Goal: Task Accomplishment & Management: Manage account settings

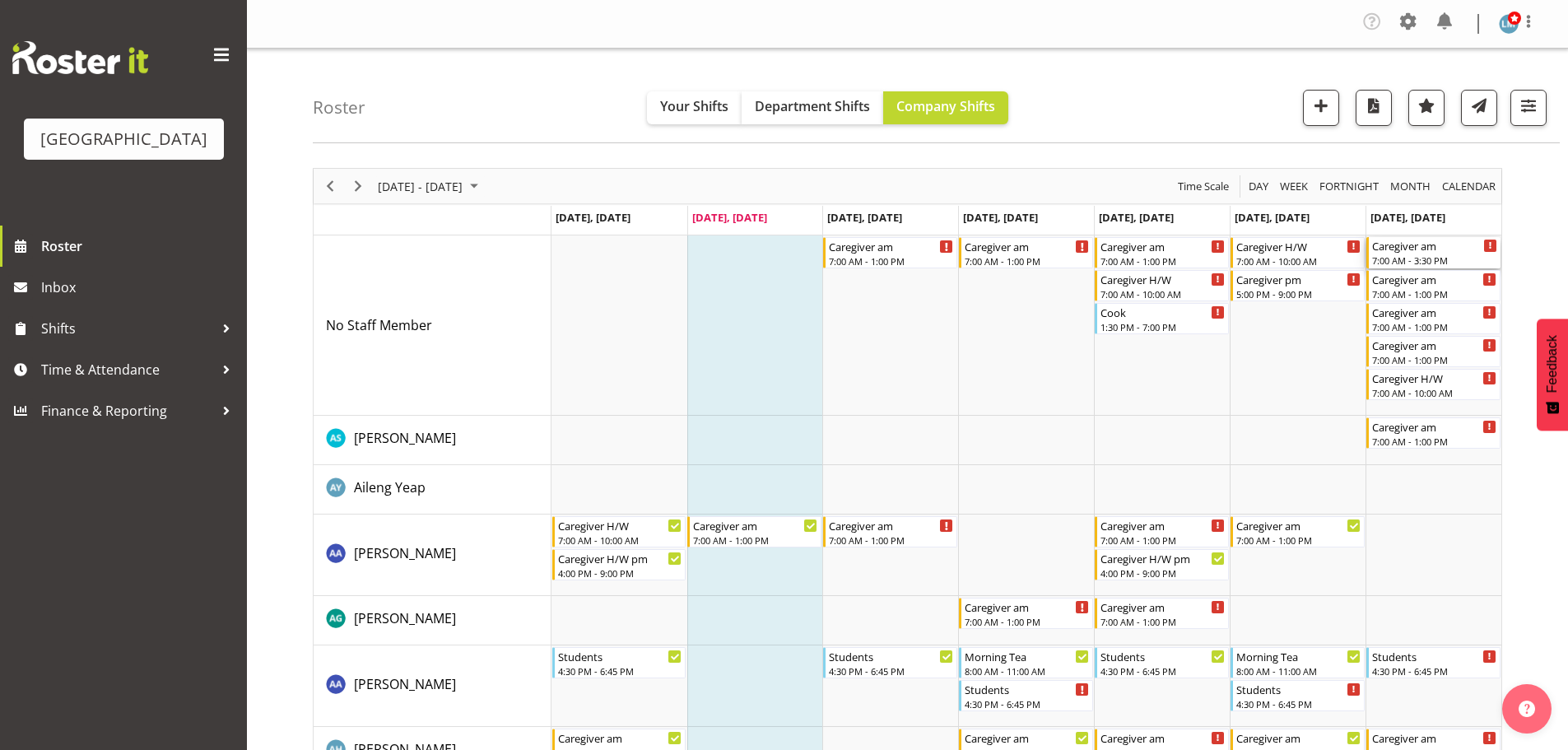
click at [1435, 248] on div "Caregiver am" at bounding box center [1435, 245] width 125 height 16
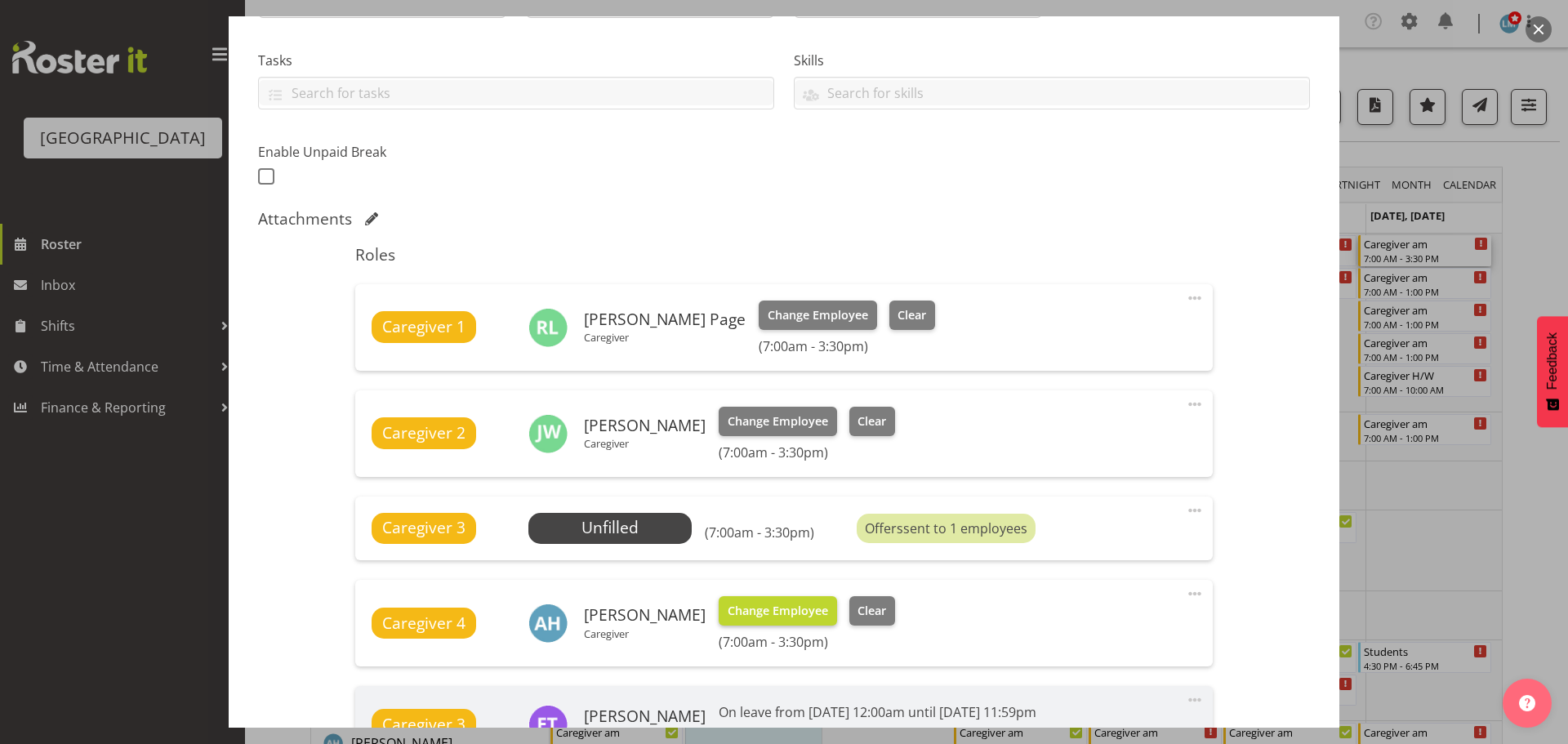
scroll to position [490, 0]
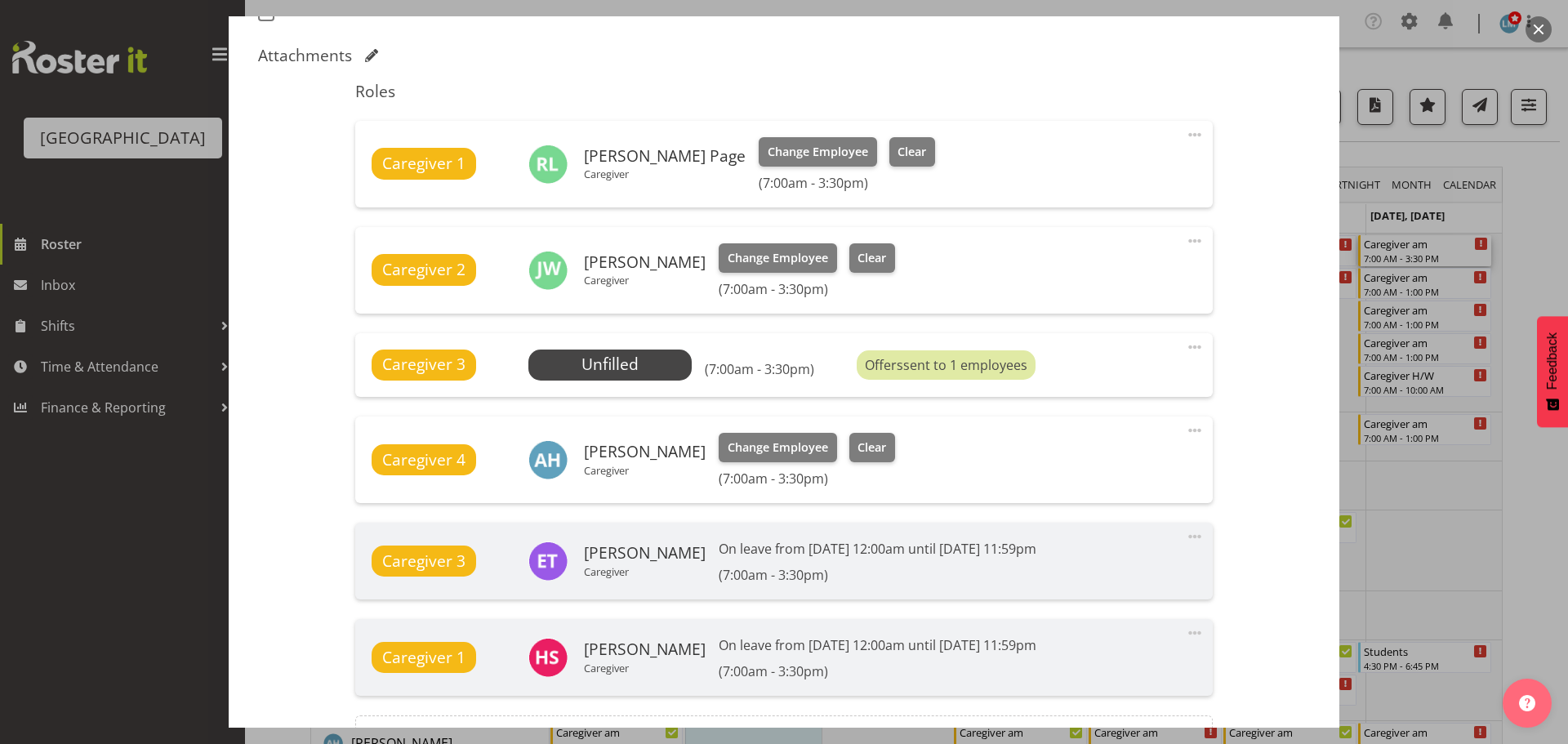
click at [1555, 261] on div at bounding box center [784, 372] width 1568 height 744
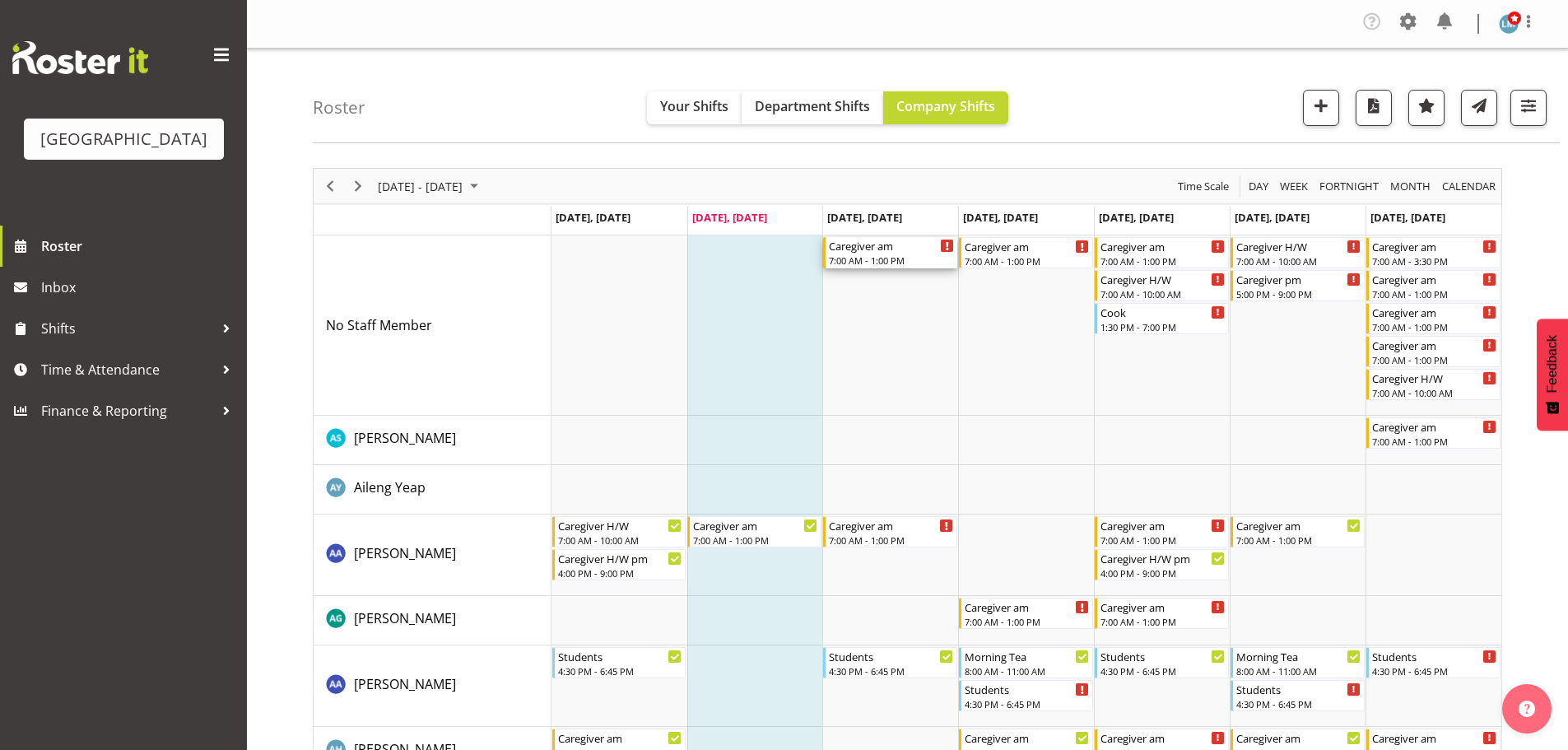
click at [932, 253] on div "Caregiver am 7:00 AM - 1:00 PM" at bounding box center [891, 253] width 125 height 31
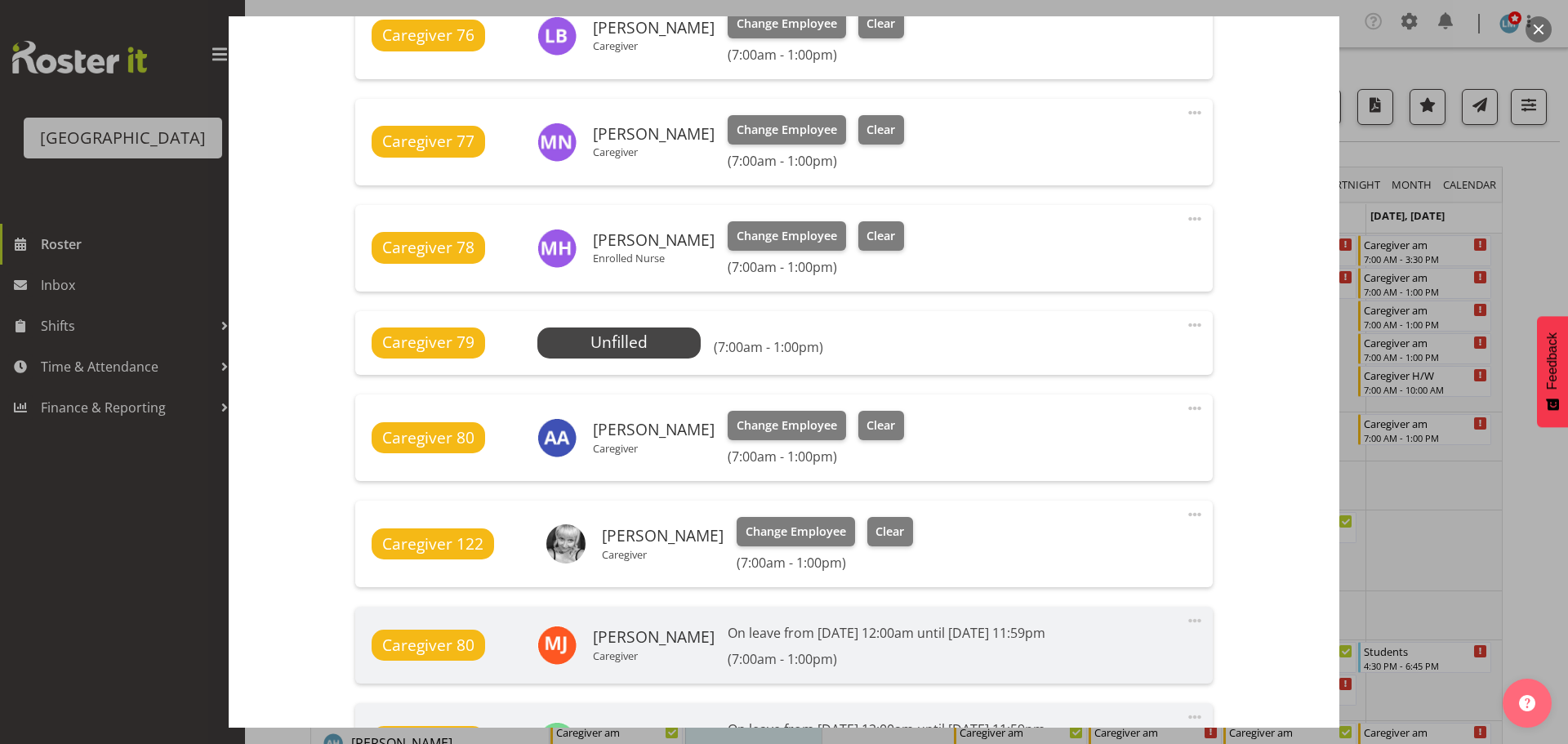
scroll to position [817, 0]
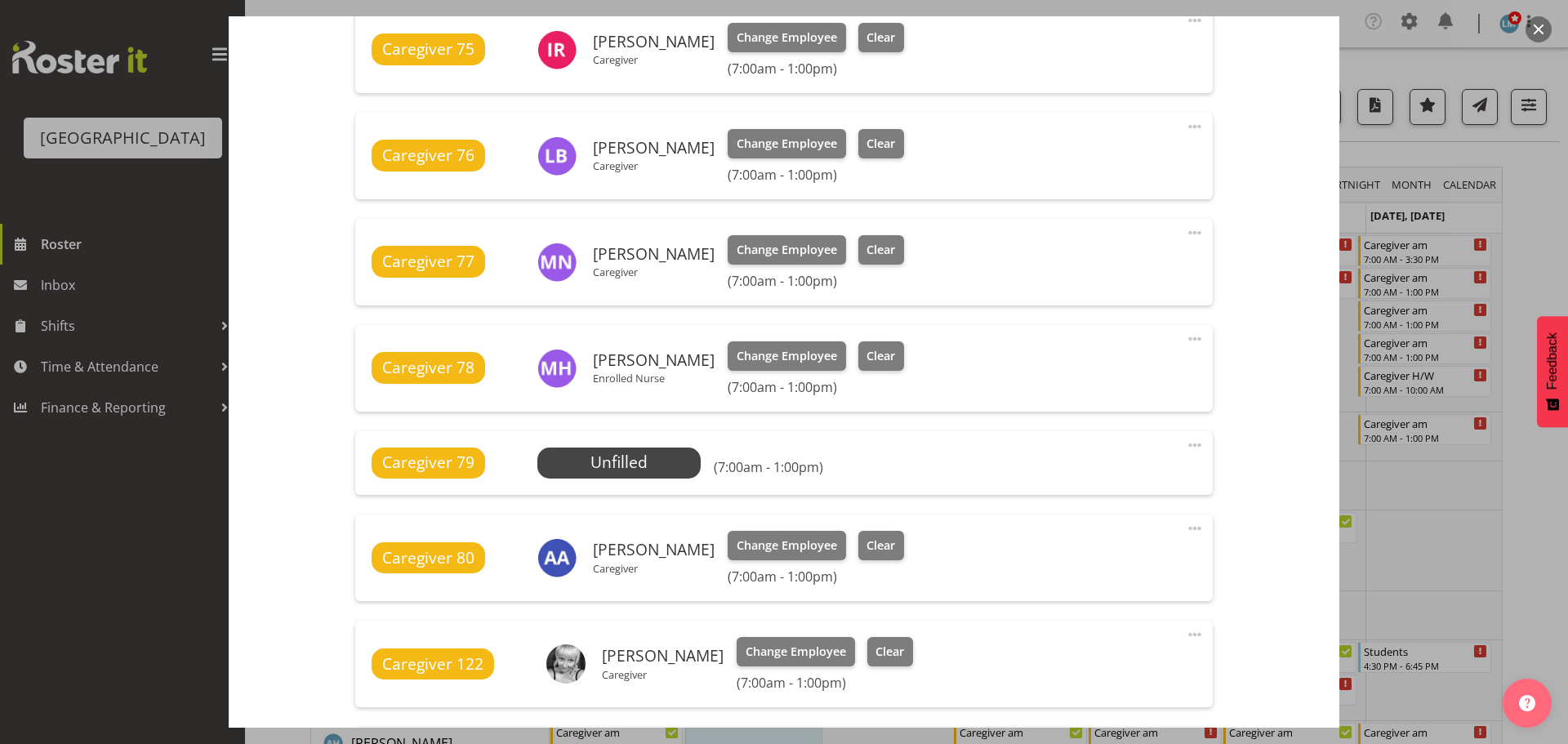
click at [1547, 227] on div at bounding box center [784, 372] width 1568 height 744
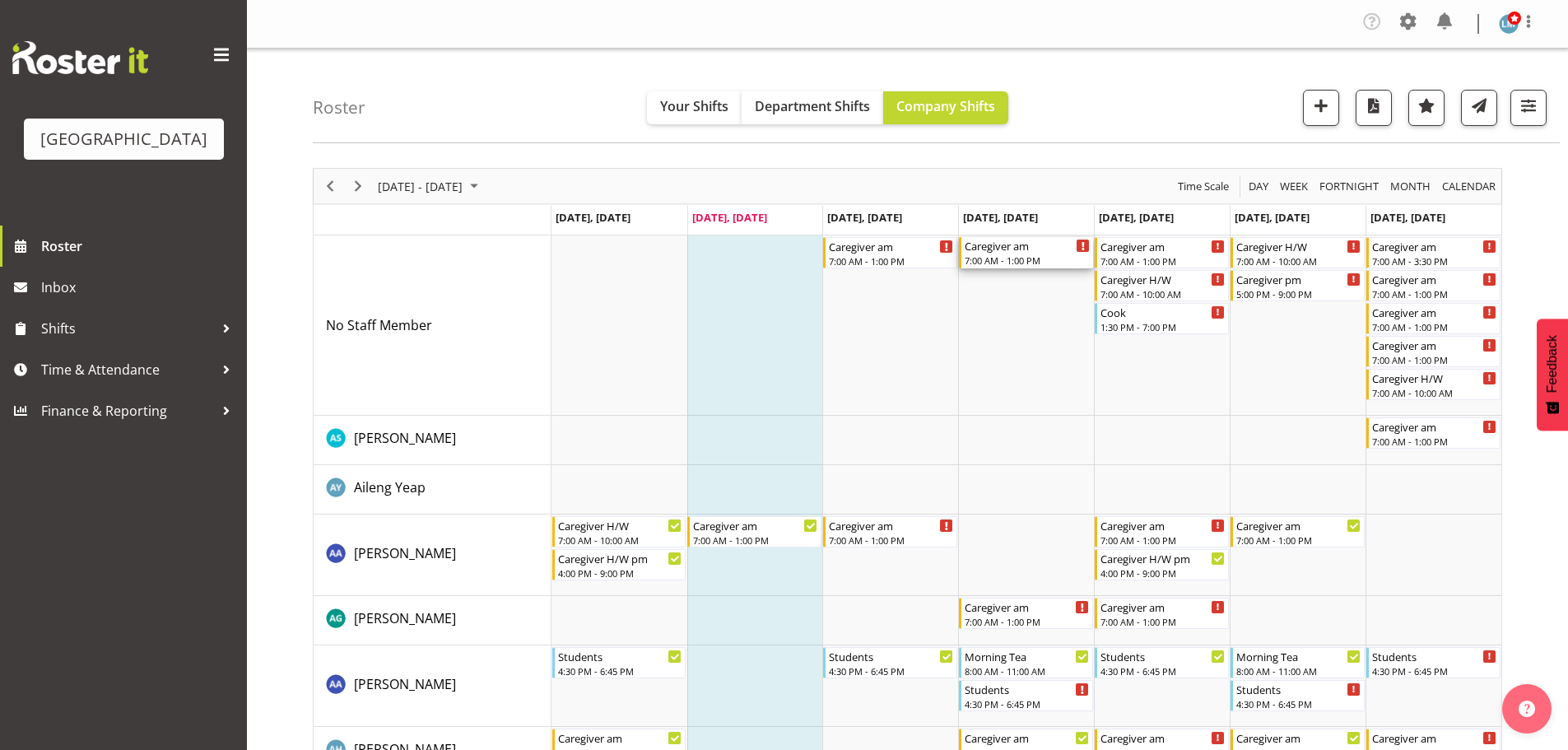
click at [1002, 265] on div "7:00 AM - 1:00 PM" at bounding box center [1028, 260] width 125 height 14
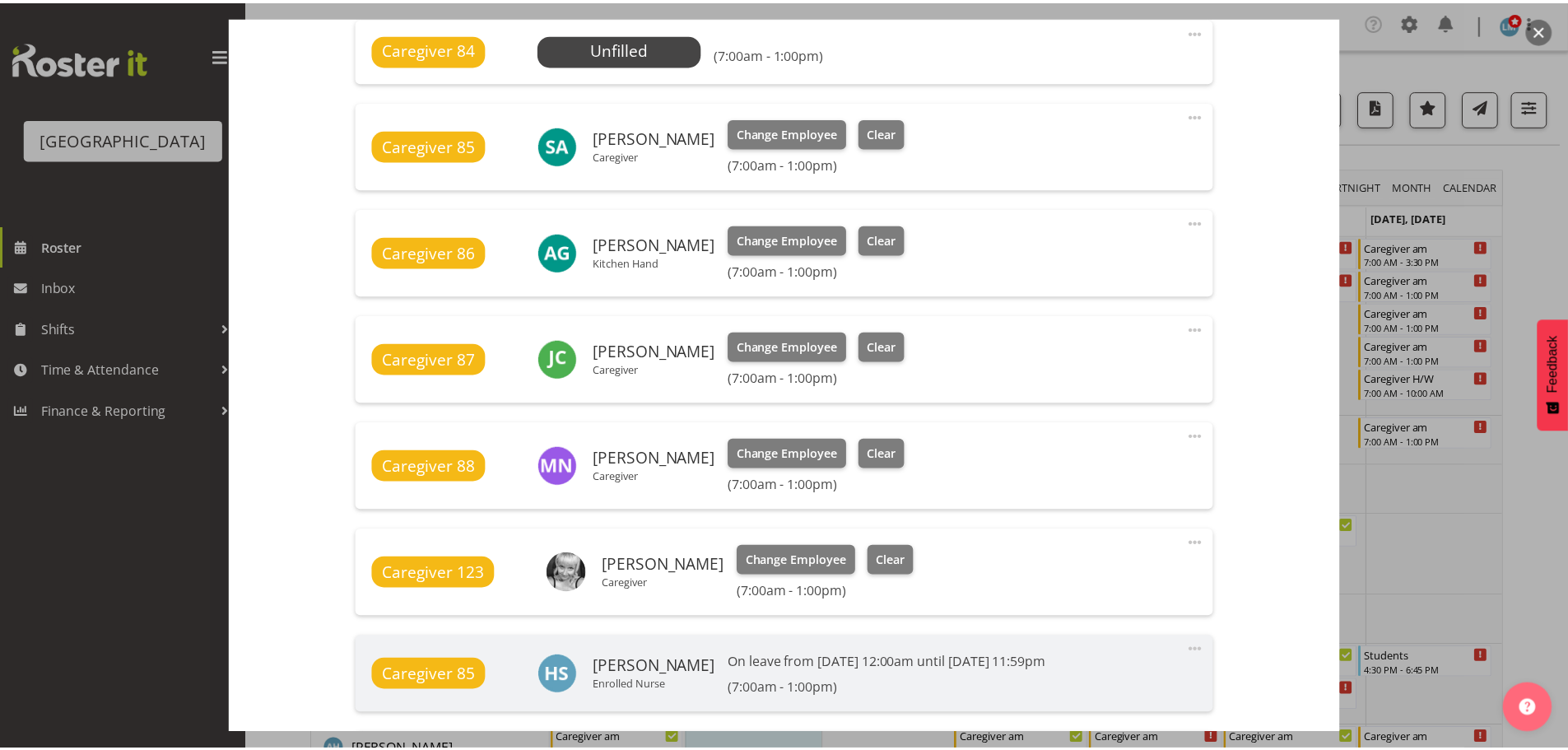
scroll to position [508, 0]
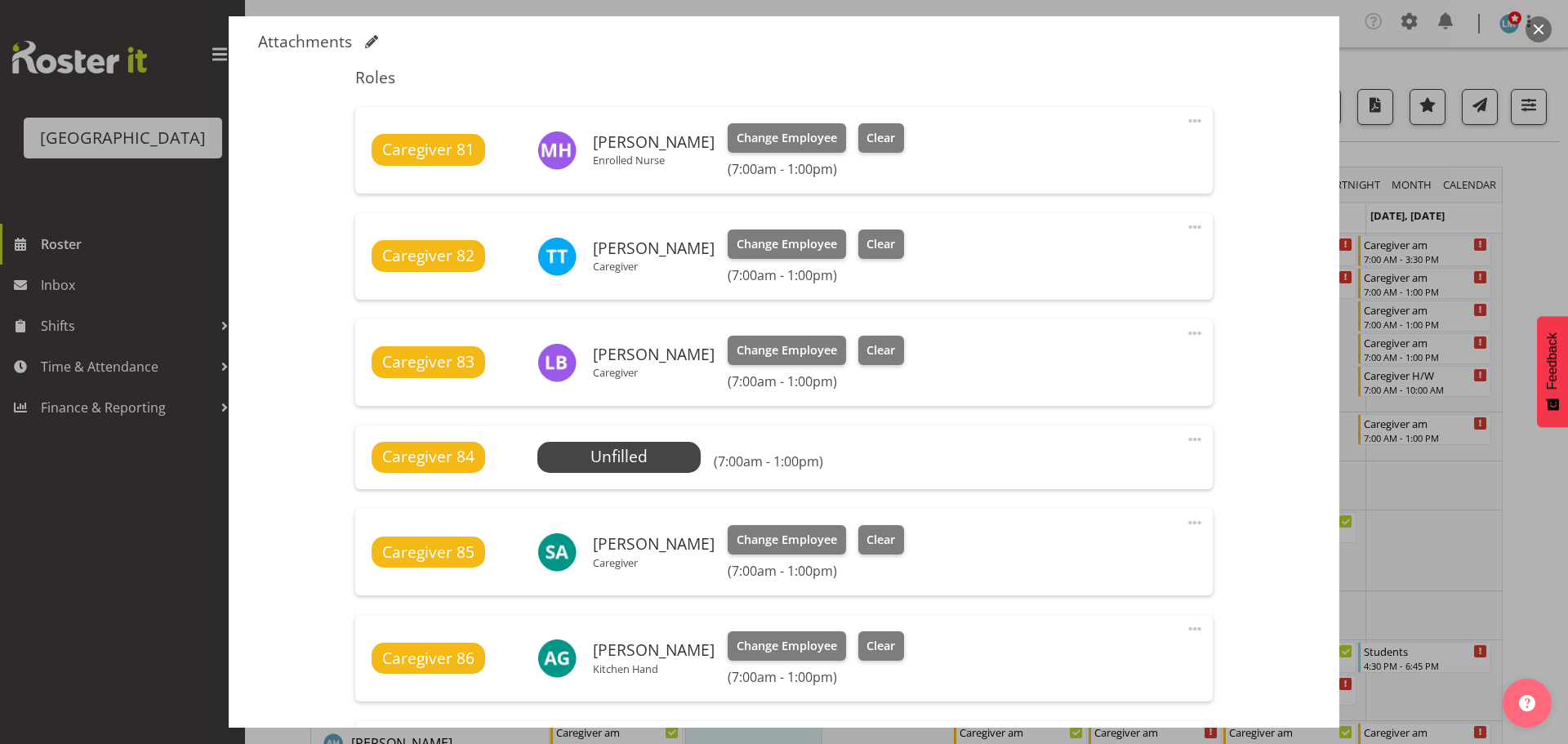
click at [1544, 215] on div at bounding box center [784, 372] width 1568 height 744
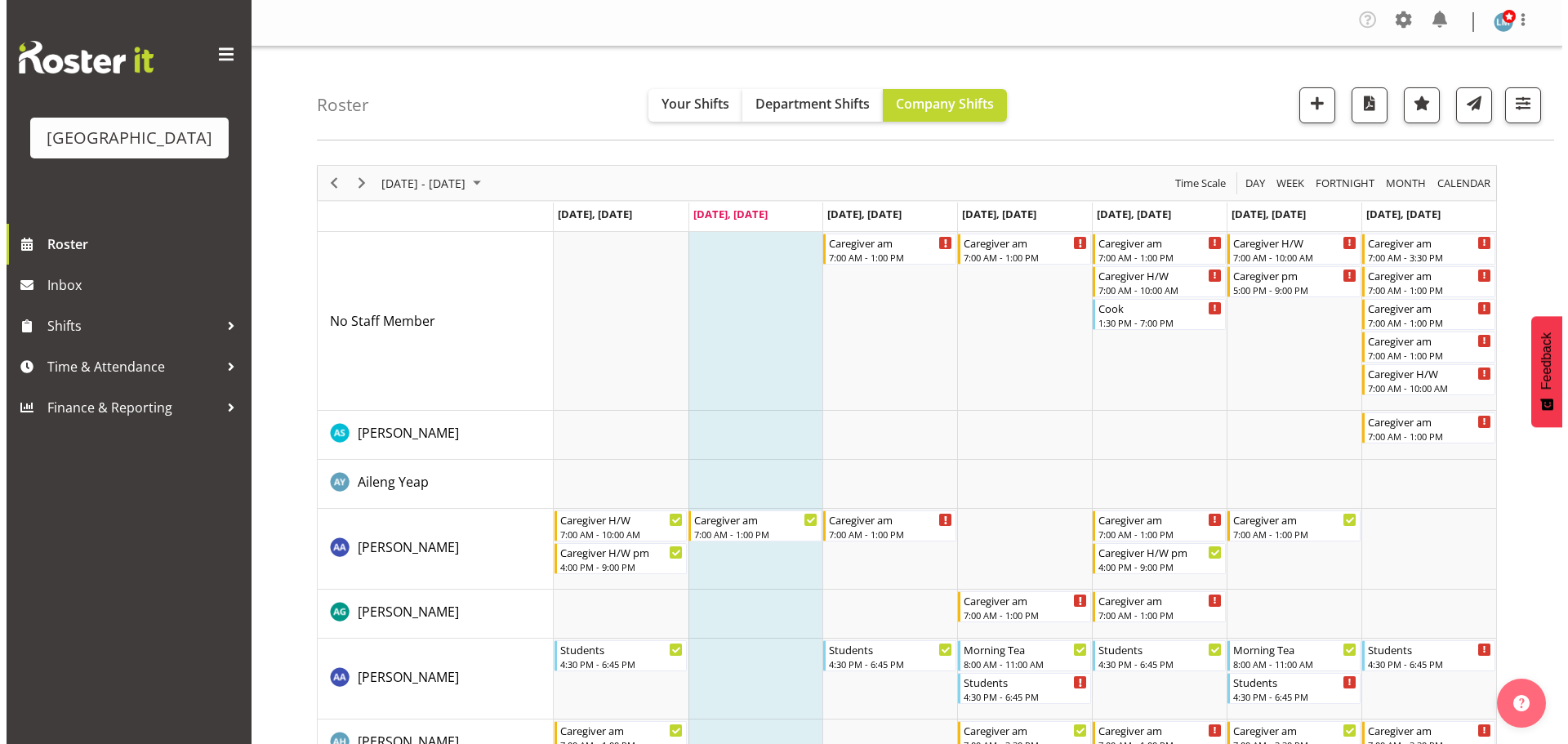
scroll to position [0, 0]
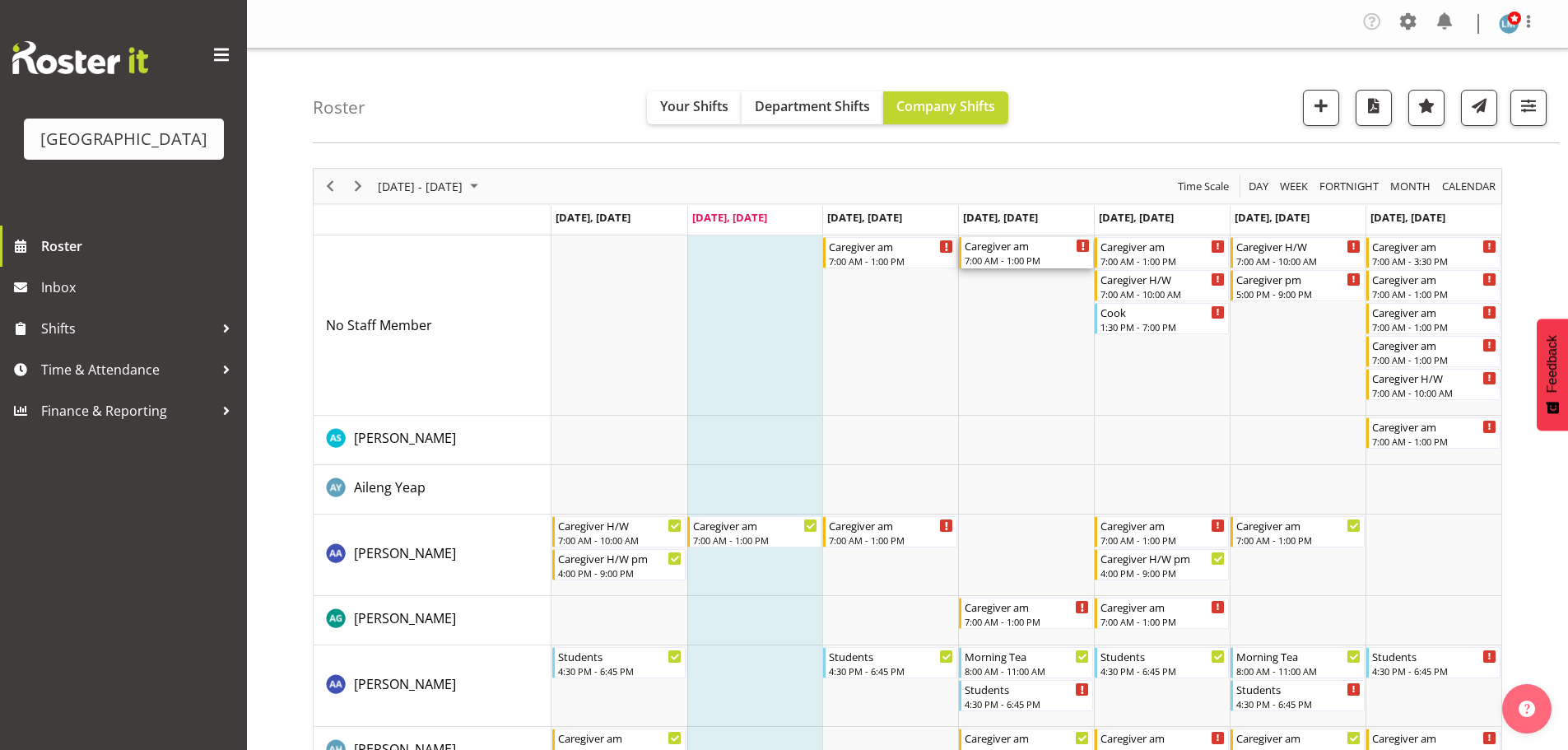
click at [1017, 254] on div "7:00 AM - 1:00 PM" at bounding box center [1028, 260] width 125 height 14
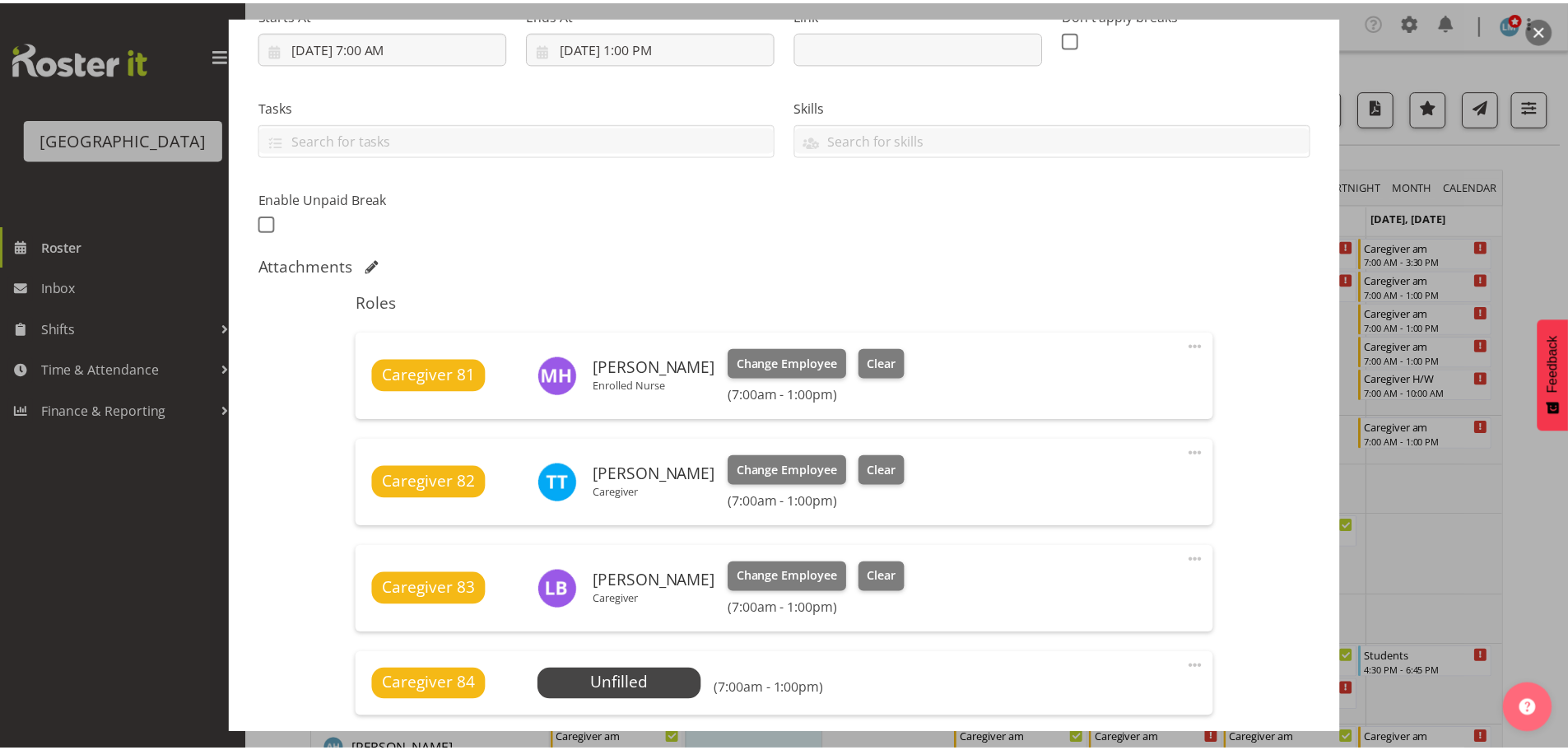
scroll to position [330, 0]
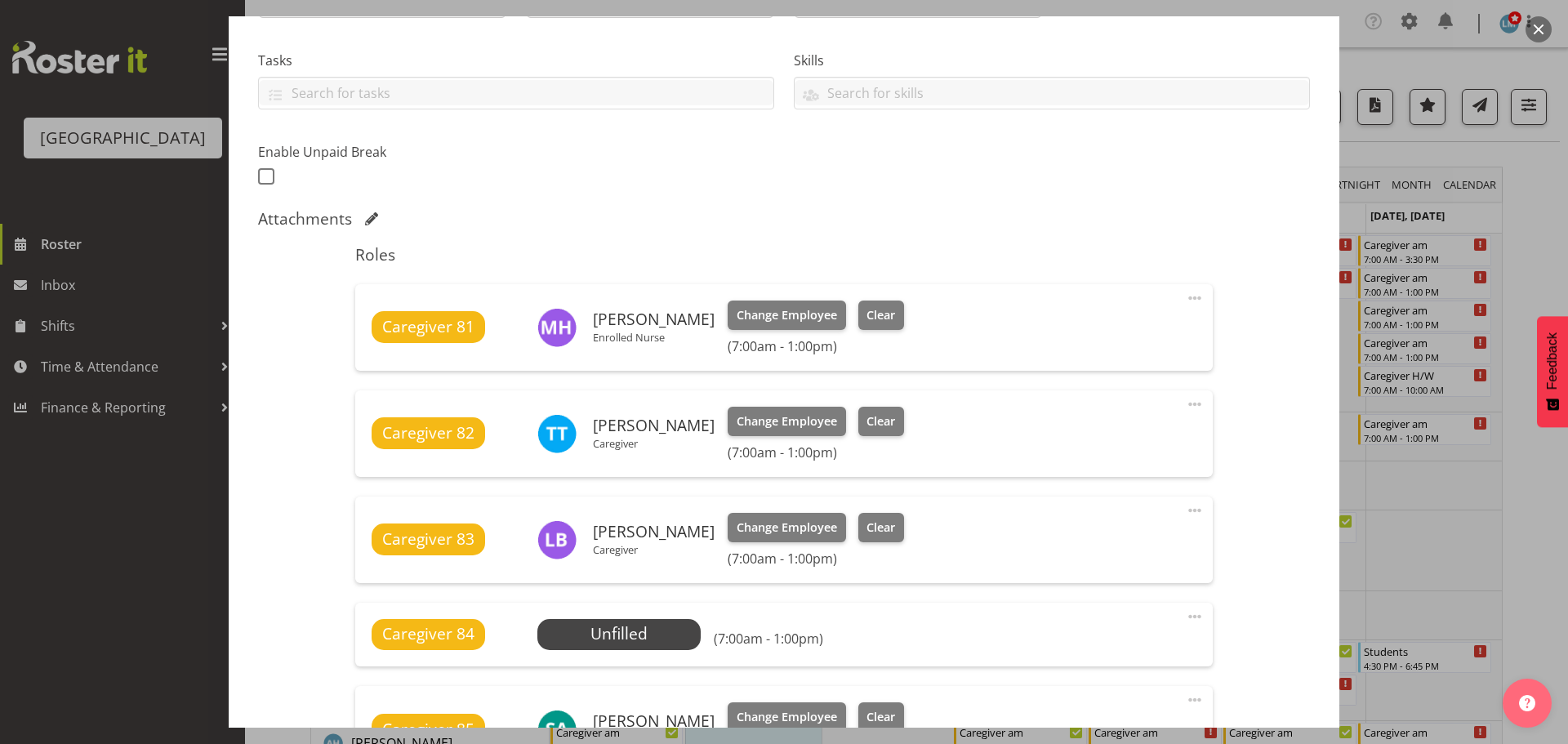
click at [1543, 236] on div at bounding box center [784, 372] width 1568 height 744
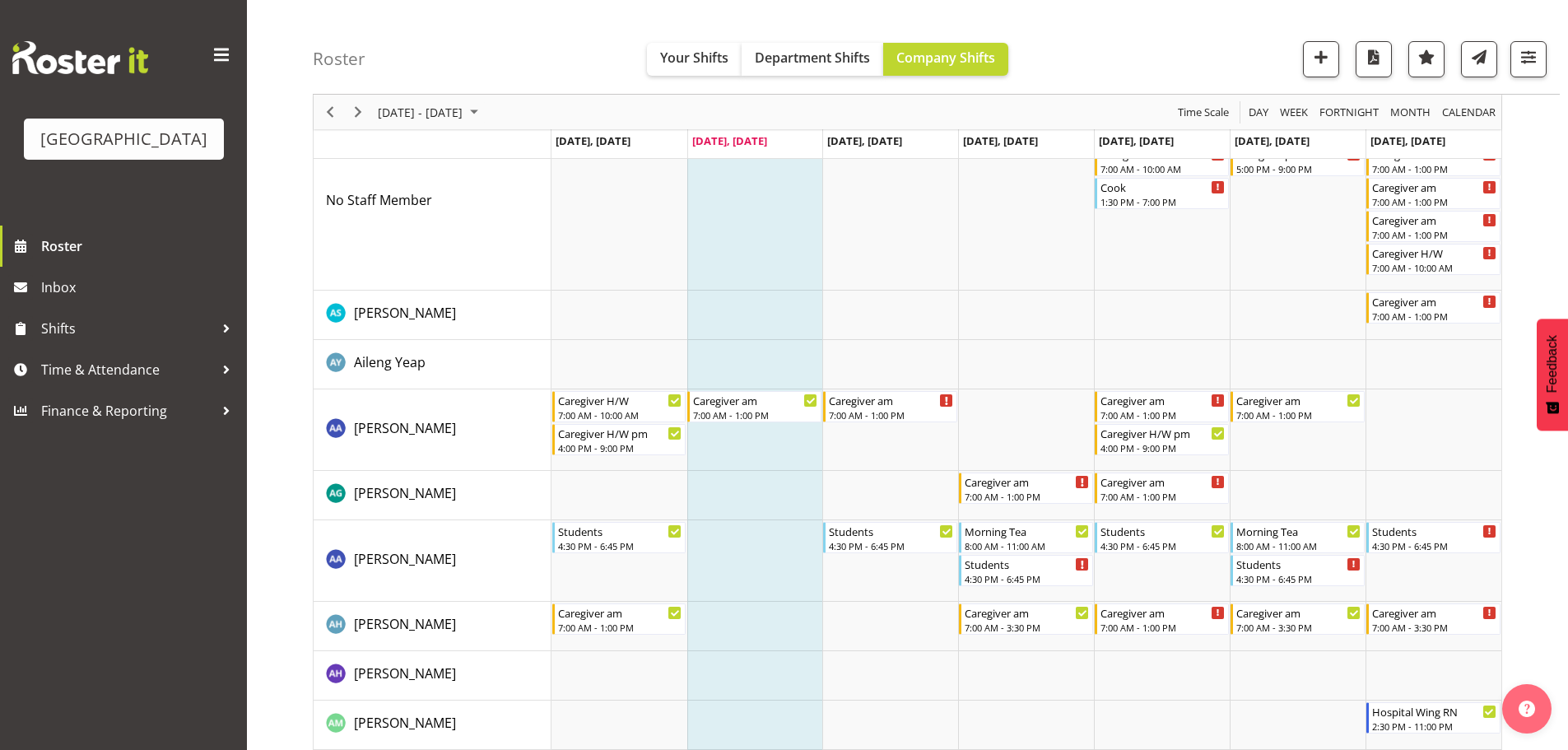
scroll to position [164, 0]
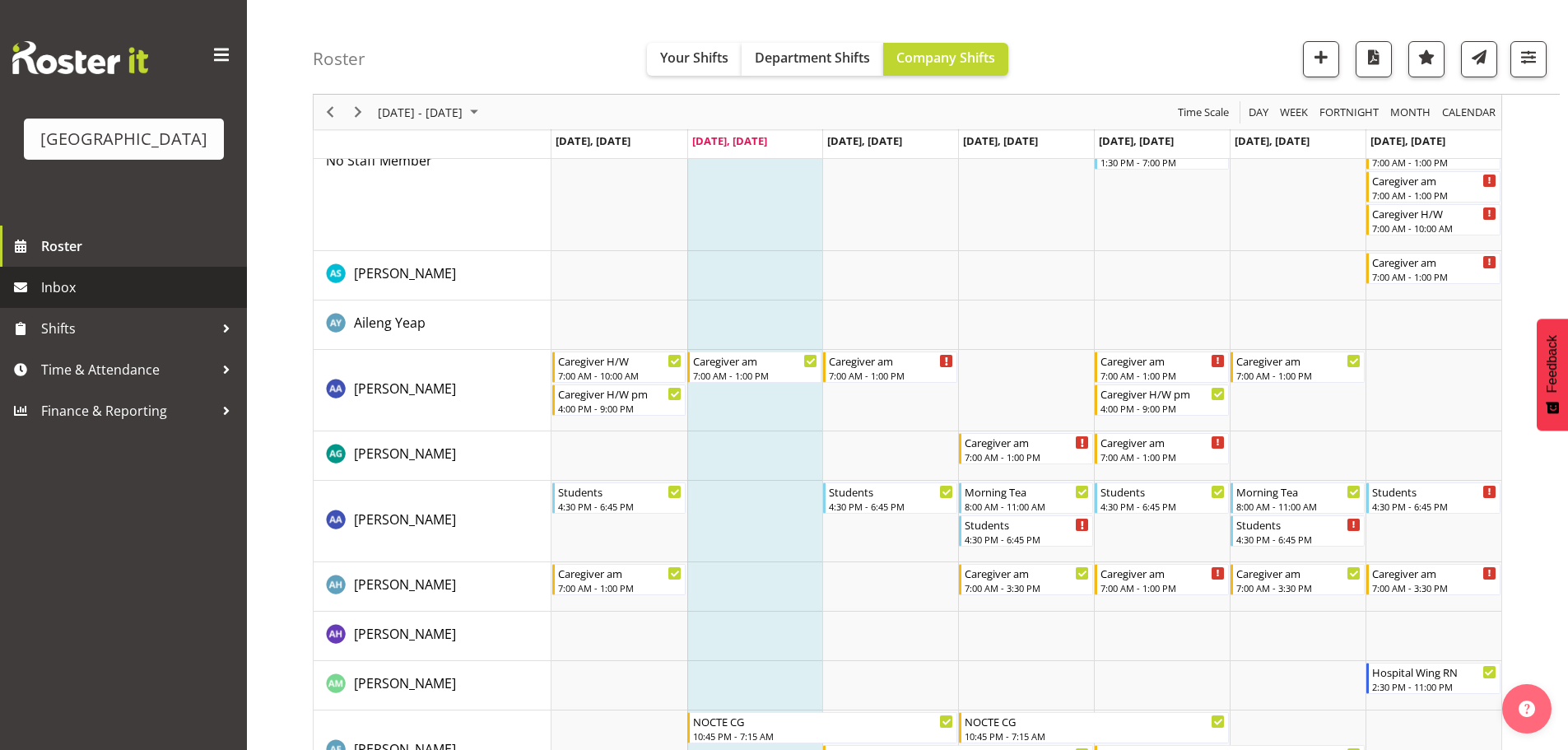
click at [49, 300] on span "Inbox" at bounding box center [140, 286] width 197 height 25
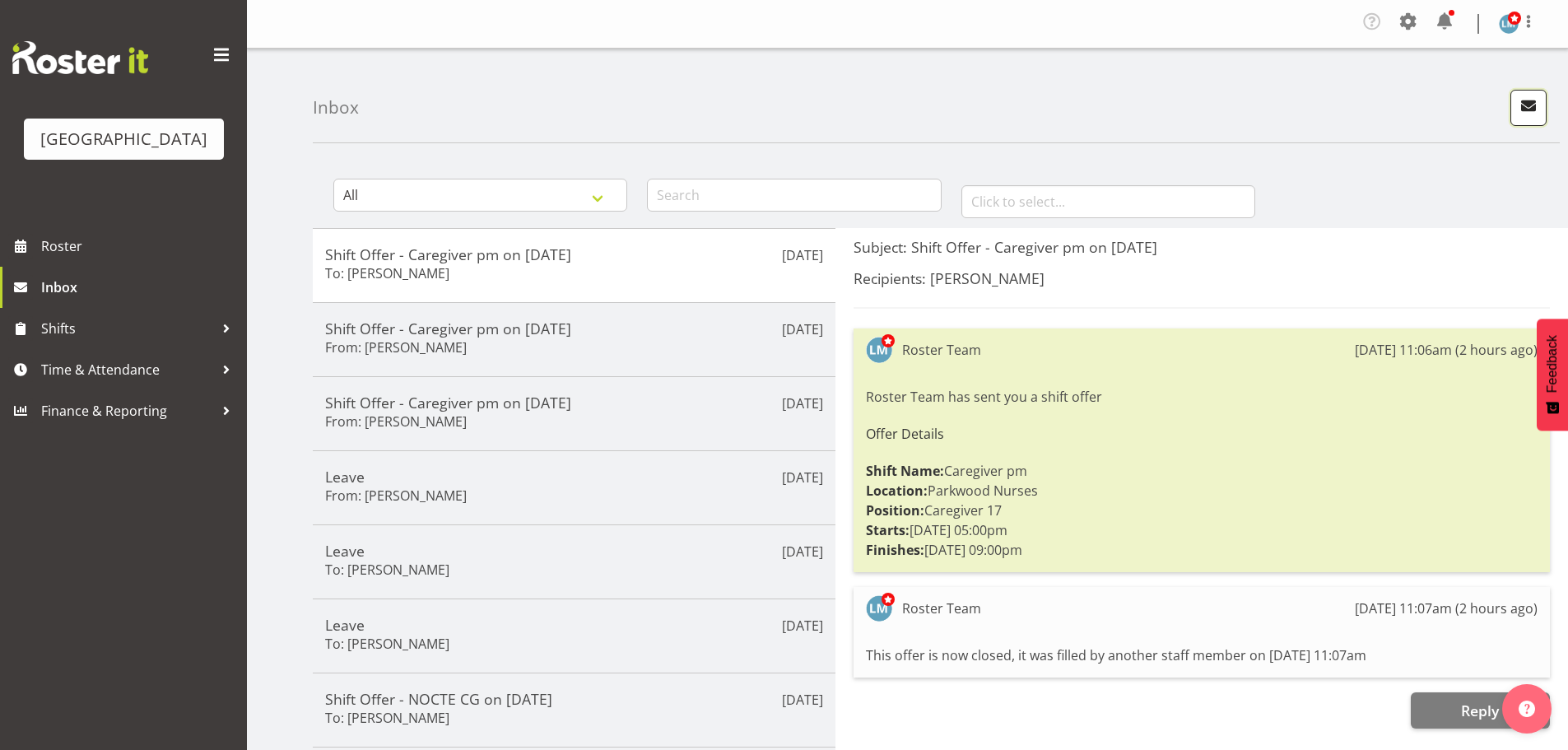
click at [1521, 103] on span "button" at bounding box center [1527, 105] width 21 height 21
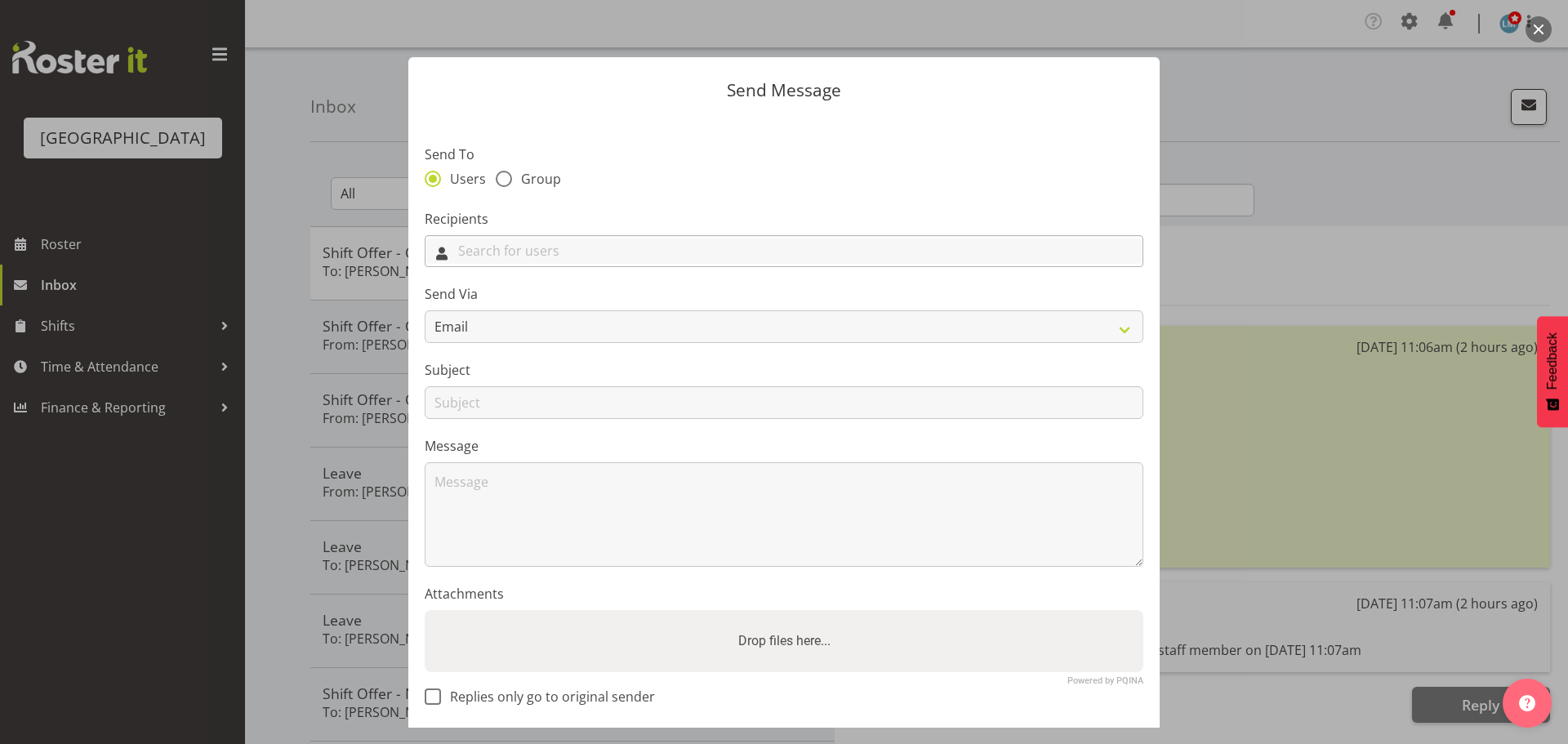
click at [731, 251] on input "text" at bounding box center [784, 251] width 717 height 25
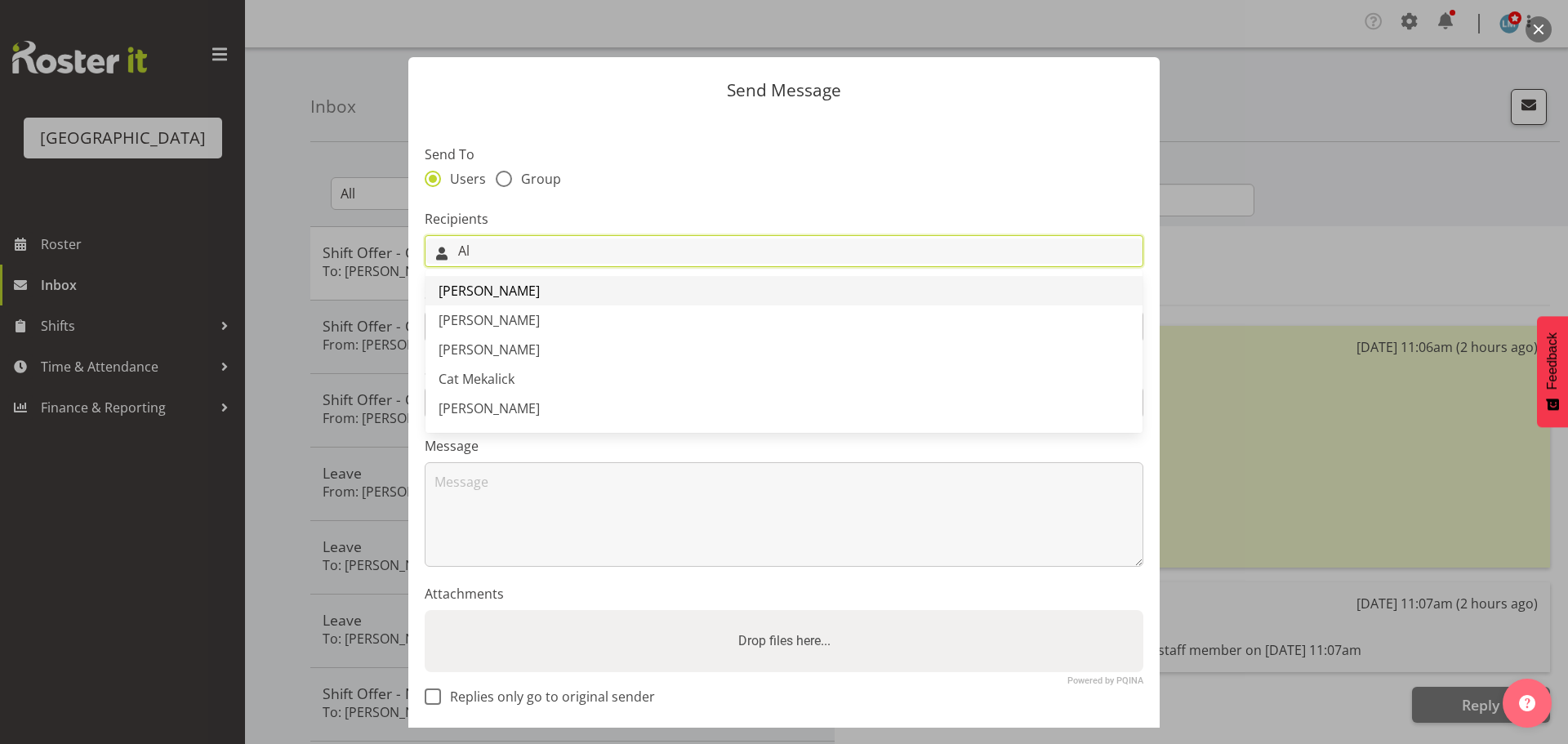
type input "Al"
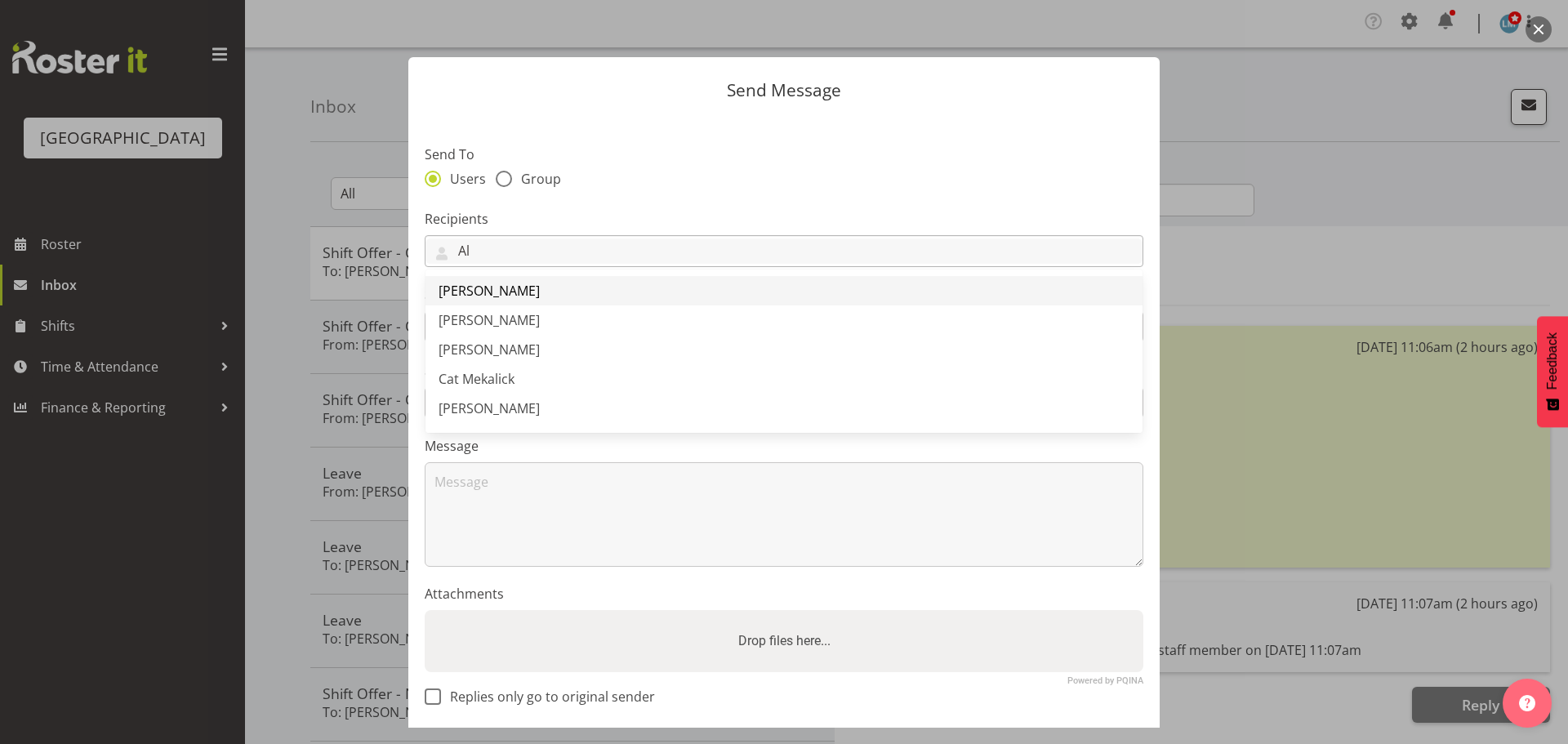
click at [509, 282] on span "Alem Abreha" at bounding box center [489, 290] width 101 height 18
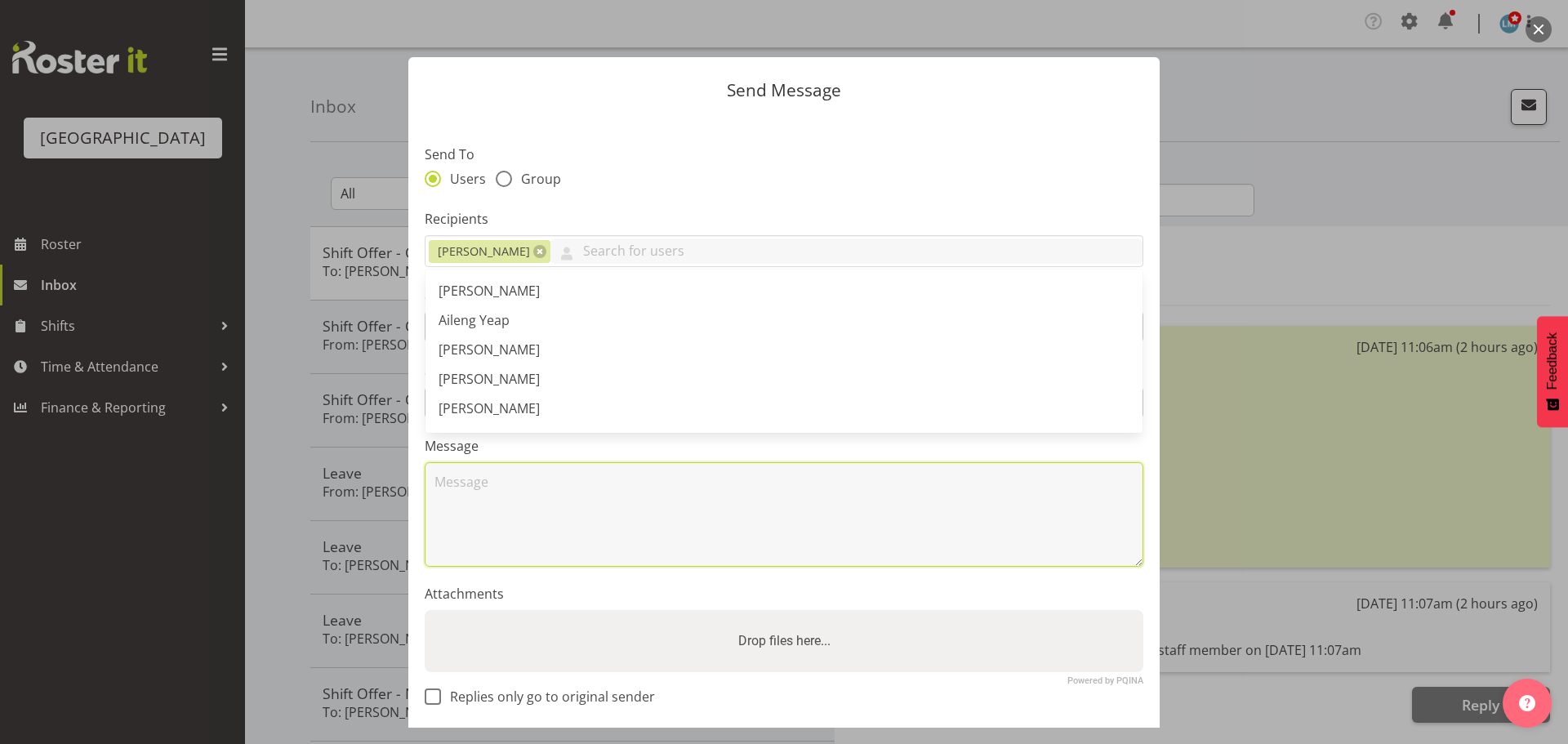
click at [521, 509] on textarea at bounding box center [784, 514] width 719 height 104
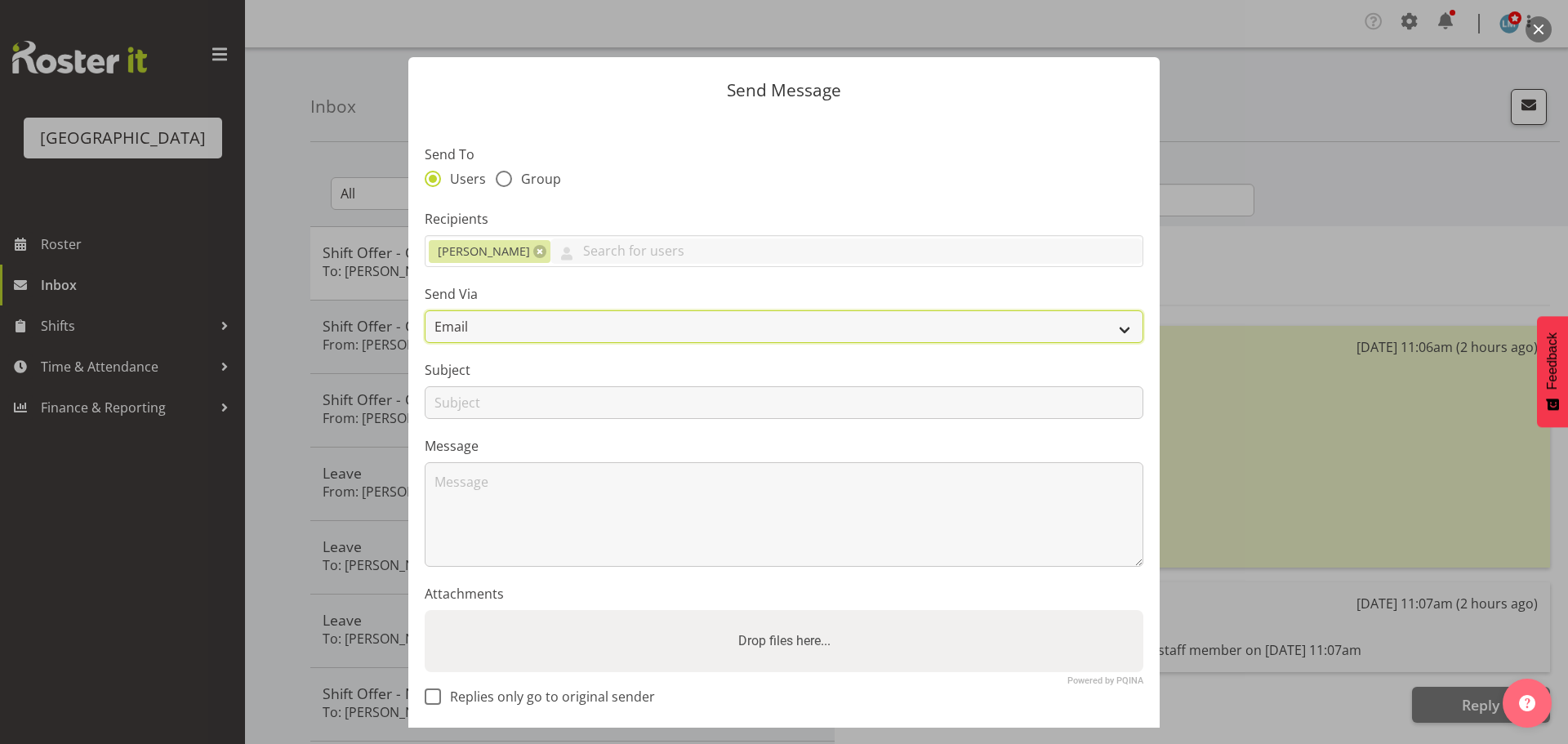
drag, startPoint x: 536, startPoint y: 320, endPoint x: 521, endPoint y: 328, distance: 17.0
click at [536, 320] on select "Email SMS" at bounding box center [784, 326] width 719 height 33
select select "sms"
click at [425, 310] on select "Email SMS" at bounding box center [784, 326] width 719 height 33
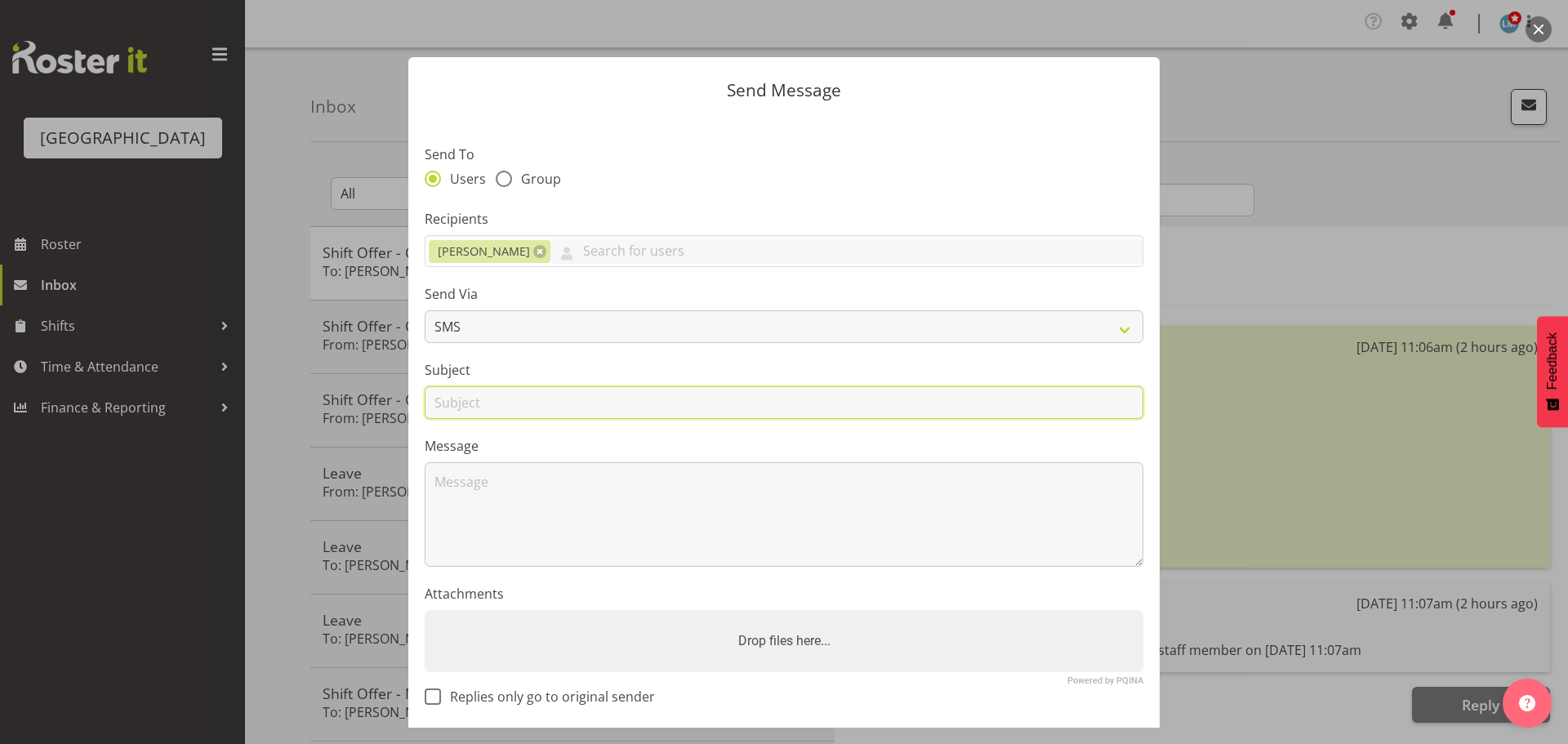
click at [452, 407] on input "text" at bounding box center [784, 403] width 719 height 33
type input "Shift"
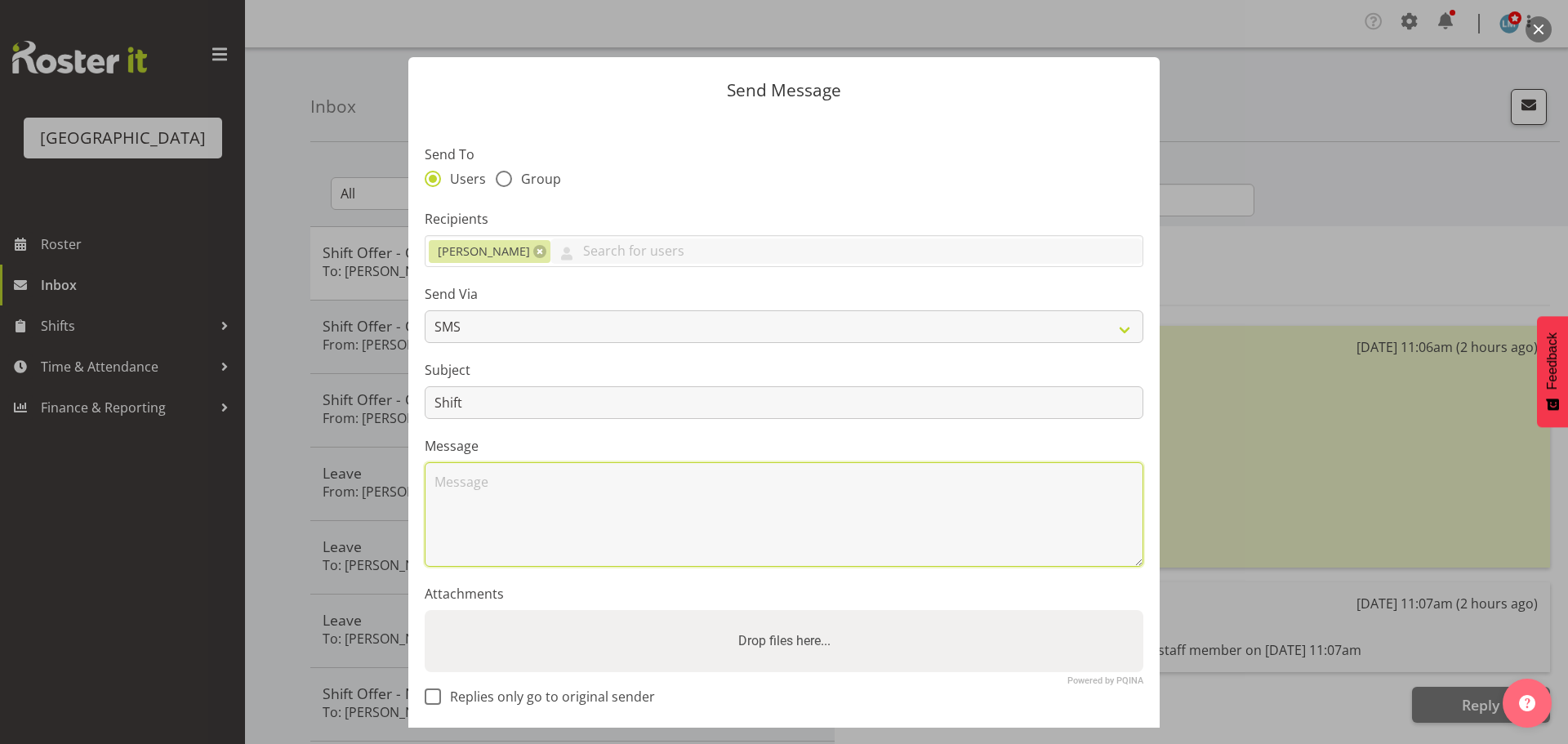
click at [462, 509] on textarea at bounding box center [784, 514] width 719 height 104
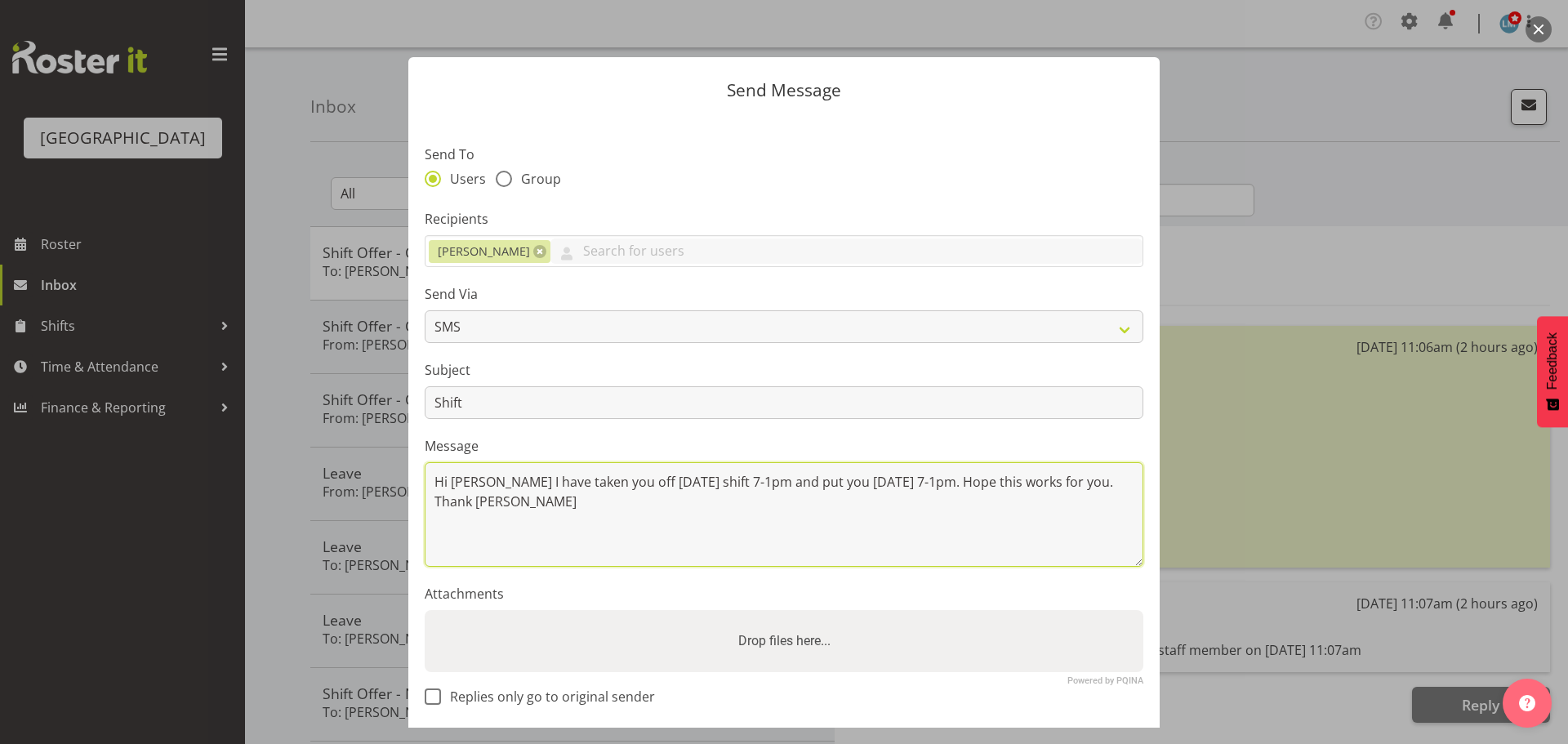
click at [471, 503] on textarea "Hi Alam I have taken you off Saturday shift 7-1pm and put you on Thursday 7-1pm…" at bounding box center [784, 514] width 719 height 104
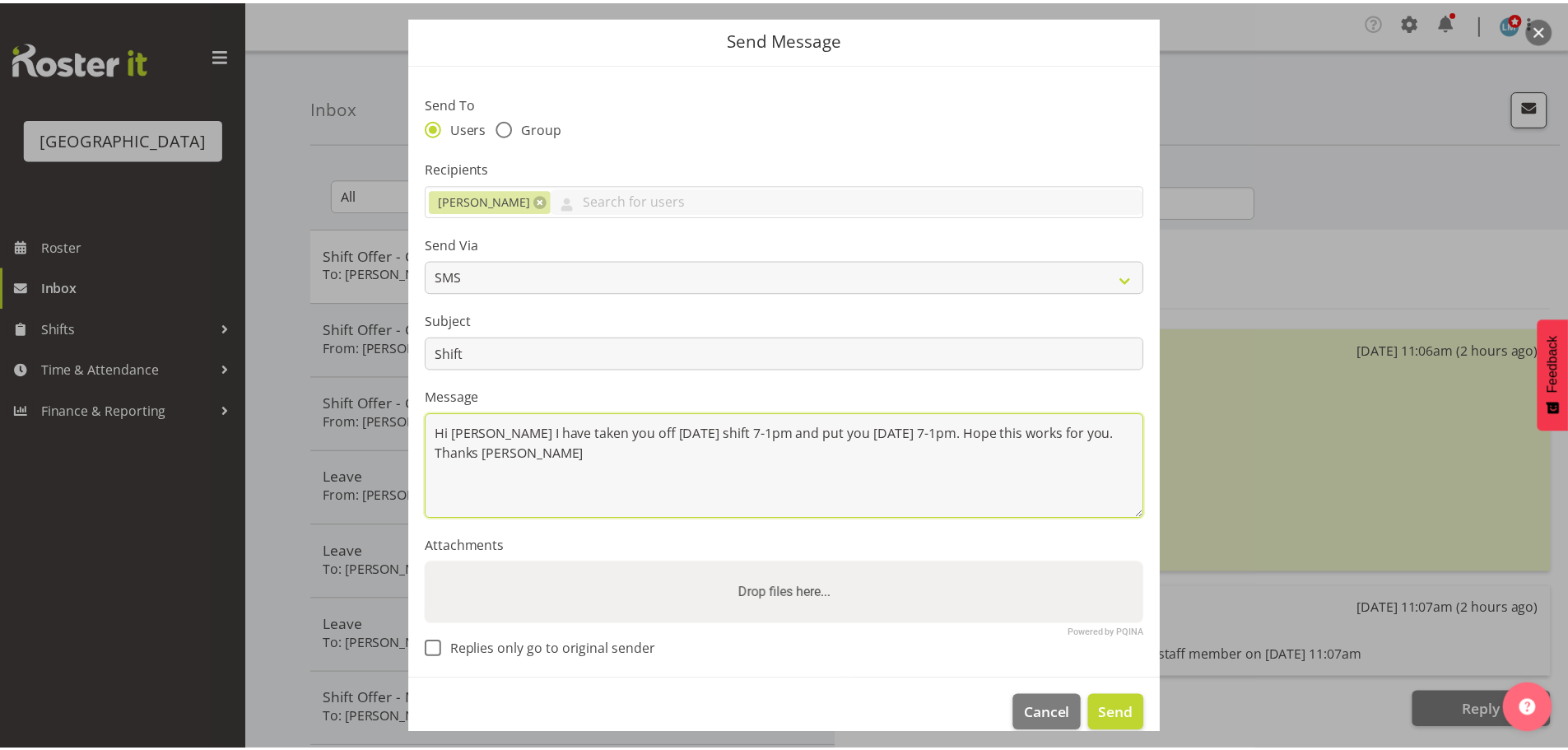
scroll to position [75, 0]
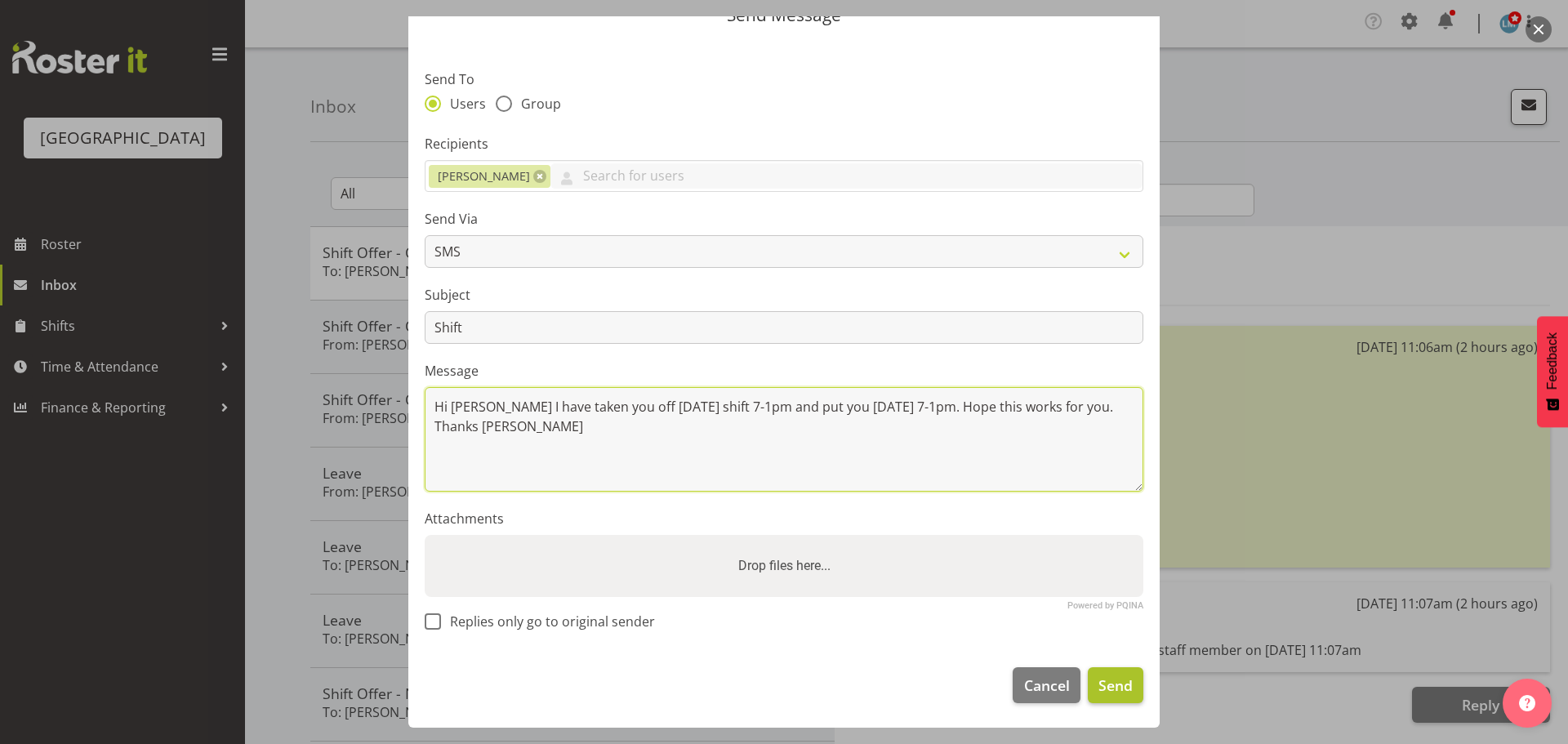
type textarea "Hi [PERSON_NAME] I have taken you off [DATE] shift 7-1pm and put you [DATE] 7-1…"
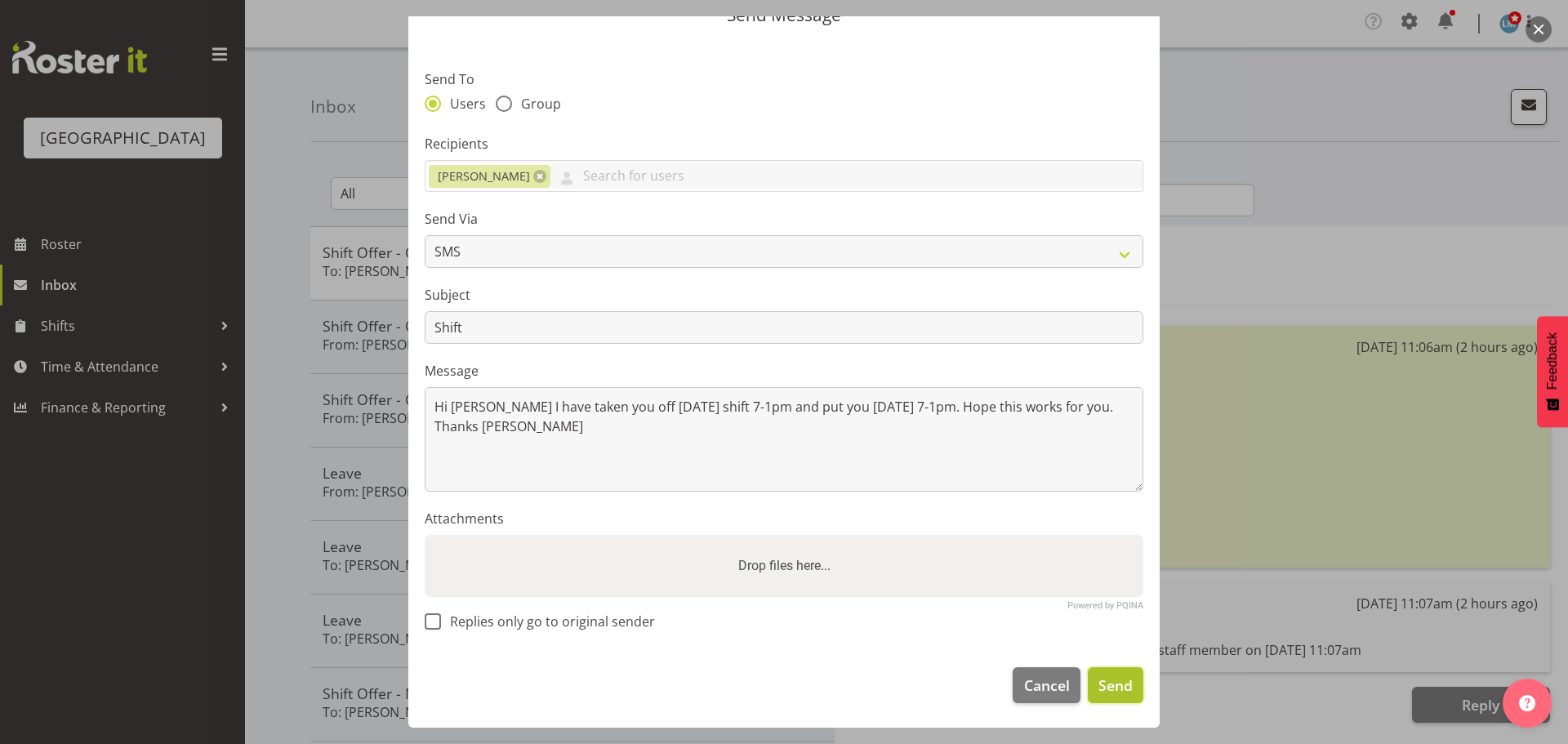
click at [1117, 682] on span "Send" at bounding box center [1116, 684] width 34 height 21
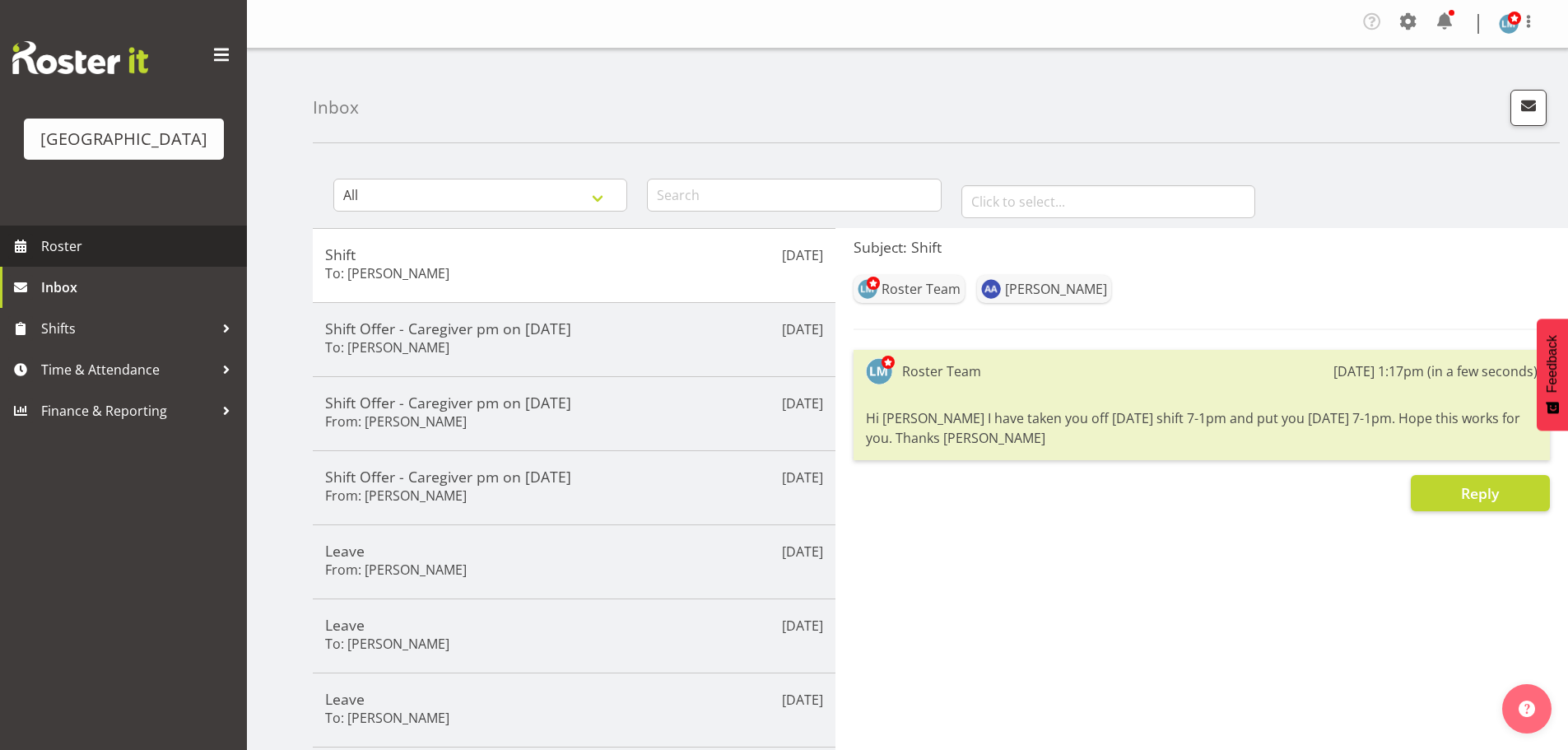
click at [56, 258] on span "Roster" at bounding box center [140, 246] width 197 height 25
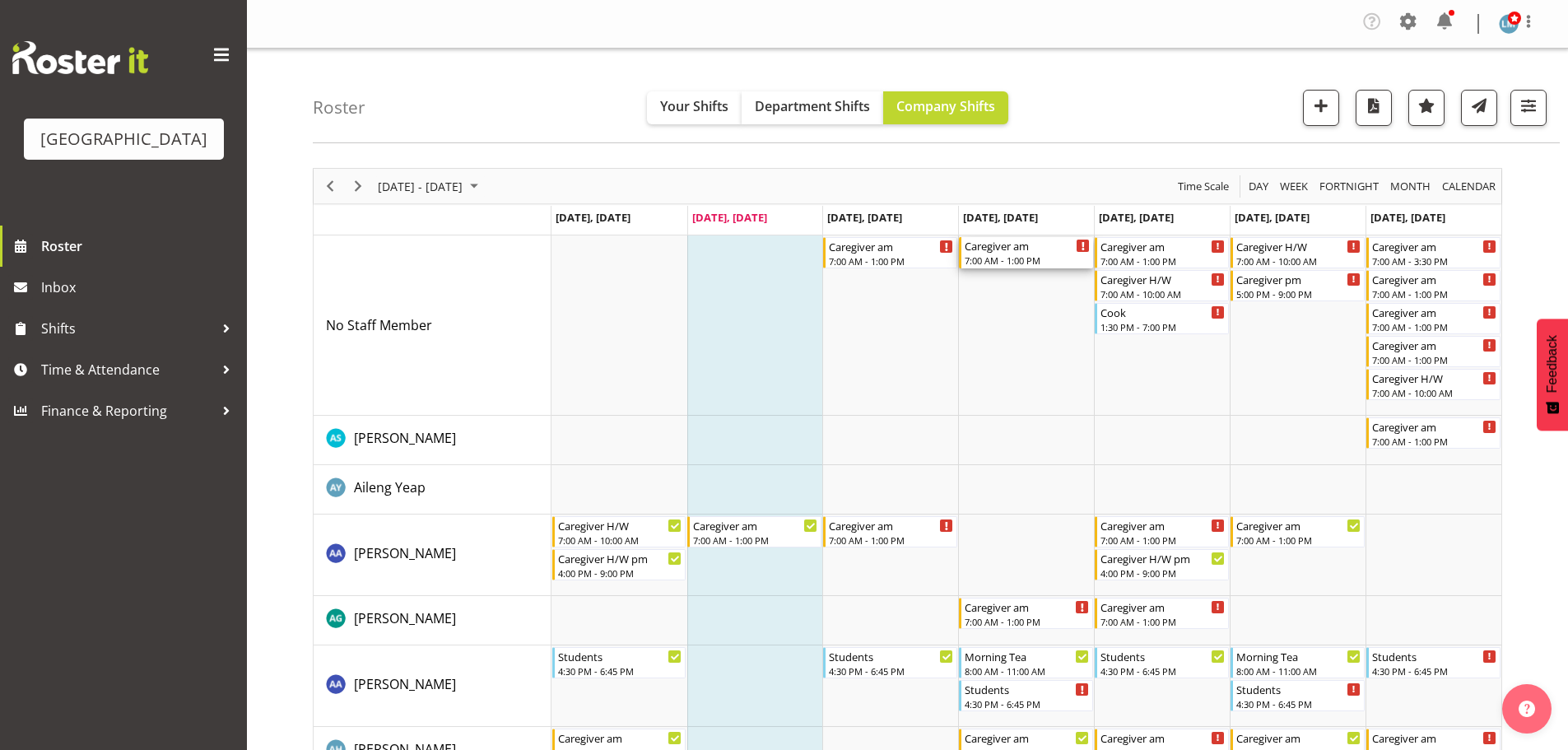
click at [993, 264] on div "7:00 AM - 1:00 PM" at bounding box center [1028, 260] width 125 height 14
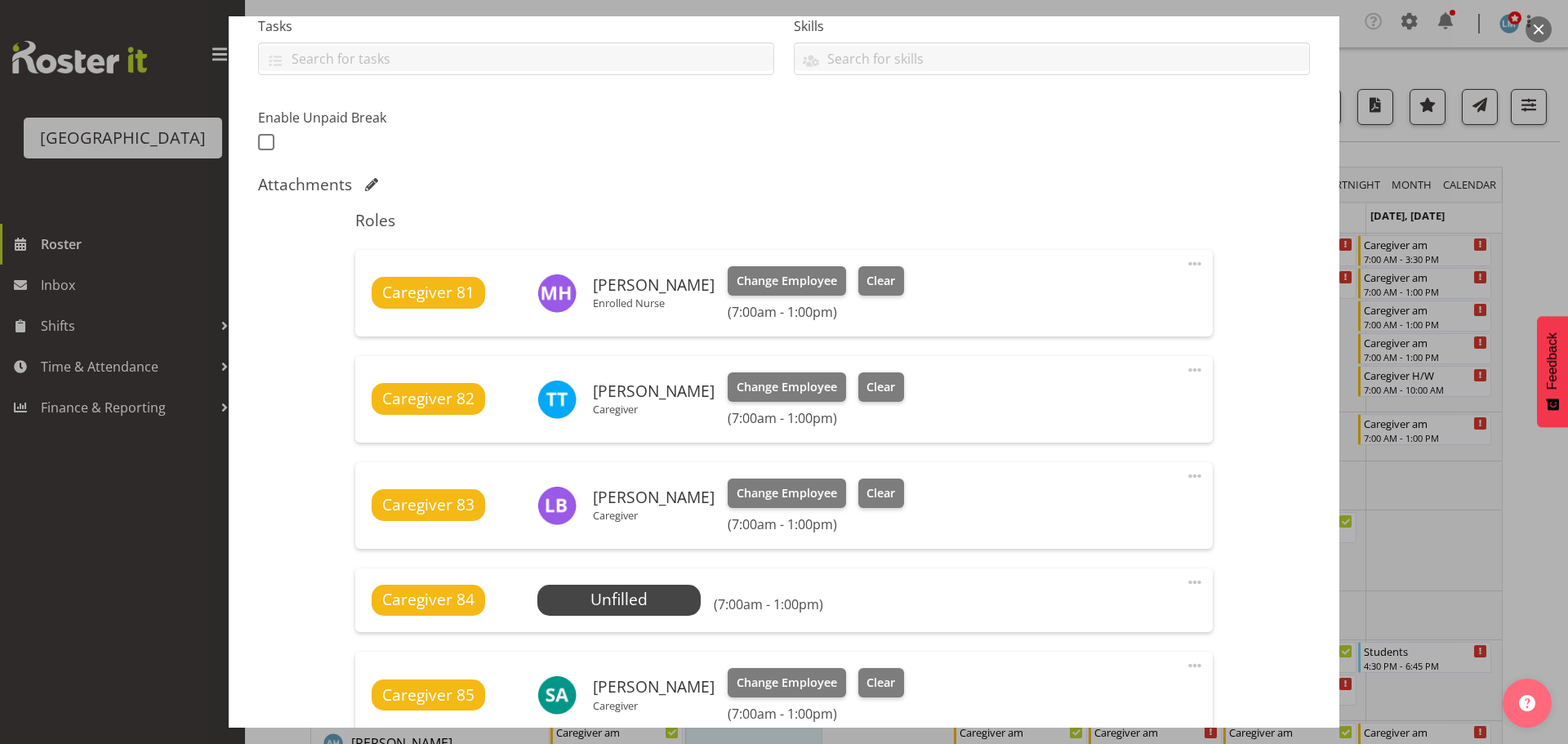
scroll to position [490, 0]
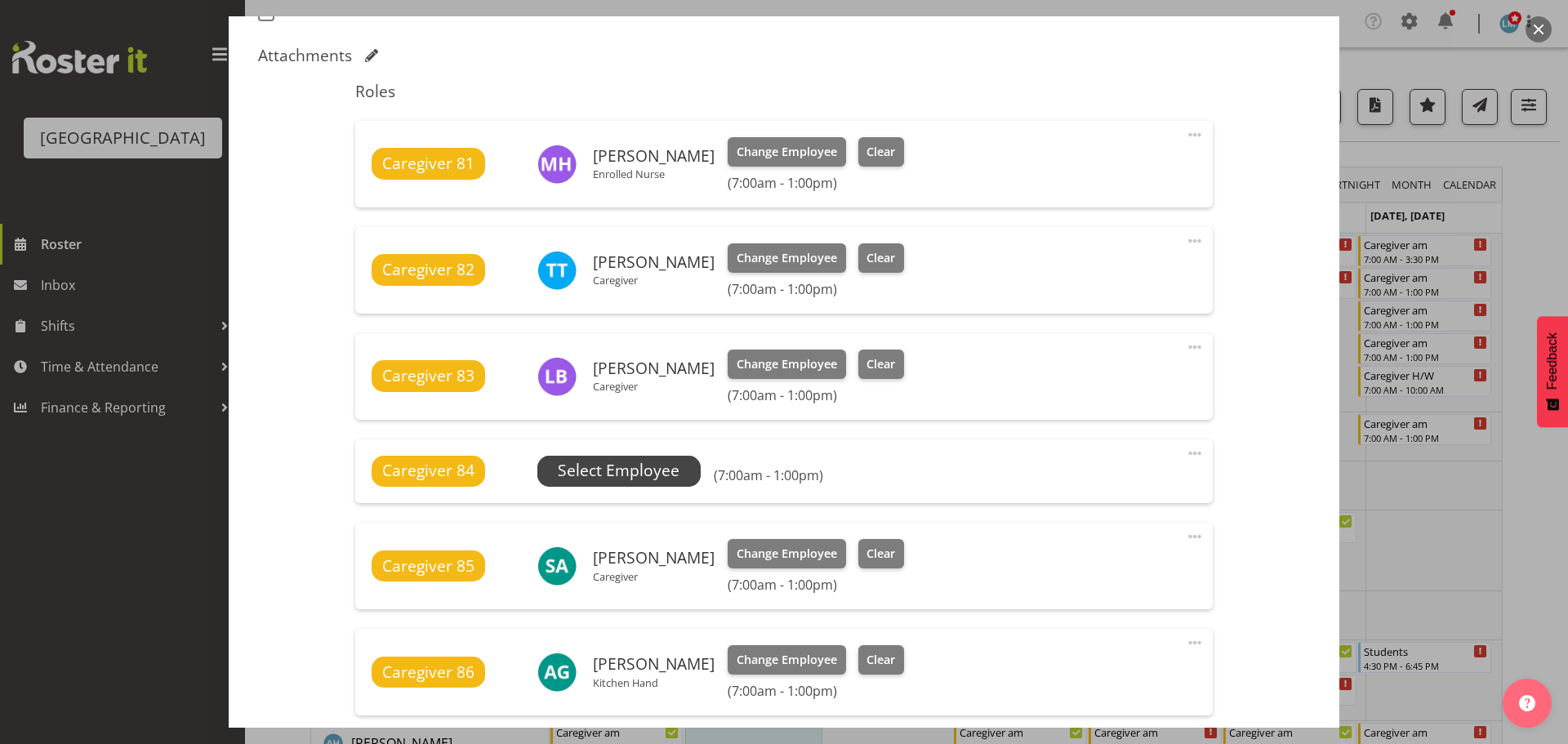
click at [671, 469] on span "Select Employee" at bounding box center [619, 471] width 122 height 24
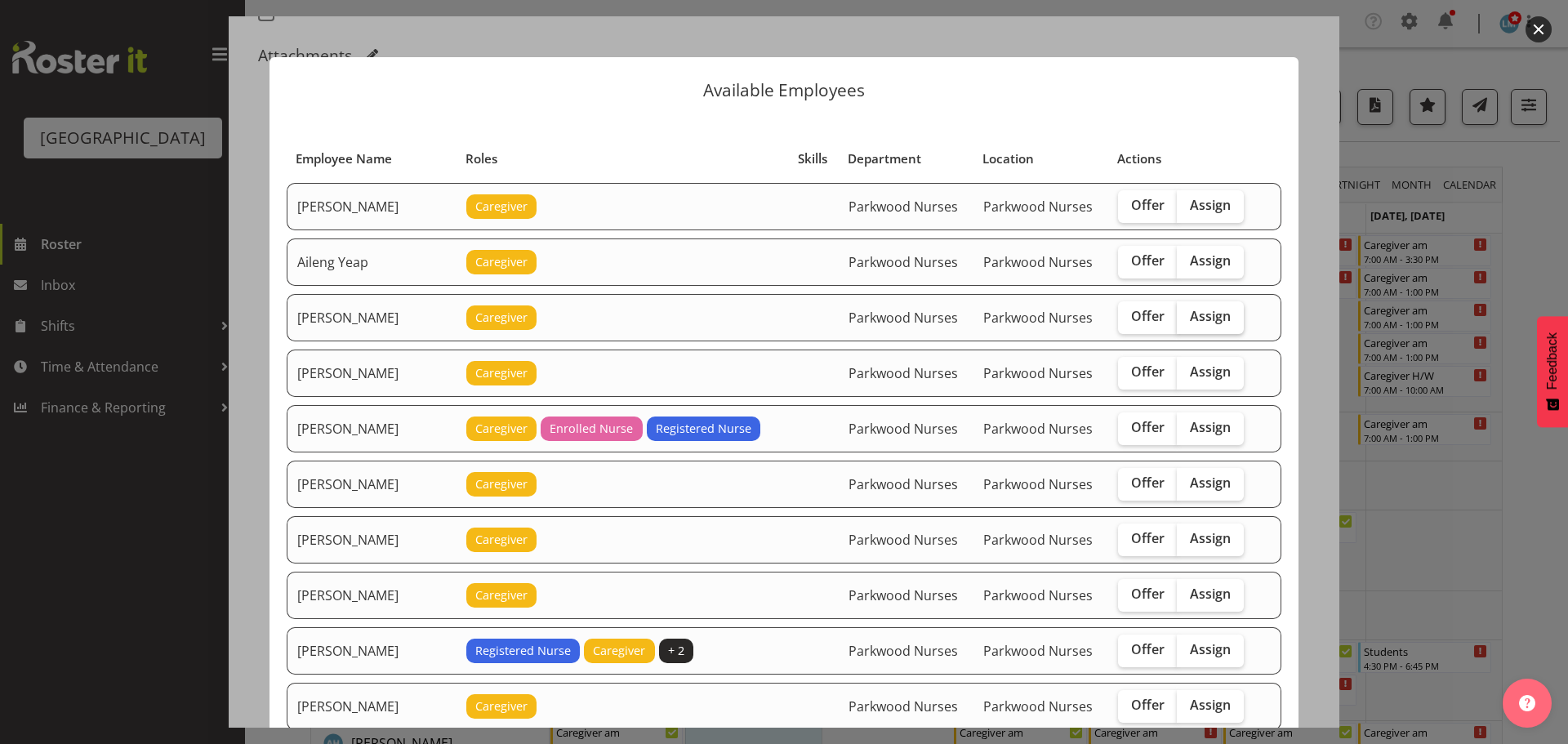
click at [1214, 320] on span "Assign" at bounding box center [1210, 315] width 41 height 16
click at [1188, 320] on input "Assign" at bounding box center [1182, 316] width 11 height 11
checkbox input "true"
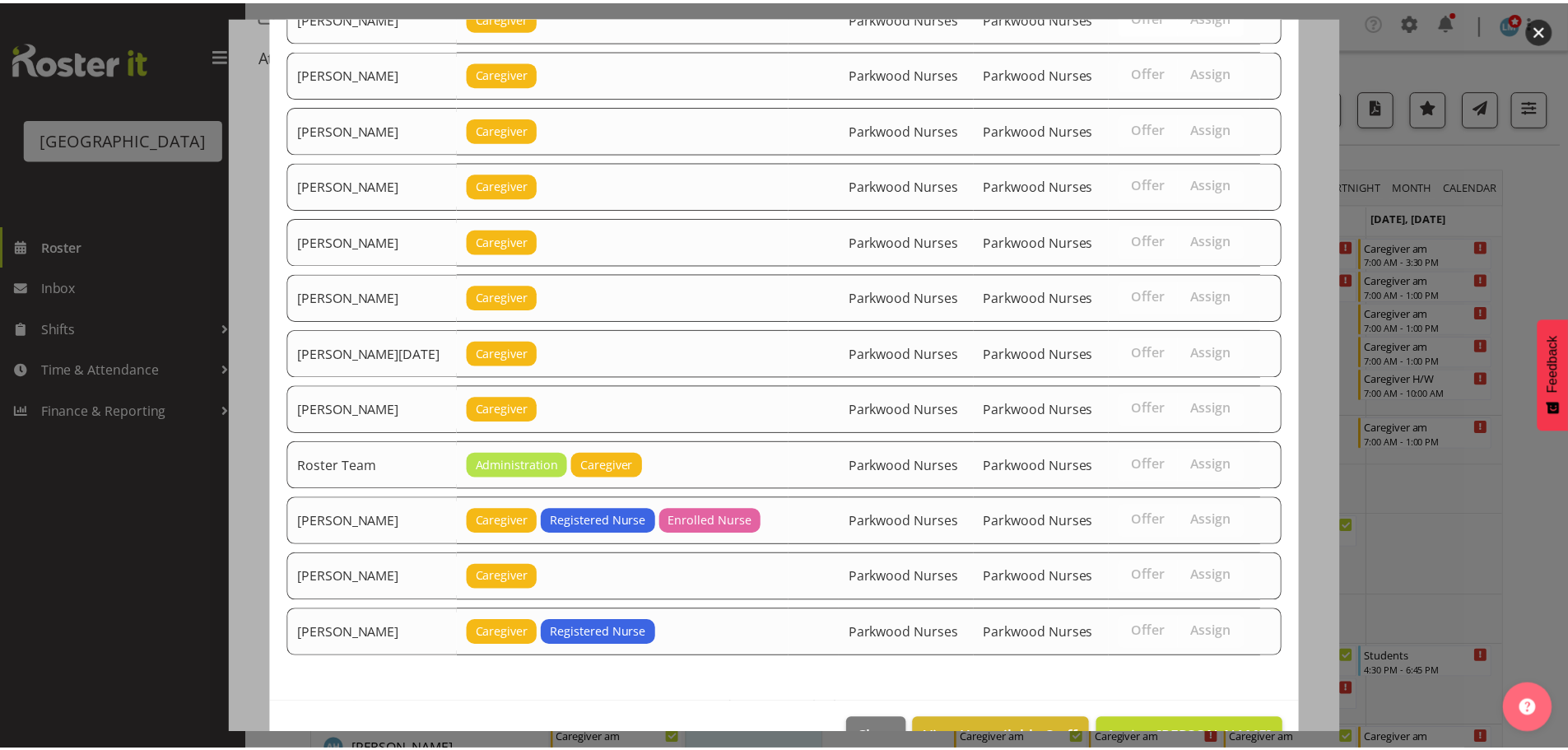
scroll to position [1692, 0]
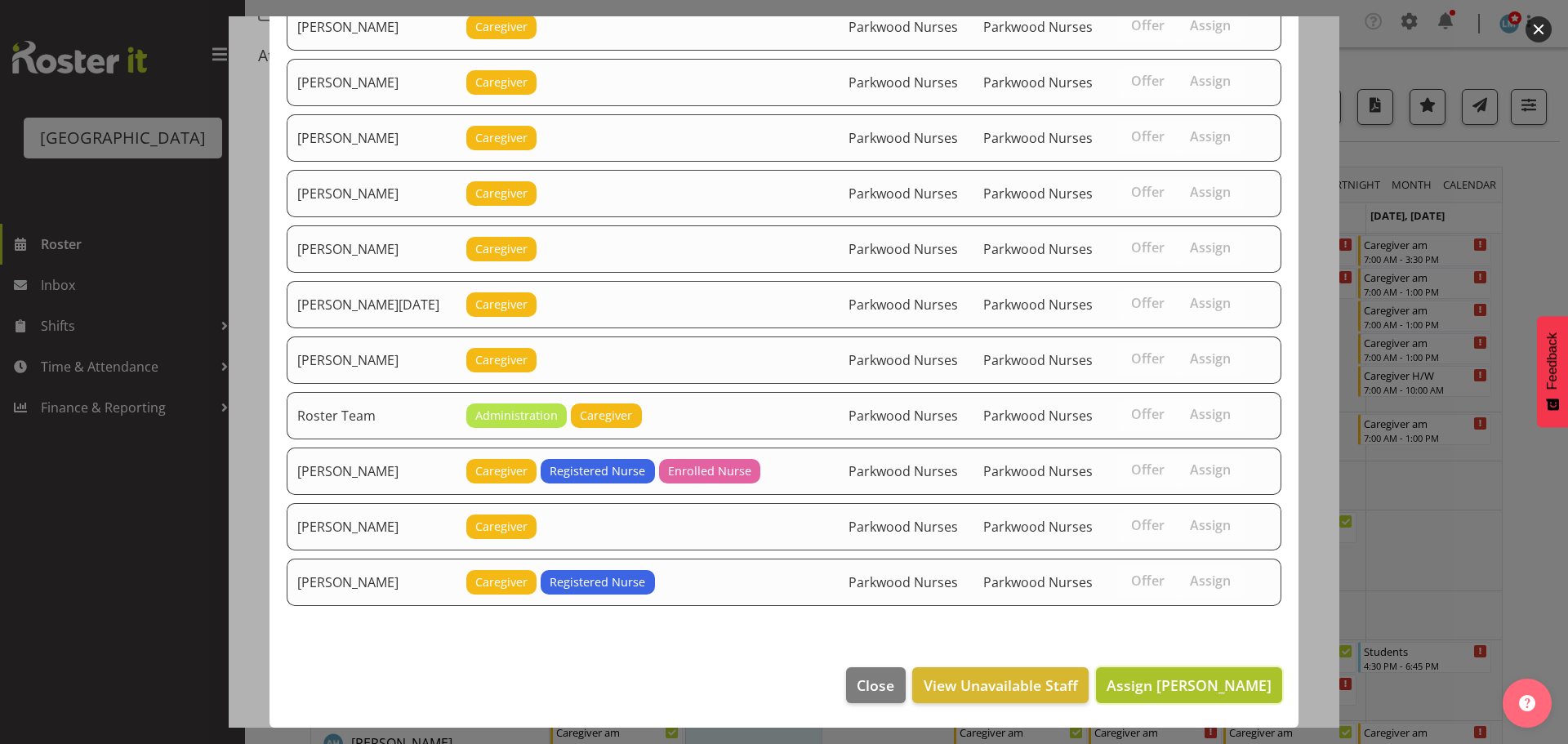
drag, startPoint x: 1202, startPoint y: 702, endPoint x: 1209, endPoint y: 690, distance: 13.9
click at [1204, 701] on button "Assign Alem Abreha" at bounding box center [1190, 685] width 187 height 36
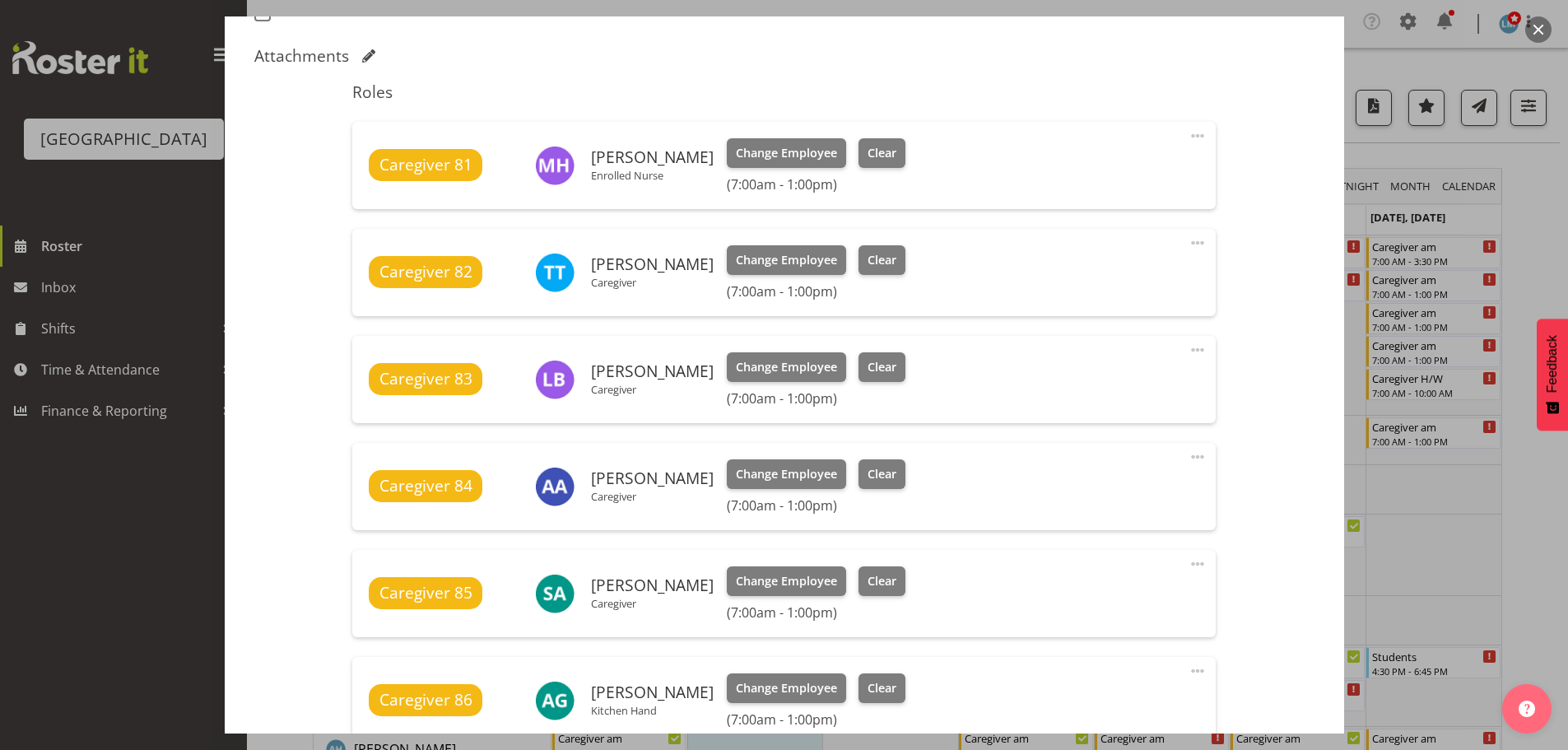
click at [1218, 695] on div "Shift Instance Name Caregiver am Location Parkwood Nurses Department Parkwood N…" at bounding box center [784, 618] width 1060 height 1864
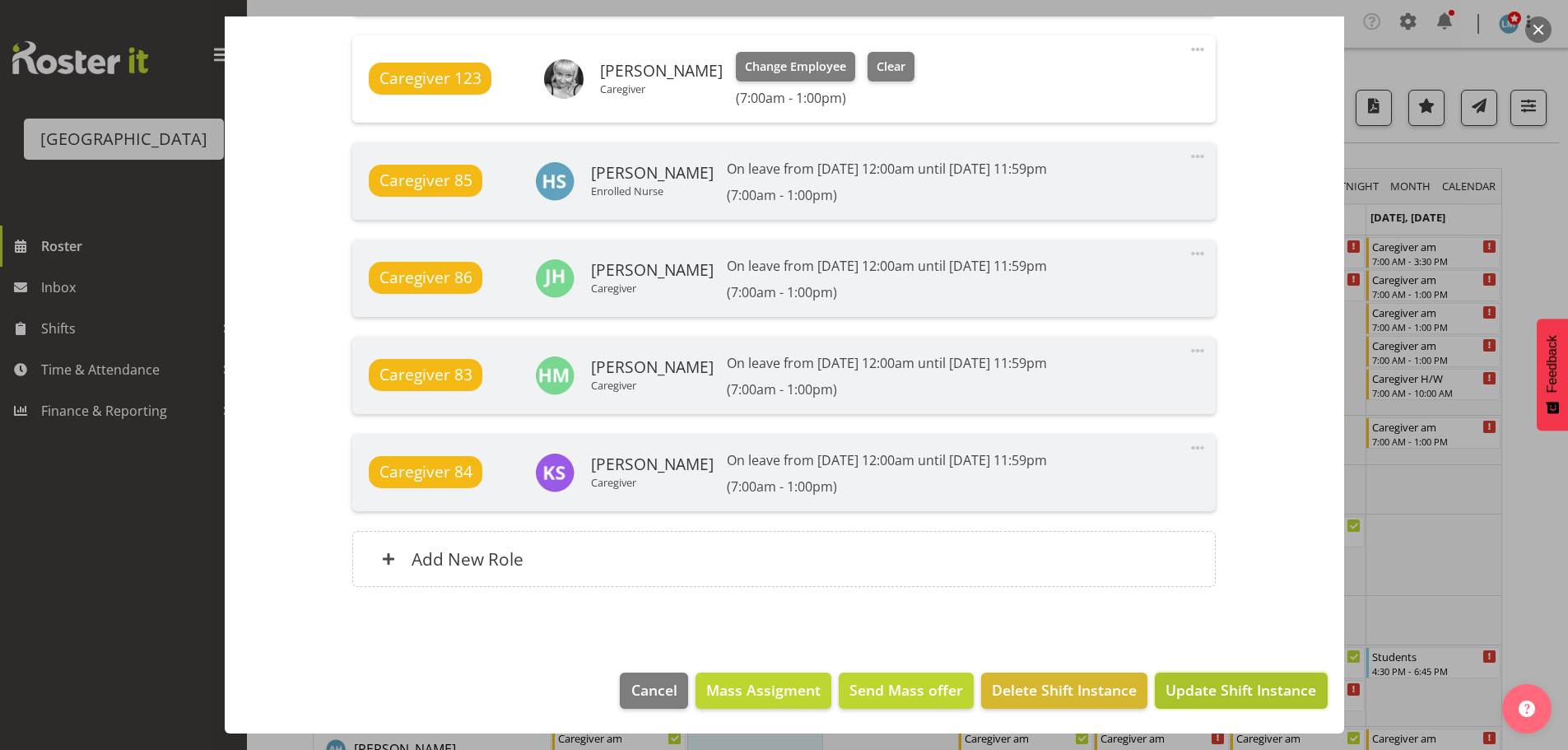
click at [1219, 698] on span "Update Shift Instance" at bounding box center [1241, 689] width 151 height 21
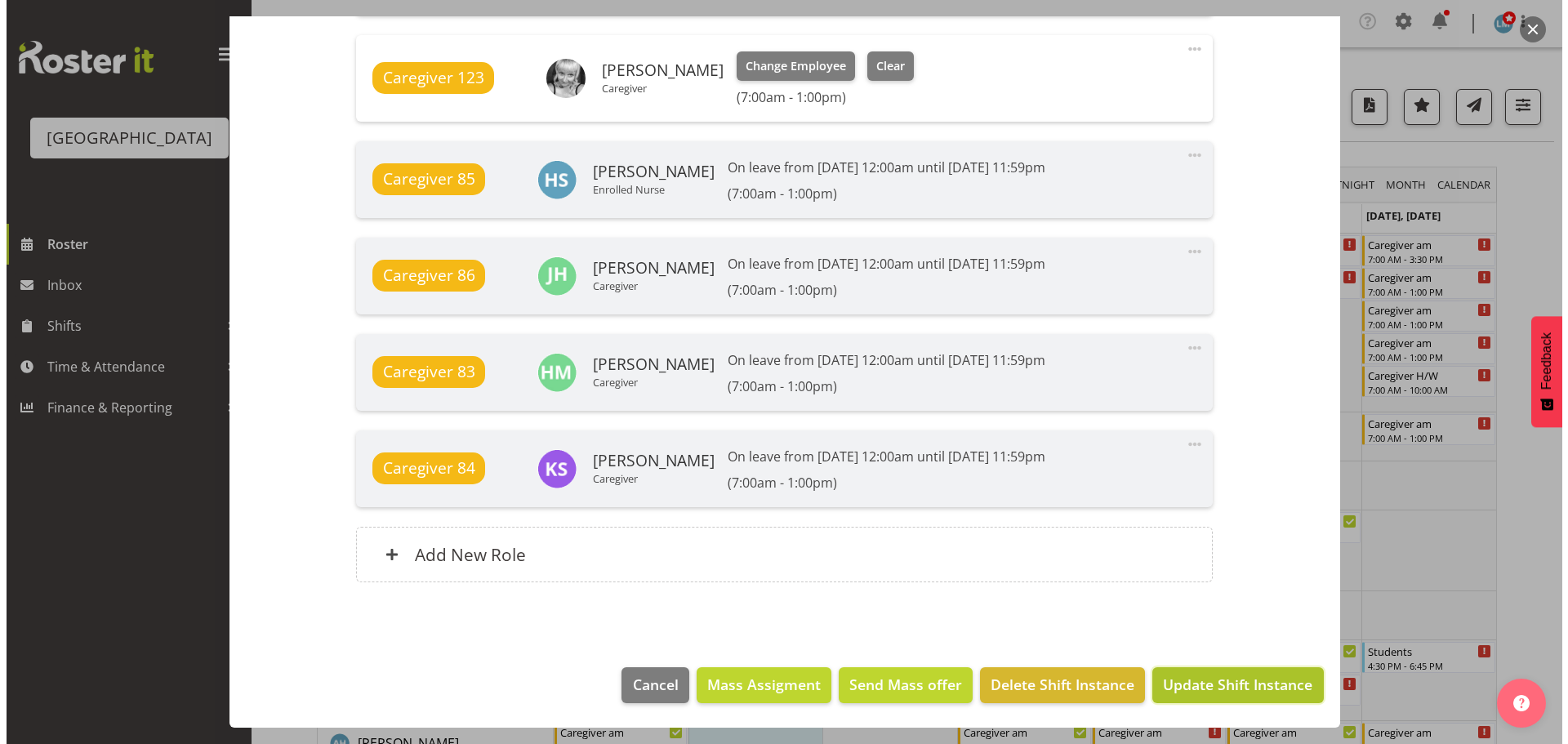
scroll to position [1360, 0]
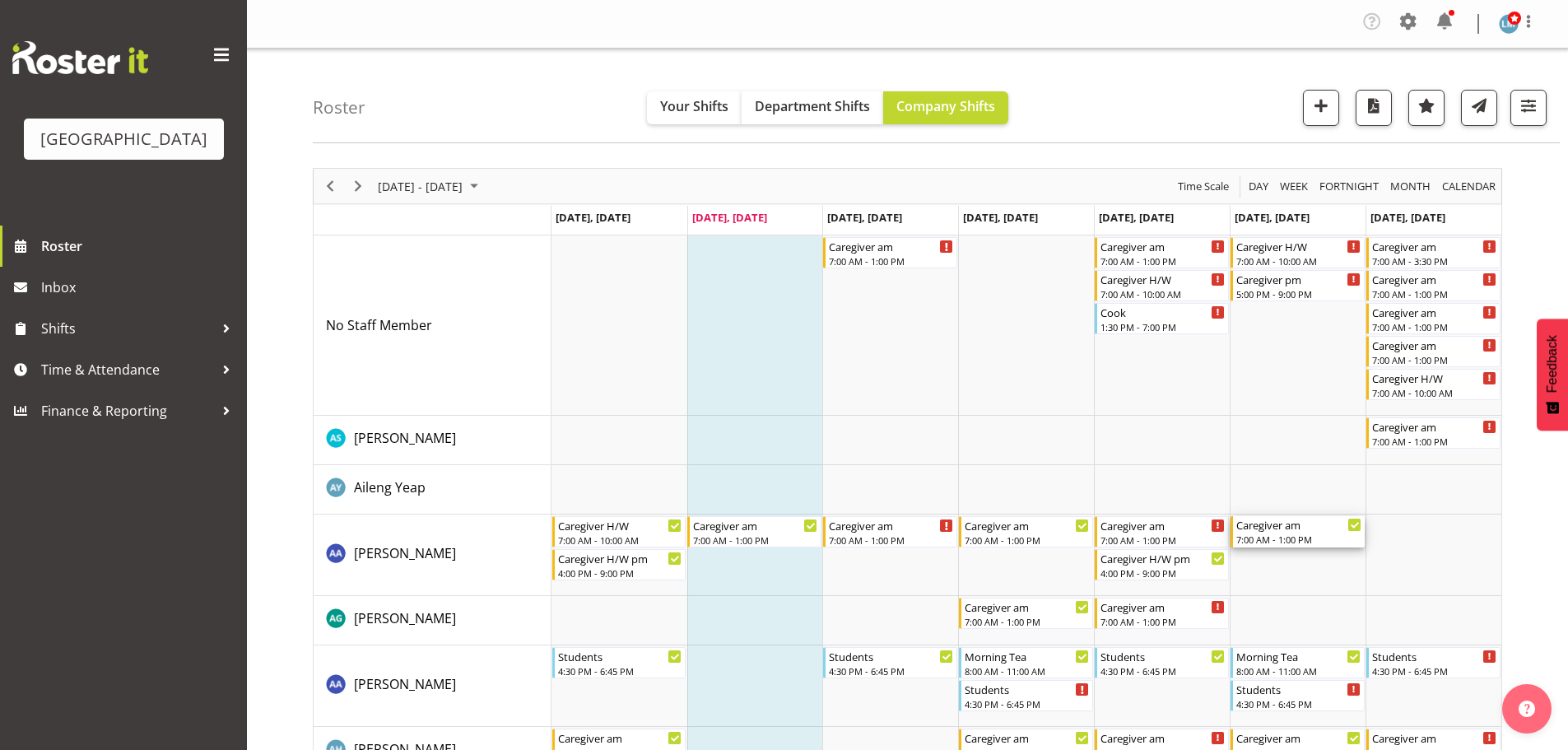
click at [1299, 545] on div "7:00 AM - 1:00 PM" at bounding box center [1299, 540] width 125 height 14
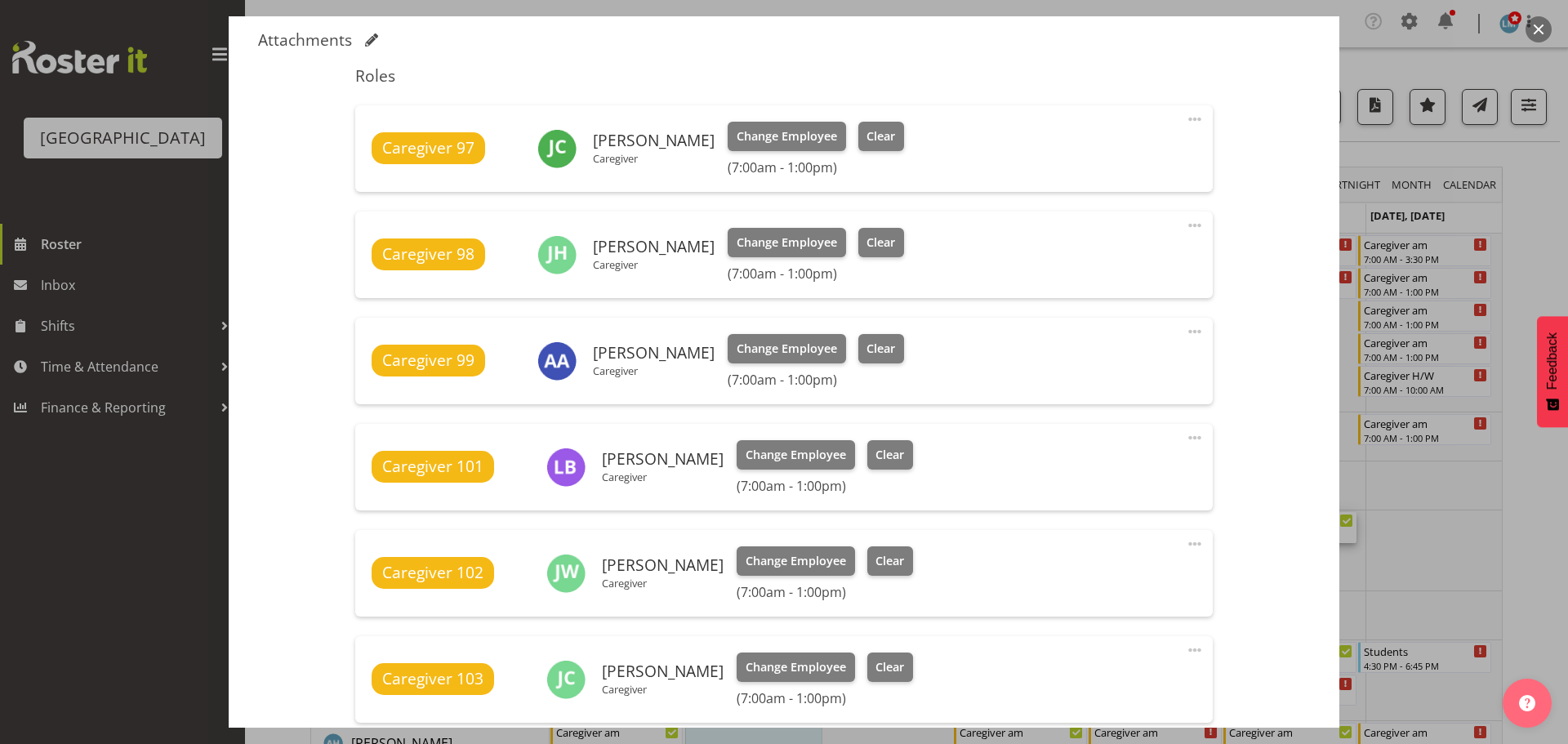
scroll to position [572, 0]
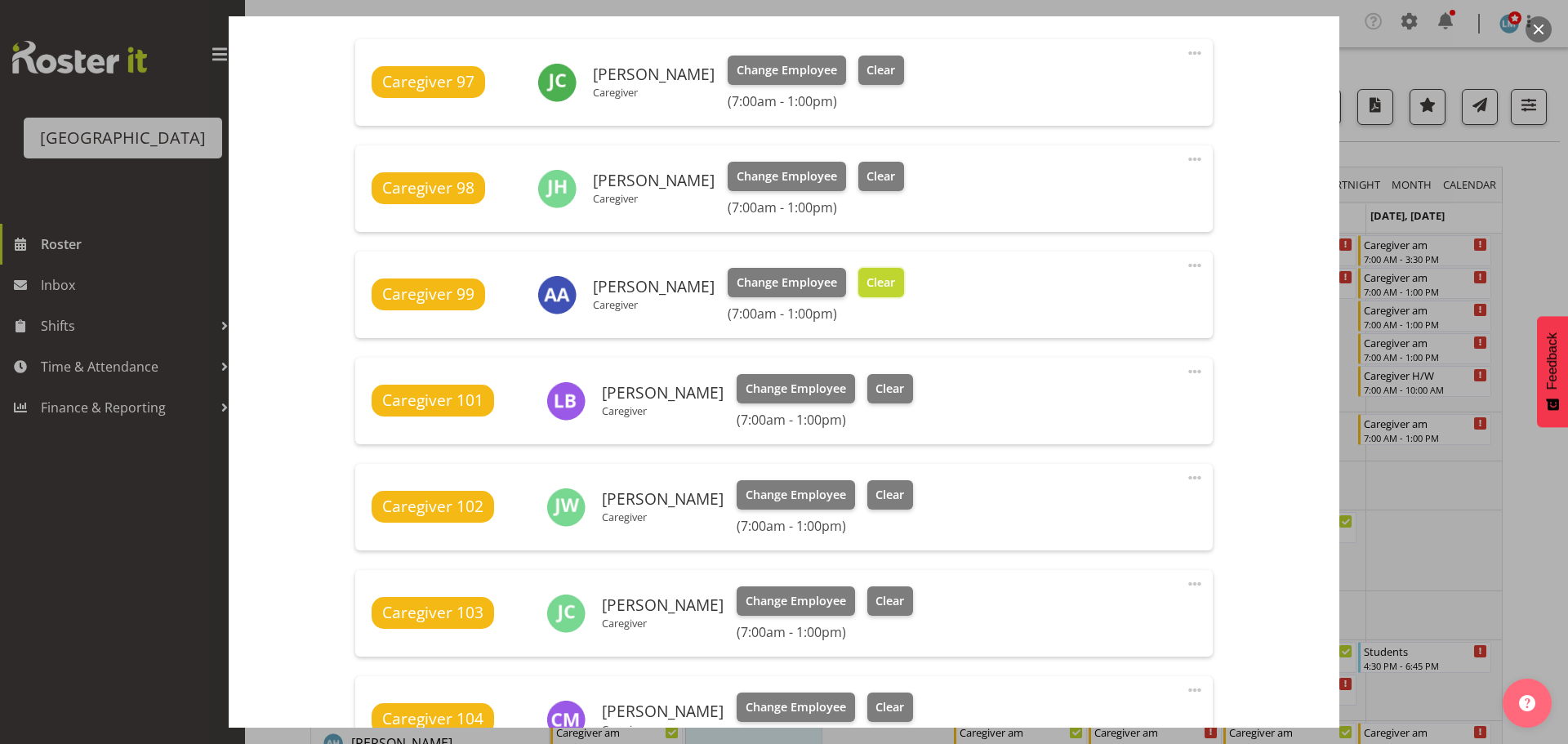
click at [867, 274] on span "Clear" at bounding box center [881, 282] width 29 height 18
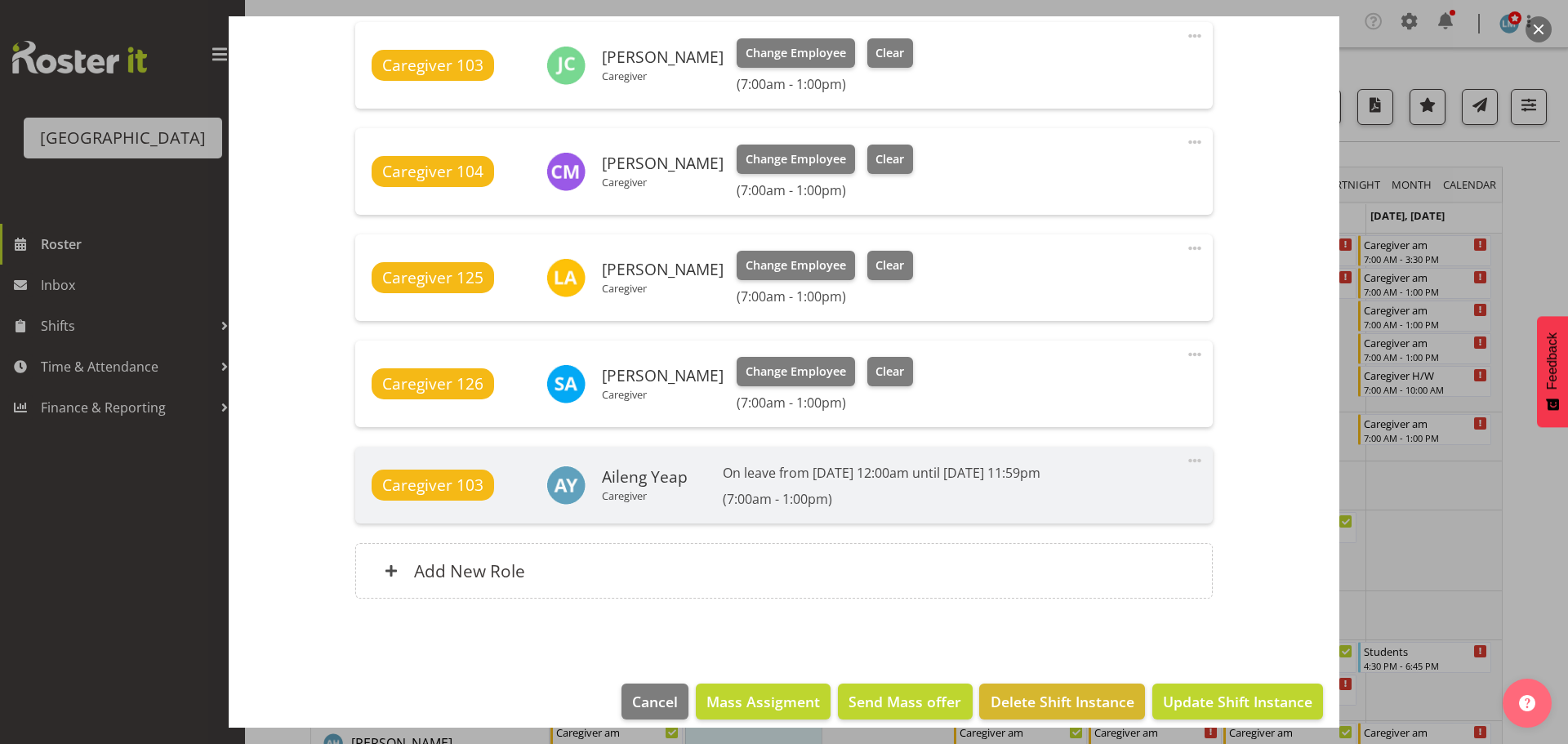
scroll to position [1113, 0]
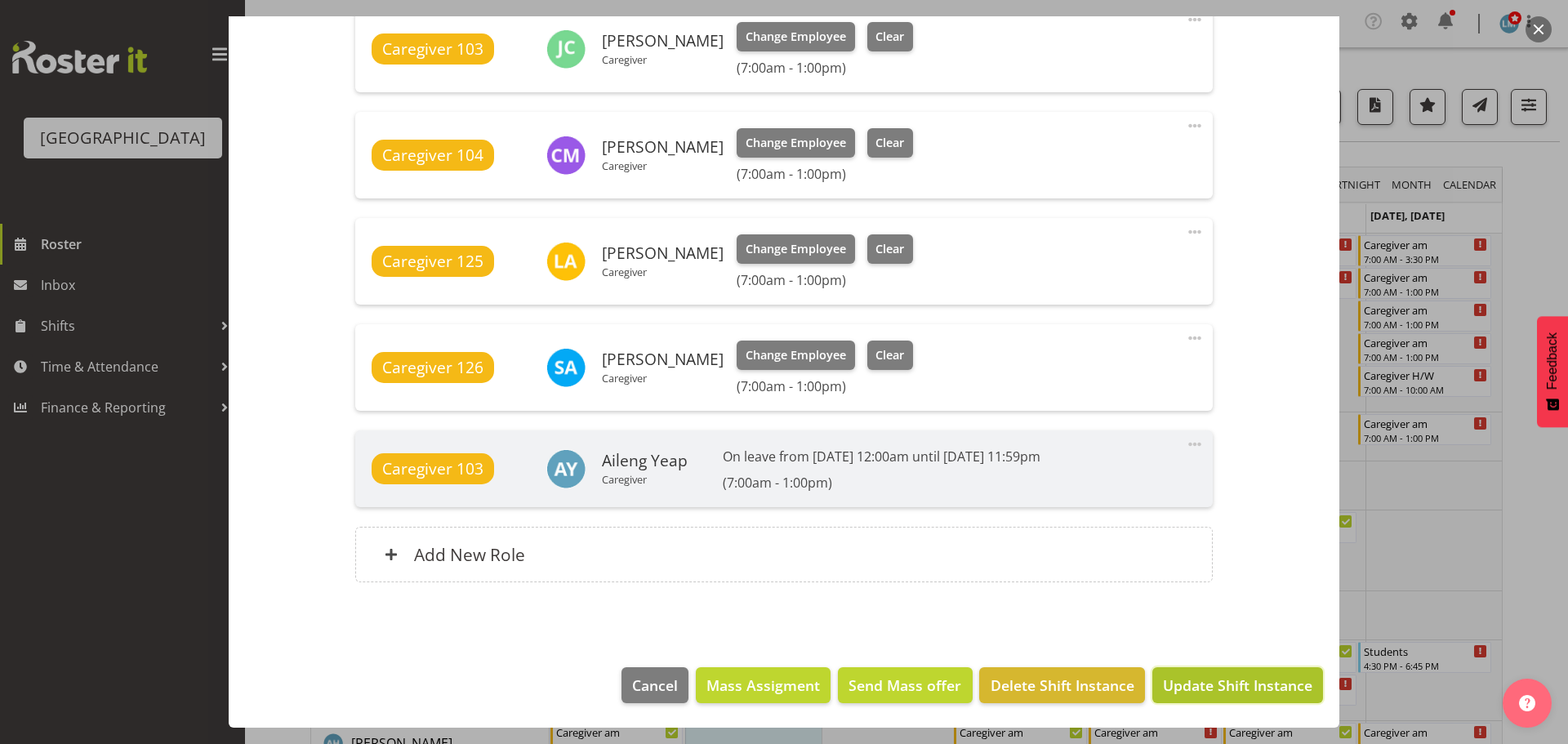
click at [1229, 677] on span "Update Shift Instance" at bounding box center [1238, 684] width 150 height 21
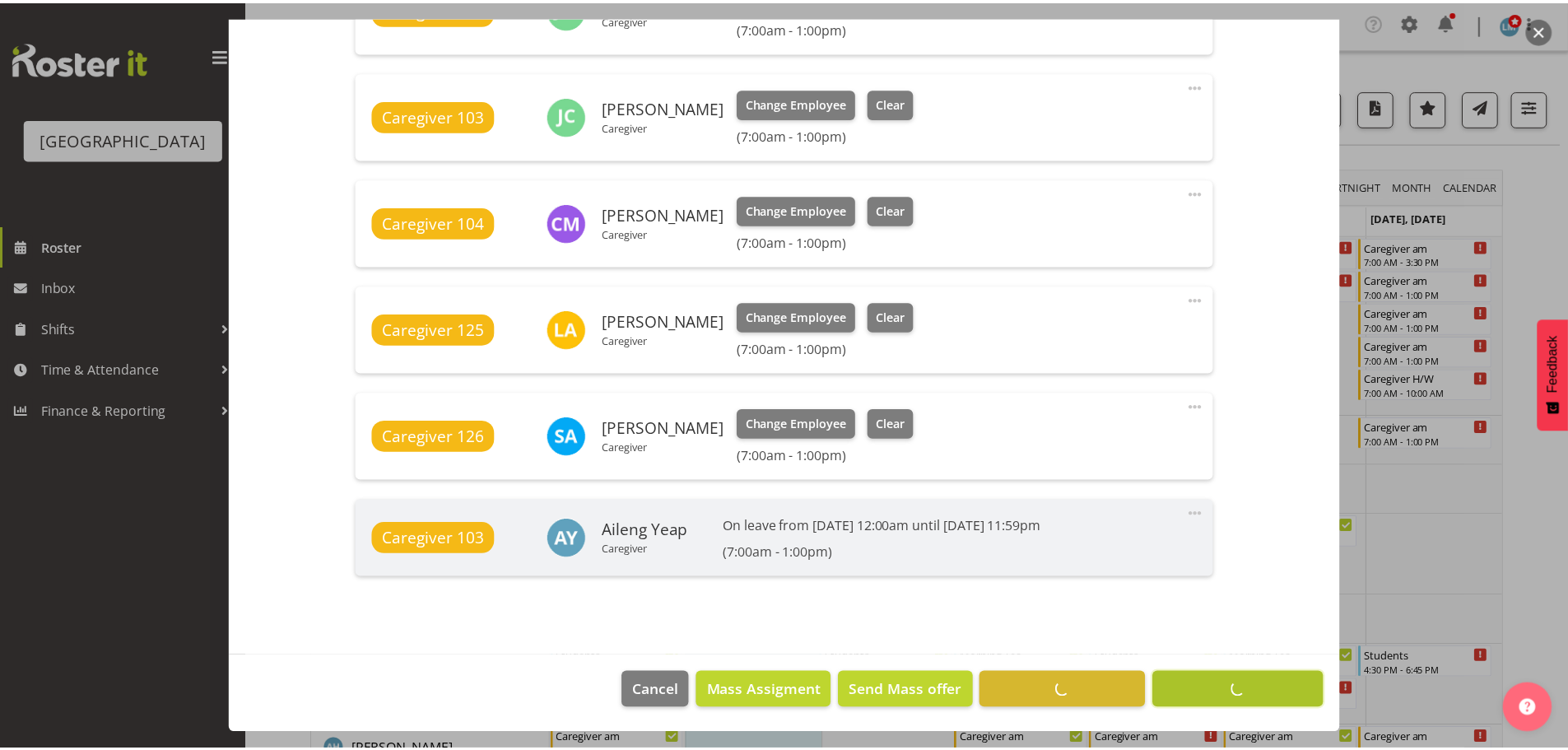
scroll to position [1056, 0]
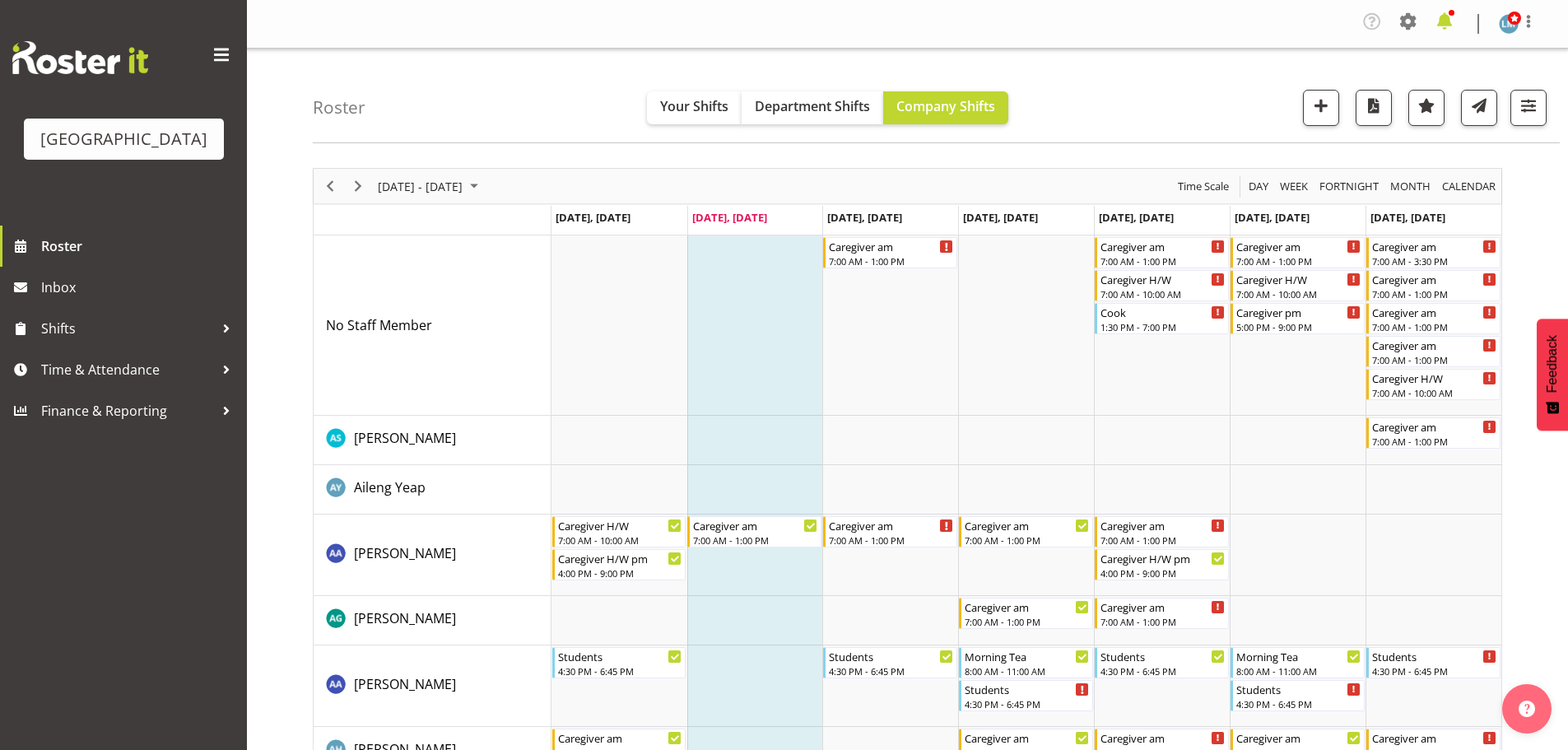
click at [1451, 22] on span at bounding box center [1443, 21] width 26 height 26
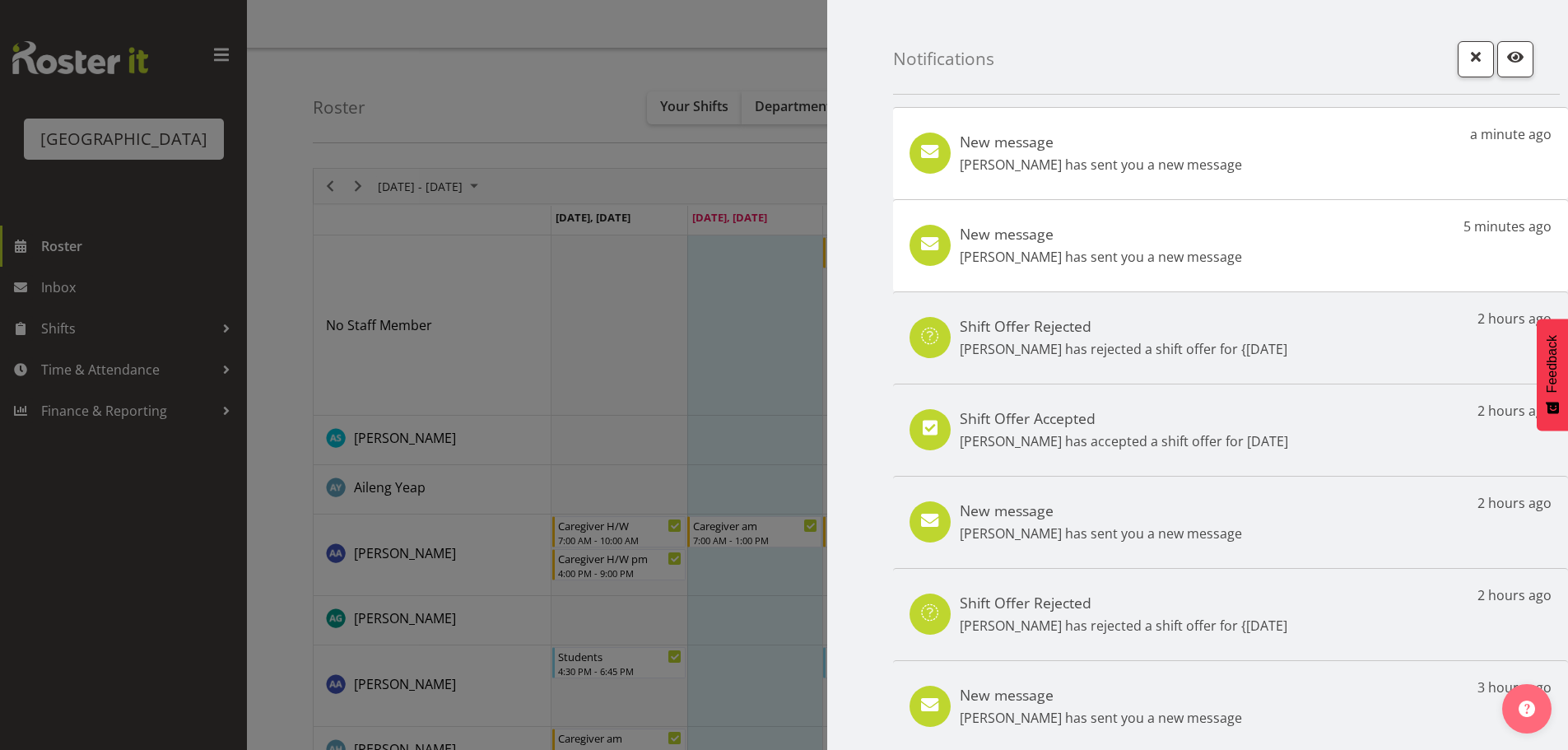
click at [1261, 144] on div "New message Alem Abreha has sent you a new message a minute ago" at bounding box center [1230, 153] width 675 height 92
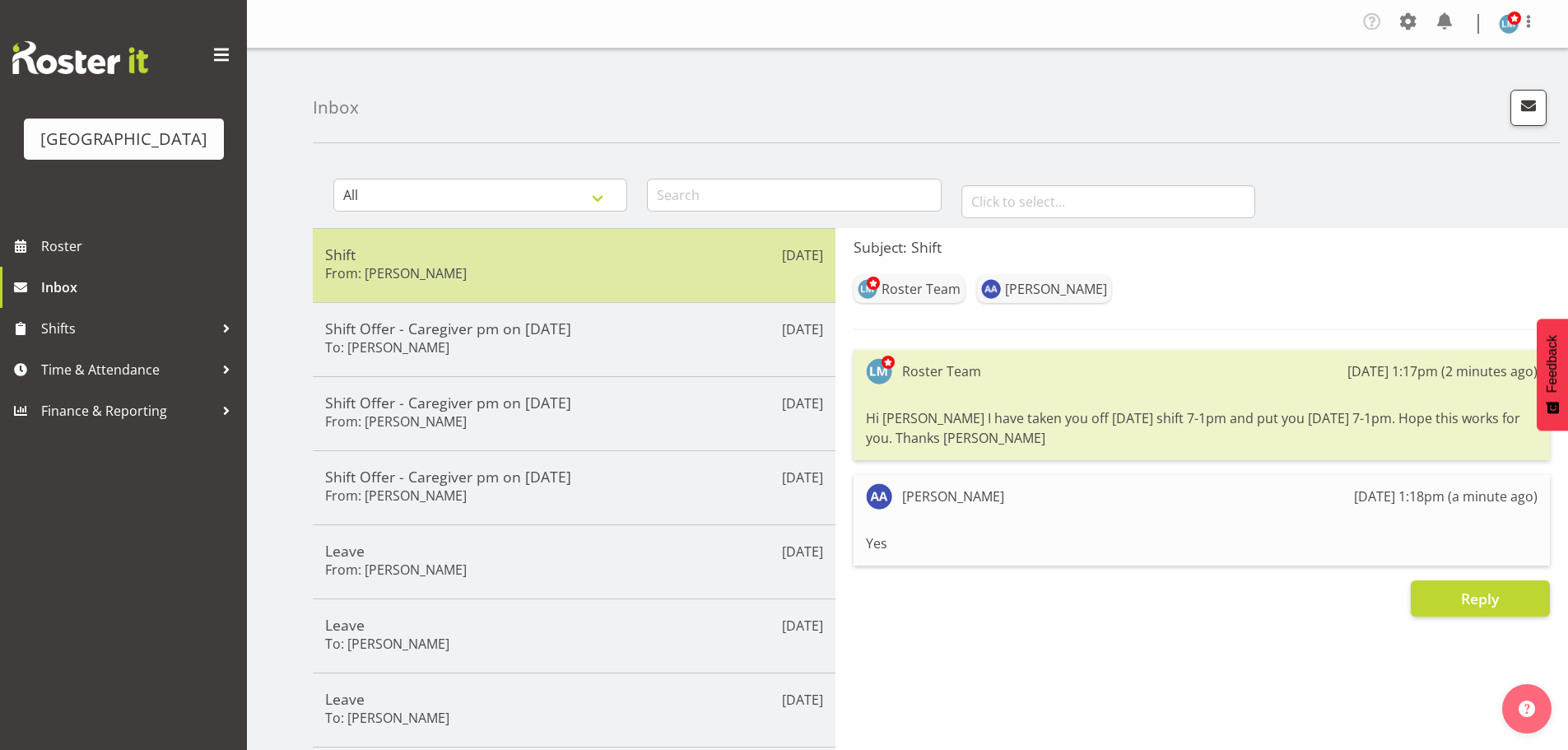
click at [496, 275] on div "Shift From: Alem Abreha" at bounding box center [574, 266] width 498 height 41
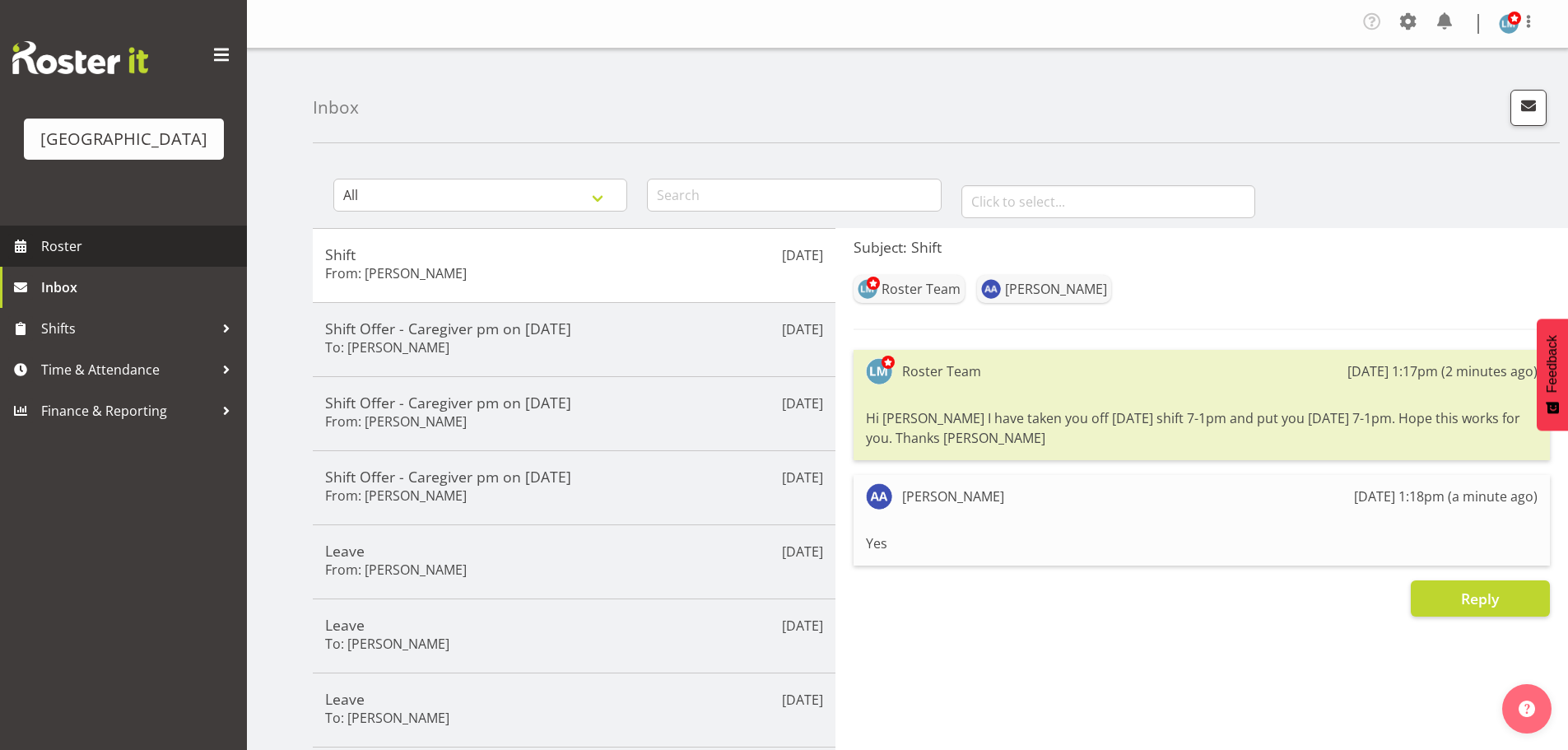
click at [56, 258] on span "Roster" at bounding box center [140, 246] width 197 height 25
click at [78, 300] on span "Inbox" at bounding box center [140, 286] width 197 height 25
click at [1434, 14] on span at bounding box center [1443, 21] width 26 height 26
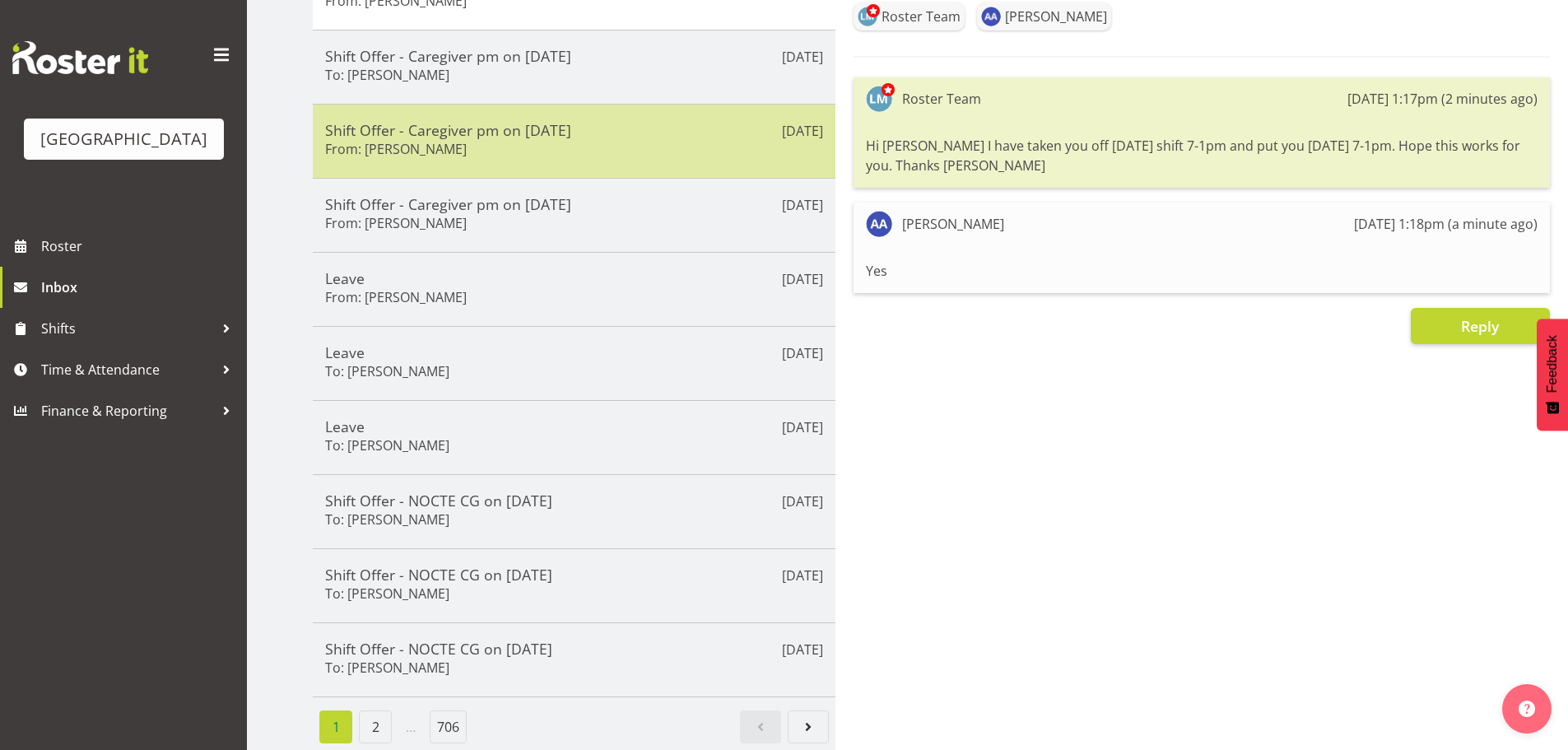
scroll to position [285, 0]
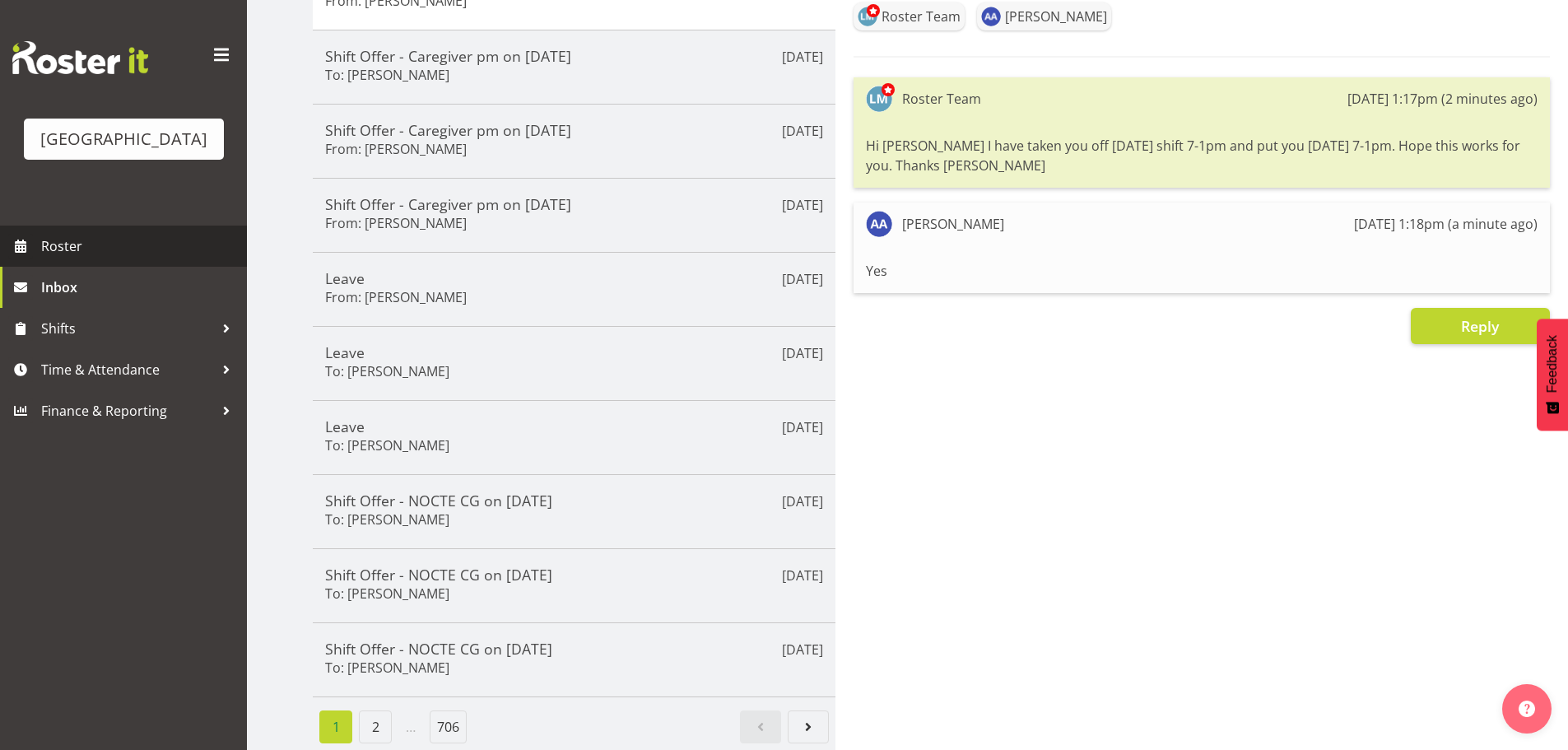
click at [108, 258] on span "Roster" at bounding box center [140, 246] width 197 height 25
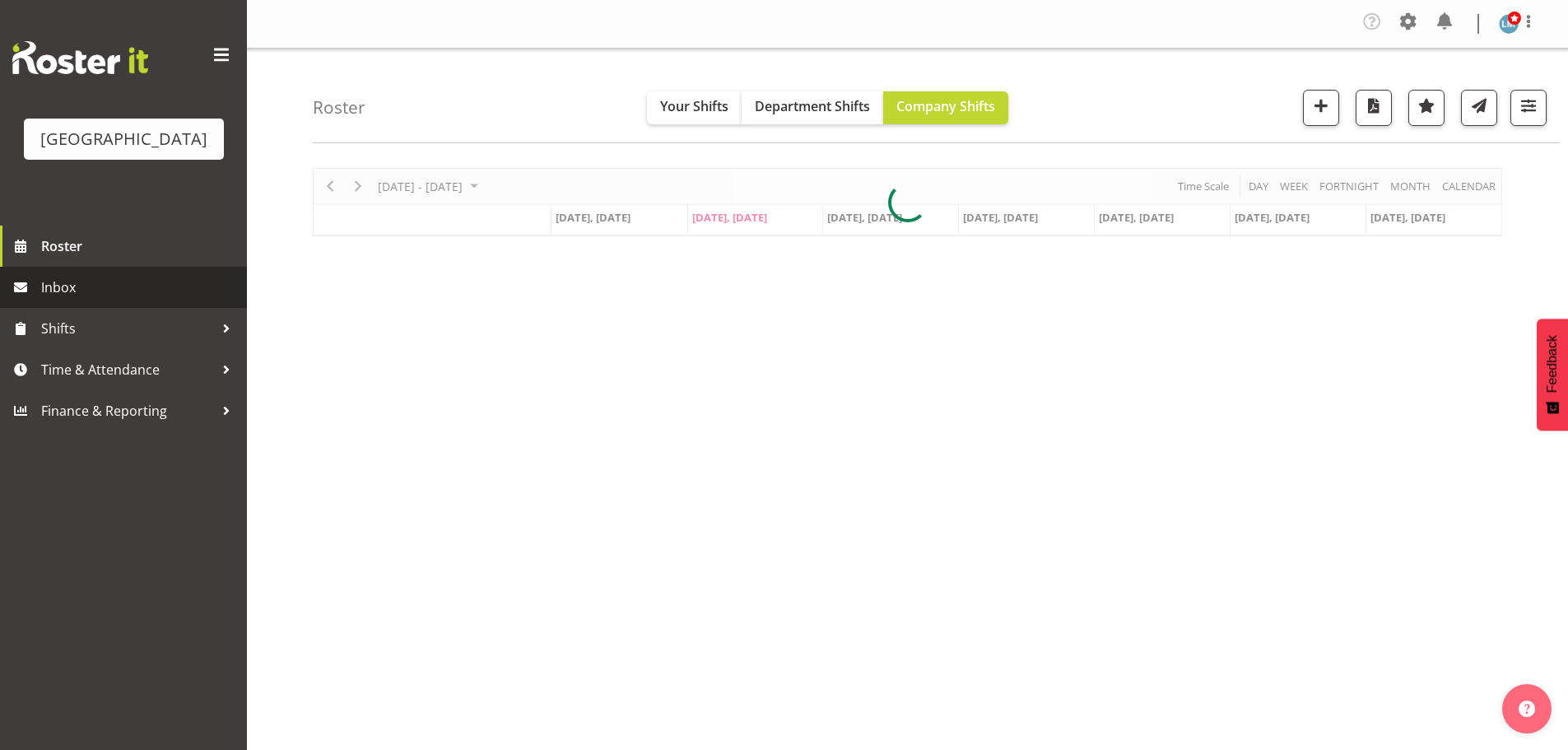
click at [46, 300] on span "Inbox" at bounding box center [140, 286] width 197 height 25
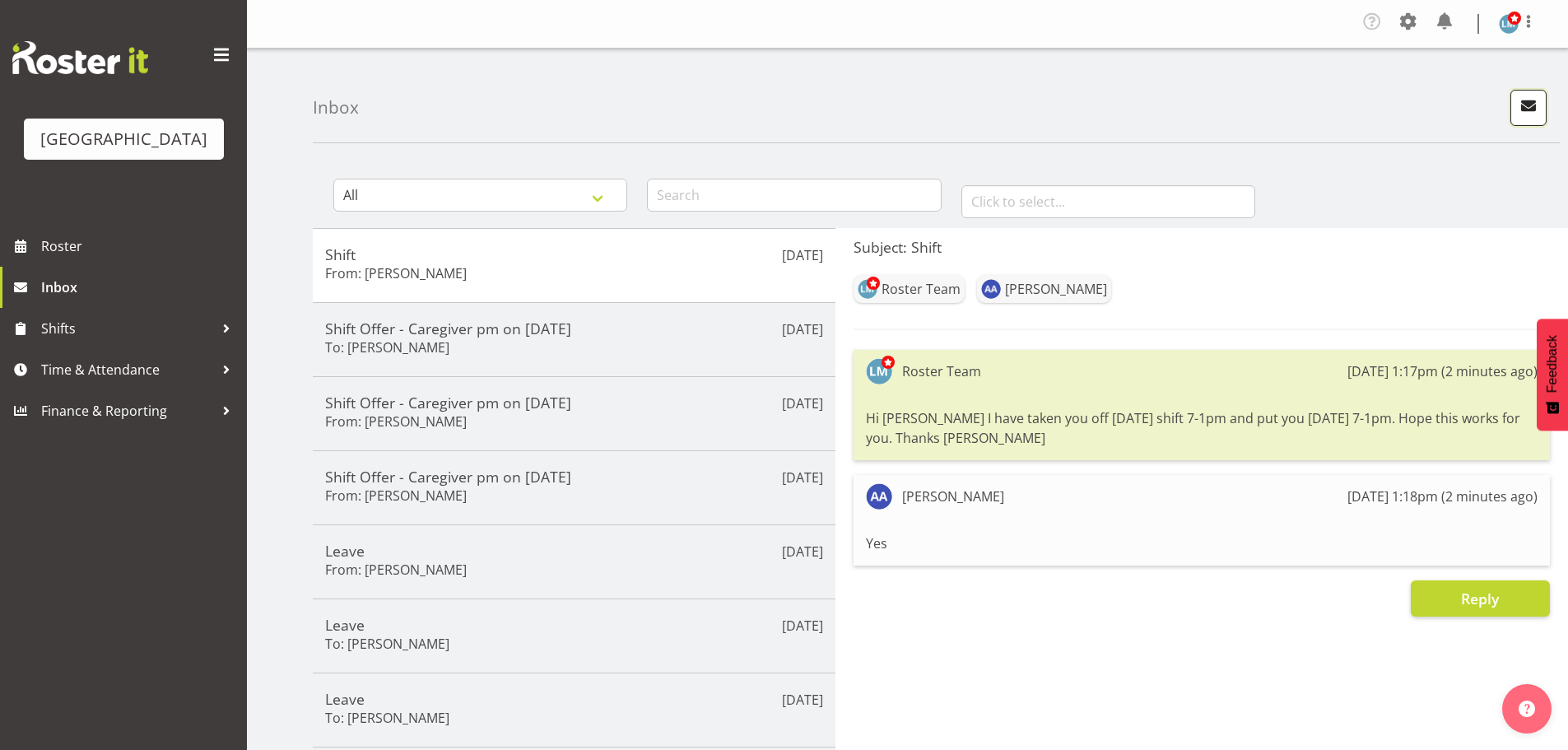
click at [1527, 92] on button "button" at bounding box center [1528, 108] width 36 height 36
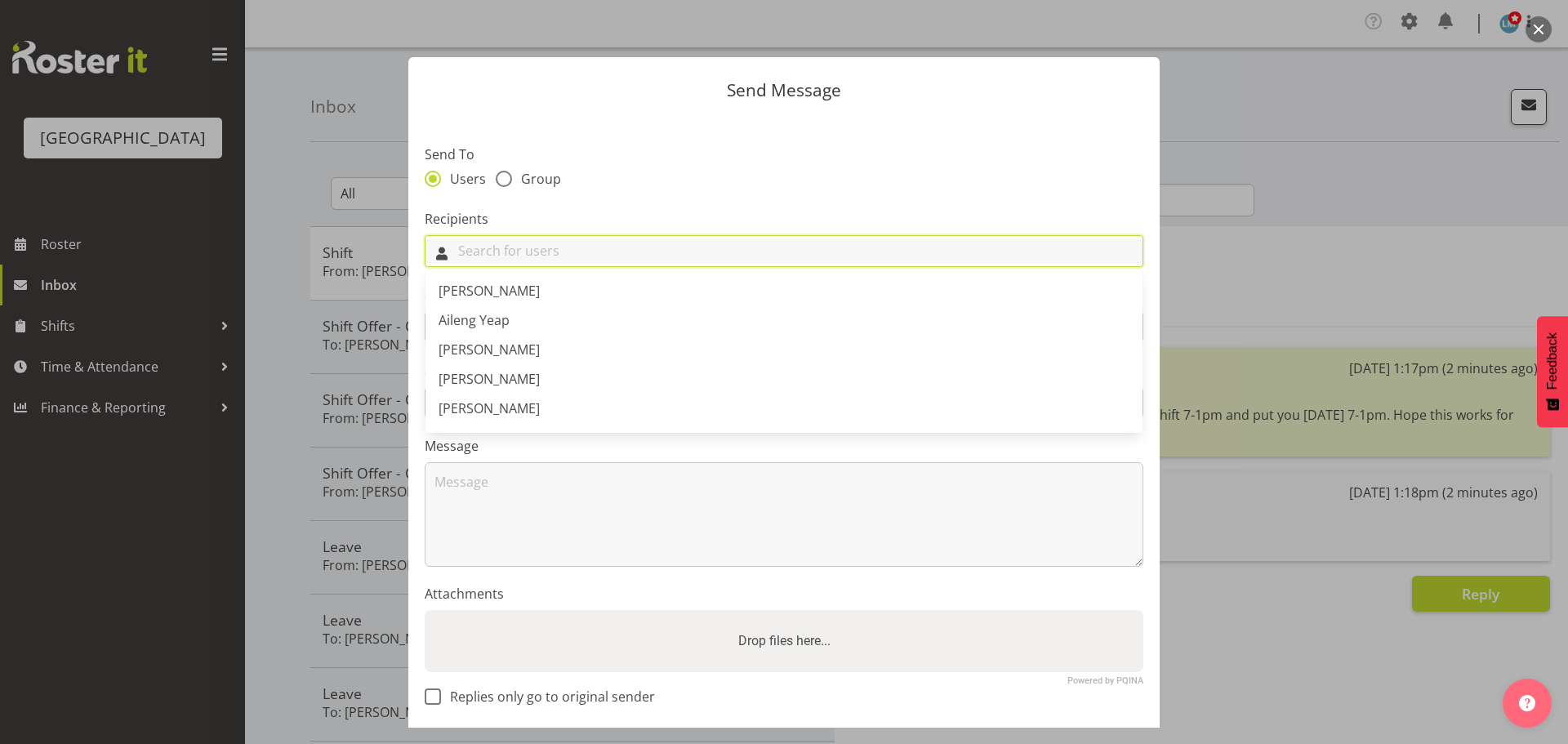
click at [588, 244] on input "text" at bounding box center [784, 251] width 717 height 25
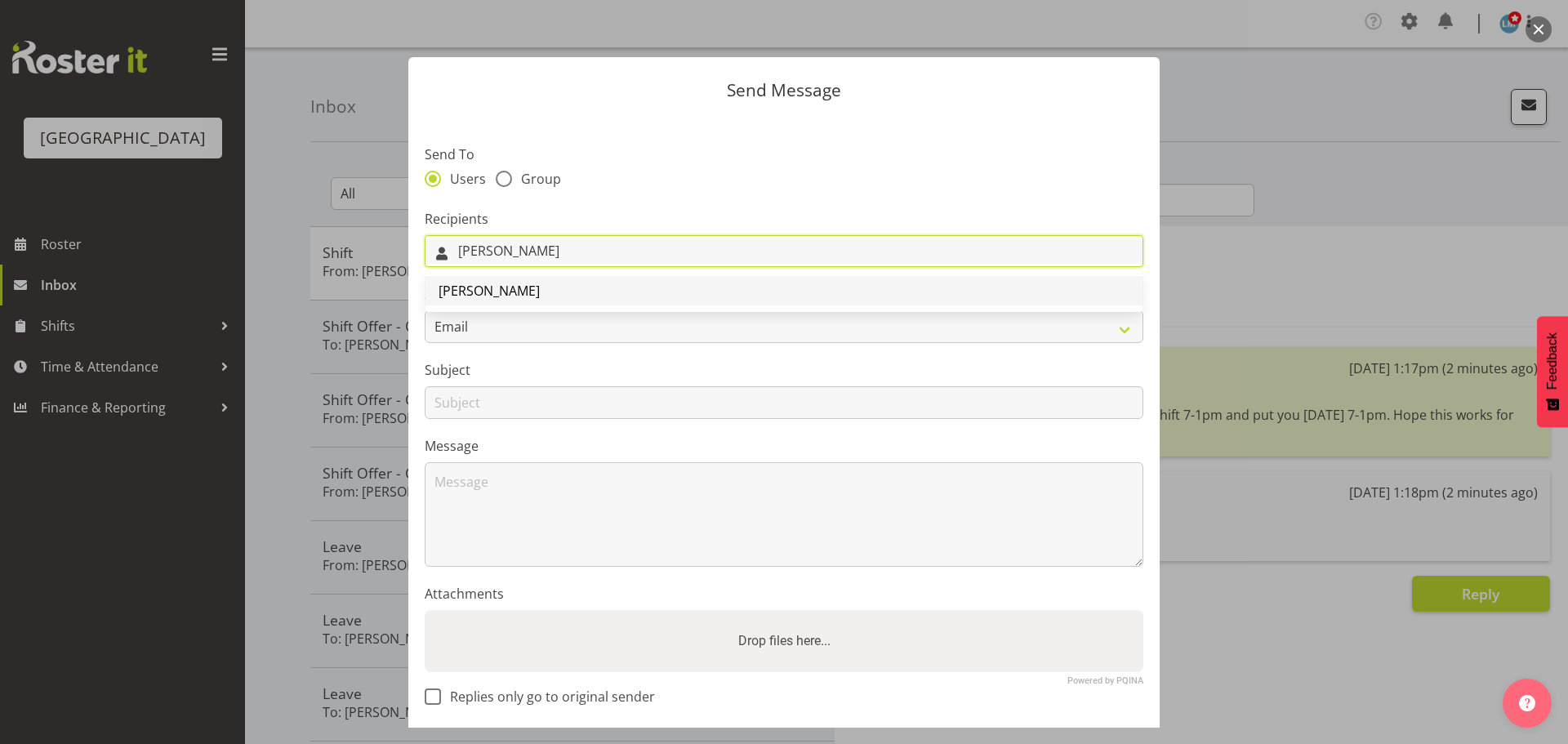
type input "[PERSON_NAME]"
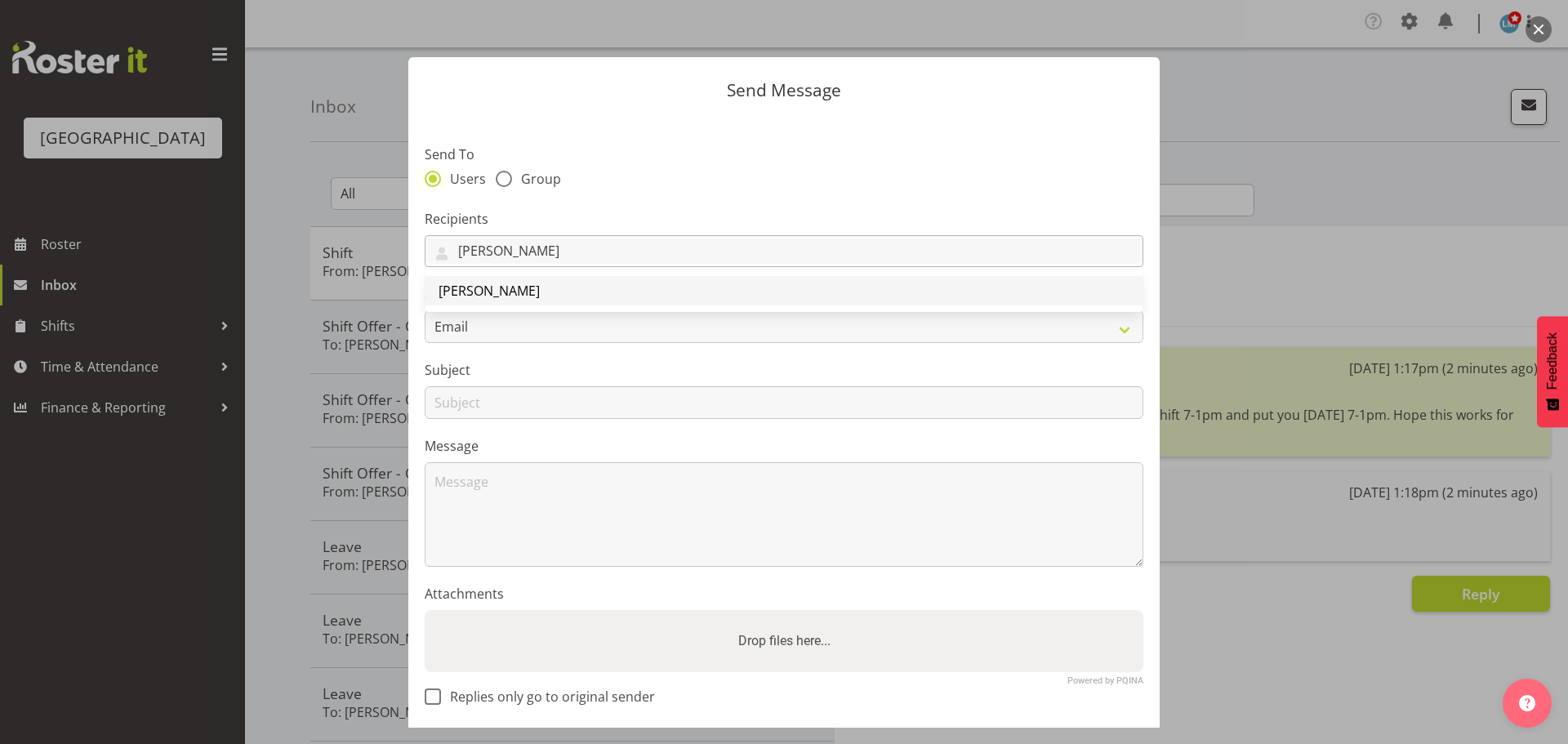
click at [584, 289] on link "[PERSON_NAME]" at bounding box center [784, 290] width 717 height 29
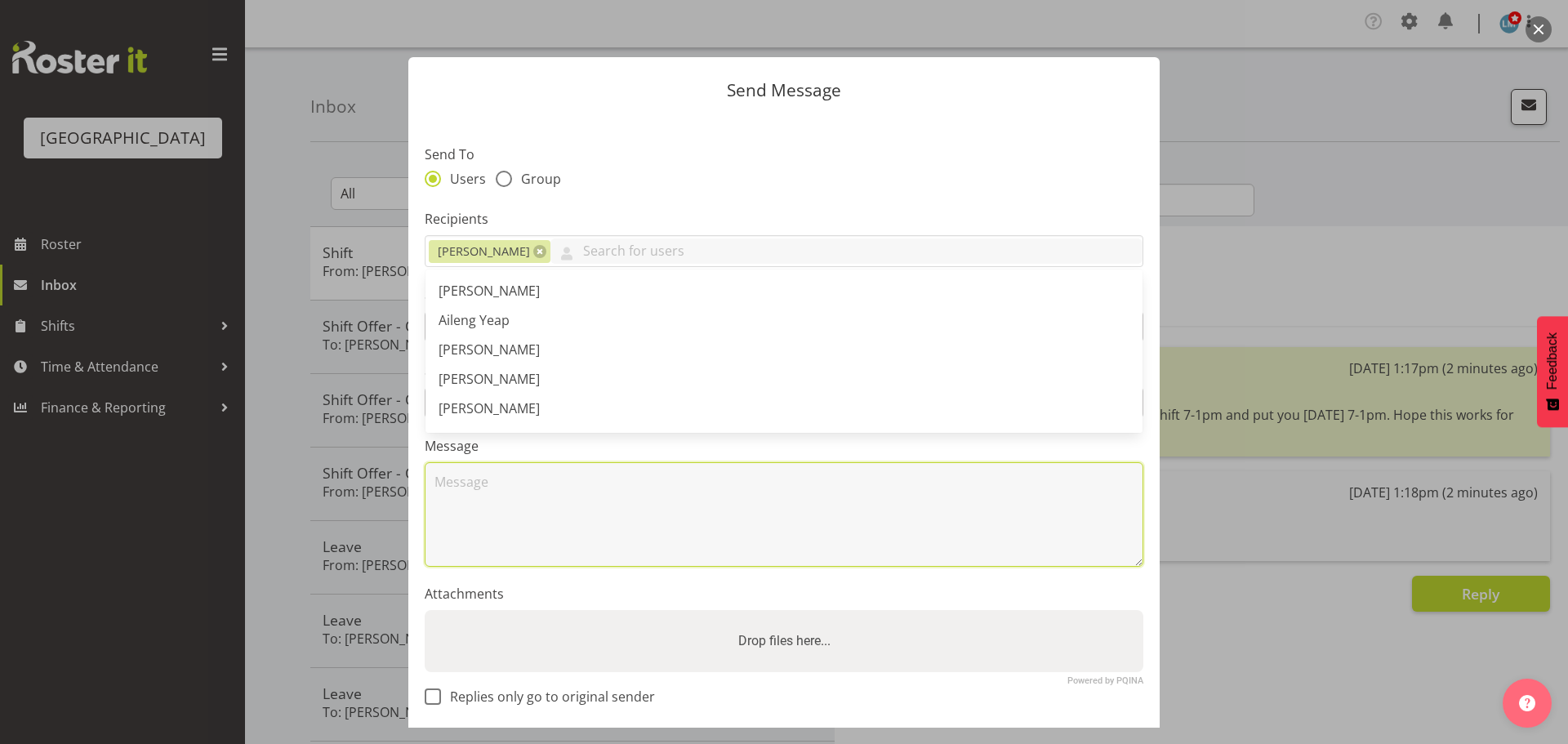
drag, startPoint x: 479, startPoint y: 504, endPoint x: 488, endPoint y: 445, distance: 59.7
click at [479, 505] on textarea at bounding box center [784, 514] width 719 height 104
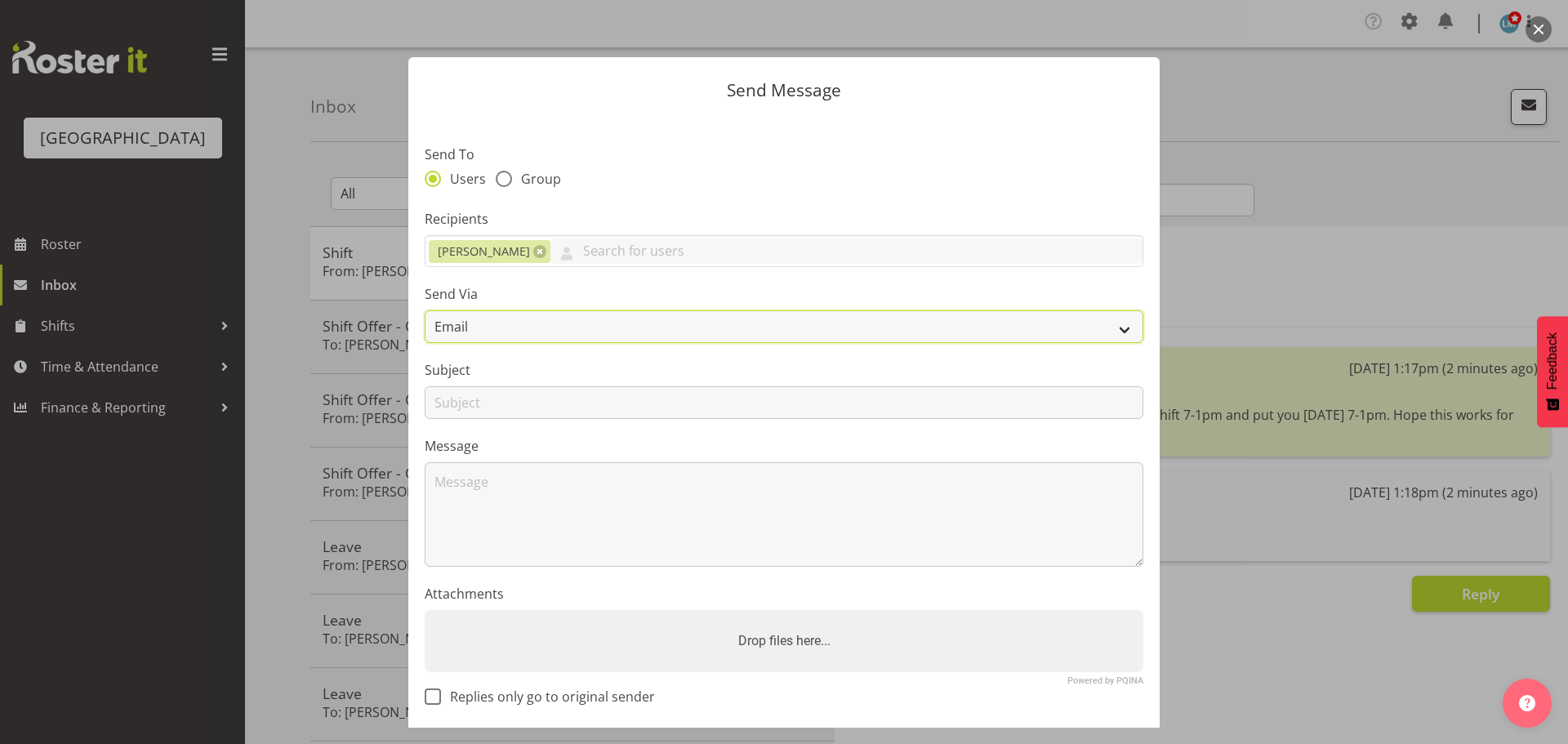
click at [500, 327] on select "Email SMS" at bounding box center [784, 326] width 719 height 33
select select "sms"
click at [425, 310] on select "Email SMS" at bounding box center [784, 326] width 719 height 33
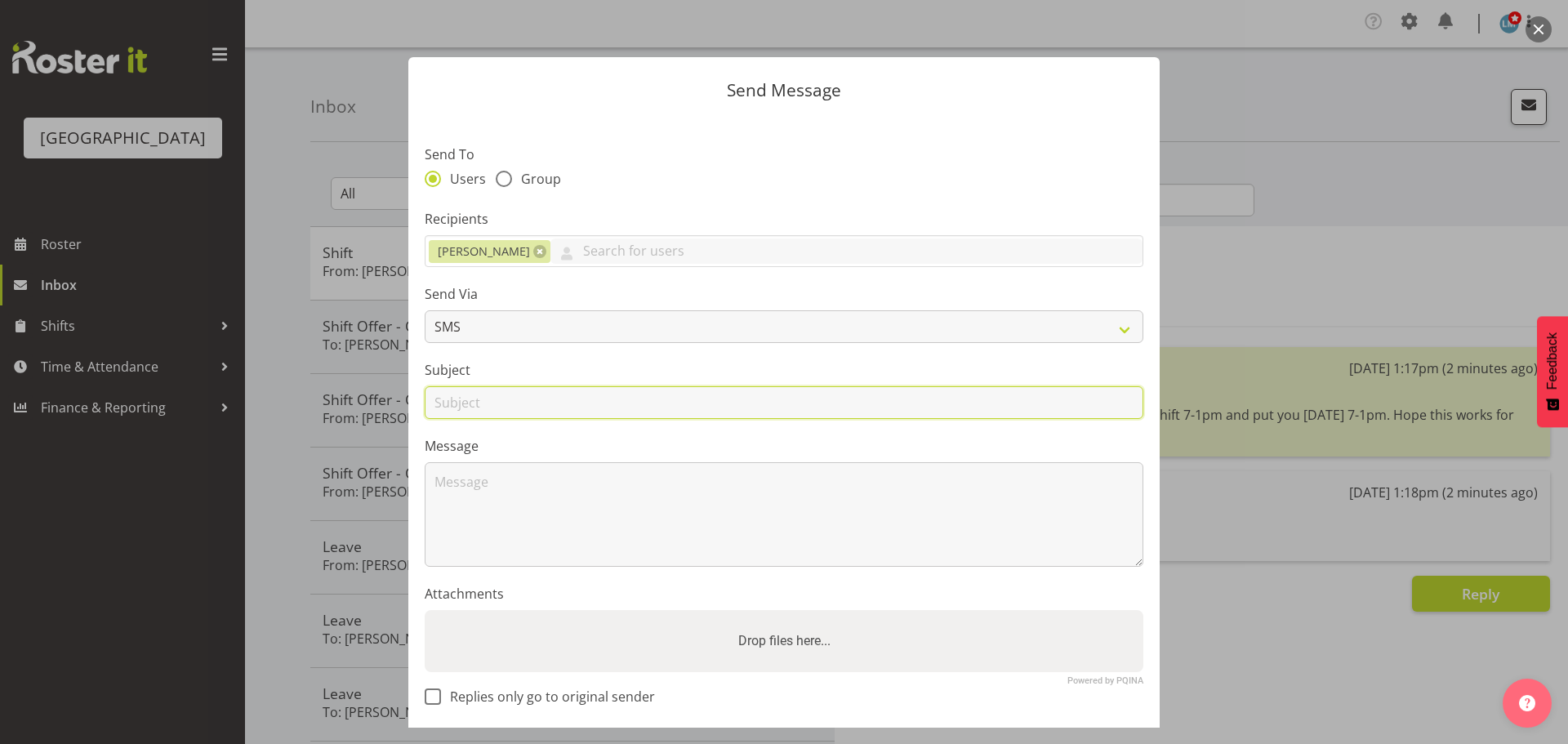
click at [476, 409] on input "text" at bounding box center [784, 403] width 719 height 33
type input "T"
type input "7-1pm"
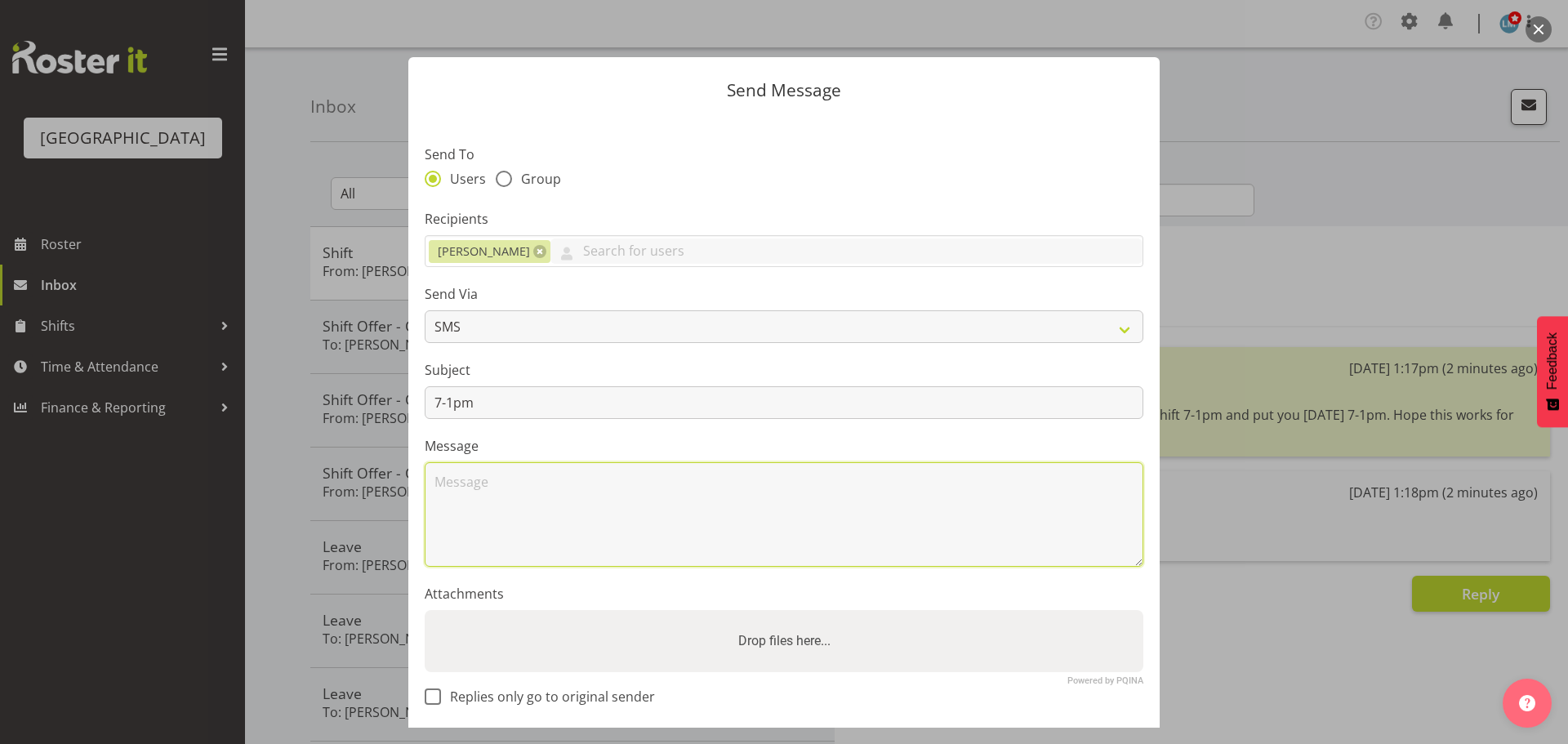
click at [522, 544] on textarea at bounding box center [784, 514] width 719 height 104
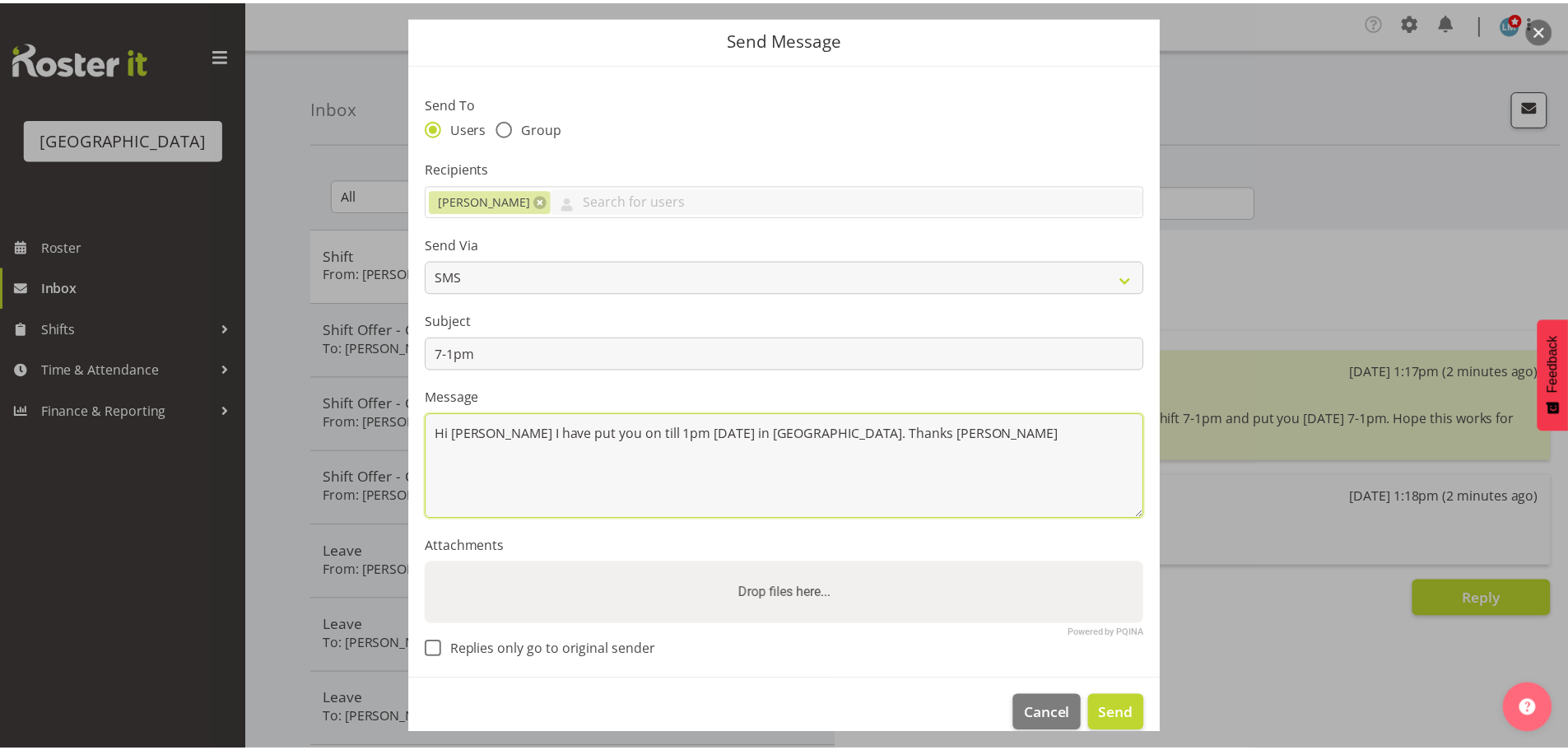
scroll to position [75, 0]
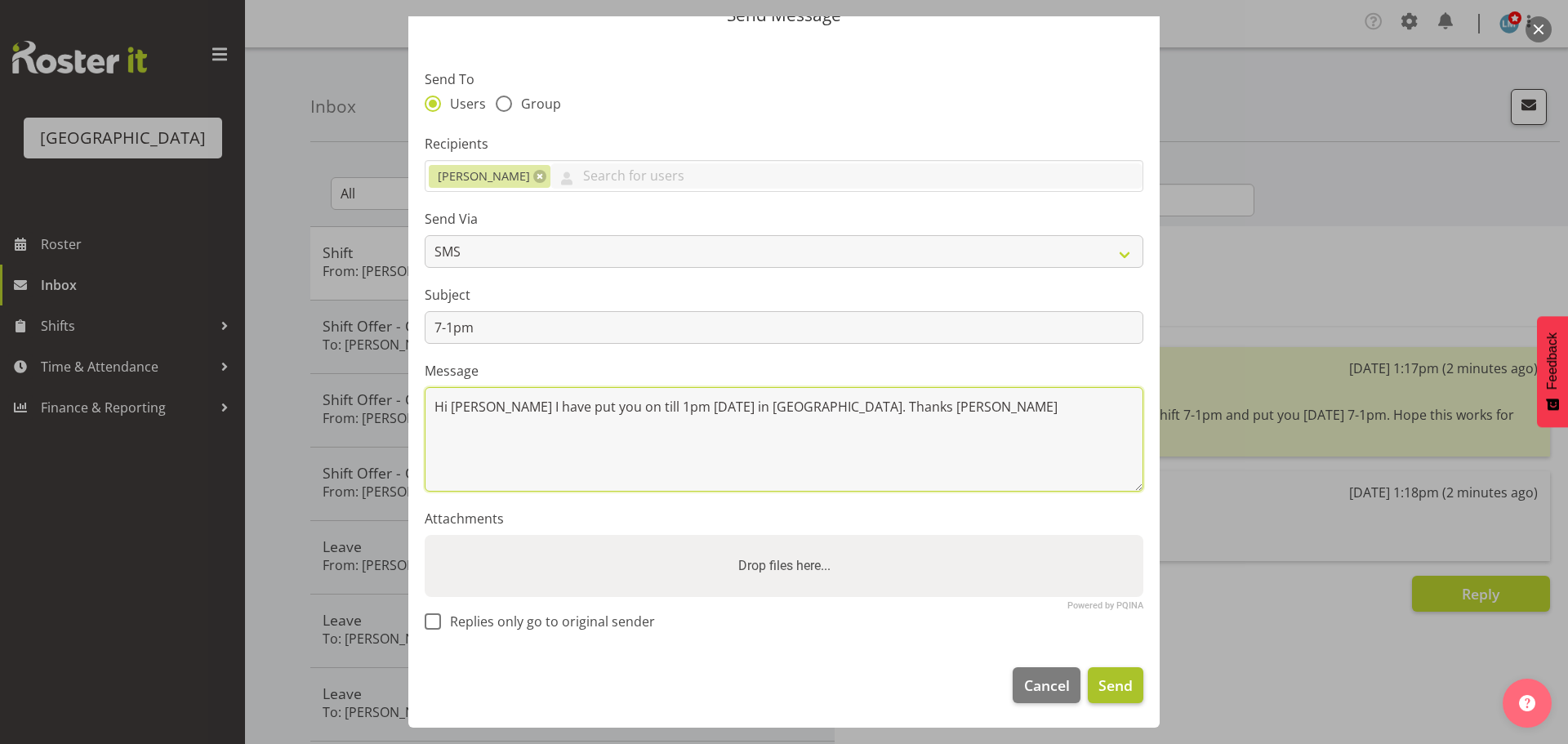
type textarea "Hi Samah I have put you on till 1pm tomorrow in Ressie. Thanks Wendy"
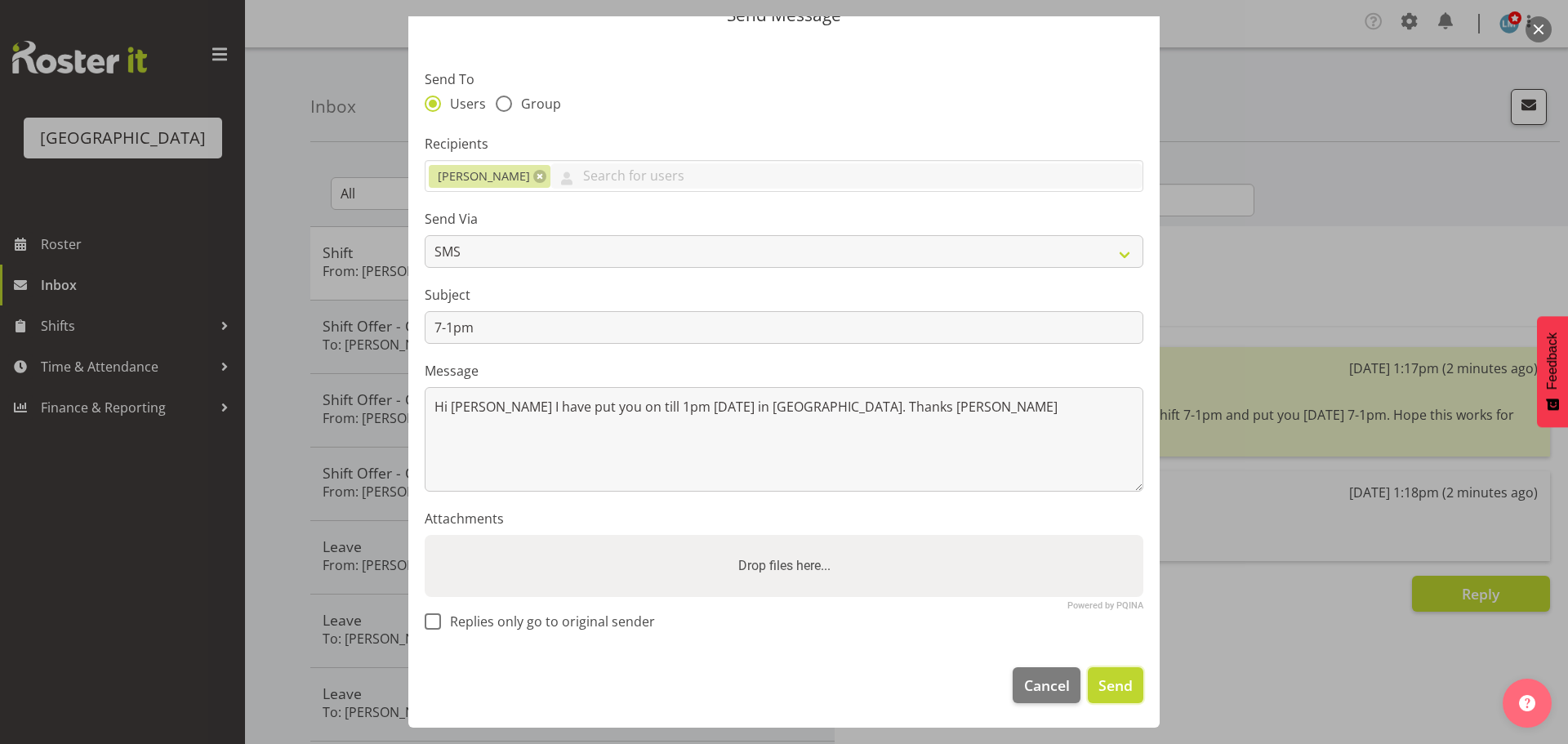
click at [1108, 693] on span "Send" at bounding box center [1116, 684] width 34 height 21
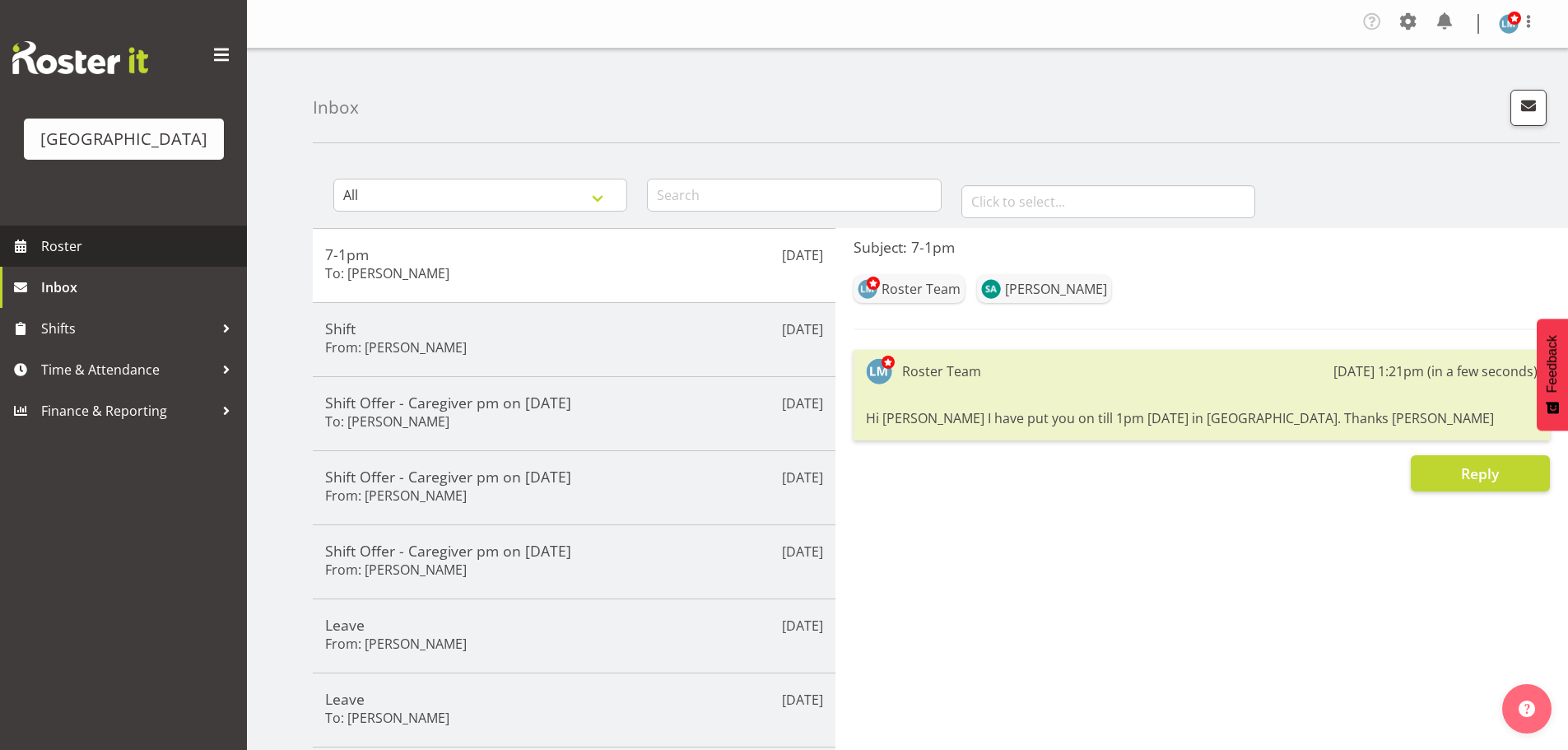
click at [72, 267] on link "Roster" at bounding box center [123, 246] width 247 height 42
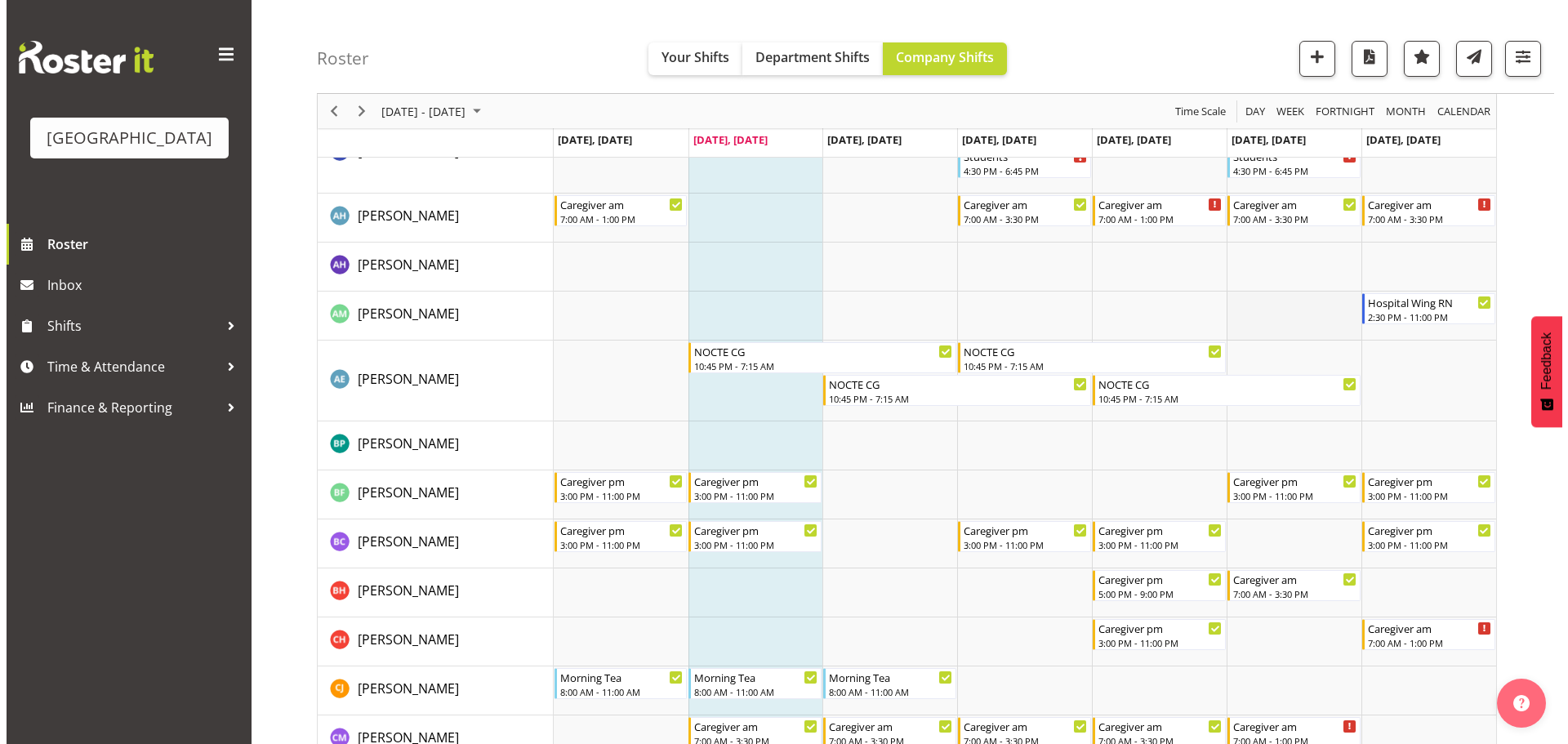
scroll to position [572, 0]
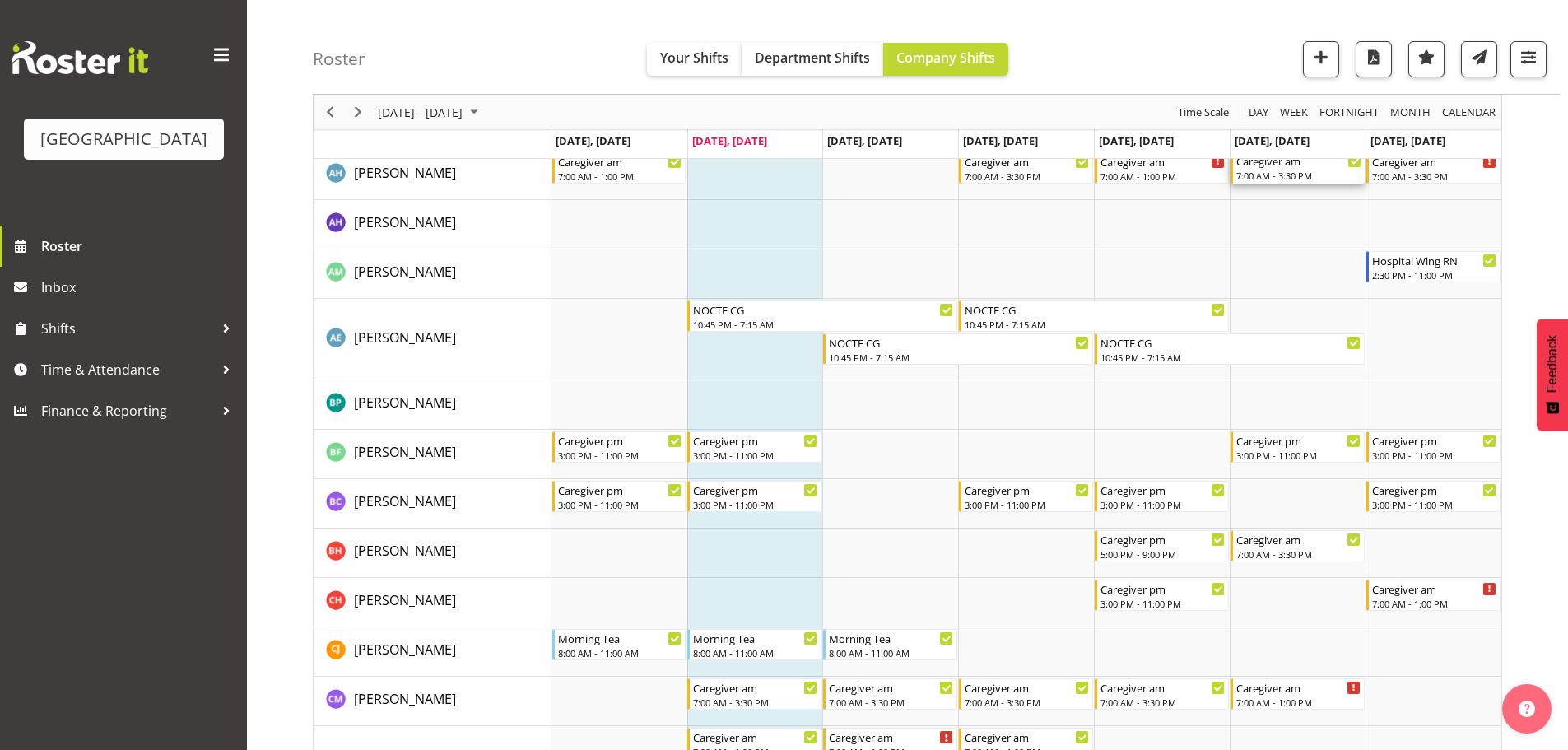
click at [1295, 170] on div "7:00 AM - 3:30 PM" at bounding box center [1299, 175] width 125 height 14
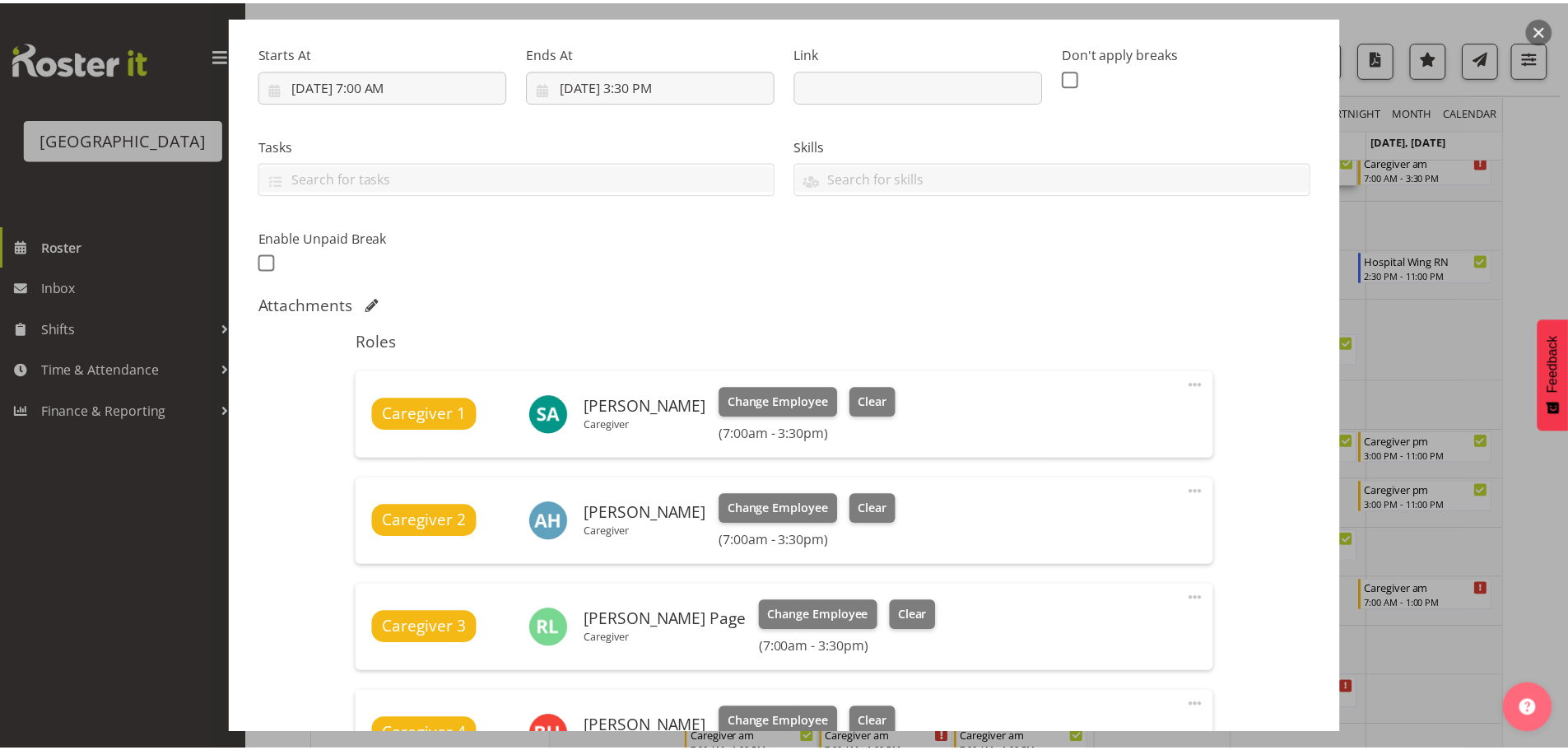
scroll to position [412, 0]
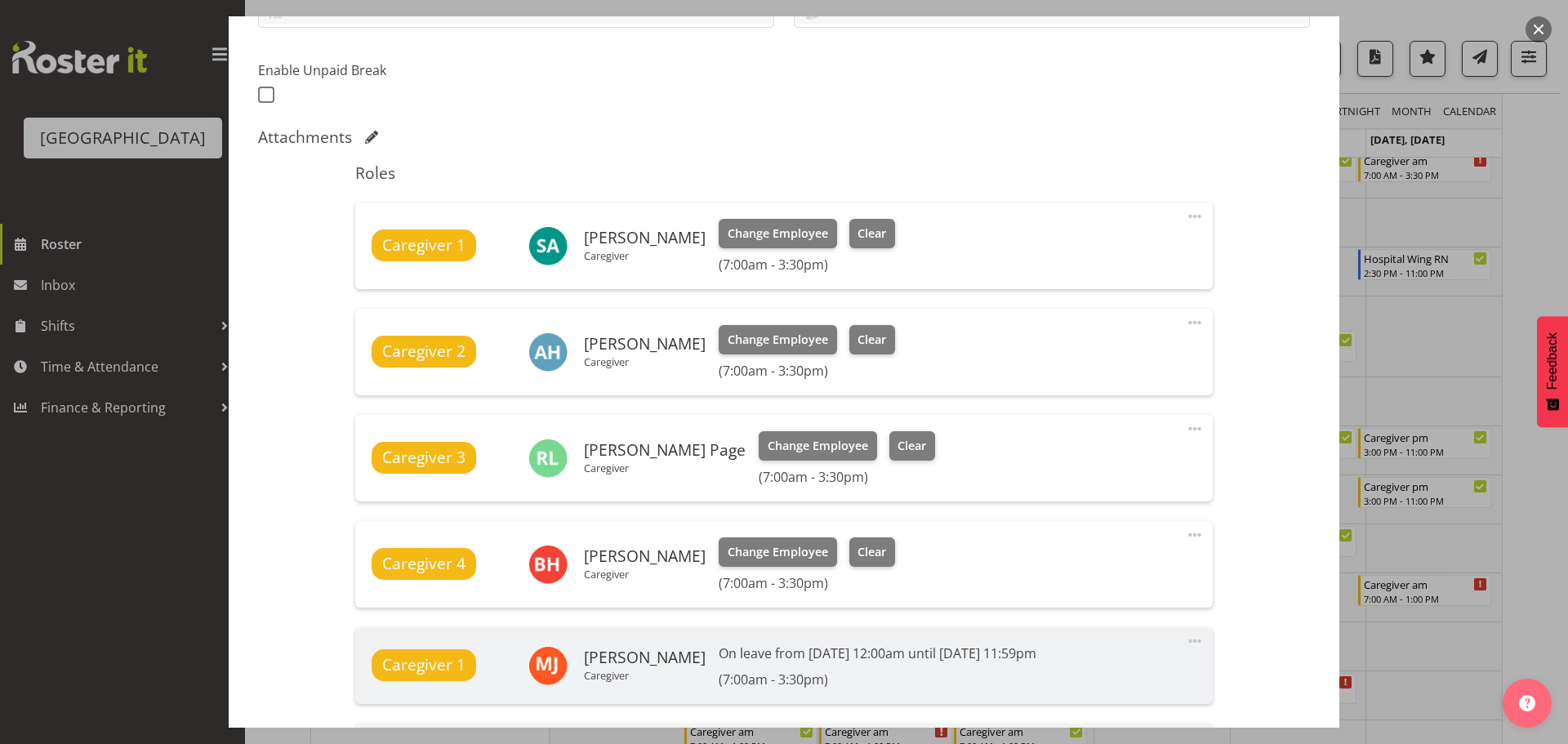
click at [1514, 252] on div at bounding box center [784, 372] width 1568 height 744
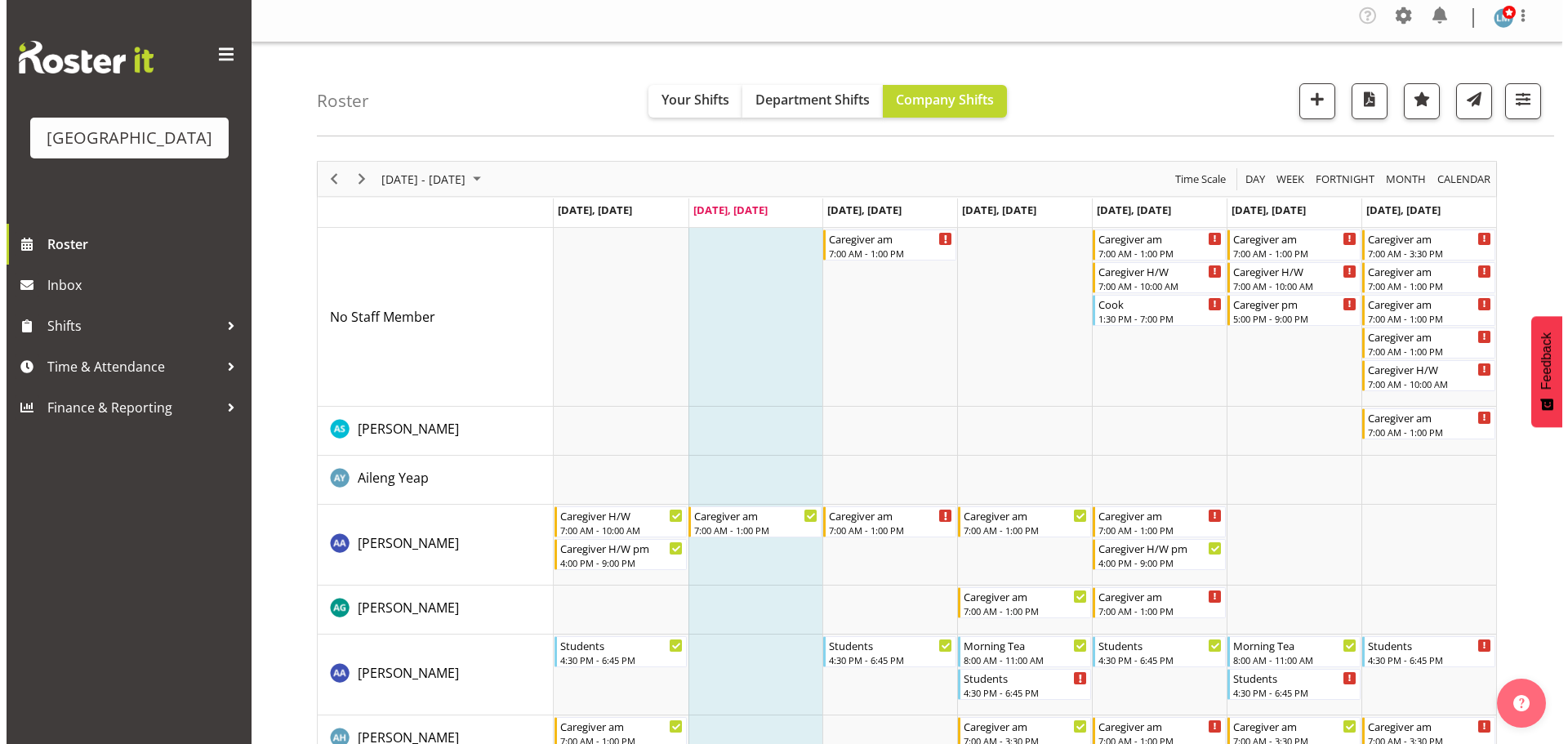
scroll to position [0, 0]
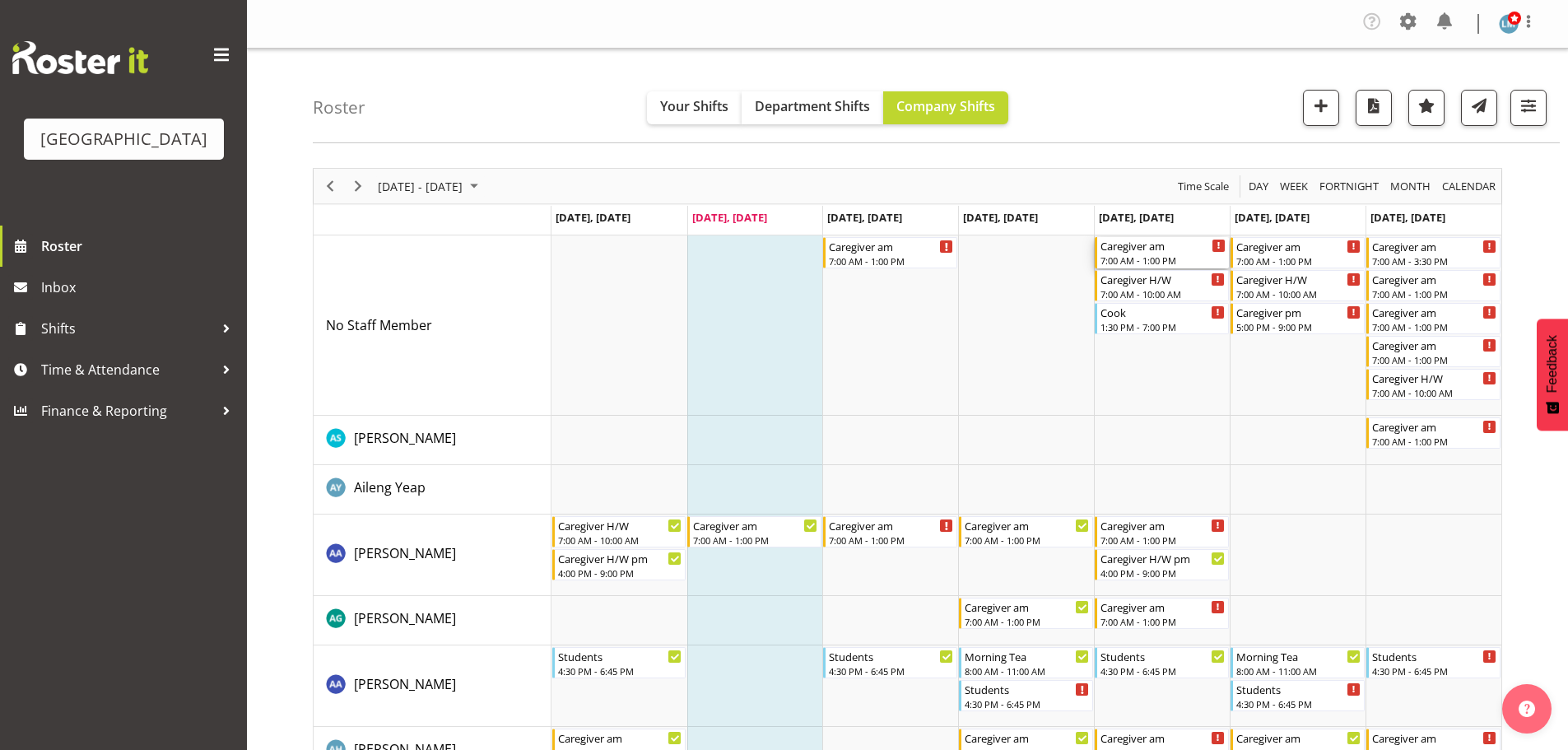
click at [1141, 248] on div "Caregiver am" at bounding box center [1163, 245] width 125 height 16
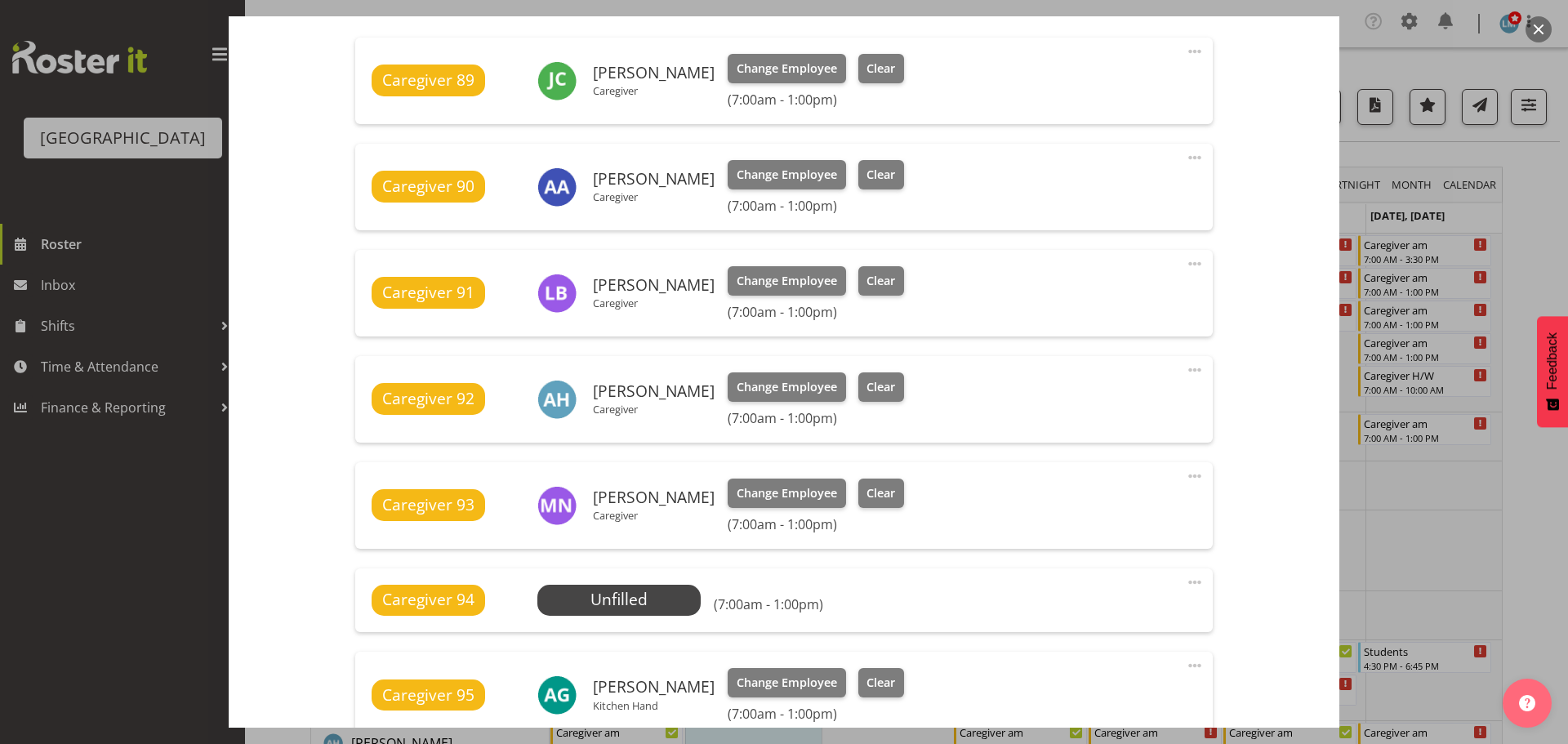
scroll to position [817, 0]
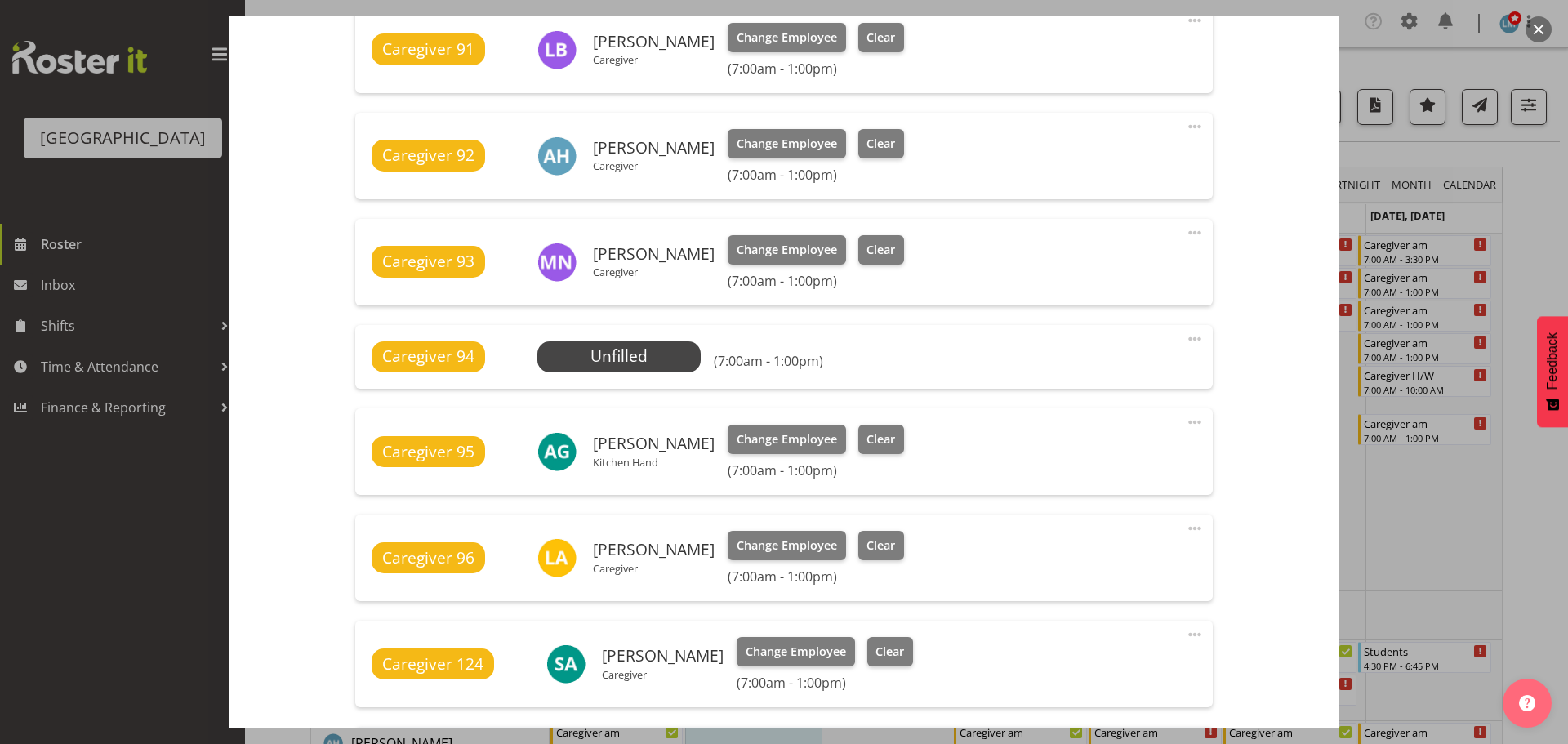
click at [1534, 240] on div at bounding box center [784, 372] width 1568 height 744
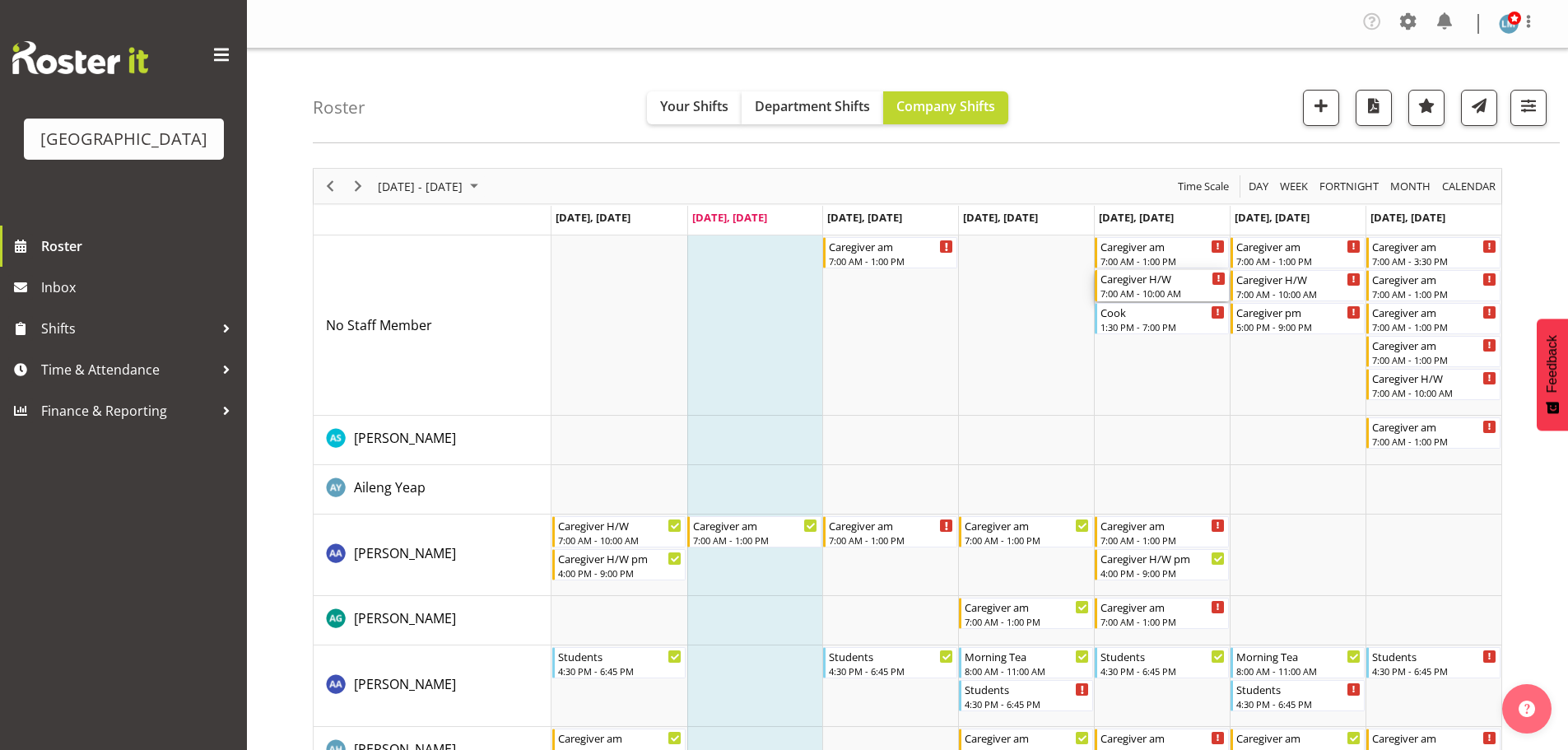
click at [1177, 284] on div "Caregiver H/W" at bounding box center [1163, 278] width 125 height 16
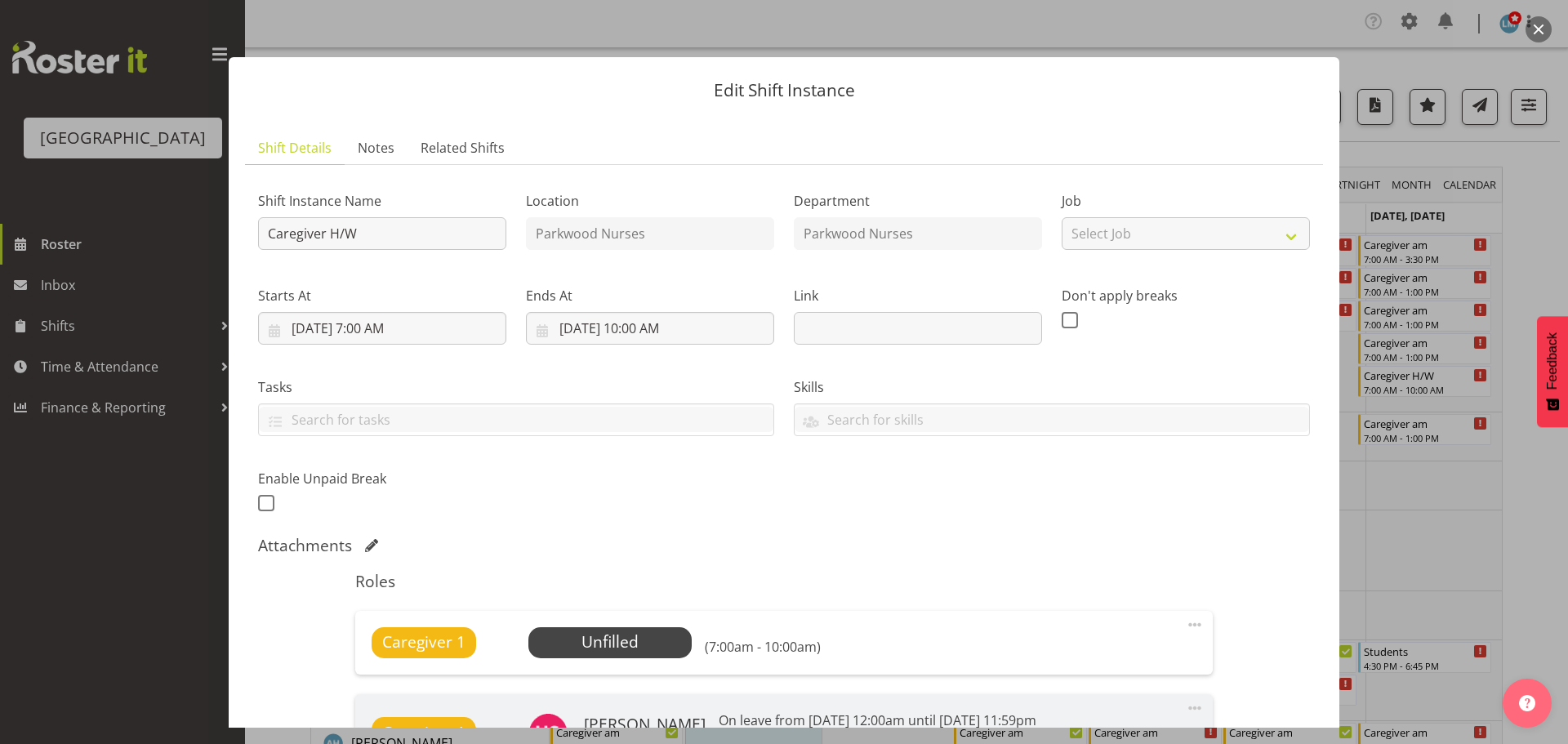
click at [1522, 215] on div at bounding box center [784, 372] width 1568 height 744
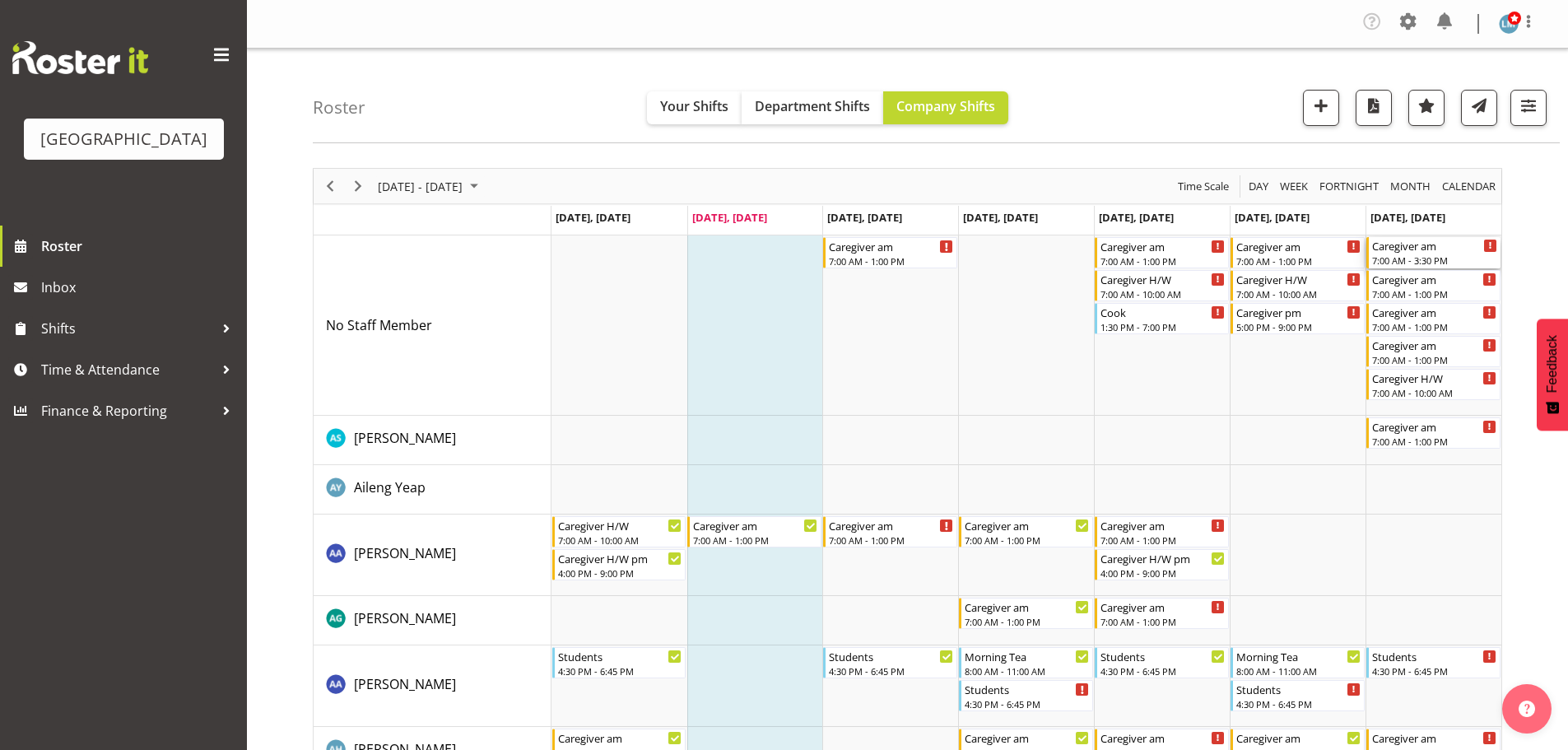
click at [1430, 259] on div "7:00 AM - 3:30 PM" at bounding box center [1435, 260] width 125 height 14
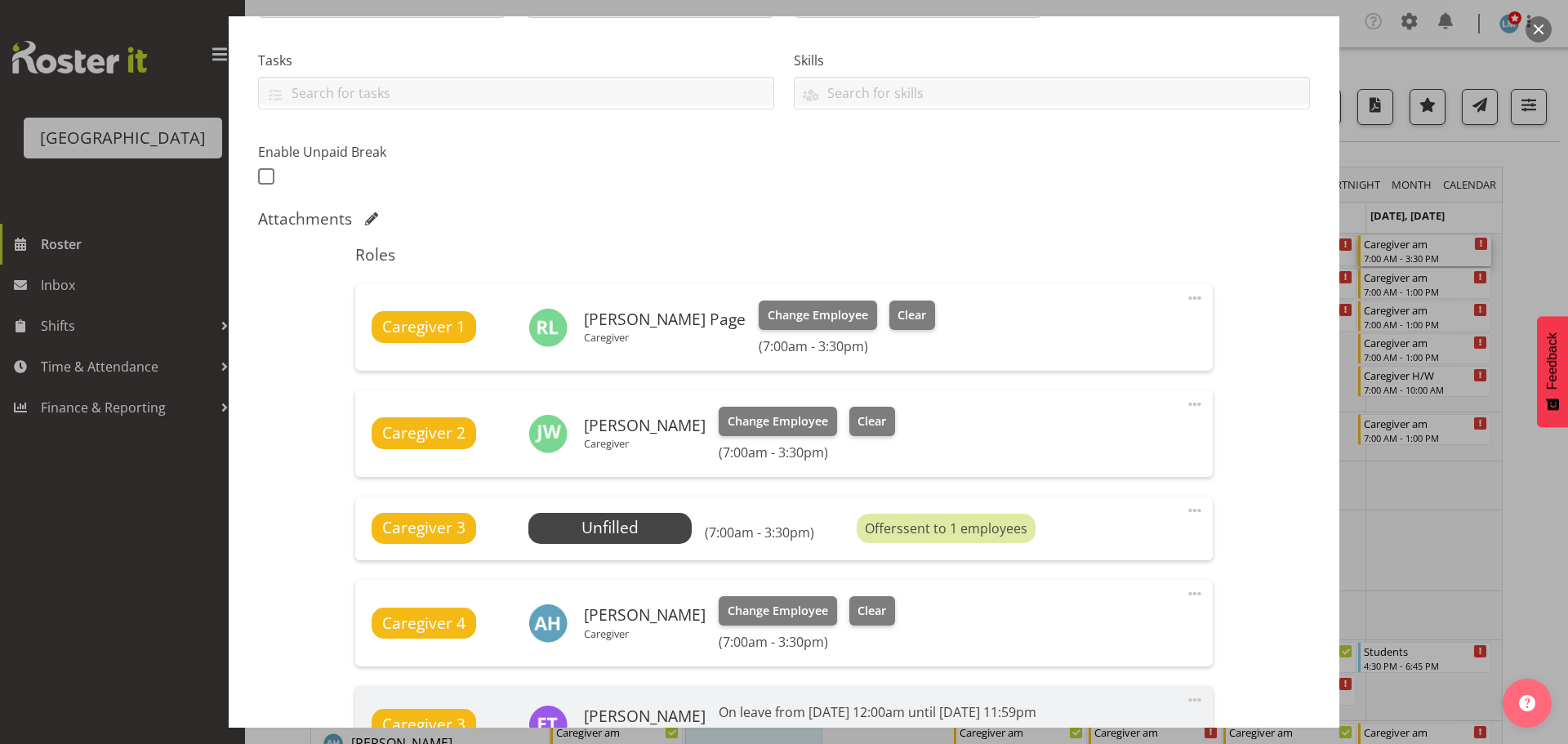
scroll to position [490, 0]
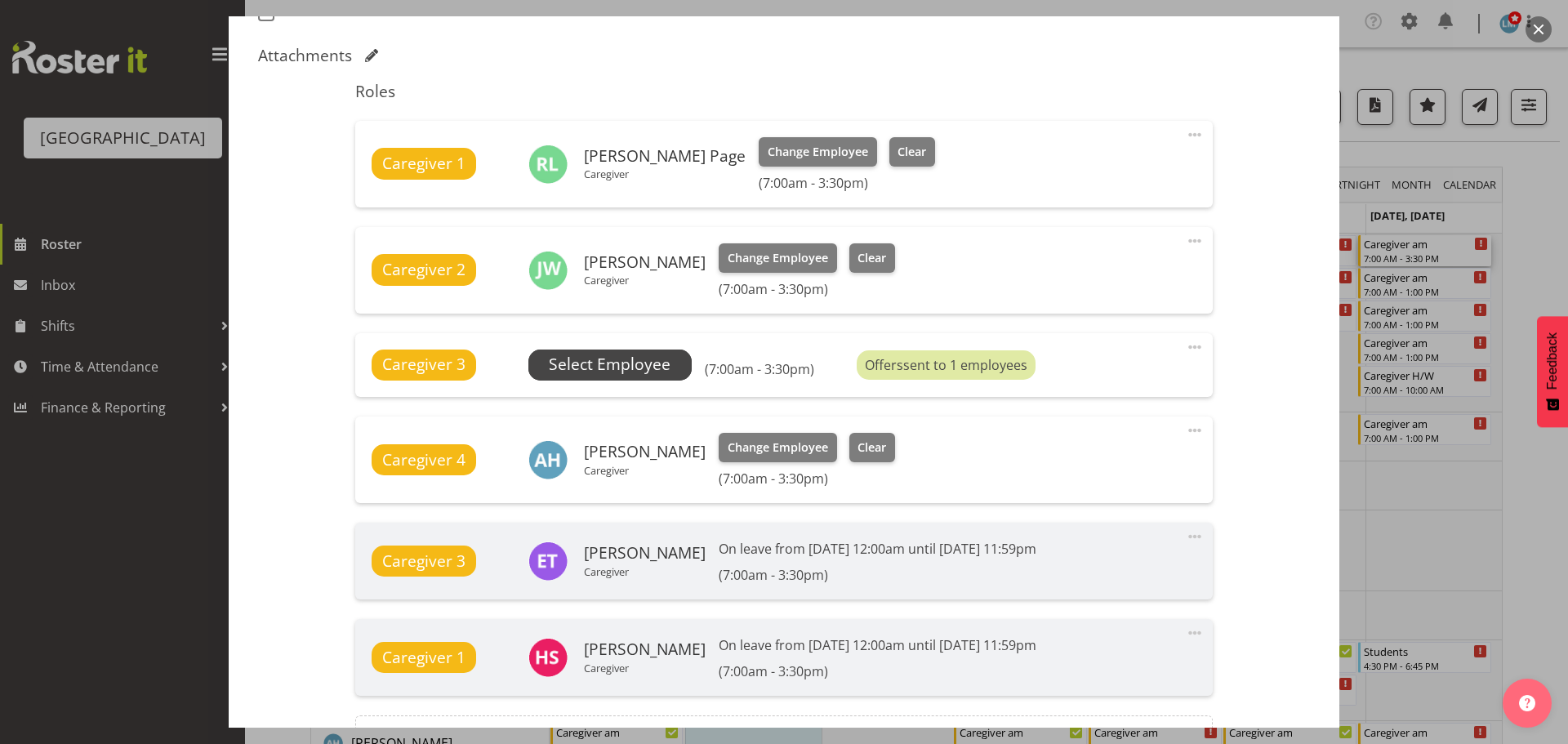
click at [641, 356] on span "Select Employee" at bounding box center [610, 365] width 122 height 24
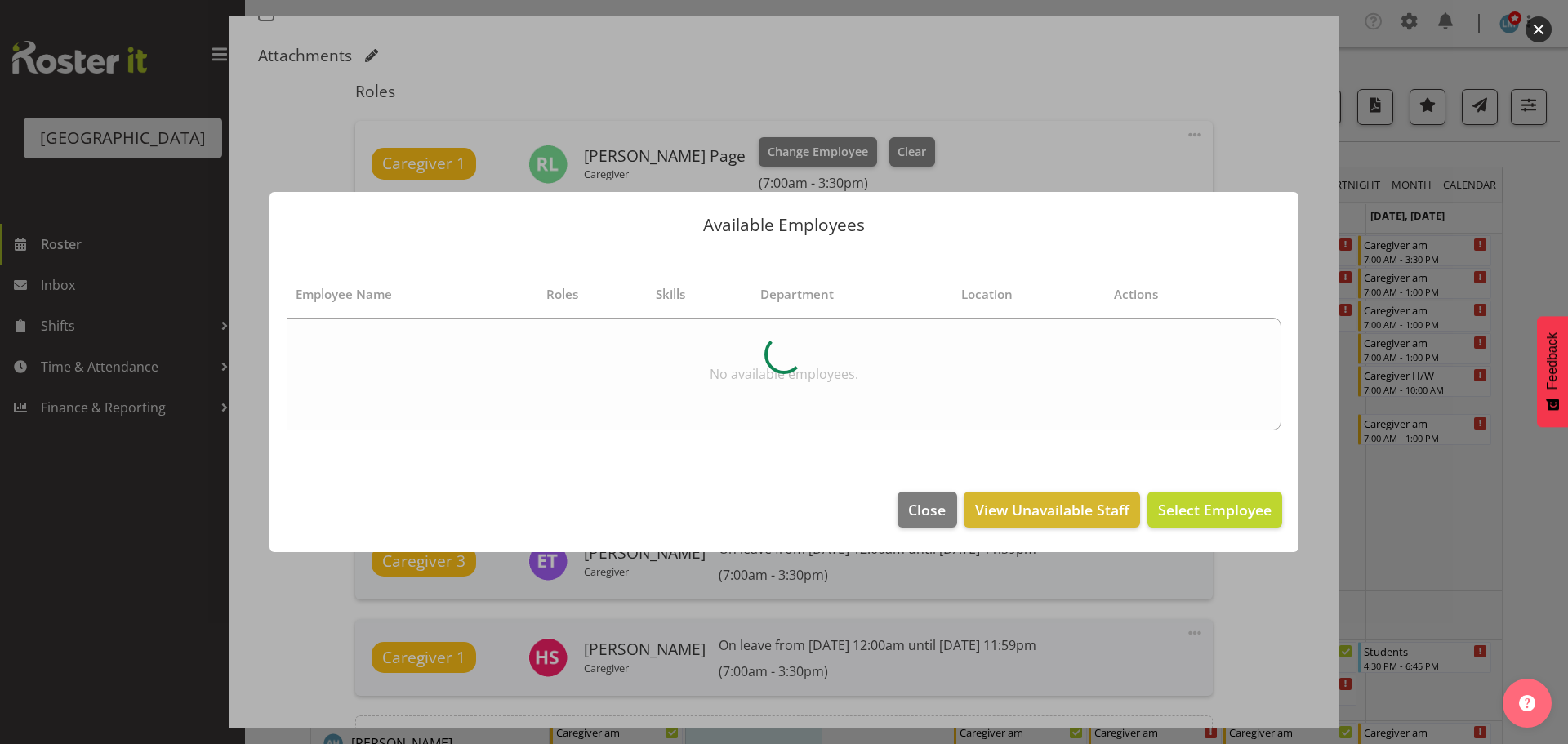
click at [1523, 214] on div at bounding box center [784, 372] width 1568 height 744
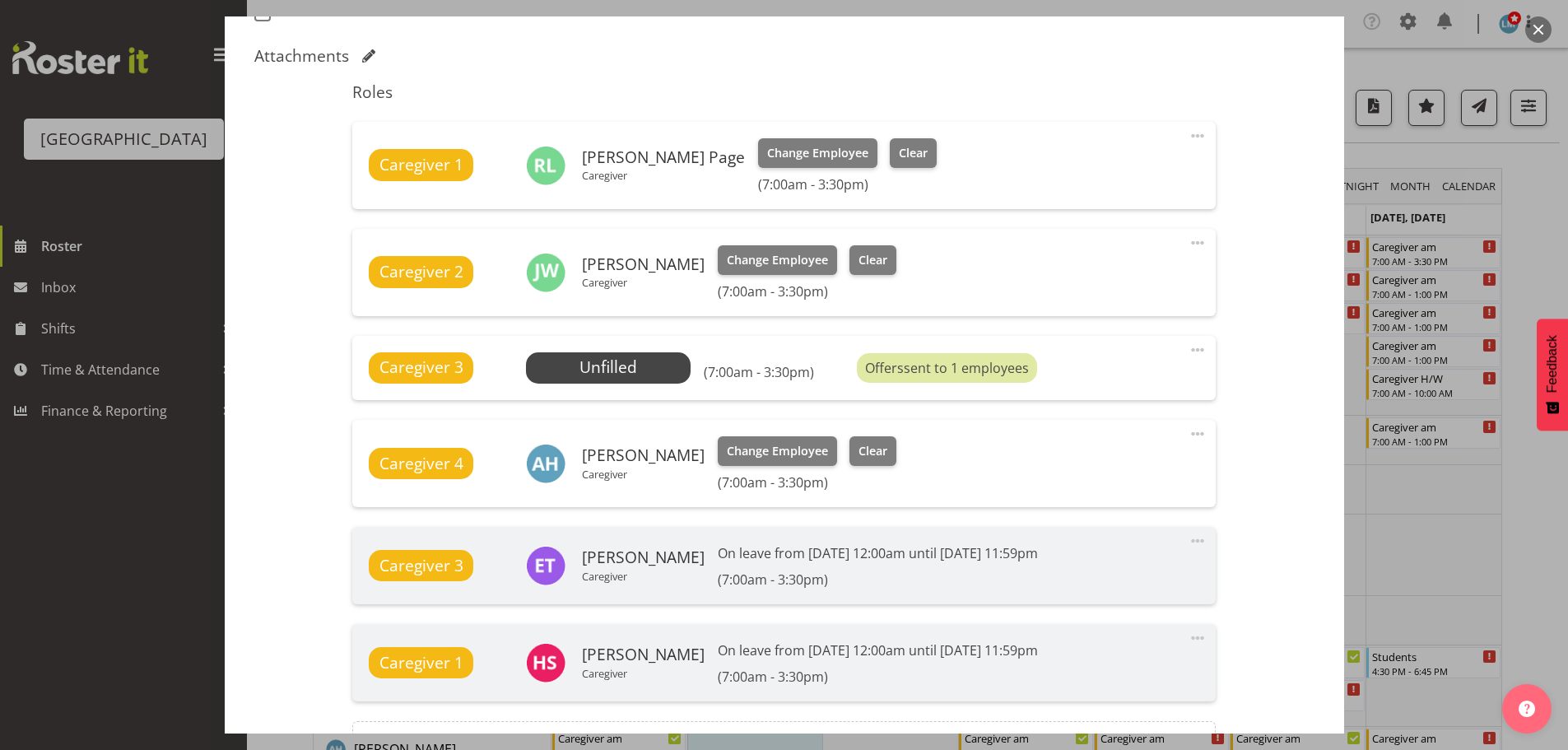
click at [1543, 226] on div at bounding box center [784, 375] width 1568 height 750
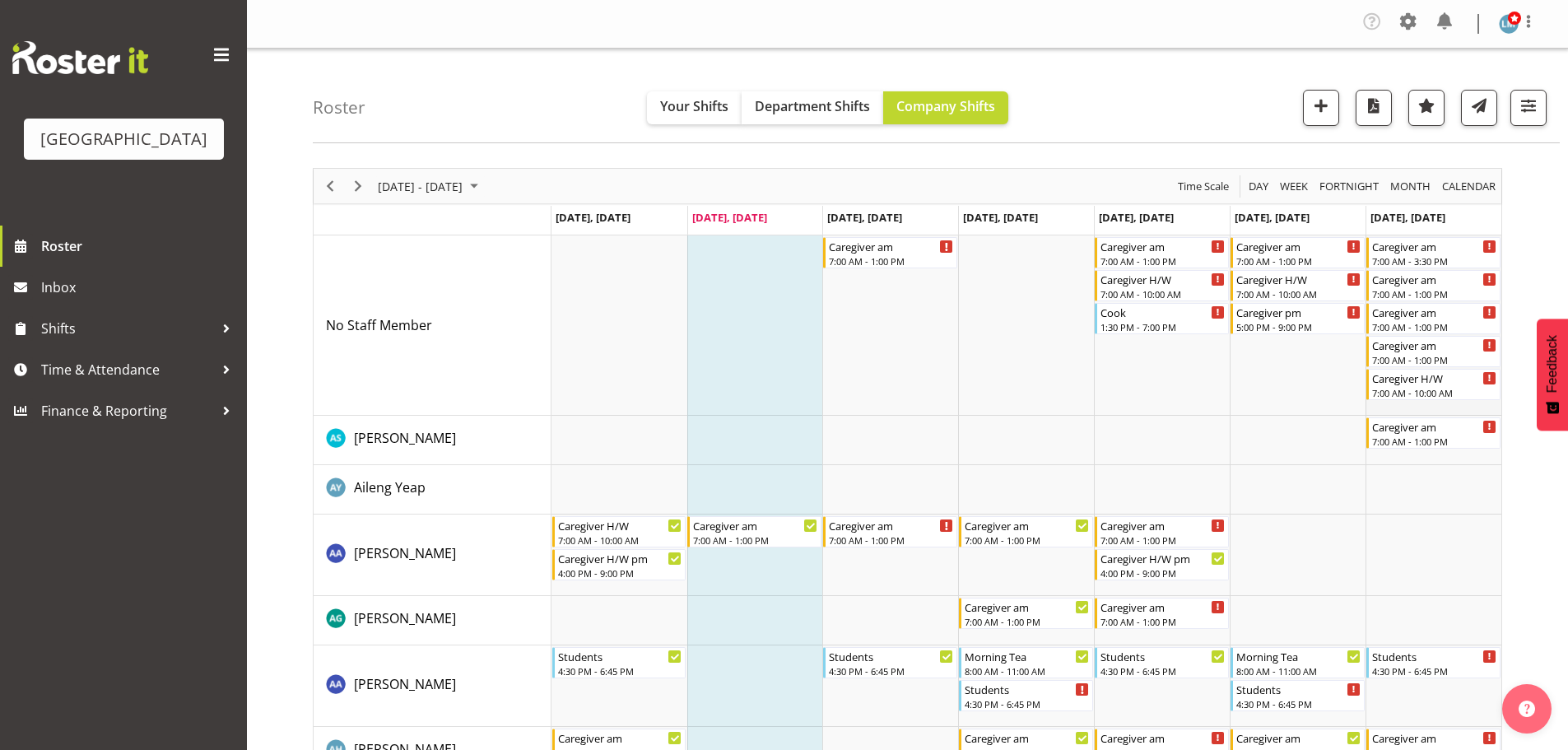
click at [1411, 303] on td "Timeline Week of September 9, 2025" at bounding box center [1433, 325] width 136 height 181
click at [1408, 287] on div "7:00 AM - 1:00 PM" at bounding box center [1435, 293] width 125 height 14
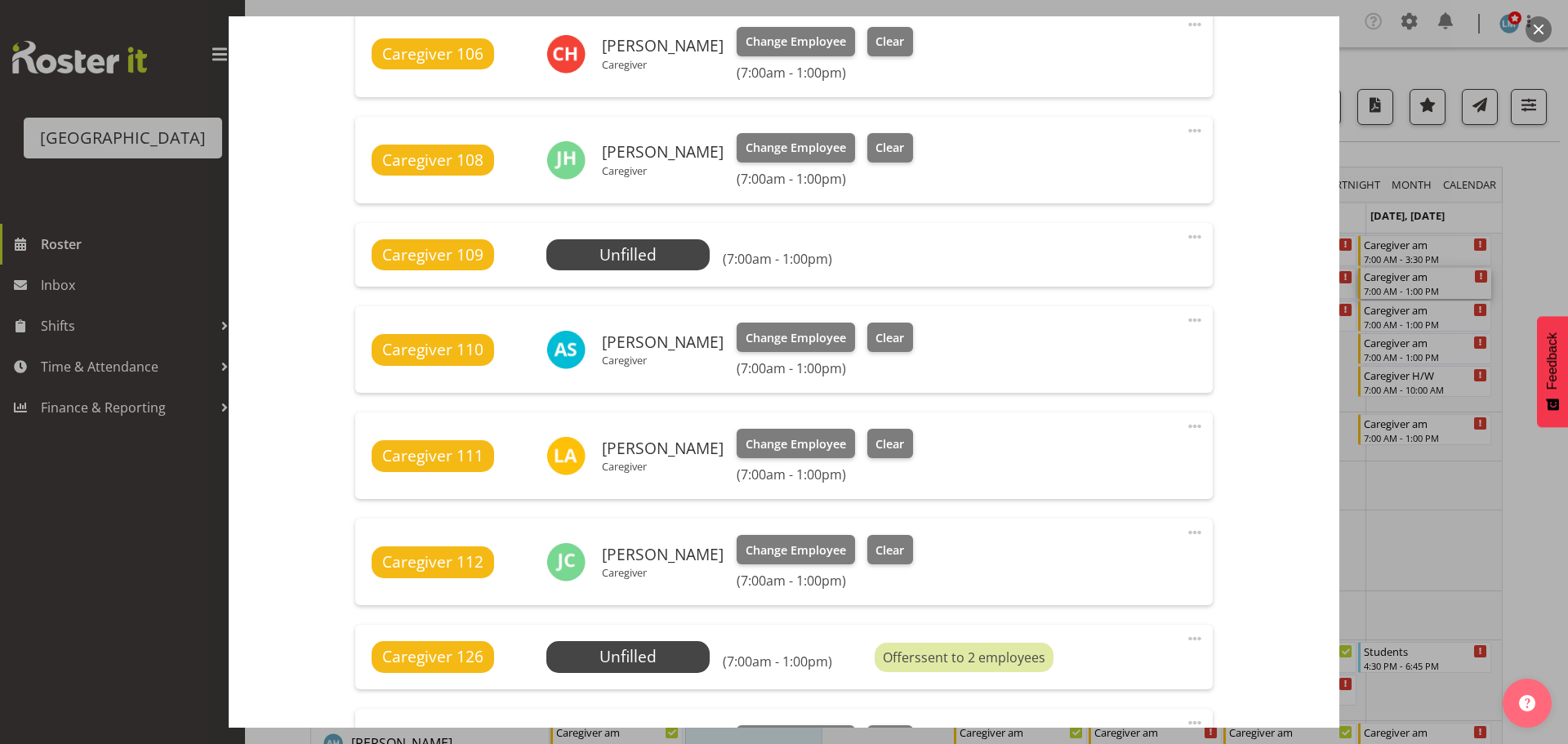
scroll to position [572, 0]
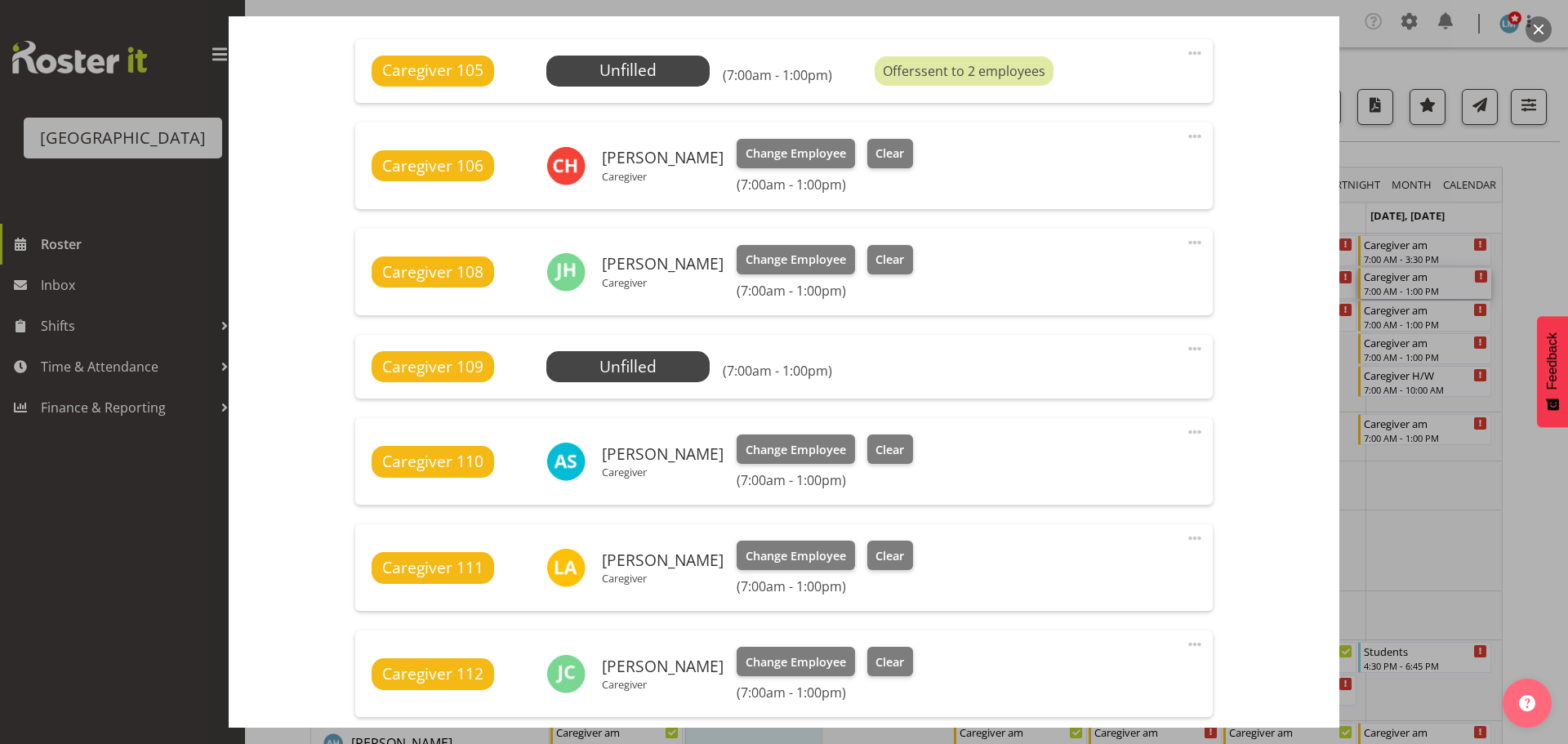
click at [1534, 256] on div at bounding box center [784, 372] width 1568 height 744
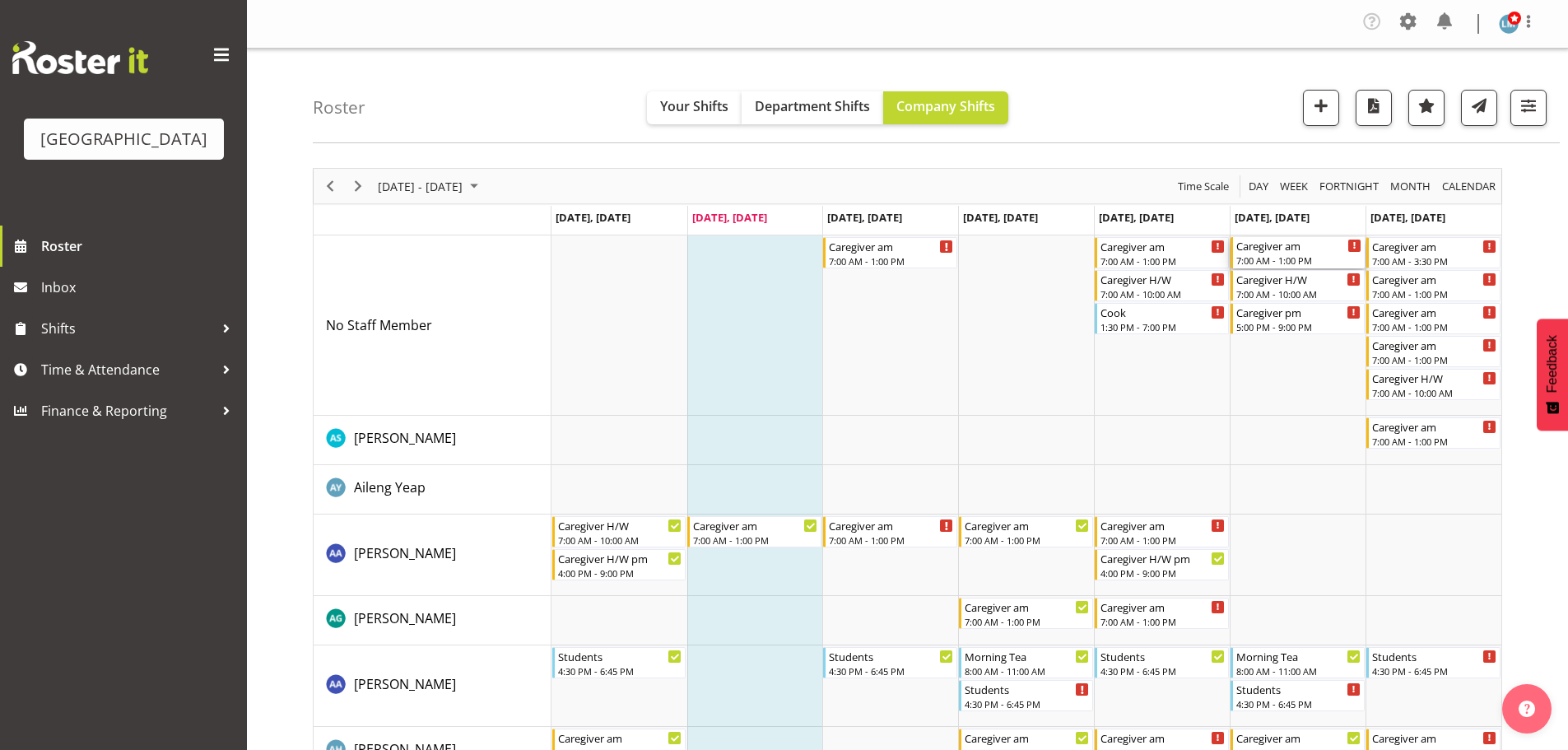
click at [1296, 250] on div "Caregiver am" at bounding box center [1299, 245] width 125 height 16
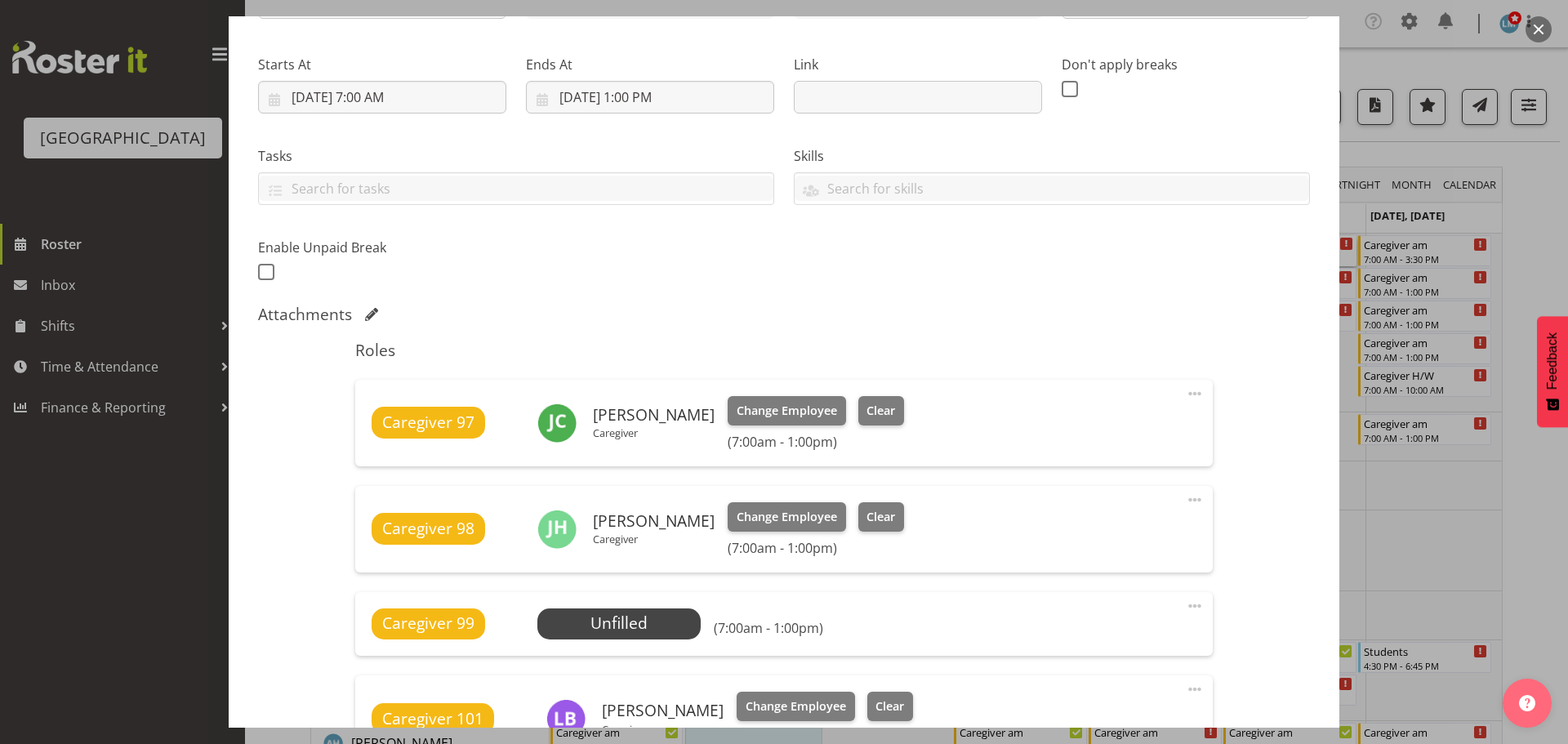
scroll to position [245, 0]
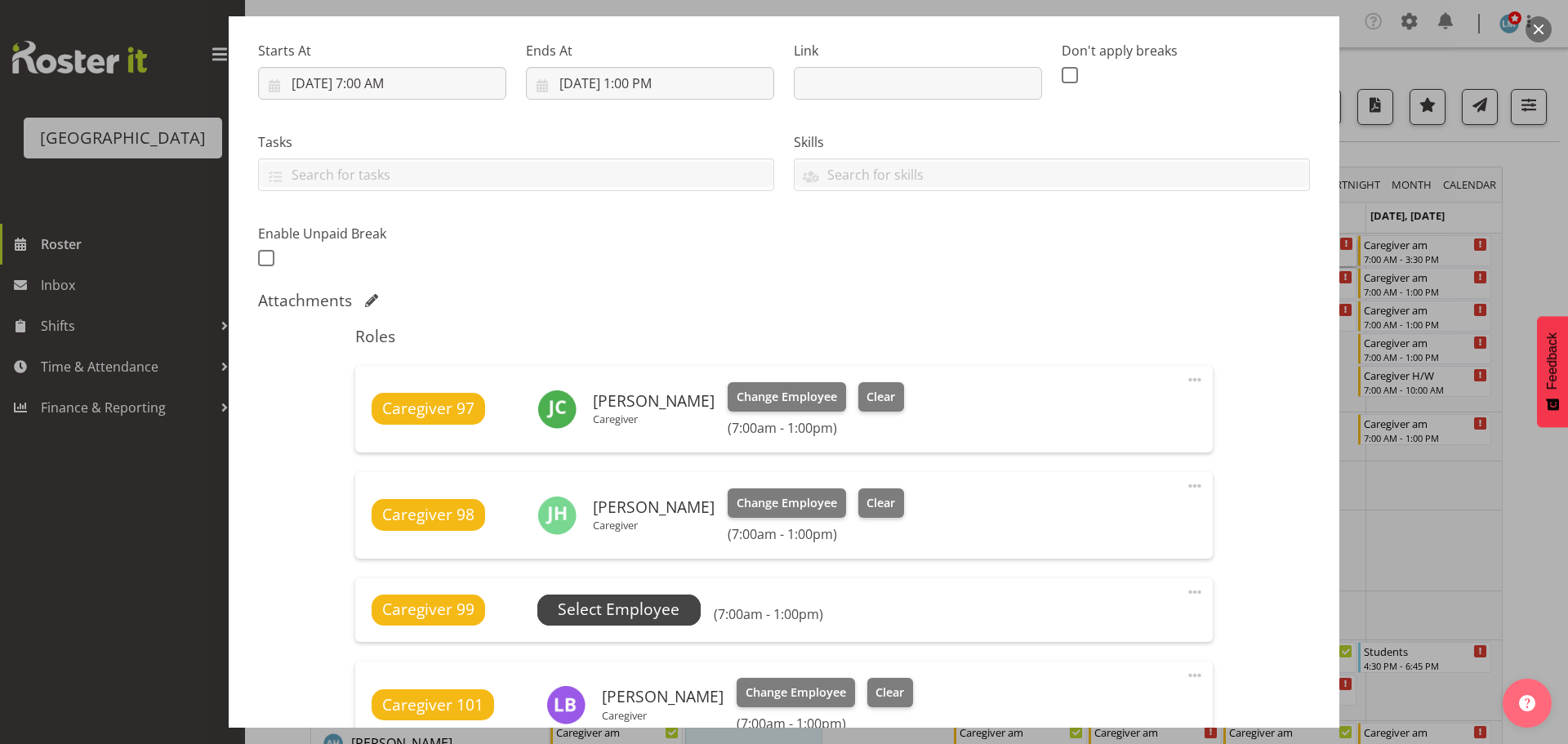
click at [653, 619] on span "Select Employee" at bounding box center [619, 609] width 122 height 24
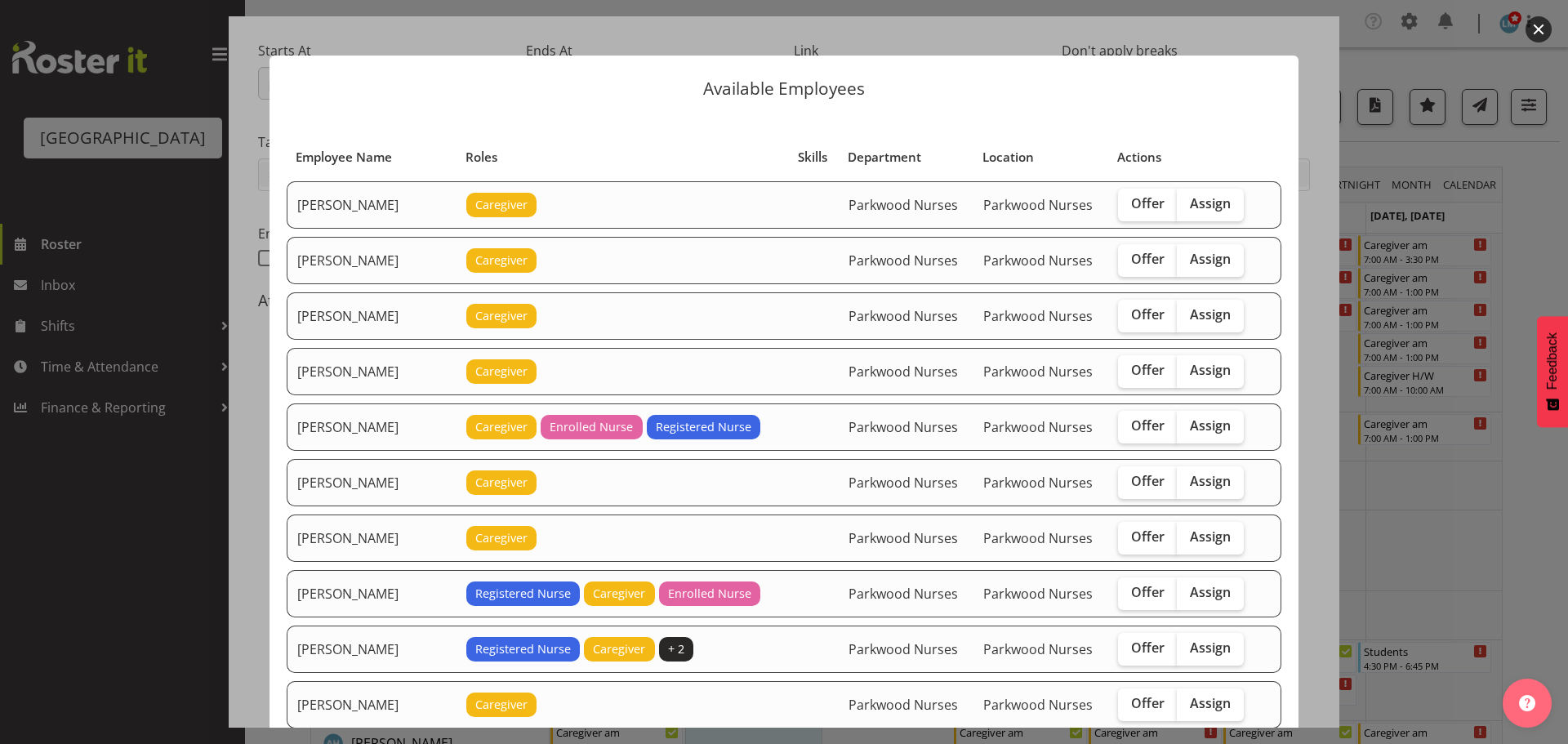
scroll to position [0, 0]
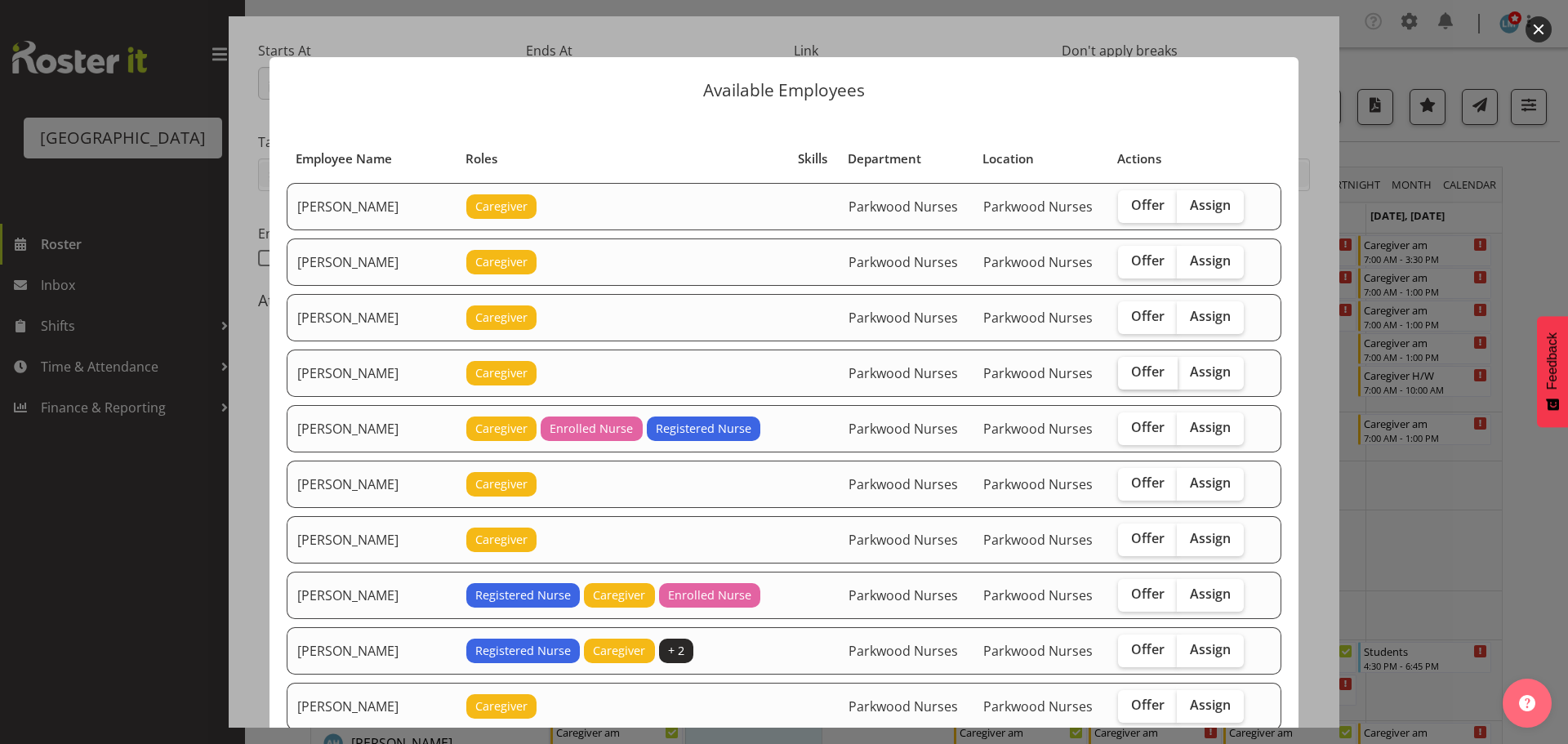
click at [1138, 375] on span "Offer" at bounding box center [1148, 371] width 34 height 16
click at [1129, 375] on input "Offer" at bounding box center [1123, 372] width 11 height 11
checkbox input "true"
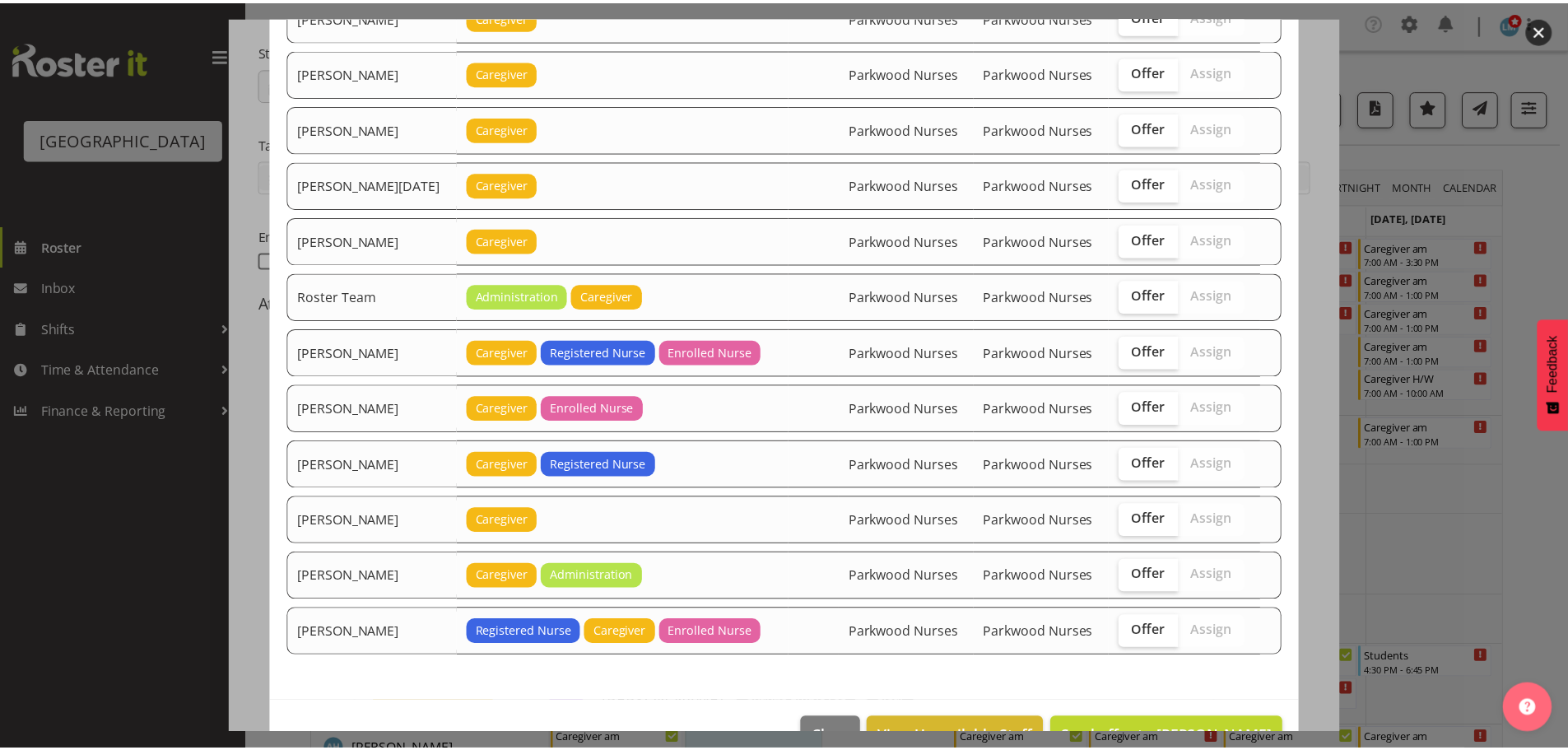
scroll to position [1748, 0]
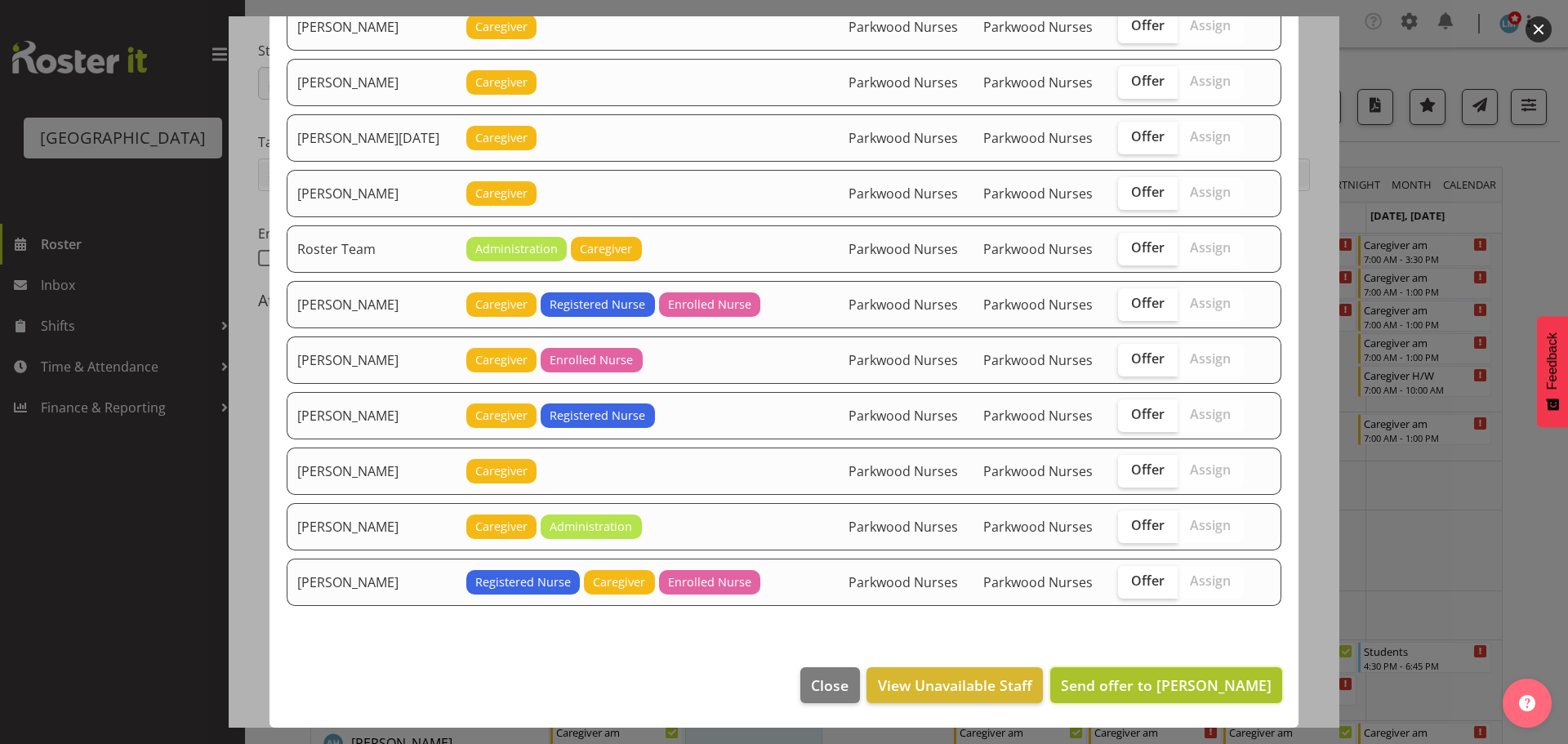
click at [1236, 682] on span "Send offer to Bailey Potter" at bounding box center [1166, 684] width 211 height 19
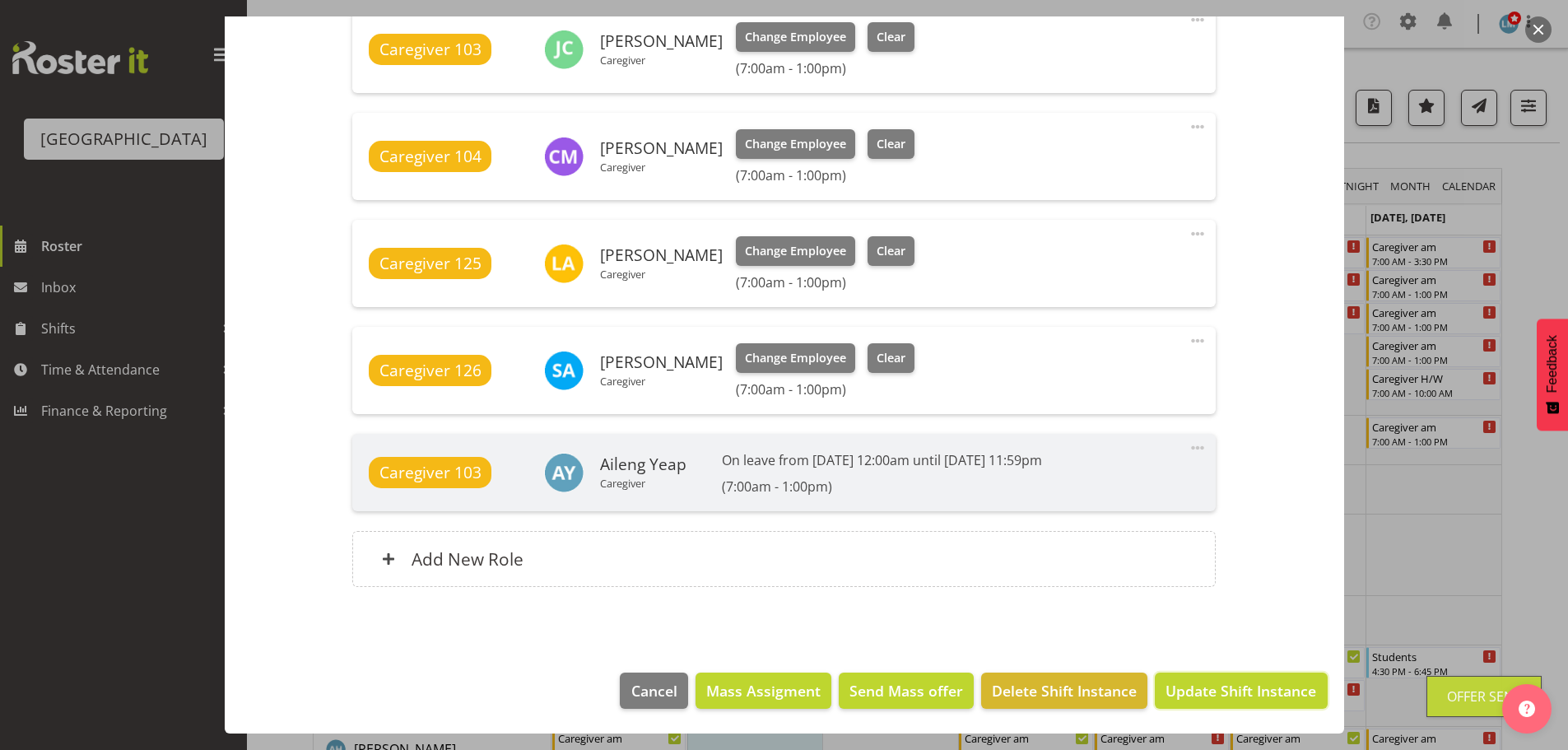
click at [1245, 687] on span "Update Shift Instance" at bounding box center [1241, 690] width 151 height 21
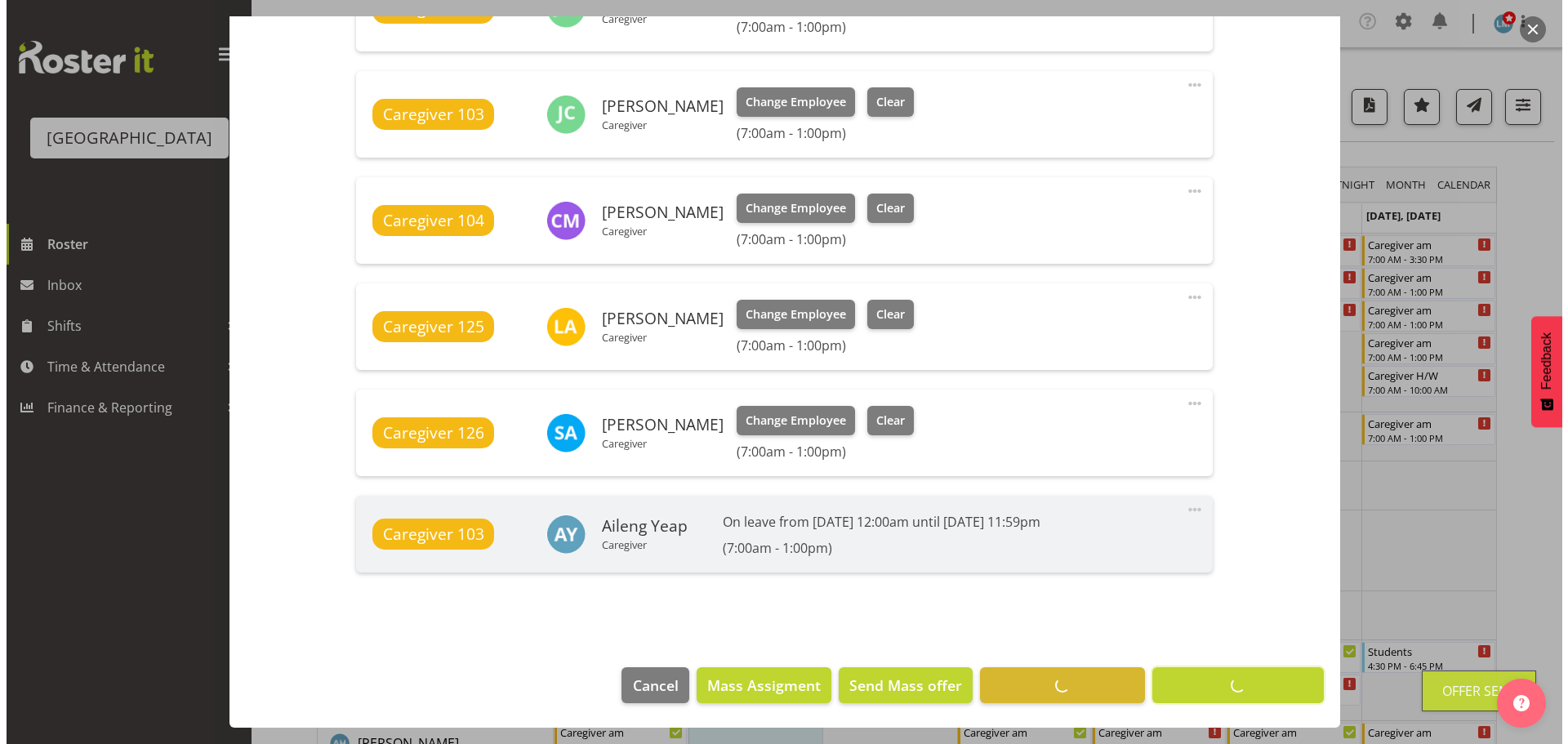
scroll to position [1047, 0]
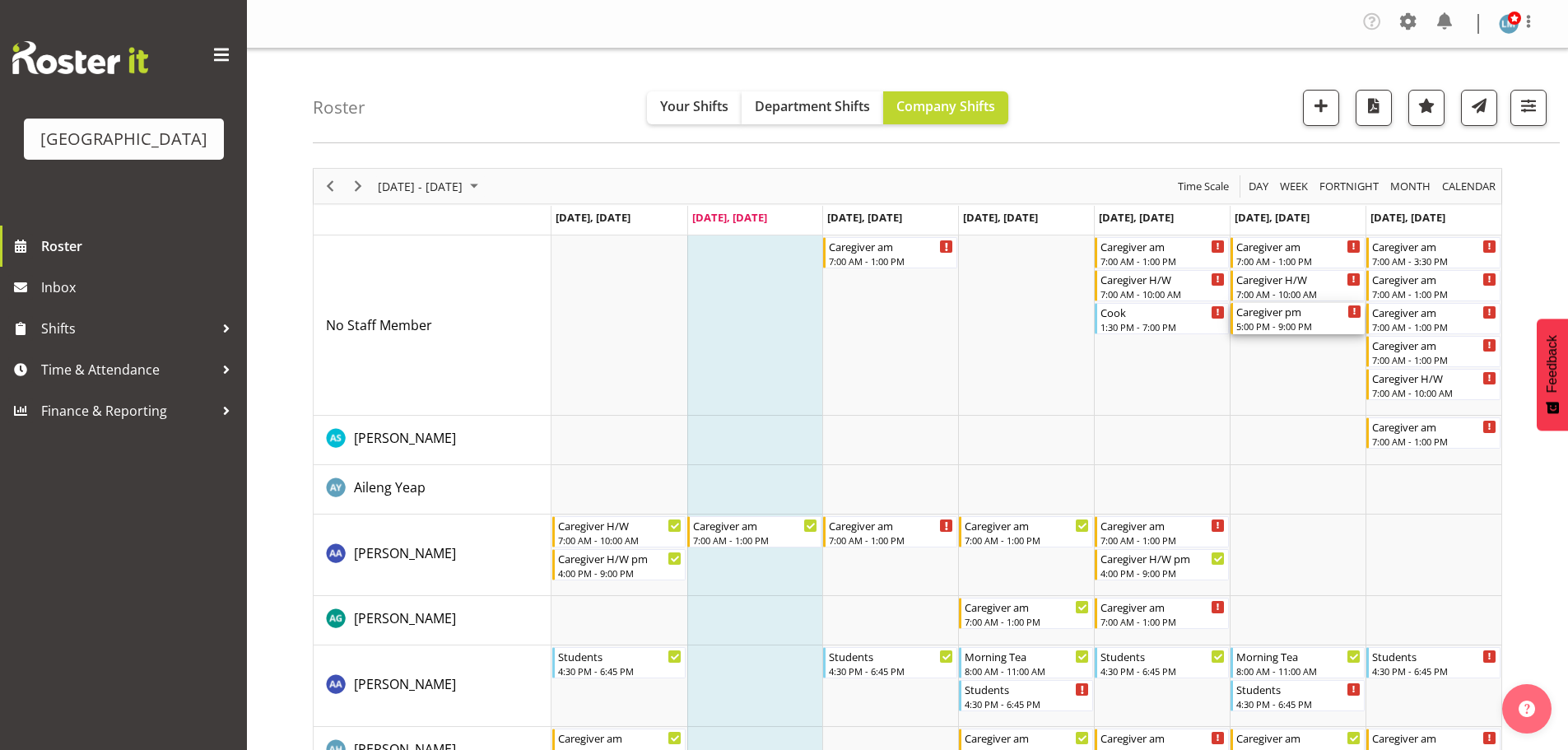
click at [1276, 331] on div "5:00 PM - 9:00 PM" at bounding box center [1299, 326] width 125 height 14
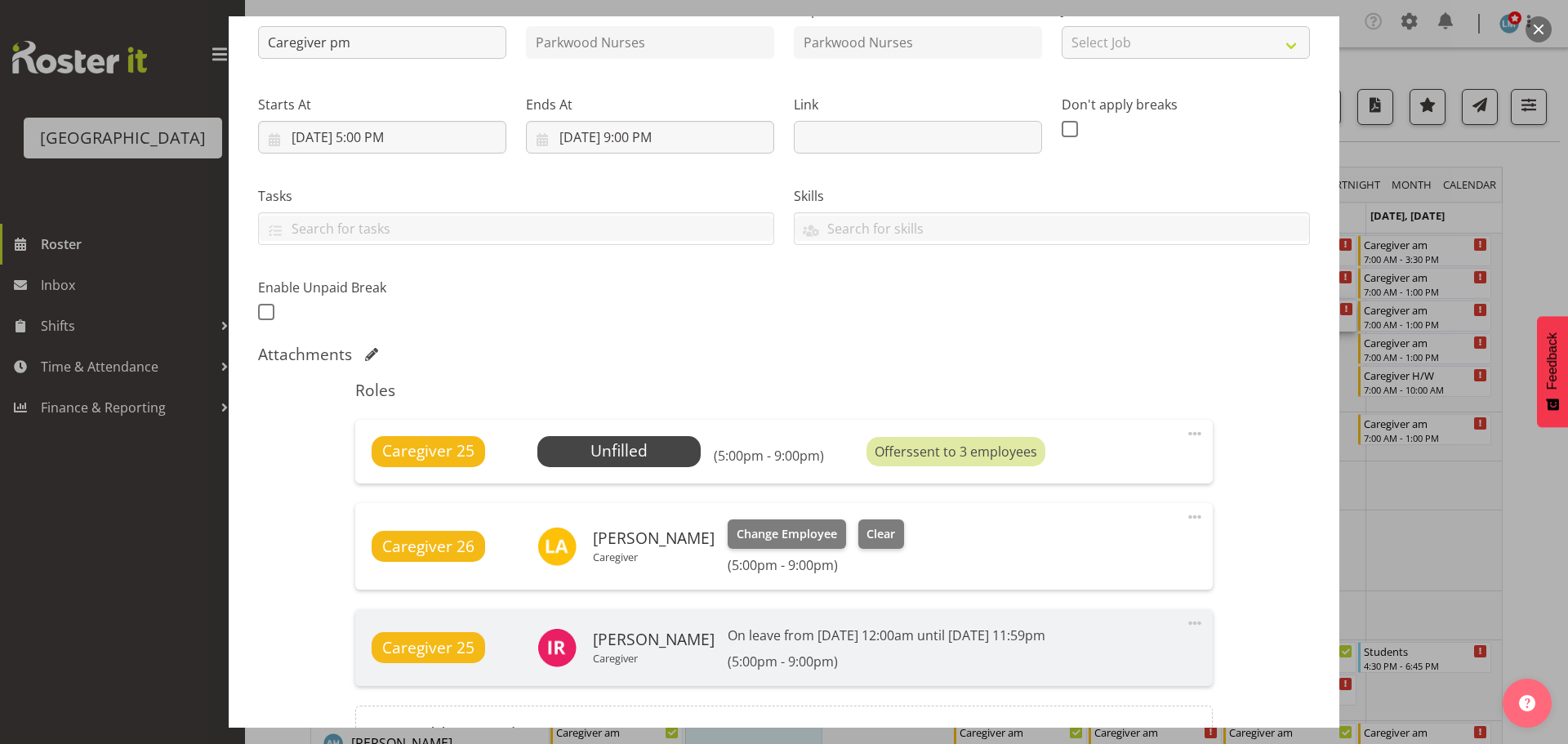
scroll to position [327, 0]
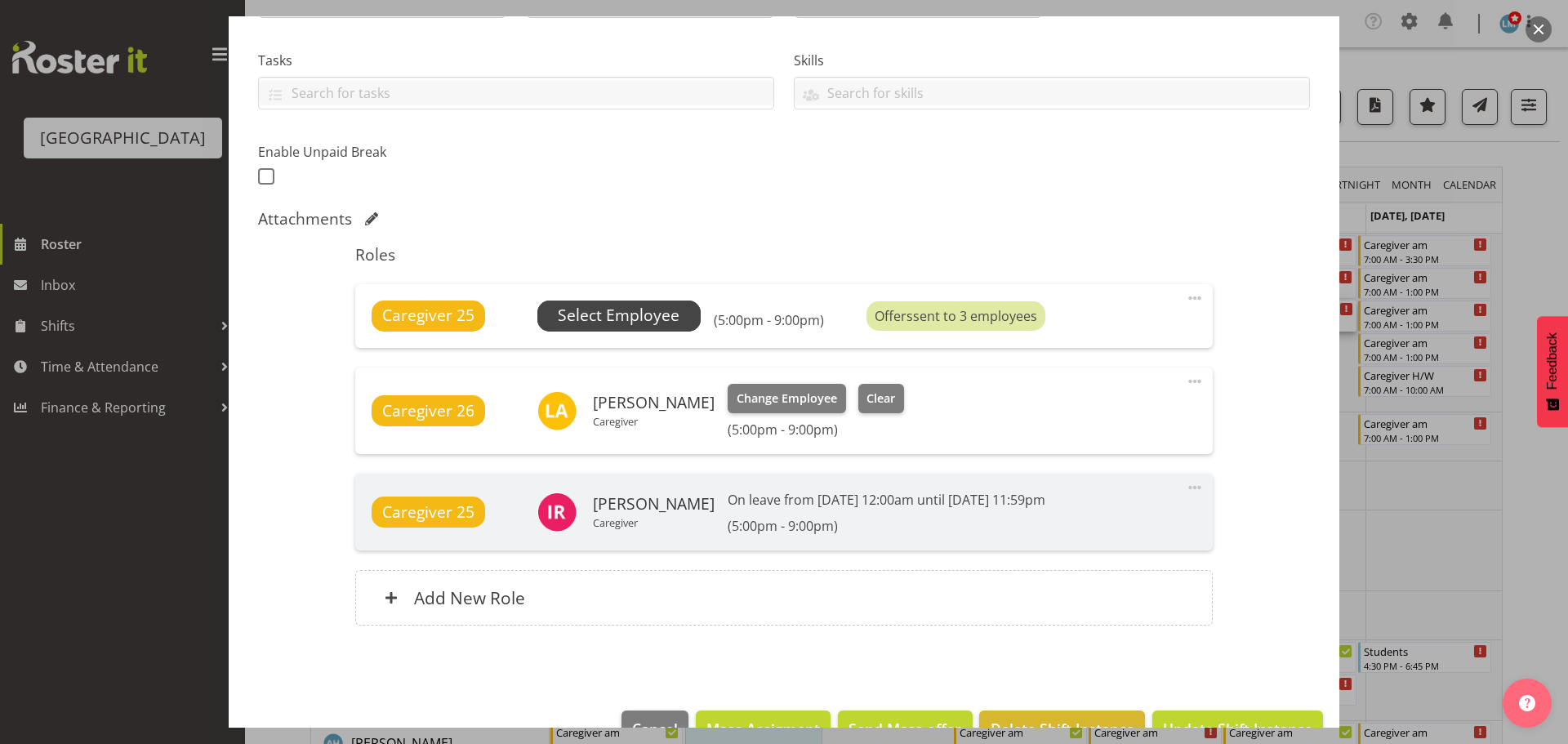
click at [662, 317] on span "Select Employee" at bounding box center [619, 315] width 122 height 24
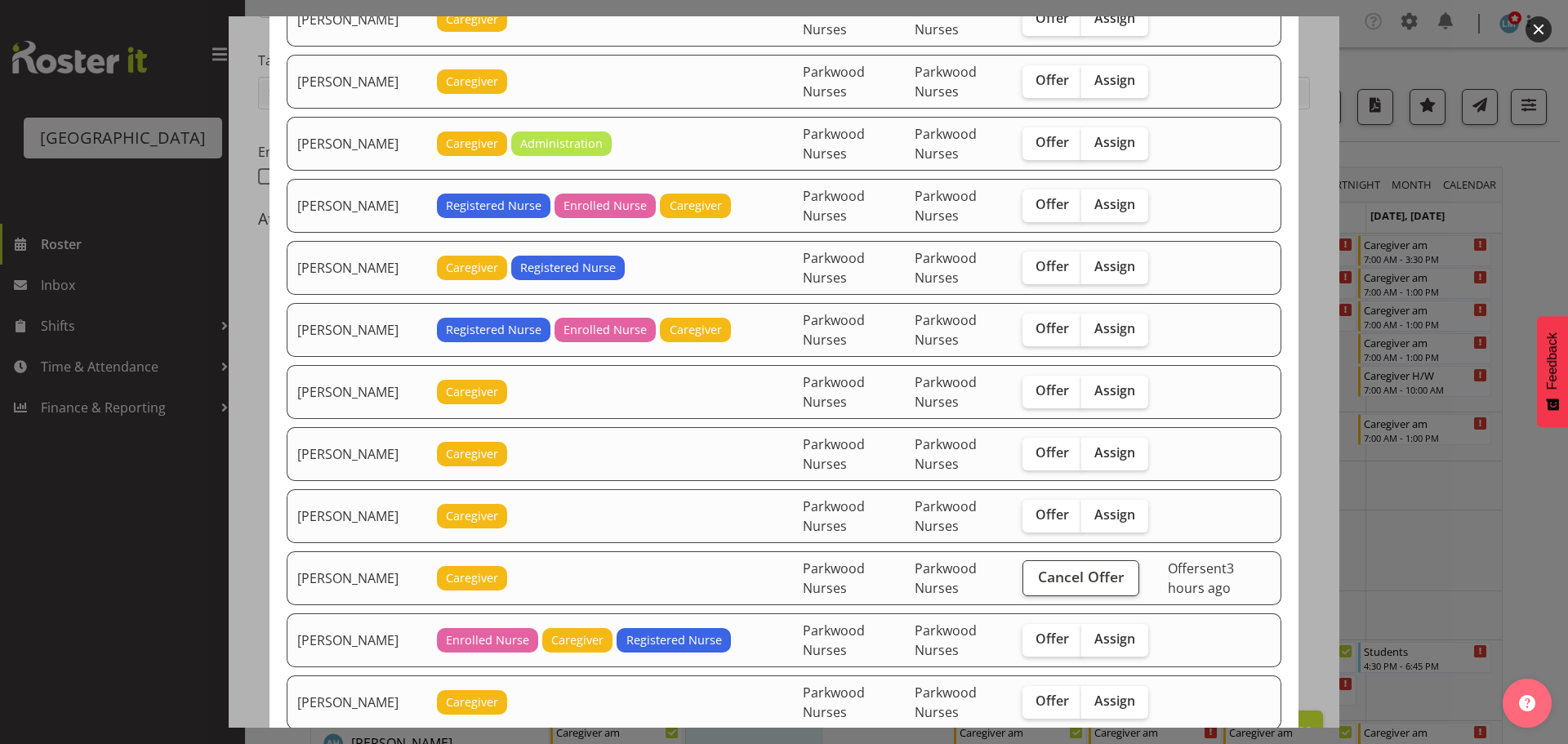
scroll to position [1633, 0]
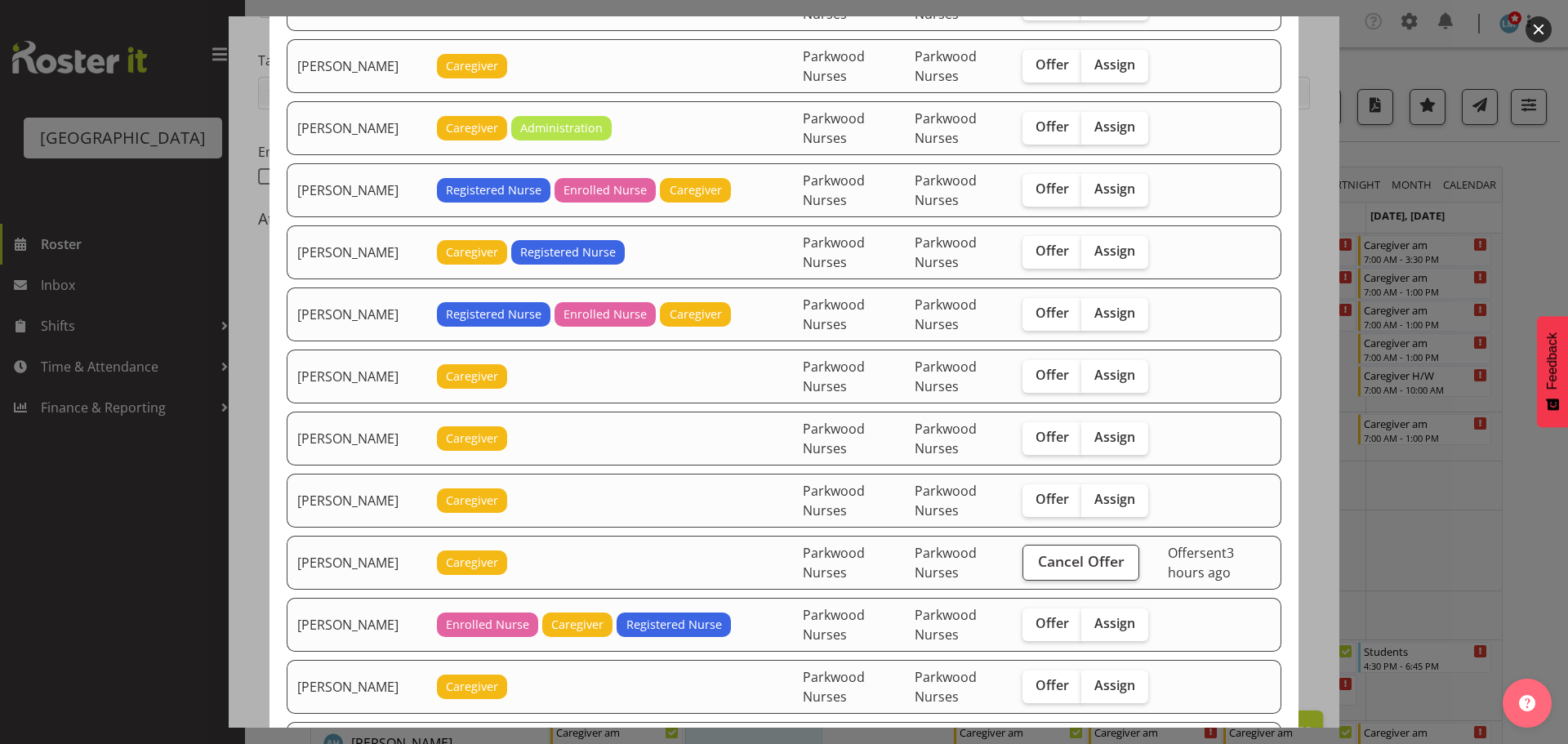
click at [1553, 195] on div at bounding box center [784, 372] width 1568 height 744
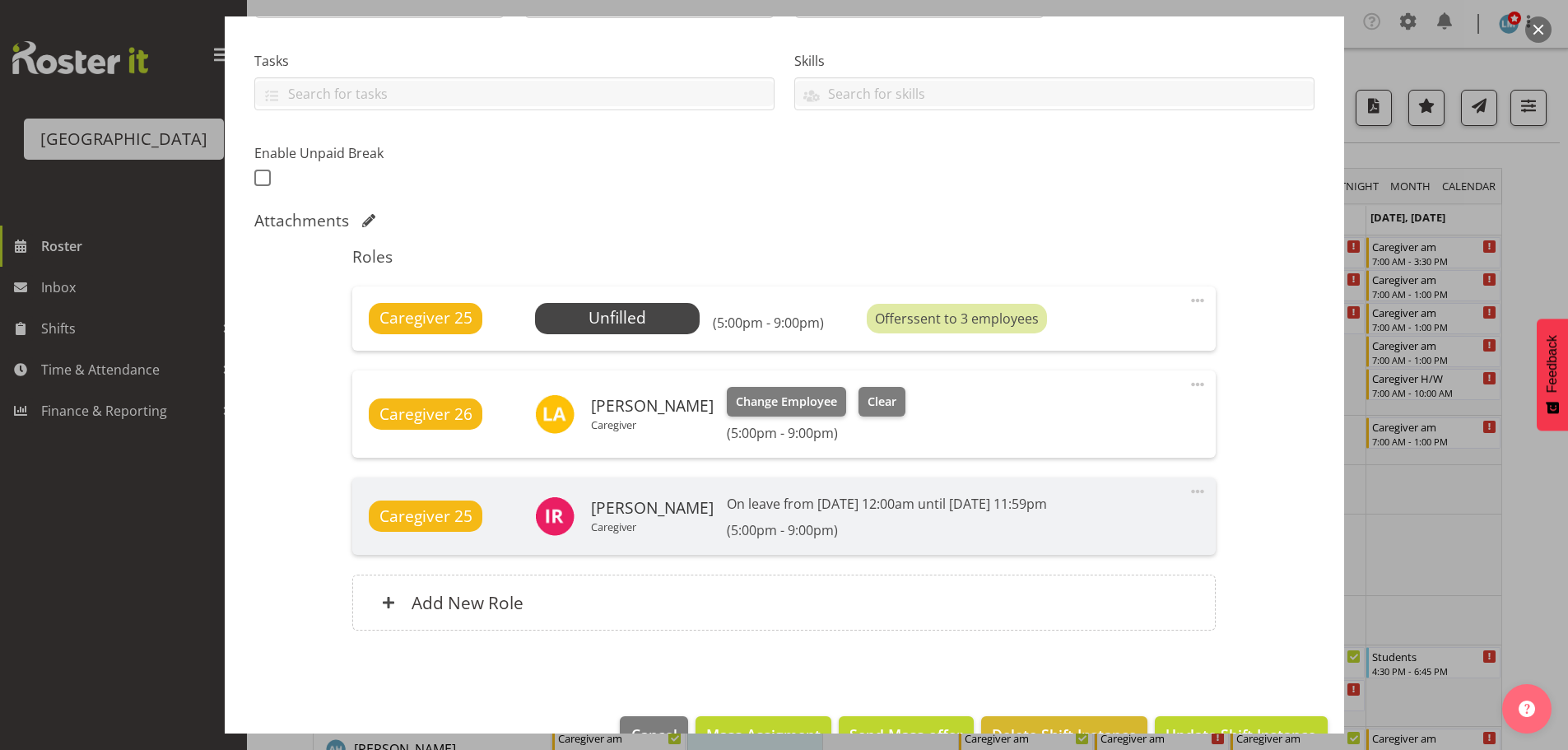
click at [1546, 207] on div at bounding box center [784, 375] width 1568 height 750
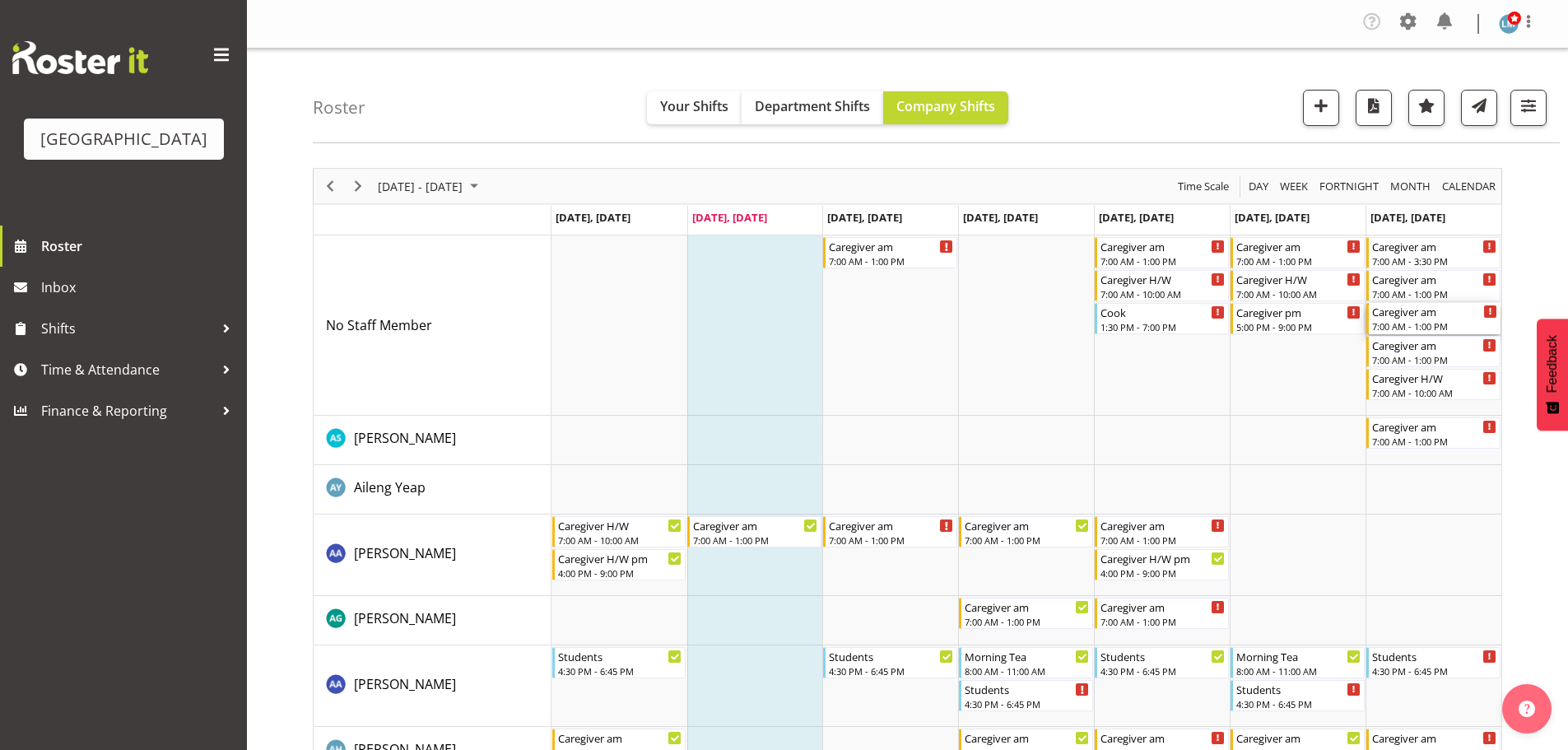
click at [1444, 317] on div "Caregiver am" at bounding box center [1435, 311] width 125 height 16
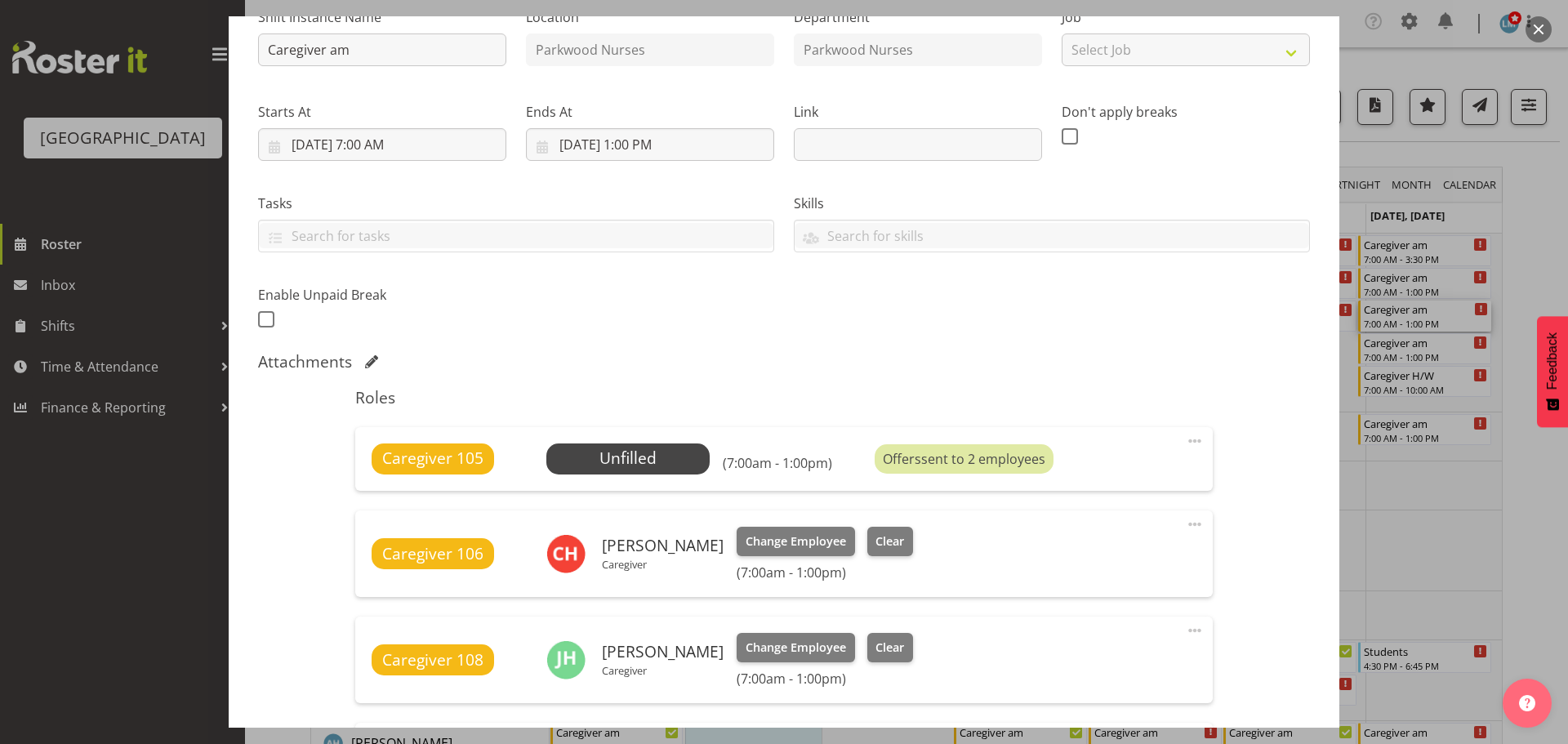
scroll to position [409, 0]
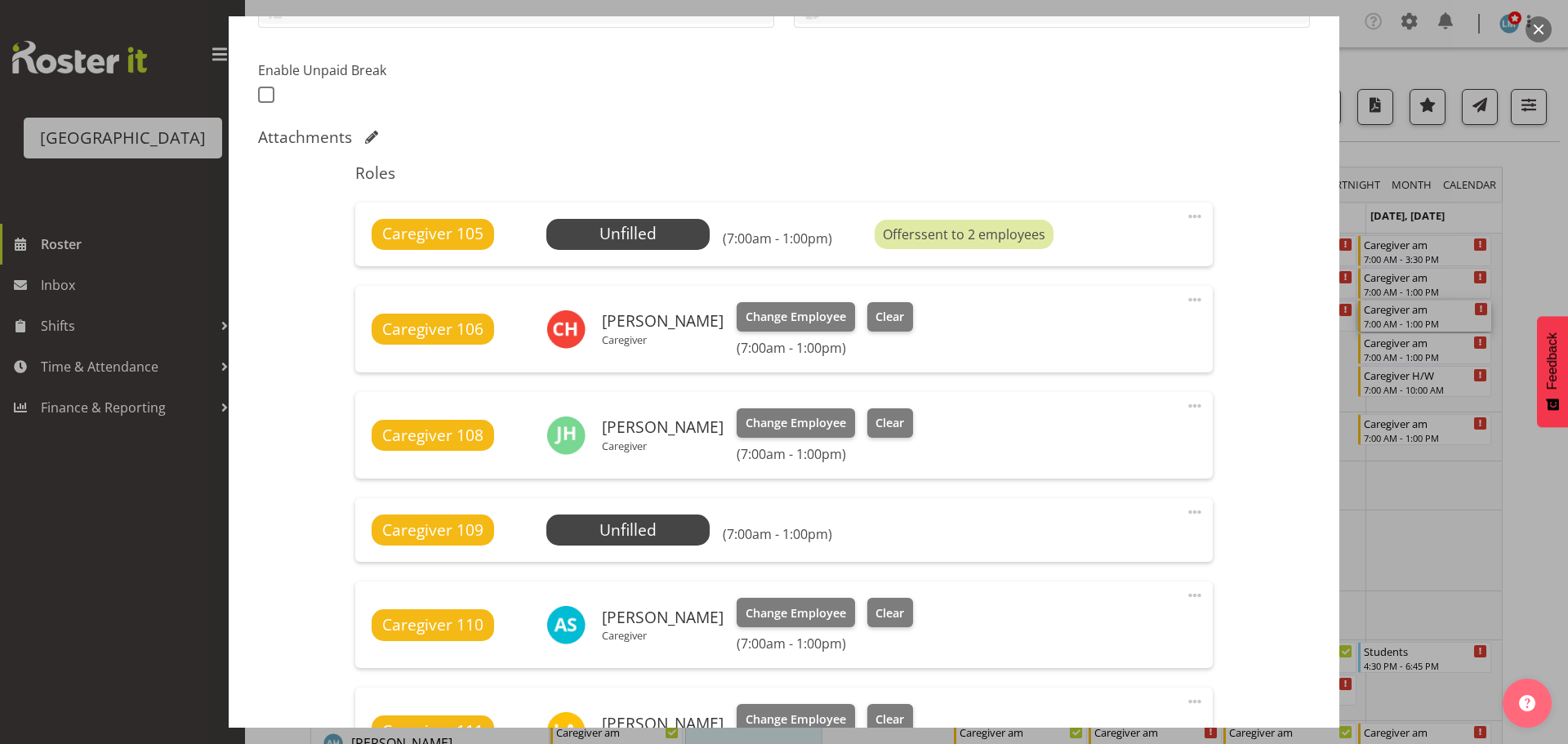
click at [1555, 227] on div at bounding box center [784, 372] width 1568 height 744
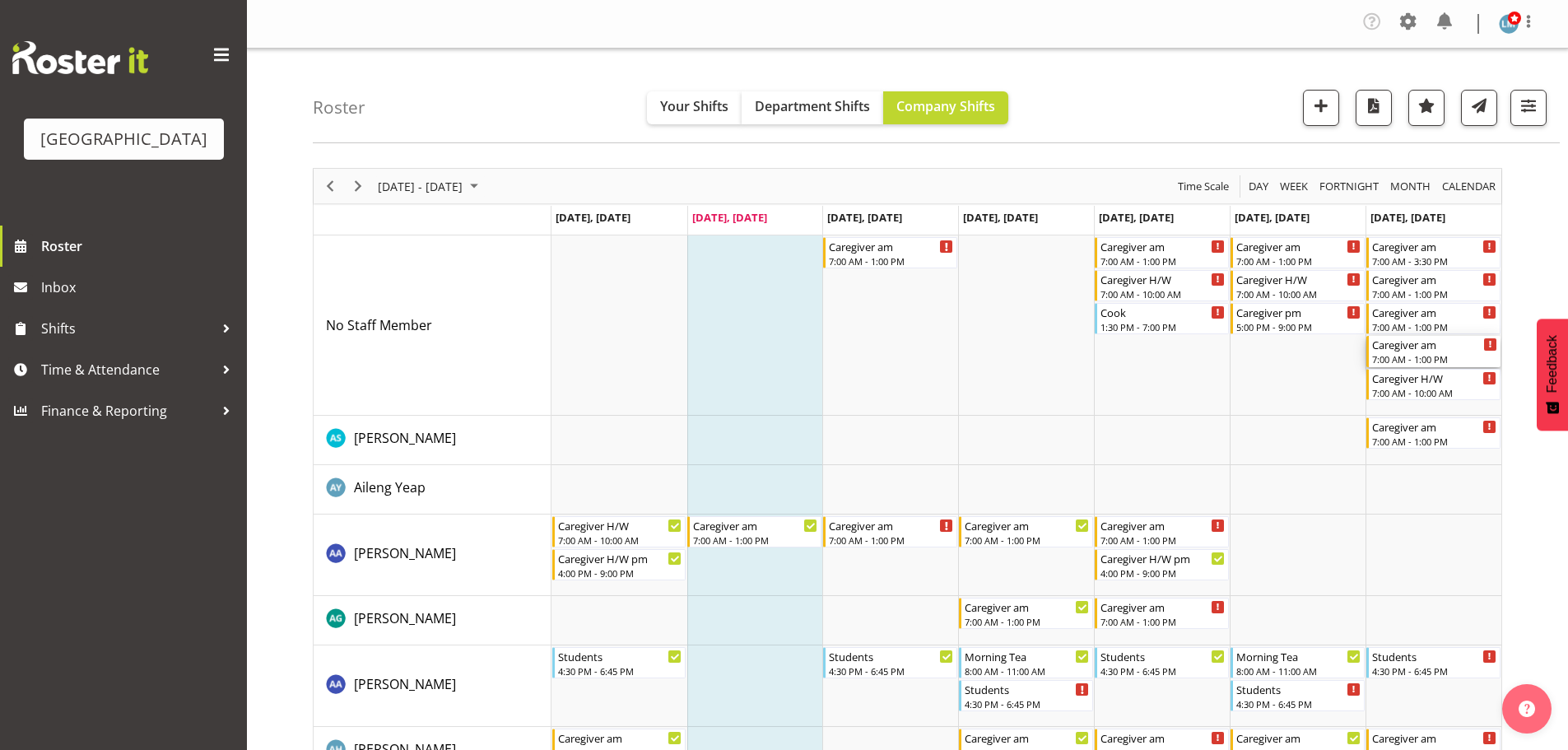
click at [1426, 340] on div "Caregiver am" at bounding box center [1435, 343] width 125 height 16
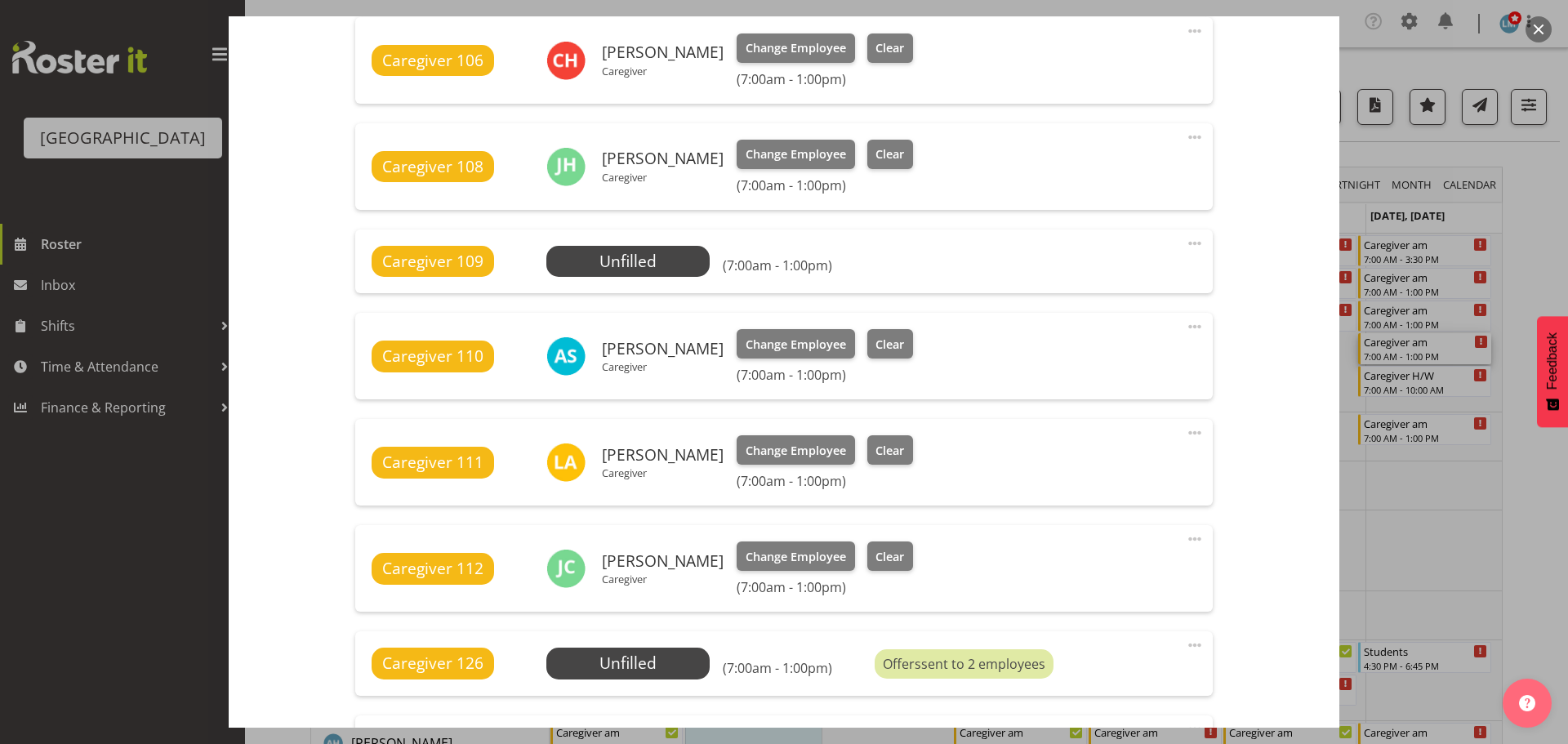
scroll to position [899, 0]
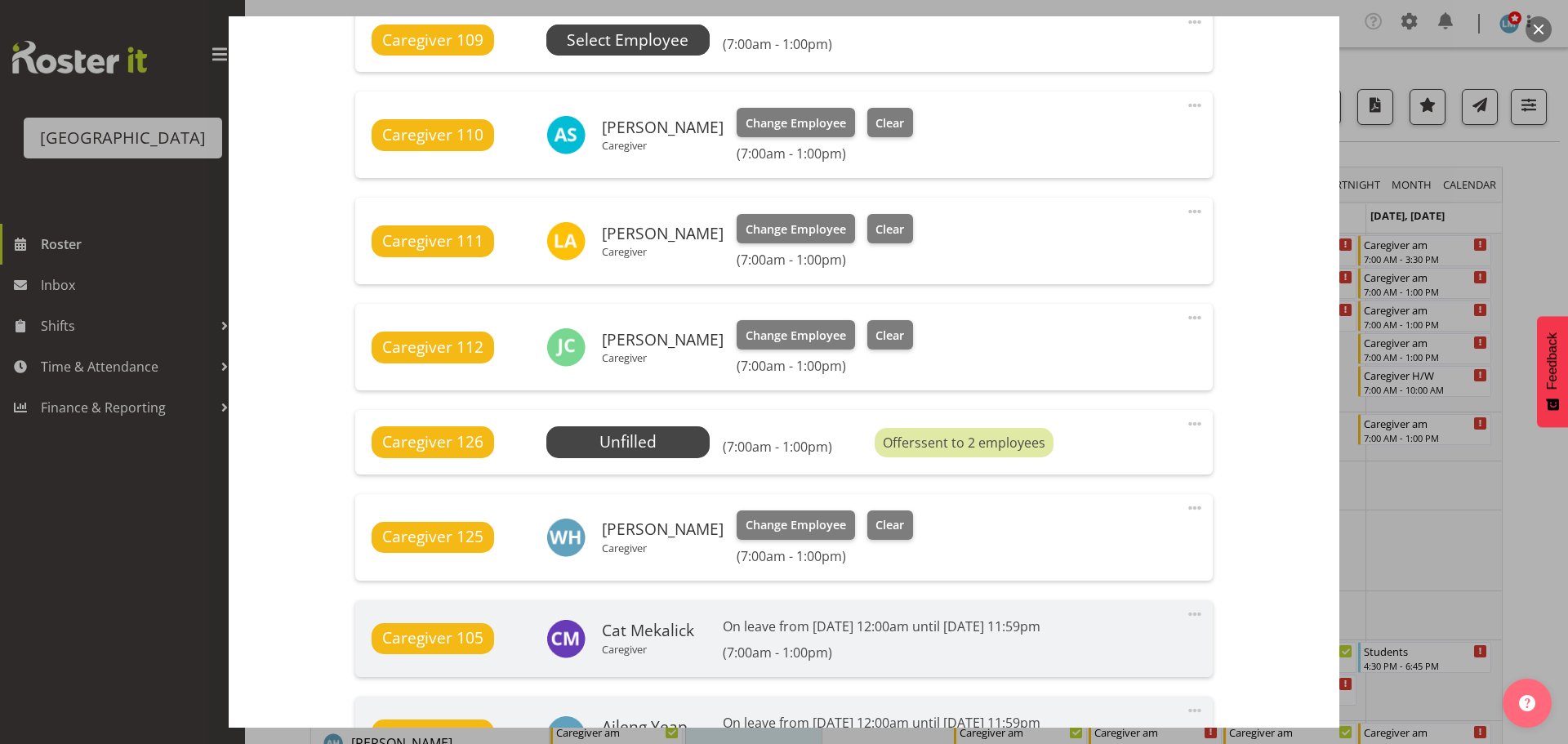
click at [688, 41] on span "Select Employee" at bounding box center [628, 40] width 163 height 31
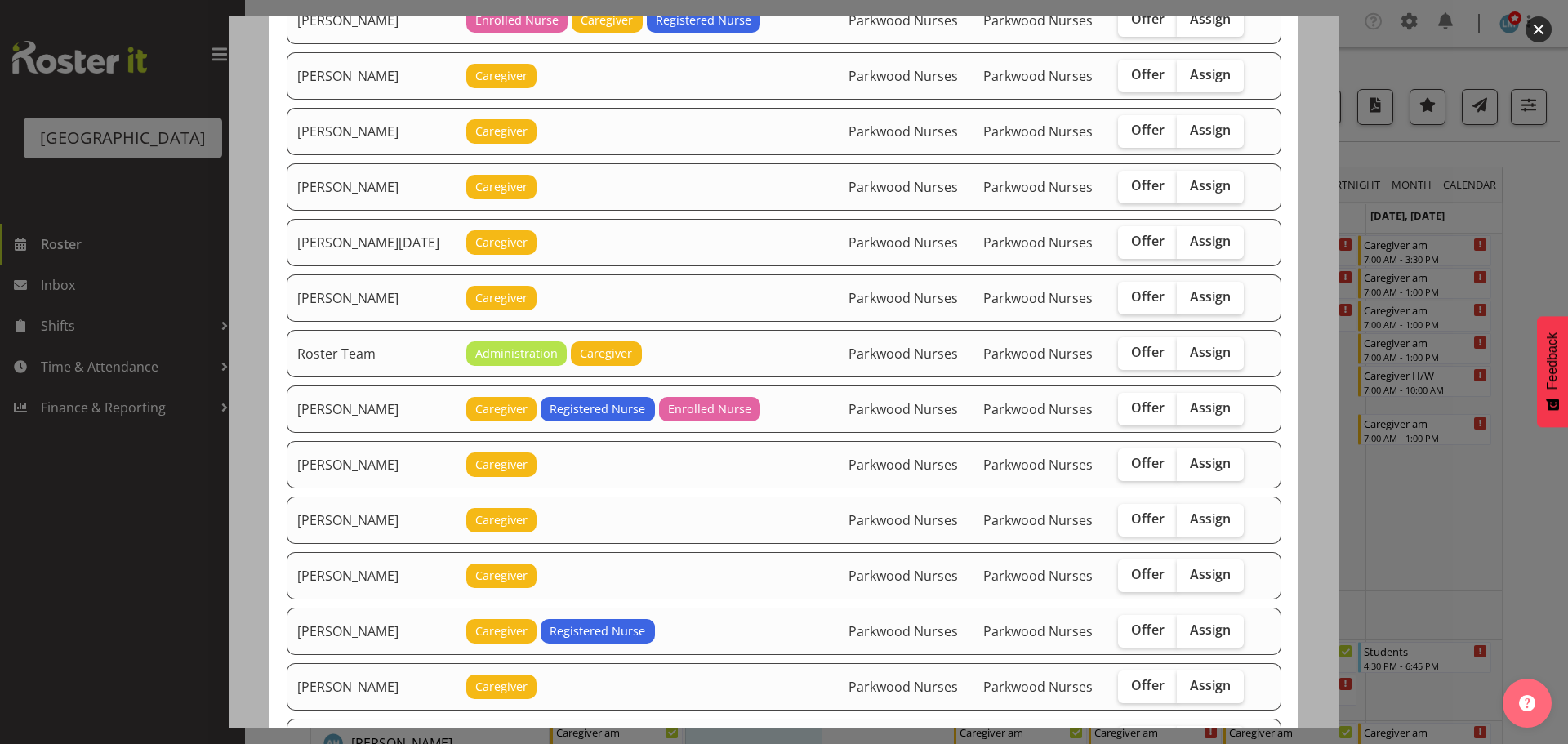
scroll to position [1878, 0]
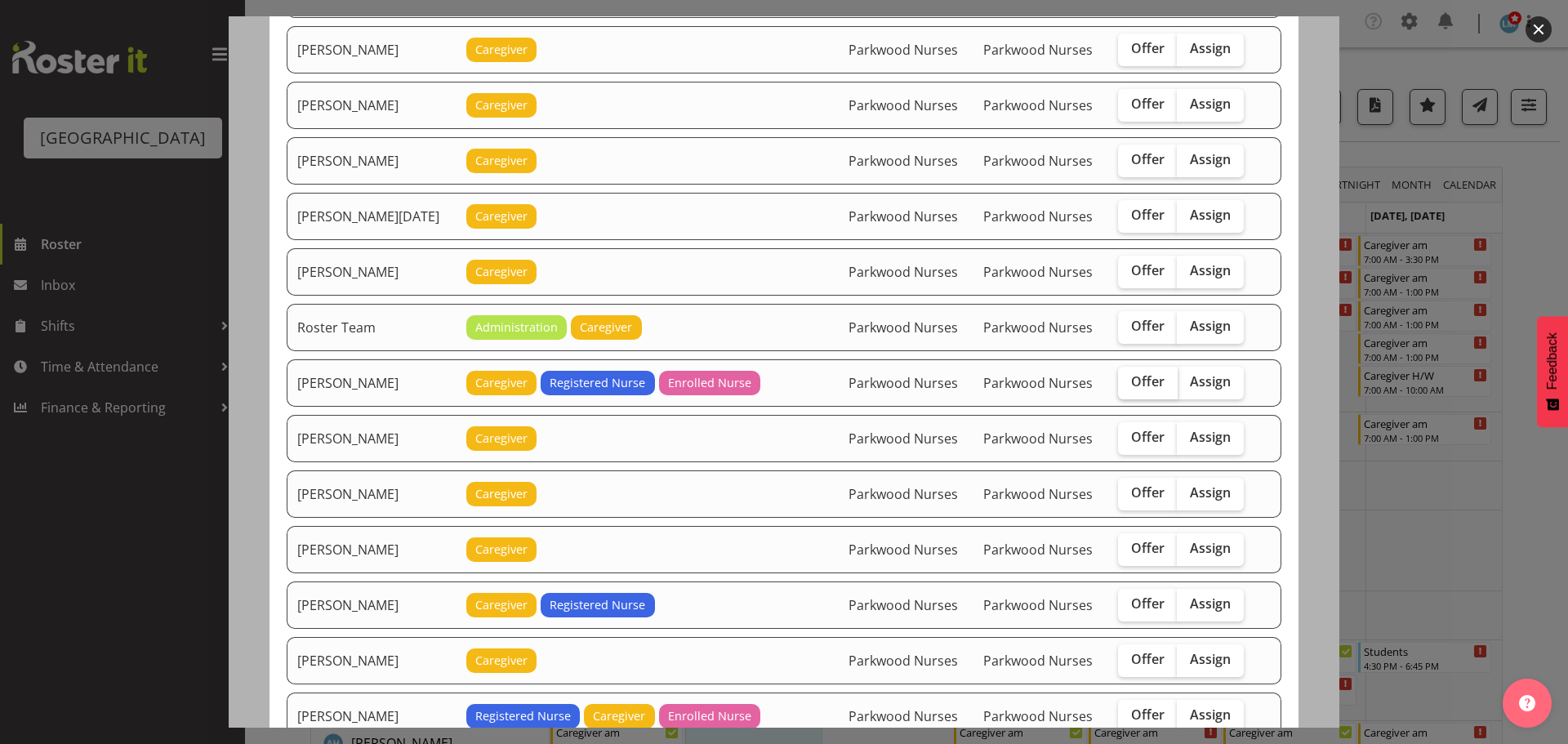
click at [1132, 381] on span "Offer" at bounding box center [1148, 381] width 34 height 16
click at [1129, 381] on input "Offer" at bounding box center [1123, 382] width 11 height 11
checkbox input "true"
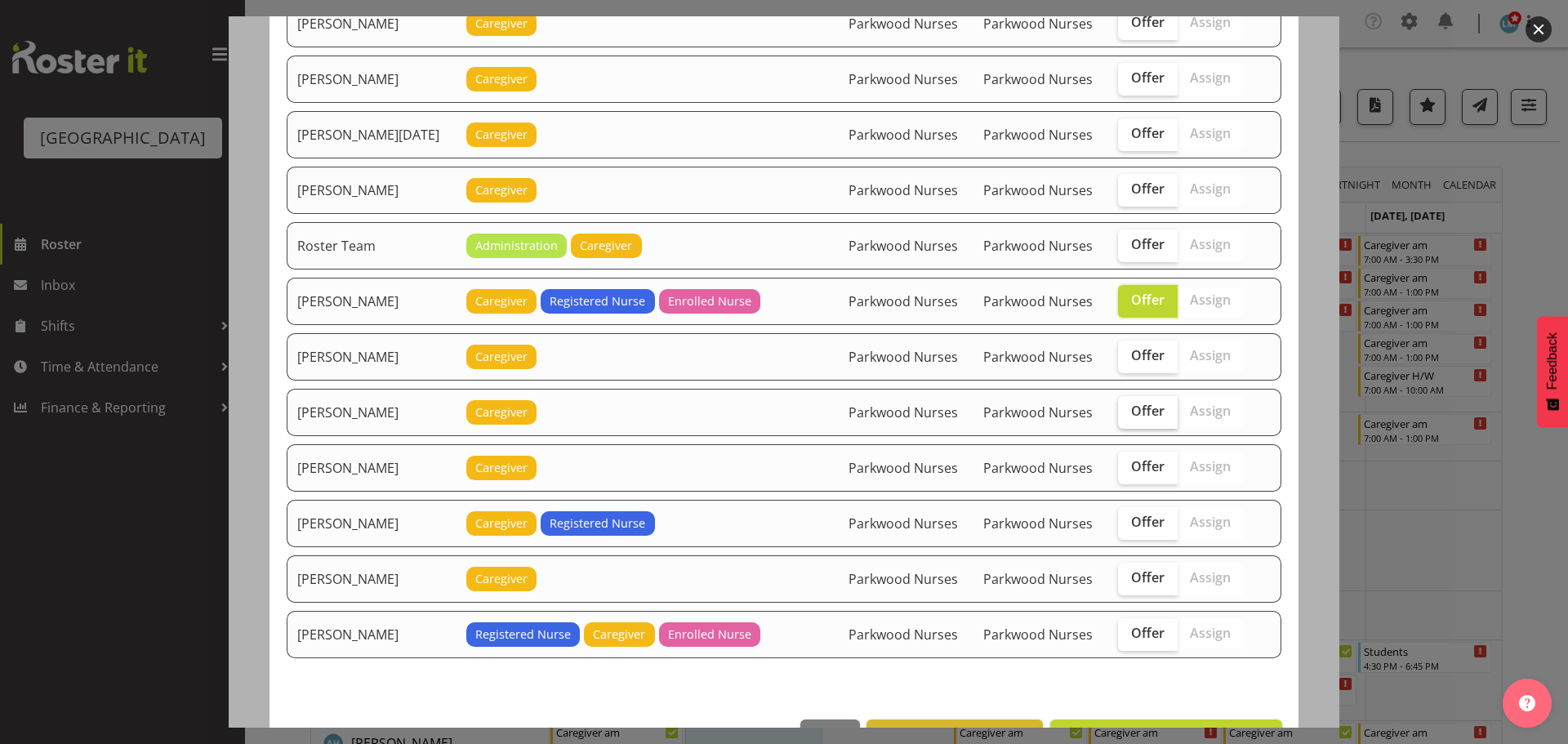
click at [1138, 414] on span "Offer" at bounding box center [1148, 410] width 34 height 16
click at [1129, 414] on input "Offer" at bounding box center [1123, 411] width 11 height 11
checkbox input "true"
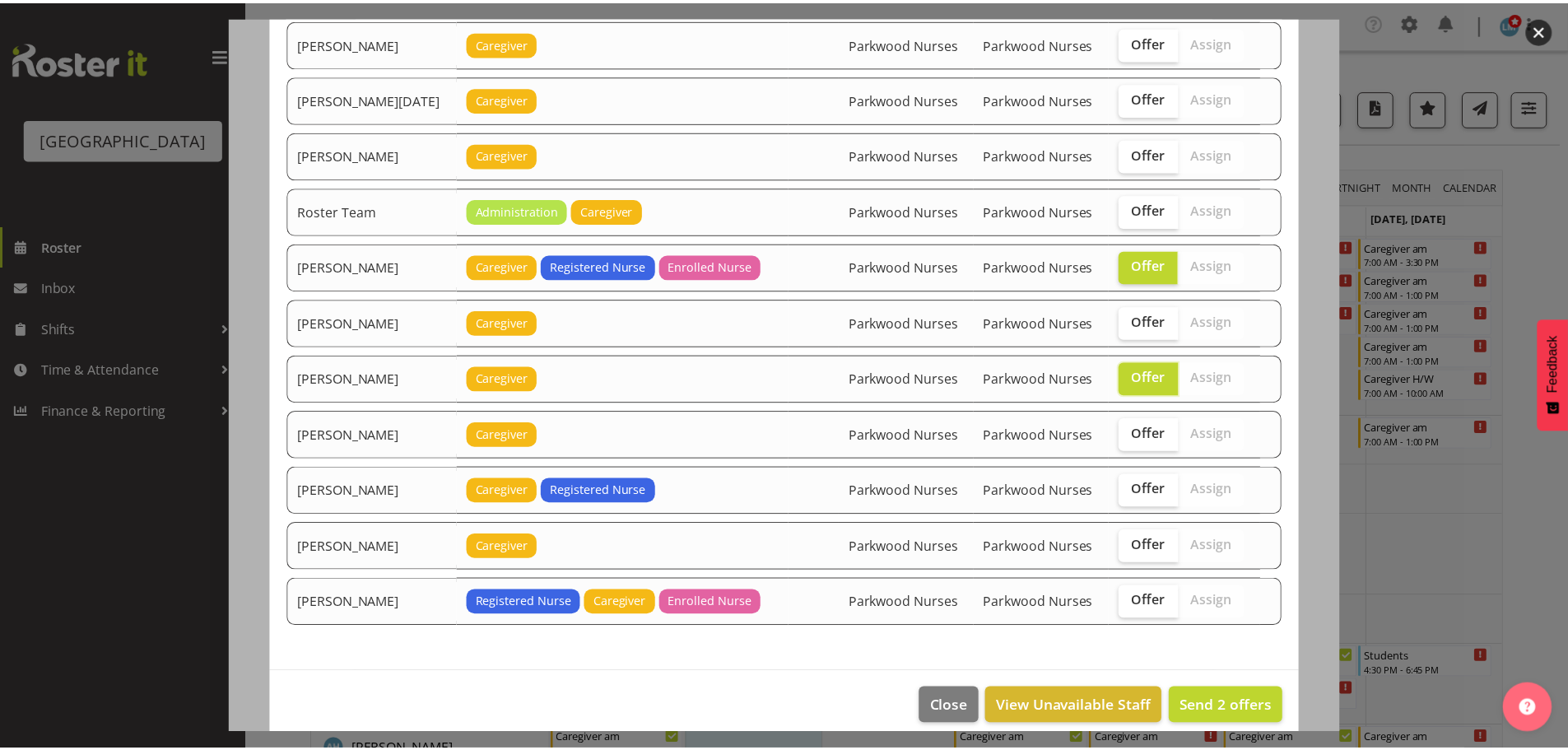
scroll to position [2029, 0]
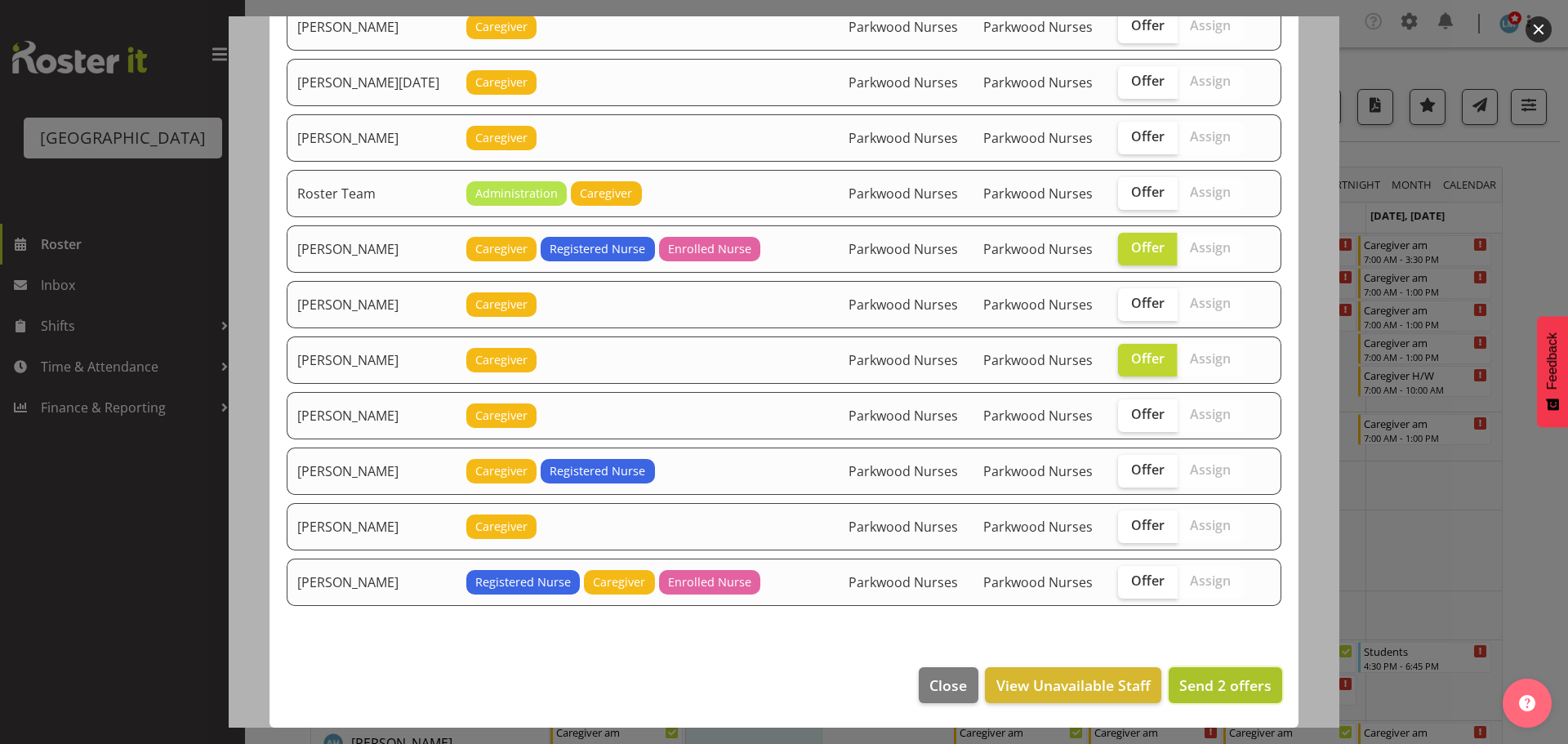
click at [1217, 684] on span "Send 2 offers" at bounding box center [1226, 684] width 92 height 19
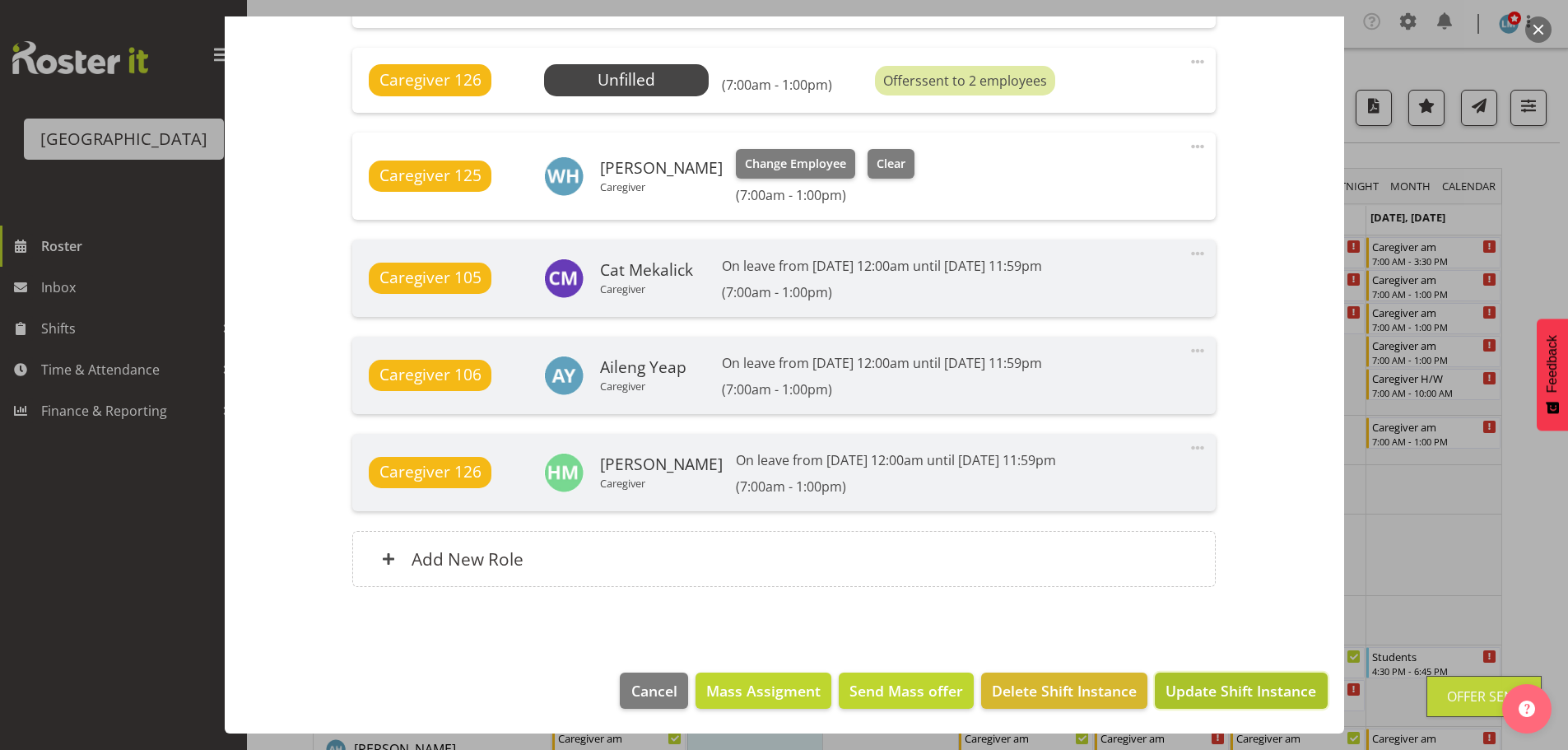
click at [1243, 688] on span "Update Shift Instance" at bounding box center [1241, 690] width 151 height 21
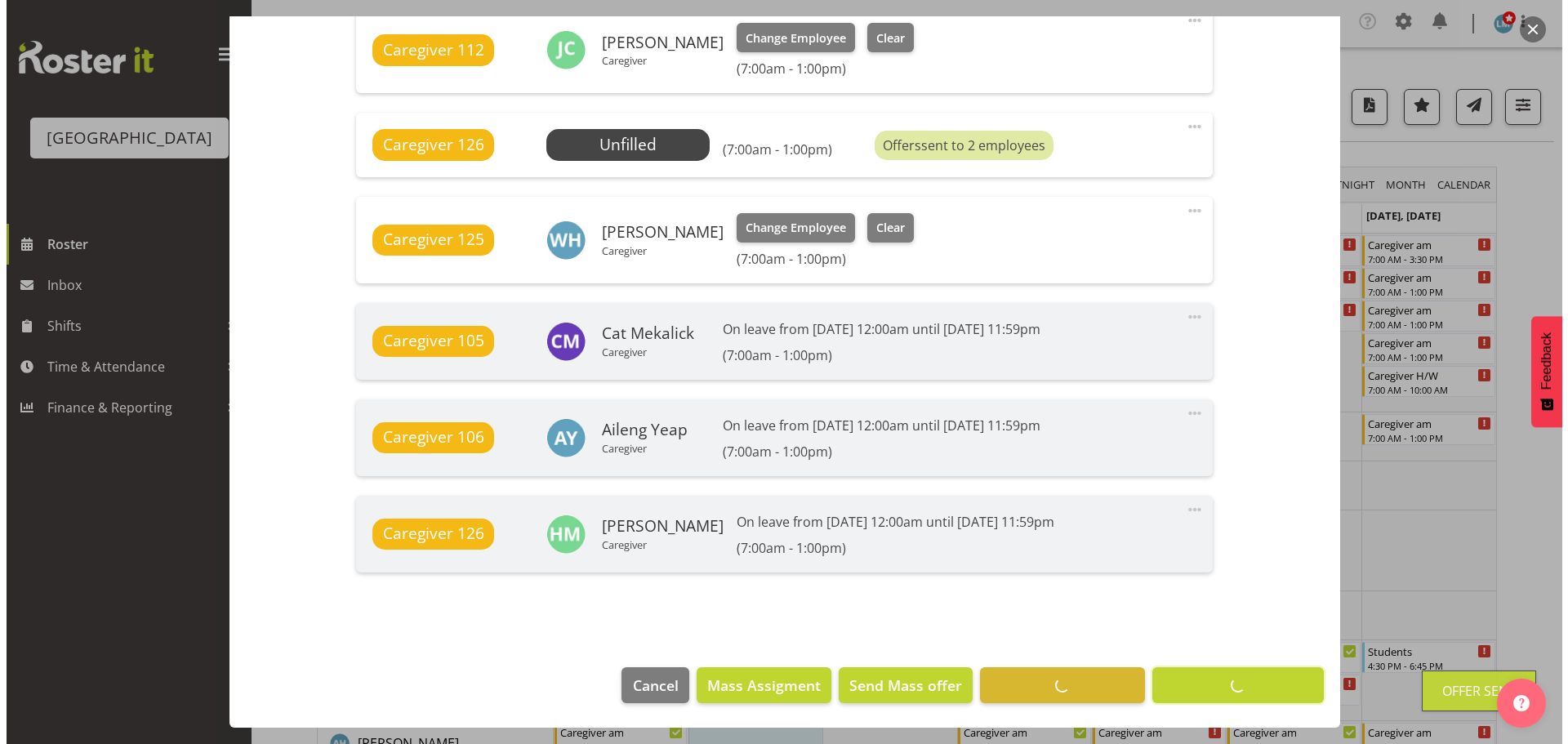
scroll to position [1195, 0]
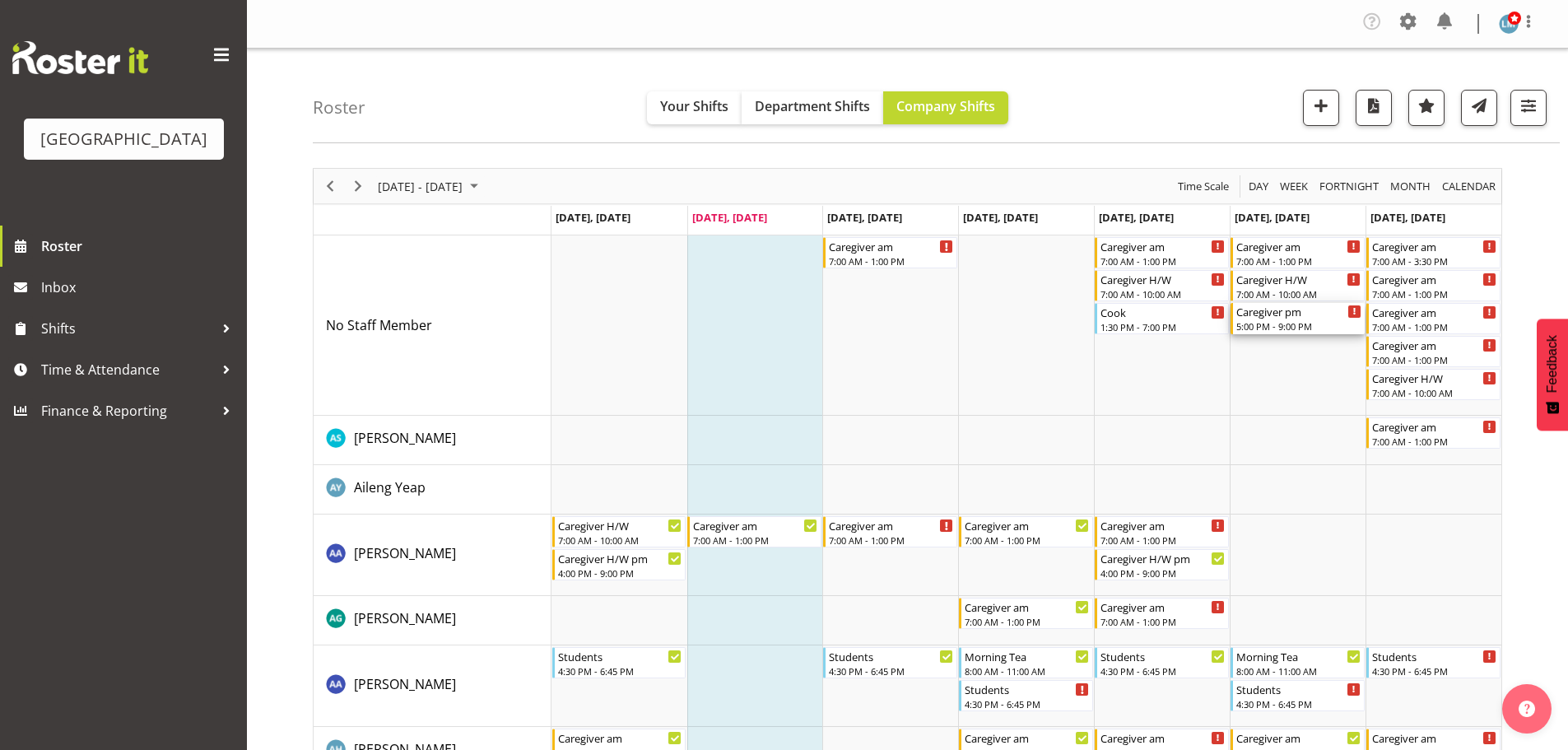
click at [1249, 321] on div "5:00 PM - 9:00 PM" at bounding box center [1299, 326] width 125 height 14
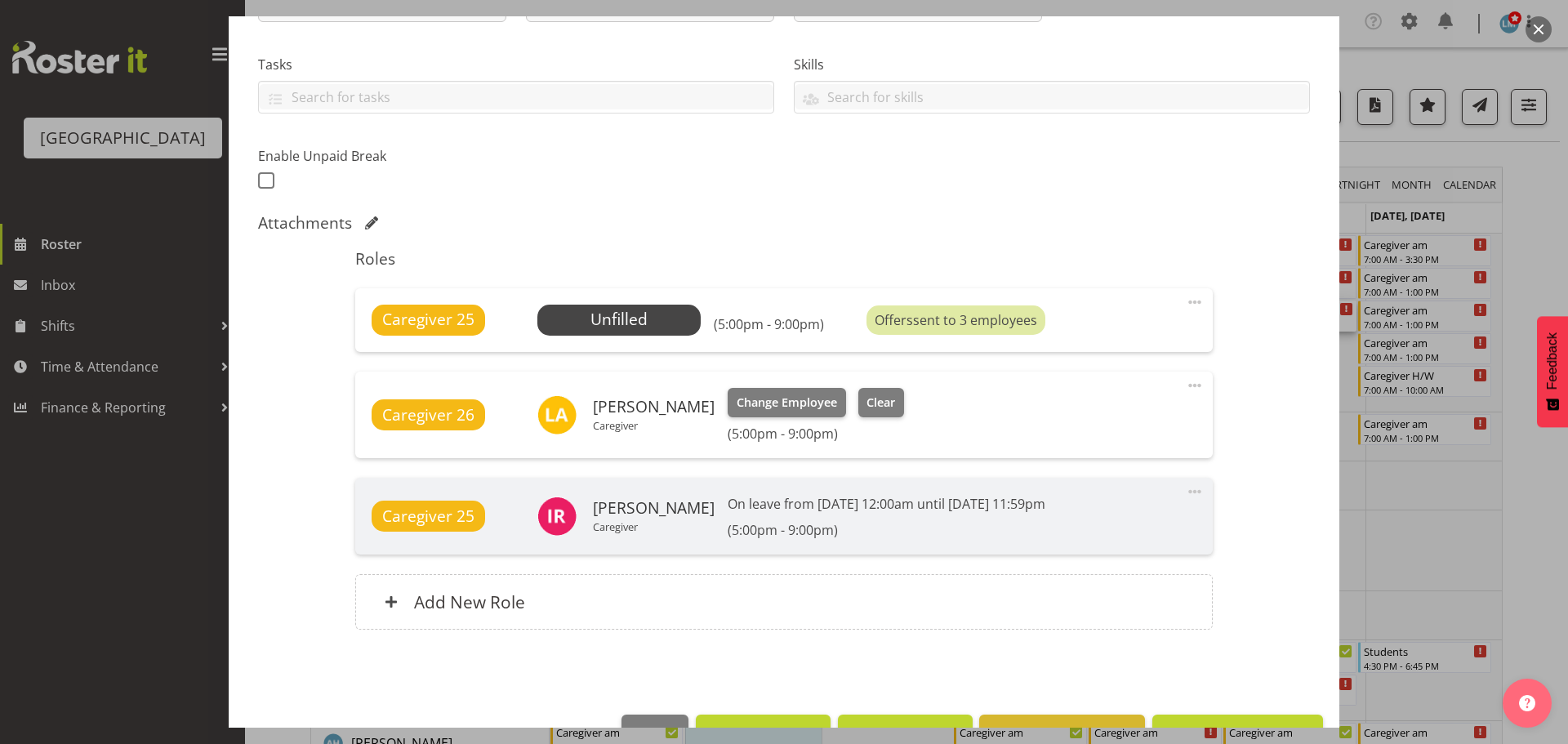
scroll to position [327, 0]
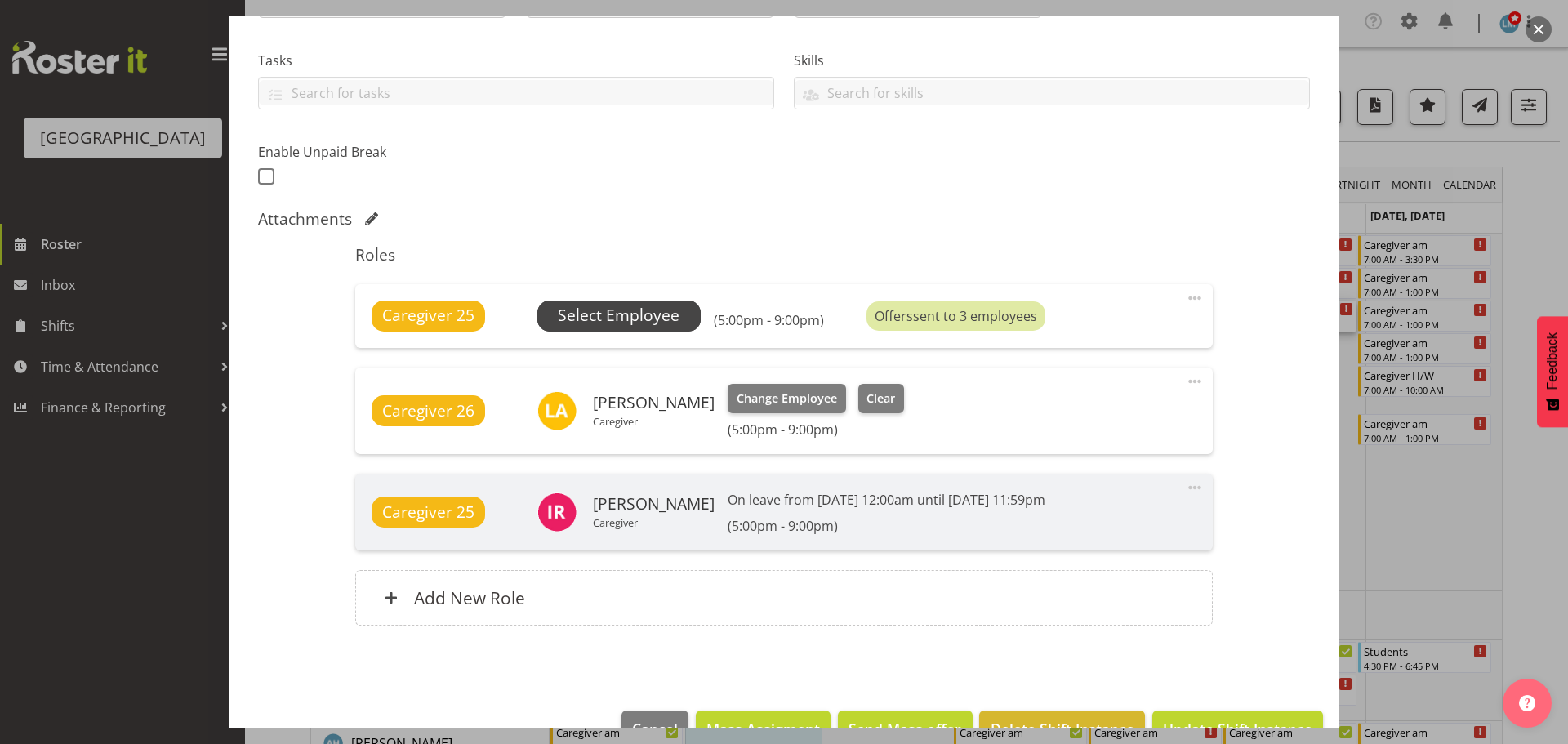
click at [638, 309] on span "Select Employee" at bounding box center [619, 315] width 122 height 24
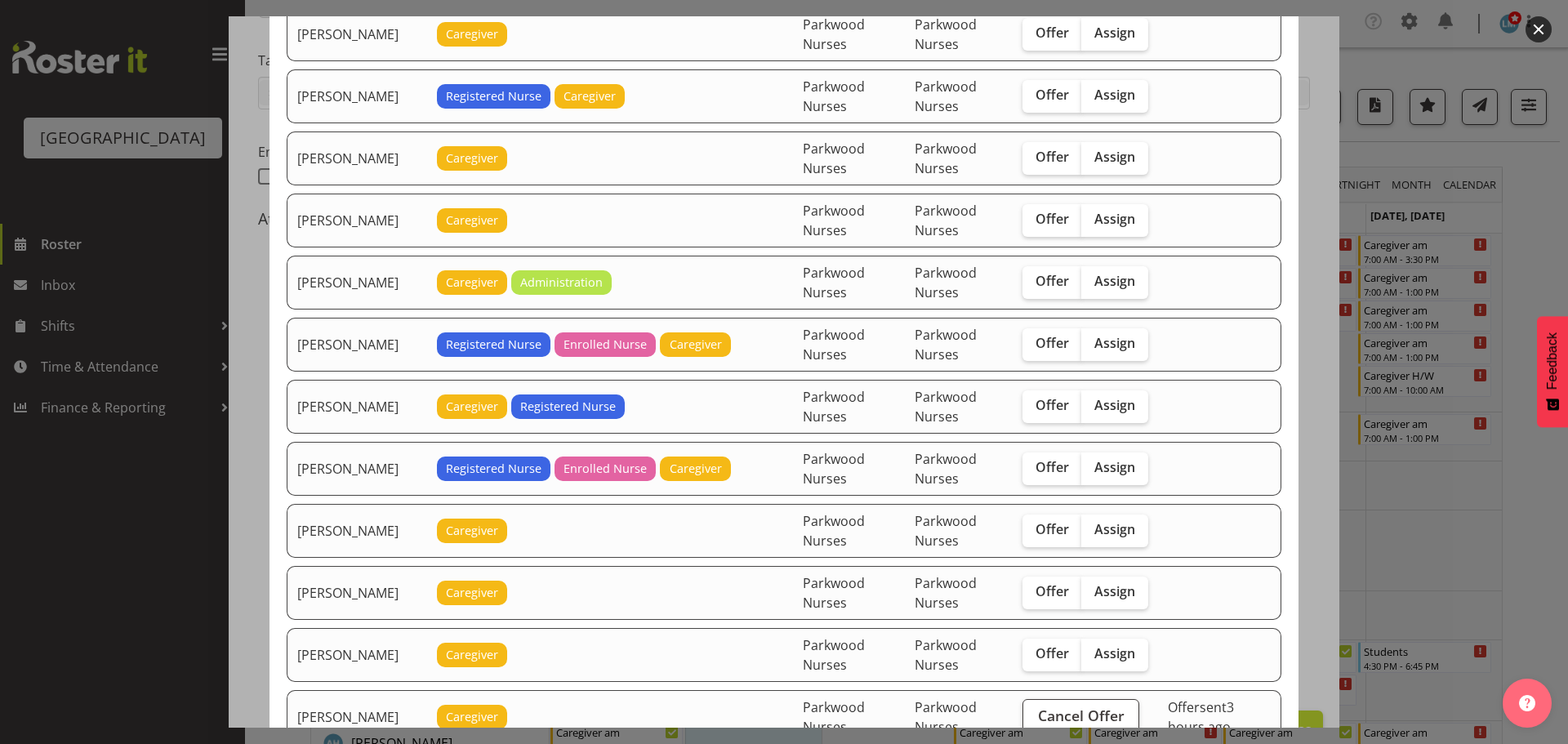
scroll to position [1552, 0]
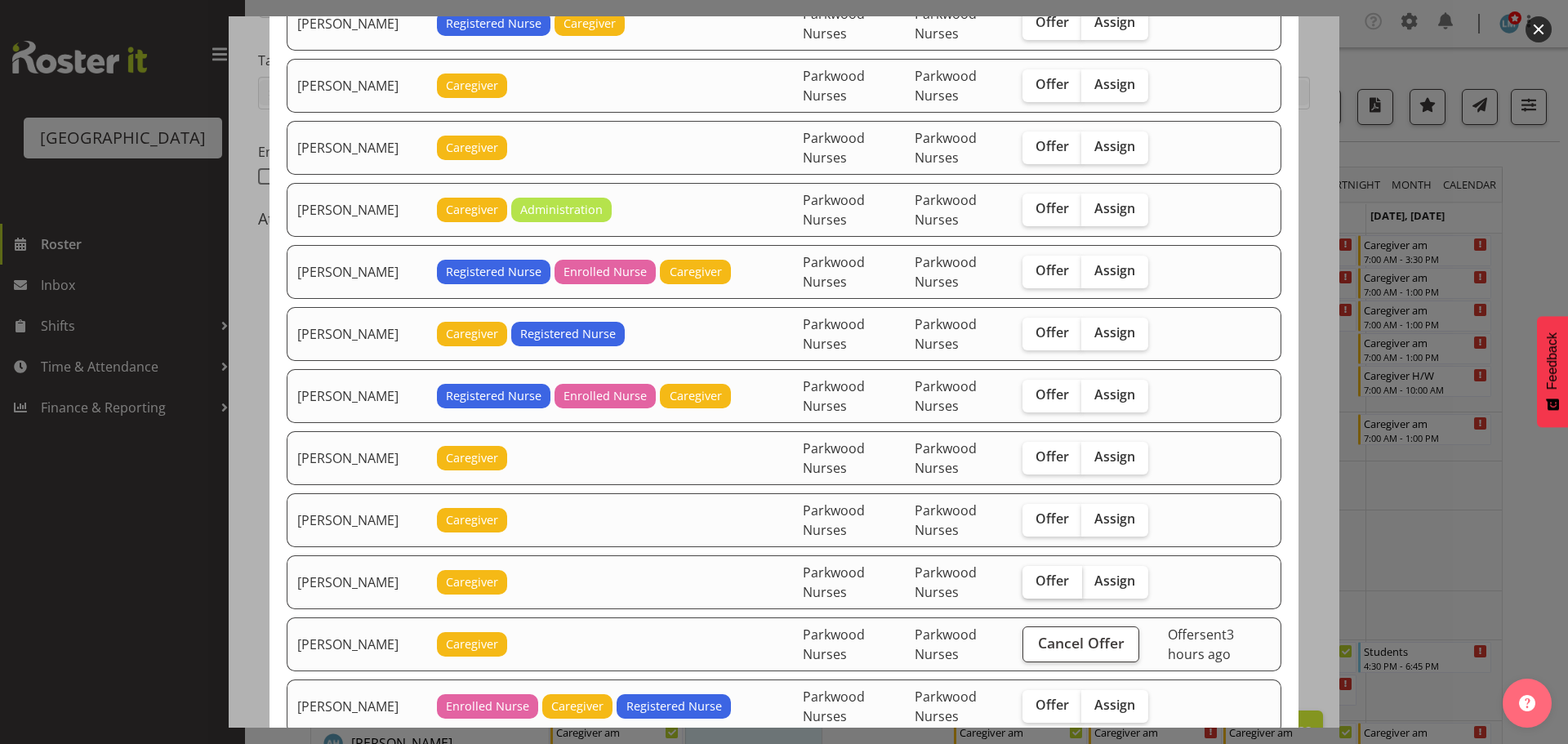
click at [1045, 579] on span "Offer" at bounding box center [1053, 580] width 34 height 16
click at [1033, 579] on input "Offer" at bounding box center [1027, 581] width 11 height 11
checkbox input "true"
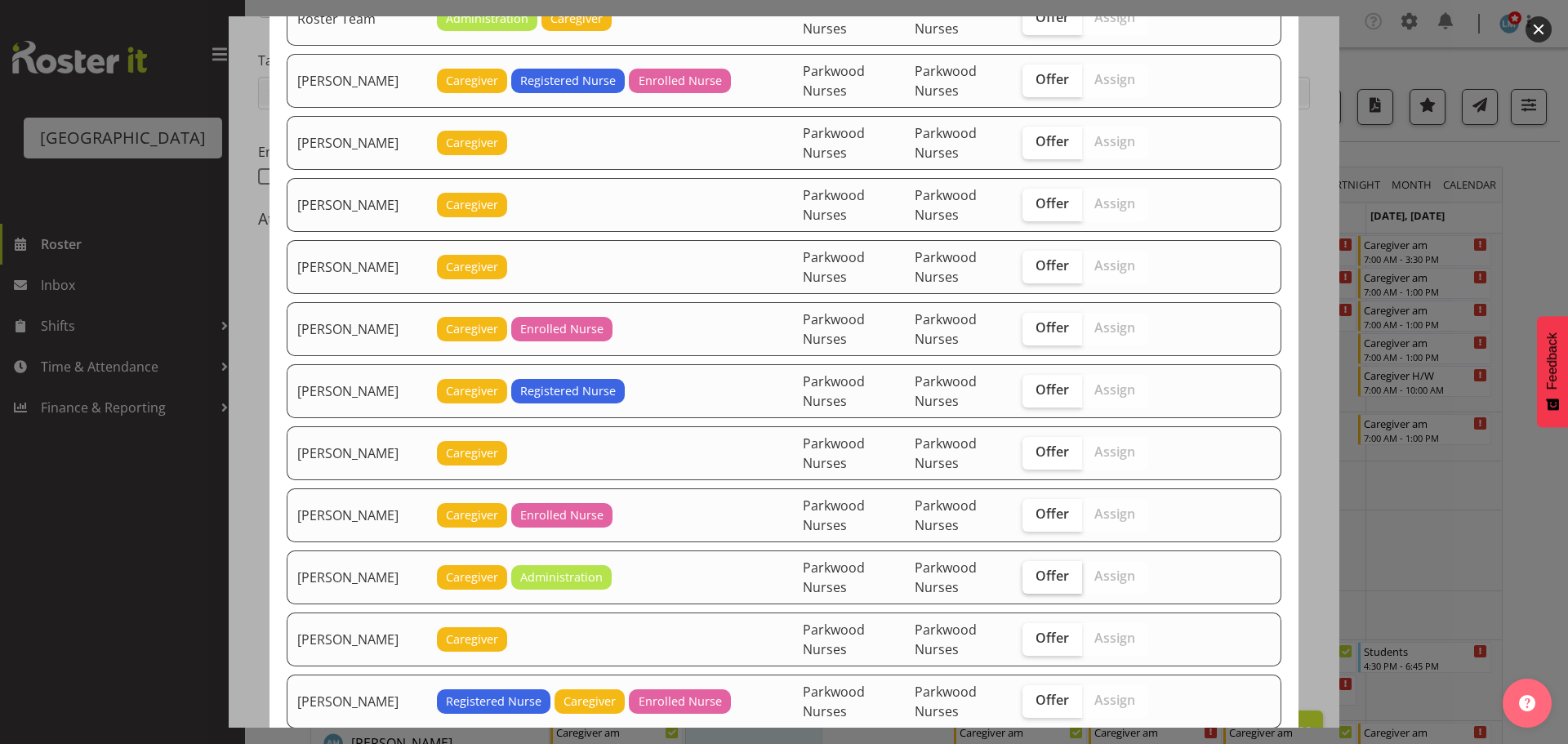
scroll to position [2614, 0]
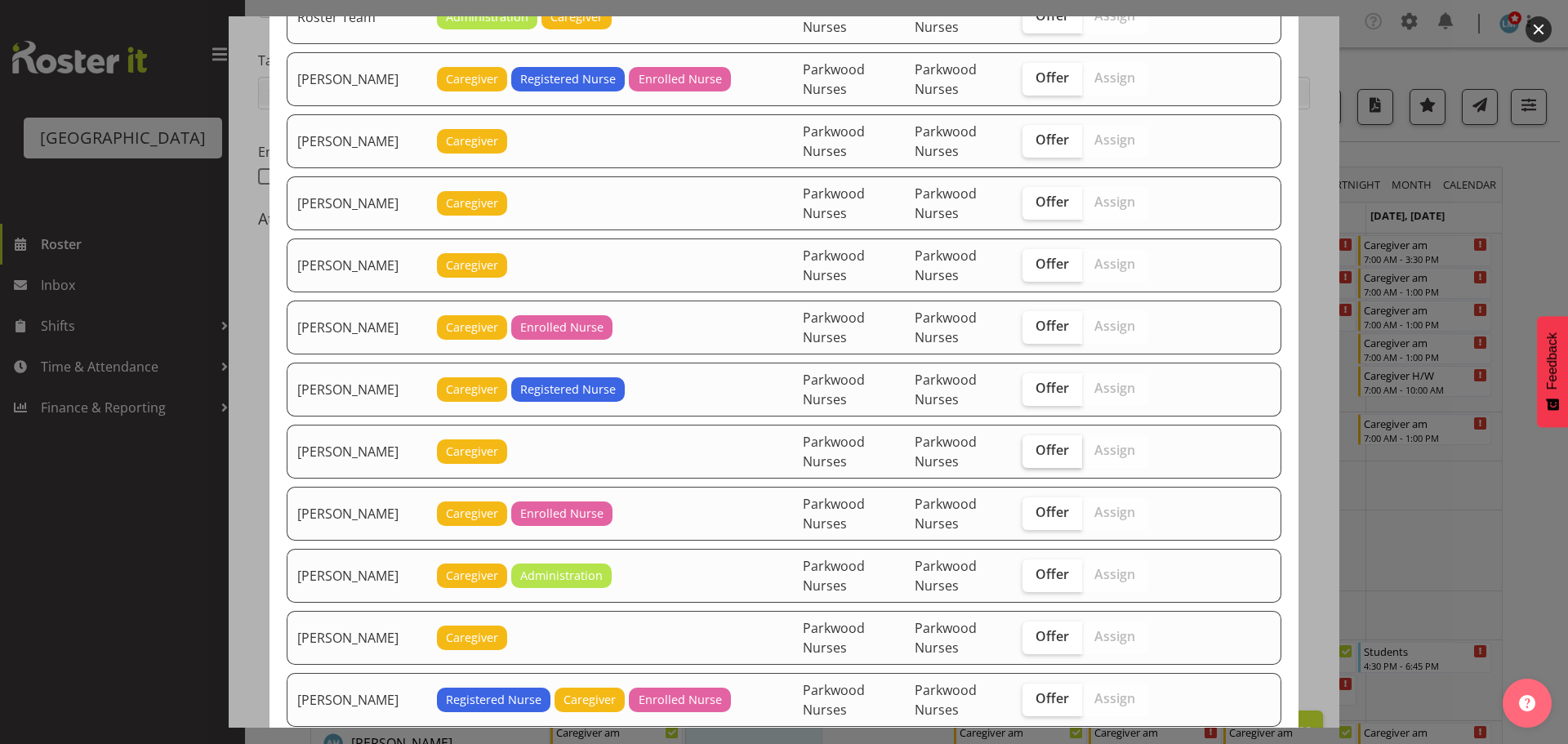
click at [1048, 457] on span "Offer" at bounding box center [1053, 450] width 34 height 16
click at [1033, 456] on input "Offer" at bounding box center [1027, 450] width 11 height 11
checkbox input "true"
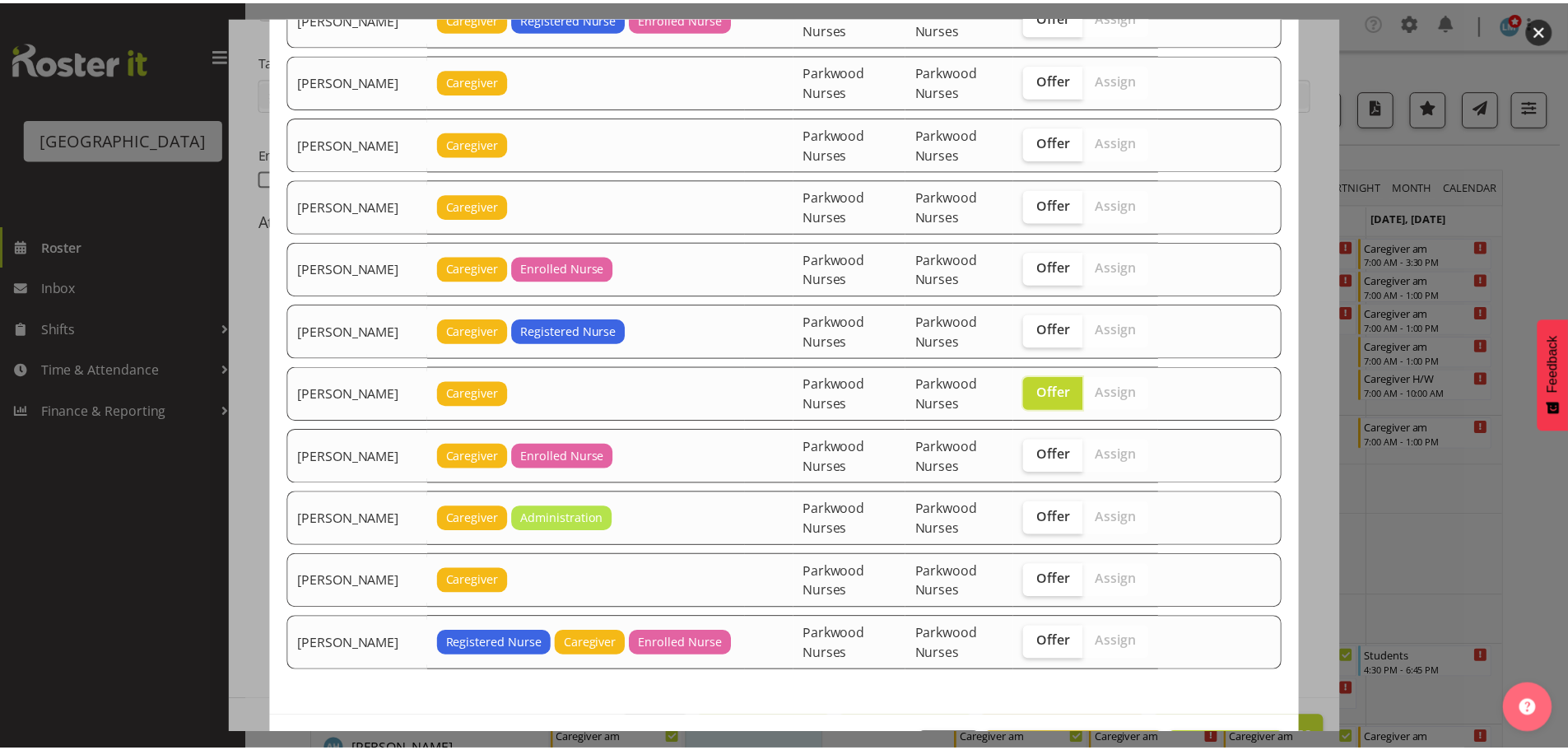
scroll to position [2757, 0]
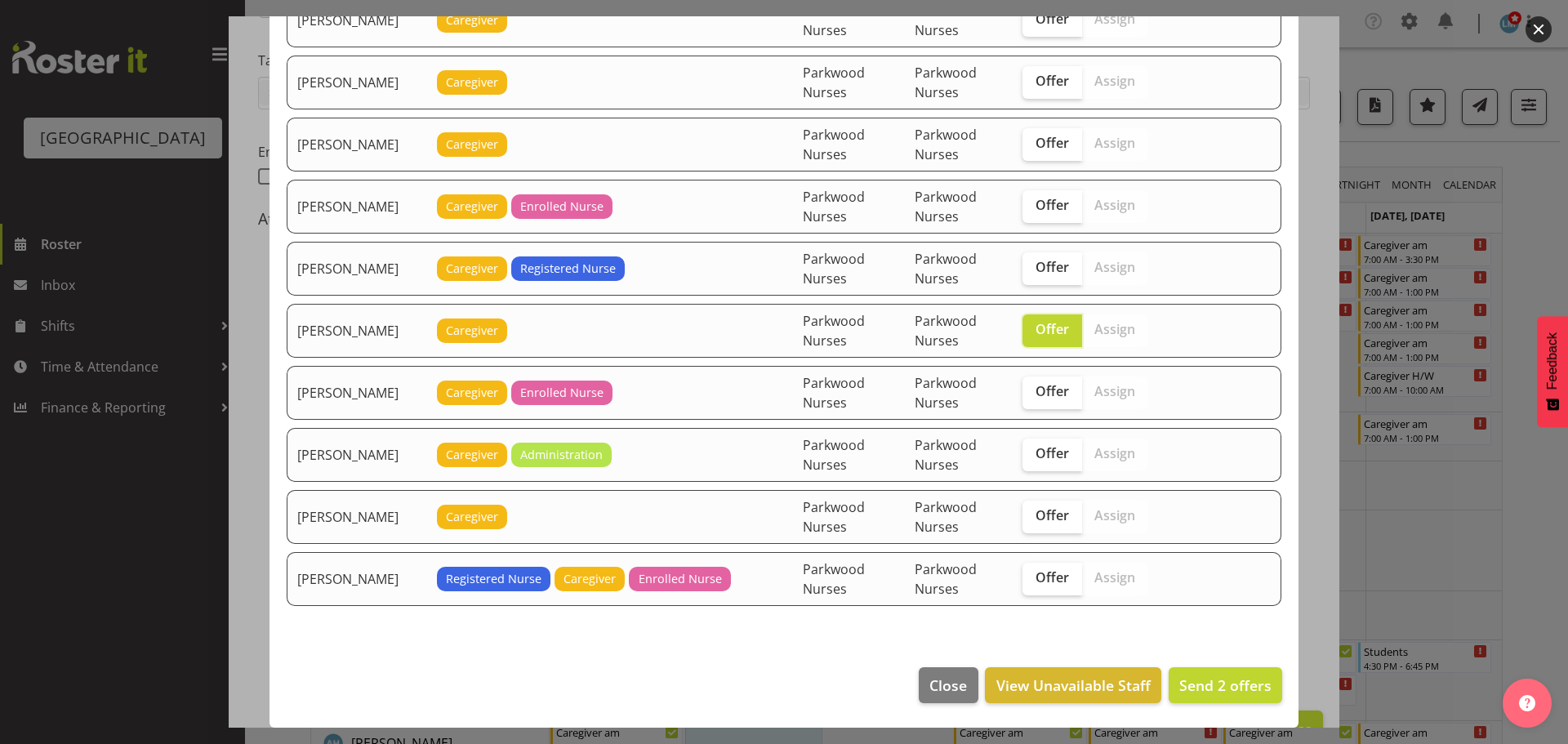
click at [1534, 243] on div at bounding box center [784, 372] width 1568 height 744
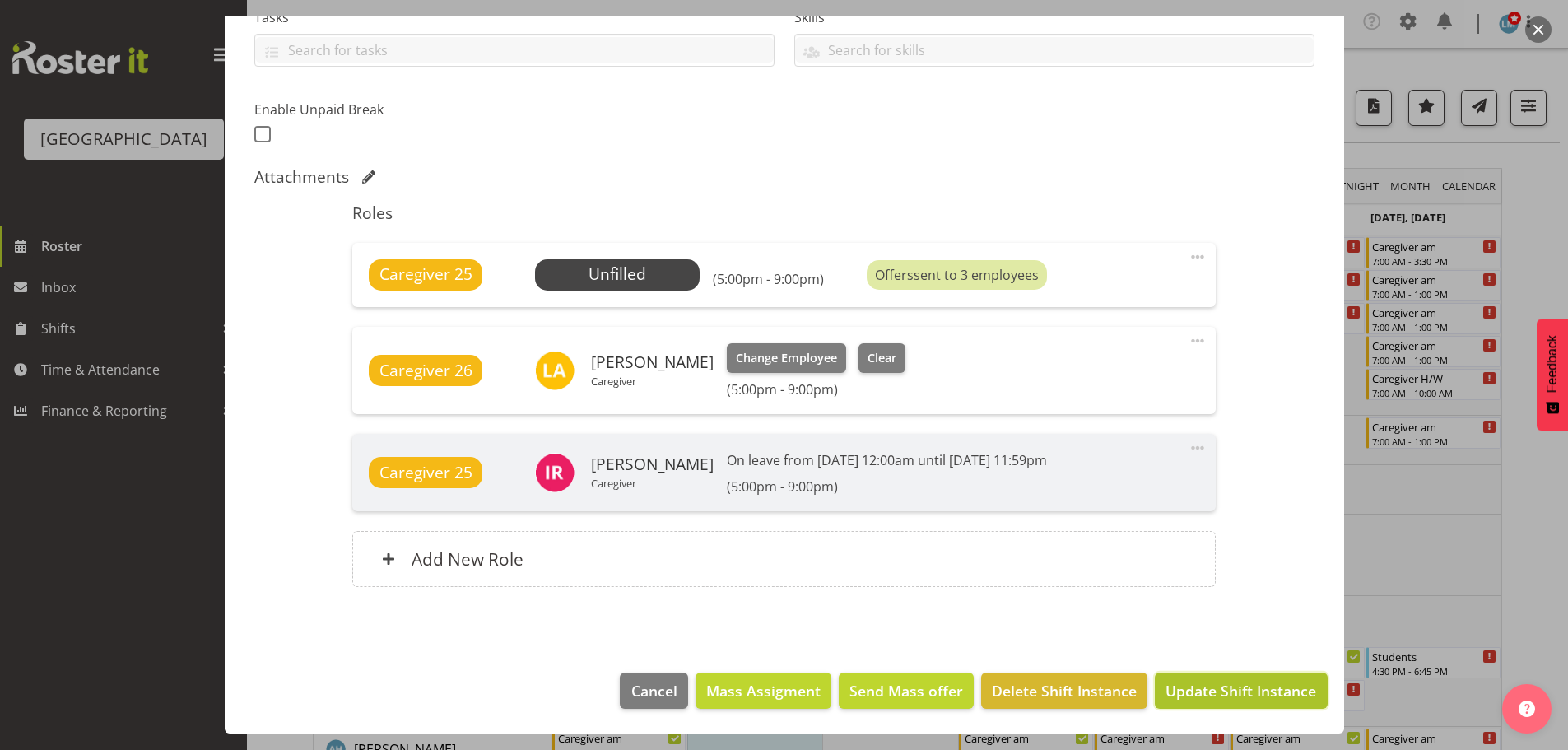
click at [1245, 694] on span "Update Shift Instance" at bounding box center [1241, 690] width 151 height 21
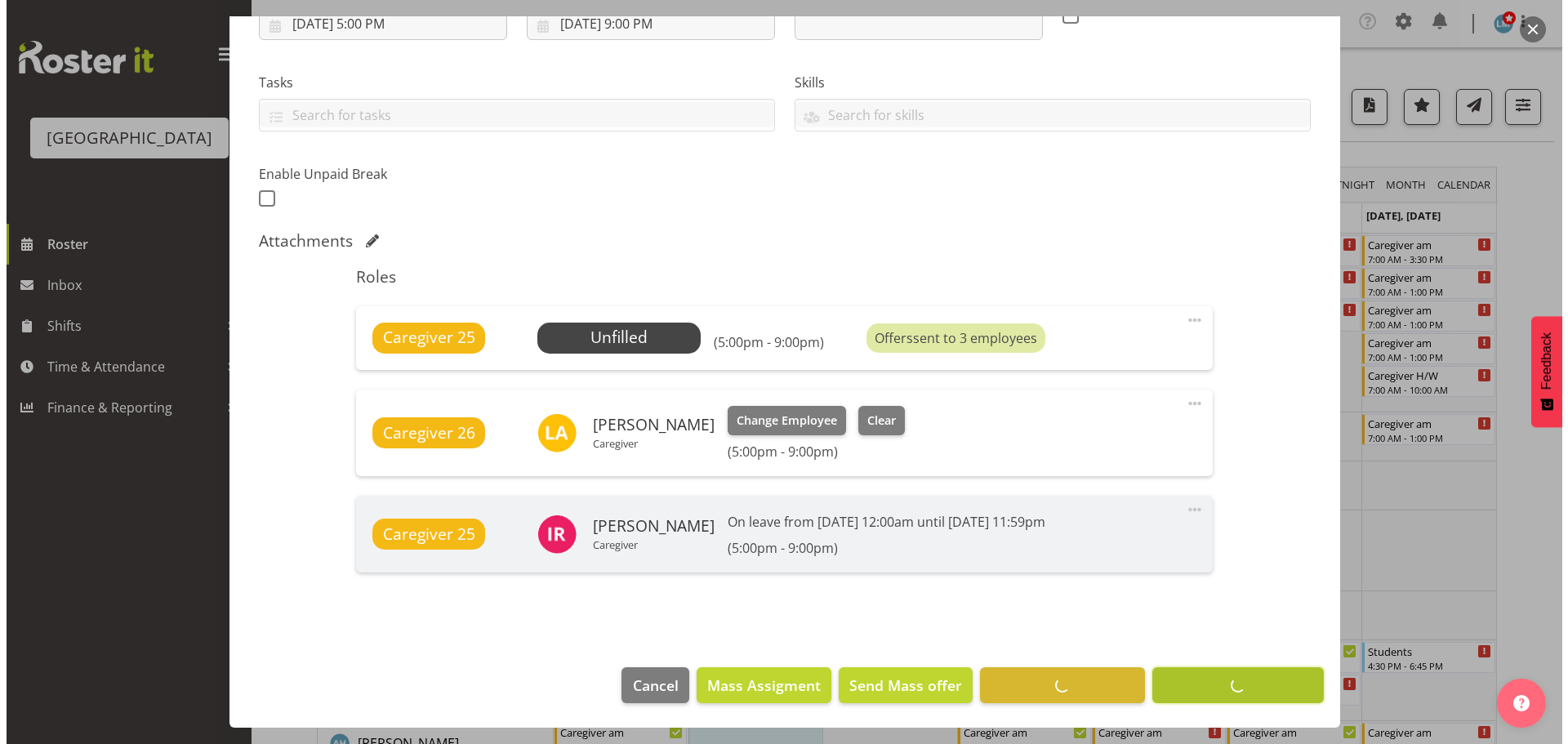
scroll to position [304, 0]
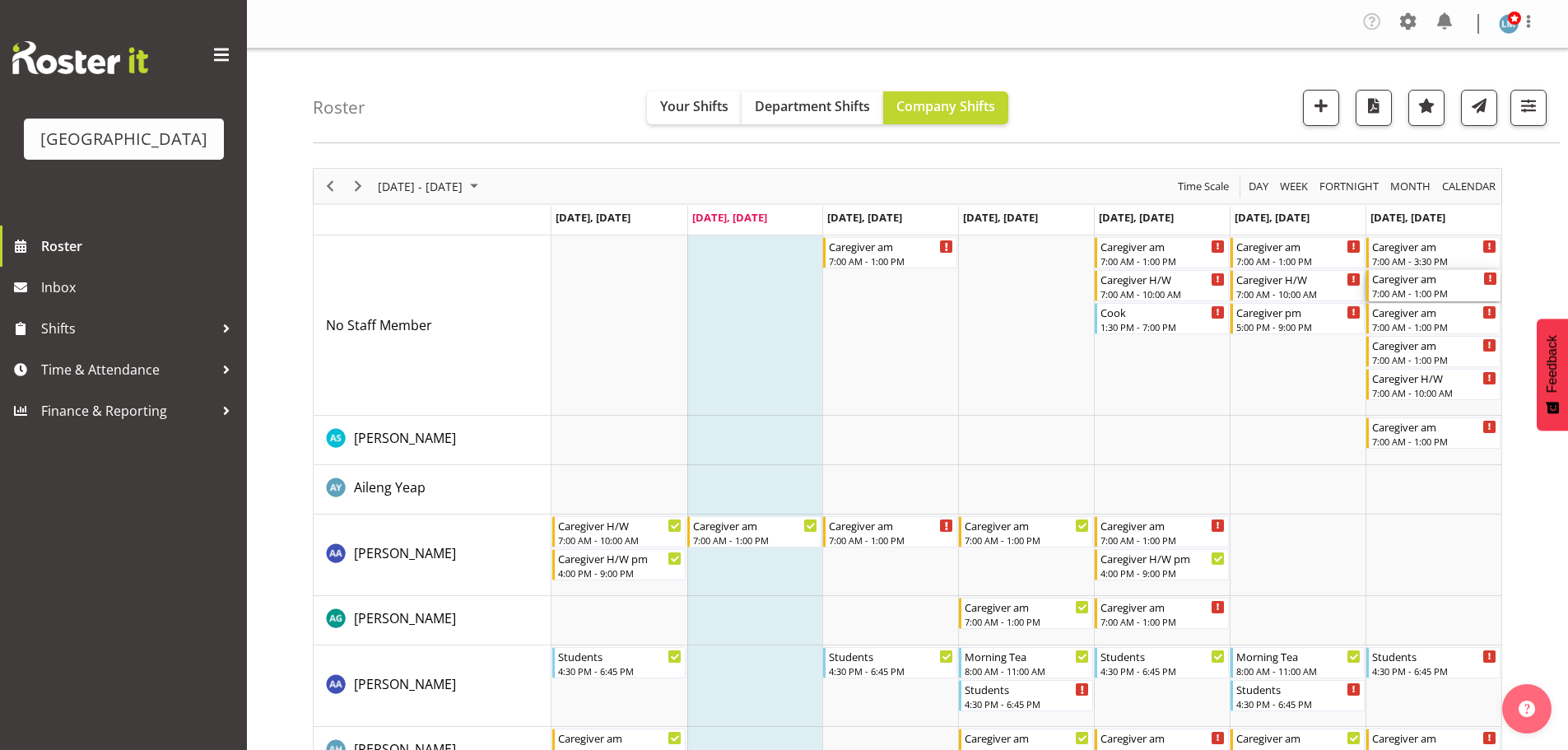
click at [1430, 283] on div "Caregiver am" at bounding box center [1435, 278] width 125 height 16
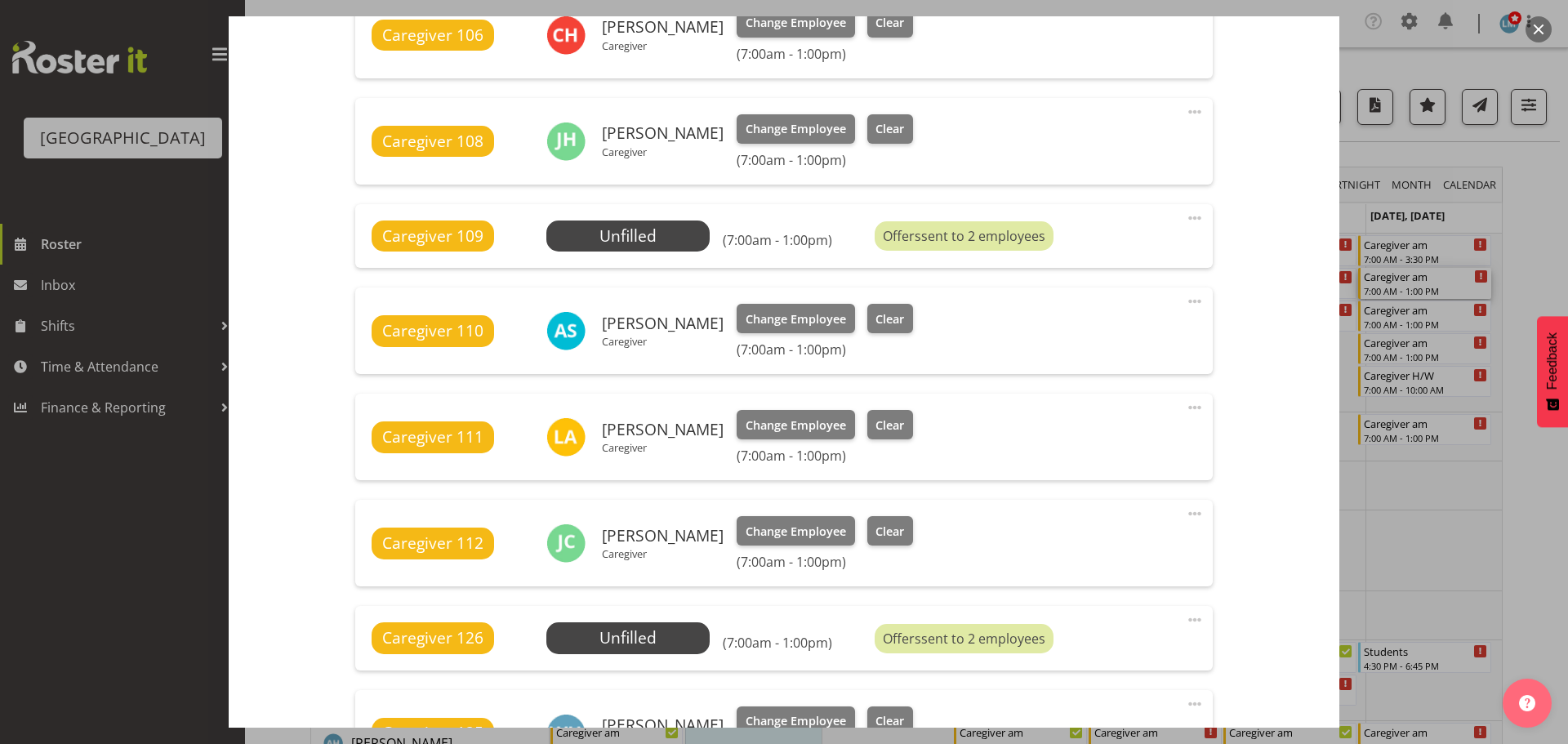
scroll to position [817, 0]
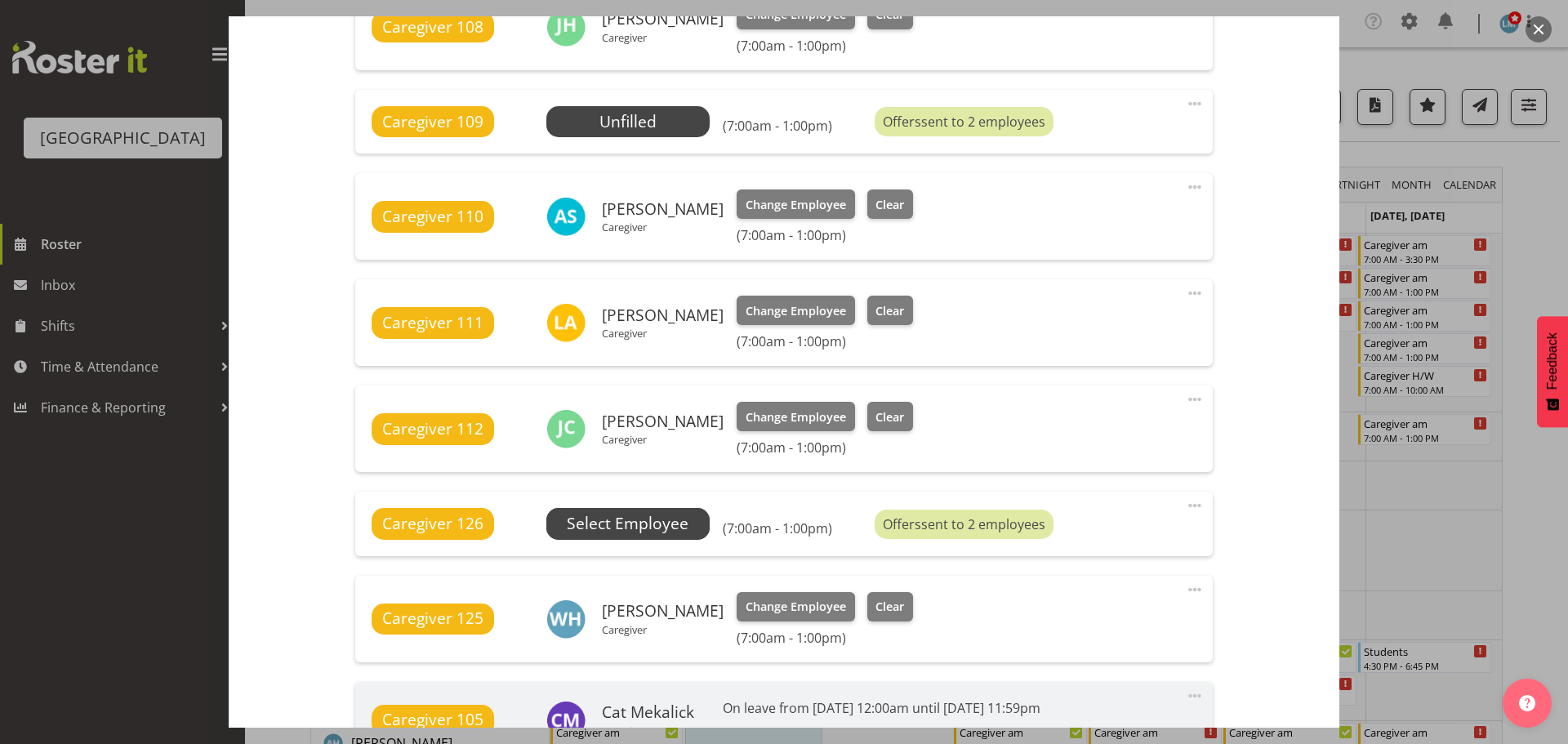
click at [675, 528] on span "Select Employee" at bounding box center [627, 524] width 122 height 24
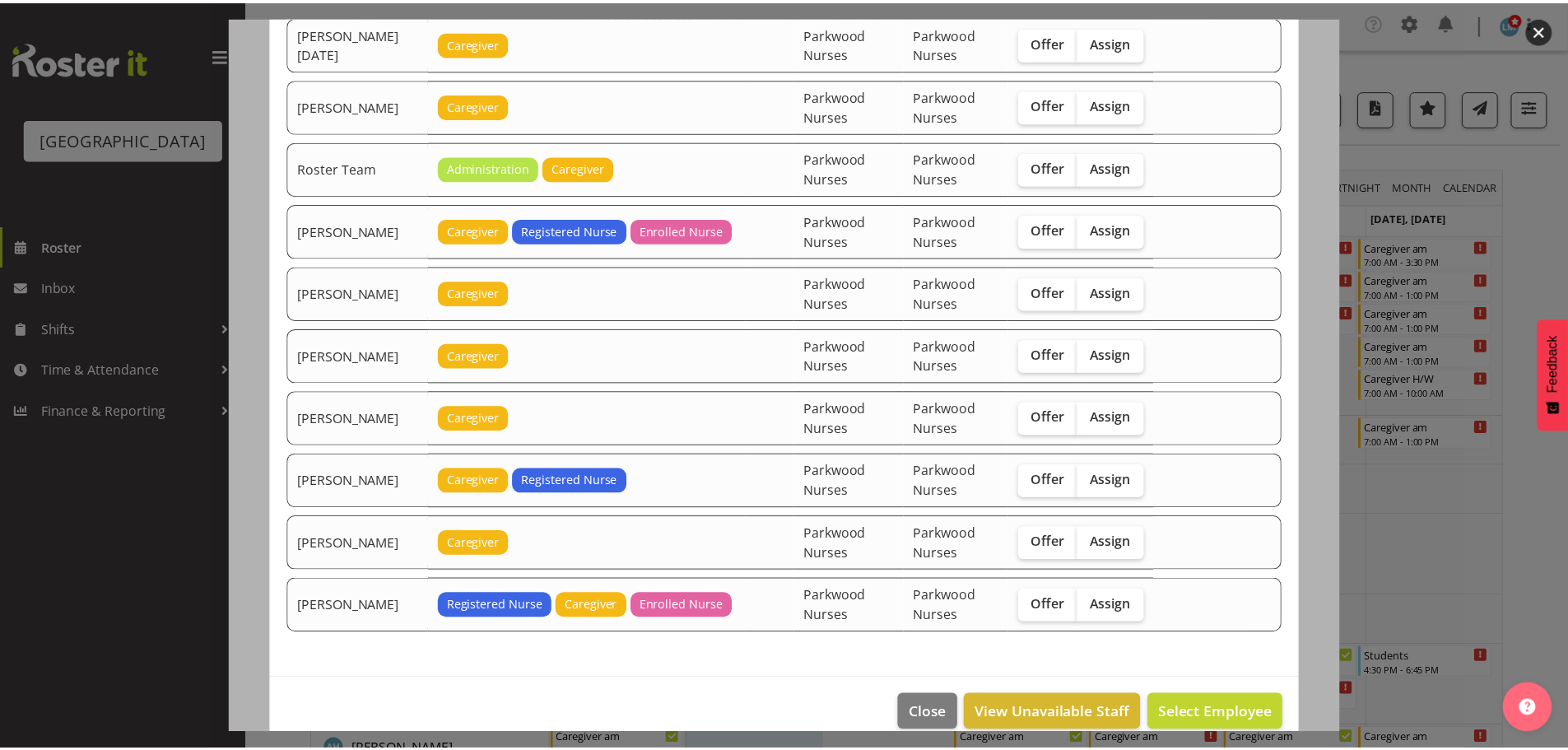
scroll to position [2319, 0]
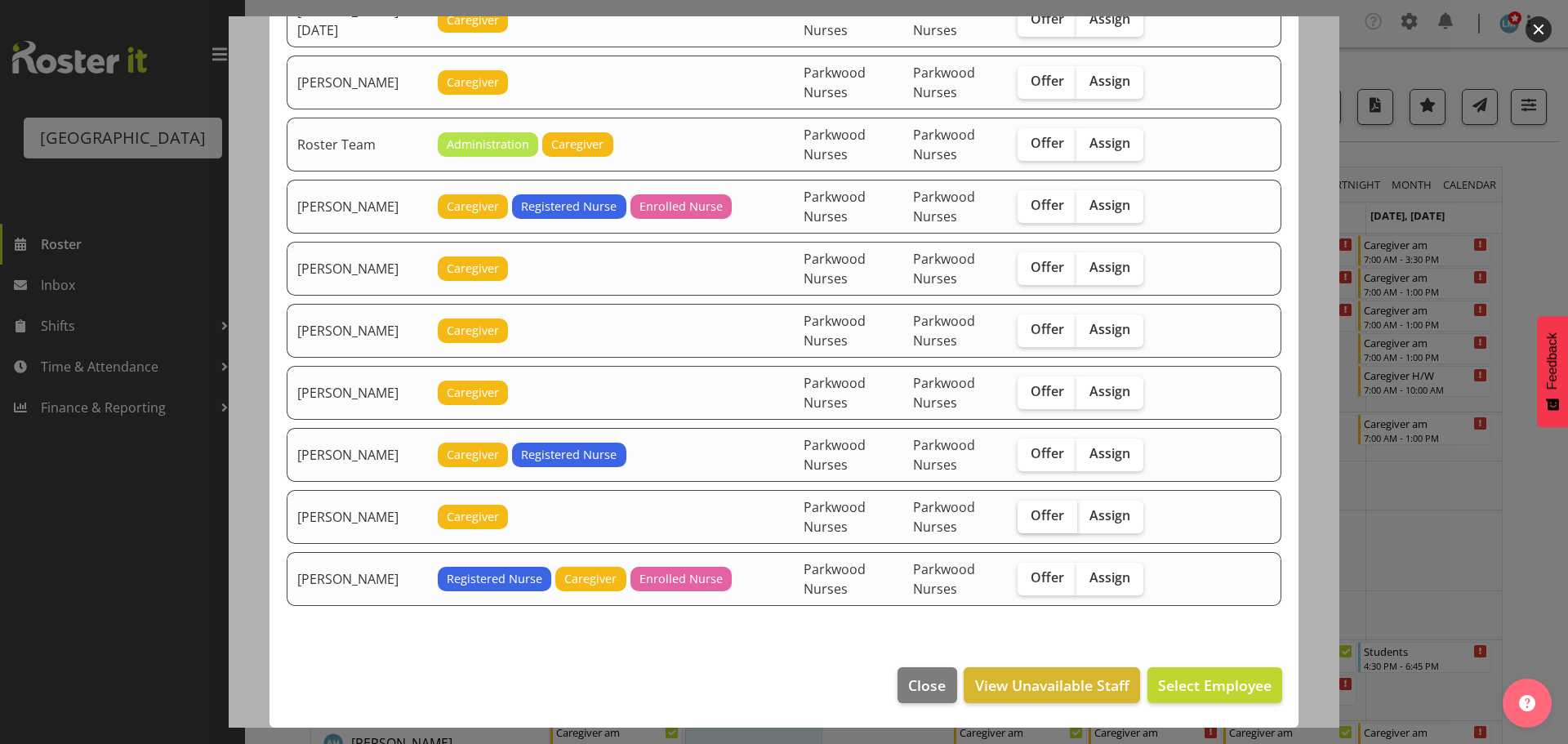
click at [1051, 526] on label "Offer" at bounding box center [1048, 517] width 60 height 33
click at [1028, 521] on input "Offer" at bounding box center [1023, 515] width 11 height 11
checkbox input "true"
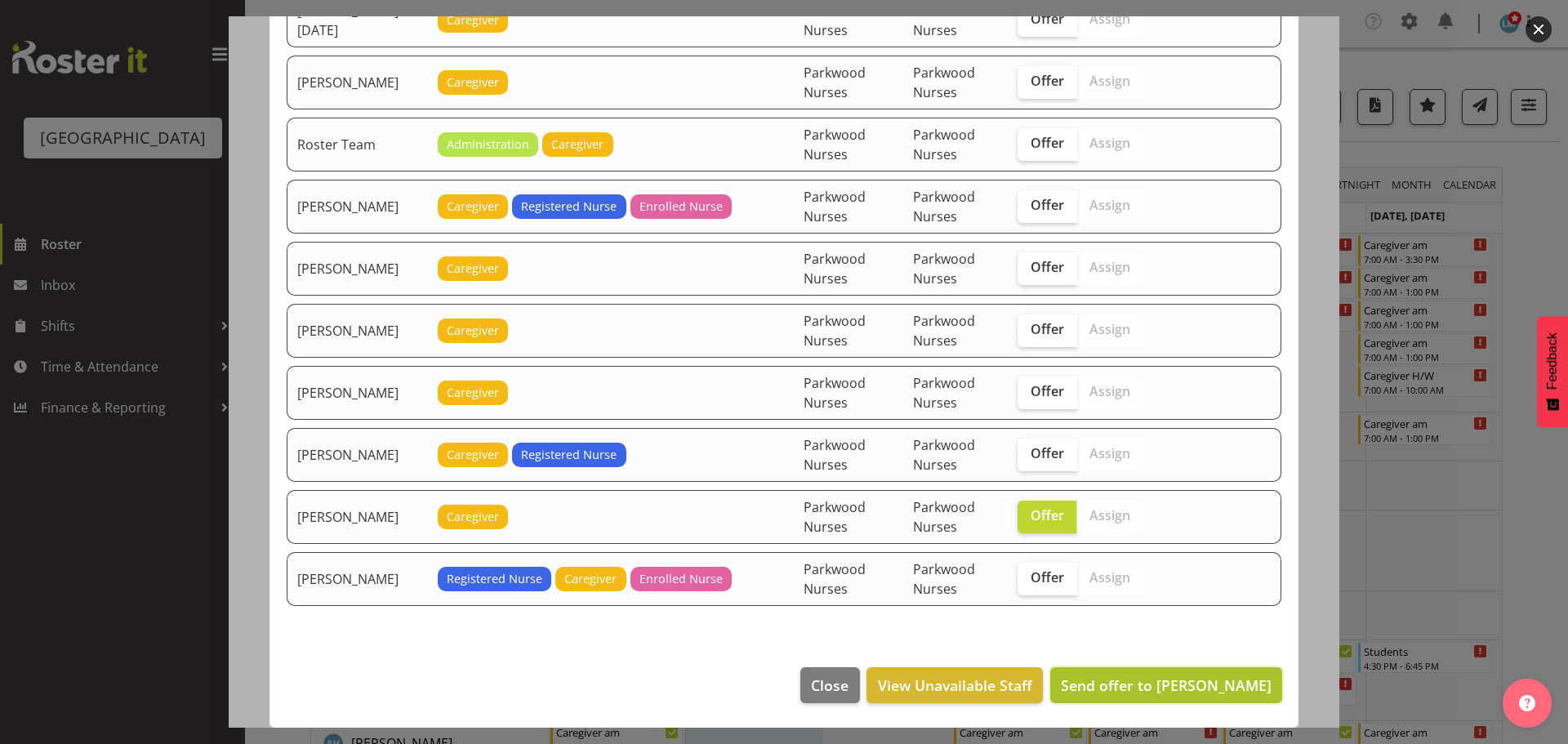
click at [1208, 687] on span "Send offer to Tek Teikake" at bounding box center [1166, 684] width 211 height 19
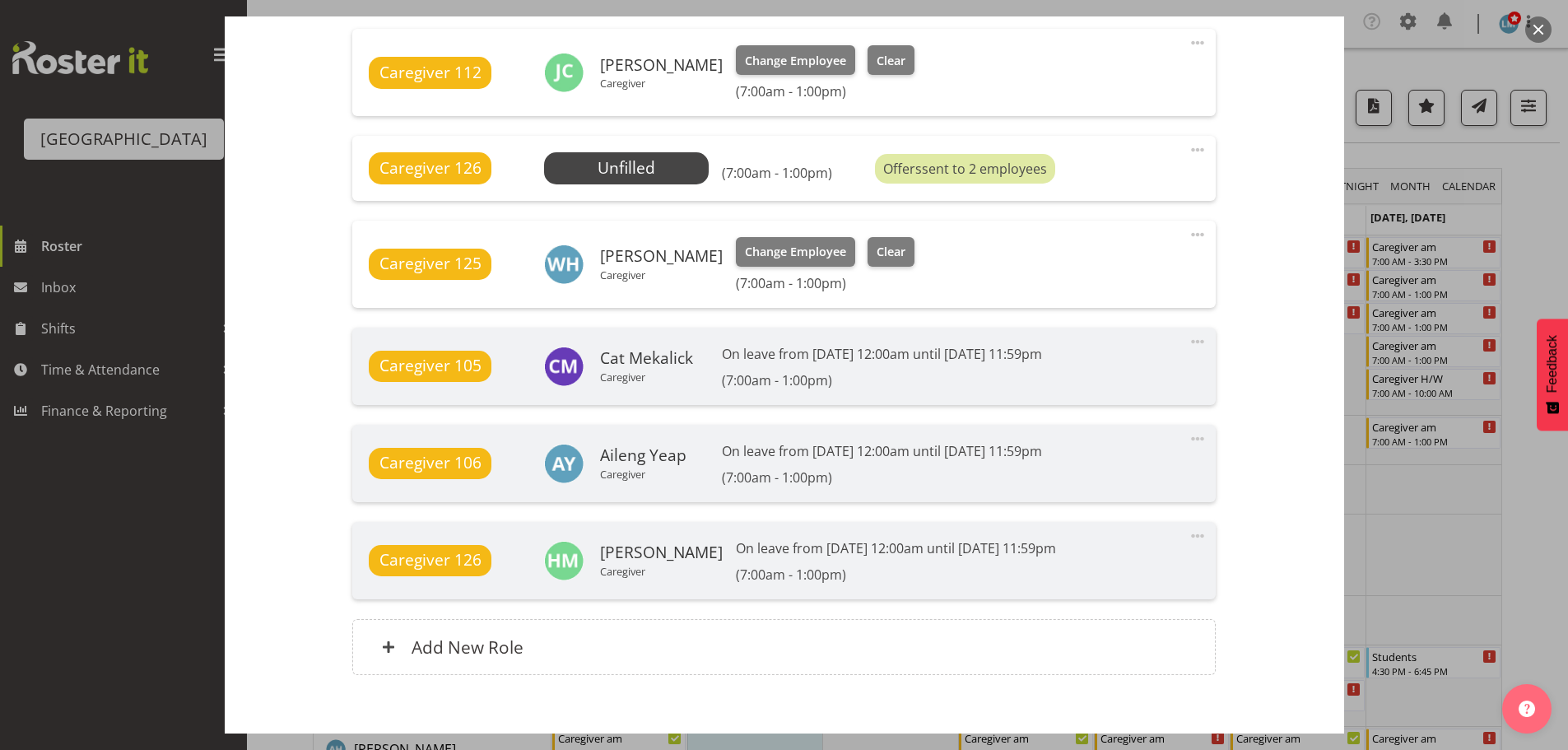
scroll to position [1235, 0]
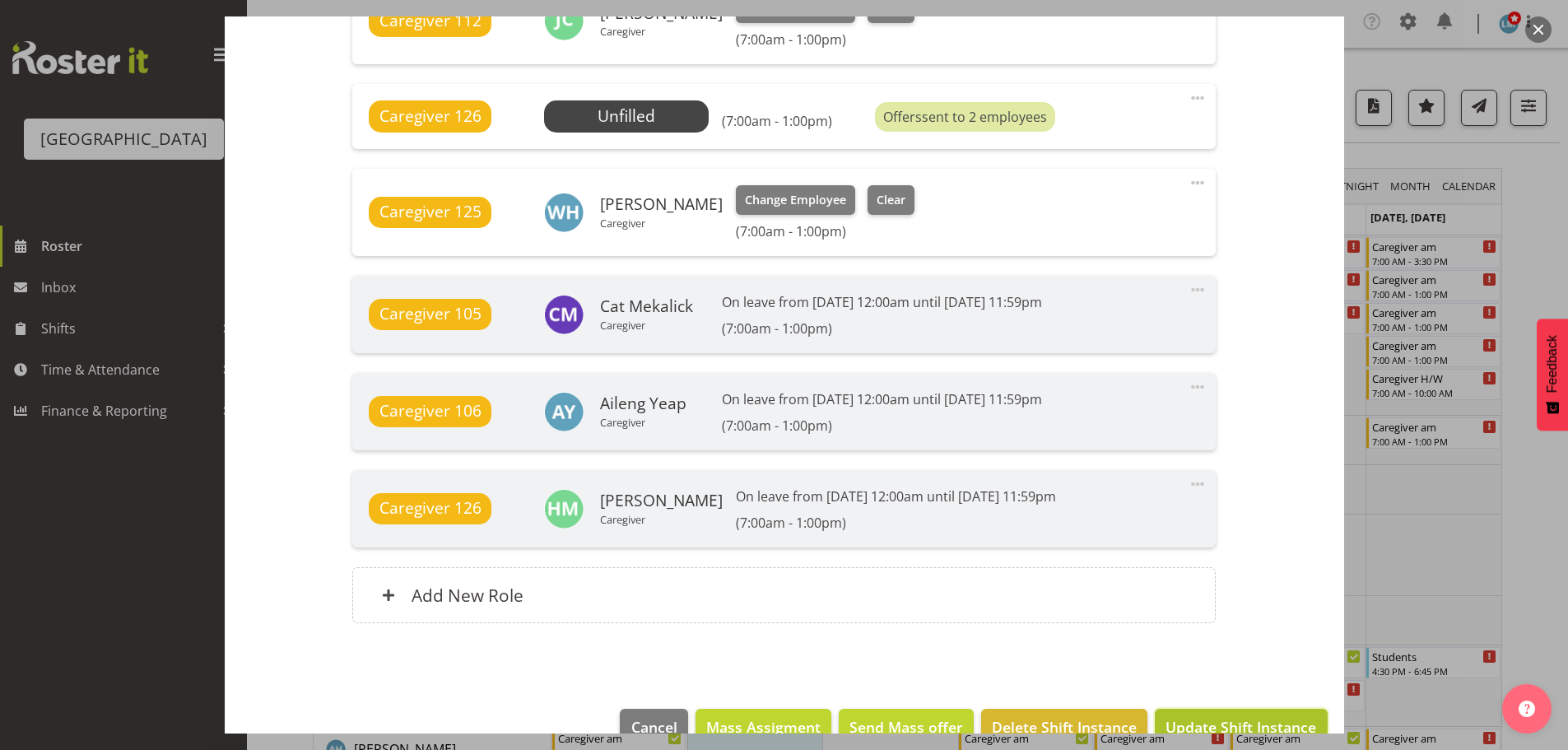
click at [1245, 725] on span "Update Shift Instance" at bounding box center [1241, 726] width 151 height 21
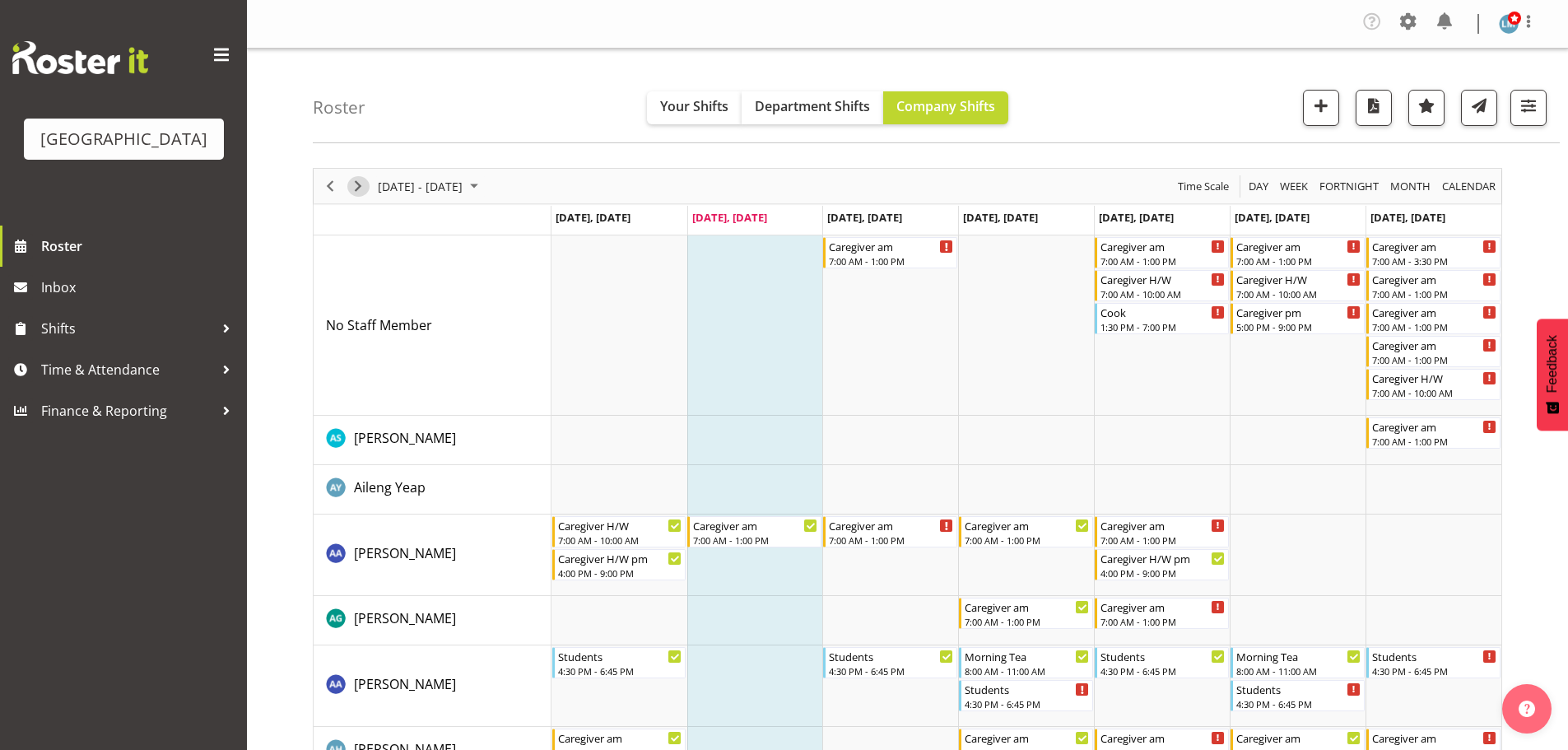
click at [353, 181] on span "Next" at bounding box center [357, 186] width 19 height 20
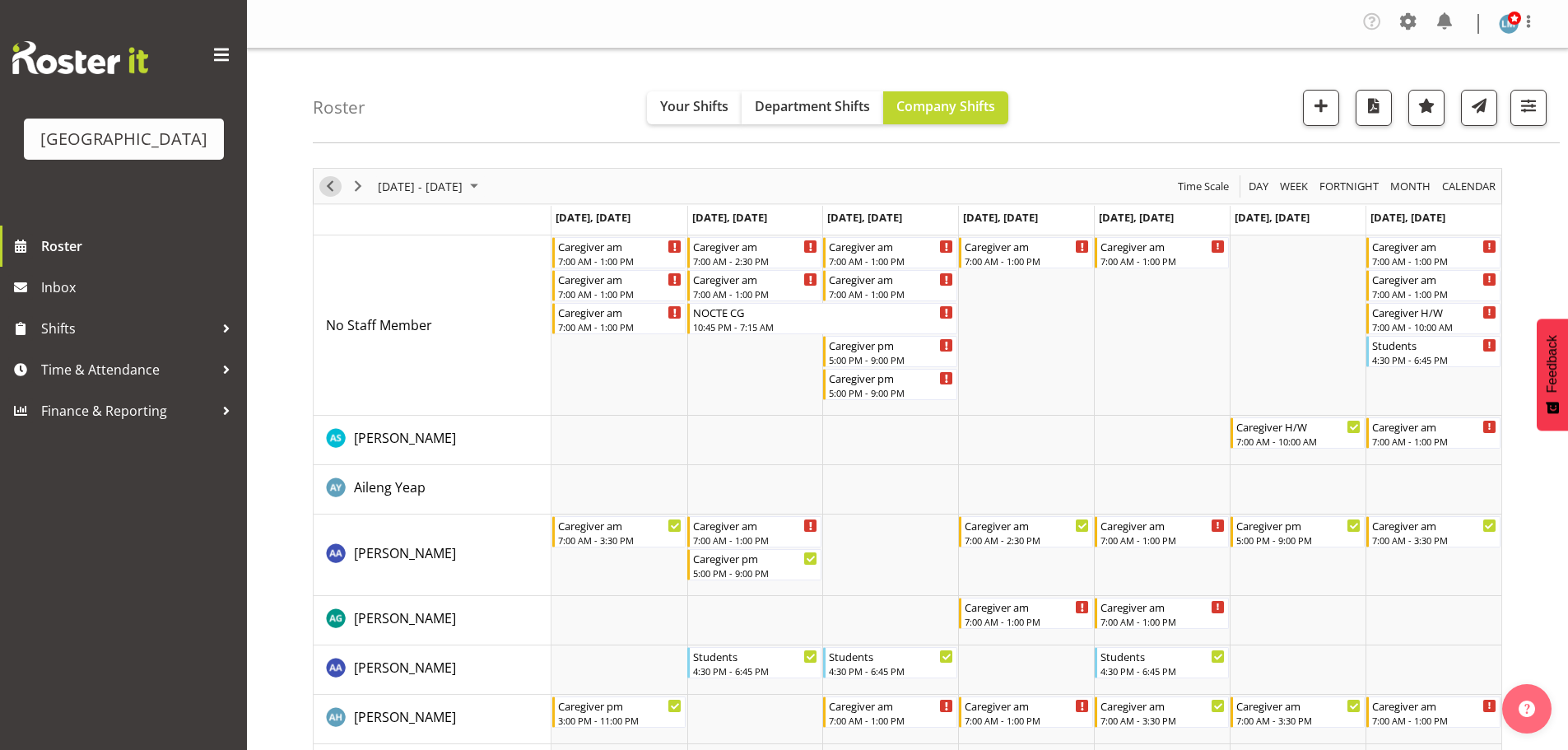
click at [330, 186] on span "Previous" at bounding box center [330, 186] width 19 height 20
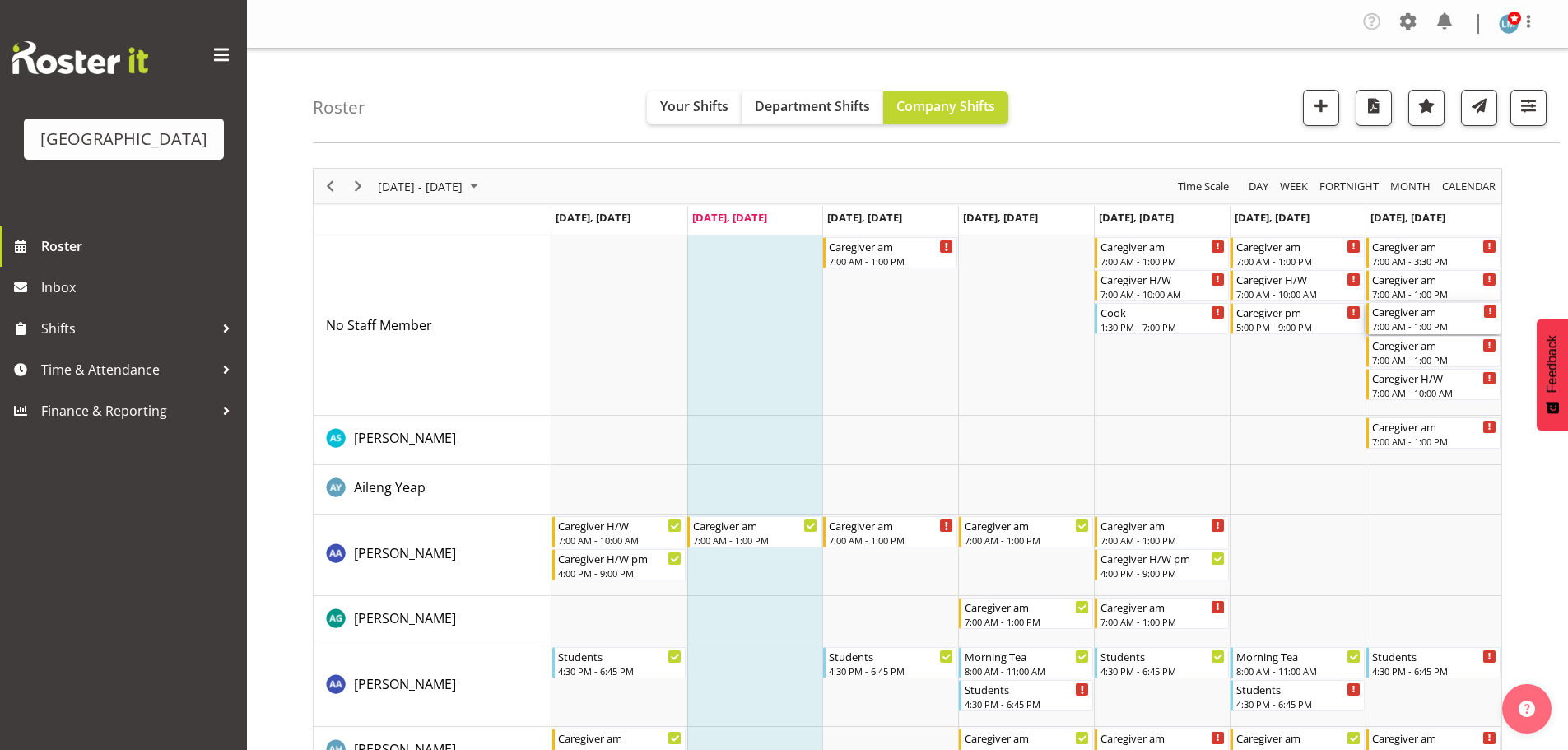
click at [1449, 322] on div "7:00 AM - 1:00 PM" at bounding box center [1435, 326] width 125 height 14
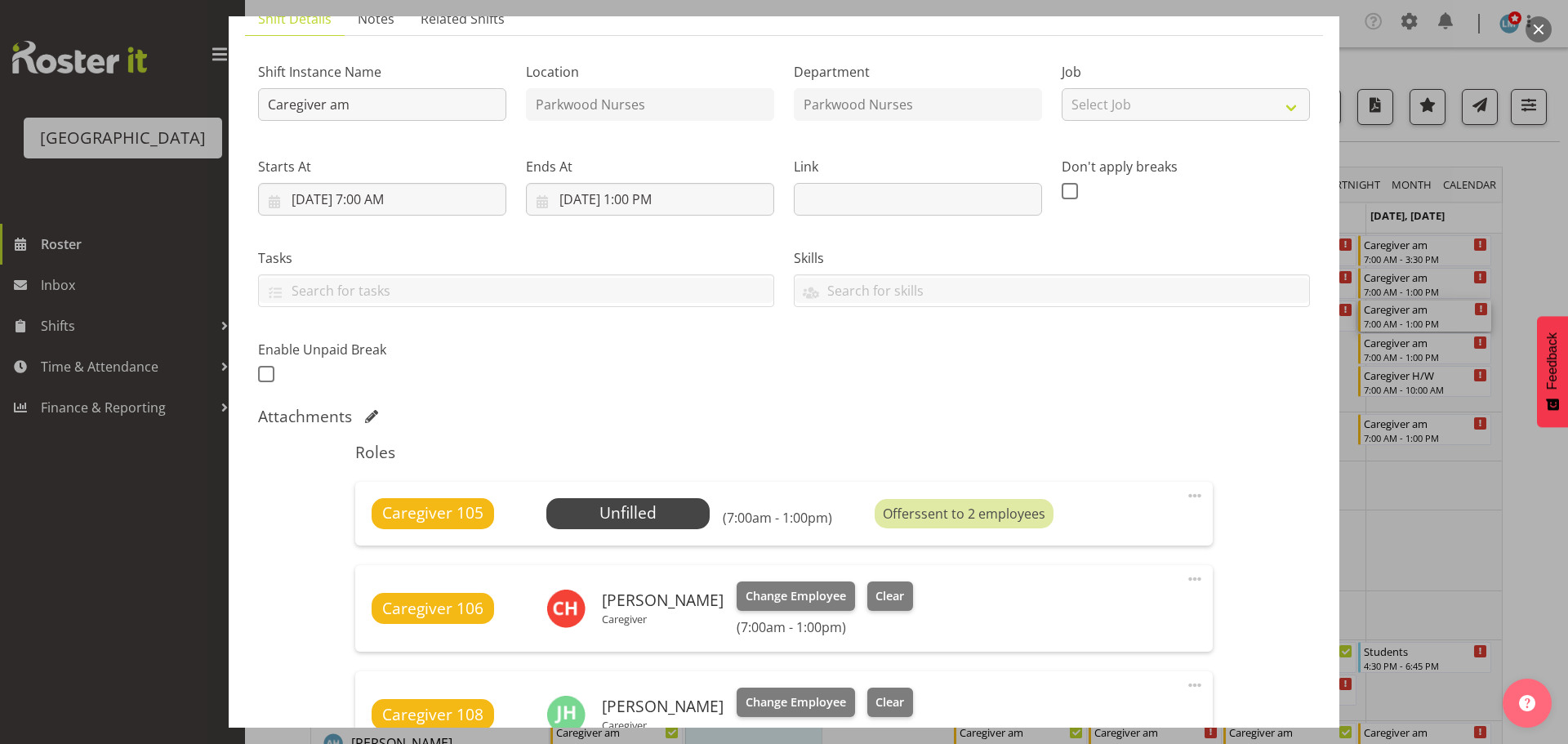
scroll to position [327, 0]
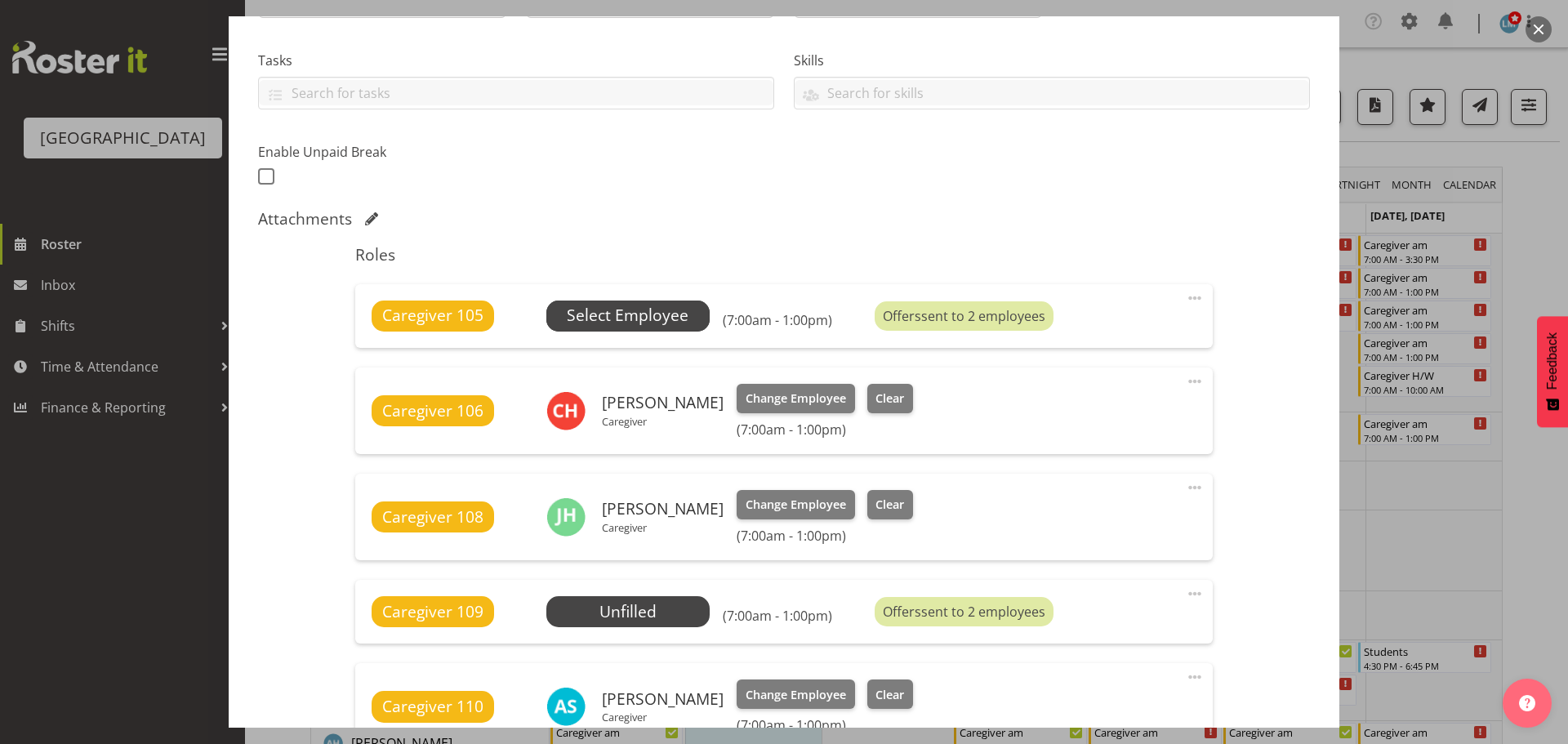
click at [637, 303] on span "Select Employee" at bounding box center [627, 315] width 122 height 24
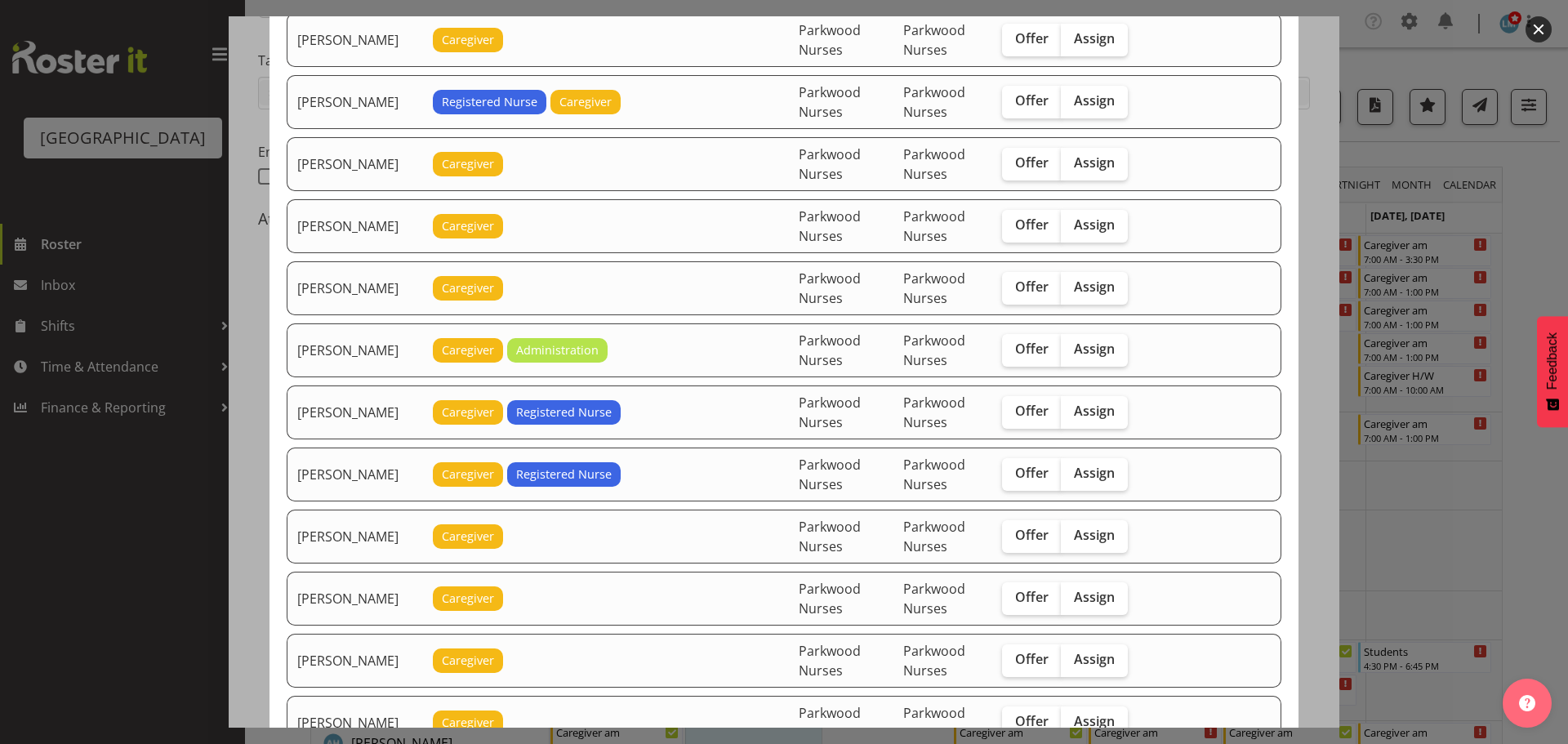
scroll to position [1389, 0]
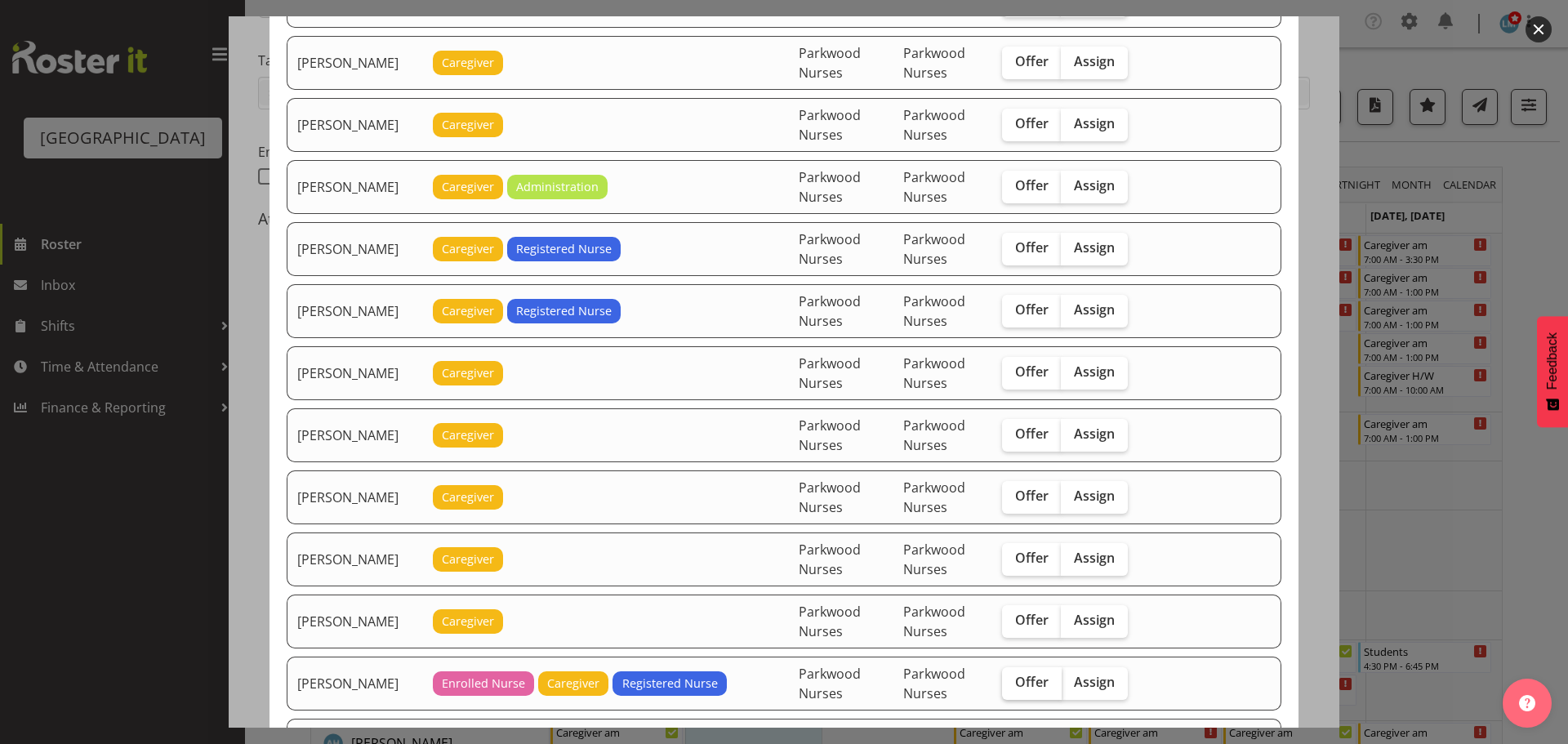
click at [1026, 697] on label "Offer" at bounding box center [1032, 683] width 60 height 33
click at [1013, 688] on input "Offer" at bounding box center [1007, 682] width 11 height 11
checkbox input "true"
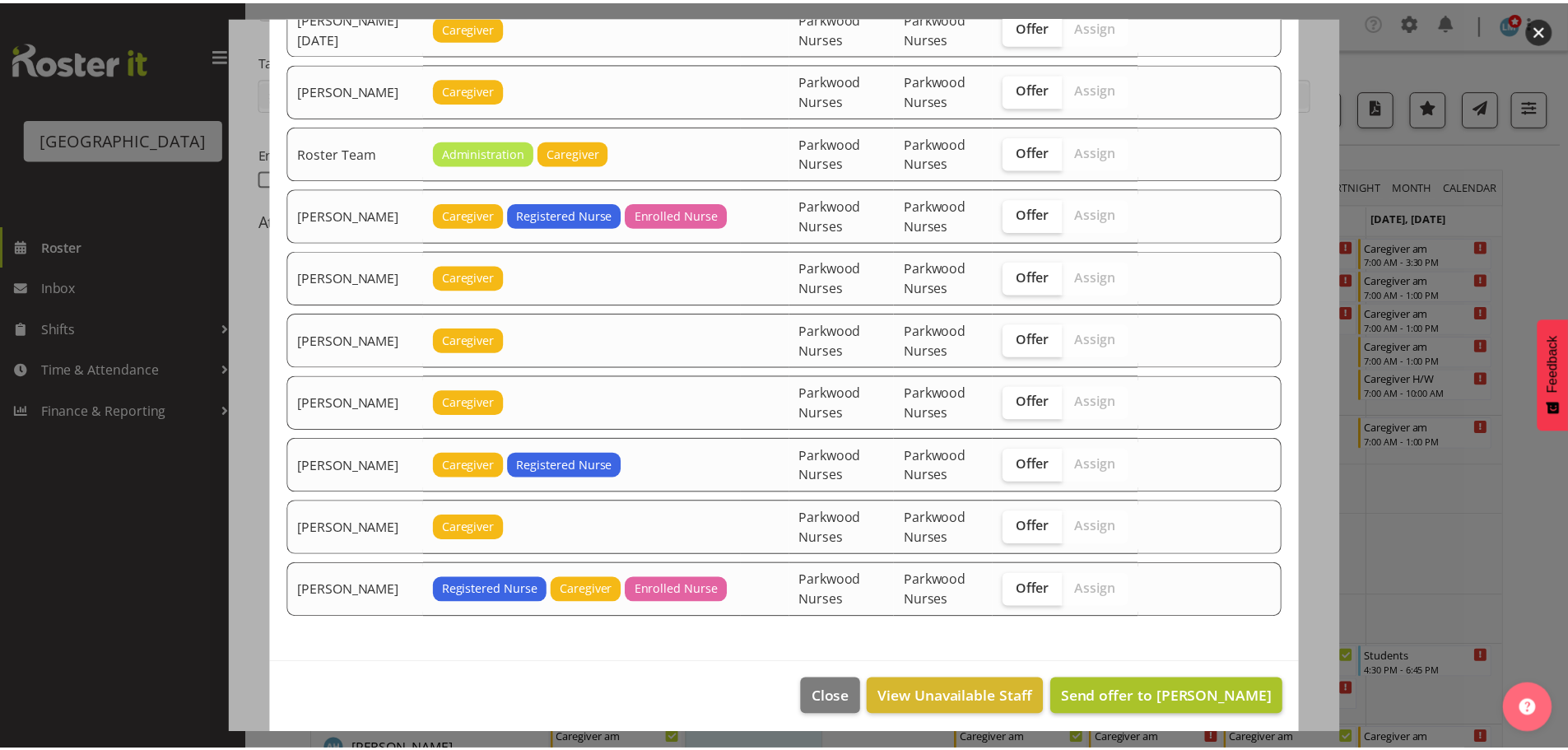
scroll to position [2319, 0]
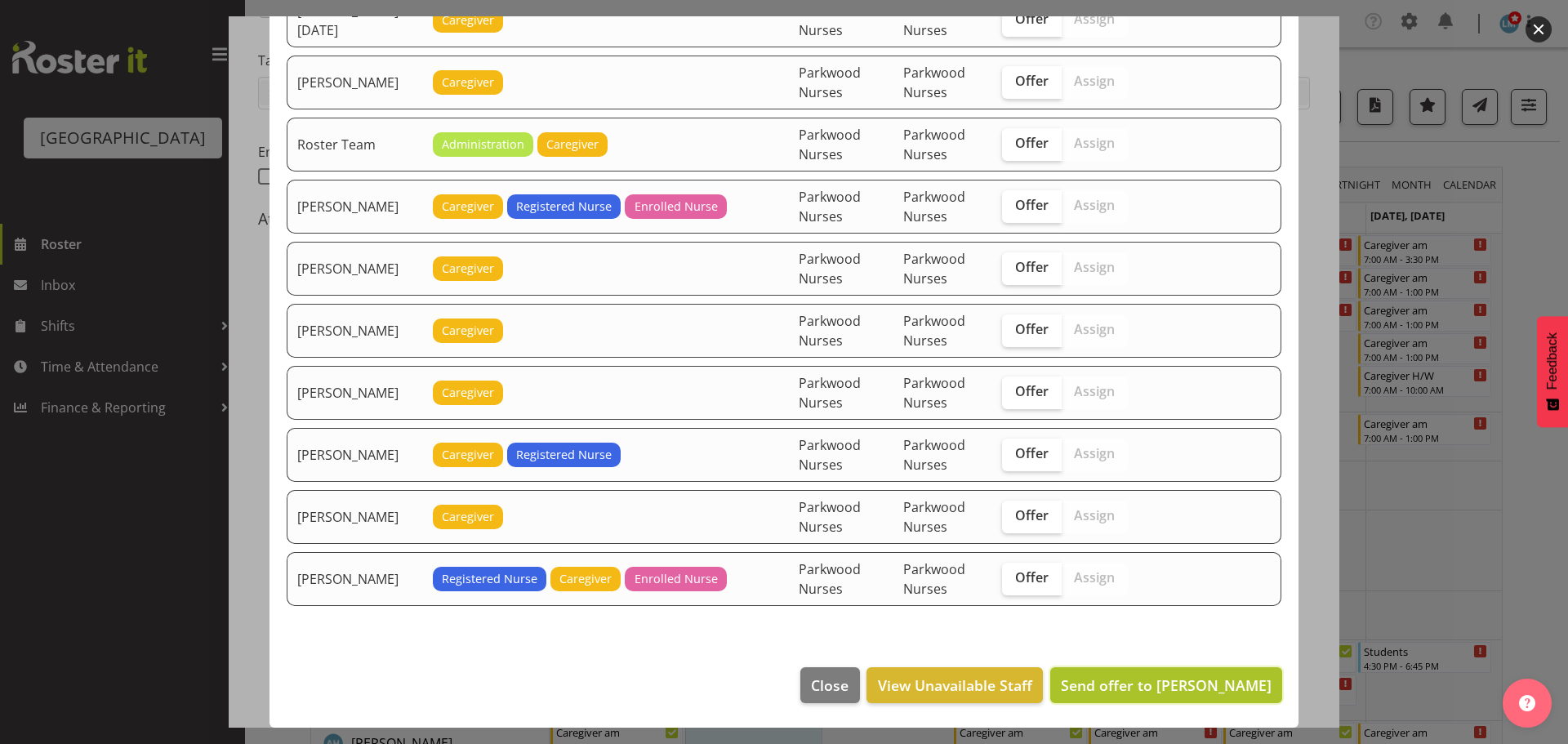
click at [1138, 683] on span "Send offer to Marisa Hales" at bounding box center [1166, 684] width 211 height 19
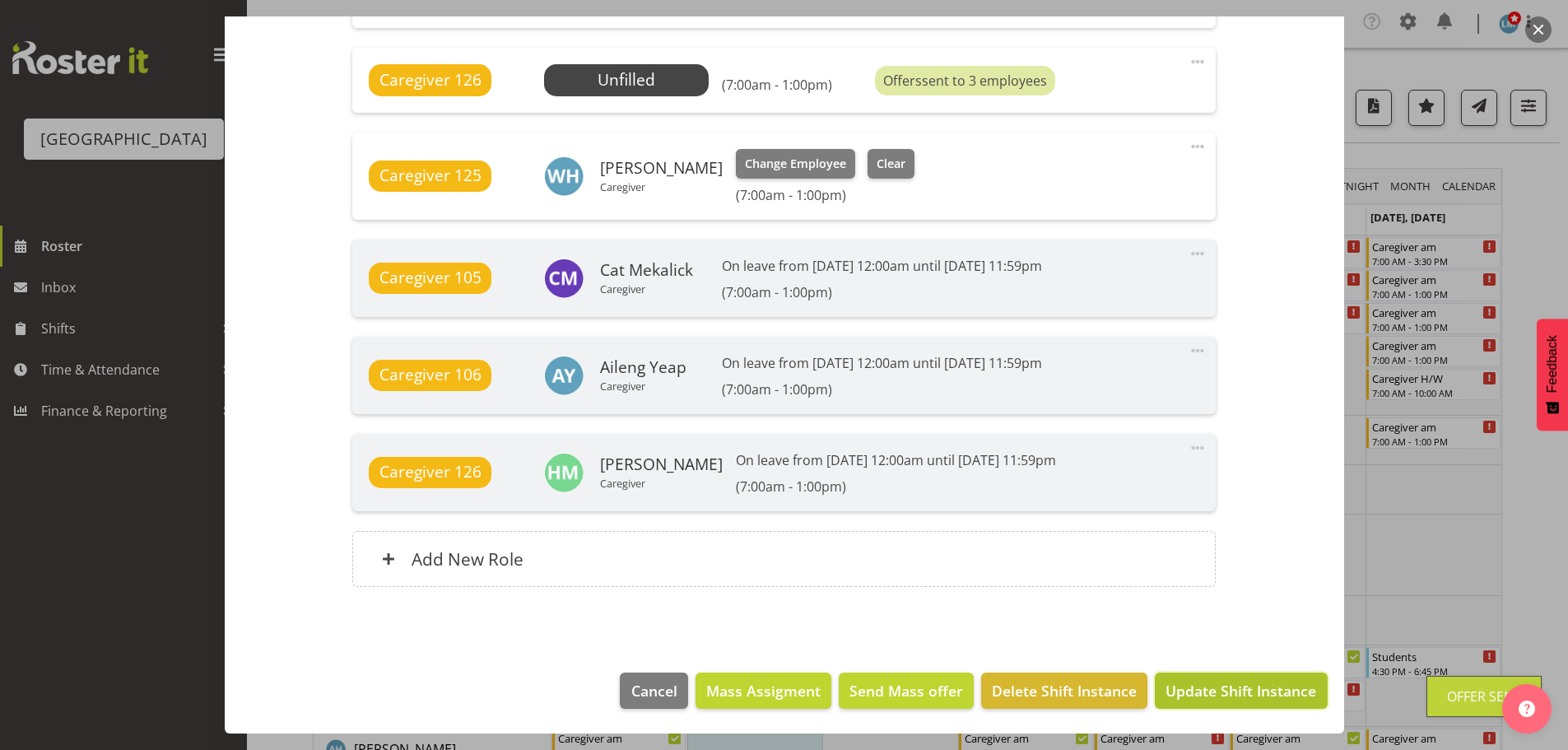
click at [1231, 694] on span "Update Shift Instance" at bounding box center [1241, 690] width 151 height 21
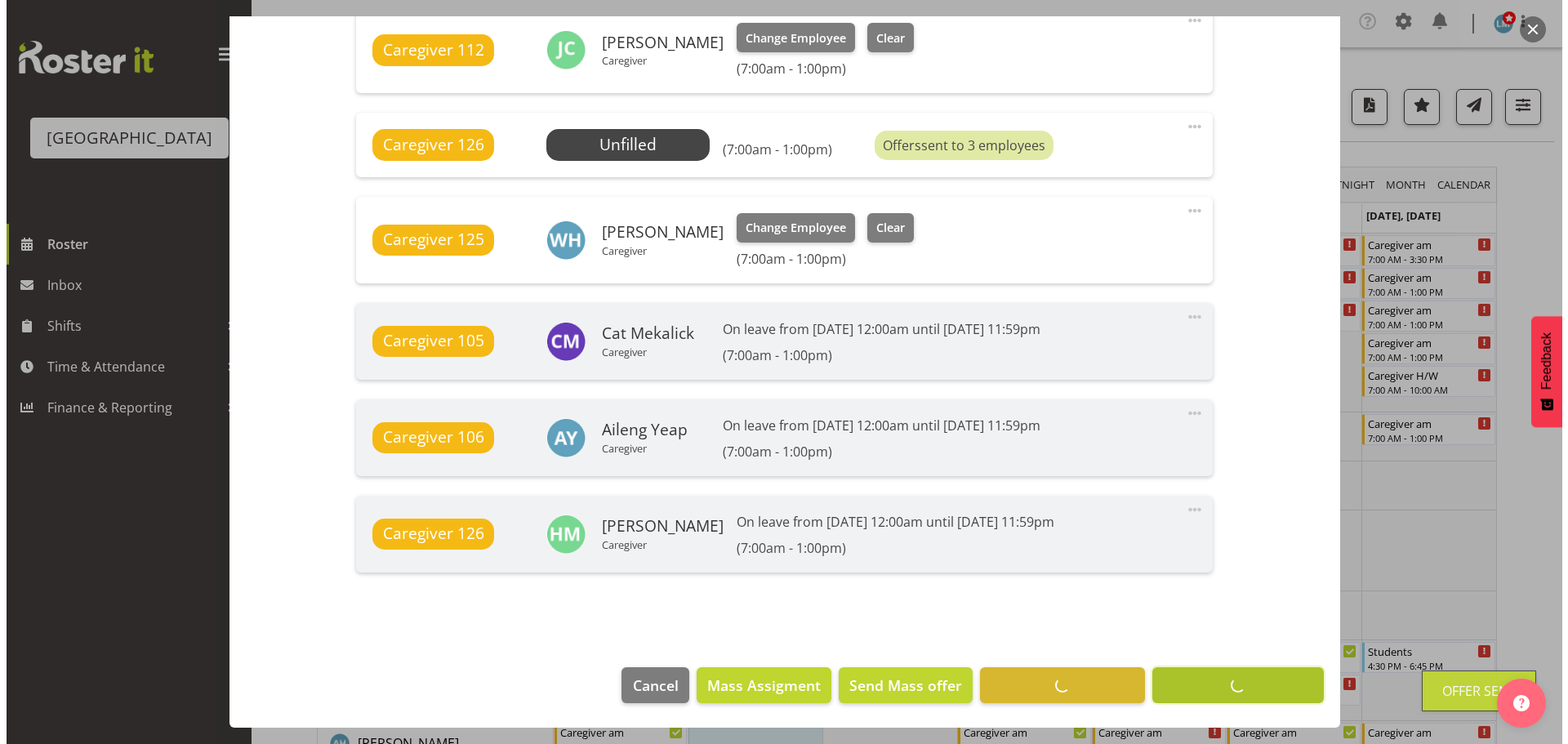
scroll to position [1195, 0]
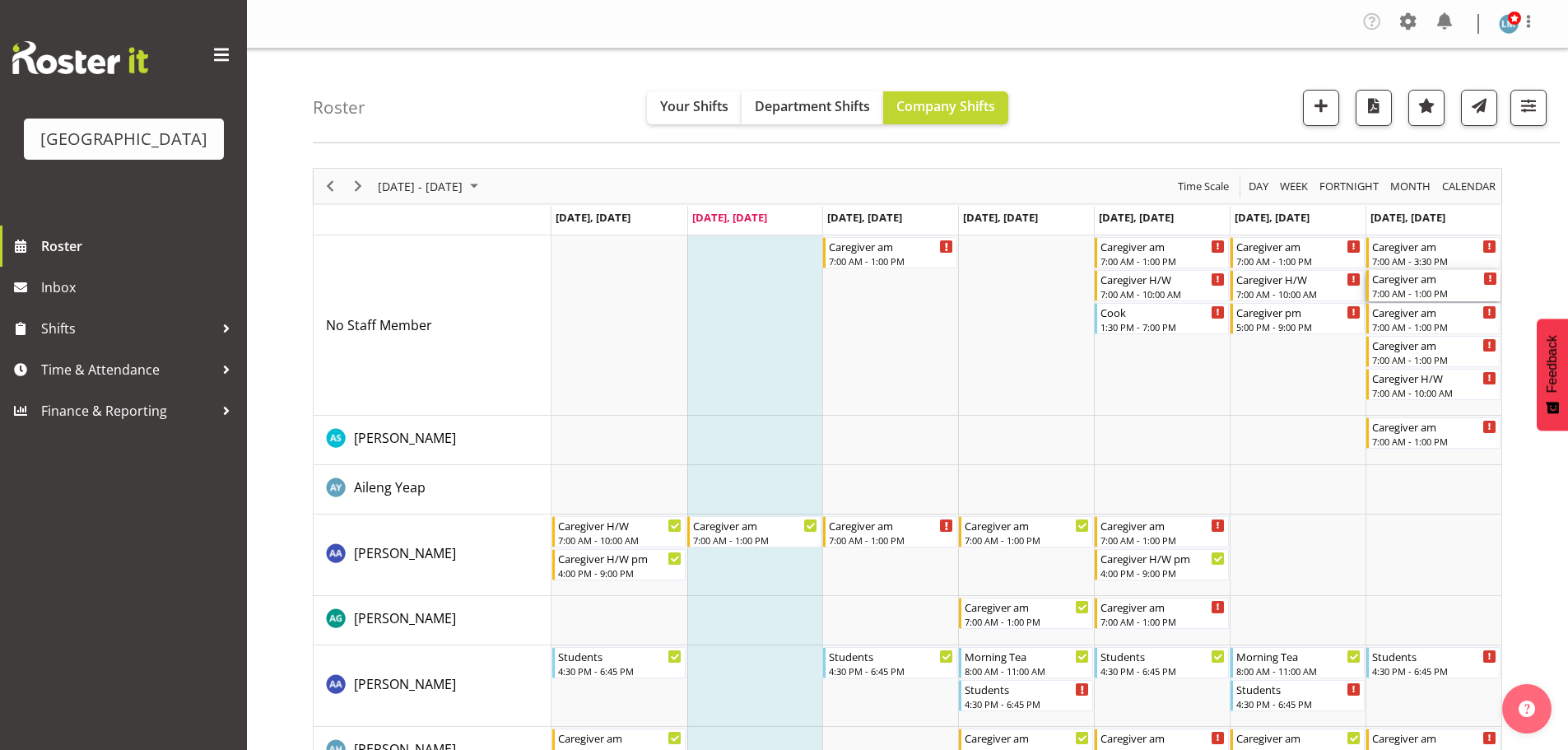
click at [1424, 289] on div "7:00 AM - 1:00 PM" at bounding box center [1435, 293] width 125 height 14
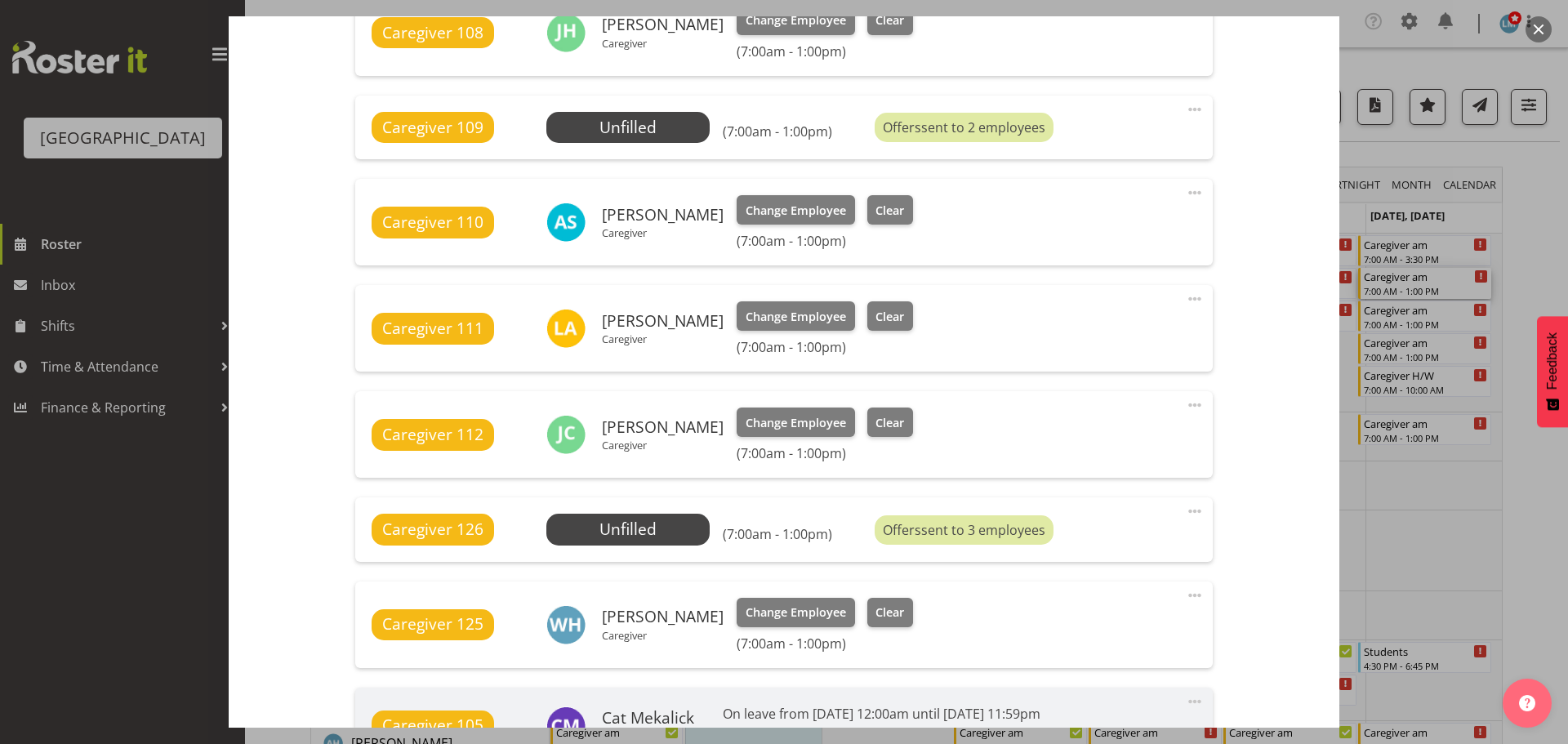
scroll to position [817, 0]
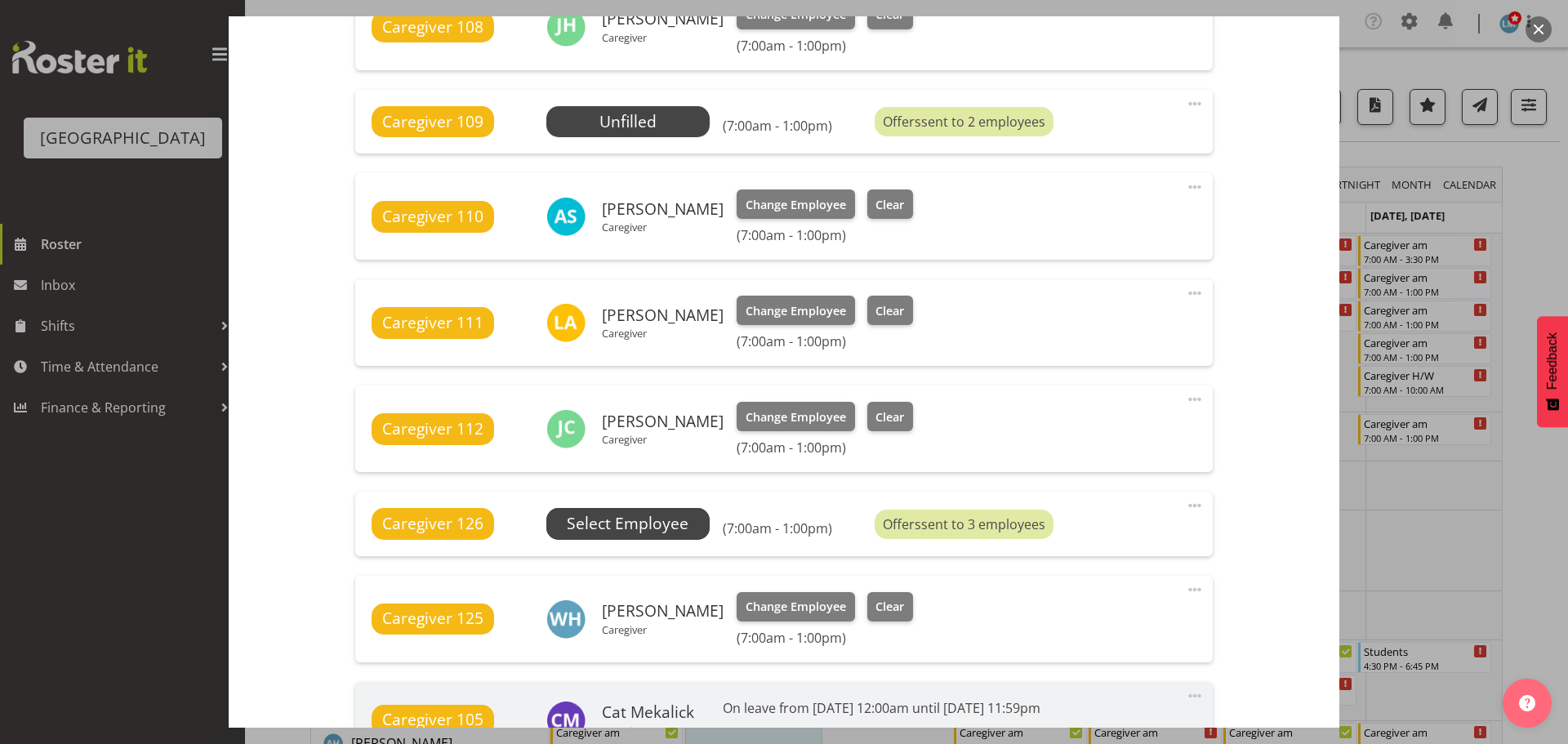
click at [634, 523] on span "Select Employee" at bounding box center [627, 524] width 122 height 24
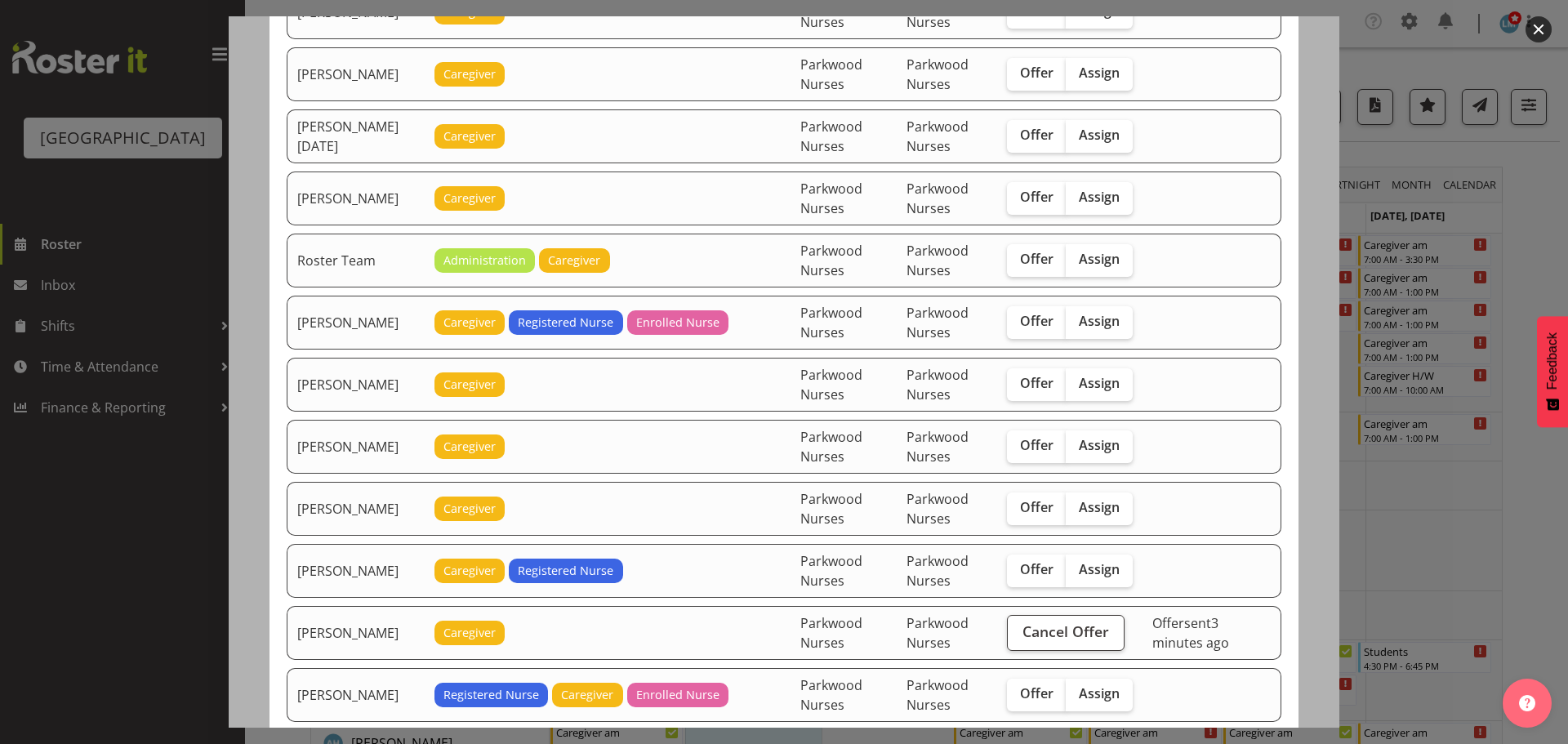
scroll to position [2205, 0]
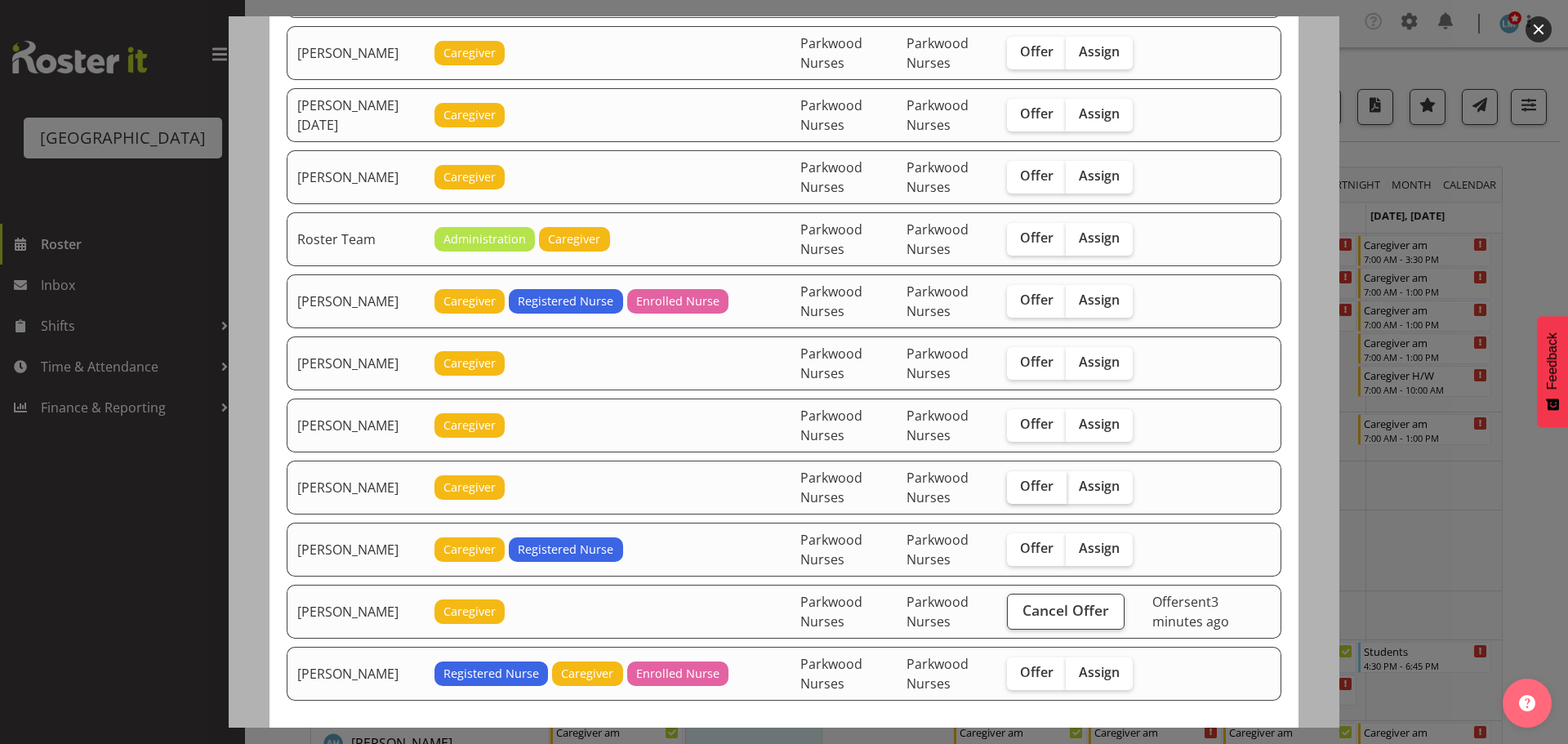
click at [1037, 474] on label "Offer" at bounding box center [1037, 488] width 60 height 33
click at [1018, 481] on input "Offer" at bounding box center [1012, 486] width 11 height 11
checkbox input "true"
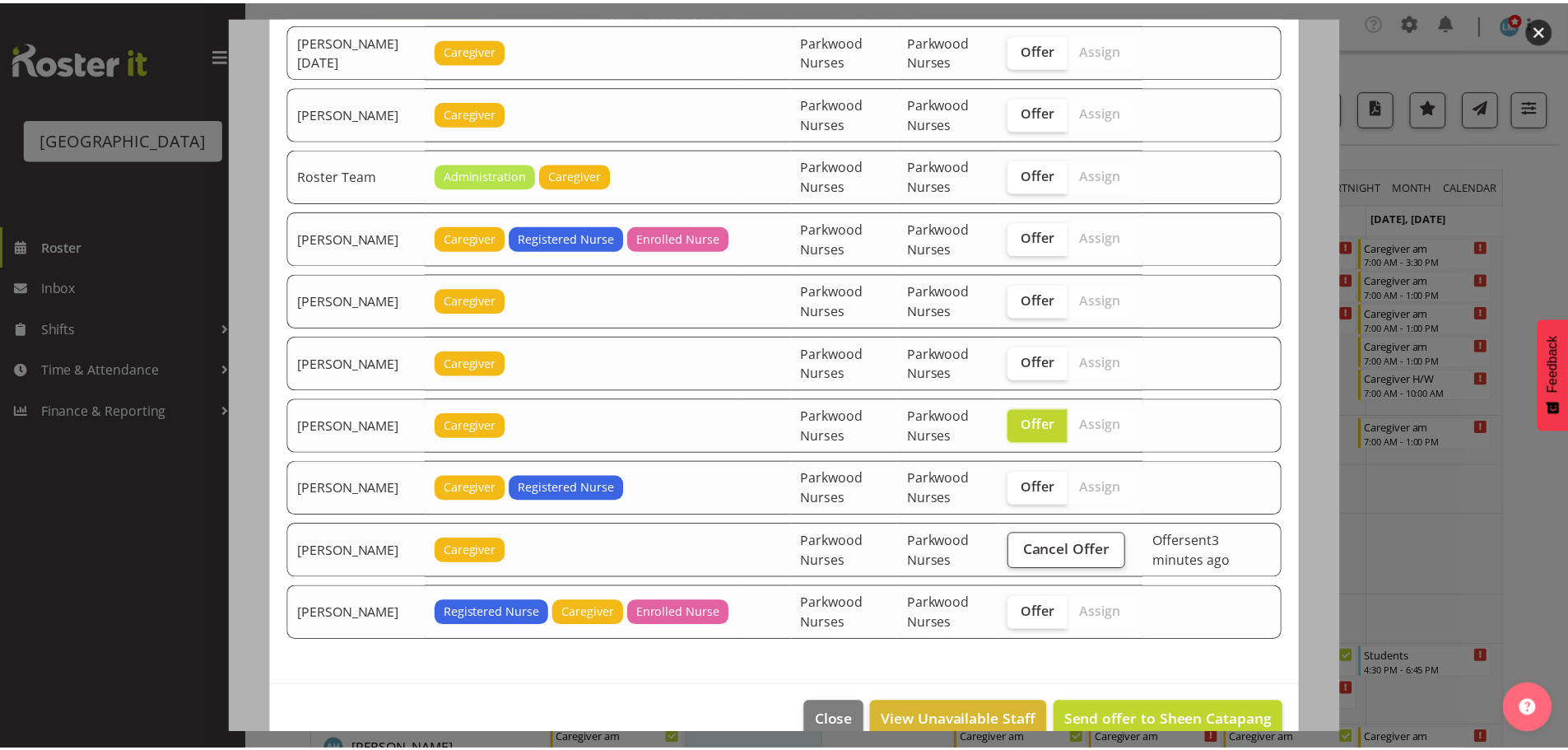
scroll to position [2319, 0]
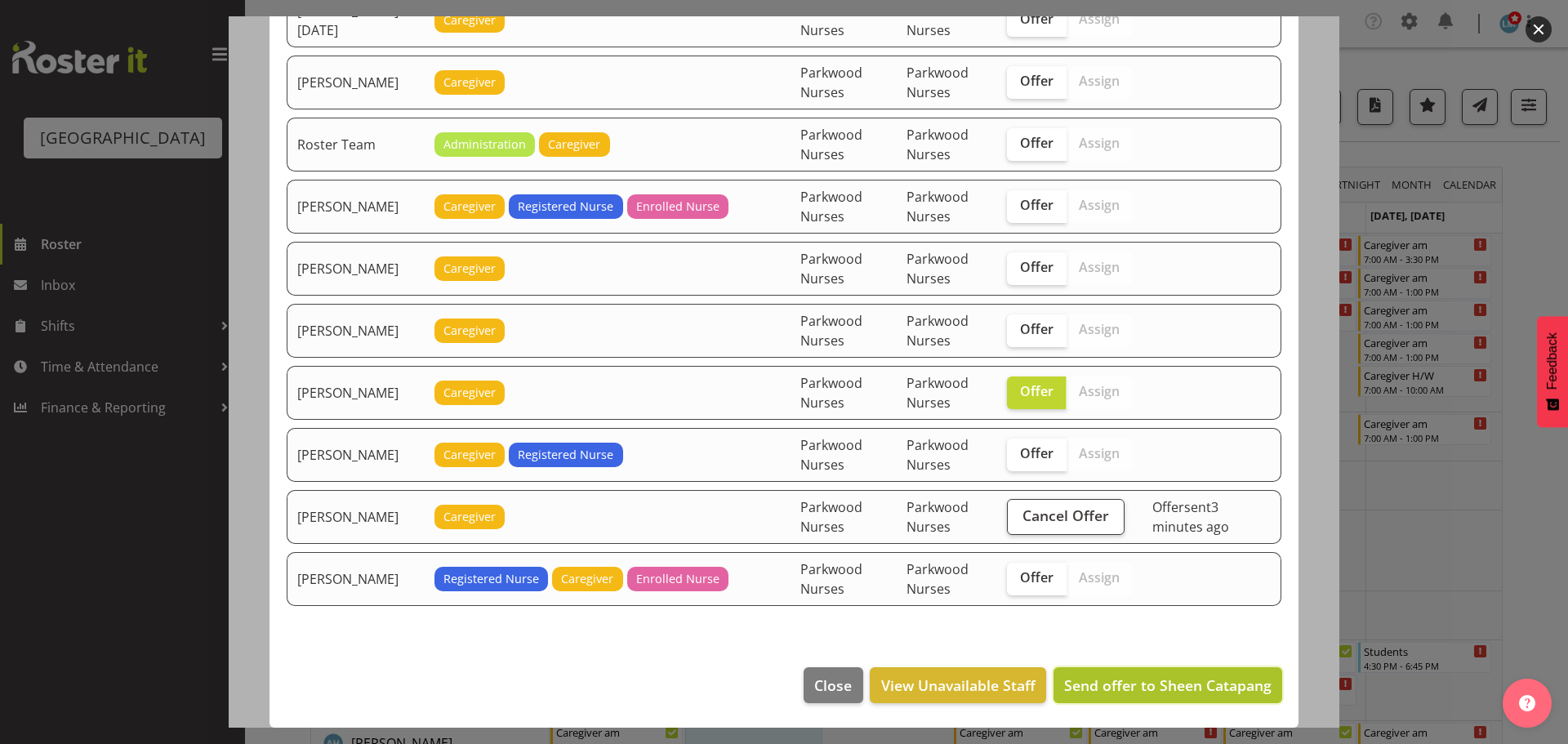
click at [1132, 690] on span "Send offer to Sheen Catapang" at bounding box center [1168, 684] width 208 height 19
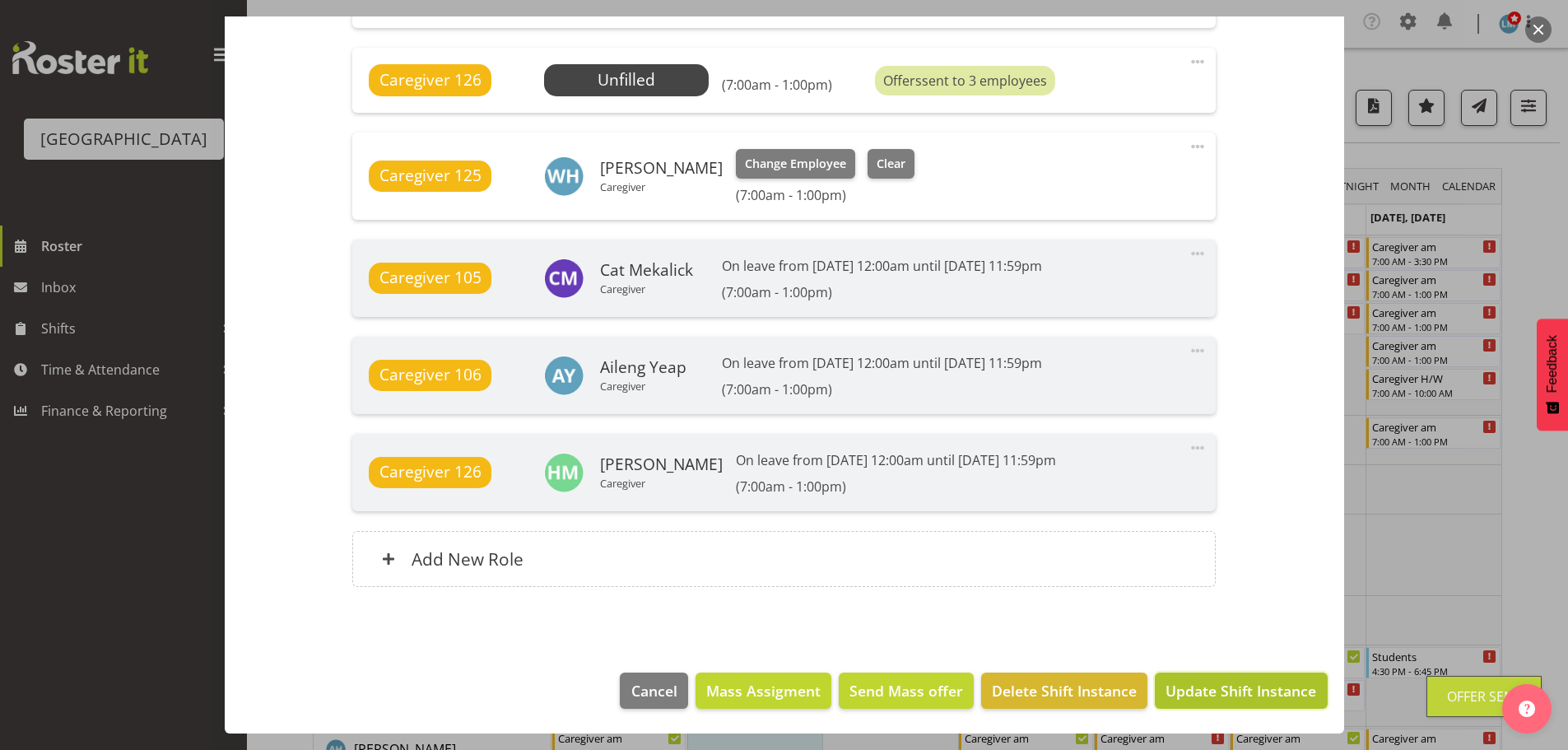
click at [1194, 688] on span "Update Shift Instance" at bounding box center [1241, 690] width 151 height 21
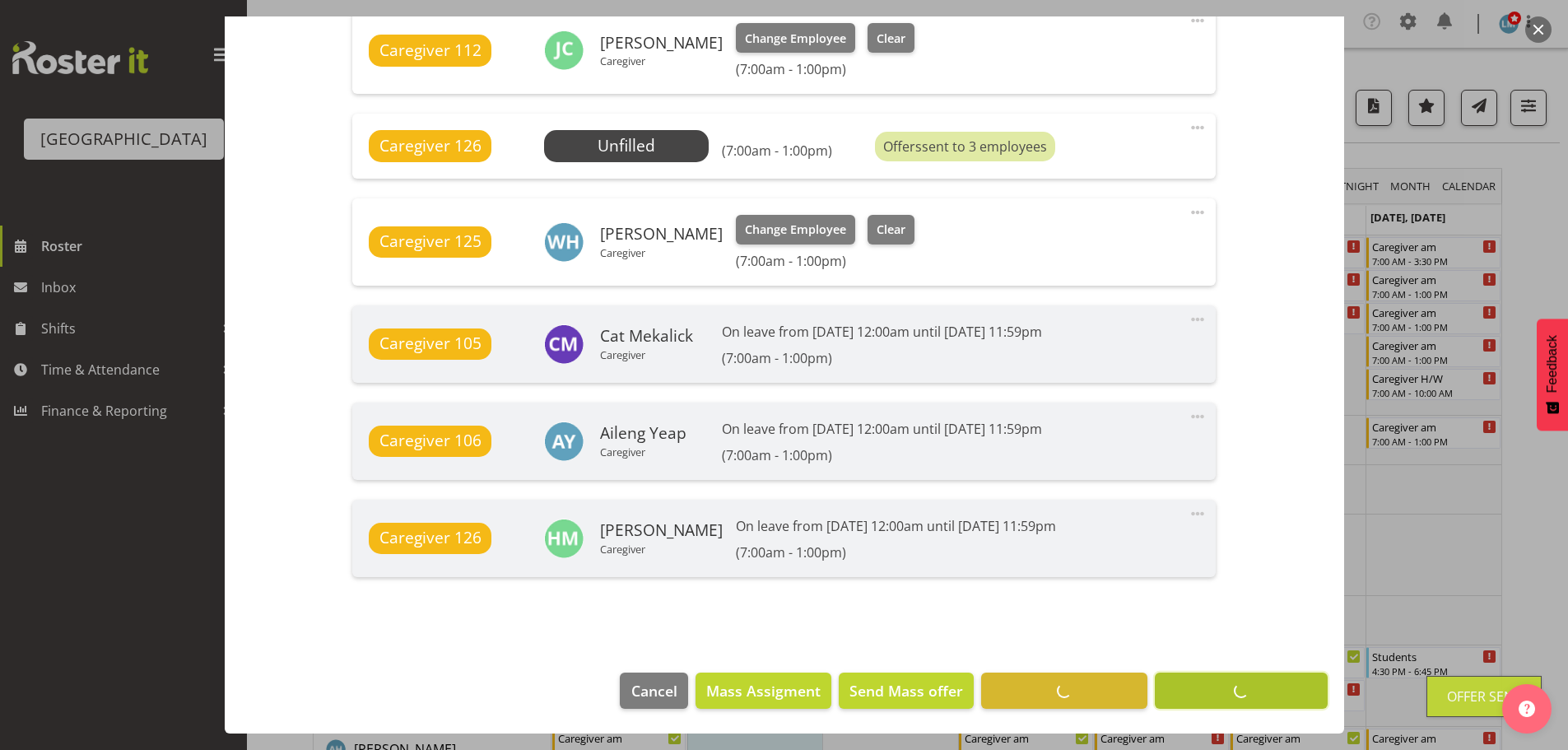
scroll to position [1205, 0]
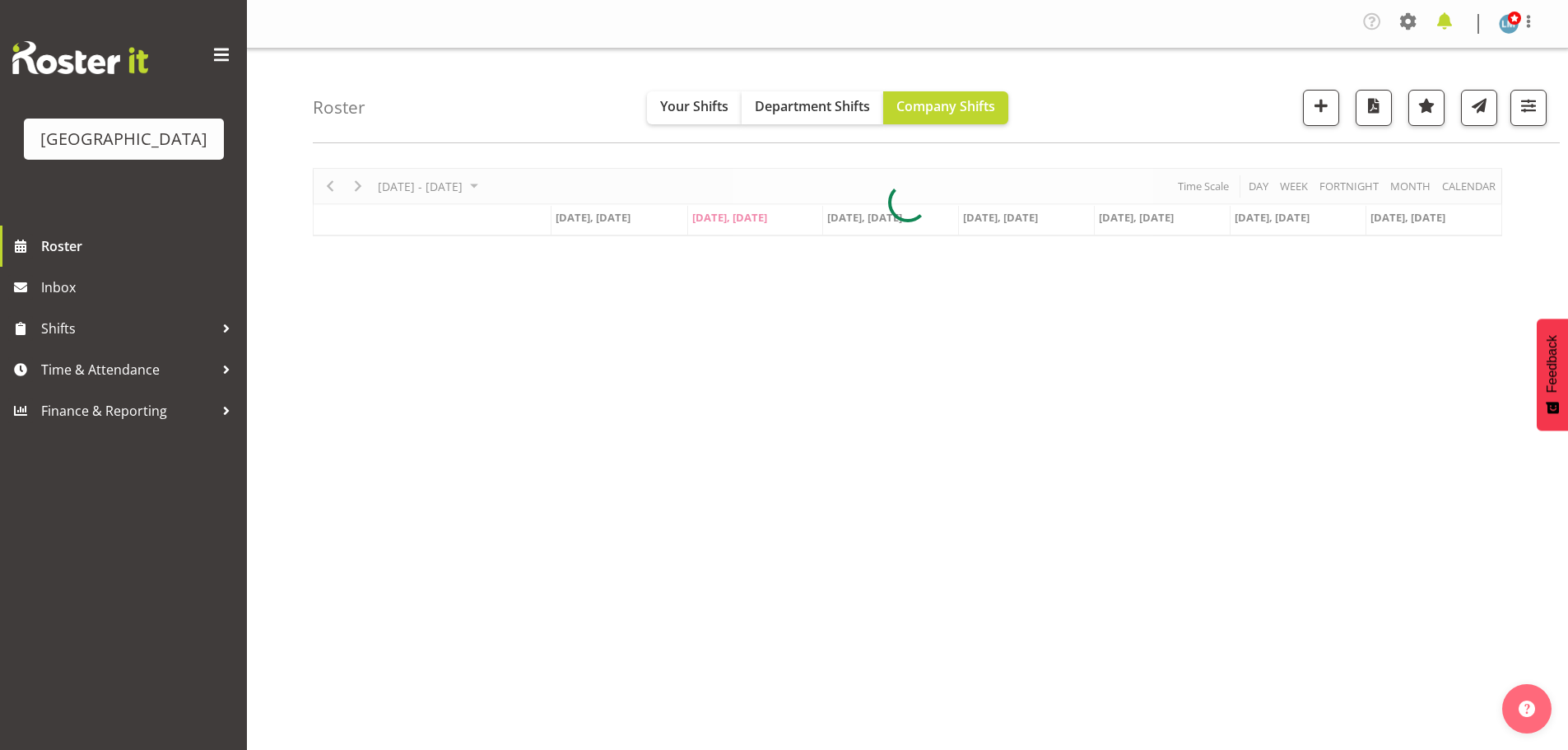
click at [1448, 21] on span at bounding box center [1443, 21] width 26 height 26
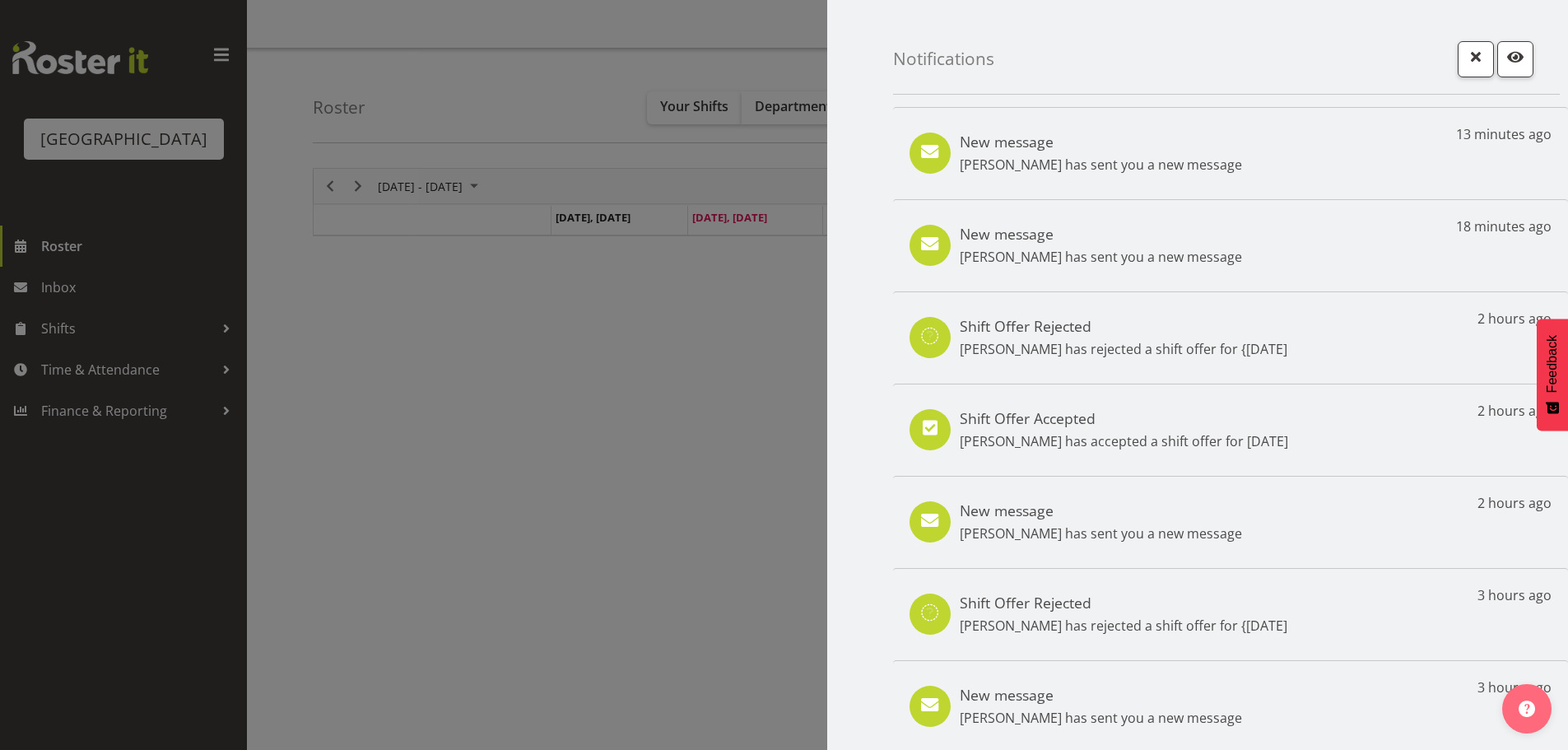
click at [1172, 242] on h5 "New message" at bounding box center [1100, 233] width 282 height 18
click at [1174, 234] on h5 "New message" at bounding box center [1100, 233] width 282 height 18
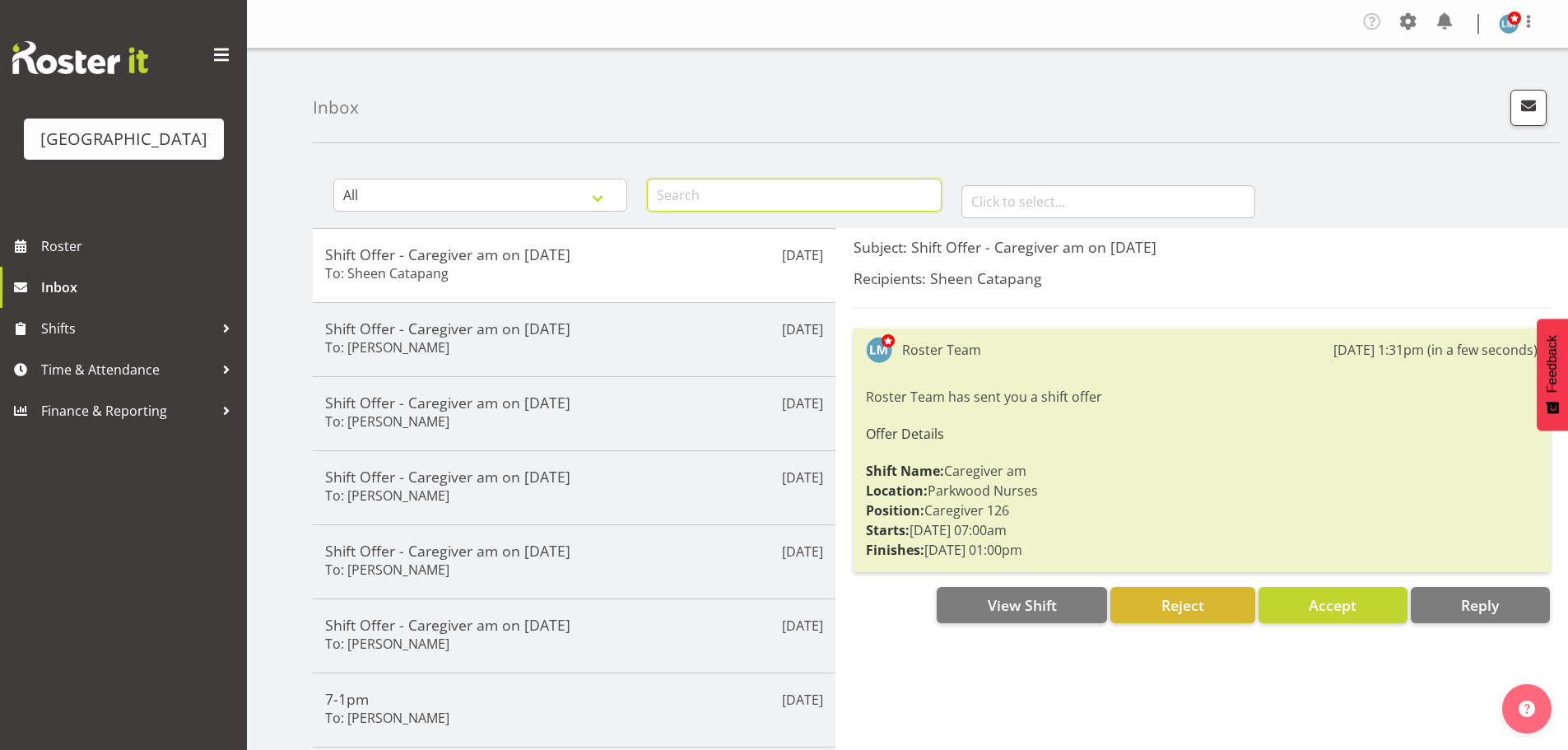
click at [718, 196] on input "text" at bounding box center [794, 195] width 294 height 33
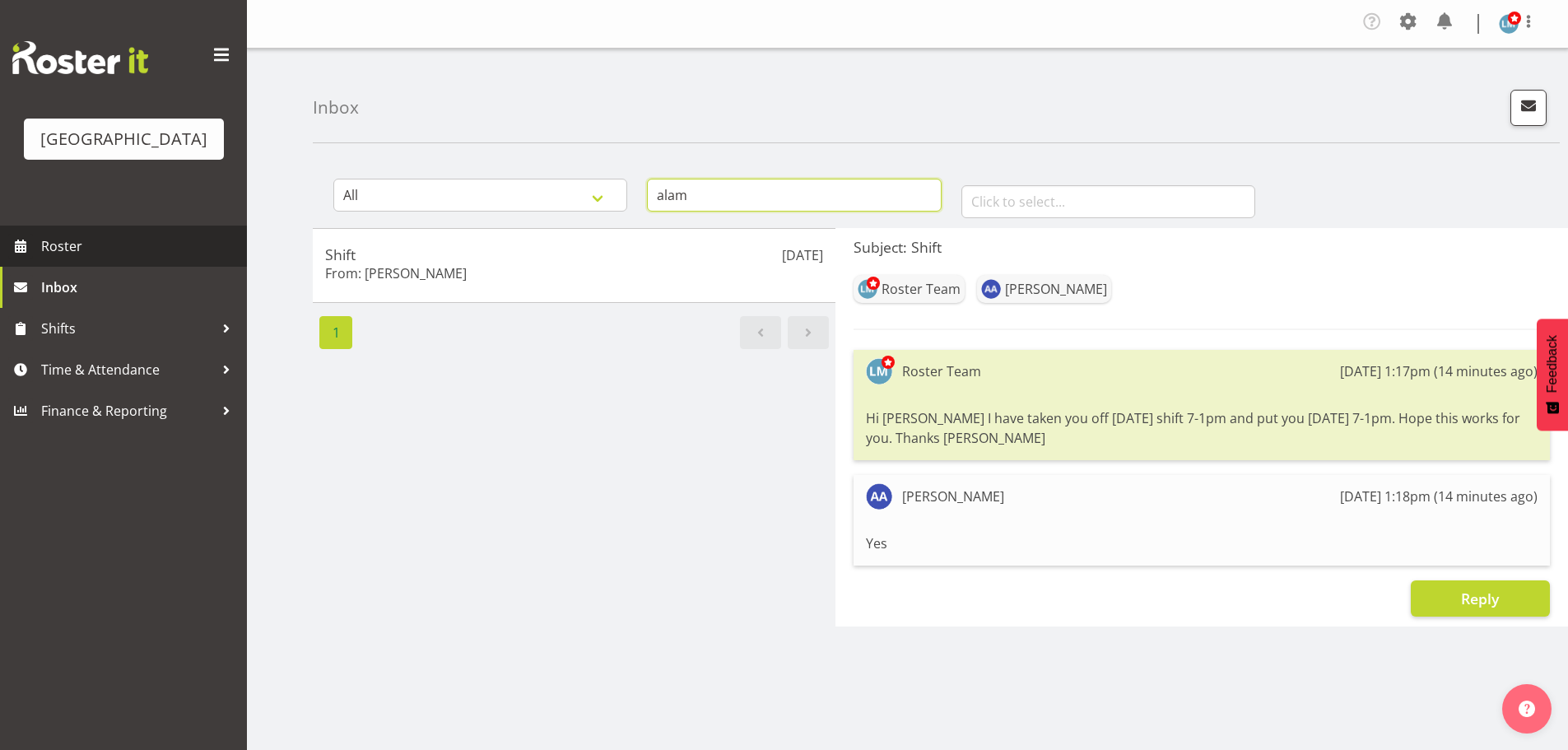
type input "alam"
click at [48, 258] on span "Roster" at bounding box center [140, 246] width 197 height 25
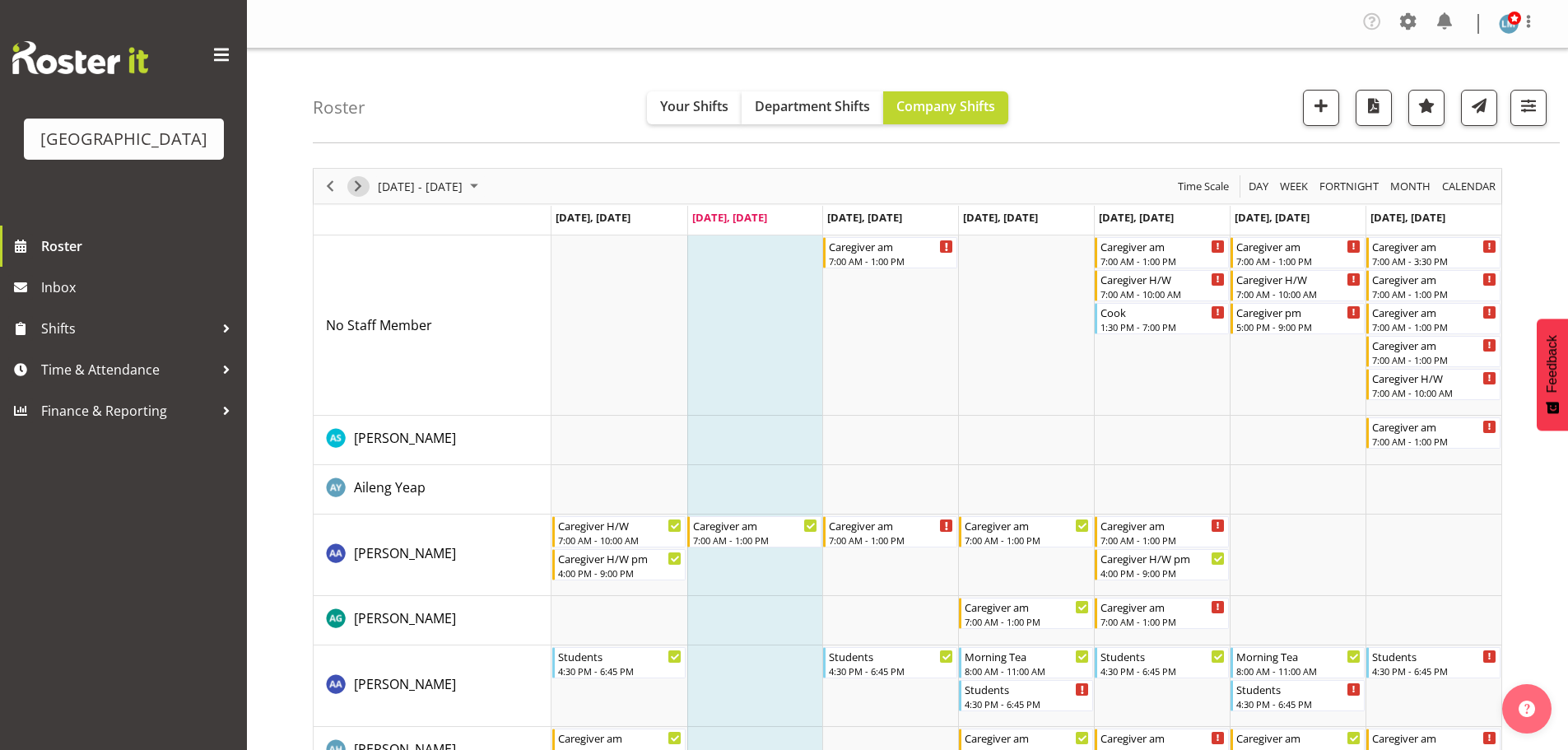
click at [353, 186] on span "Next" at bounding box center [357, 186] width 19 height 20
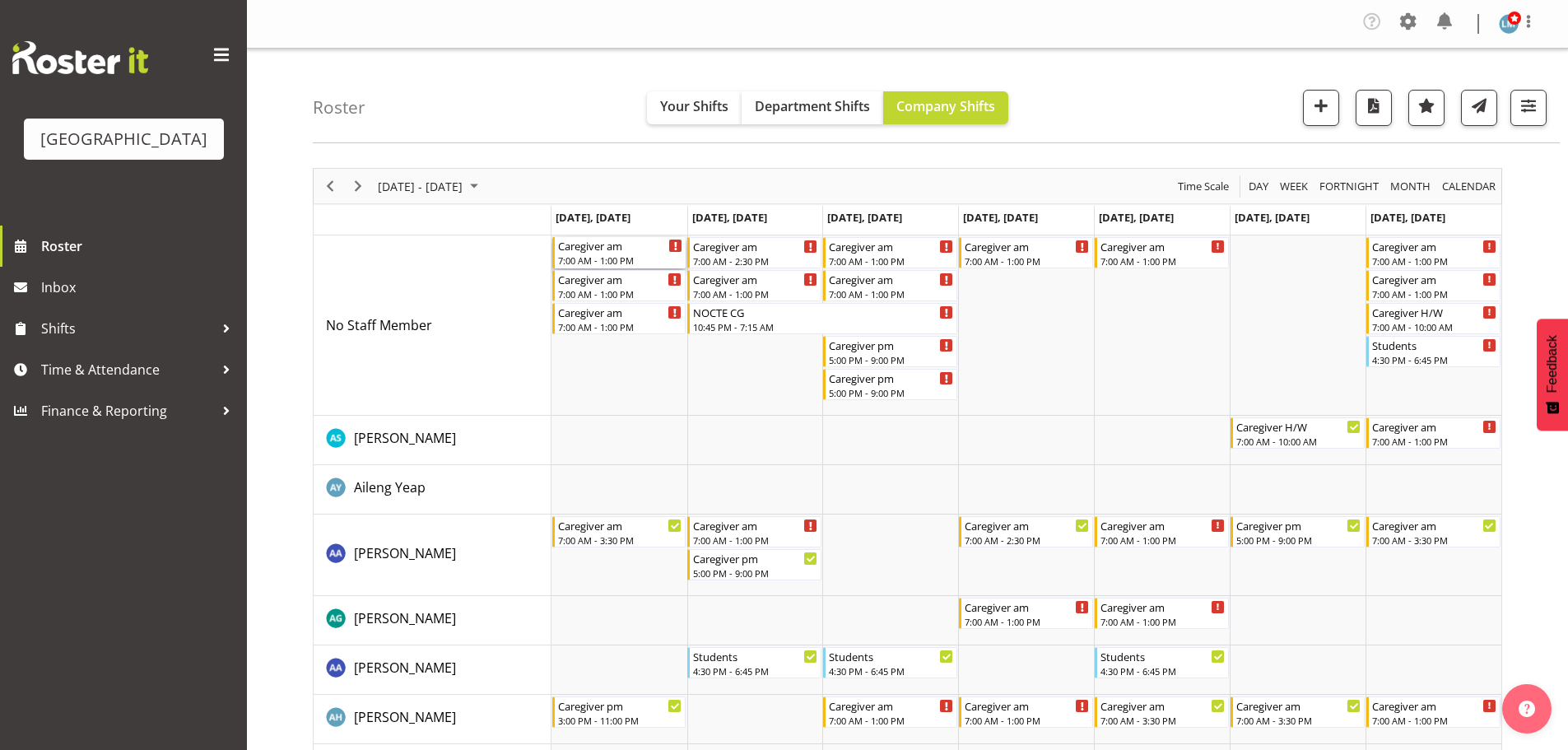
click at [639, 253] on div "Caregiver am 7:00 AM - 1:00 PM" at bounding box center [621, 253] width 125 height 31
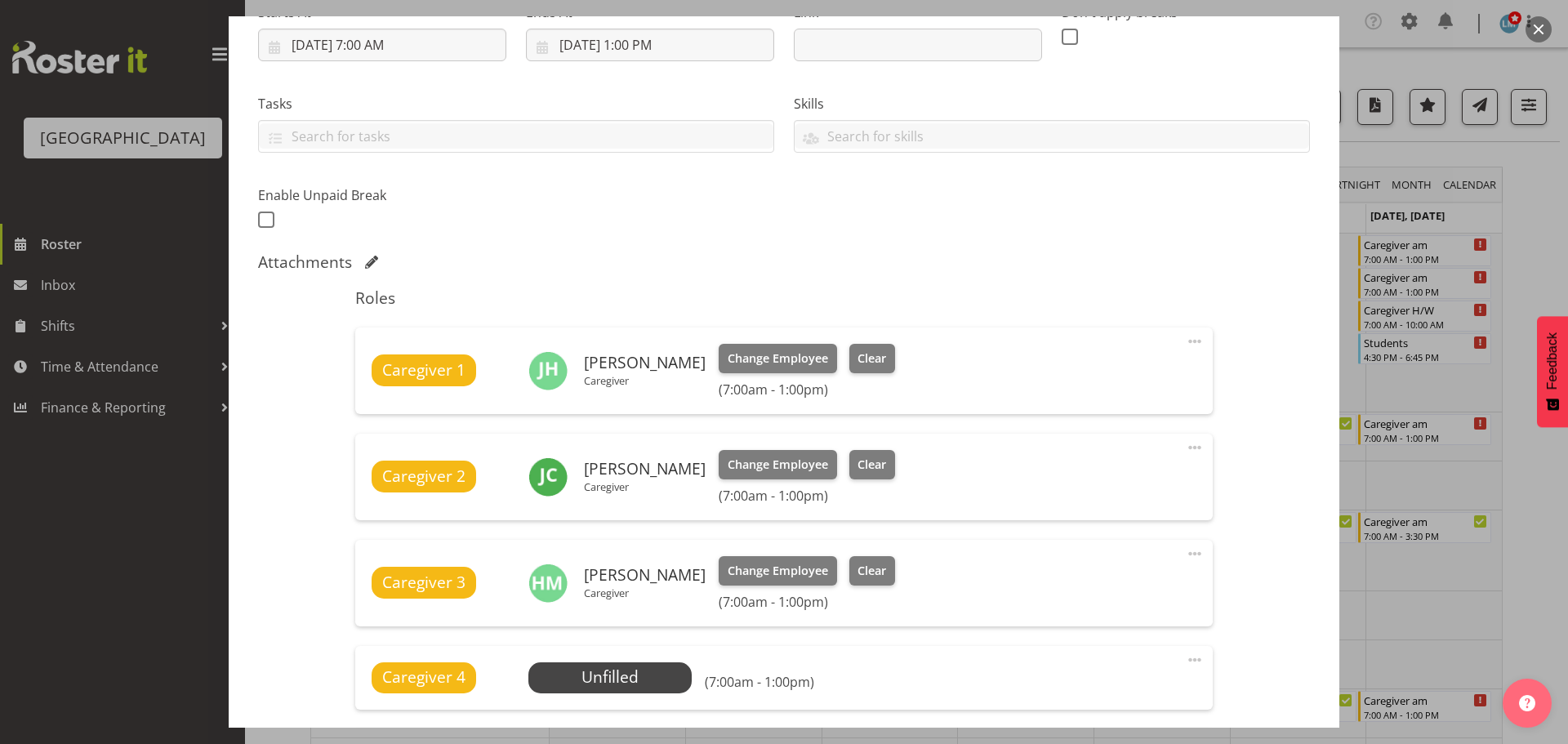
scroll to position [409, 0]
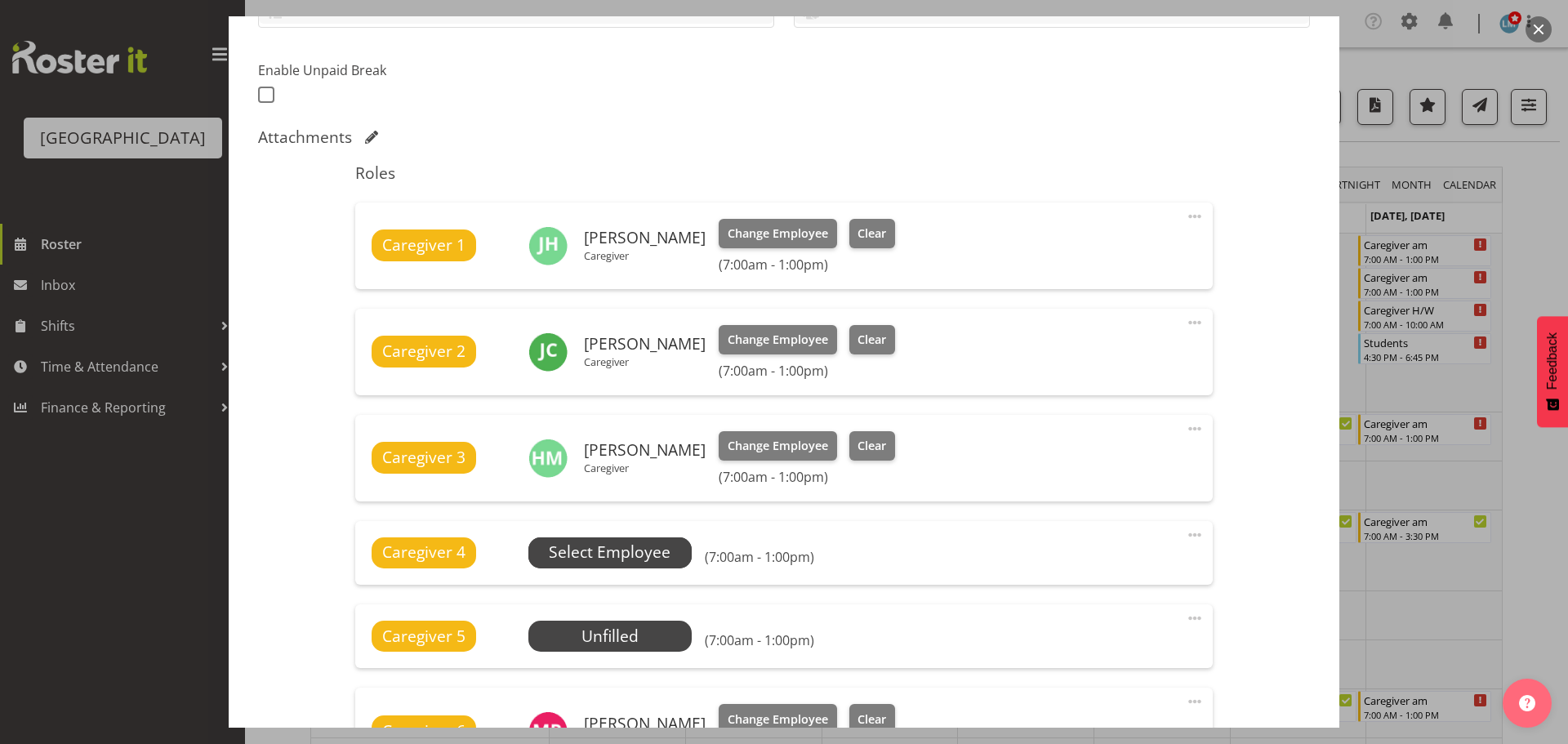
click at [655, 547] on span "Select Employee" at bounding box center [610, 552] width 122 height 24
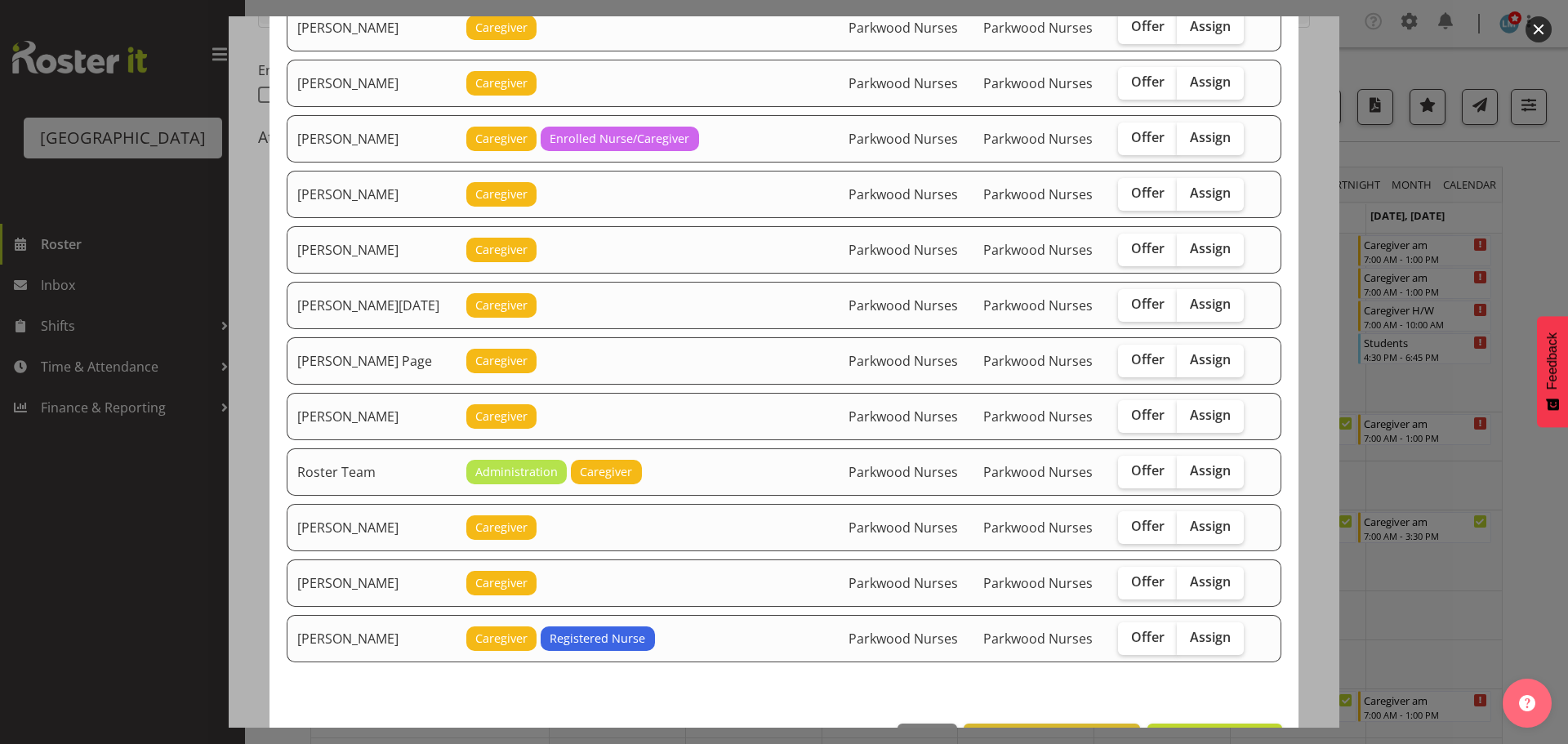
scroll to position [1960, 0]
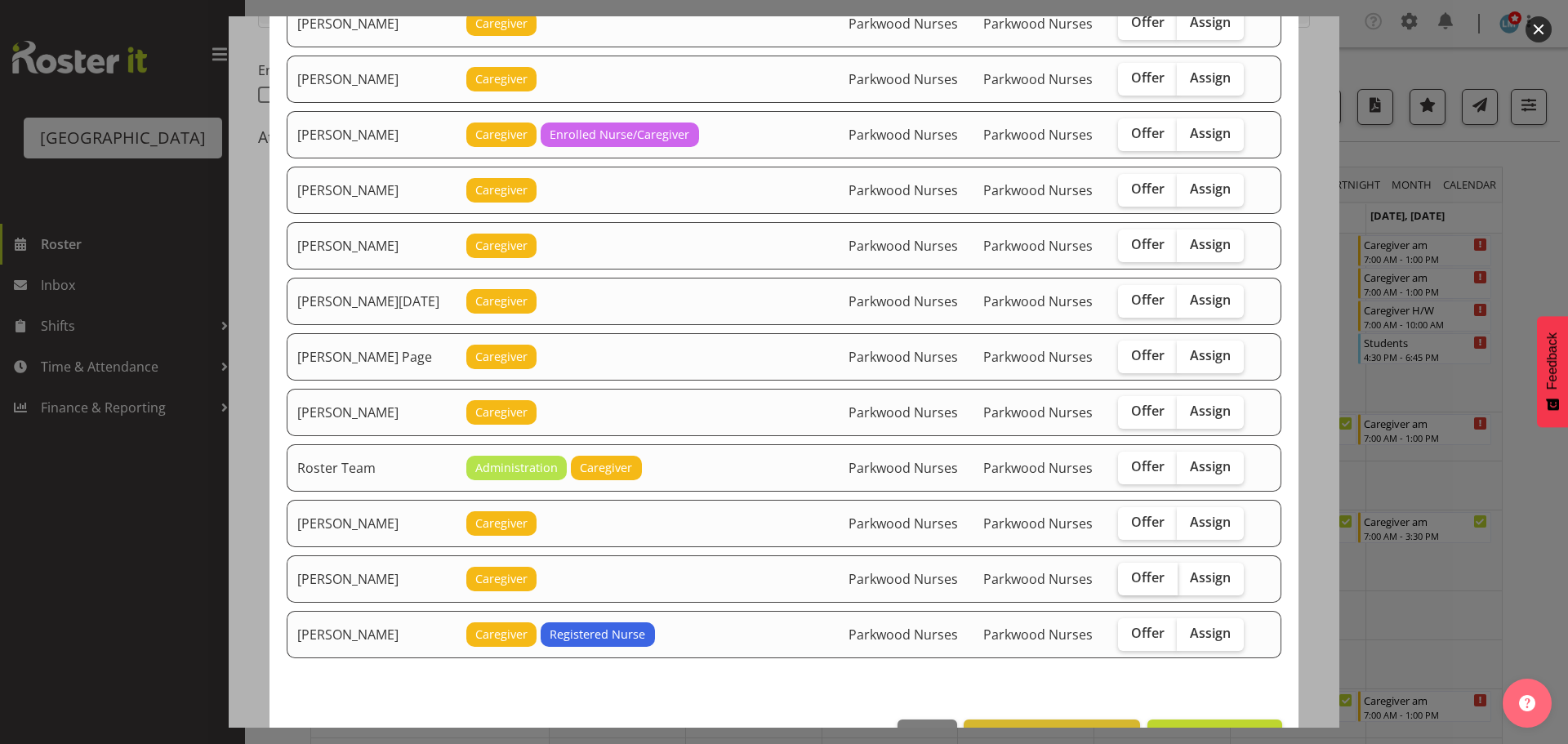
click at [1144, 575] on span "Offer" at bounding box center [1148, 577] width 34 height 16
click at [1129, 575] on input "Offer" at bounding box center [1123, 578] width 11 height 11
checkbox input "true"
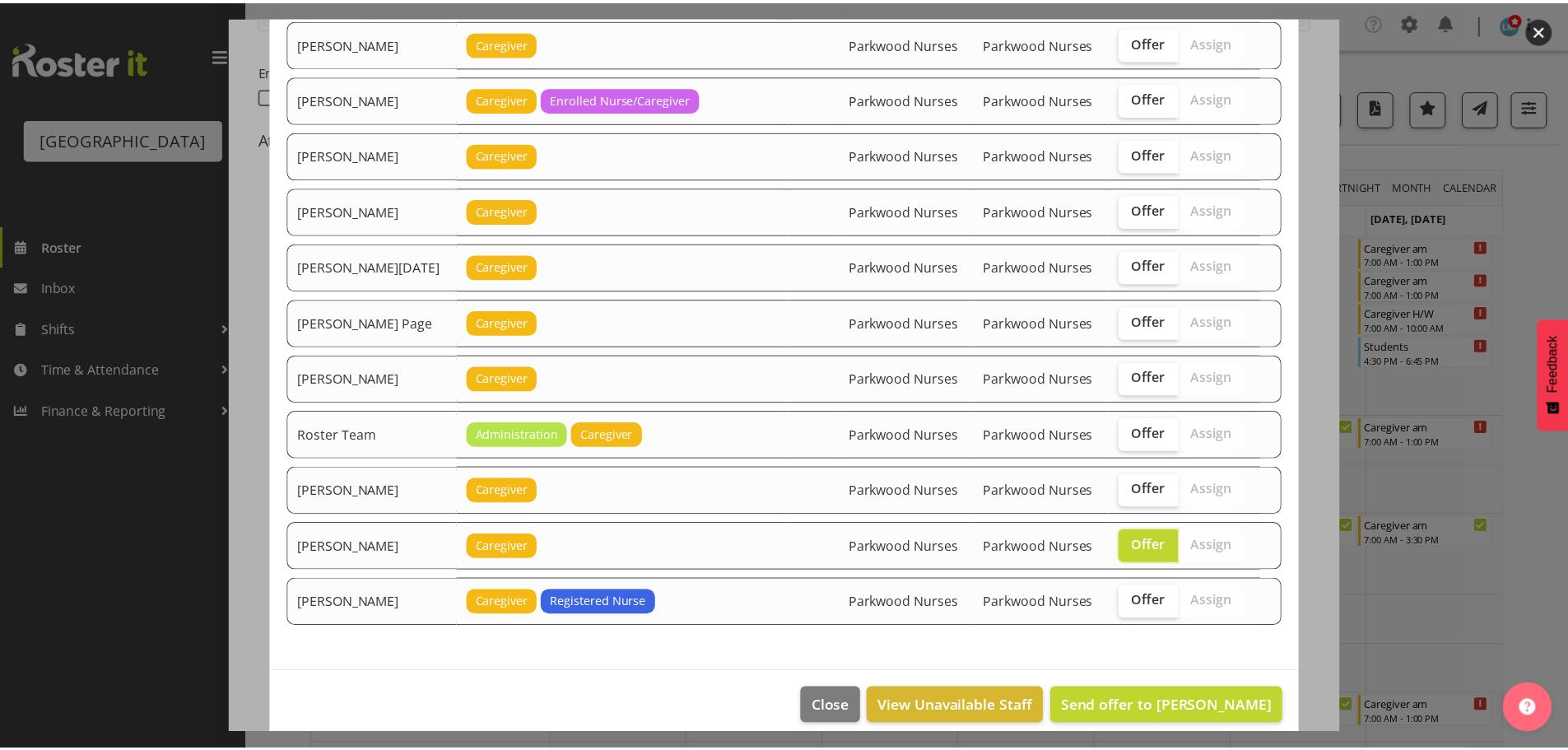
scroll to position [2029, 0]
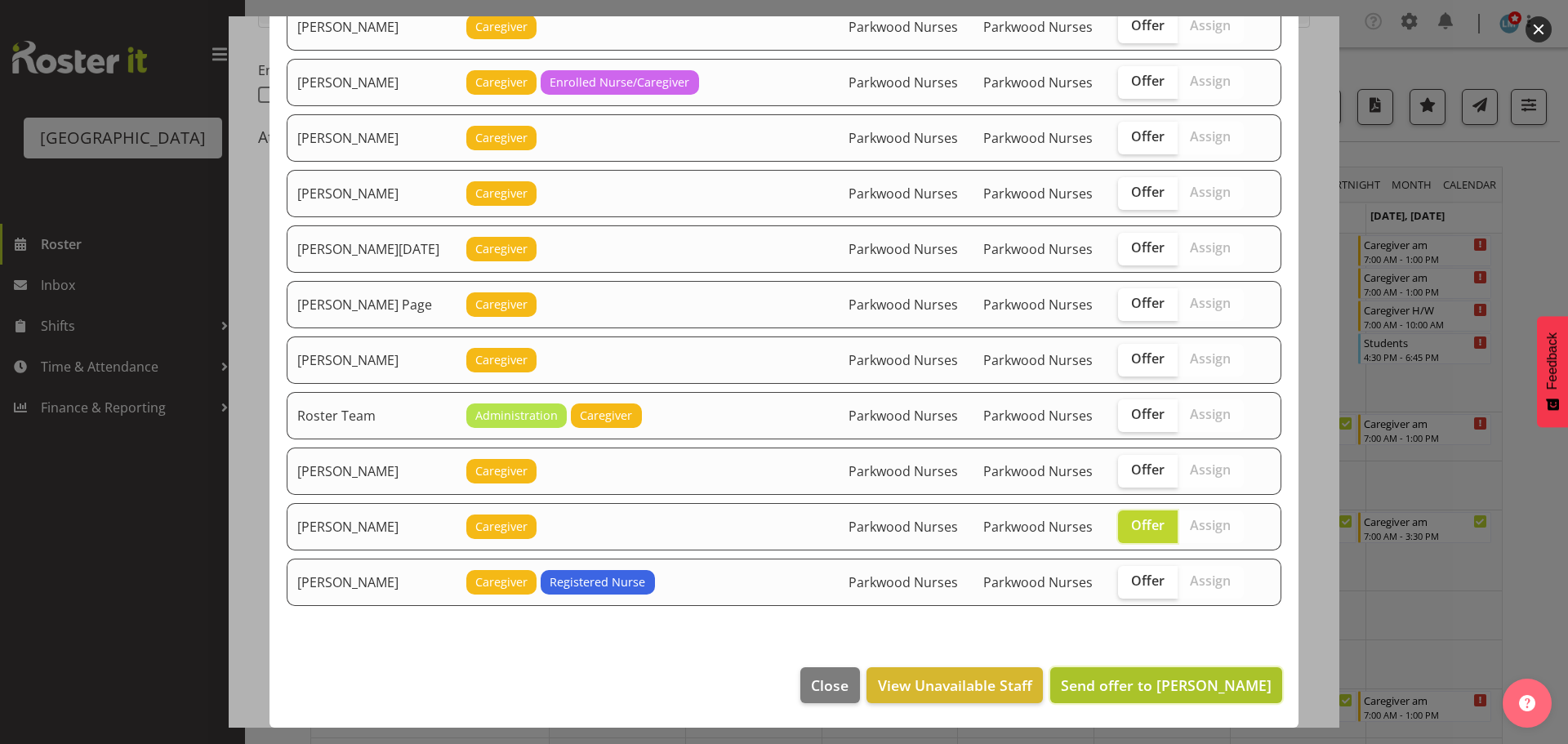
click at [1183, 683] on span "Send offer to Shania Ali" at bounding box center [1166, 684] width 211 height 19
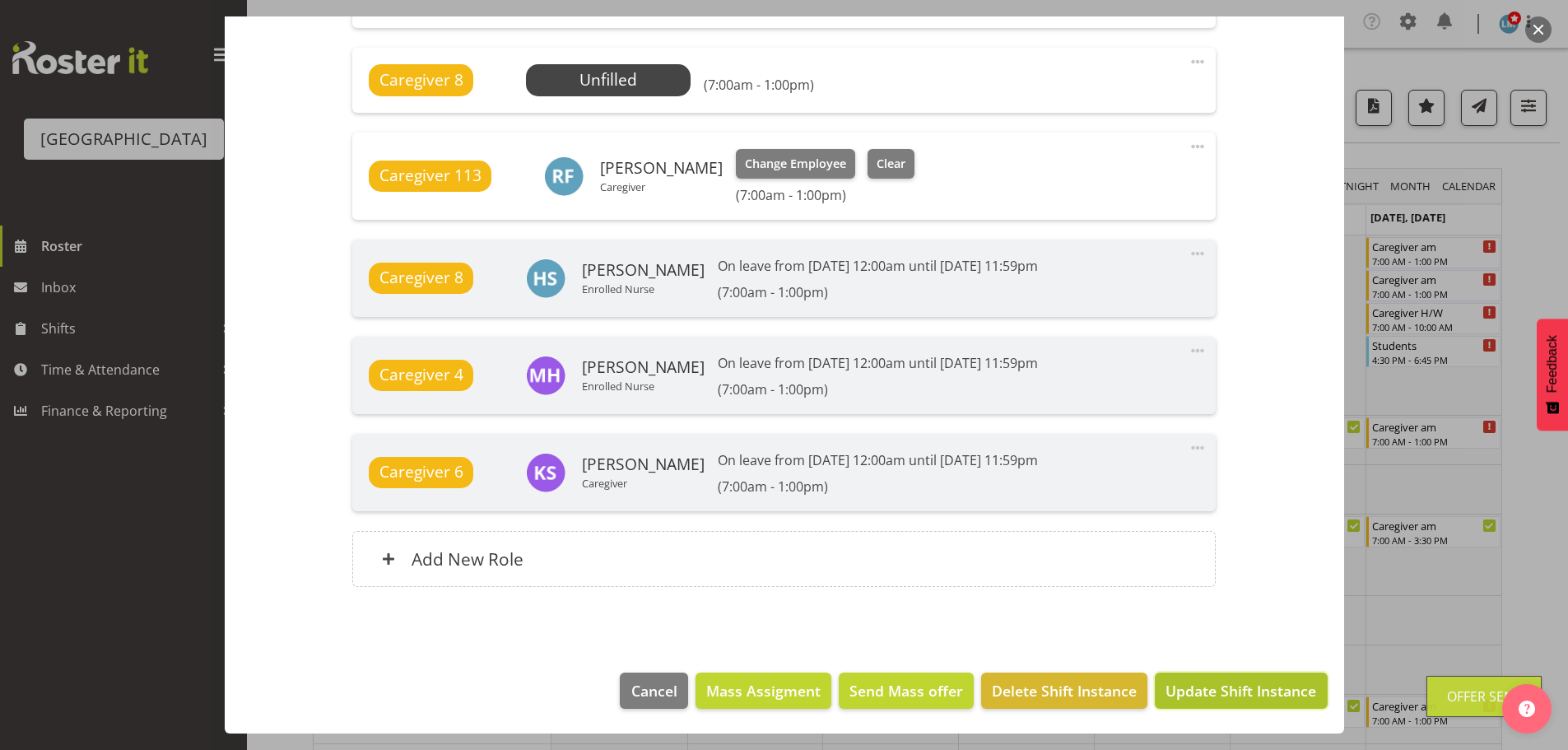
click at [1193, 694] on span "Update Shift Instance" at bounding box center [1241, 690] width 151 height 21
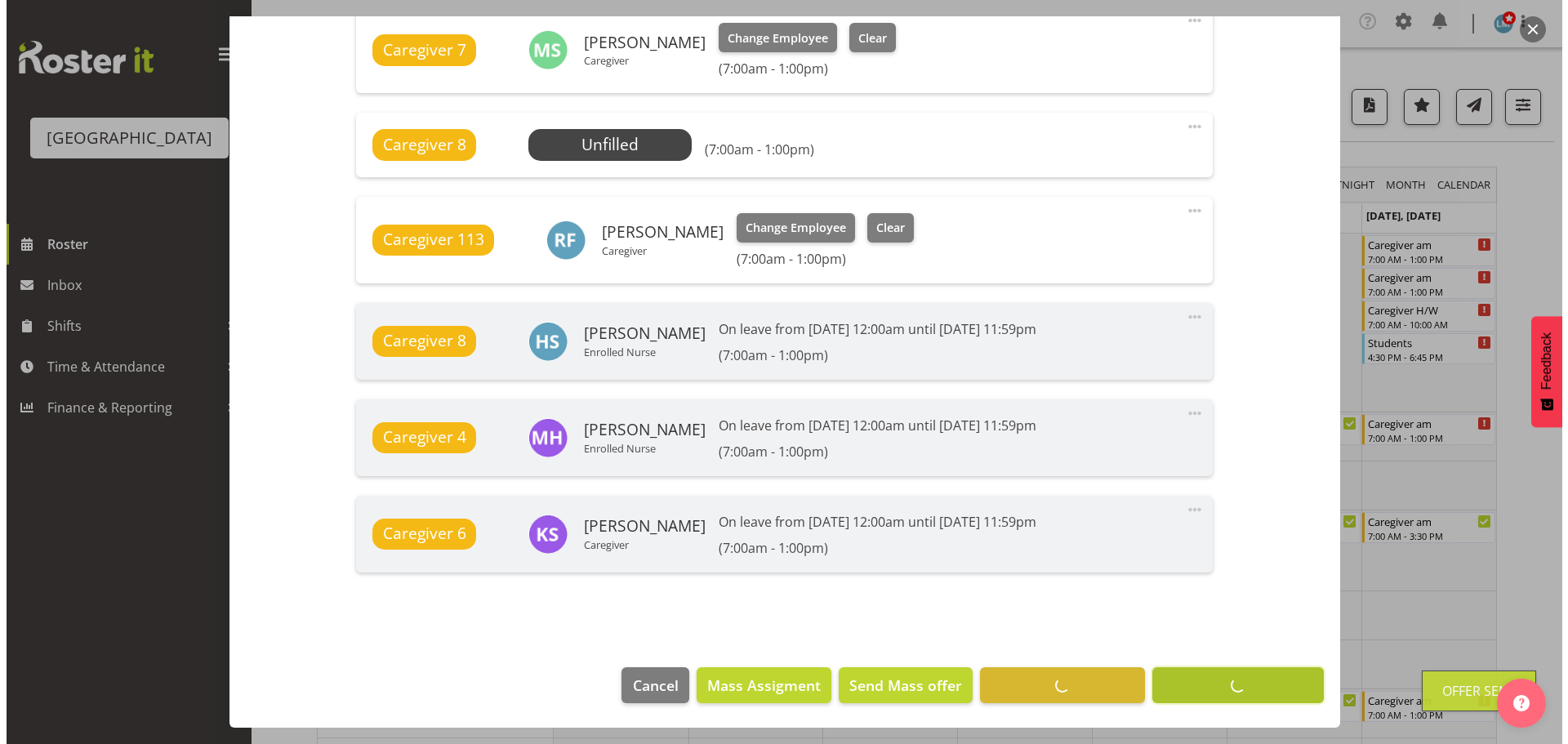
scroll to position [1195, 0]
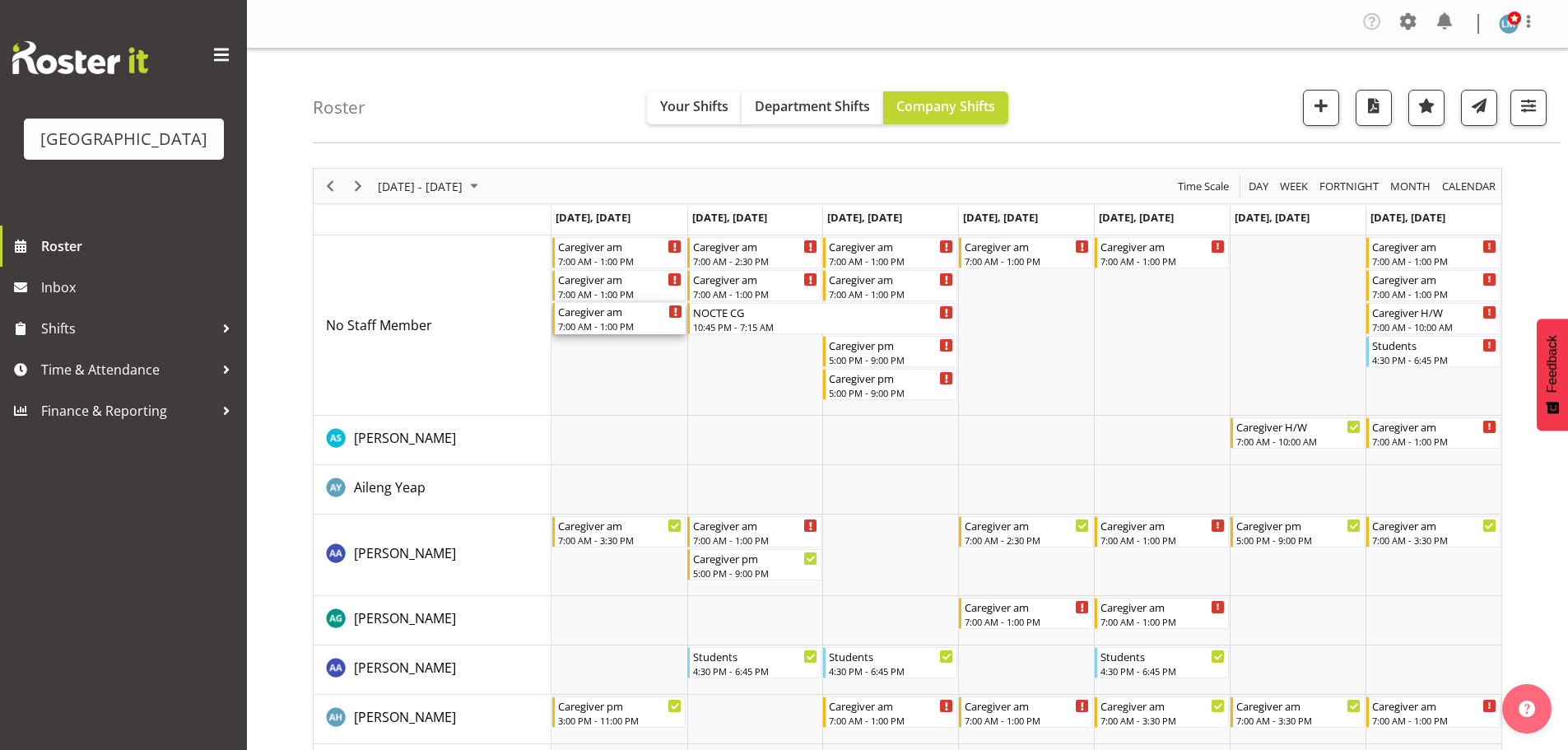
click at [596, 316] on div "Caregiver am" at bounding box center [621, 311] width 125 height 16
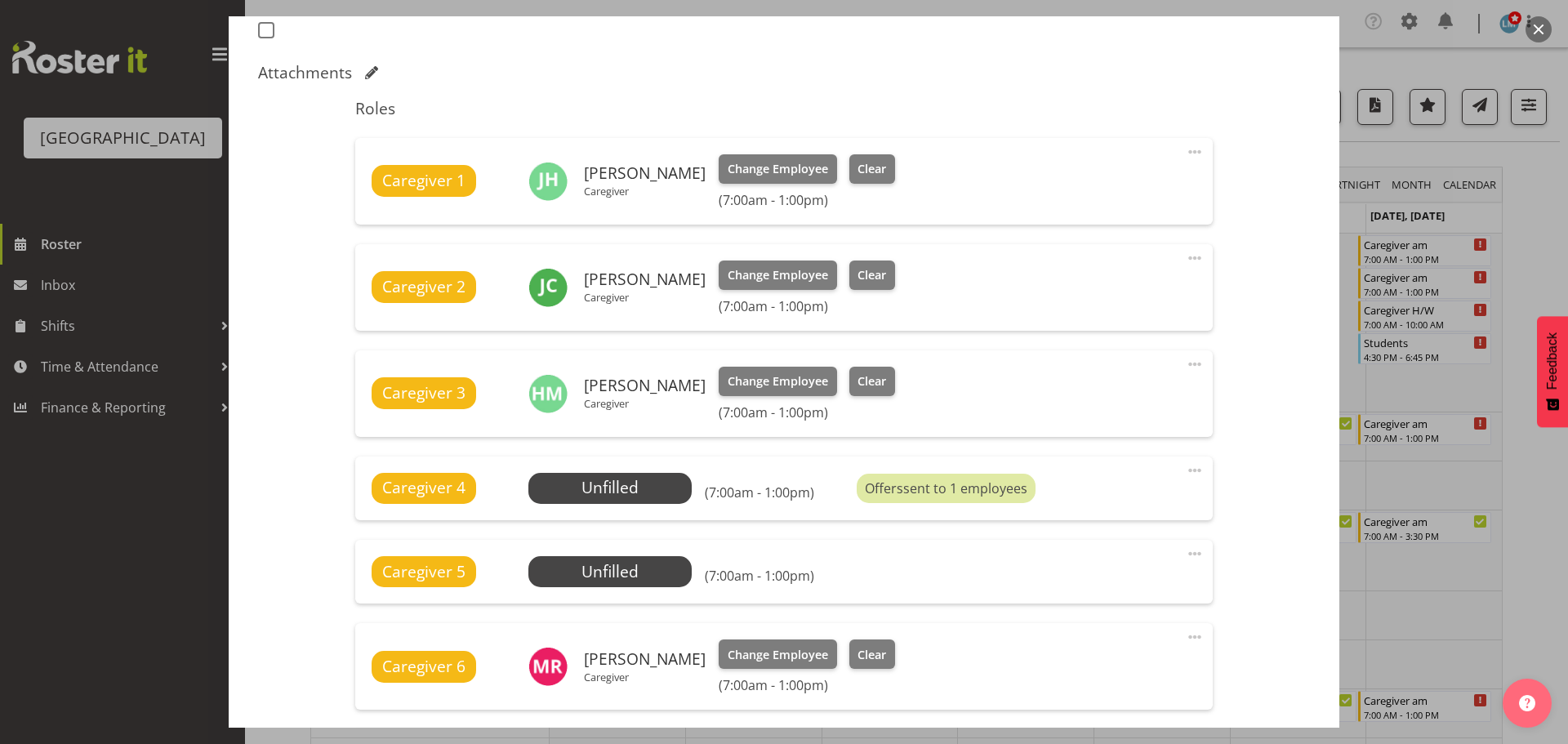
scroll to position [490, 0]
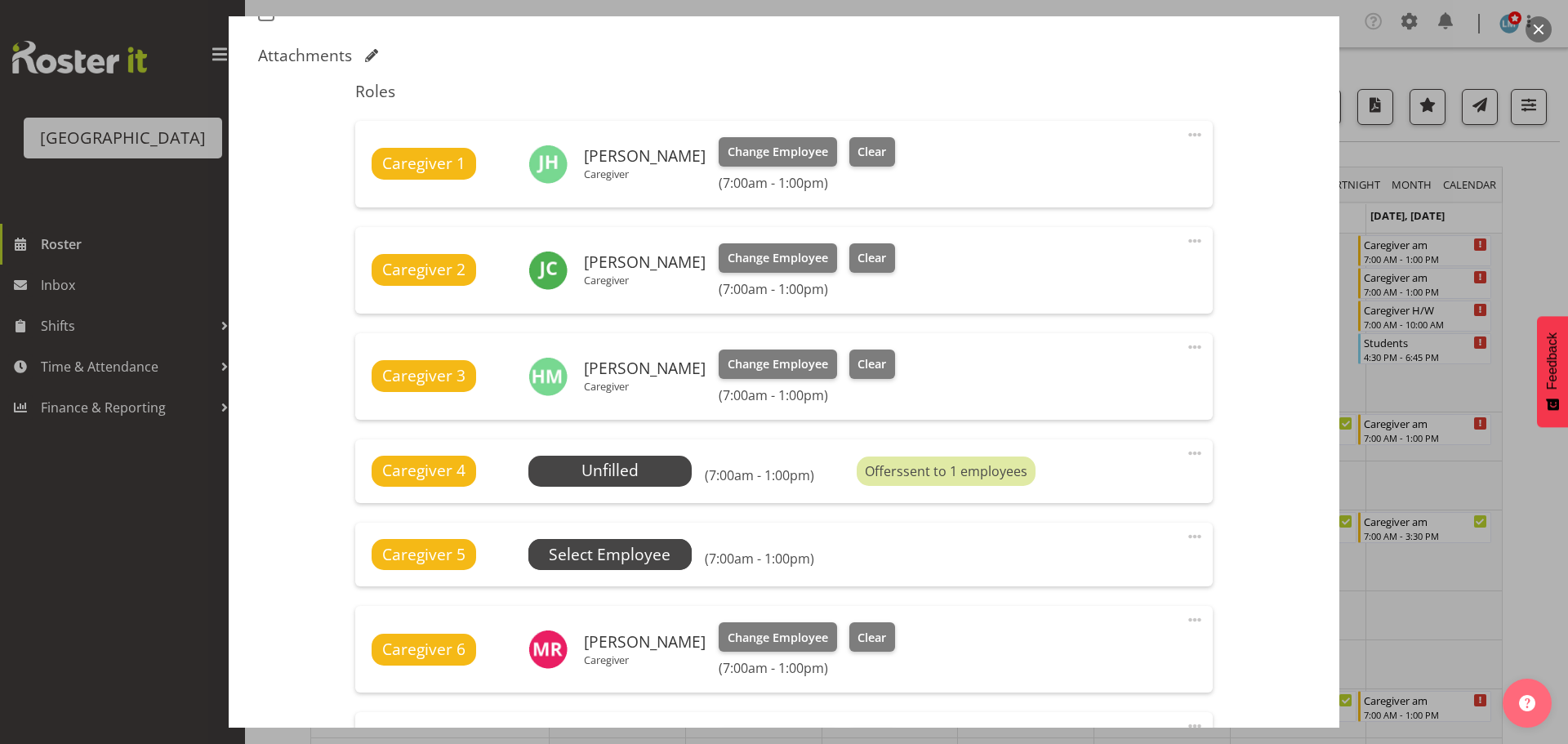
click at [666, 554] on span "Select Employee" at bounding box center [610, 555] width 122 height 24
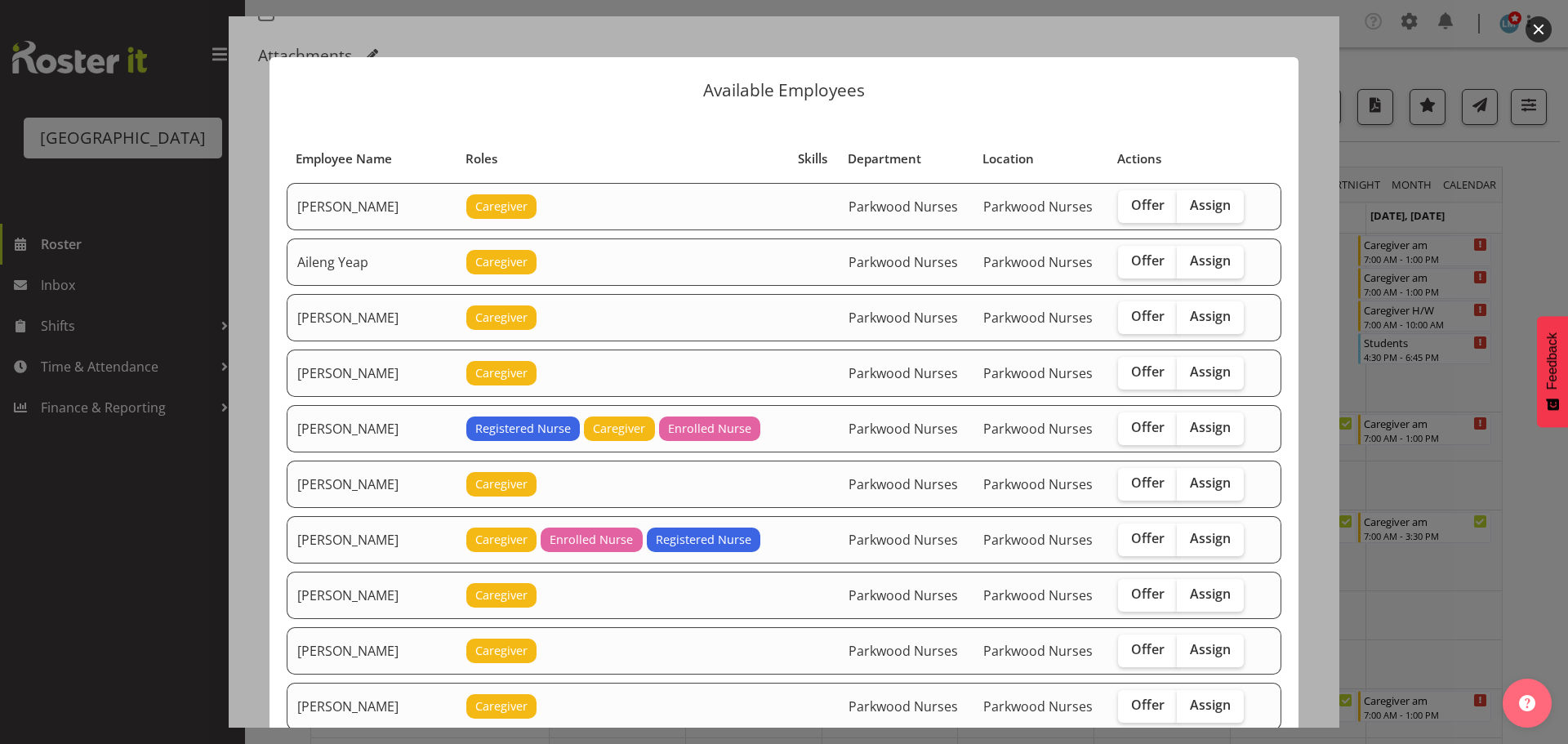
drag, startPoint x: 1129, startPoint y: 208, endPoint x: 1125, endPoint y: 239, distance: 31.3
click at [1132, 210] on span "Offer" at bounding box center [1148, 204] width 34 height 16
click at [1129, 210] on input "Offer" at bounding box center [1123, 205] width 11 height 11
checkbox input "true"
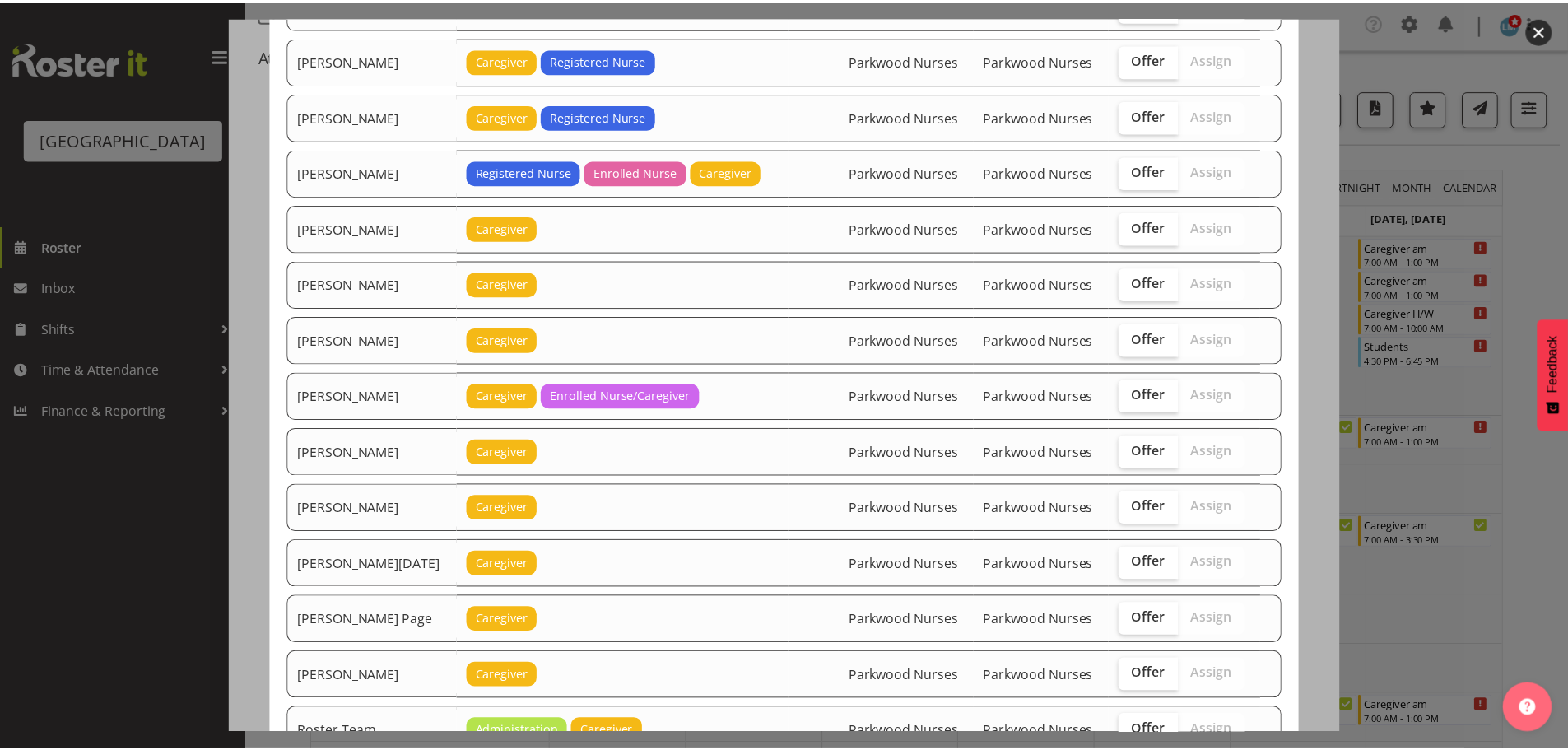
scroll to position [2029, 0]
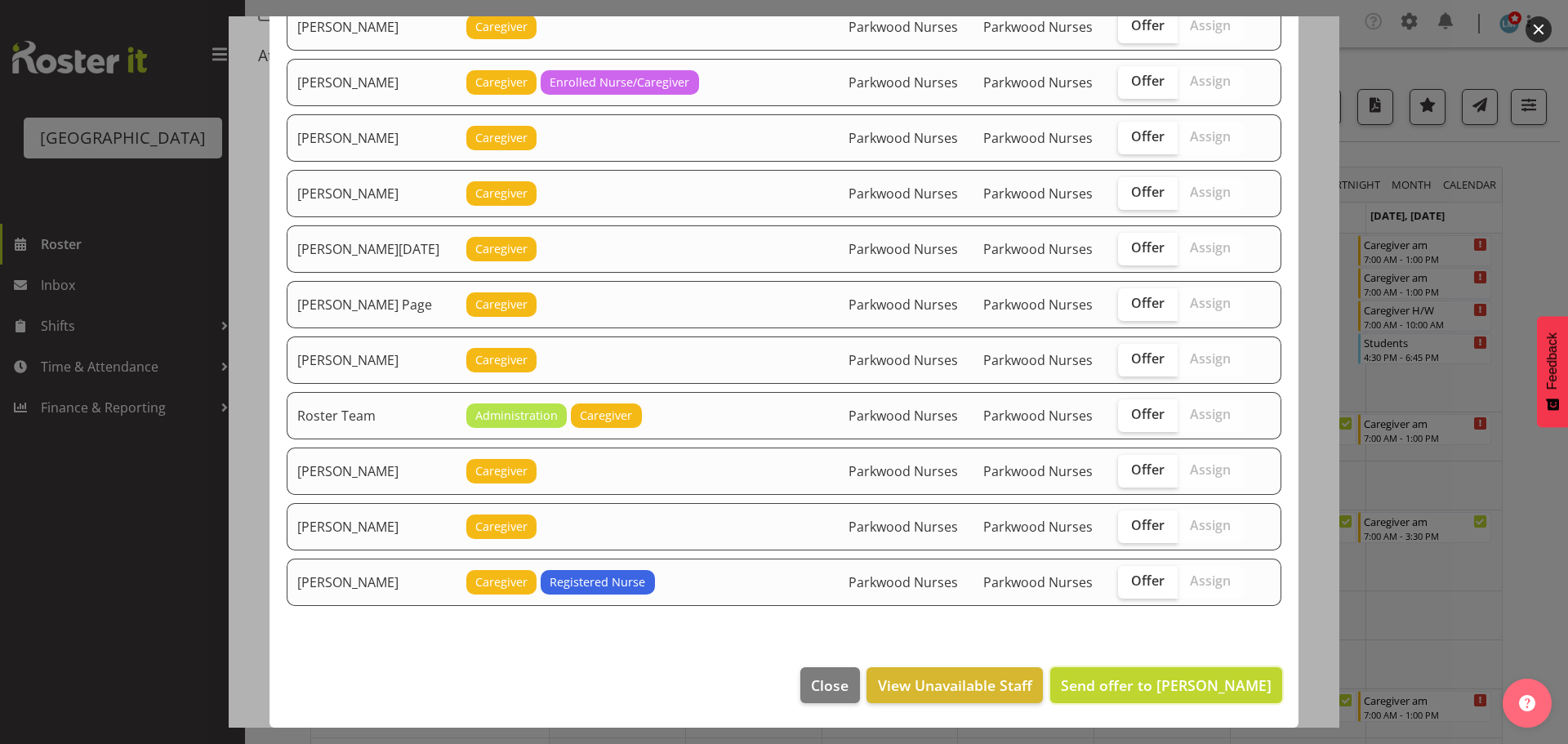
click at [1210, 687] on span "Send offer to Abigail Savage" at bounding box center [1166, 684] width 211 height 19
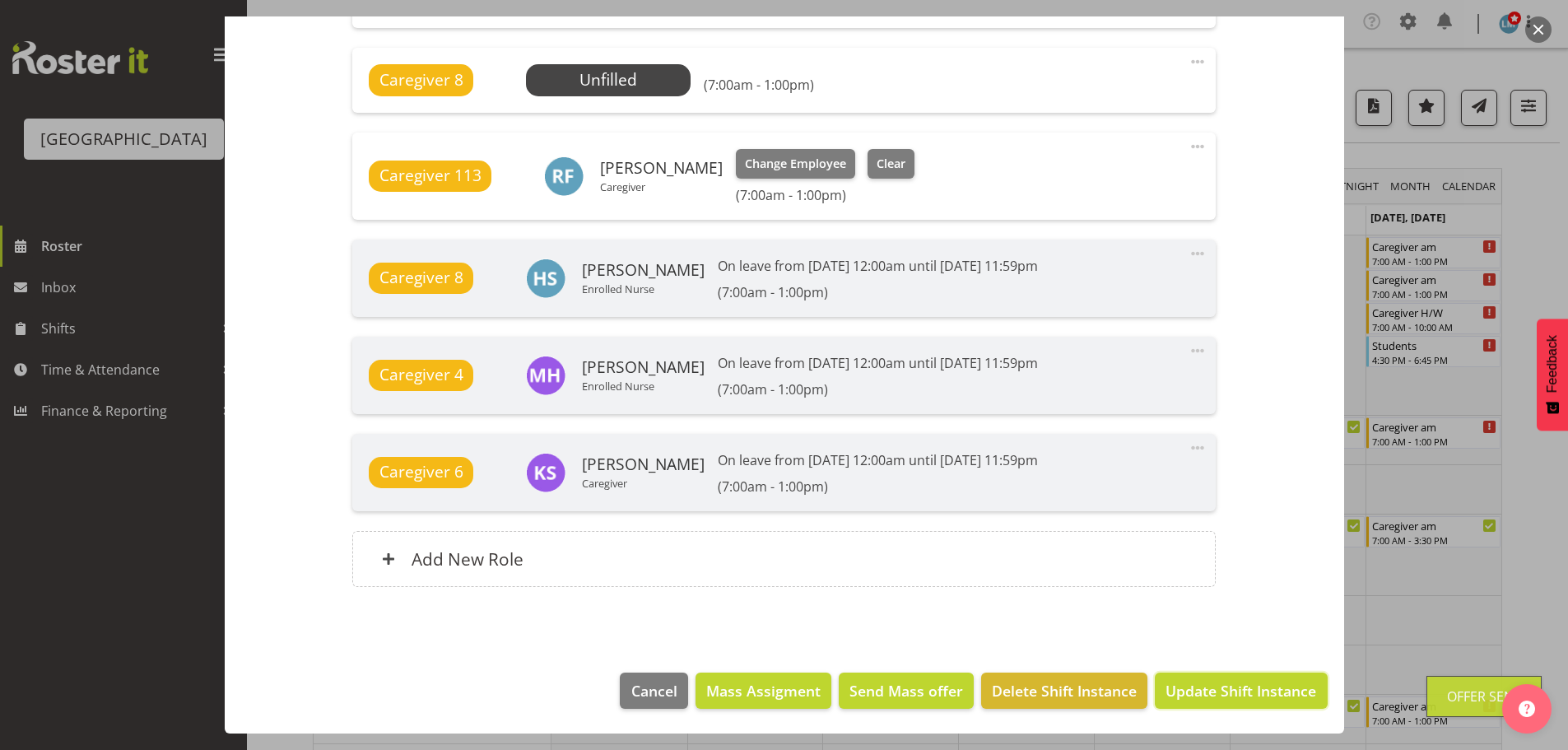
click at [1219, 692] on span "Update Shift Instance" at bounding box center [1241, 690] width 151 height 21
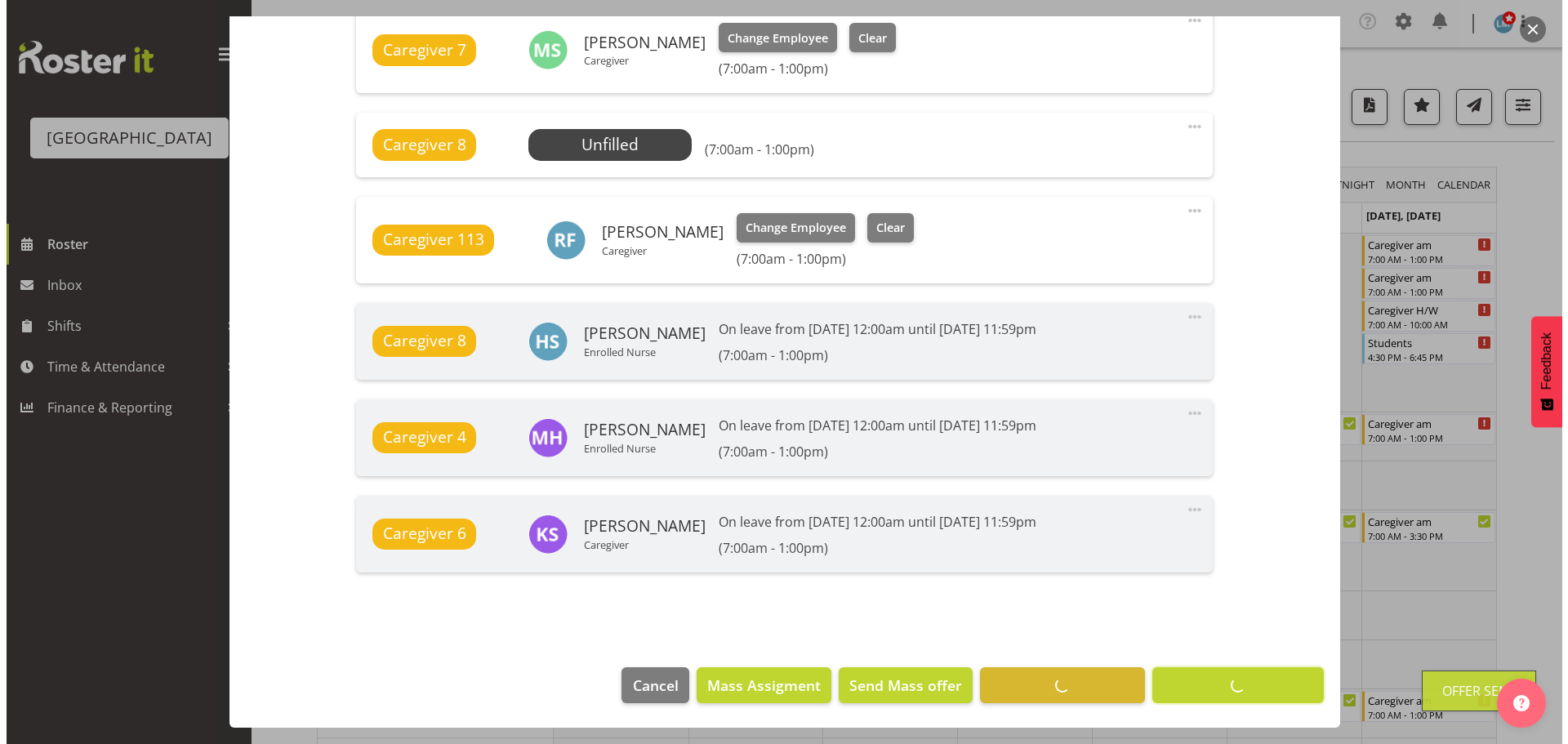
scroll to position [1195, 0]
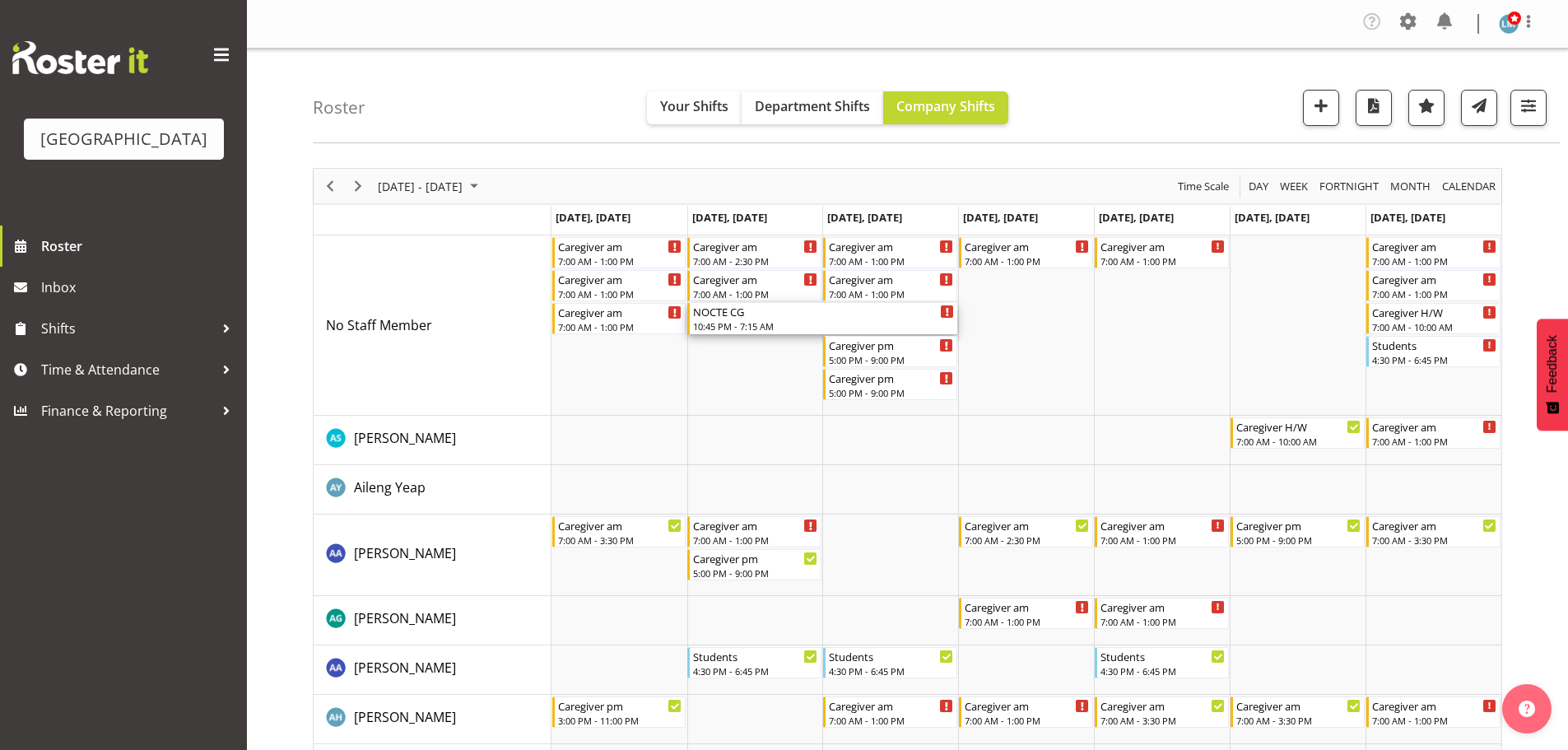
click at [707, 322] on div "10:45 PM - 7:15 AM" at bounding box center [823, 326] width 261 height 14
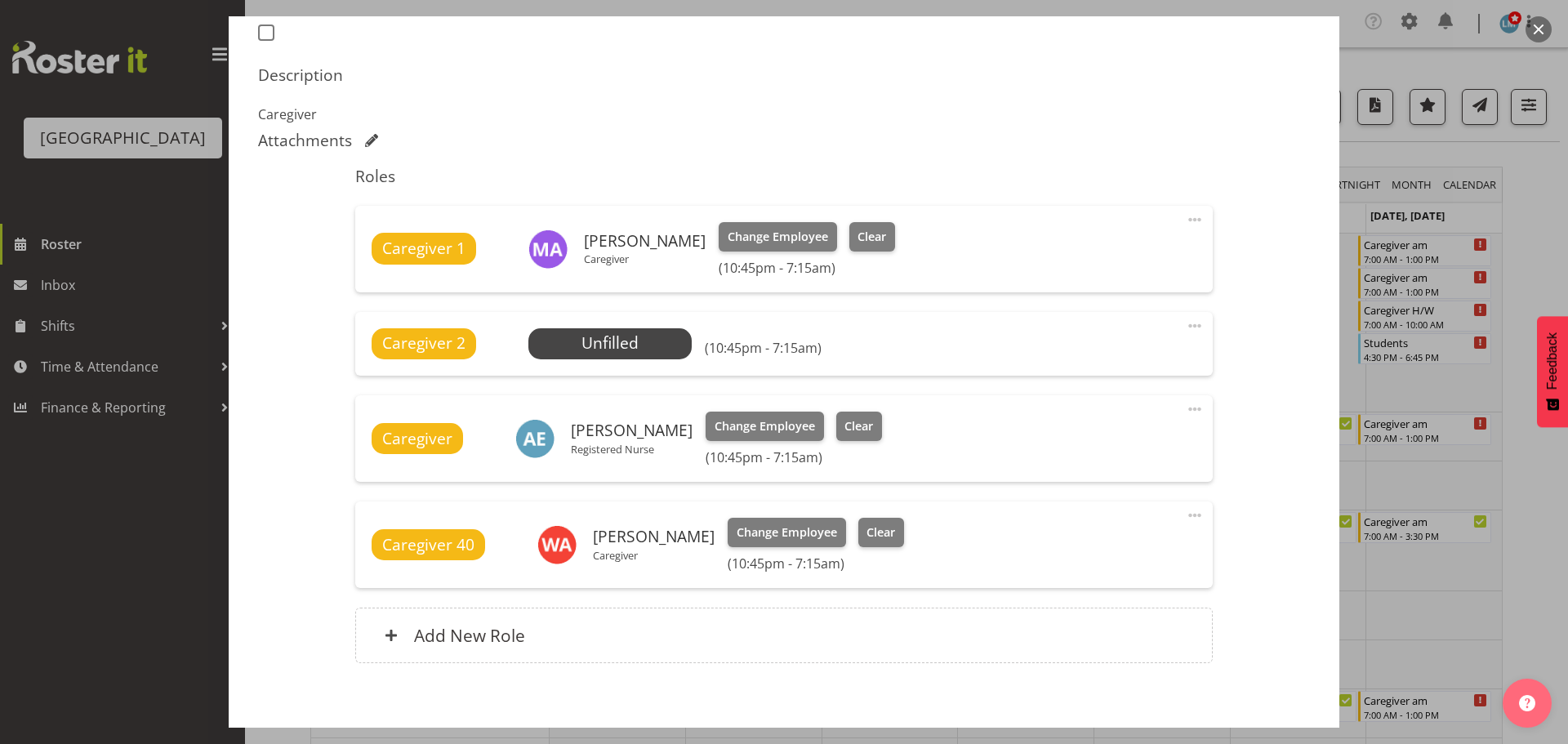
scroll to position [551, 0]
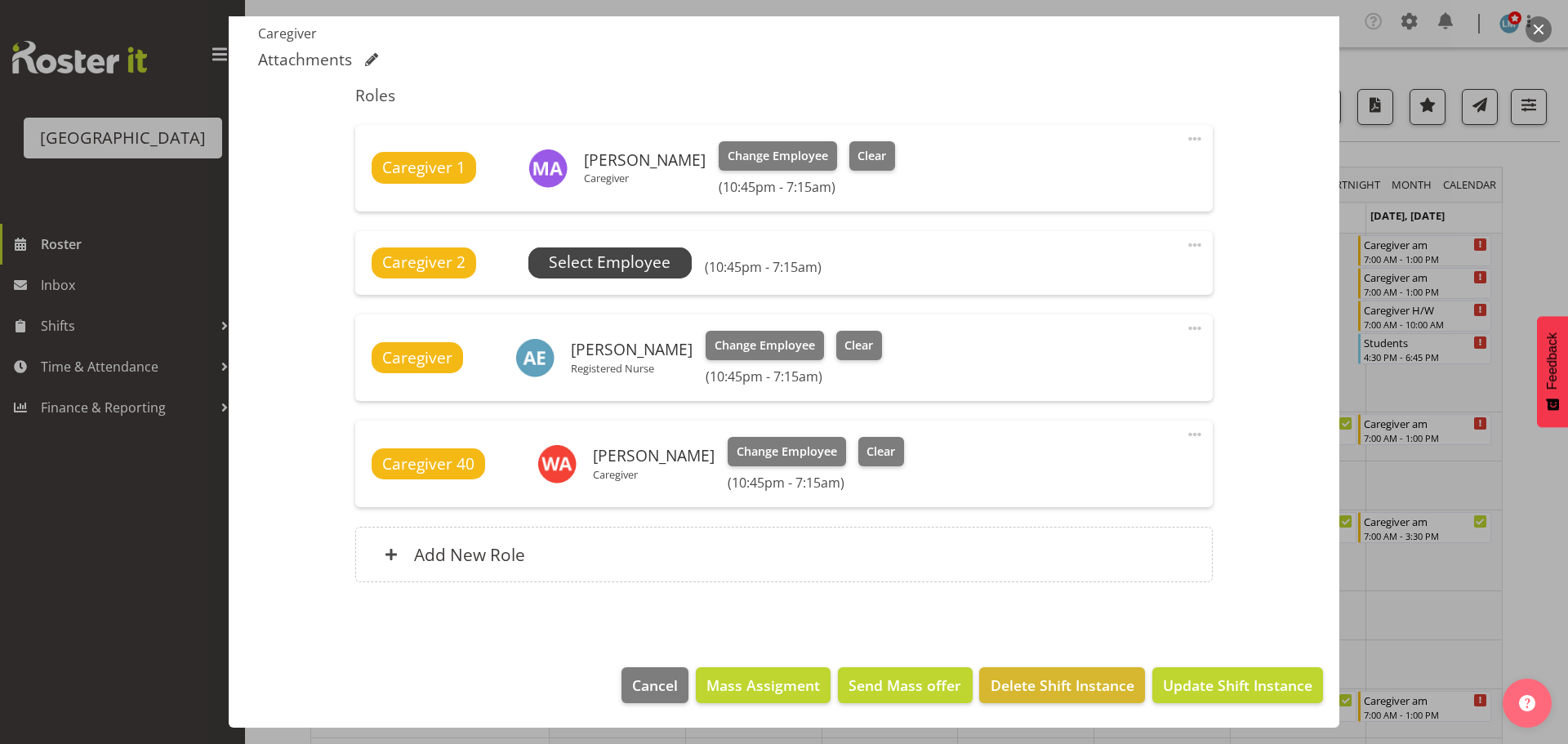
click at [663, 258] on span "Select Employee" at bounding box center [610, 262] width 122 height 24
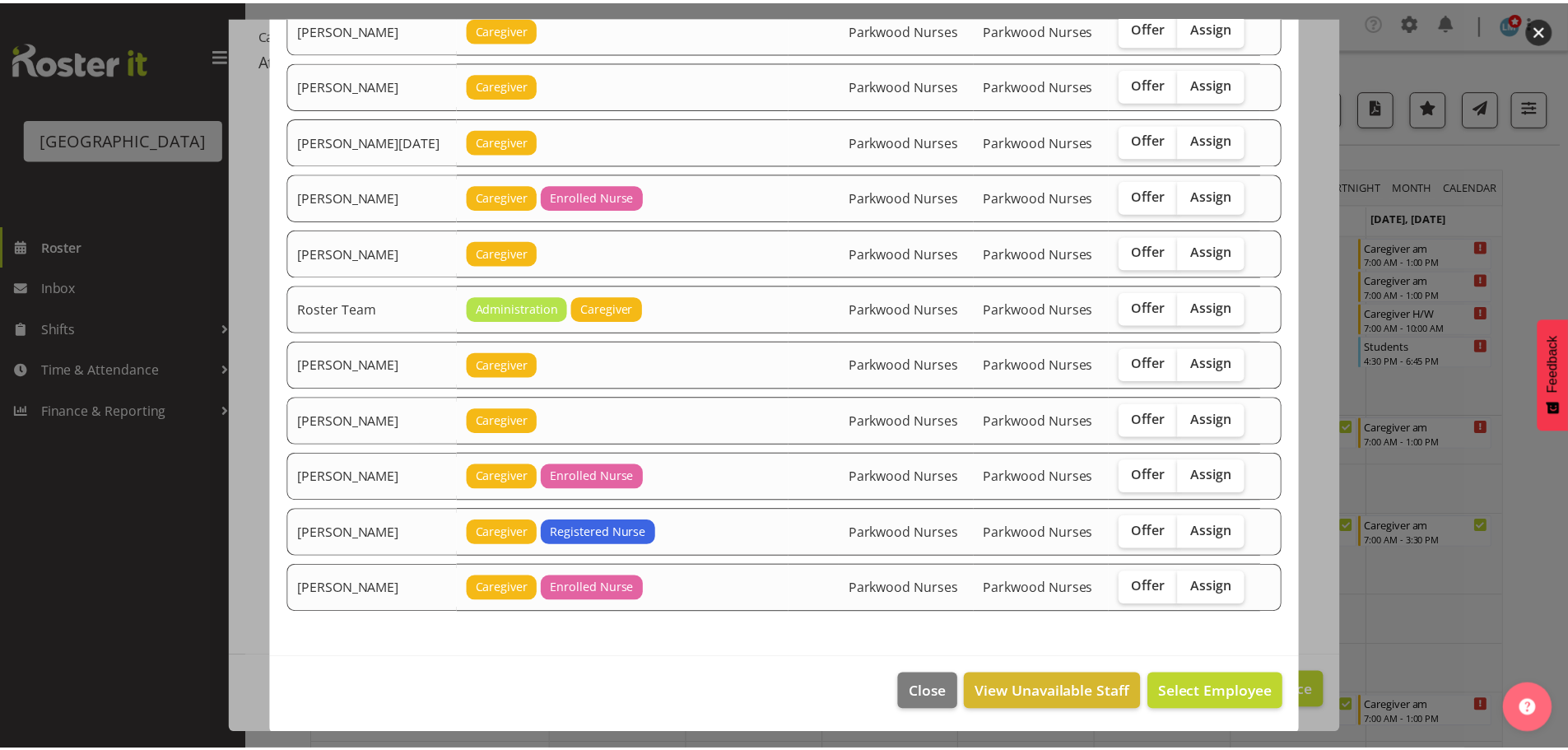
scroll to position [1525, 0]
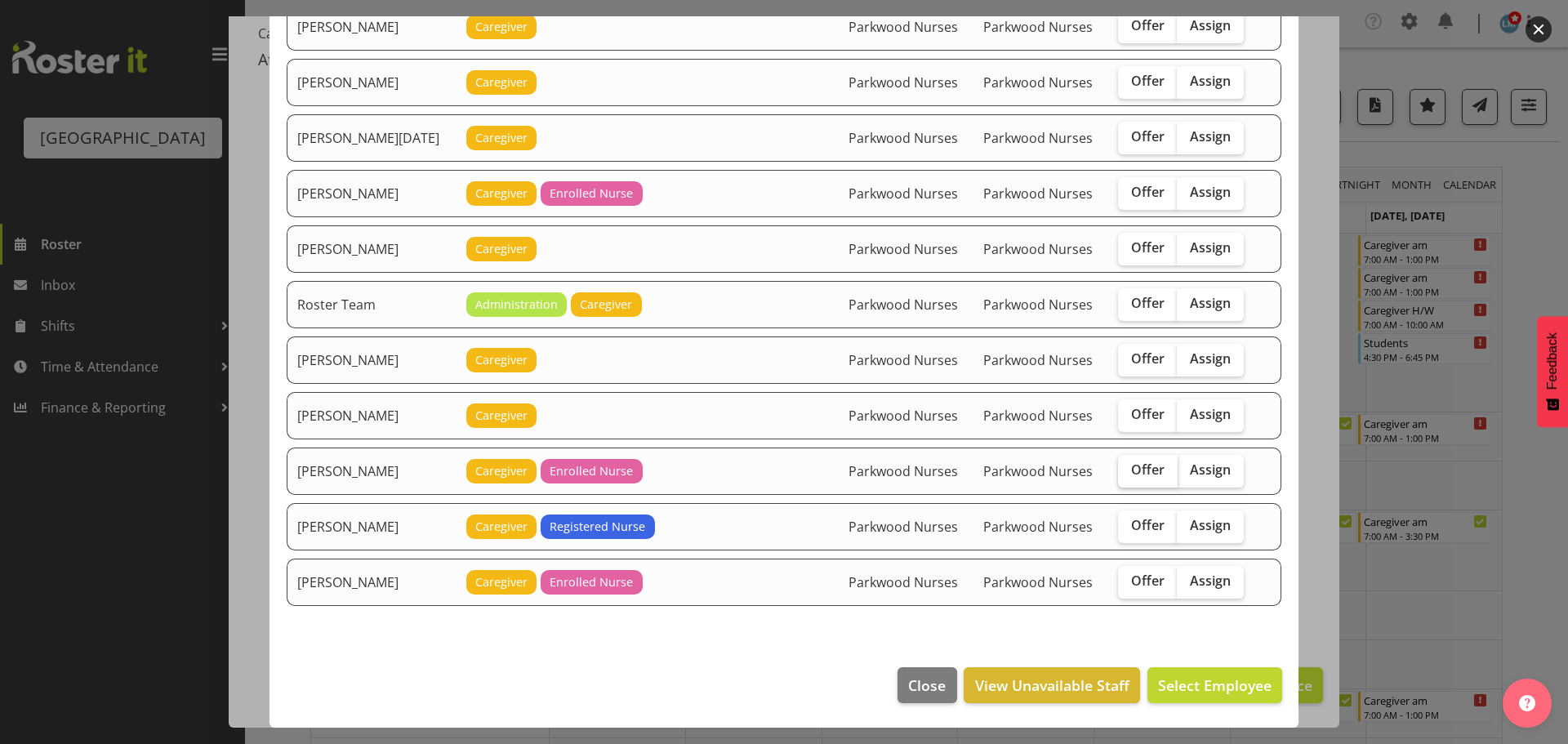
click at [1132, 468] on span "Offer" at bounding box center [1148, 469] width 34 height 16
click at [1127, 468] on input "Offer" at bounding box center [1123, 470] width 11 height 11
checkbox input "true"
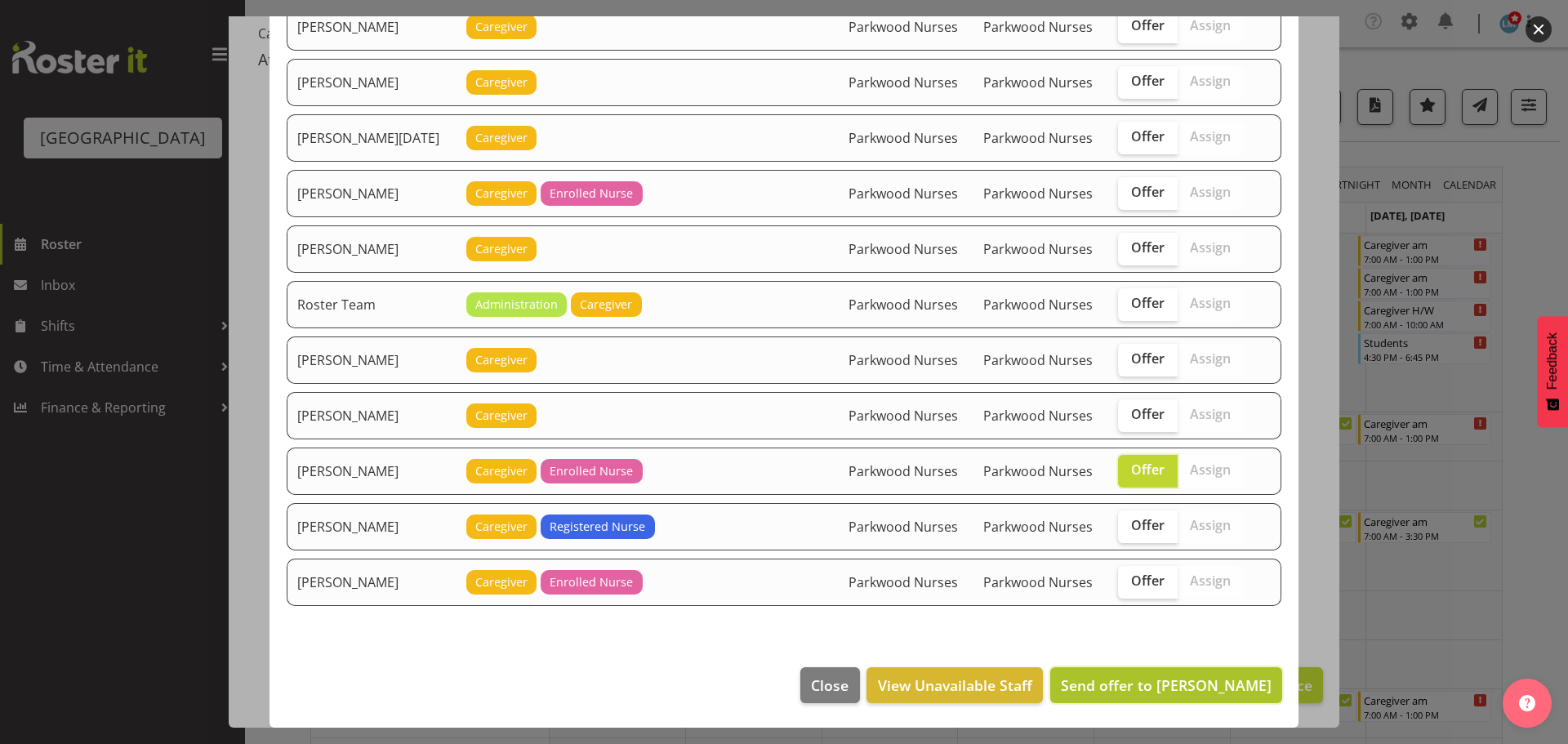
click at [1227, 677] on span "Send offer to Shiena Murakami" at bounding box center [1166, 684] width 211 height 19
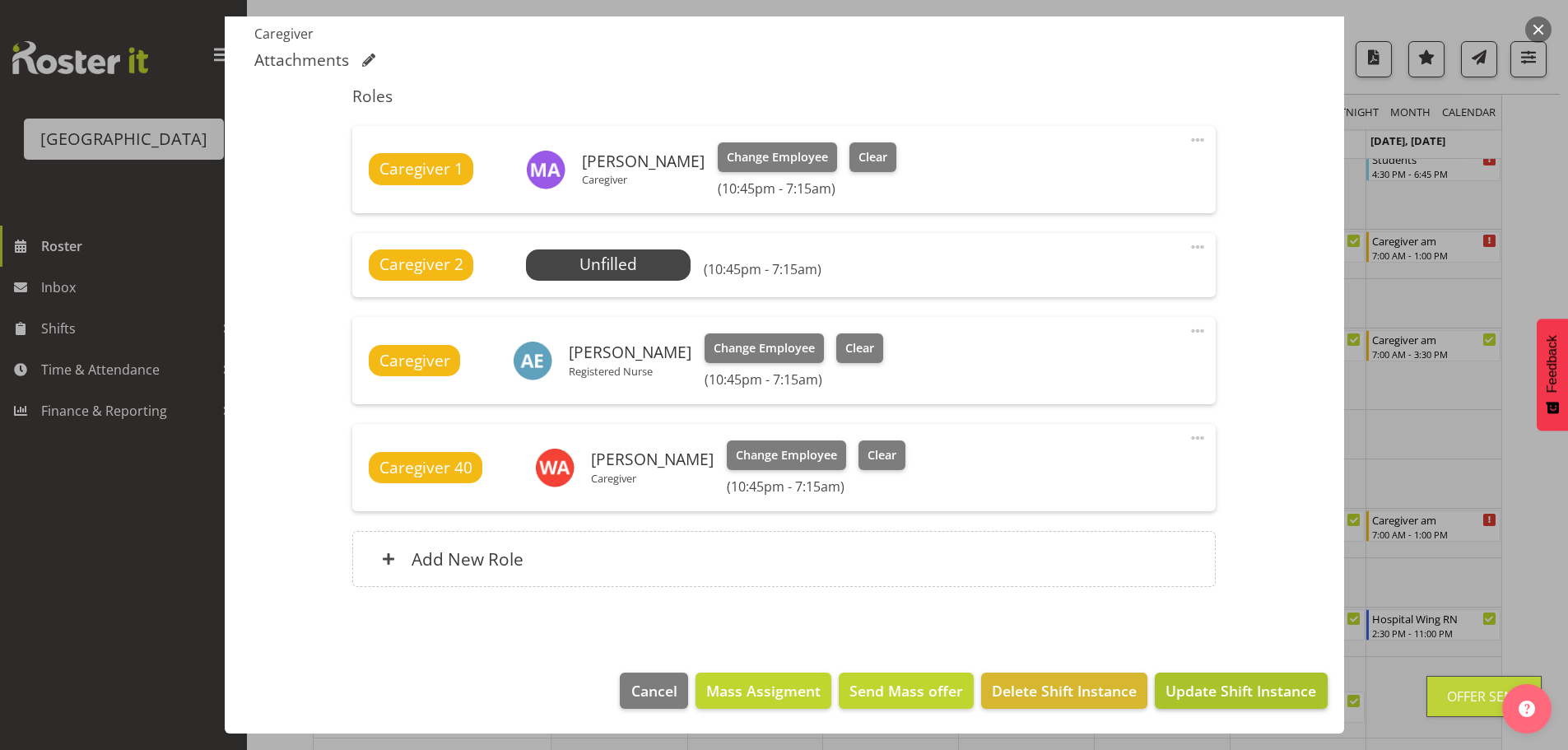
scroll to position [494, 0]
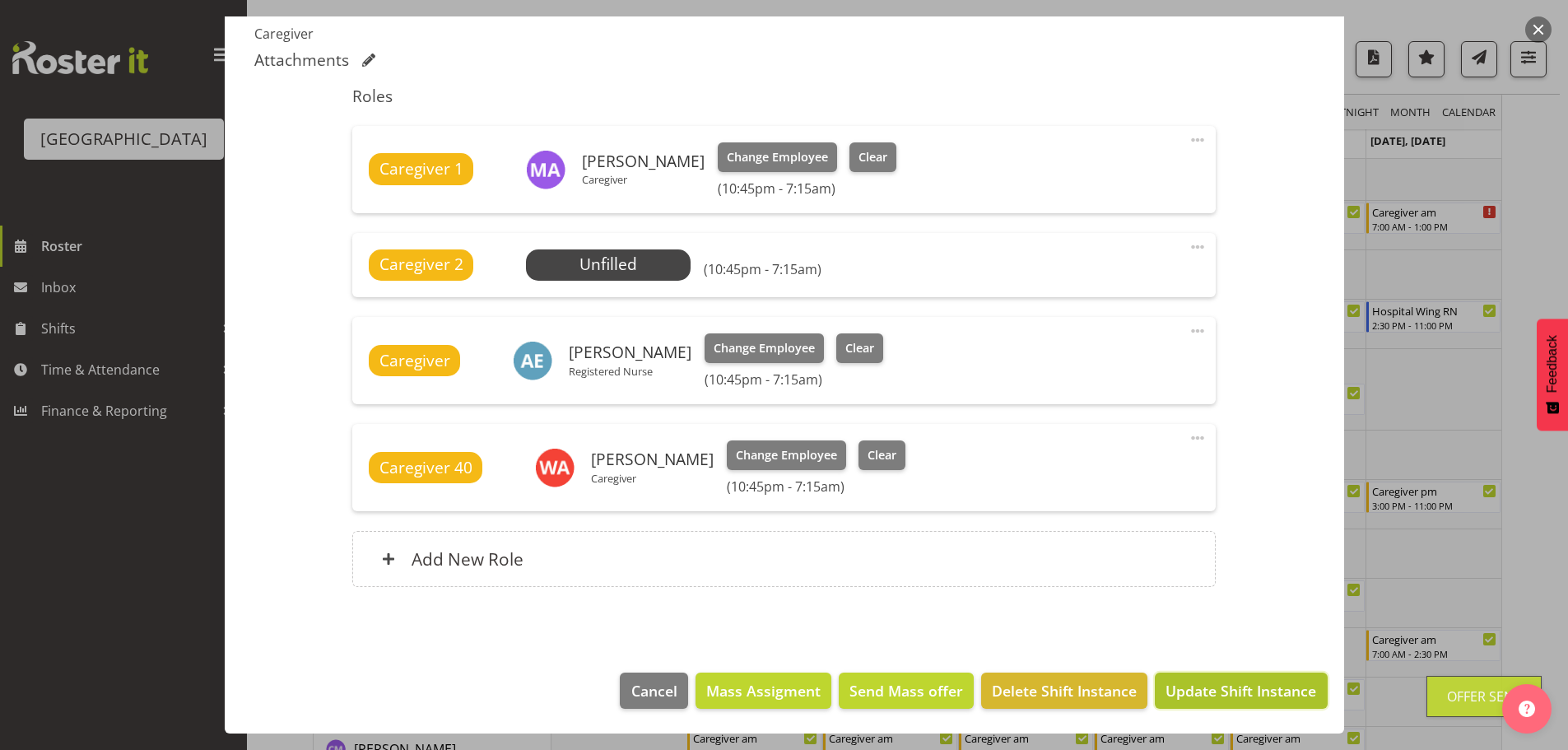
click at [1235, 681] on span "Update Shift Instance" at bounding box center [1241, 690] width 151 height 21
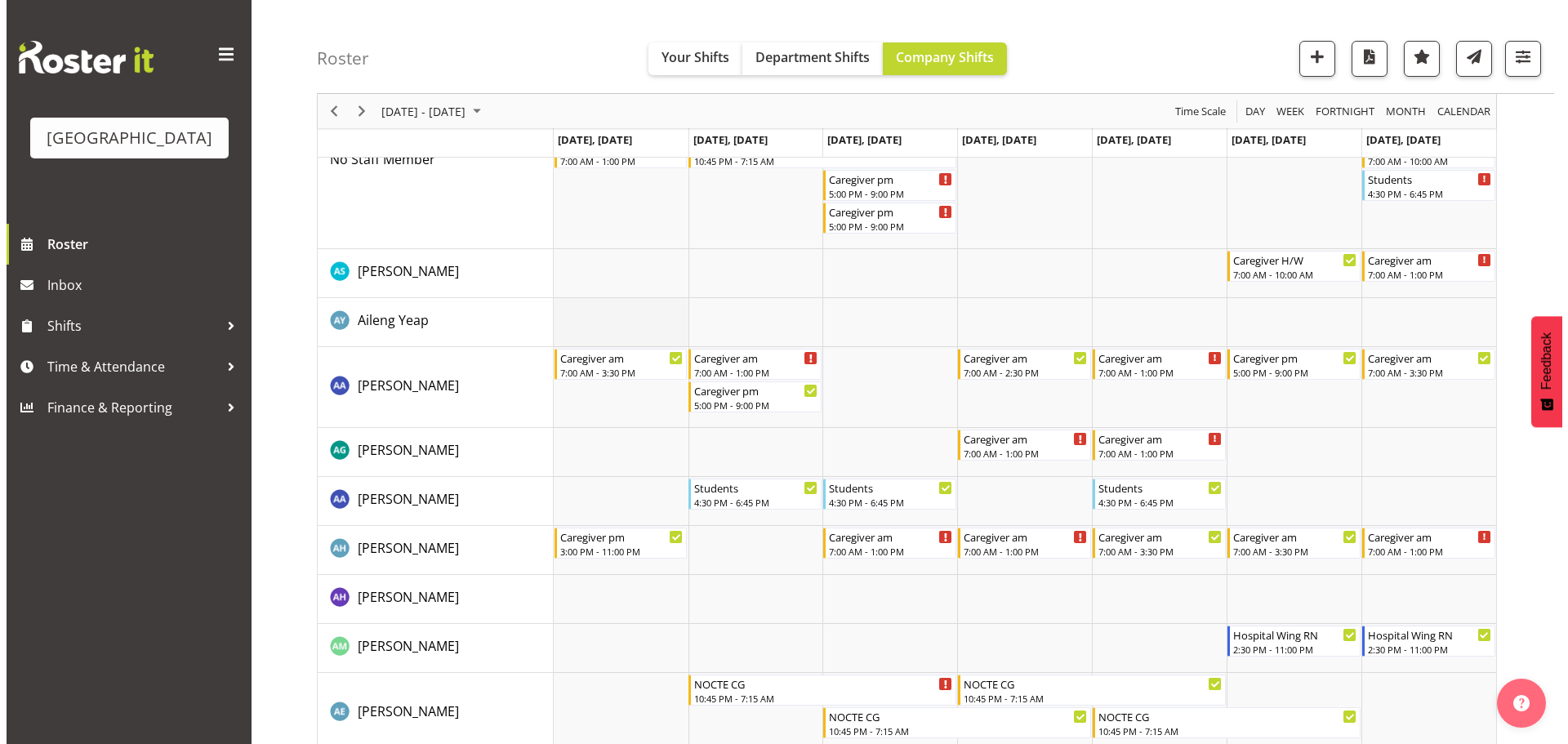
scroll to position [0, 0]
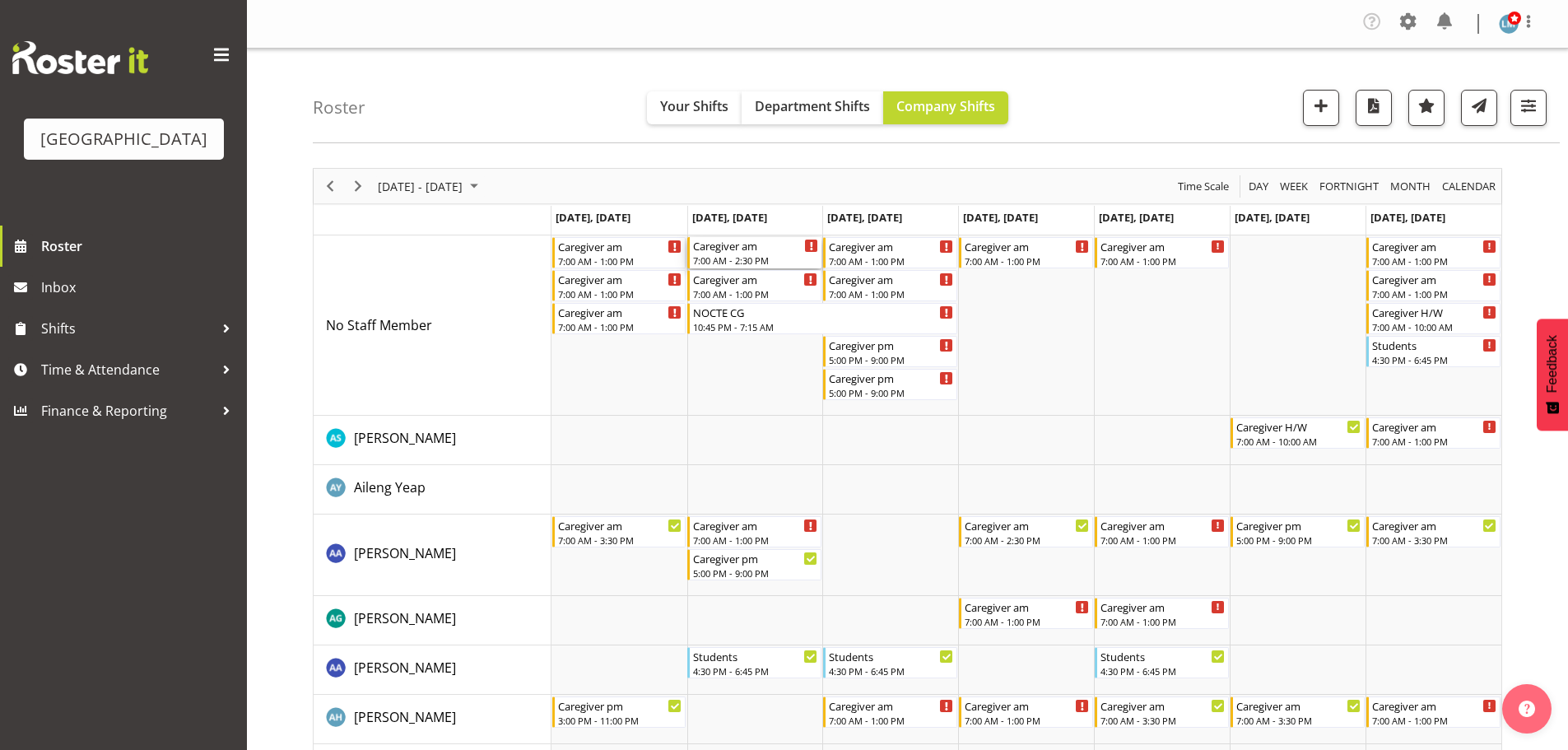
click at [764, 254] on div "7:00 AM - 2:30 PM" at bounding box center [756, 260] width 125 height 14
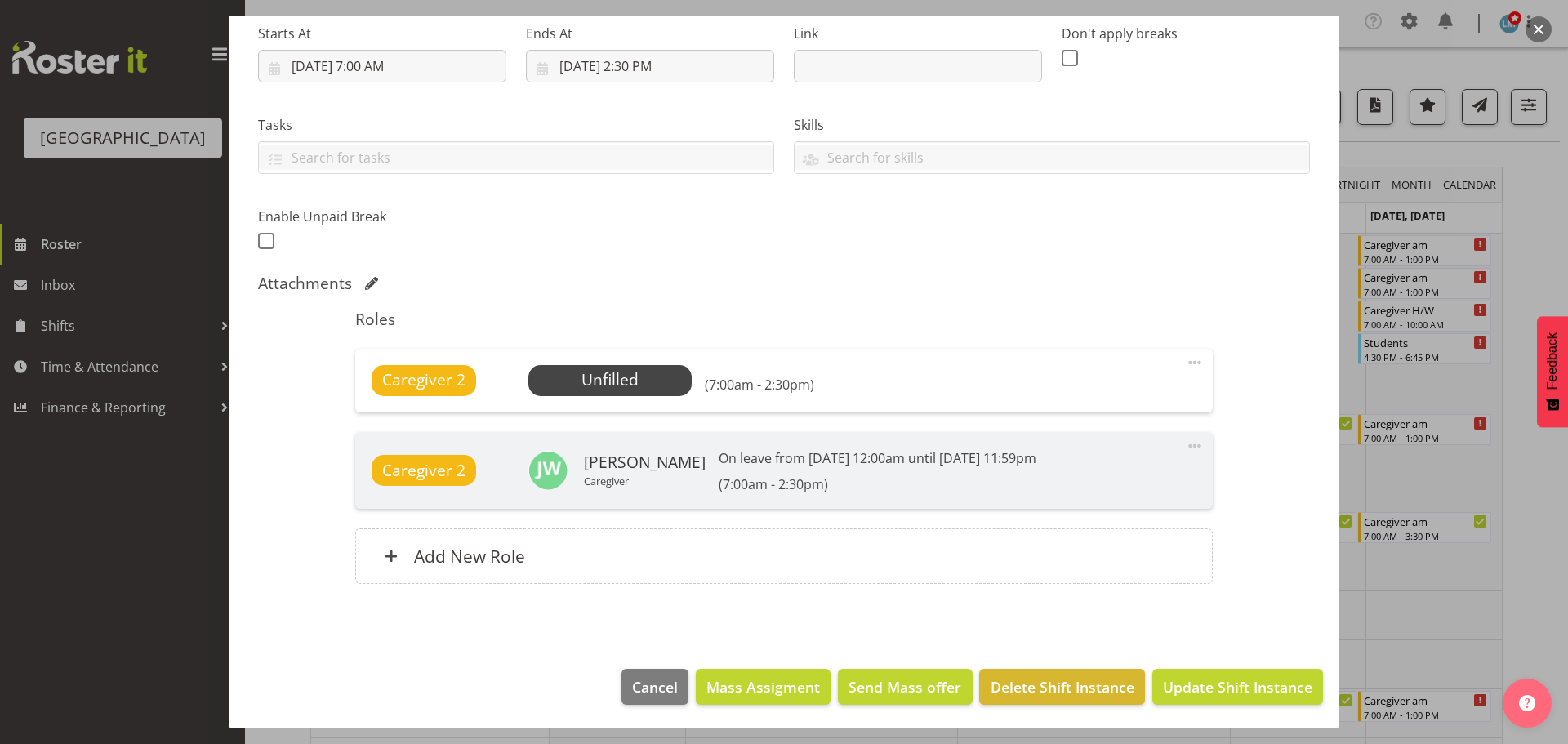
scroll to position [264, 0]
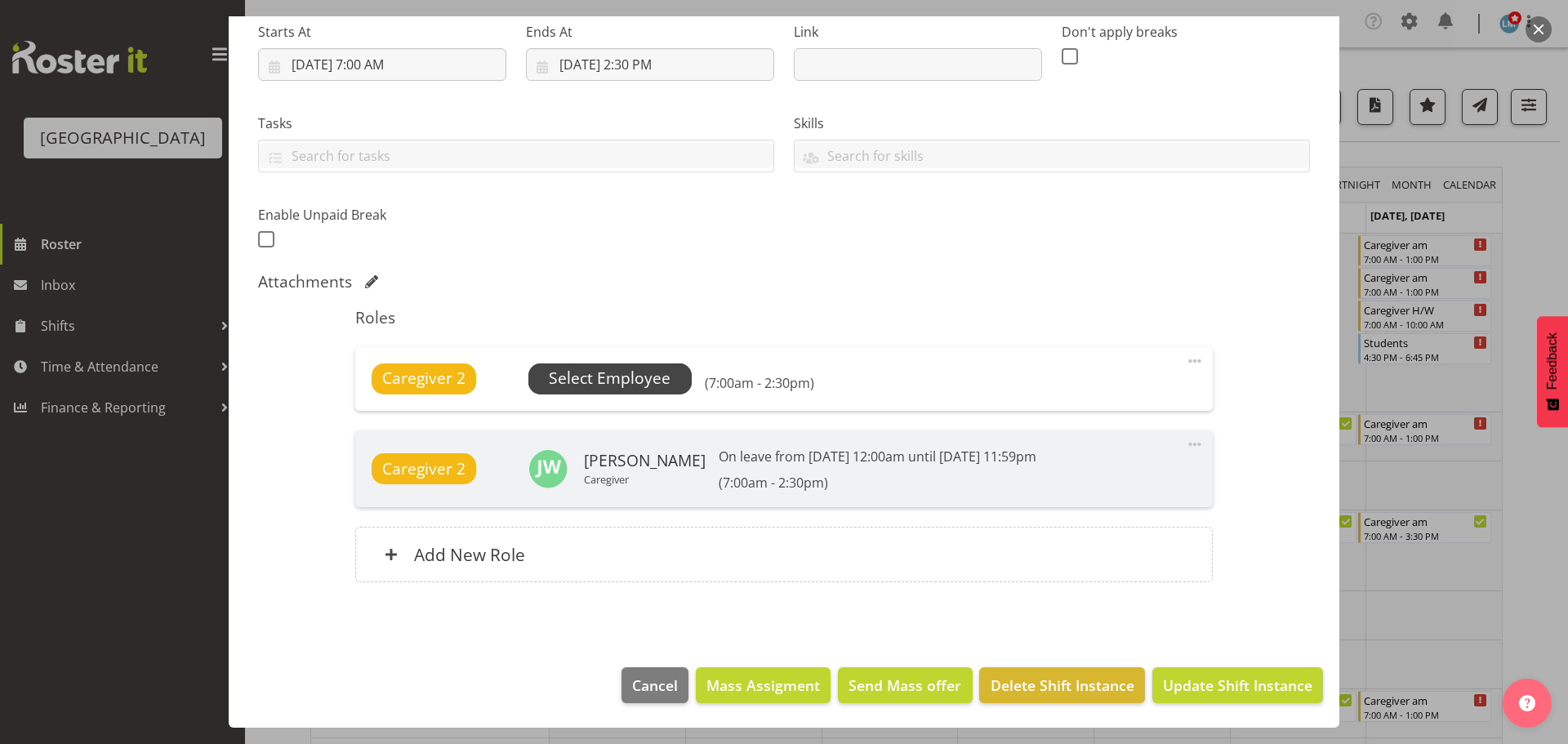
click at [640, 382] on span "Select Employee" at bounding box center [610, 378] width 122 height 24
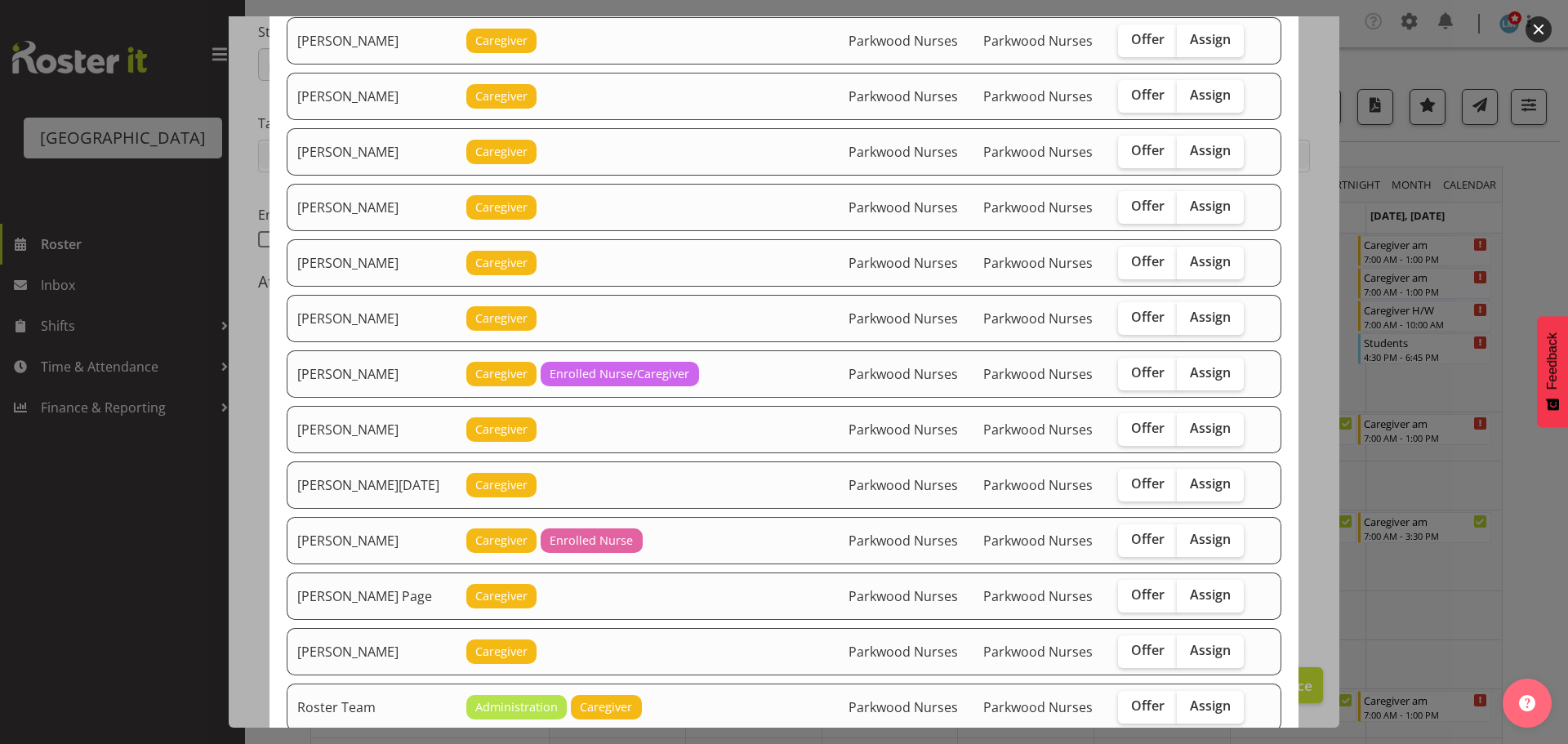
scroll to position [1633, 0]
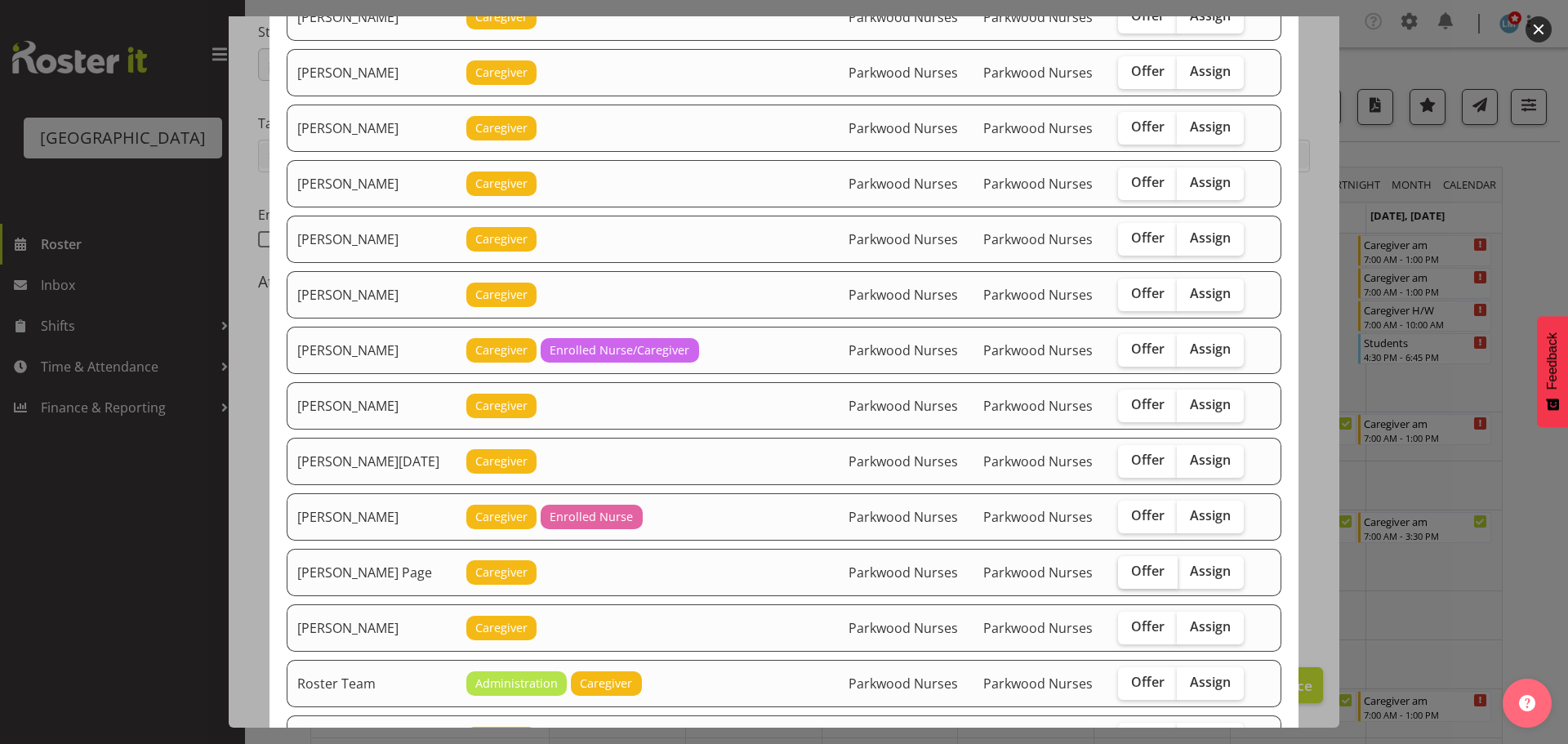
click at [1132, 567] on span "Offer" at bounding box center [1148, 570] width 34 height 16
click at [1129, 567] on input "Offer" at bounding box center [1123, 571] width 11 height 11
checkbox input "true"
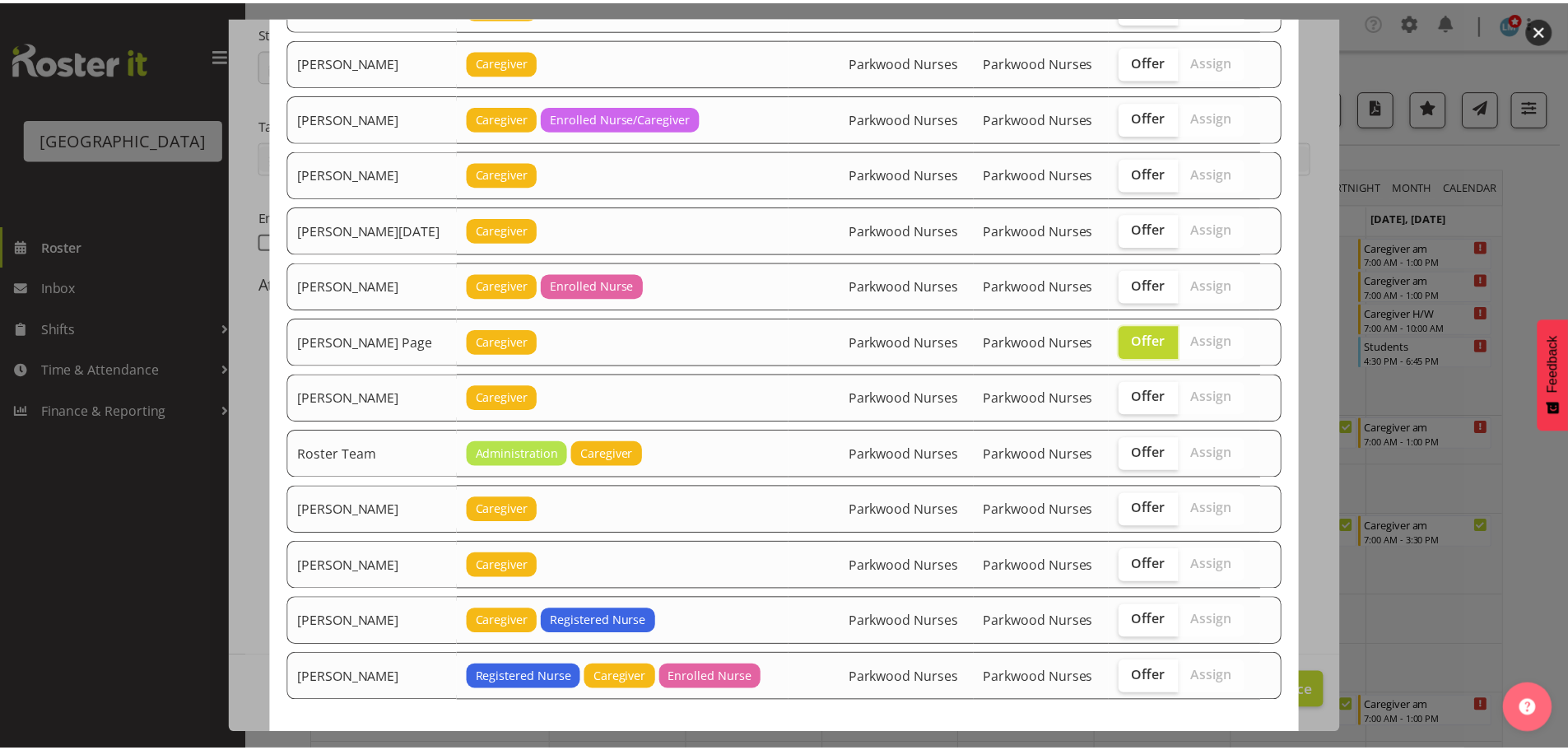
scroll to position [1973, 0]
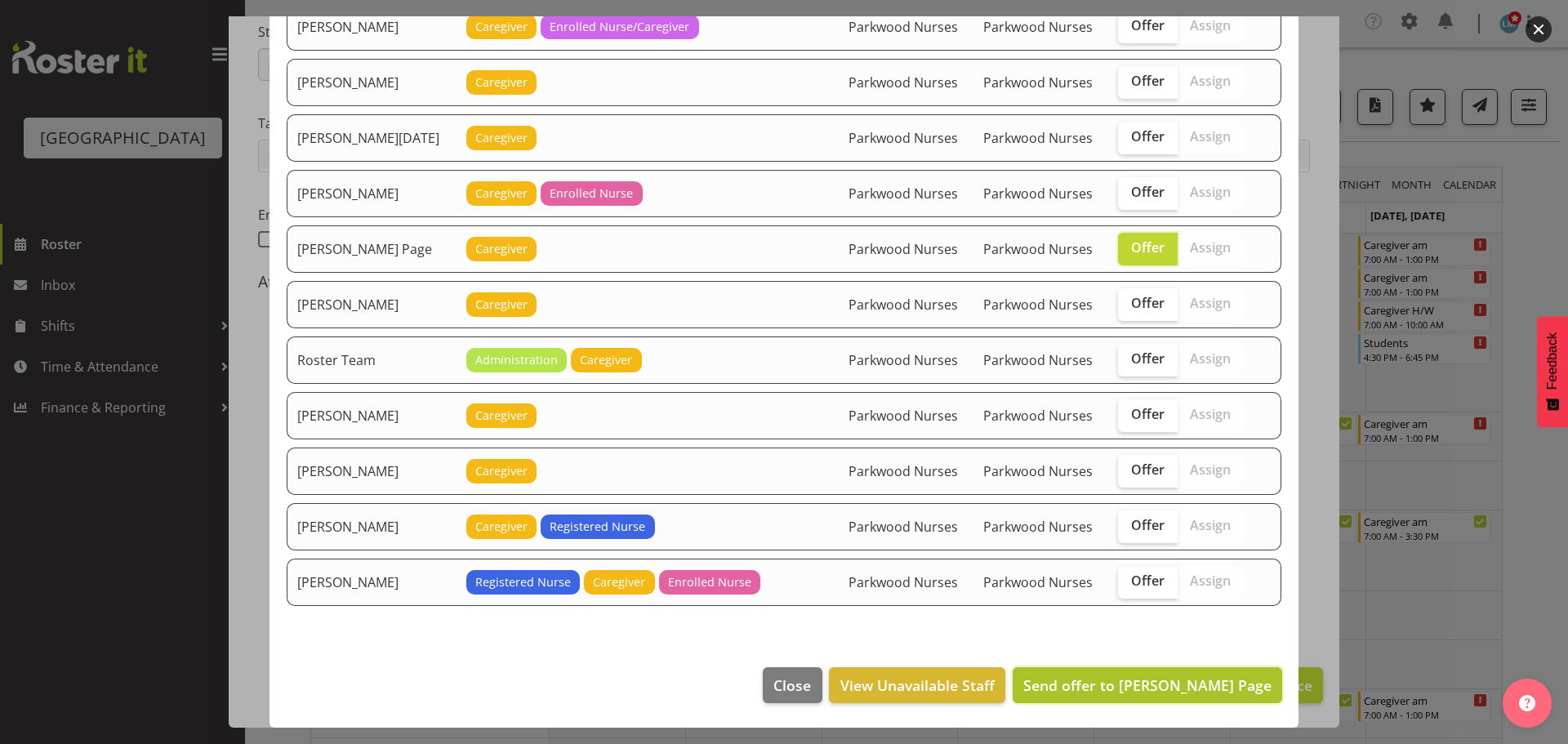
click at [1159, 694] on span "Send offer to Robyn Le Page" at bounding box center [1147, 684] width 248 height 19
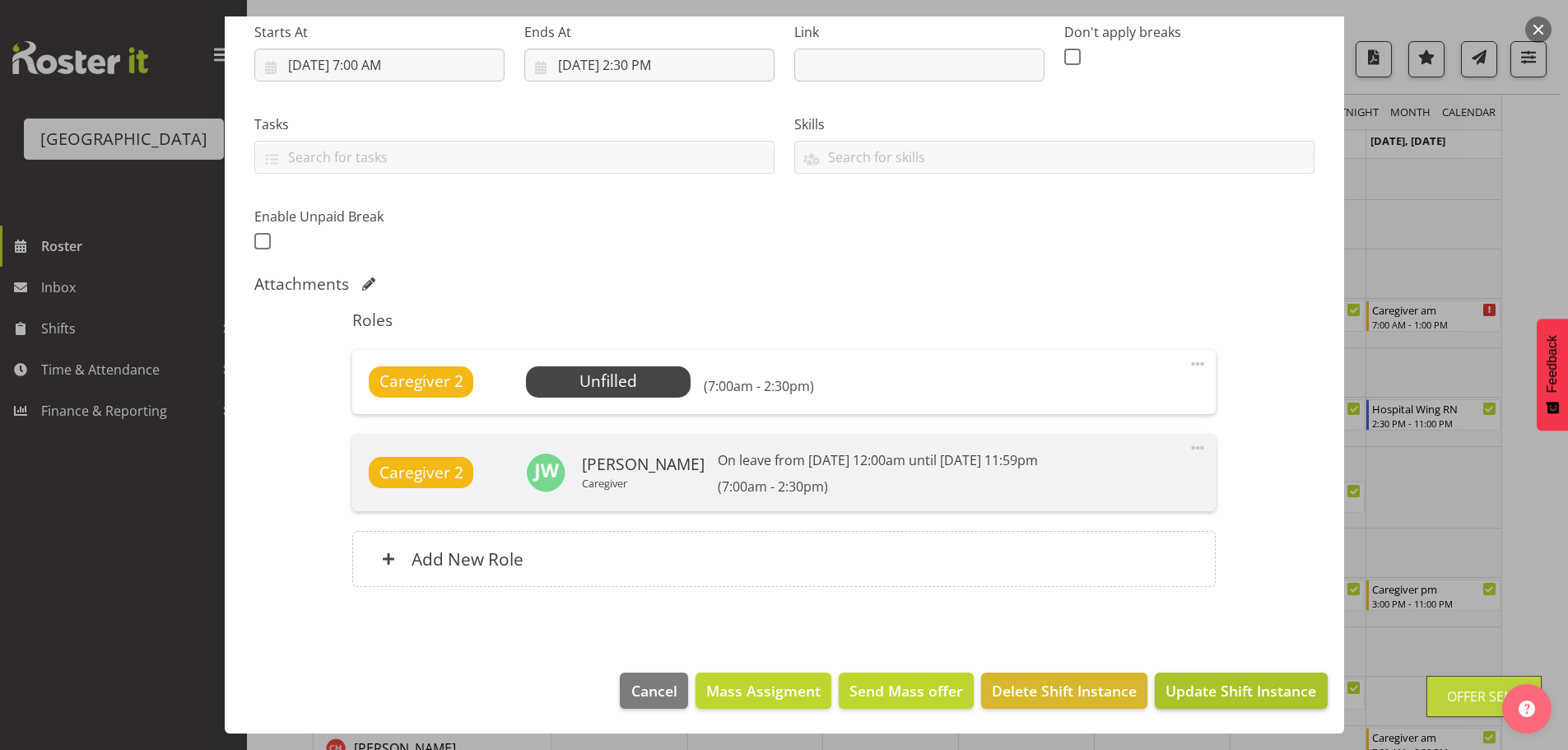
scroll to position [412, 0]
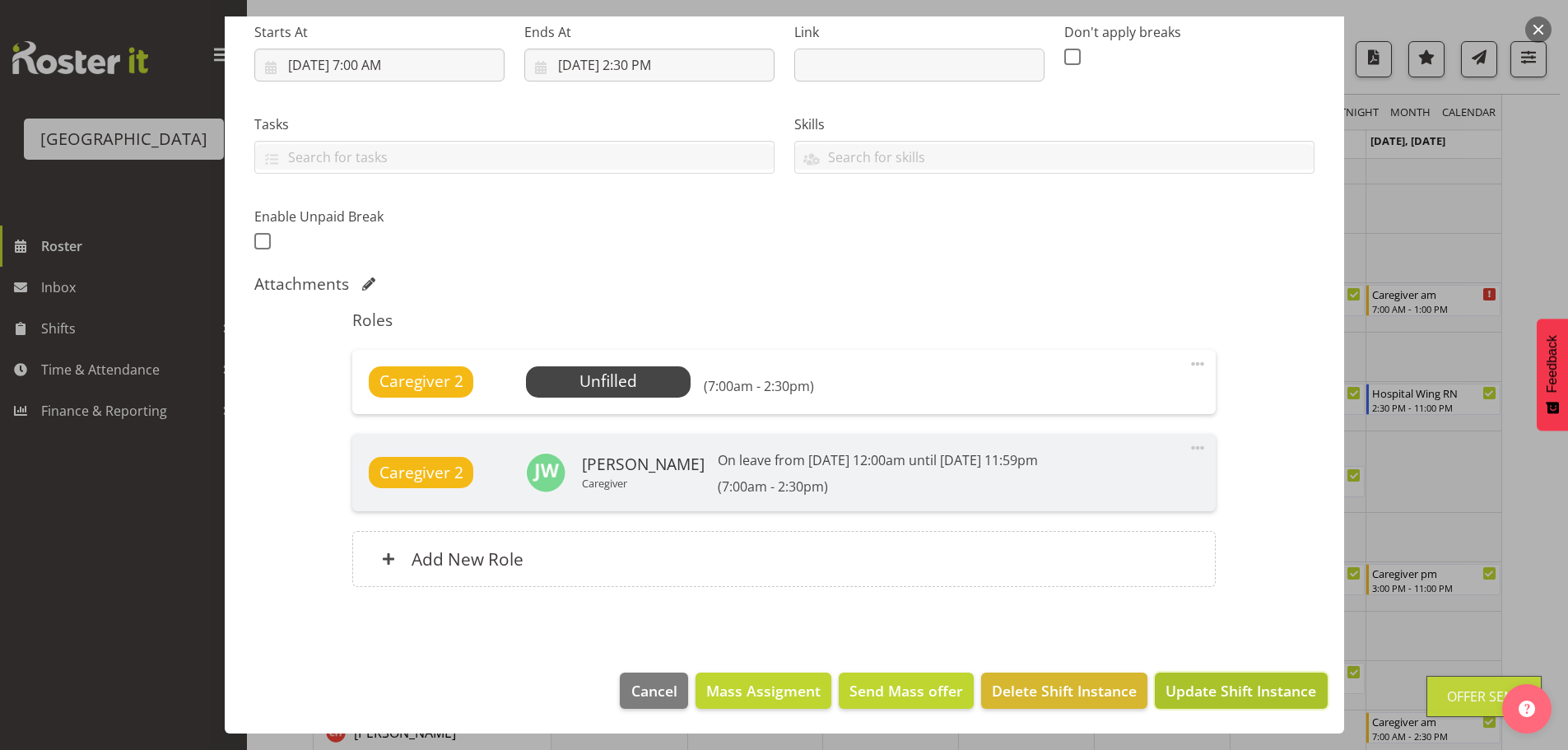
click at [1169, 699] on span "Update Shift Instance" at bounding box center [1241, 690] width 151 height 21
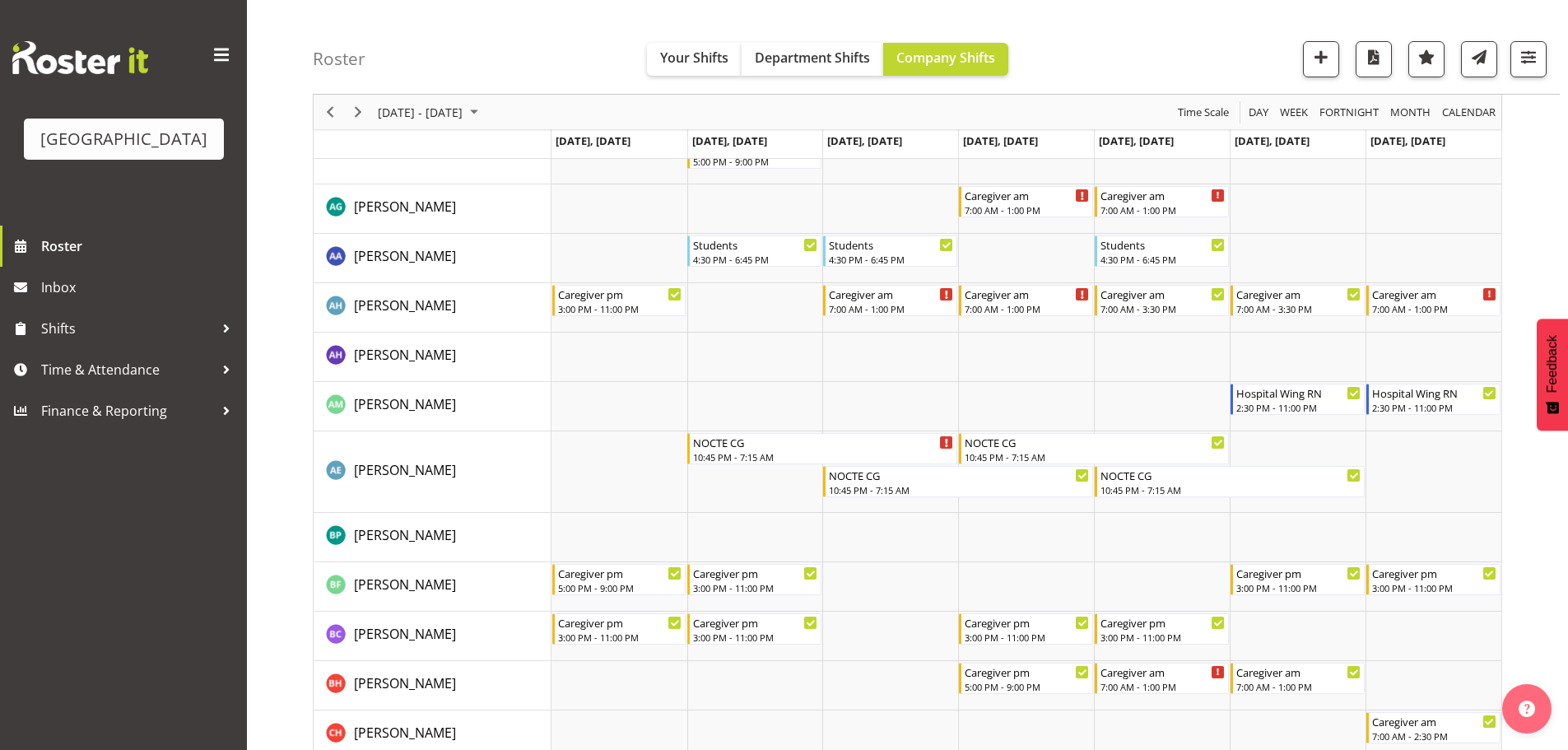
scroll to position [542, 0]
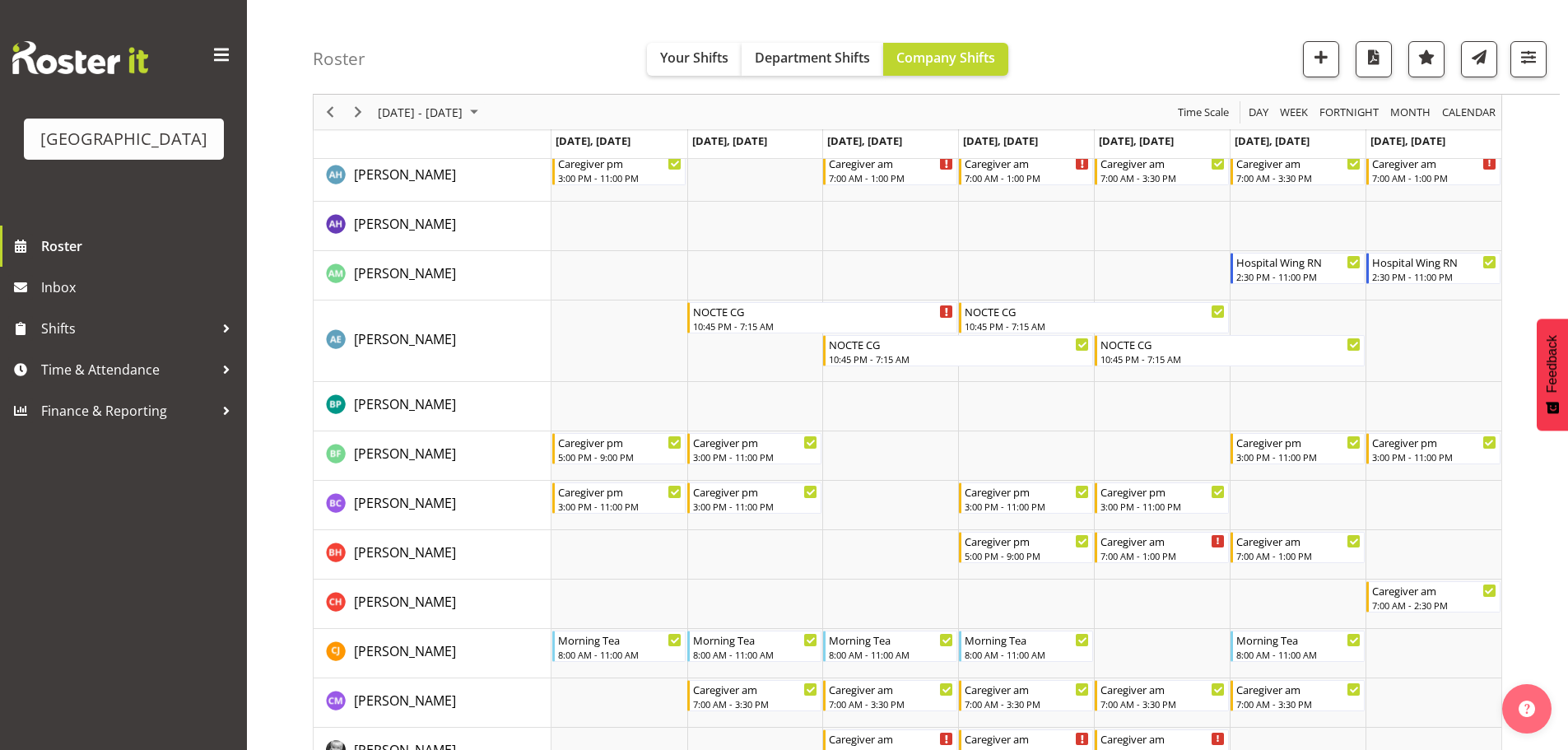
drag, startPoint x: 1168, startPoint y: 572, endPoint x: 1117, endPoint y: 519, distance: 73.6
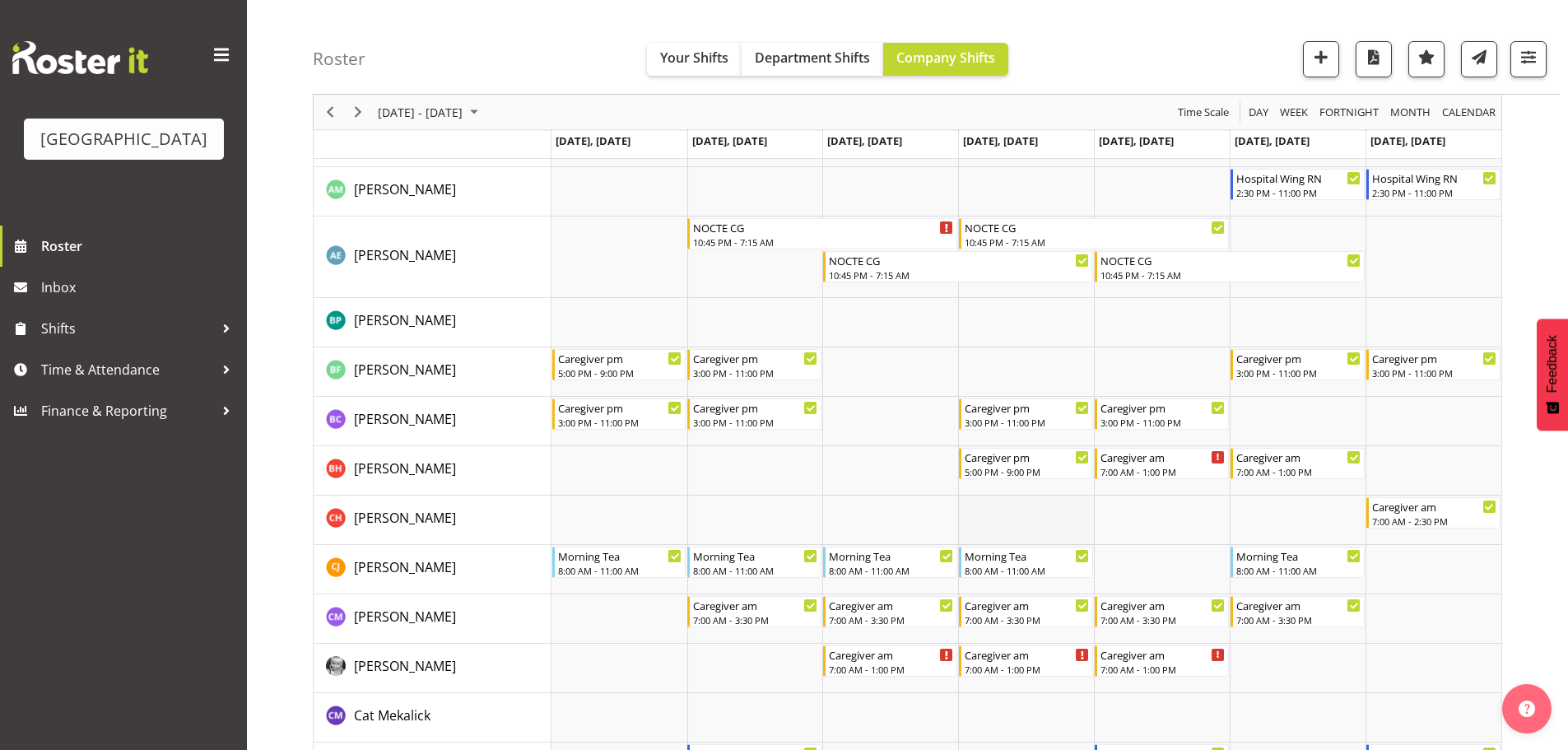
scroll to position [297, 0]
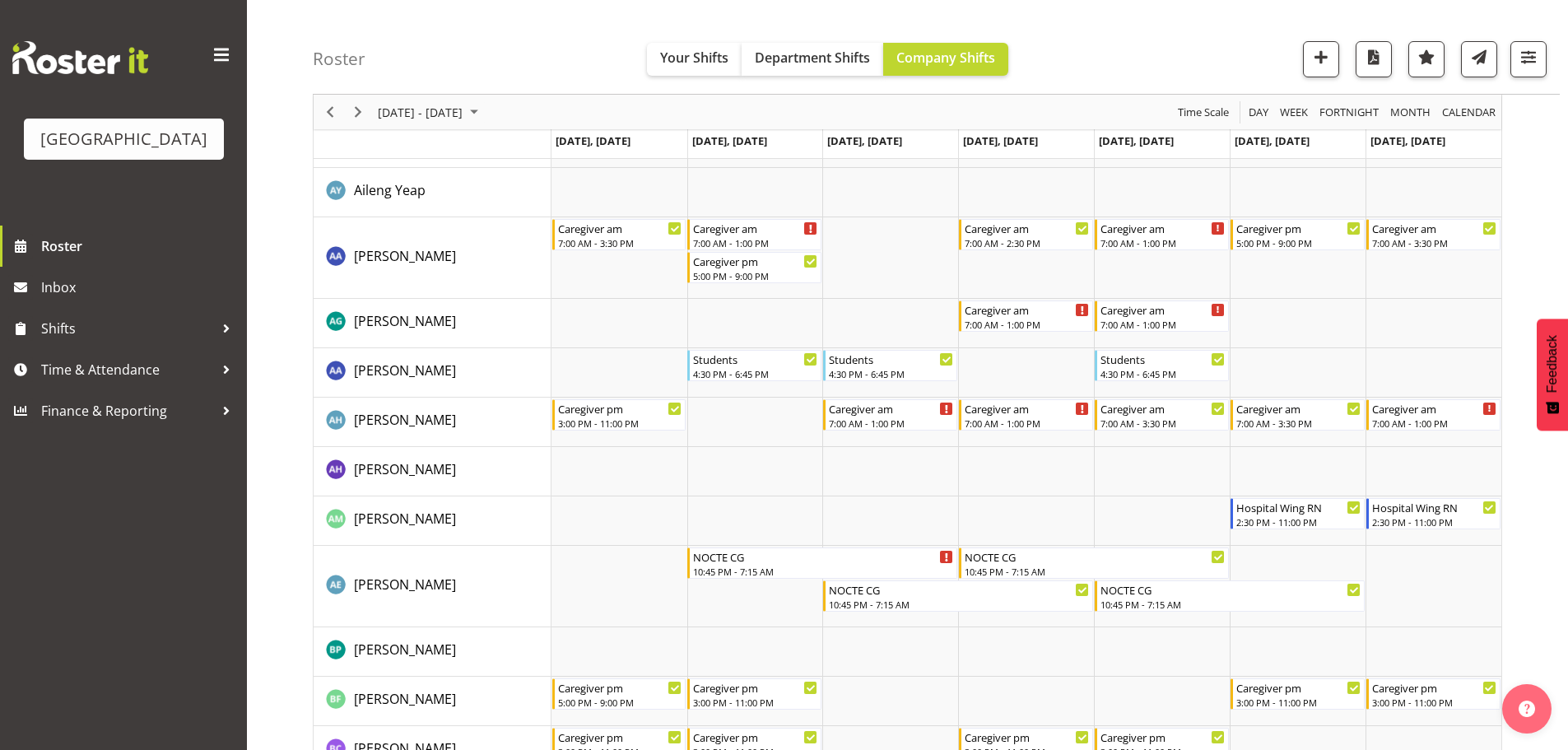
click at [107, 607] on div "Parkwood Retirement Village Roster Inbox Shifts Time & Attendance Finance & Rep…" at bounding box center [123, 375] width 247 height 750
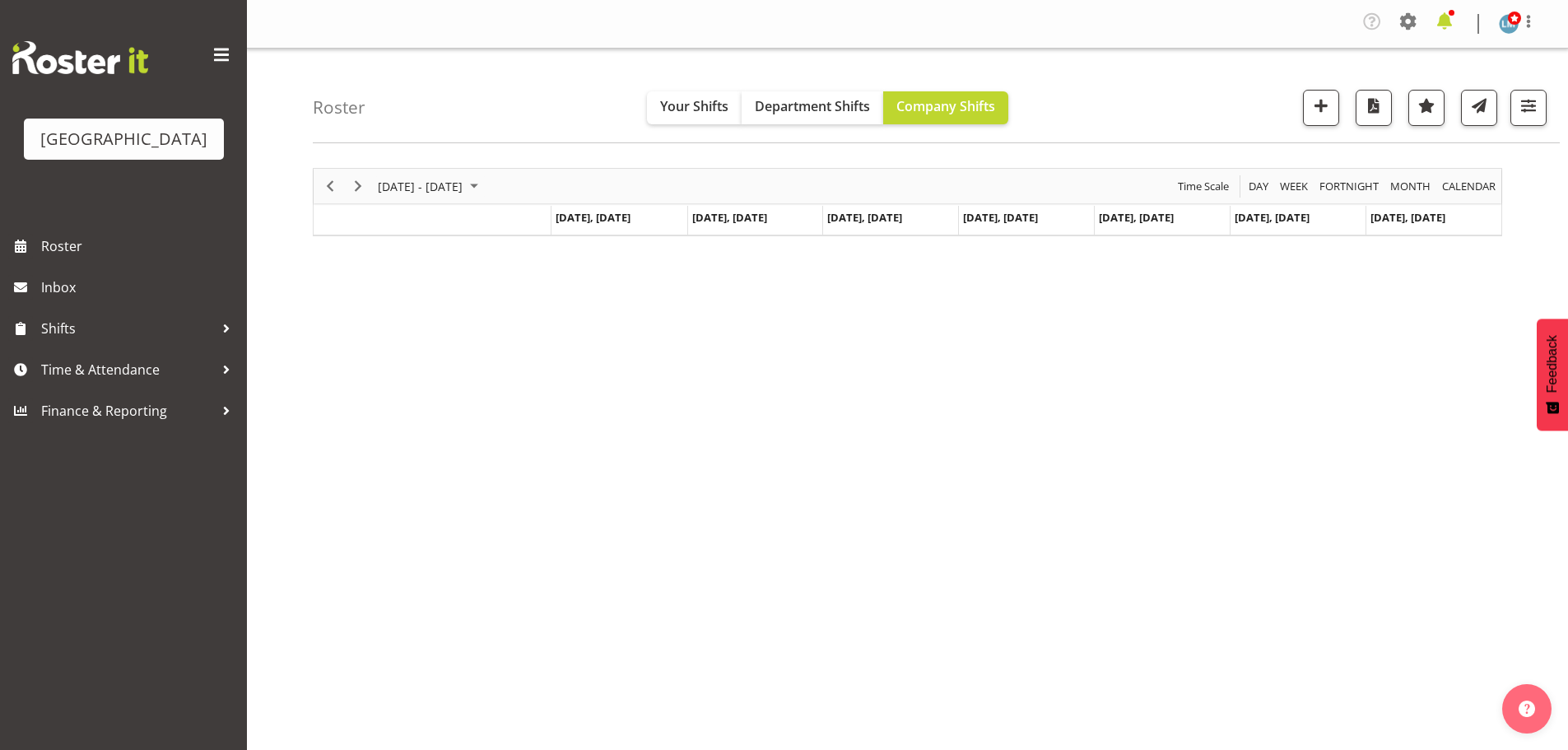
click at [1447, 17] on span at bounding box center [1443, 21] width 26 height 26
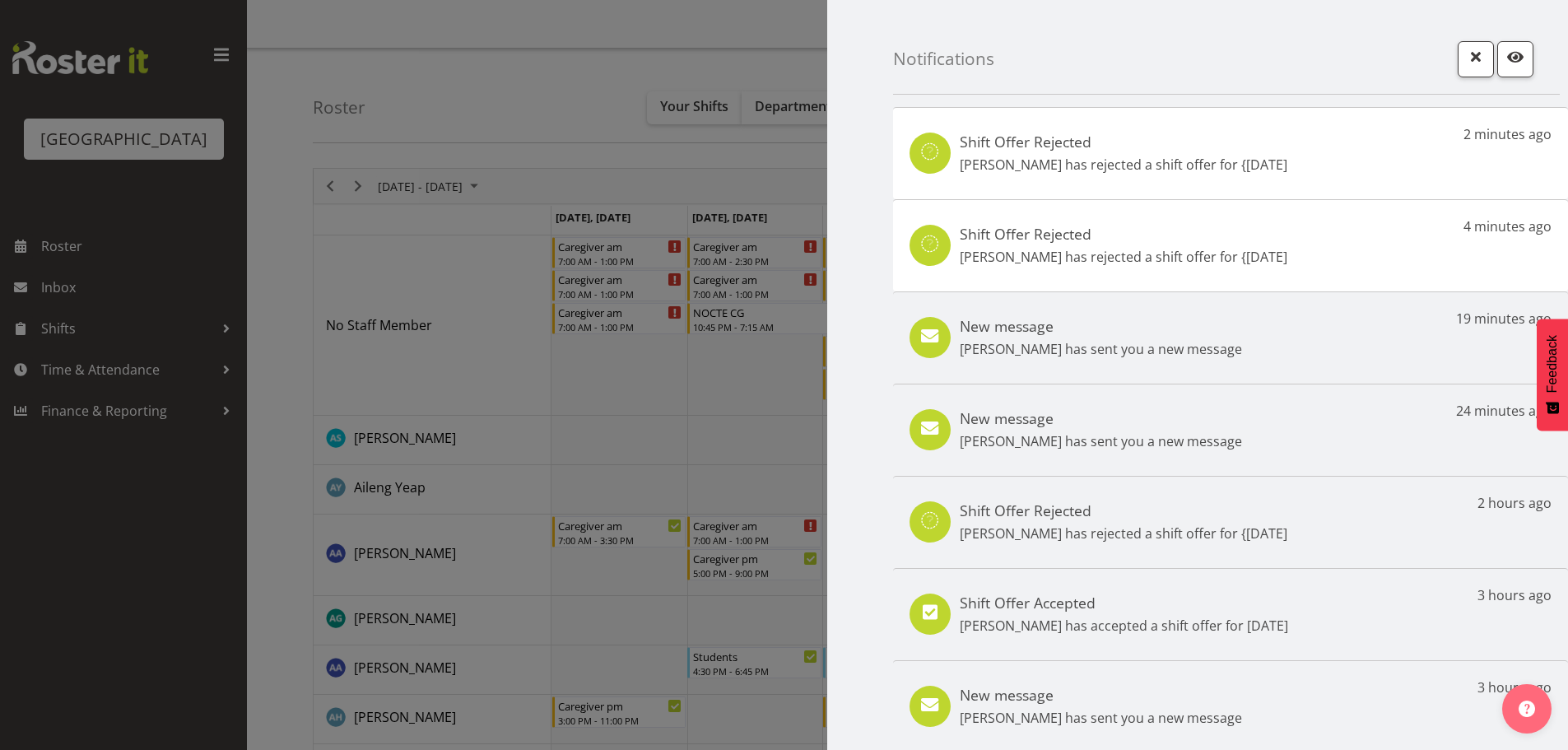
click at [84, 557] on div at bounding box center [784, 375] width 1568 height 750
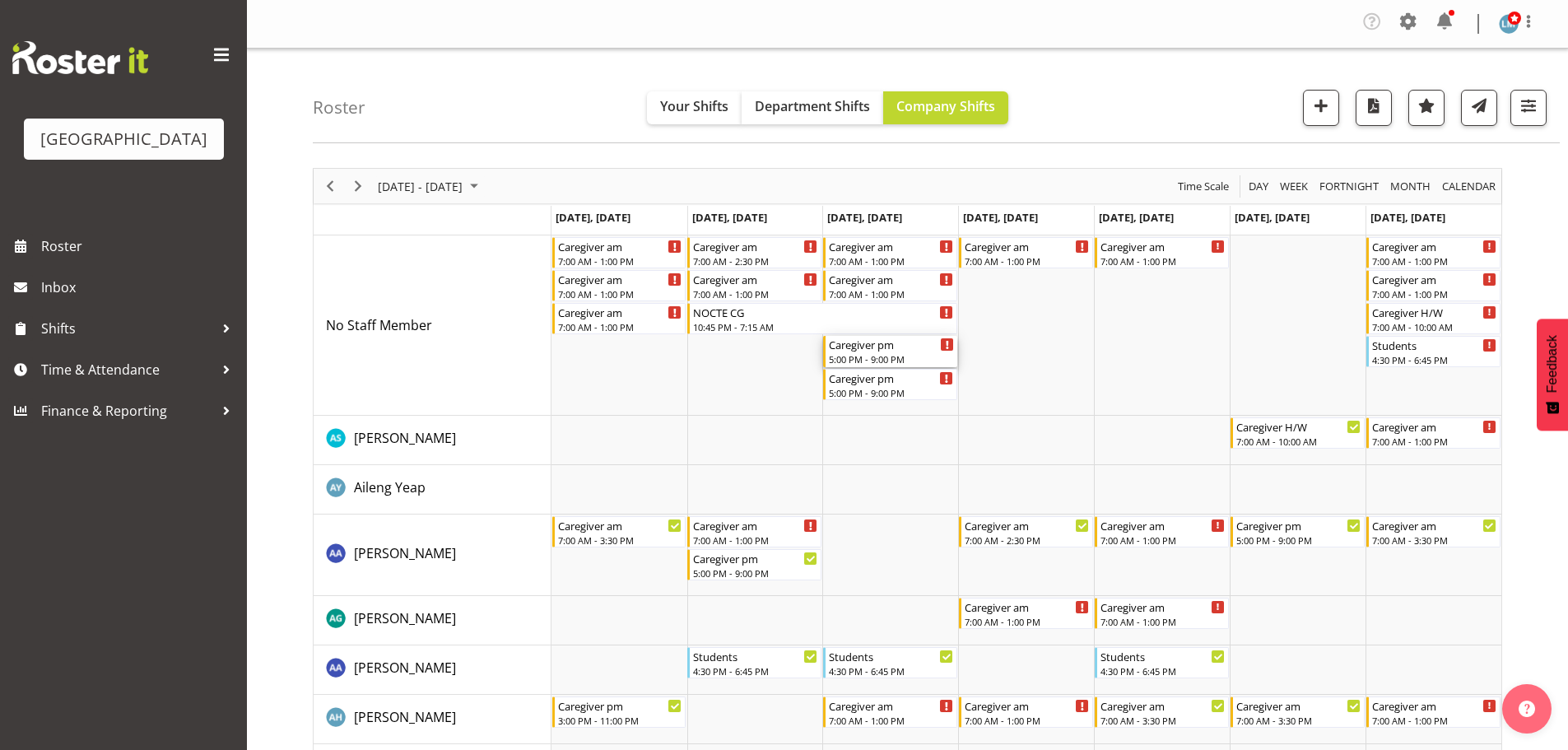
click at [888, 345] on div "Caregiver pm" at bounding box center [891, 343] width 125 height 16
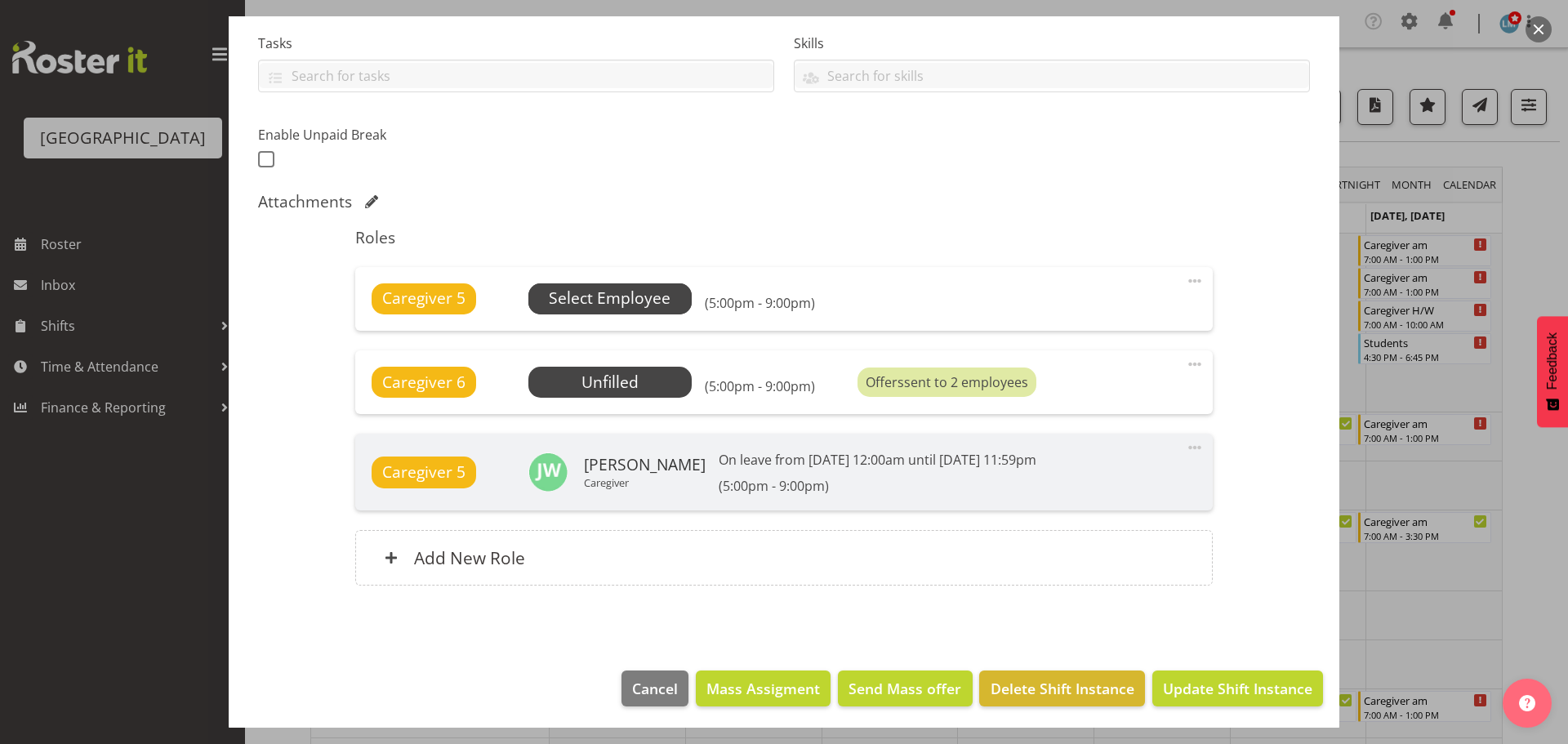
scroll to position [347, 0]
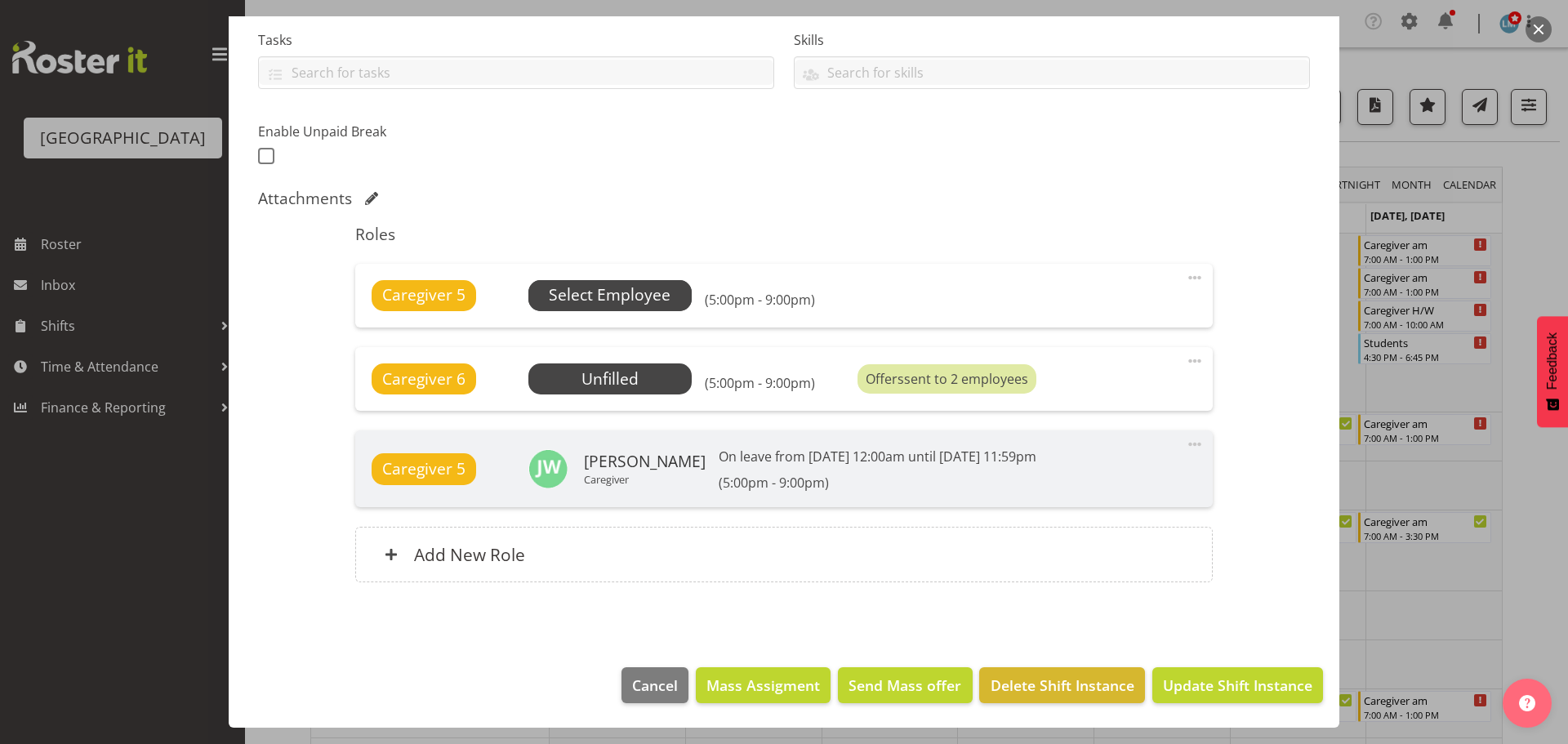
click at [631, 298] on span "Select Employee" at bounding box center [610, 295] width 122 height 24
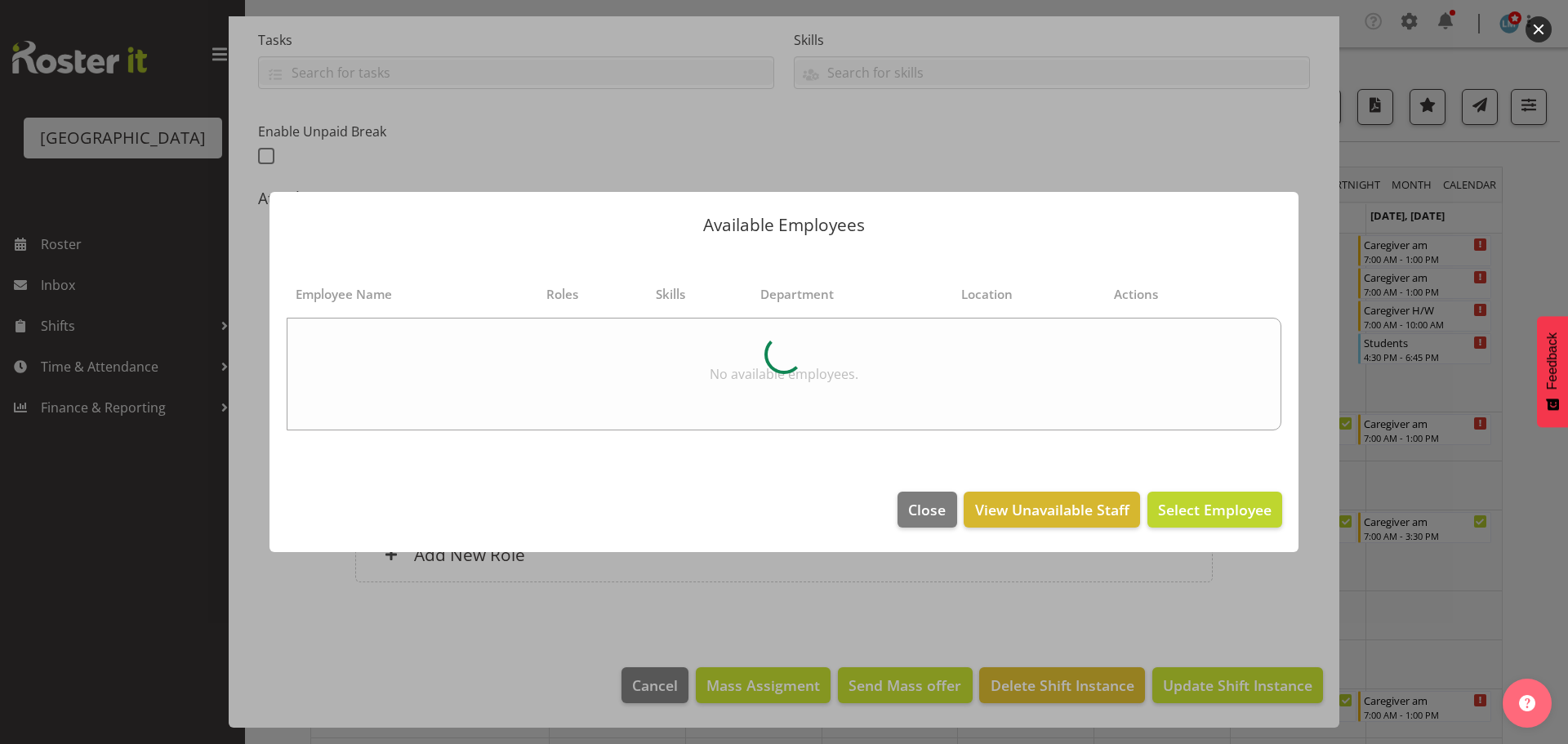
click at [1555, 202] on div at bounding box center [784, 372] width 1568 height 744
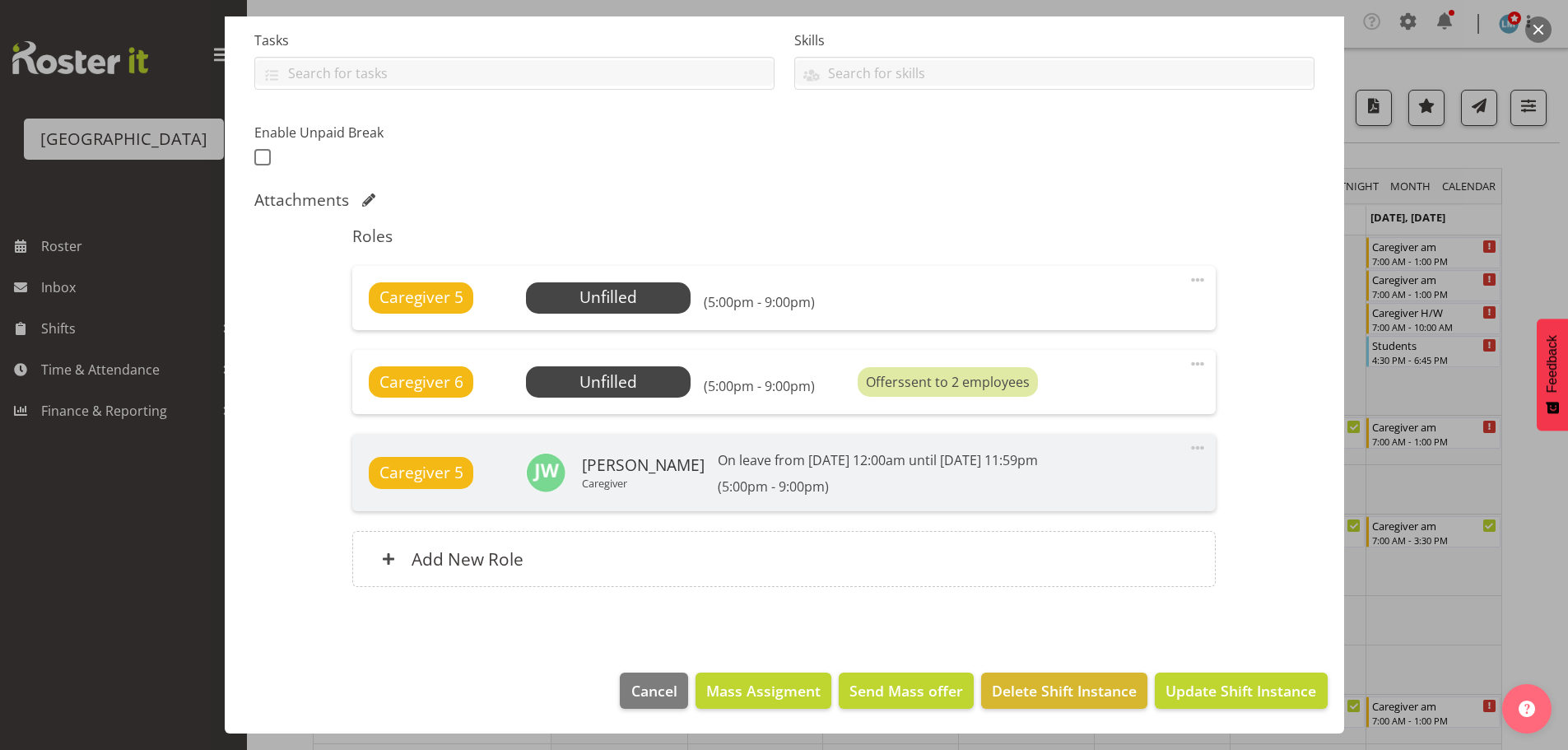
click at [1564, 200] on div at bounding box center [784, 375] width 1568 height 750
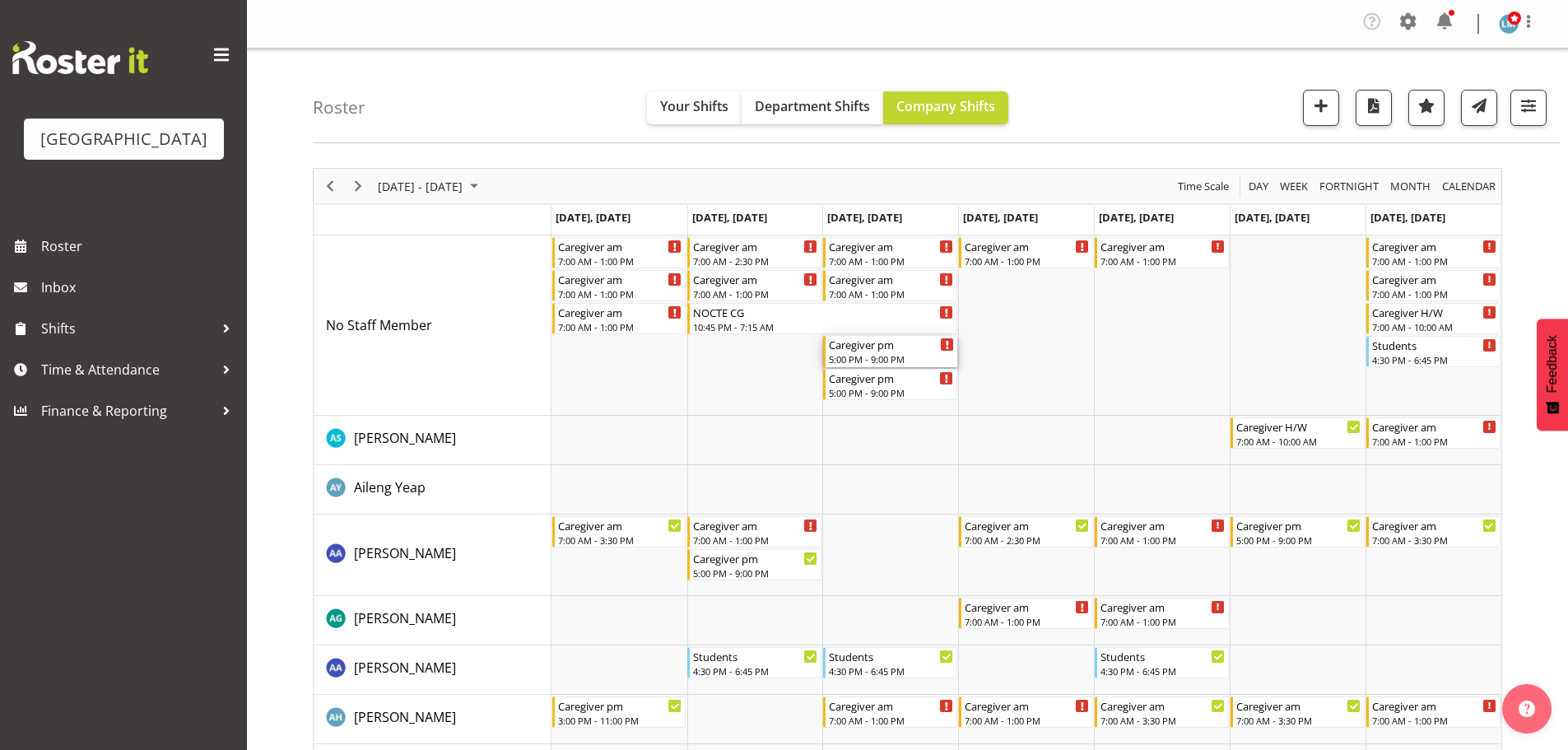
click at [913, 363] on div "5:00 PM - 9:00 PM" at bounding box center [891, 359] width 125 height 14
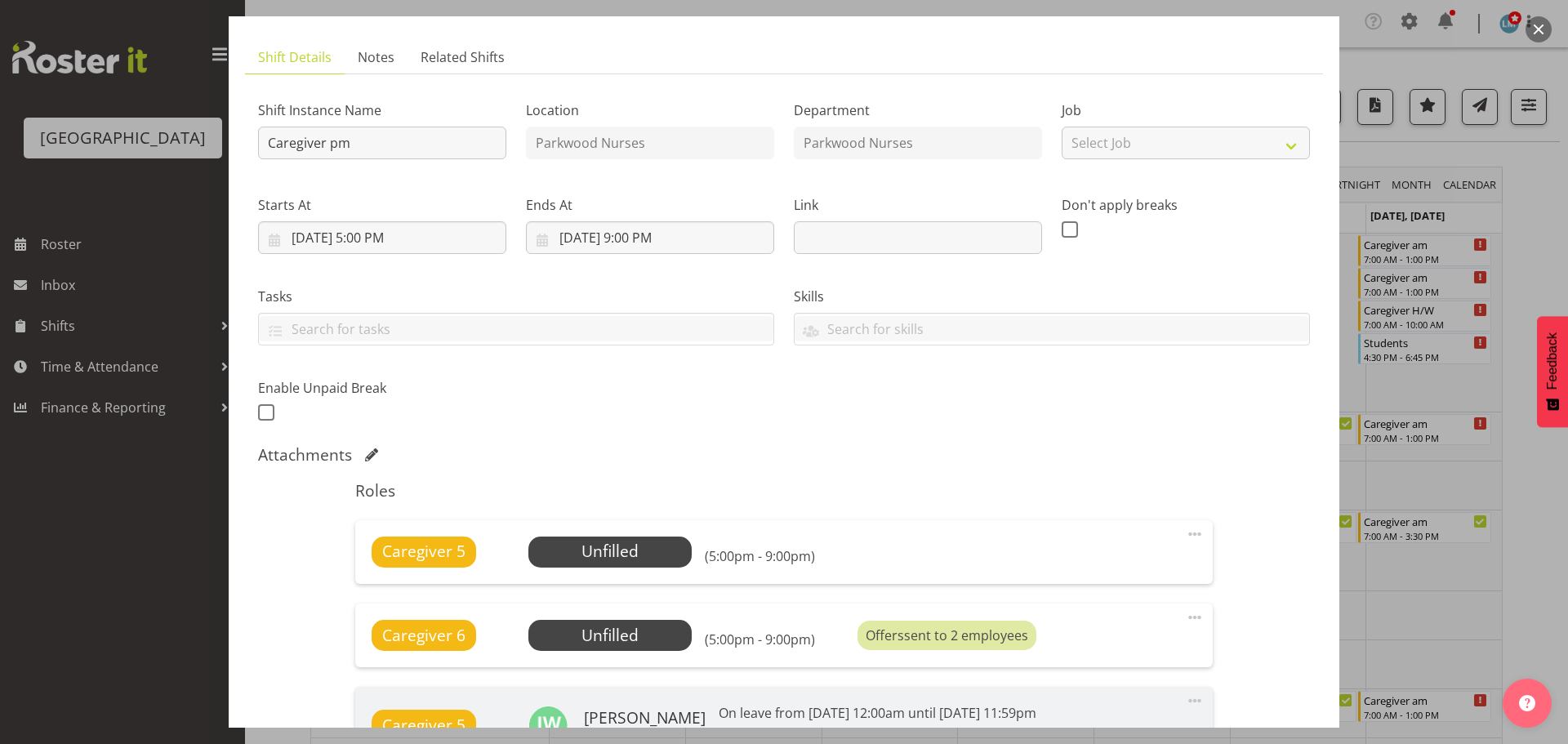
scroll to position [245, 0]
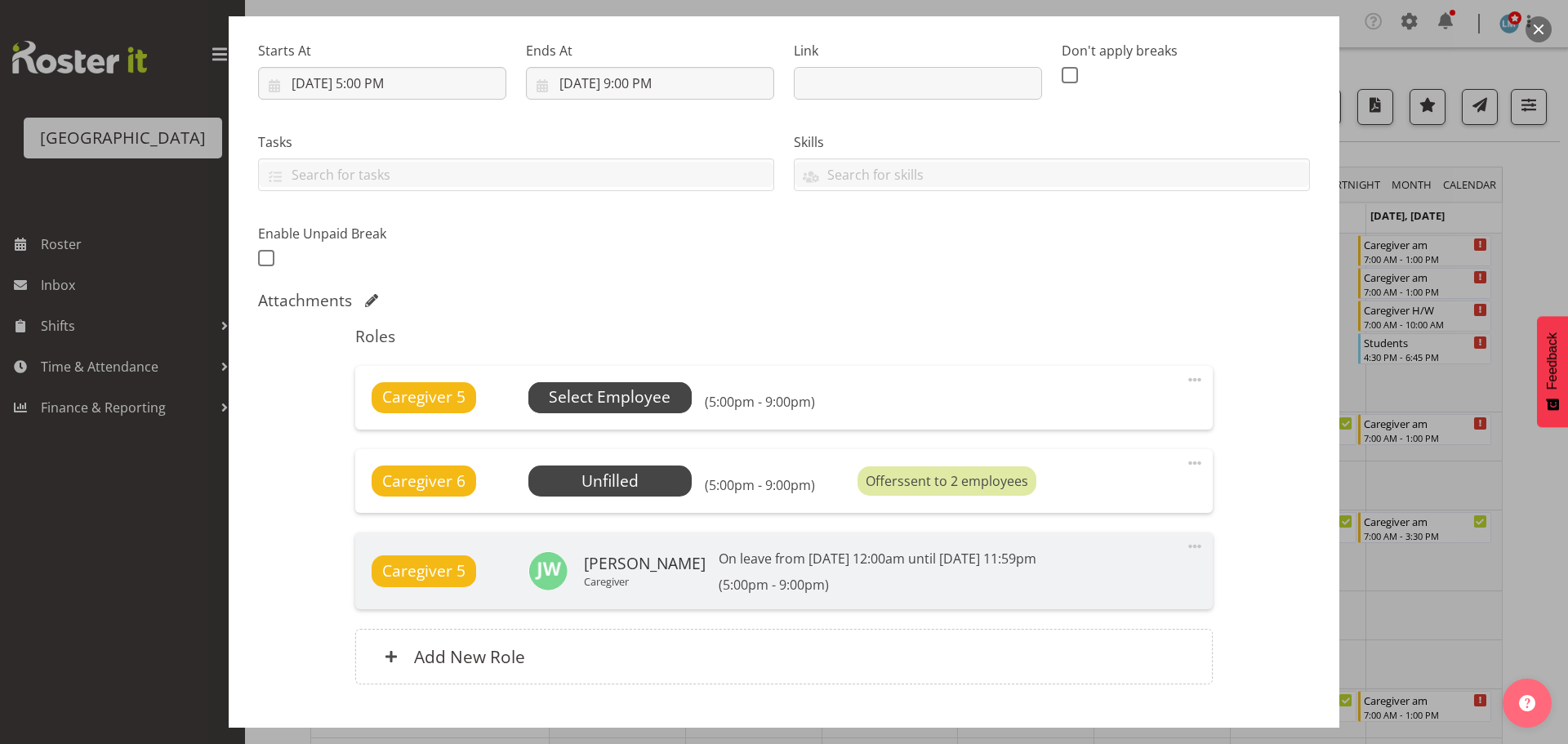
click at [652, 400] on span "Select Employee" at bounding box center [610, 398] width 122 height 24
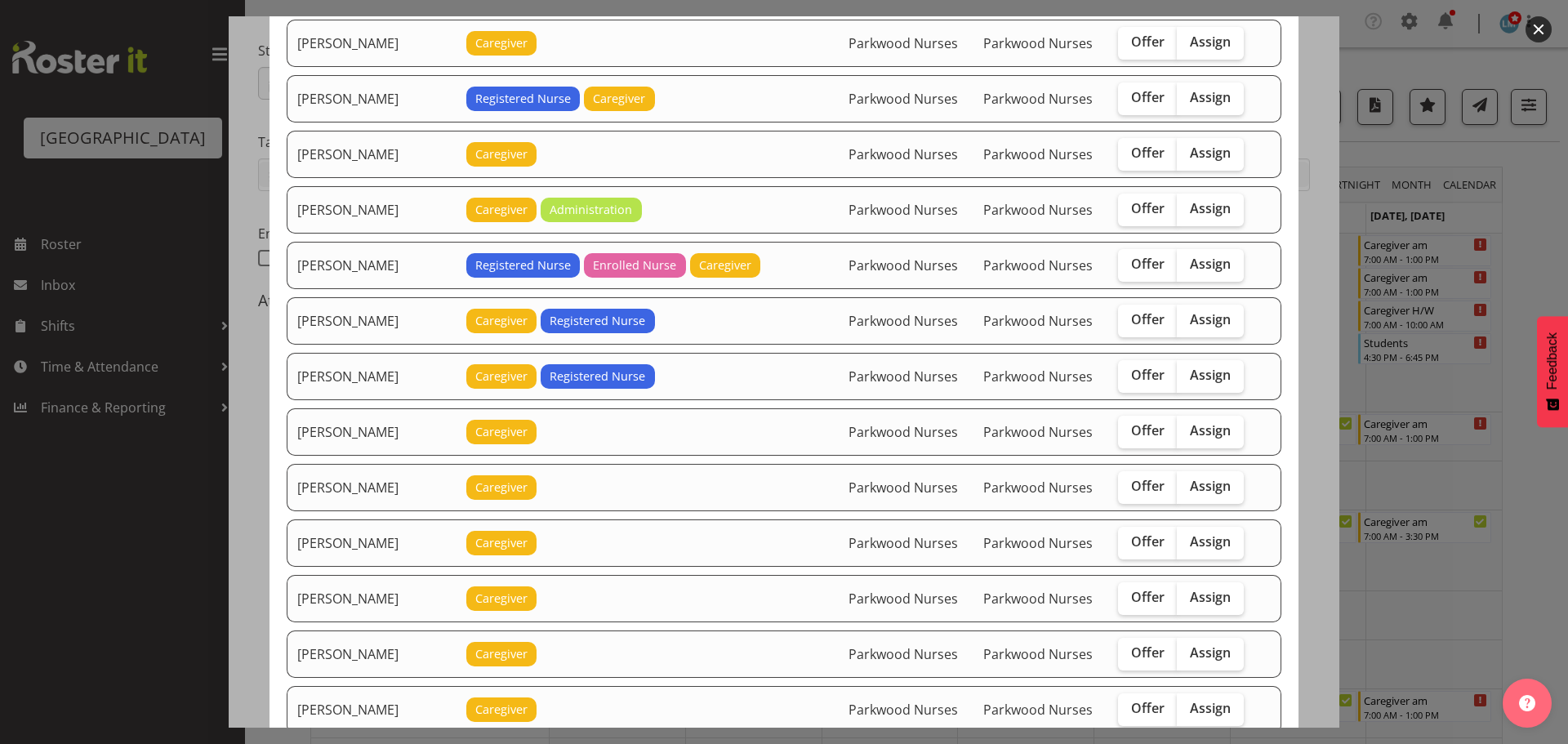
scroll to position [1633, 0]
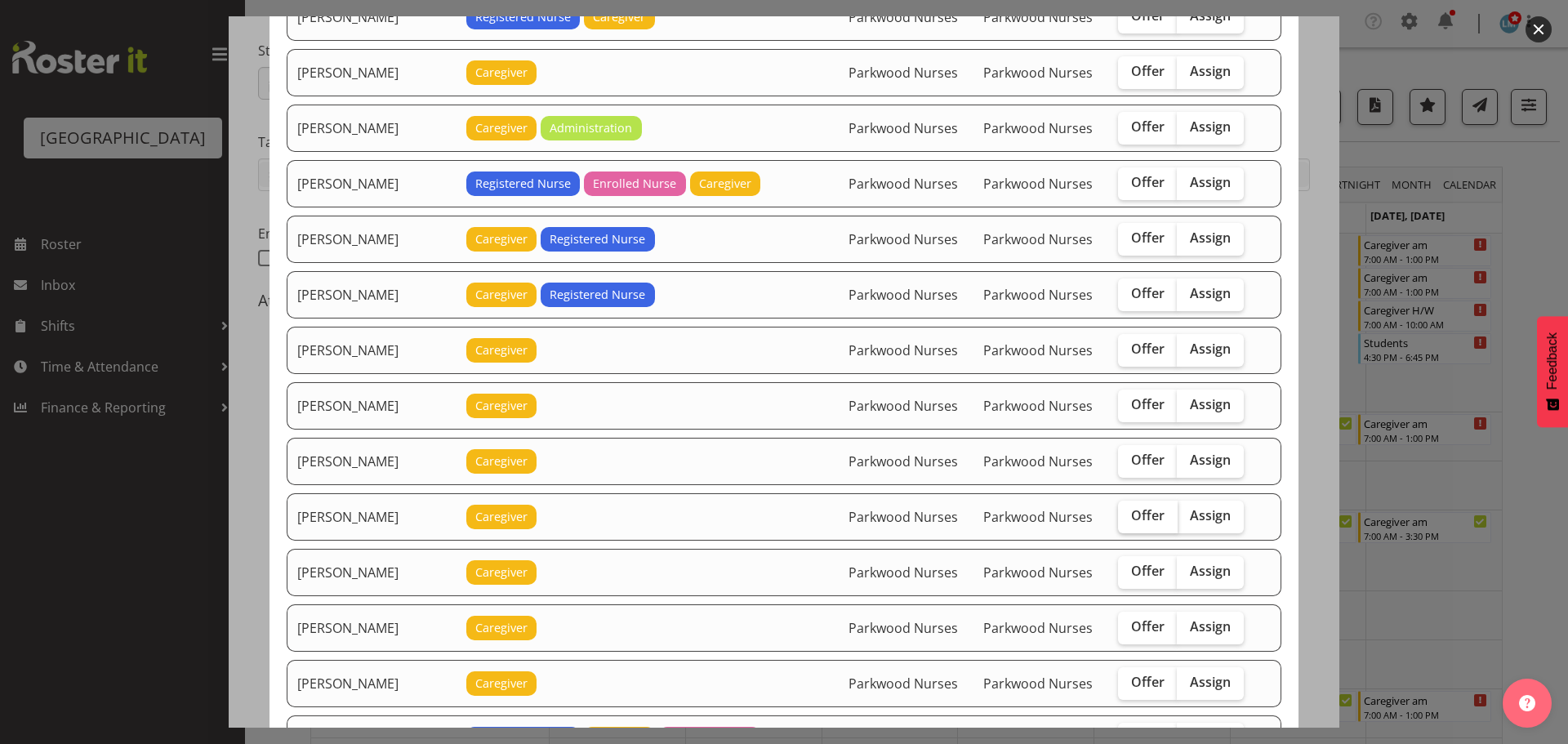
click at [1135, 520] on span "Offer" at bounding box center [1148, 514] width 34 height 16
click at [1129, 520] on input "Offer" at bounding box center [1123, 515] width 11 height 11
checkbox input "true"
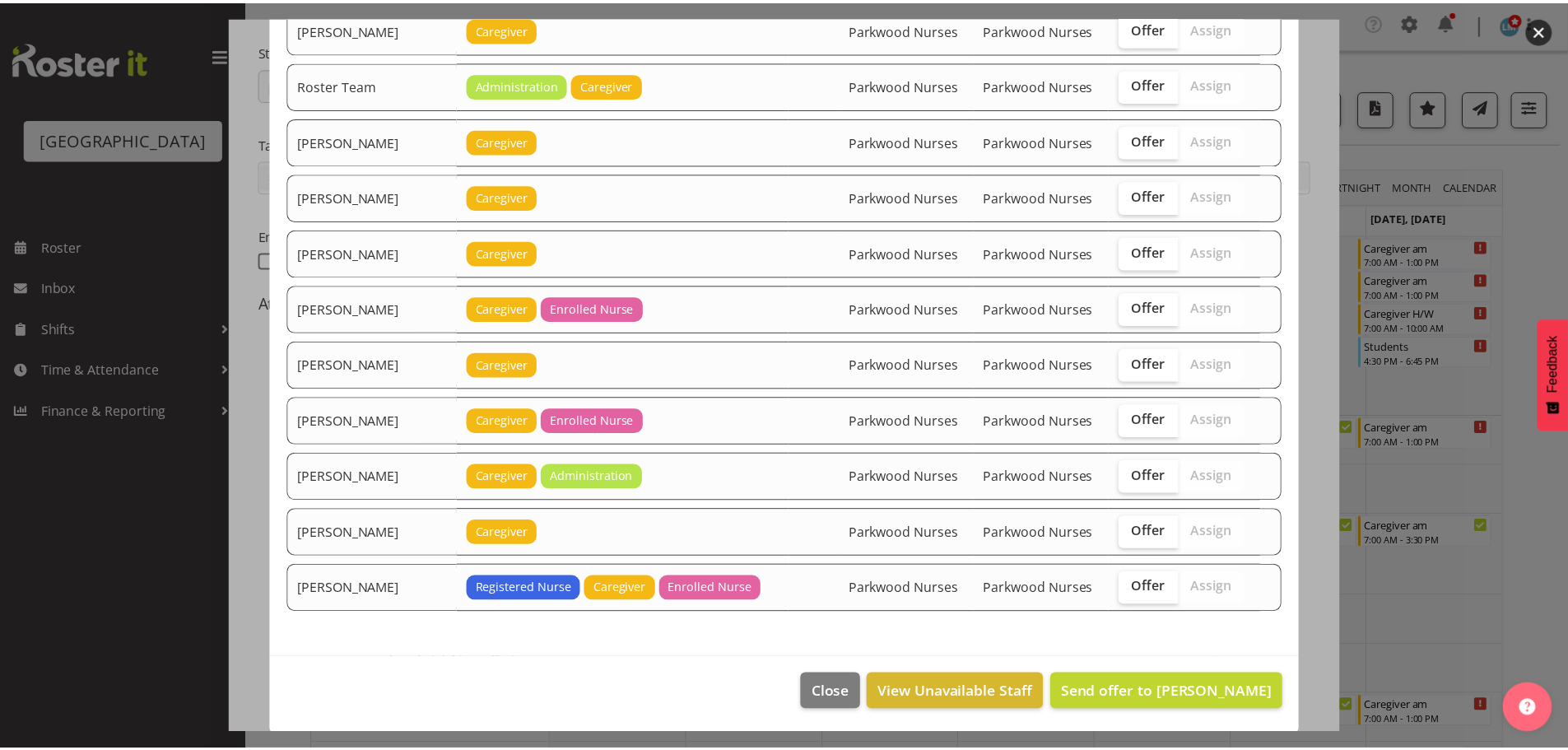
scroll to position [2645, 0]
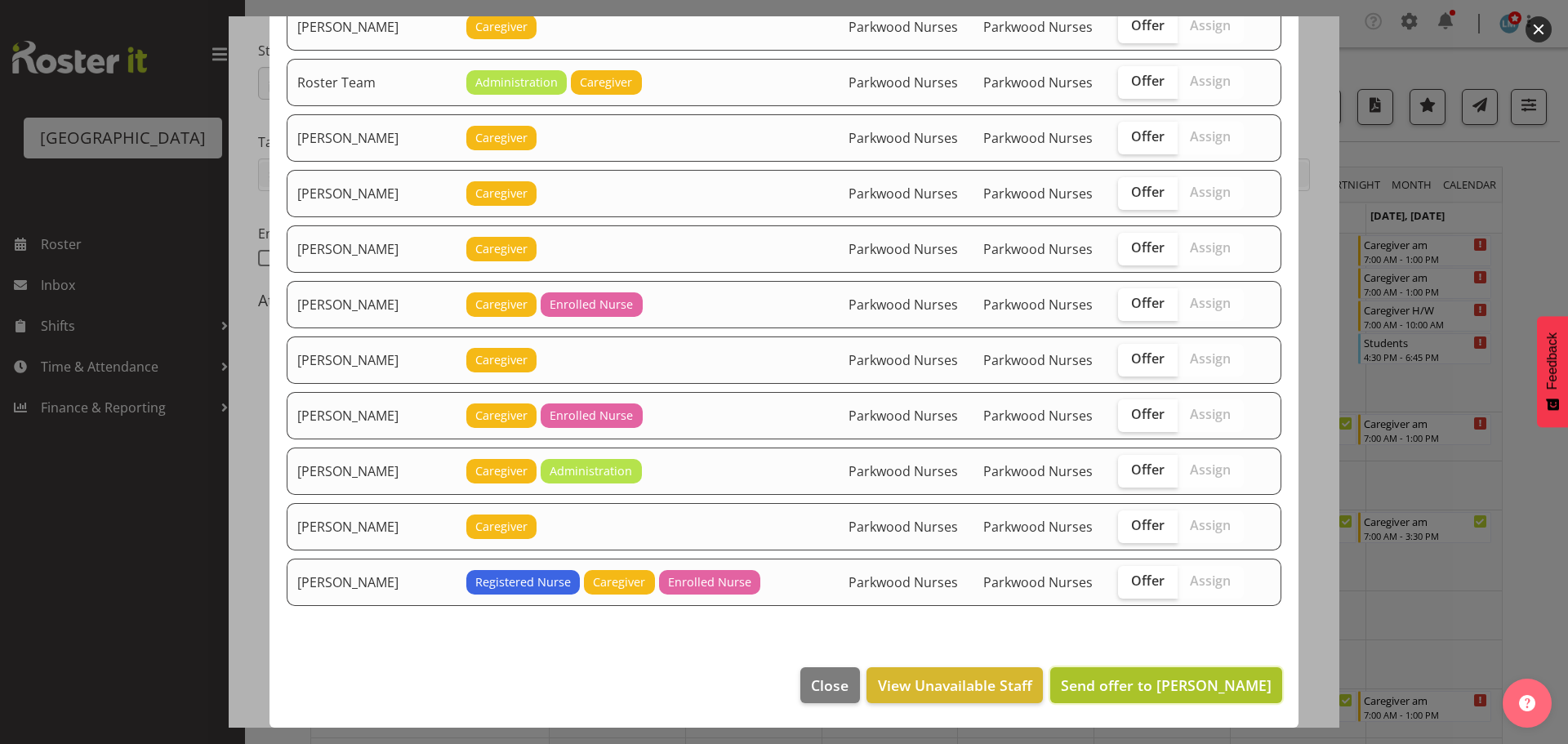
click at [1228, 683] on span "Send offer to Maricon Nillo" at bounding box center [1166, 684] width 211 height 19
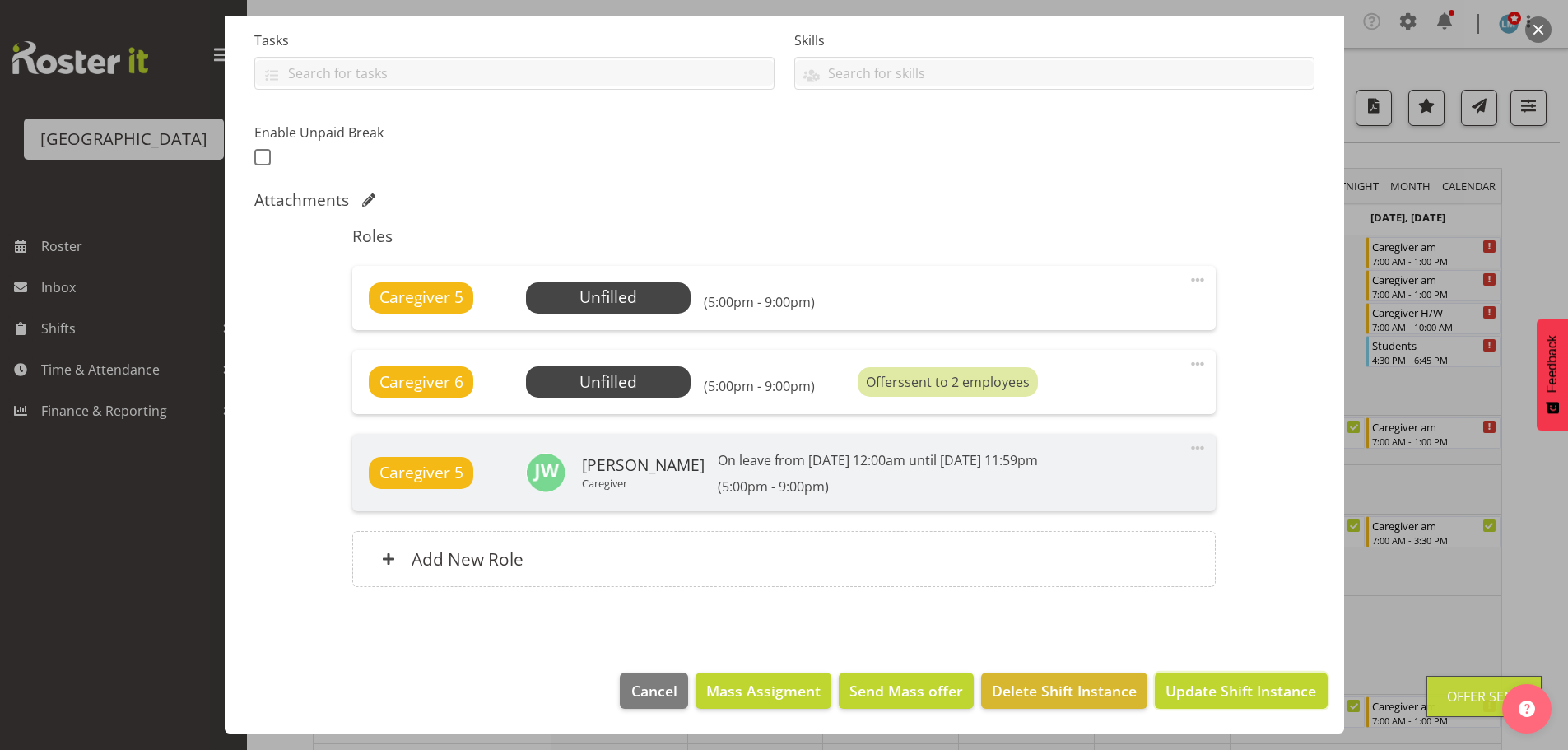
click at [1238, 689] on span "Update Shift Instance" at bounding box center [1241, 690] width 151 height 21
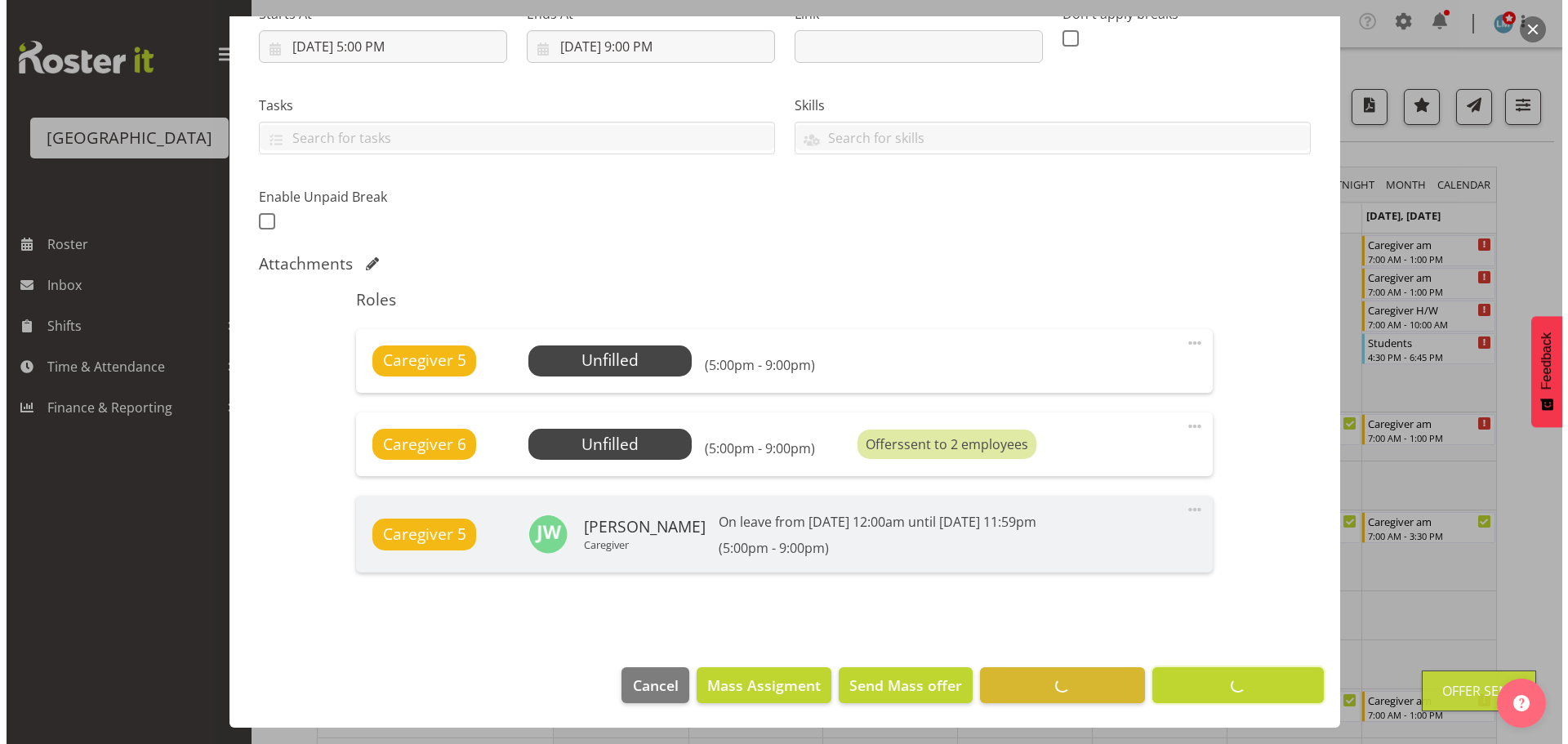
scroll to position [282, 0]
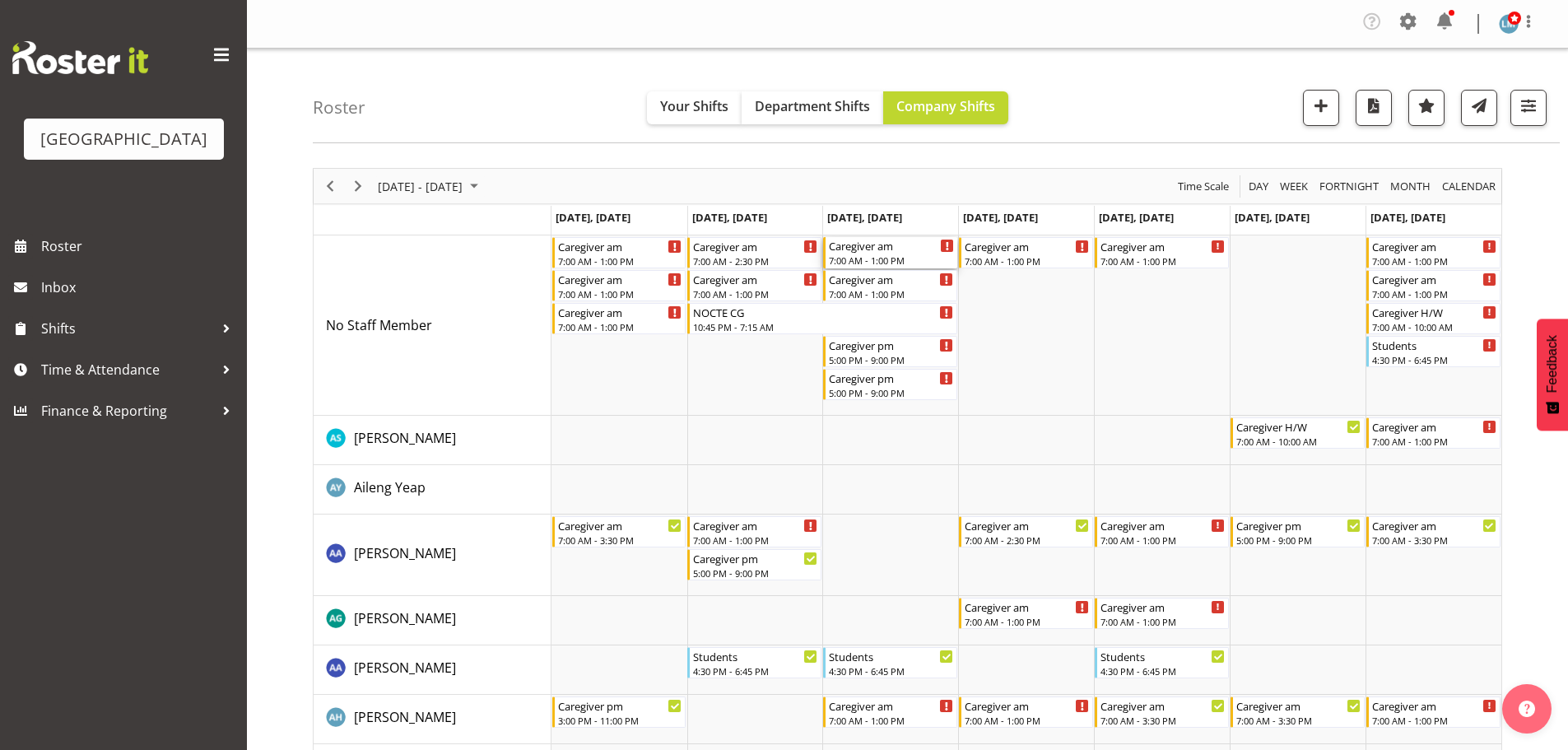
click at [902, 249] on div "Caregiver am" at bounding box center [891, 245] width 125 height 16
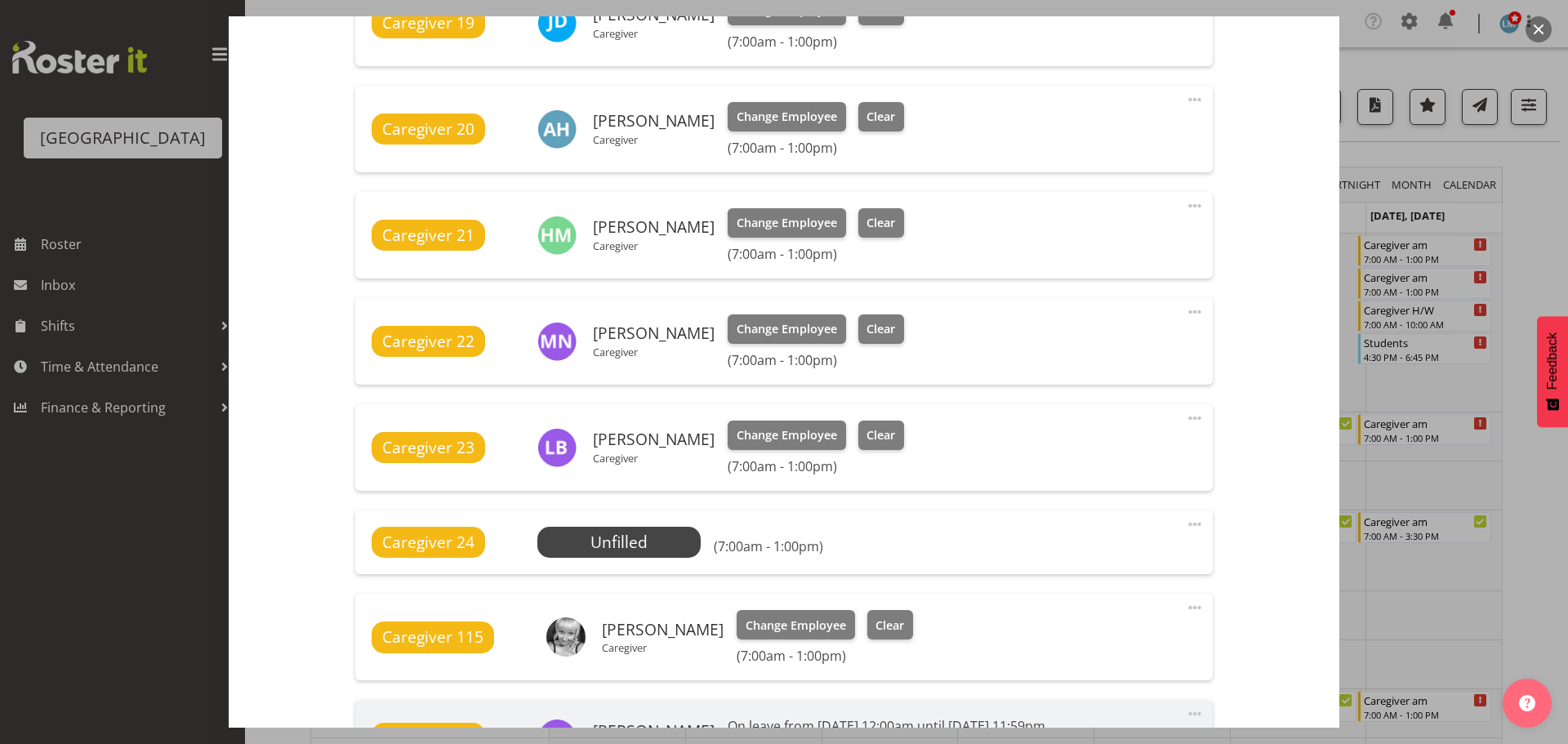
scroll to position [817, 0]
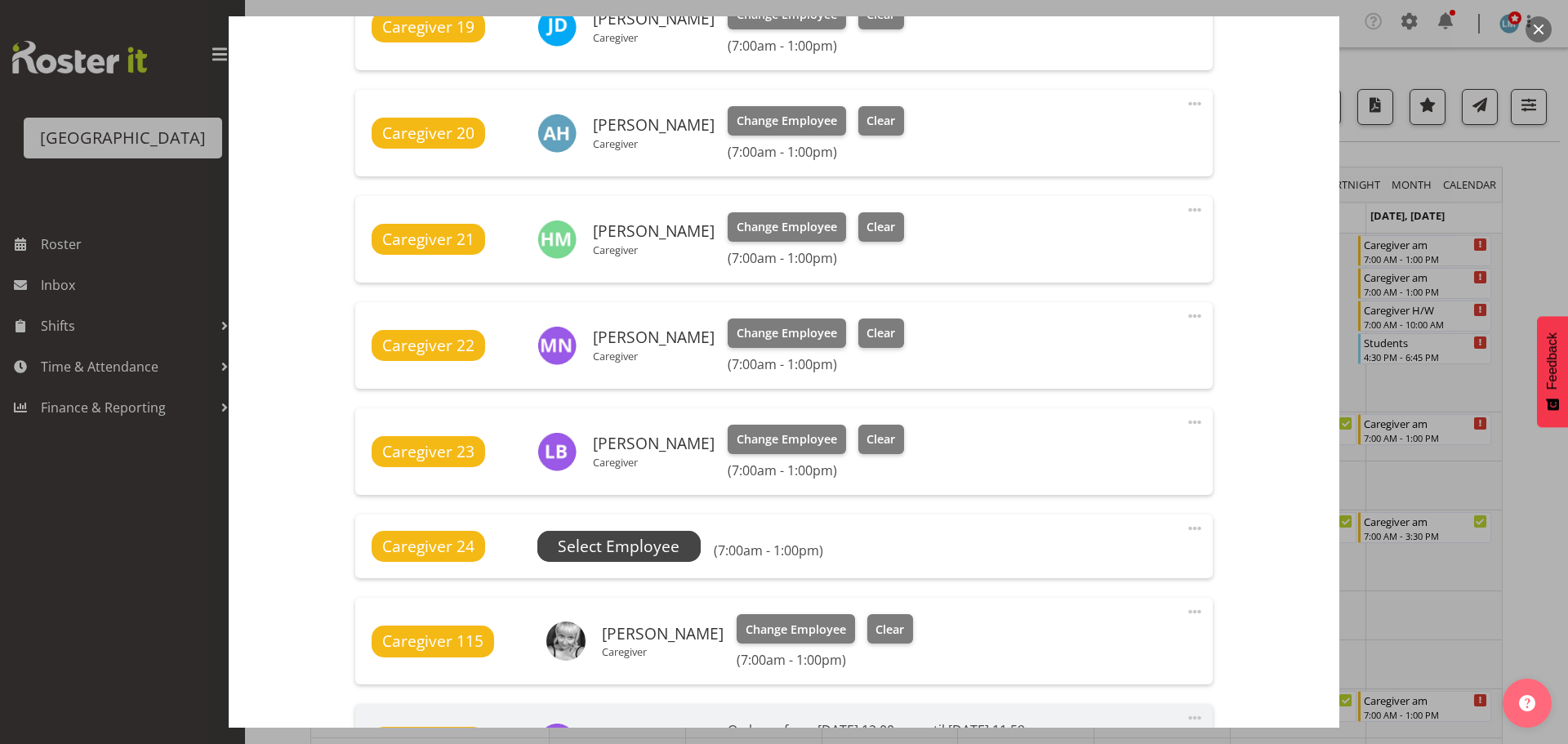
click at [692, 551] on span "Select Employee" at bounding box center [619, 546] width 163 height 31
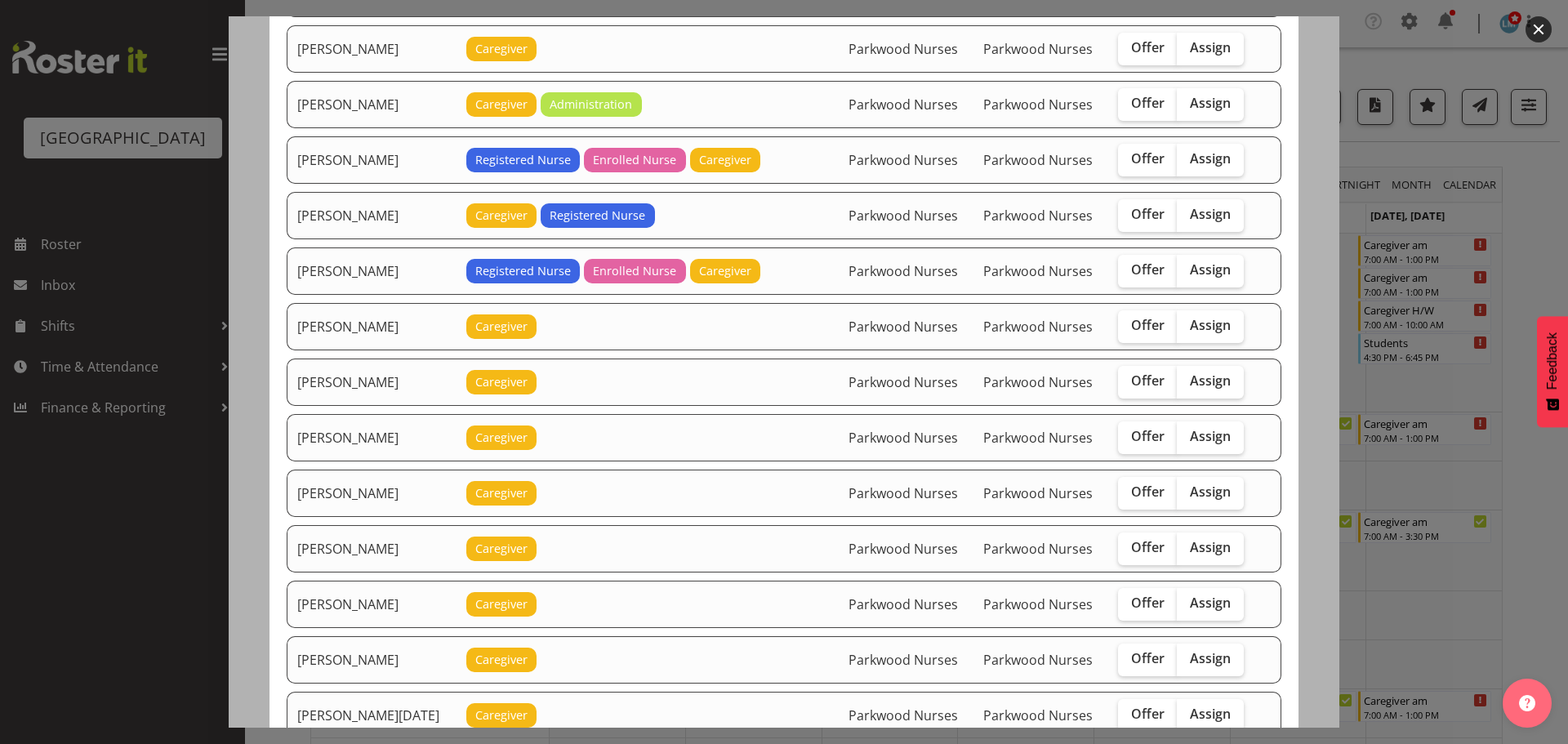
scroll to position [1389, 0]
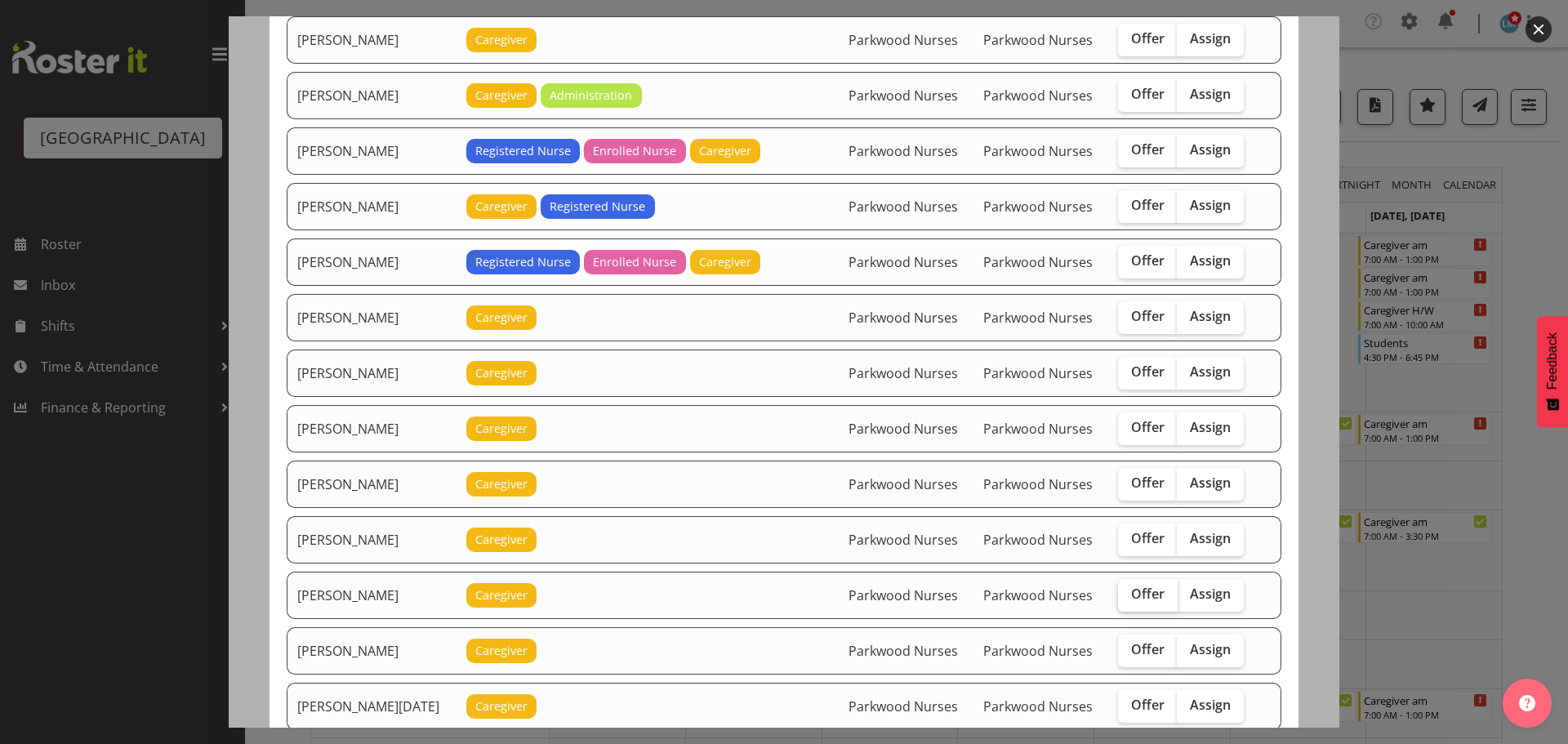
click at [1153, 607] on label "Offer" at bounding box center [1148, 595] width 60 height 33
click at [1129, 599] on input "Offer" at bounding box center [1123, 594] width 11 height 11
checkbox input "true"
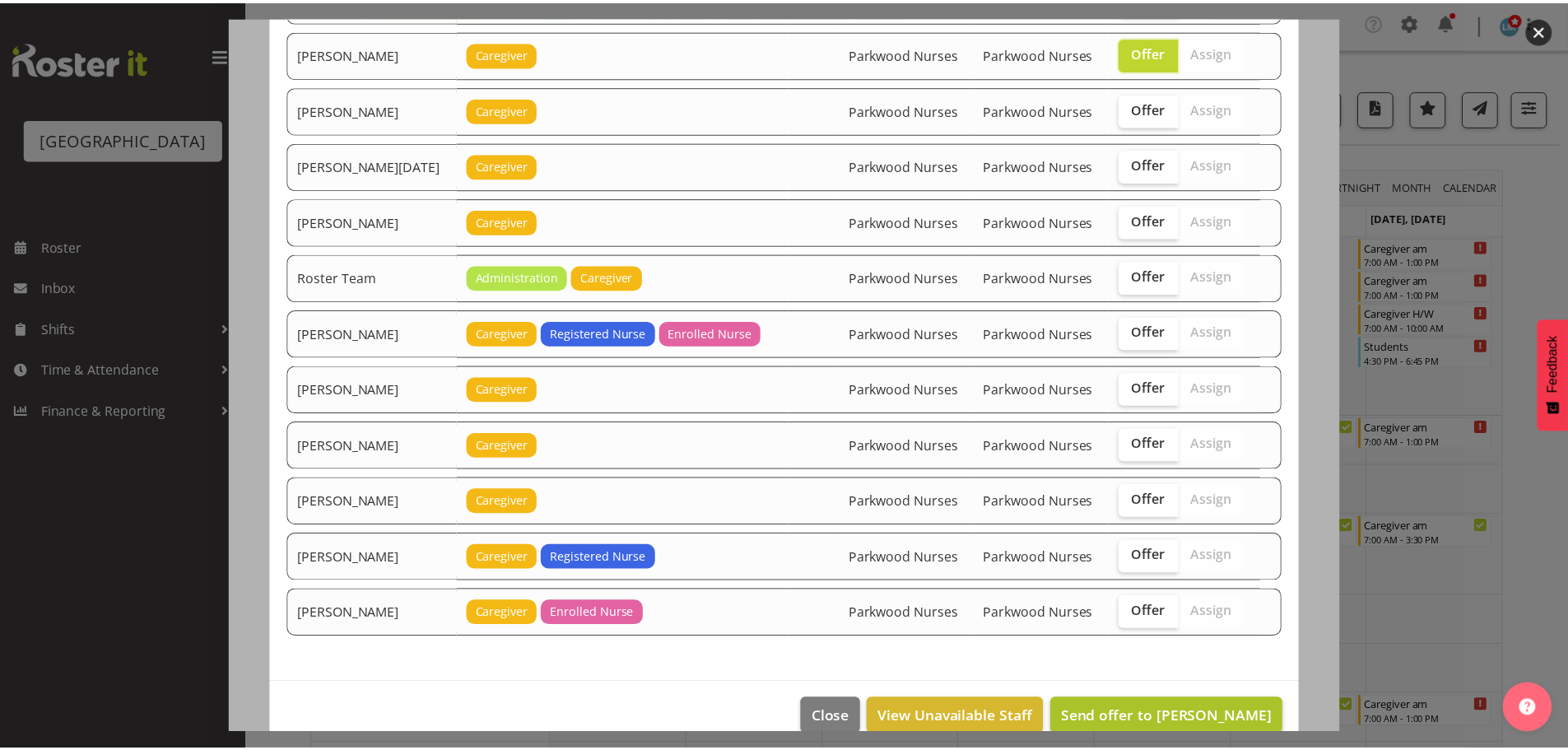
scroll to position [1973, 0]
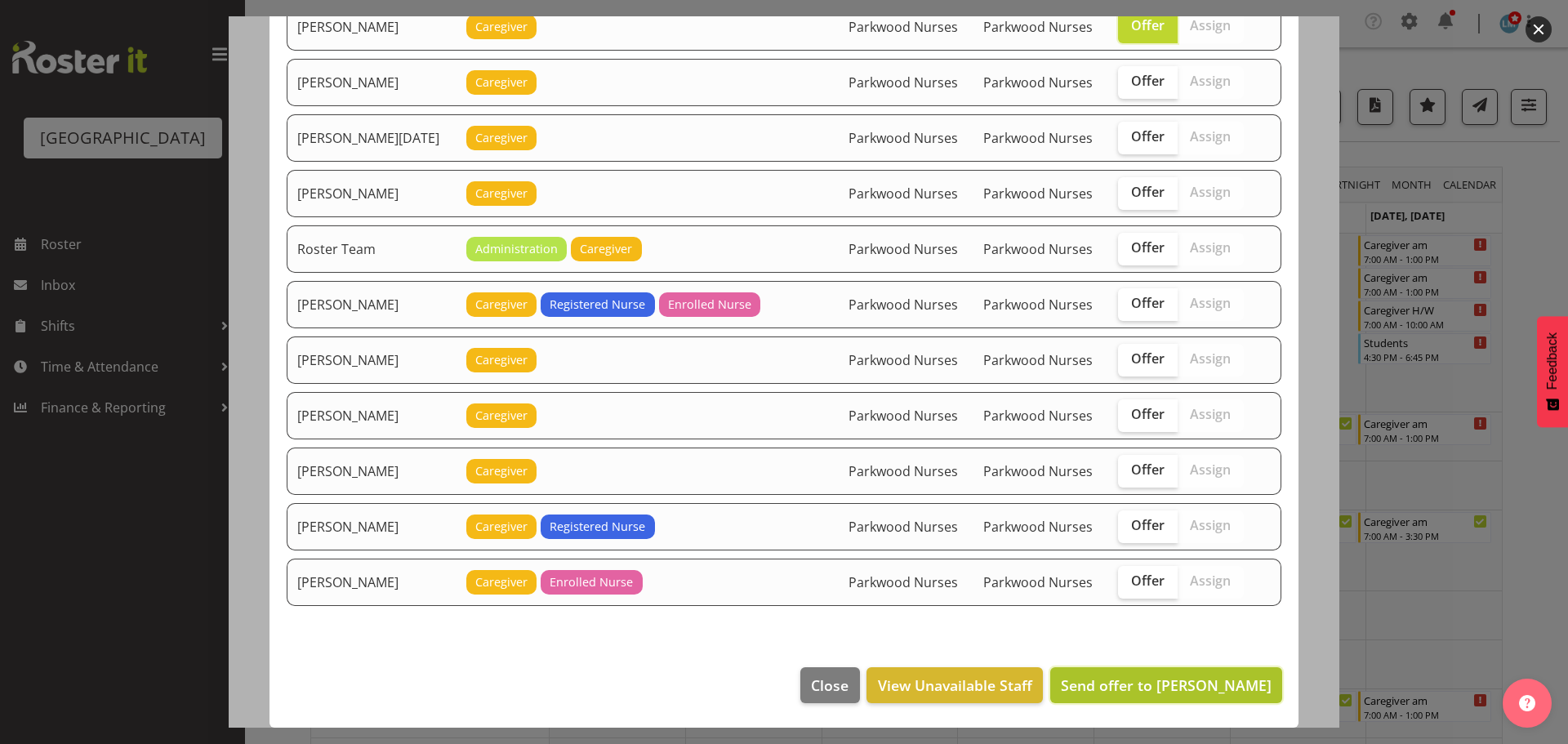
click at [1220, 675] on span "Send offer to Mary Smith" at bounding box center [1166, 684] width 211 height 19
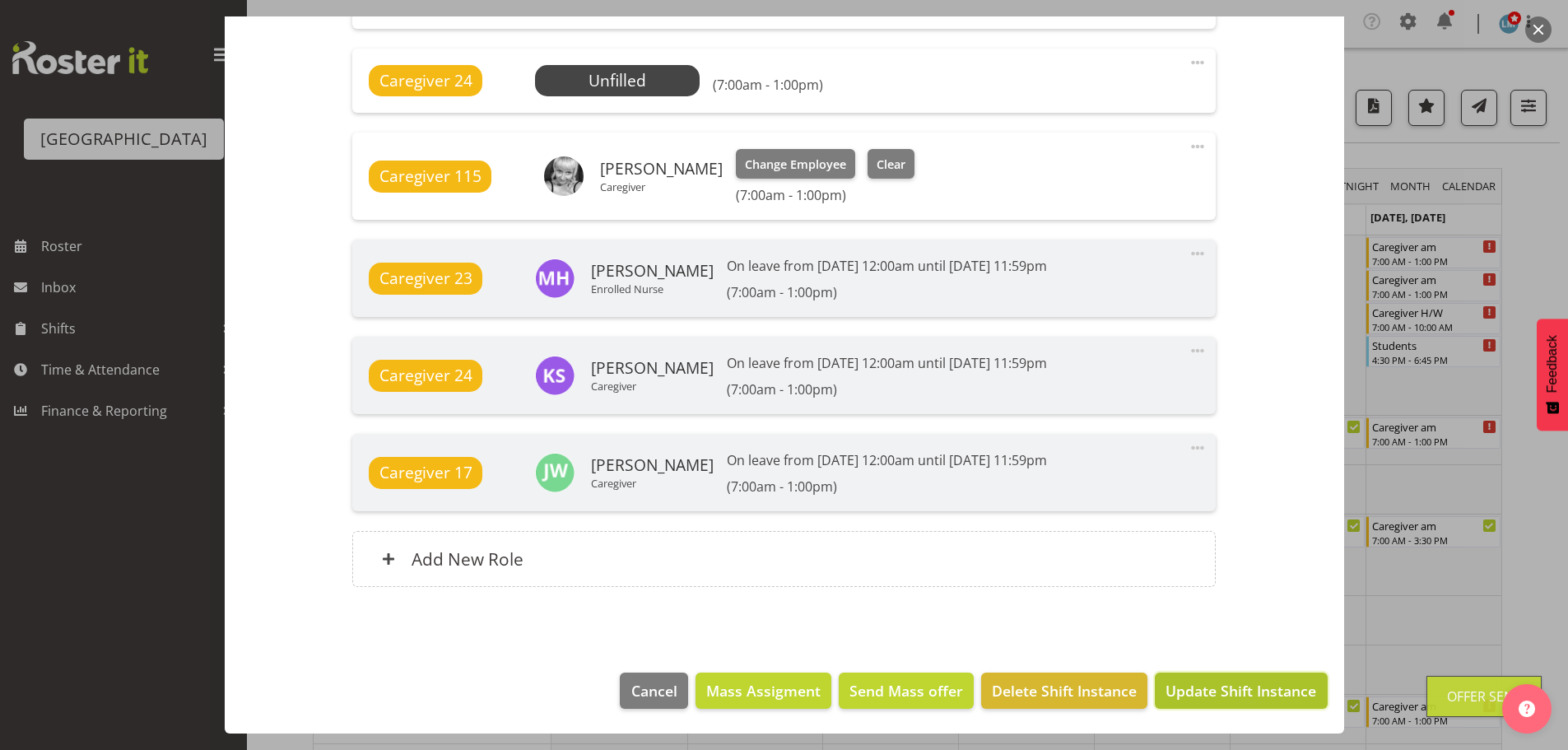
click at [1229, 682] on span "Update Shift Instance" at bounding box center [1241, 690] width 151 height 21
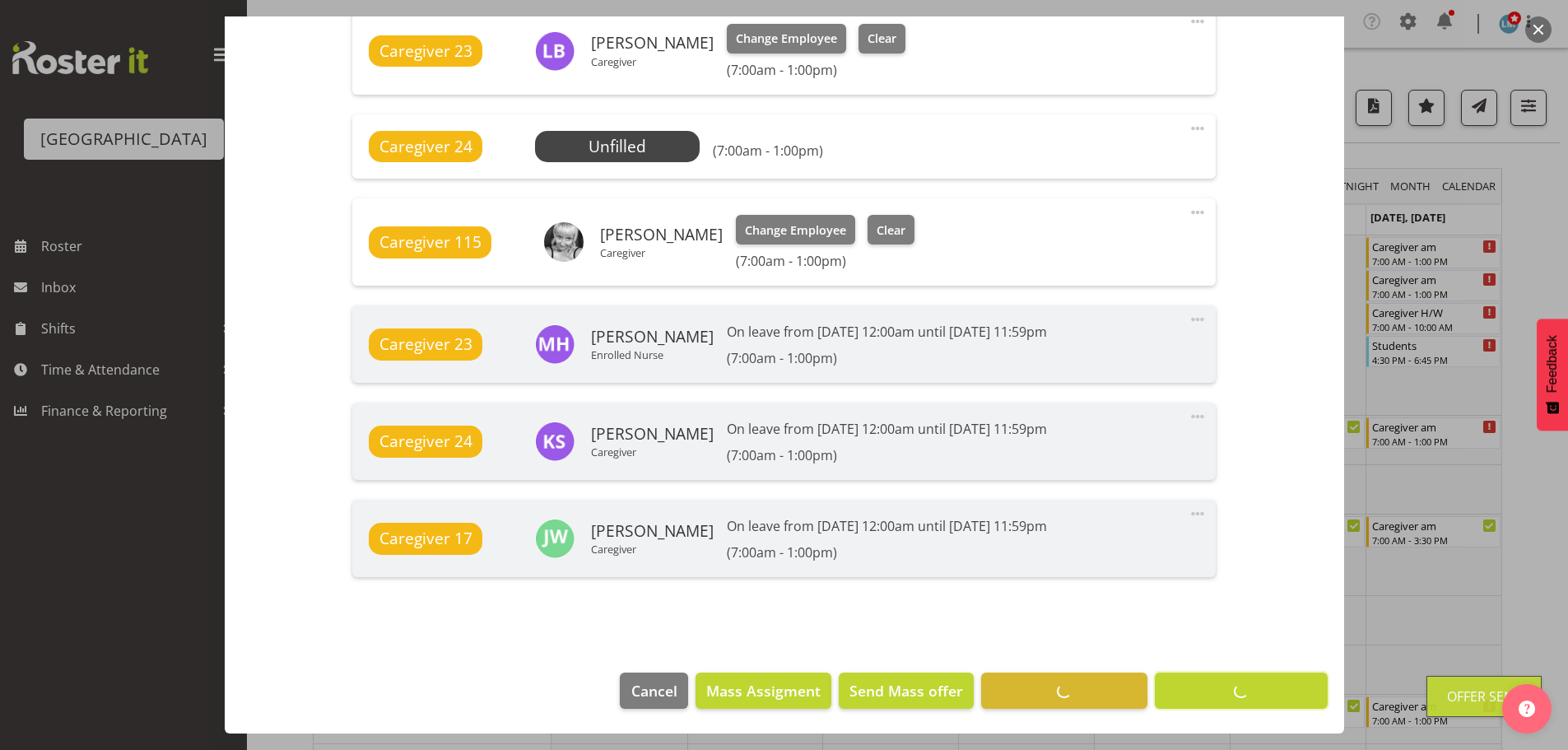
scroll to position [1228, 0]
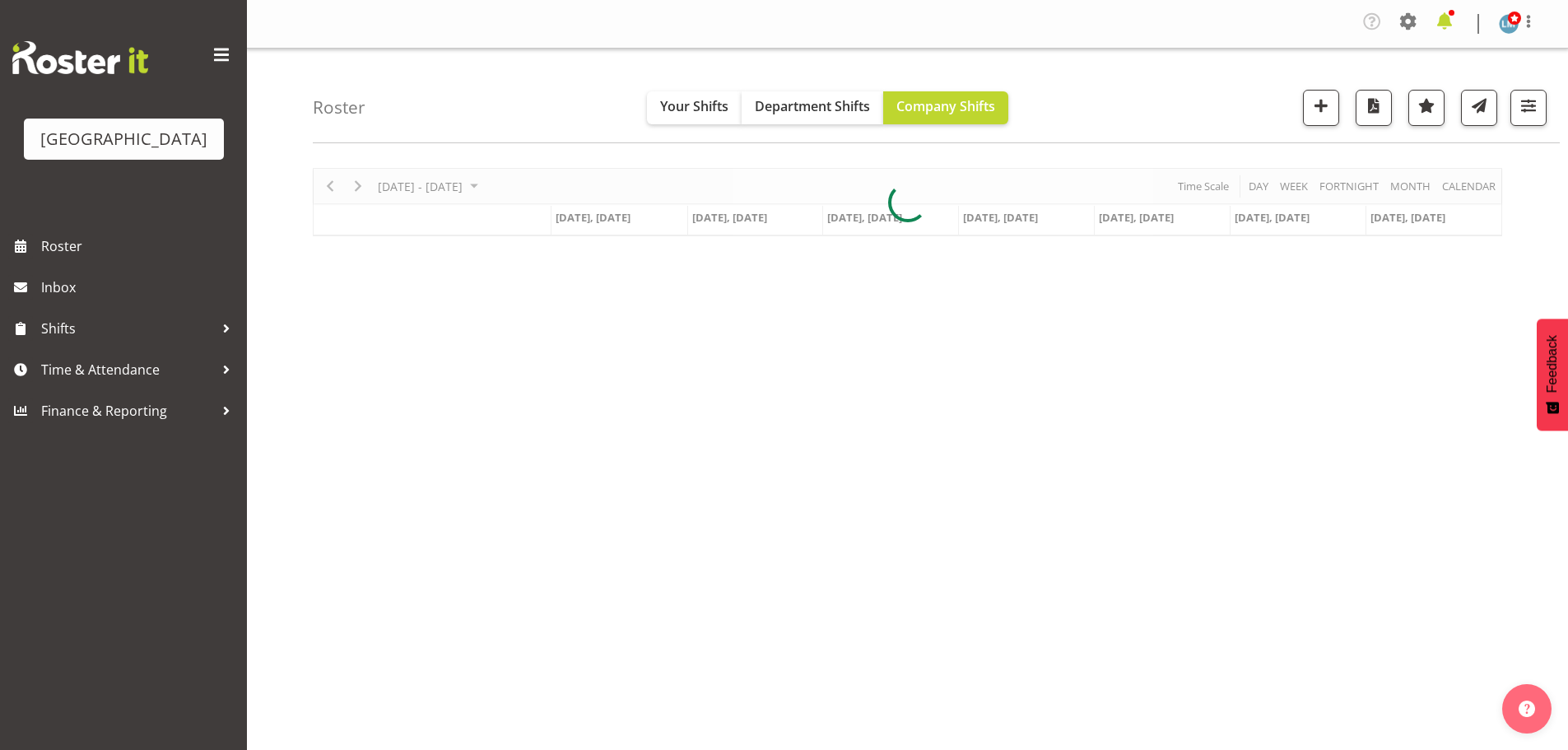
click at [1444, 18] on span at bounding box center [1443, 21] width 26 height 26
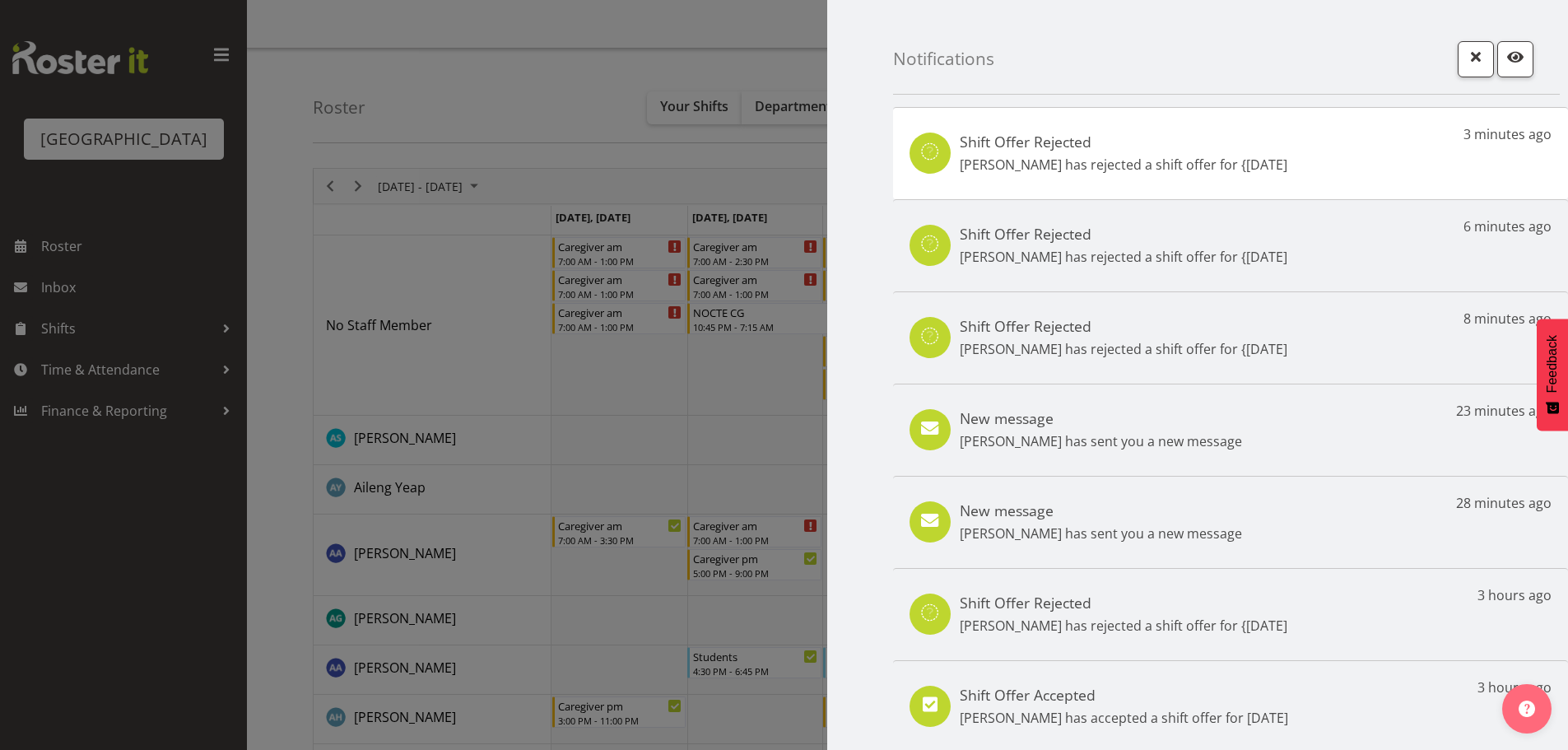
click at [131, 626] on div at bounding box center [784, 375] width 1568 height 750
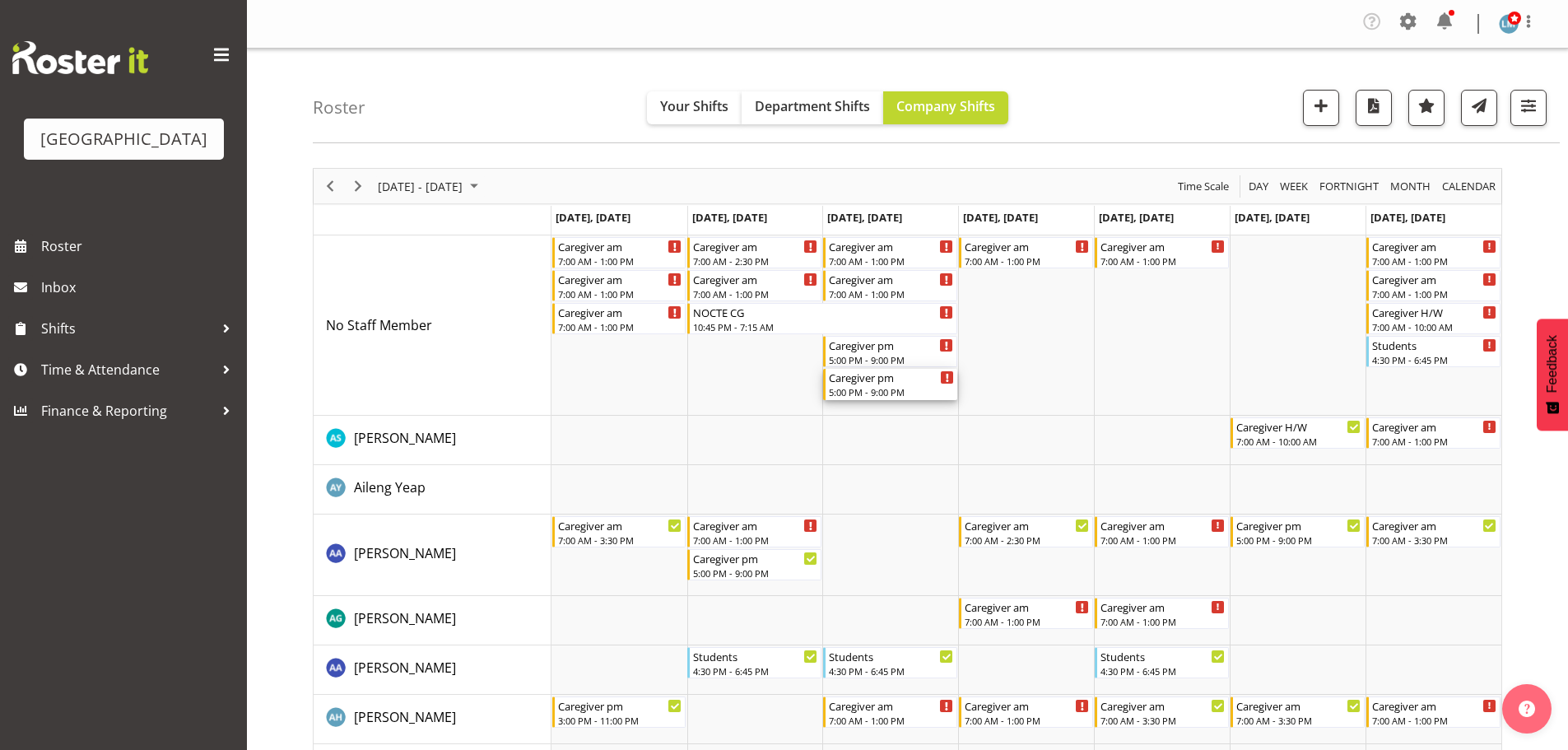
click at [882, 388] on div "5:00 PM - 9:00 PM" at bounding box center [891, 392] width 125 height 14
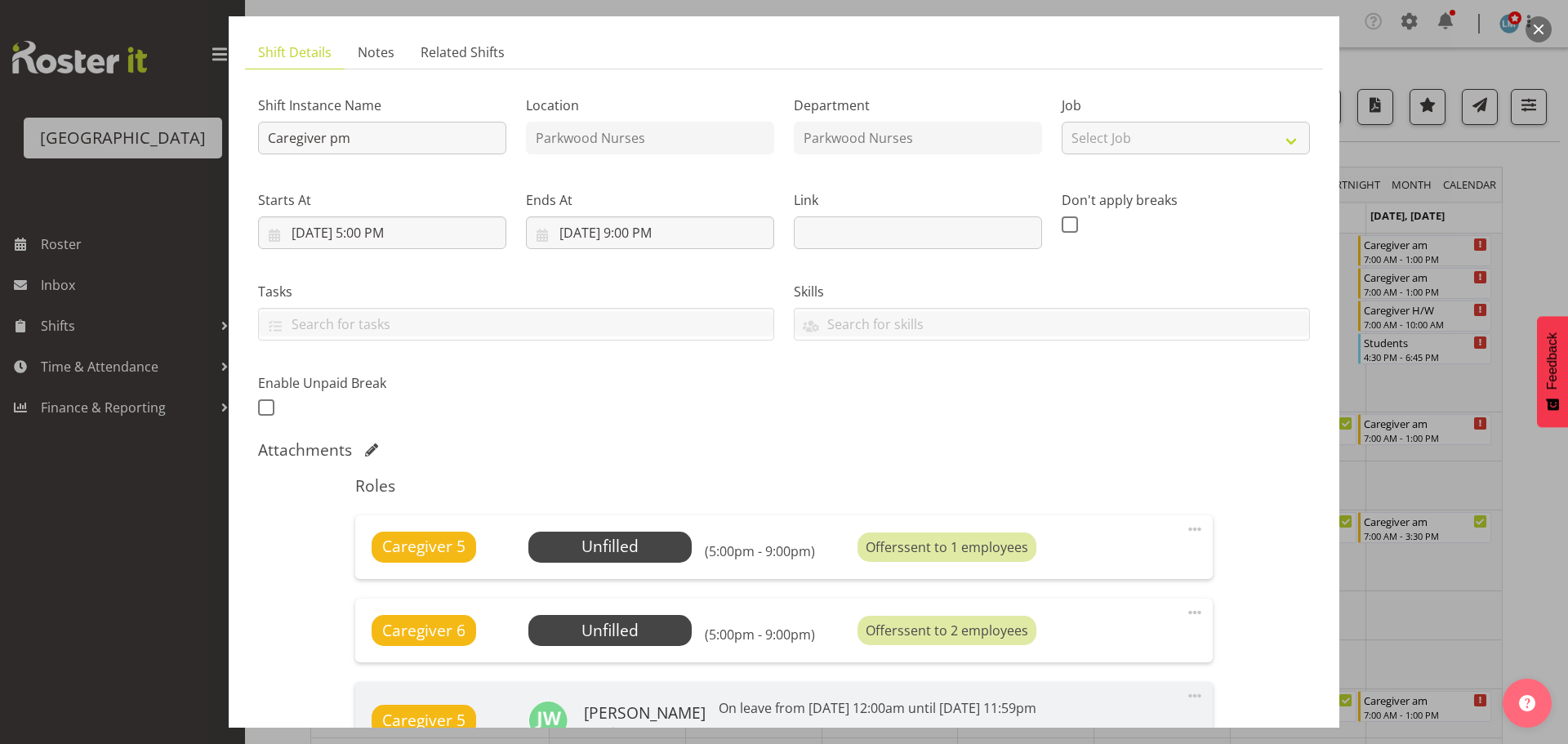
scroll to position [245, 0]
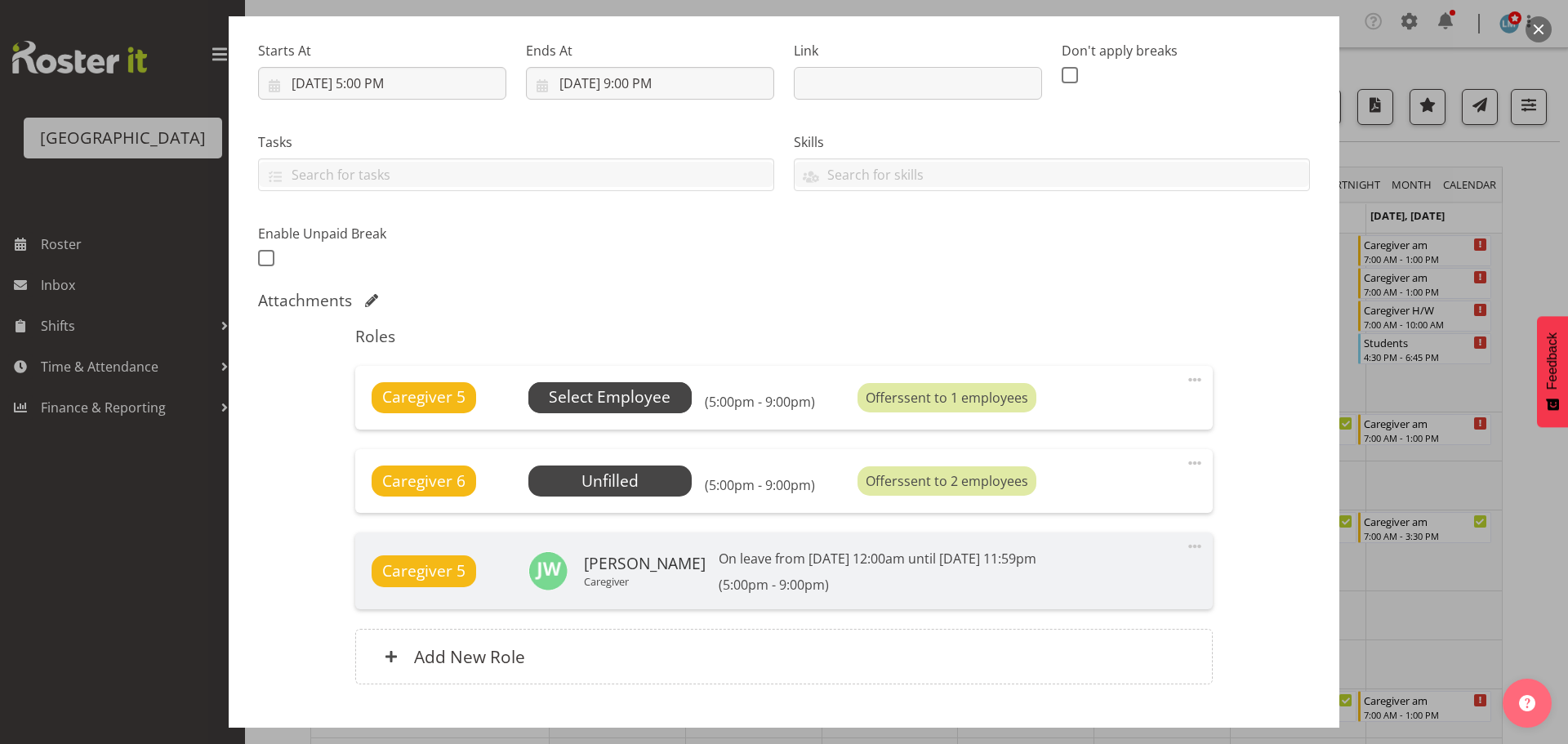
click at [613, 395] on span "Select Employee" at bounding box center [610, 398] width 122 height 24
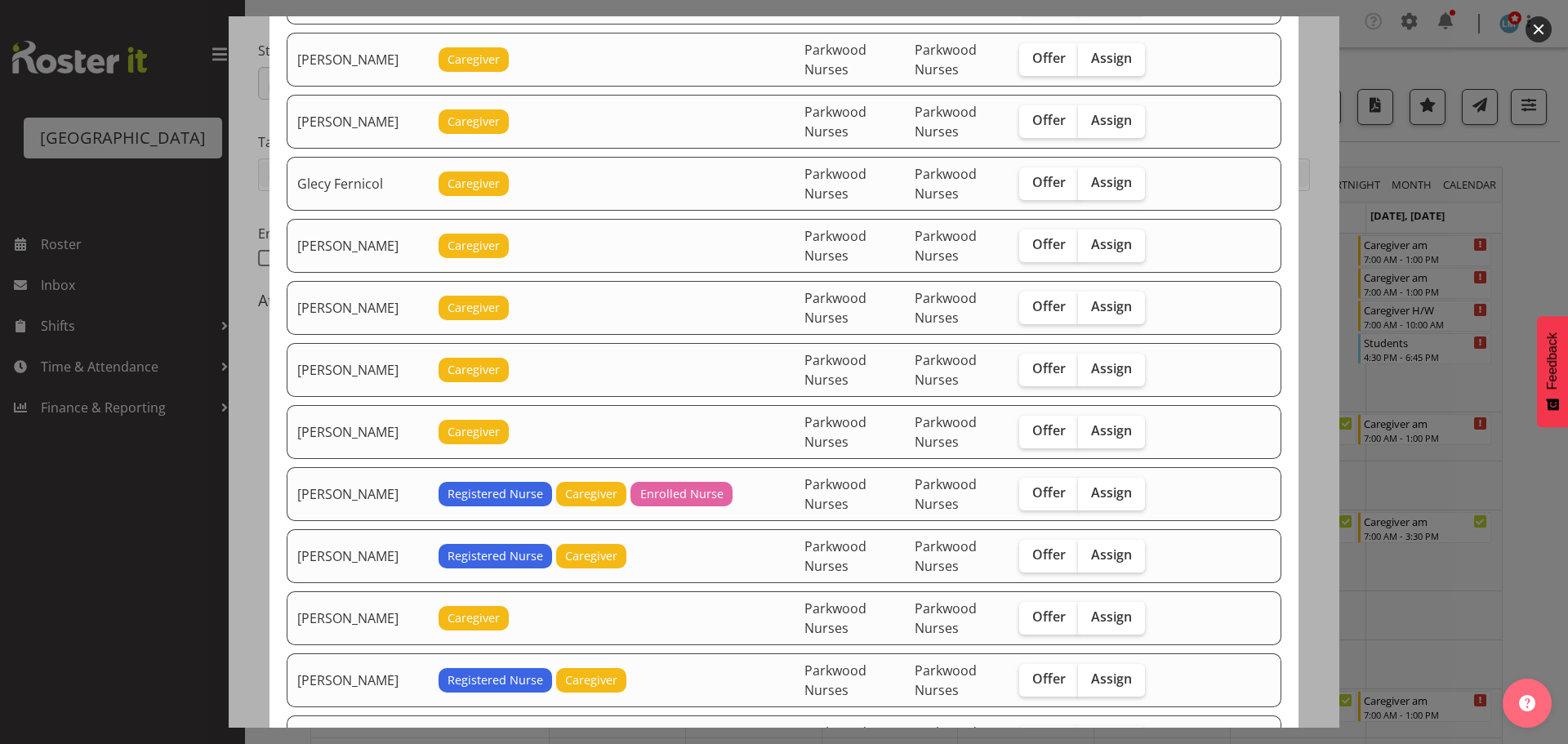
scroll to position [1306, 0]
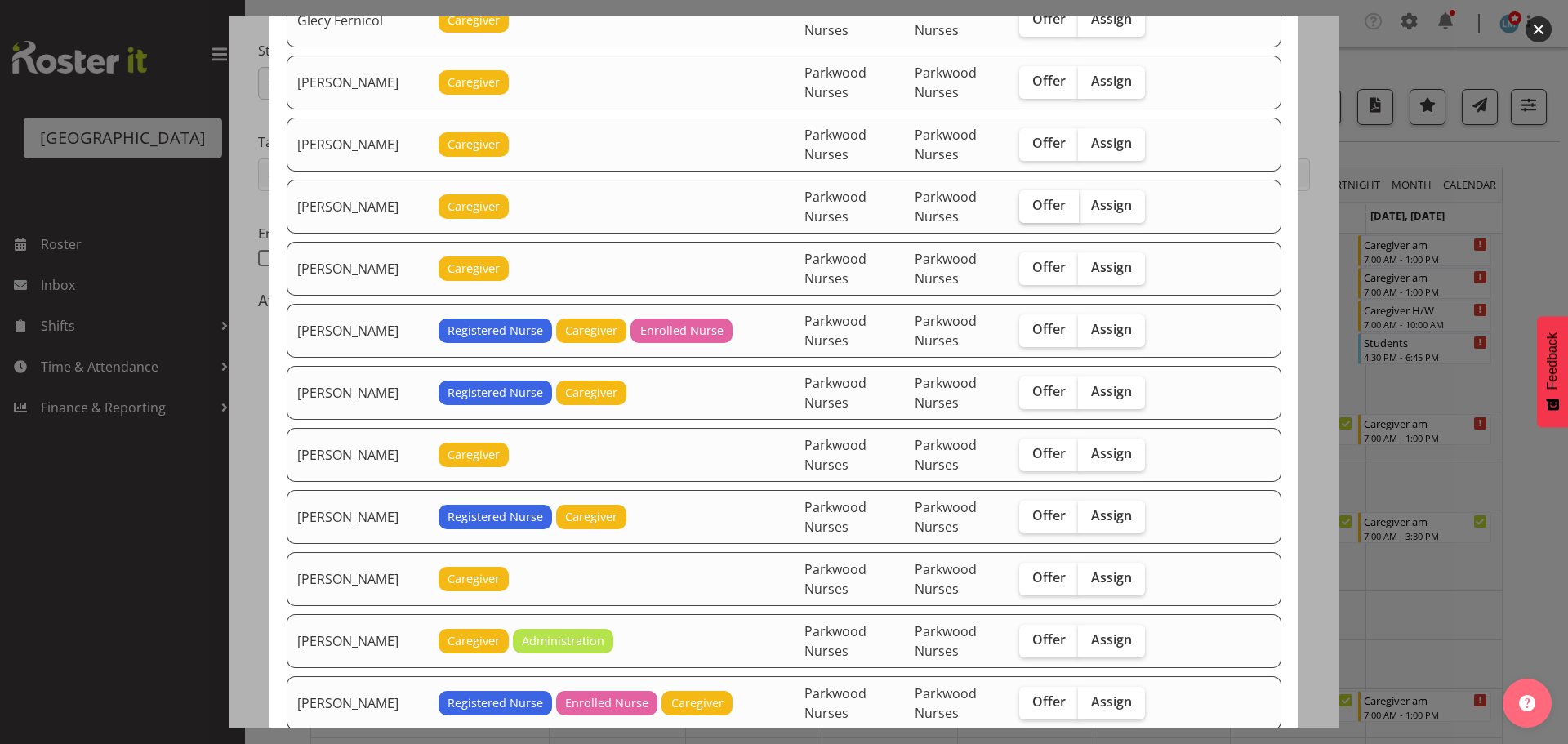
click at [1043, 197] on span "Offer" at bounding box center [1049, 204] width 34 height 16
click at [1030, 200] on input "Offer" at bounding box center [1024, 205] width 11 height 11
checkbox input "true"
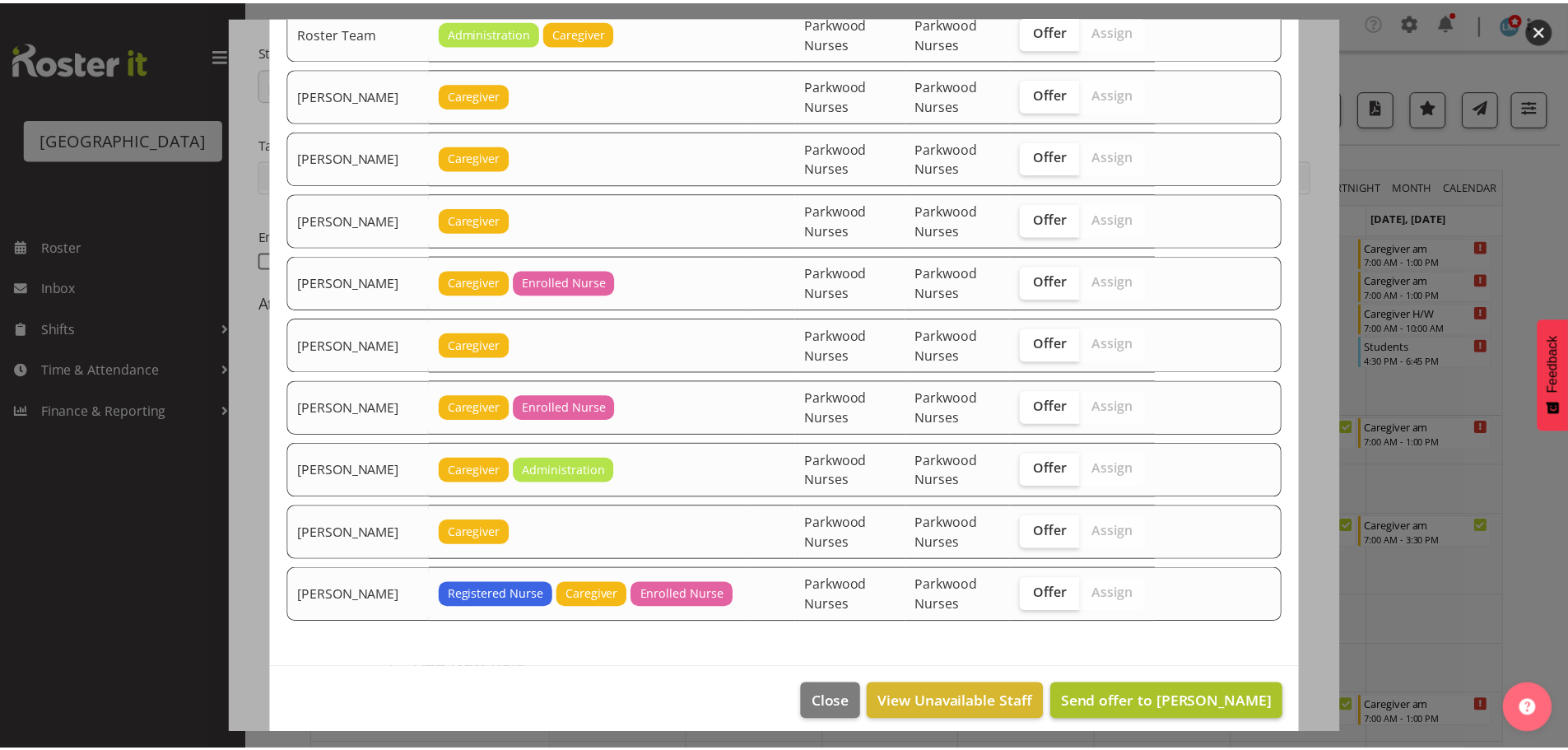
scroll to position [3007, 0]
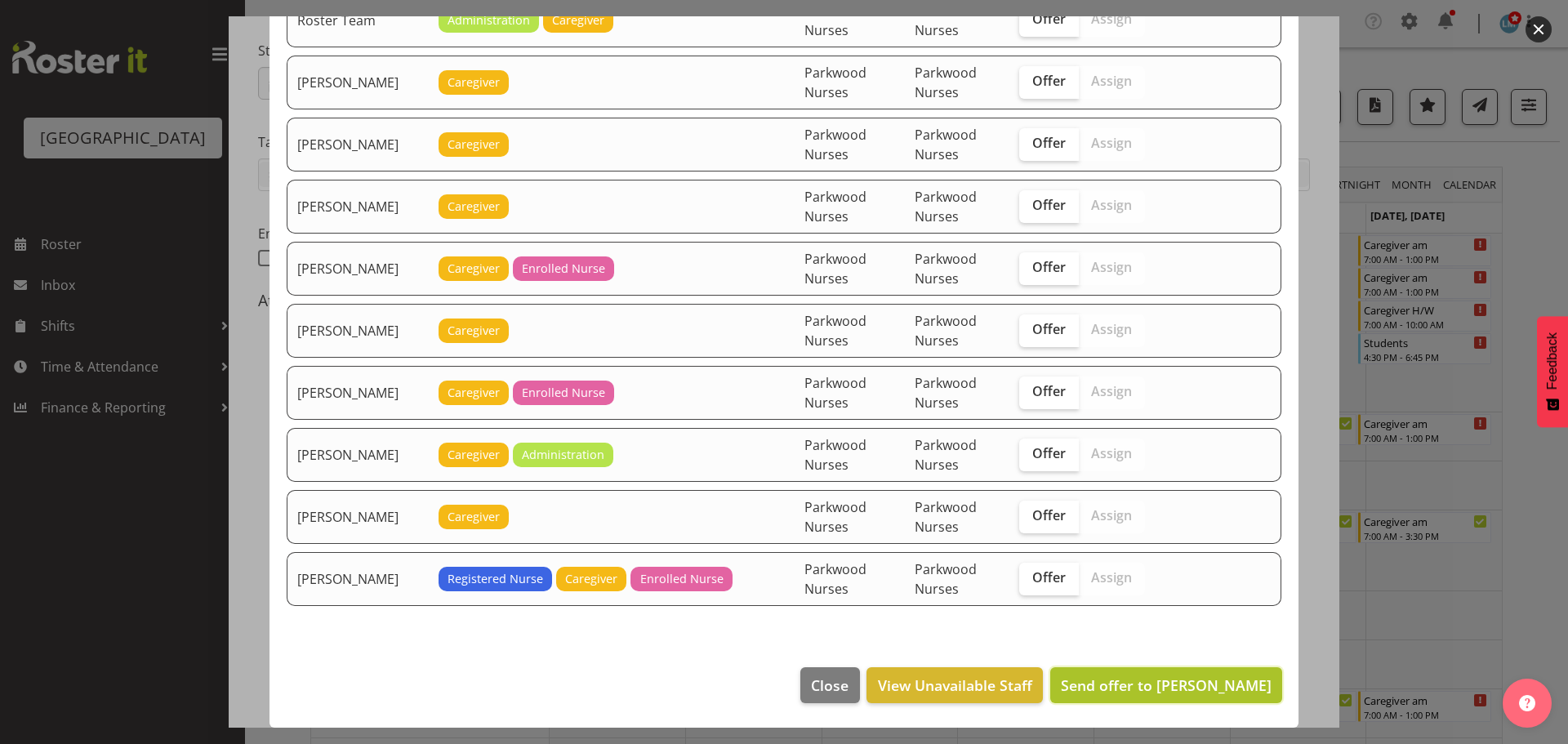
click at [1214, 684] on span "Send offer to Jamilla Lockyer" at bounding box center [1166, 684] width 211 height 19
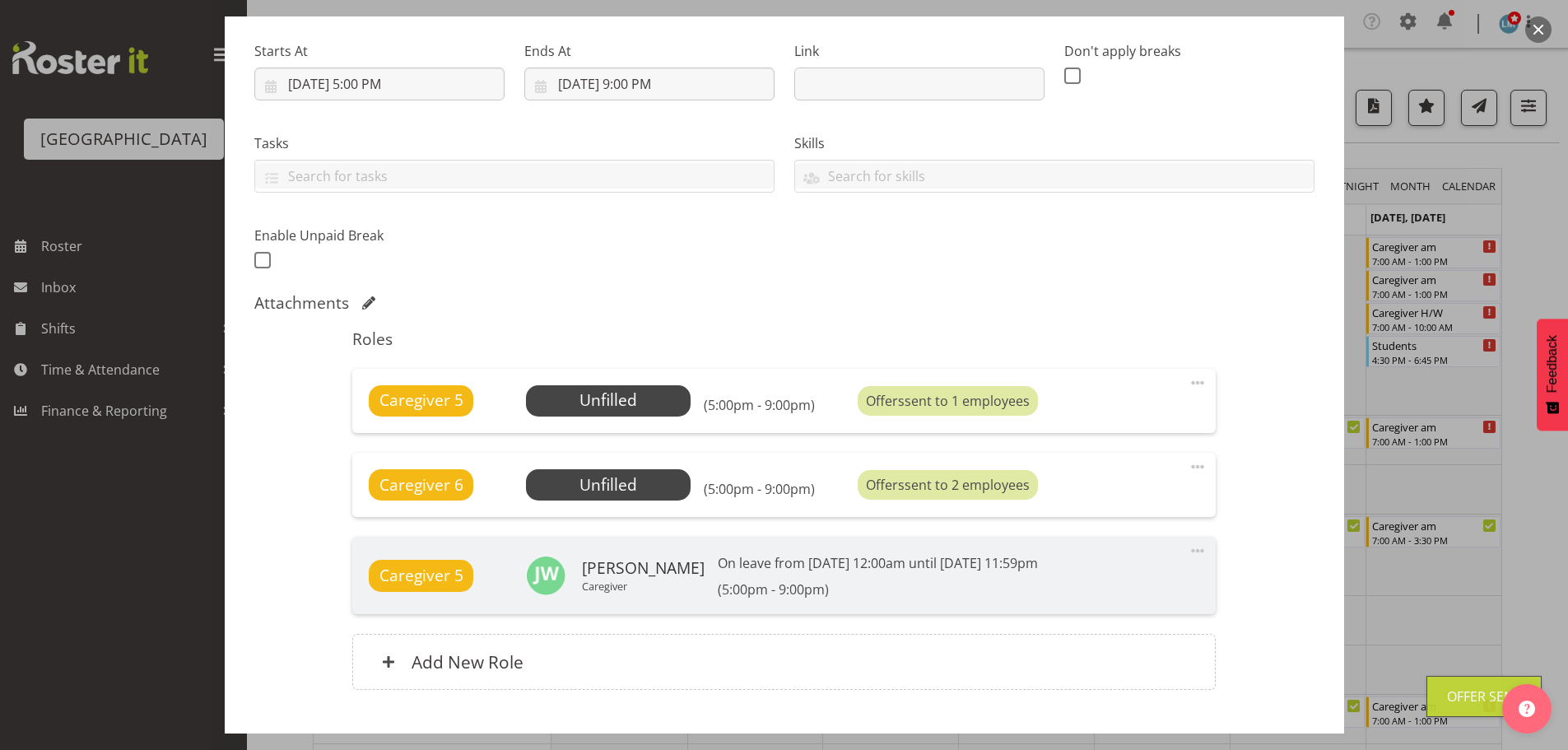
scroll to position [350, 0]
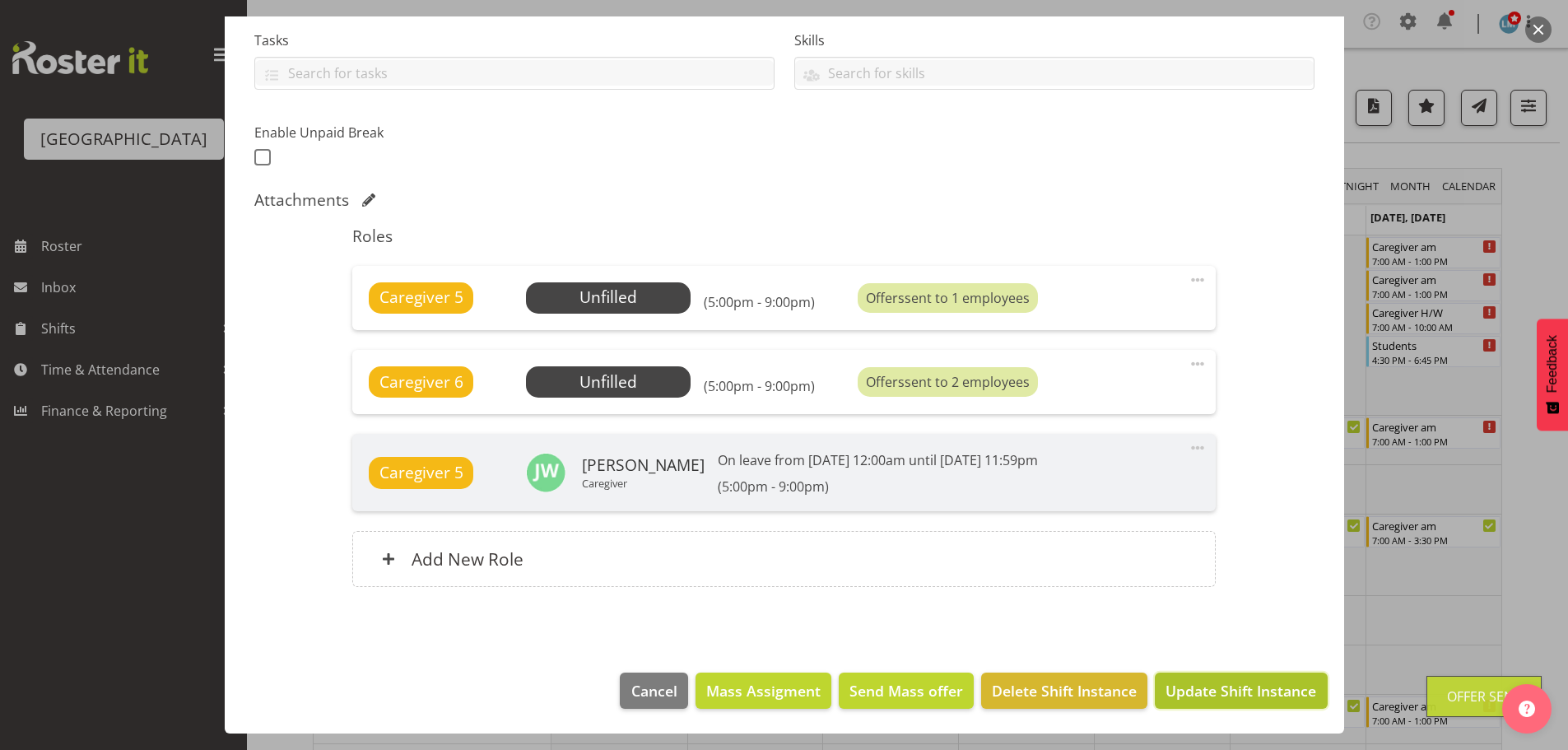
click at [1228, 678] on button "Update Shift Instance" at bounding box center [1240, 691] width 172 height 36
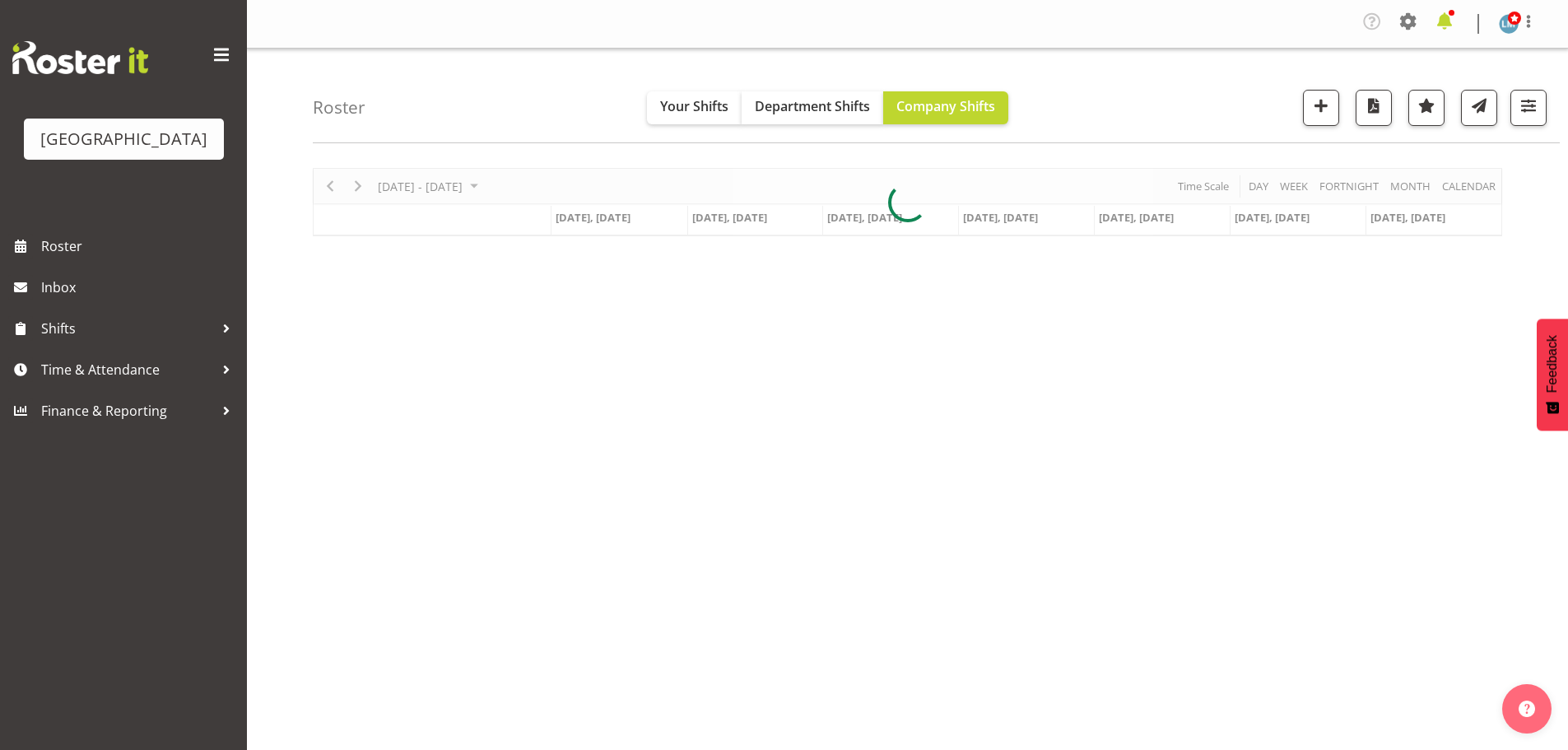
click at [1444, 17] on span at bounding box center [1443, 21] width 26 height 26
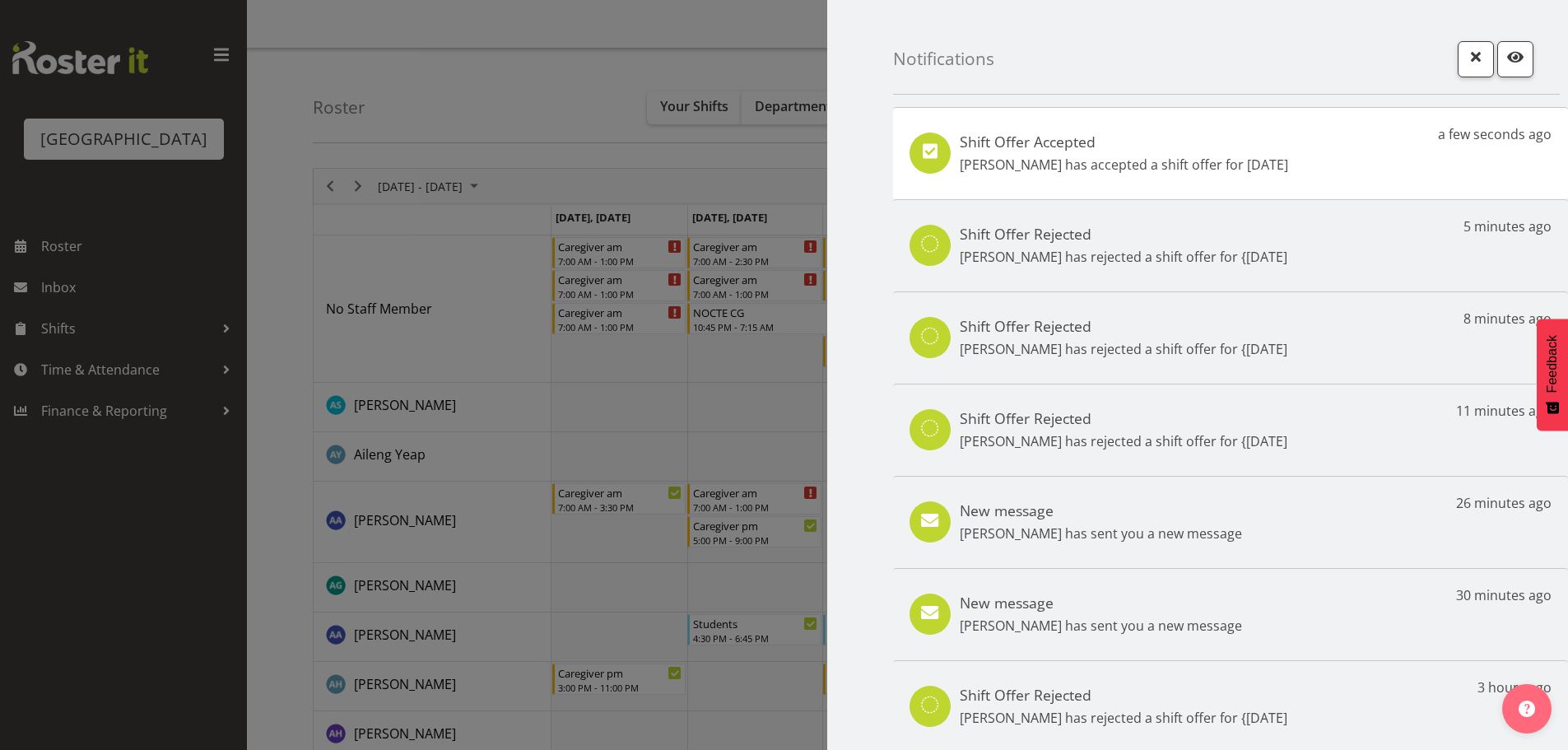
click at [1194, 188] on div "Shift Offer Accepted [PERSON_NAME] has accepted a shift offer for [DATE] a few …" at bounding box center [1230, 153] width 675 height 92
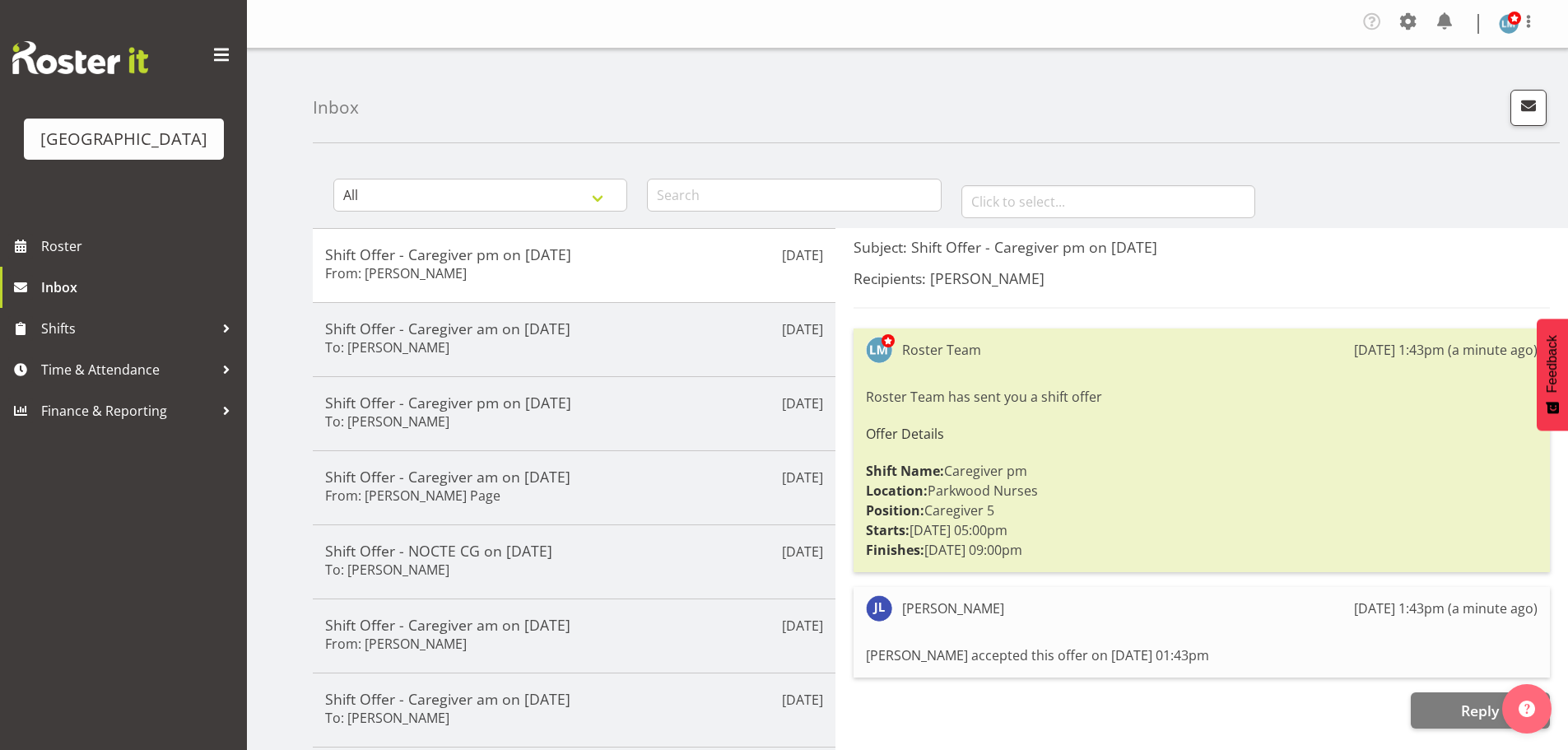
click at [215, 545] on div "Parkwood Retirement Village Roster Inbox Shifts Time & Attendance Finance & Rep…" at bounding box center [123, 375] width 247 height 750
click at [72, 258] on span "Roster" at bounding box center [140, 246] width 197 height 25
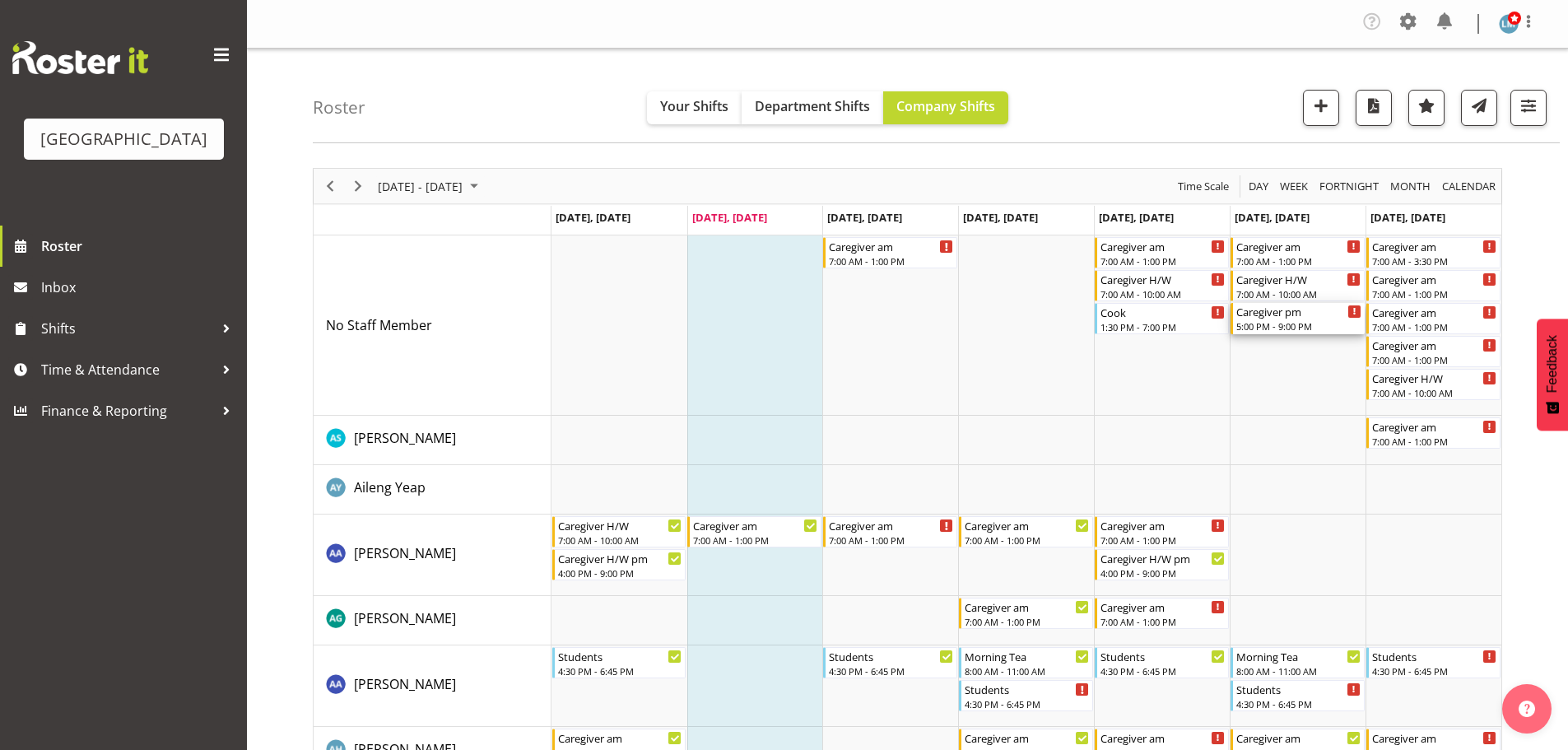
click at [1297, 314] on div "Caregiver pm" at bounding box center [1299, 311] width 125 height 16
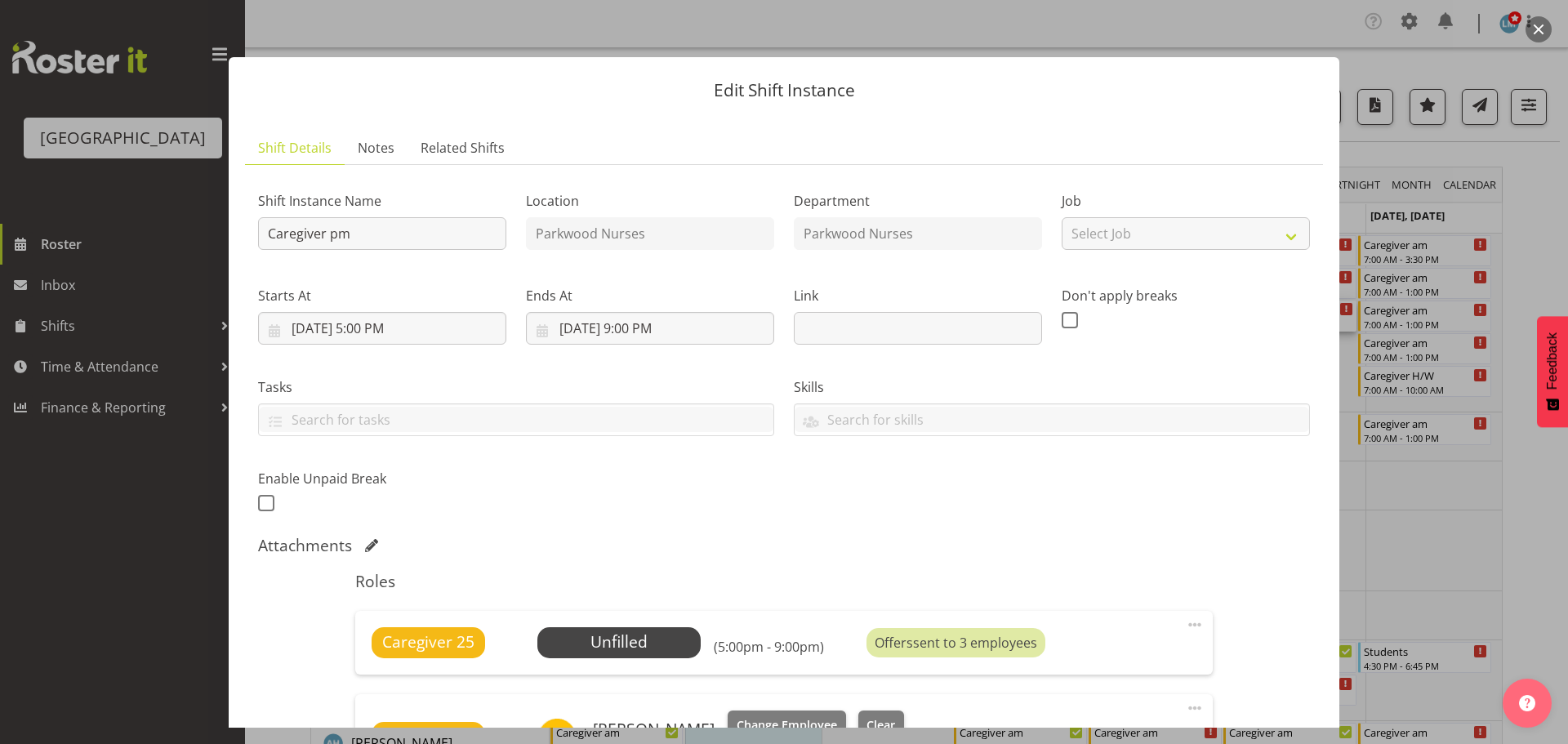
click at [1544, 238] on div at bounding box center [784, 372] width 1568 height 744
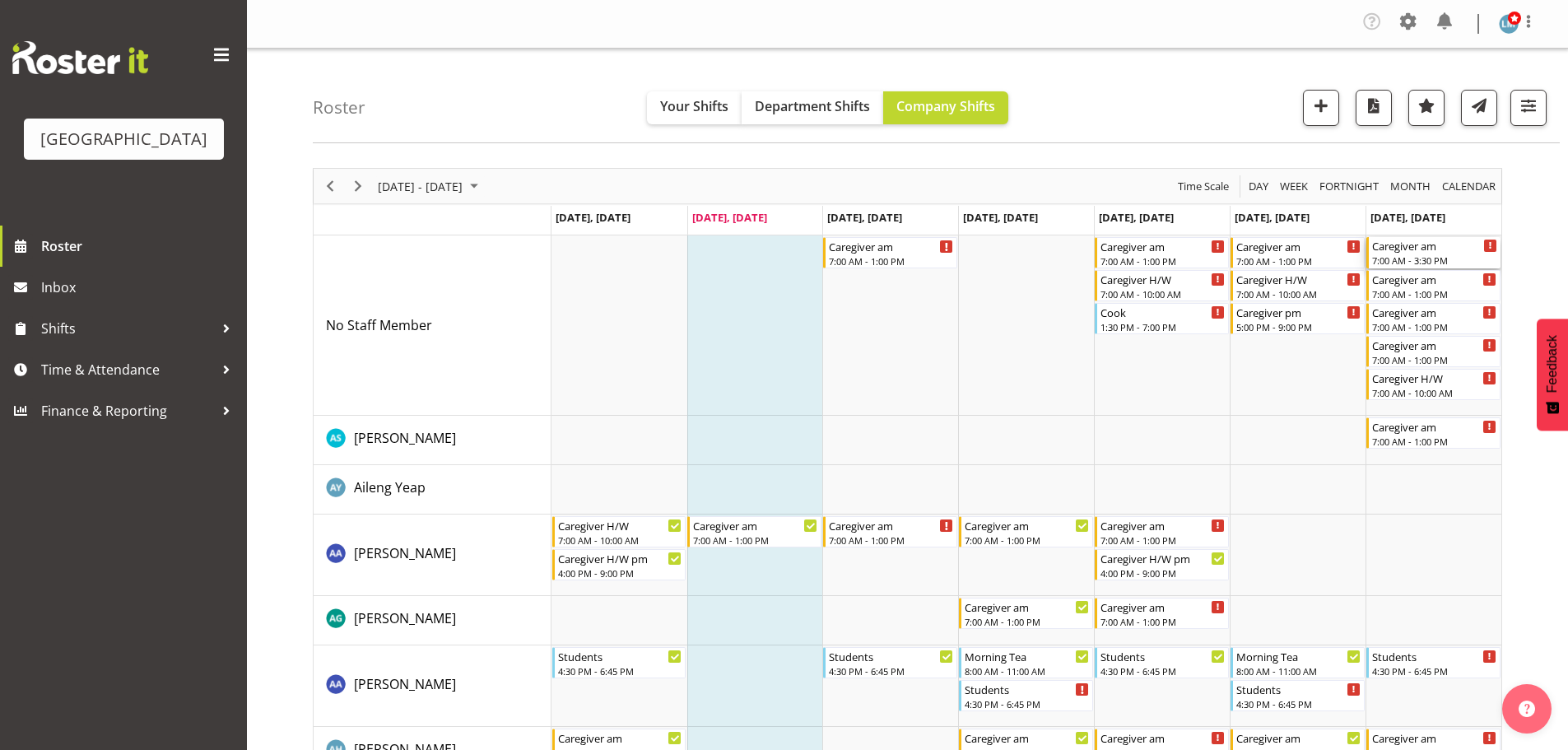
click at [1403, 250] on div "Caregiver am" at bounding box center [1435, 245] width 125 height 16
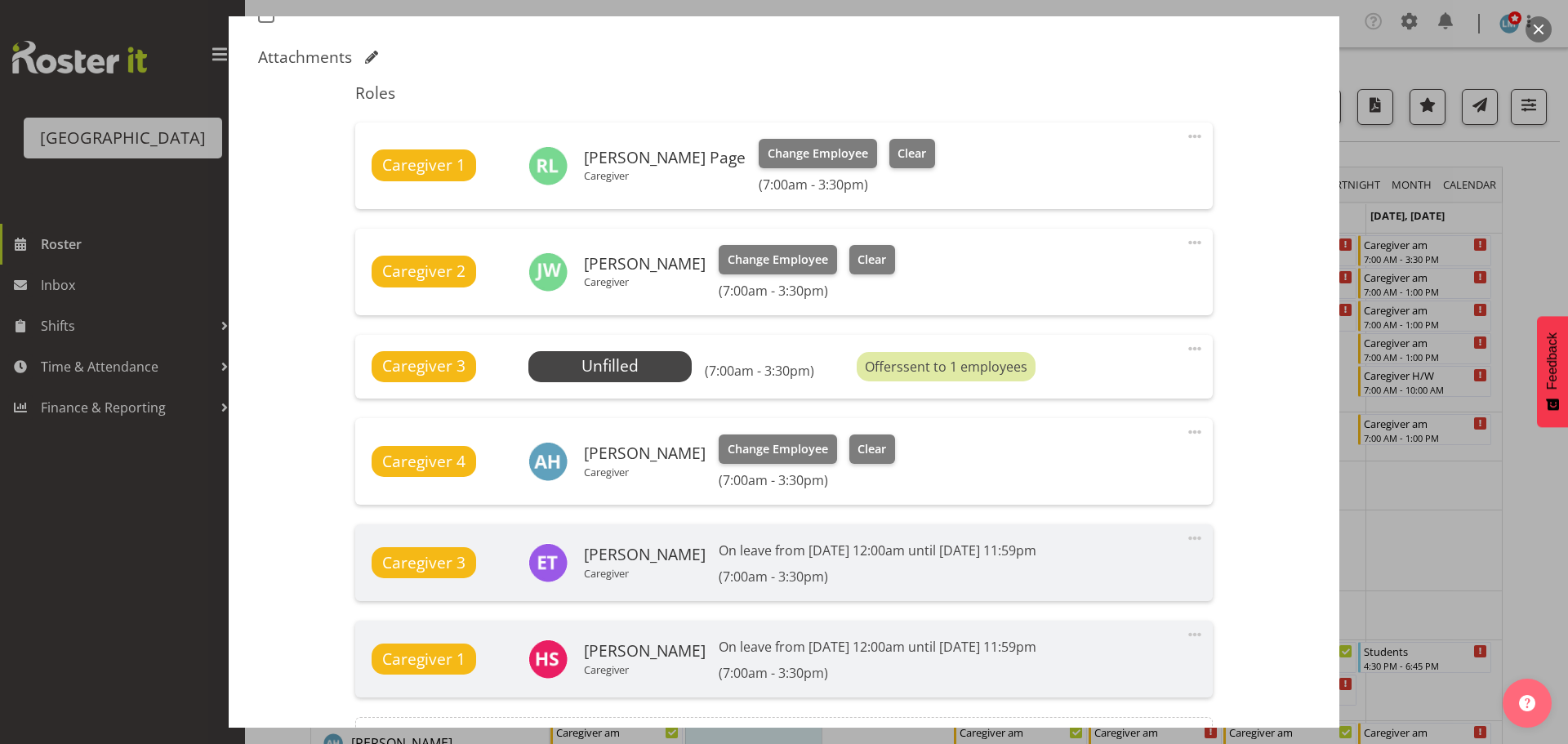
scroll to position [490, 0]
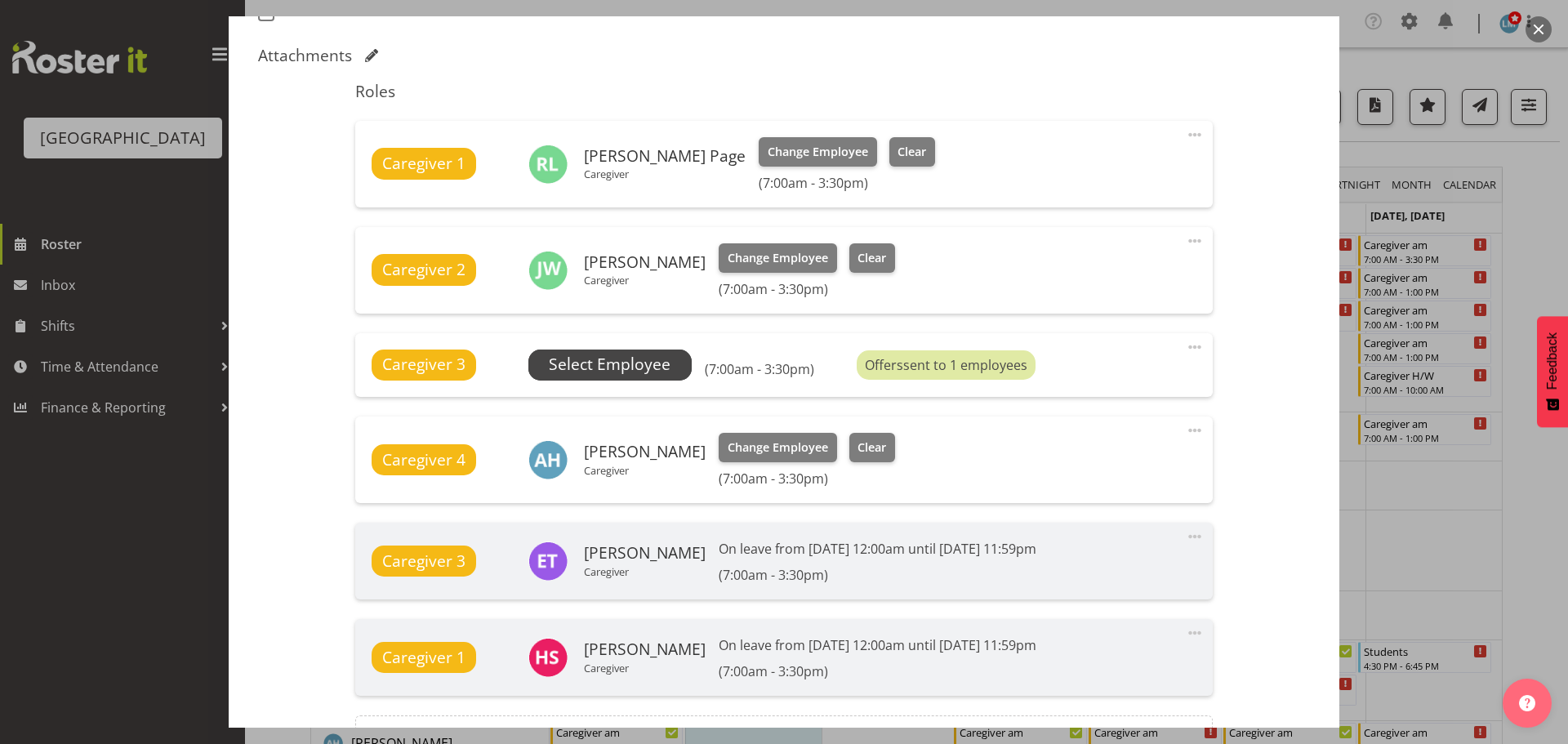
click at [631, 358] on span "Select Employee" at bounding box center [610, 365] width 122 height 24
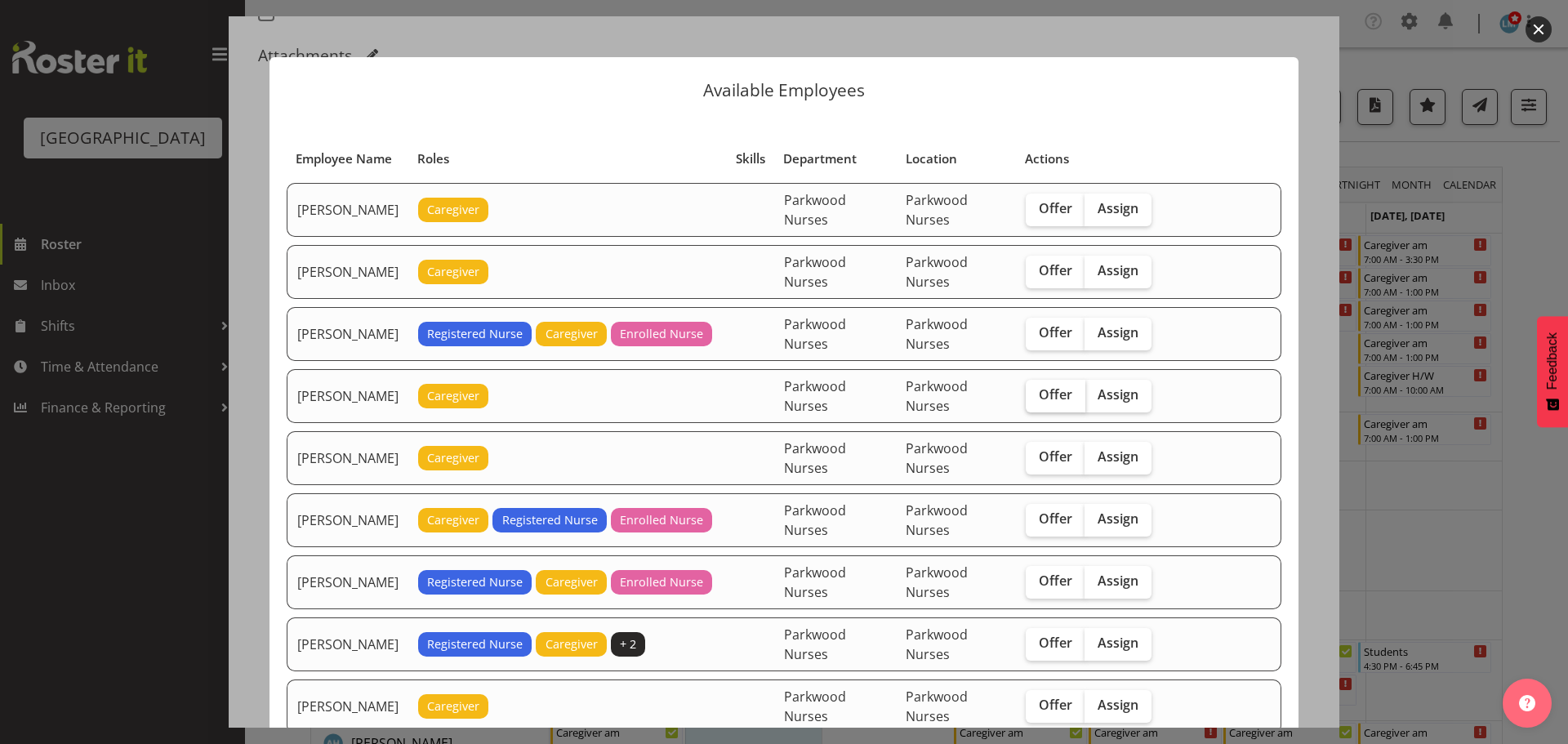
click at [1043, 394] on span "Offer" at bounding box center [1056, 394] width 34 height 16
click at [1037, 394] on input "Offer" at bounding box center [1031, 394] width 11 height 11
checkbox input "true"
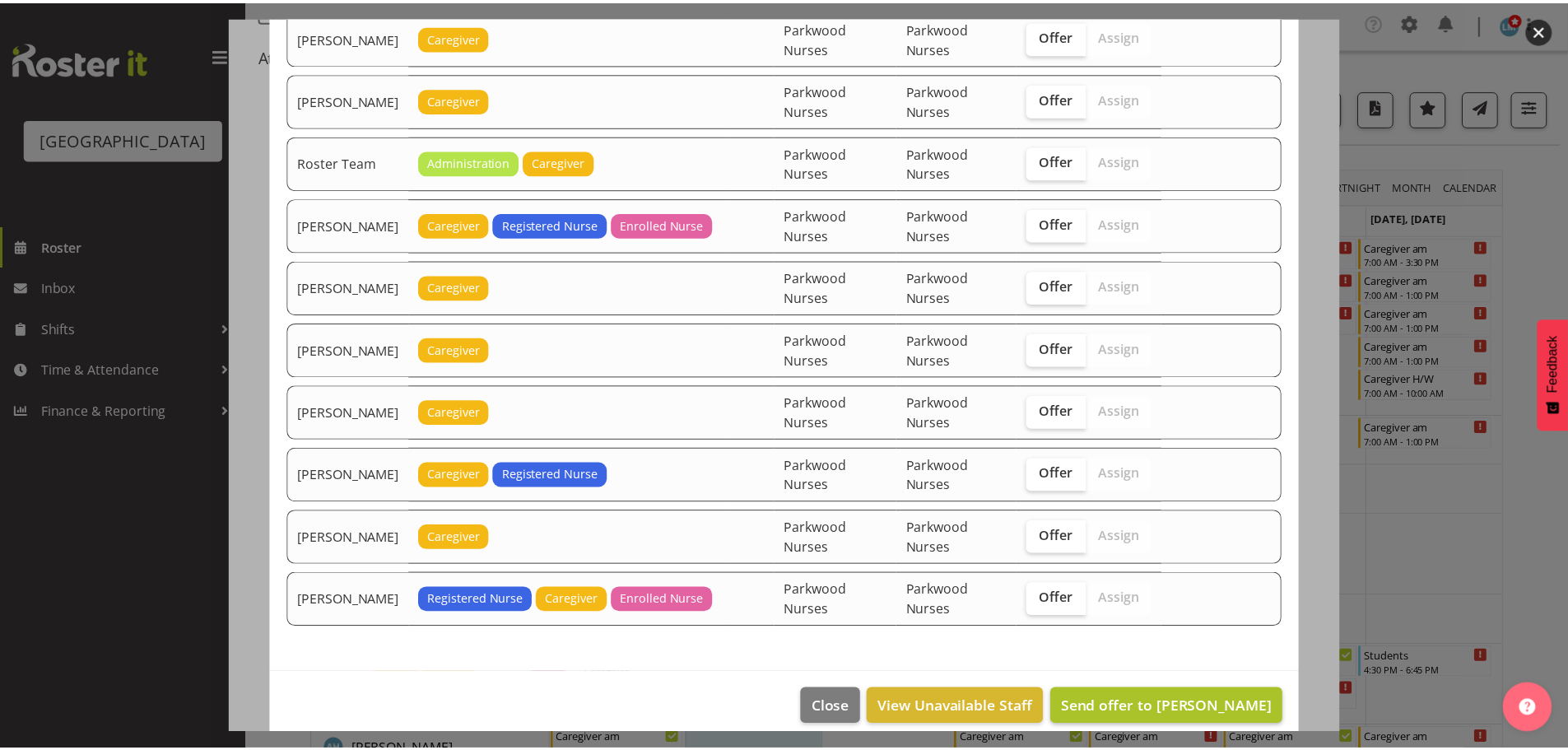
scroll to position [1943, 0]
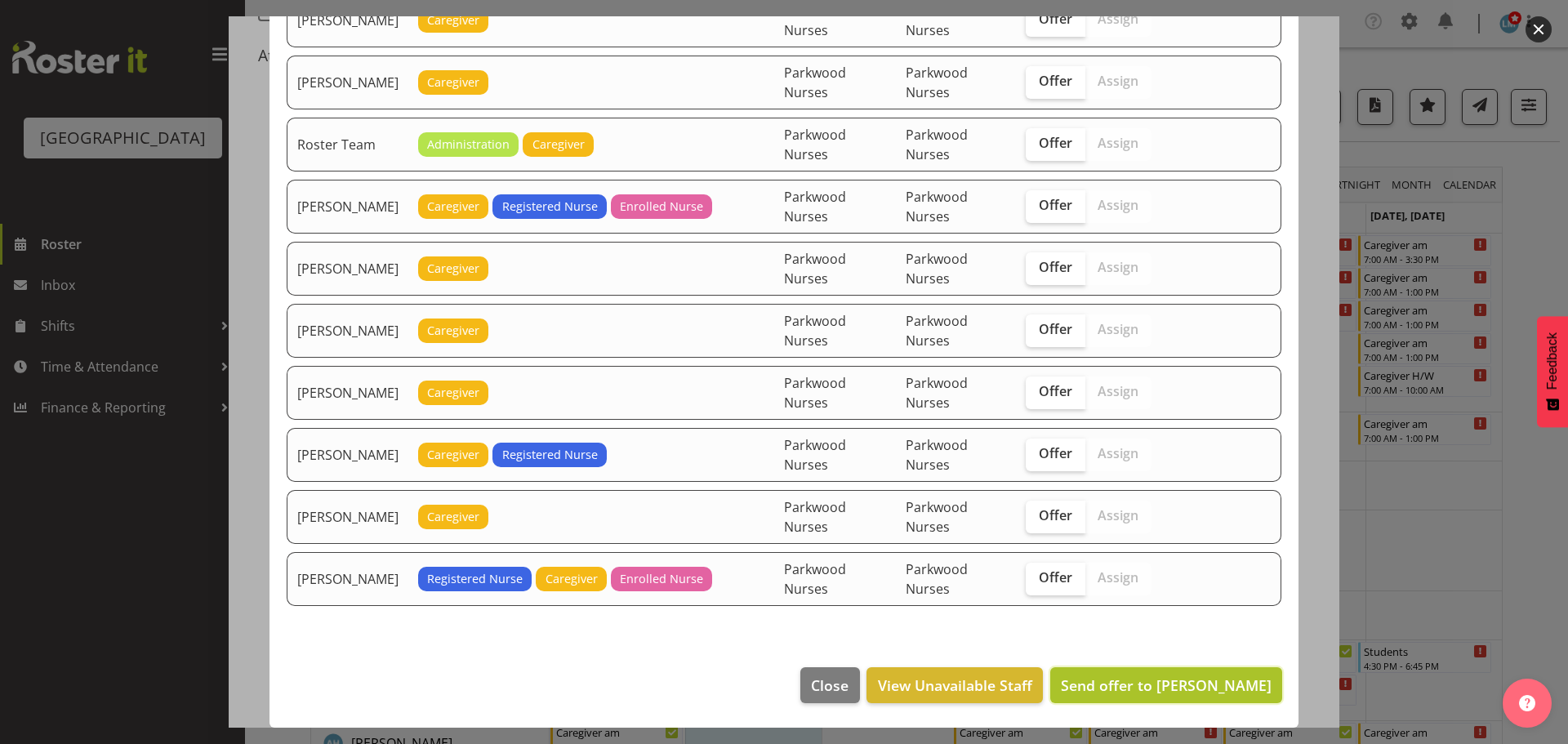
click at [1222, 694] on span "Send offer to Bailey Potter" at bounding box center [1166, 684] width 211 height 19
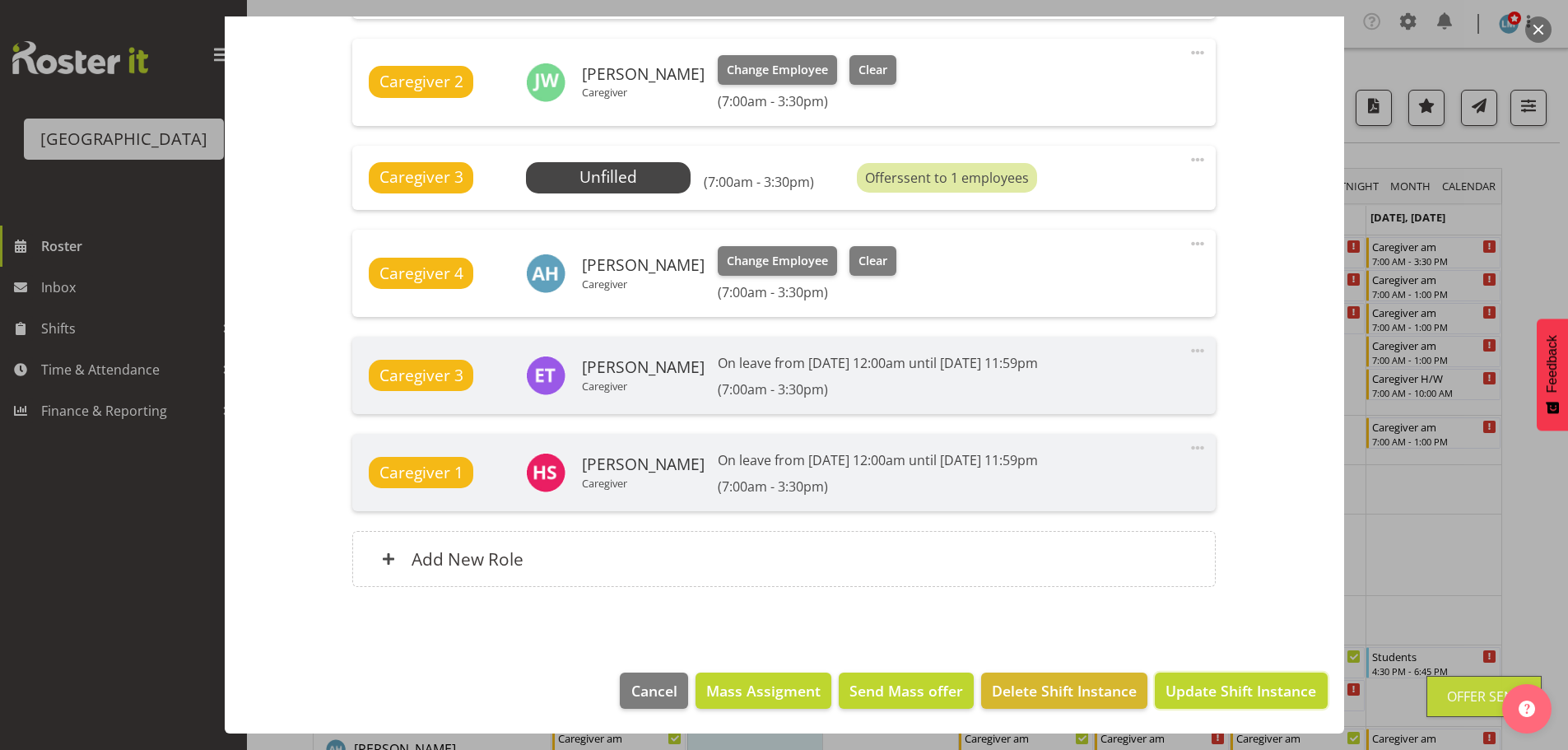
click at [1231, 700] on span "Update Shift Instance" at bounding box center [1241, 690] width 151 height 21
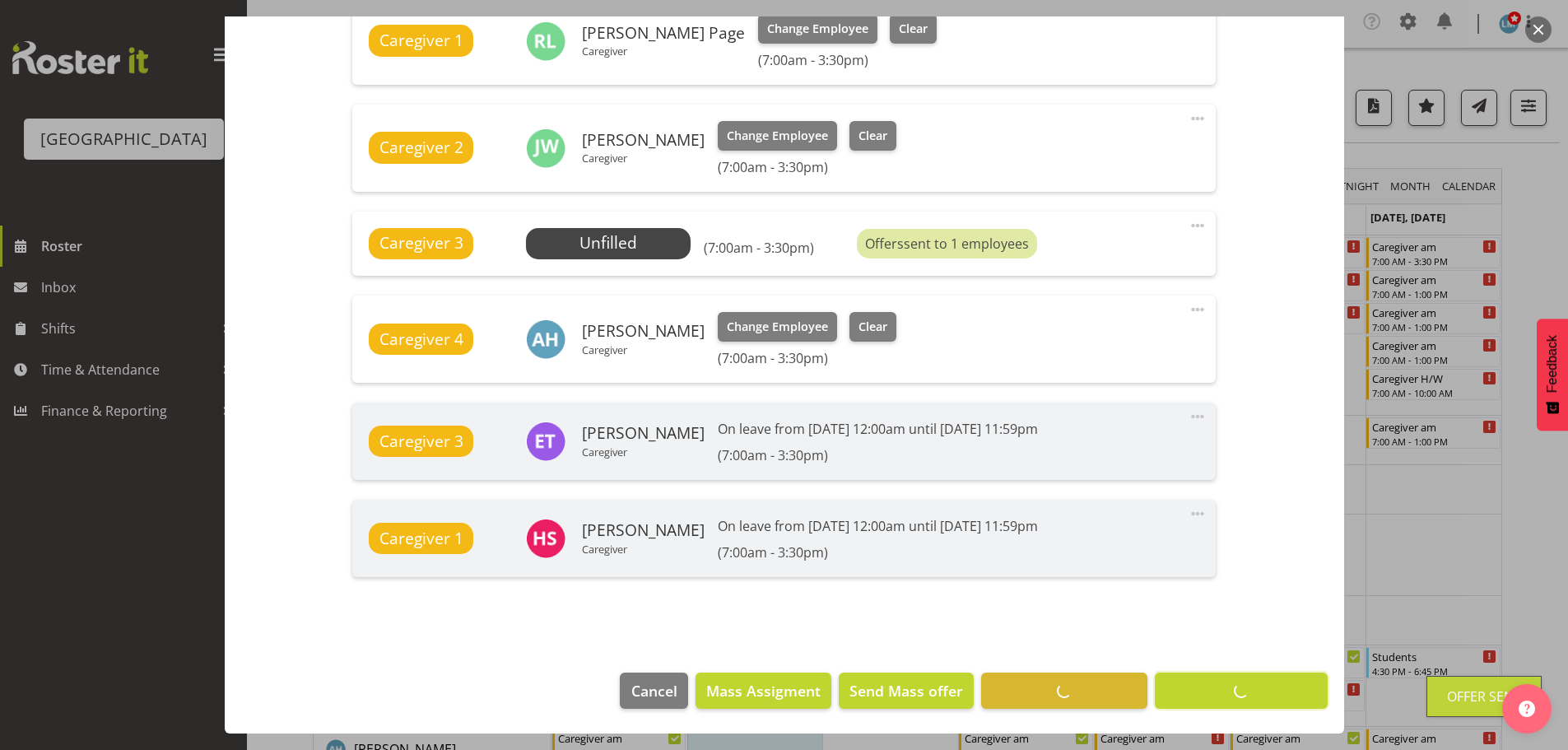
scroll to position [619, 0]
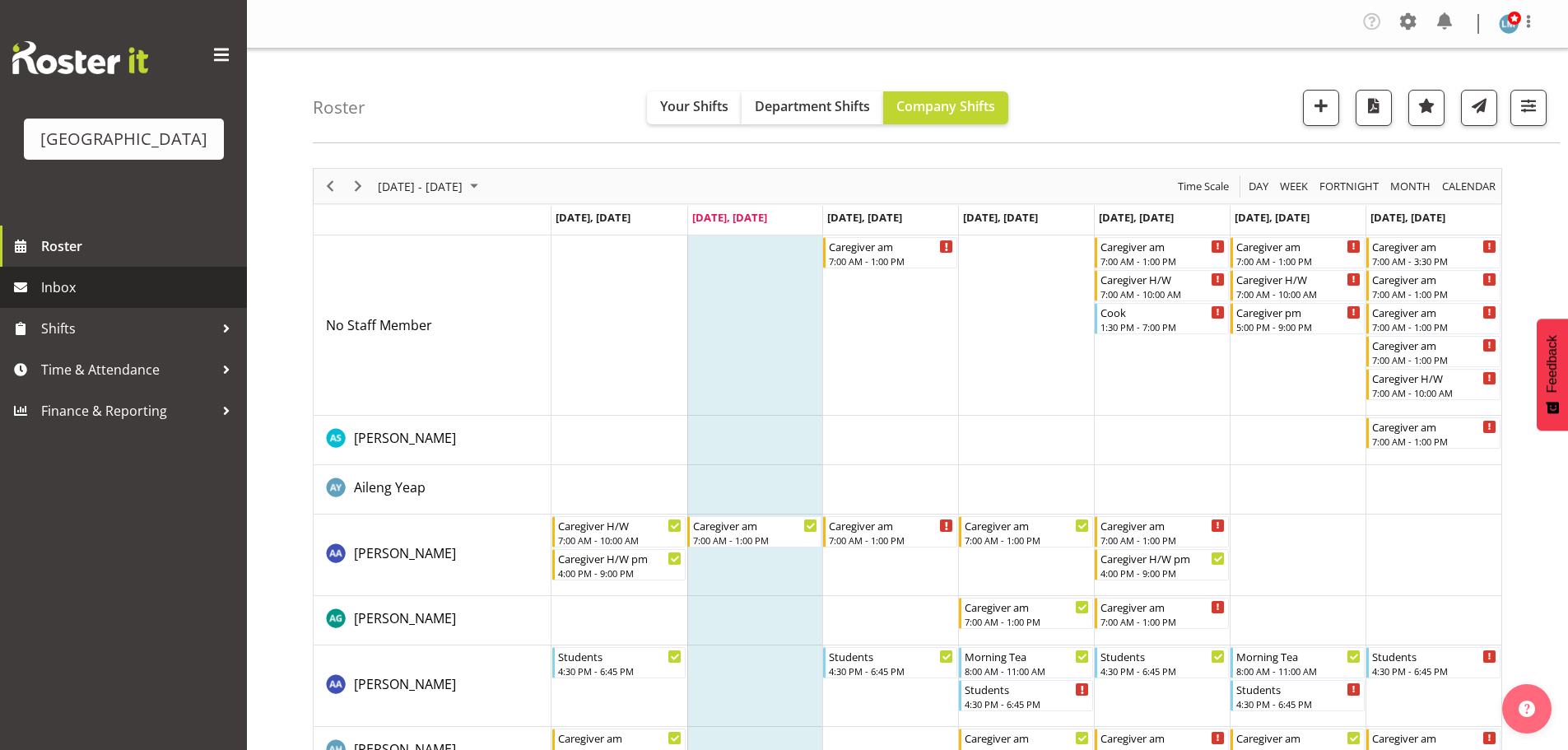
click at [79, 300] on span "Inbox" at bounding box center [140, 286] width 197 height 25
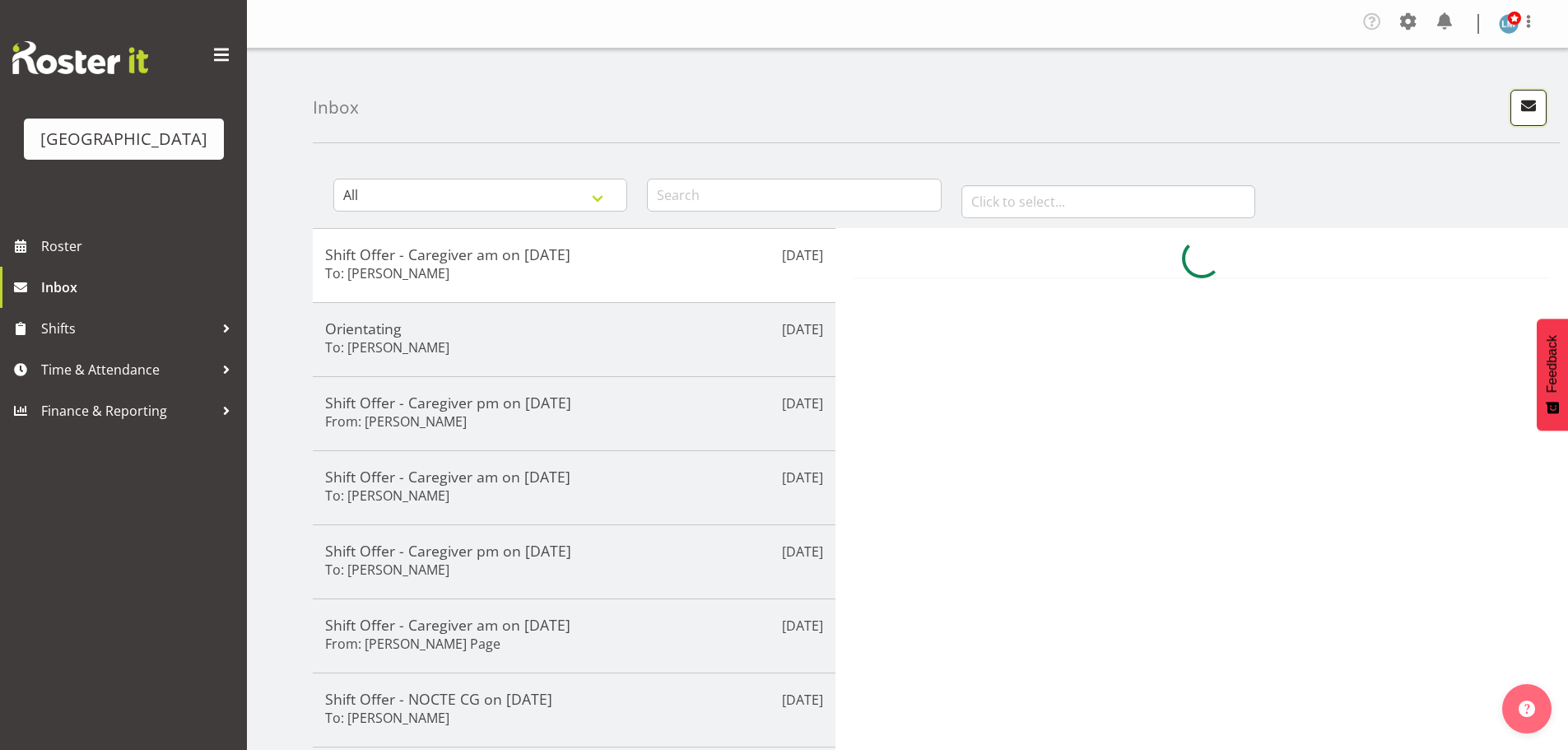
click at [1522, 103] on span "button" at bounding box center [1527, 105] width 21 height 21
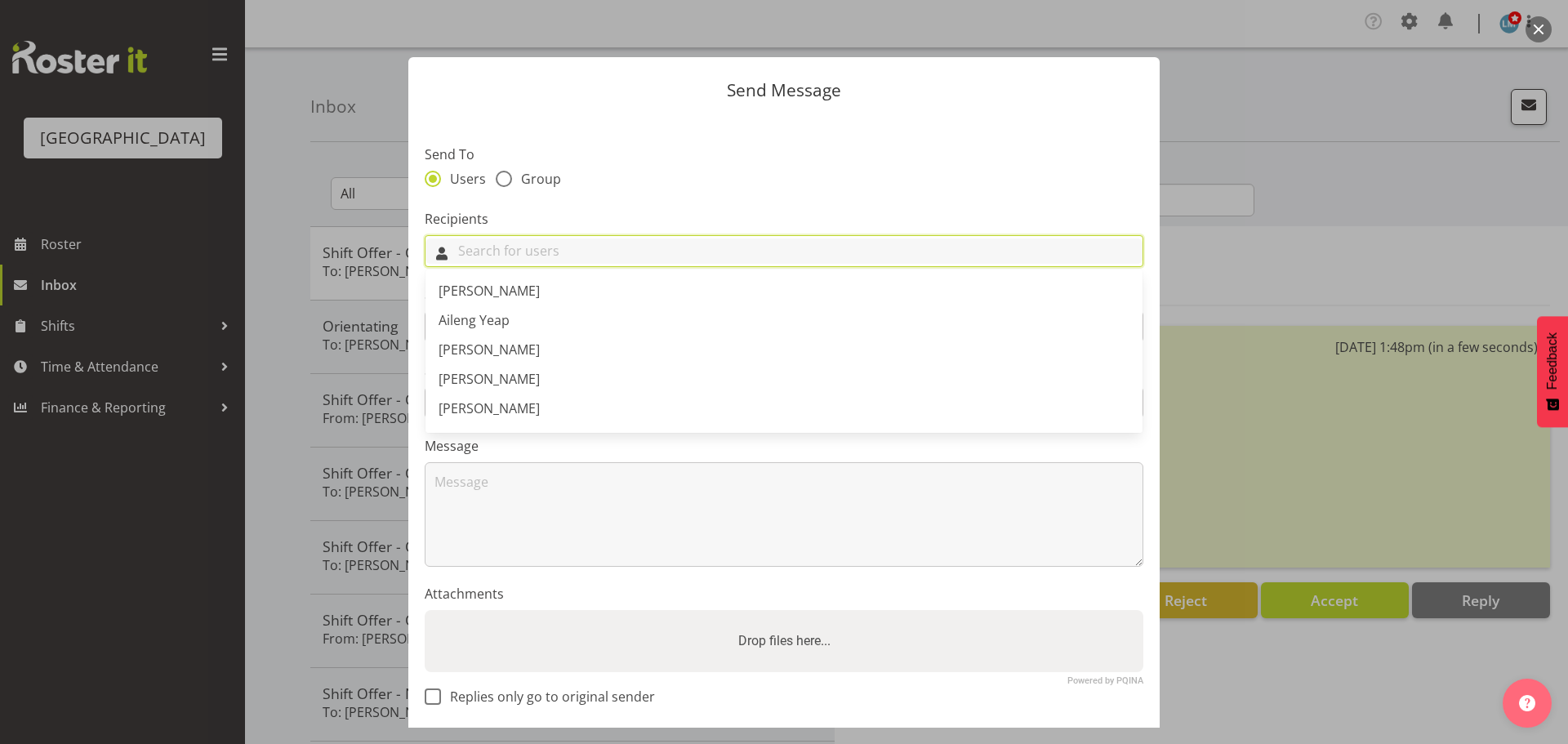
click at [603, 241] on input "text" at bounding box center [784, 251] width 717 height 25
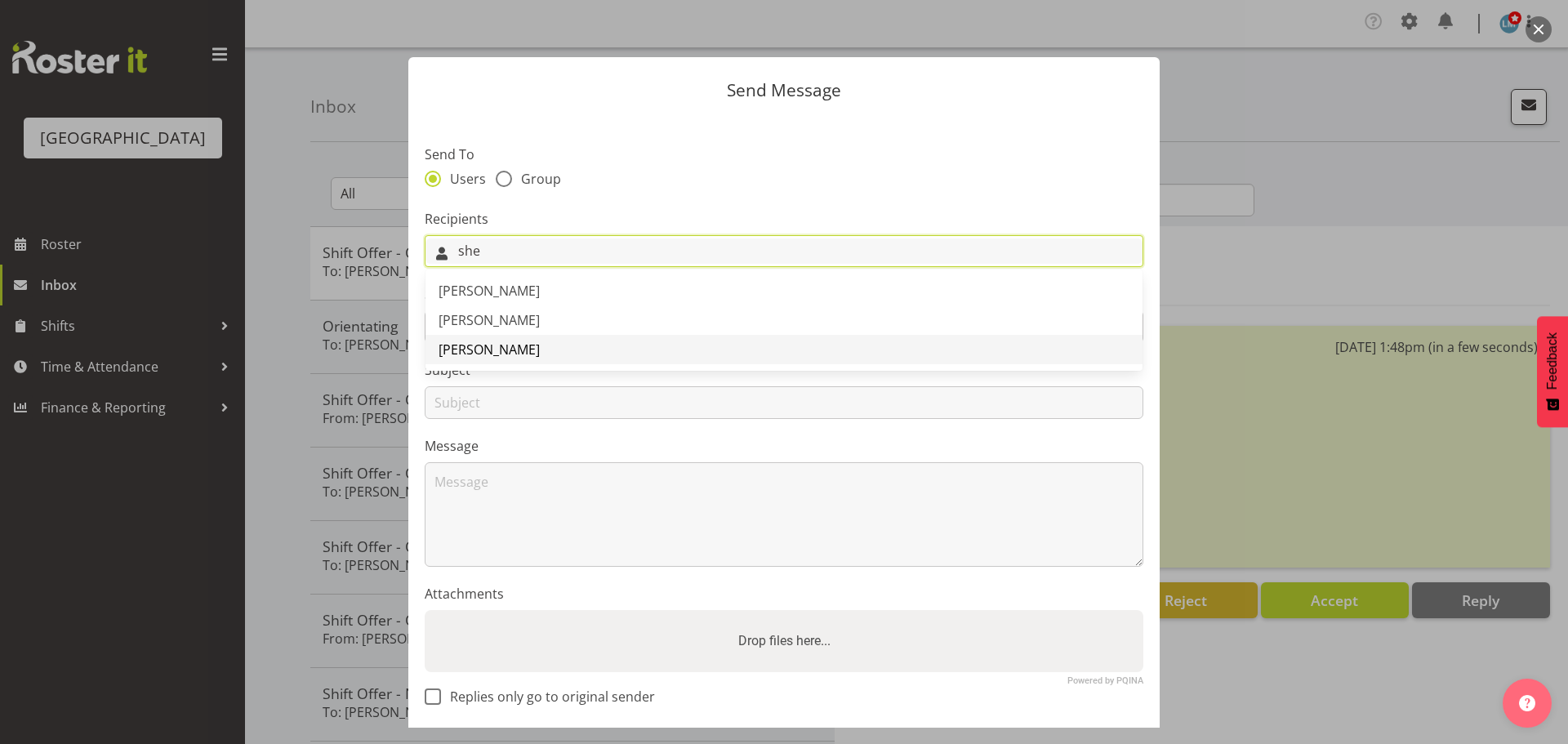
type input "she"
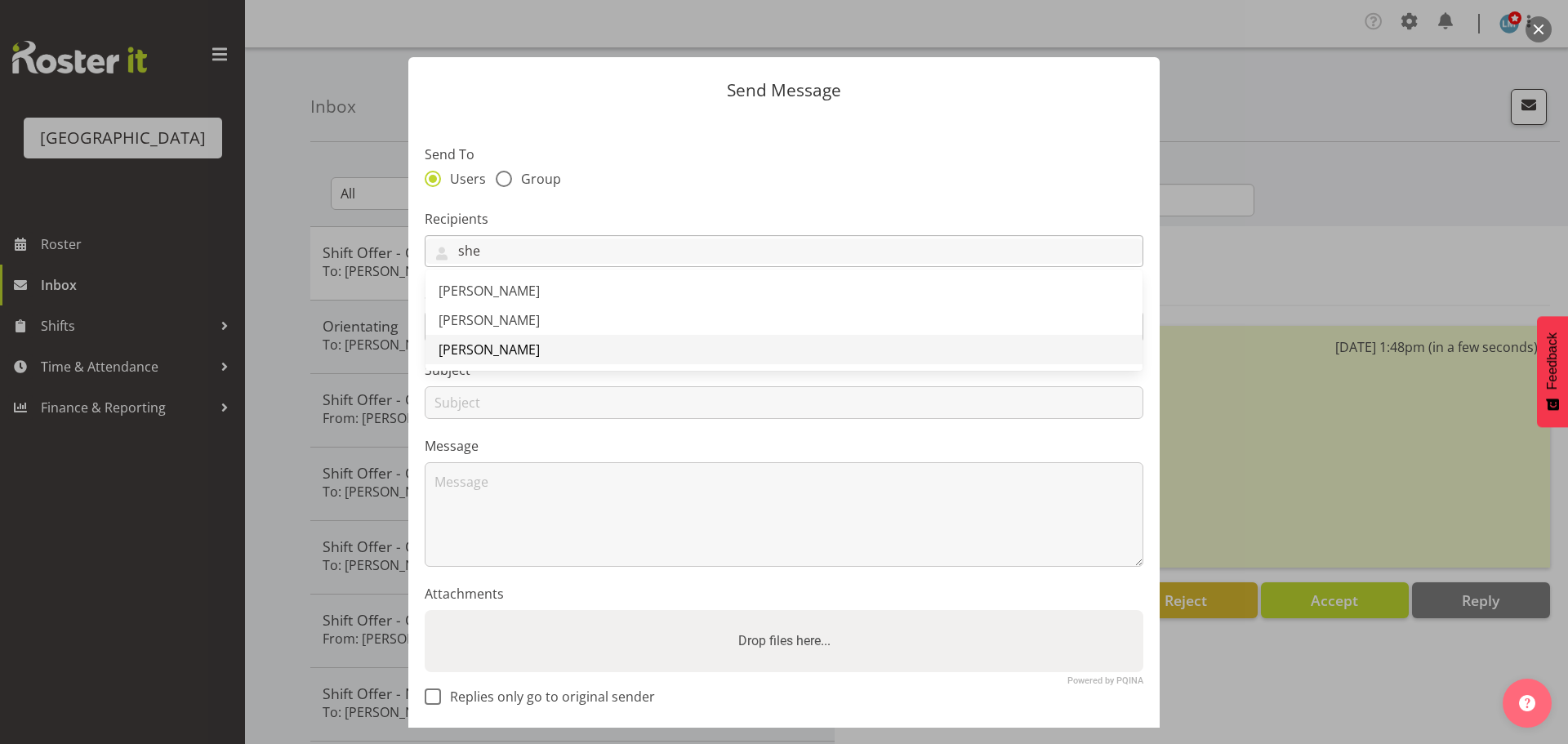
click at [602, 357] on link "[PERSON_NAME]" at bounding box center [784, 349] width 717 height 29
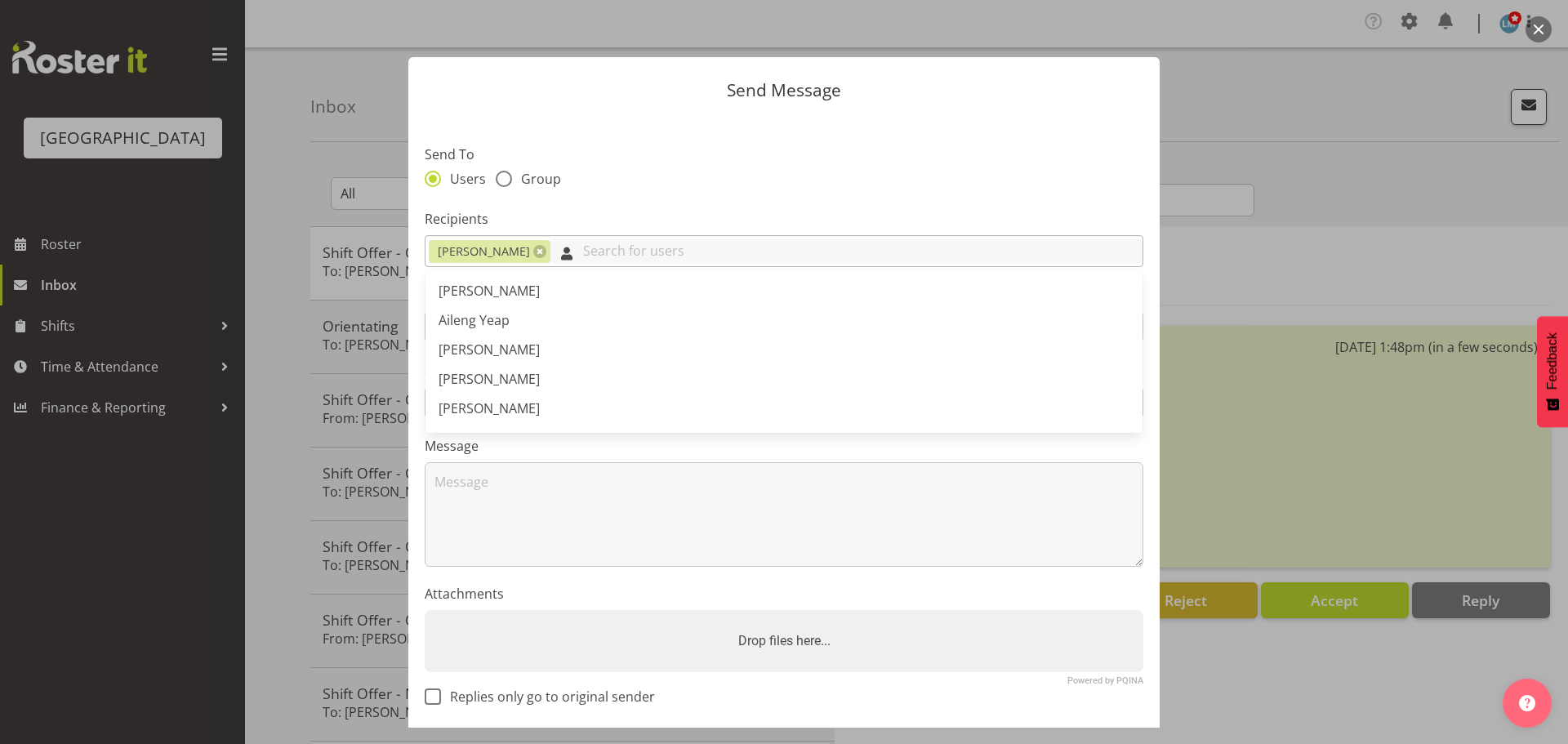
click at [572, 260] on input "text" at bounding box center [847, 251] width 592 height 25
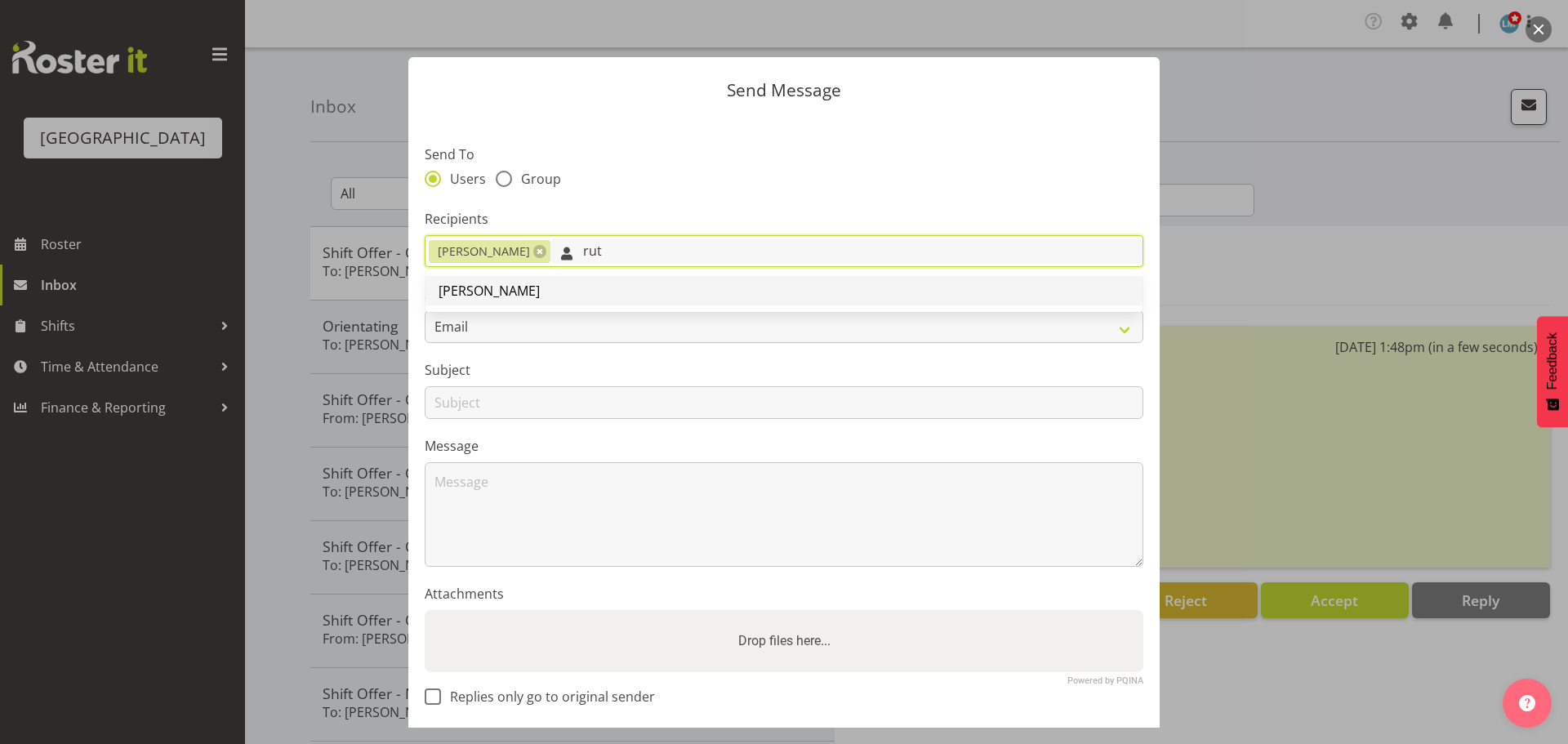
type input "rut"
click at [469, 295] on span "[PERSON_NAME]" at bounding box center [489, 290] width 101 height 18
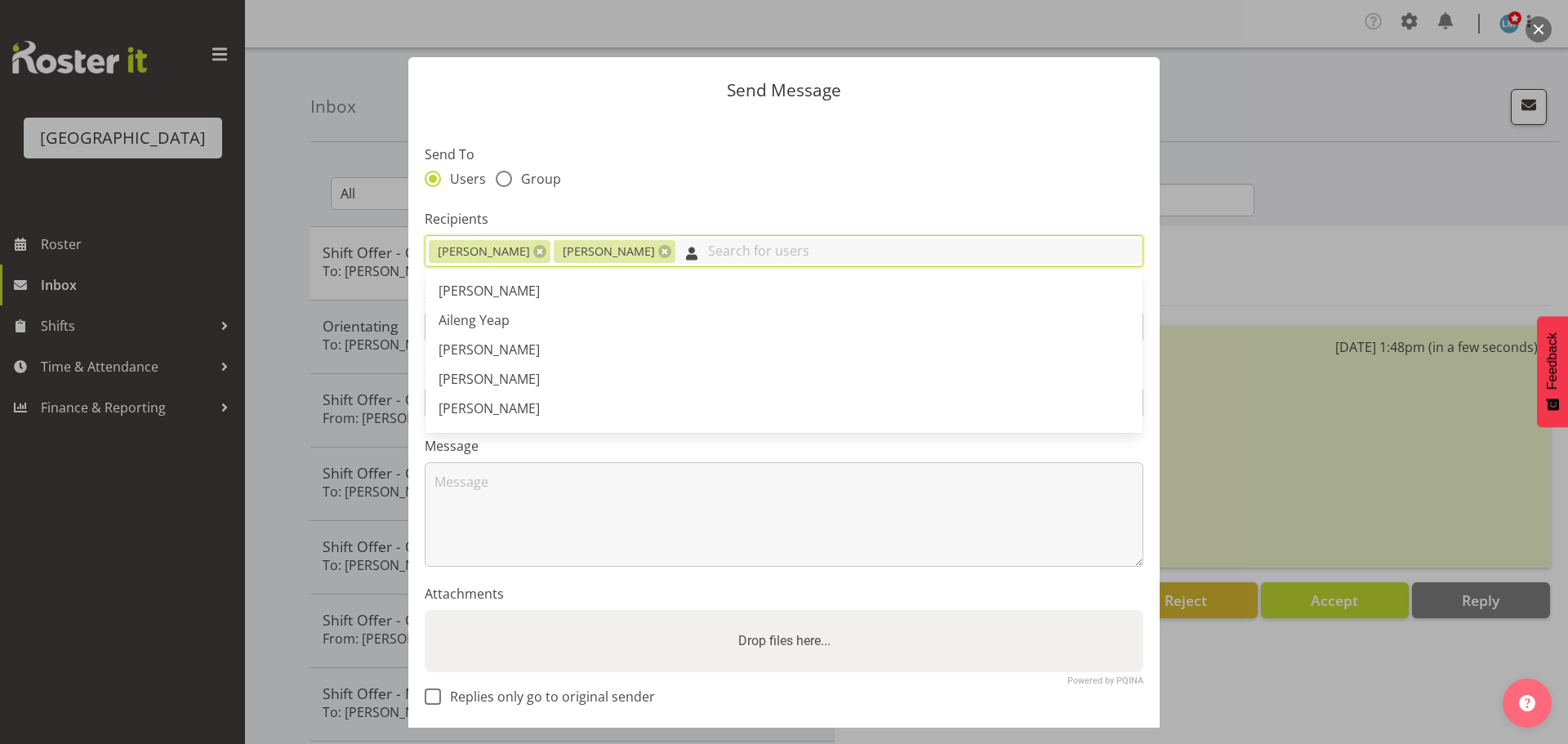
click at [726, 253] on input "text" at bounding box center [909, 251] width 467 height 25
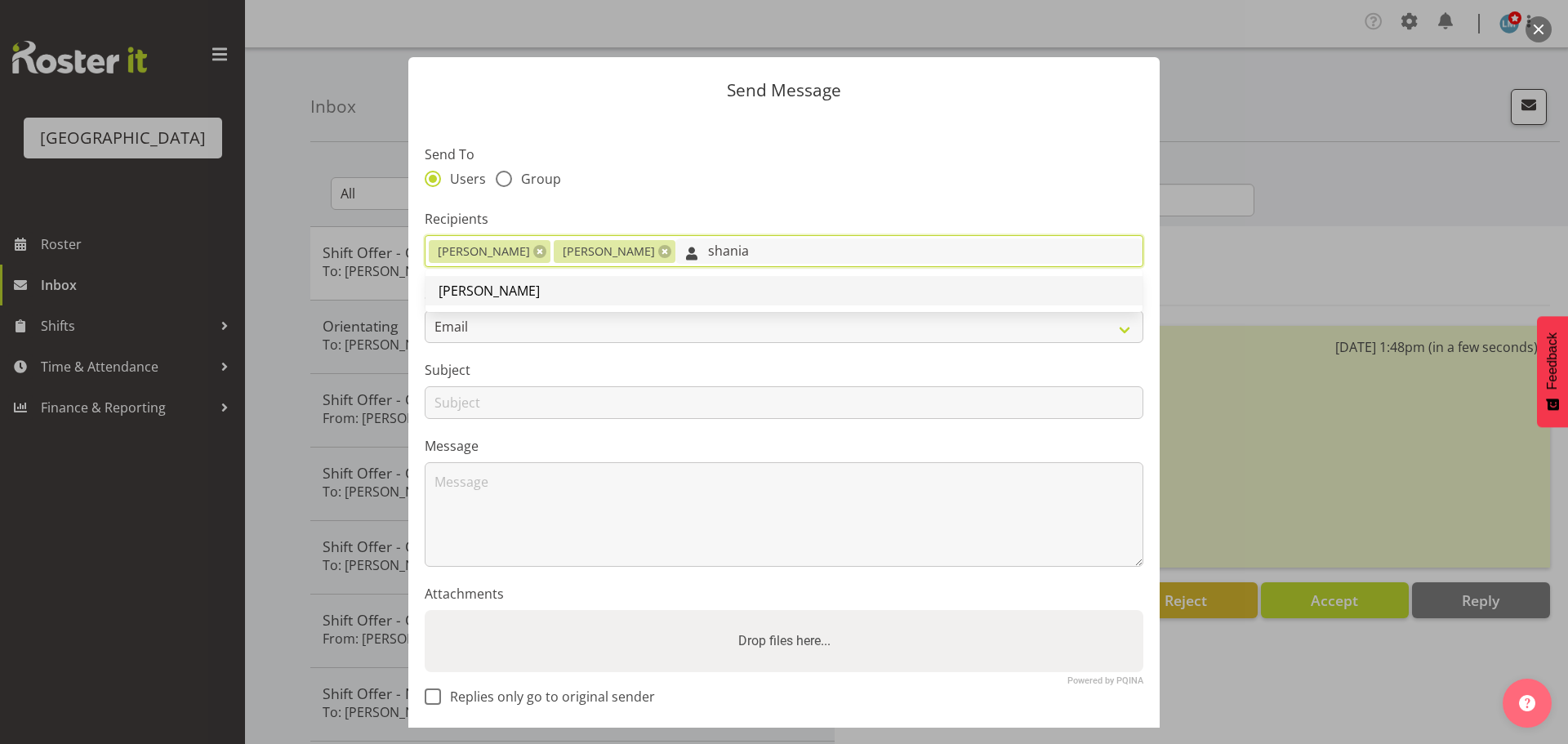
type input "shania"
click at [461, 298] on span "[PERSON_NAME]" at bounding box center [489, 290] width 101 height 18
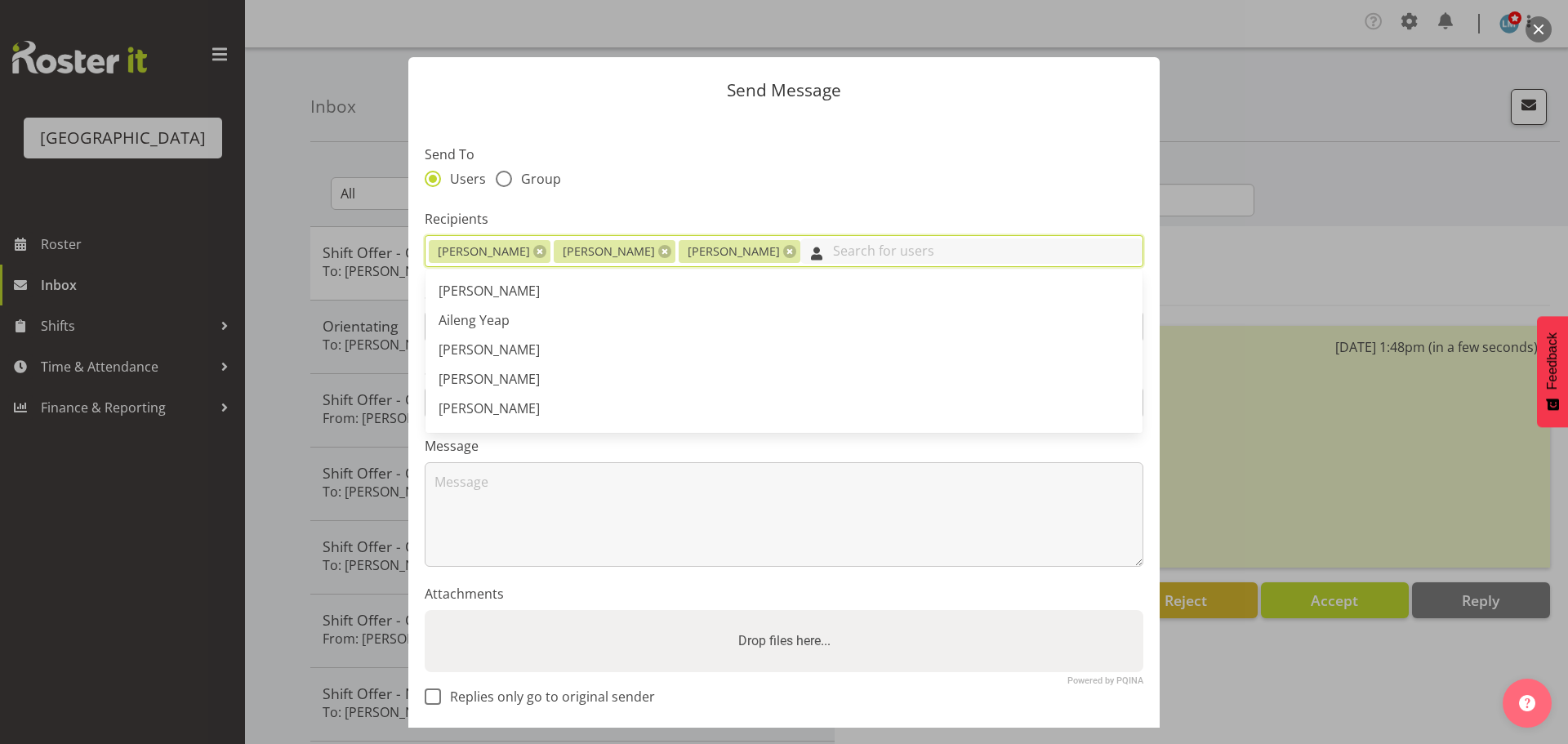
click at [800, 255] on input "text" at bounding box center [971, 251] width 342 height 25
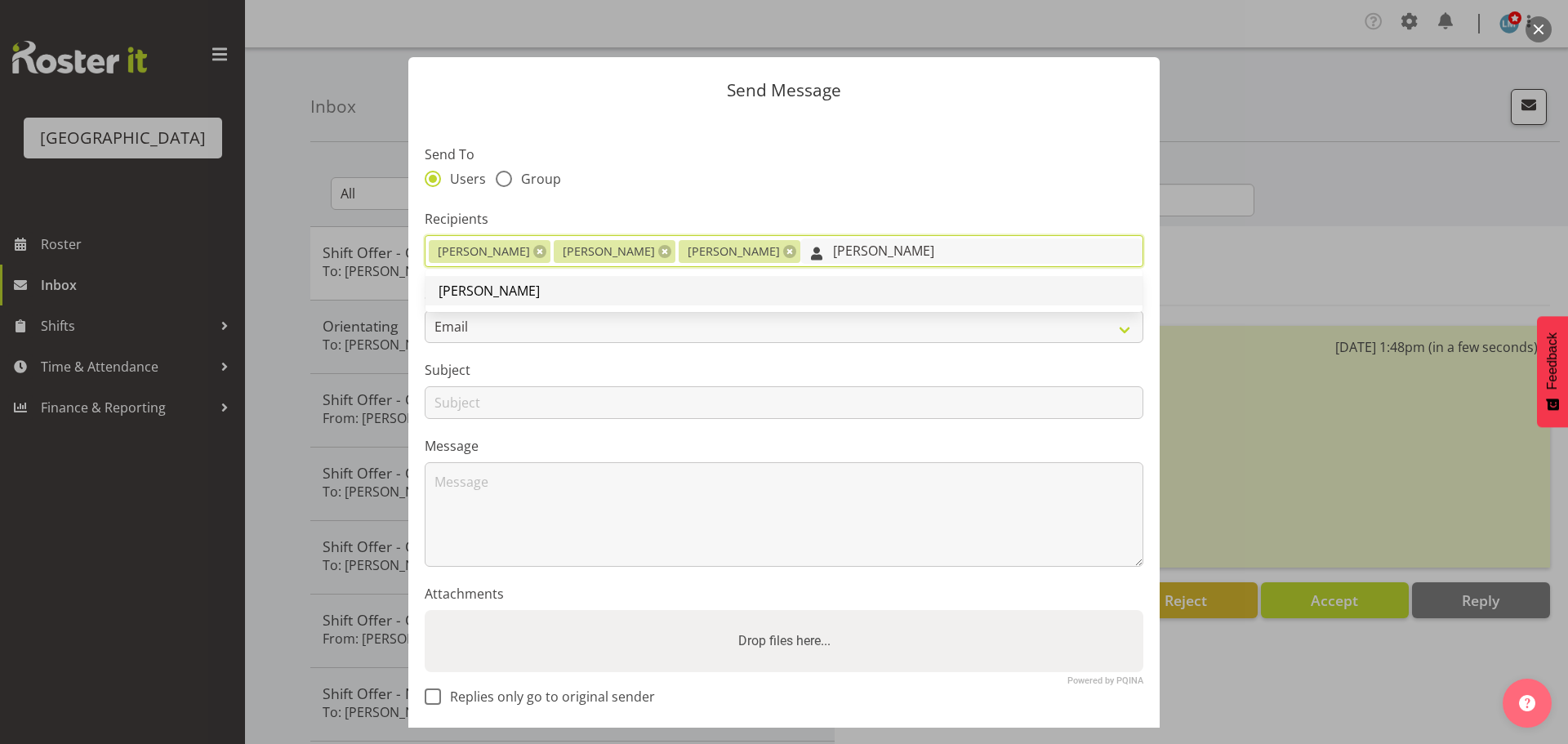
type input "[PERSON_NAME]"
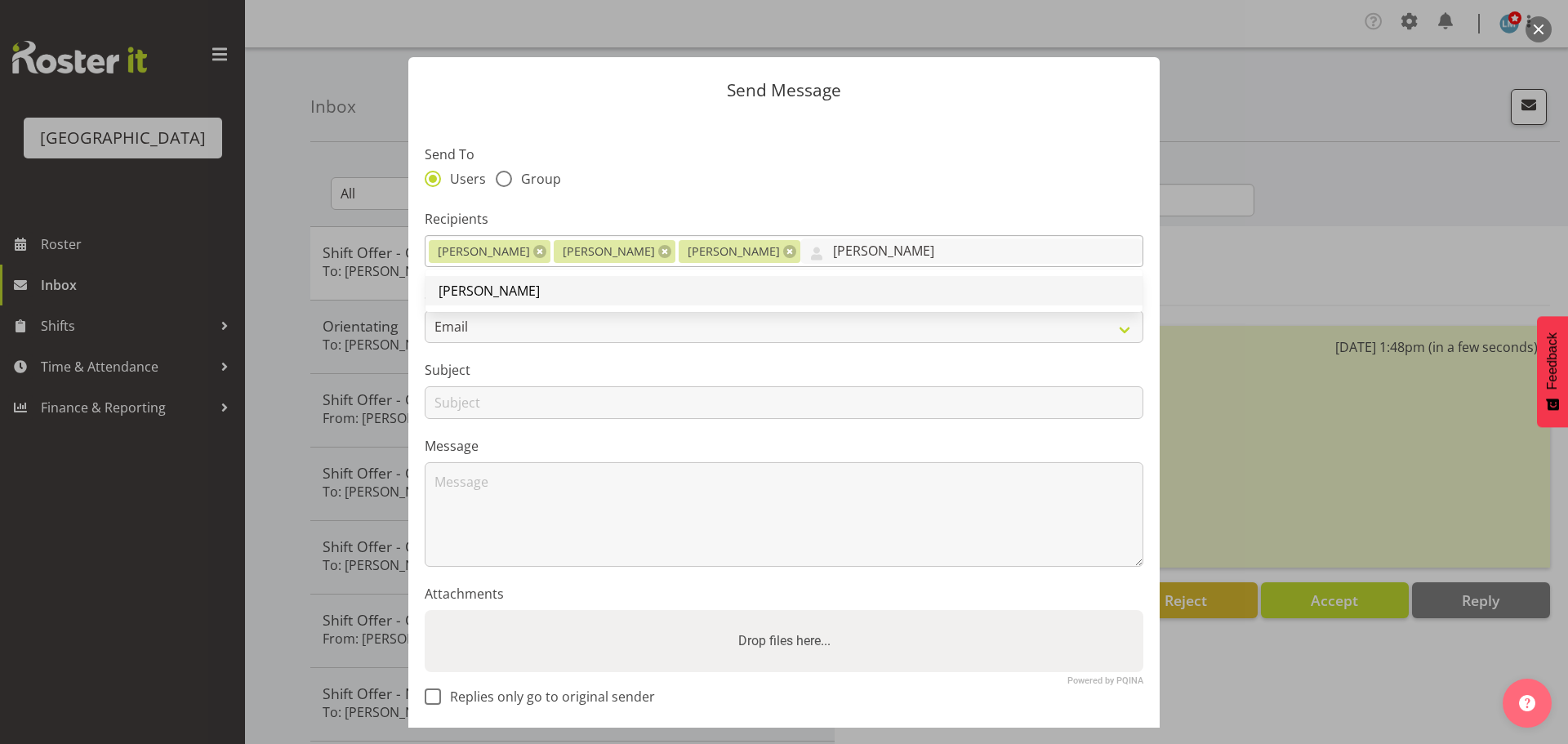
click at [468, 293] on span "[PERSON_NAME]" at bounding box center [489, 290] width 101 height 18
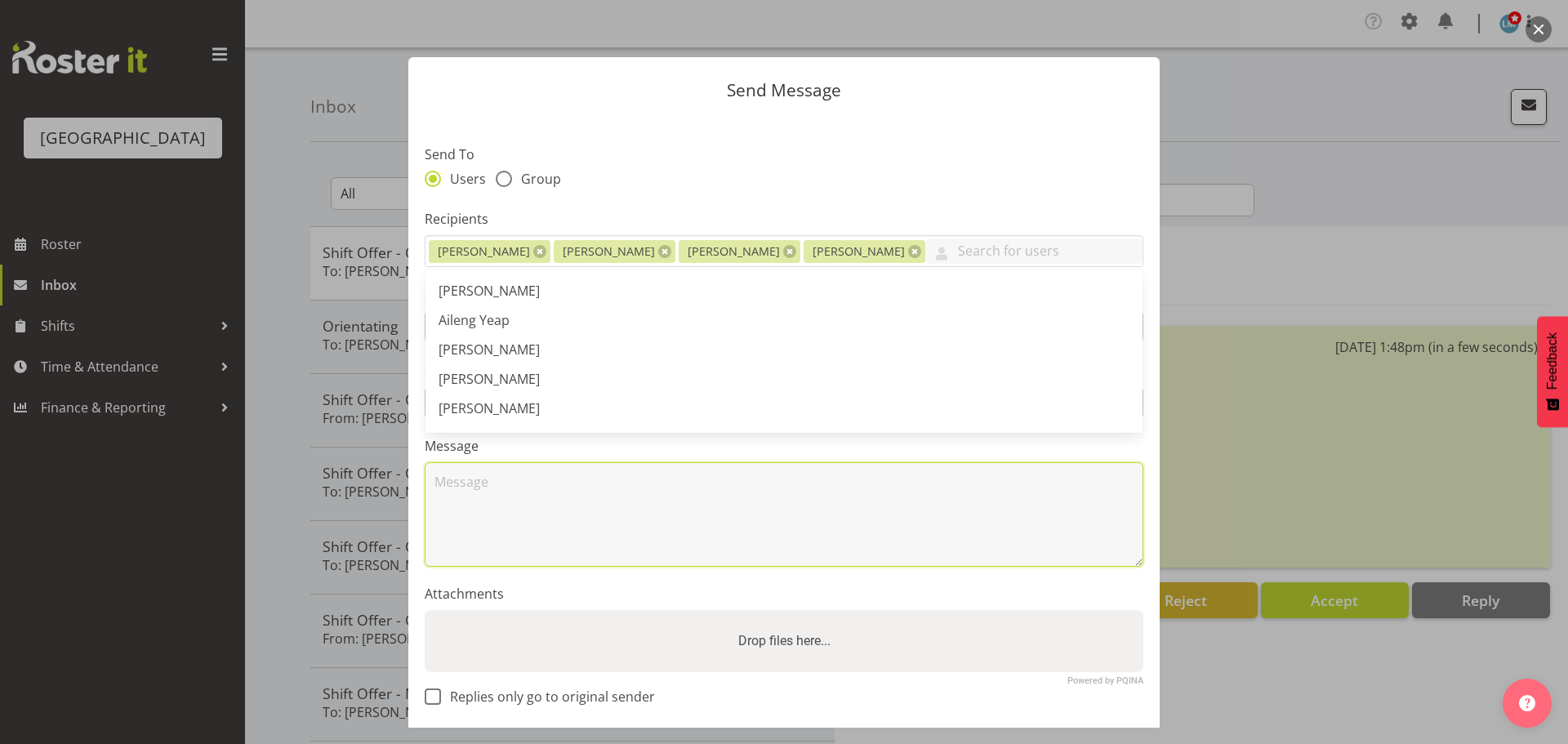
click at [483, 492] on textarea at bounding box center [784, 514] width 719 height 104
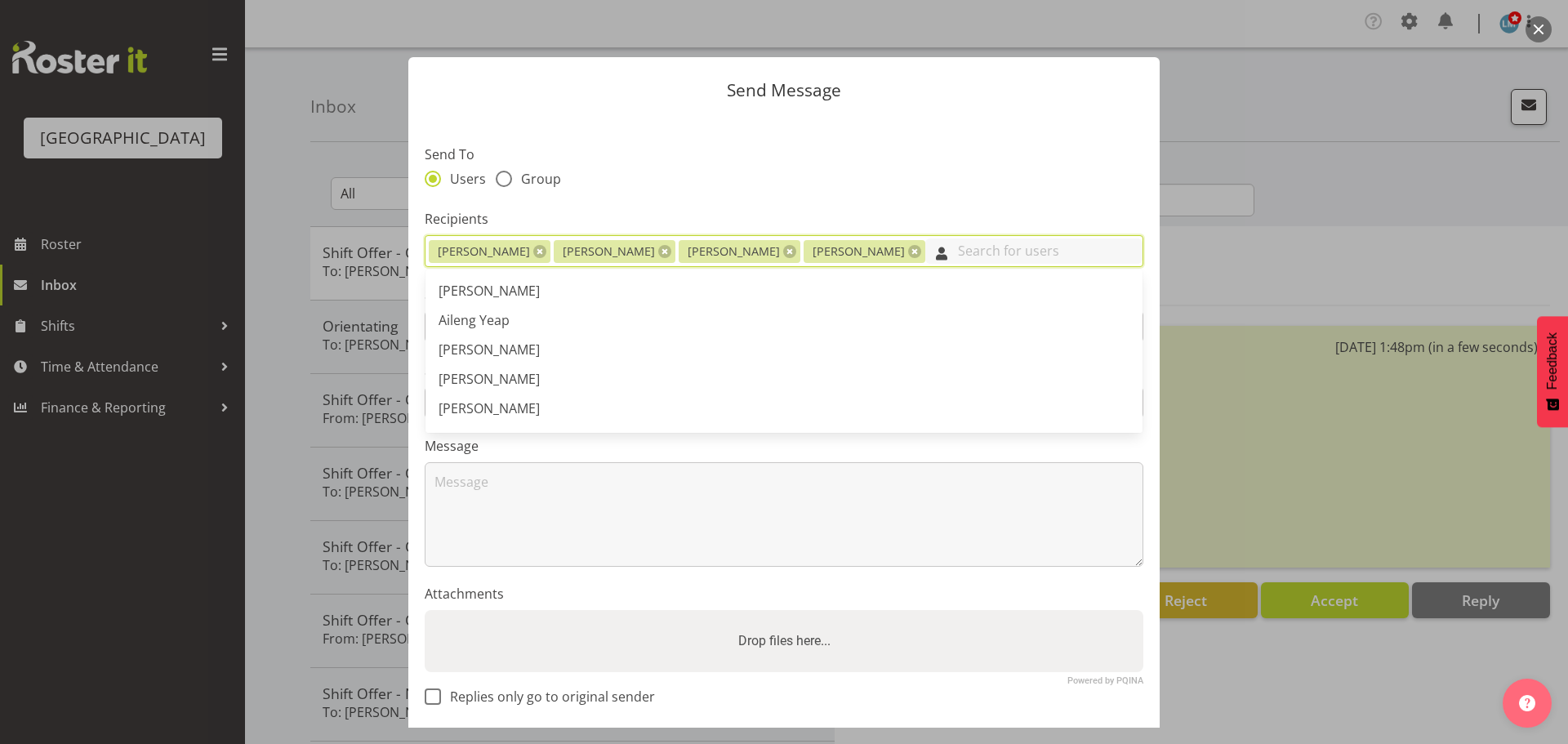
click at [926, 257] on input "text" at bounding box center [1034, 251] width 217 height 25
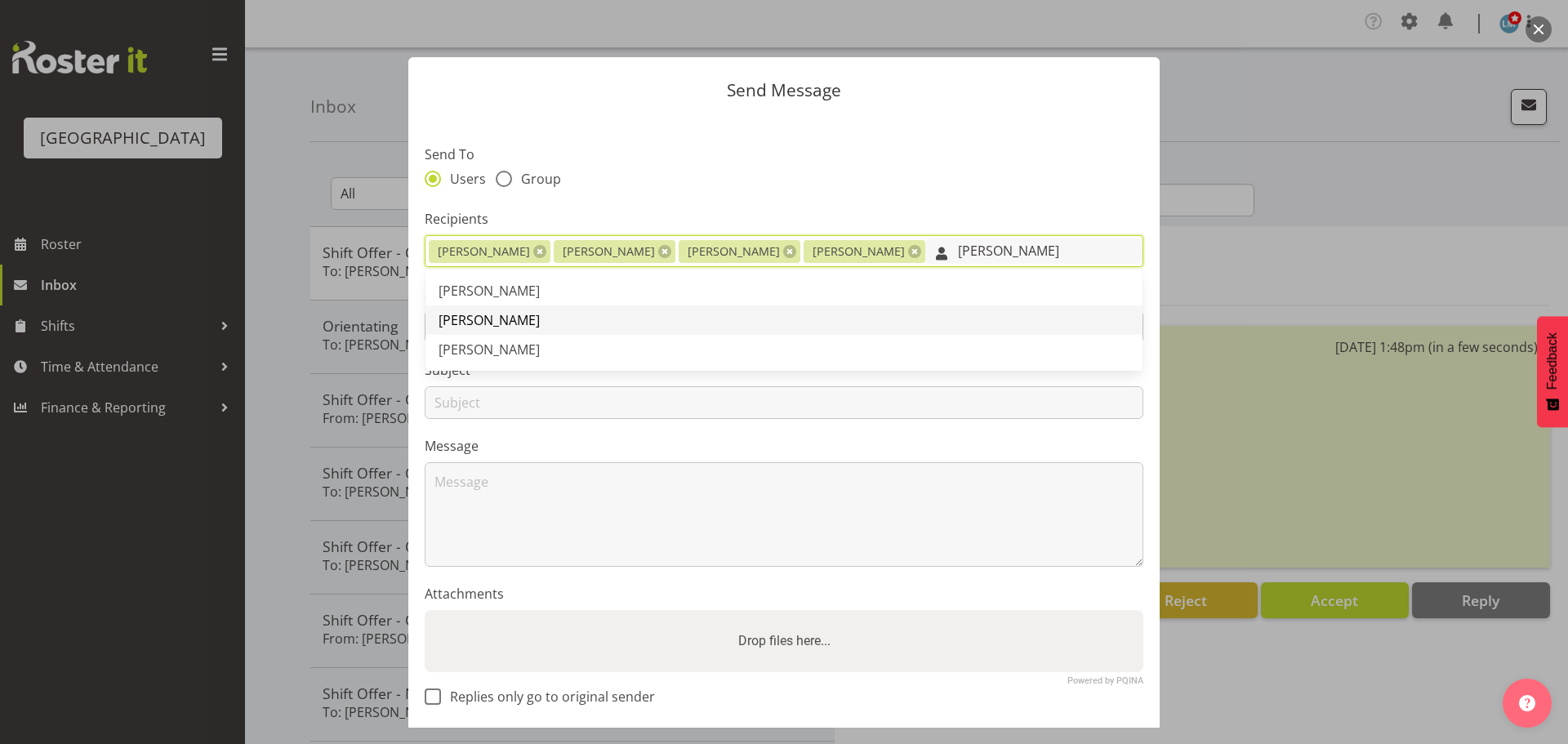
type input "[PERSON_NAME]"
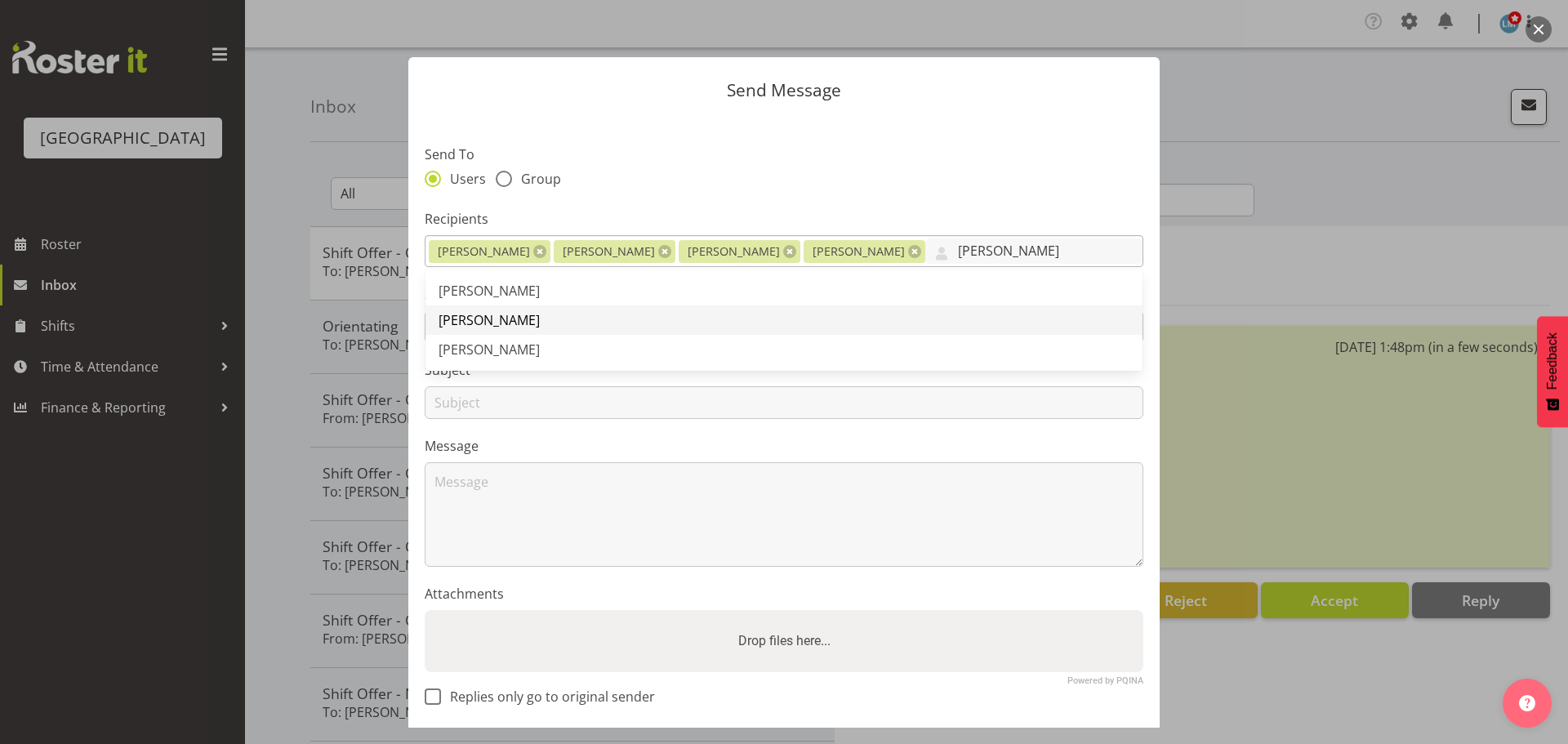
click at [498, 321] on span "[PERSON_NAME]" at bounding box center [489, 319] width 101 height 18
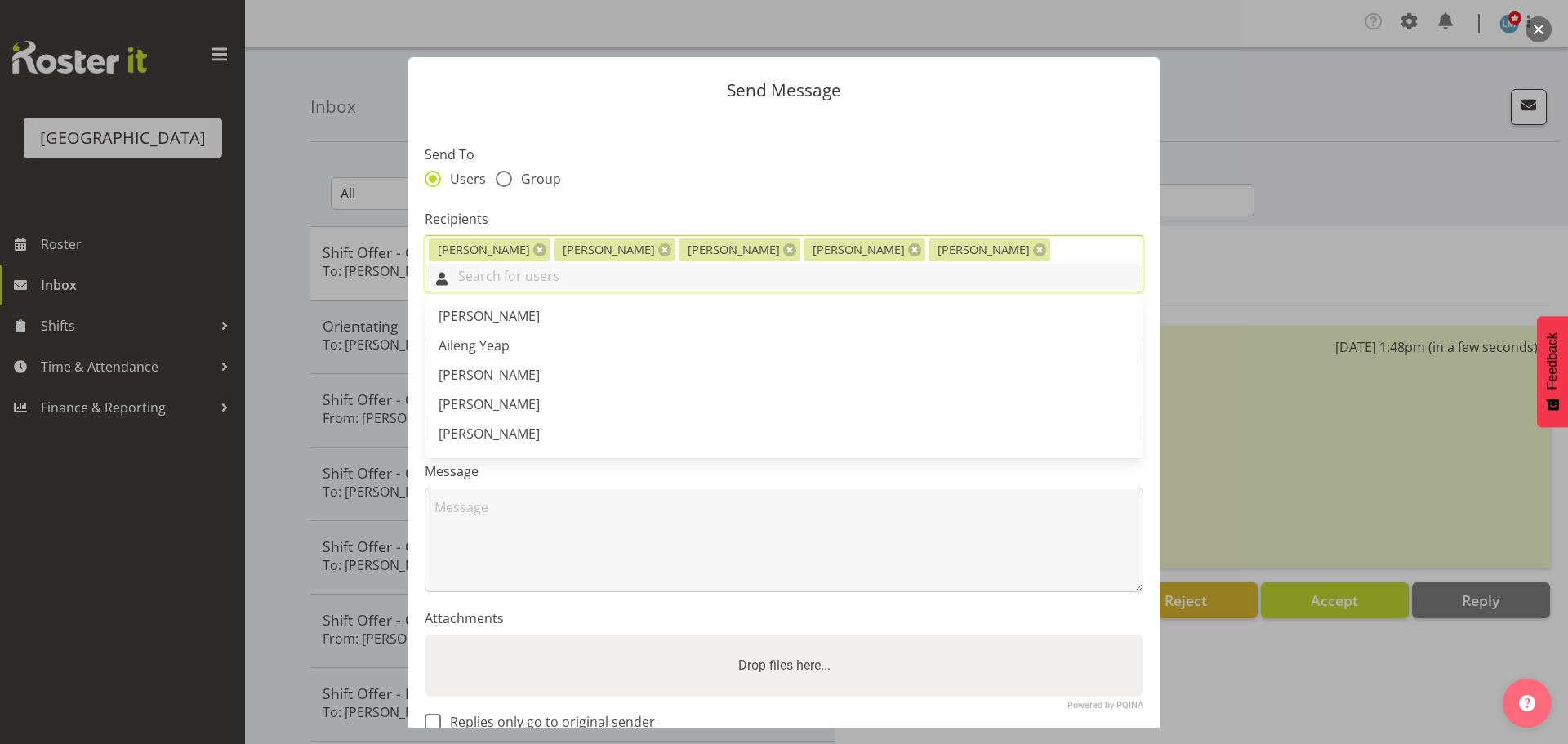
click at [974, 264] on input "text" at bounding box center [784, 277] width 717 height 25
click at [1033, 255] on link at bounding box center [1040, 251] width 13 height 13
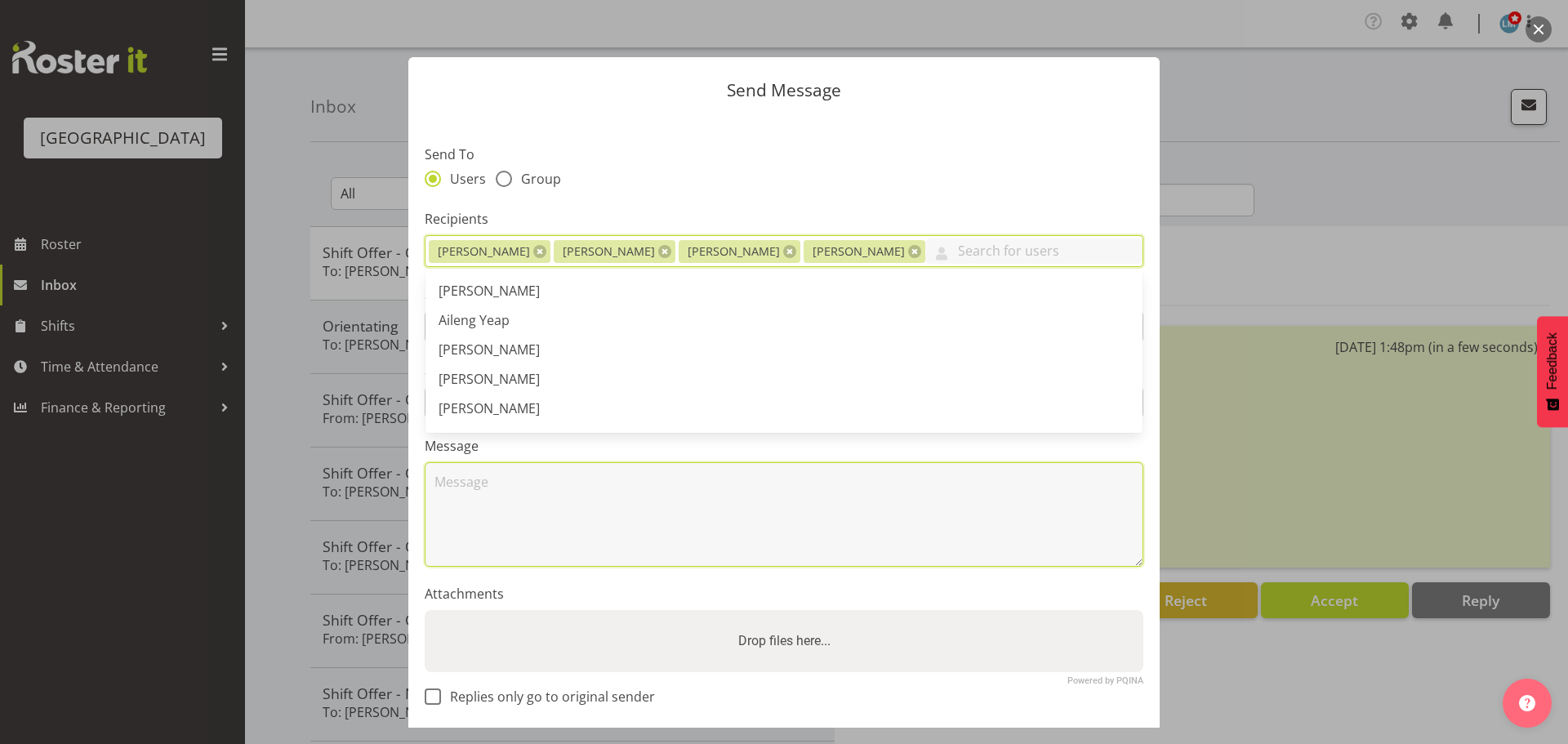
click at [484, 502] on textarea at bounding box center [784, 514] width 719 height 104
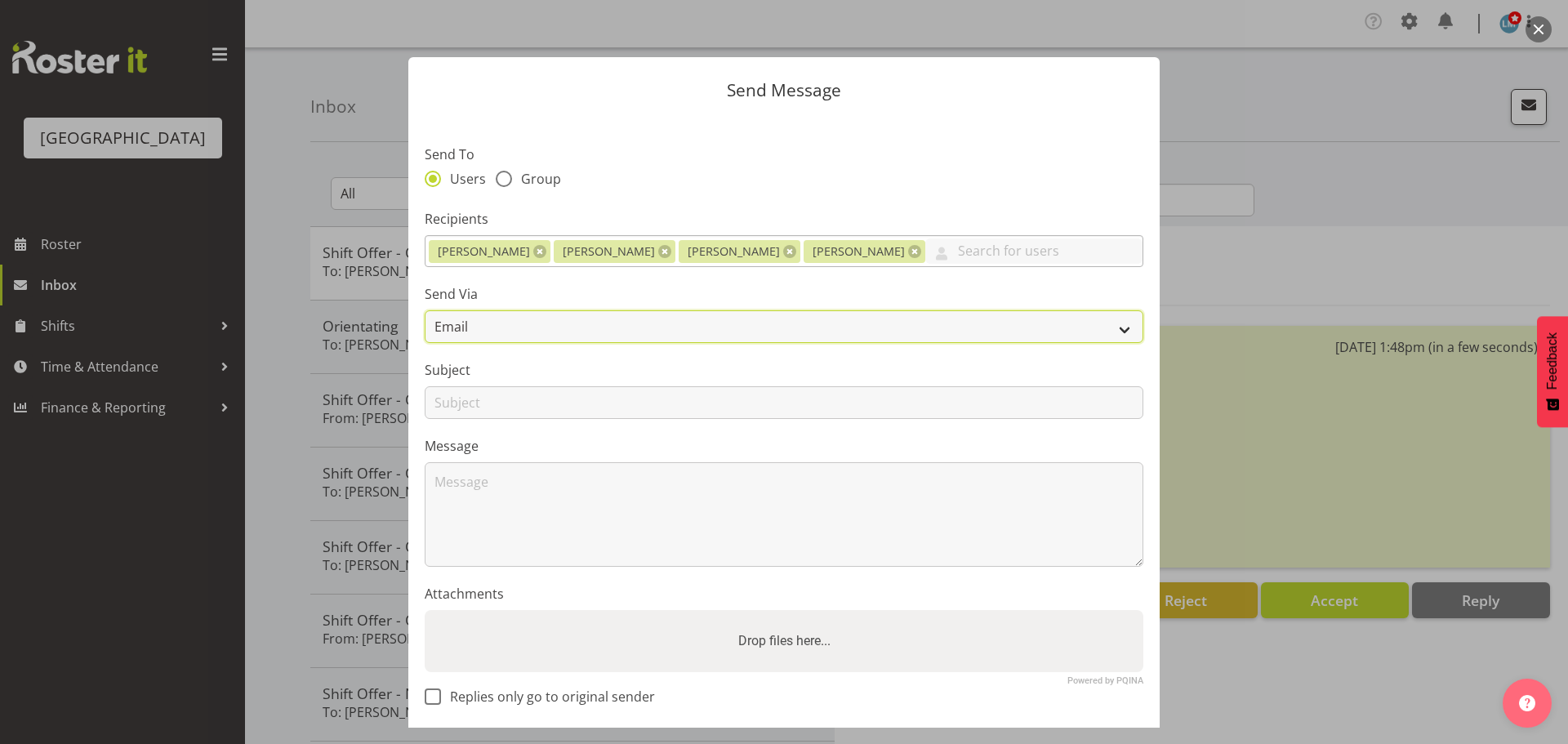
click at [488, 325] on select "Email SMS" at bounding box center [784, 326] width 719 height 33
select select "sms"
click at [425, 310] on select "Email SMS" at bounding box center [784, 326] width 719 height 33
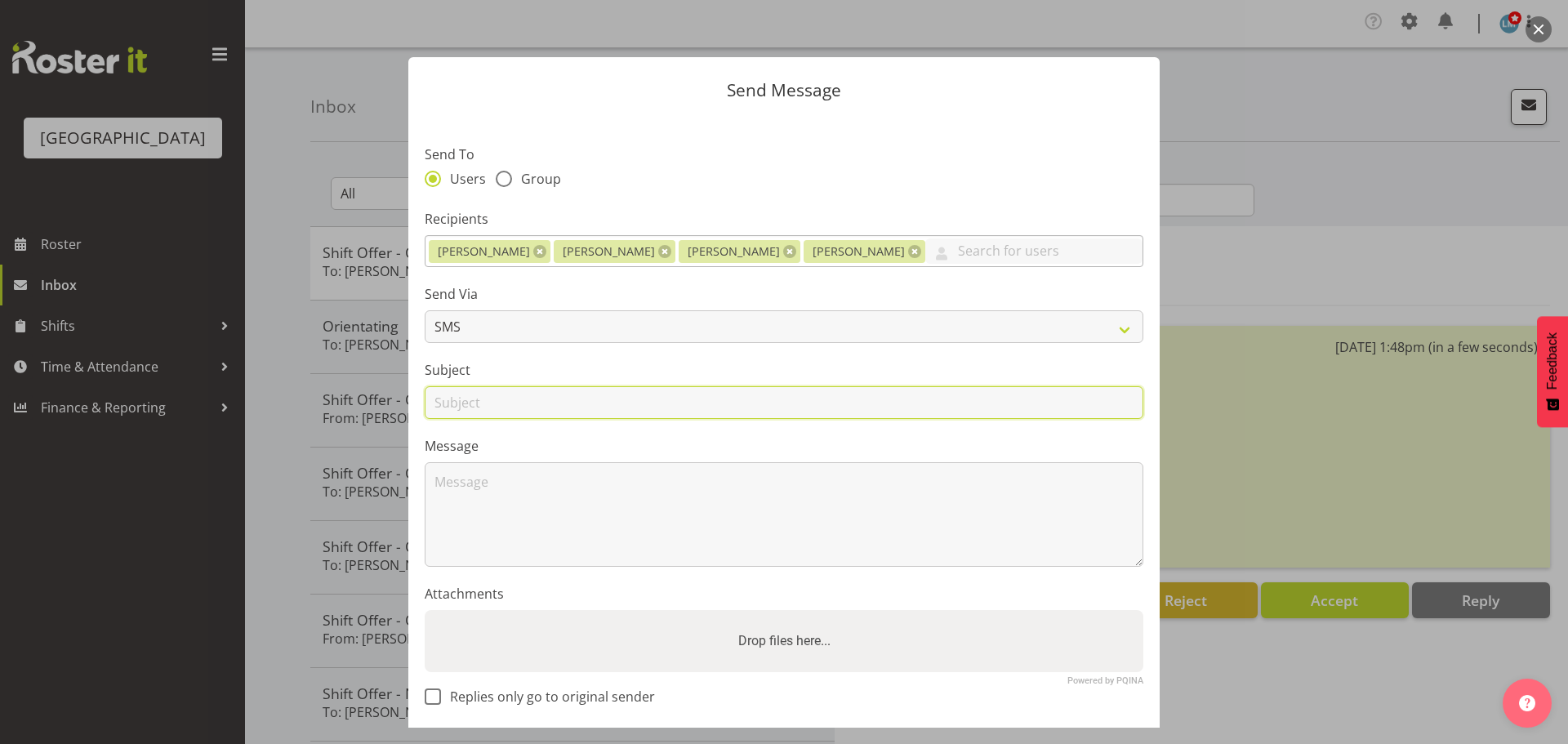
drag, startPoint x: 485, startPoint y: 404, endPoint x: 490, endPoint y: 381, distance: 23.5
click at [485, 404] on input "text" at bounding box center [784, 403] width 719 height 33
type input "Shift"
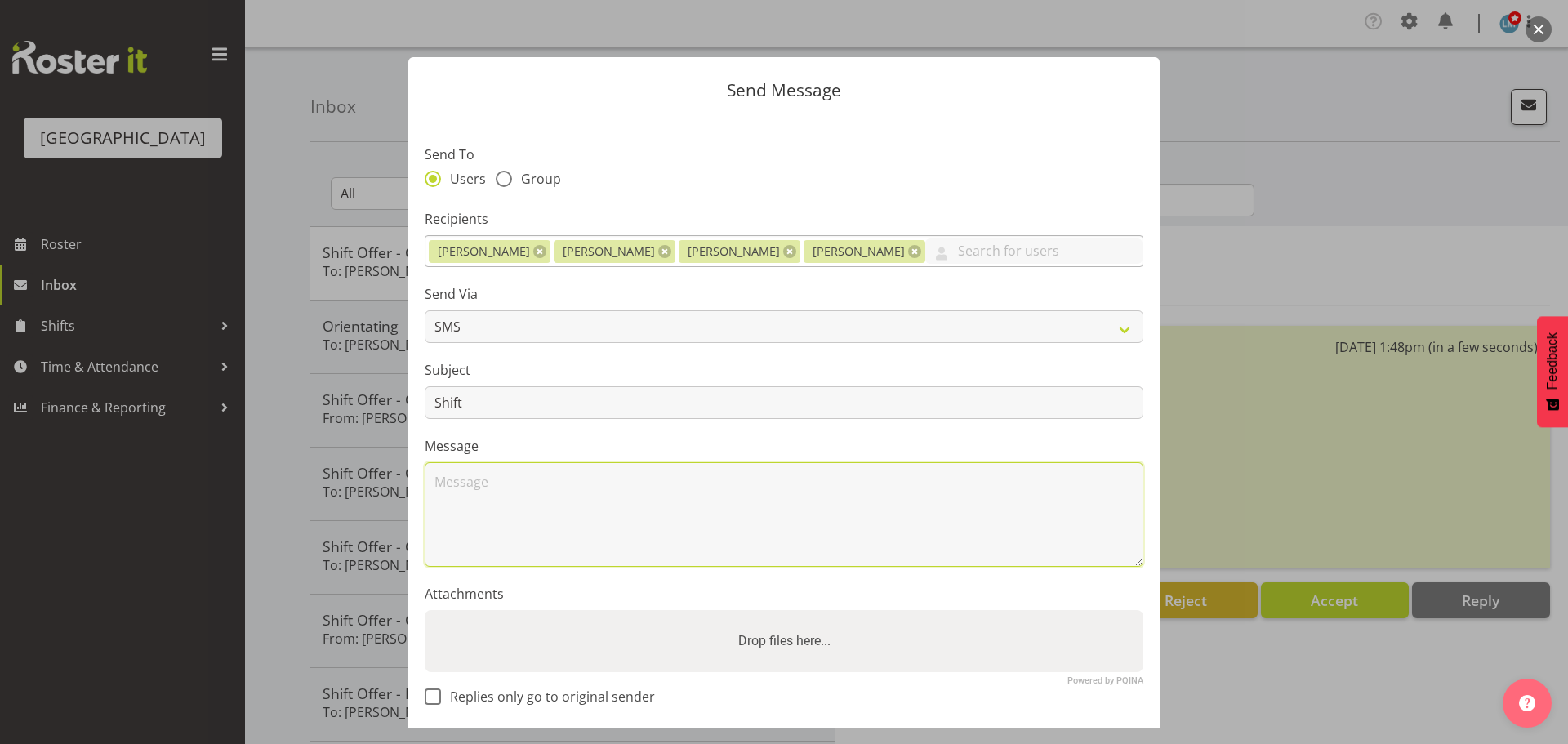
drag, startPoint x: 467, startPoint y: 525, endPoint x: 478, endPoint y: 221, distance: 304.2
click at [468, 524] on textarea at bounding box center [784, 514] width 719 height 104
type textarea "U"
type textarea "w"
type textarea "U"
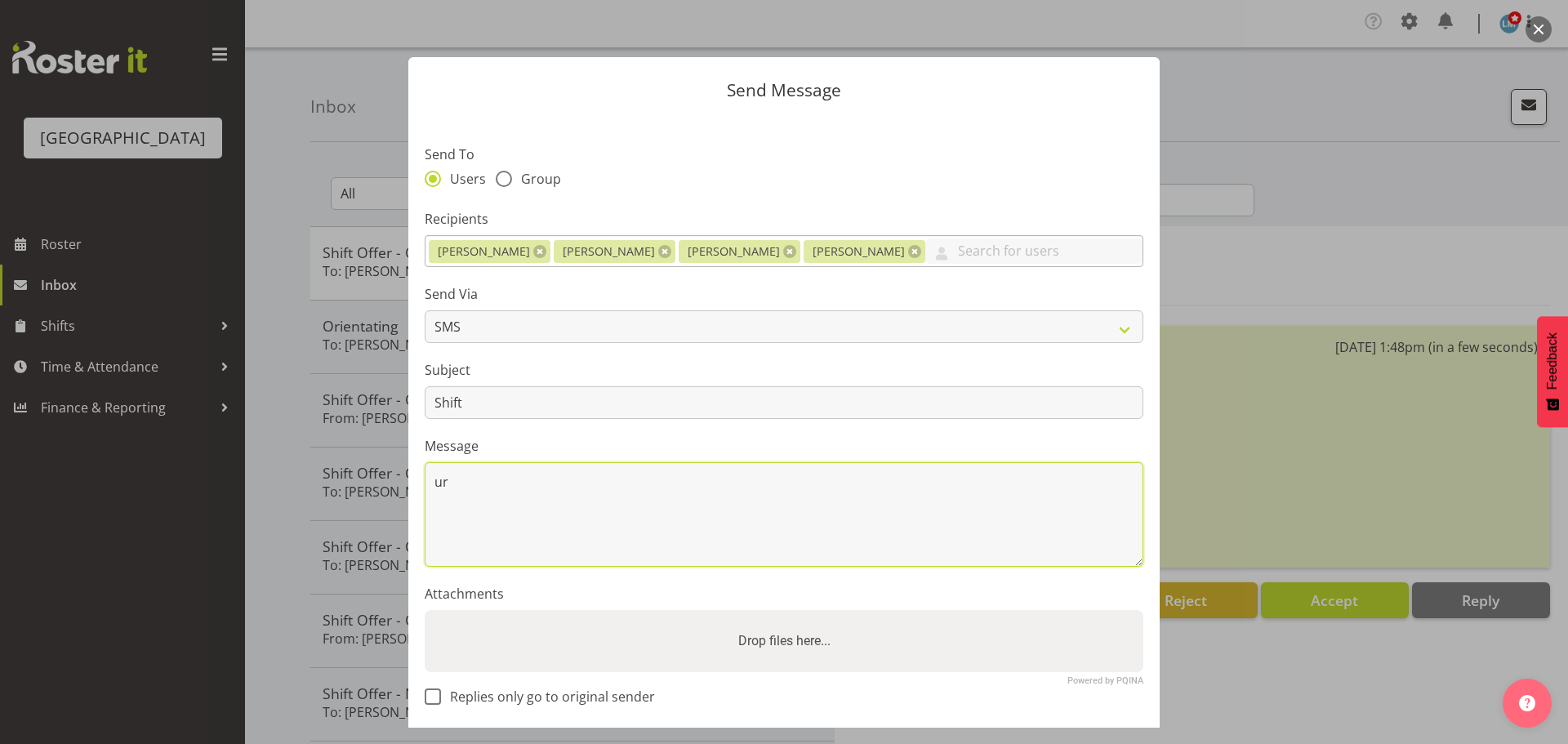
type textarea "u"
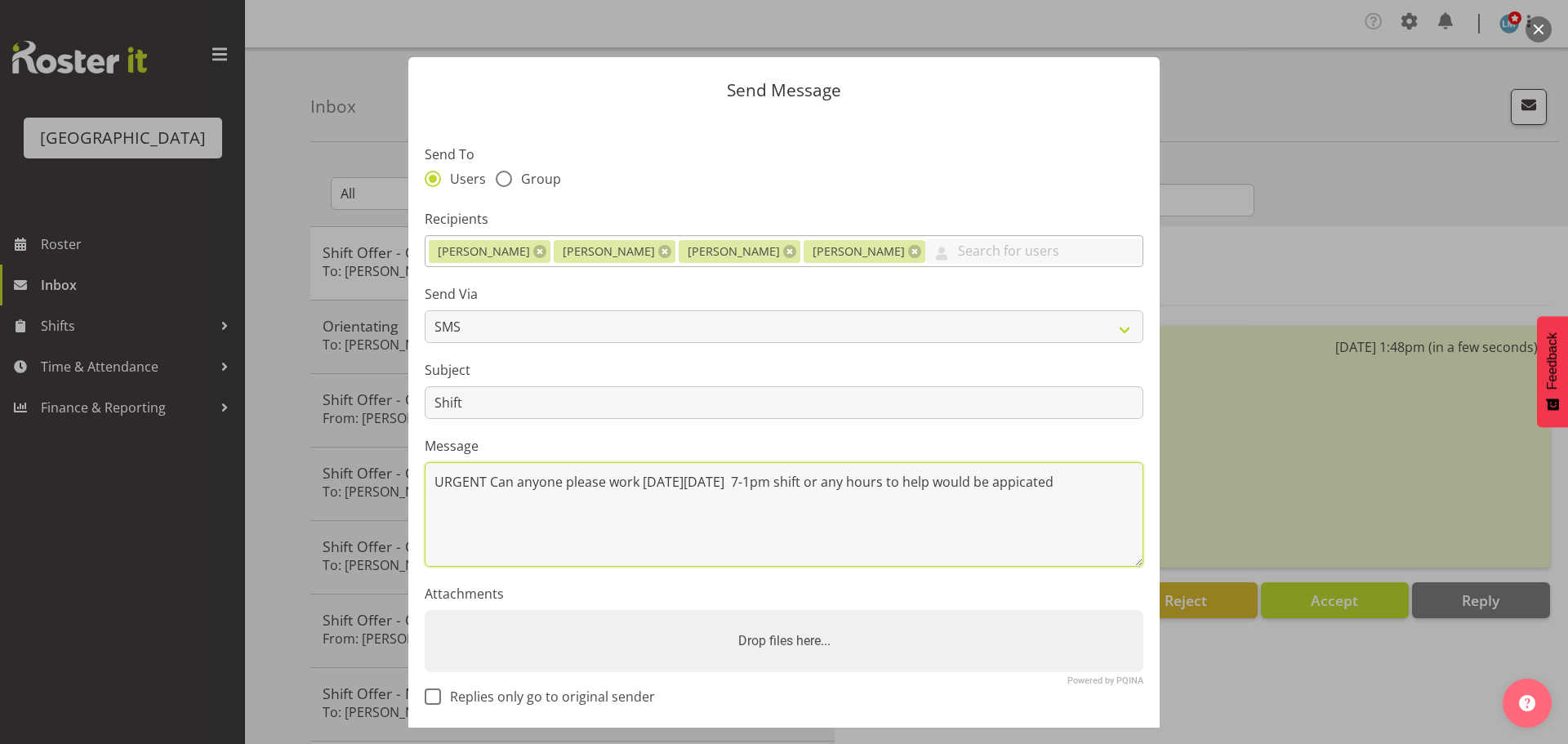
drag, startPoint x: 1053, startPoint y: 488, endPoint x: 1048, endPoint y: 526, distance: 38.3
click at [1048, 526] on textarea "URGENT Can anyone please work this Sunday 14/9 7-1pm shift or any hours to help…" at bounding box center [784, 514] width 719 height 104
click at [1069, 479] on textarea "URGENT Can anyone please work this Sunday 14/9 7-1pm shift or any hours to help…" at bounding box center [784, 514] width 719 height 104
click at [483, 476] on textarea "URGENT Can anyone please work this Sunday 14/9 7-1pm shift or any hours to help…" at bounding box center [784, 514] width 719 height 104
click at [1109, 478] on textarea "URGENT!!!! Can anyone please work this Sunday 14/9 7-1pm shift or any hours to …" at bounding box center [784, 514] width 719 height 104
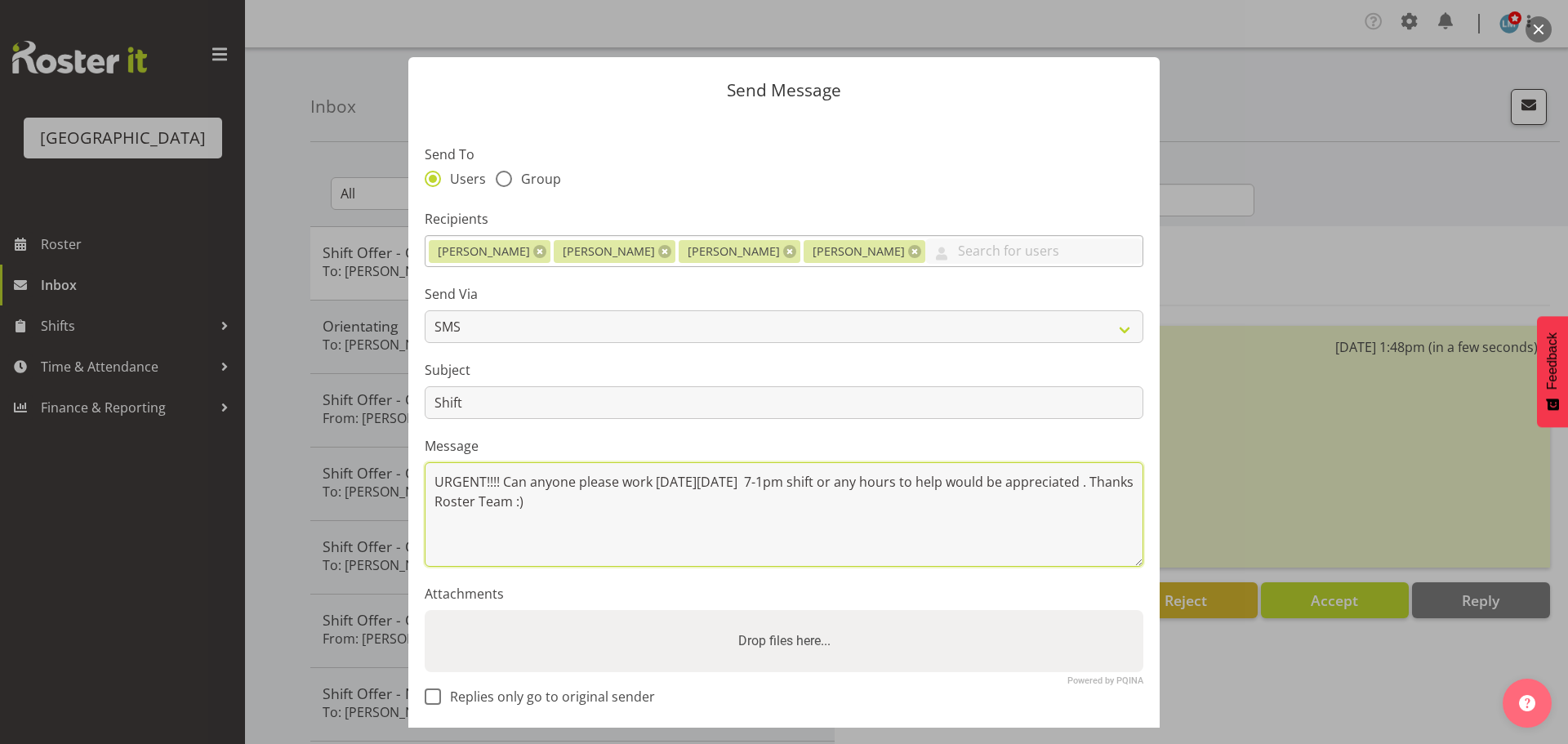
type textarea "URGENT!!!! Can anyone please work this Sunday 14/9 7-1pm shift or any hours to …"
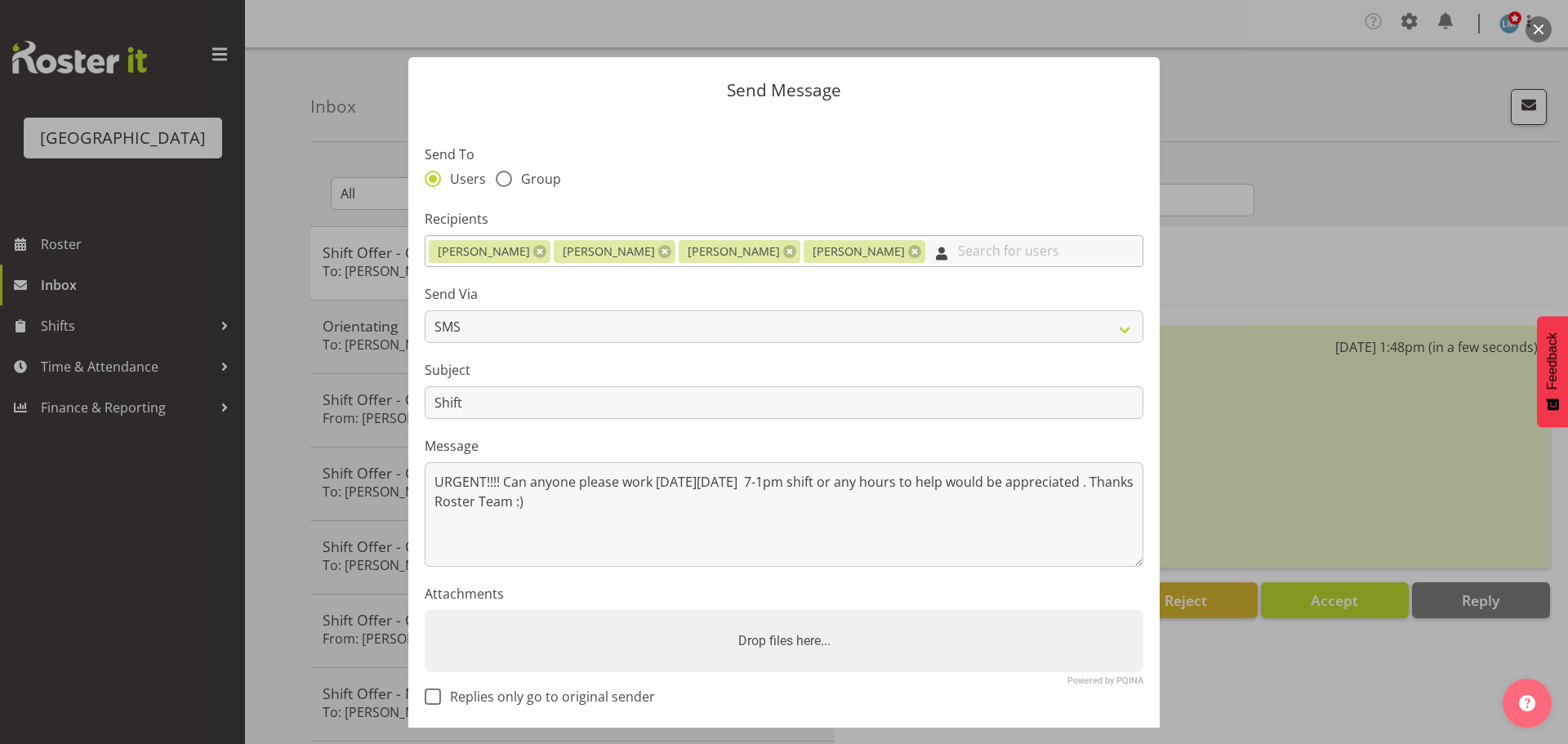
click at [926, 256] on input "text" at bounding box center [1034, 251] width 217 height 25
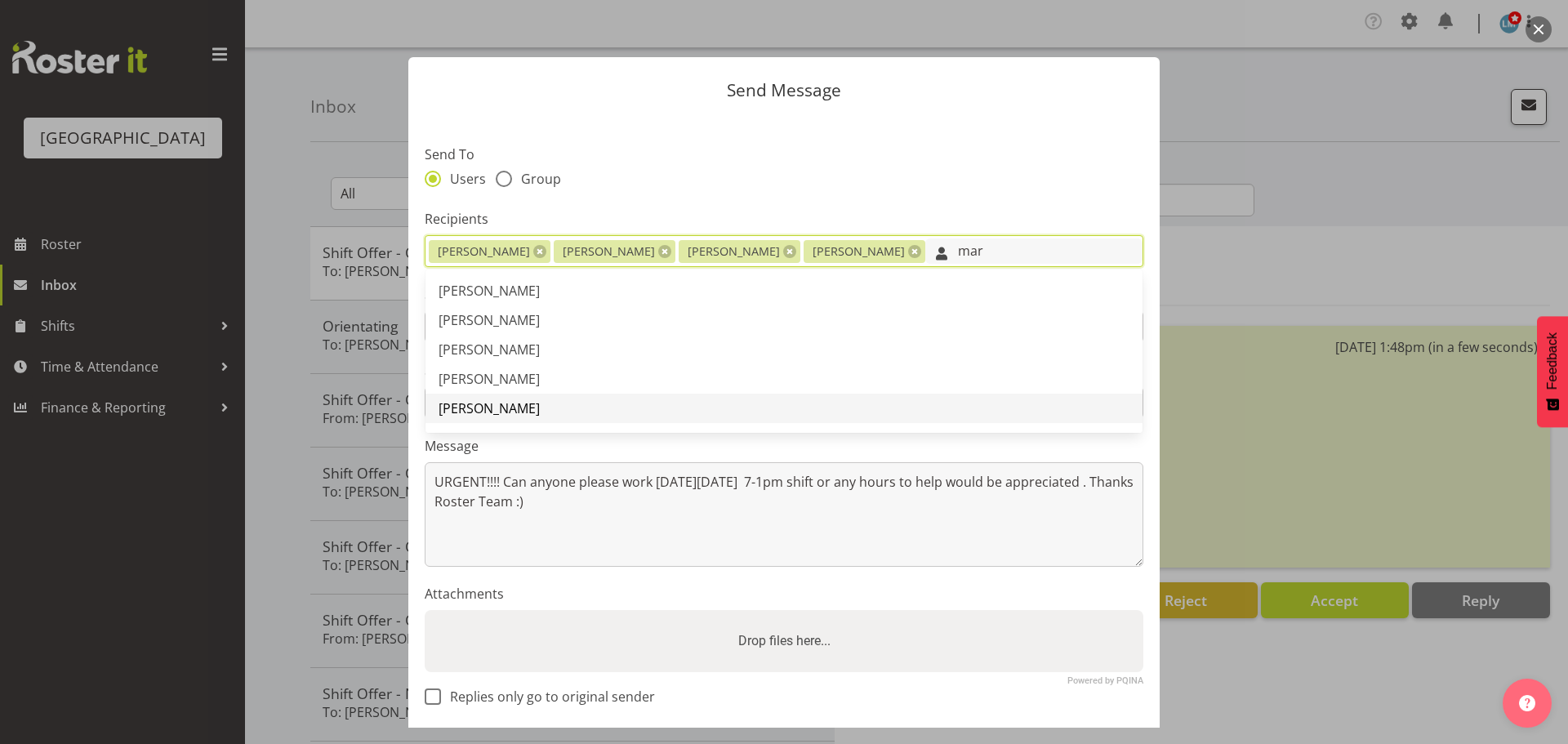
type input "mar"
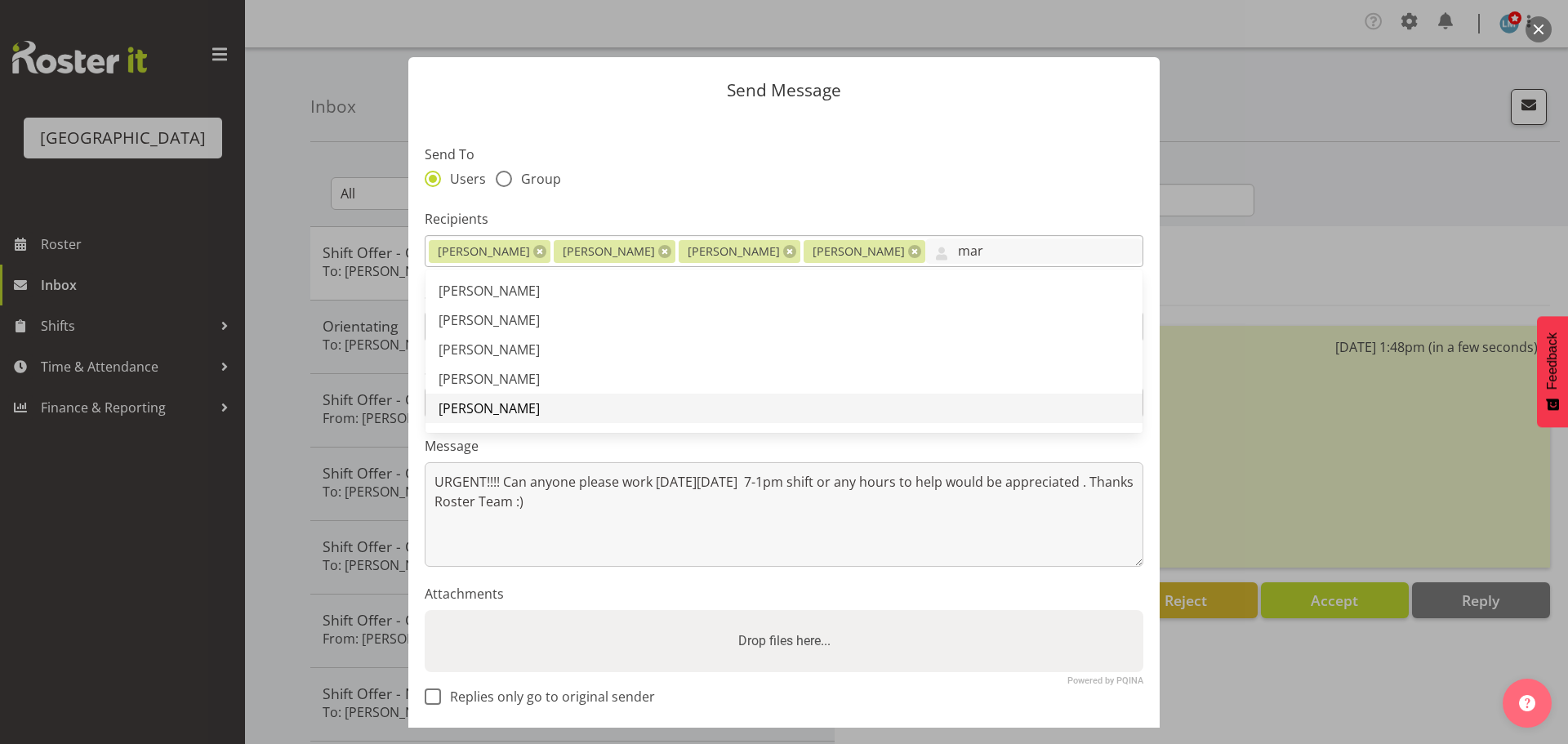
click at [491, 403] on span "[PERSON_NAME]" at bounding box center [489, 408] width 101 height 18
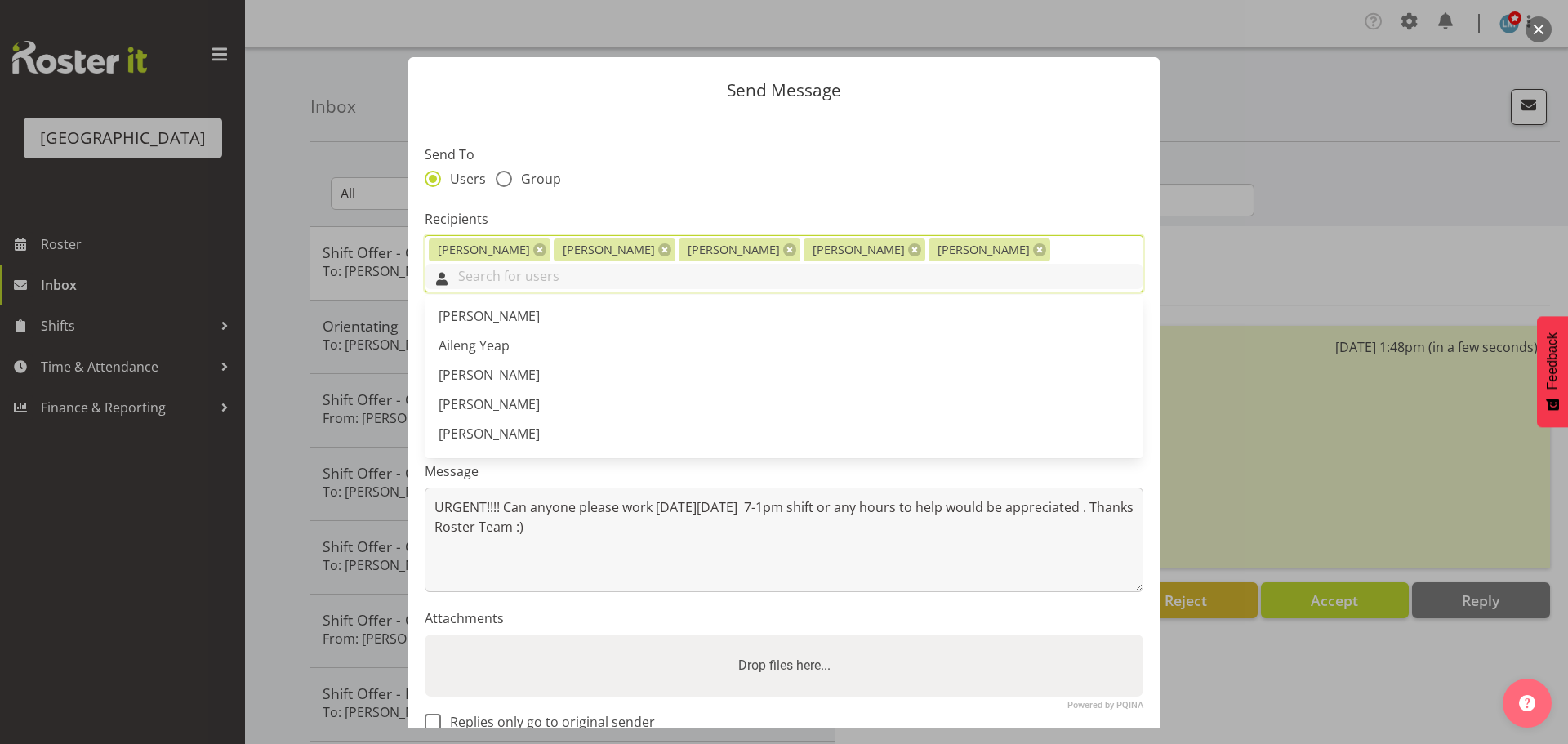
click at [961, 264] on input "text" at bounding box center [784, 277] width 717 height 25
type input "Mari"
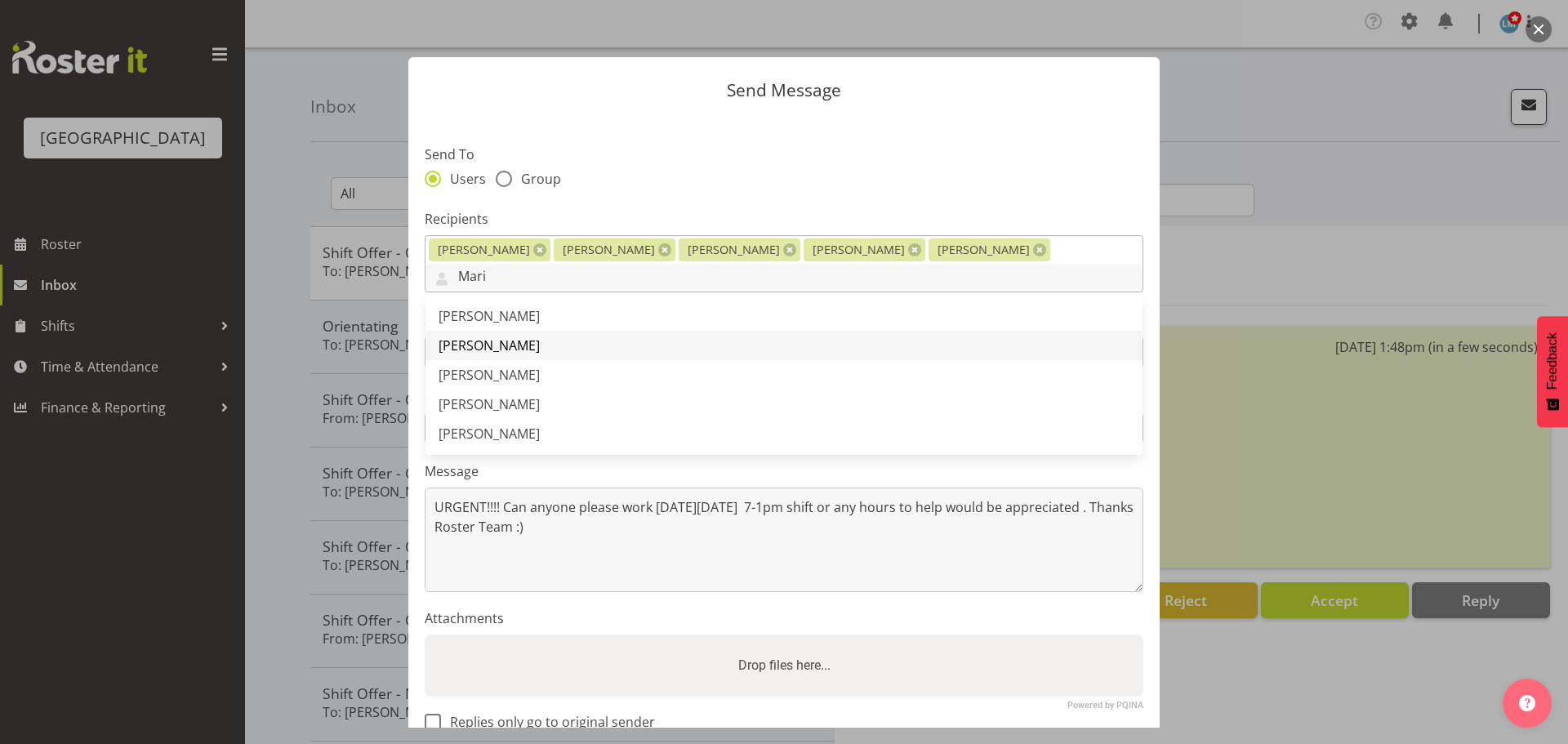
click at [616, 330] on link "[PERSON_NAME]" at bounding box center [784, 345] width 717 height 29
click at [1057, 245] on div "Sheen Catapang Ruth Flavell Shania Ali Alex Green Marisa Hales Maria Morgan Abi…" at bounding box center [784, 264] width 719 height 58
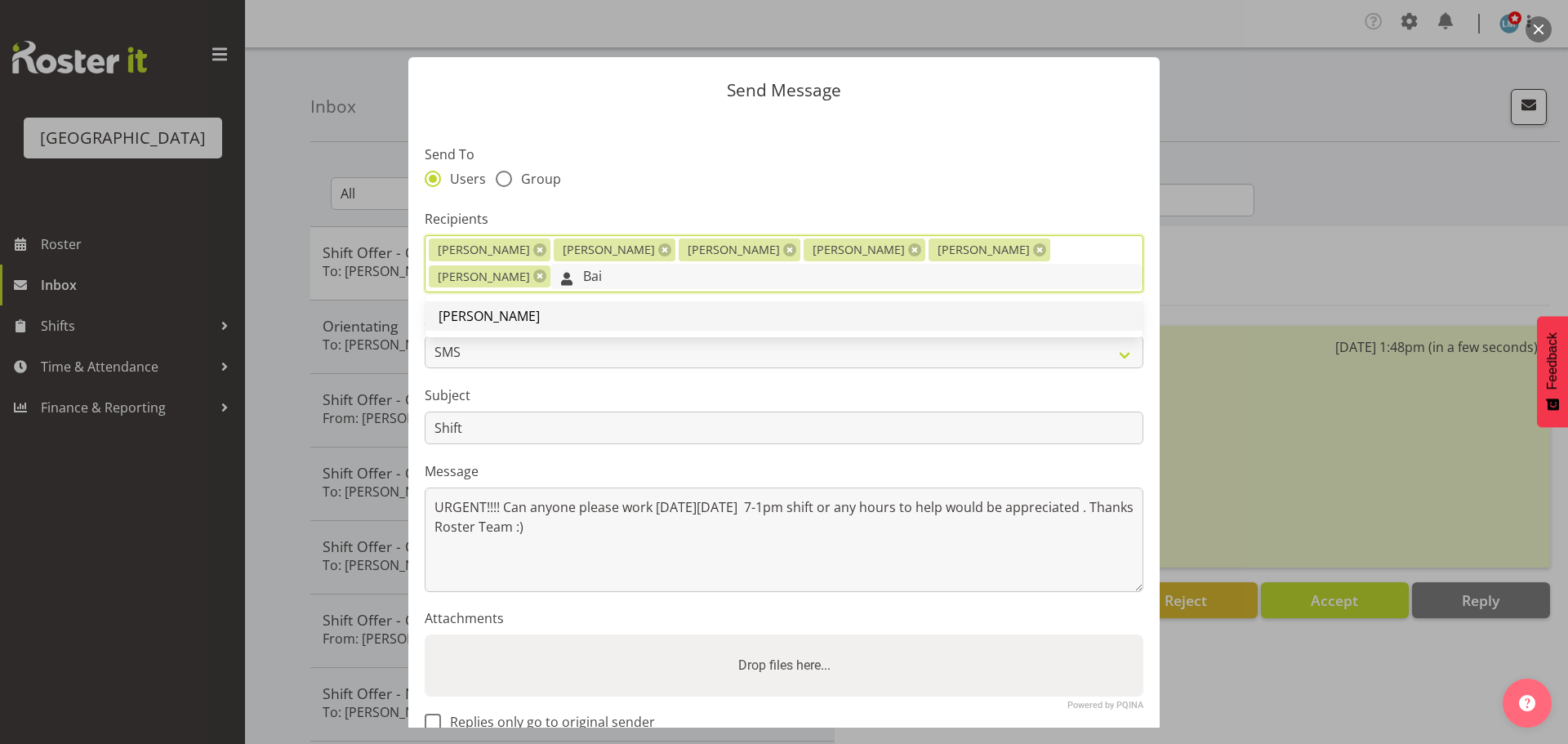
type input "Bai"
click at [483, 323] on span "[PERSON_NAME]" at bounding box center [489, 315] width 101 height 18
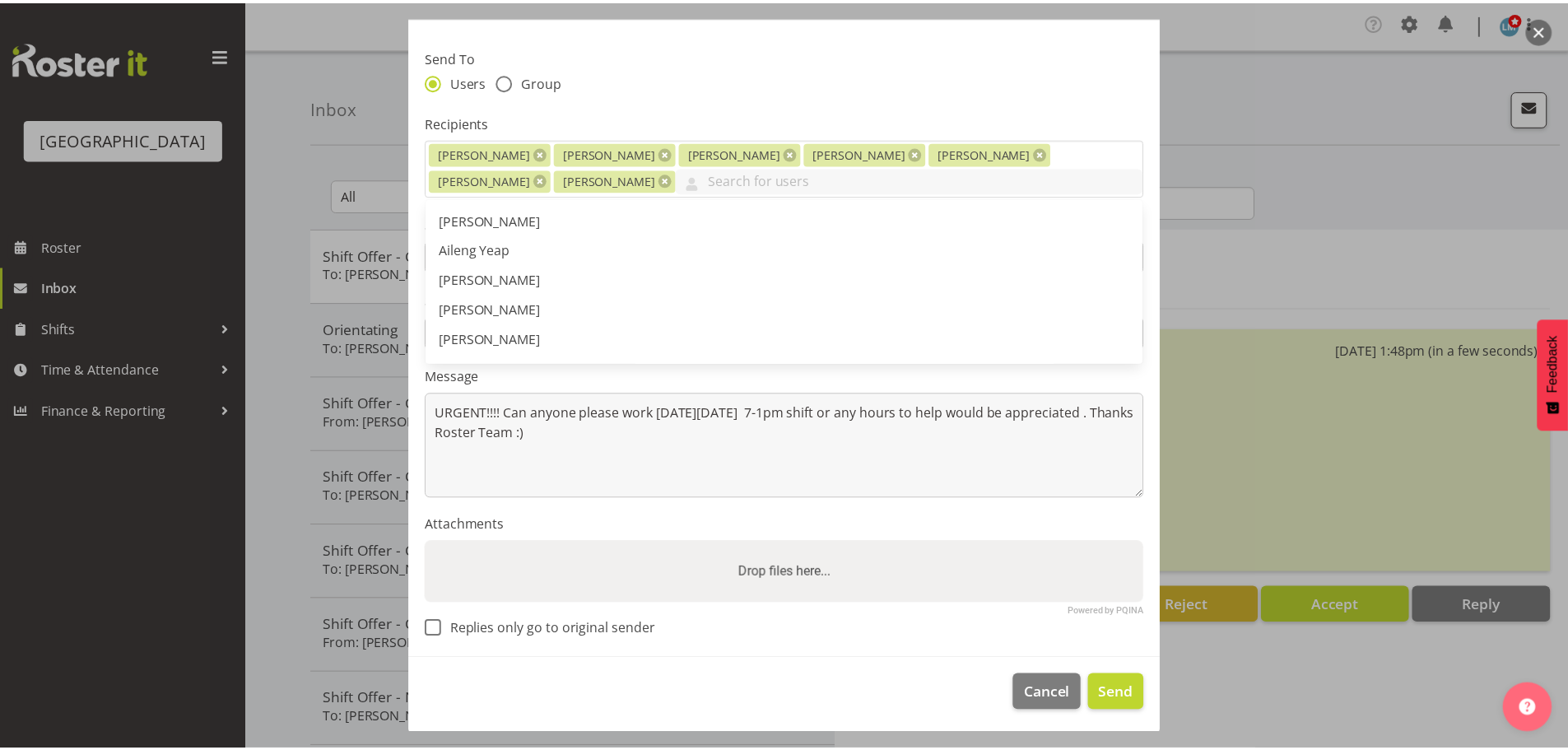
scroll to position [101, 0]
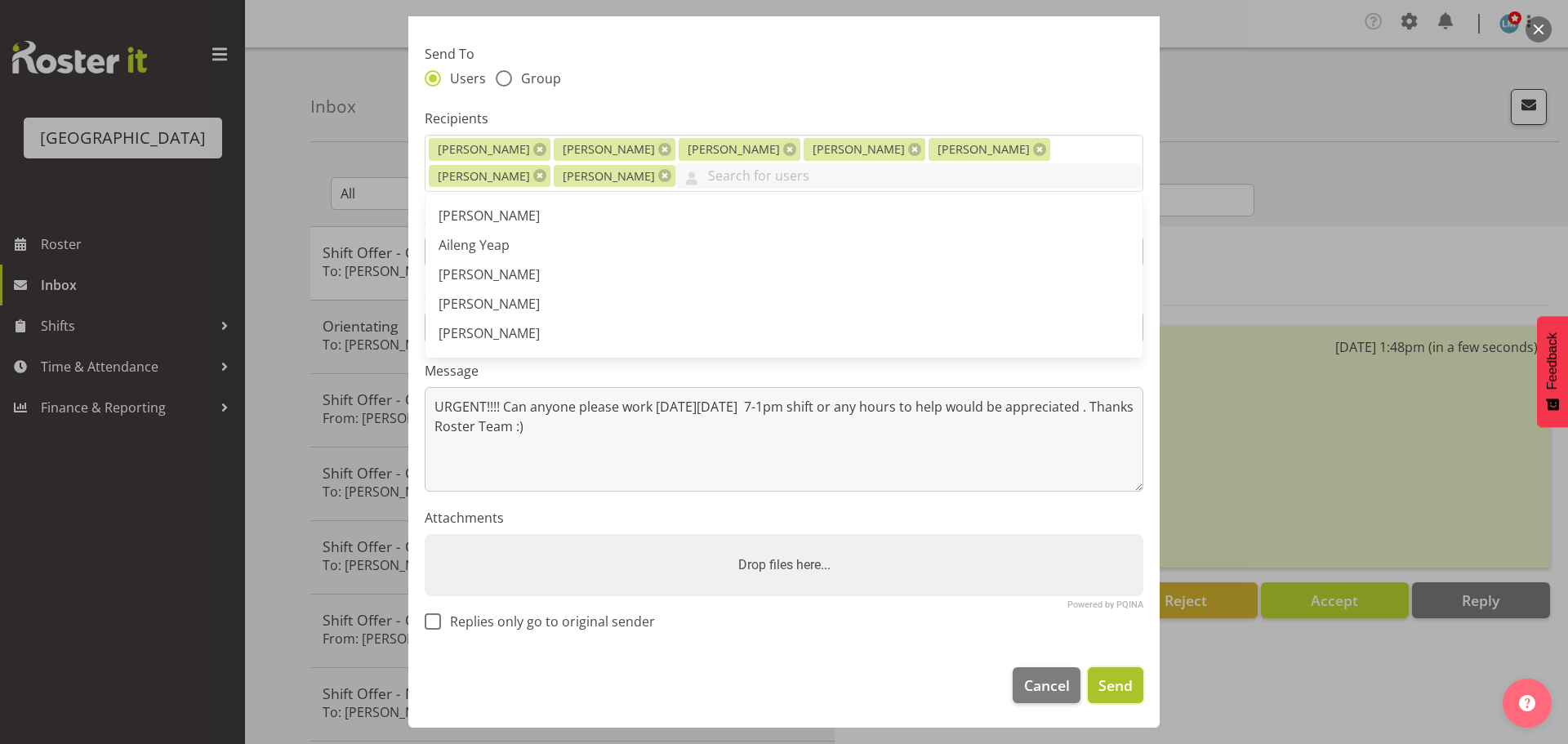
click at [1107, 675] on span "Send" at bounding box center [1116, 684] width 34 height 21
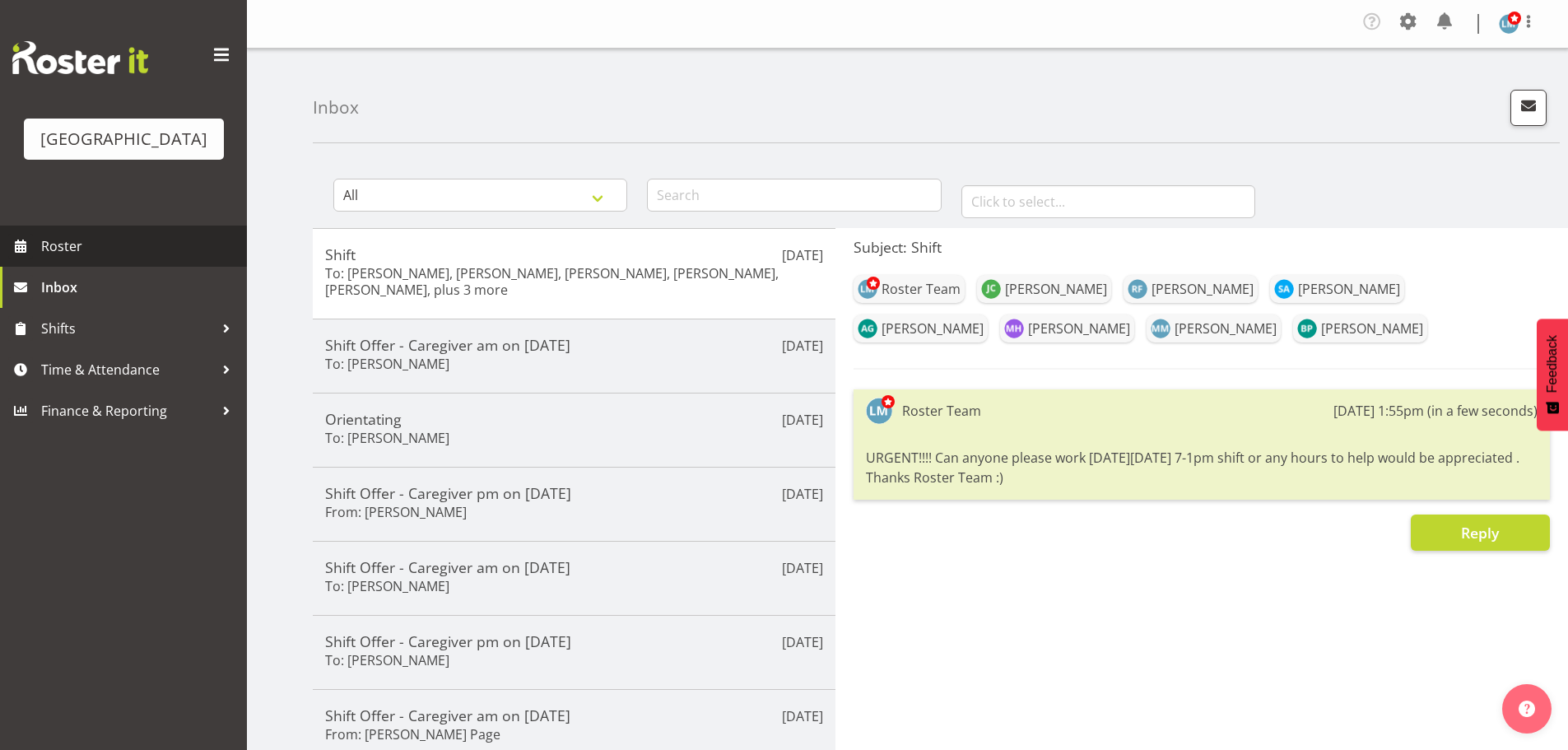
click at [86, 258] on span "Roster" at bounding box center [140, 246] width 197 height 25
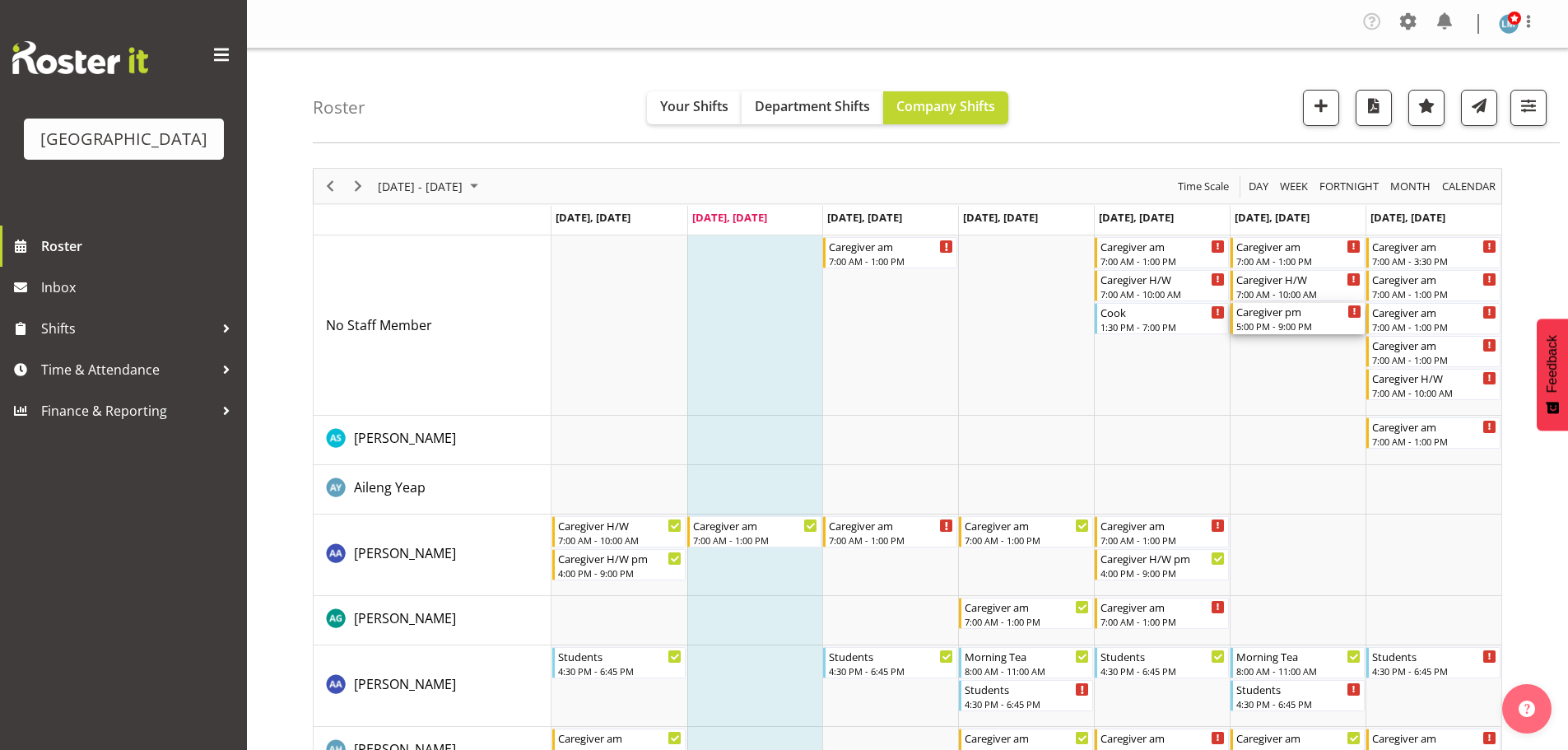
click at [1282, 321] on div "5:00 PM - 9:00 PM" at bounding box center [1299, 326] width 125 height 14
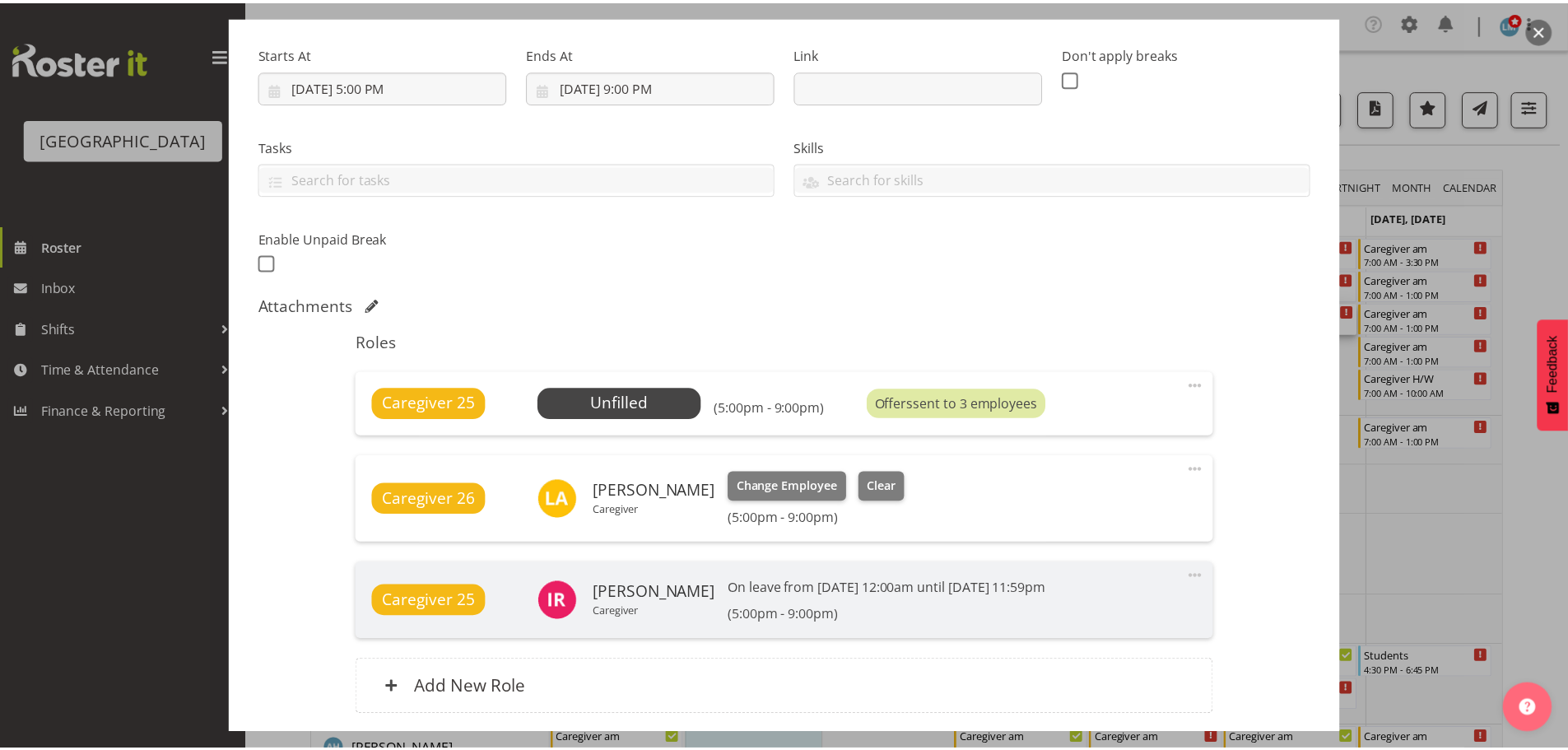
scroll to position [247, 0]
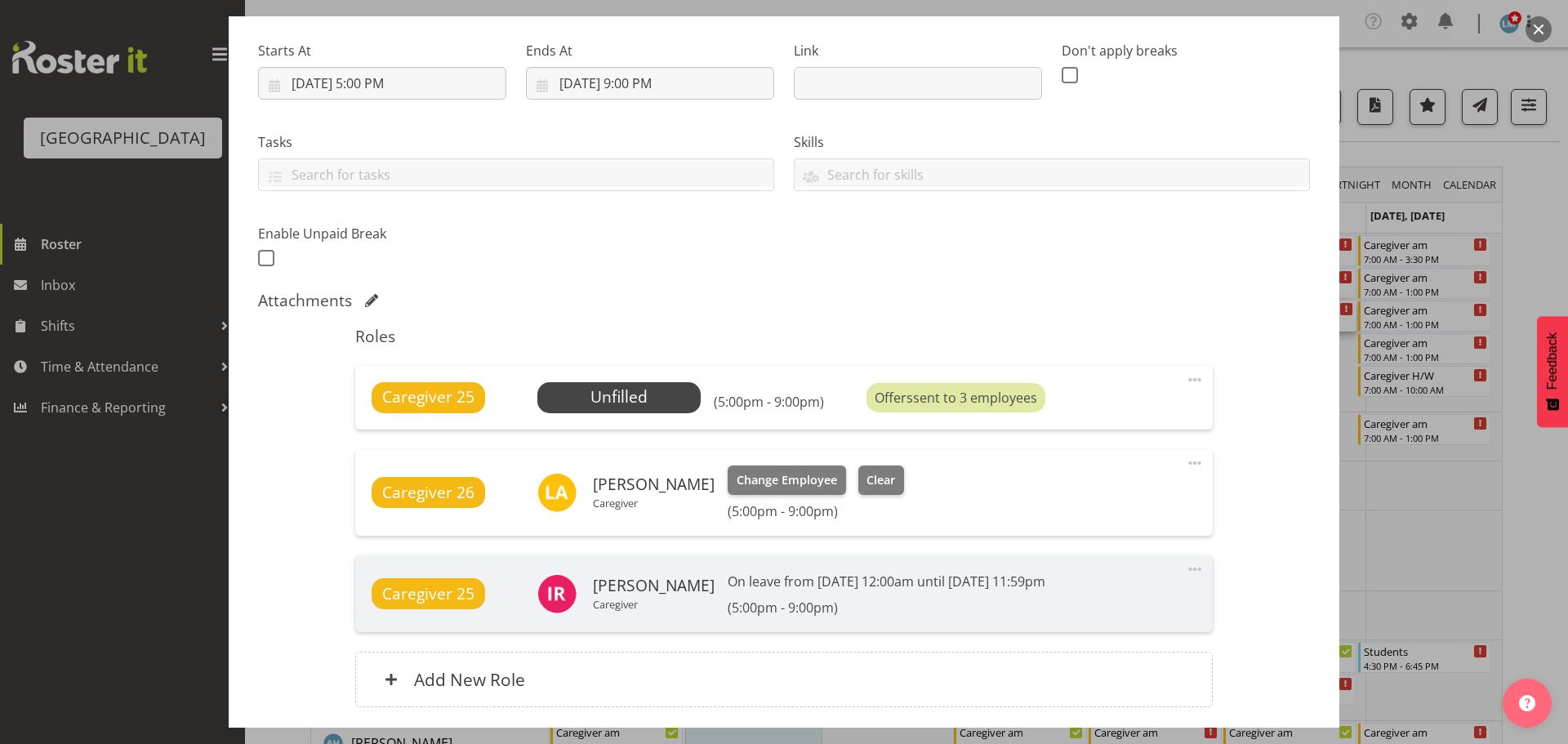
click at [145, 492] on div at bounding box center [784, 372] width 1568 height 744
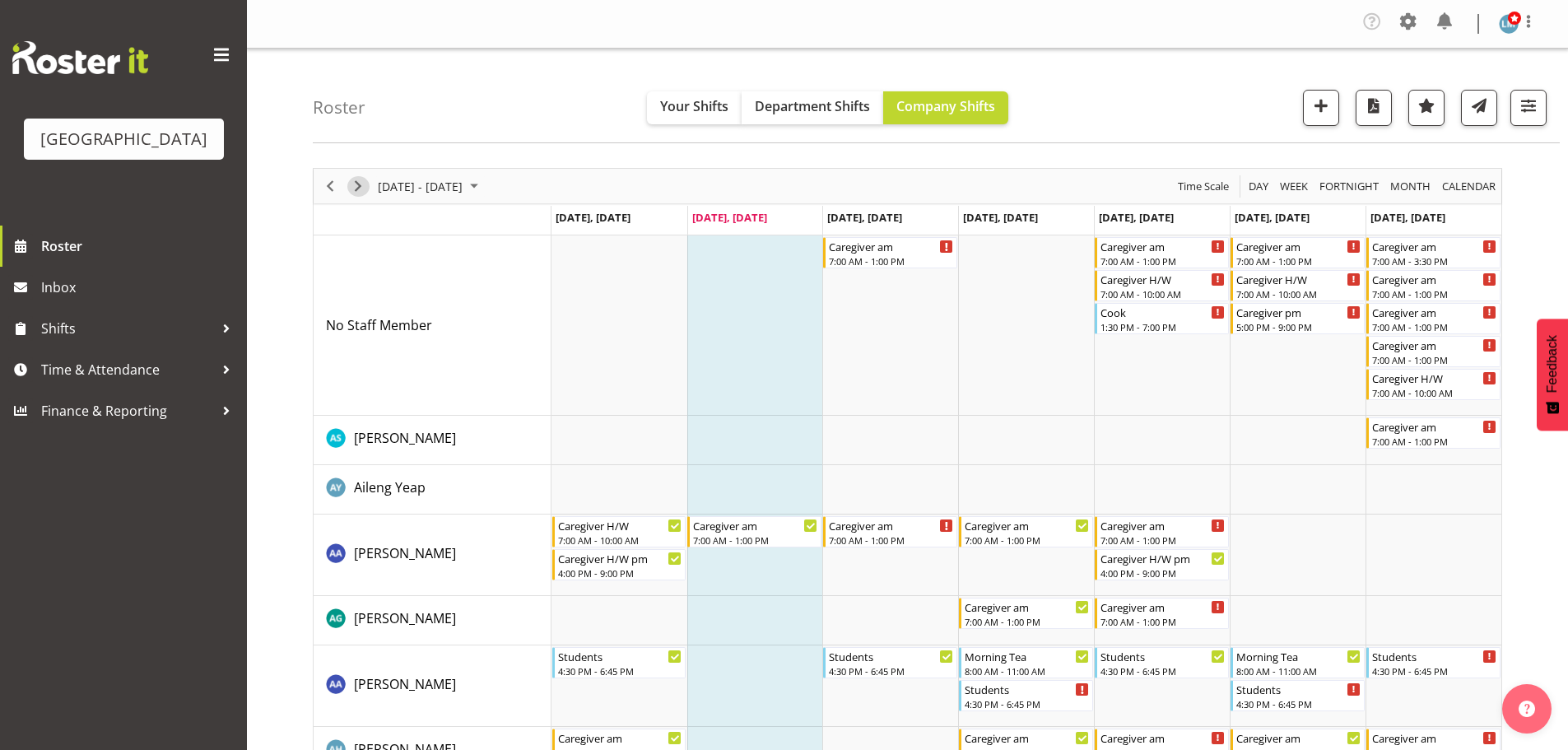
click at [357, 187] on span "Next" at bounding box center [357, 186] width 19 height 20
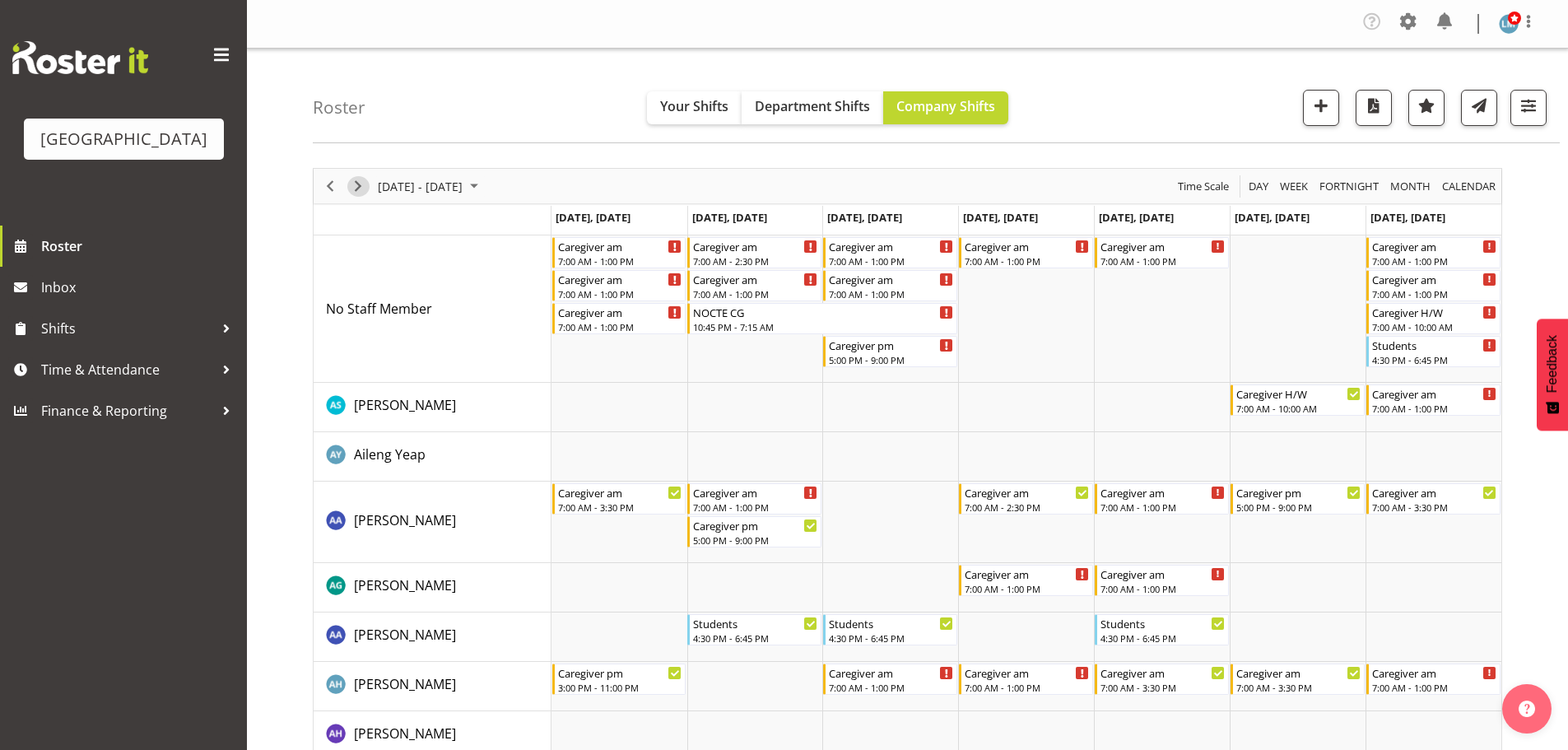
click at [359, 188] on span "Next" at bounding box center [357, 186] width 19 height 20
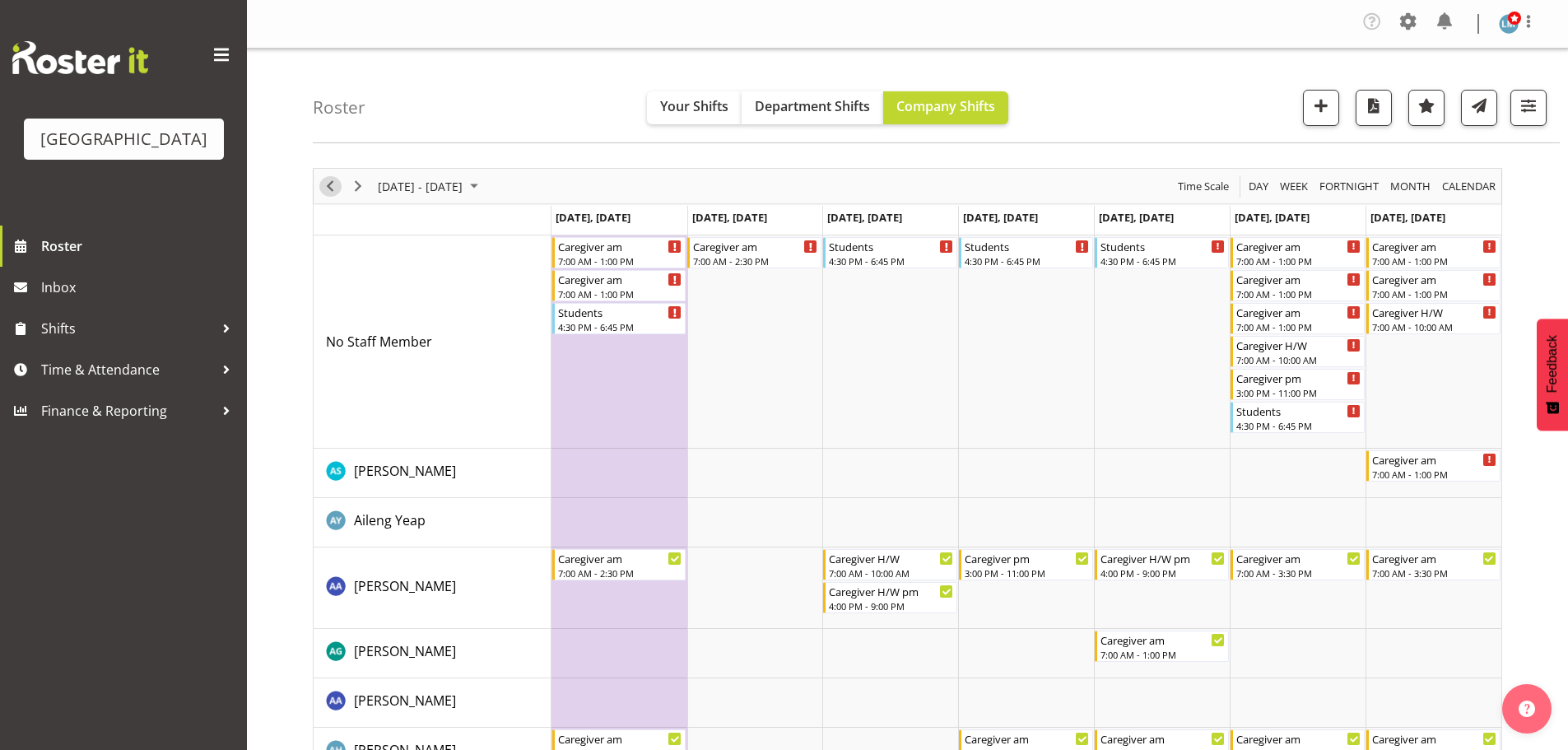
click at [335, 178] on span "Previous" at bounding box center [330, 186] width 19 height 20
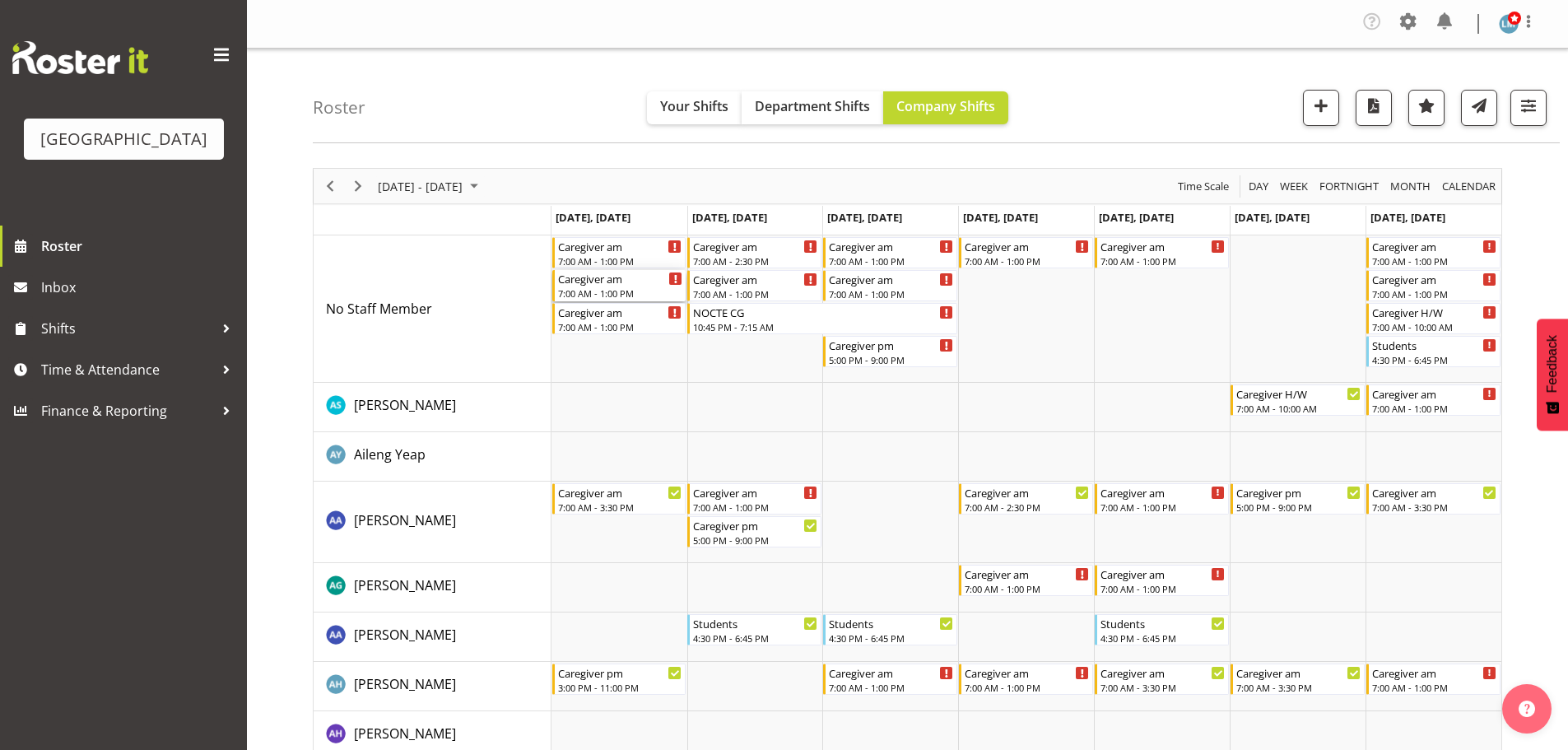
click at [640, 284] on div "Caregiver am" at bounding box center [621, 278] width 125 height 16
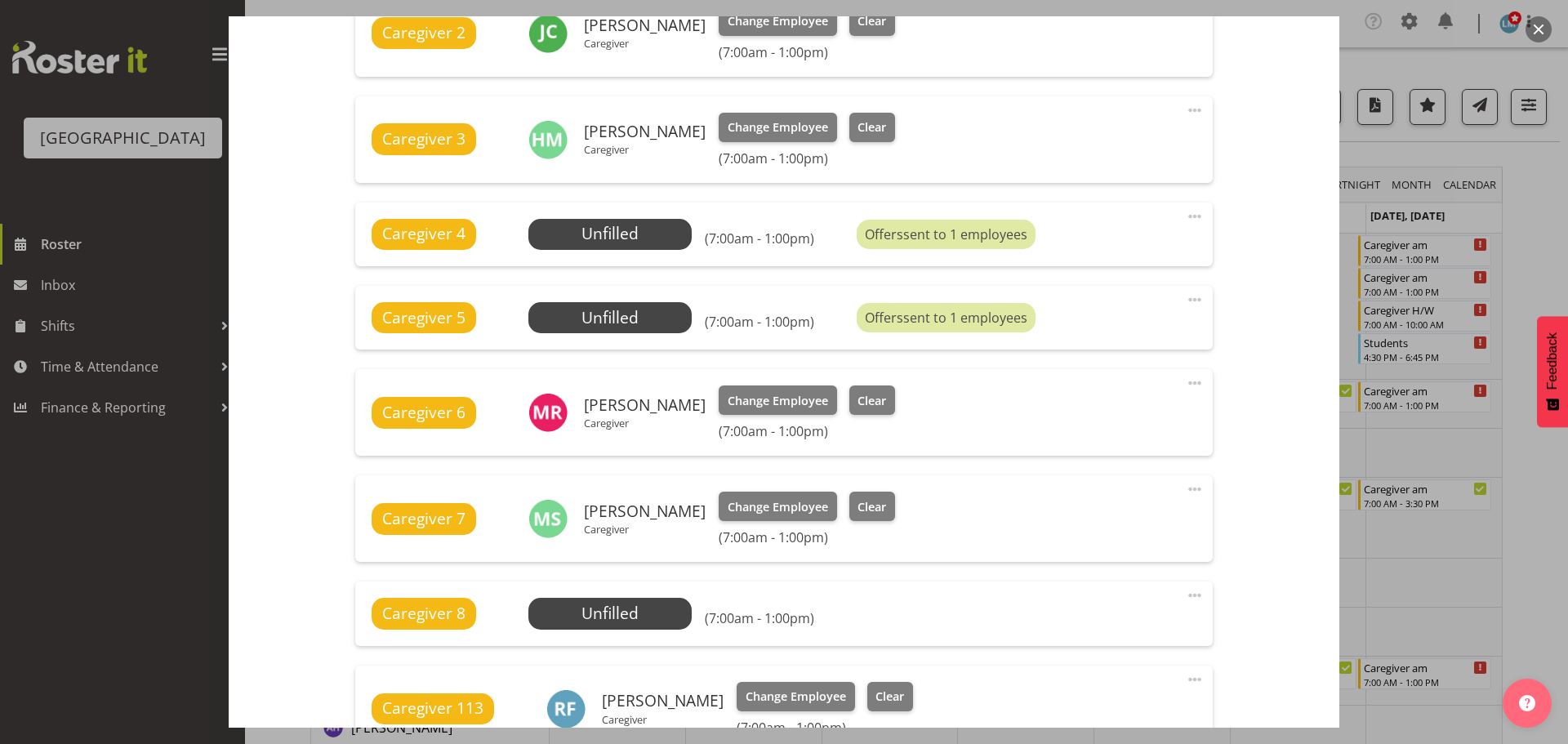
scroll to position [735, 0]
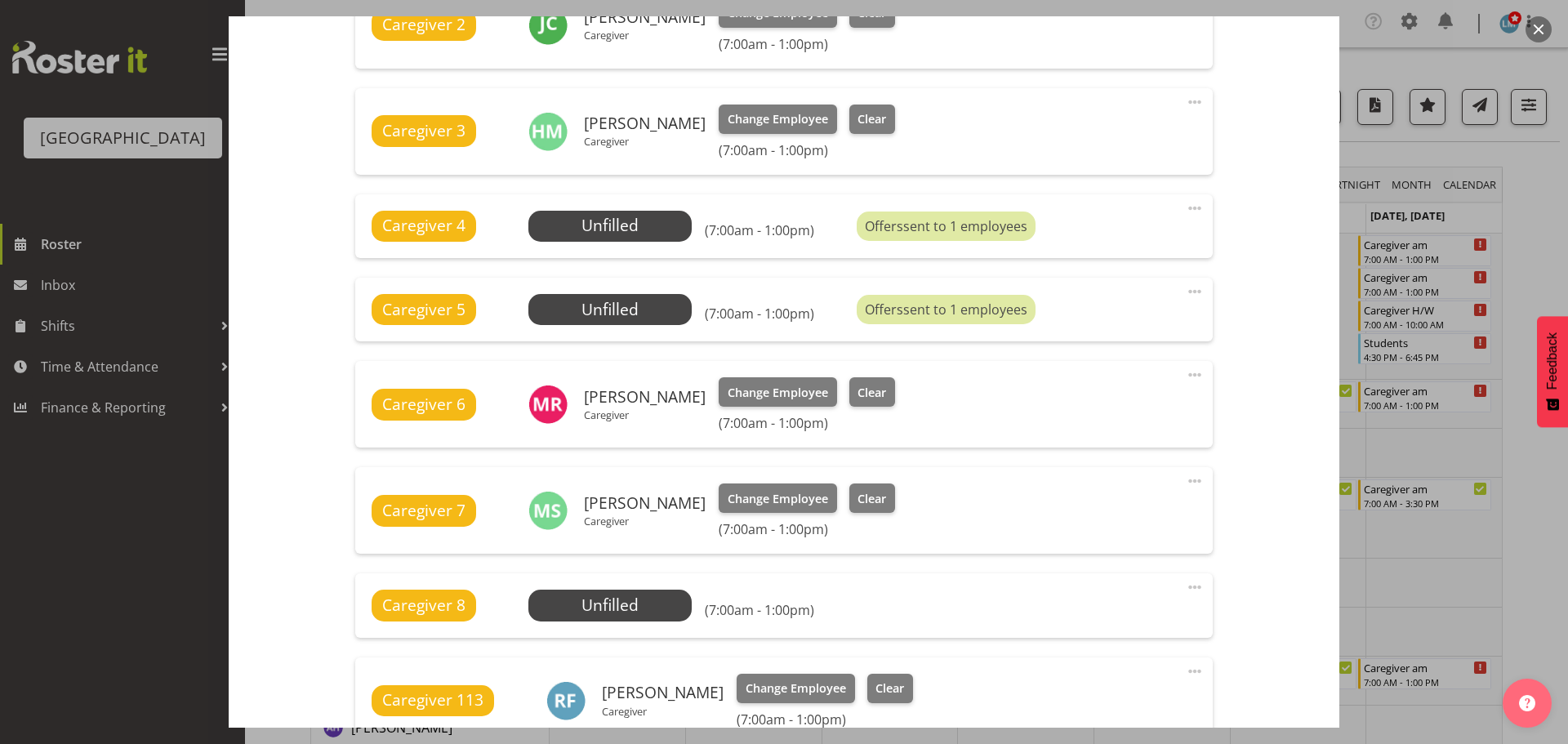
click at [1532, 210] on div at bounding box center [784, 372] width 1568 height 744
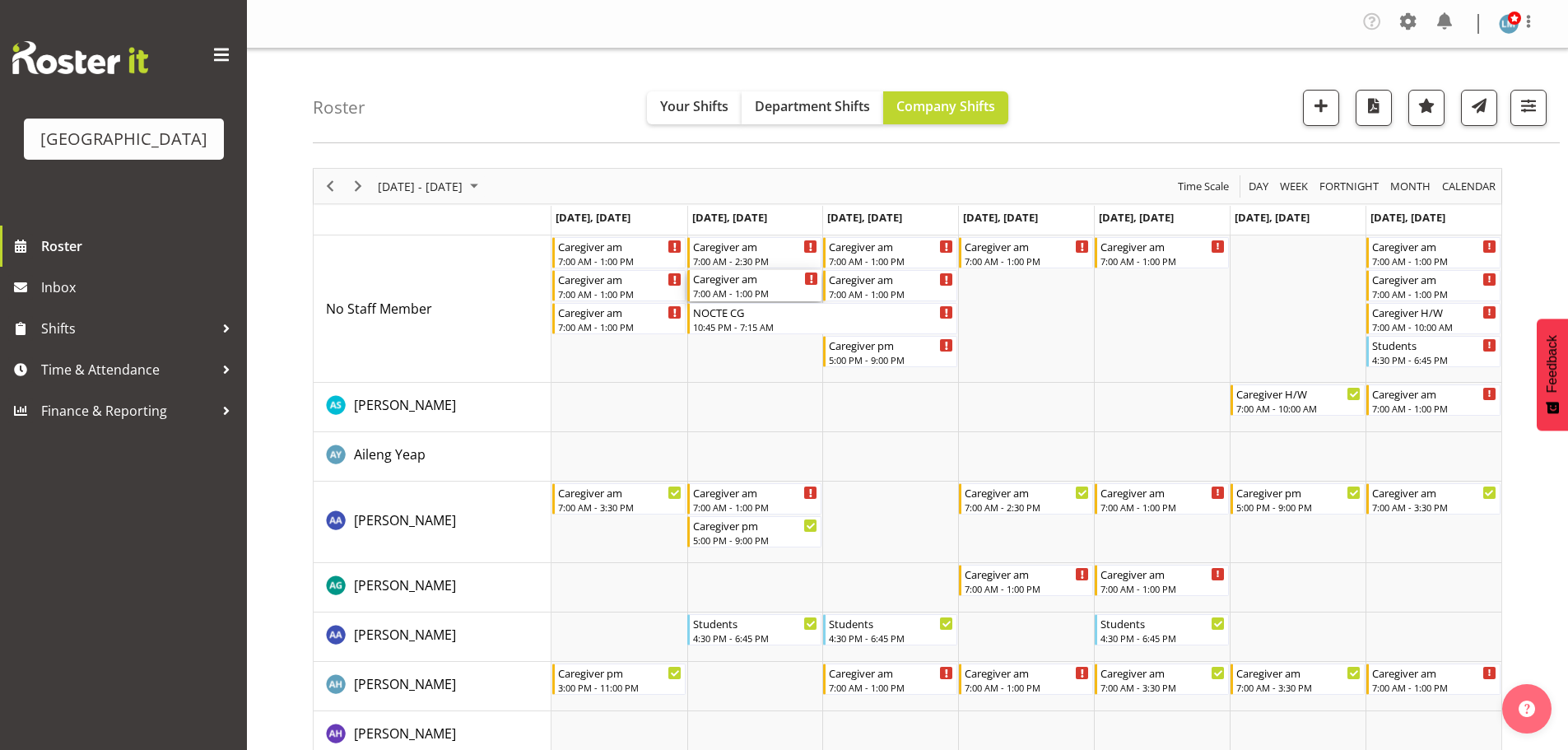
click at [743, 280] on div "Caregiver am" at bounding box center [756, 278] width 125 height 16
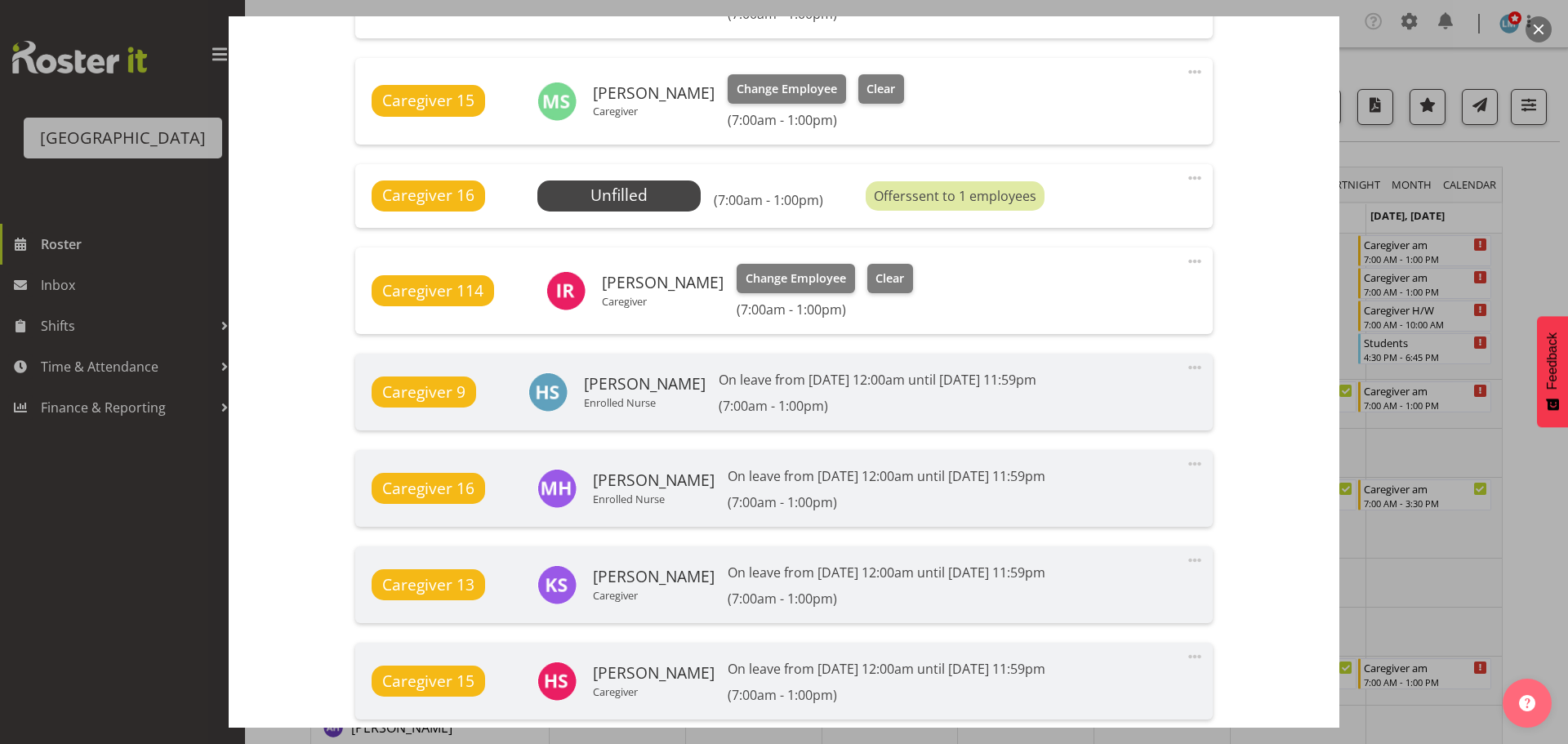
scroll to position [1225, 0]
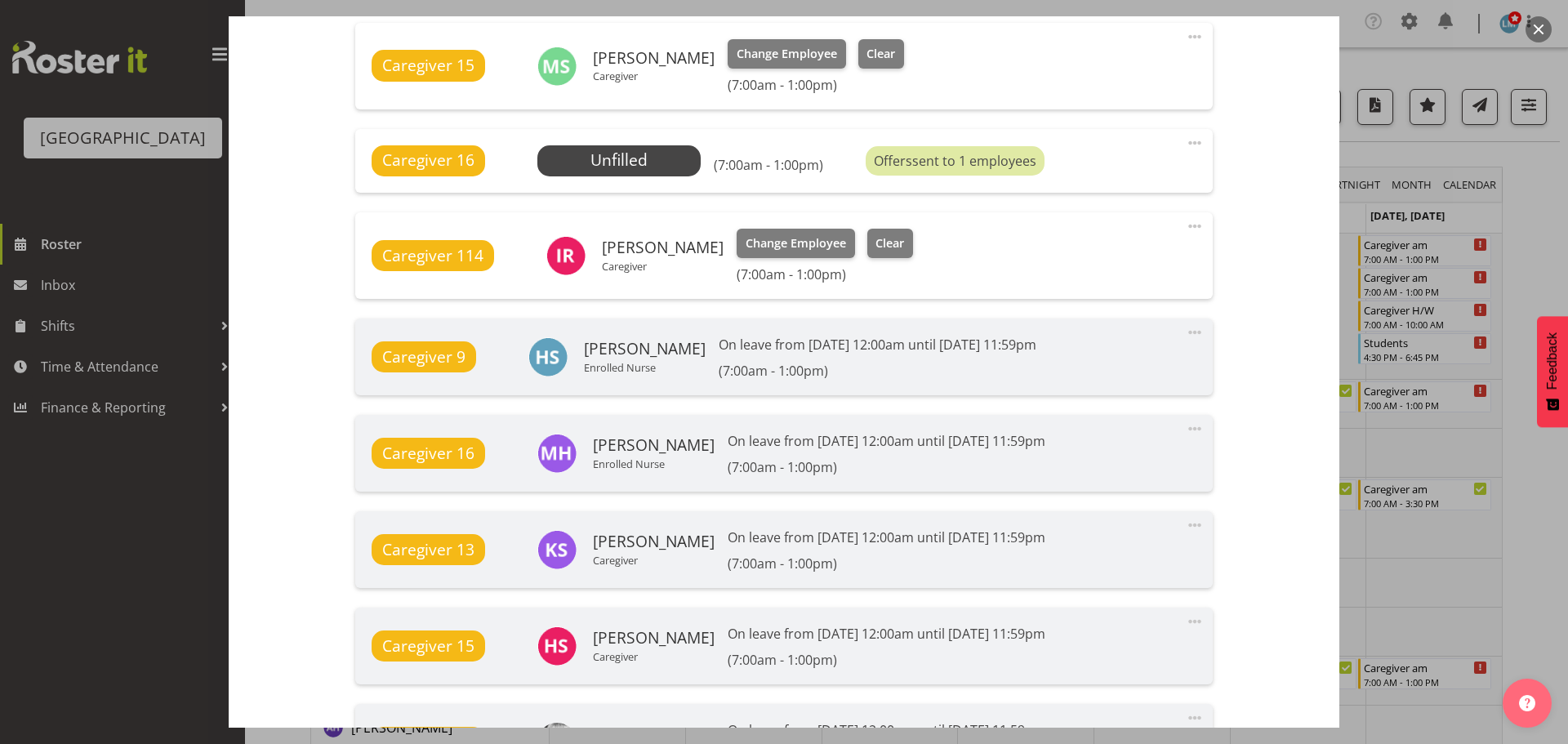
click at [1534, 242] on div at bounding box center [784, 372] width 1568 height 744
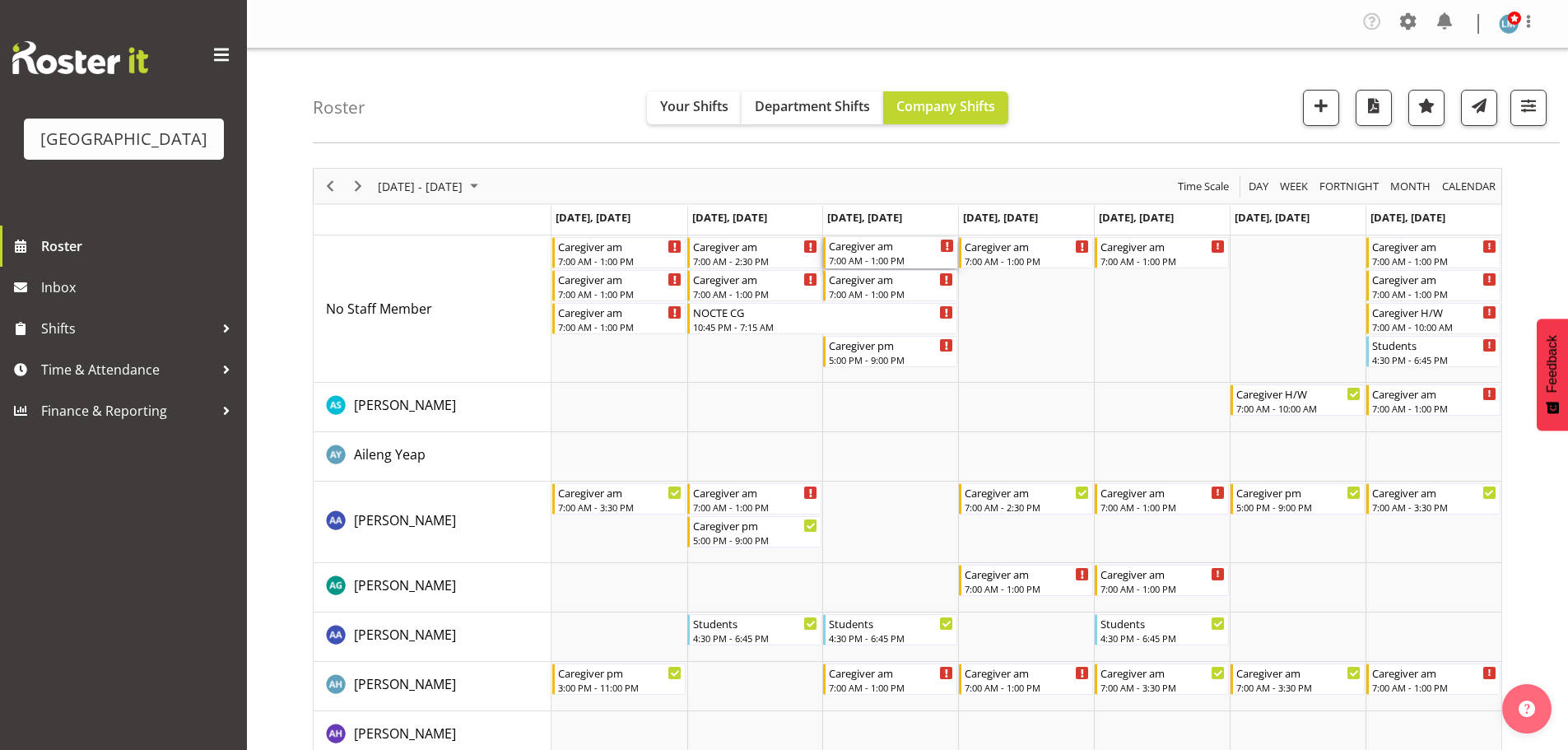
click at [919, 257] on div "7:00 AM - 1:00 PM" at bounding box center [891, 260] width 125 height 14
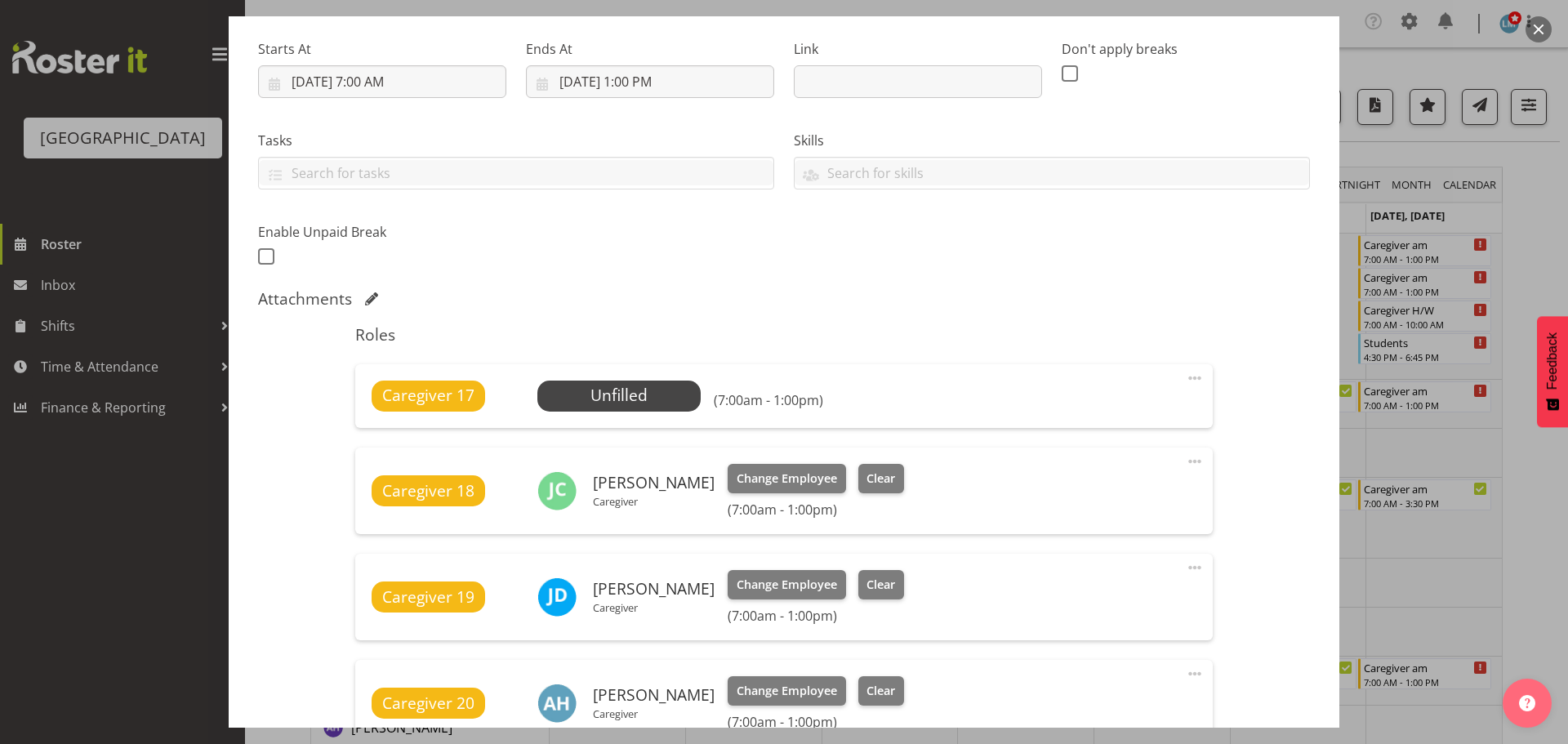
scroll to position [245, 0]
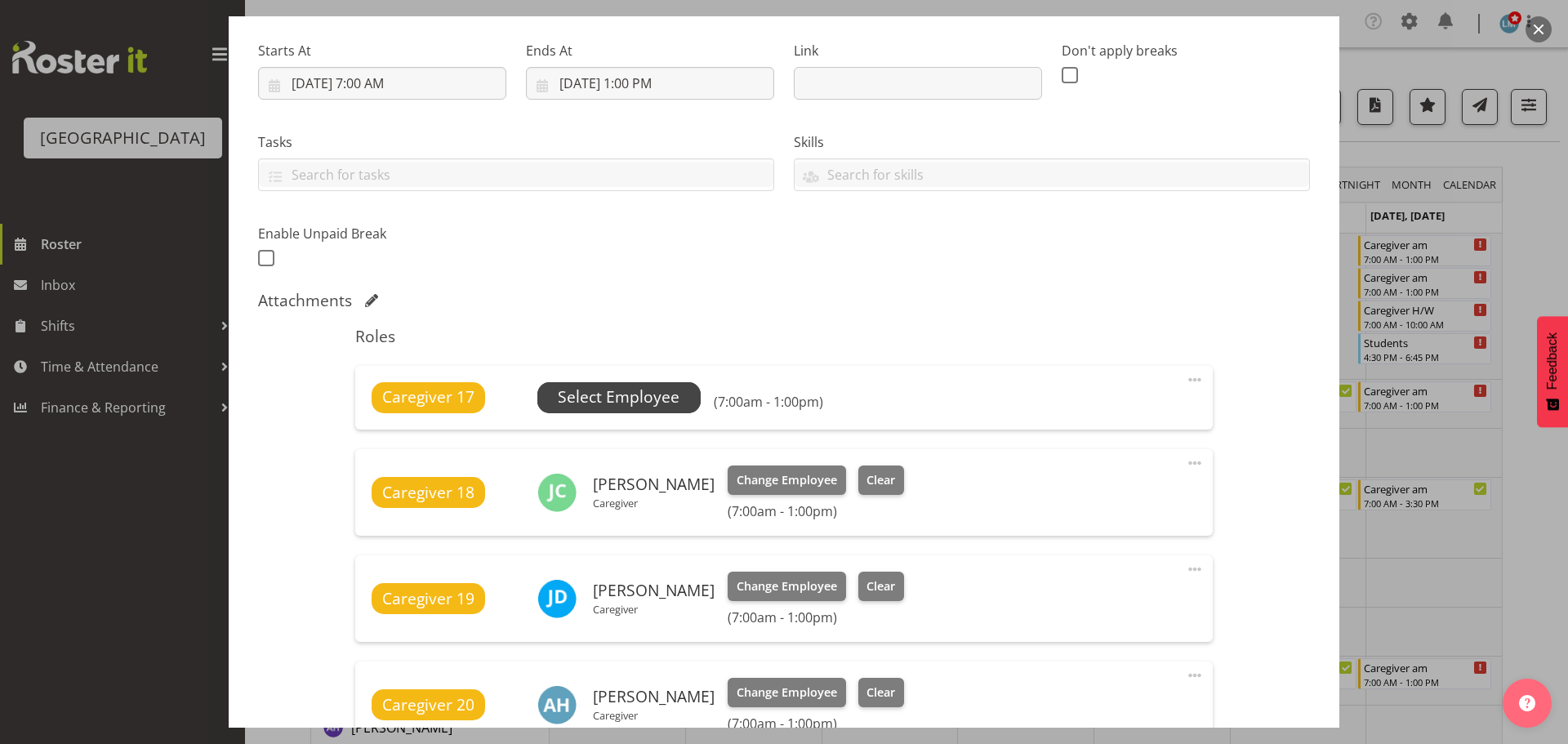
click at [645, 398] on span "Select Employee" at bounding box center [619, 398] width 122 height 24
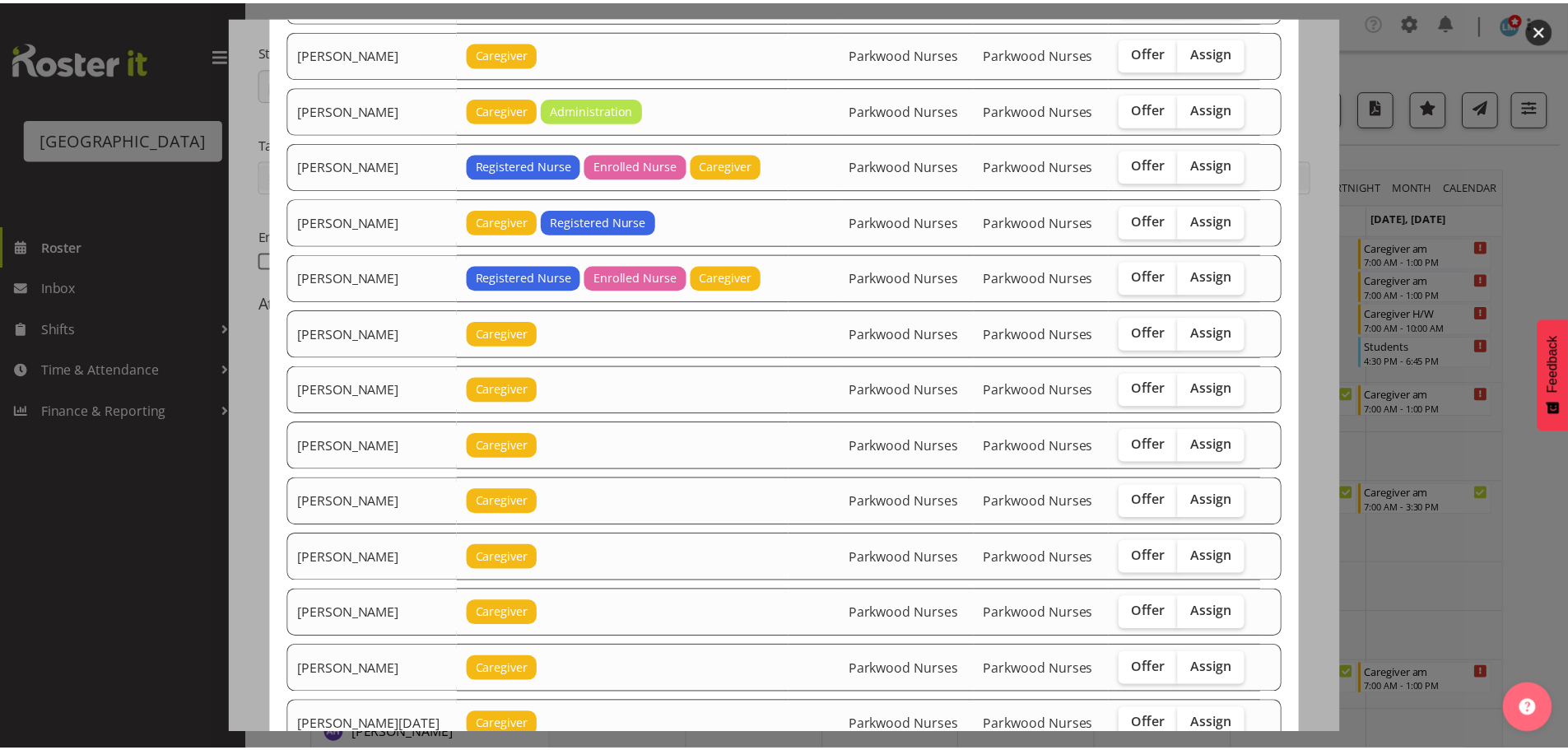
scroll to position [1400, 0]
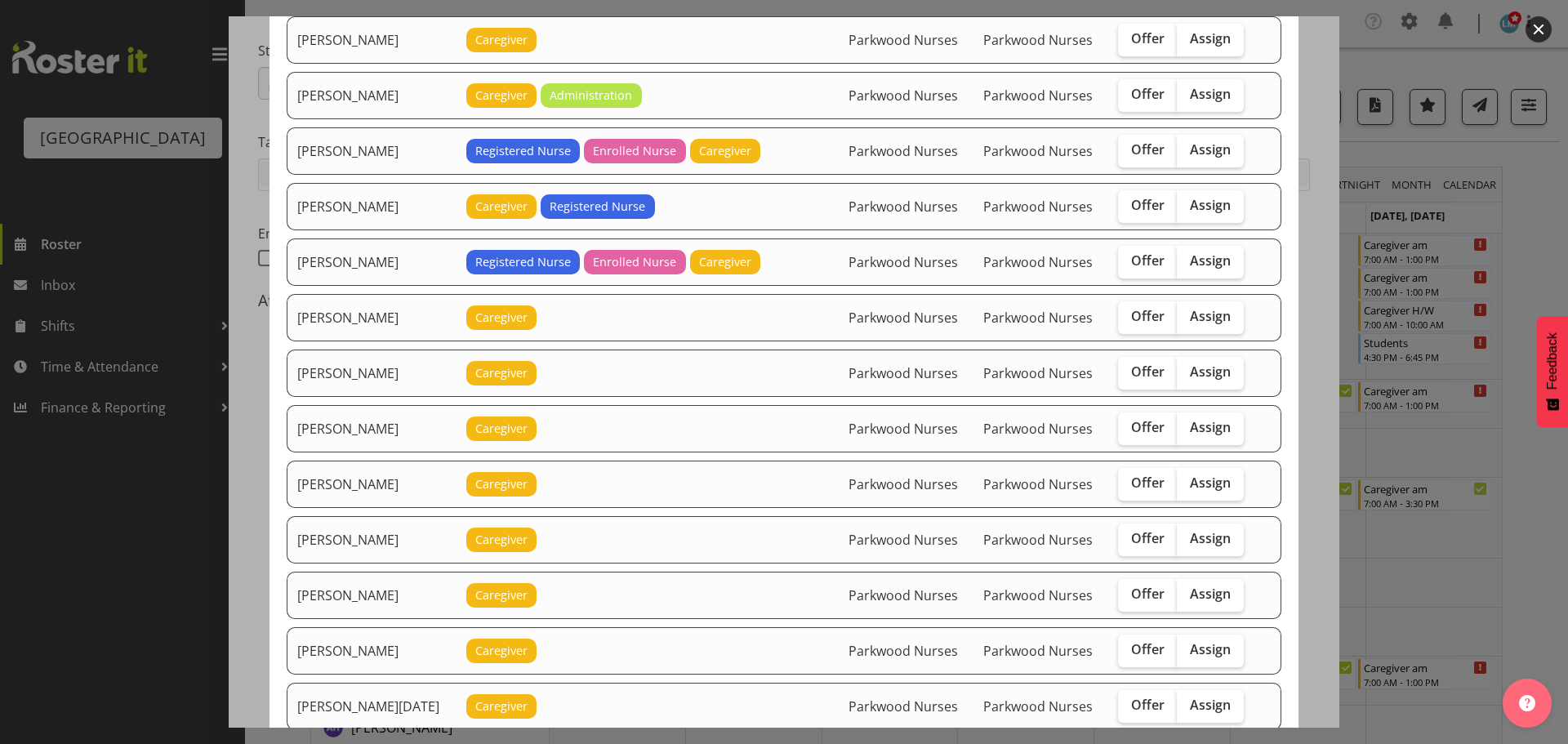
click at [1523, 214] on div at bounding box center [784, 372] width 1568 height 744
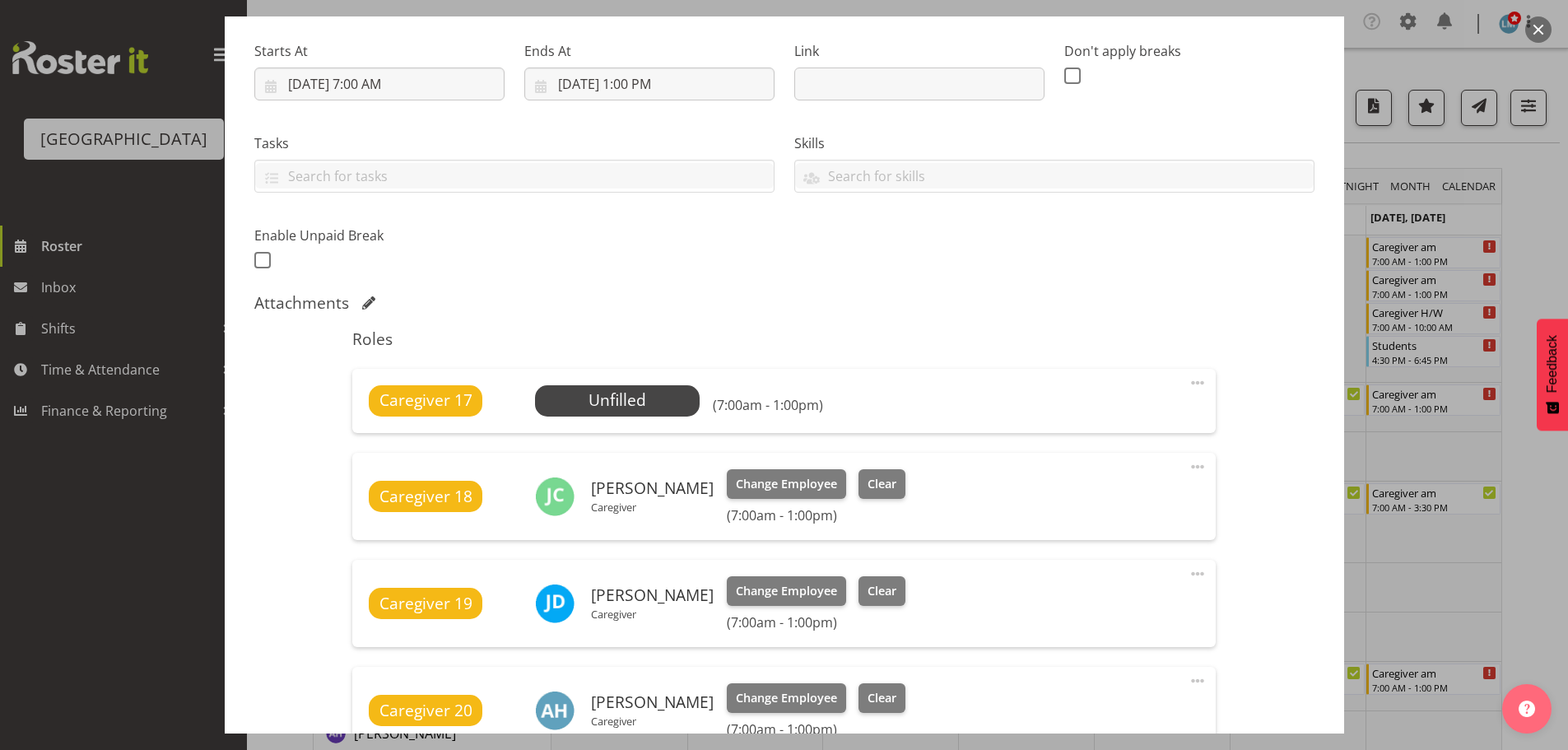
click at [1536, 217] on div at bounding box center [784, 375] width 1568 height 750
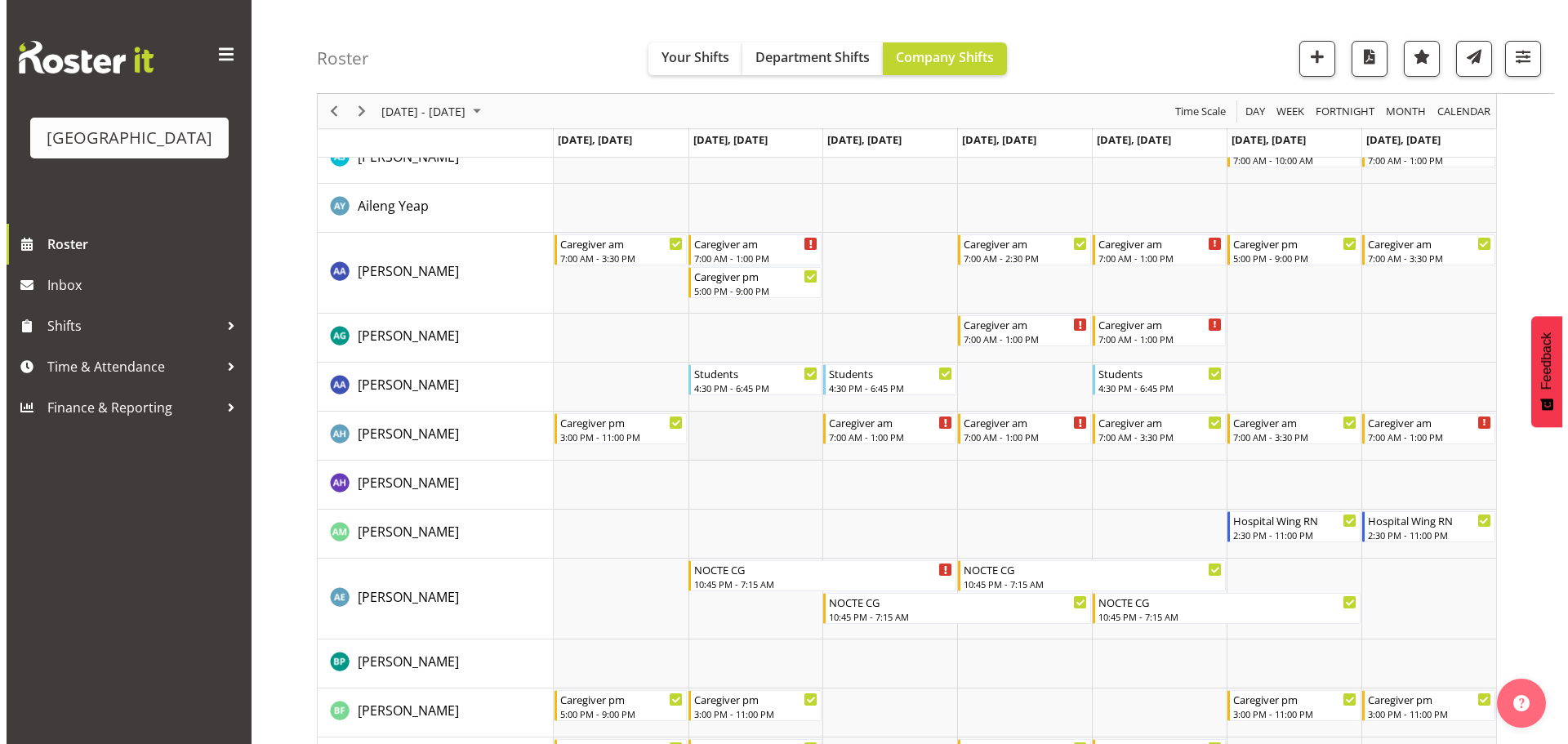
scroll to position [0, 0]
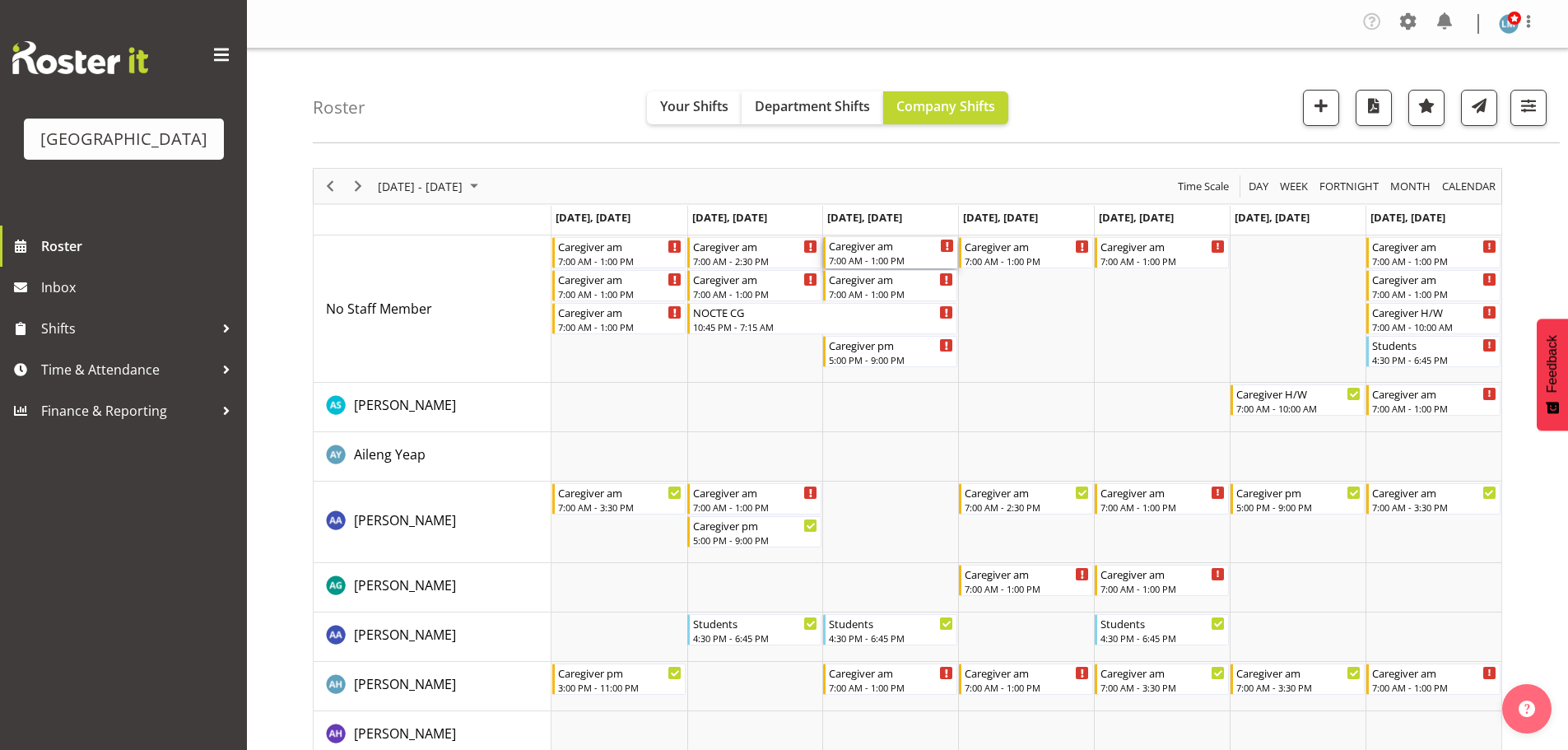
click at [884, 255] on div "7:00 AM - 1:00 PM" at bounding box center [891, 260] width 125 height 14
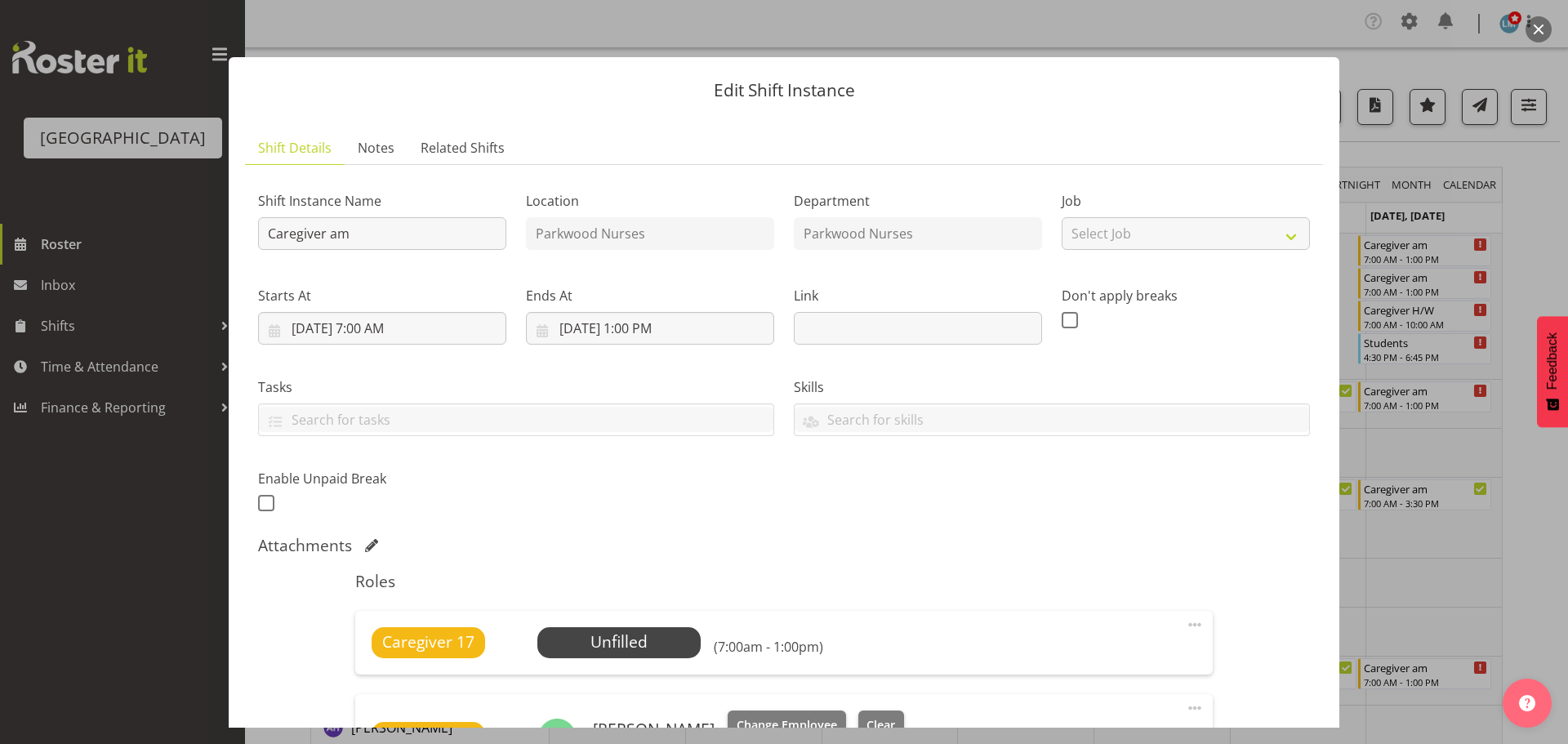
scroll to position [409, 0]
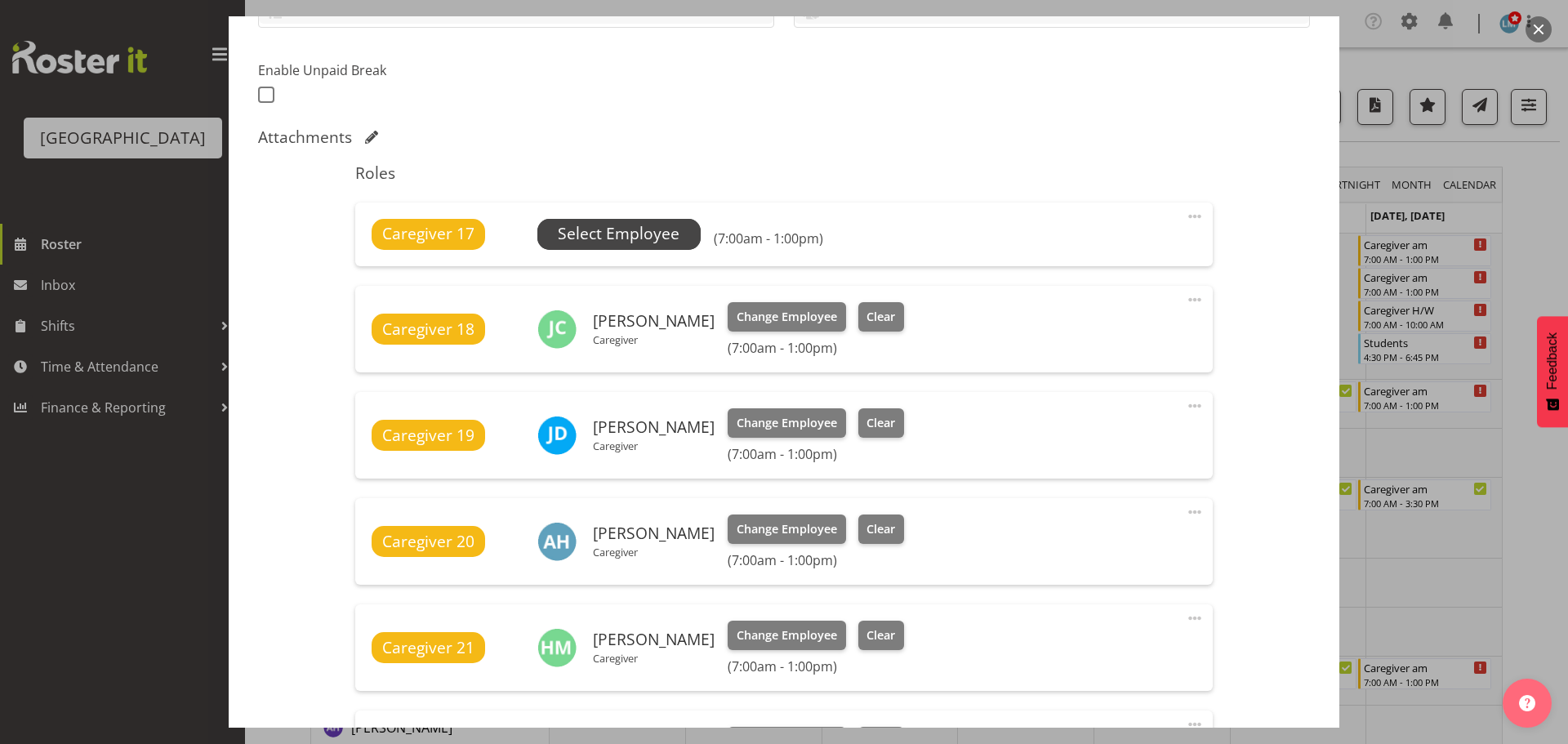
click at [684, 228] on span "Select Employee" at bounding box center [619, 234] width 163 height 31
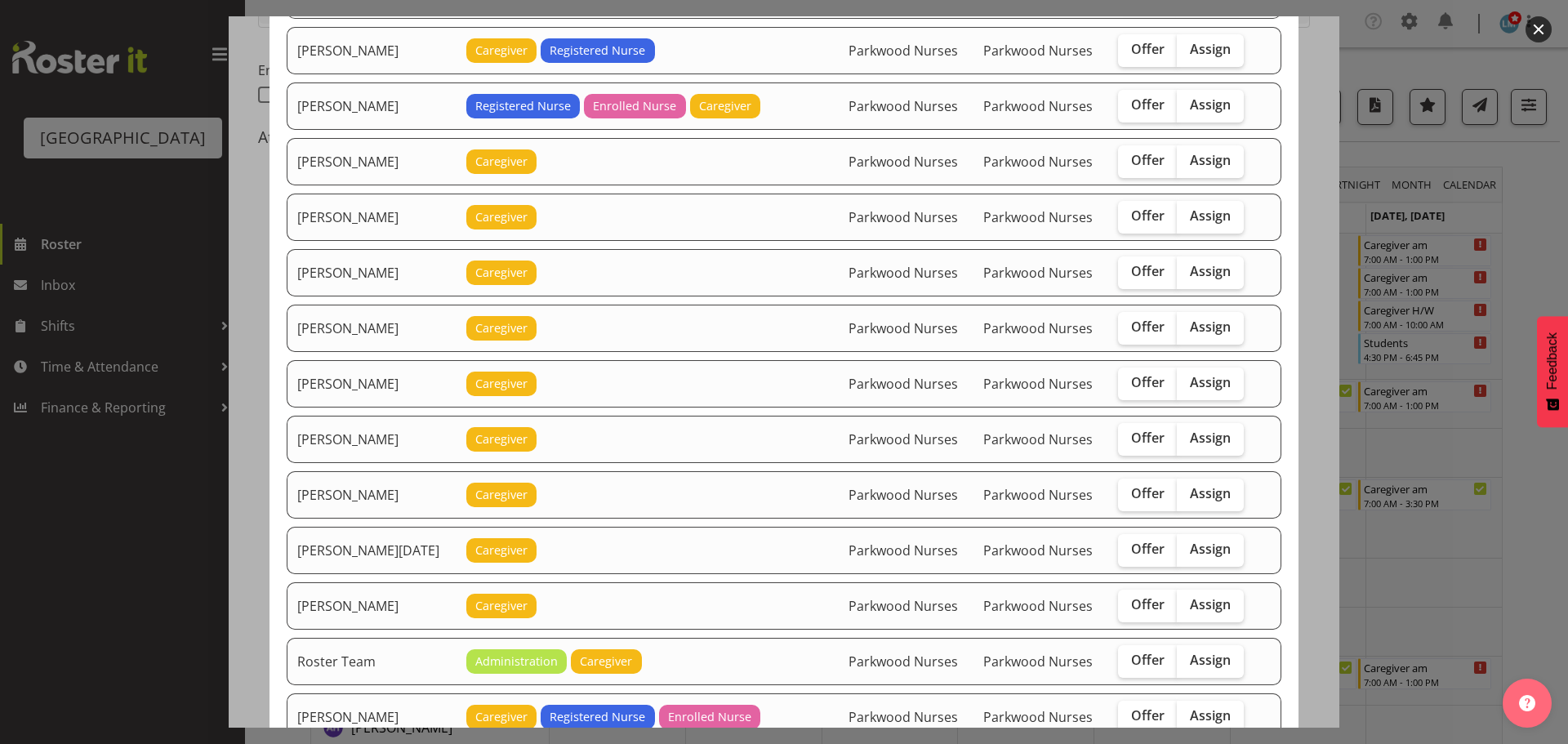
scroll to position [1552, 0]
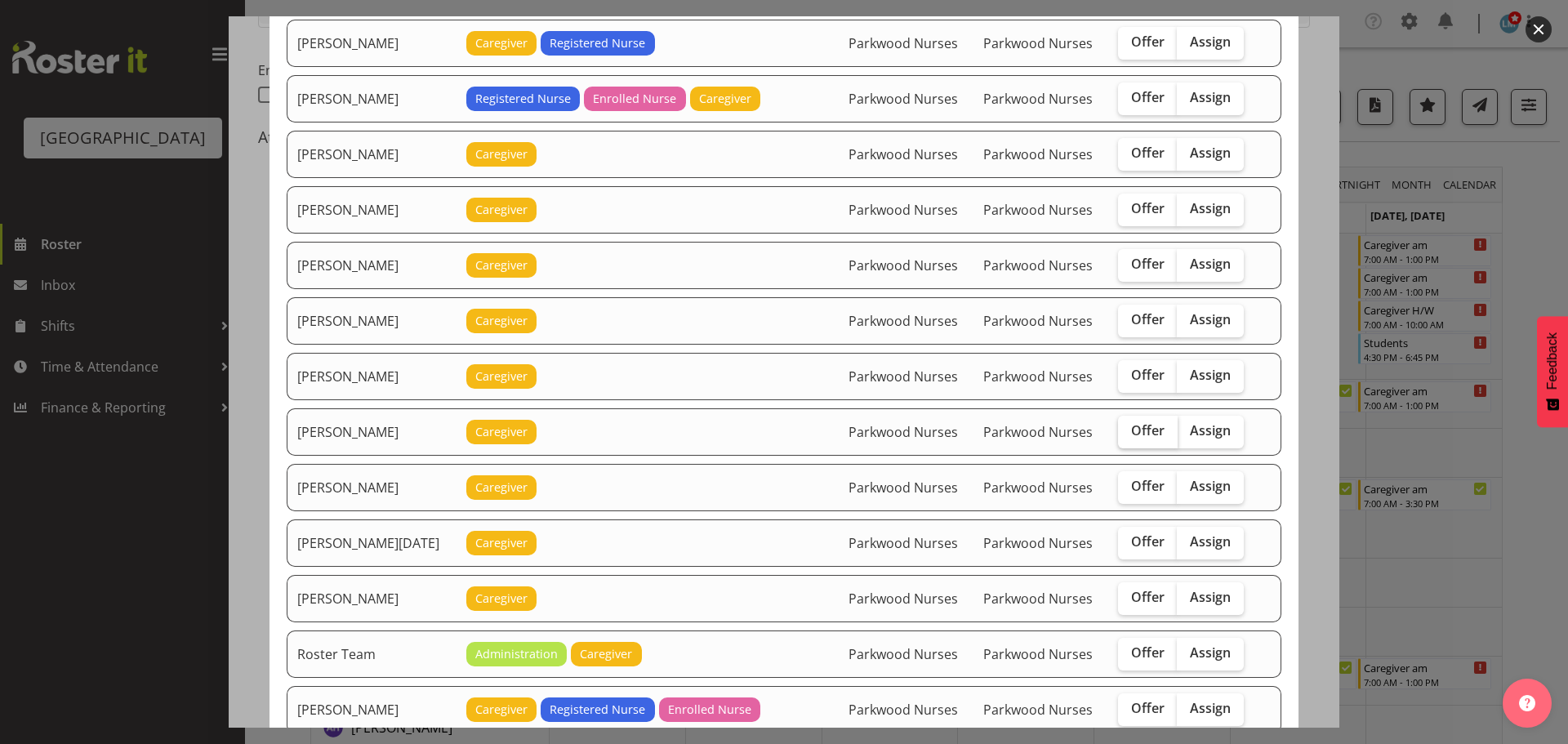
drag, startPoint x: 1114, startPoint y: 419, endPoint x: 1122, endPoint y: 426, distance: 10.6
click at [1122, 426] on label "Offer" at bounding box center [1148, 432] width 60 height 33
click at [1122, 426] on input "Offer" at bounding box center [1123, 430] width 11 height 11
checkbox input "true"
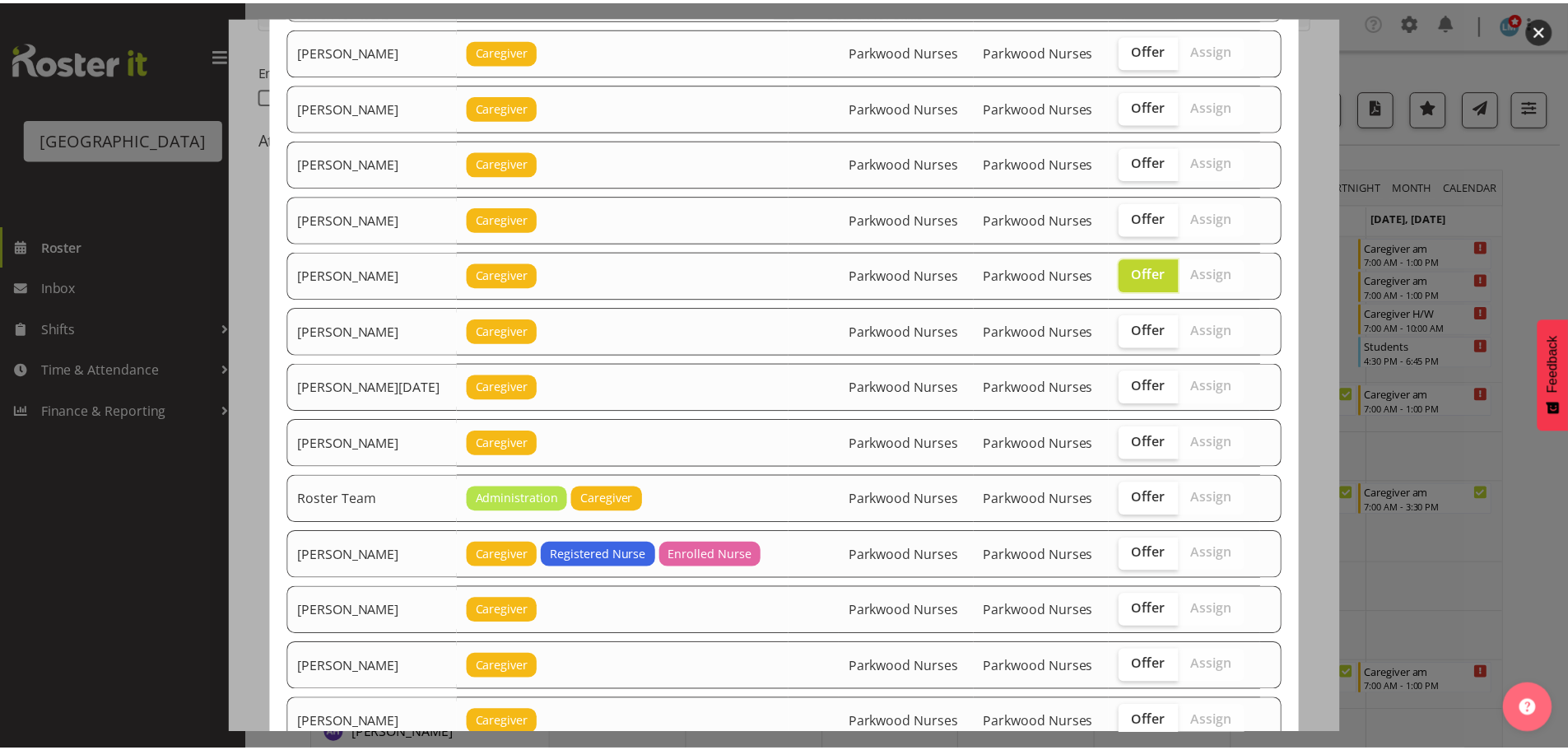
scroll to position [1973, 0]
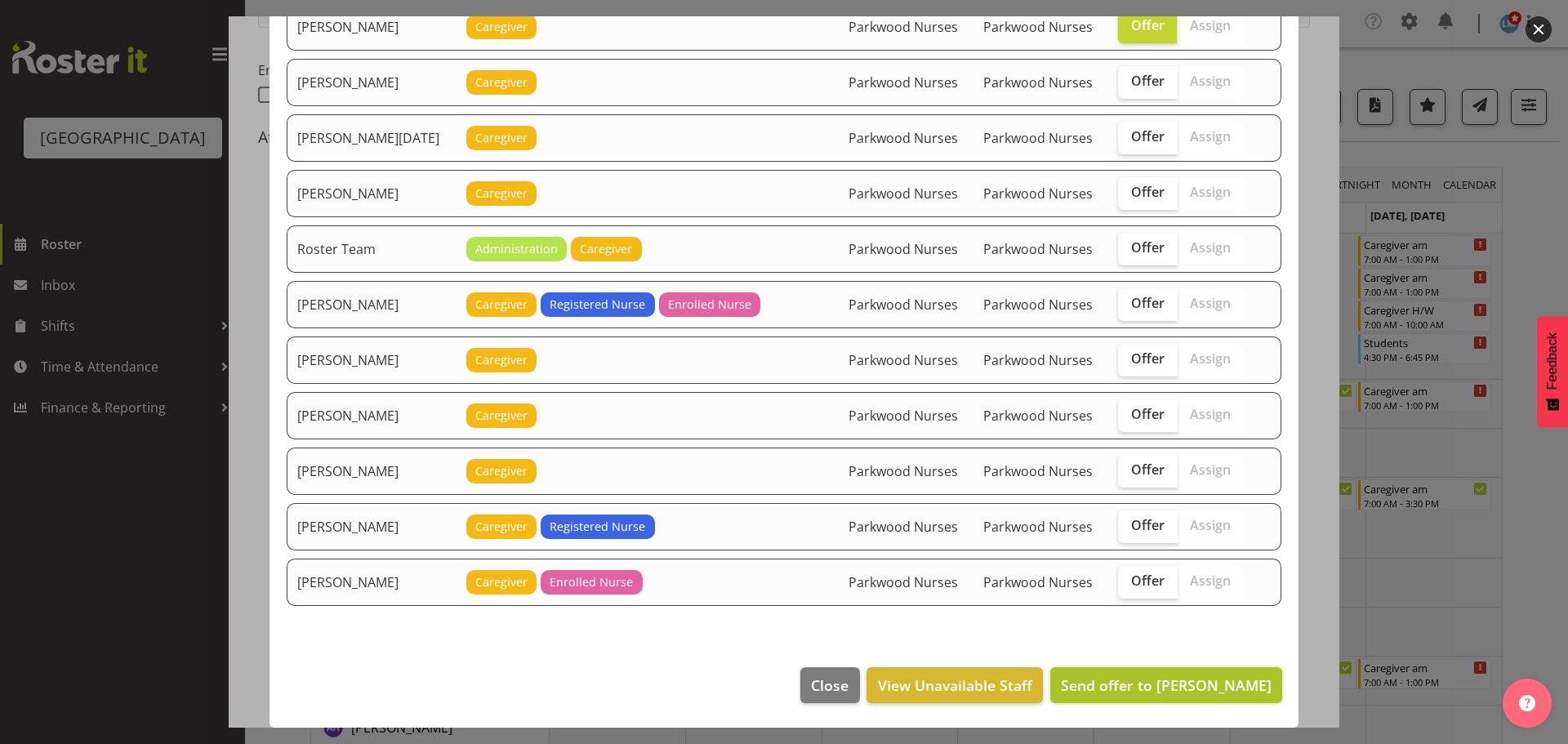
click at [1168, 683] on span "Send offer to Mary Smith" at bounding box center [1166, 684] width 211 height 19
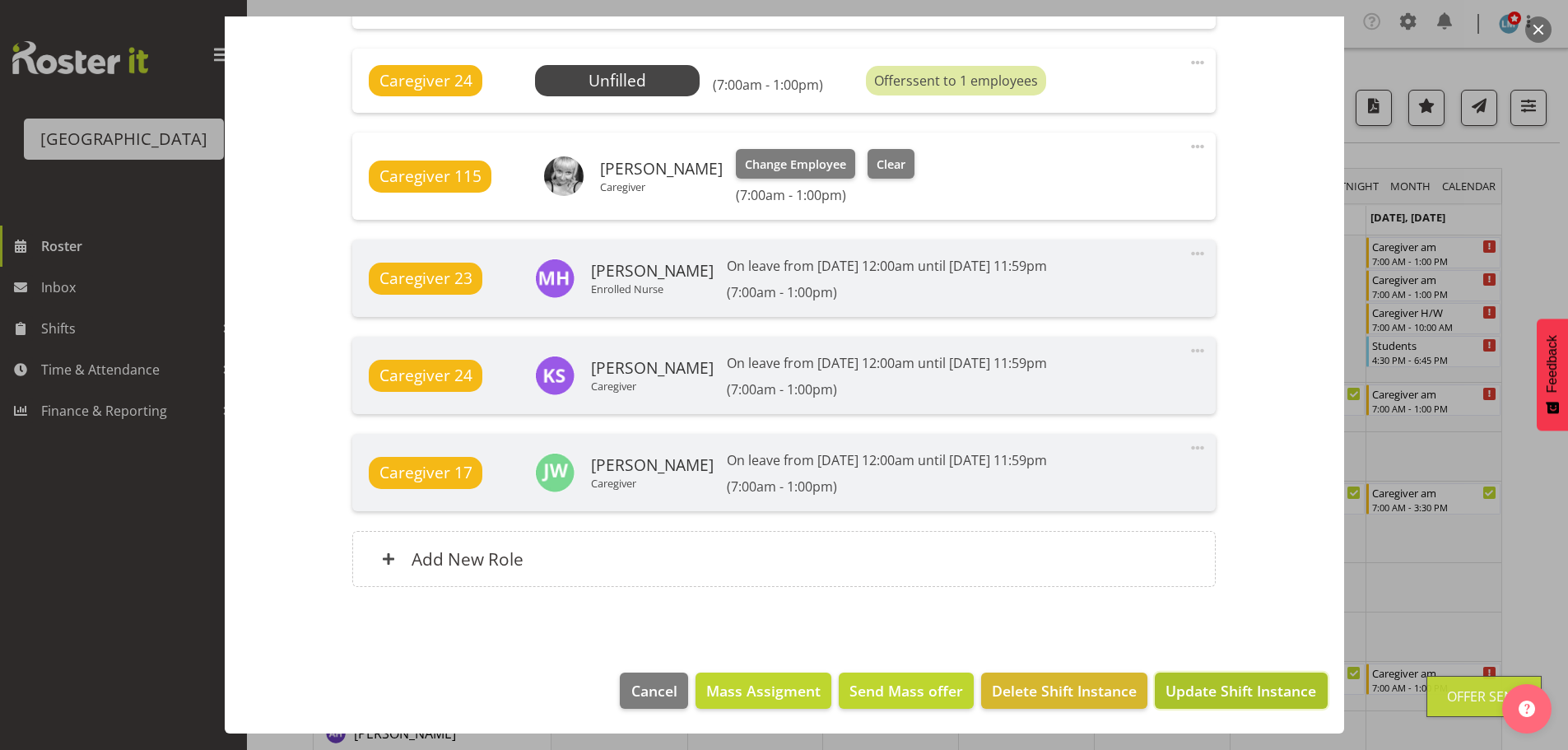
click at [1220, 698] on span "Update Shift Instance" at bounding box center [1241, 690] width 151 height 21
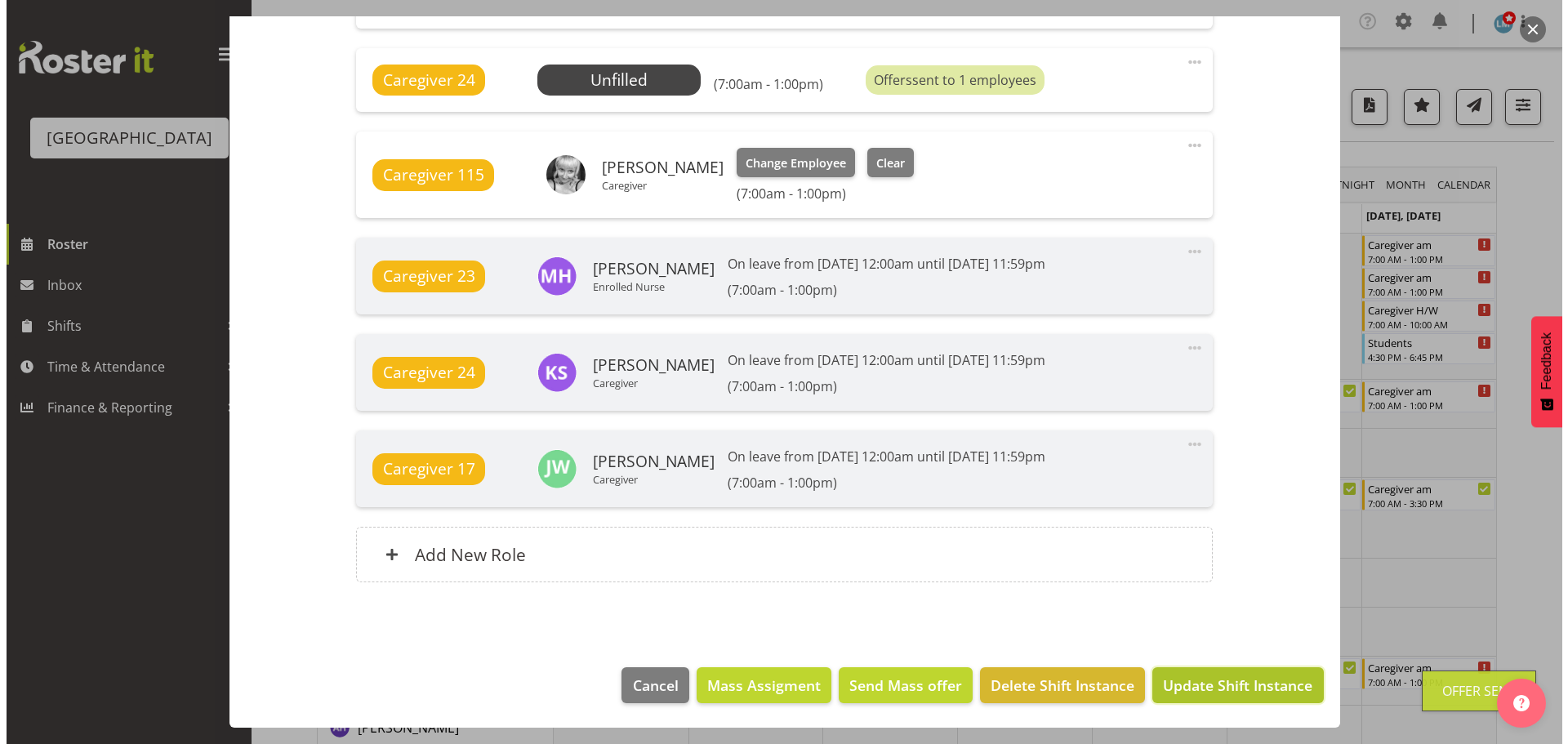
scroll to position [1218, 0]
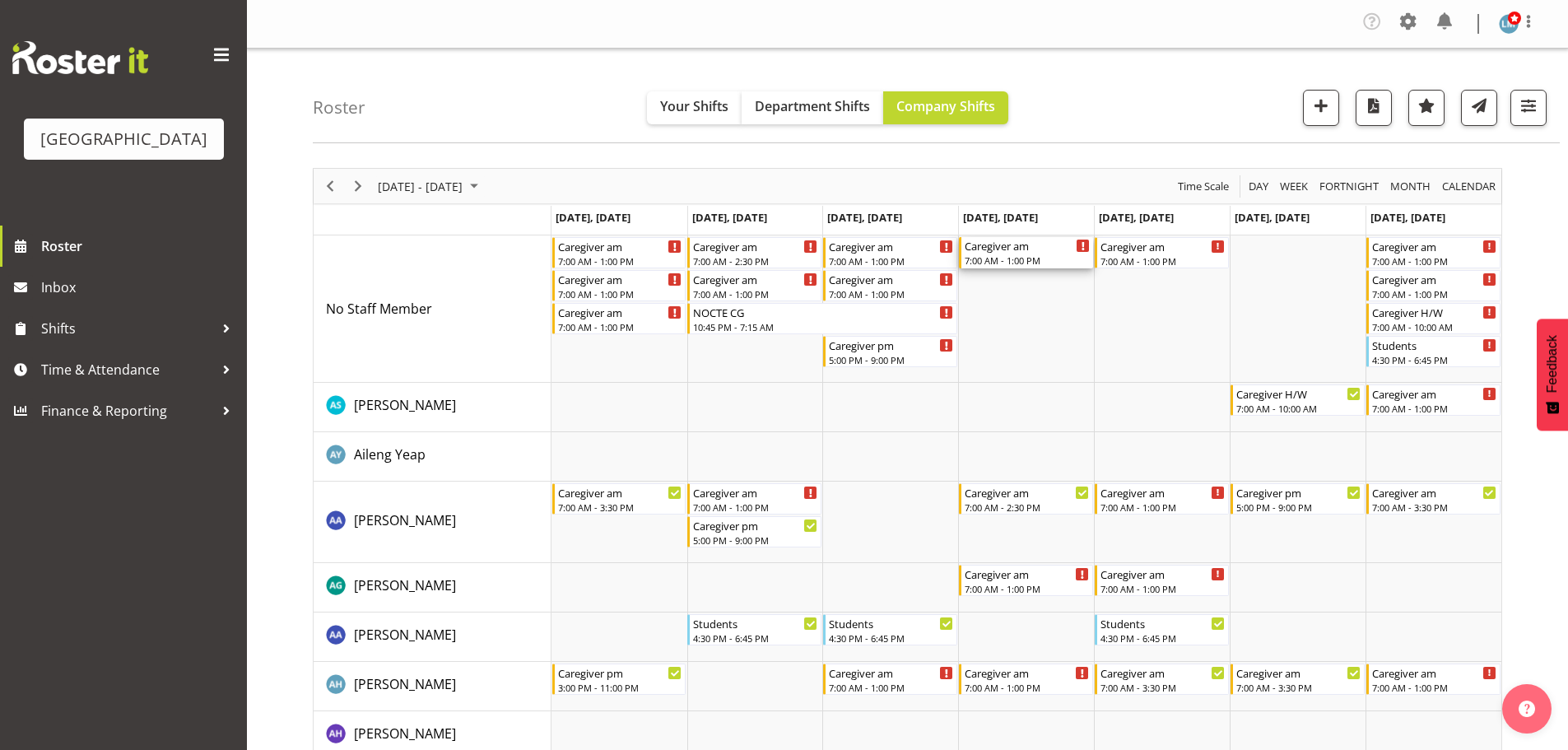
click at [1017, 261] on div "7:00 AM - 1:00 PM" at bounding box center [1028, 260] width 125 height 14
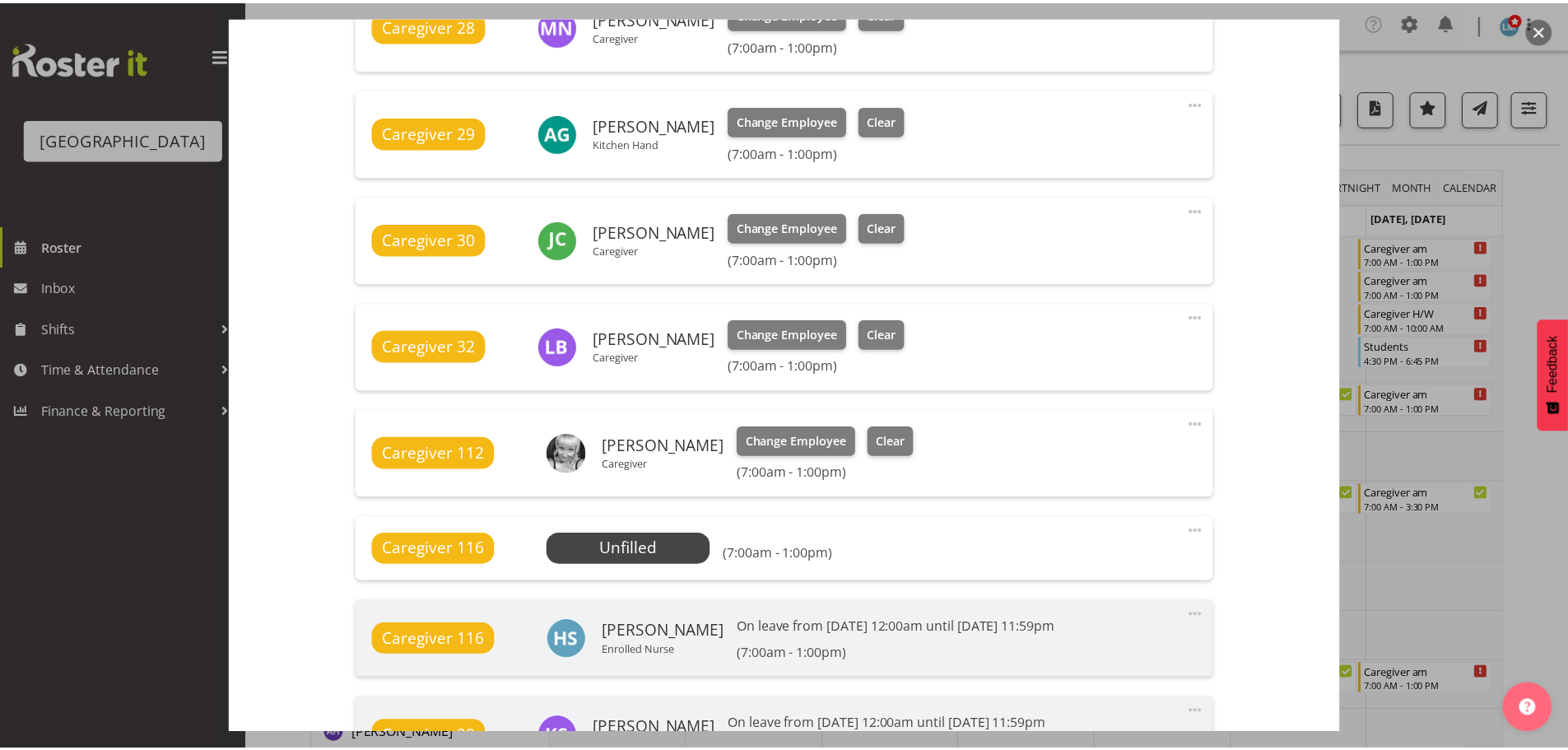
scroll to position [988, 0]
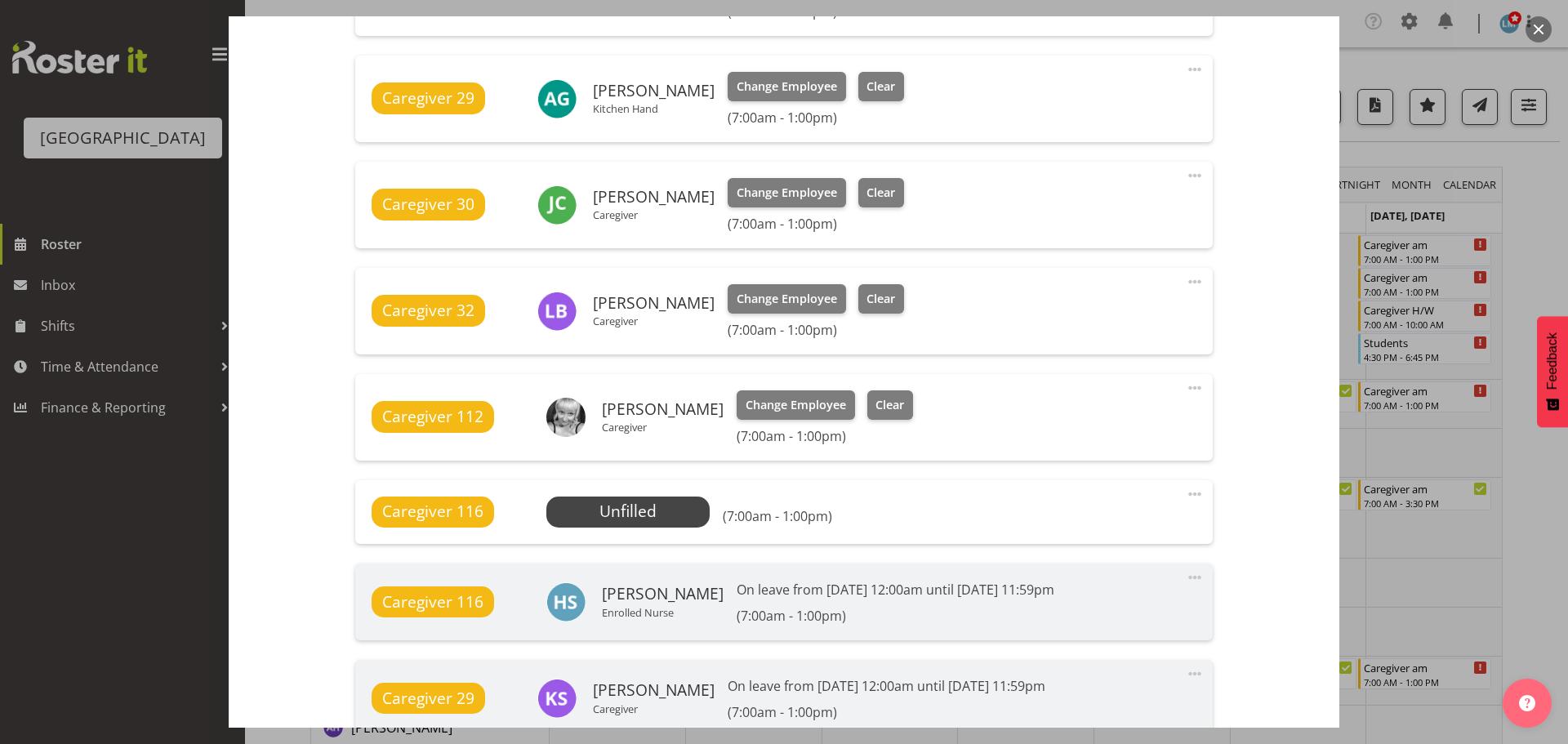
click at [1551, 208] on div at bounding box center [784, 372] width 1568 height 744
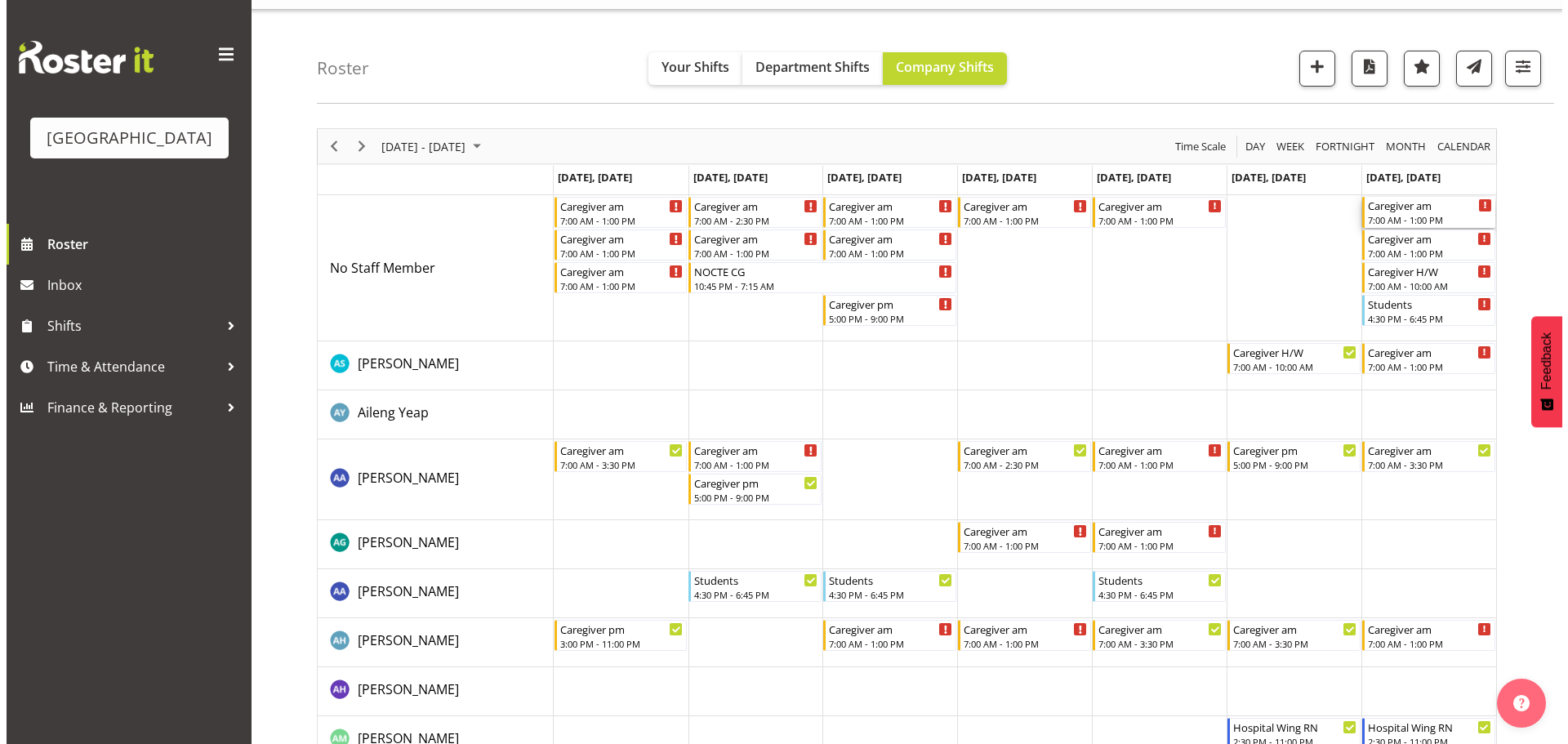
scroll to position [0, 0]
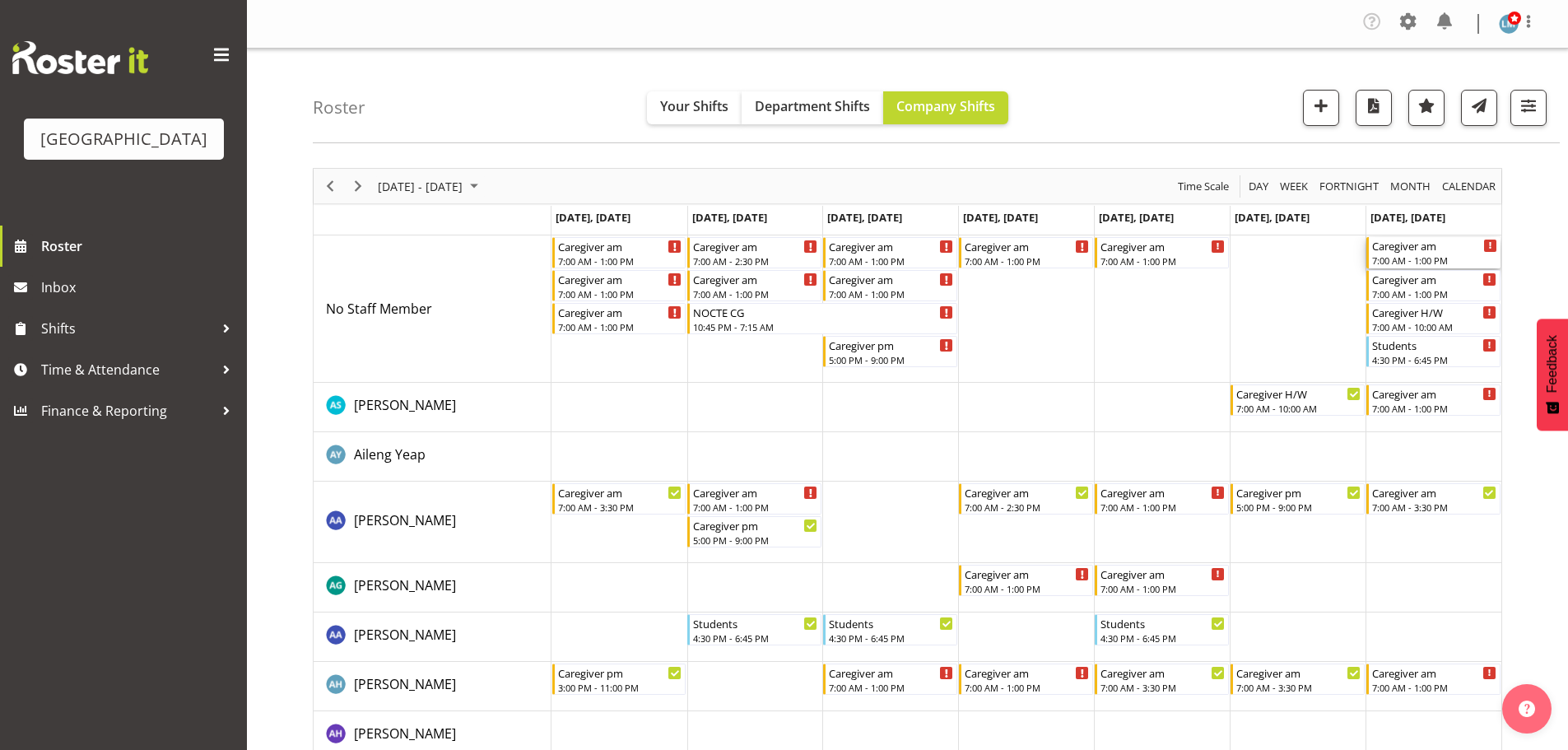
click at [1423, 250] on div "Caregiver am" at bounding box center [1435, 245] width 125 height 16
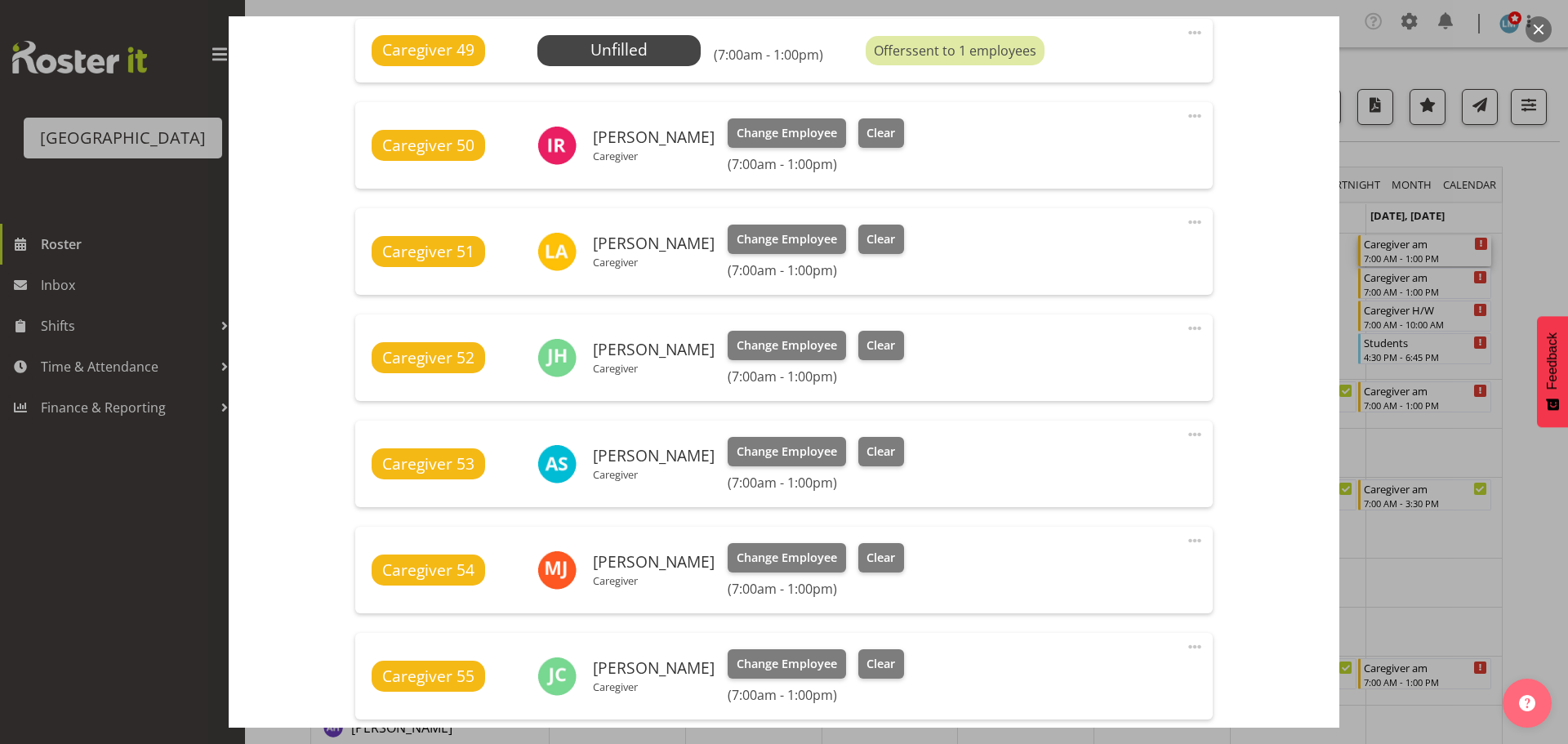
scroll to position [735, 0]
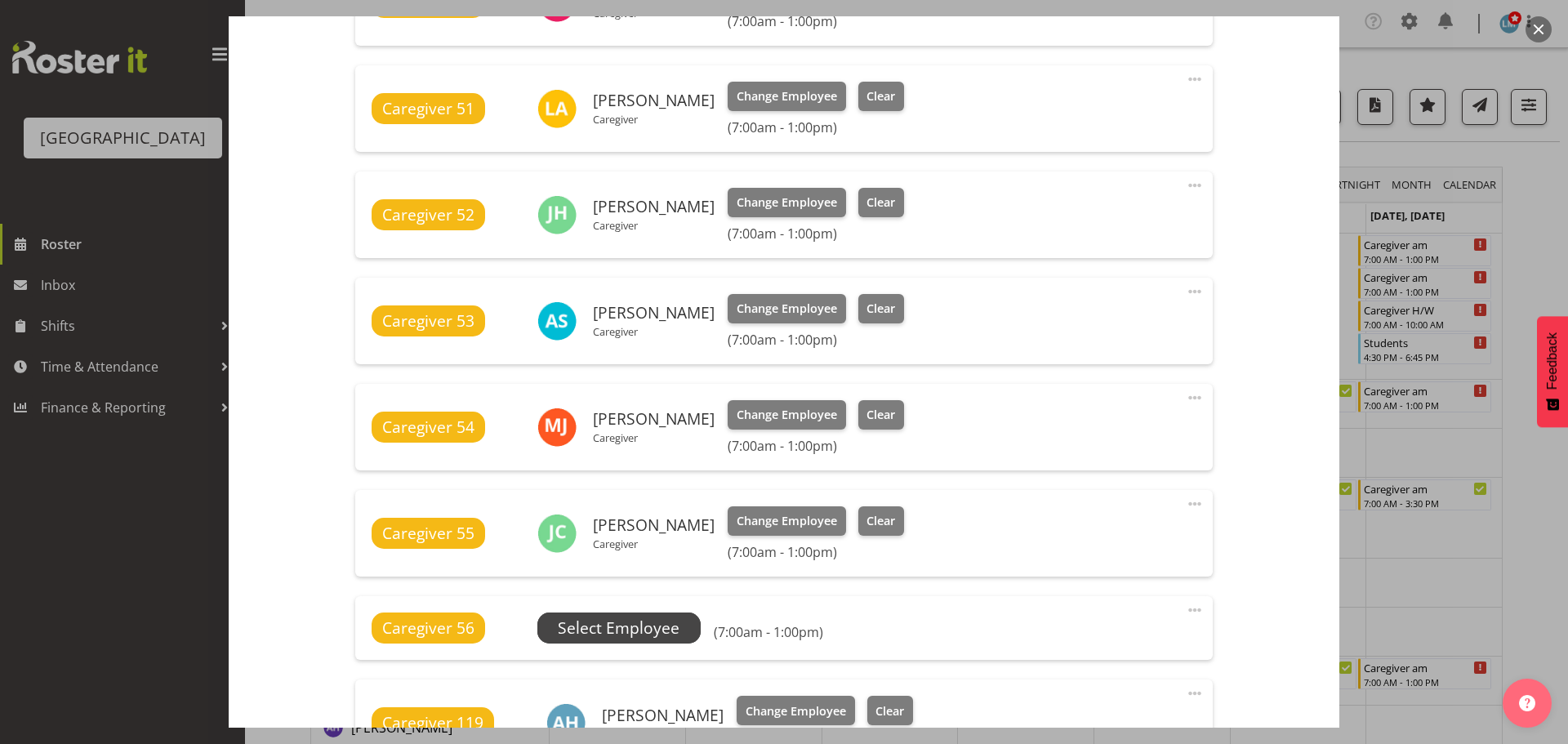
click at [653, 629] on span "Select Employee" at bounding box center [619, 628] width 122 height 24
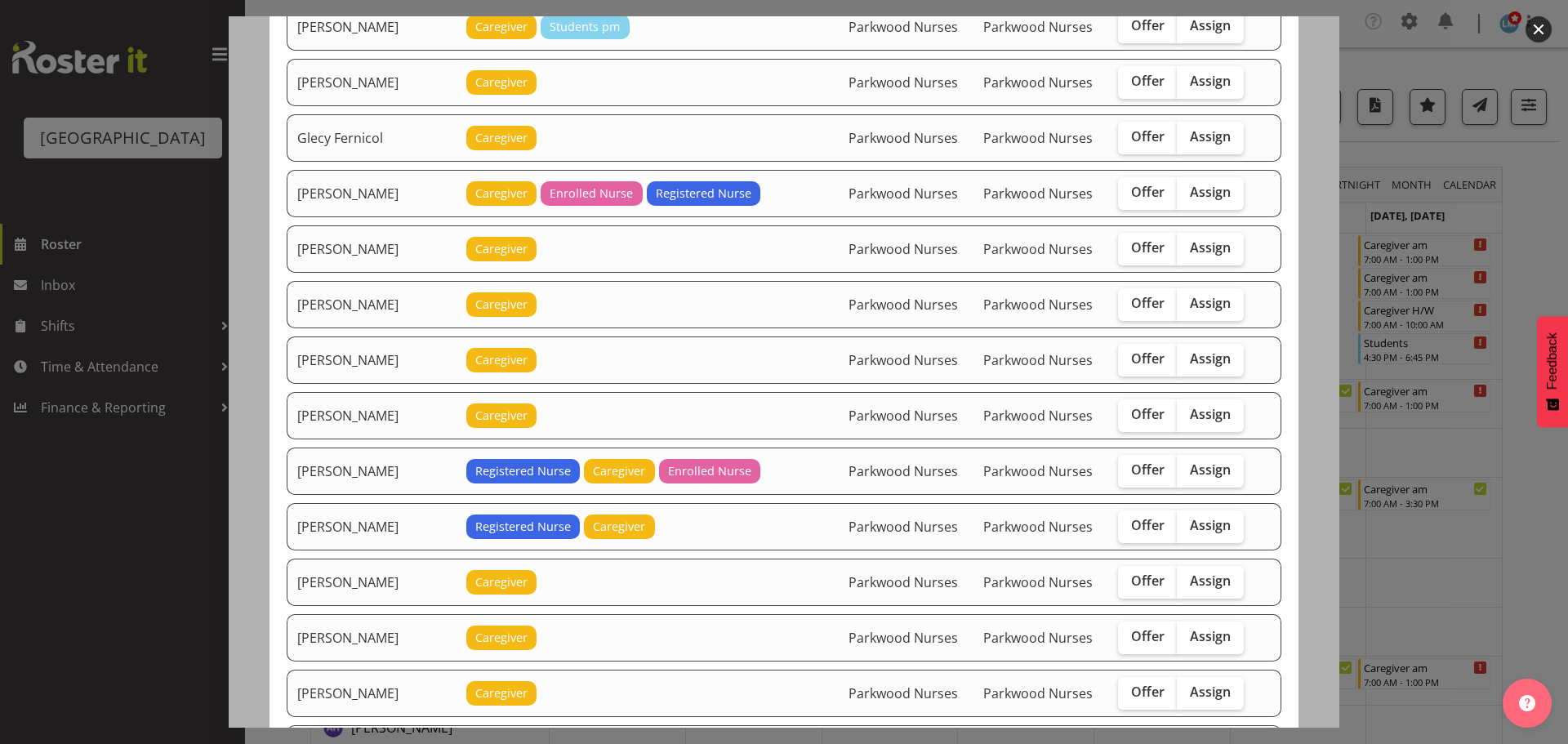
scroll to position [817, 0]
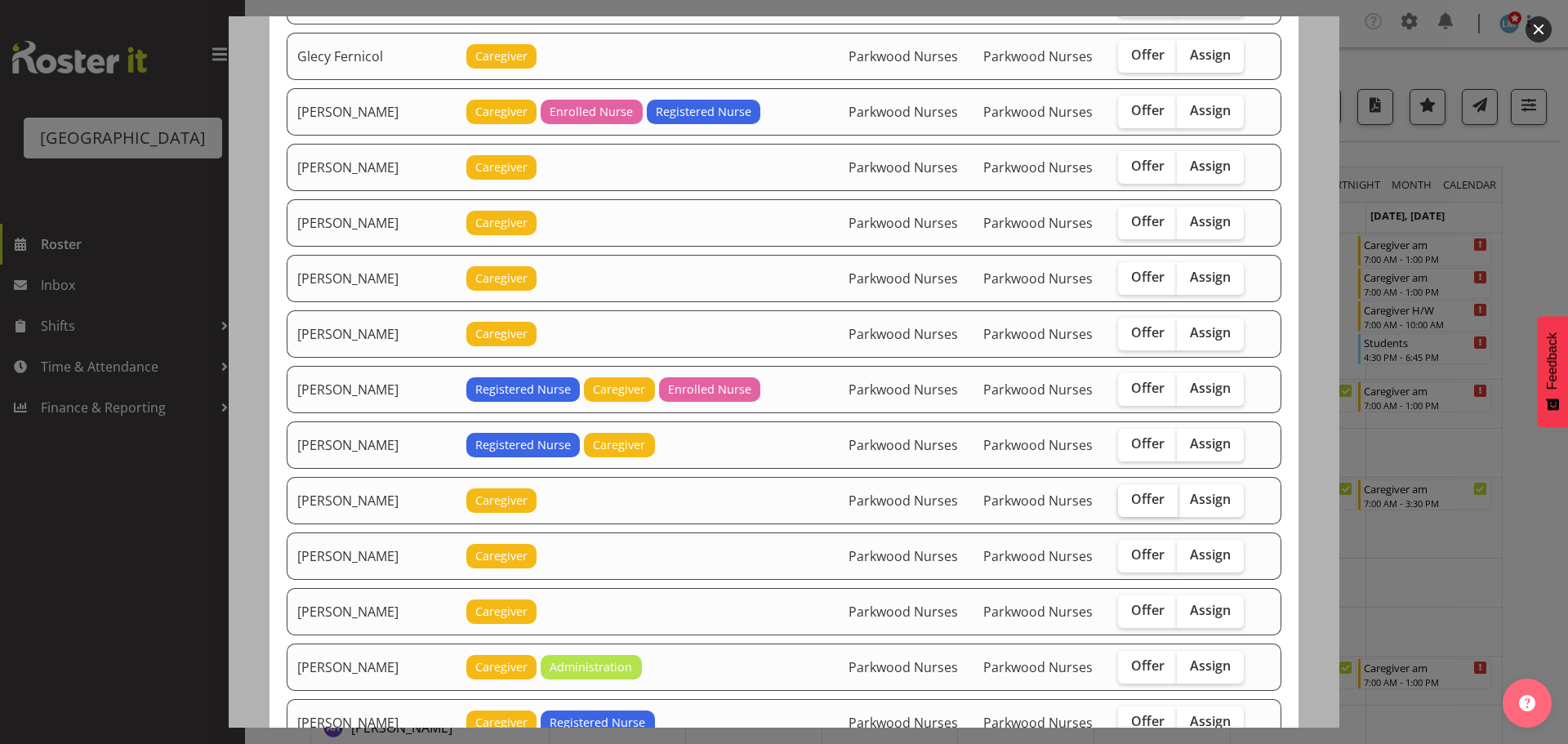
drag, startPoint x: 1155, startPoint y: 494, endPoint x: 1072, endPoint y: 659, distance: 184.7
click at [1155, 495] on label "Offer" at bounding box center [1148, 500] width 60 height 33
click at [1129, 495] on input "Offer" at bounding box center [1123, 499] width 11 height 11
checkbox input "true"
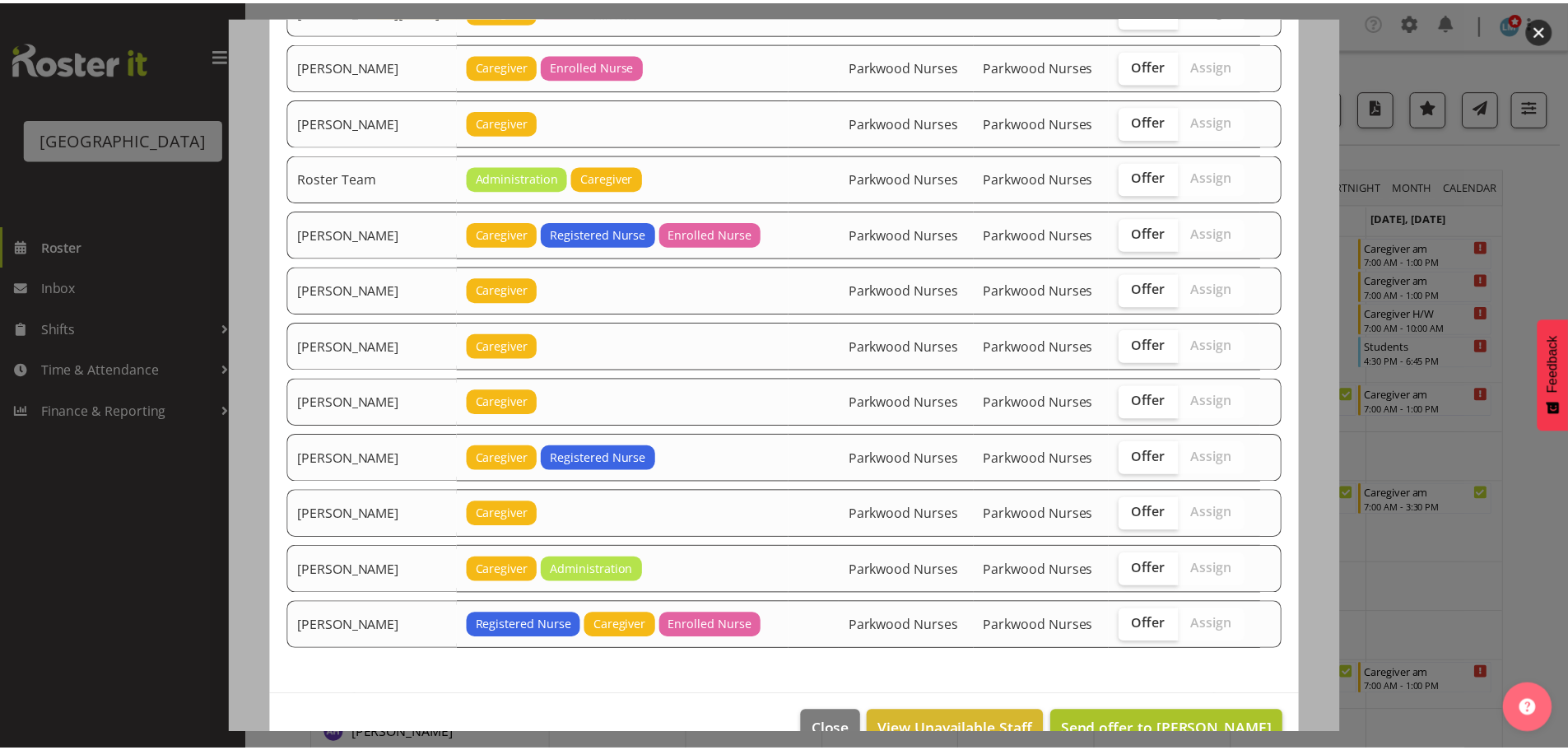
scroll to position [2141, 0]
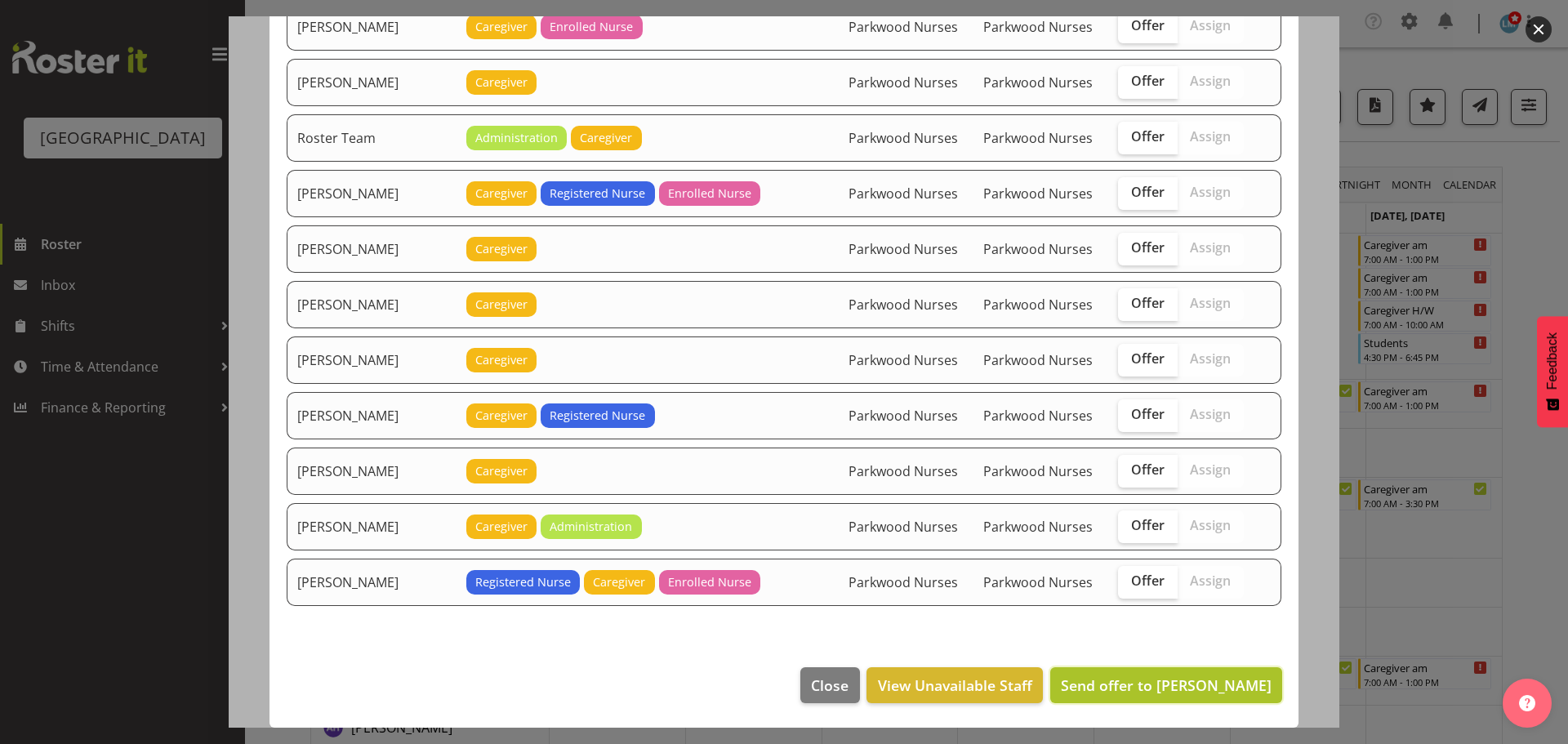
click at [1236, 687] on span "Send offer to Joanna Shore" at bounding box center [1166, 684] width 211 height 19
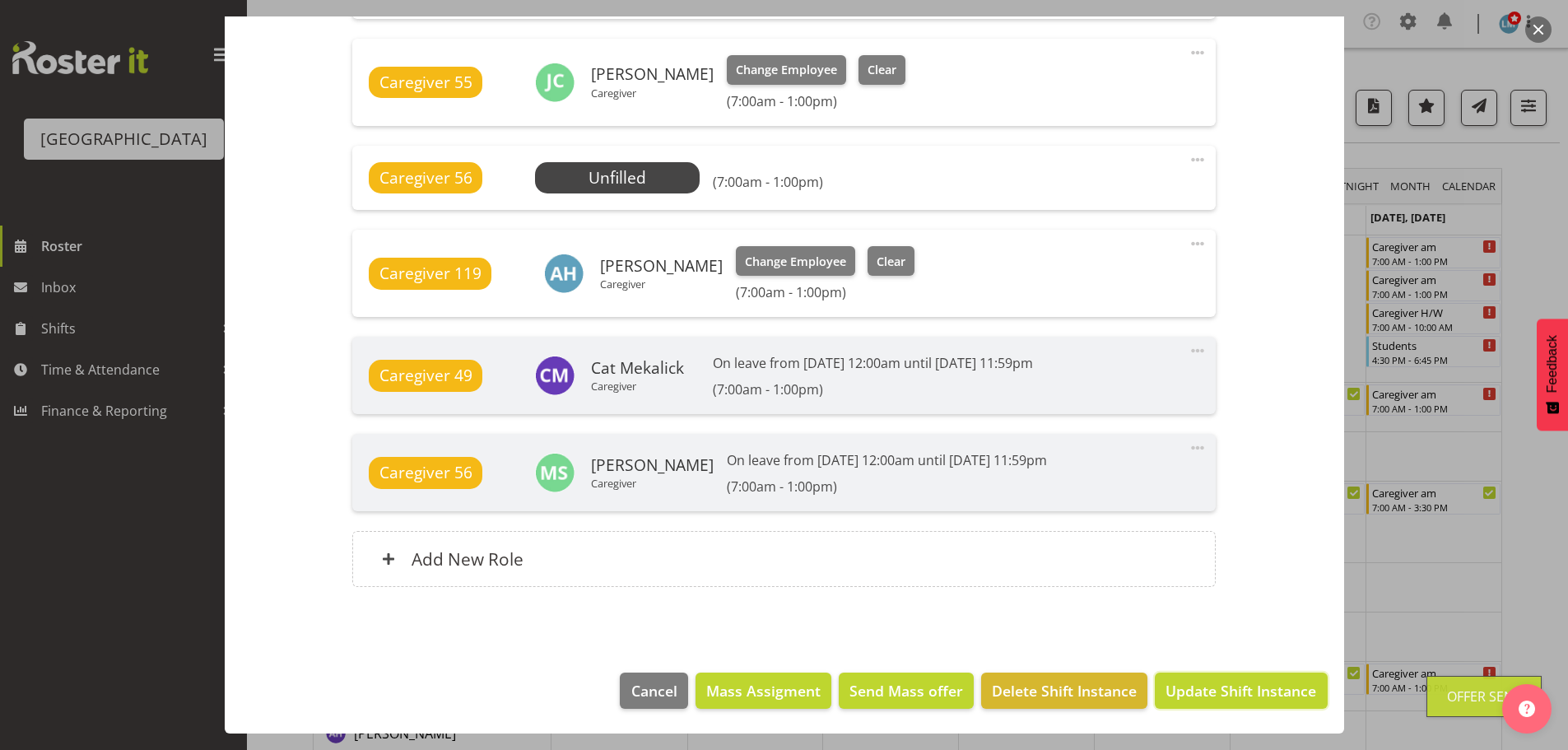
click at [1259, 697] on span "Update Shift Instance" at bounding box center [1241, 690] width 151 height 21
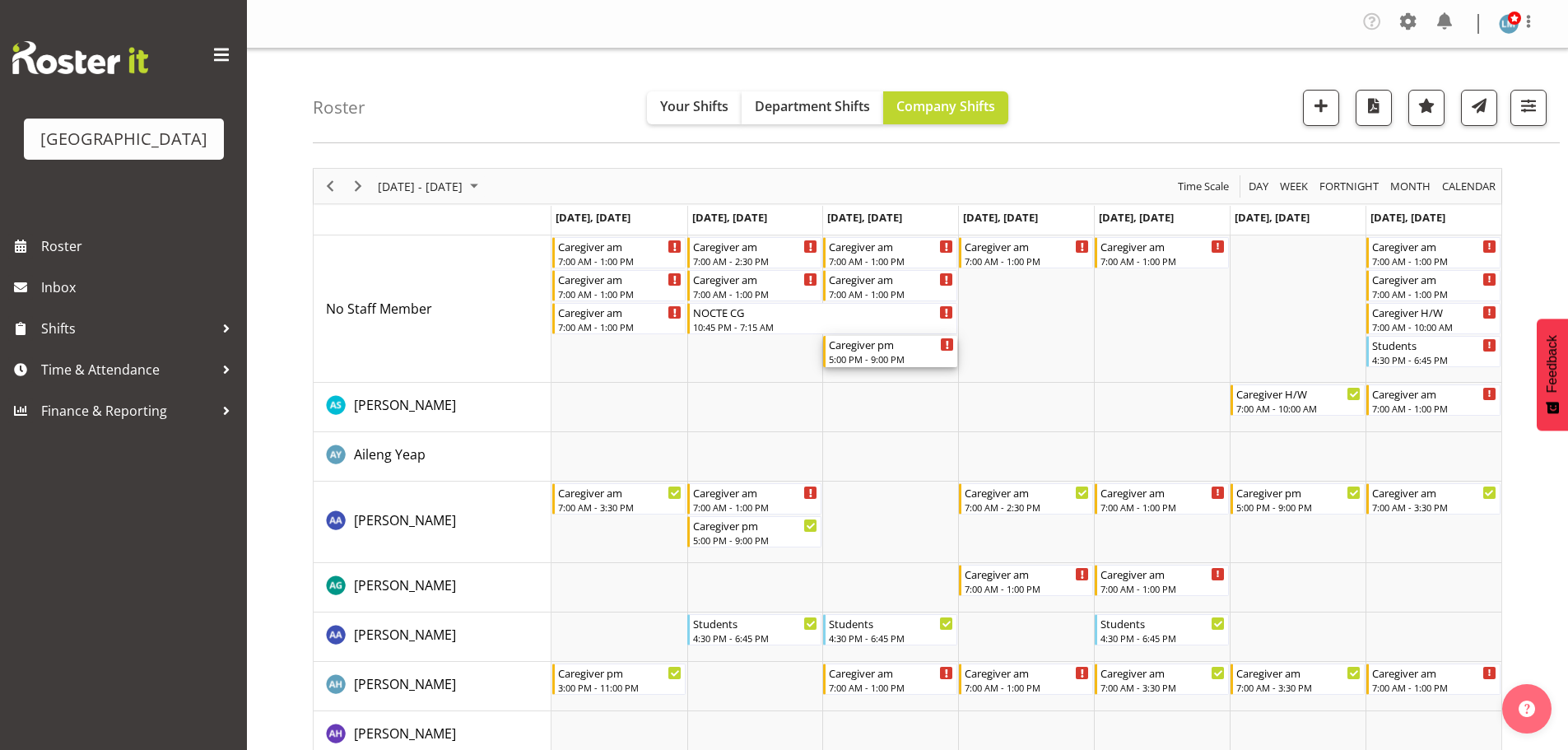
click at [887, 360] on div "5:00 PM - 9:00 PM" at bounding box center [891, 359] width 125 height 14
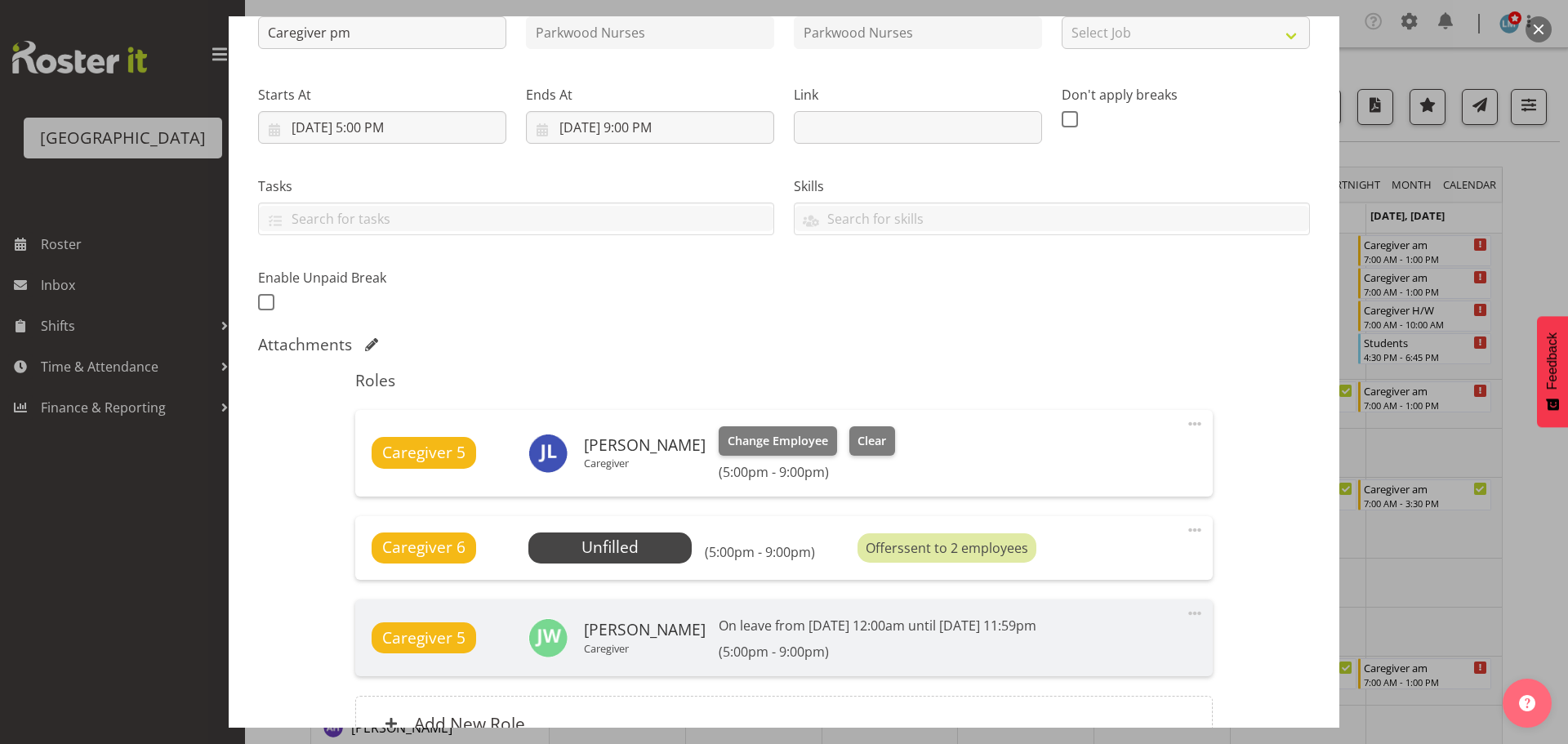
scroll to position [245, 0]
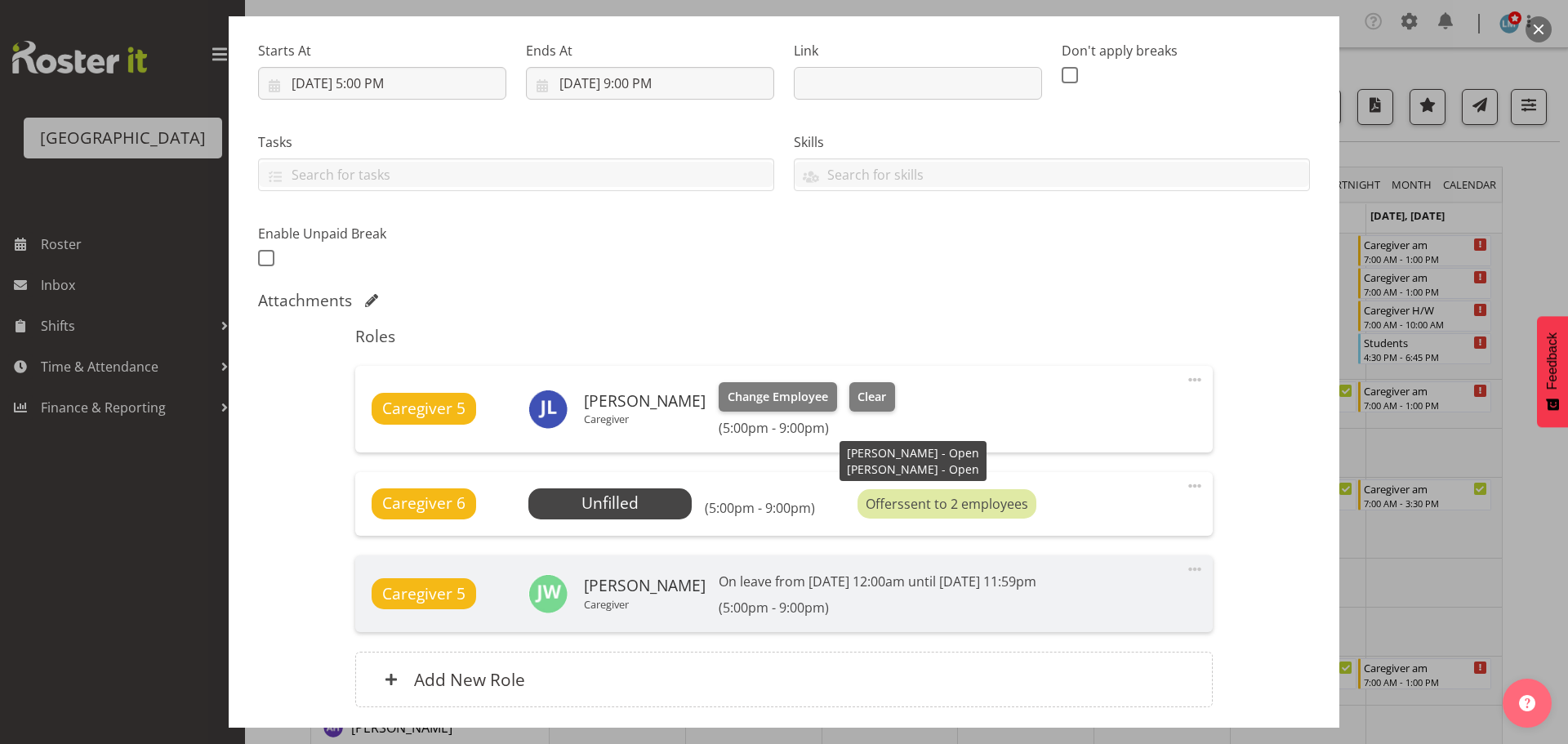
click at [940, 503] on div "Offers sent to 2 employees" at bounding box center [947, 504] width 179 height 29
click at [617, 499] on span "Select Employee" at bounding box center [610, 504] width 122 height 24
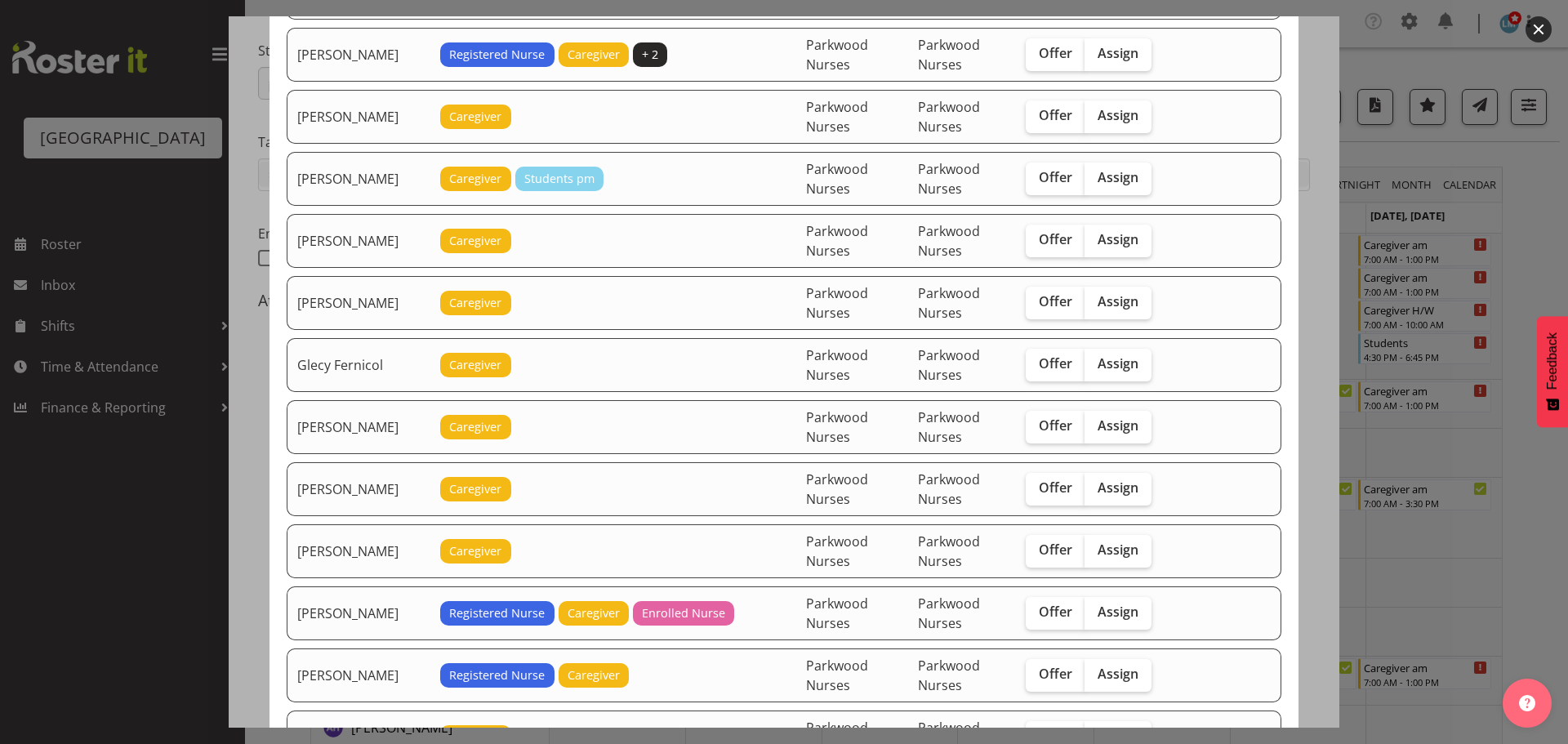
scroll to position [980, 0]
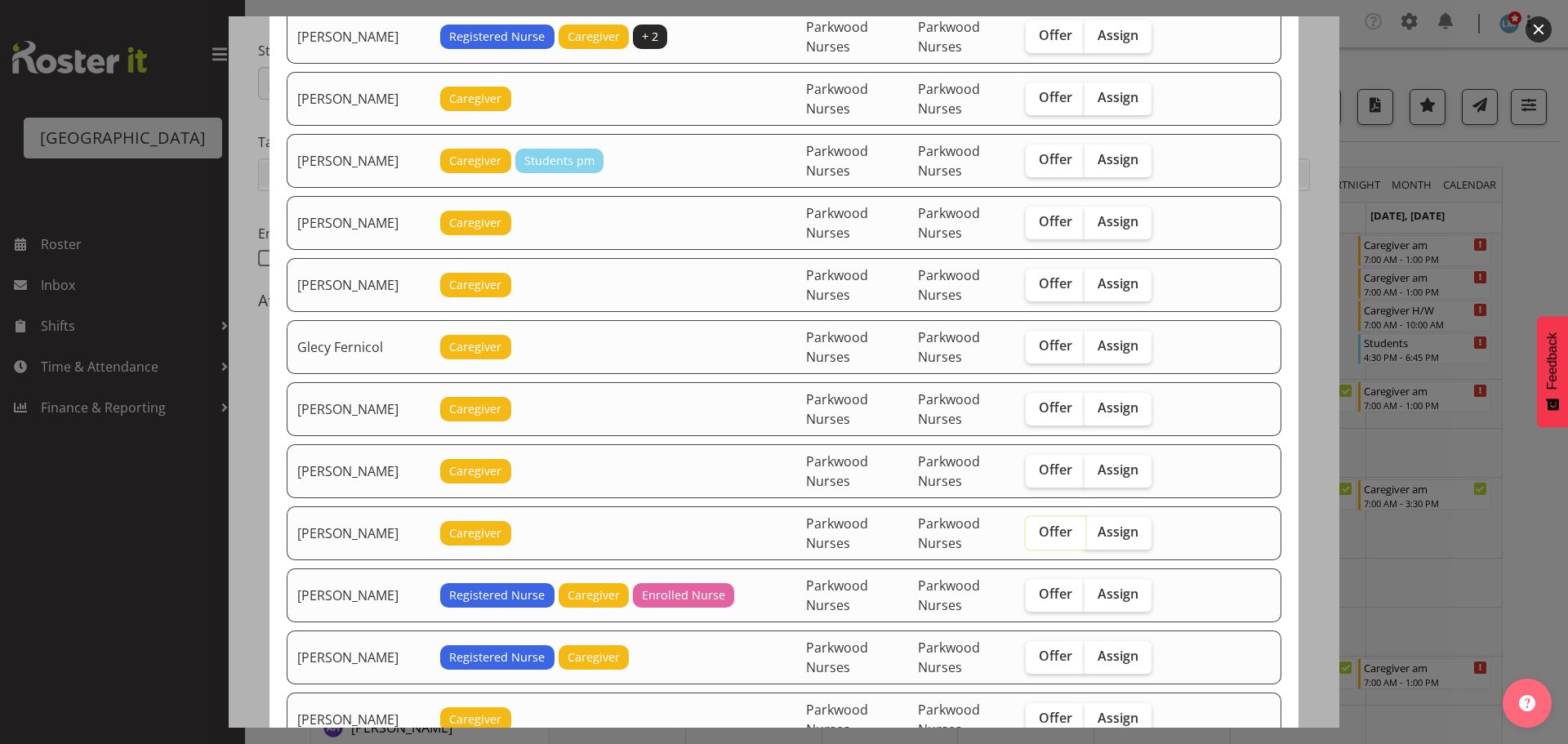
click at [1030, 527] on input "Offer" at bounding box center [1031, 532] width 11 height 11
checkbox input "true"
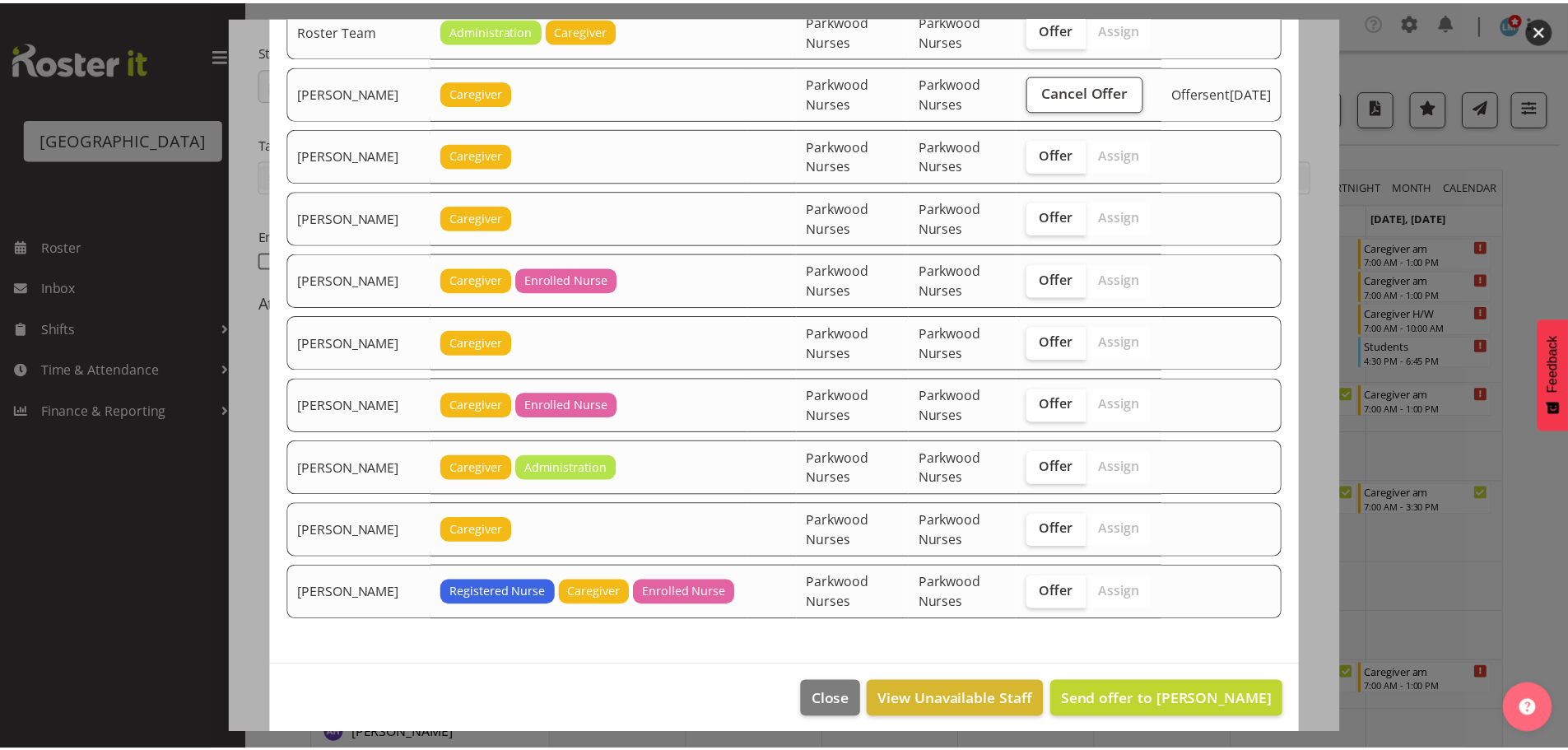
scroll to position [2944, 0]
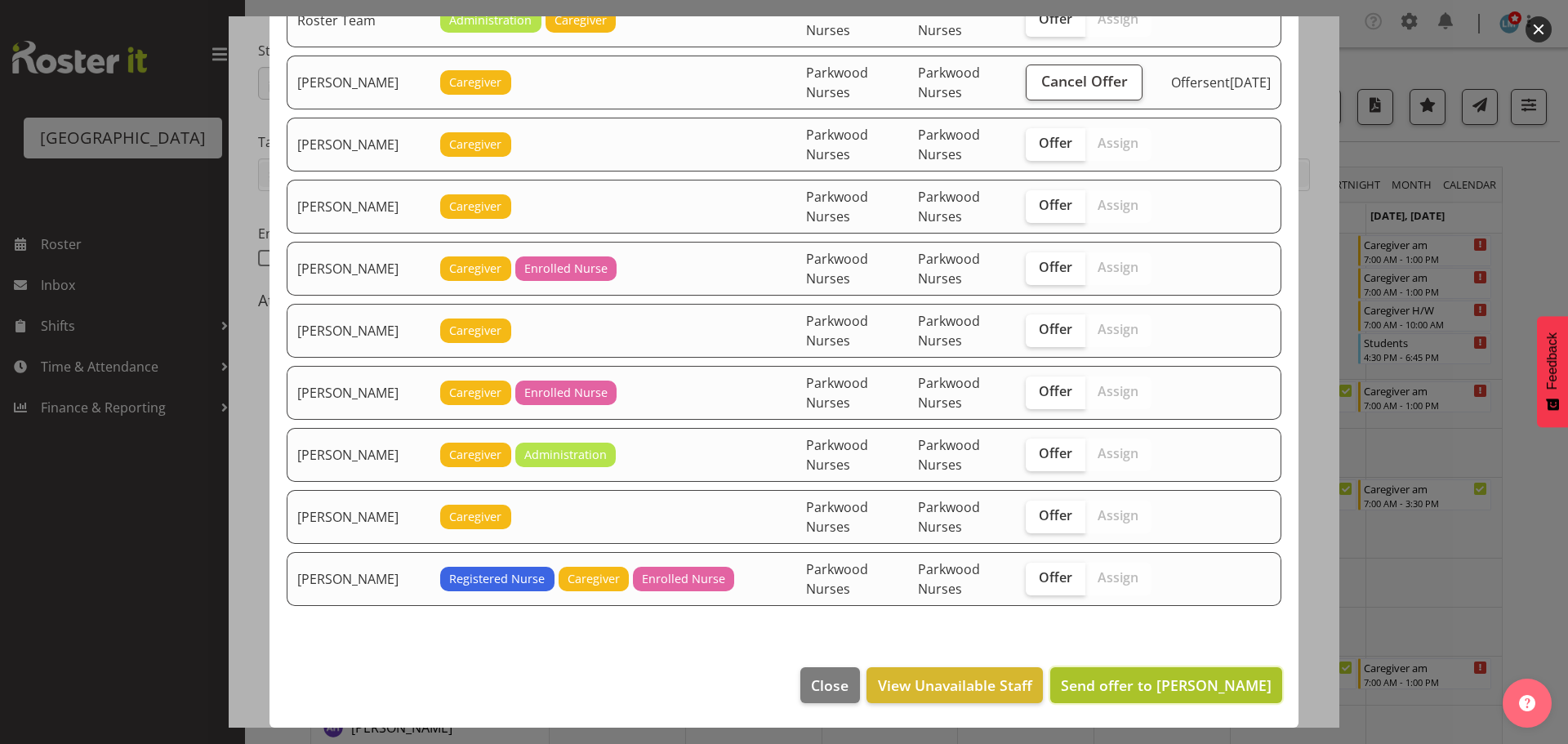
click at [1188, 682] on span "Send offer to [PERSON_NAME]" at bounding box center [1166, 684] width 211 height 19
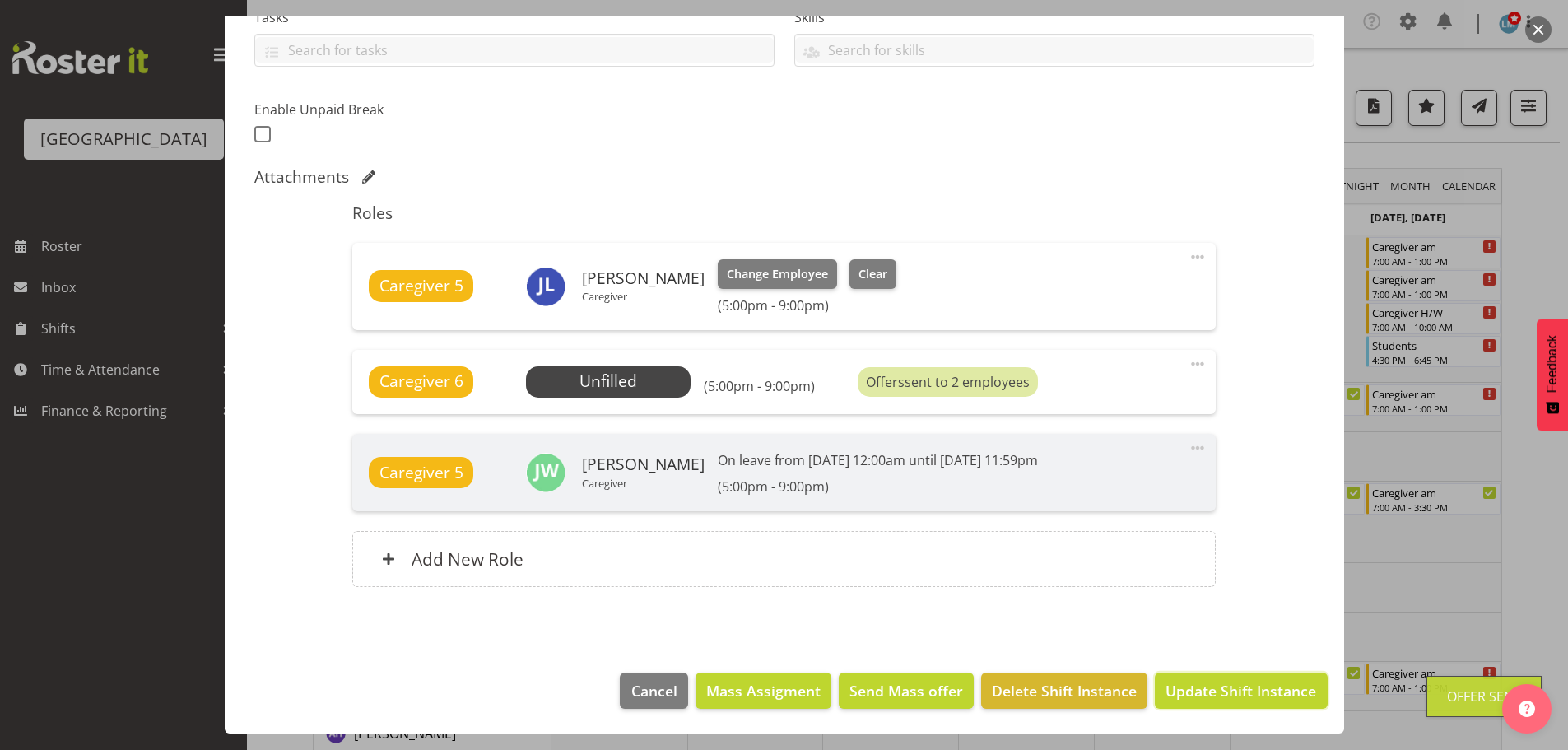
click at [1204, 699] on span "Update Shift Instance" at bounding box center [1241, 690] width 151 height 21
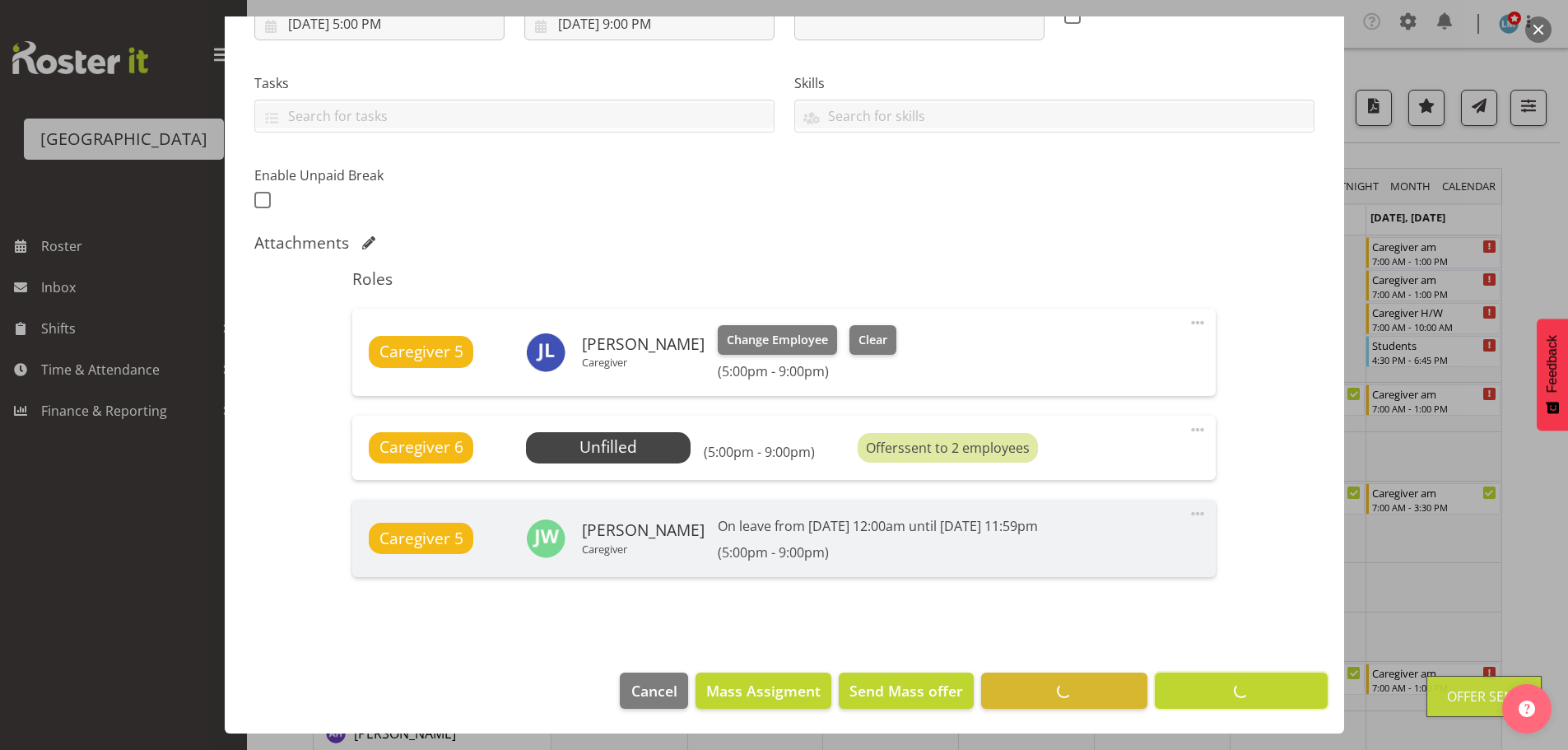
scroll to position [307, 0]
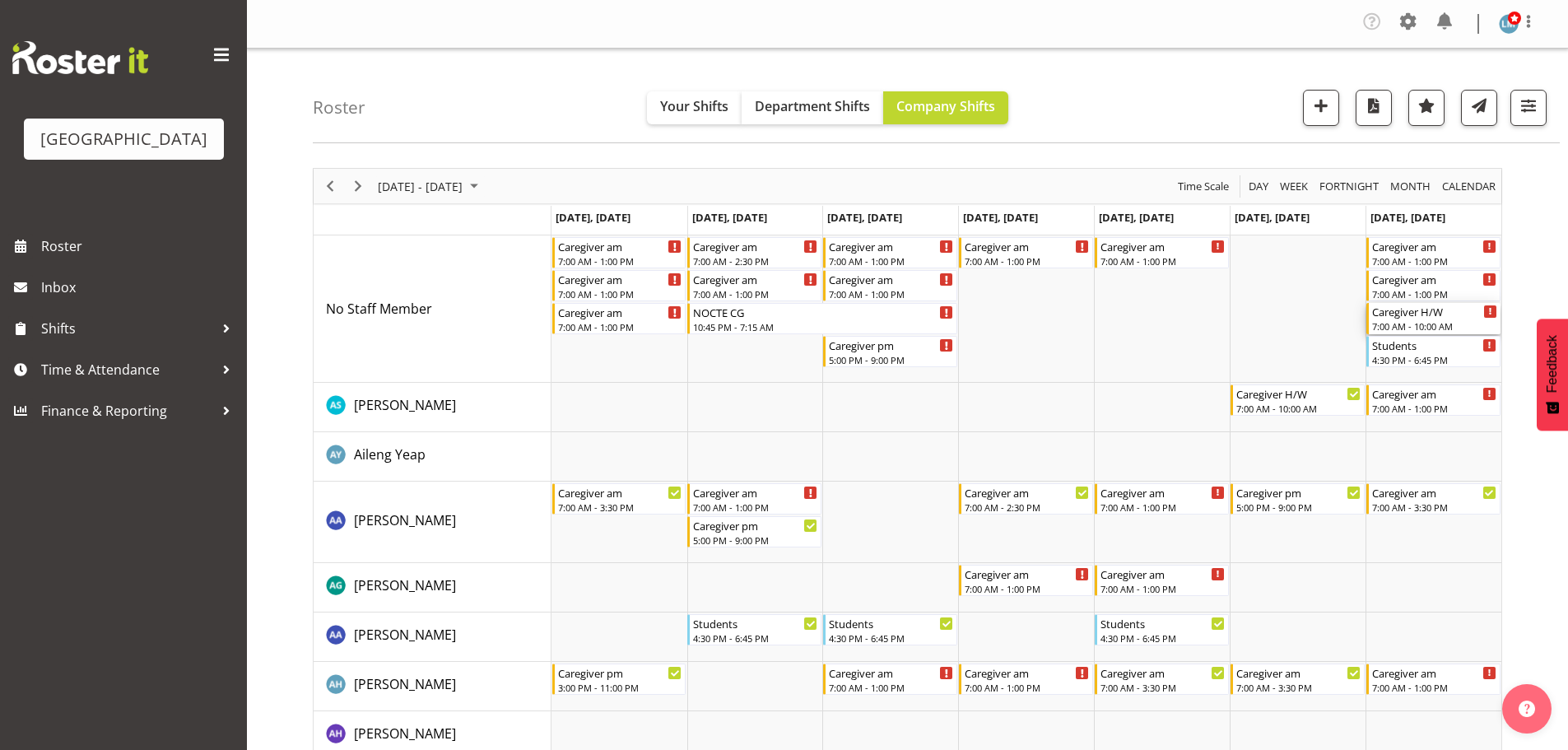
click at [1401, 315] on div "Caregiver H/W" at bounding box center [1435, 311] width 125 height 16
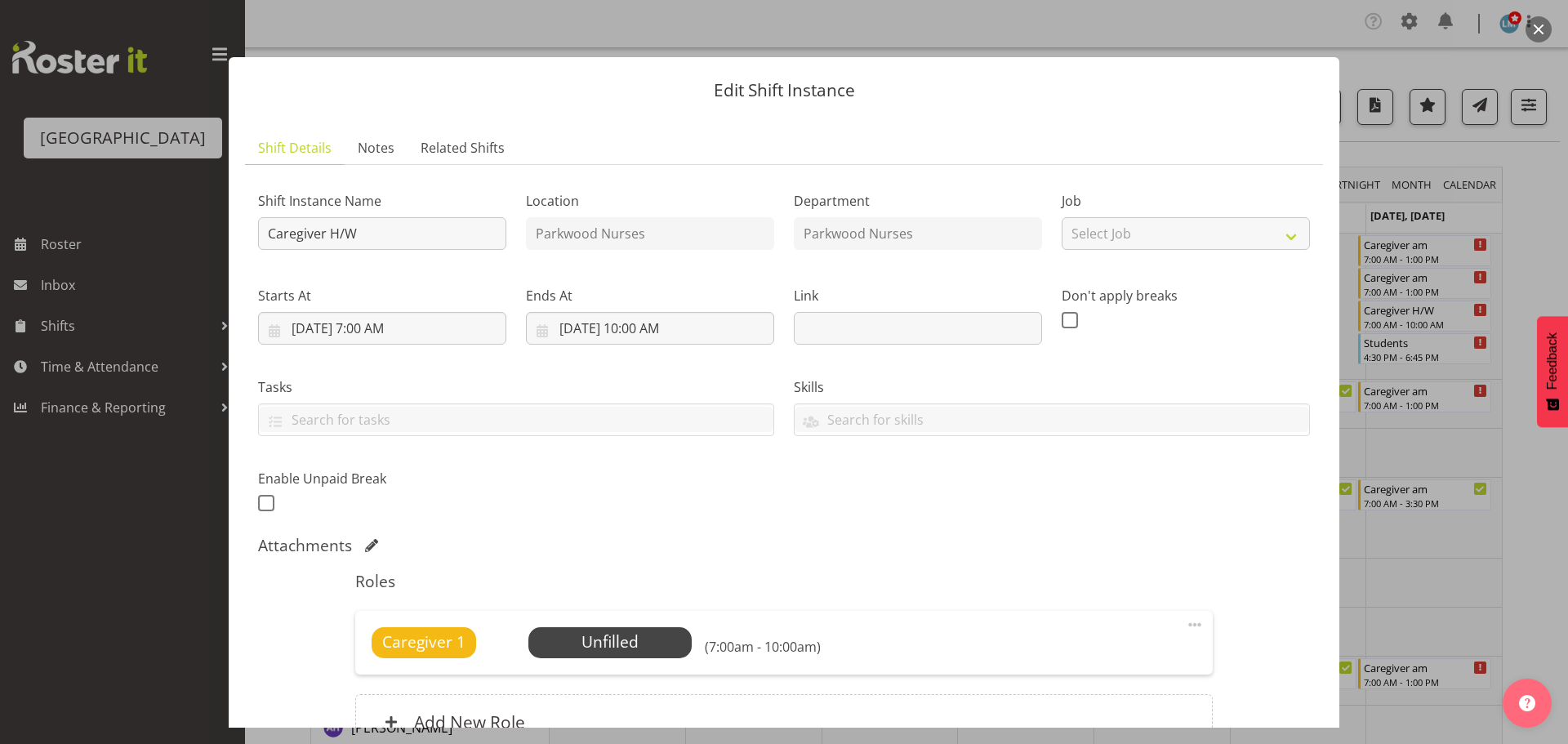
click at [1546, 507] on div at bounding box center [784, 372] width 1568 height 744
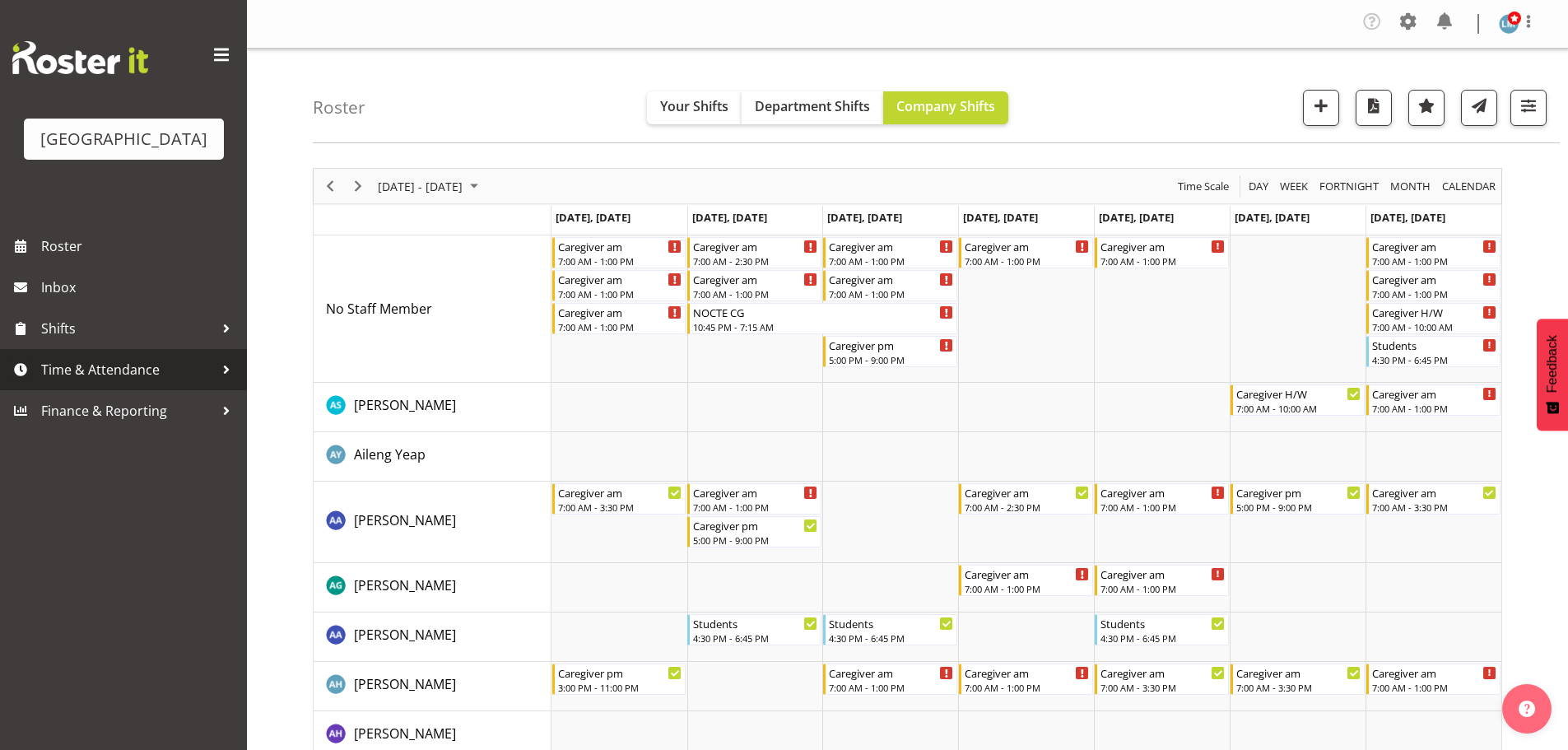
click at [108, 382] on span "Time & Attendance" at bounding box center [128, 369] width 173 height 25
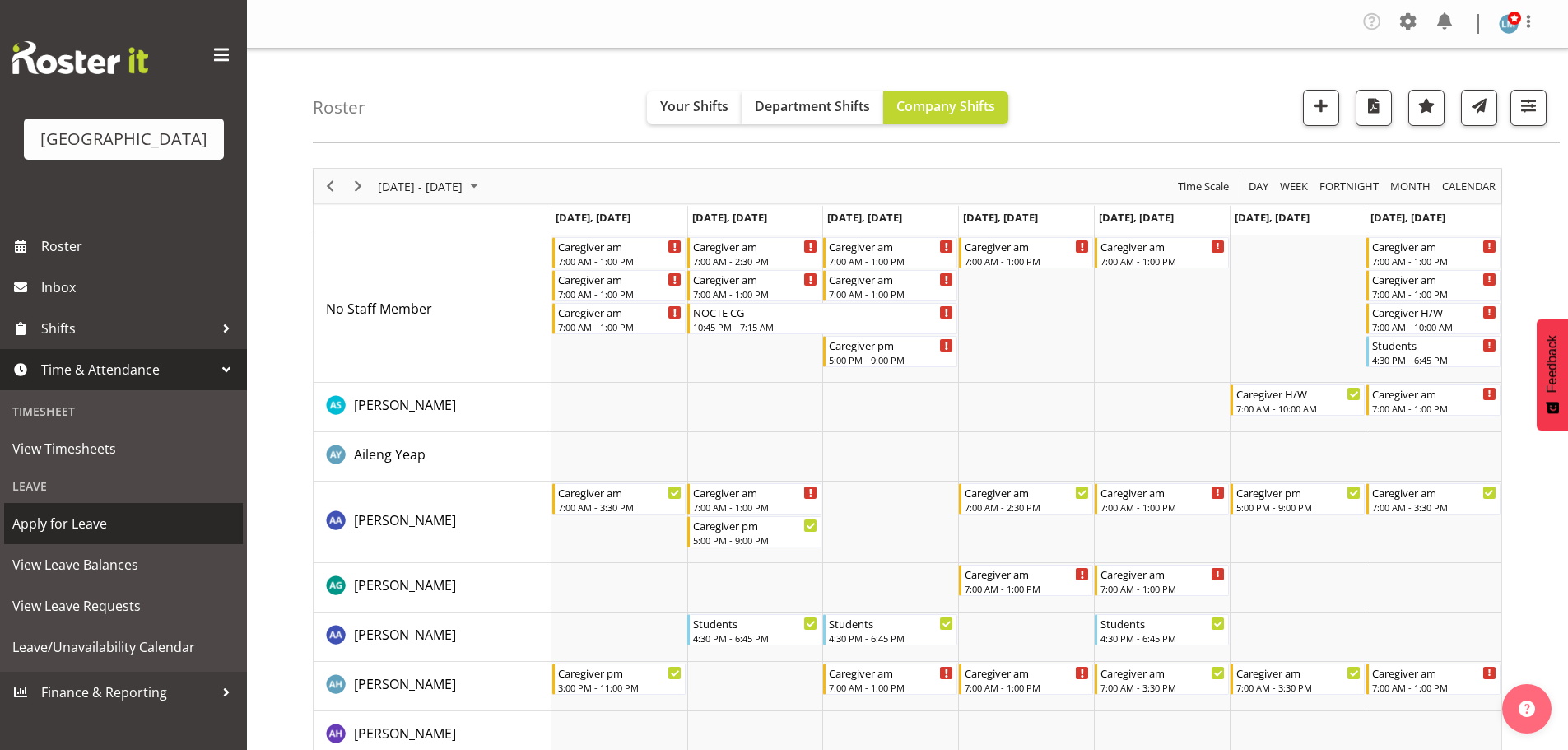
click at [92, 536] on span "Apply for Leave" at bounding box center [124, 523] width 222 height 25
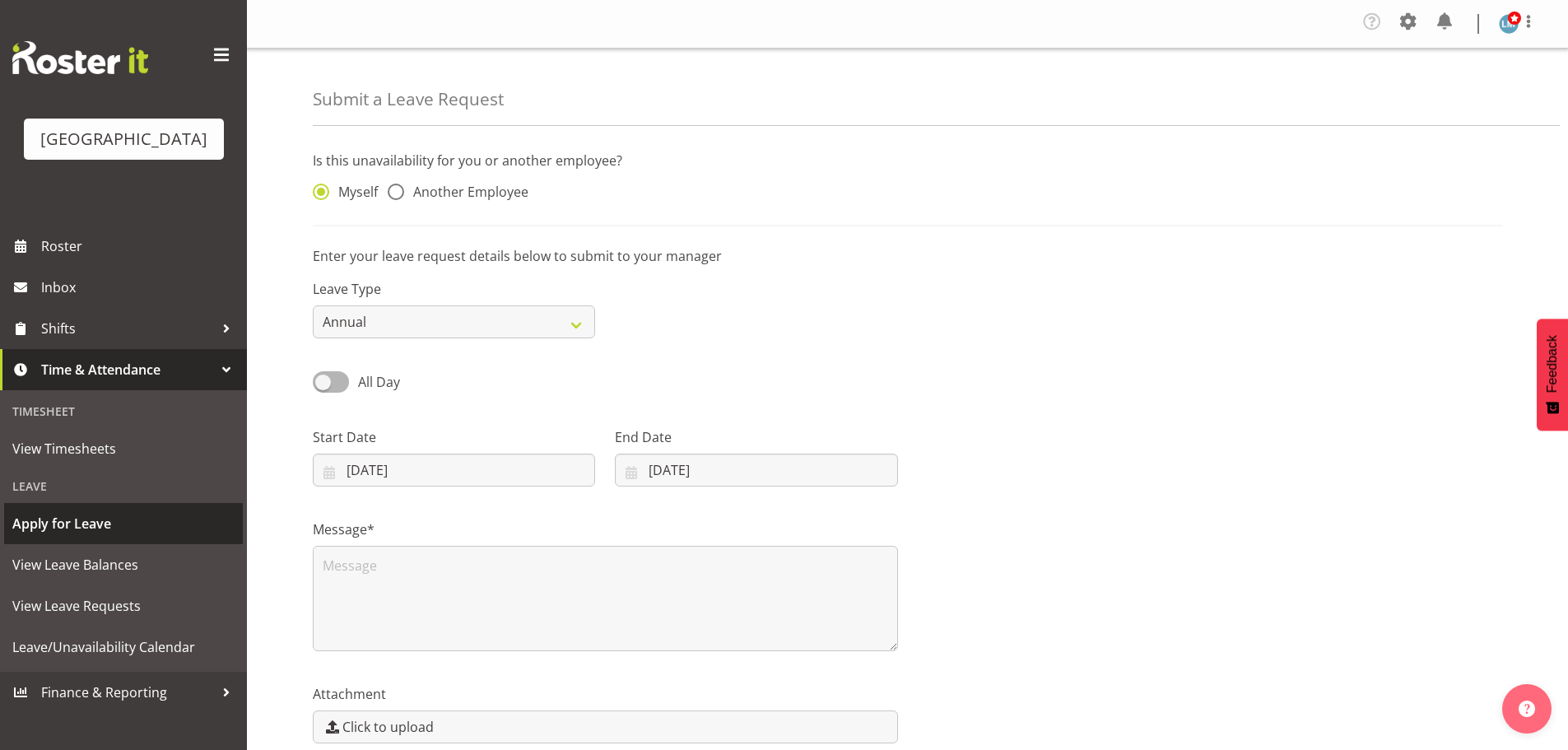
scroll to position [77, 0]
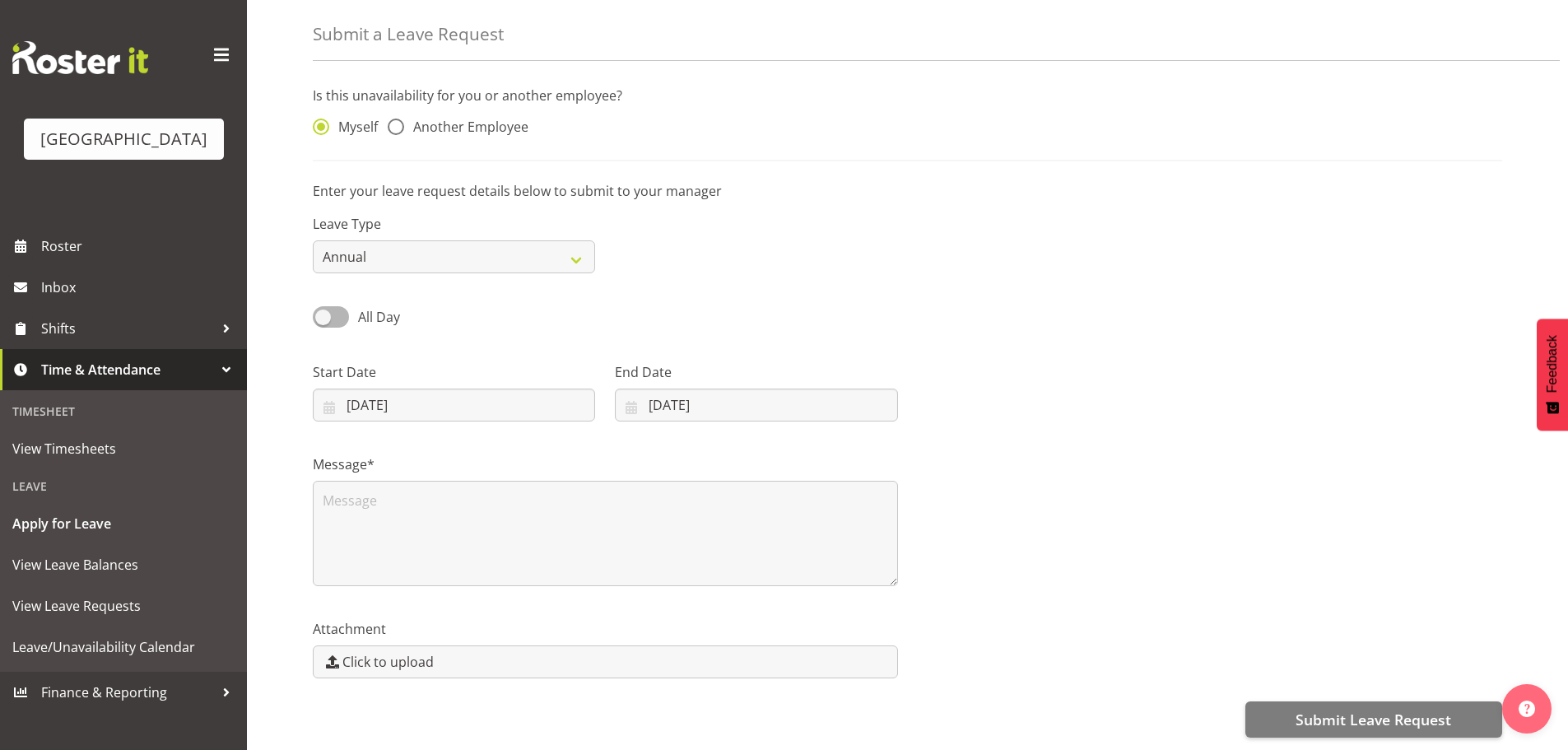
click at [114, 194] on div "[GEOGRAPHIC_DATA]" at bounding box center [123, 113] width 247 height 225
click at [82, 258] on span "Roster" at bounding box center [140, 246] width 197 height 25
click at [127, 258] on span "Roster" at bounding box center [140, 246] width 197 height 25
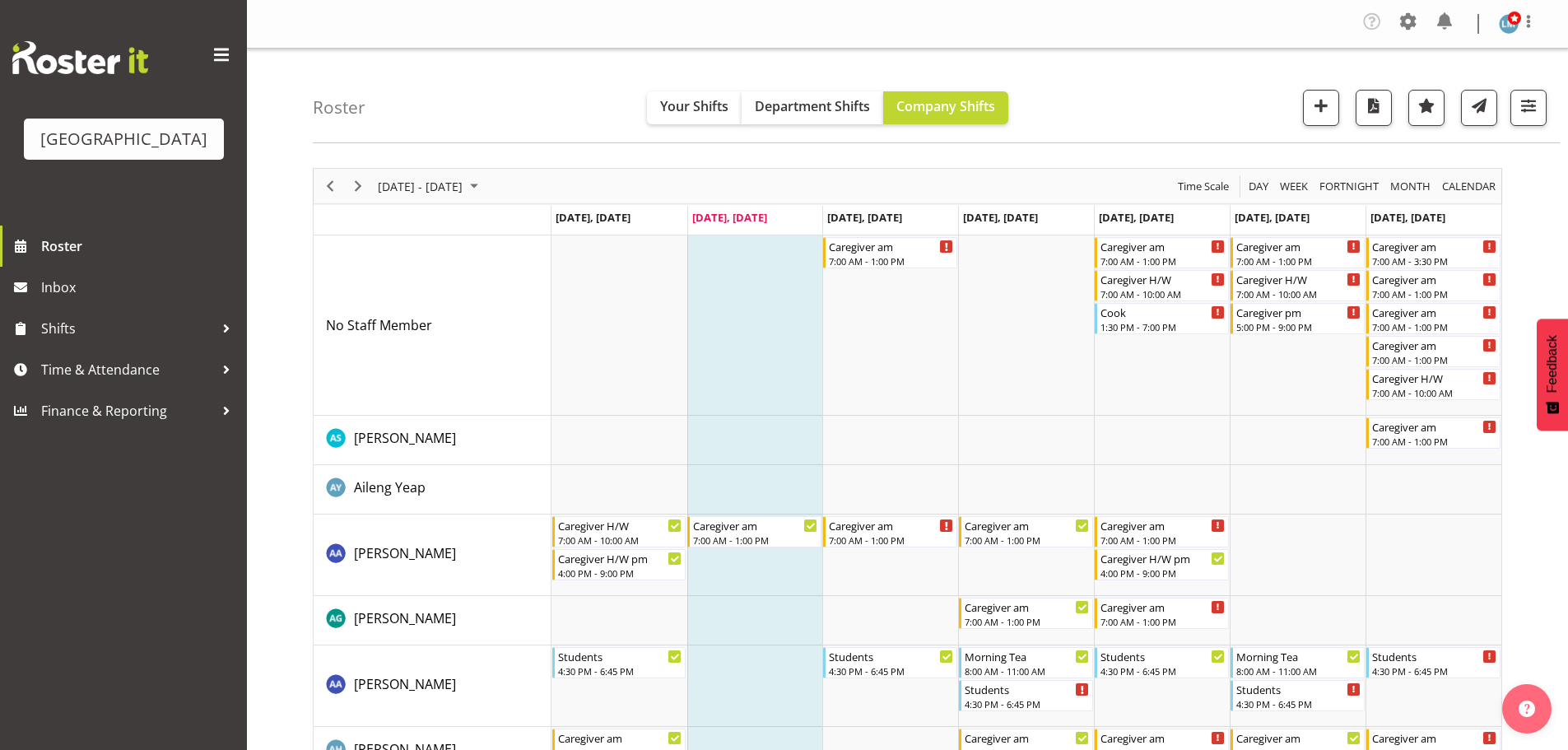
drag, startPoint x: 0, startPoint y: 5, endPoint x: 1549, endPoint y: 692, distance: 1694.5
click at [1560, 719] on body "Parkwood Retirement Village Roster Inbox Shifts Time & Attendance Finance & Rep…" at bounding box center [784, 375] width 1568 height 750
click at [1401, 354] on div "7:00 AM - 1:00 PM" at bounding box center [1435, 359] width 125 height 14
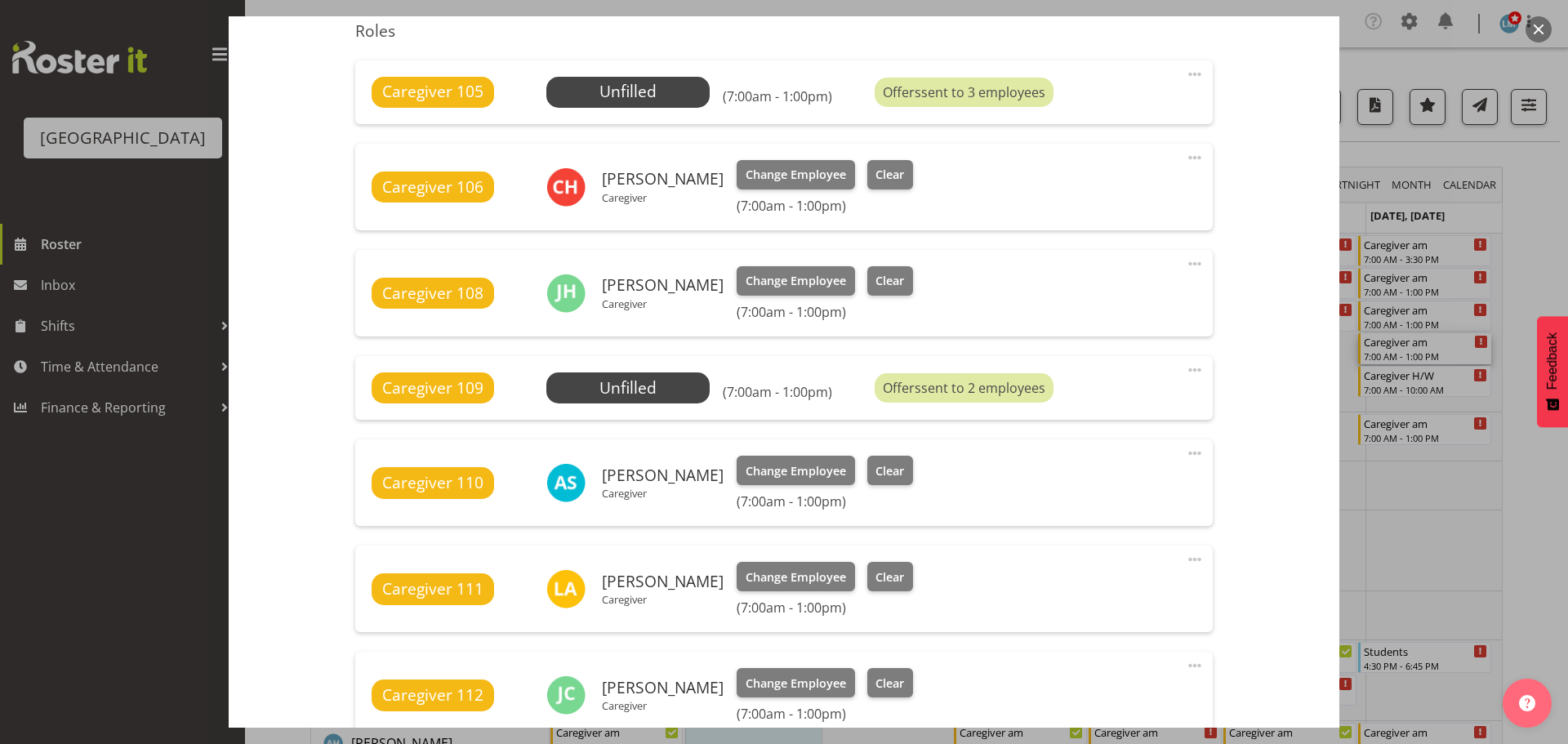
scroll to position [735, 0]
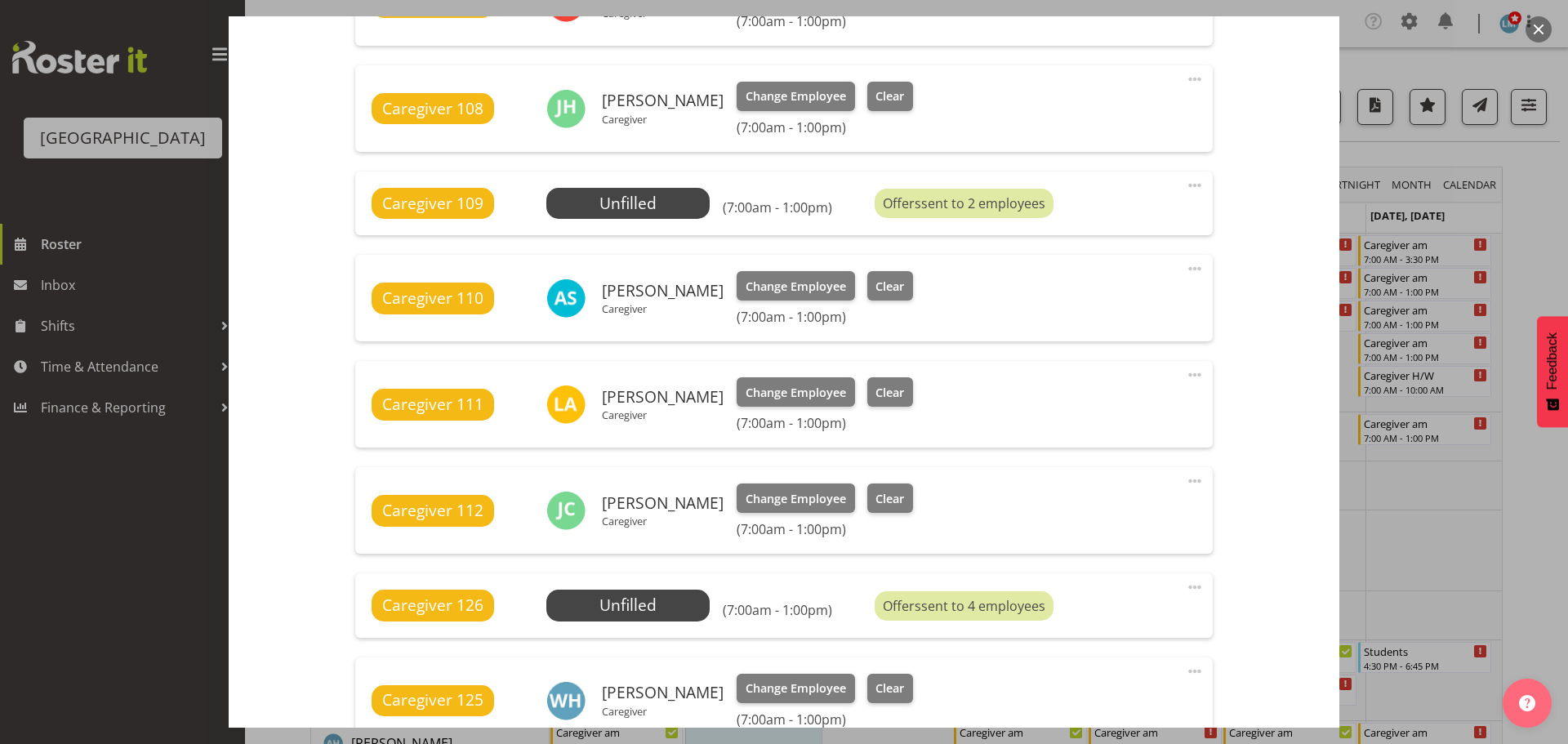
drag, startPoint x: 1533, startPoint y: 239, endPoint x: 1490, endPoint y: 256, distance: 46.2
click at [1533, 238] on div at bounding box center [784, 372] width 1568 height 744
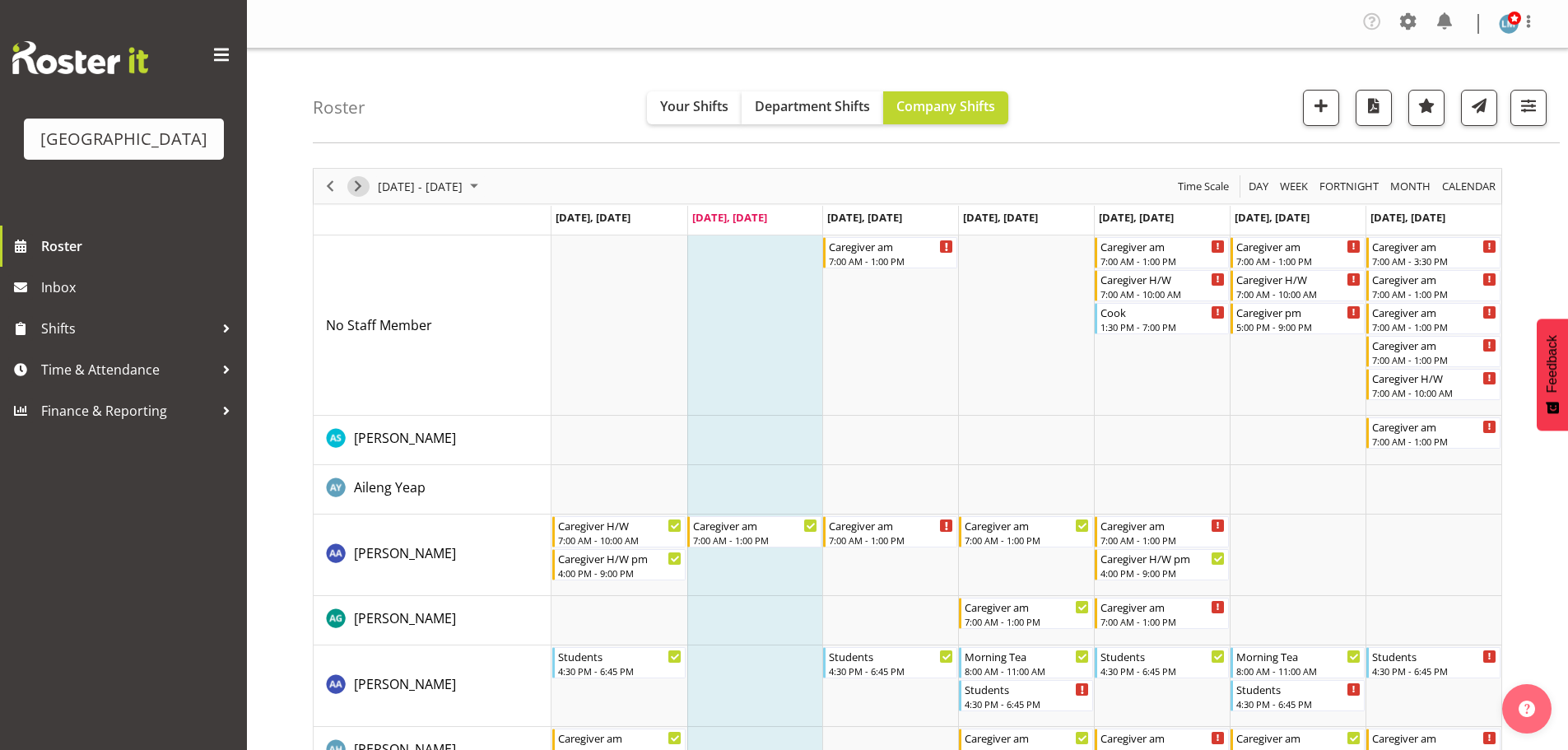
click at [362, 186] on span "Next" at bounding box center [357, 186] width 19 height 20
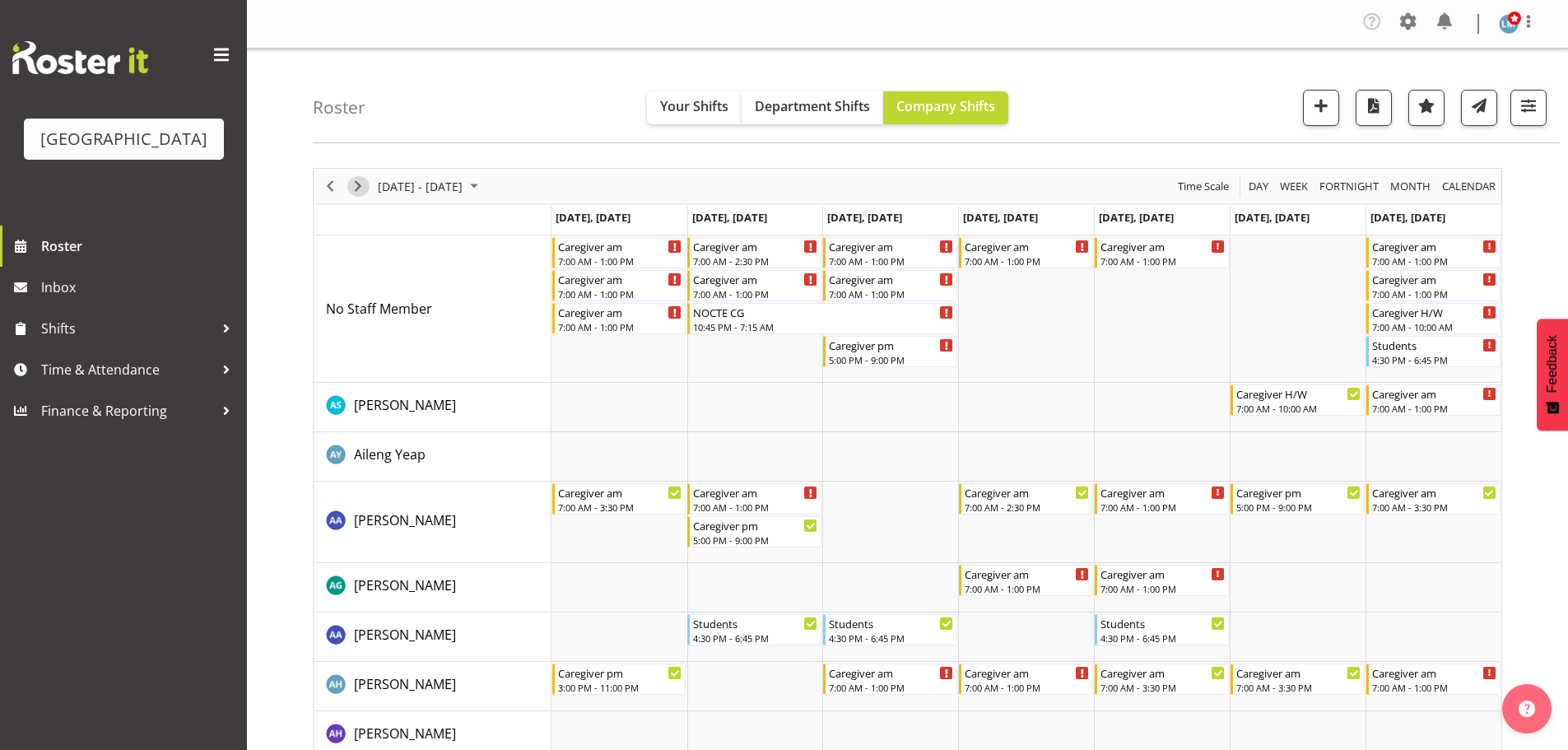
click at [352, 185] on span "Next" at bounding box center [357, 186] width 19 height 20
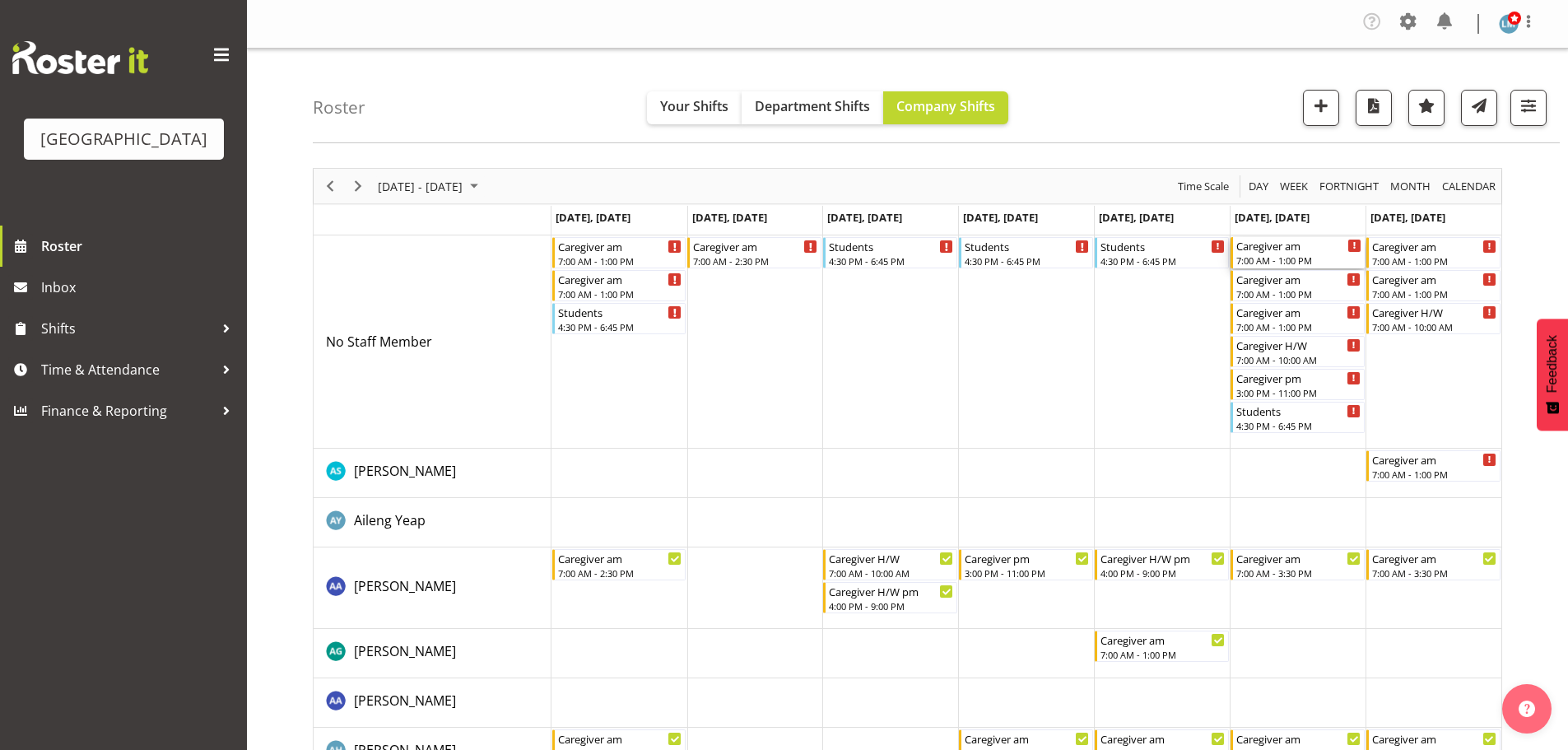
click at [1312, 262] on div "7:00 AM - 1:00 PM" at bounding box center [1299, 260] width 125 height 14
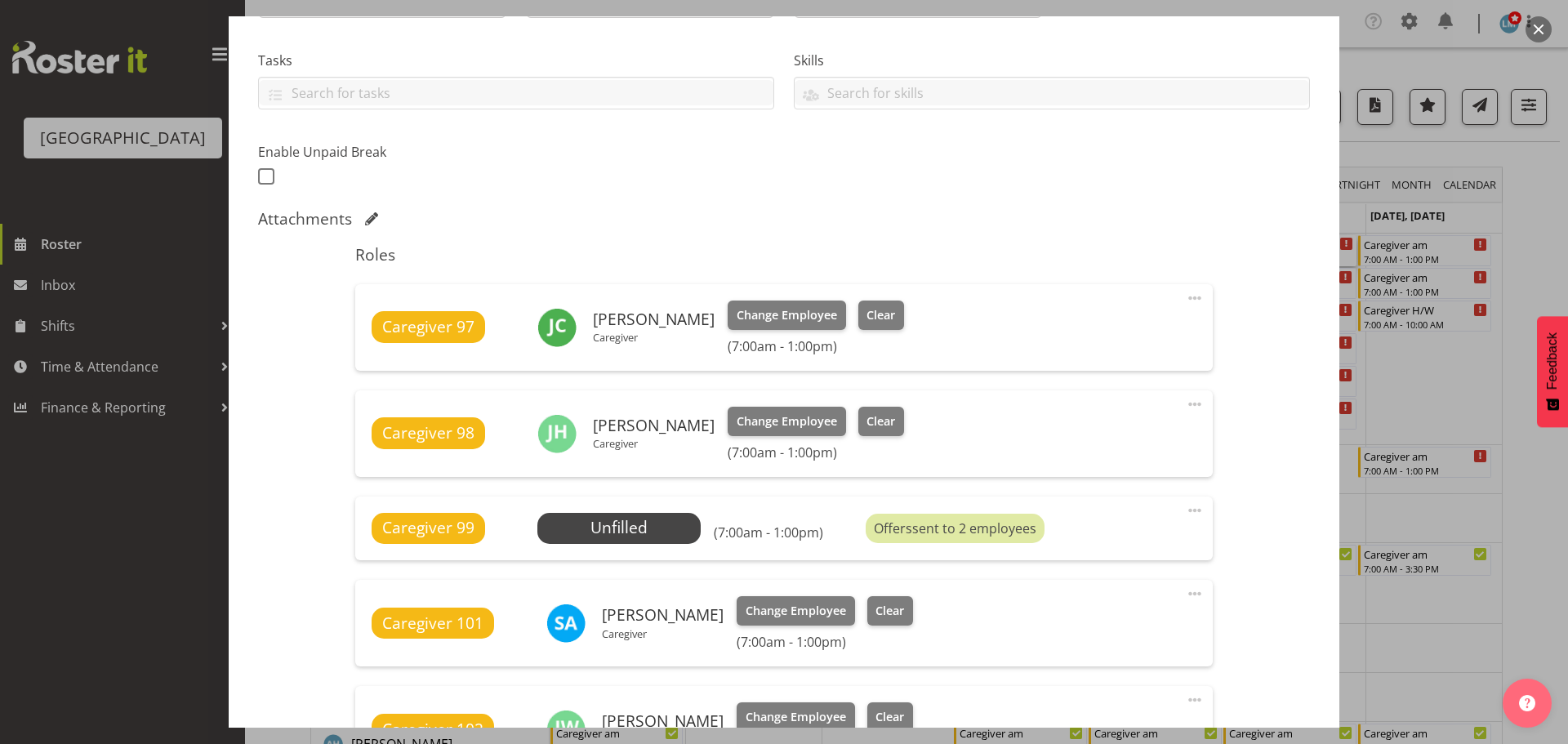
scroll to position [572, 0]
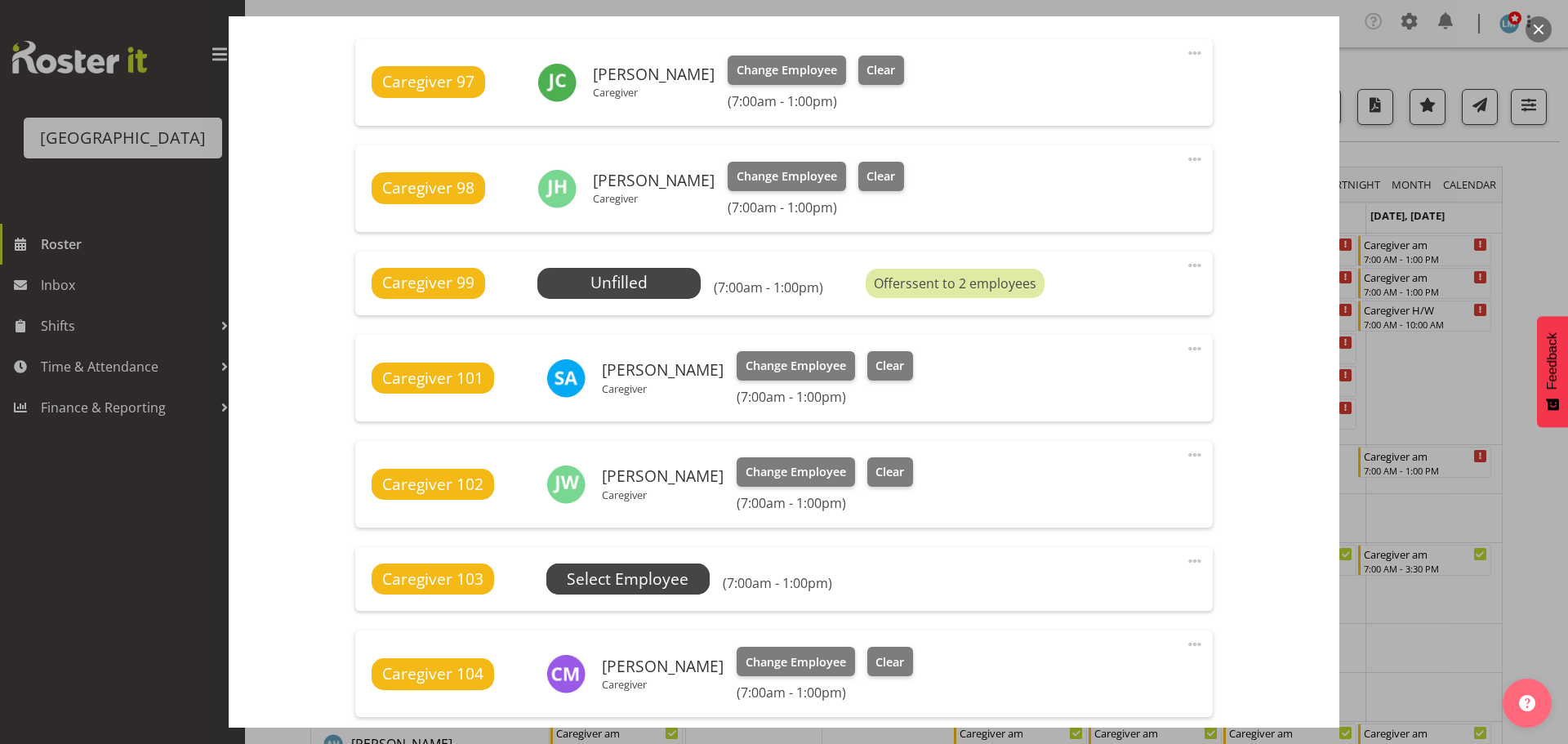
click at [703, 584] on span "Select Employee" at bounding box center [628, 578] width 163 height 31
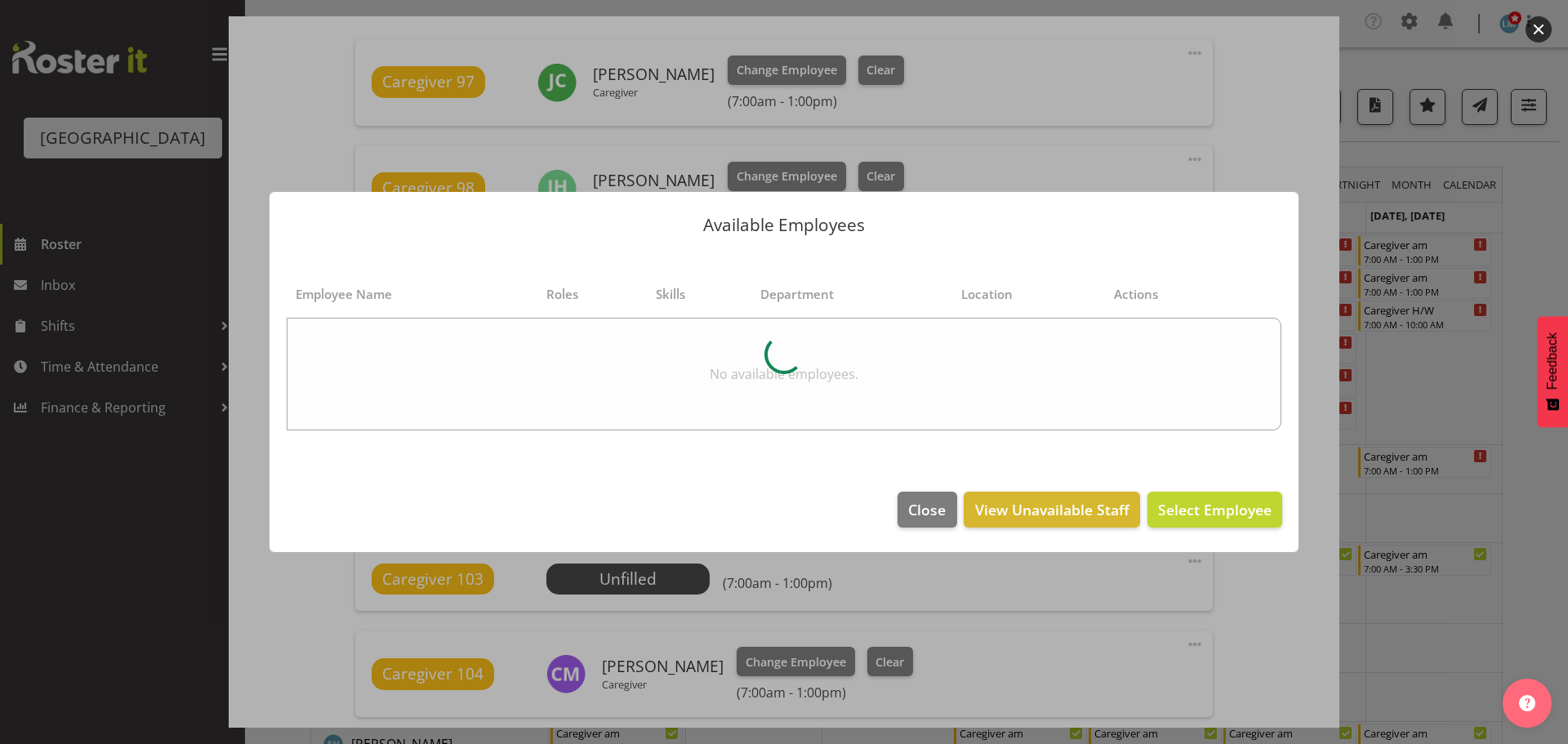
click at [1507, 221] on div at bounding box center [784, 372] width 1568 height 744
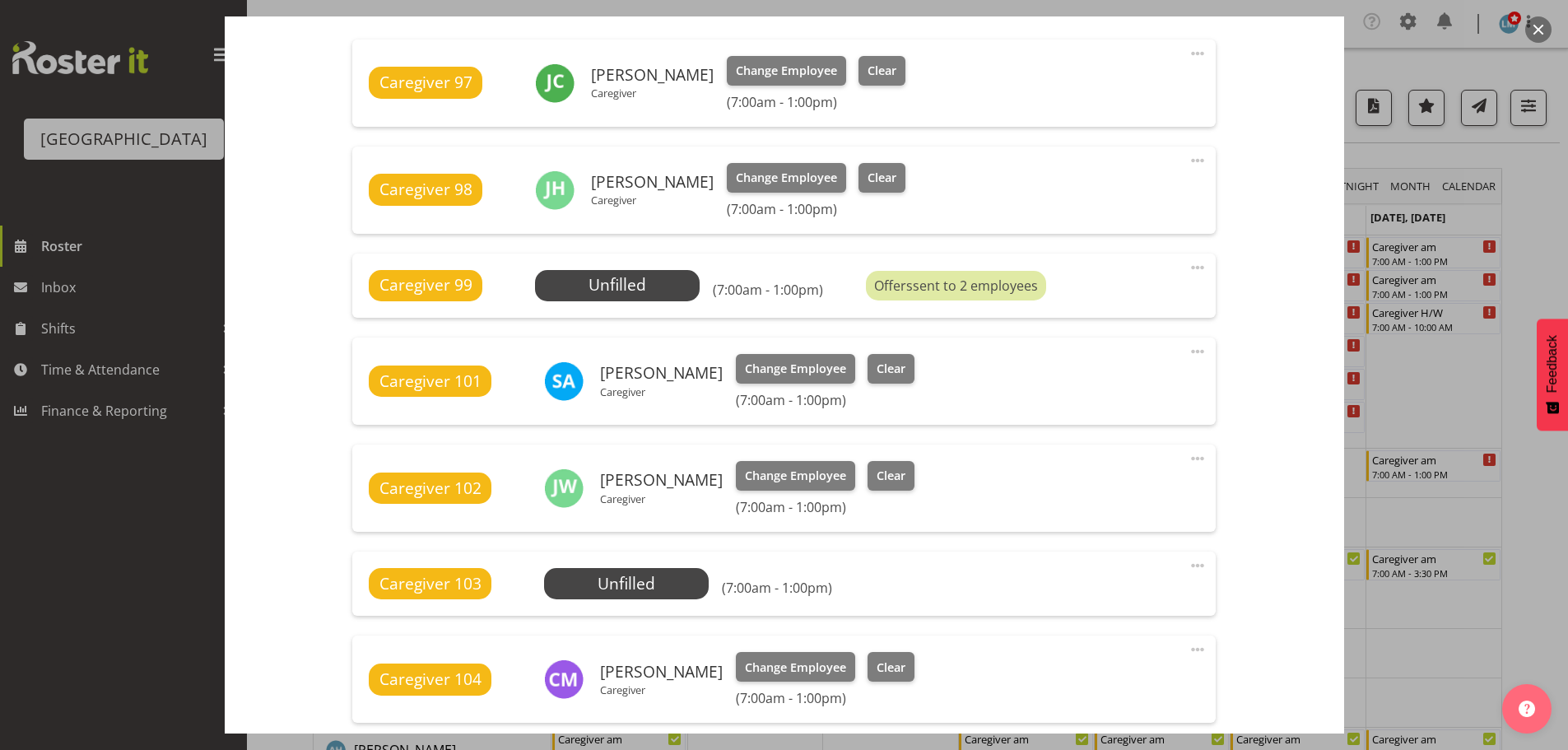
click at [1520, 222] on div at bounding box center [784, 375] width 1568 height 750
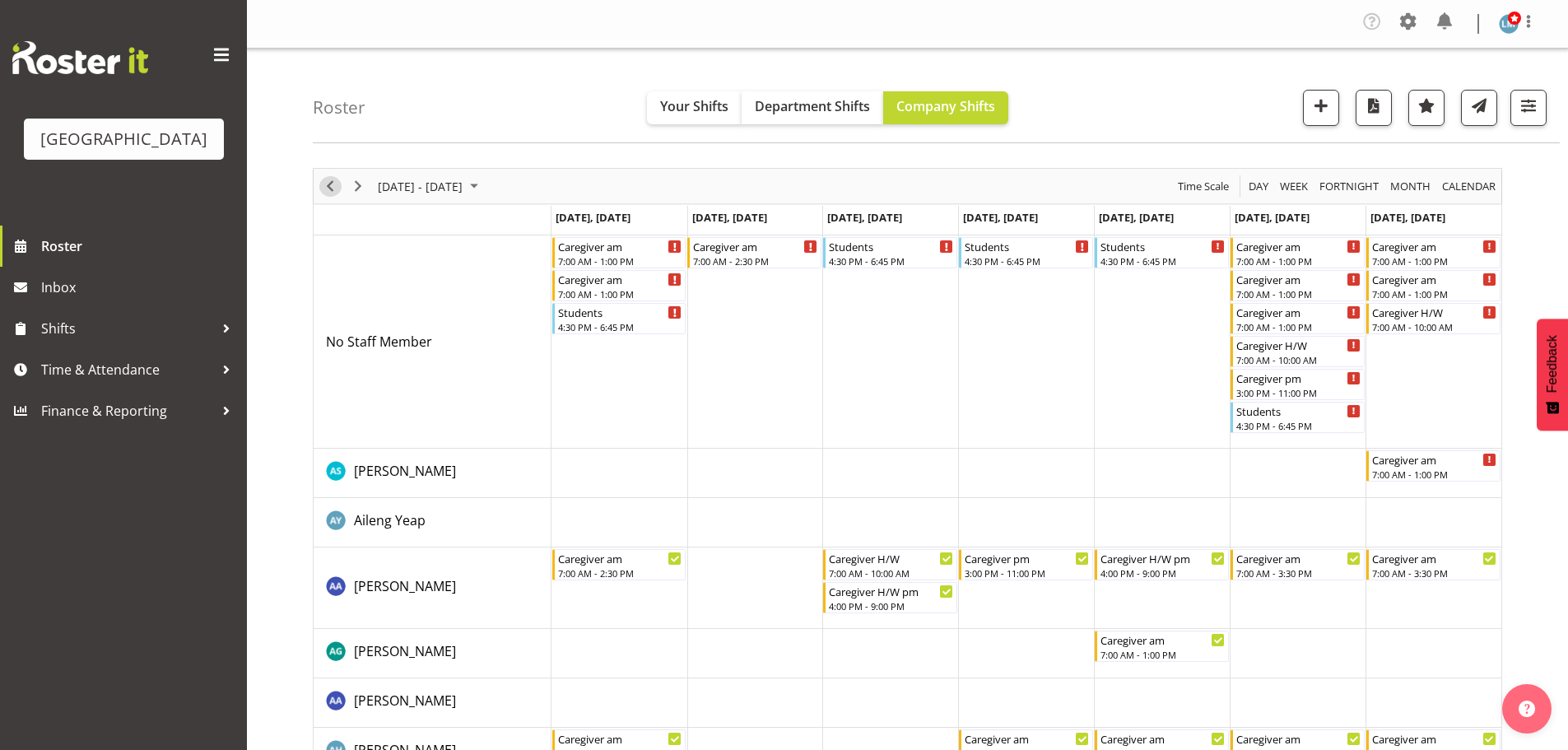
click at [331, 196] on div "Timeline Week of September 23, 2025" at bounding box center [330, 186] width 28 height 35
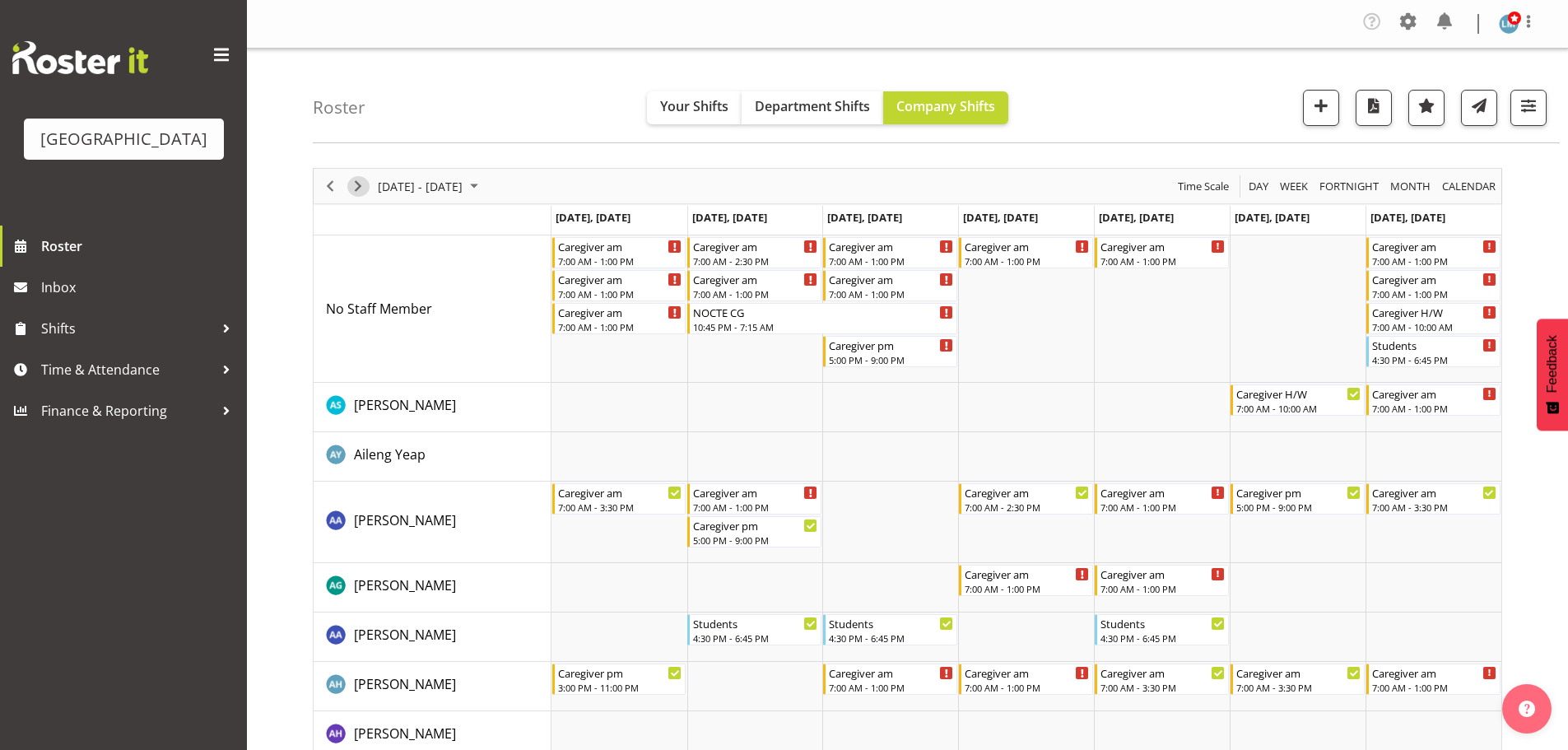
click at [352, 187] on span "Next" at bounding box center [357, 186] width 19 height 20
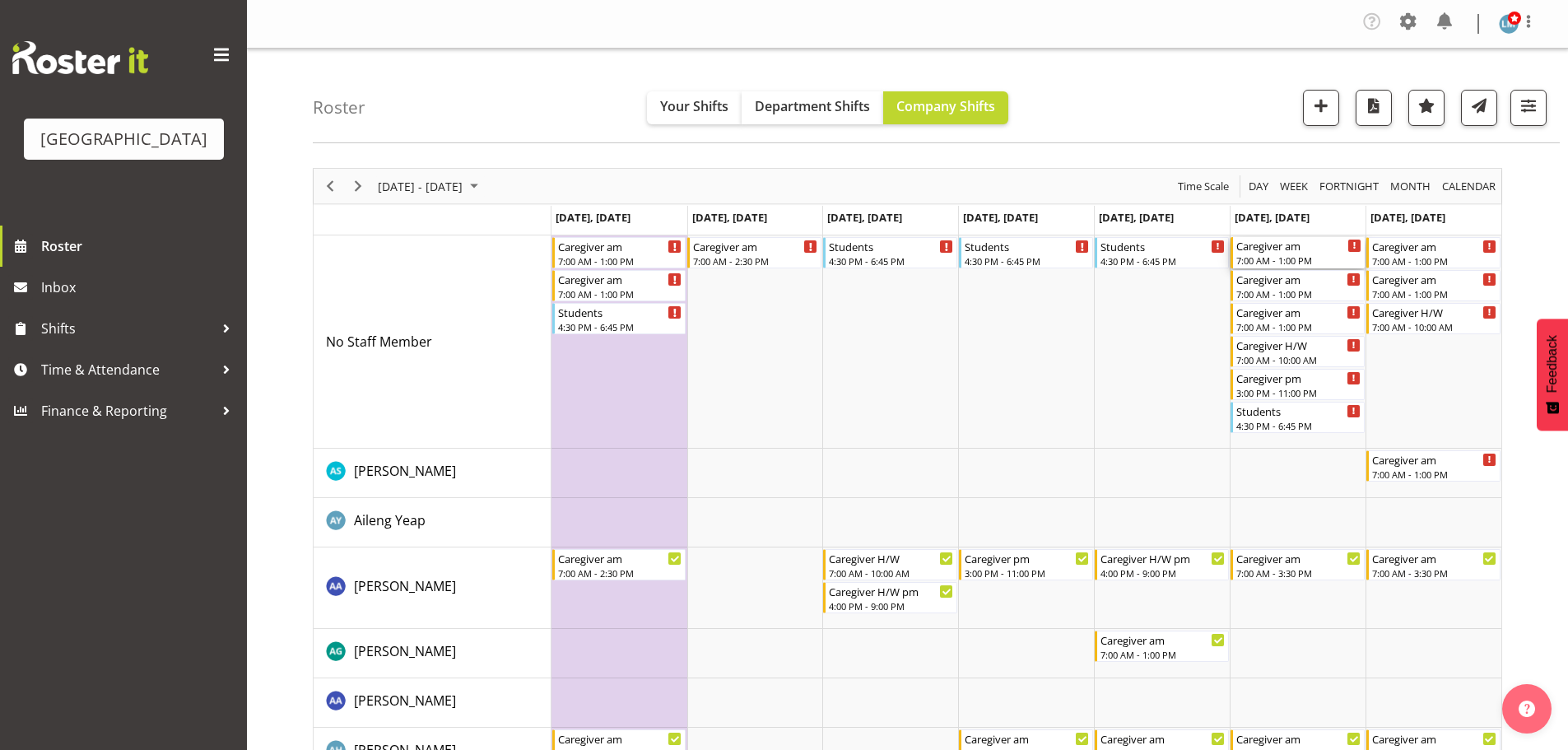
click at [1292, 263] on div "7:00 AM - 1:00 PM" at bounding box center [1299, 260] width 125 height 14
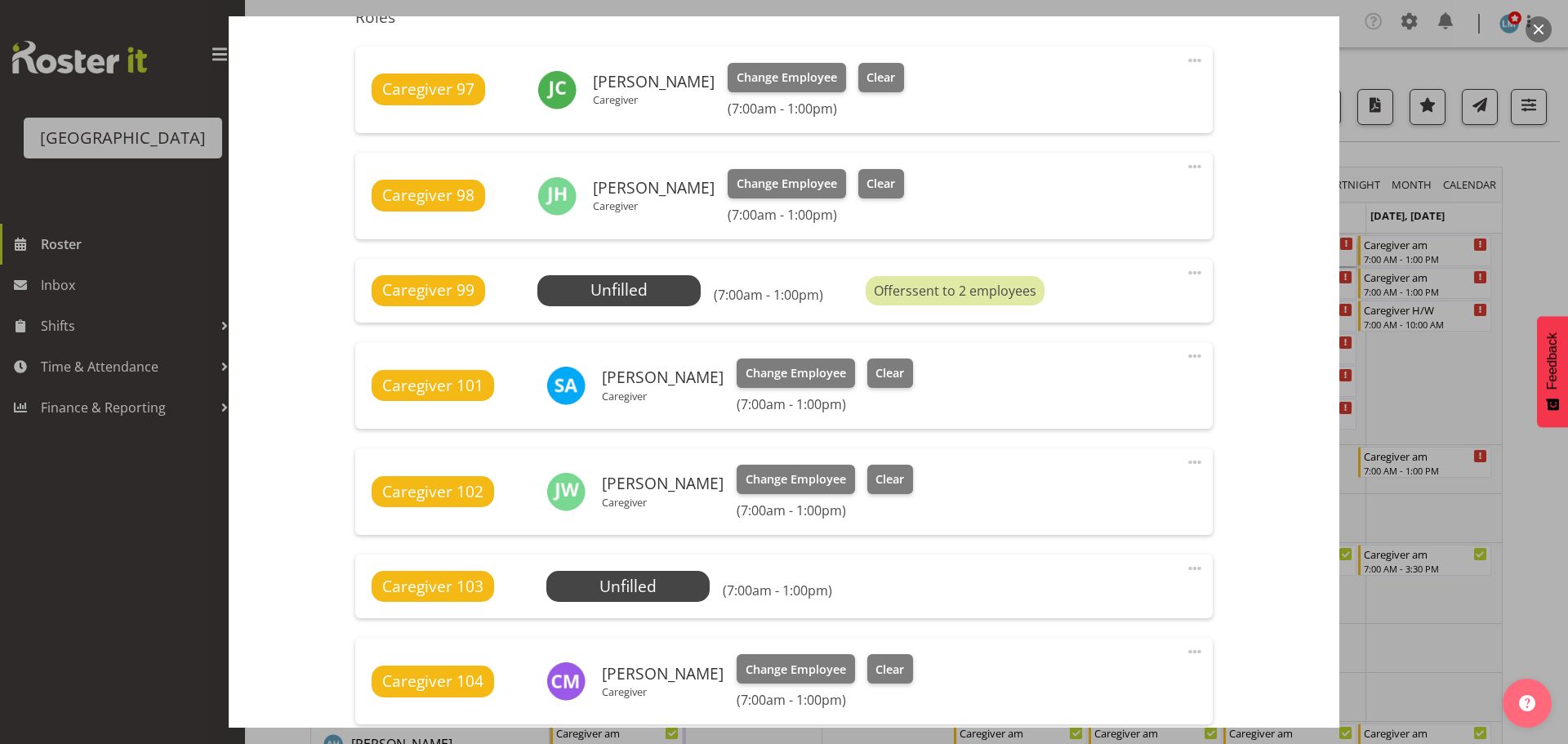
scroll to position [653, 0]
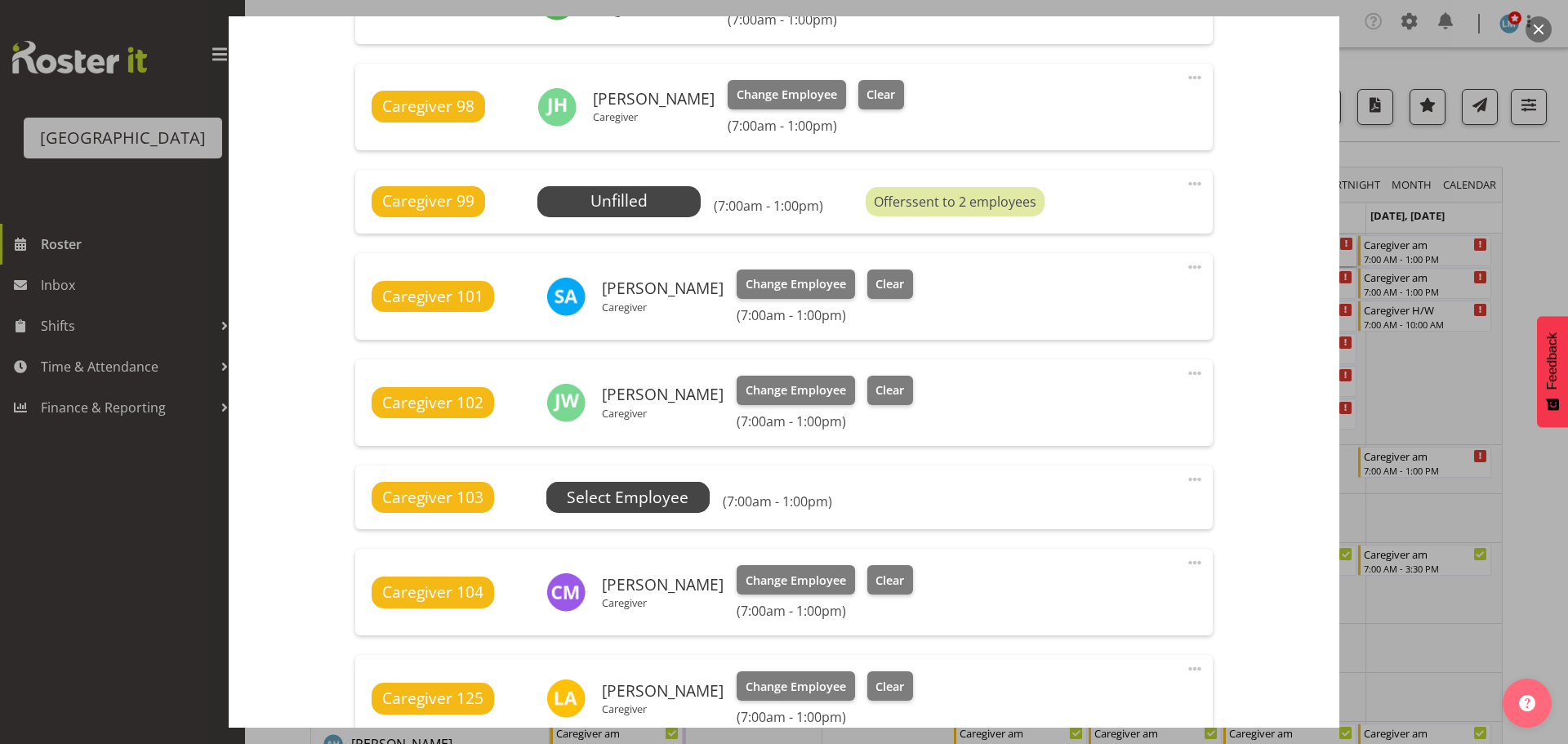
click at [647, 487] on span "Select Employee" at bounding box center [627, 498] width 122 height 24
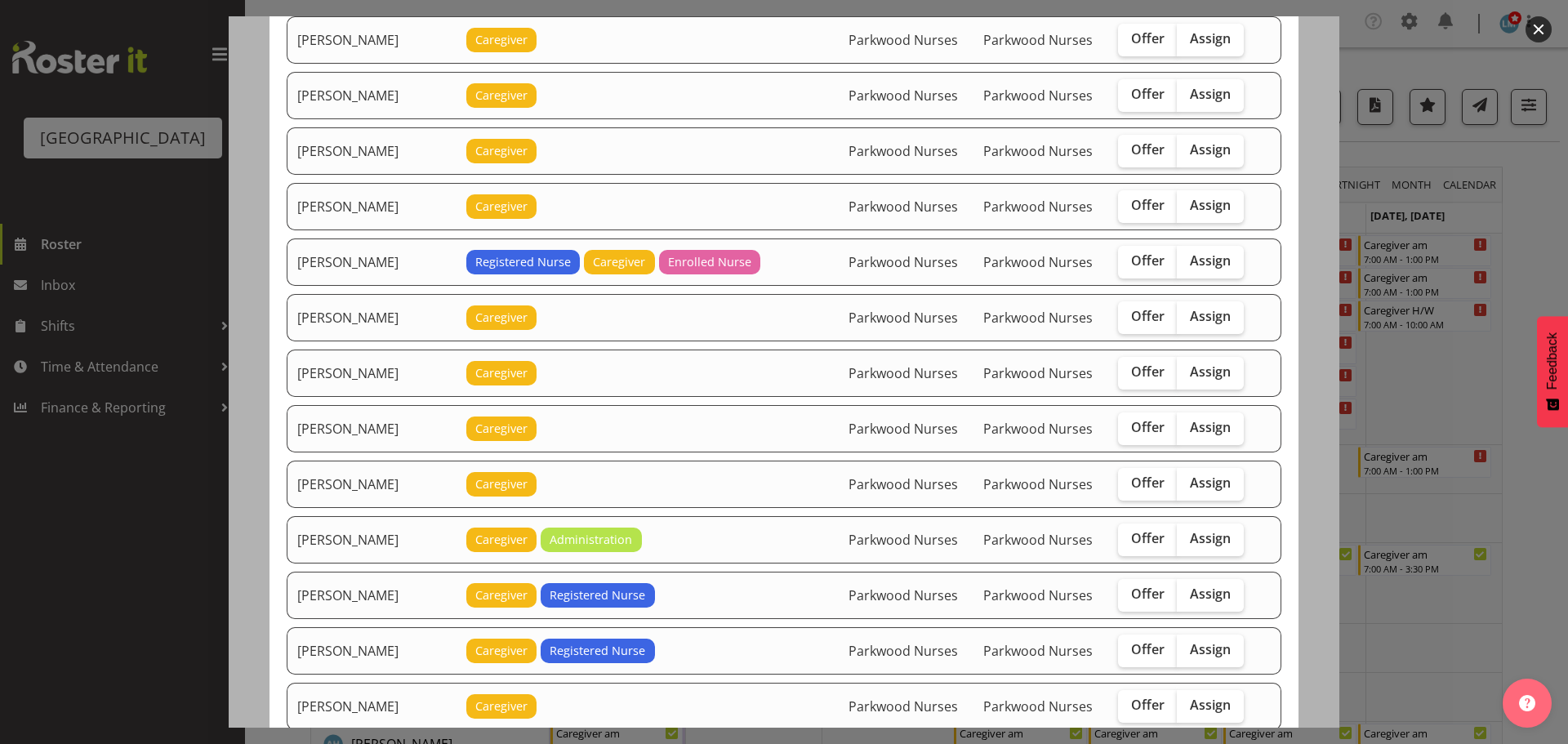
scroll to position [1062, 0]
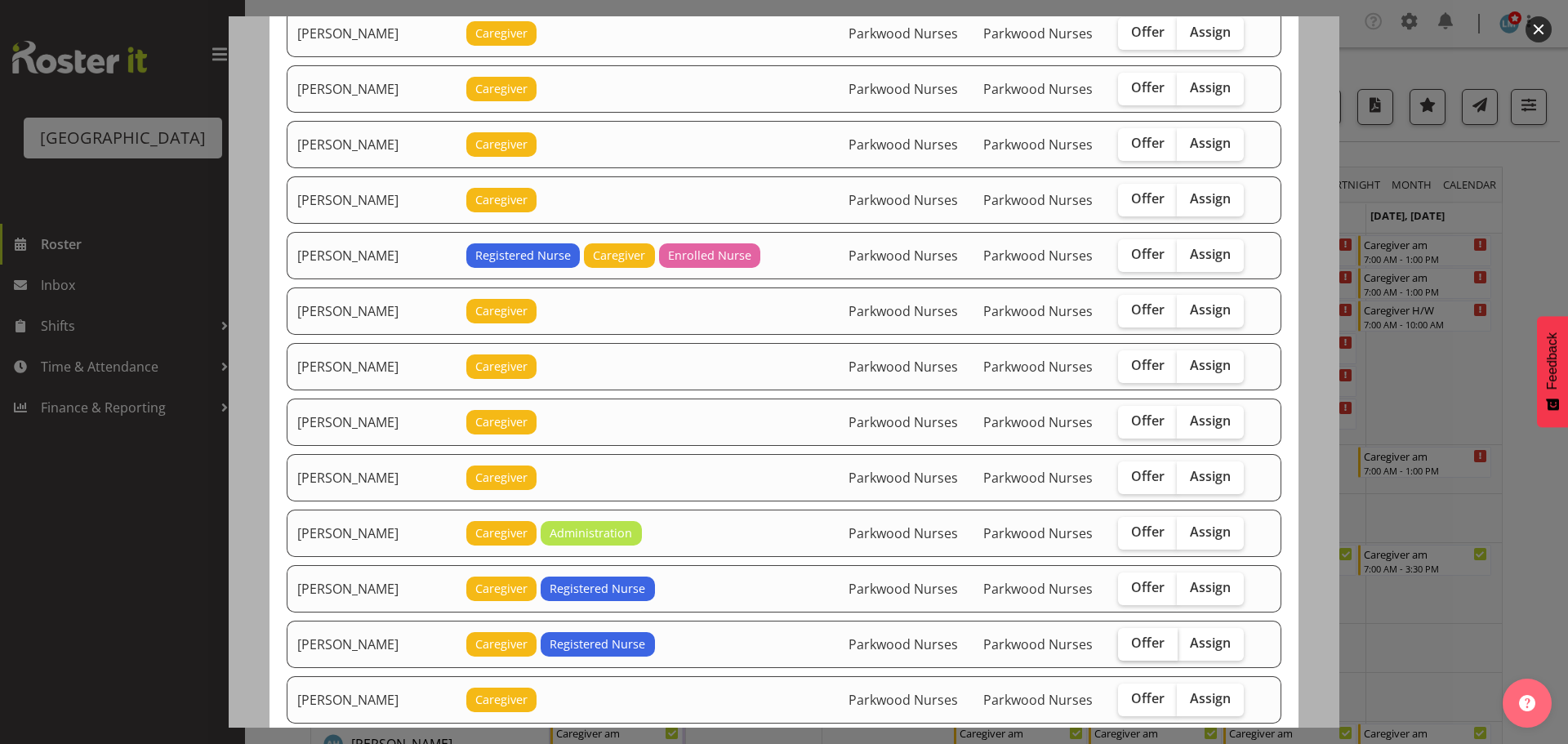
click at [1132, 644] on span "Offer" at bounding box center [1148, 642] width 34 height 16
click at [1122, 644] on input "Offer" at bounding box center [1123, 643] width 11 height 11
checkbox input "true"
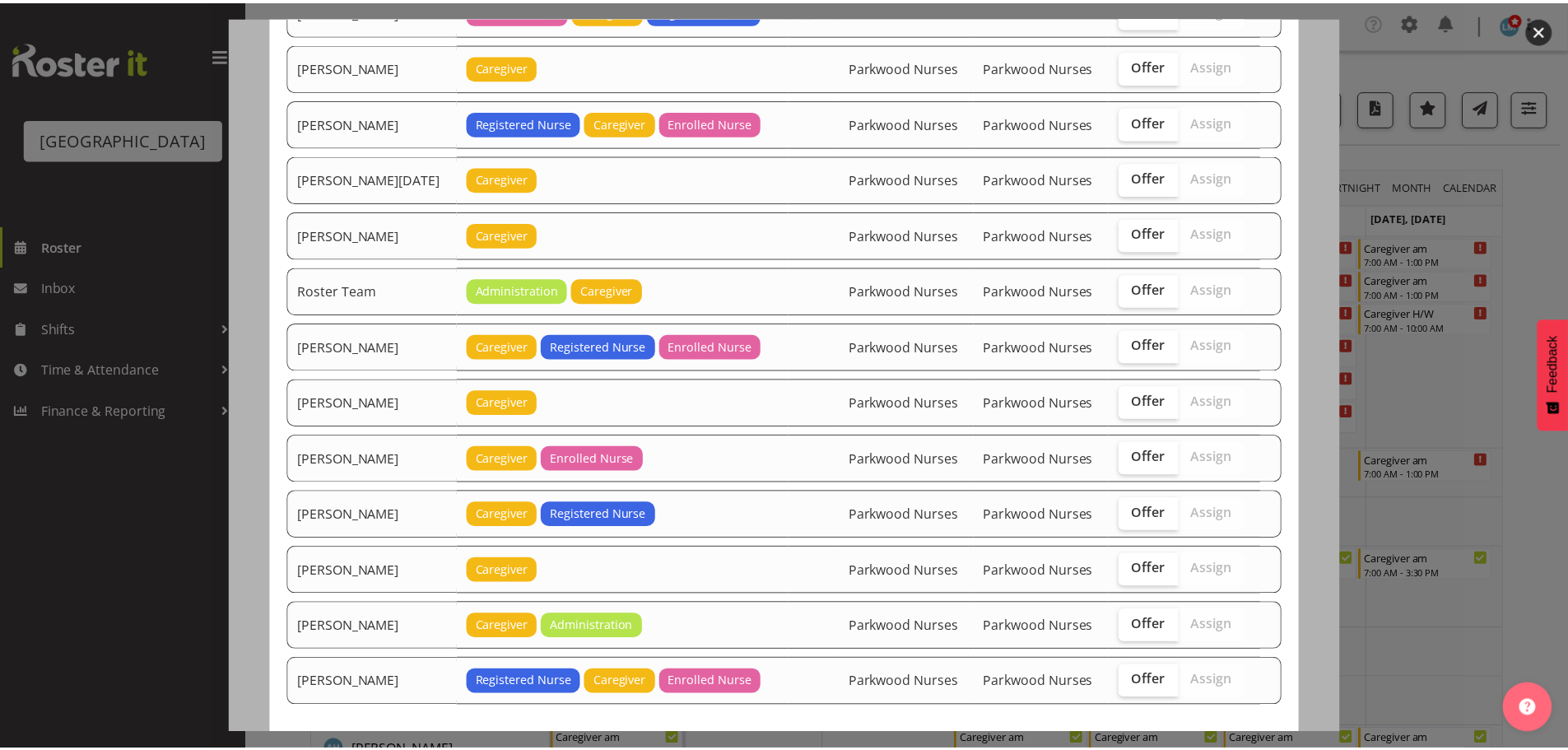
scroll to position [2141, 0]
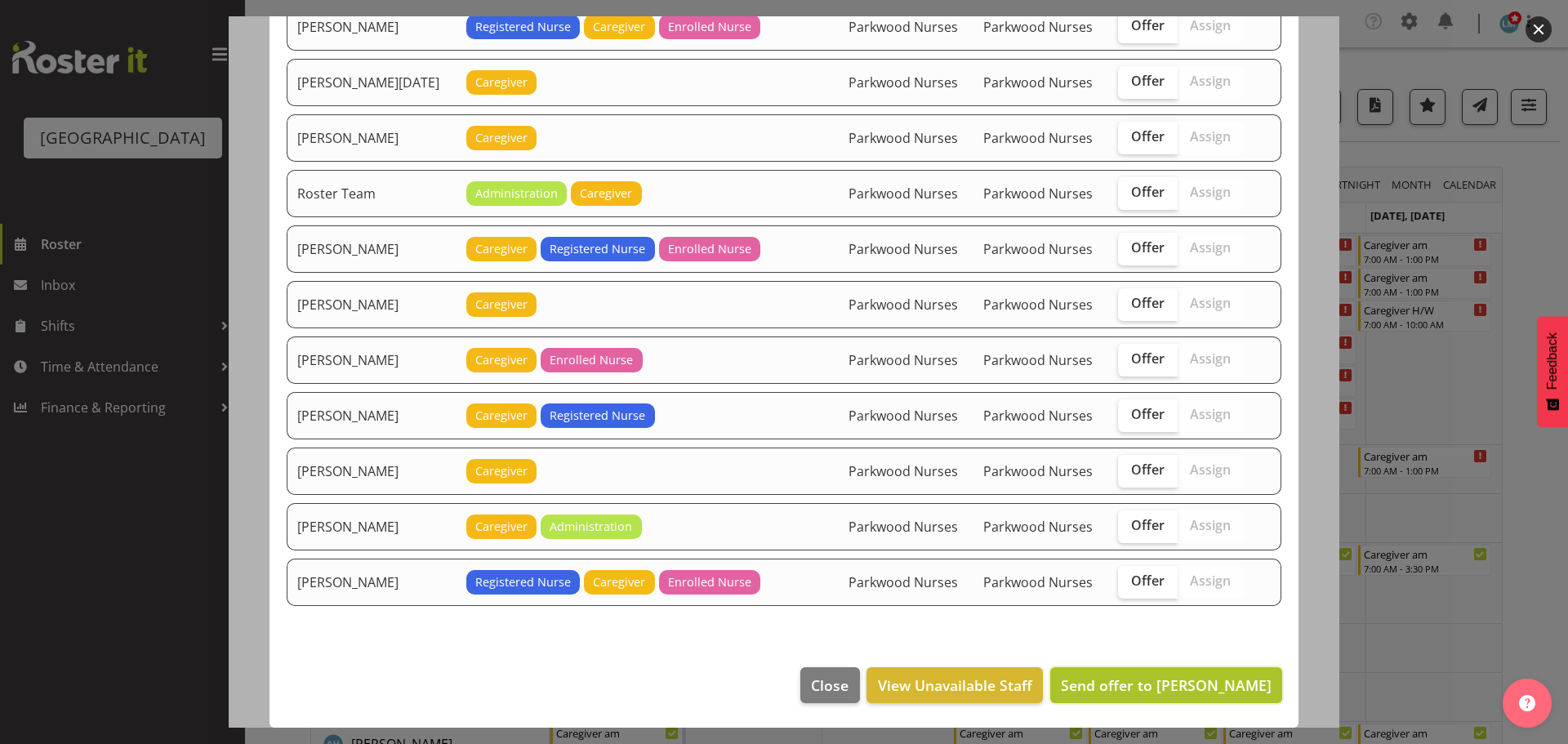
click at [1159, 673] on button "Send offer to Liz Brewer" at bounding box center [1166, 685] width 232 height 36
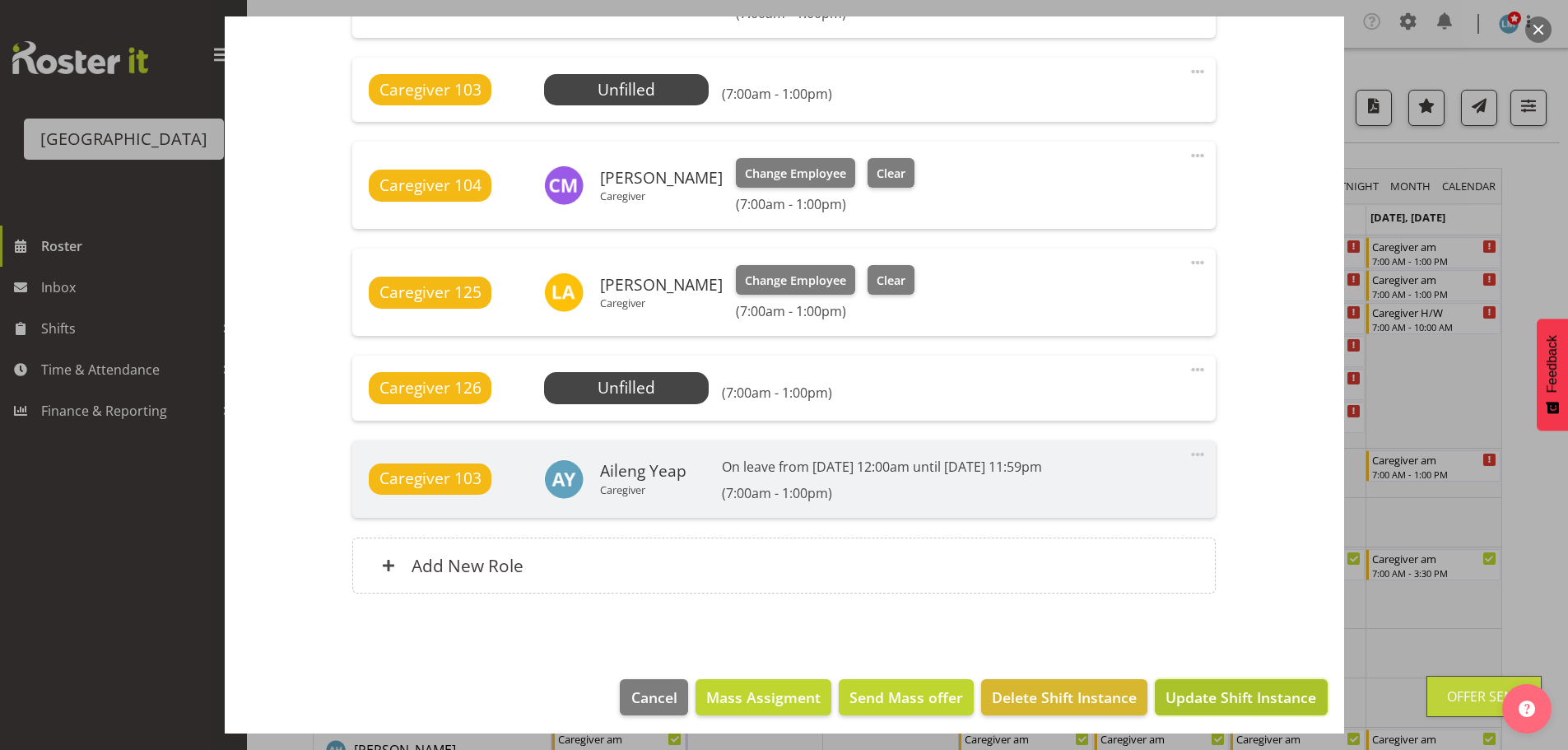
click at [1177, 693] on span "Update Shift Instance" at bounding box center [1241, 697] width 151 height 21
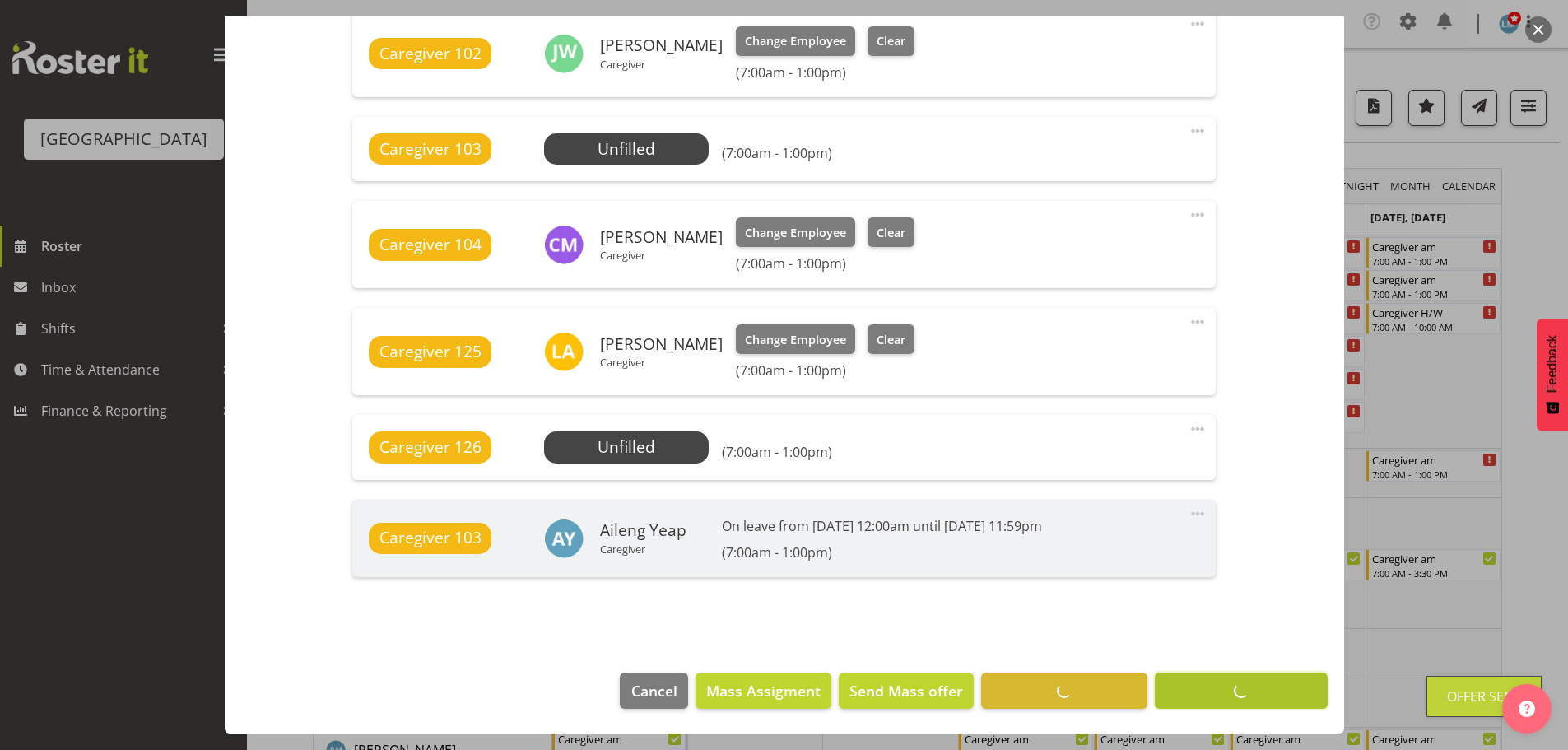
scroll to position [1011, 0]
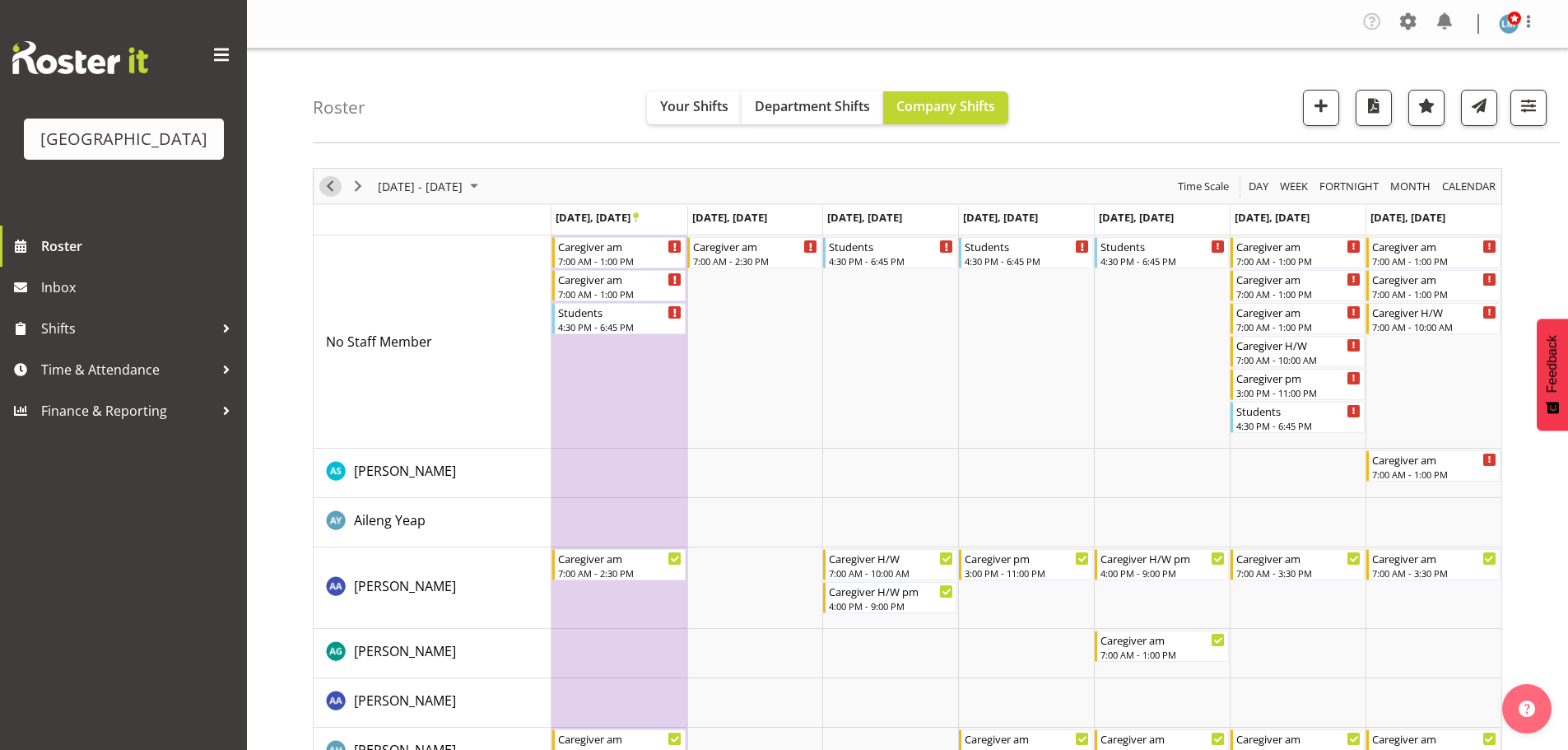
click at [334, 186] on span "Previous" at bounding box center [330, 186] width 19 height 20
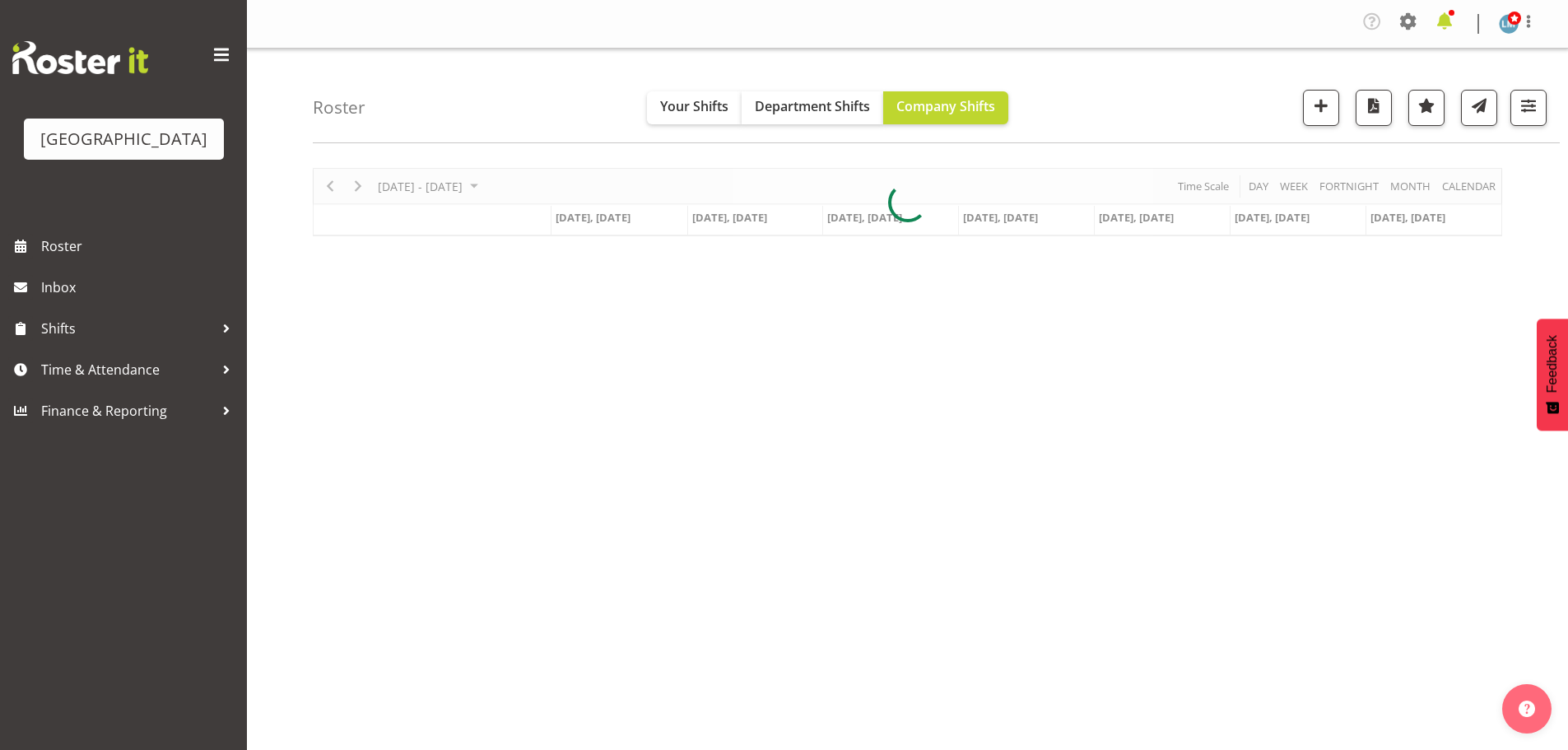
click at [1455, 21] on span at bounding box center [1443, 21] width 26 height 26
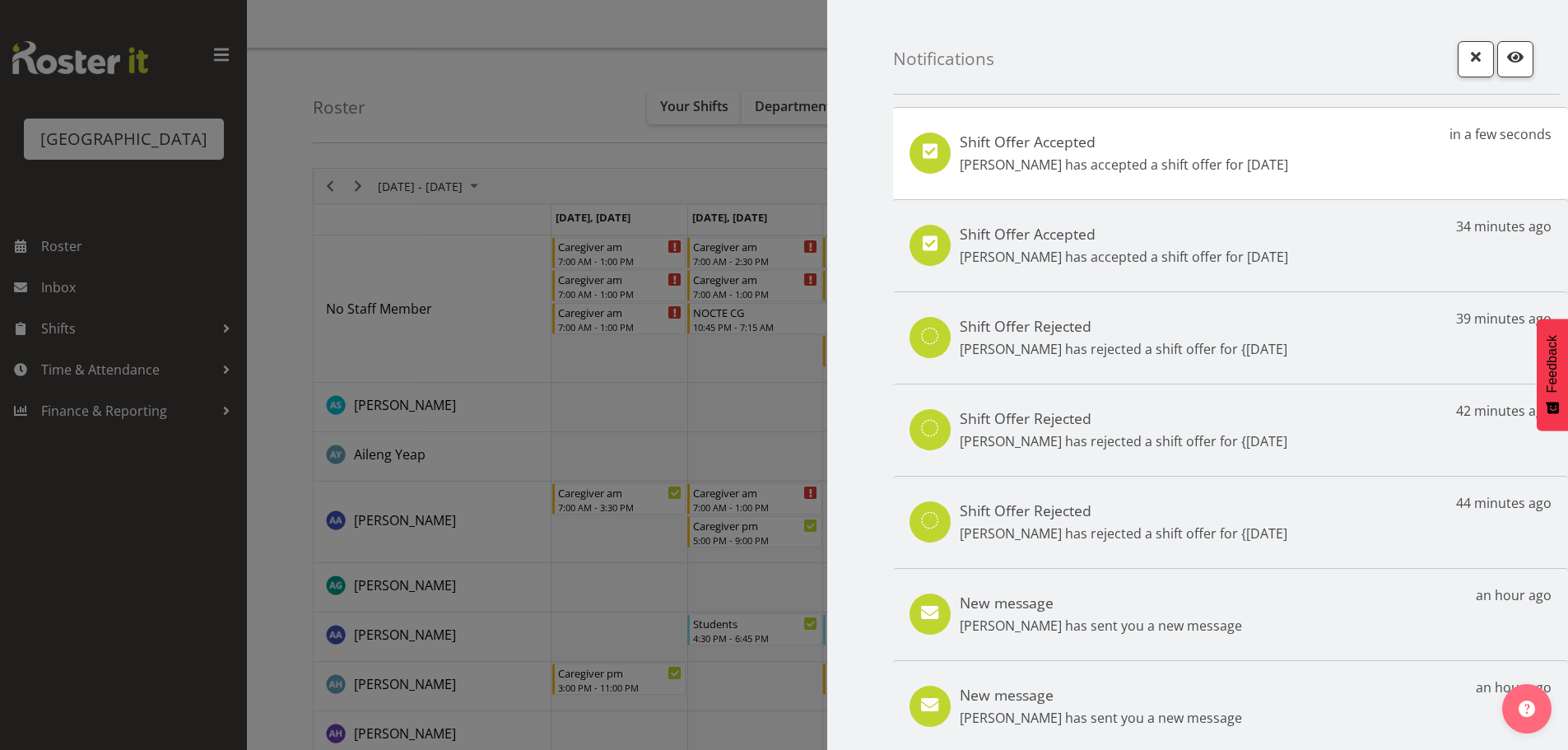
click at [182, 613] on div at bounding box center [784, 375] width 1568 height 750
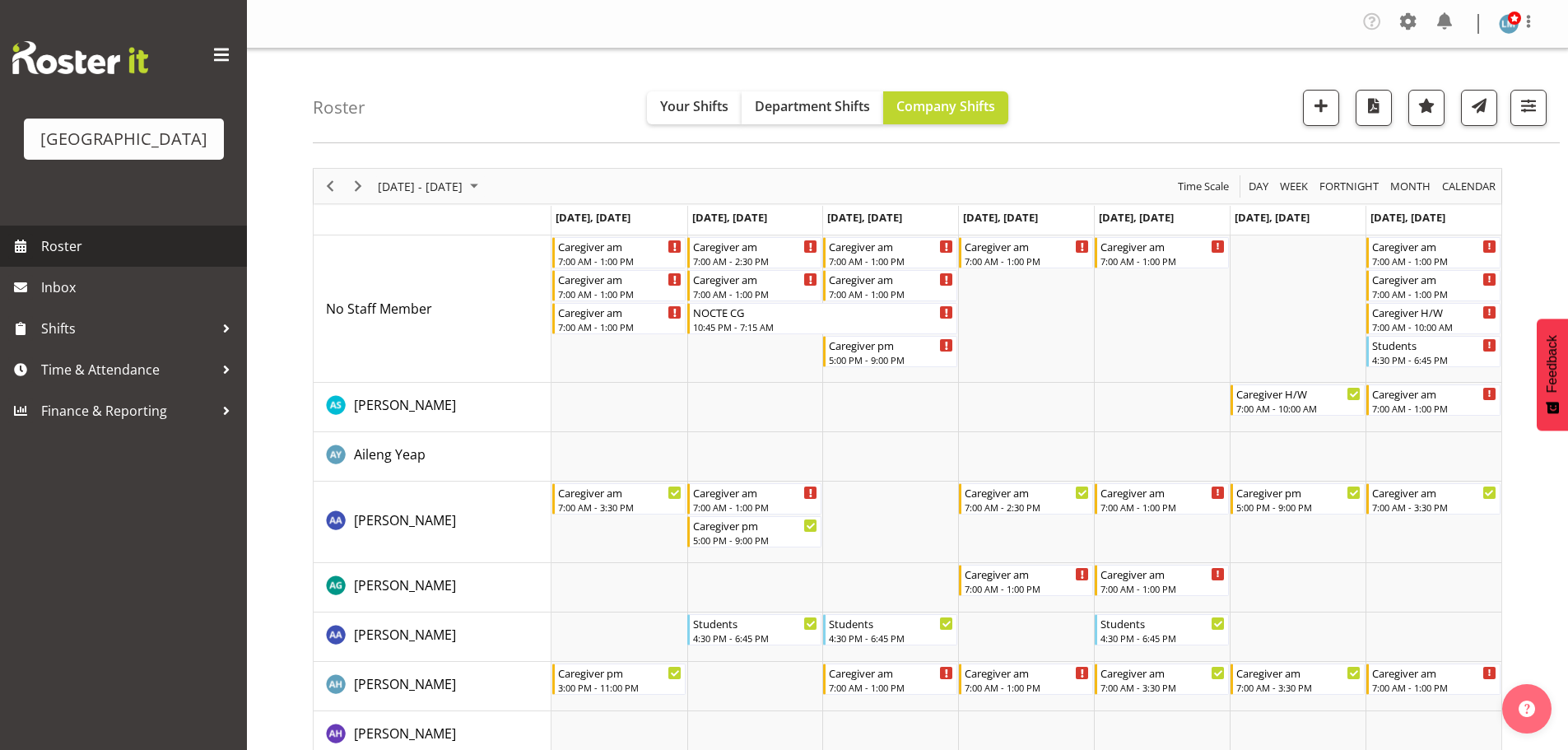
click at [76, 258] on span "Roster" at bounding box center [140, 246] width 197 height 25
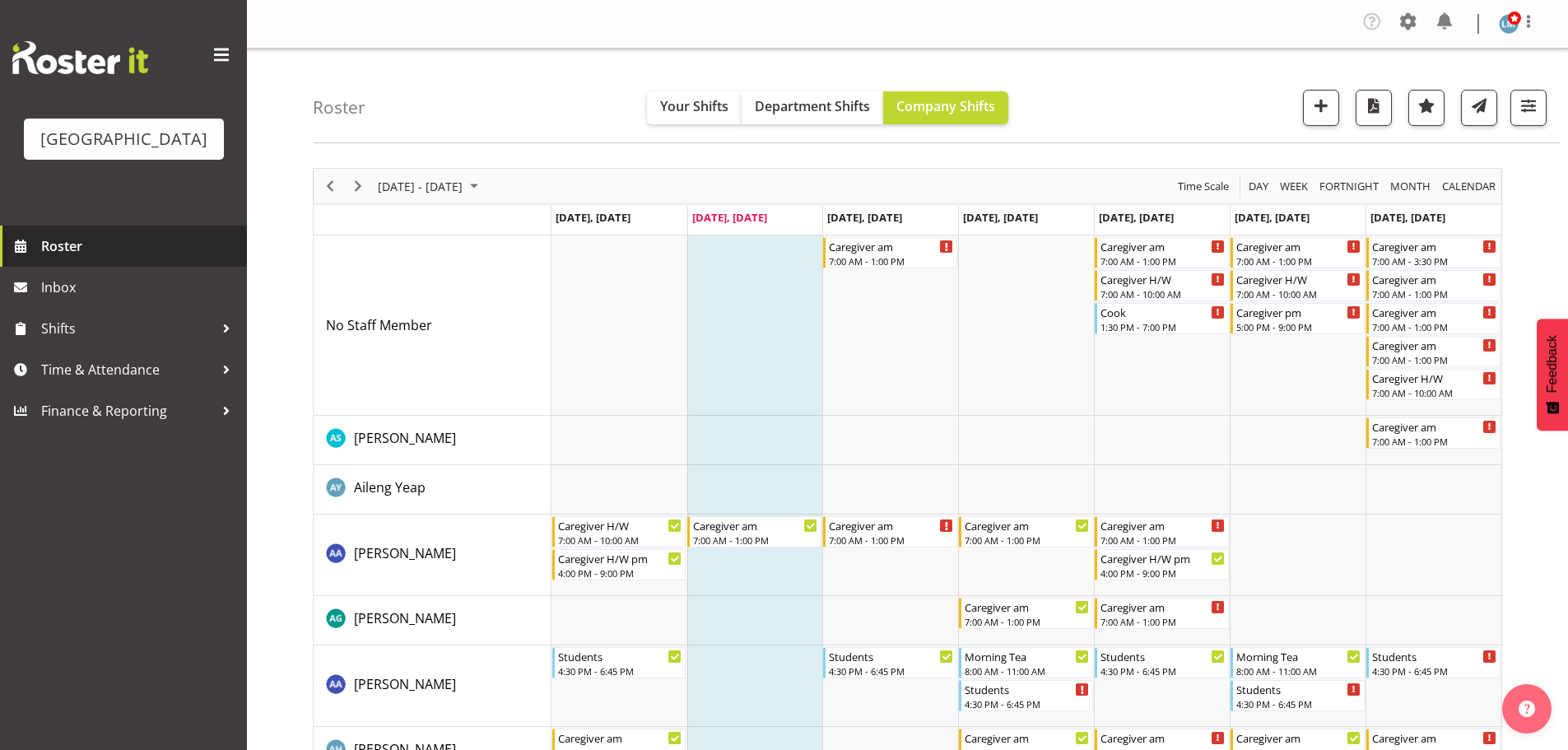
click at [66, 258] on span "Roster" at bounding box center [140, 246] width 197 height 25
click at [1432, 252] on div "Caregiver am" at bounding box center [1435, 245] width 125 height 16
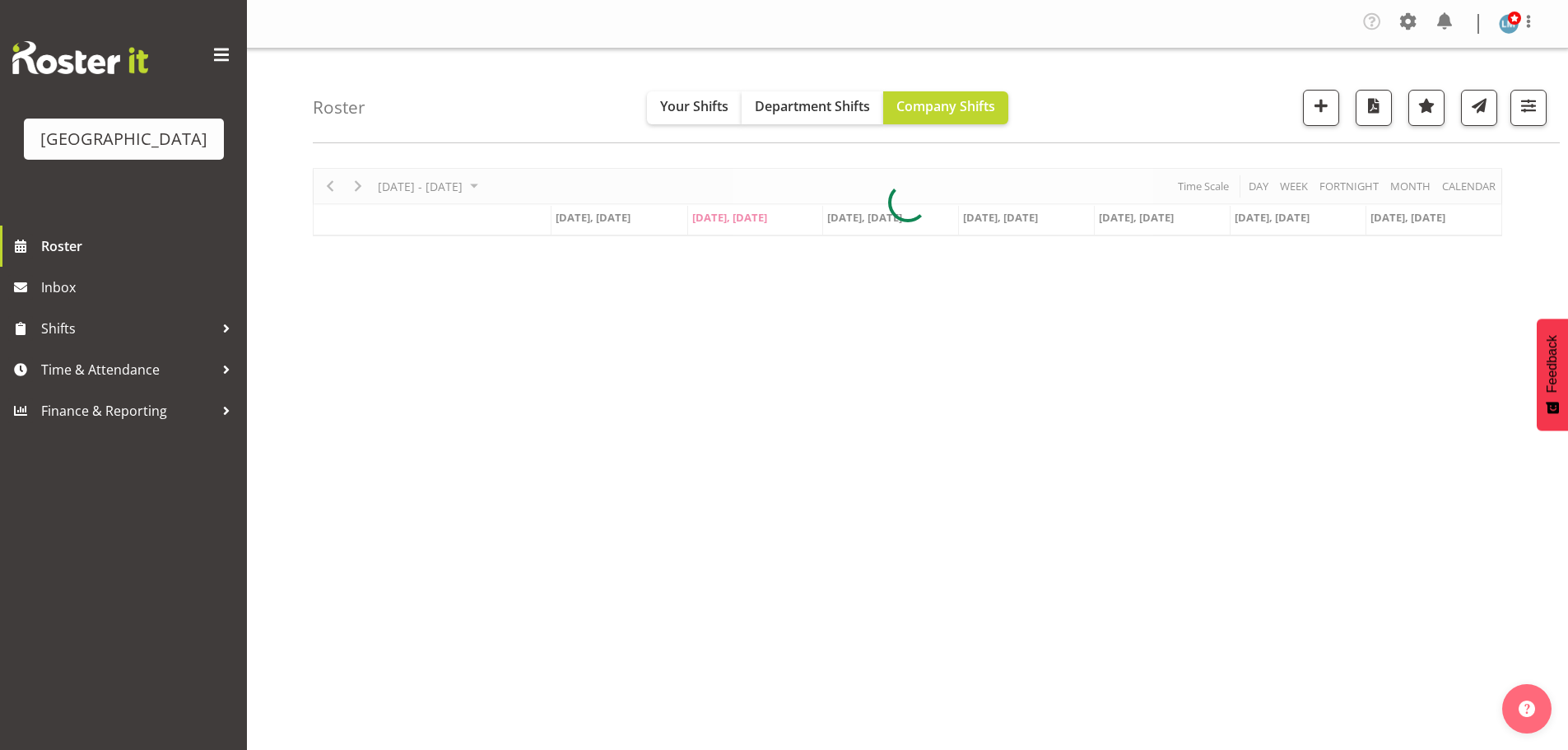
click at [108, 526] on div "Parkwood Retirement Village Roster Inbox Shifts Time & Attendance Finance & Rep…" at bounding box center [123, 375] width 247 height 750
click at [114, 258] on span "Roster" at bounding box center [140, 246] width 197 height 25
click at [80, 258] on span "Roster" at bounding box center [140, 246] width 197 height 25
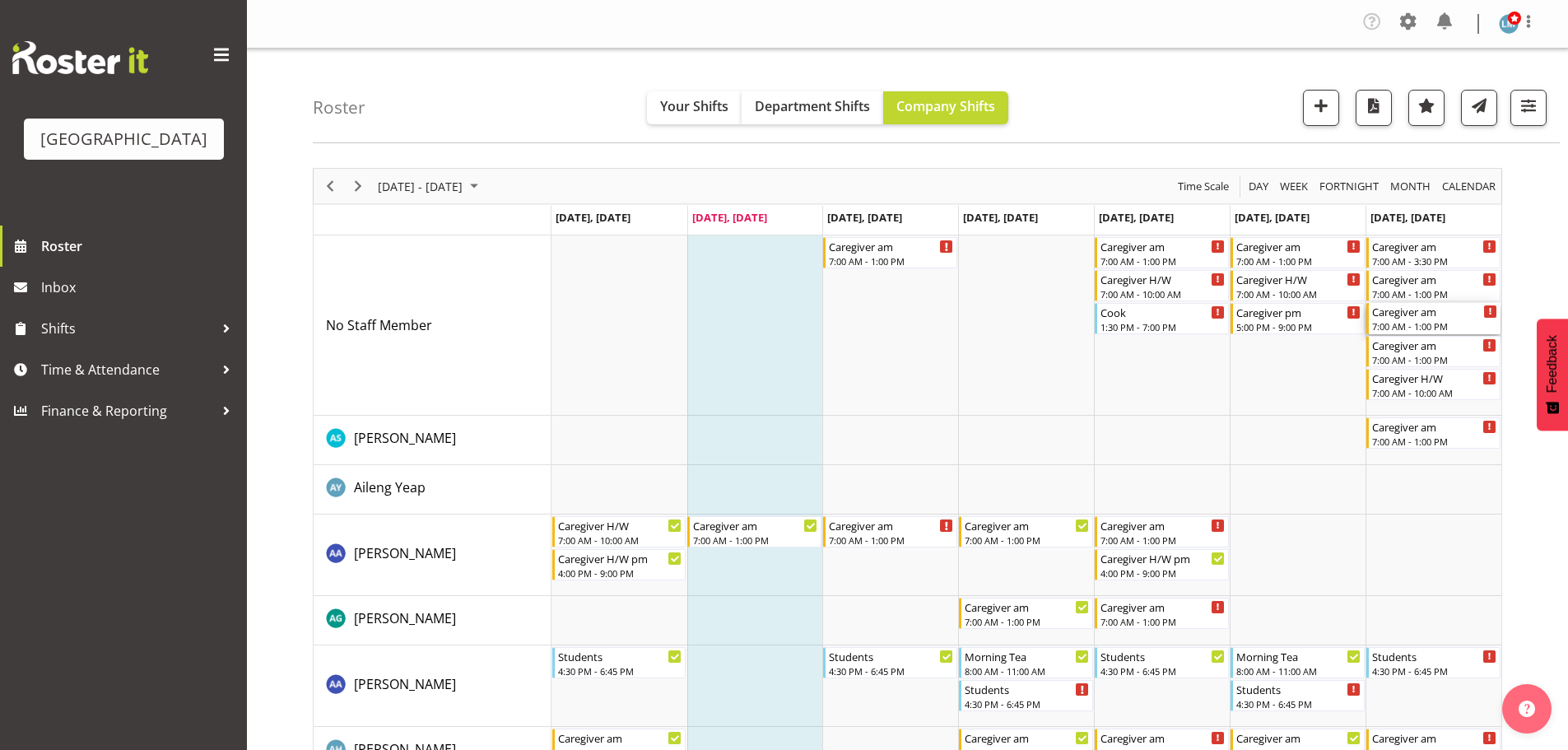
click at [1410, 320] on div "7:00 AM - 1:00 PM" at bounding box center [1435, 326] width 125 height 14
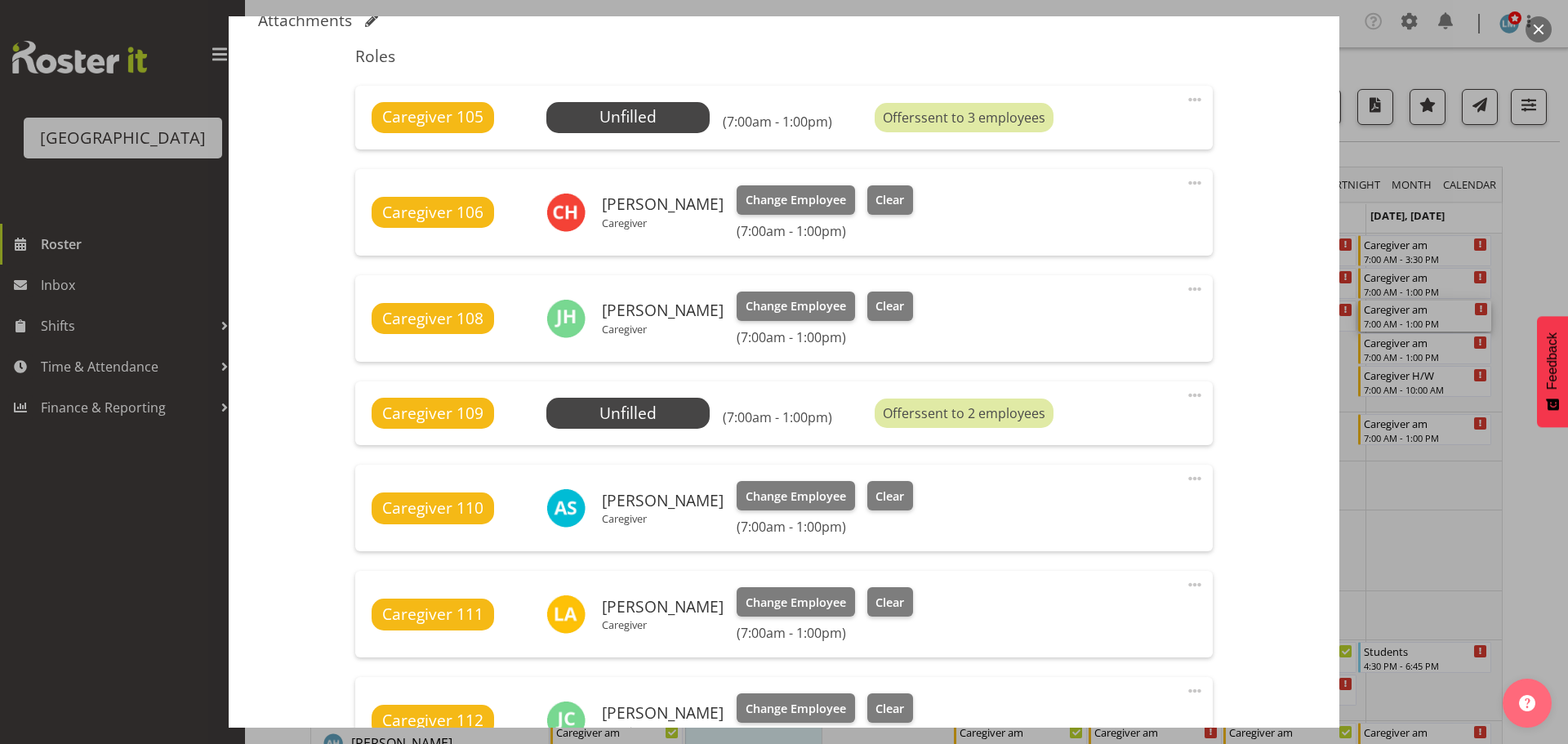
scroll to position [490, 0]
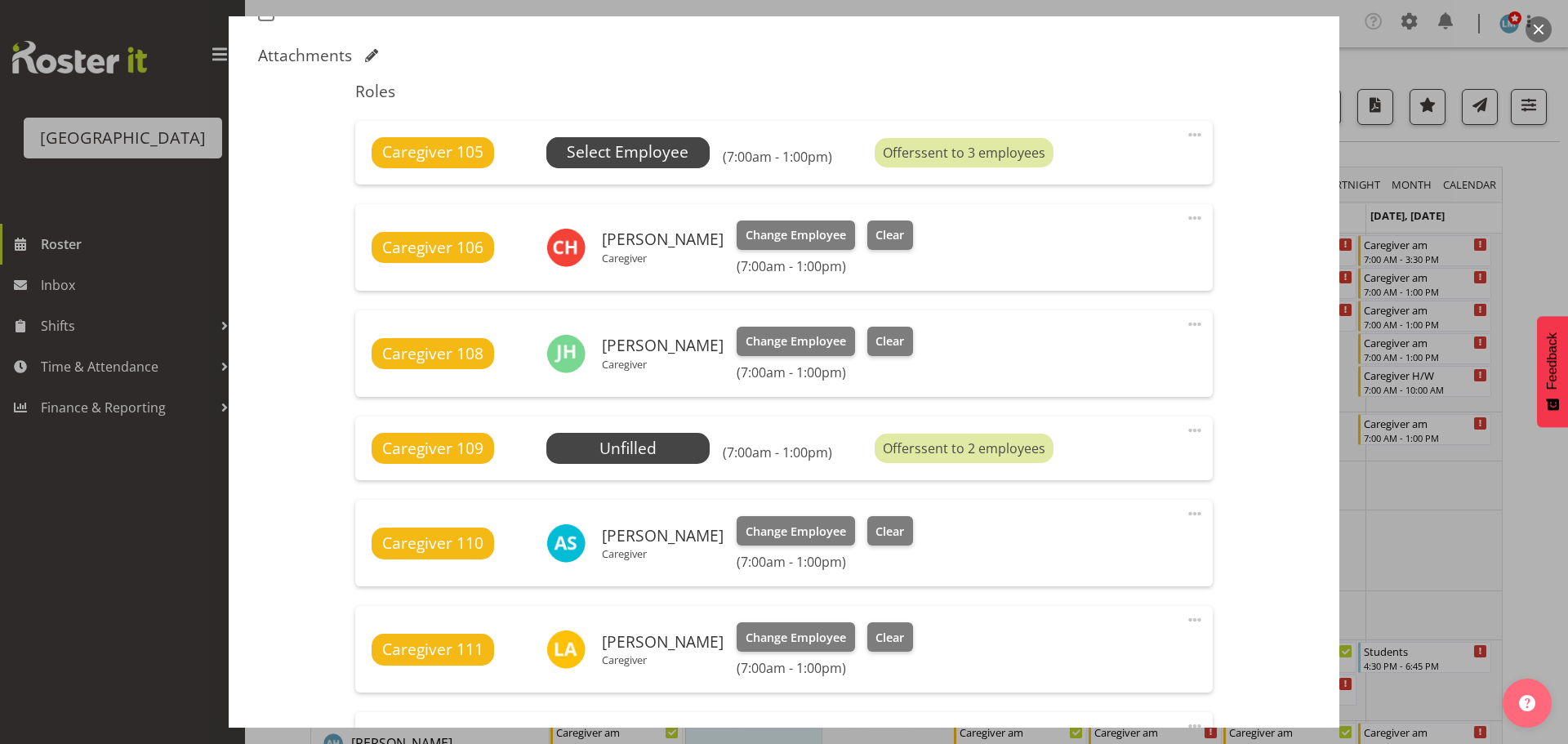
click at [675, 145] on span "Select Employee" at bounding box center [627, 152] width 122 height 24
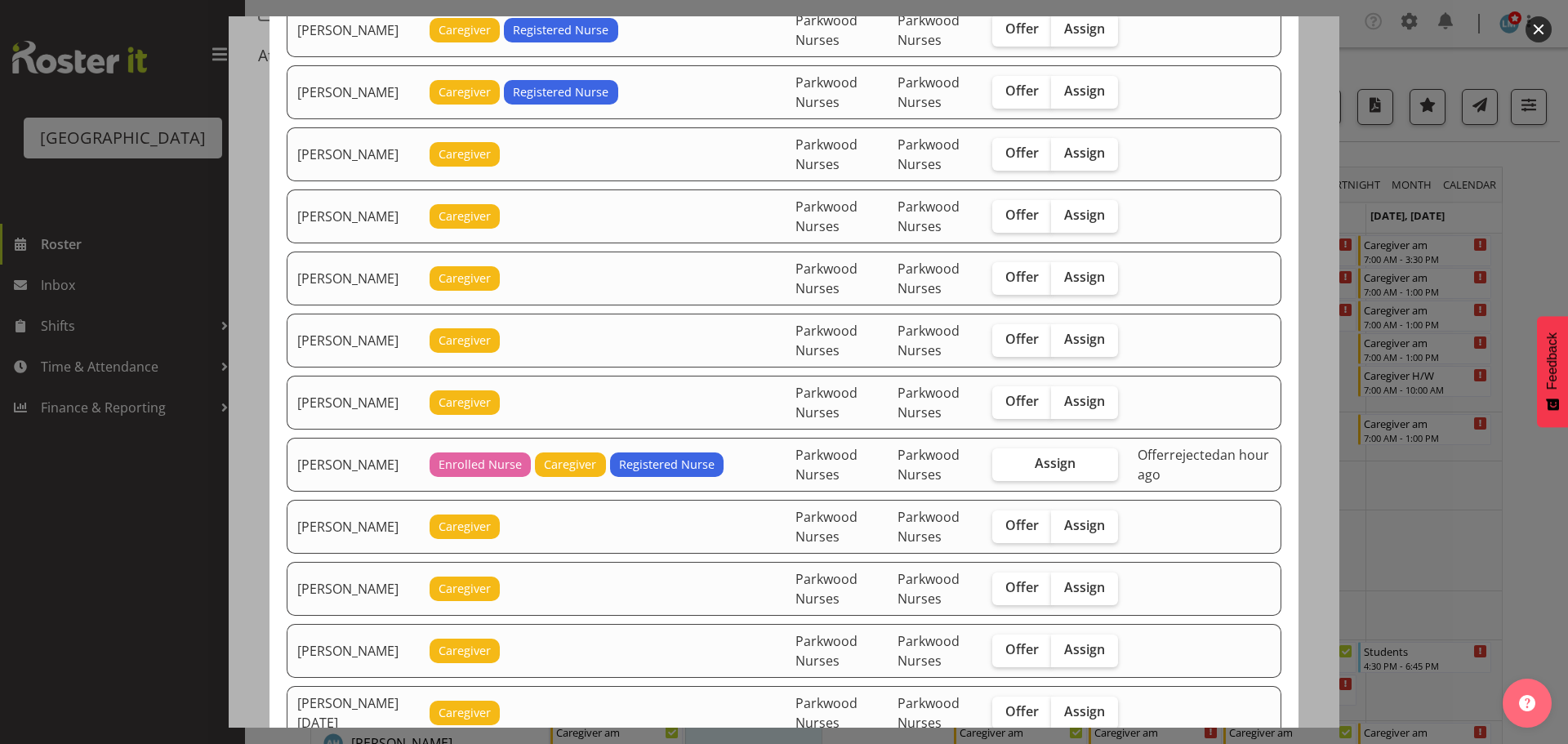
scroll to position [1633, 0]
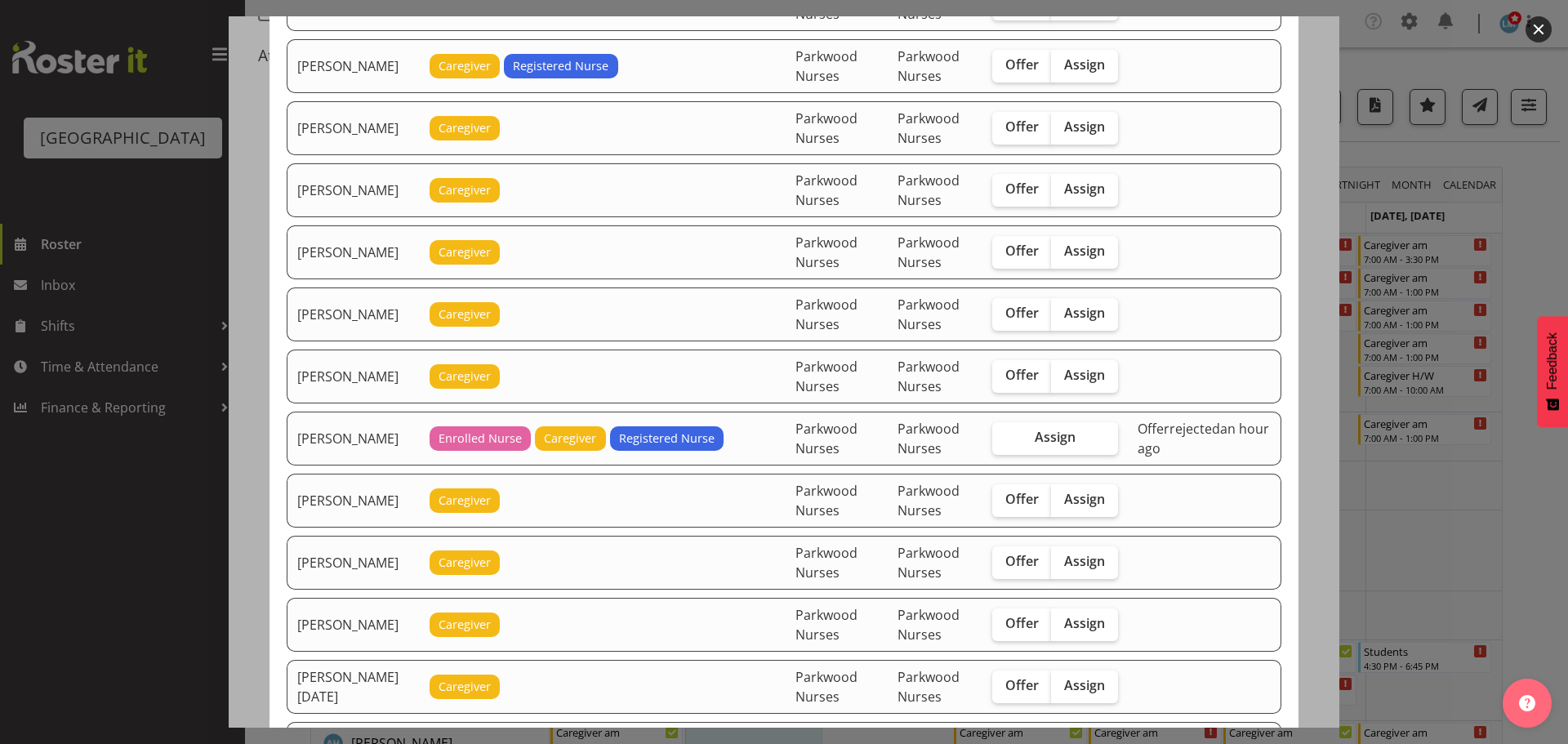
click at [1540, 229] on div at bounding box center [784, 372] width 1568 height 744
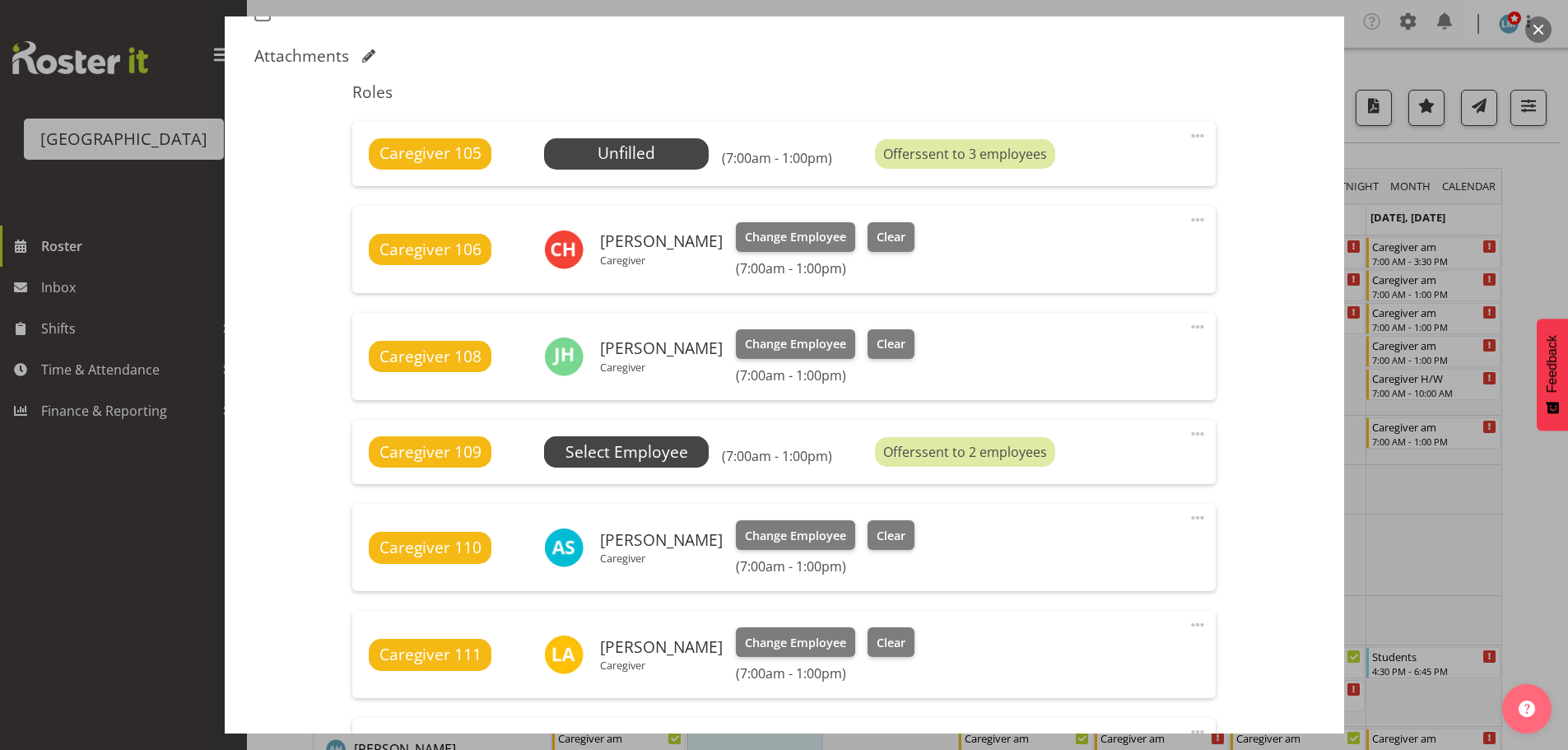
click at [700, 450] on span "Select Employee" at bounding box center [626, 452] width 164 height 31
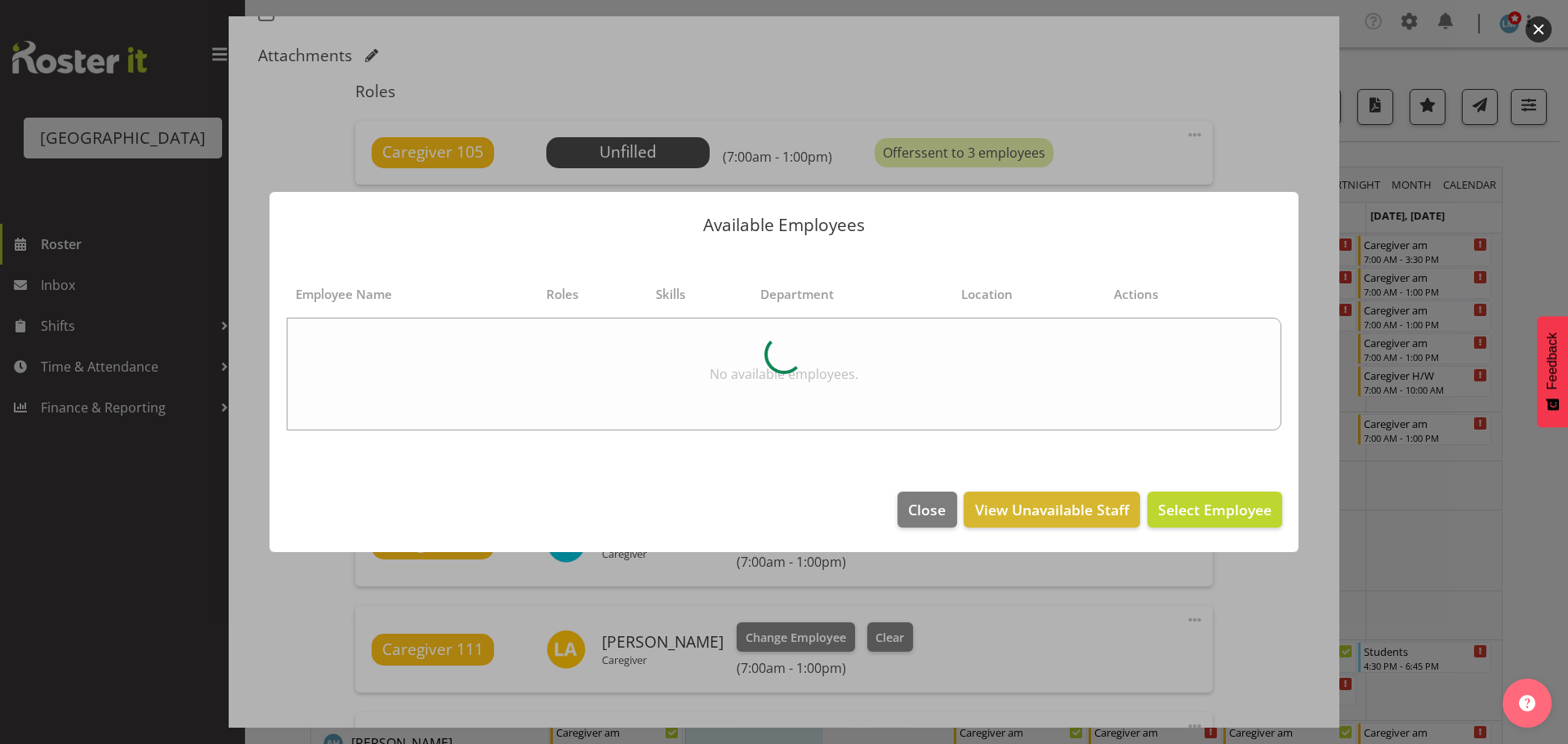
click at [1548, 254] on div at bounding box center [784, 372] width 1568 height 744
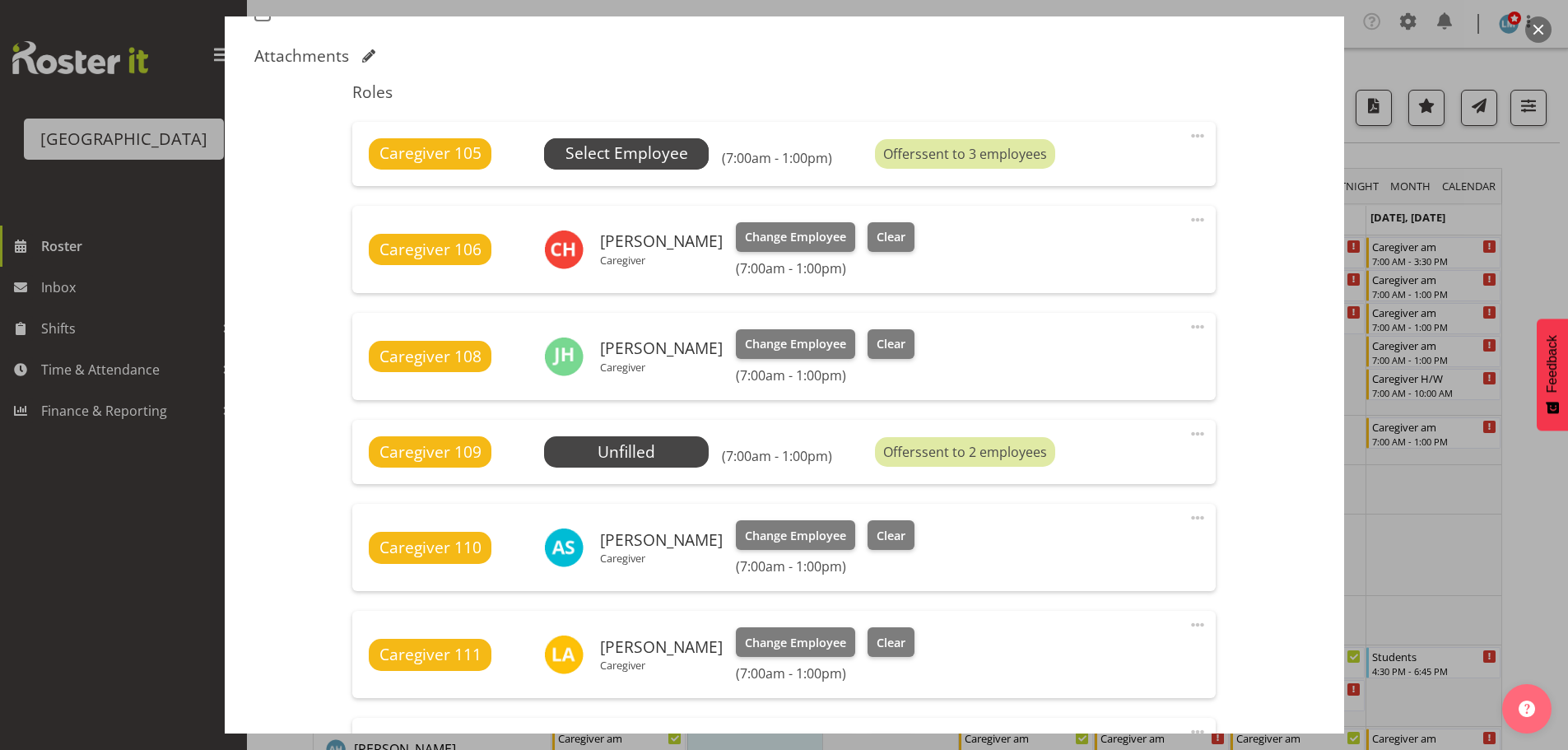
click at [673, 149] on span "Select Employee" at bounding box center [626, 153] width 123 height 24
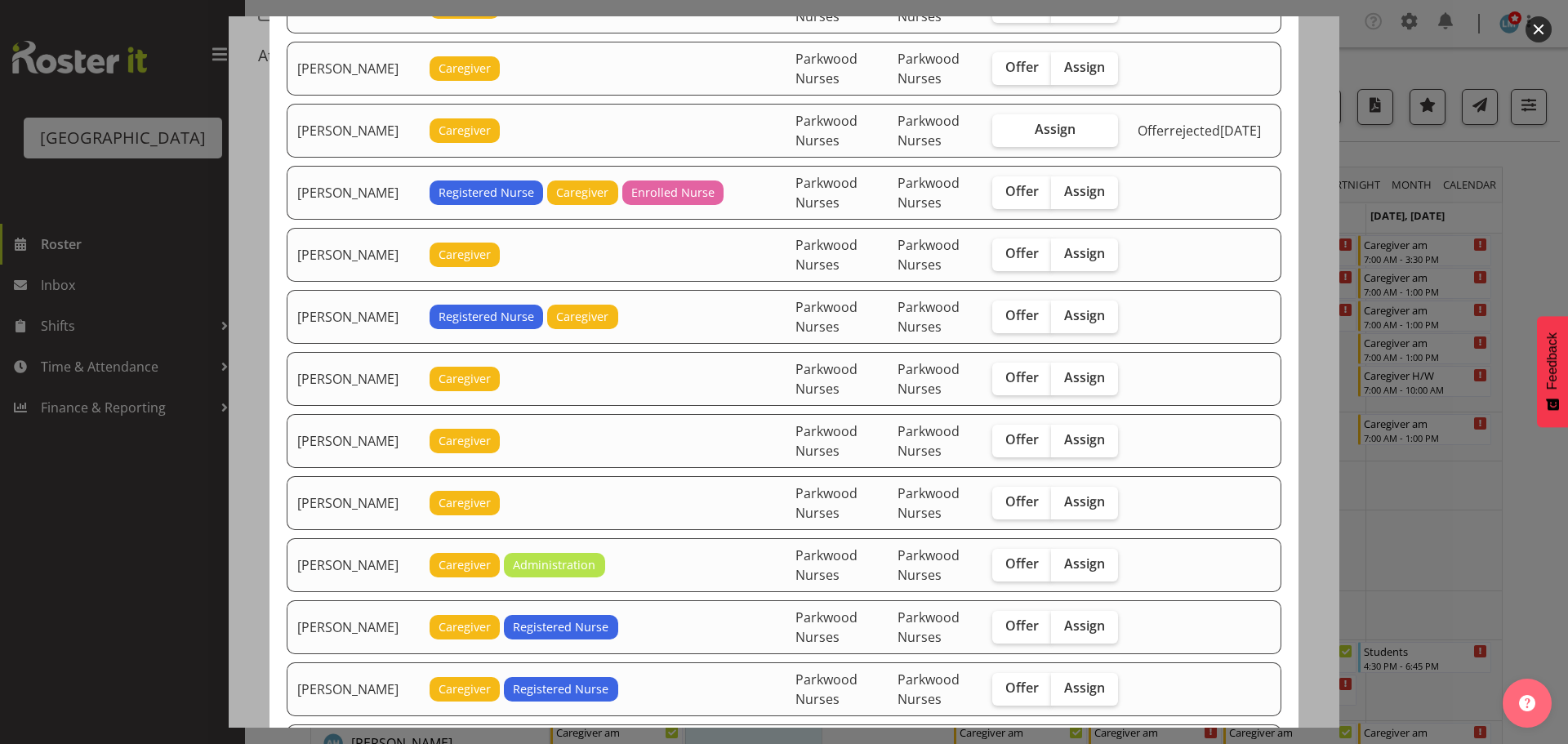
scroll to position [1062, 0]
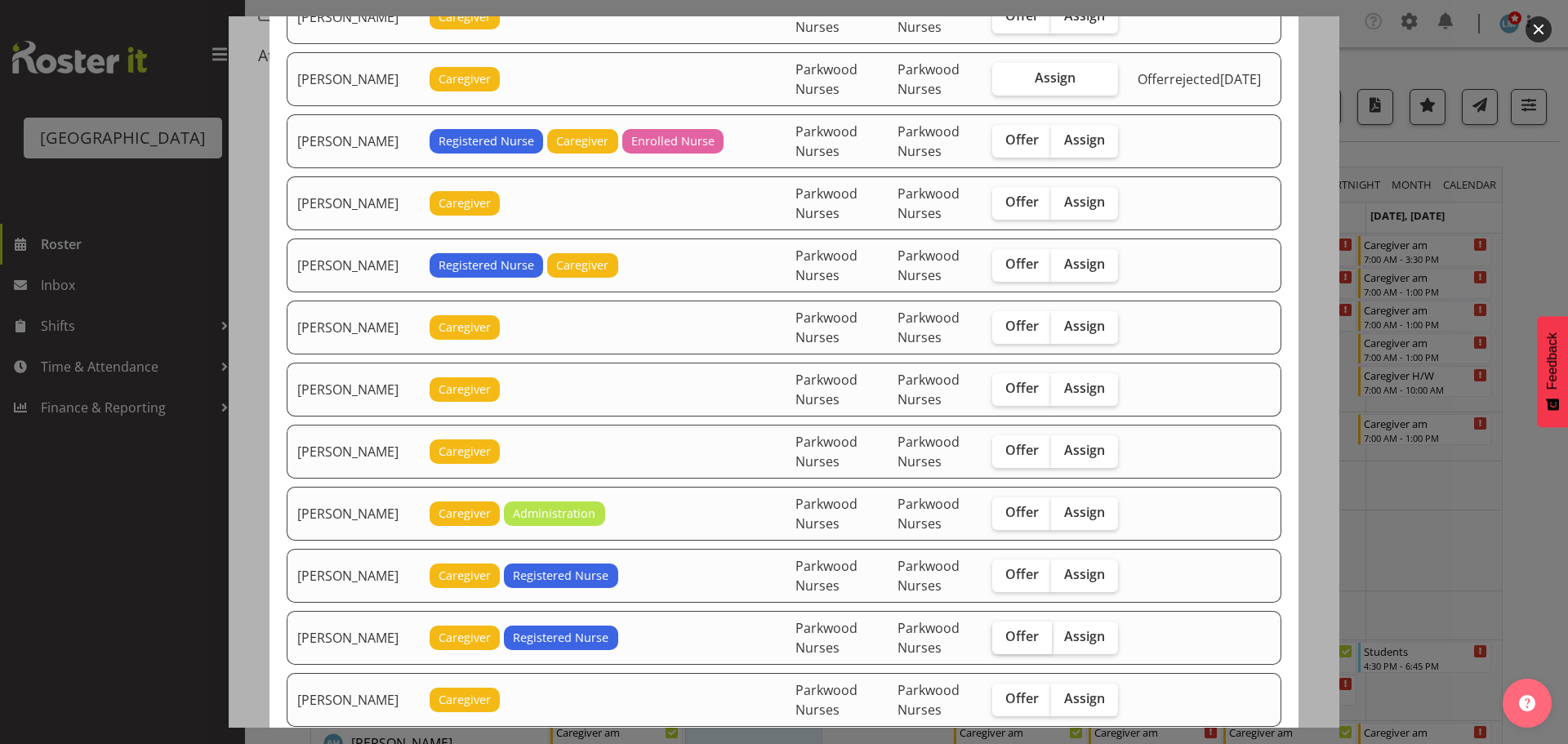
click at [1025, 645] on label "Offer" at bounding box center [1022, 637] width 60 height 33
click at [1003, 642] on input "Offer" at bounding box center [997, 636] width 11 height 11
checkbox input "true"
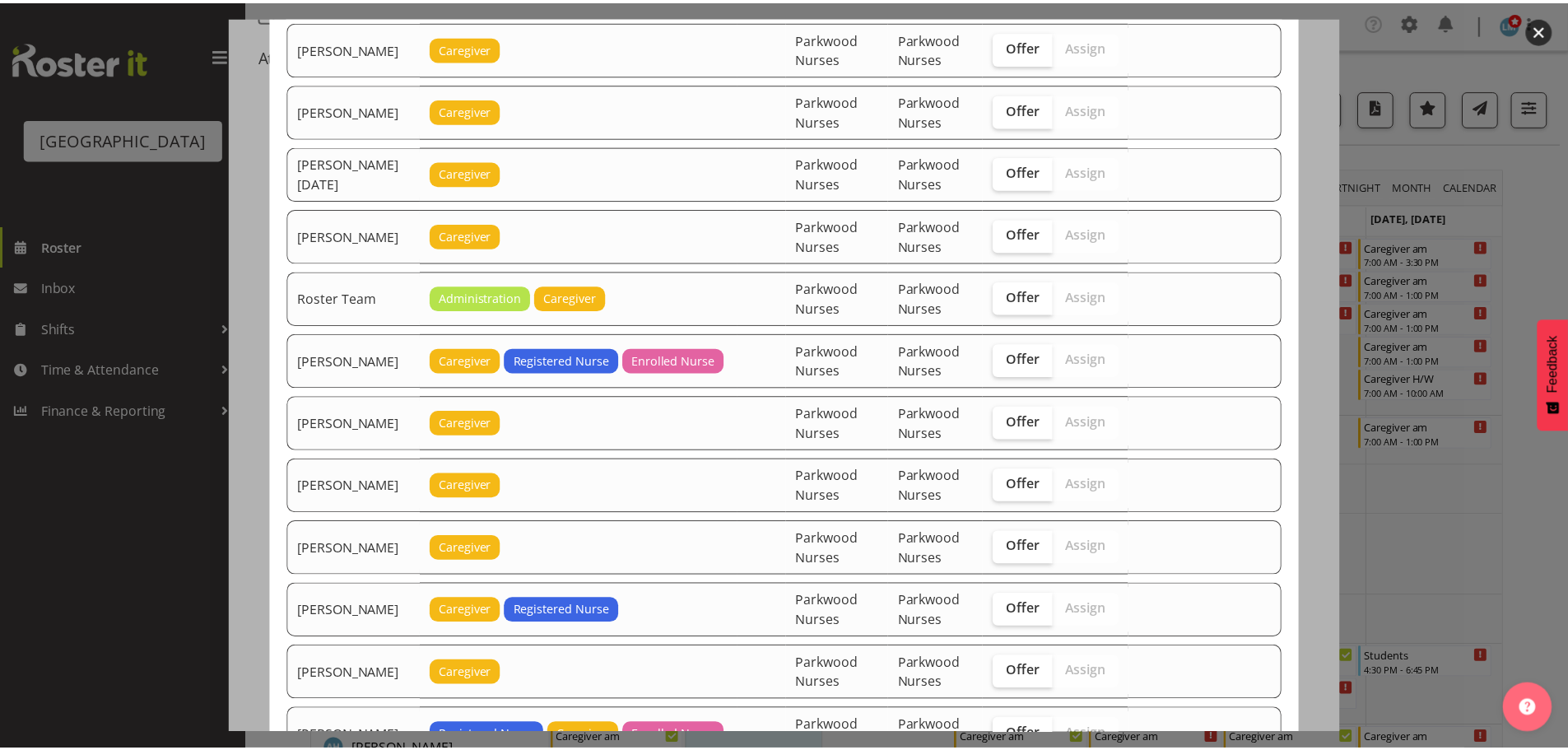
scroll to position [2319, 0]
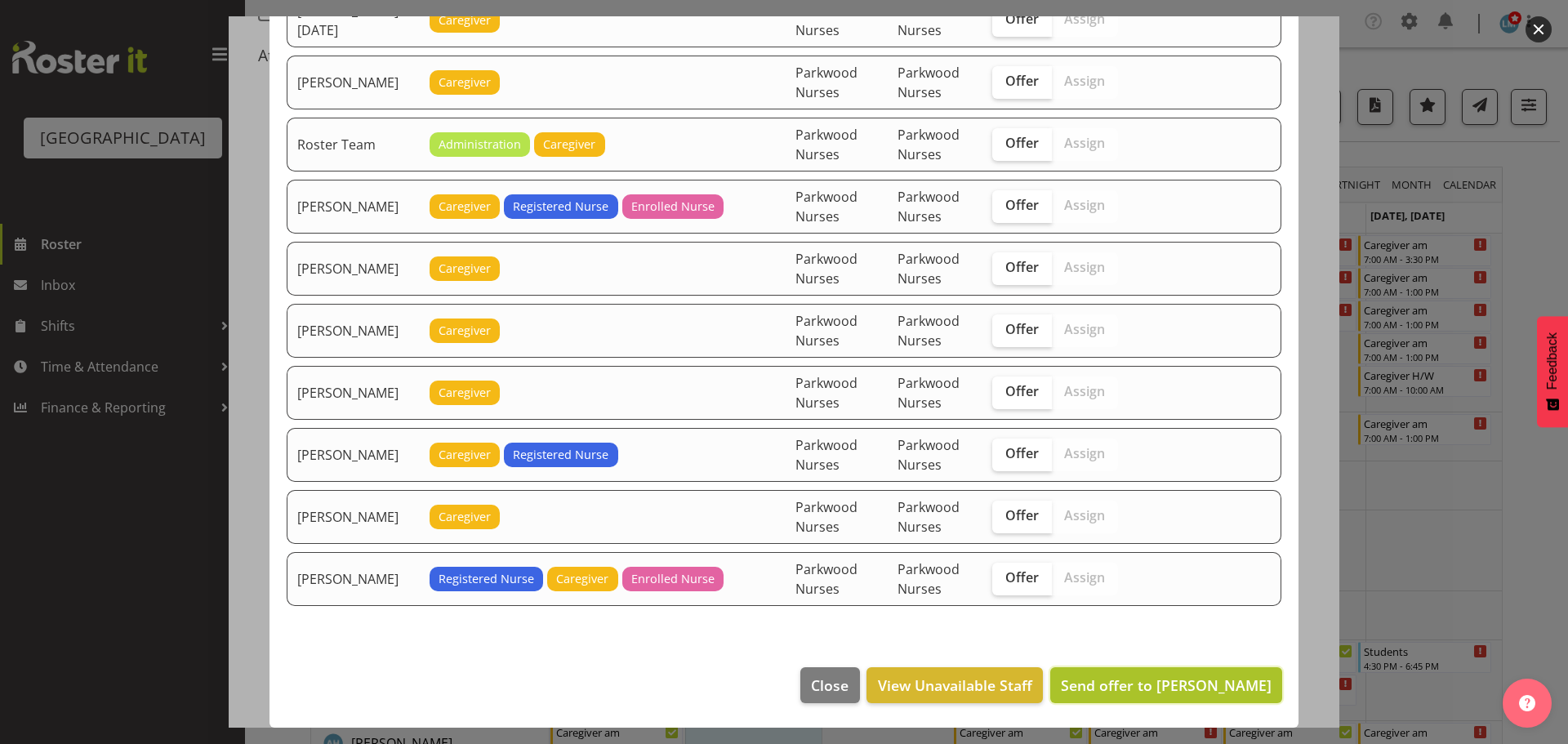
click at [1180, 685] on span "Send offer to Liz Brewer" at bounding box center [1166, 684] width 211 height 19
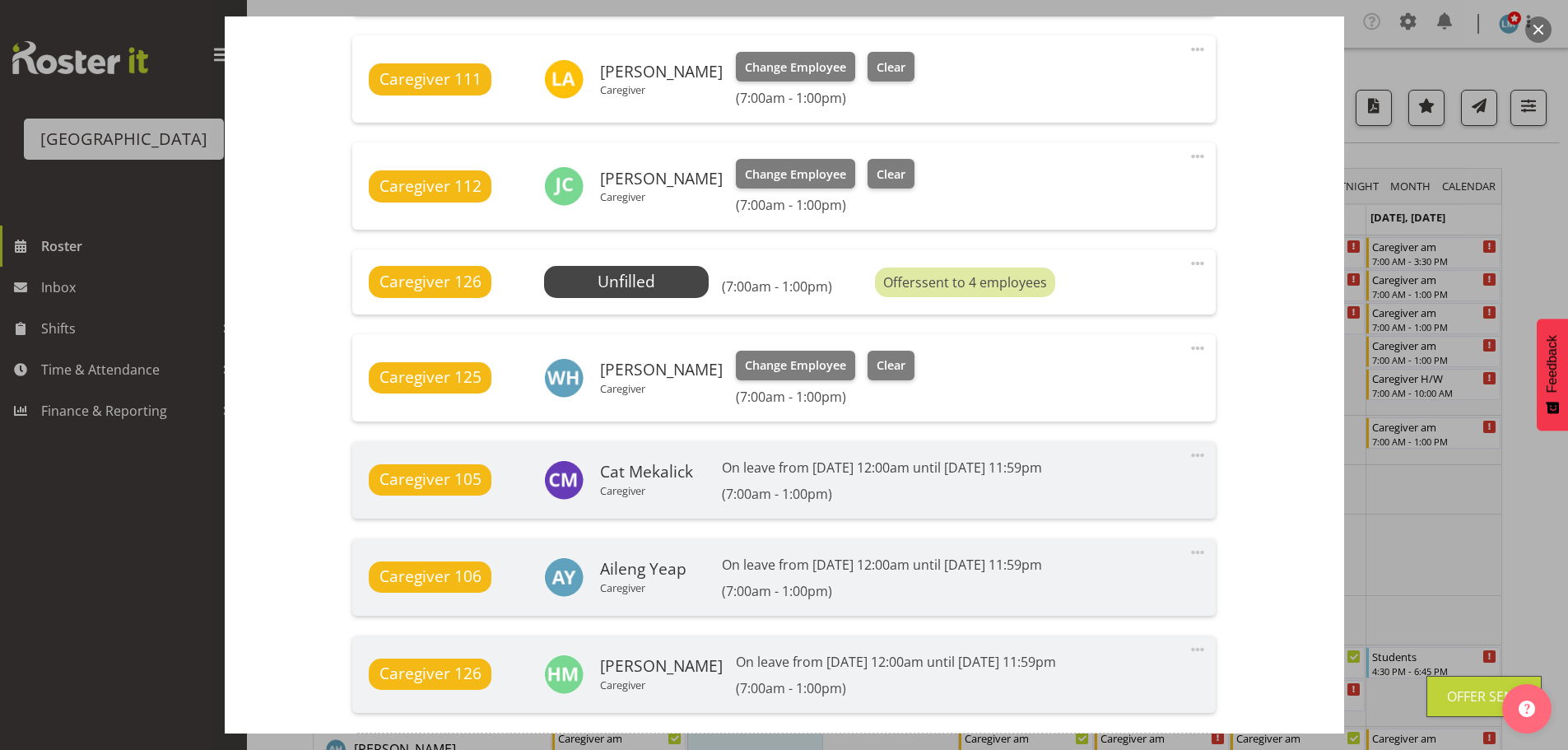
scroll to position [1235, 0]
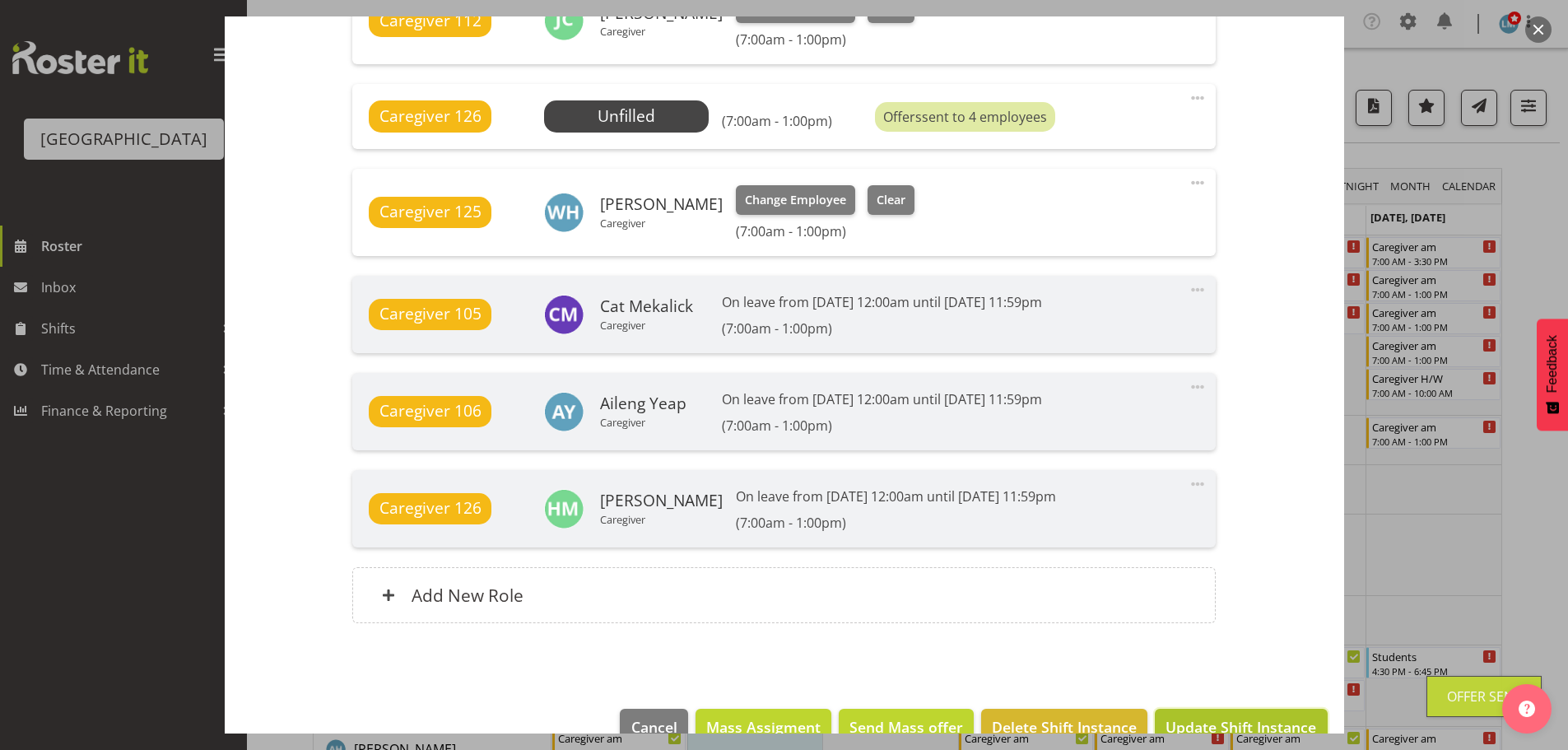
click at [1255, 722] on span "Update Shift Instance" at bounding box center [1241, 726] width 151 height 21
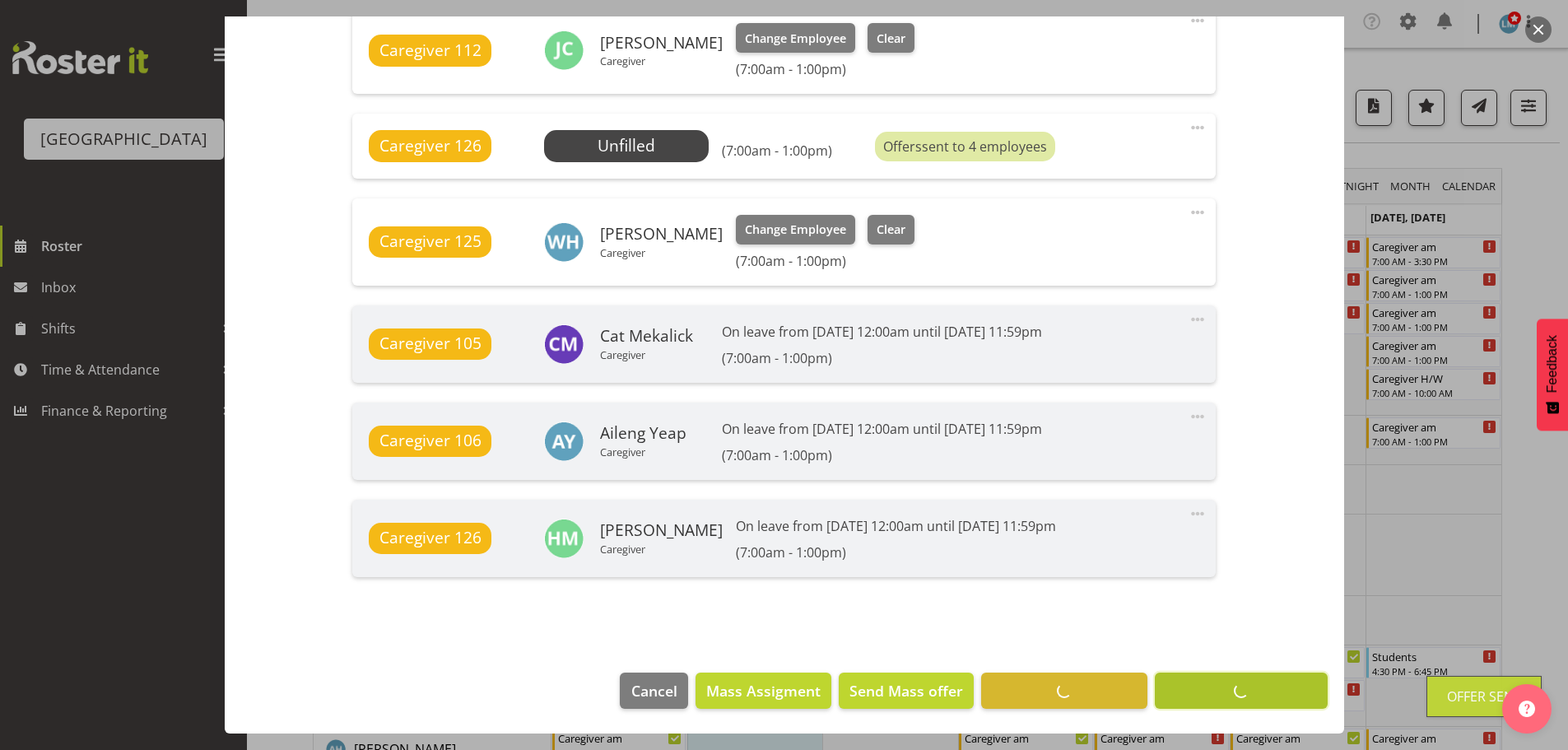
scroll to position [1205, 0]
click at [58, 319] on div at bounding box center [784, 375] width 1568 height 750
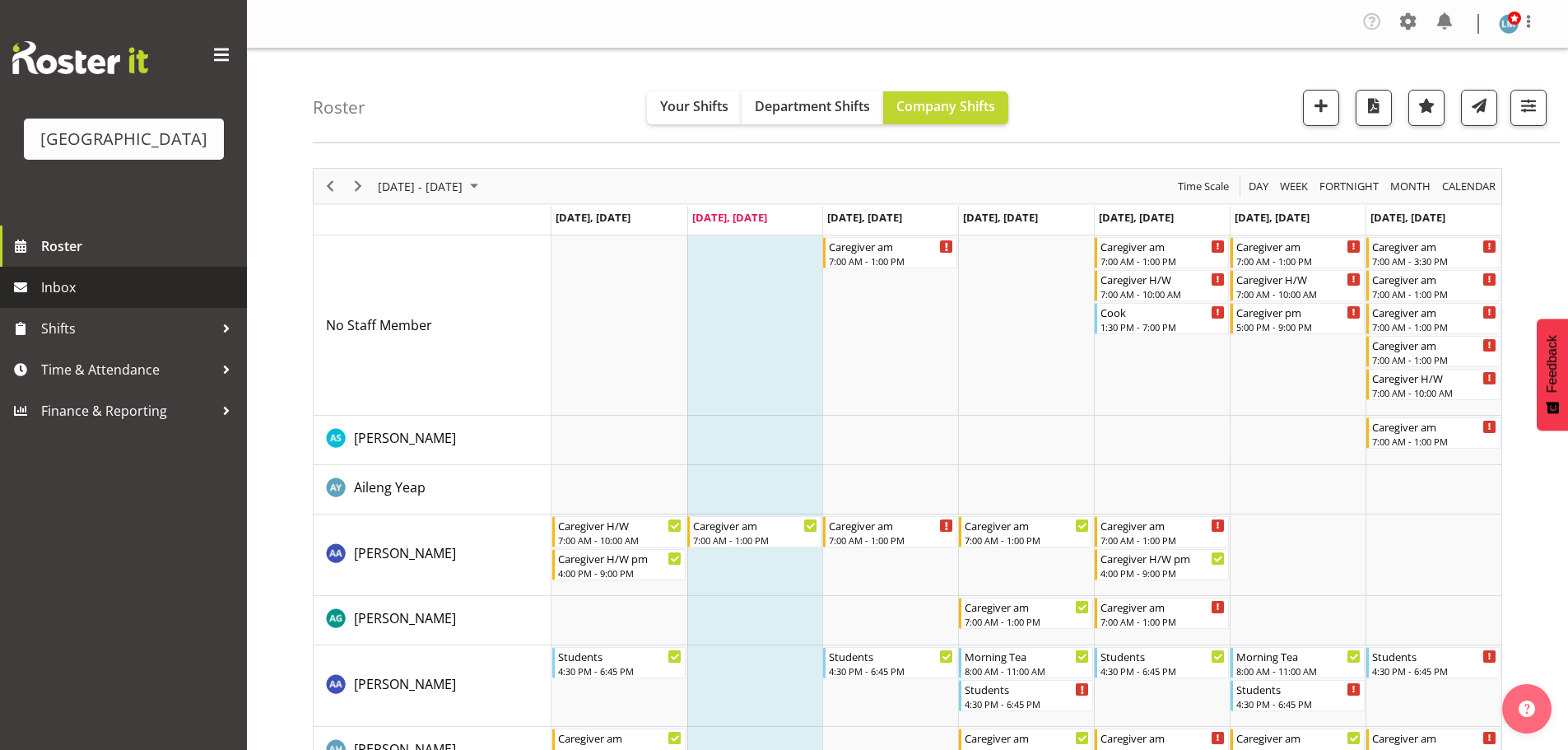
click at [62, 300] on span "Inbox" at bounding box center [140, 286] width 197 height 25
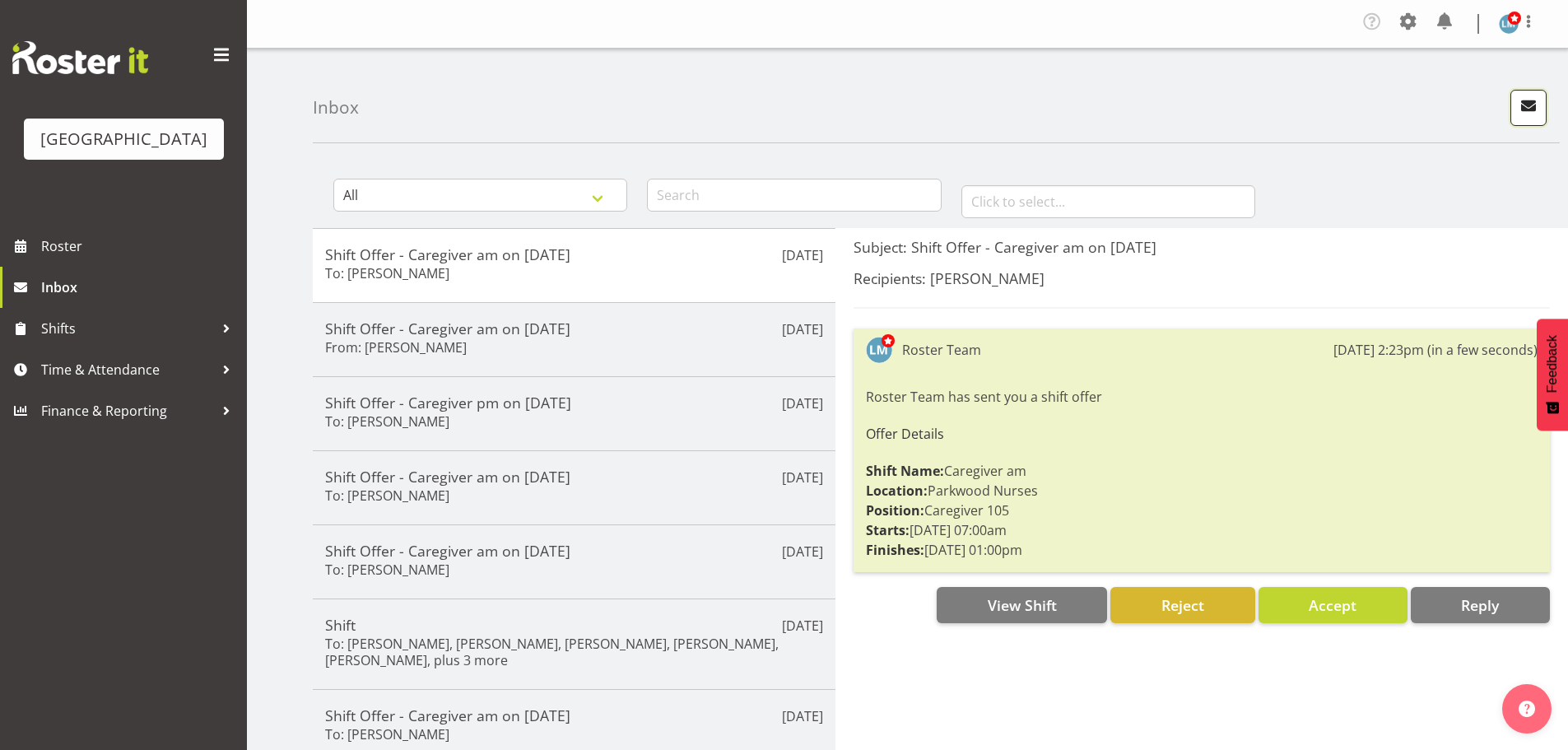
click at [1522, 100] on span "button" at bounding box center [1527, 105] width 21 height 21
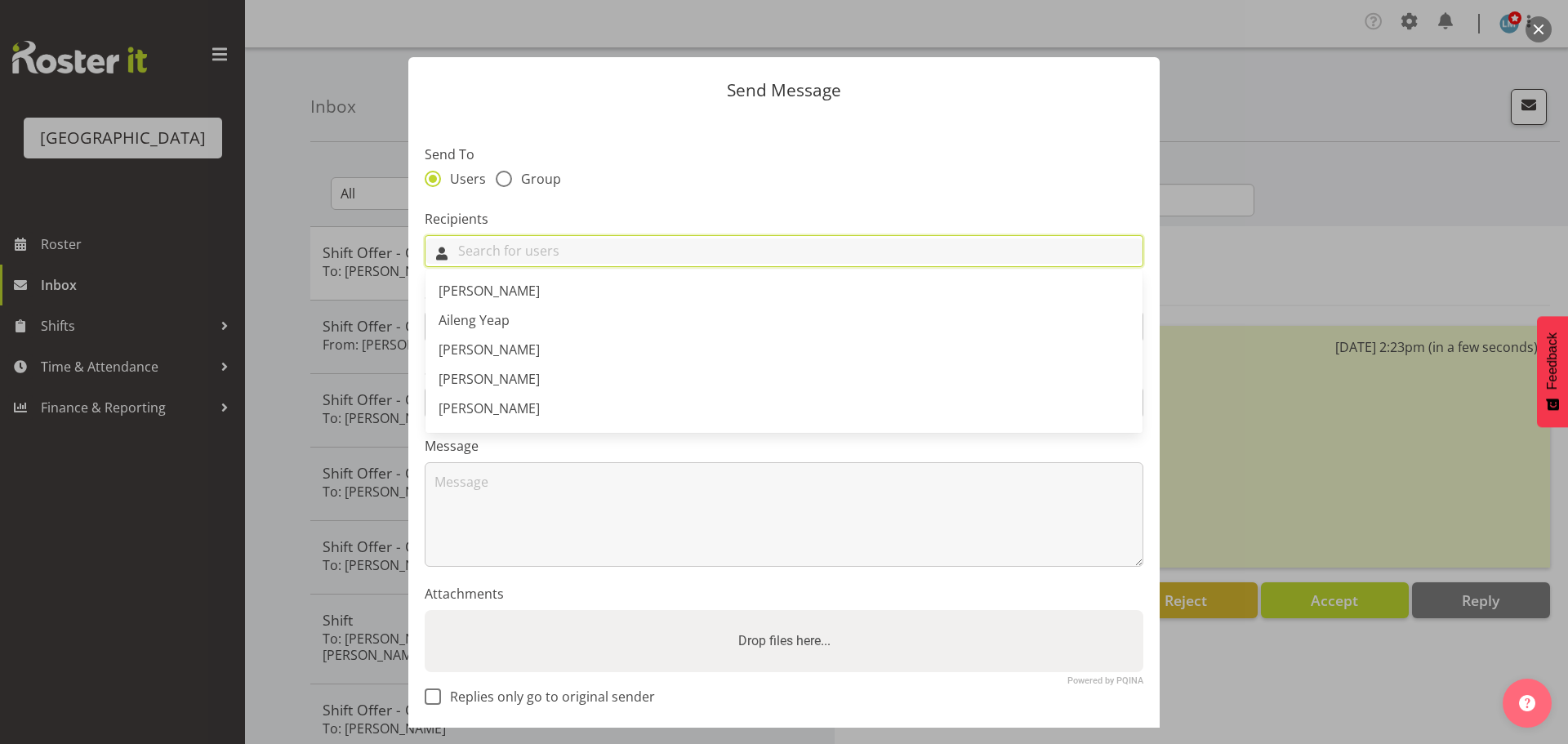
click at [683, 245] on input "text" at bounding box center [784, 251] width 717 height 25
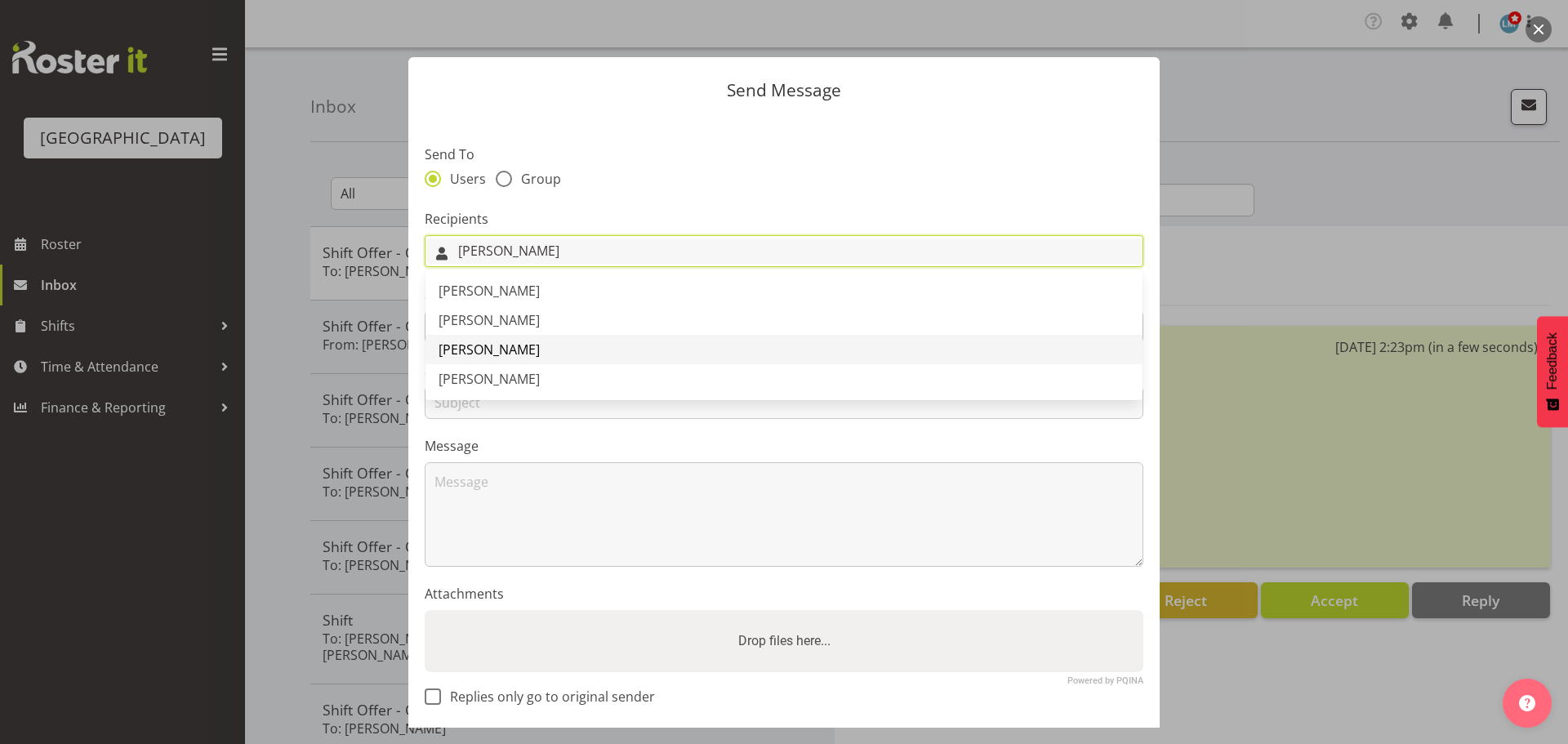
type input "[PERSON_NAME]"
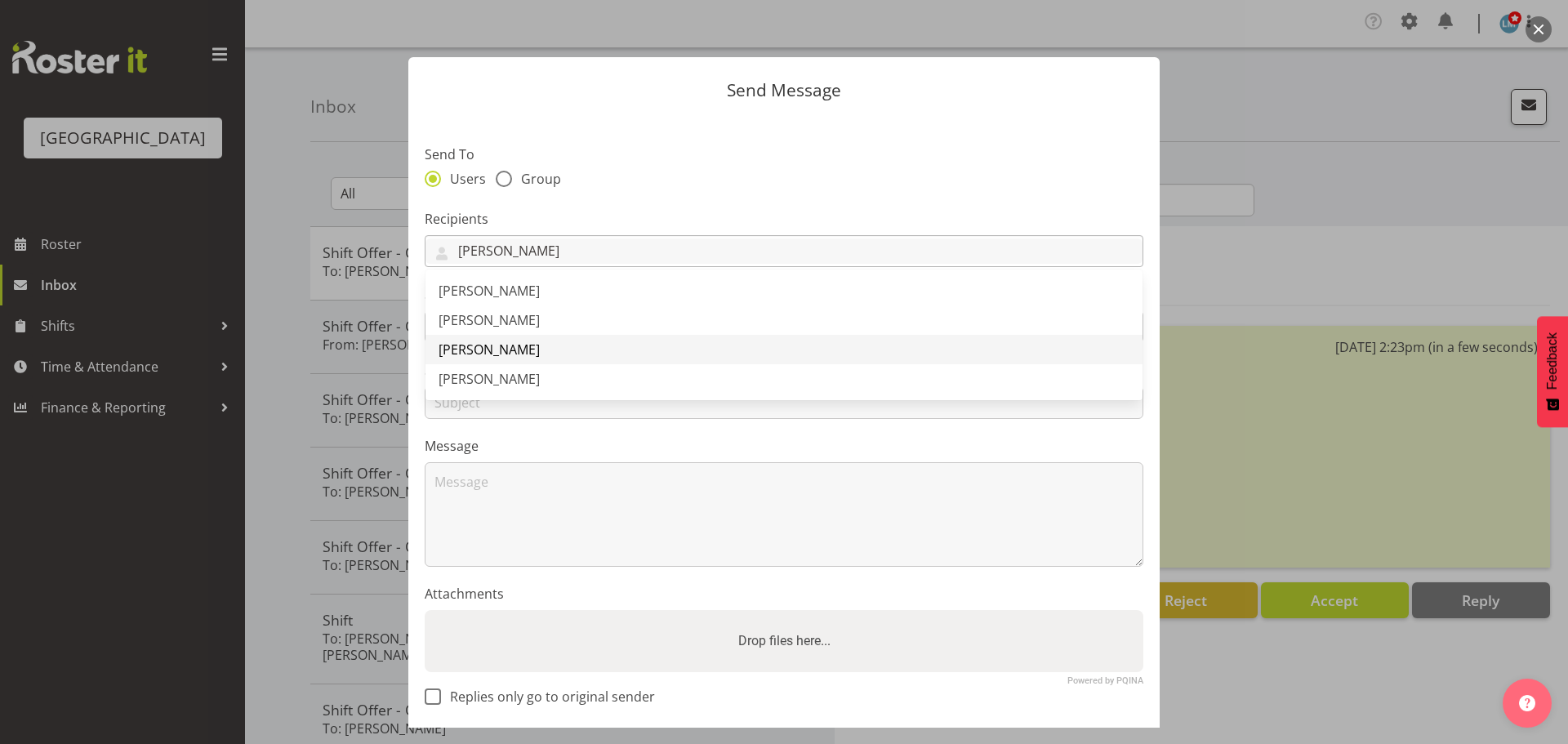
drag, startPoint x: 514, startPoint y: 342, endPoint x: 506, endPoint y: 348, distance: 10.0
click at [512, 344] on span "[PERSON_NAME]" at bounding box center [489, 349] width 101 height 18
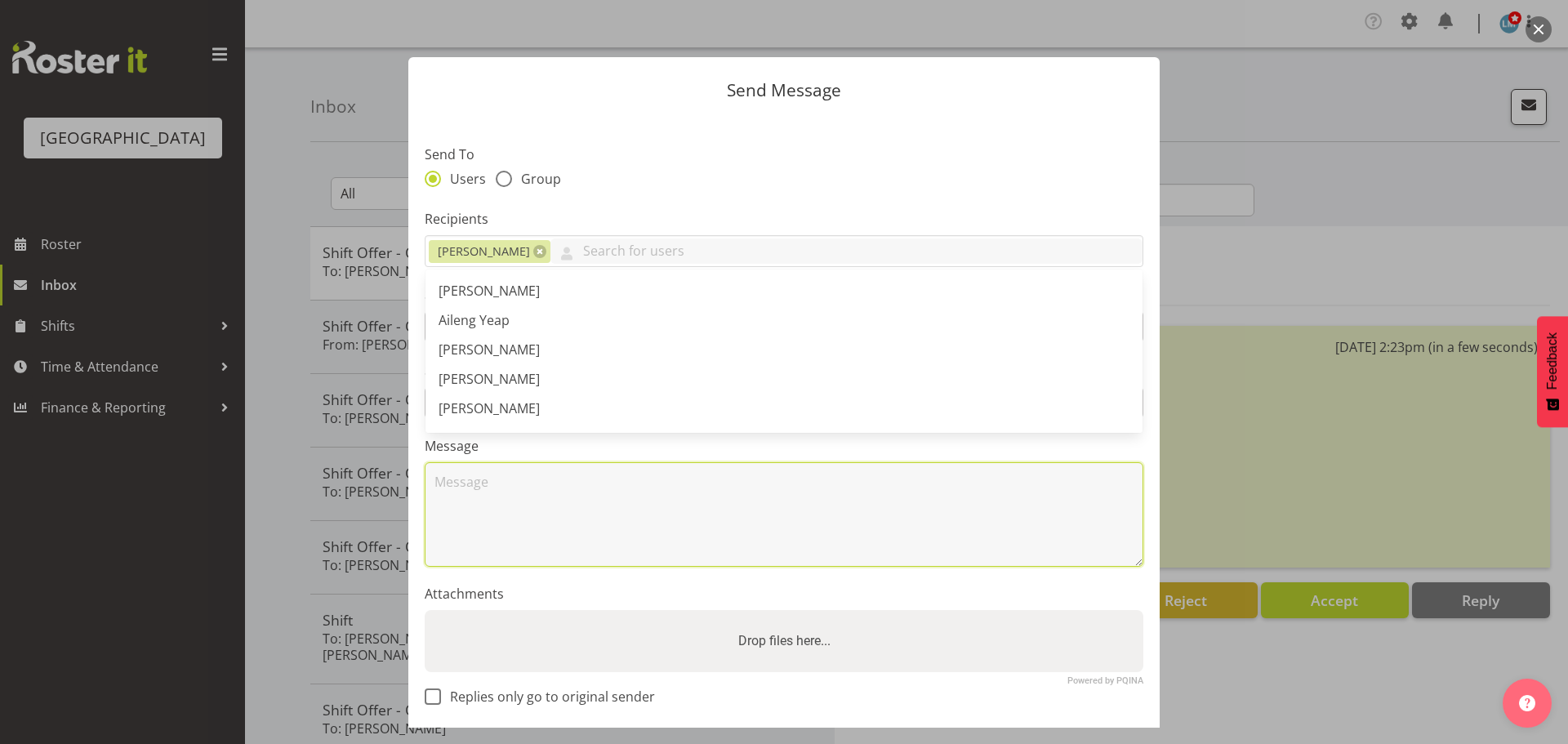
click at [474, 514] on textarea at bounding box center [784, 514] width 719 height 104
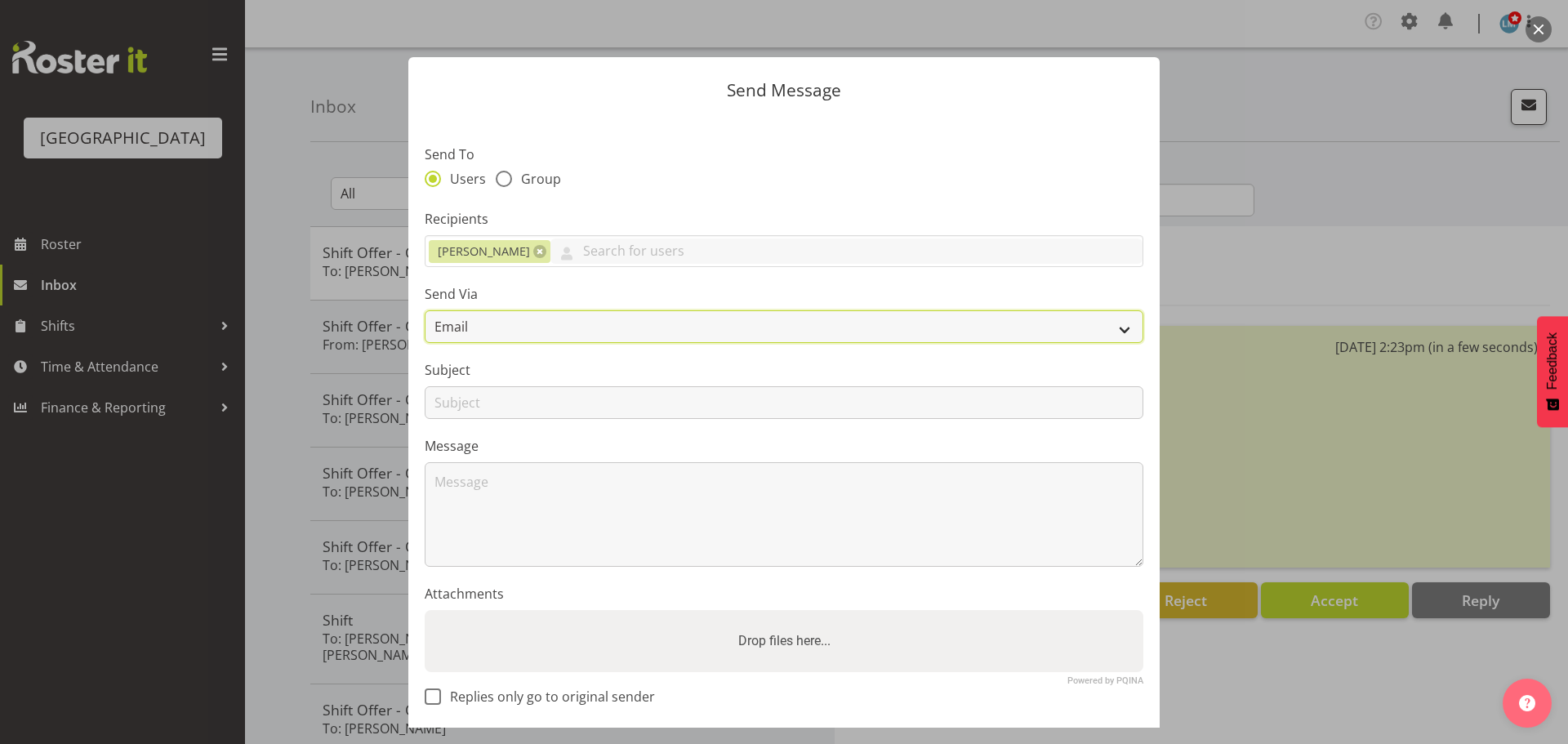
drag, startPoint x: 492, startPoint y: 327, endPoint x: 492, endPoint y: 336, distance: 9.0
click at [492, 329] on select "Email SMS" at bounding box center [784, 326] width 719 height 33
select select "sms"
click at [425, 310] on select "Email SMS" at bounding box center [784, 326] width 719 height 33
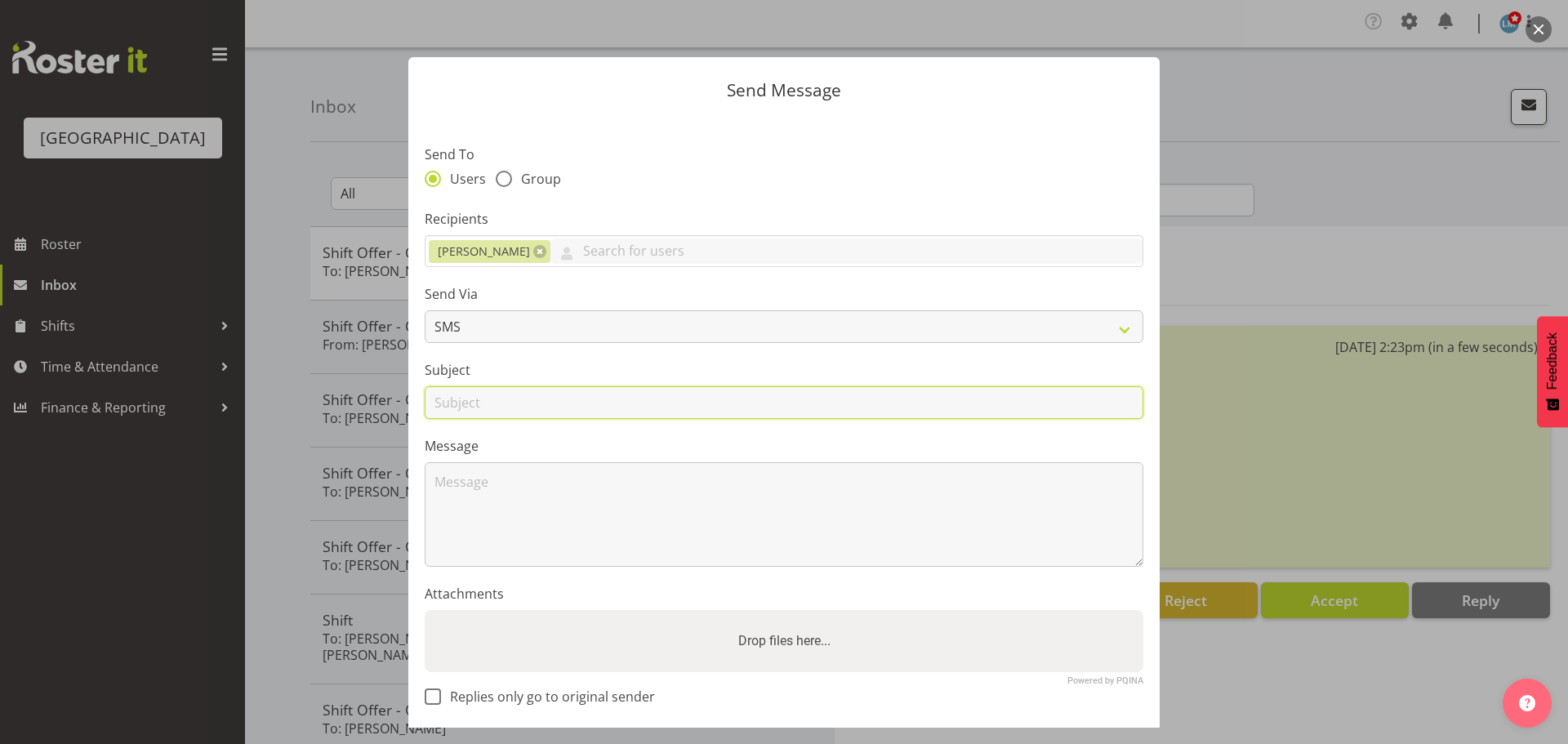
drag, startPoint x: 472, startPoint y: 399, endPoint x: 498, endPoint y: 399, distance: 26.0
click at [474, 399] on input "text" at bounding box center [784, 403] width 719 height 33
type input "Shift"
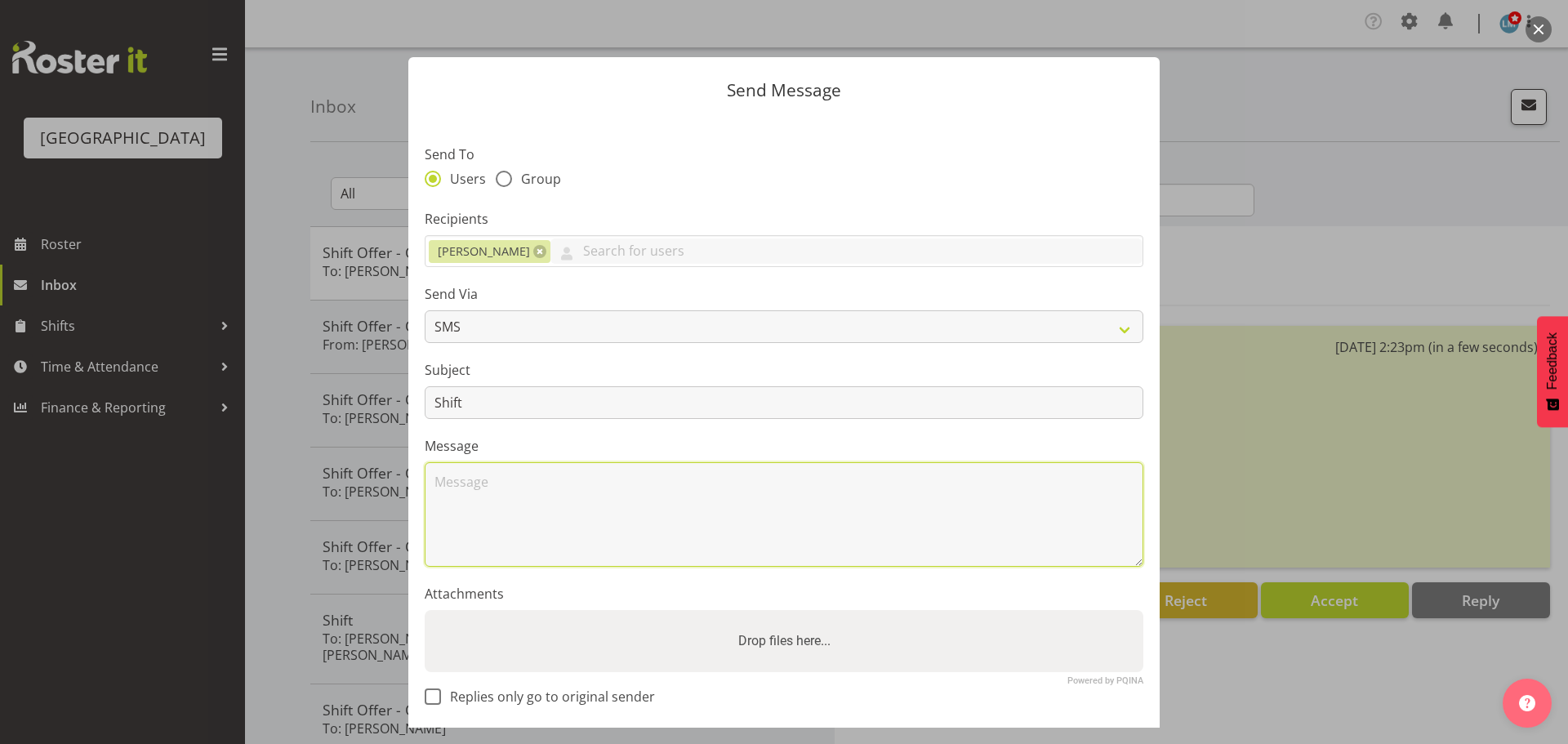
click at [488, 514] on textarea at bounding box center [784, 514] width 719 height 104
click at [756, 480] on textarea "Hi [PERSON_NAME] Are you able to work 7-1pm [DATE] please." at bounding box center [784, 514] width 719 height 104
click at [886, 486] on textarea "Hi [PERSON_NAME] Are you able to work 7-1pm [DATE][DATE] please." at bounding box center [784, 514] width 719 height 104
click at [844, 478] on textarea "Hi [PERSON_NAME] Are you able to work 7-1pm [DATE][DATE] please? Roster Team" at bounding box center [784, 514] width 719 height 104
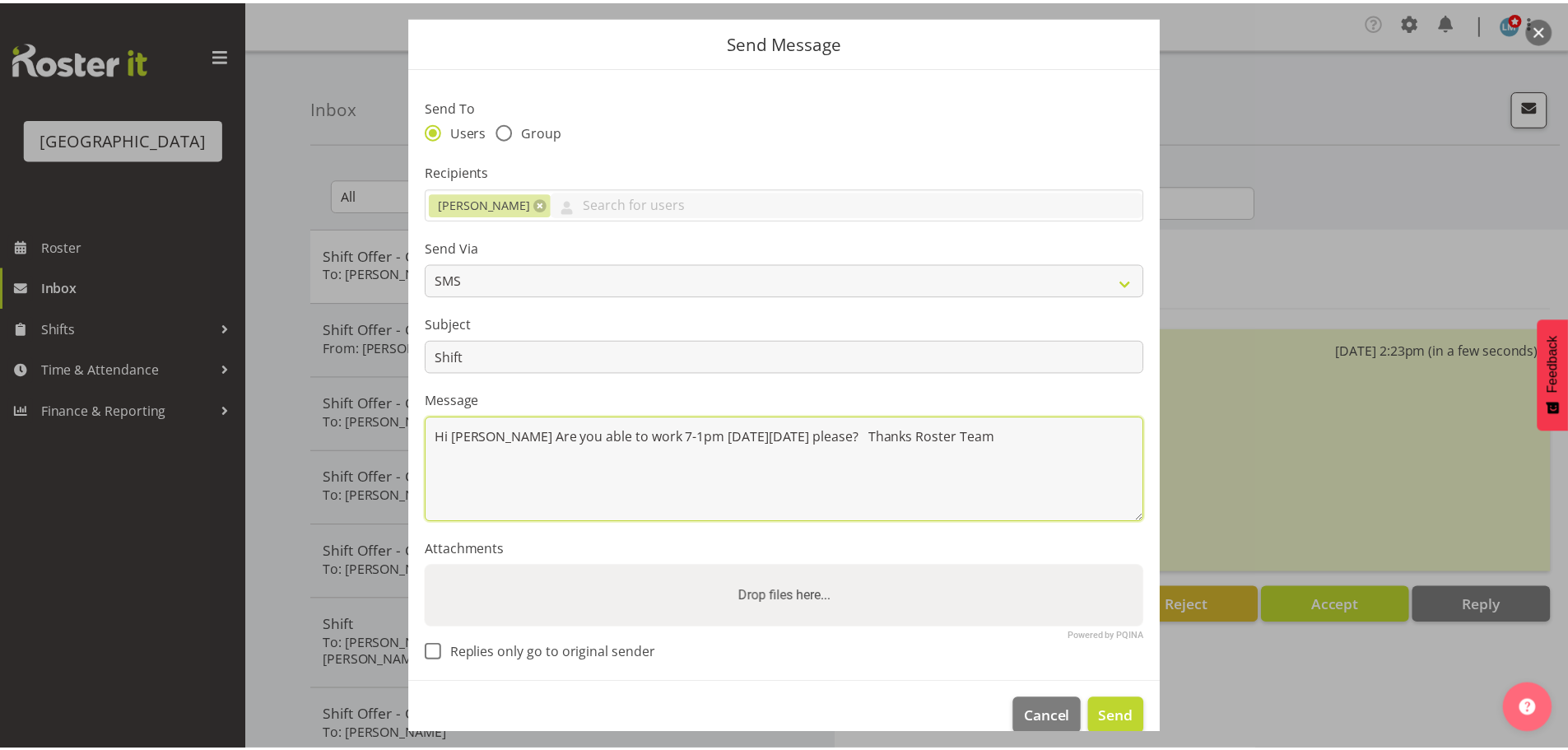
scroll to position [75, 0]
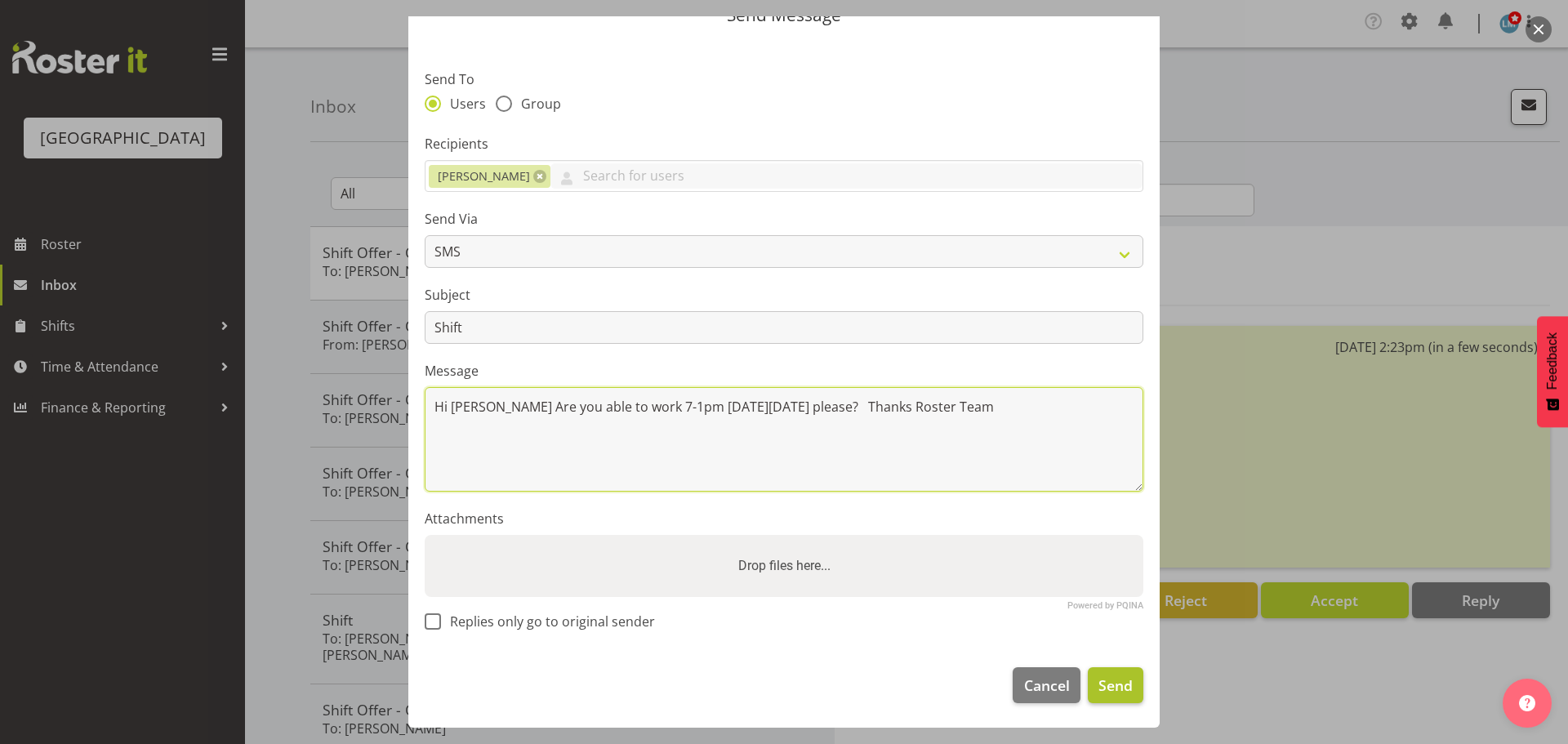
type textarea "Hi [PERSON_NAME] Are you able to work 7-1pm [DATE][DATE] please? Thanks Roster …"
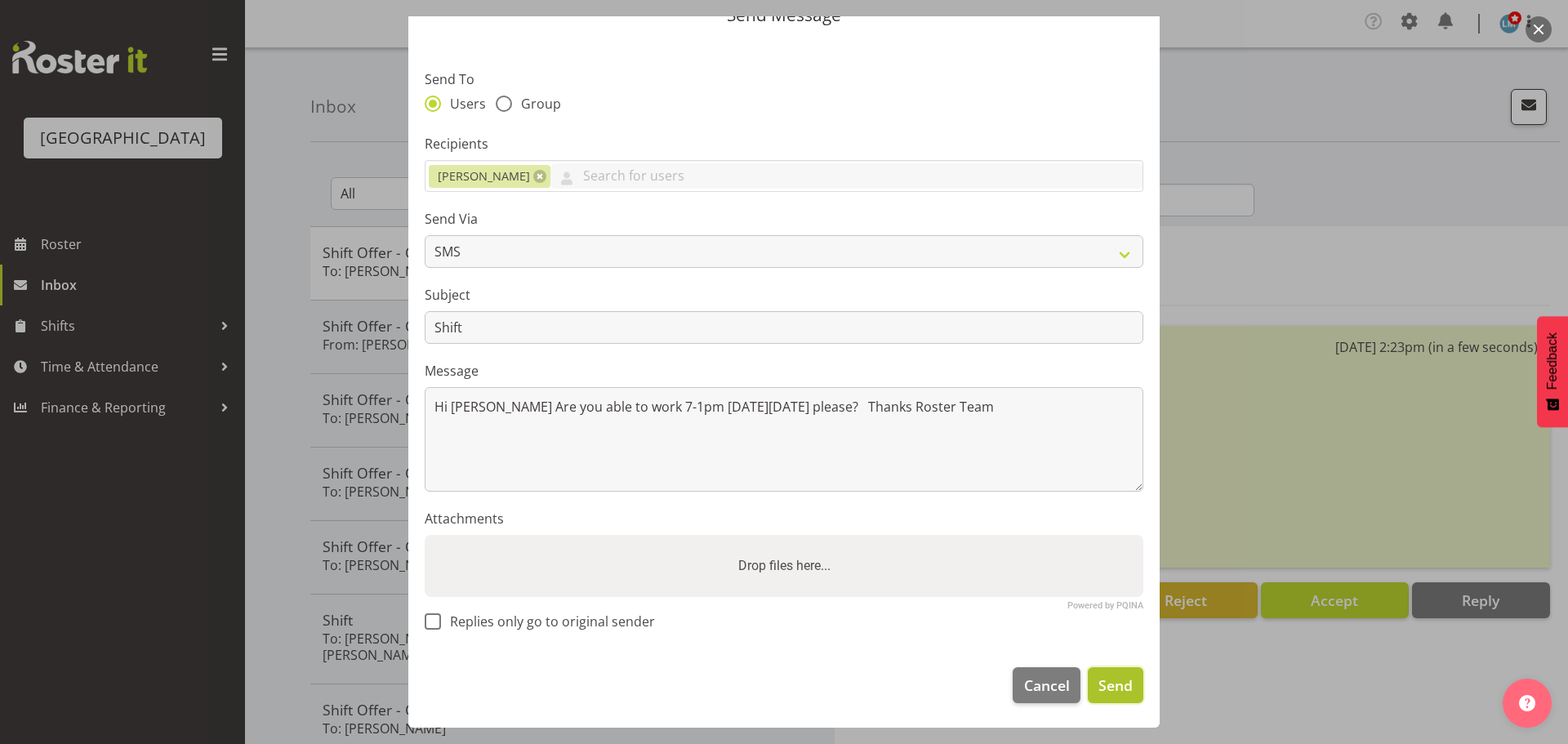
click at [1103, 684] on span "Send" at bounding box center [1116, 684] width 34 height 21
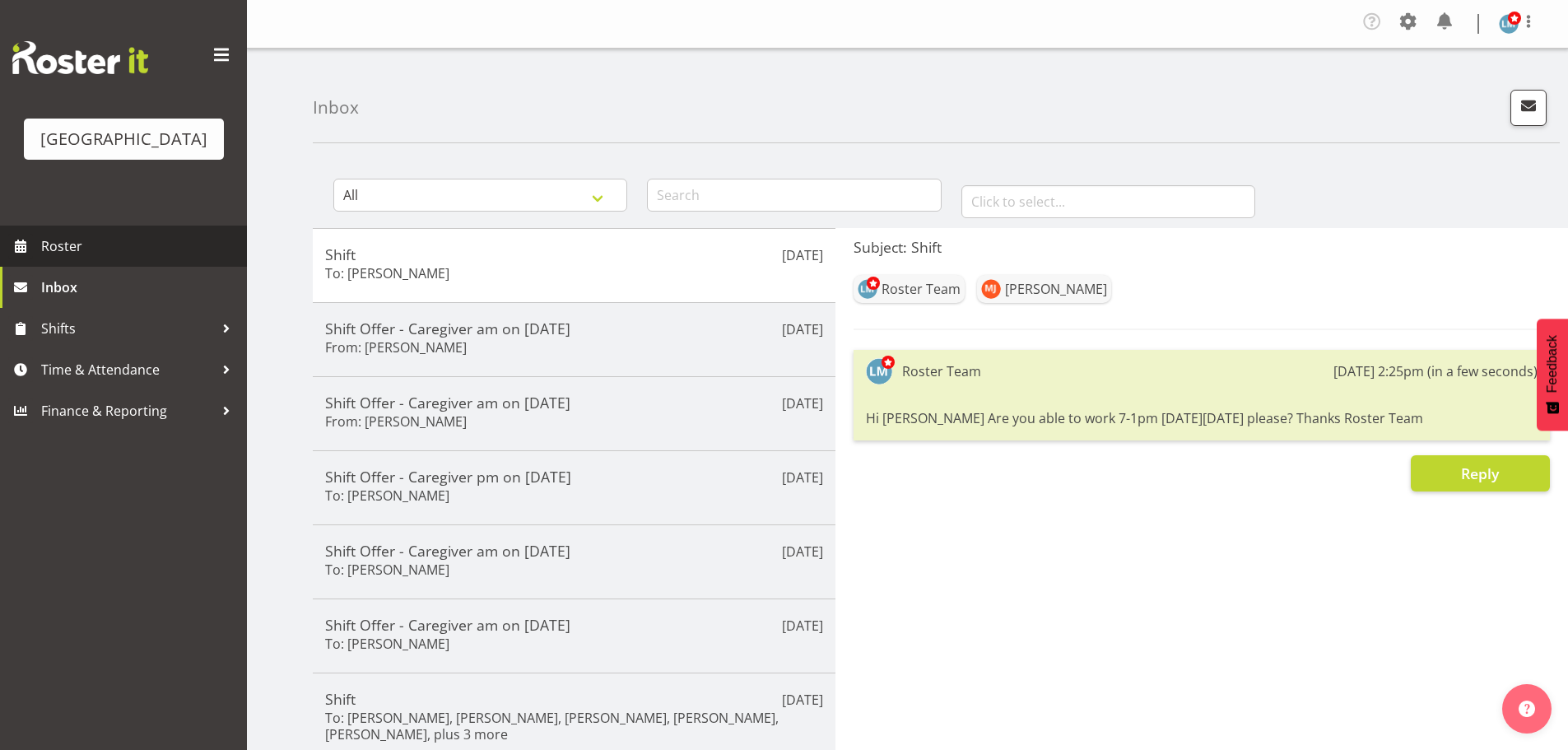
click at [73, 258] on span "Roster" at bounding box center [140, 246] width 197 height 25
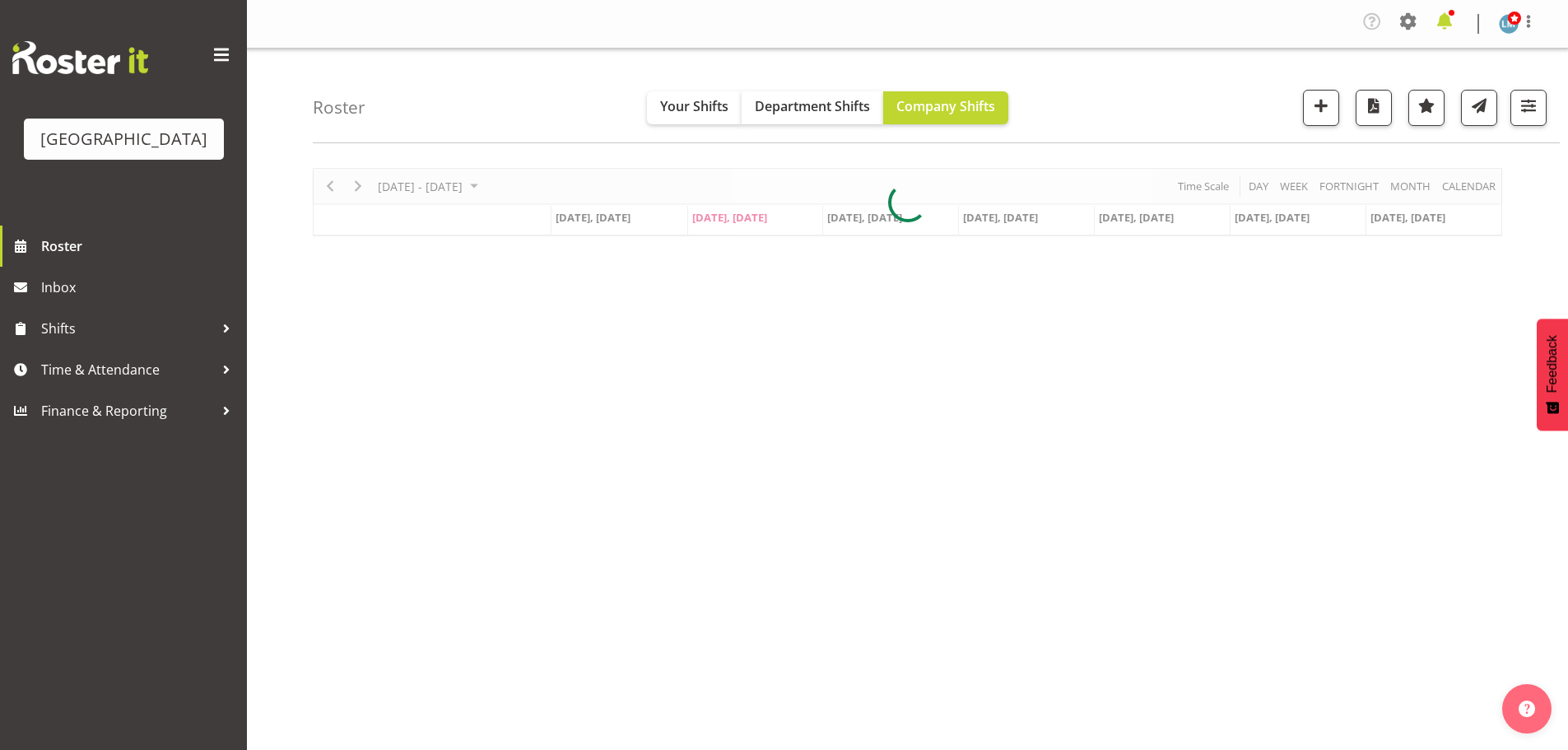
click at [1445, 25] on span at bounding box center [1443, 21] width 26 height 26
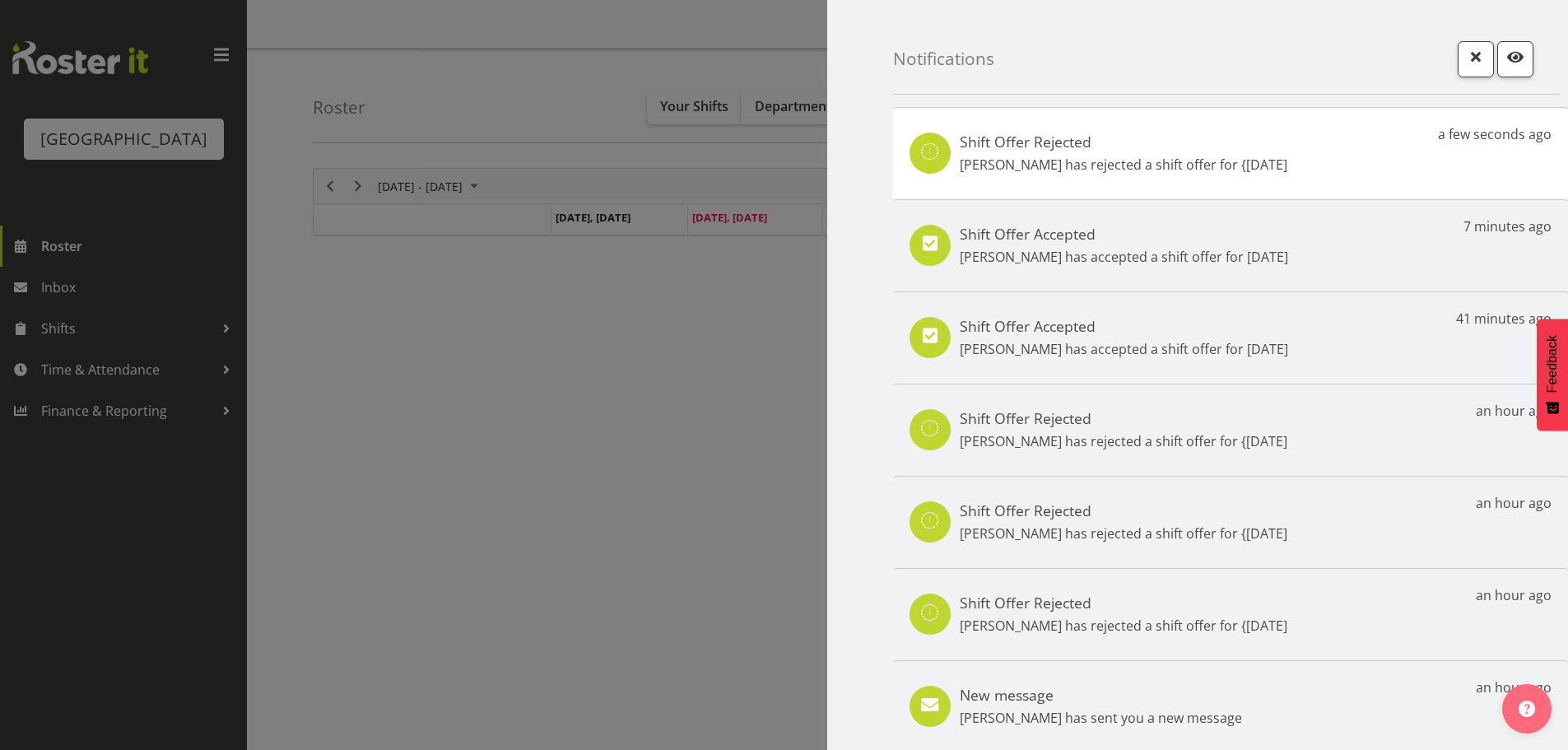
click at [64, 278] on div at bounding box center [784, 375] width 1568 height 750
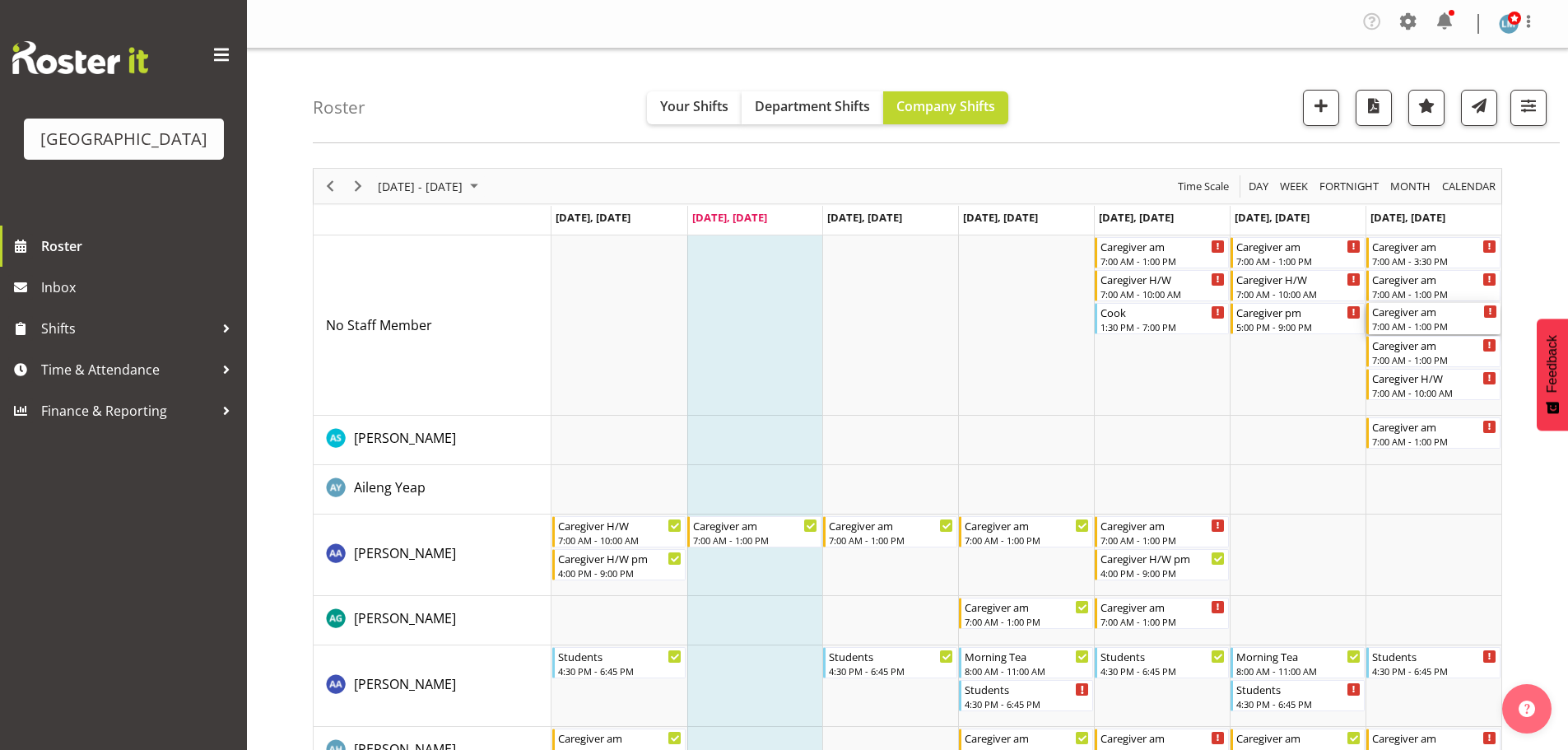
click at [1464, 327] on div "7:00 AM - 1:00 PM" at bounding box center [1435, 326] width 125 height 14
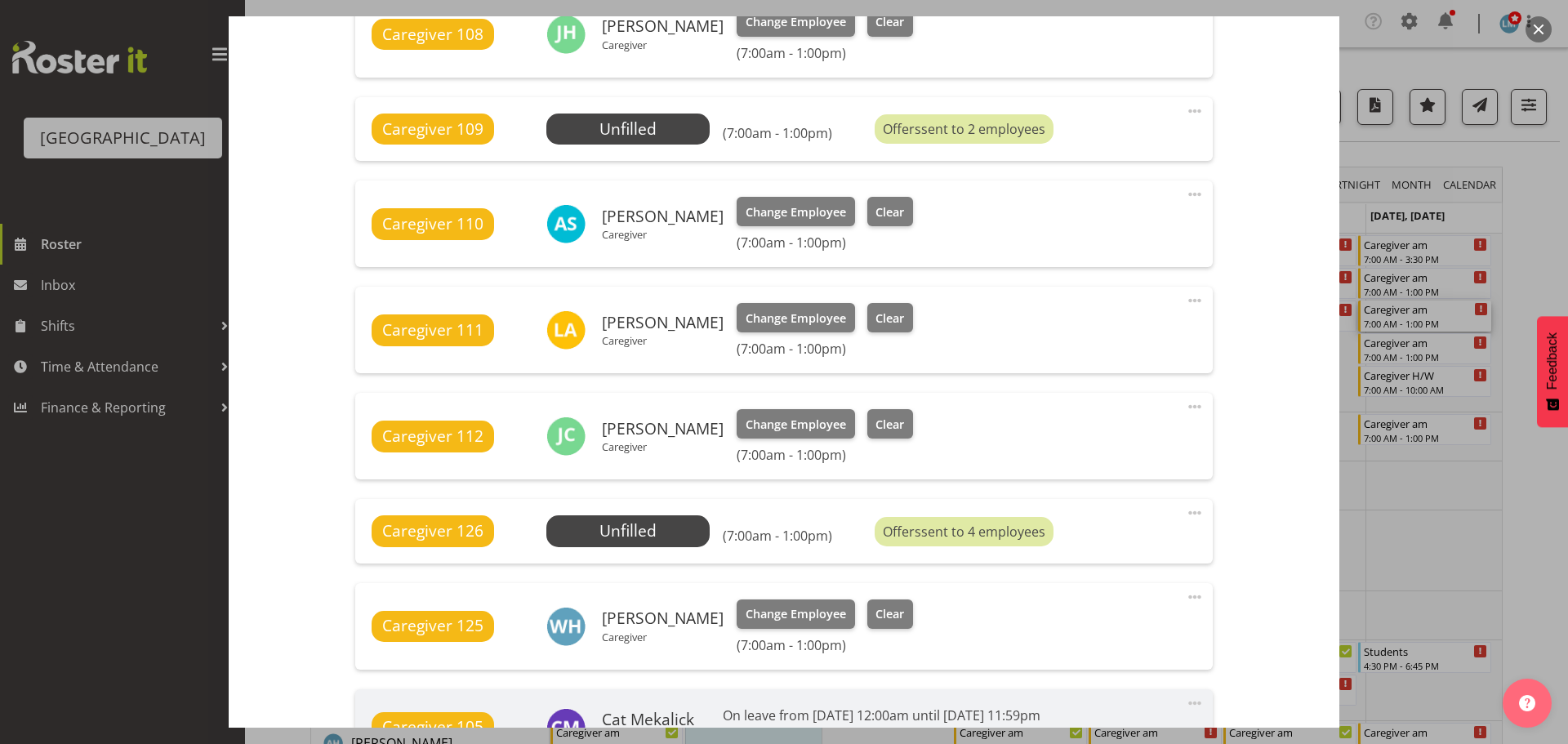
scroll to position [817, 0]
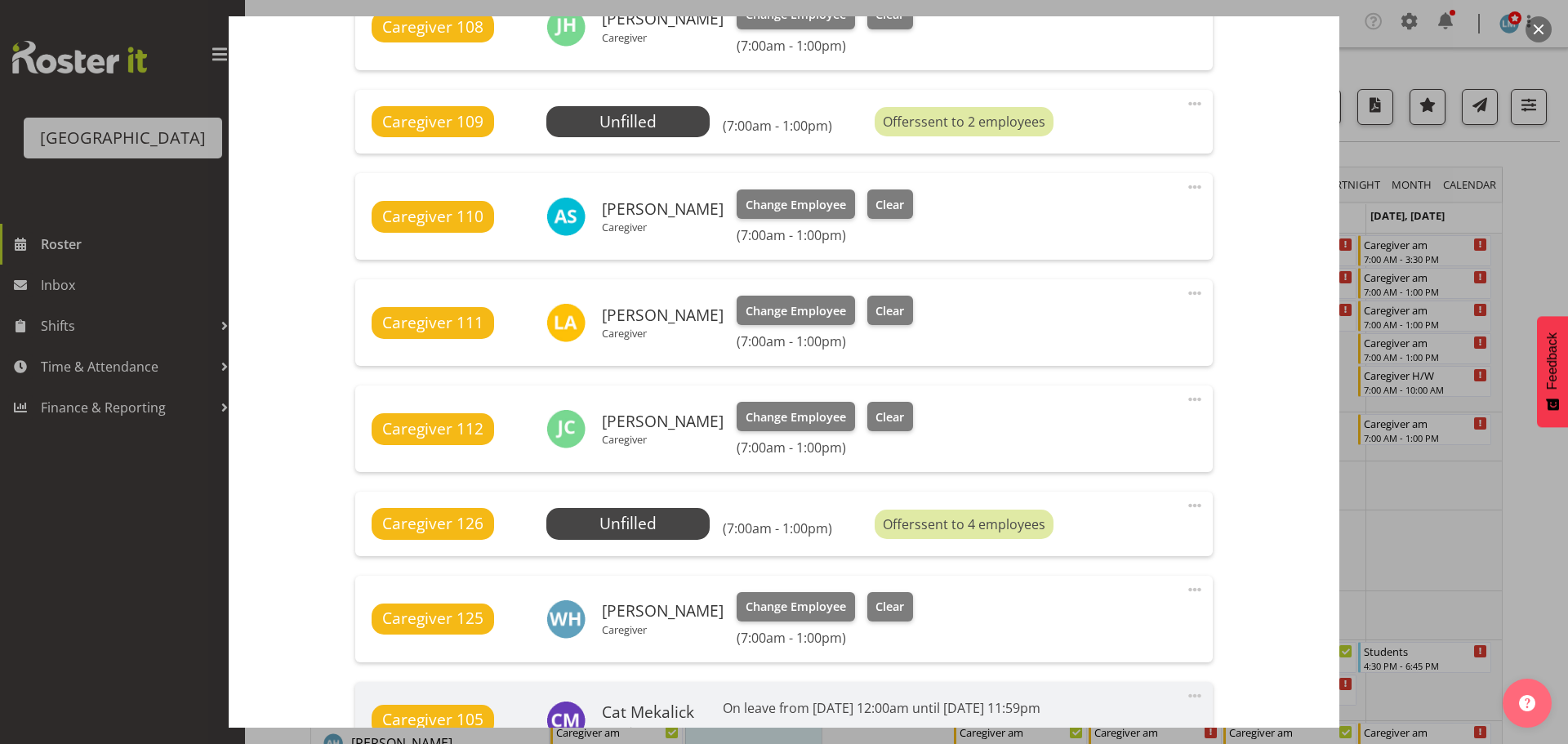
click at [1521, 211] on div at bounding box center [784, 372] width 1568 height 744
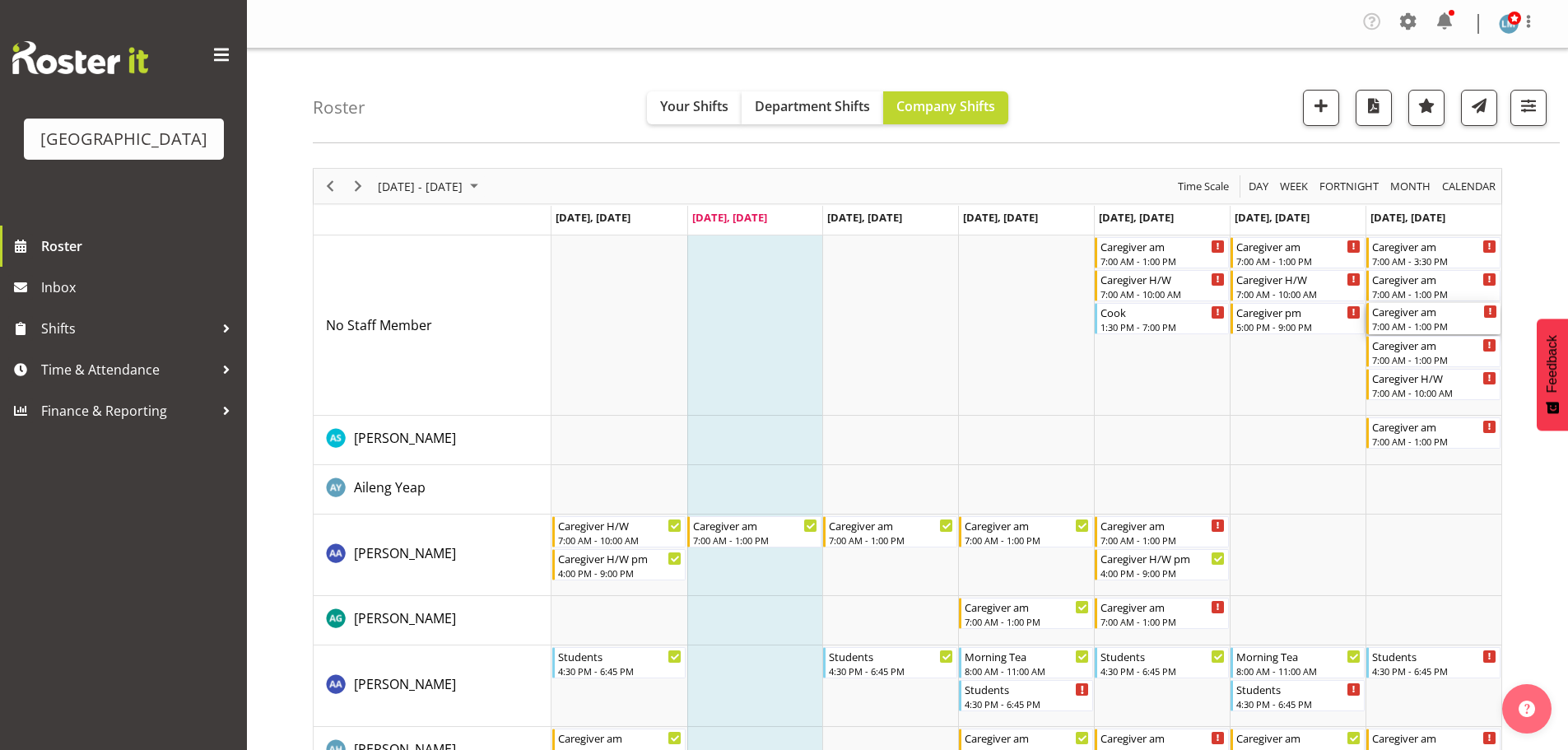
click at [1452, 325] on div "7:00 AM - 1:00 PM" at bounding box center [1435, 326] width 125 height 14
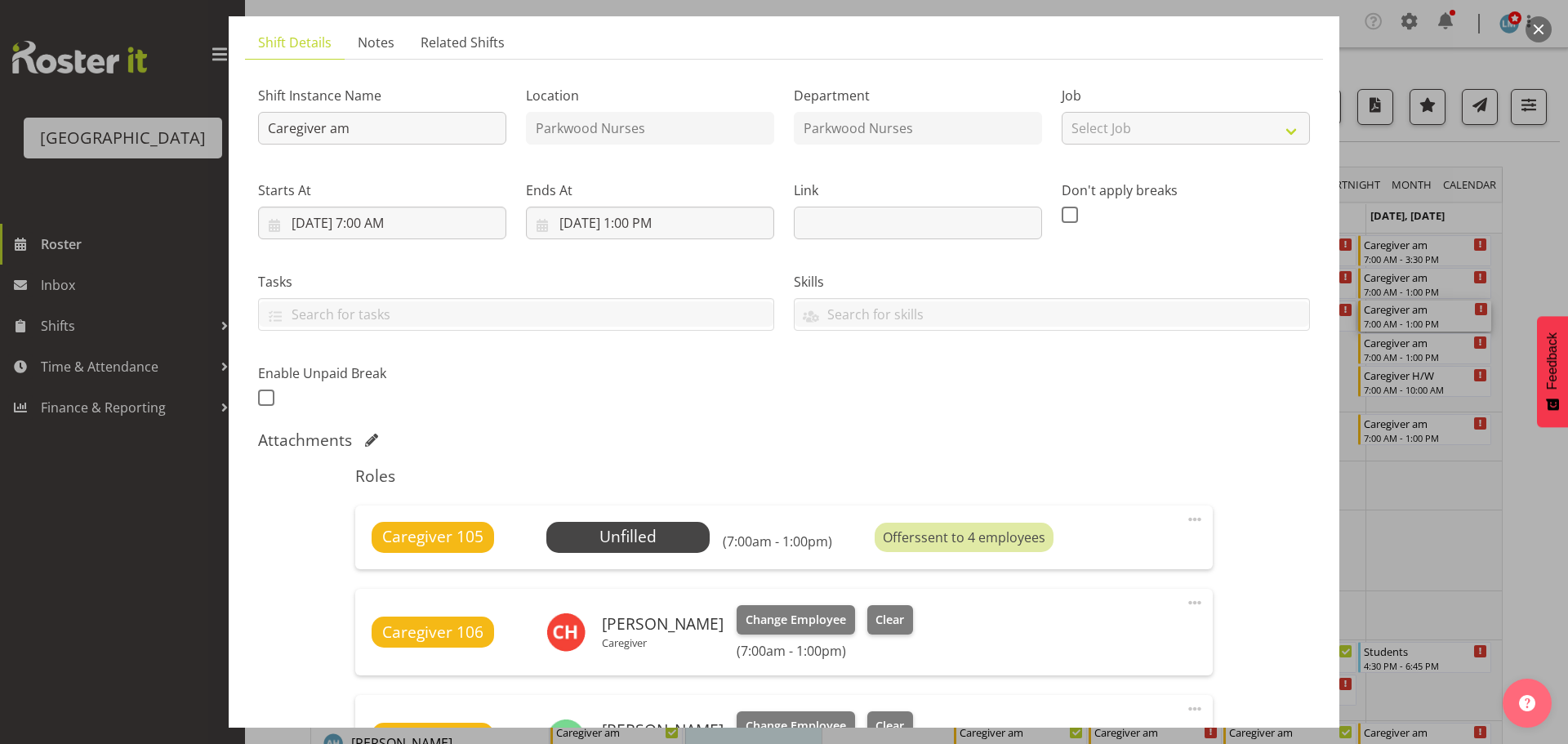
scroll to position [327, 0]
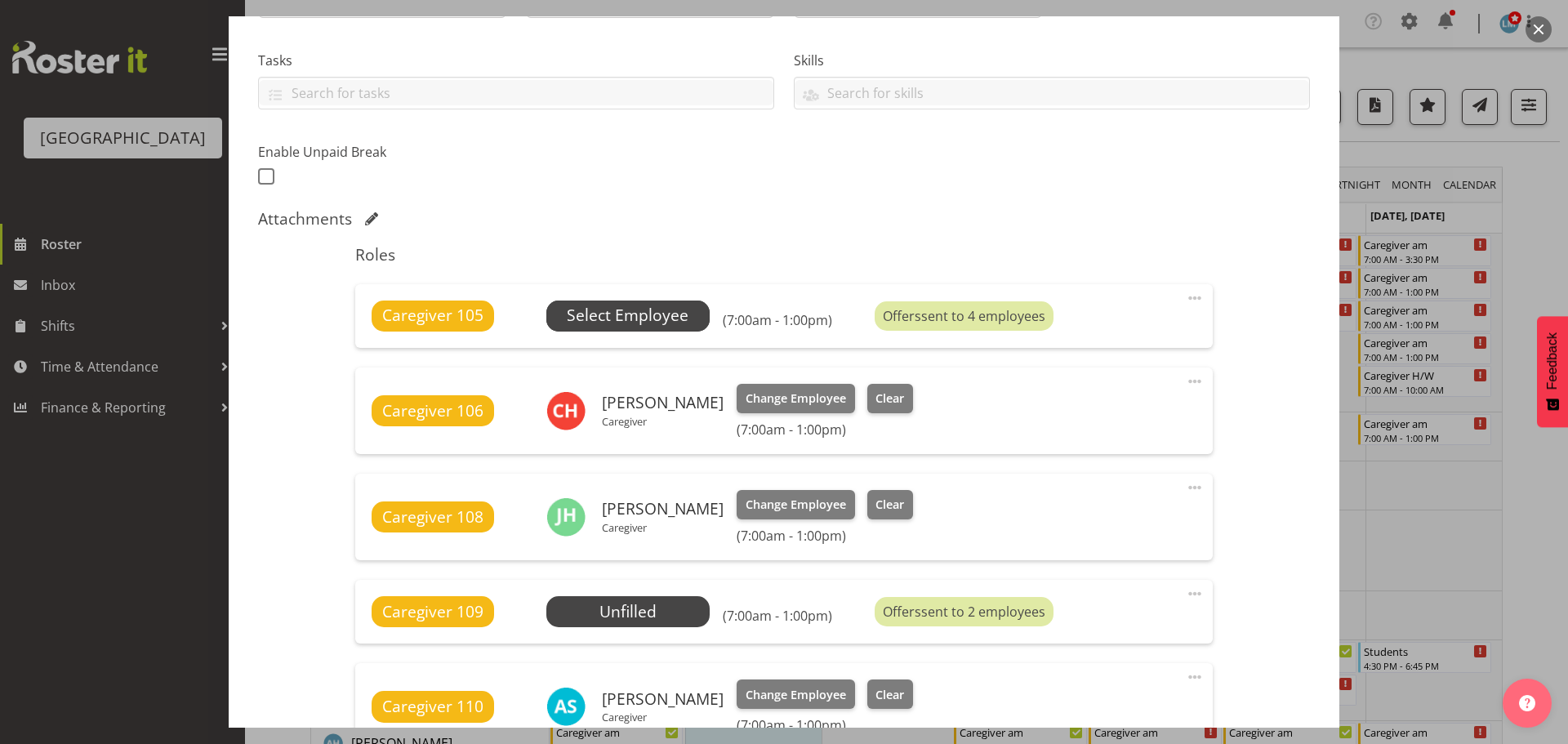
click at [663, 312] on span "Select Employee" at bounding box center [627, 315] width 122 height 24
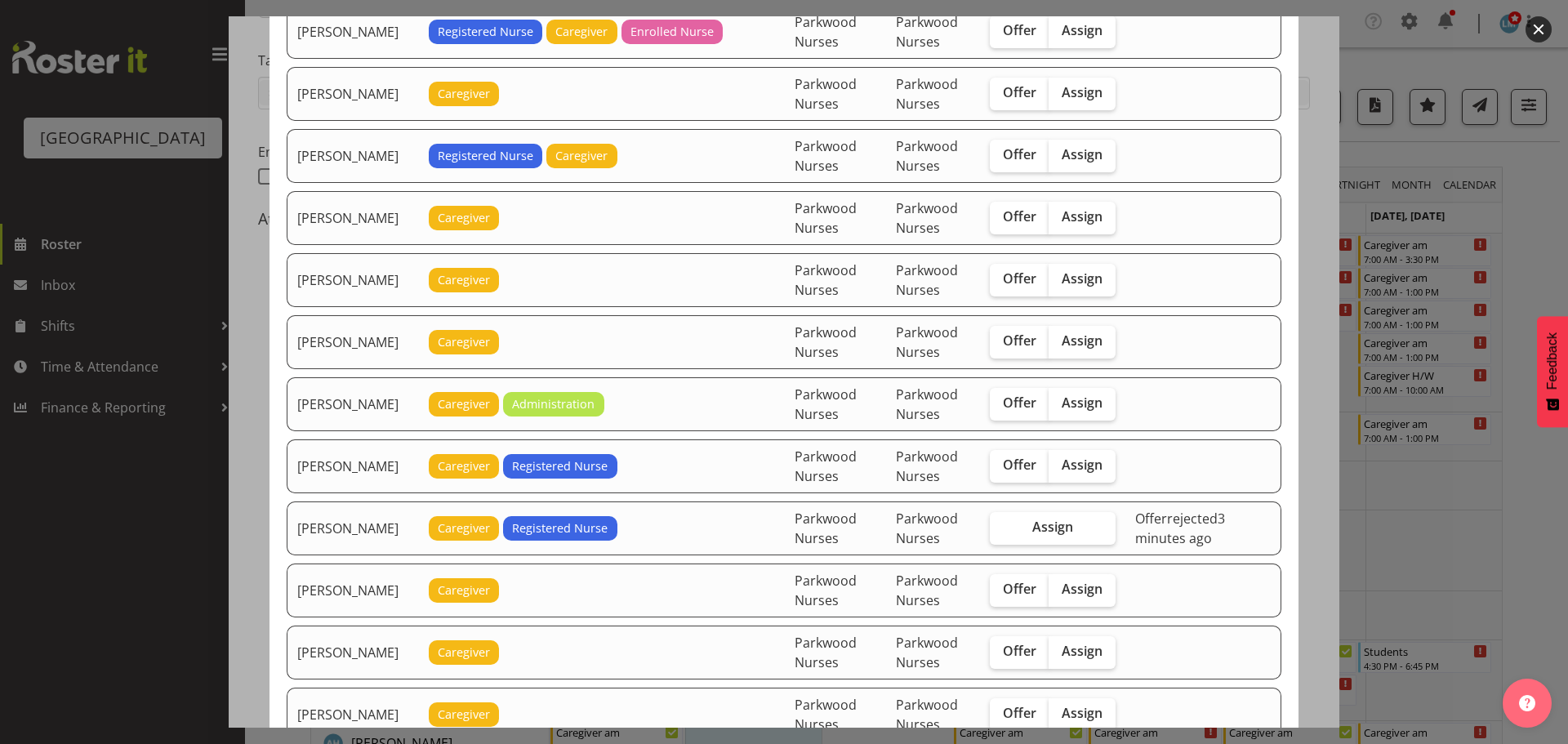
scroll to position [1225, 0]
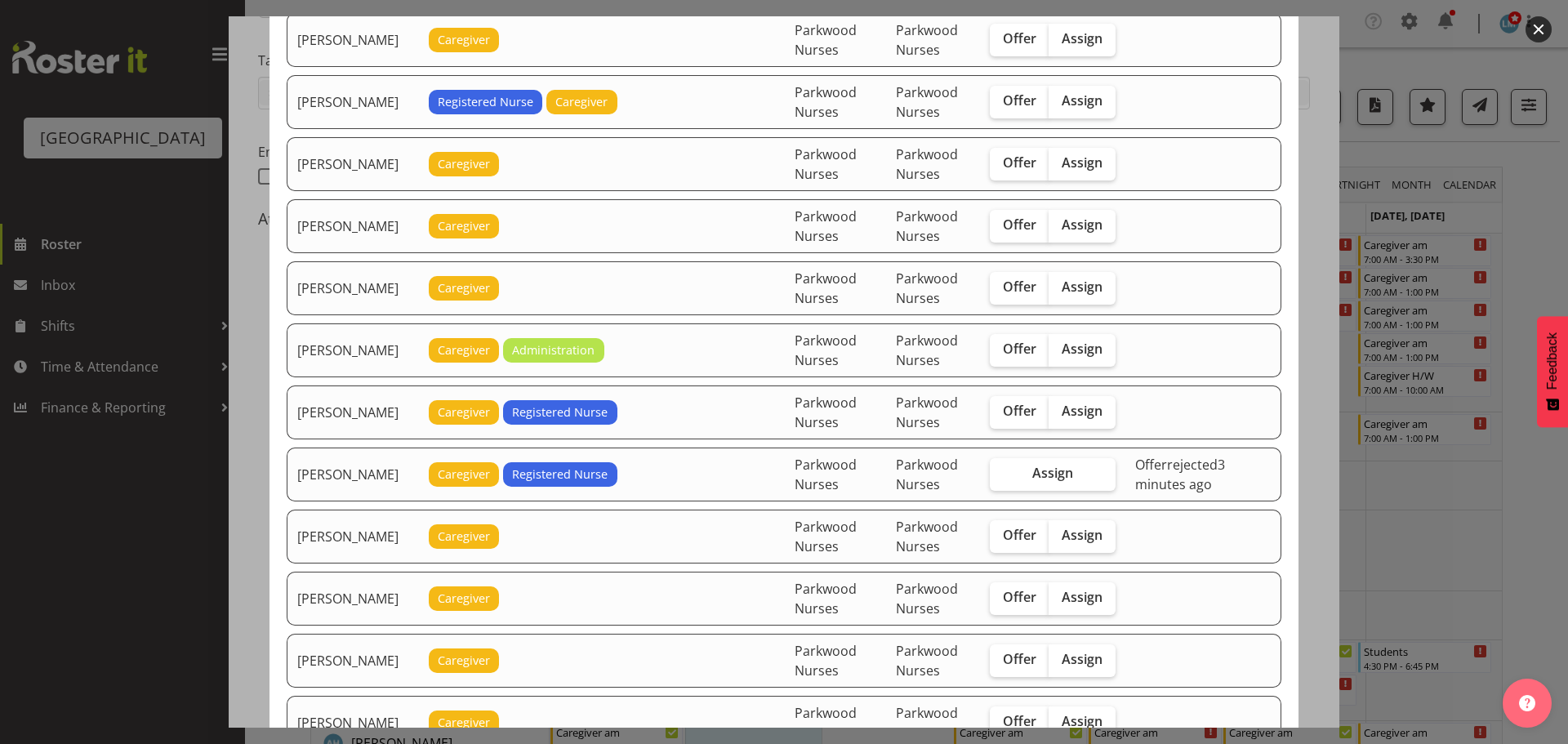
drag, startPoint x: 1053, startPoint y: 590, endPoint x: 1043, endPoint y: 632, distance: 43.2
click at [1049, 590] on label "Offer" at bounding box center [1019, 599] width 60 height 33
click at [1000, 592] on input "Offer" at bounding box center [995, 597] width 11 height 11
checkbox input "true"
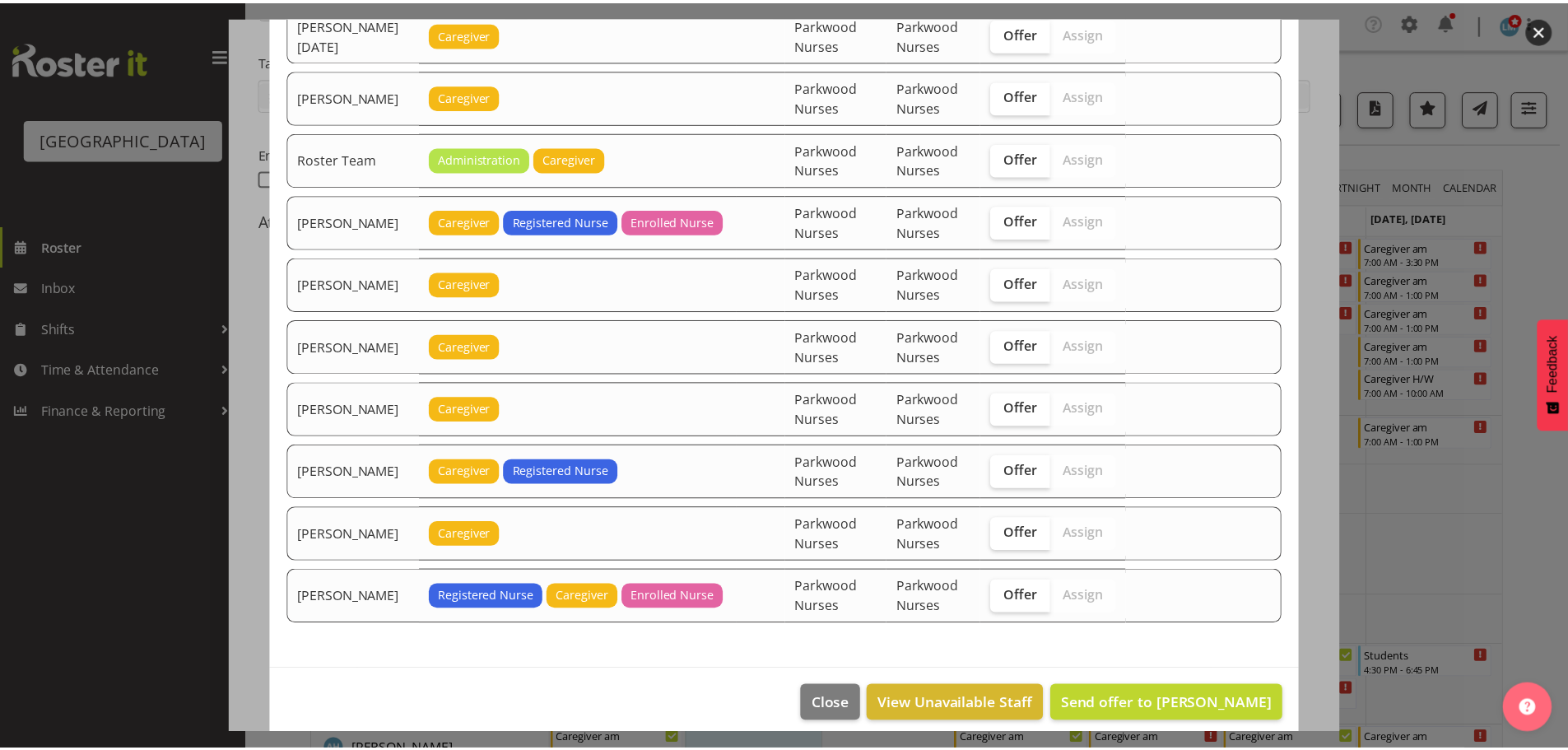
scroll to position [2319, 0]
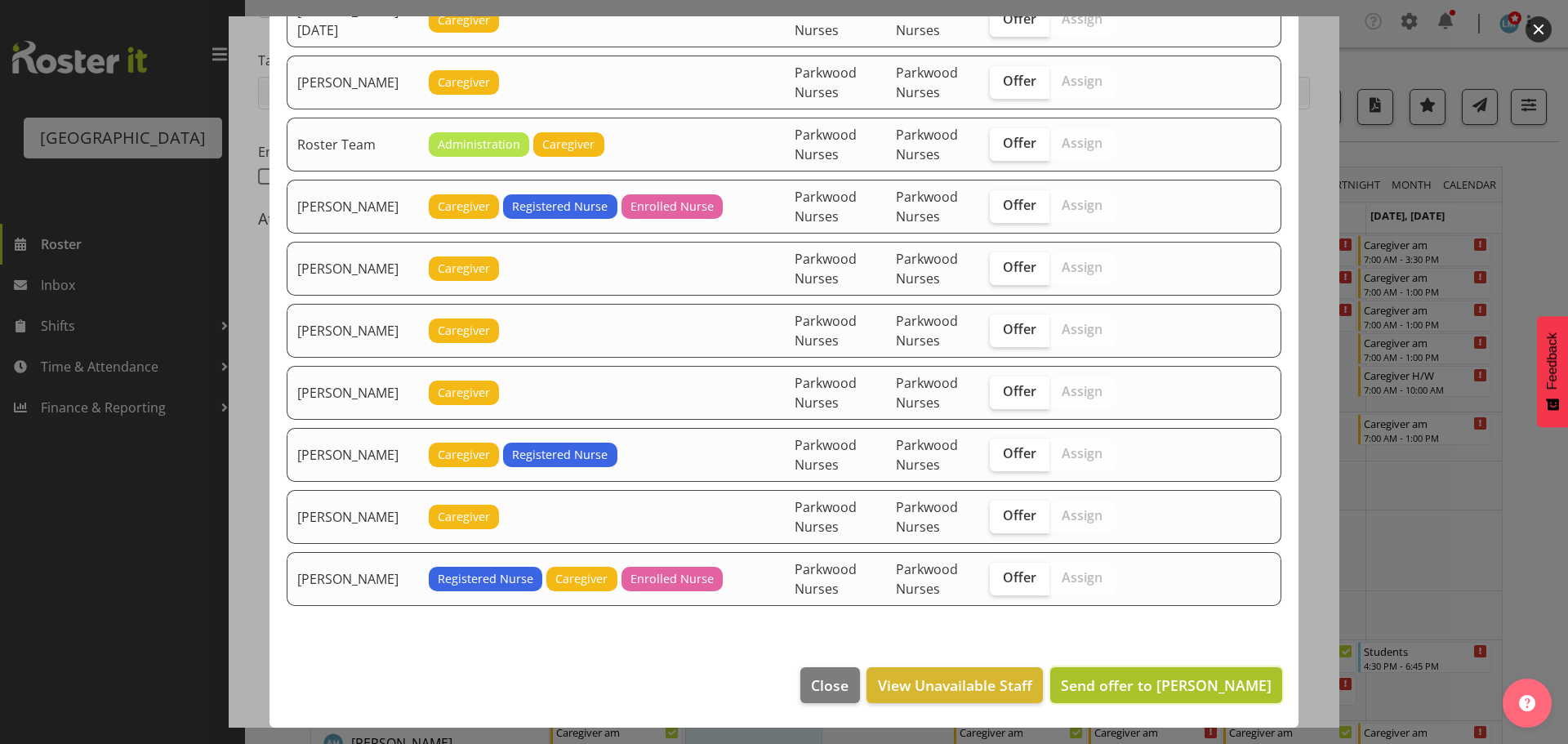
click at [1189, 697] on button "Send offer to Mandy Robertson" at bounding box center [1166, 685] width 232 height 36
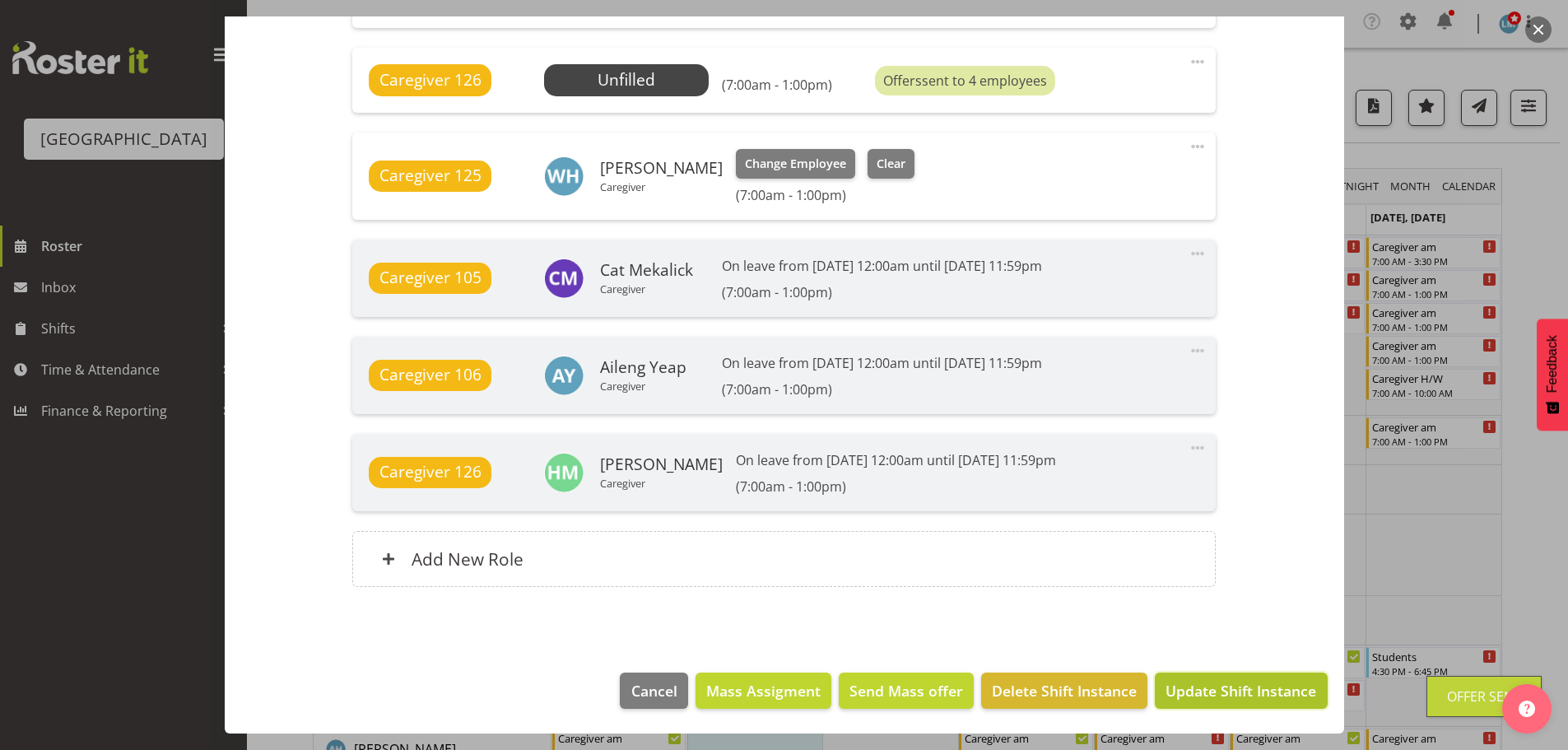
click at [1206, 699] on span "Update Shift Instance" at bounding box center [1241, 690] width 151 height 21
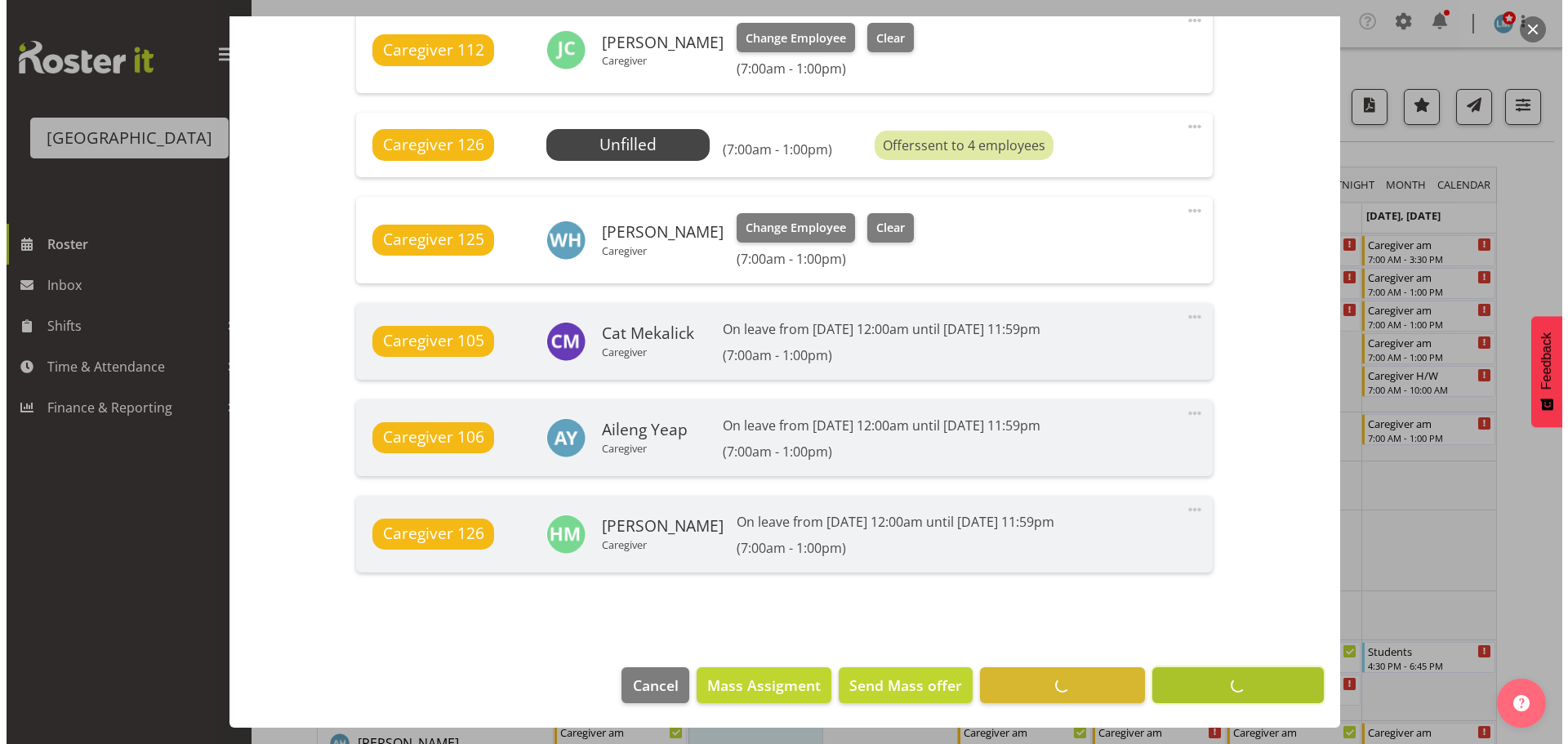
scroll to position [1195, 0]
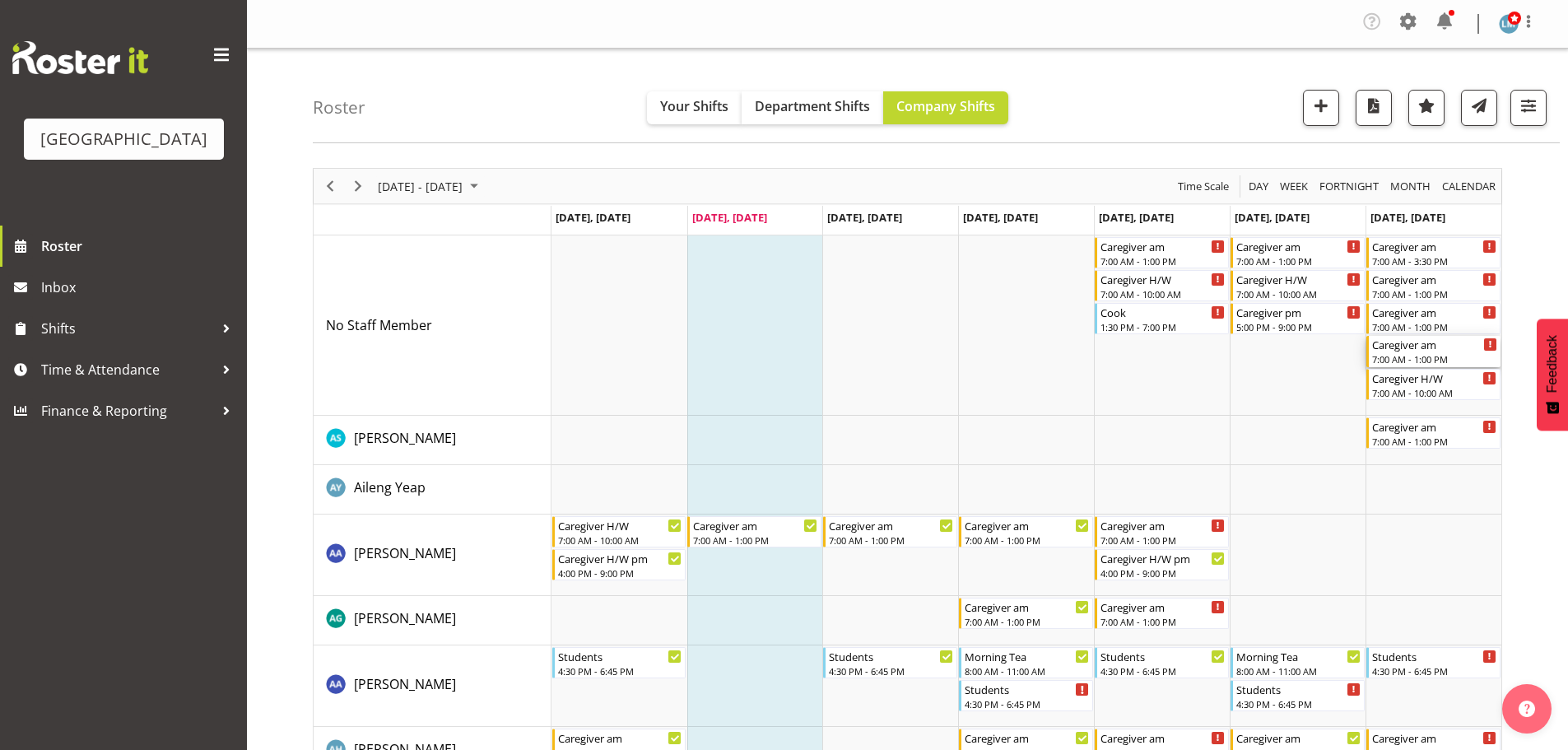
click at [1458, 345] on div "Caregiver am" at bounding box center [1435, 343] width 125 height 16
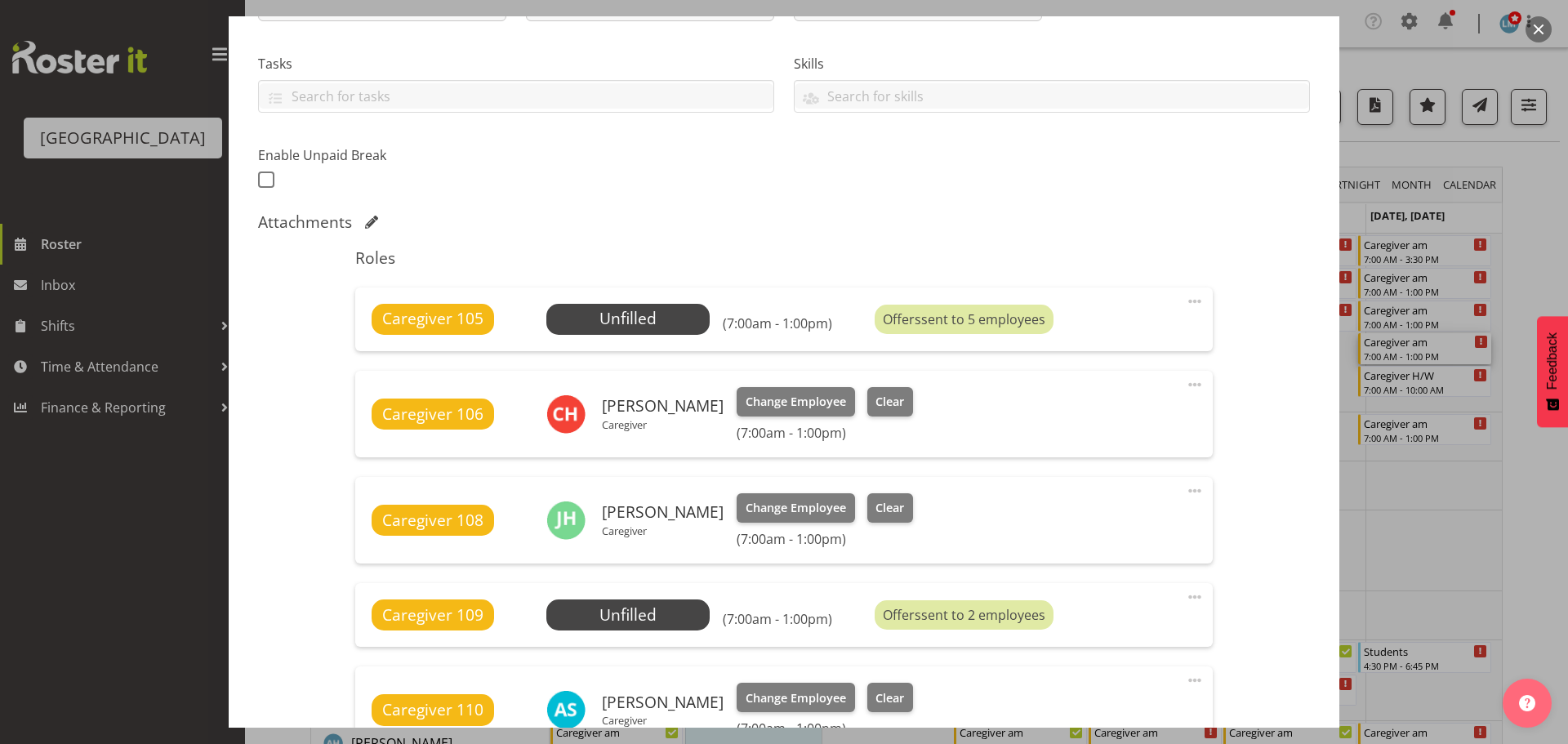
scroll to position [327, 0]
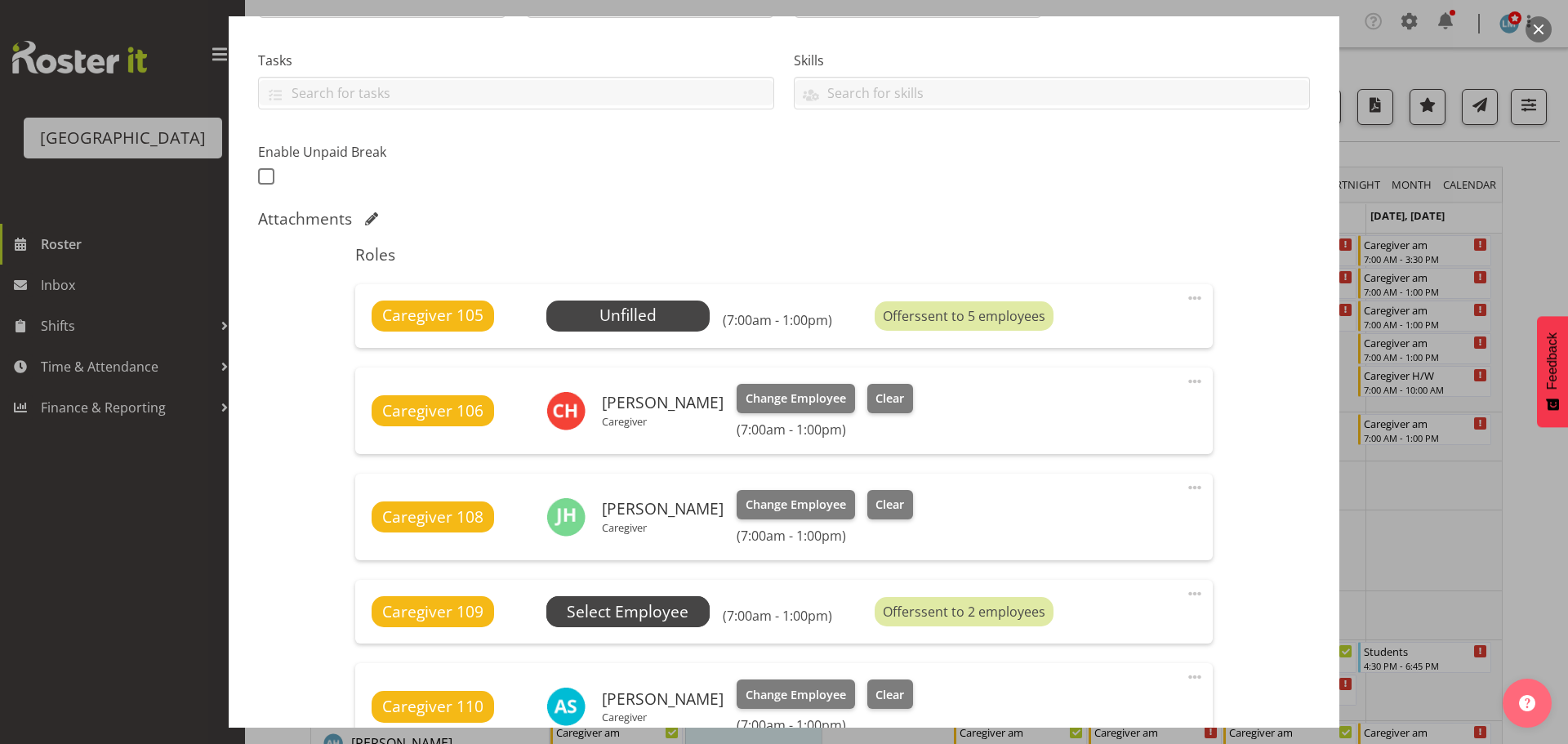
click at [594, 610] on span "Select Employee" at bounding box center [627, 612] width 122 height 24
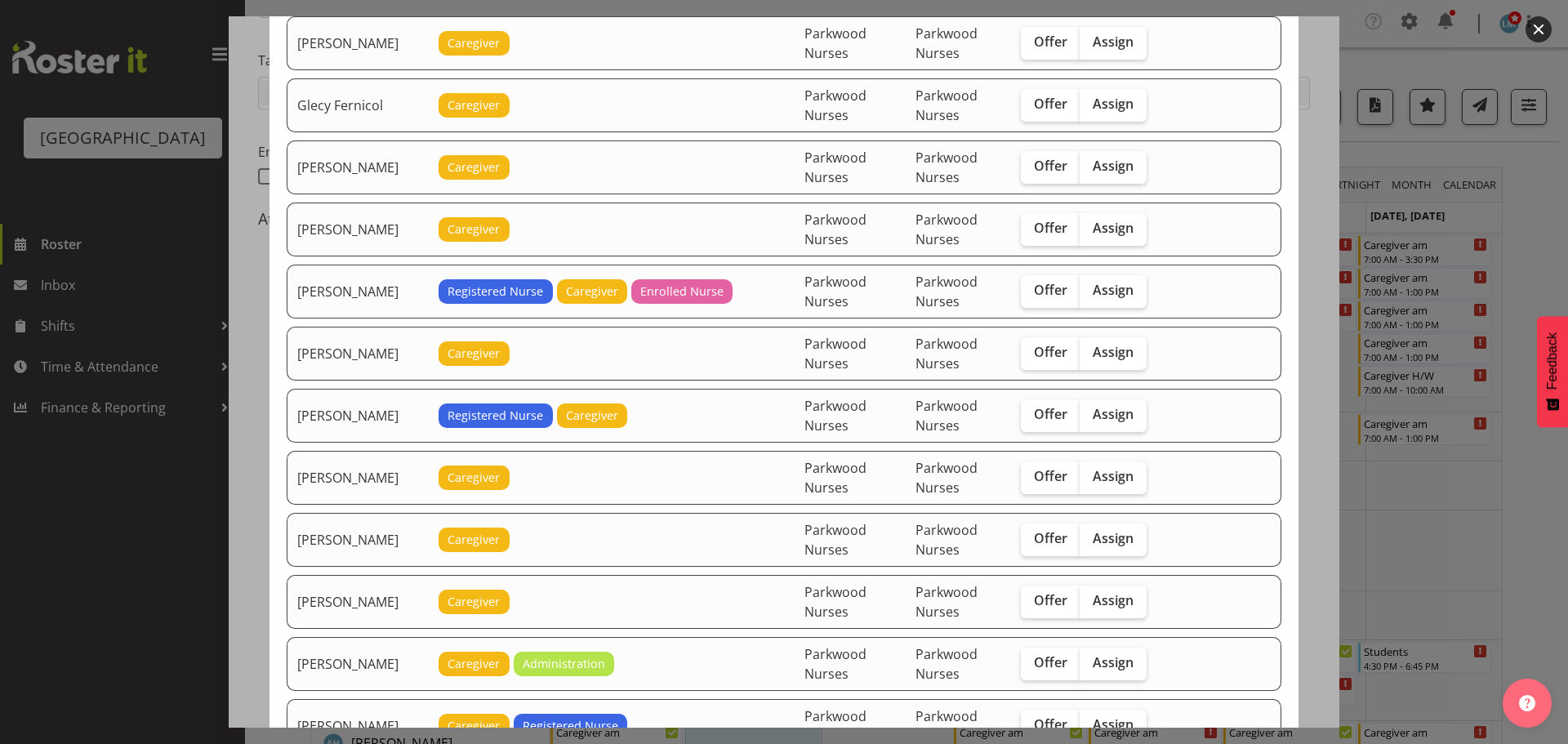
scroll to position [899, 0]
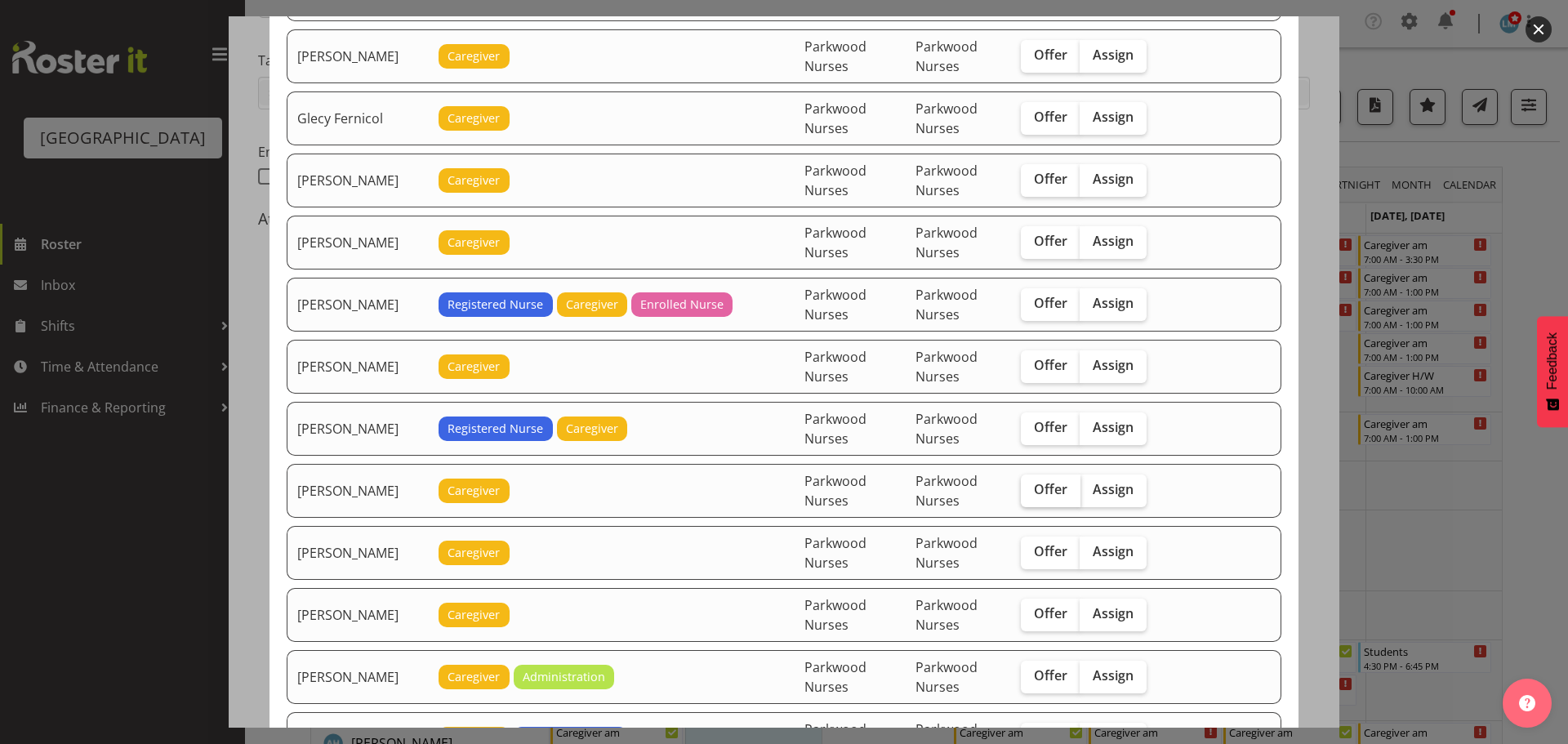
click at [1061, 501] on label "Offer" at bounding box center [1050, 490] width 60 height 33
click at [1032, 495] on input "Offer" at bounding box center [1026, 489] width 11 height 11
checkbox input "true"
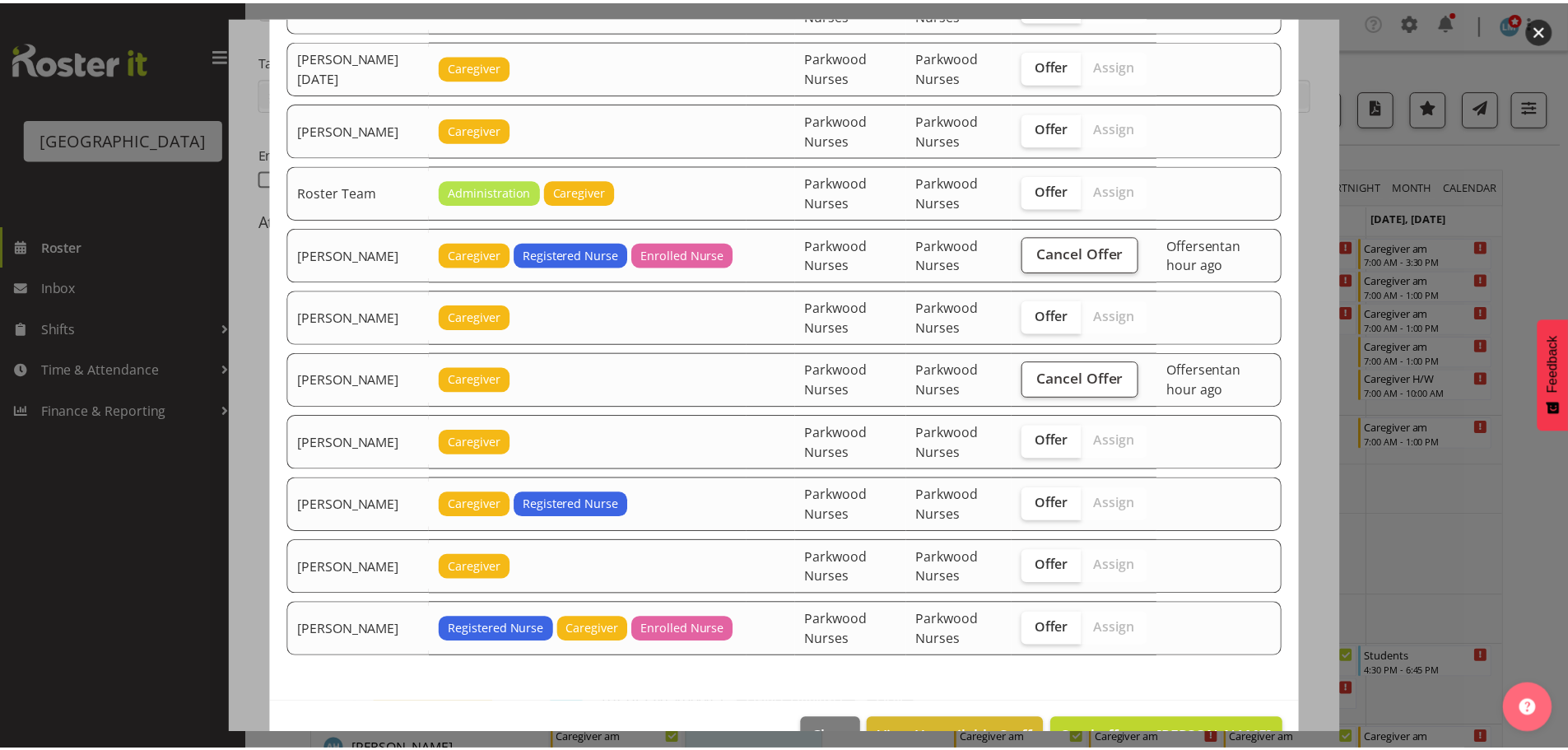
scroll to position [2319, 0]
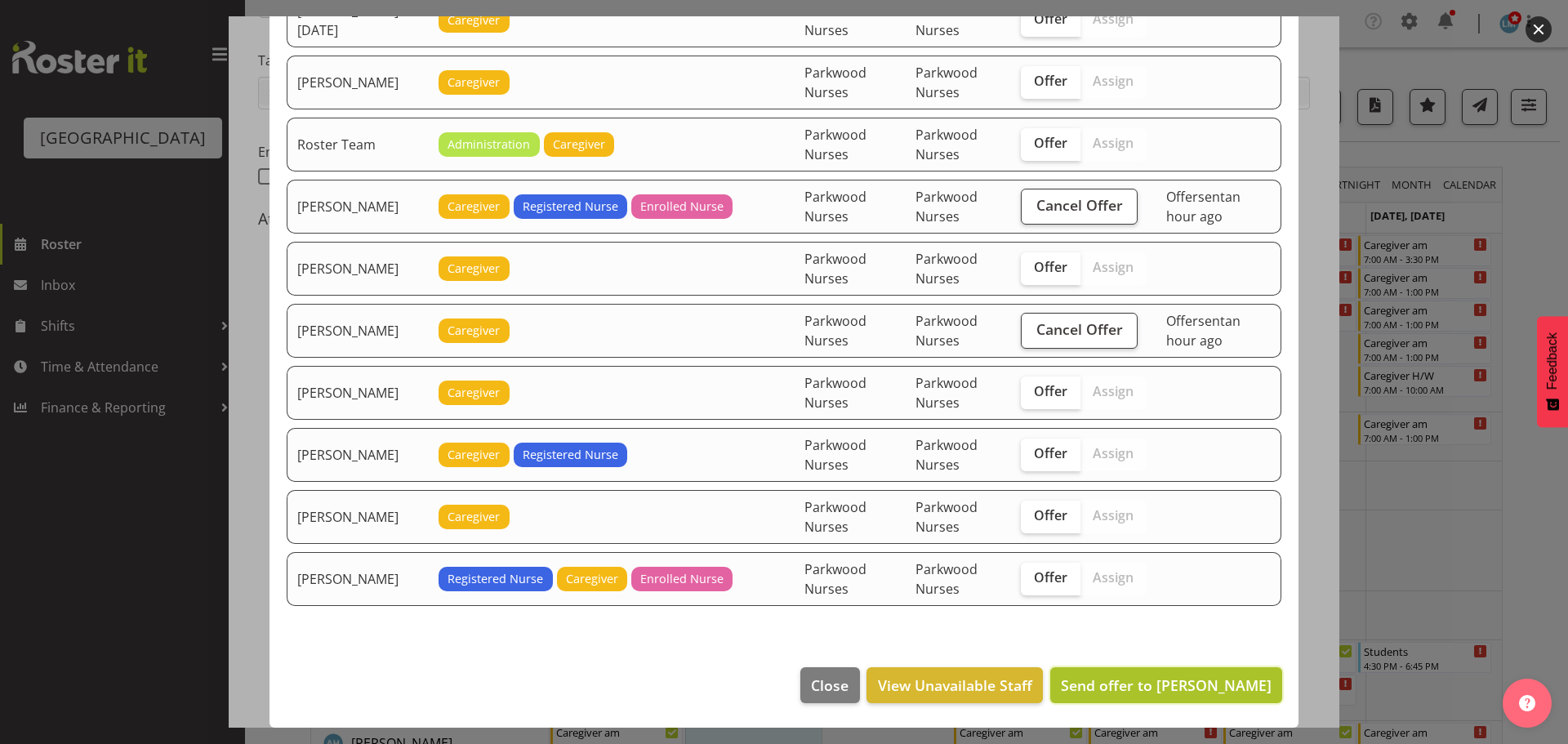
click at [1235, 689] on span "Send offer to Joanna Shore" at bounding box center [1166, 684] width 211 height 19
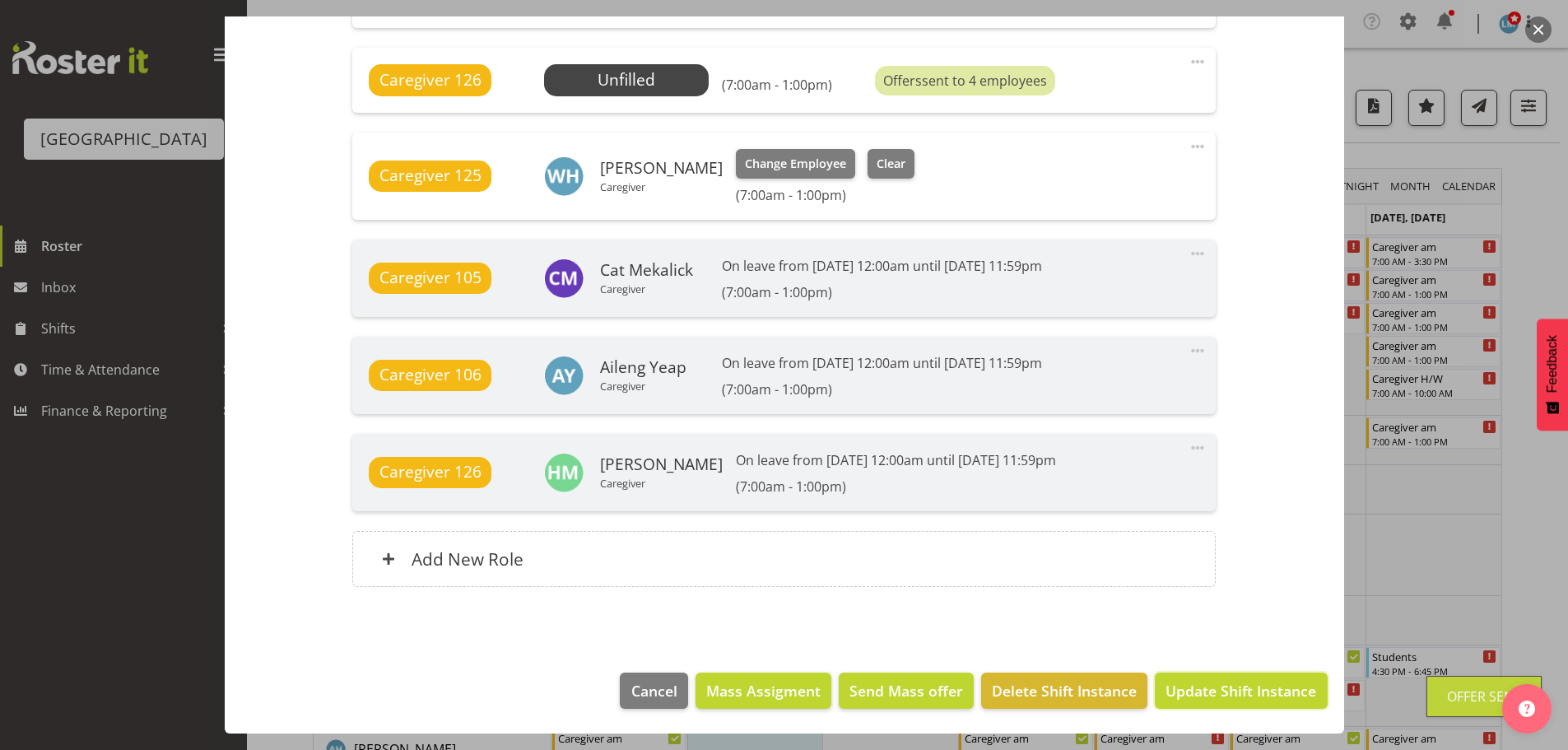
click at [1246, 692] on span "Update Shift Instance" at bounding box center [1241, 690] width 151 height 21
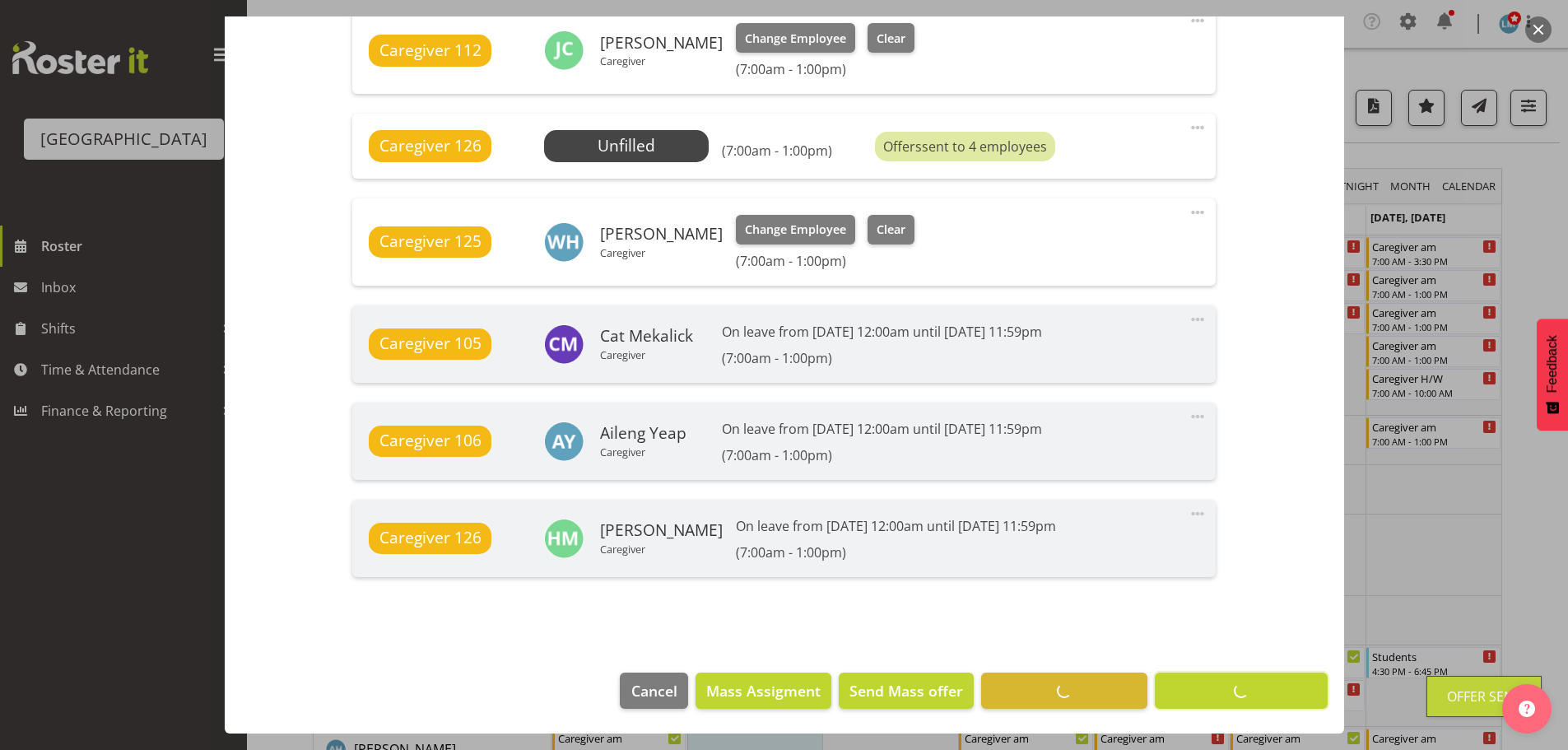
scroll to position [1205, 0]
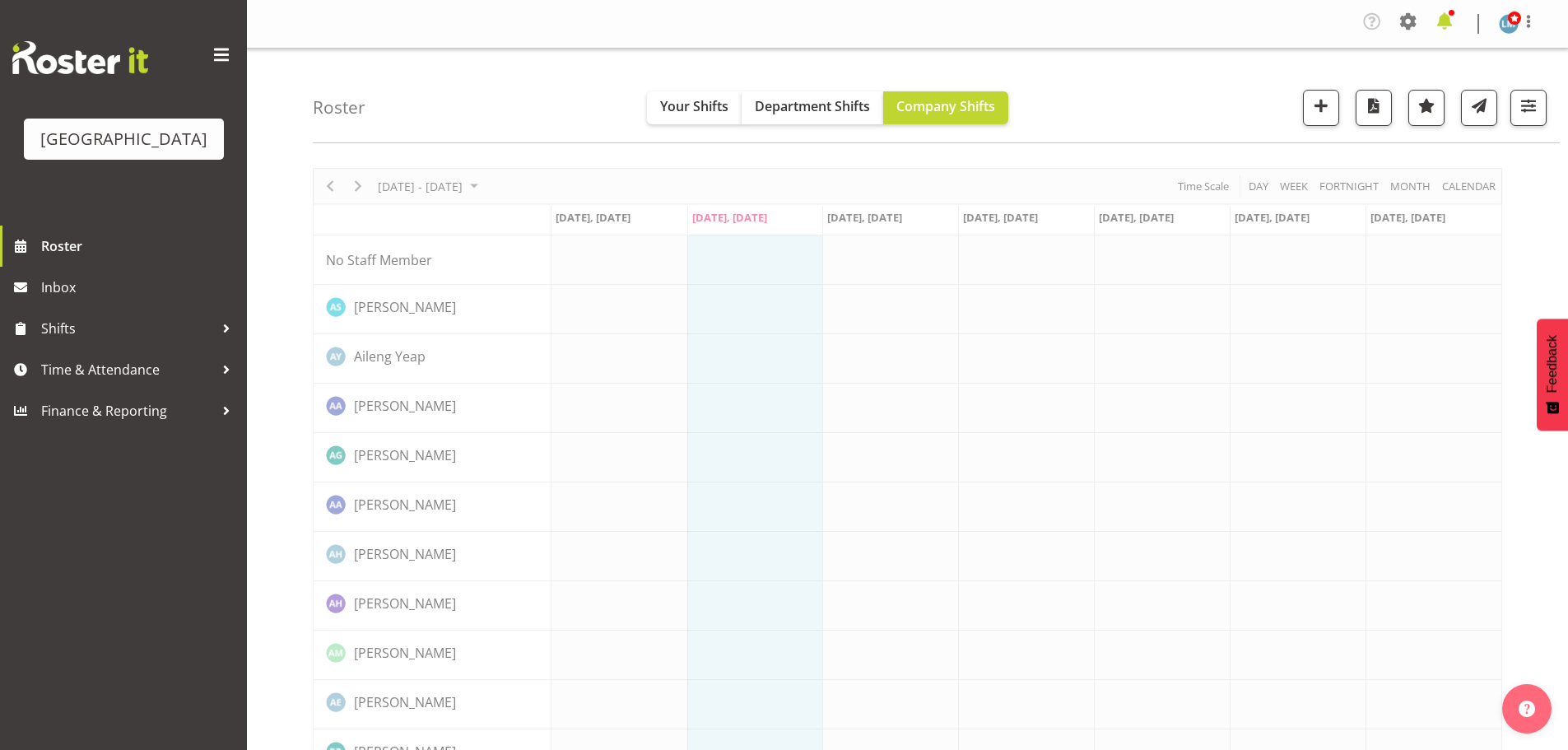
click at [1439, 22] on span at bounding box center [1443, 21] width 26 height 26
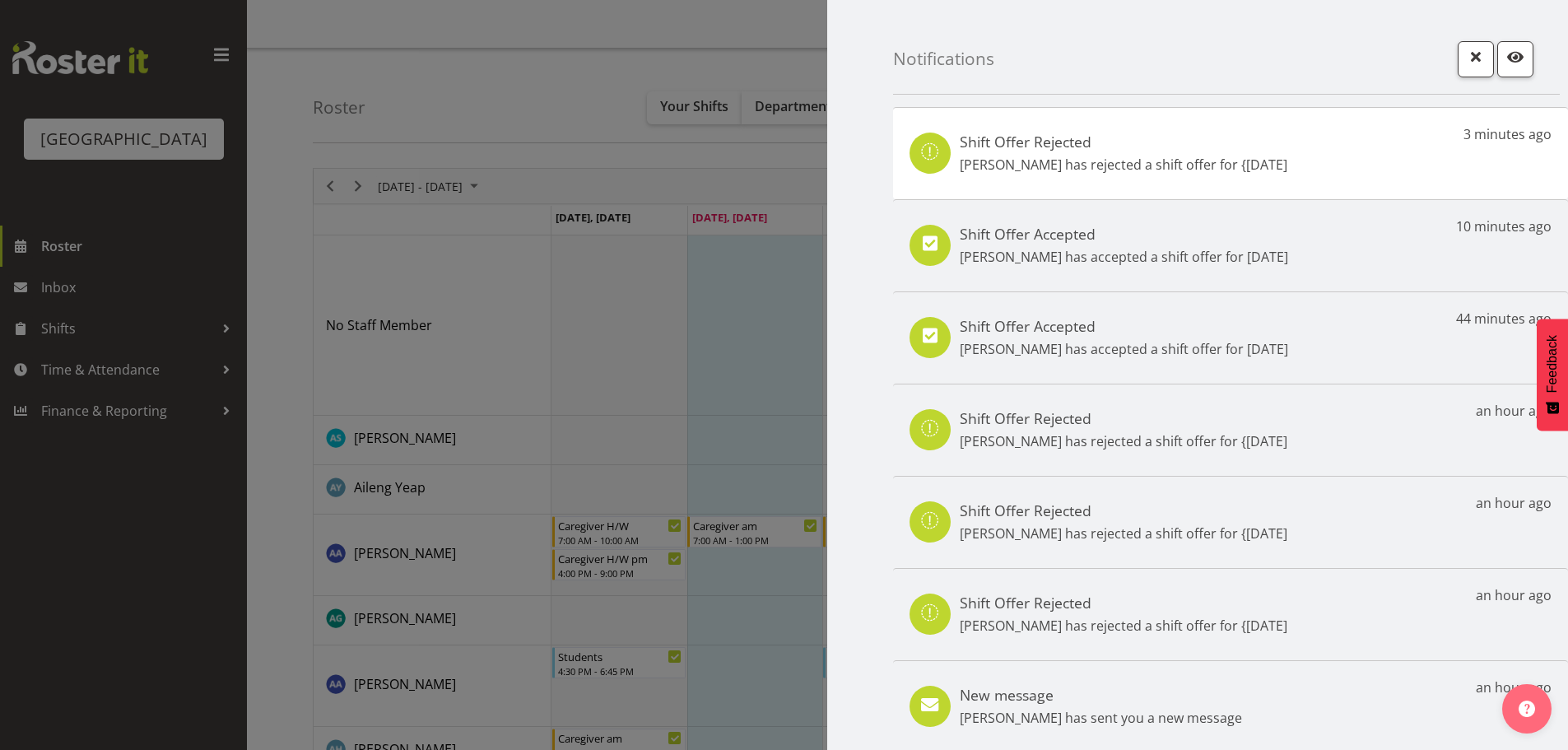
click at [147, 511] on div at bounding box center [784, 375] width 1568 height 750
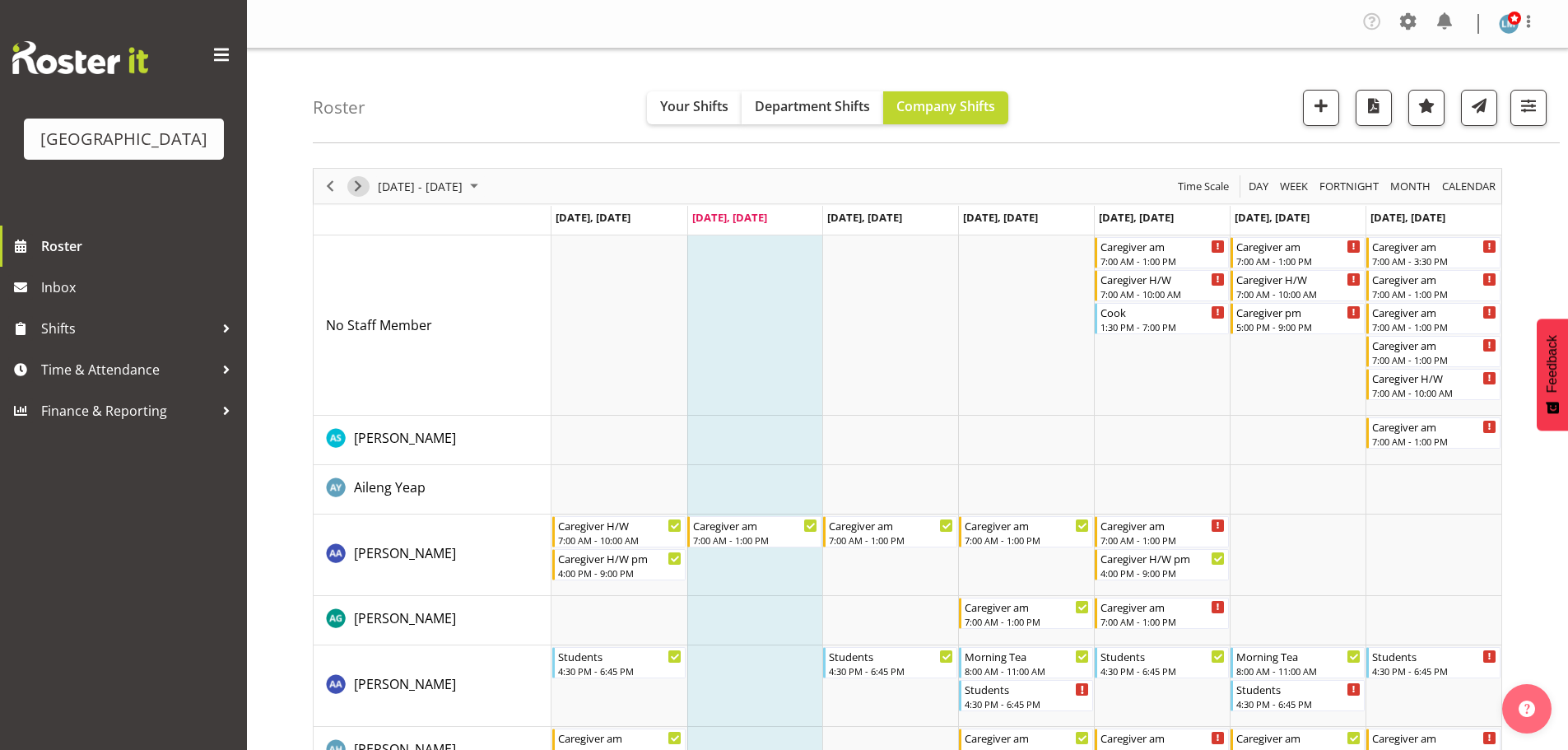
click at [366, 186] on span "Next" at bounding box center [357, 186] width 19 height 20
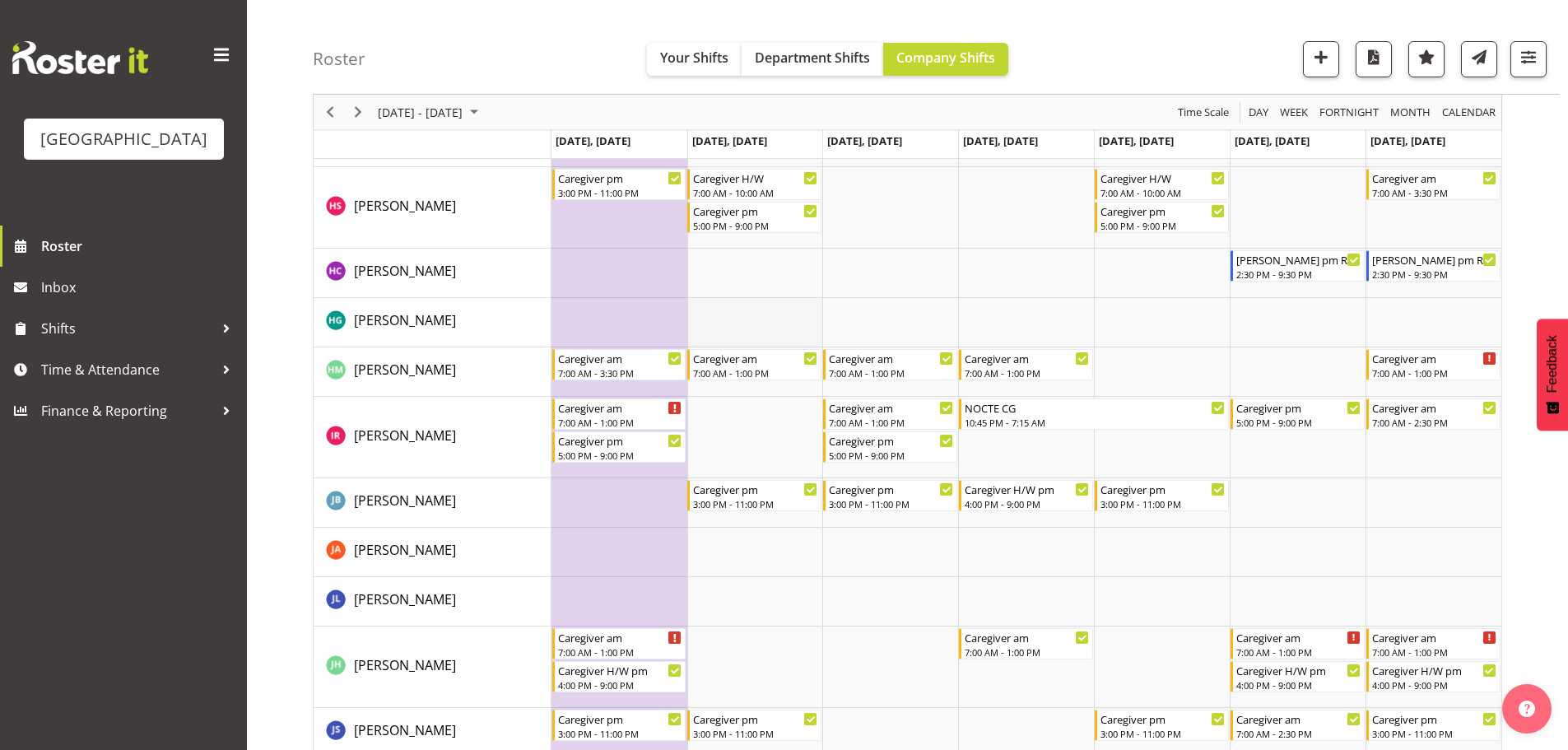
scroll to position [2058, 0]
click at [110, 535] on div "Parkwood Retirement Village Roster Inbox Shifts Time & Attendance Finance & Rep…" at bounding box center [123, 375] width 247 height 750
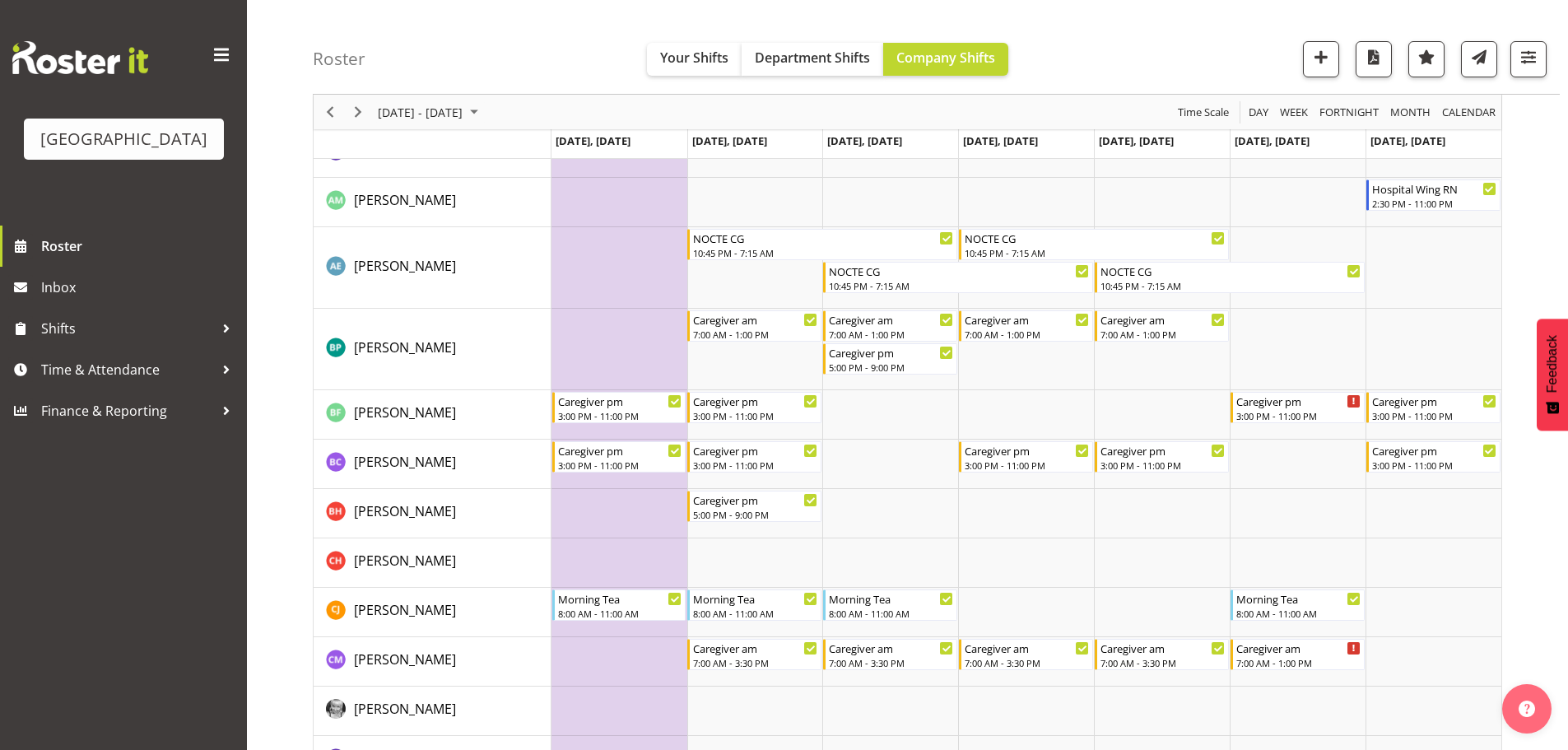
scroll to position [412, 0]
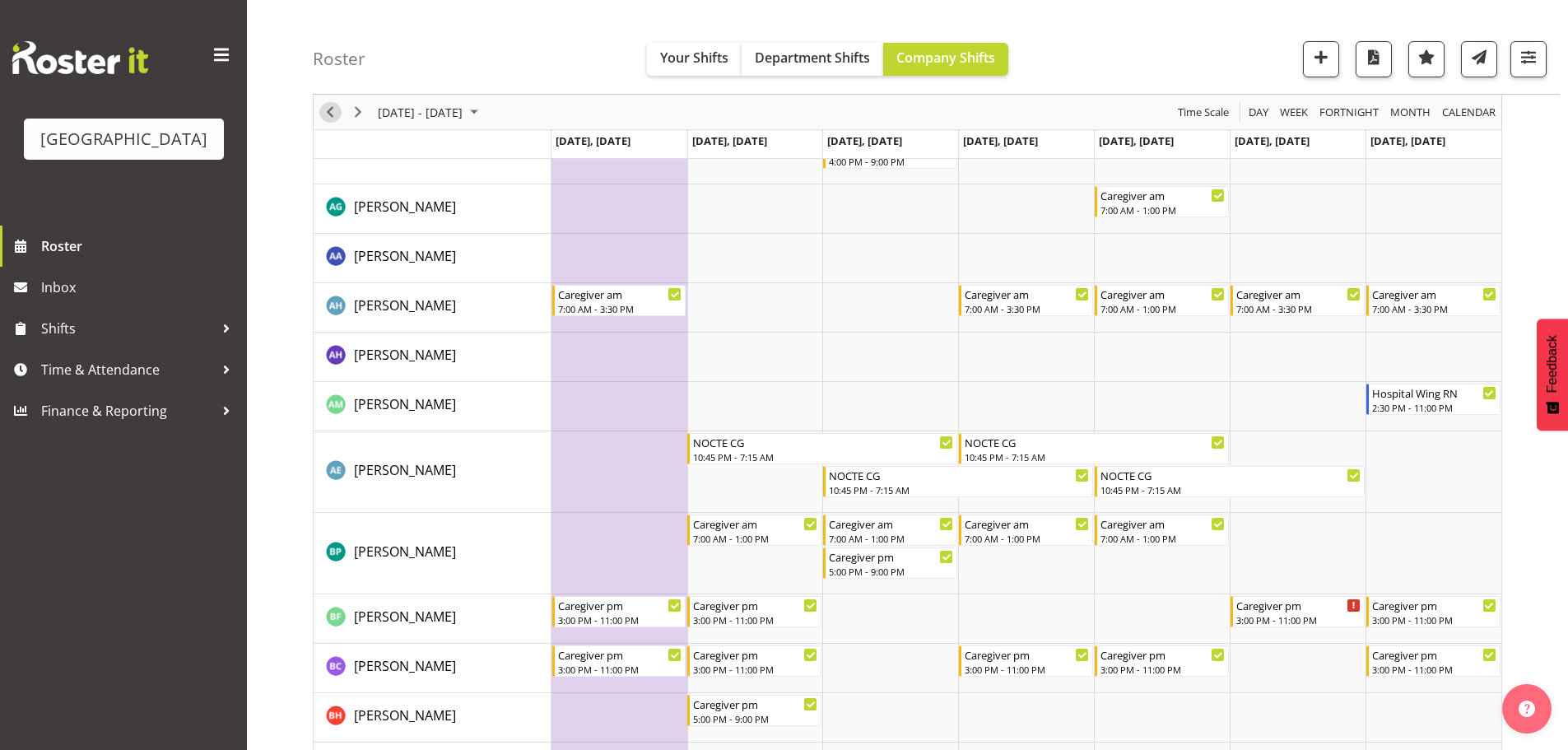
click at [336, 113] on span "Previous" at bounding box center [330, 112] width 19 height 20
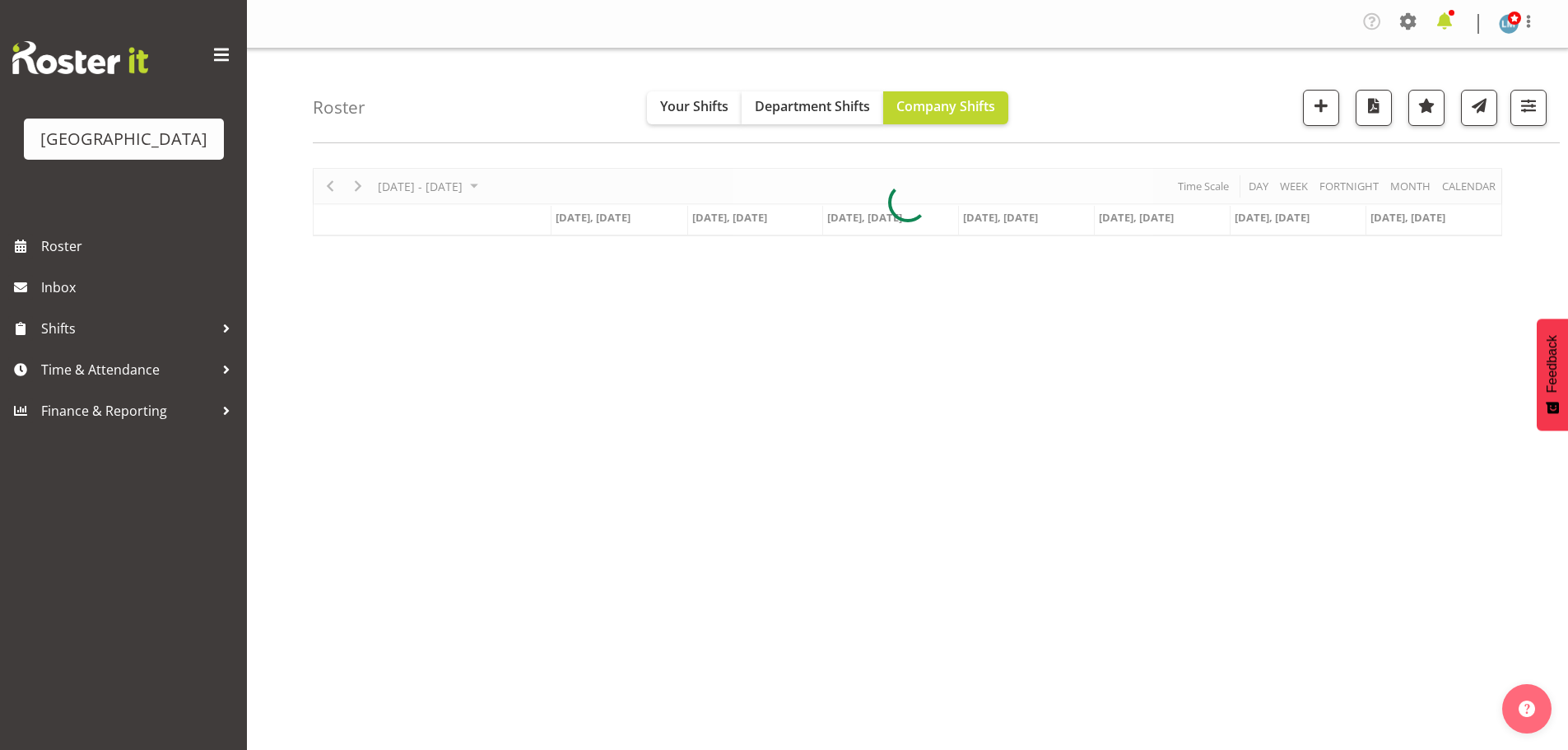
click at [1441, 15] on span at bounding box center [1443, 21] width 26 height 26
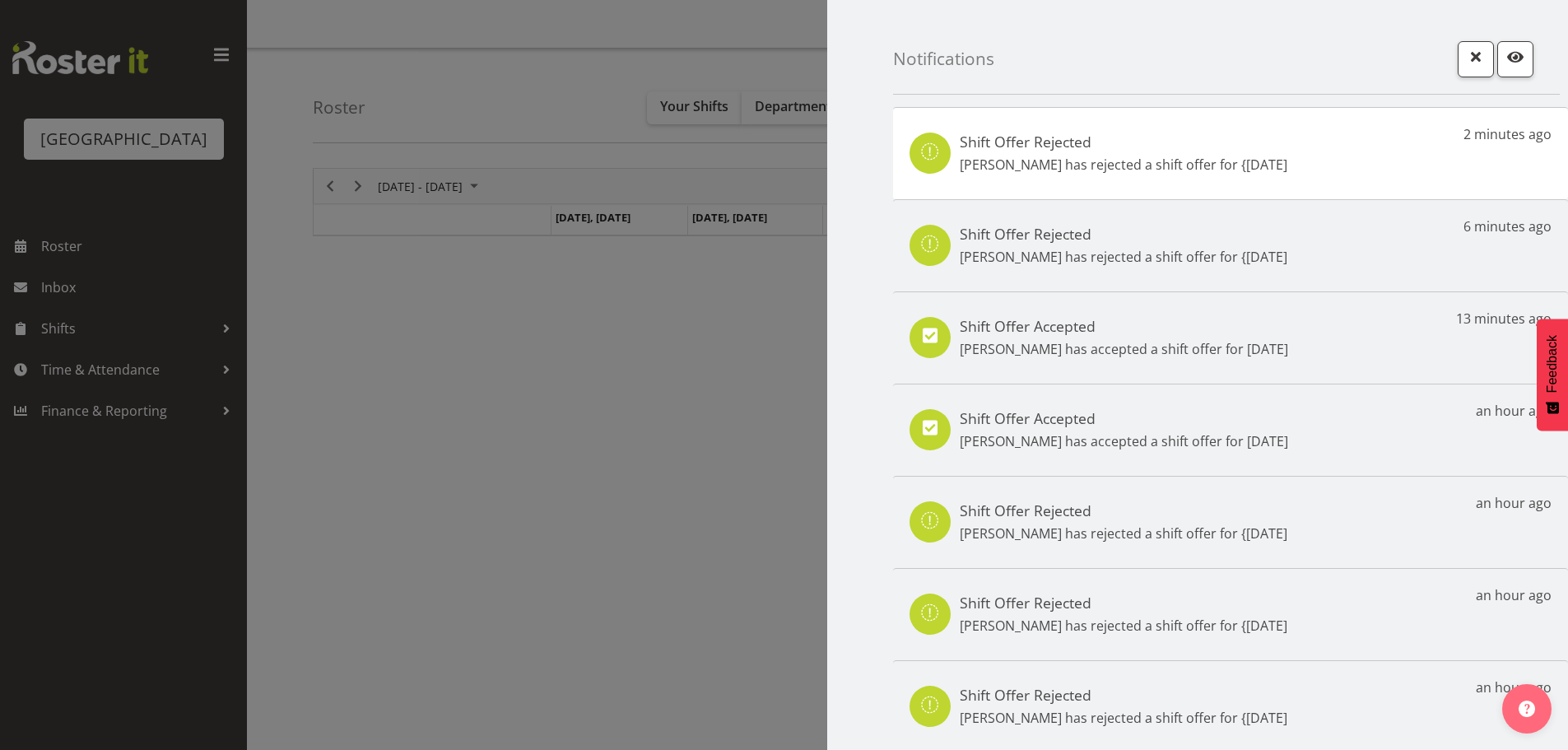
click at [149, 514] on div at bounding box center [784, 375] width 1568 height 750
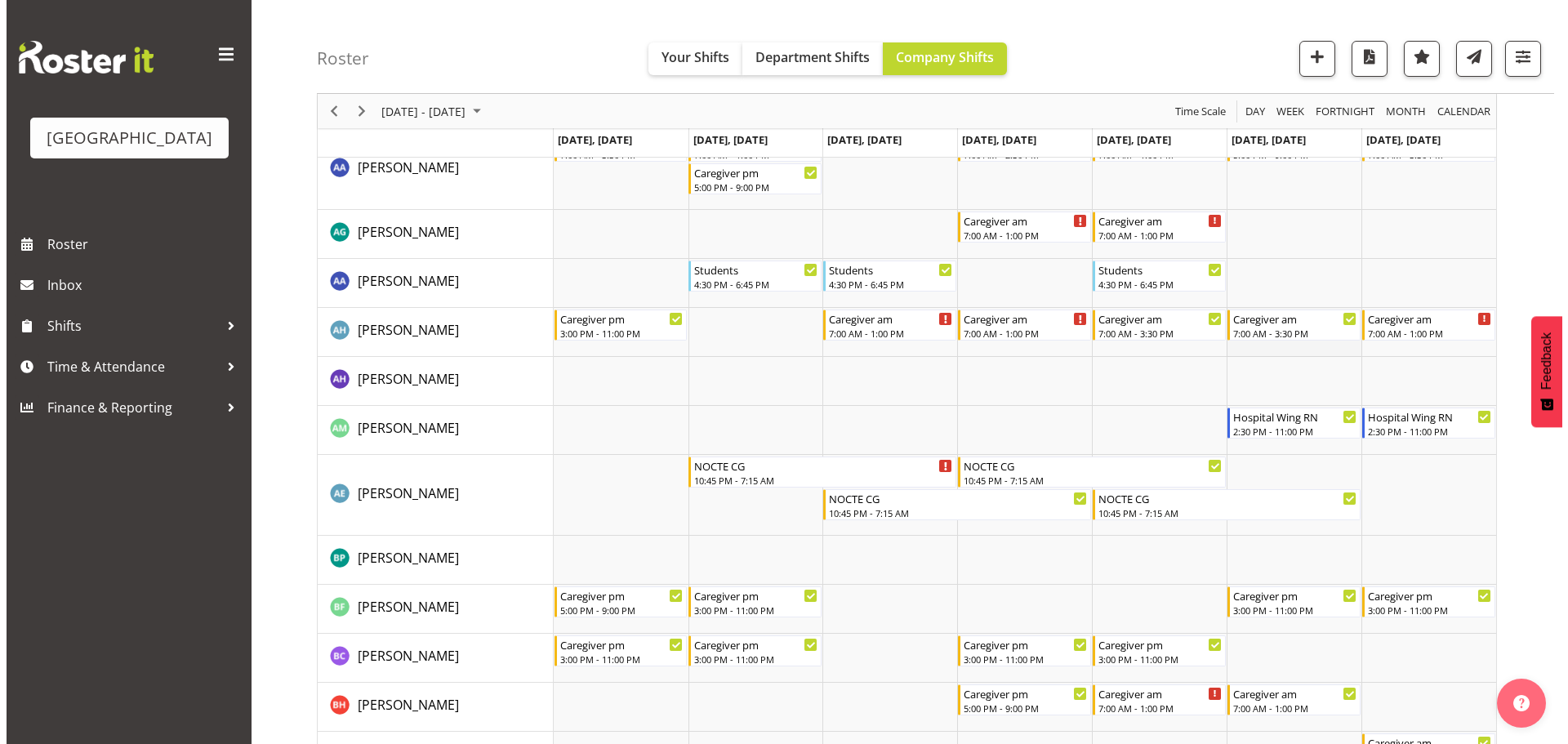
scroll to position [490, 0]
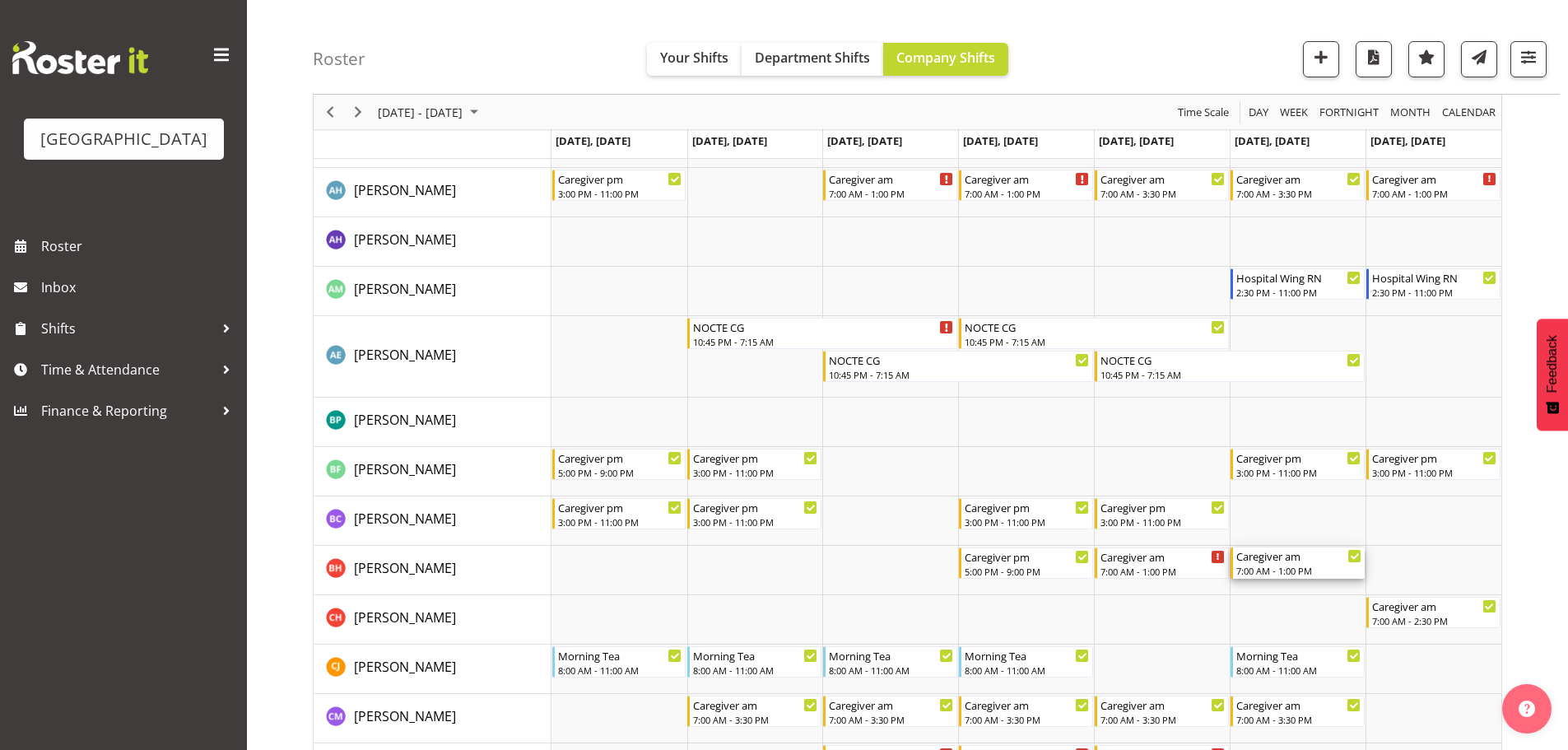
click at [1310, 564] on div "Caregiver am 7:00 AM - 1:00 PM" at bounding box center [1299, 563] width 125 height 31
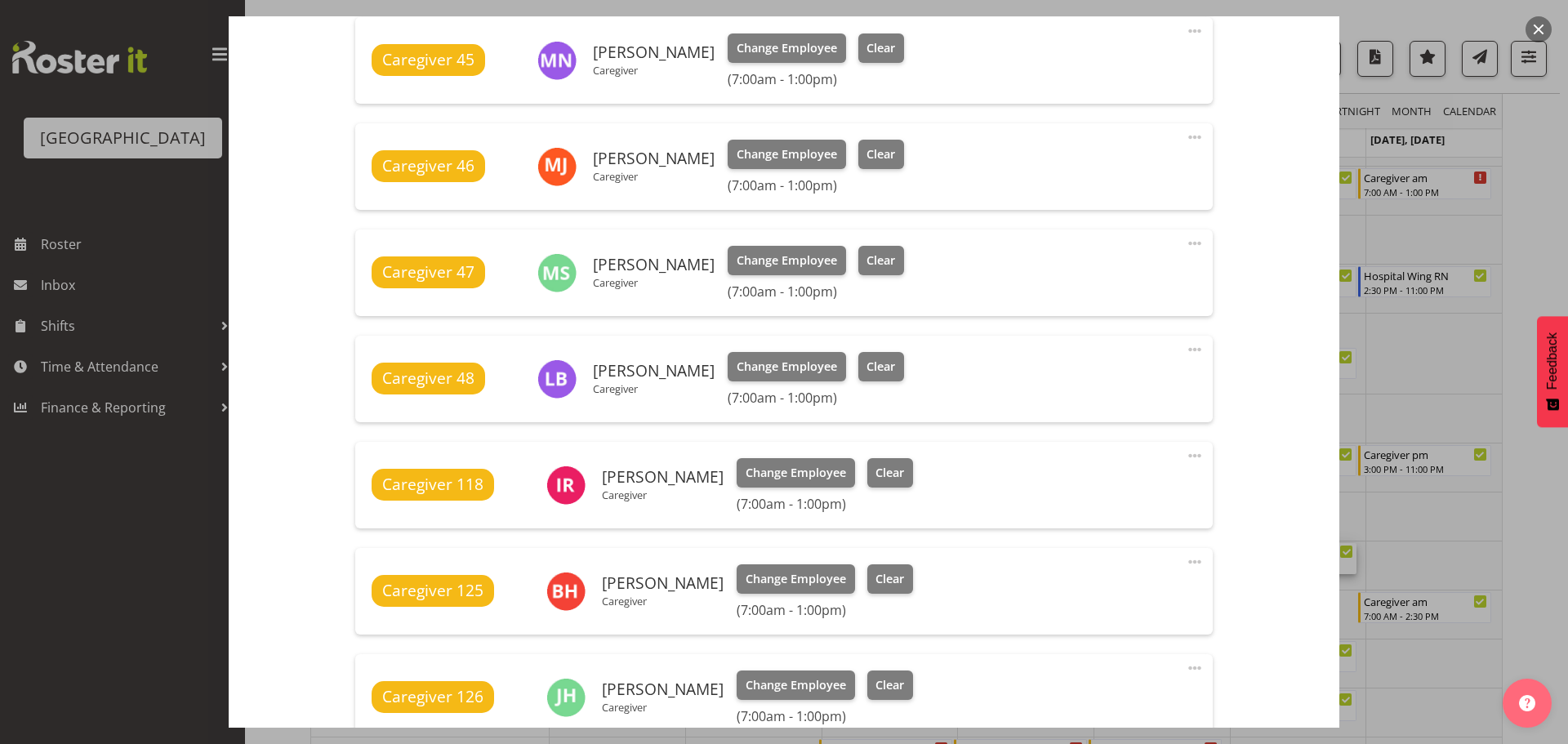
scroll to position [899, 0]
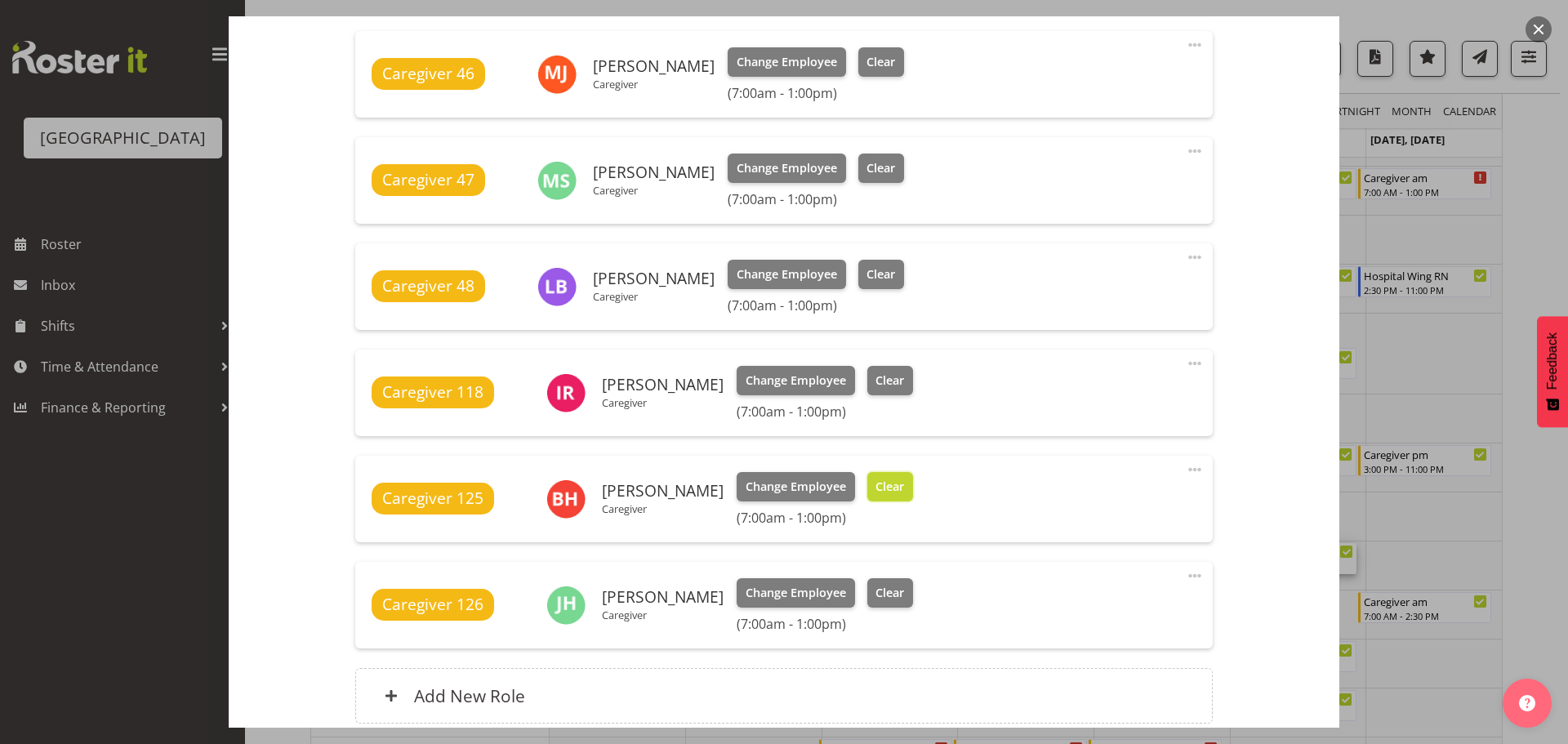
click at [879, 485] on span "Clear" at bounding box center [890, 486] width 29 height 18
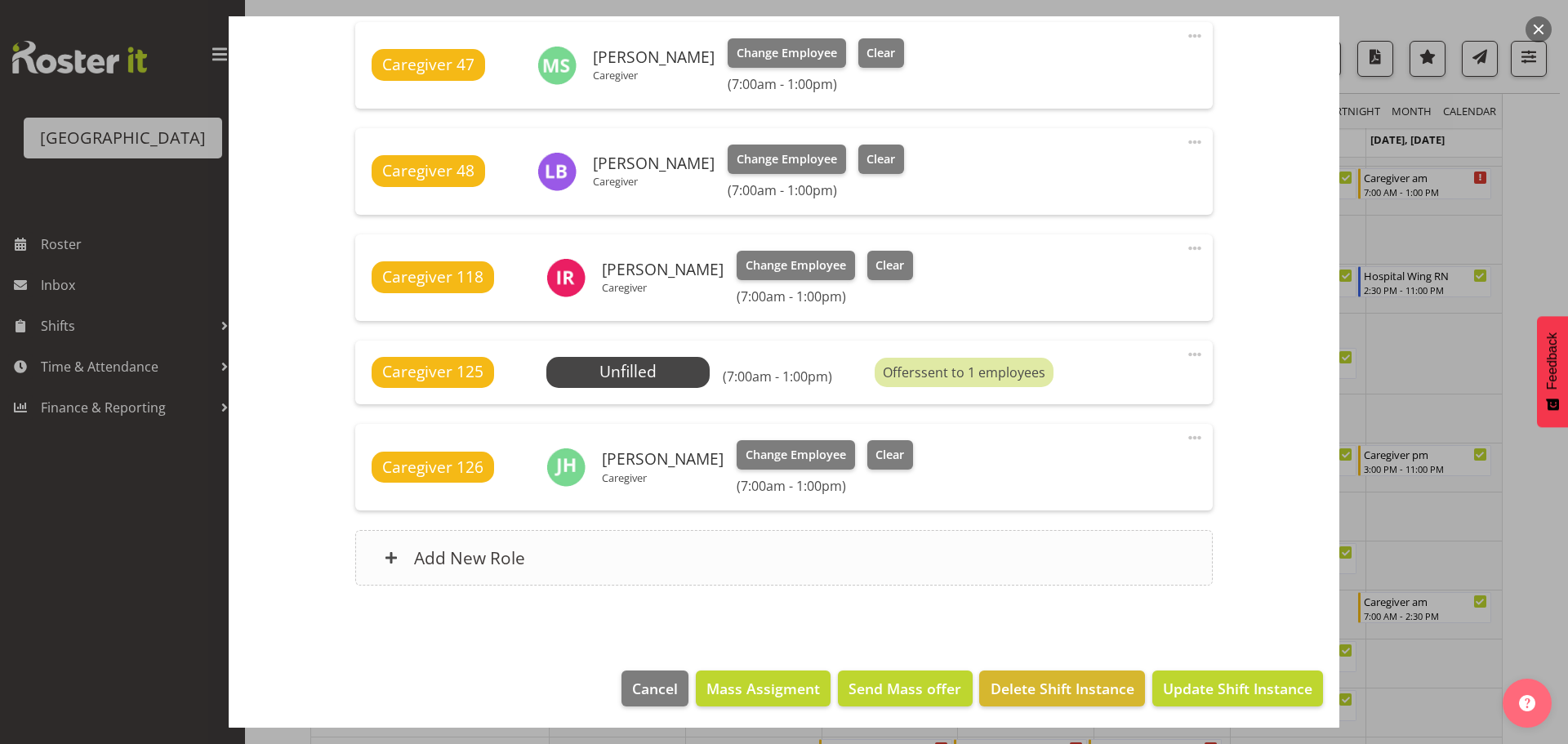
scroll to position [1017, 0]
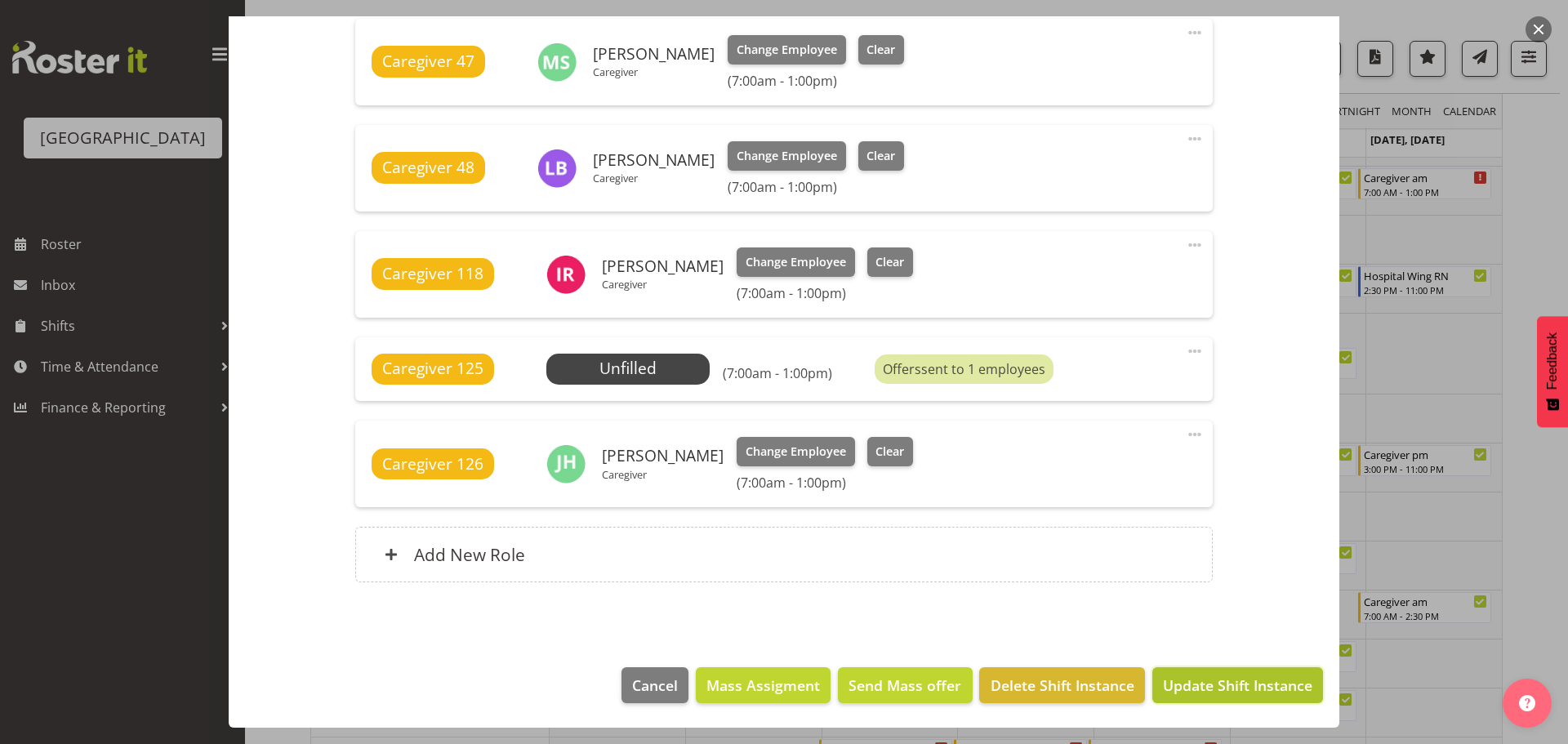
click at [1276, 683] on span "Update Shift Instance" at bounding box center [1238, 684] width 150 height 21
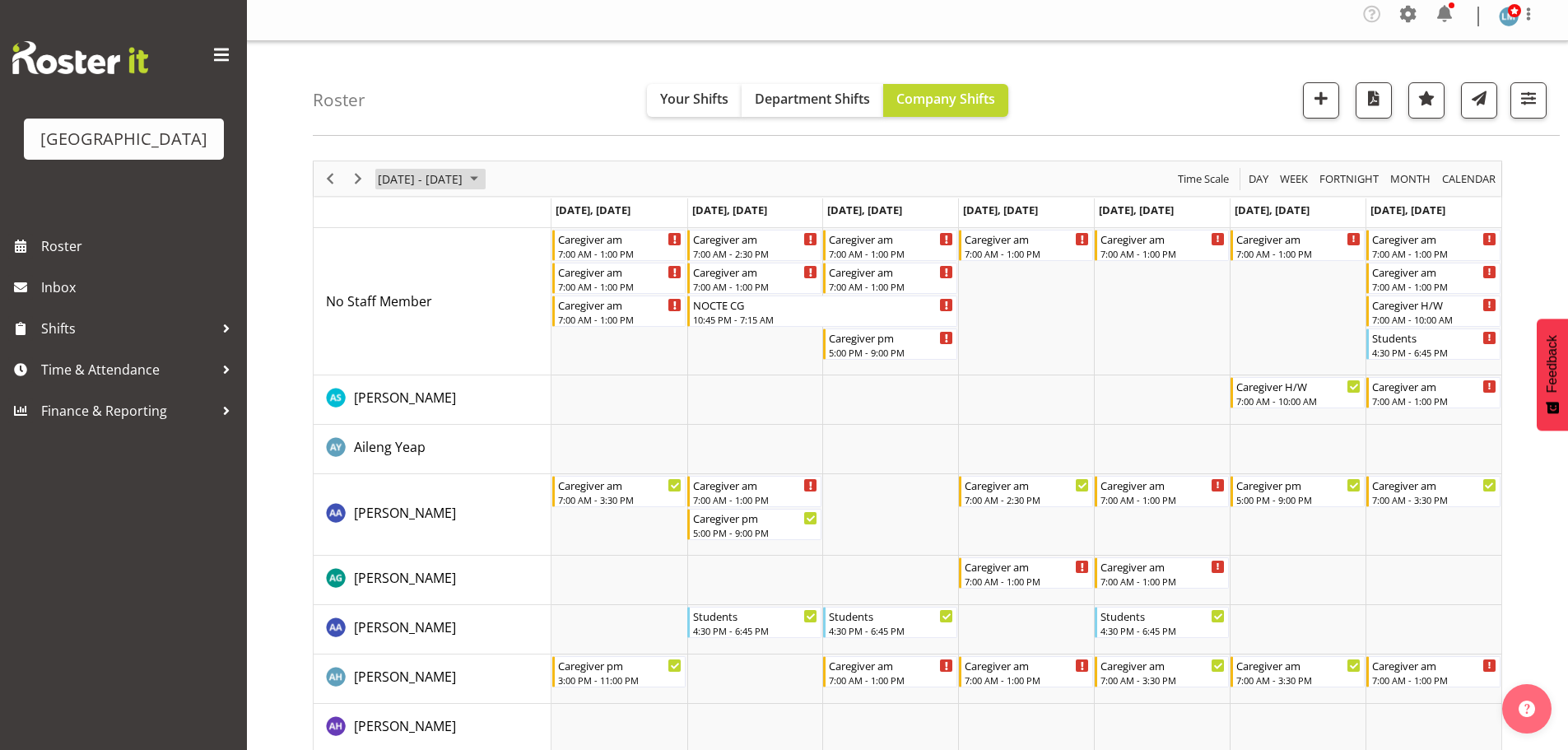
scroll to position [0, 0]
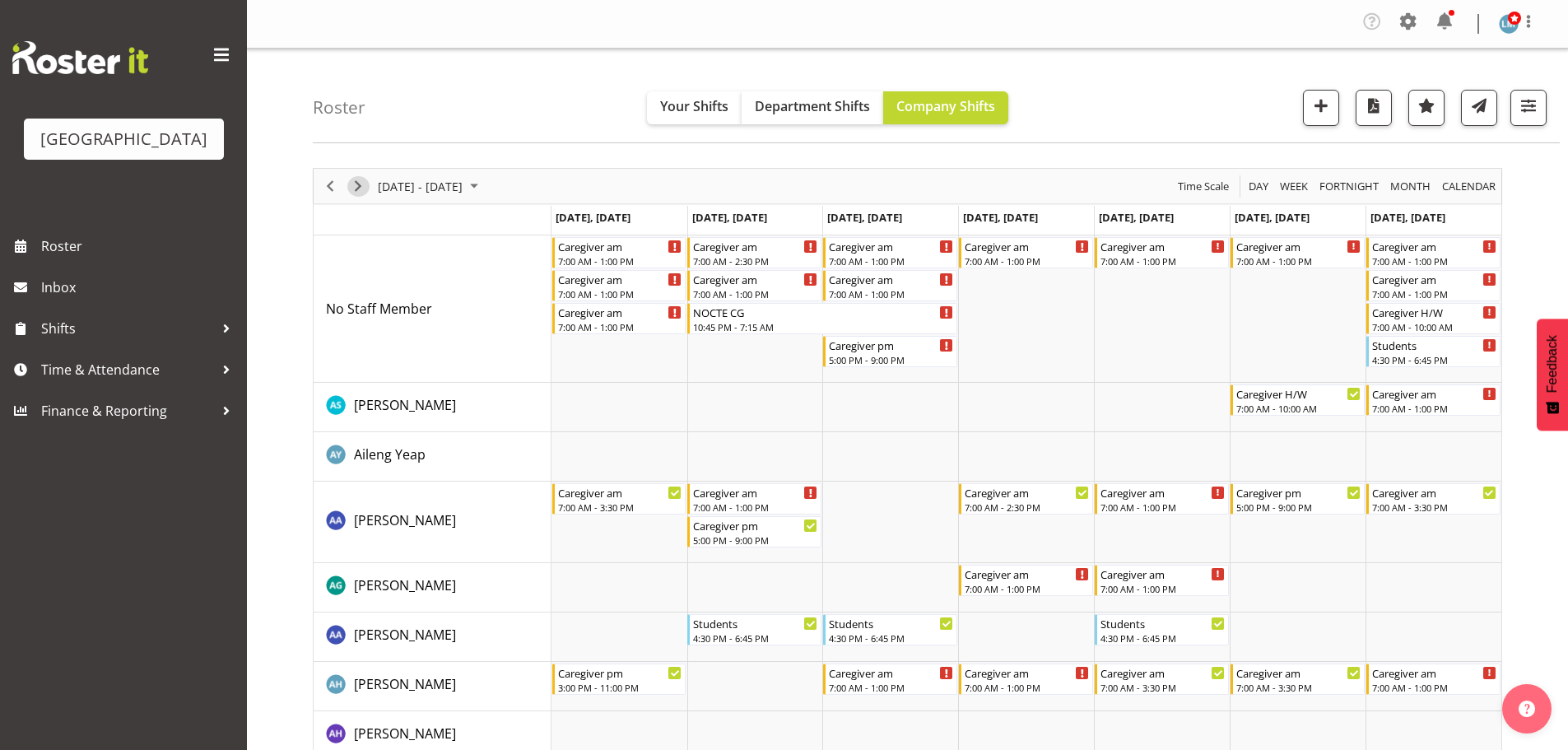
click at [354, 188] on span "Next" at bounding box center [357, 186] width 19 height 20
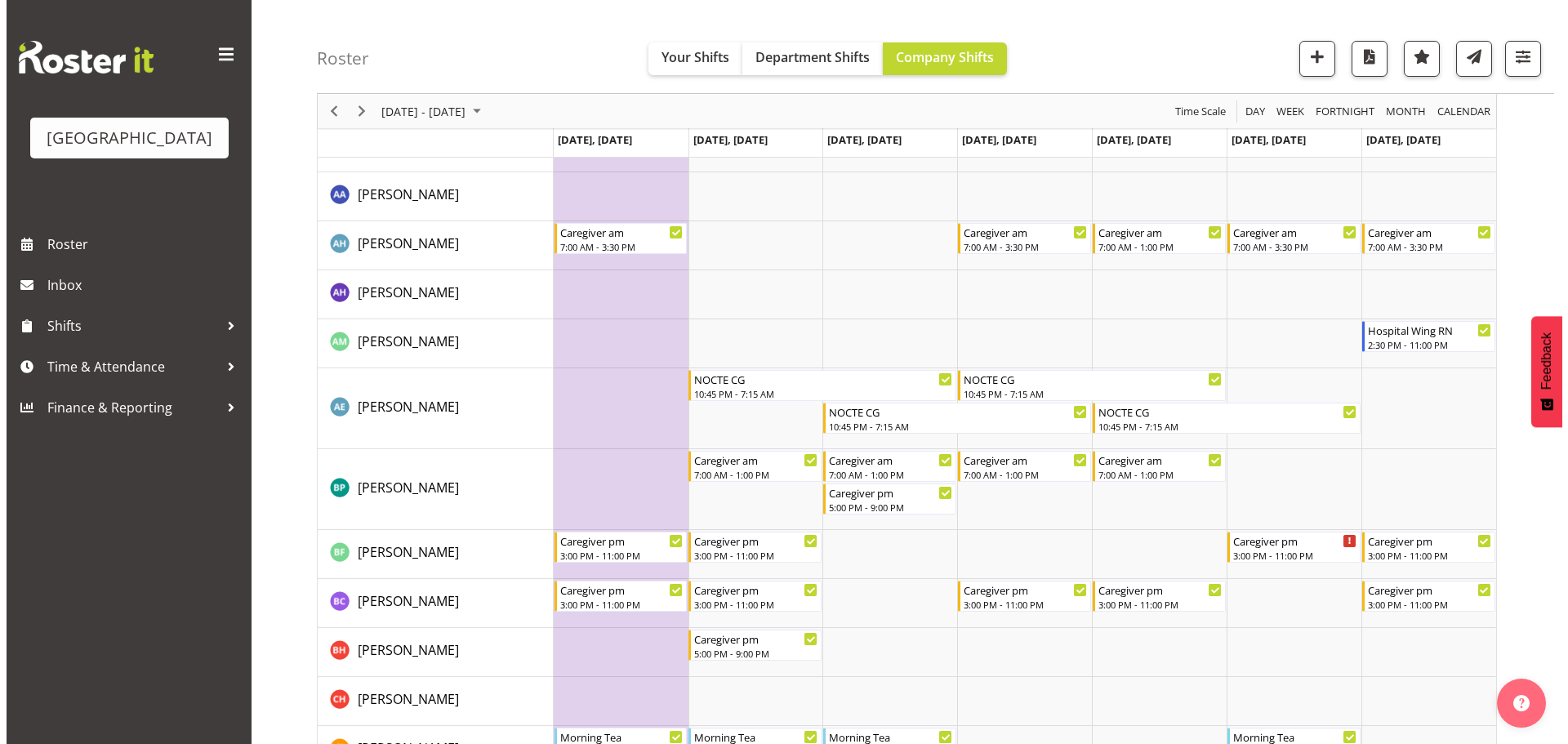
scroll to position [490, 0]
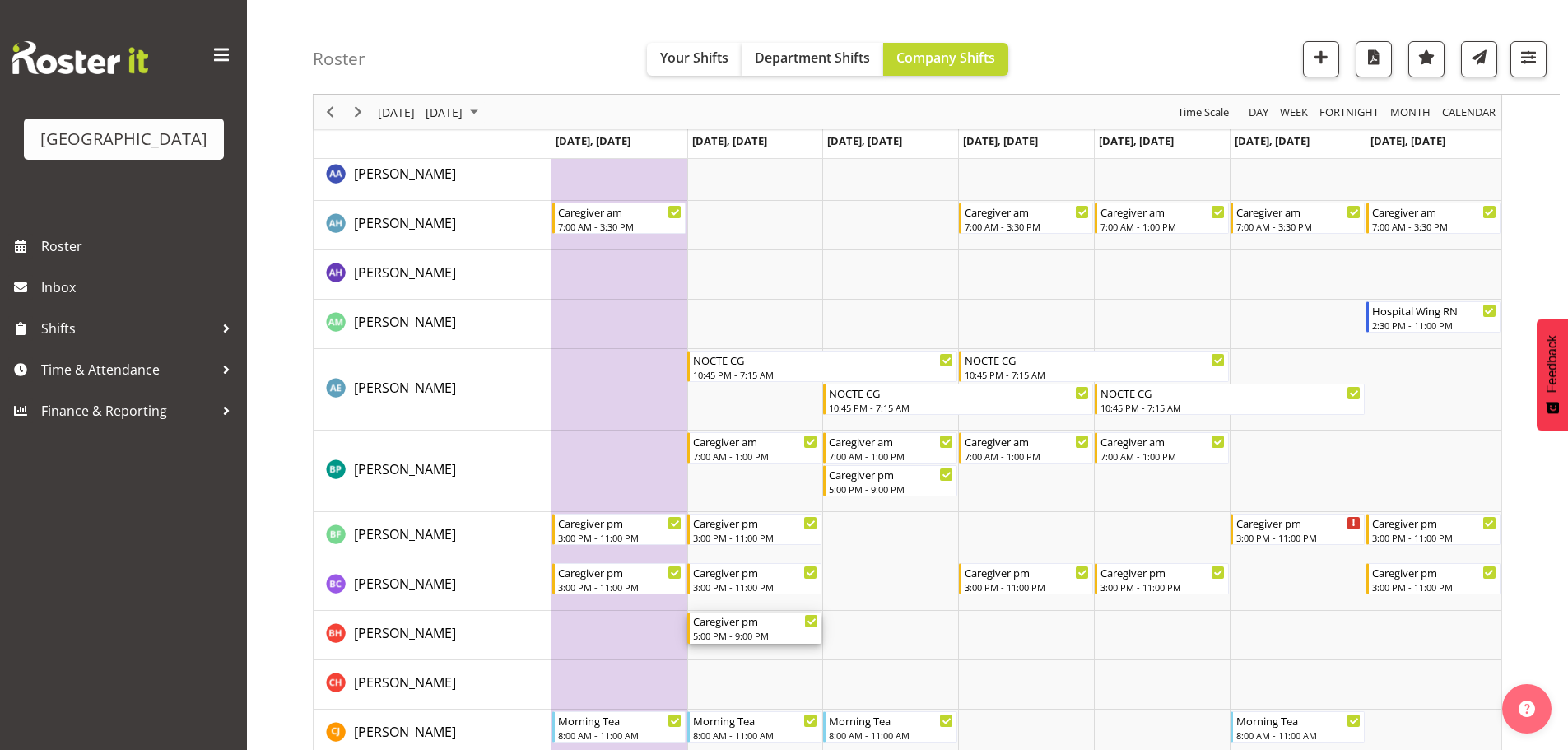
click at [721, 631] on div "5:00 PM - 9:00 PM" at bounding box center [756, 636] width 125 height 14
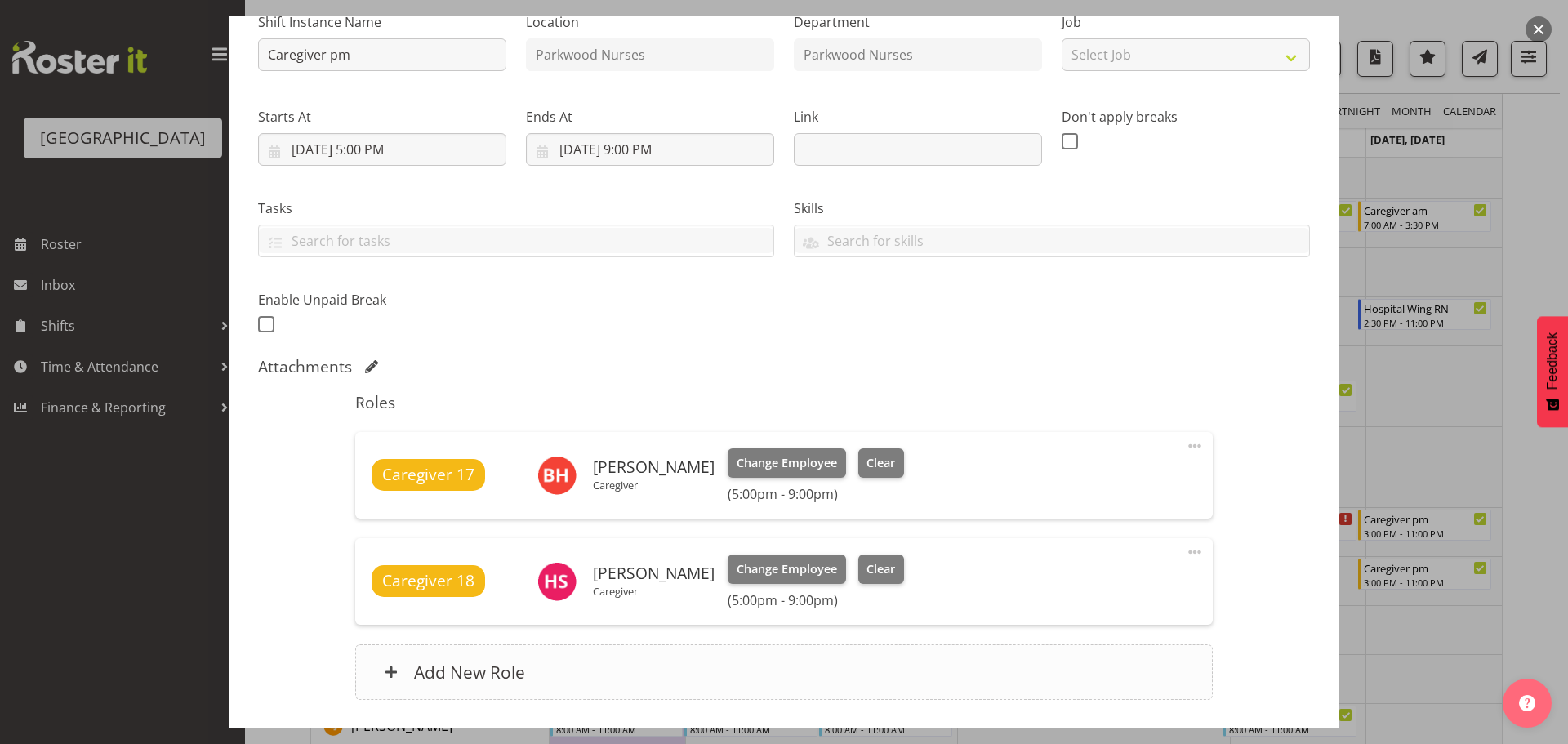
scroll to position [245, 0]
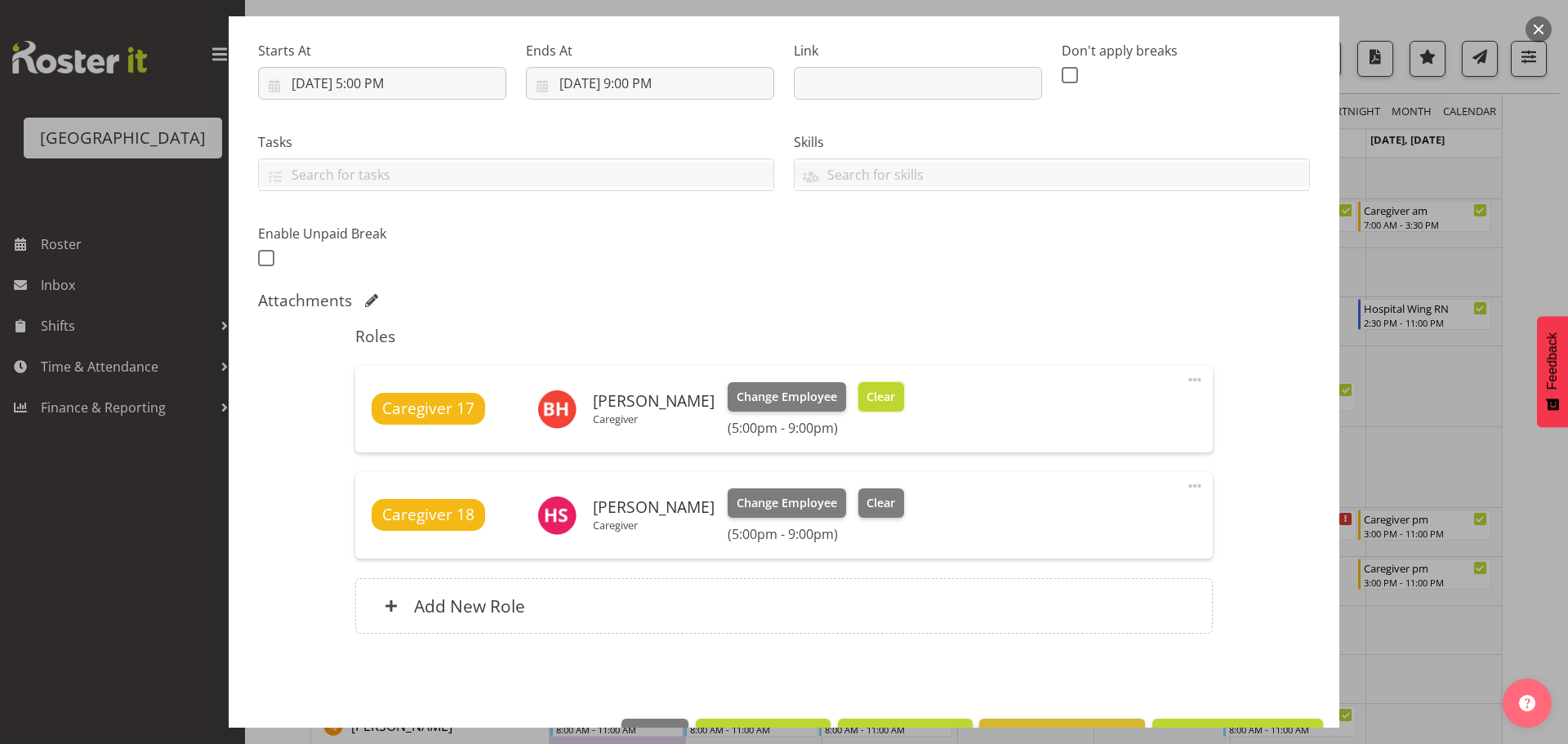
click at [867, 388] on span "Clear" at bounding box center [881, 396] width 29 height 18
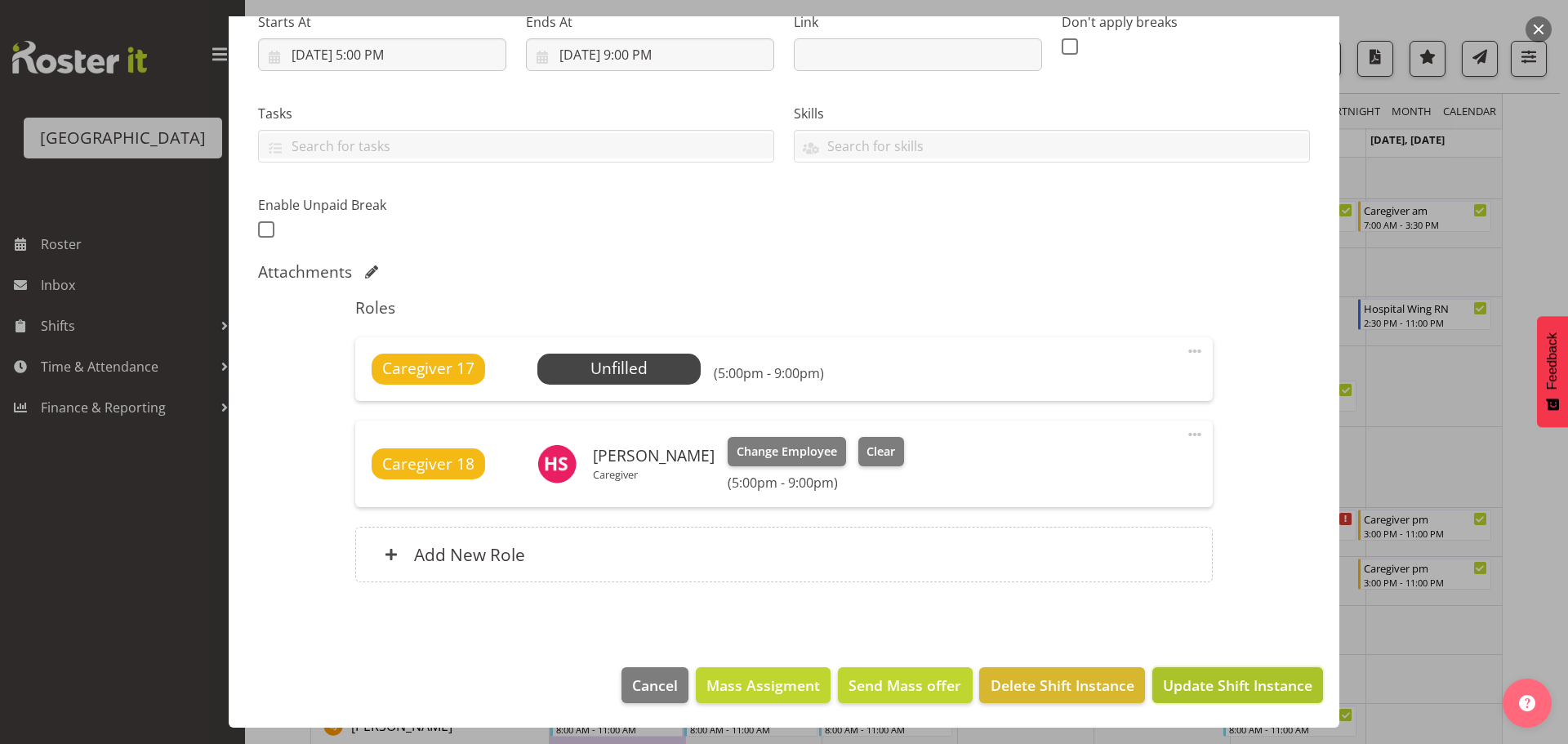
click at [1254, 675] on span "Update Shift Instance" at bounding box center [1238, 684] width 150 height 21
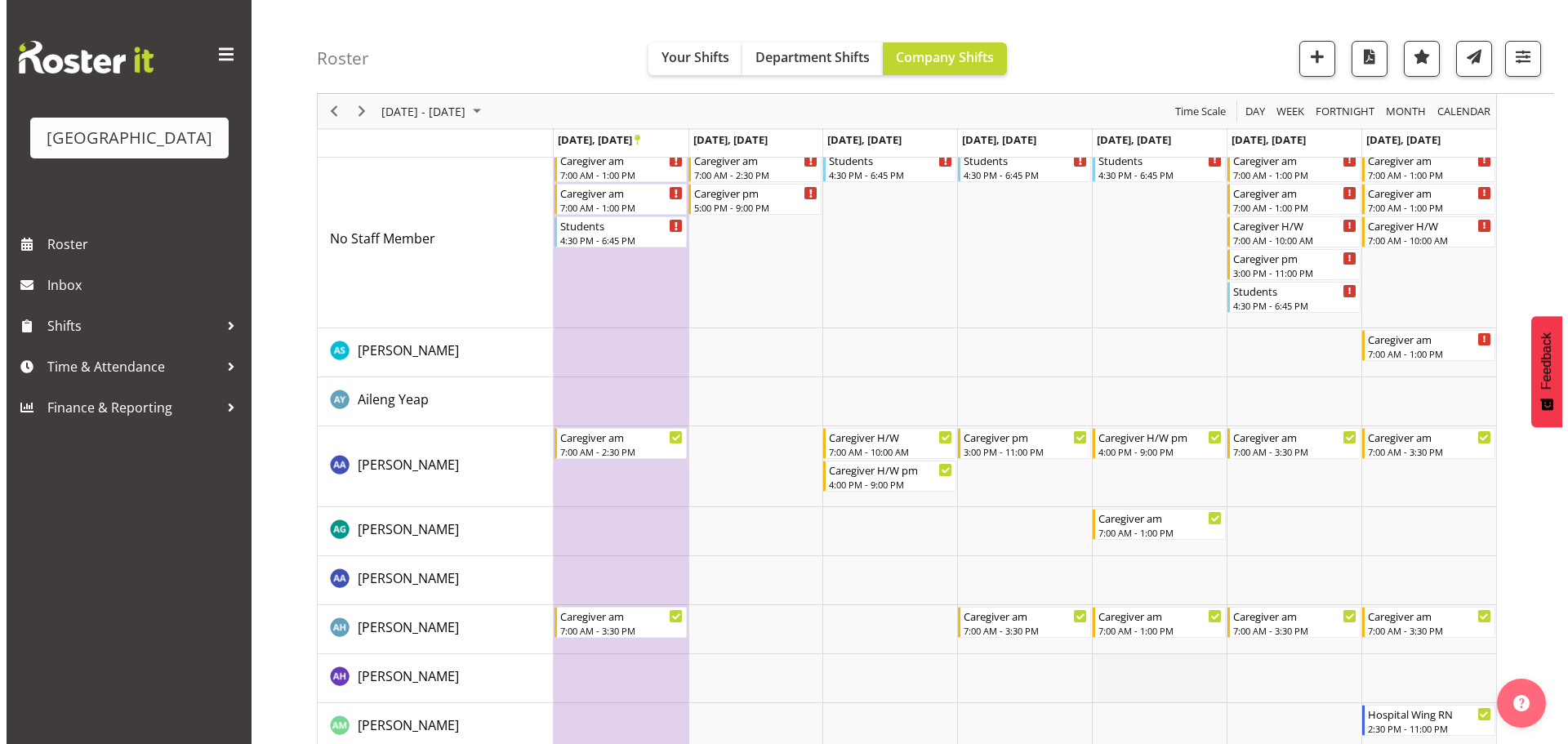
scroll to position [0, 0]
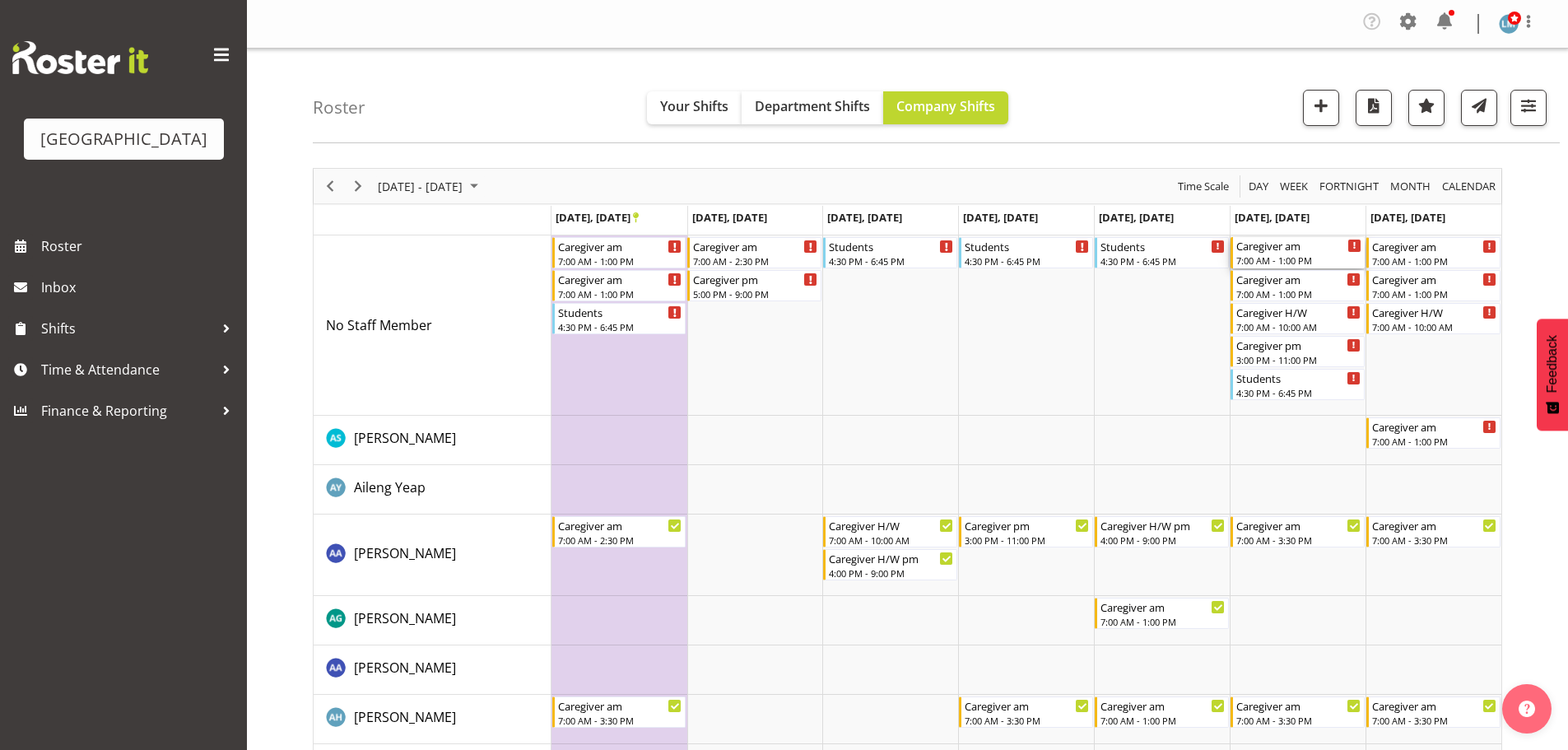
click at [1284, 258] on div "7:00 AM - 1:00 PM" at bounding box center [1299, 260] width 125 height 14
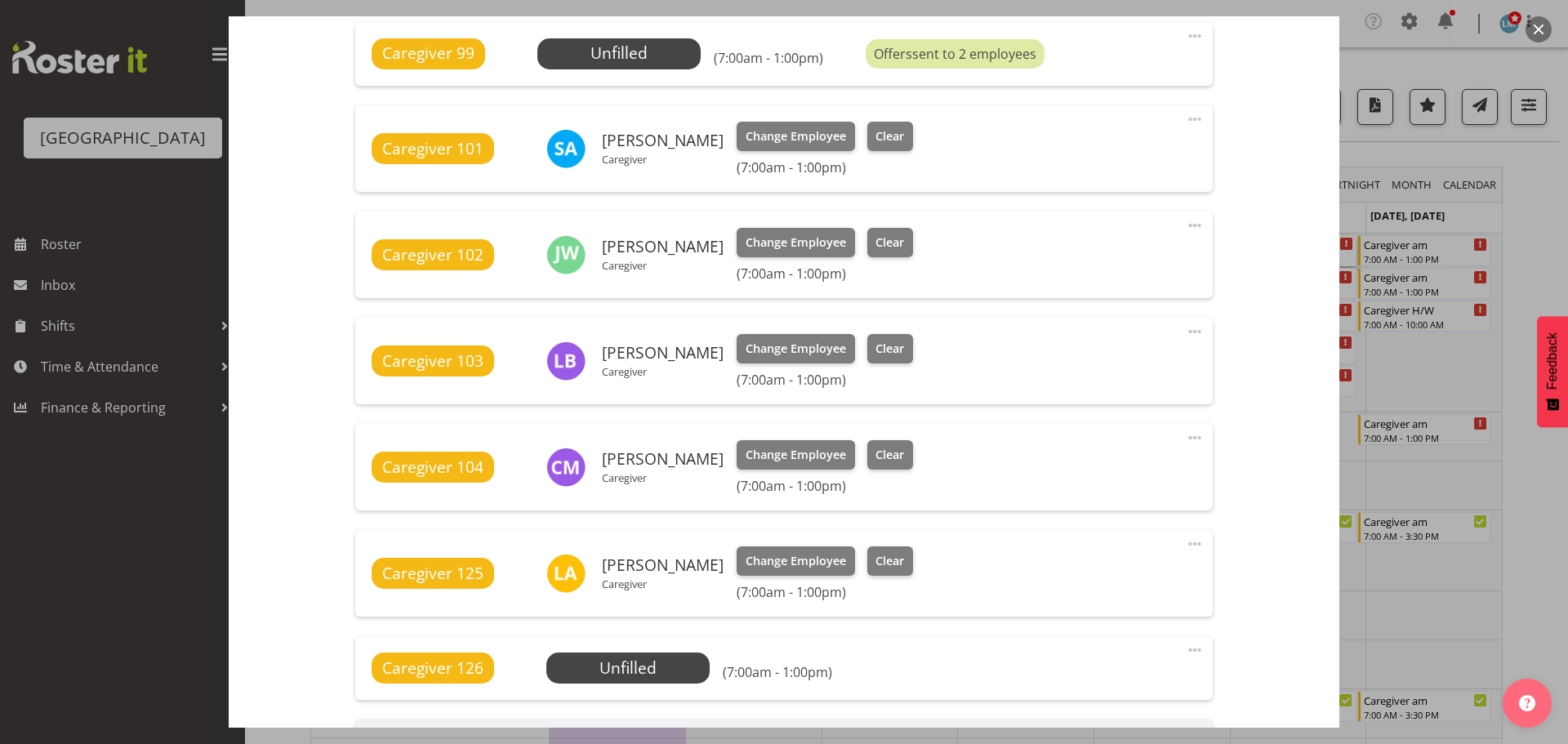
scroll to position [1062, 0]
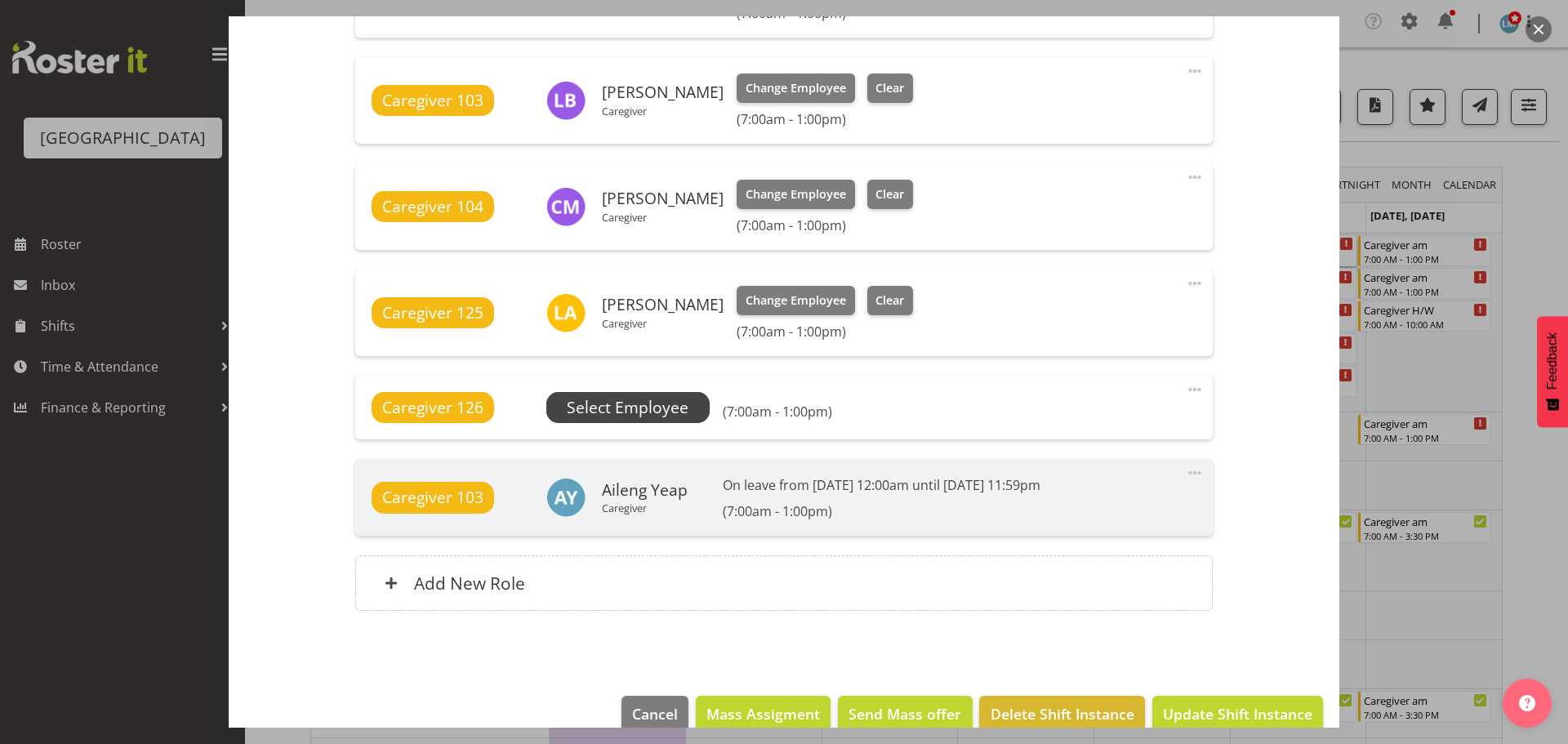
click at [676, 409] on span "Select Employee" at bounding box center [627, 408] width 122 height 24
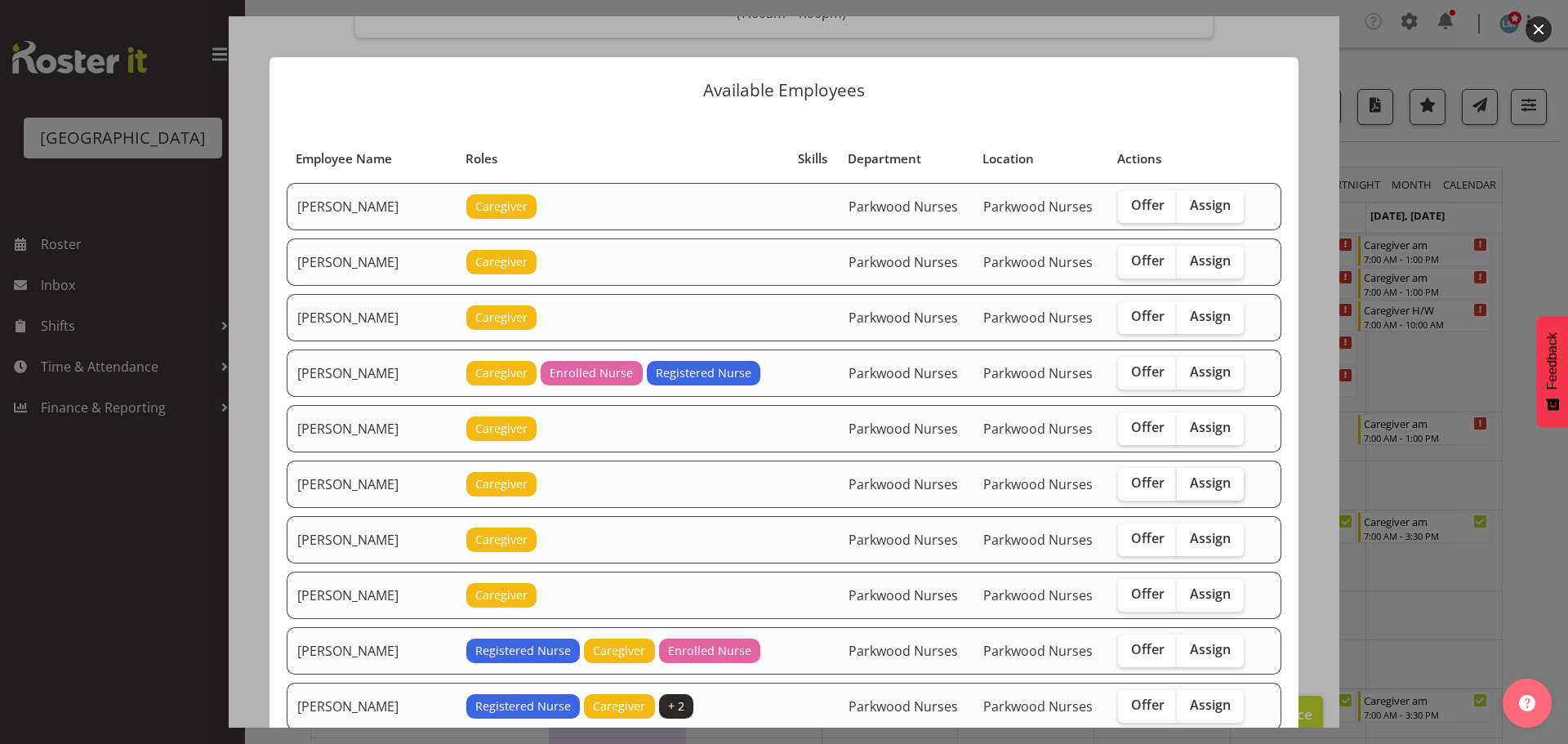
click at [1206, 480] on span "Assign" at bounding box center [1210, 482] width 41 height 16
click at [1188, 480] on input "Assign" at bounding box center [1182, 483] width 11 height 11
checkbox input "true"
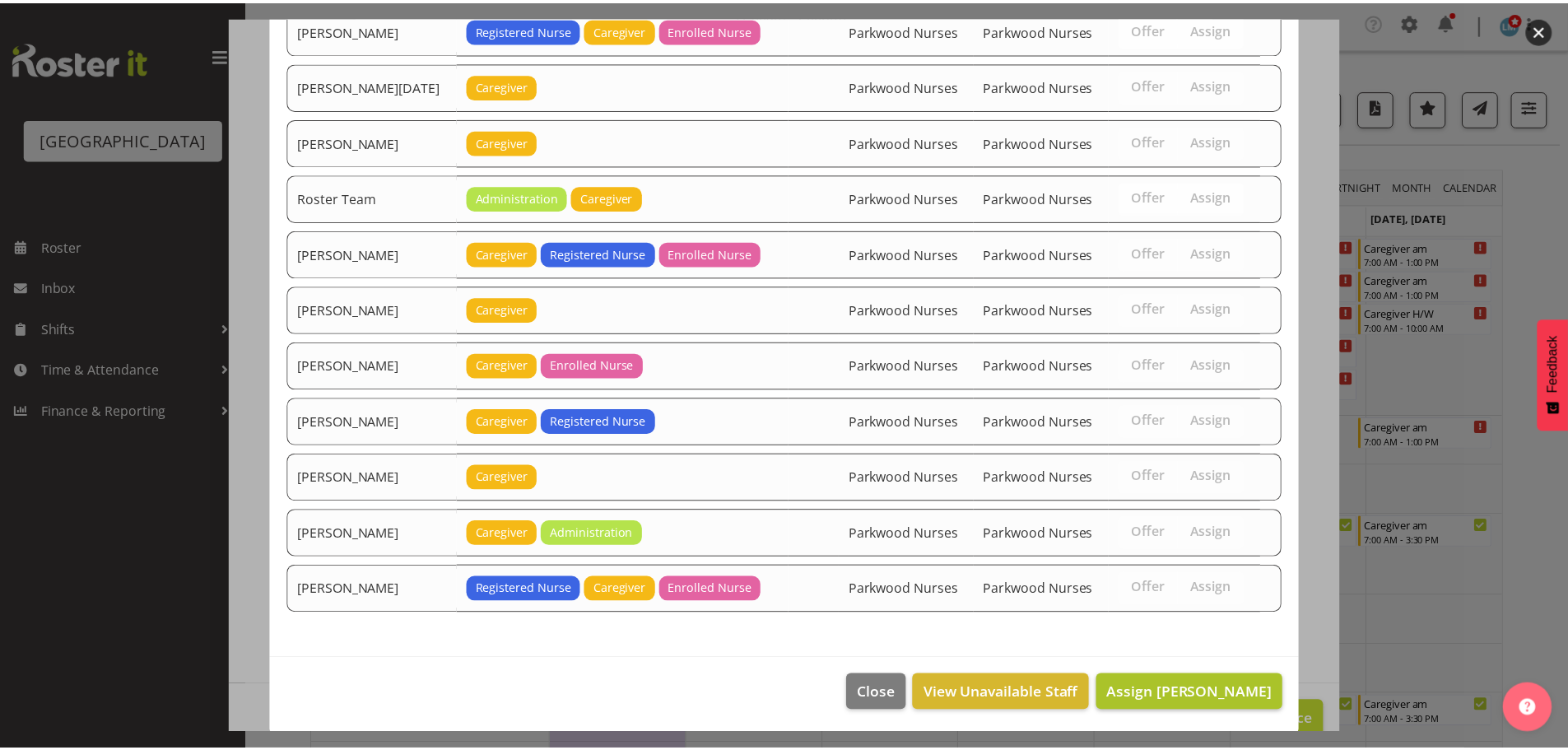
scroll to position [2085, 0]
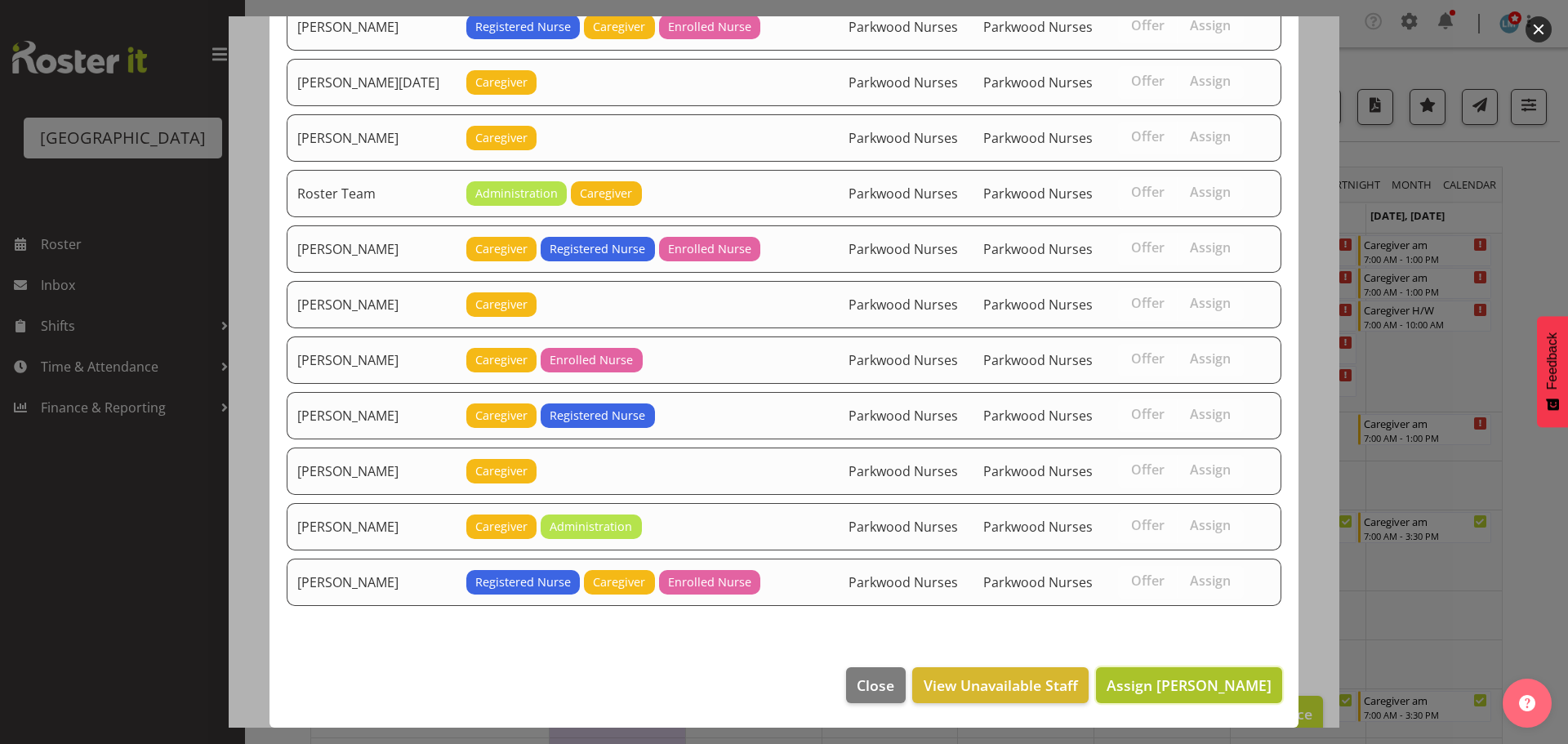
click at [1249, 682] on span "Assign Briar Hughes" at bounding box center [1189, 684] width 165 height 19
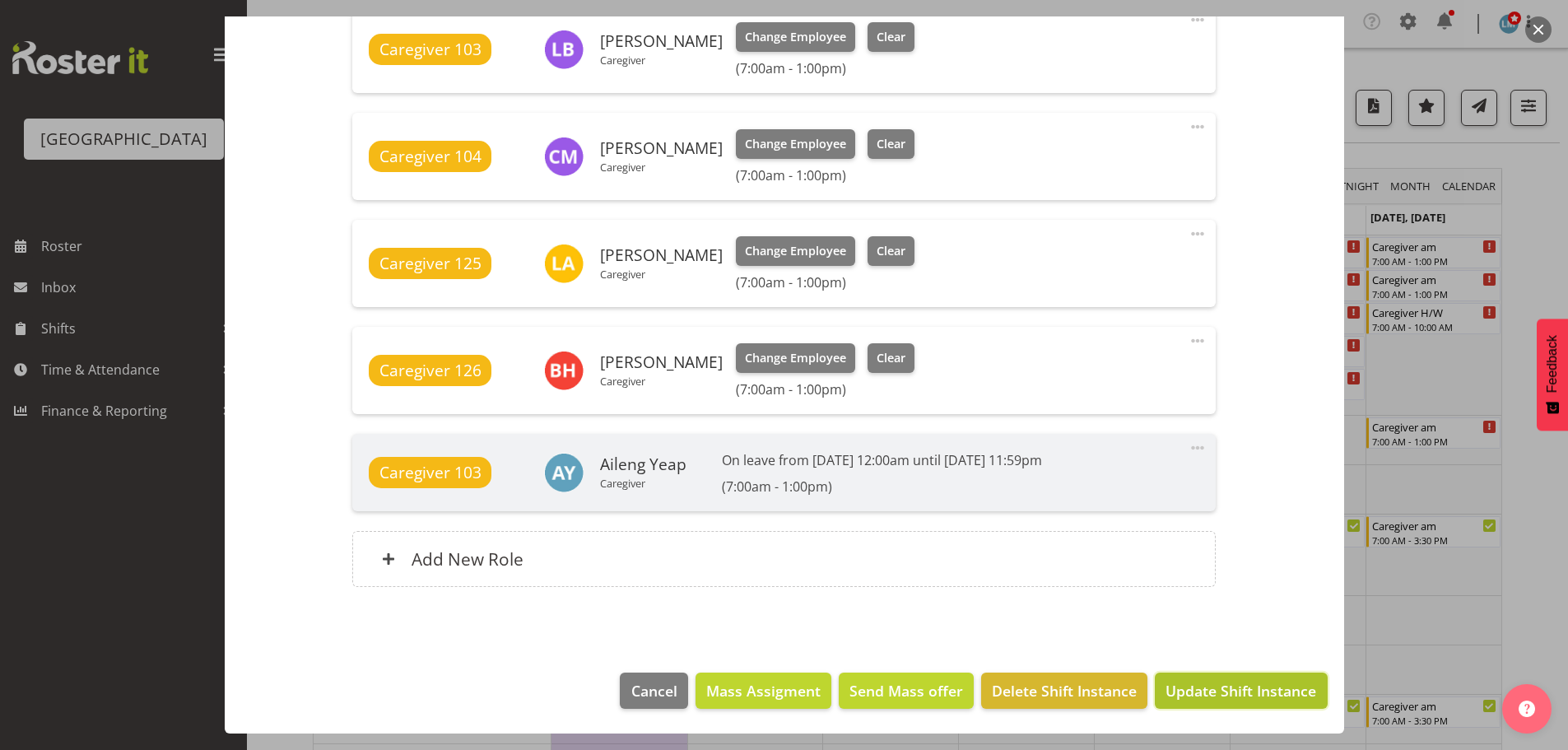
click at [1260, 689] on span "Update Shift Instance" at bounding box center [1241, 690] width 151 height 21
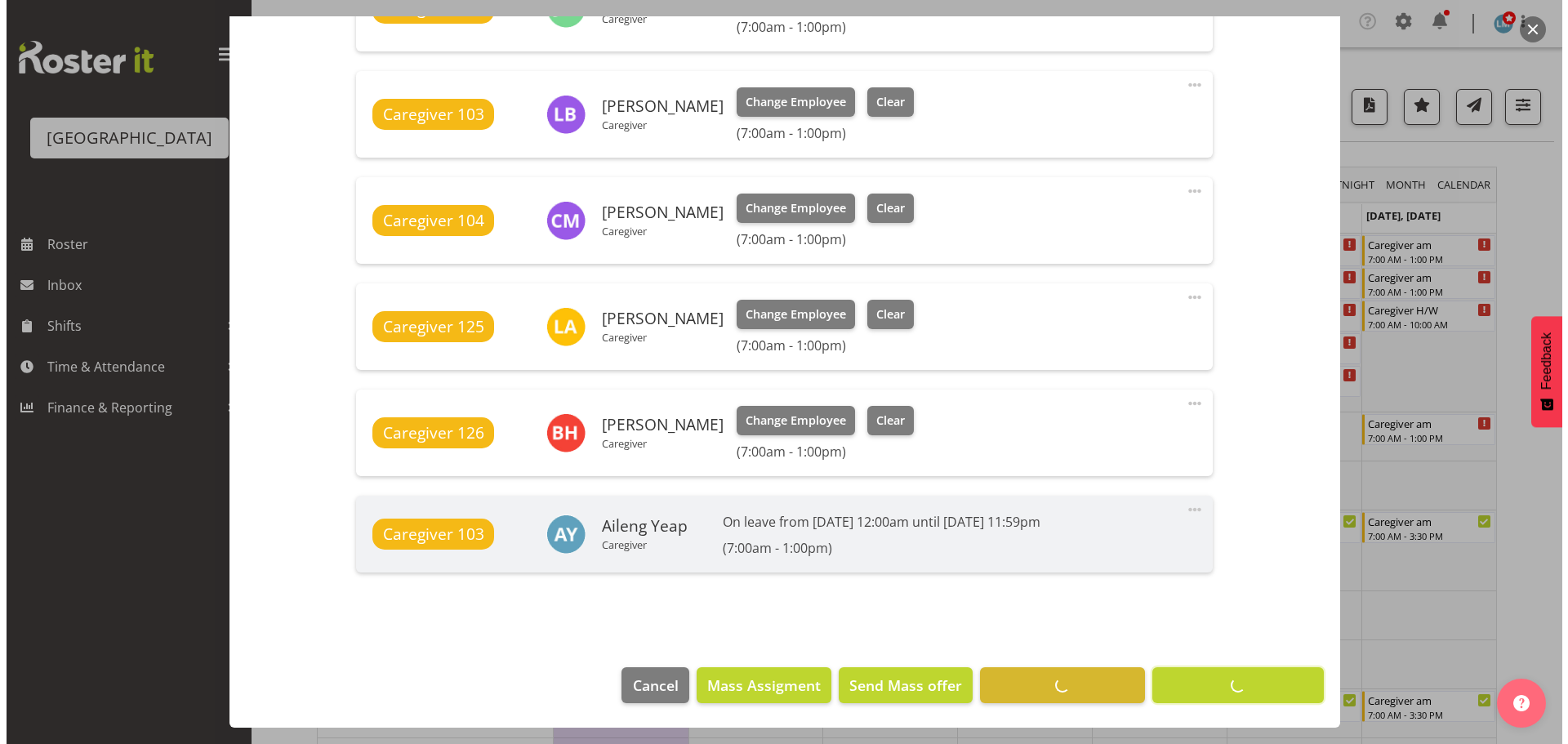
scroll to position [1047, 0]
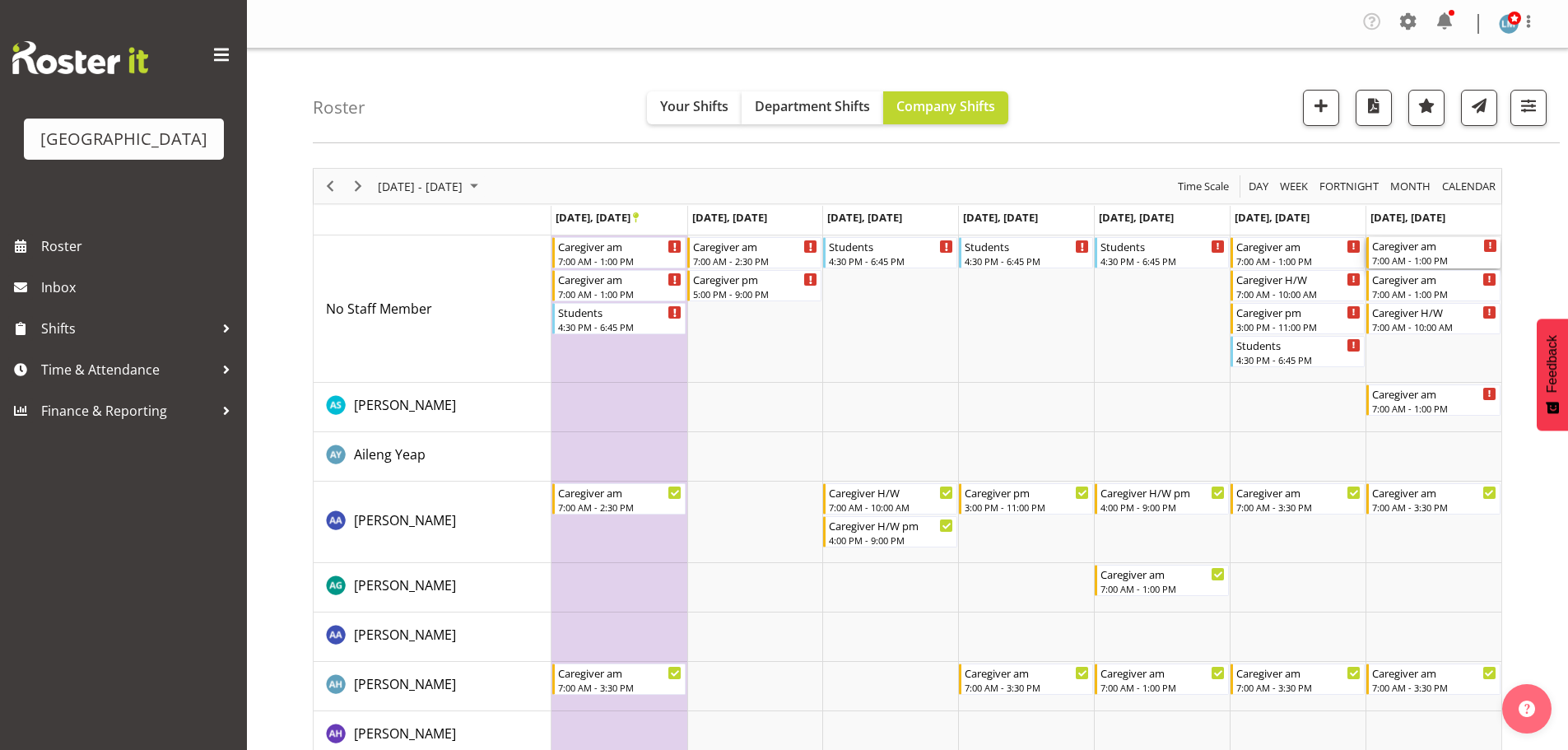
click at [1405, 253] on div "Caregiver am 7:00 AM - 1:00 PM" at bounding box center [1435, 253] width 125 height 31
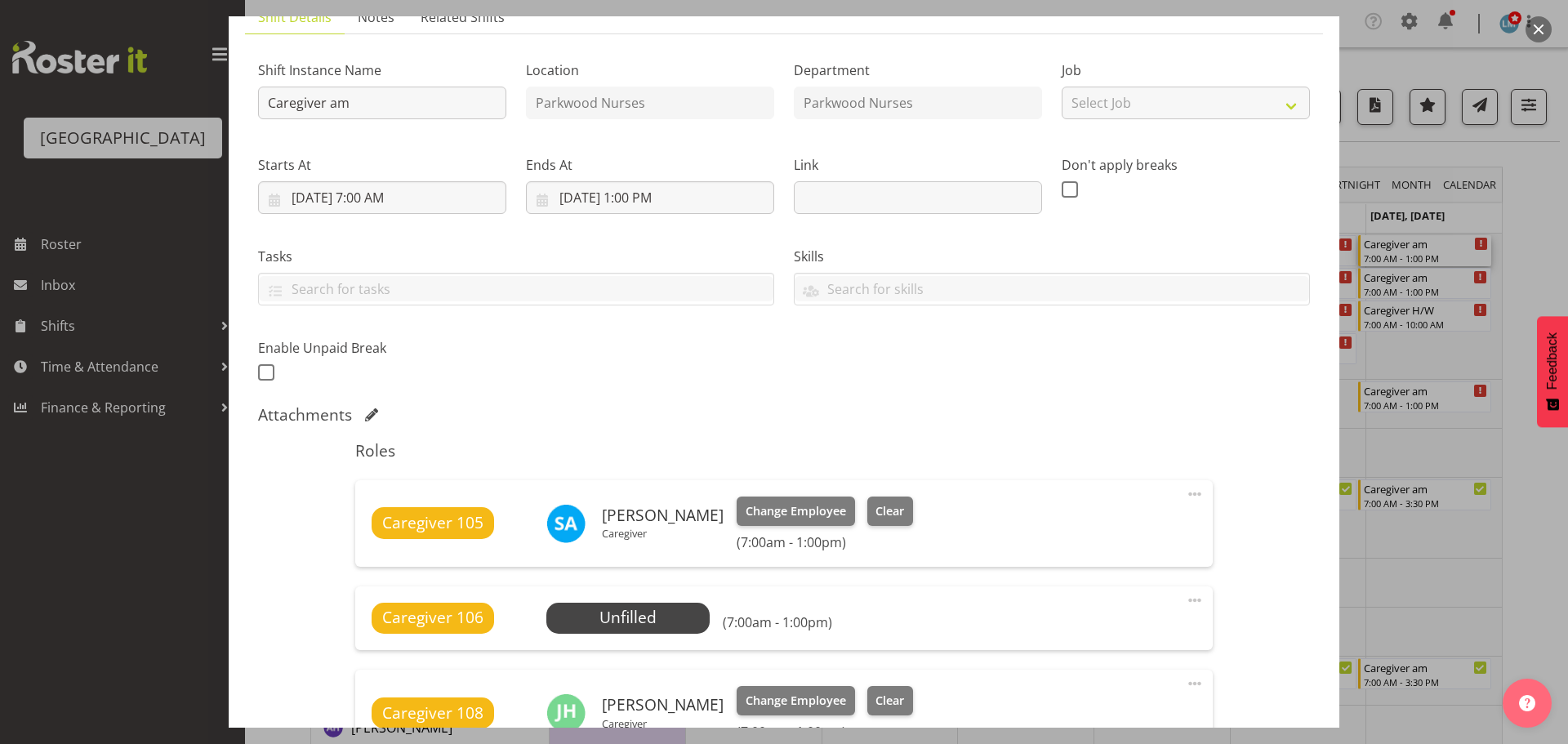
scroll to position [327, 0]
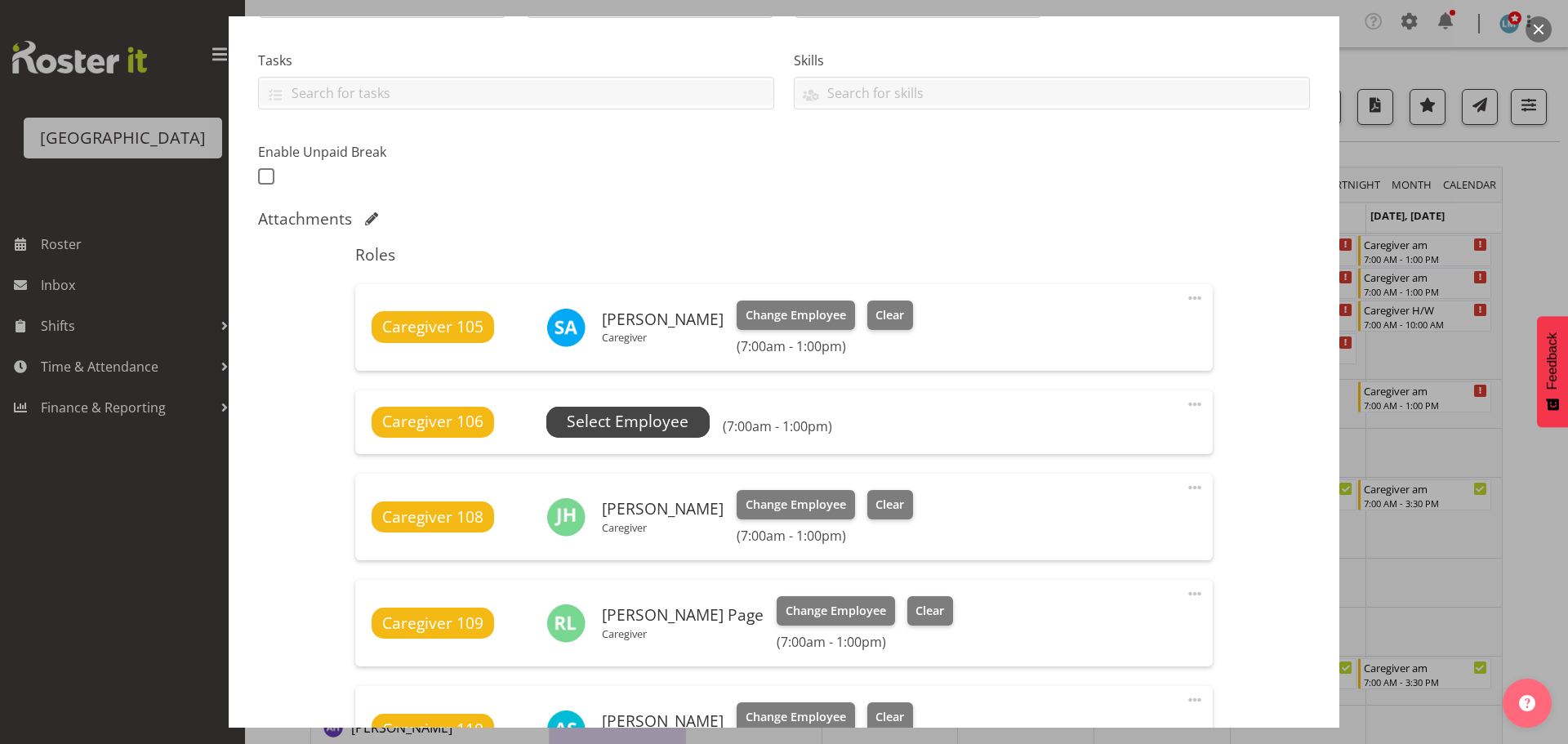
click at [605, 414] on span "Select Employee" at bounding box center [627, 422] width 122 height 24
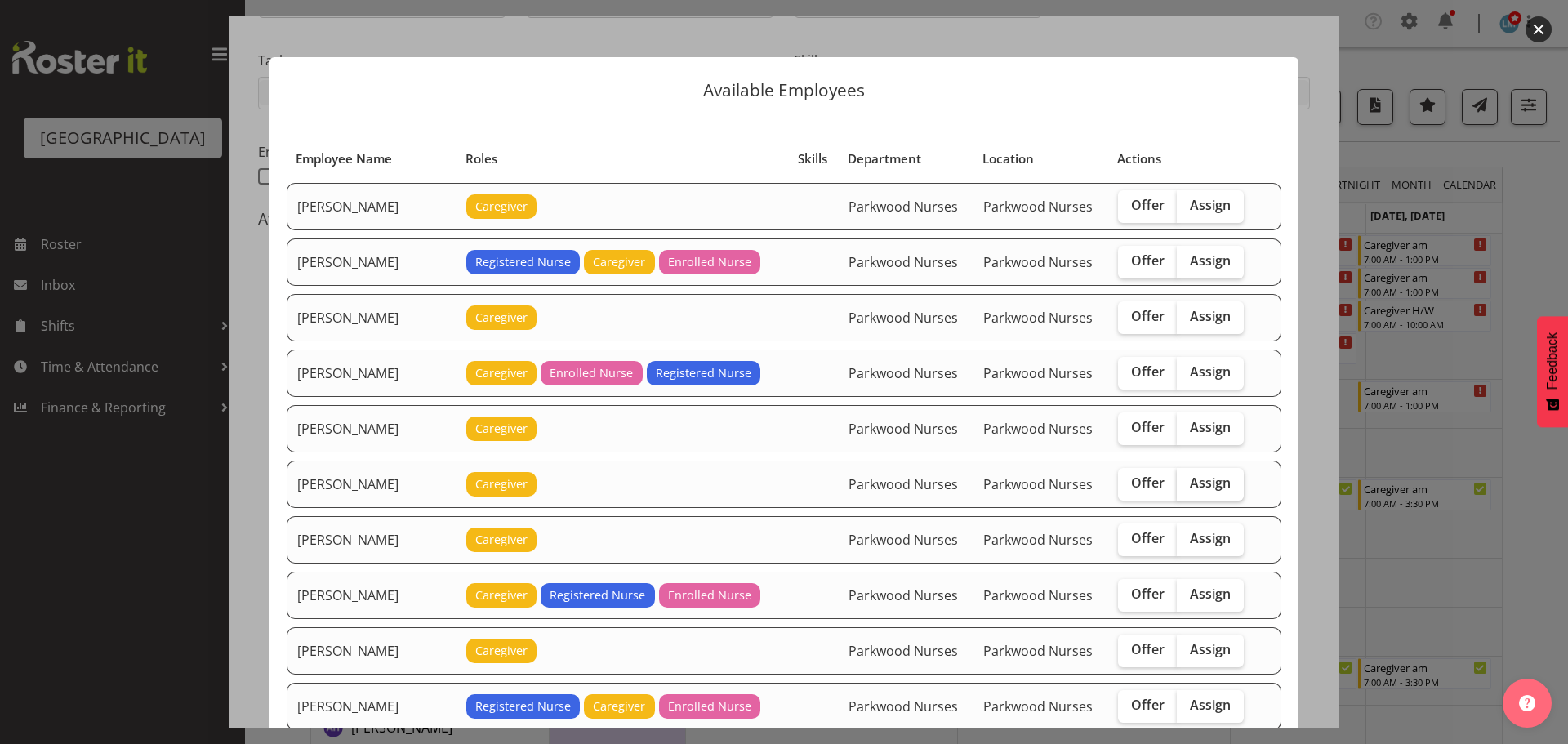
click at [1203, 488] on span "Assign" at bounding box center [1210, 482] width 41 height 16
click at [1188, 488] on input "Assign" at bounding box center [1182, 483] width 11 height 11
checkbox input "true"
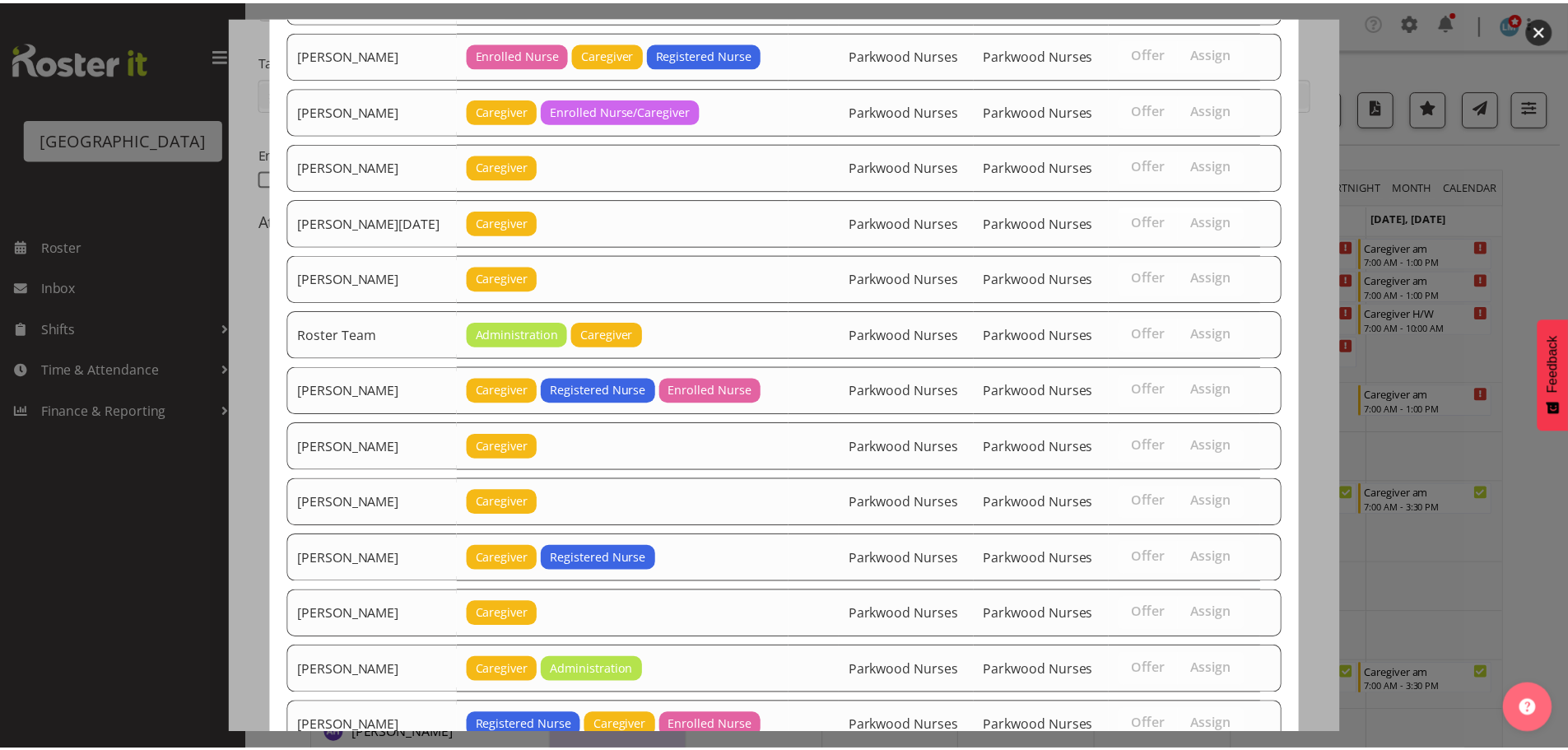
scroll to position [2085, 0]
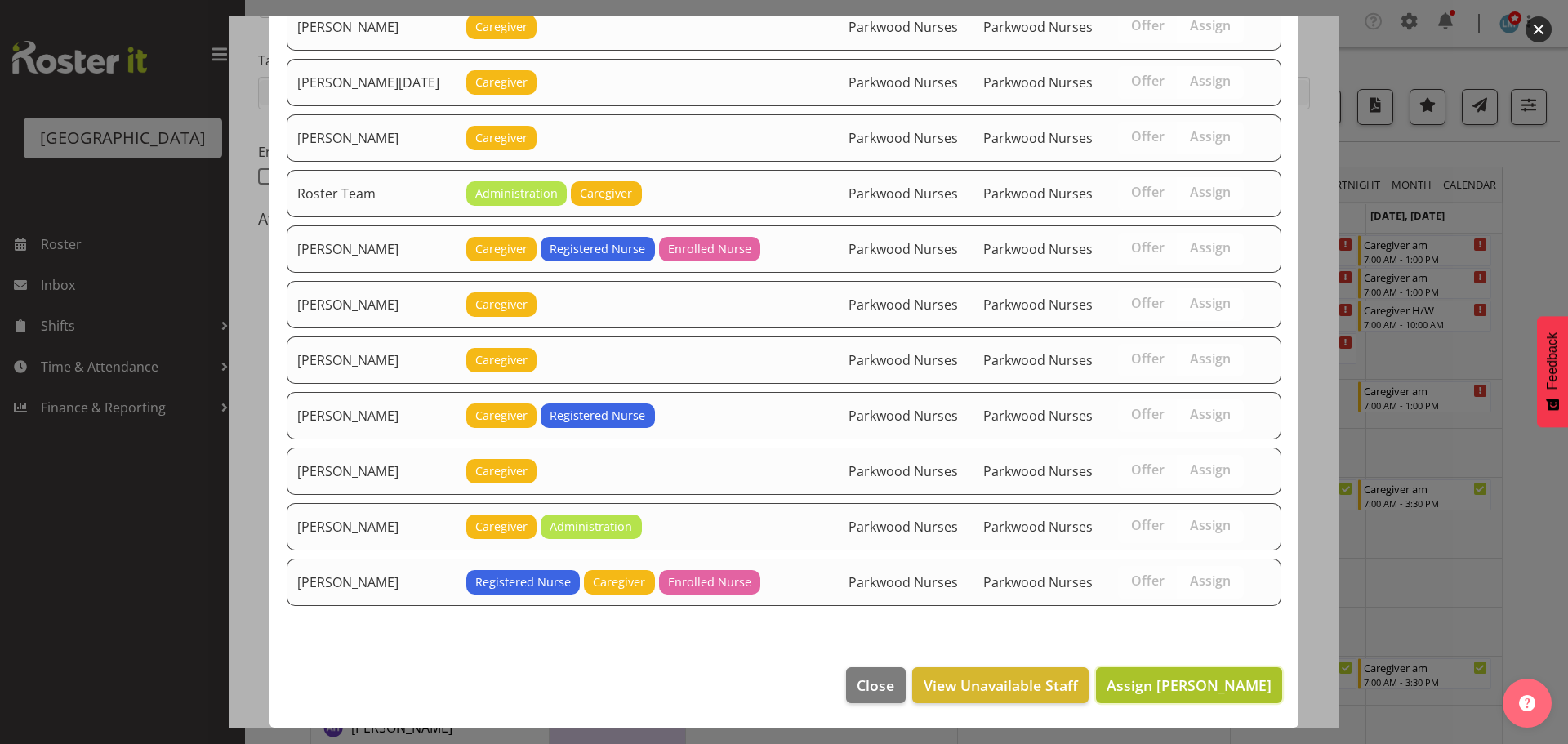
click at [1247, 686] on span "Assign Briar Hughes" at bounding box center [1189, 684] width 165 height 19
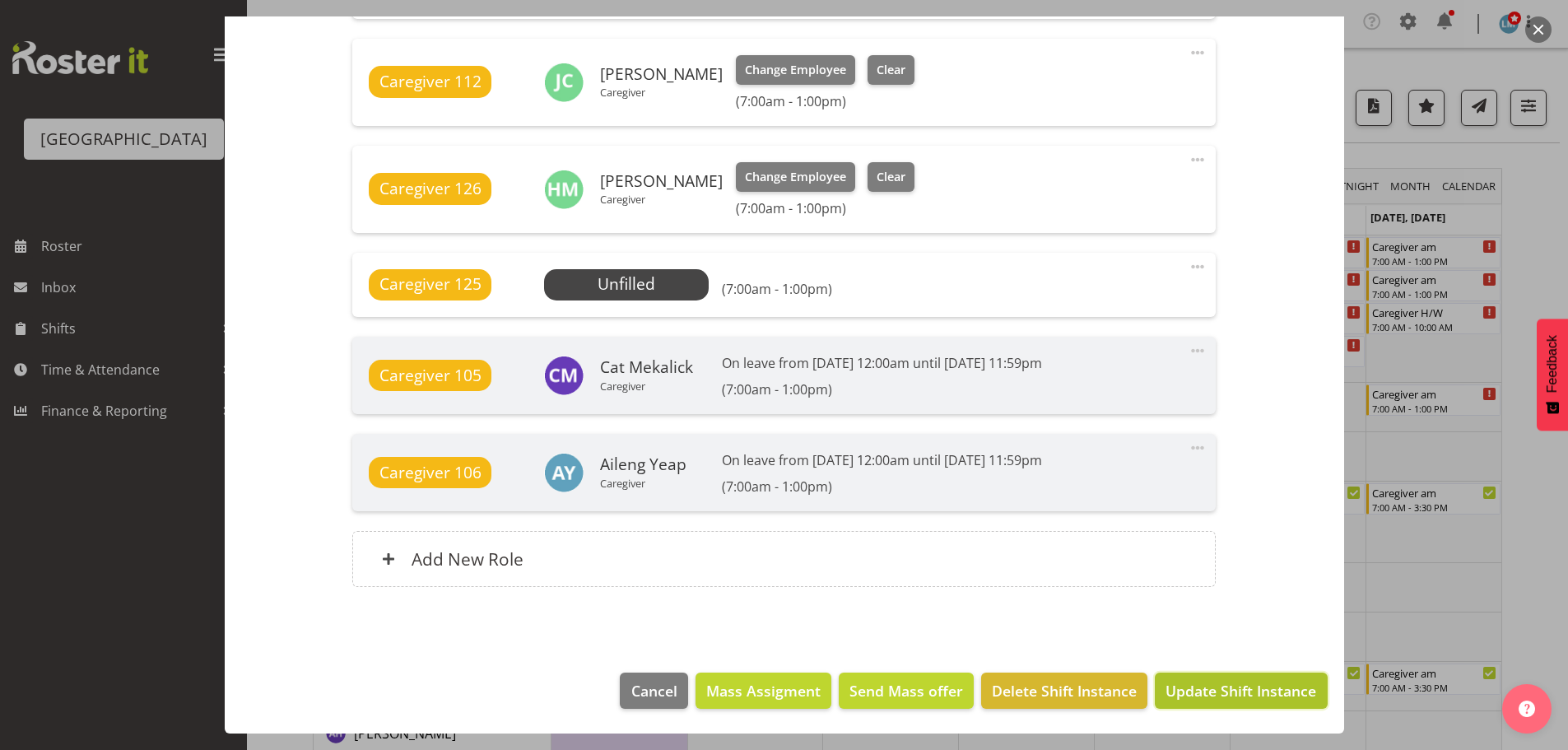
click at [1256, 692] on span "Update Shift Instance" at bounding box center [1241, 690] width 151 height 21
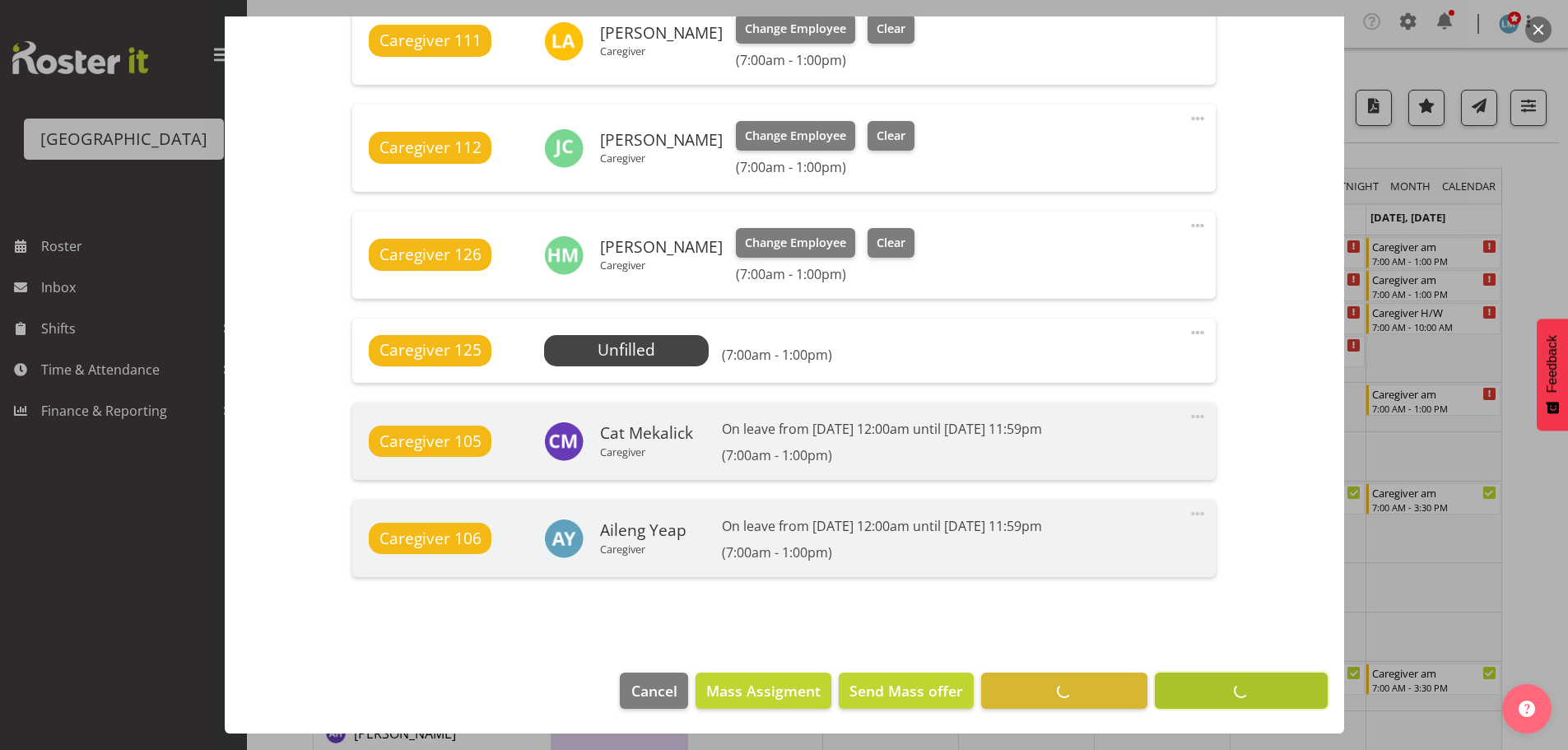
scroll to position [1153, 0]
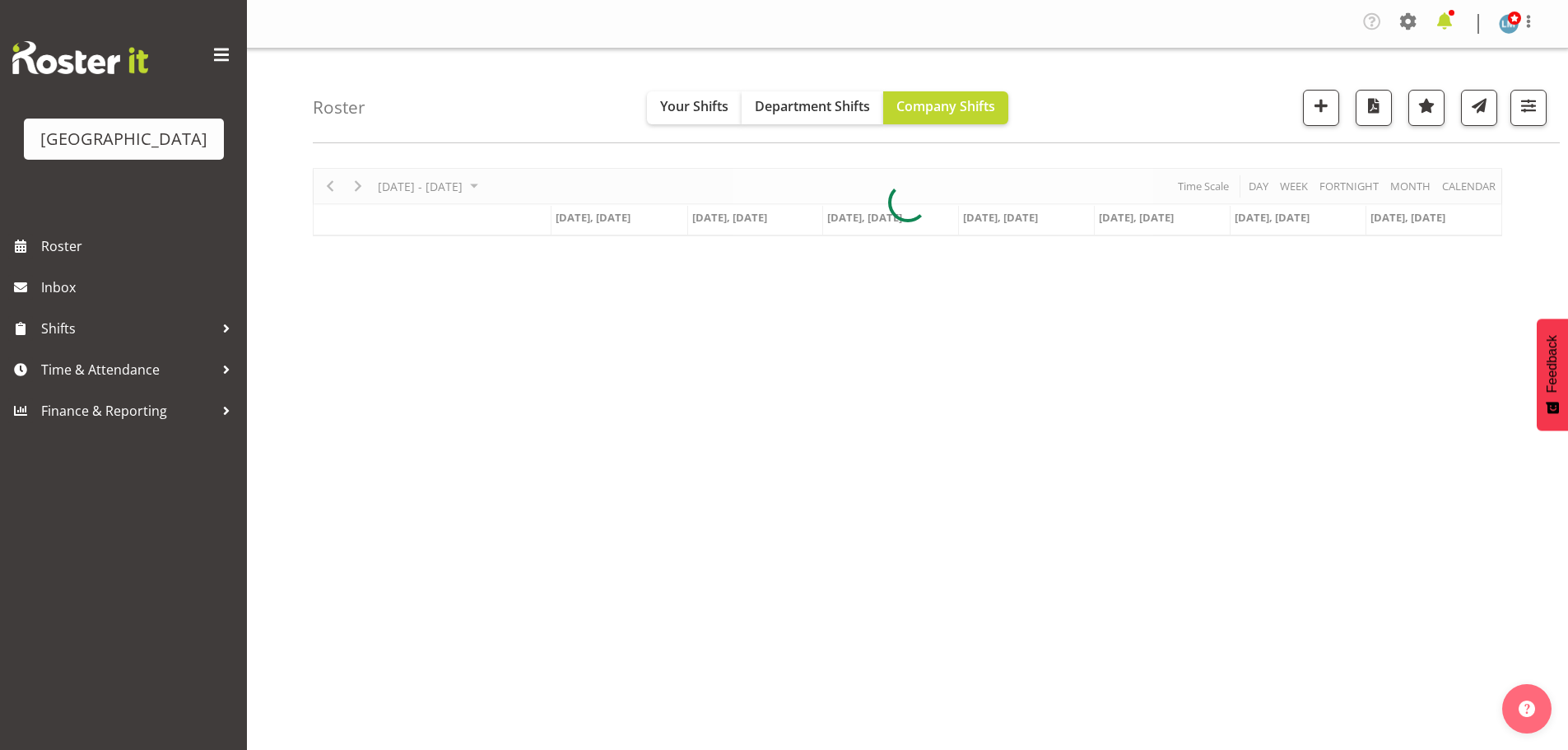
click at [1438, 21] on span at bounding box center [1443, 21] width 26 height 26
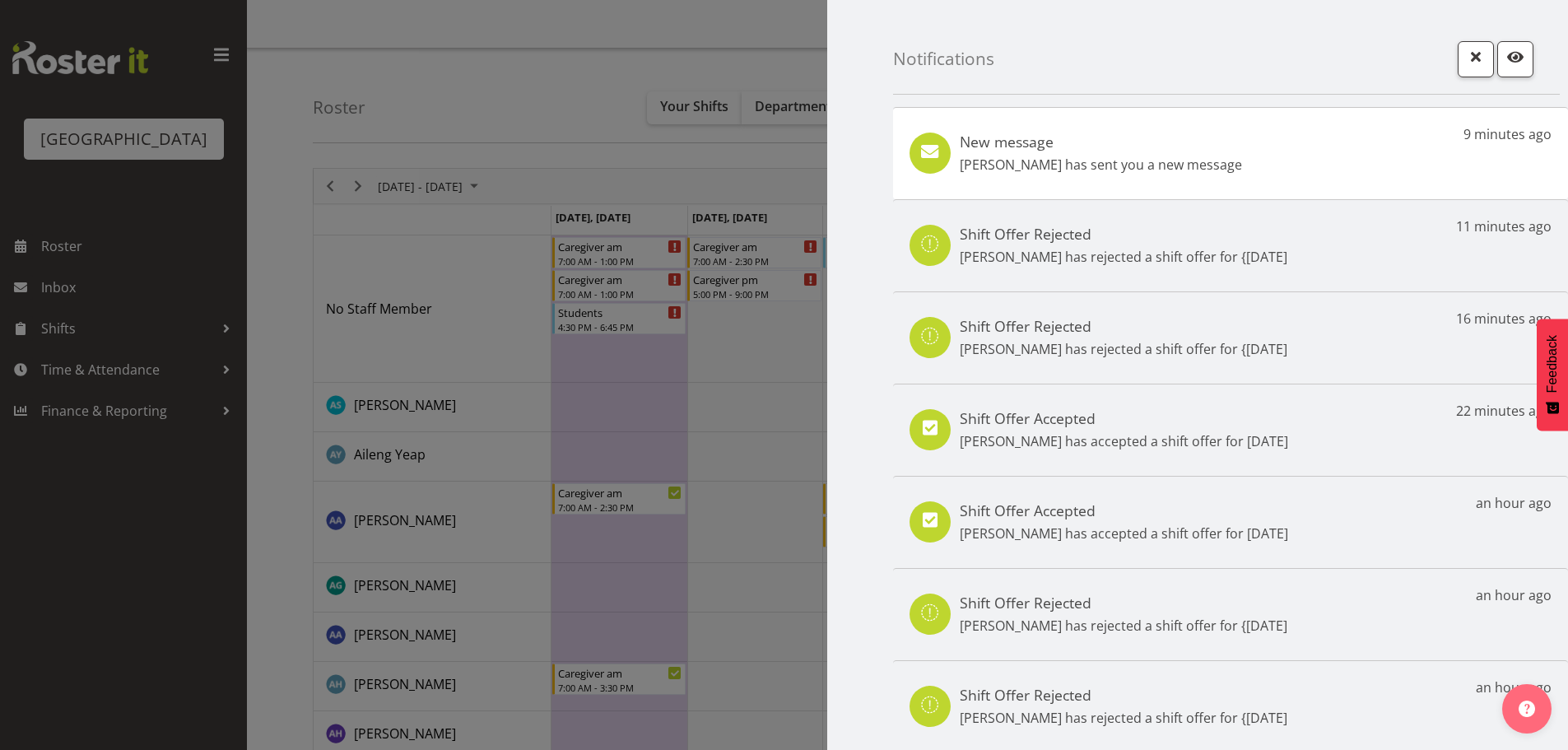
click at [1251, 161] on div "New message [PERSON_NAME] has sent you a new message 9 minutes ago" at bounding box center [1230, 153] width 675 height 92
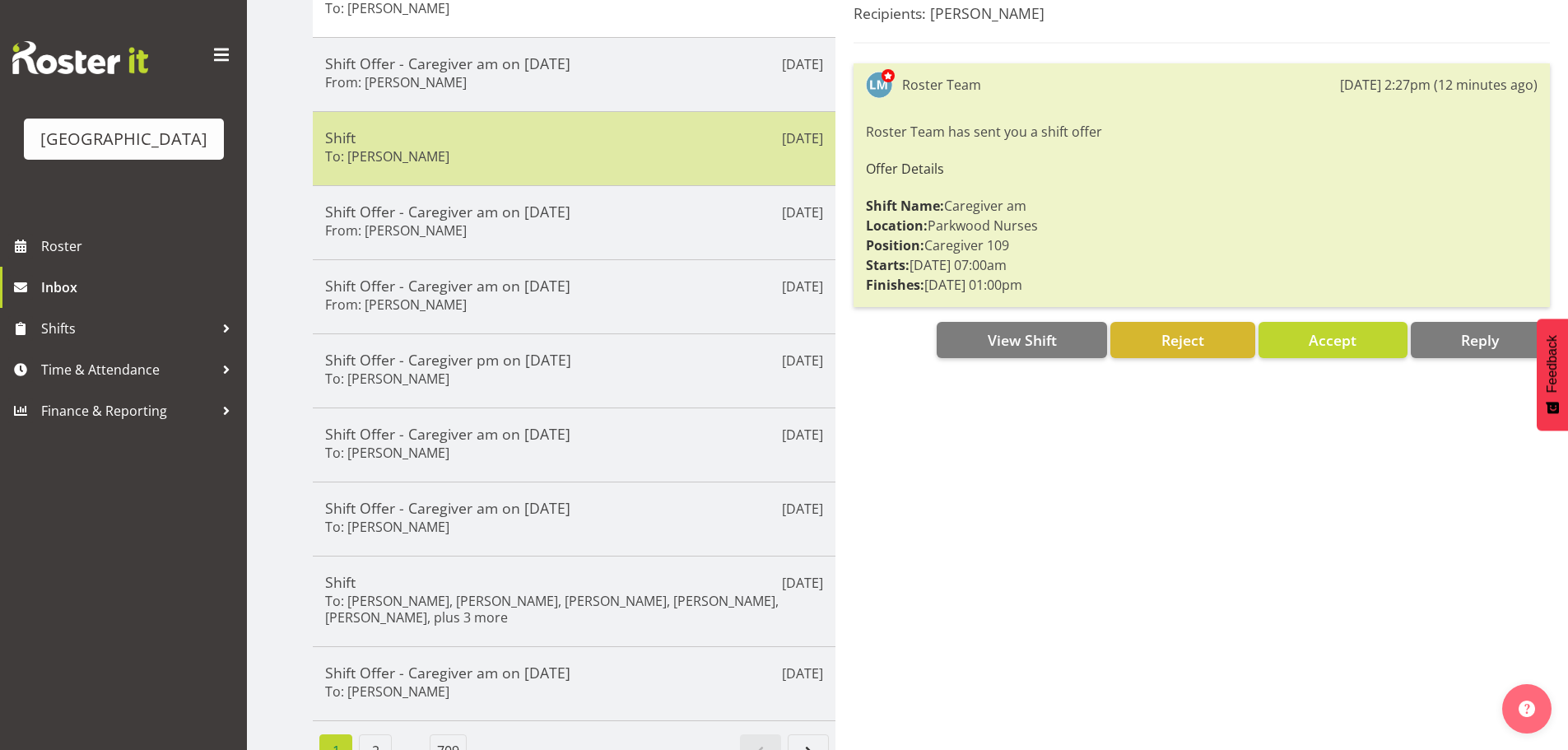
scroll to position [302, 0]
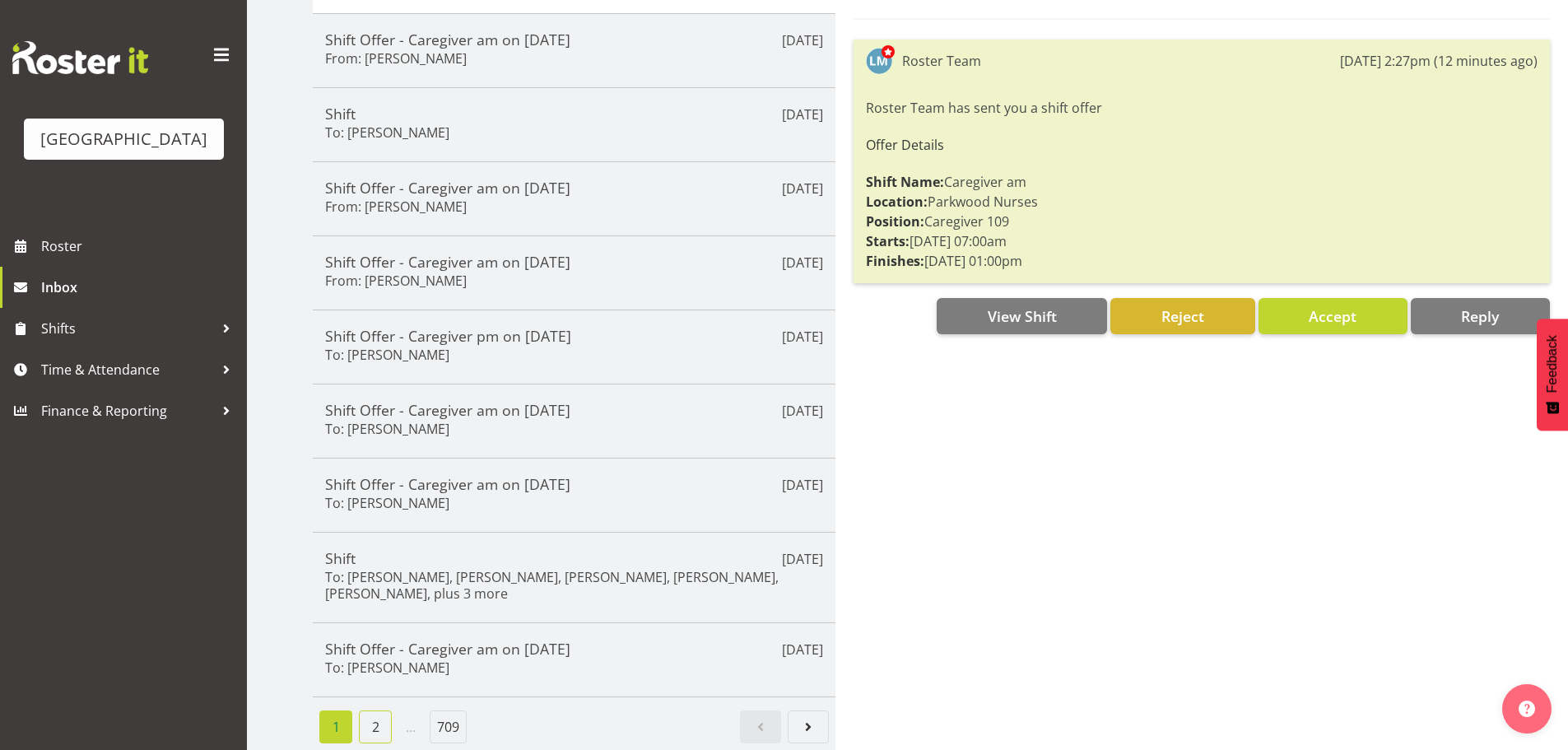
click at [372, 715] on link "2" at bounding box center [375, 726] width 33 height 33
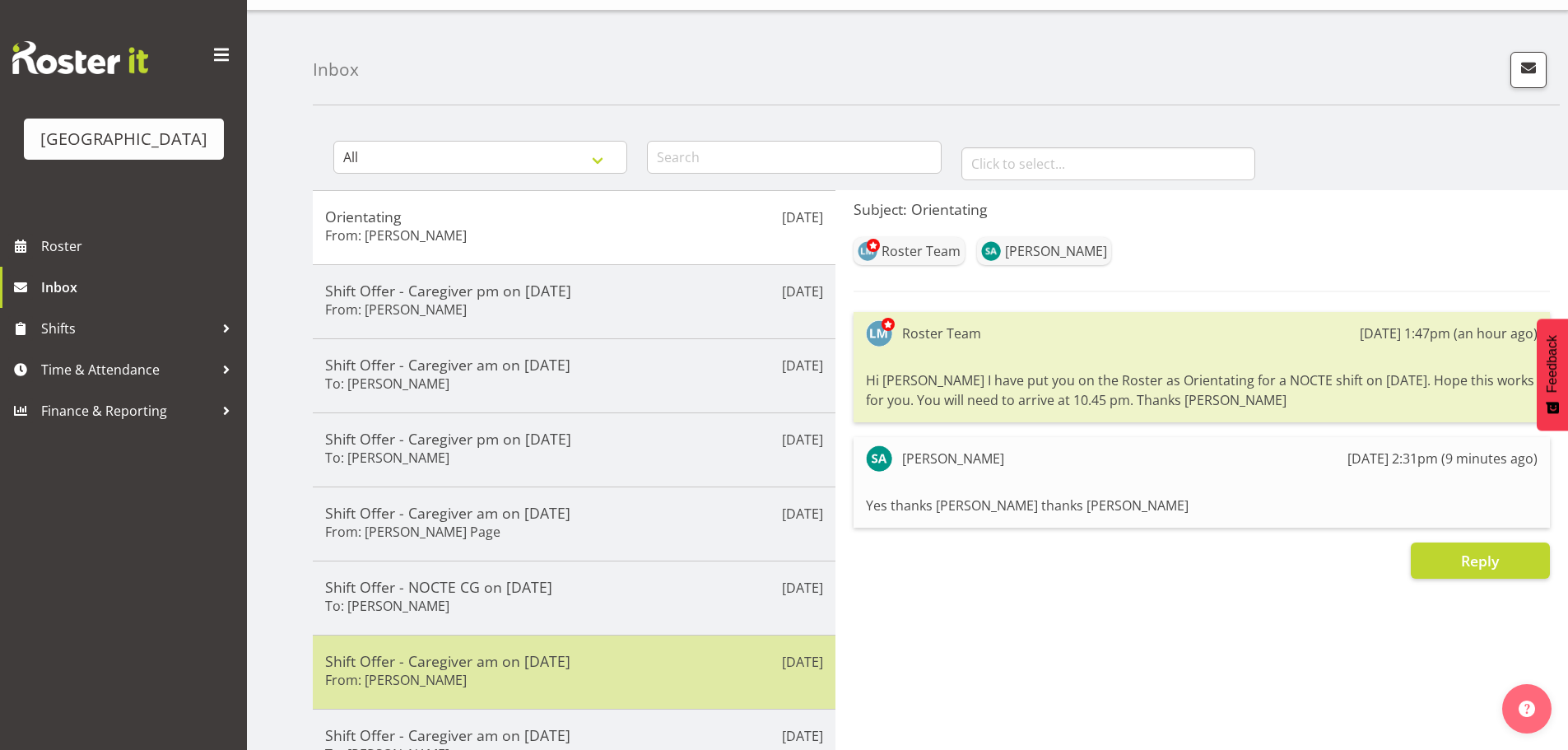
scroll to position [0, 0]
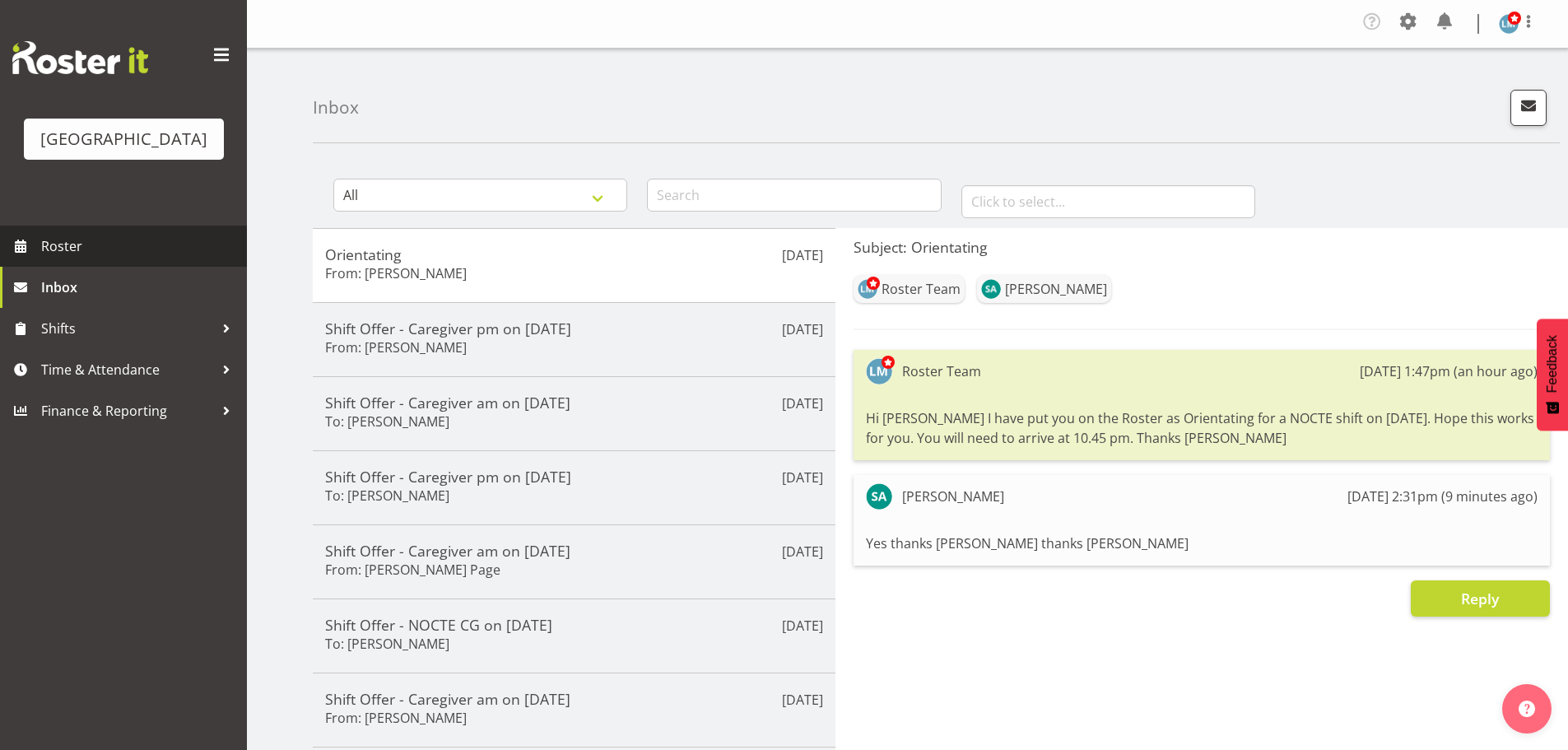
click at [68, 258] on span "Roster" at bounding box center [140, 246] width 197 height 25
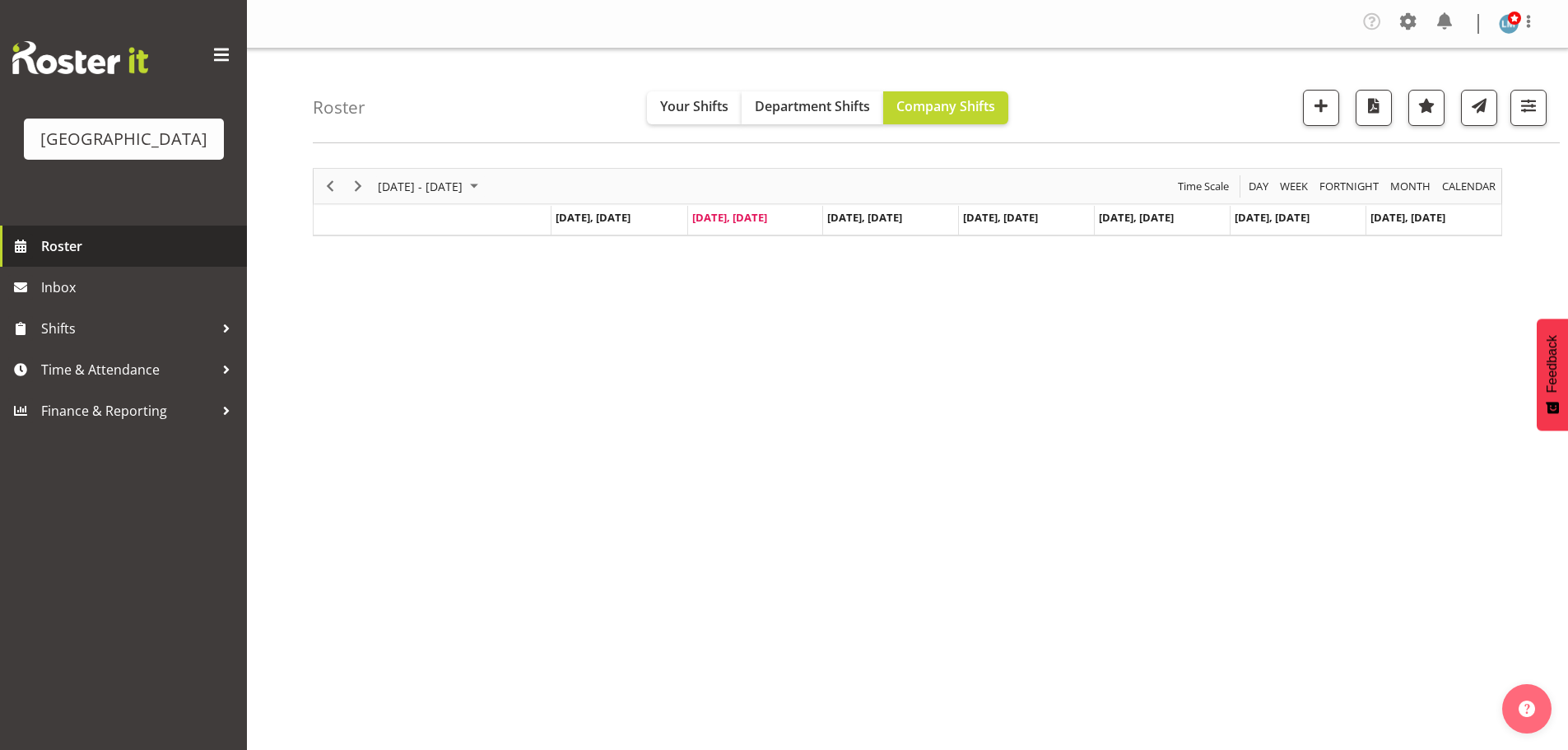
click at [86, 258] on span "Roster" at bounding box center [140, 246] width 197 height 25
click at [74, 300] on span "Inbox" at bounding box center [140, 286] width 197 height 25
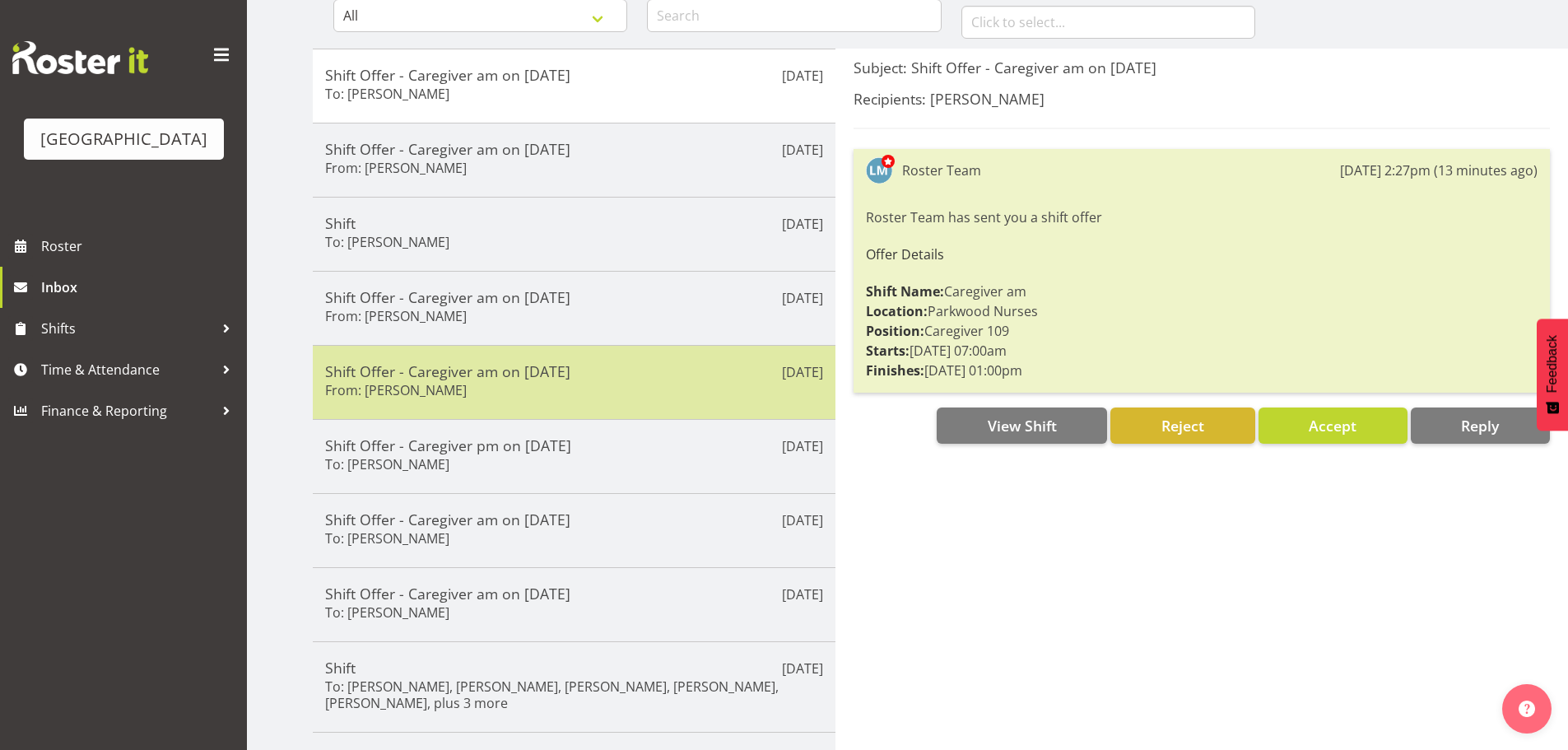
scroll to position [302, 0]
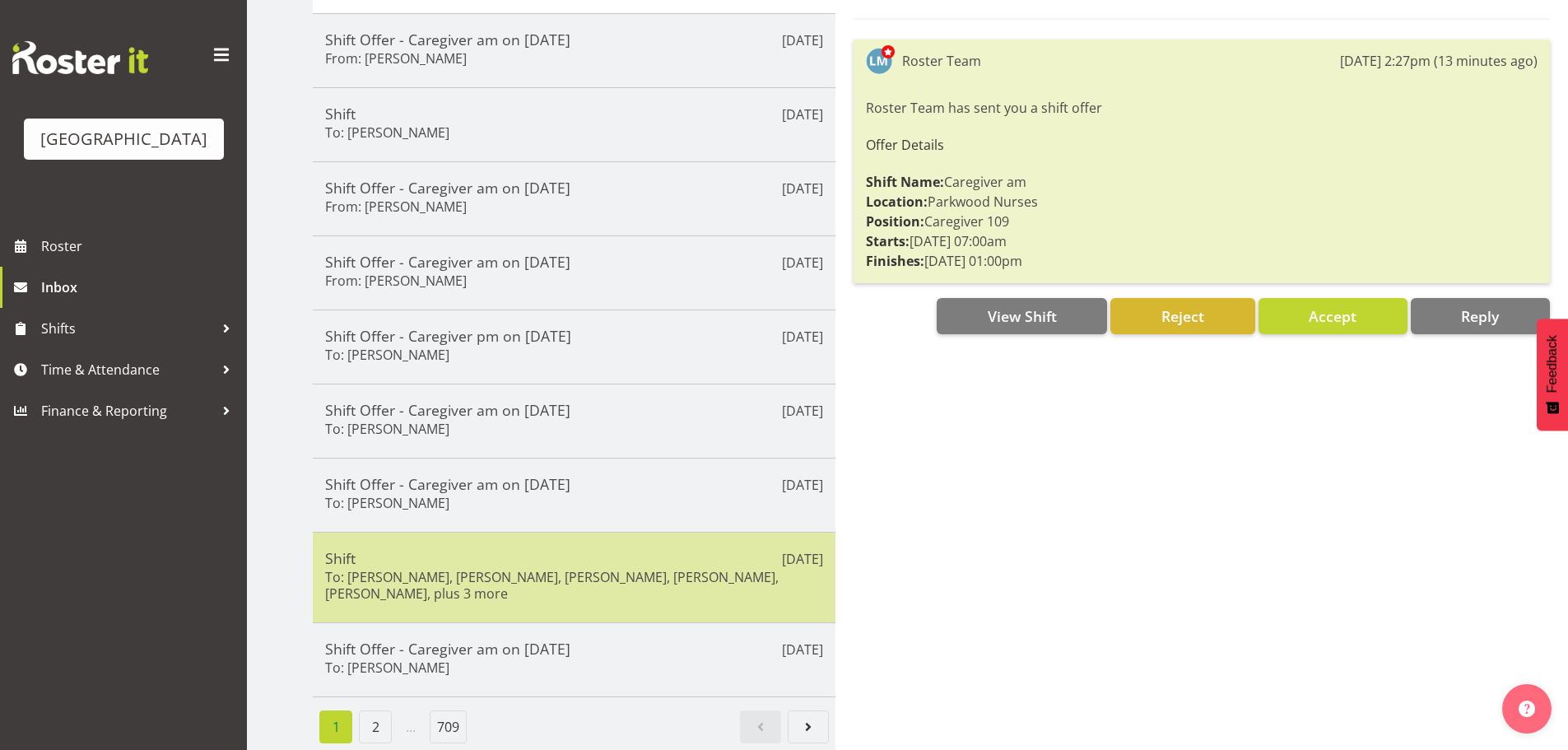
click at [434, 582] on h6 "To: [PERSON_NAME], [PERSON_NAME], [PERSON_NAME], [PERSON_NAME], [PERSON_NAME], …" at bounding box center [574, 585] width 498 height 33
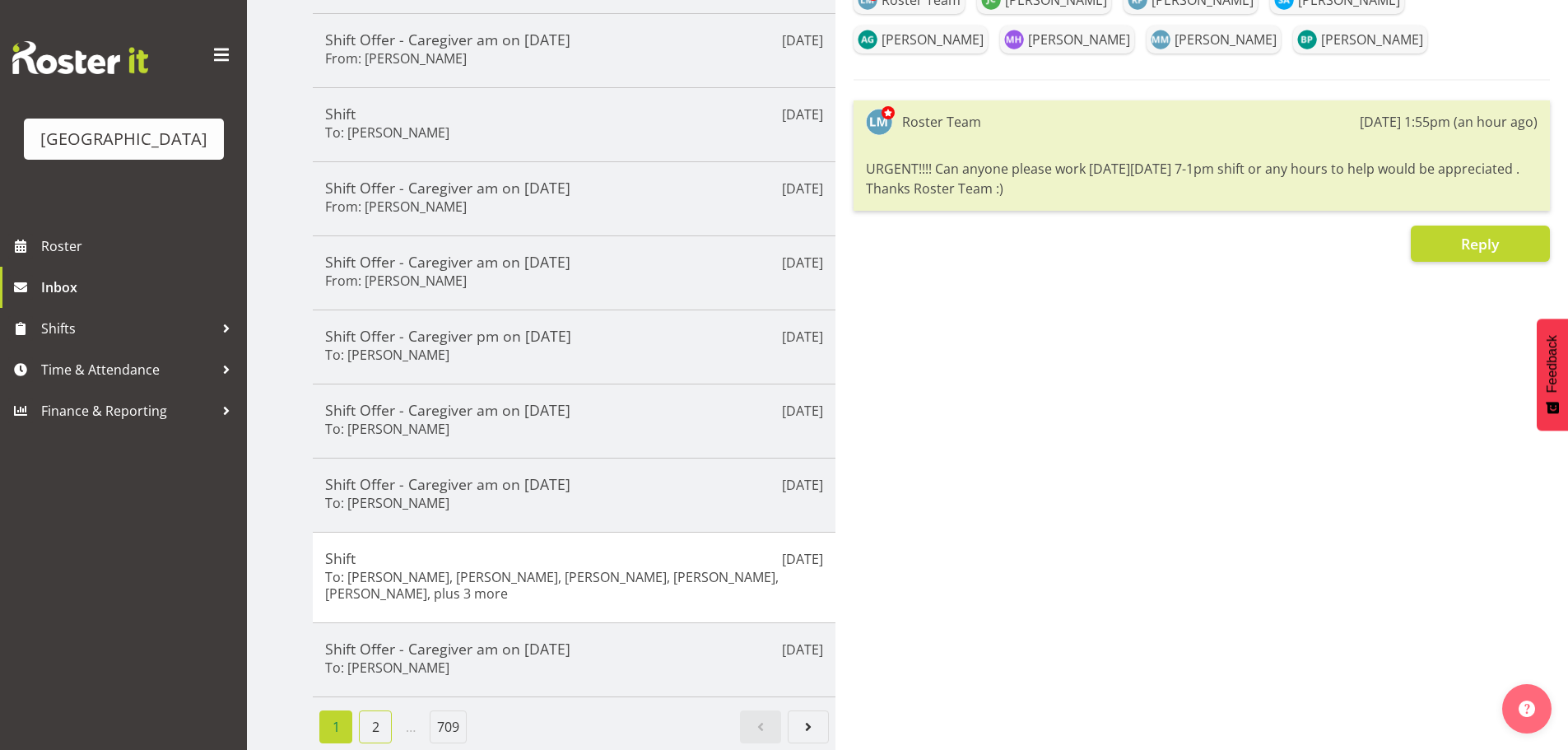
click at [366, 722] on link "2" at bounding box center [375, 726] width 33 height 33
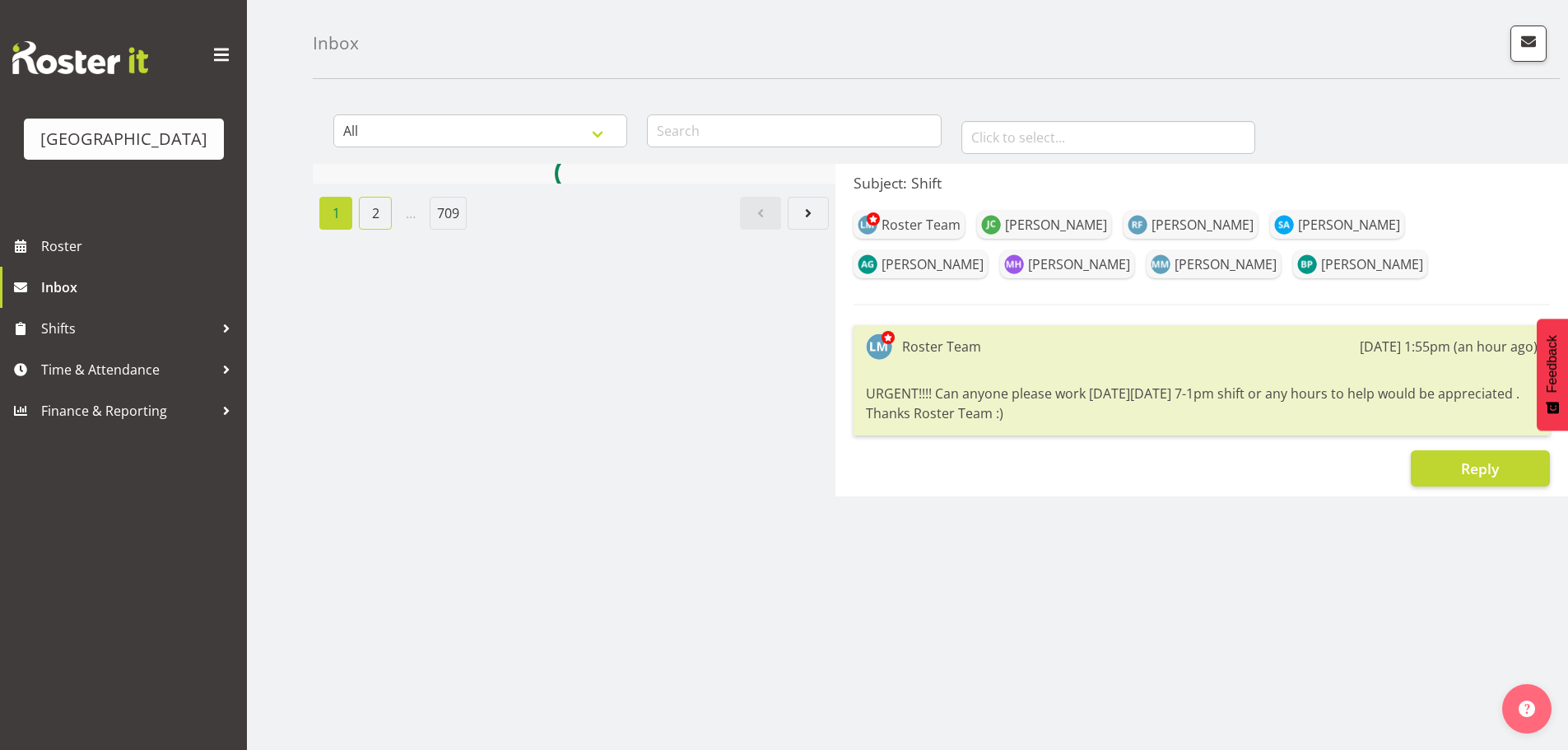
scroll to position [285, 0]
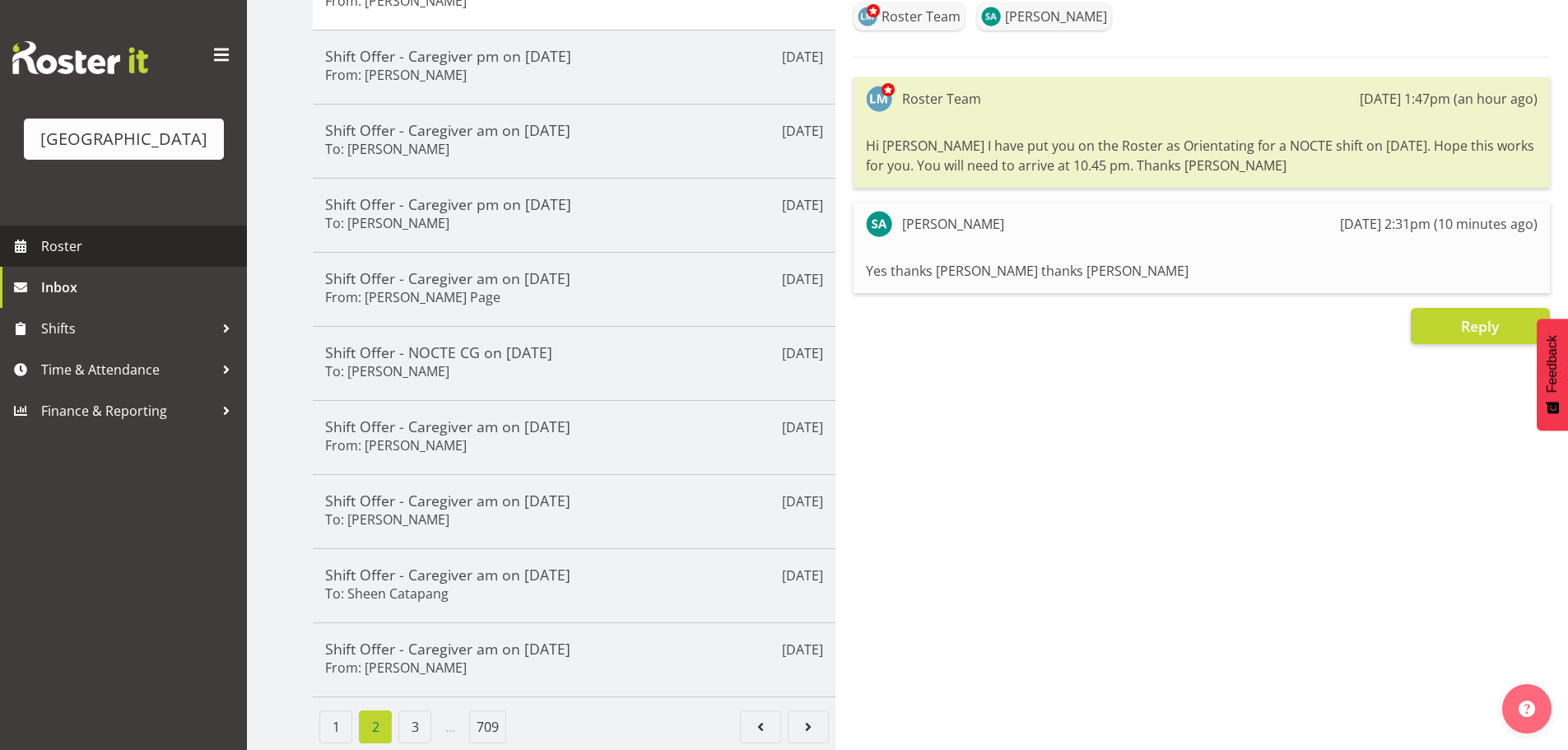
click at [50, 258] on span "Roster" at bounding box center [140, 246] width 197 height 25
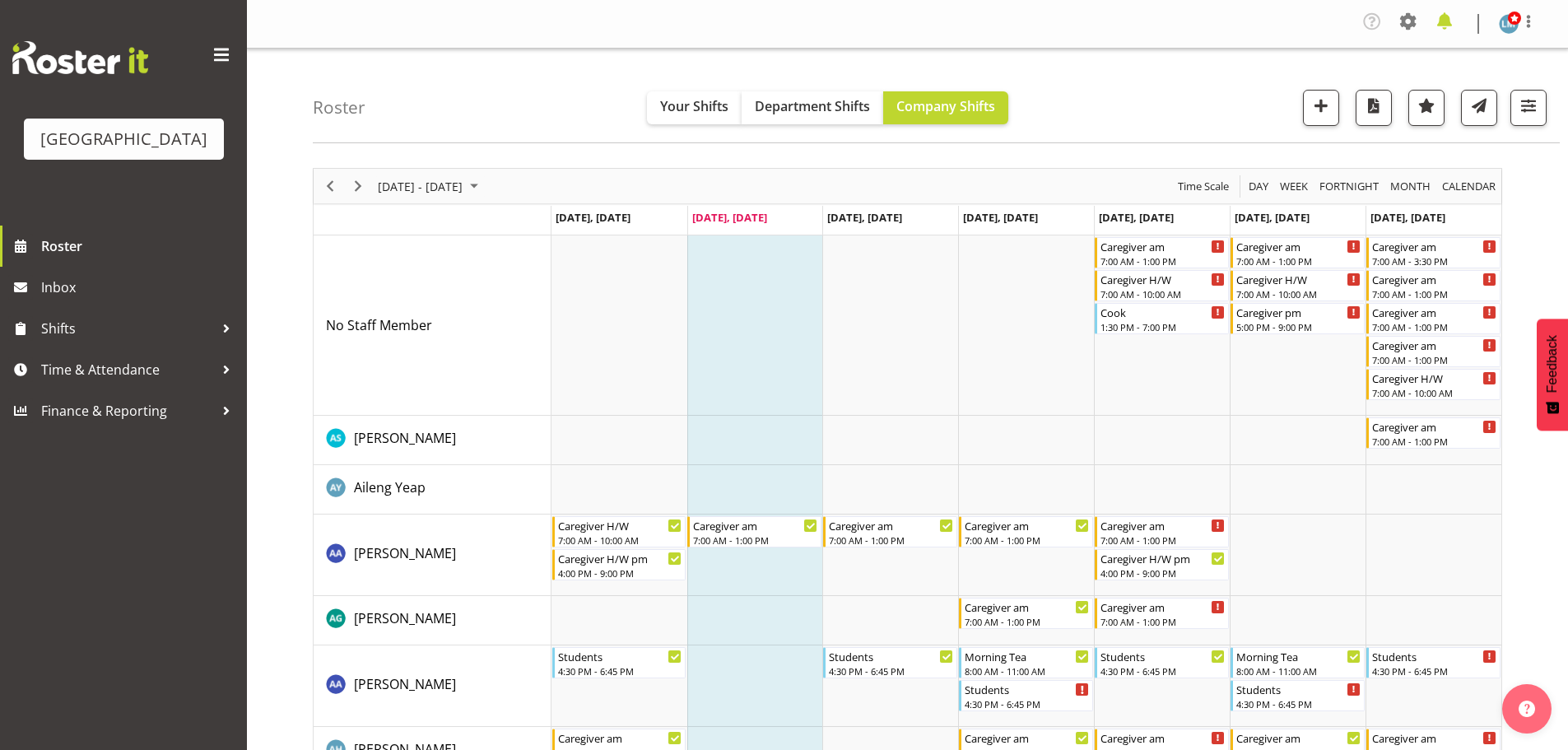
click at [1443, 18] on span at bounding box center [1443, 21] width 26 height 26
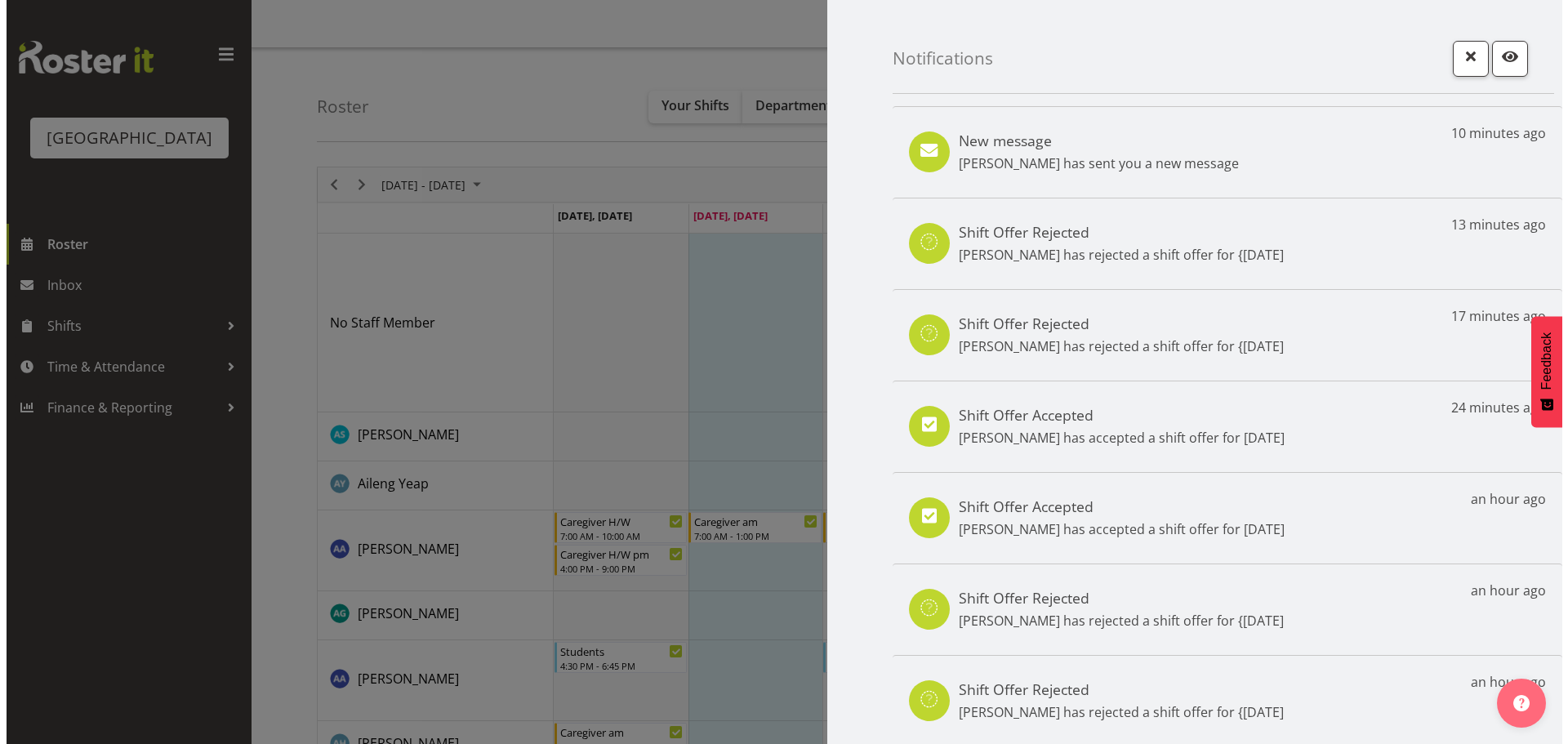
scroll to position [156, 0]
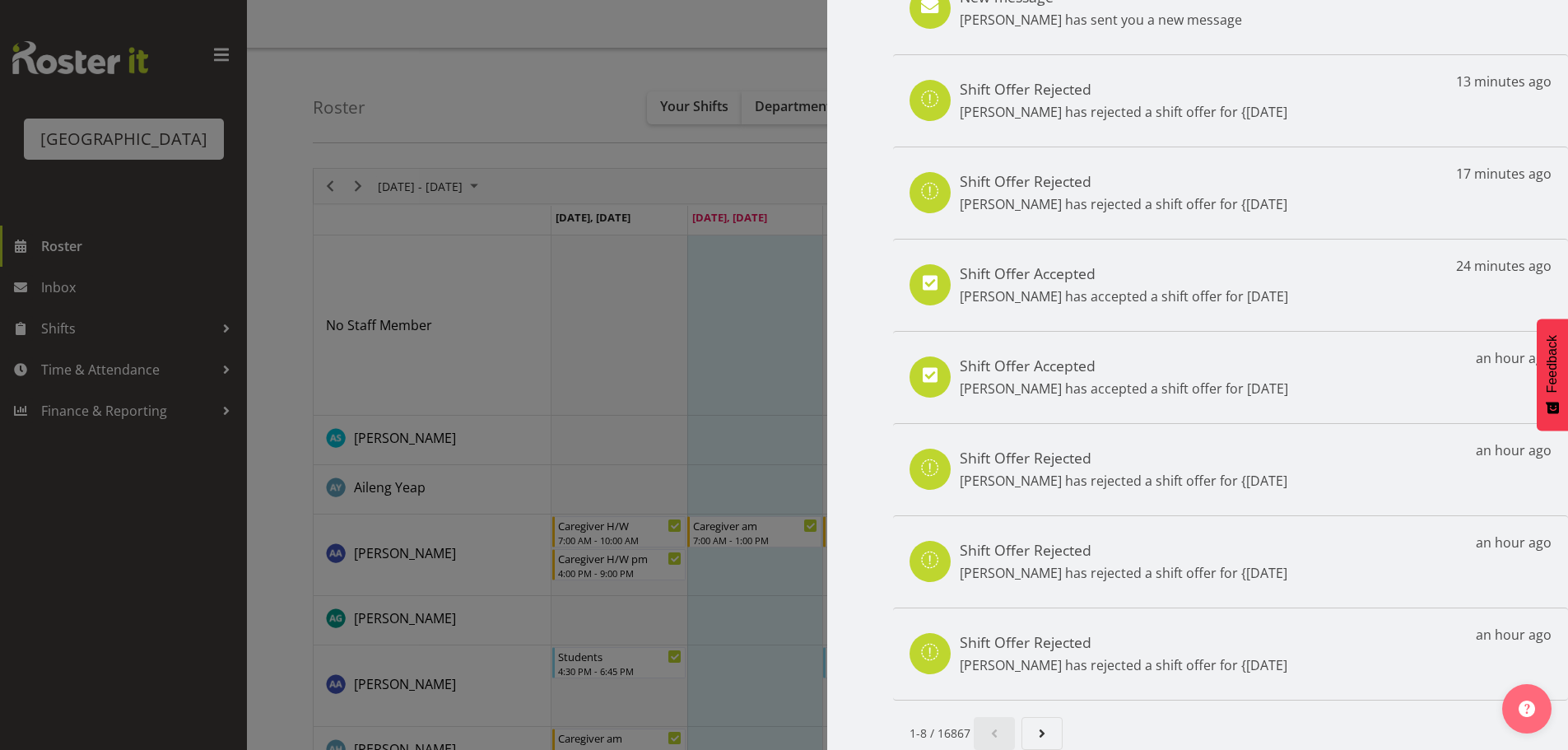
click at [170, 631] on div at bounding box center [784, 375] width 1568 height 750
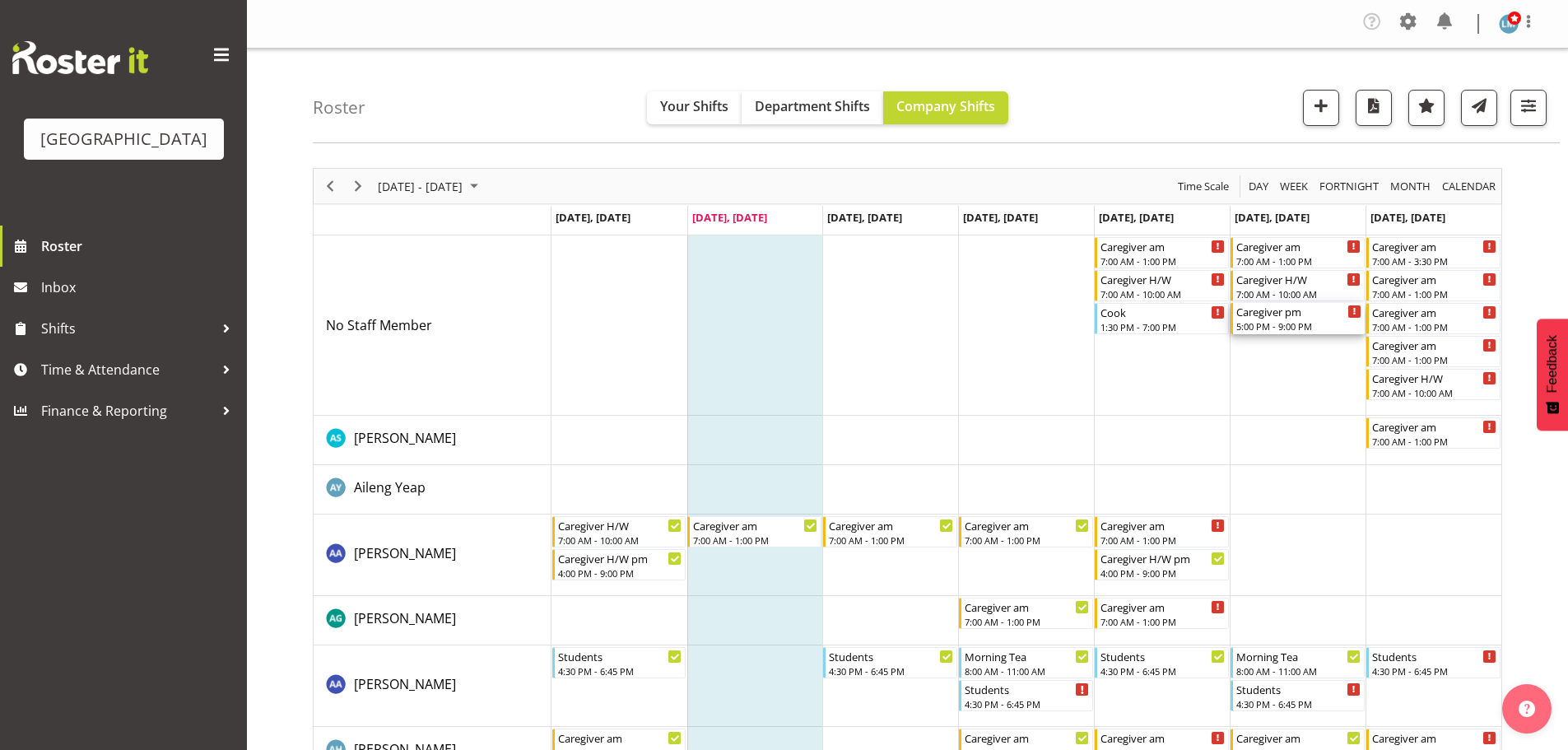
click at [1285, 318] on div "Caregiver pm" at bounding box center [1299, 311] width 125 height 16
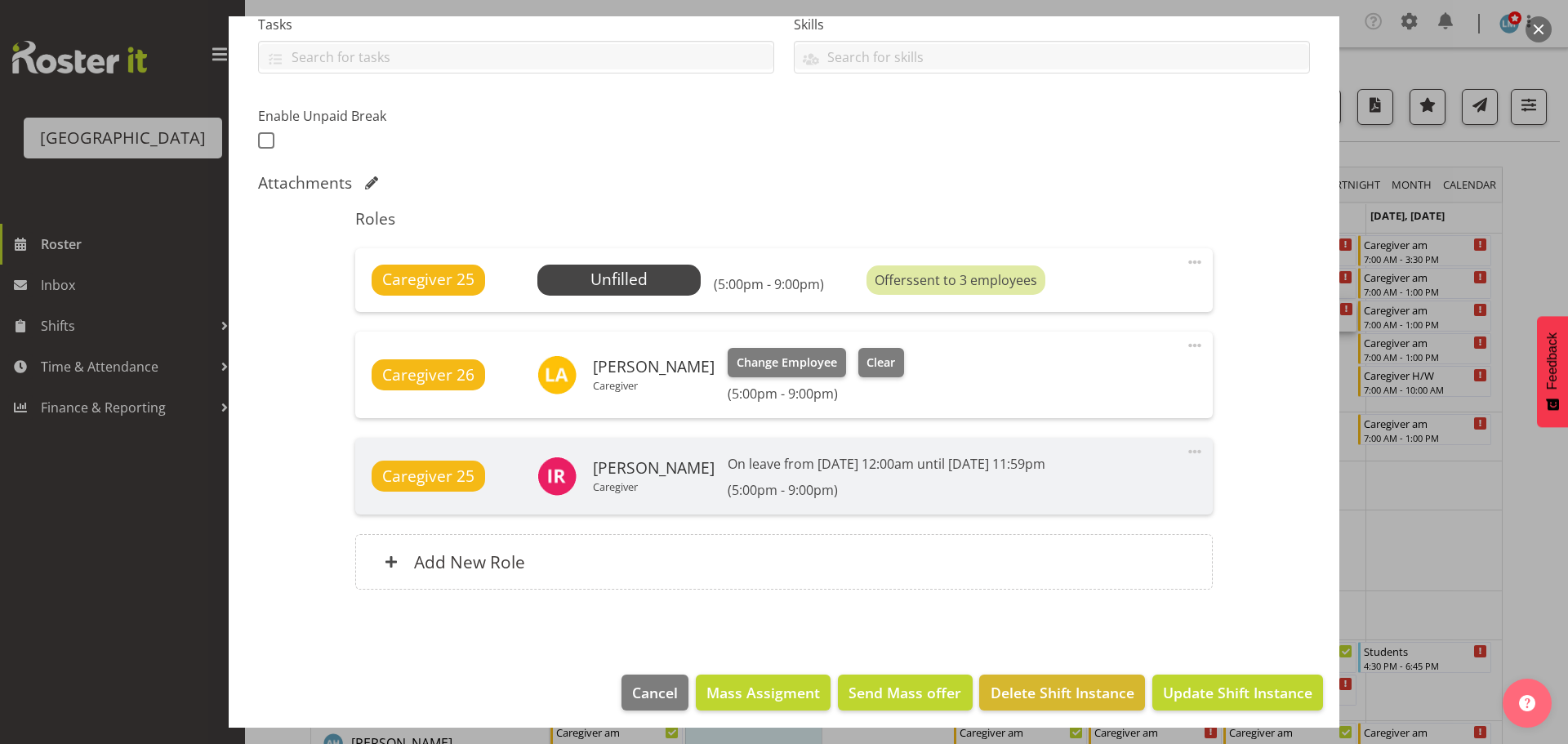
scroll to position [370, 0]
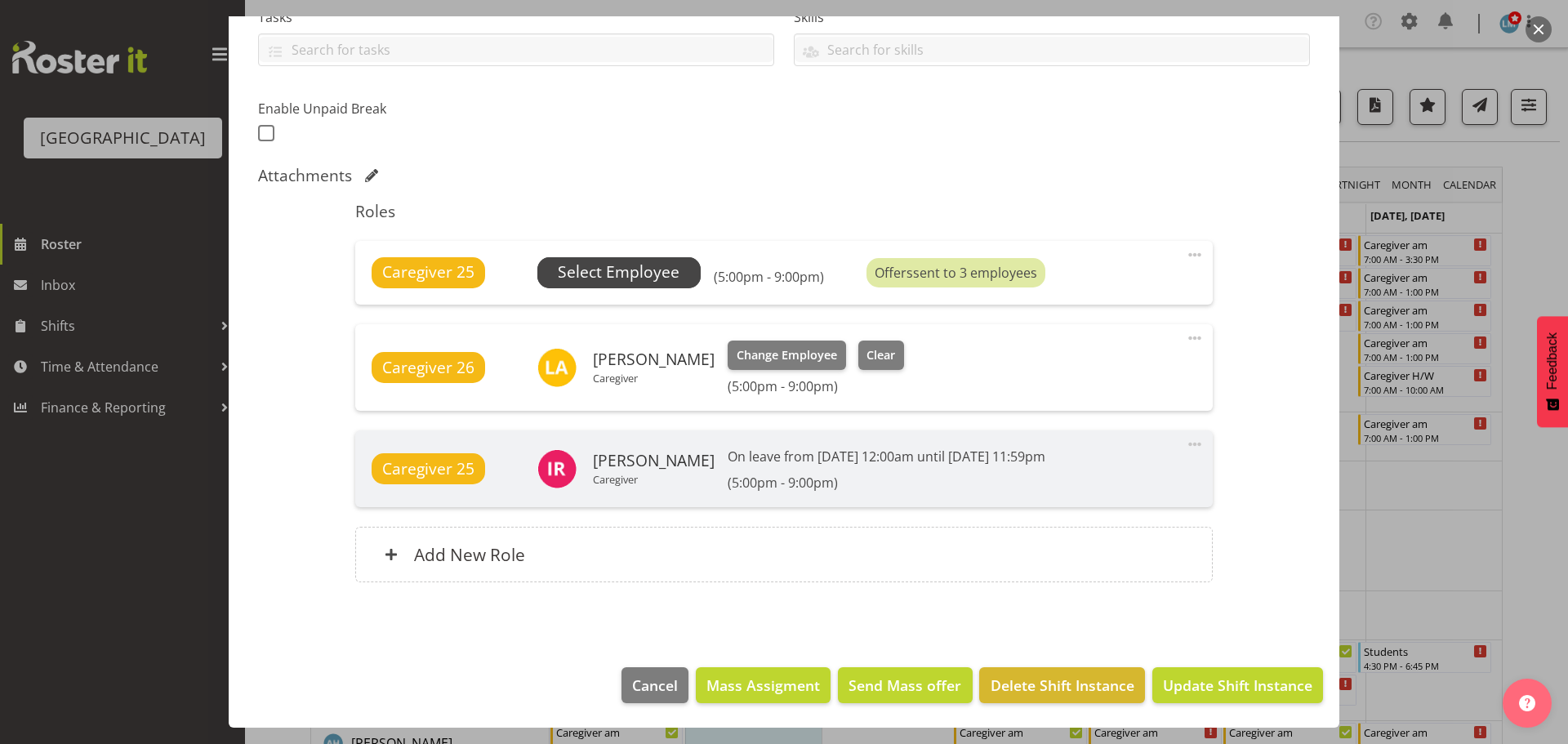
click at [663, 266] on span "Select Employee" at bounding box center [619, 272] width 122 height 24
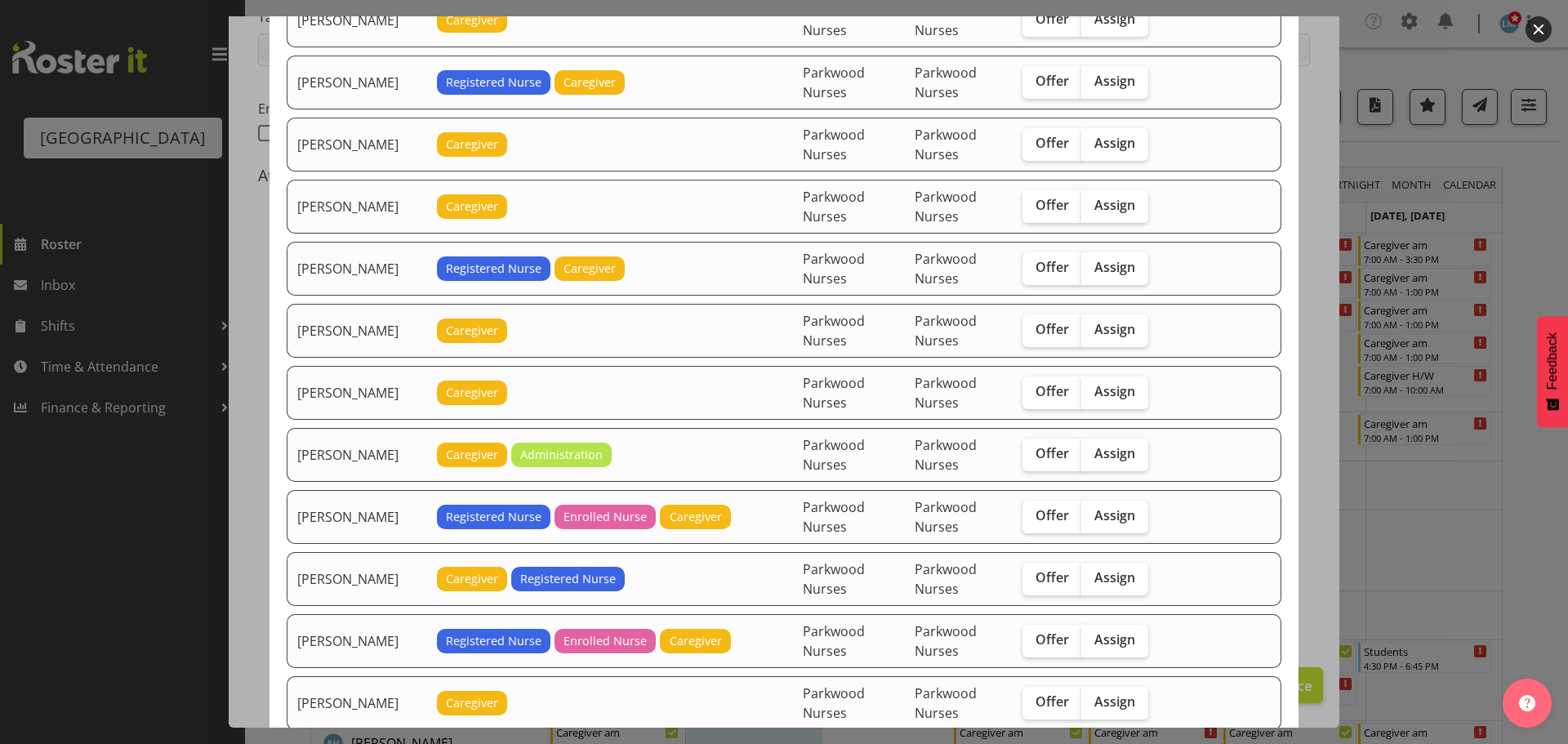
scroll to position [1470, 0]
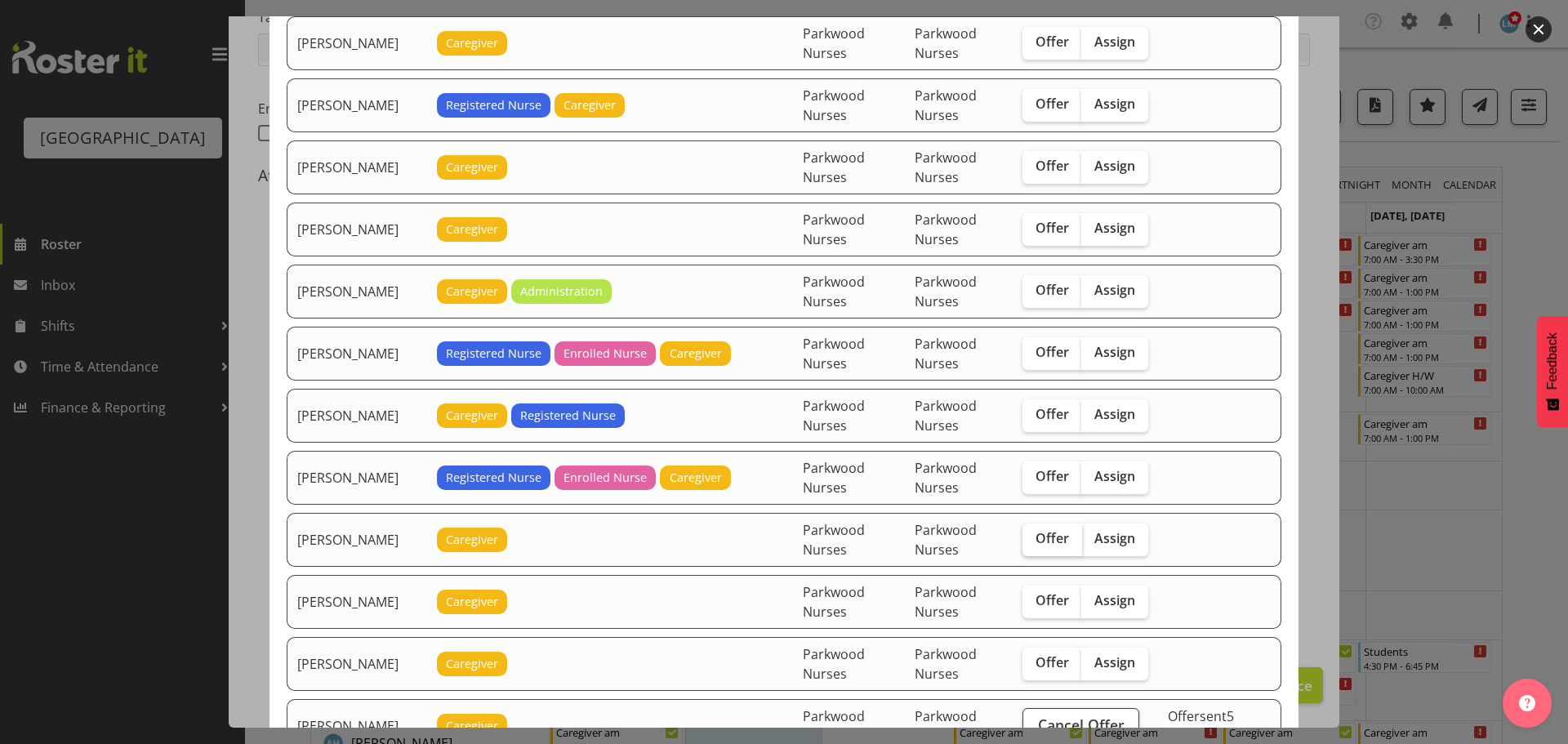
click at [1043, 541] on span "Offer" at bounding box center [1053, 538] width 34 height 16
click at [1033, 541] on input "Offer" at bounding box center [1027, 538] width 11 height 11
checkbox input "true"
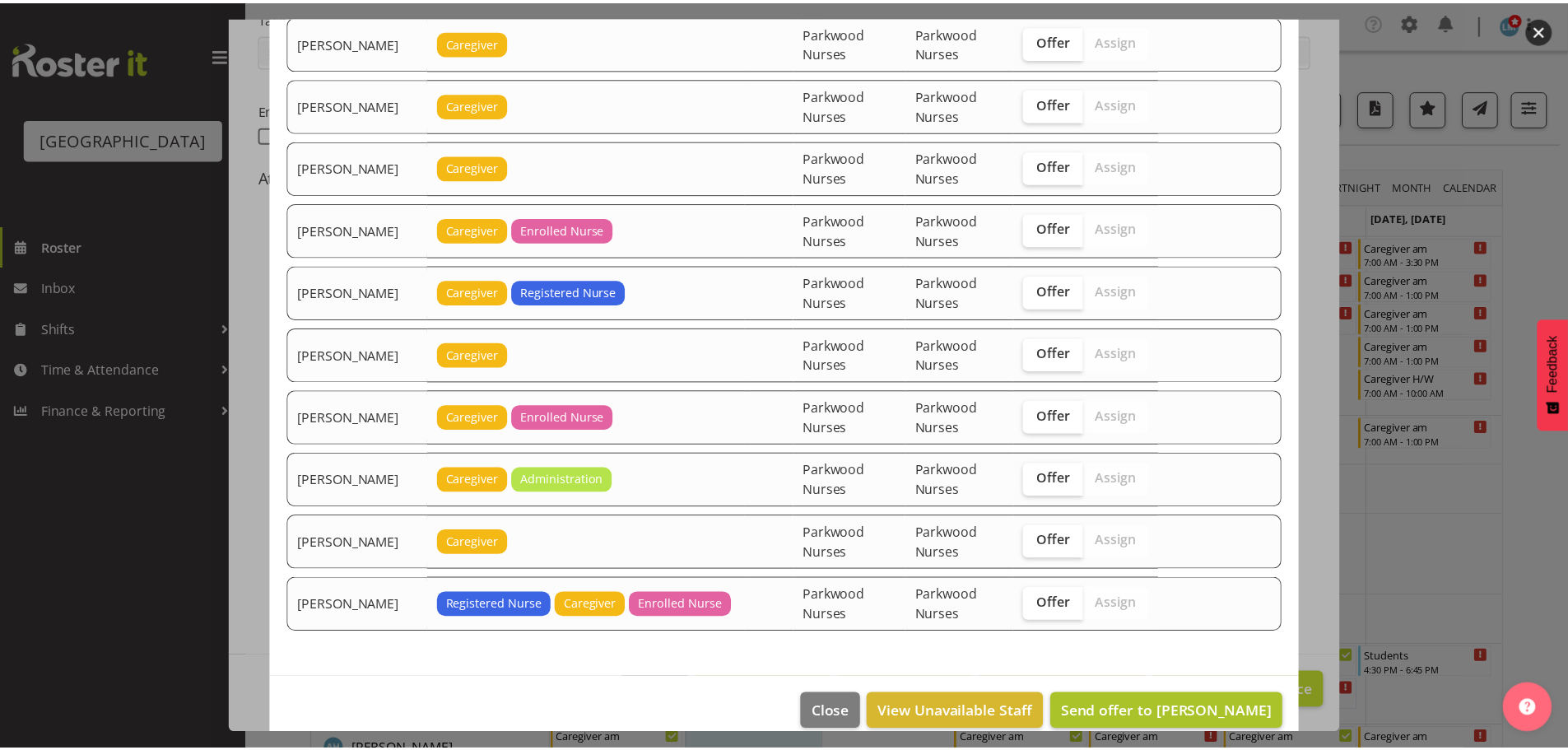
scroll to position [2819, 0]
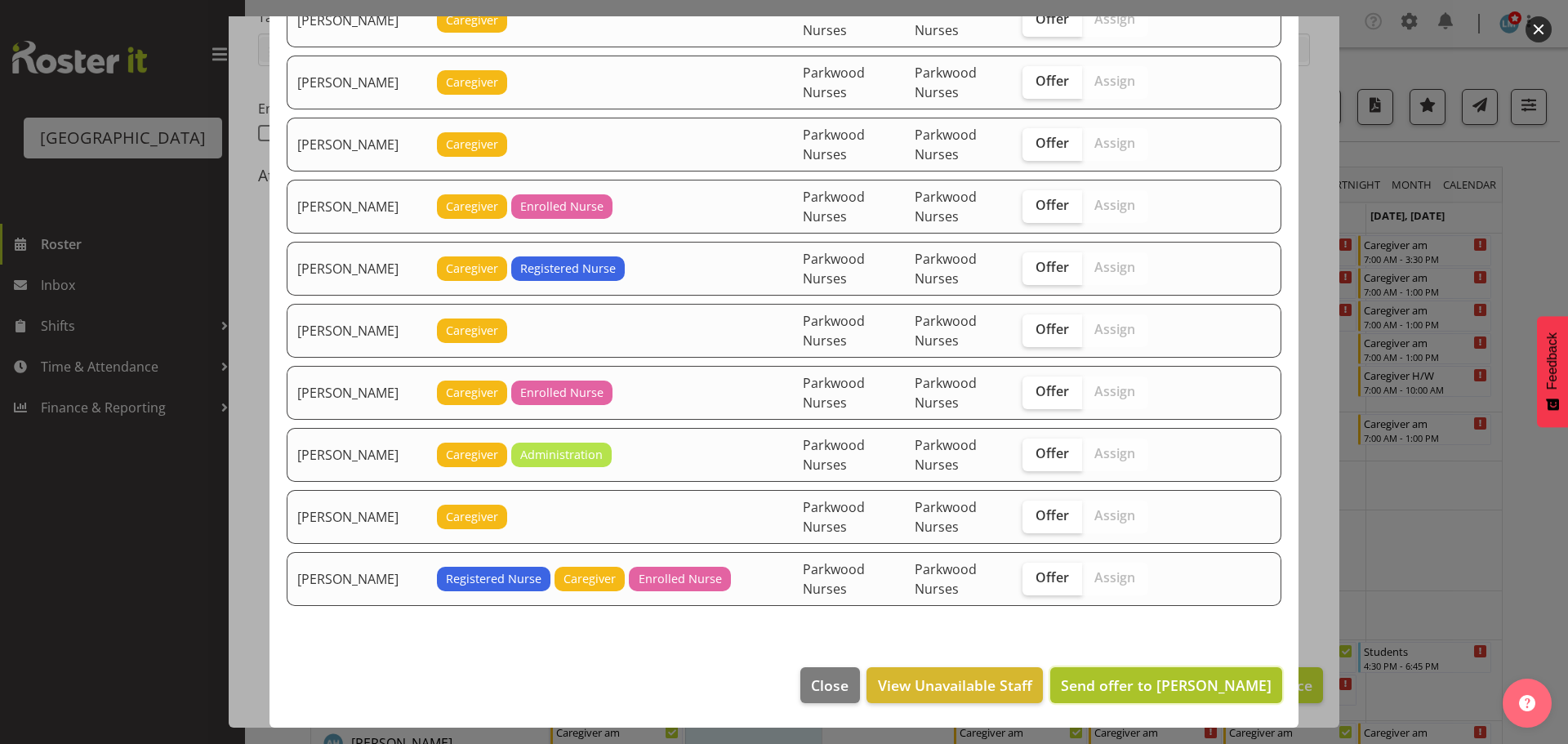
click at [1164, 690] on span "Send offer to Mandy Robertson" at bounding box center [1166, 684] width 211 height 19
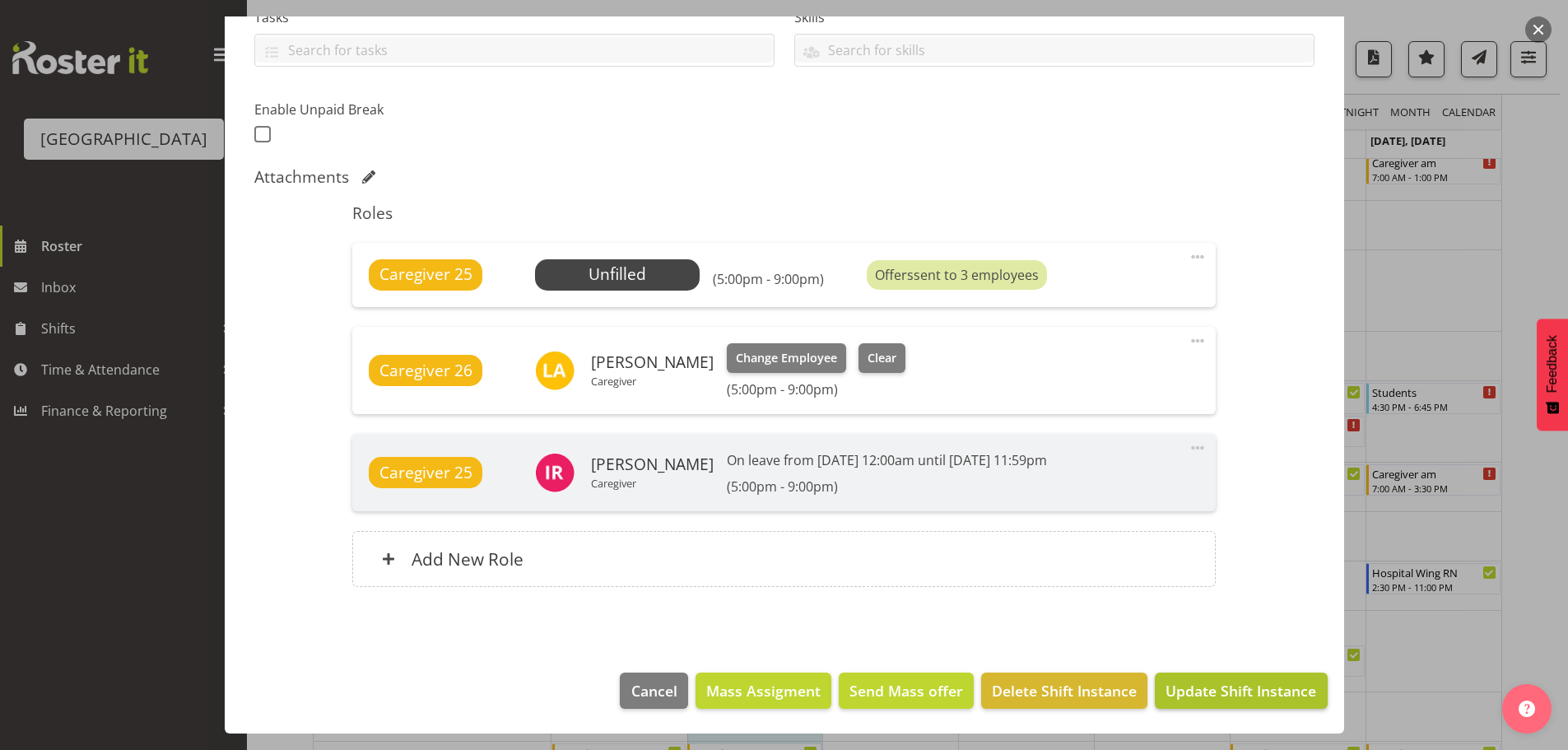
scroll to position [330, 0]
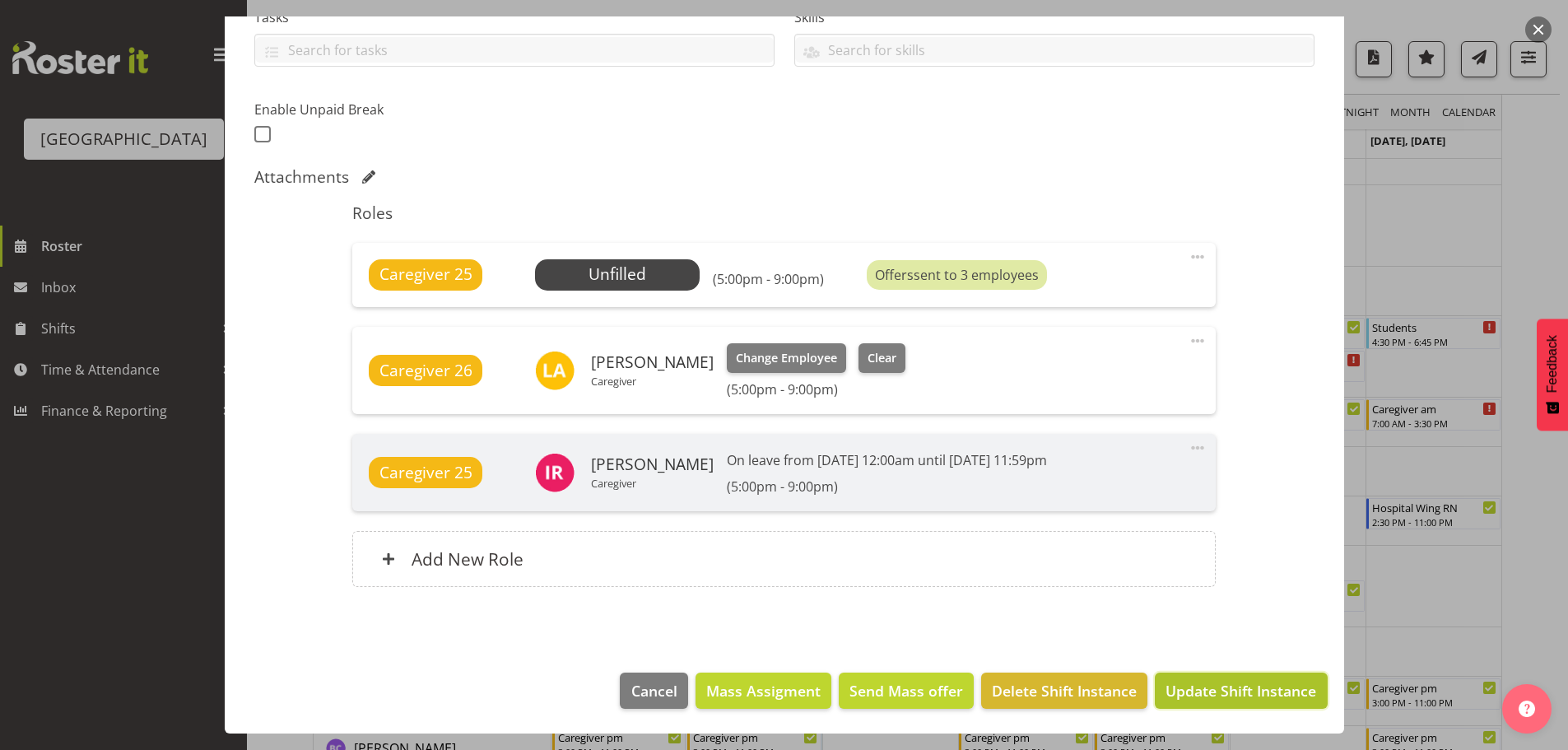
click at [1180, 685] on span "Update Shift Instance" at bounding box center [1241, 690] width 151 height 21
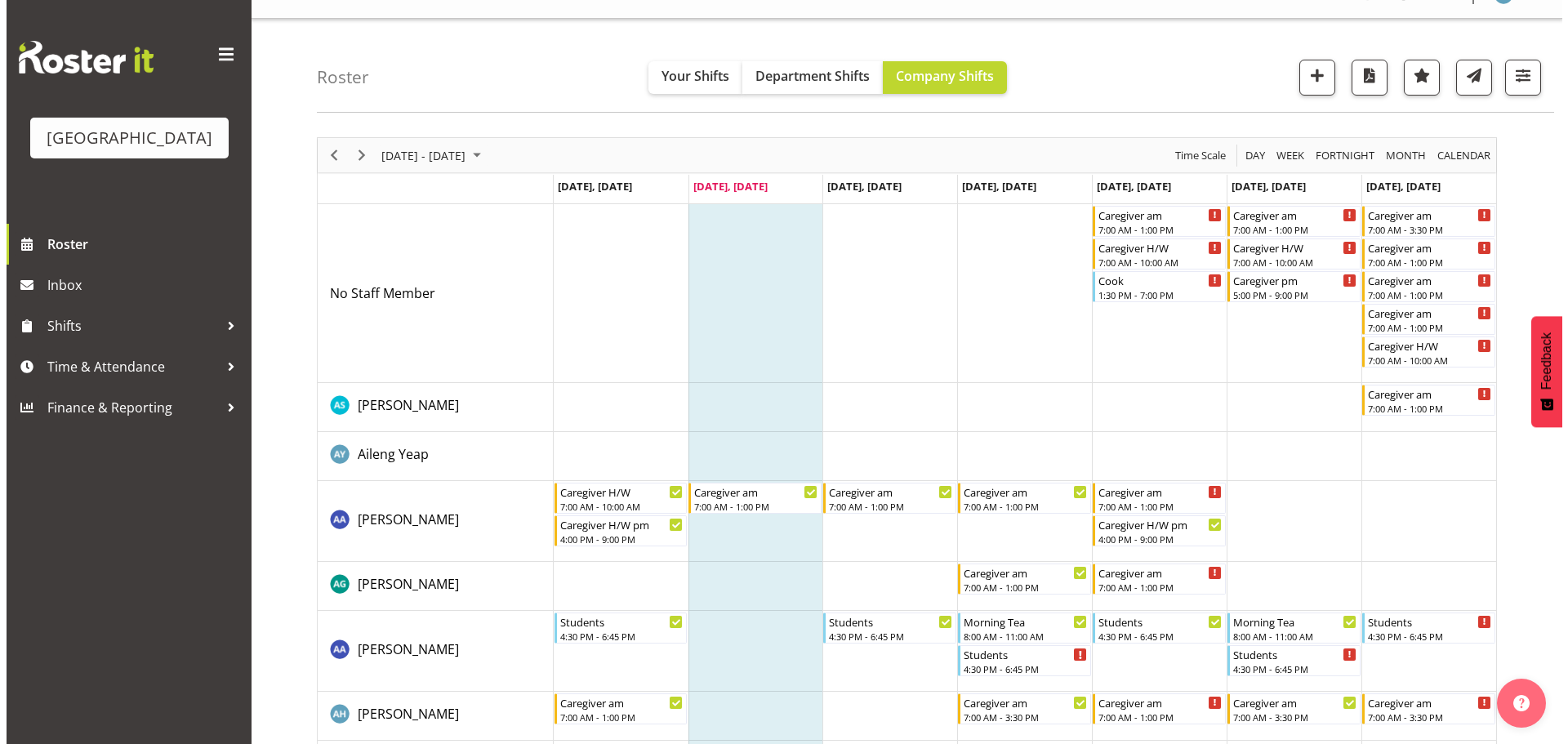
scroll to position [0, 0]
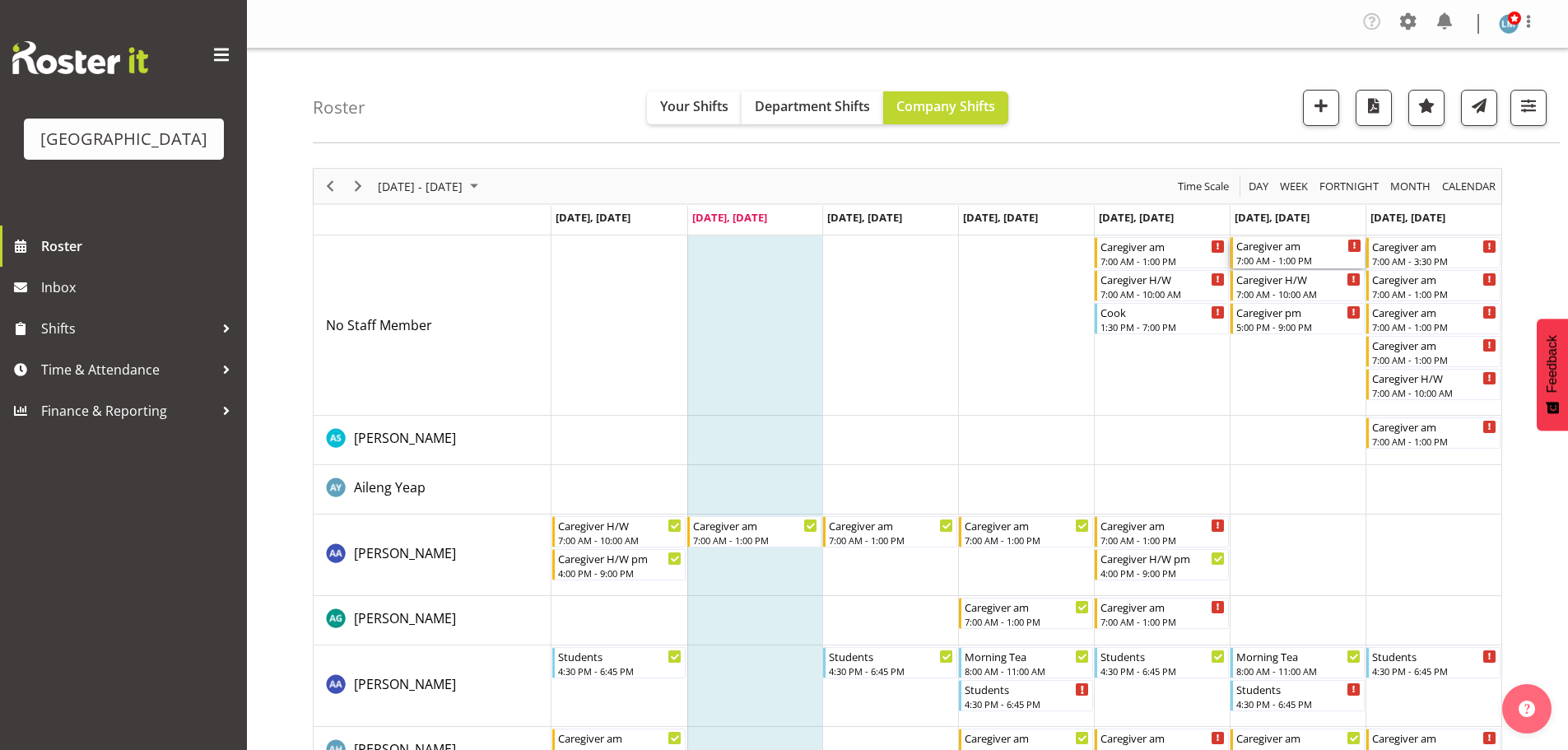
click at [1294, 256] on div "7:00 AM - 1:00 PM" at bounding box center [1299, 260] width 125 height 14
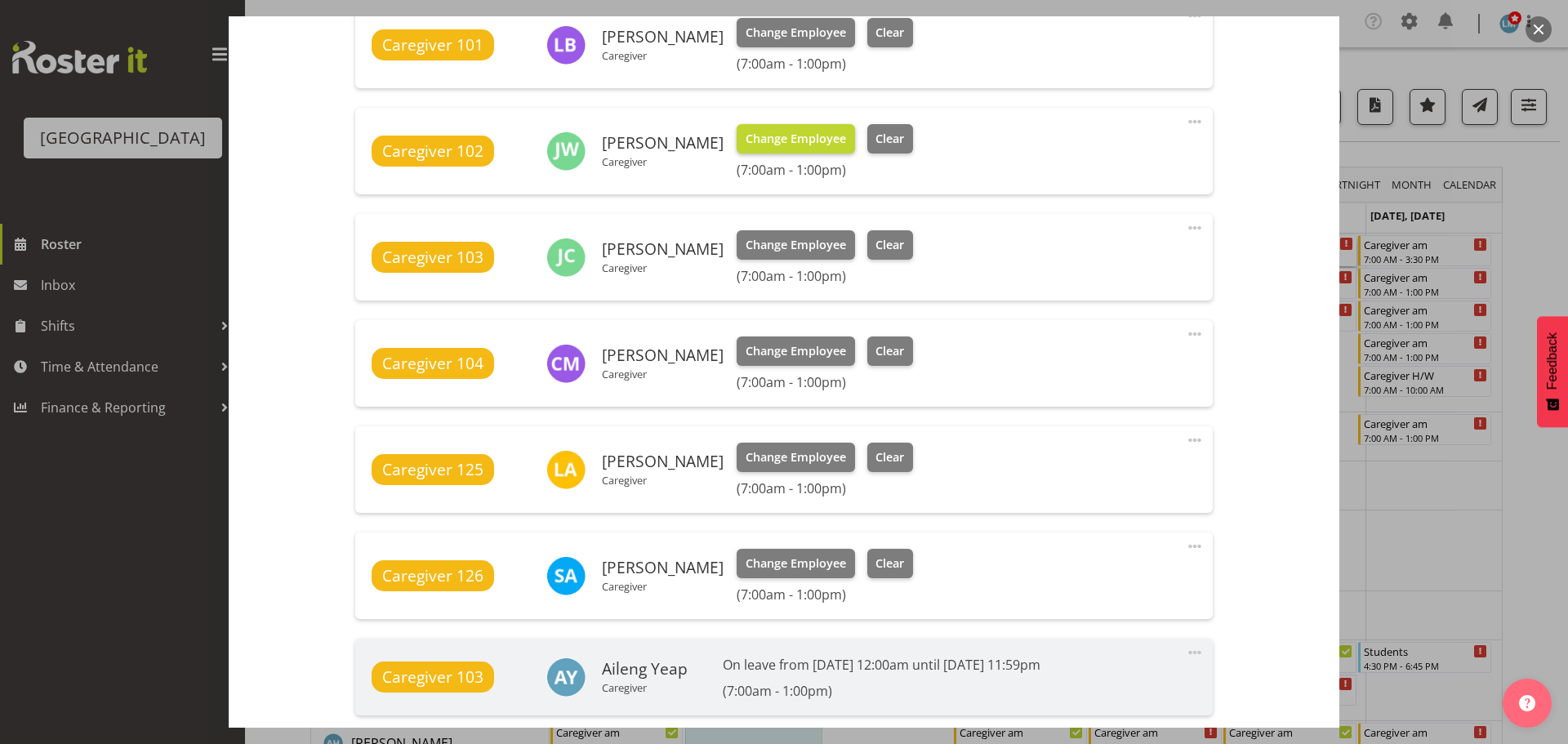
scroll to position [653, 0]
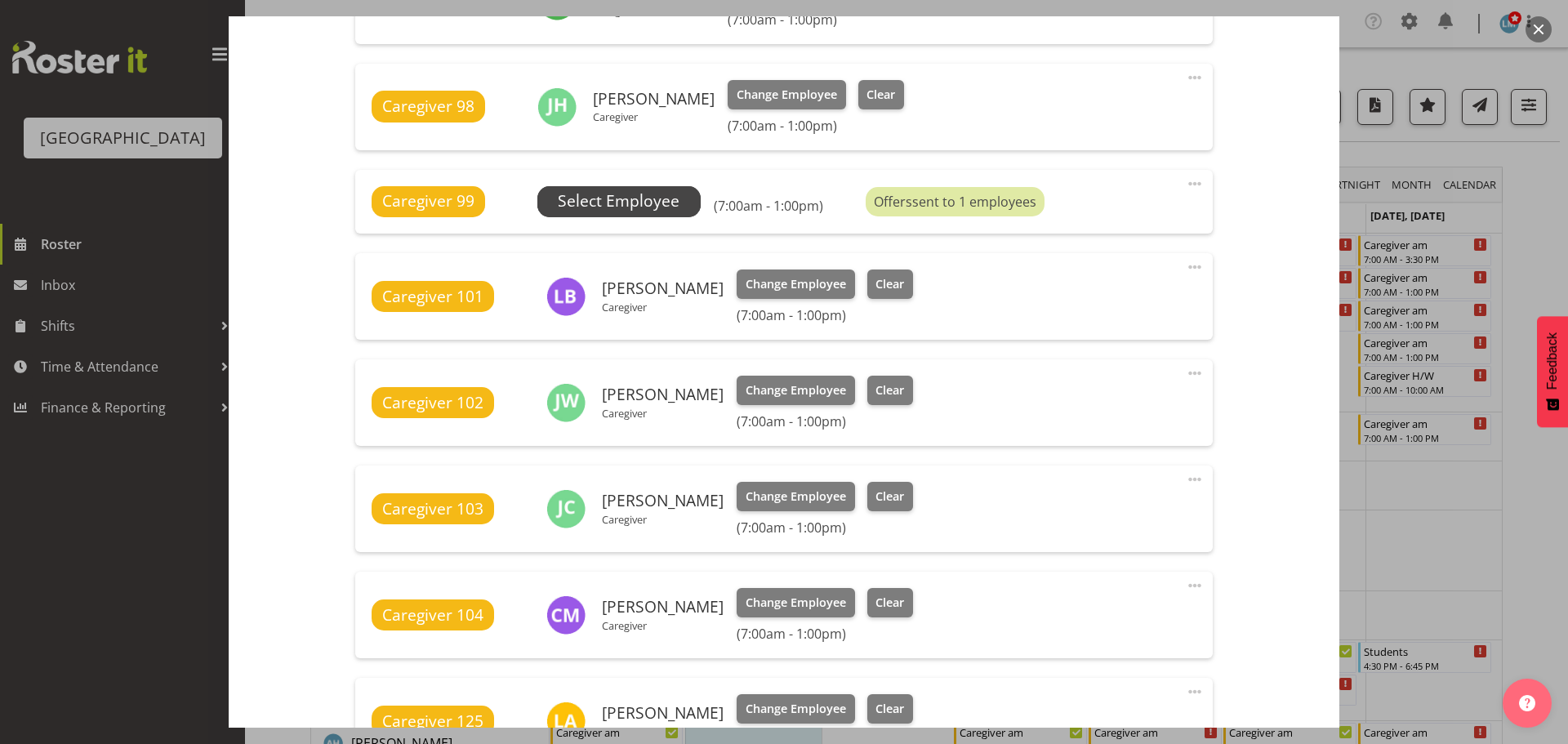
click at [631, 195] on span "Select Employee" at bounding box center [619, 201] width 122 height 24
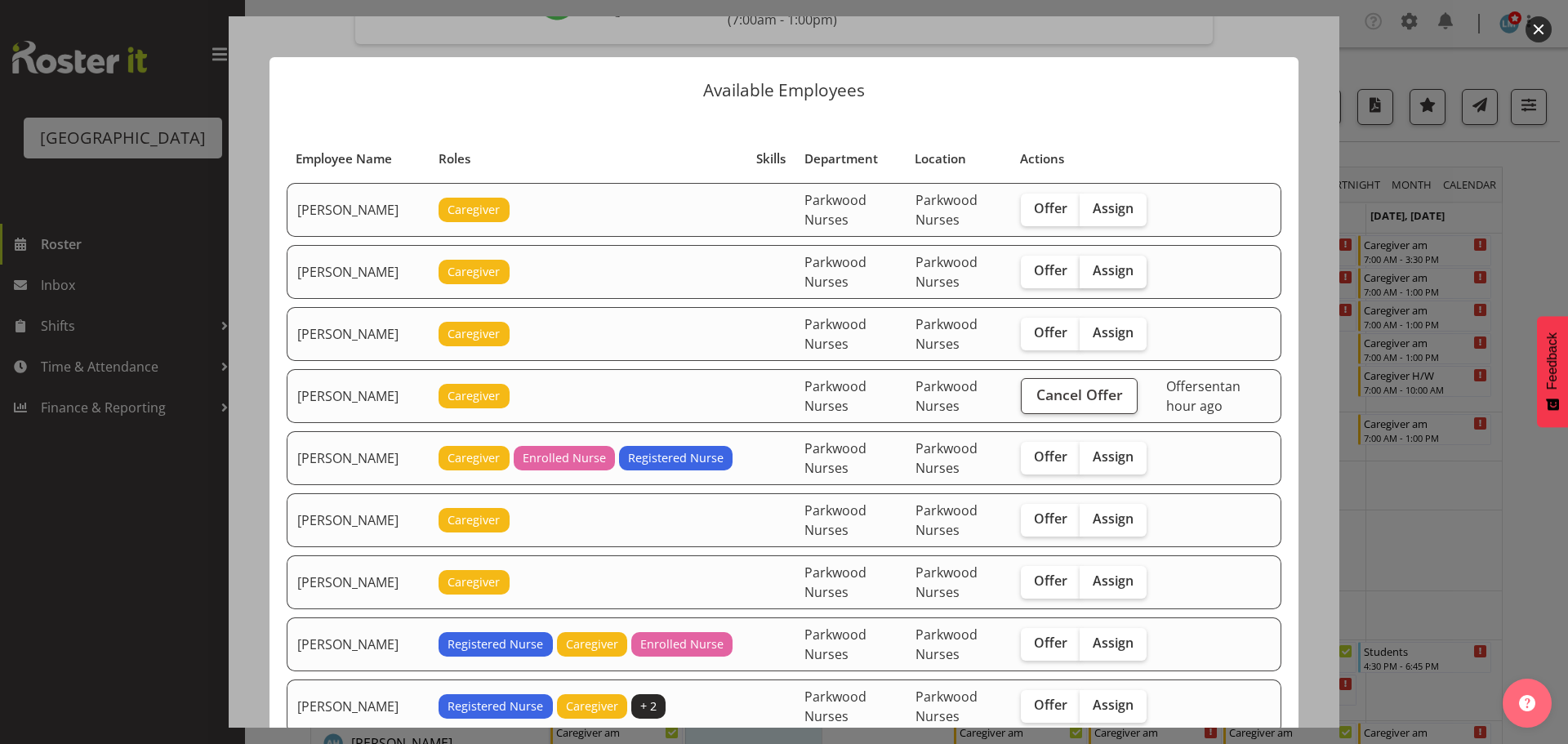
drag, startPoint x: 1043, startPoint y: 204, endPoint x: 1104, endPoint y: 270, distance: 89.9
click at [1043, 204] on span "Offer" at bounding box center [1051, 208] width 34 height 16
click at [1032, 204] on input "Offer" at bounding box center [1026, 208] width 11 height 11
checkbox input "true"
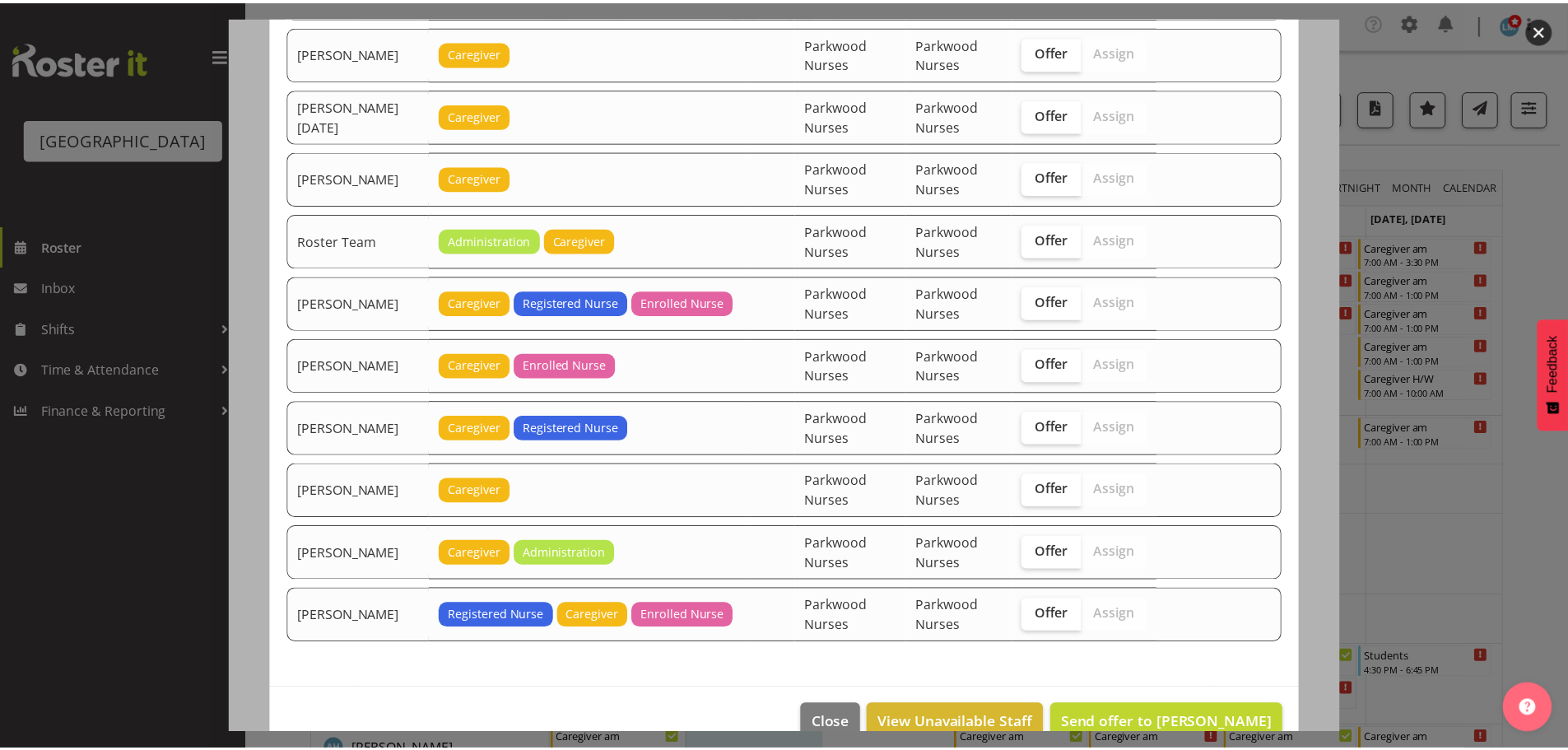
scroll to position [2068, 0]
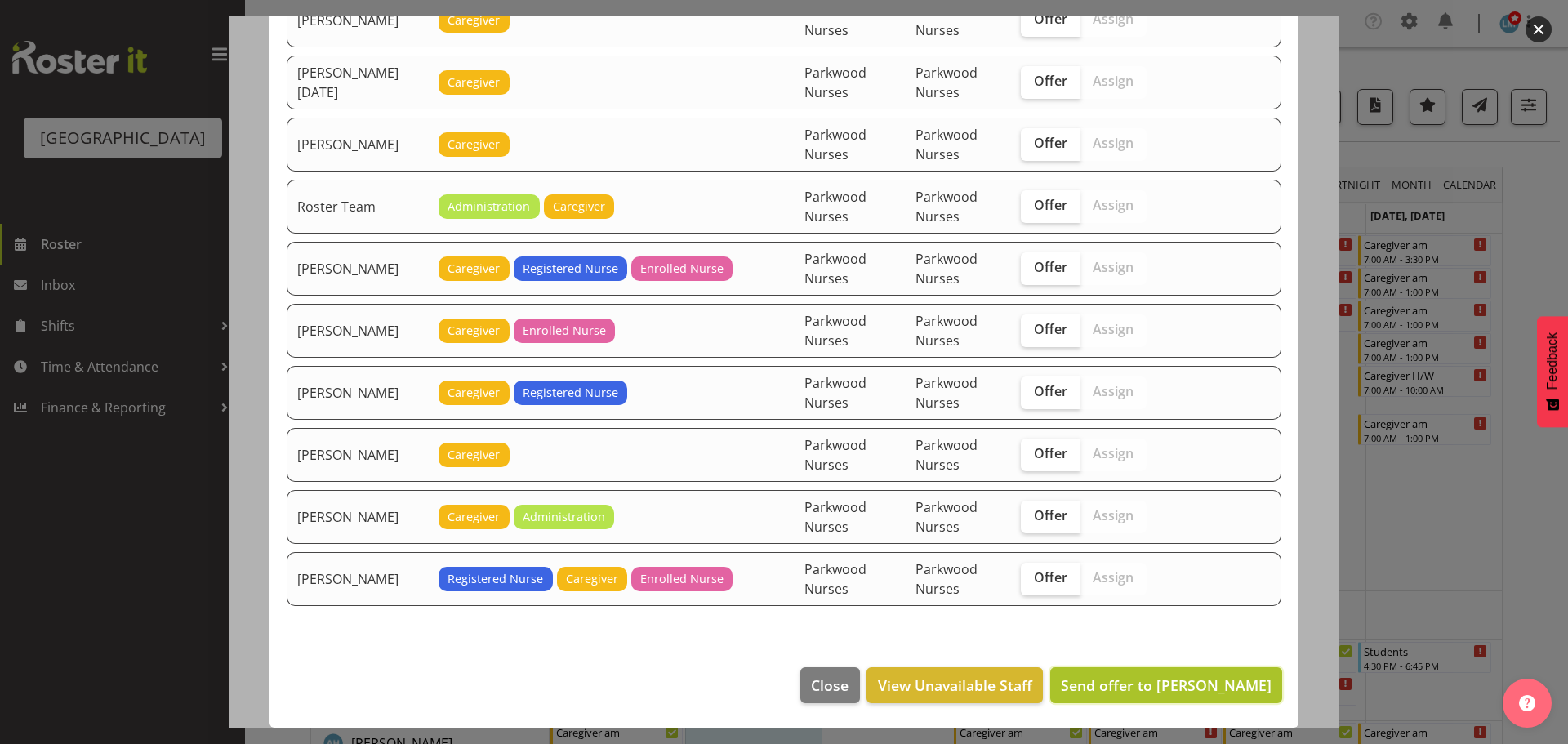
click at [1239, 688] on span "Send offer to Abigail Savage" at bounding box center [1166, 684] width 211 height 19
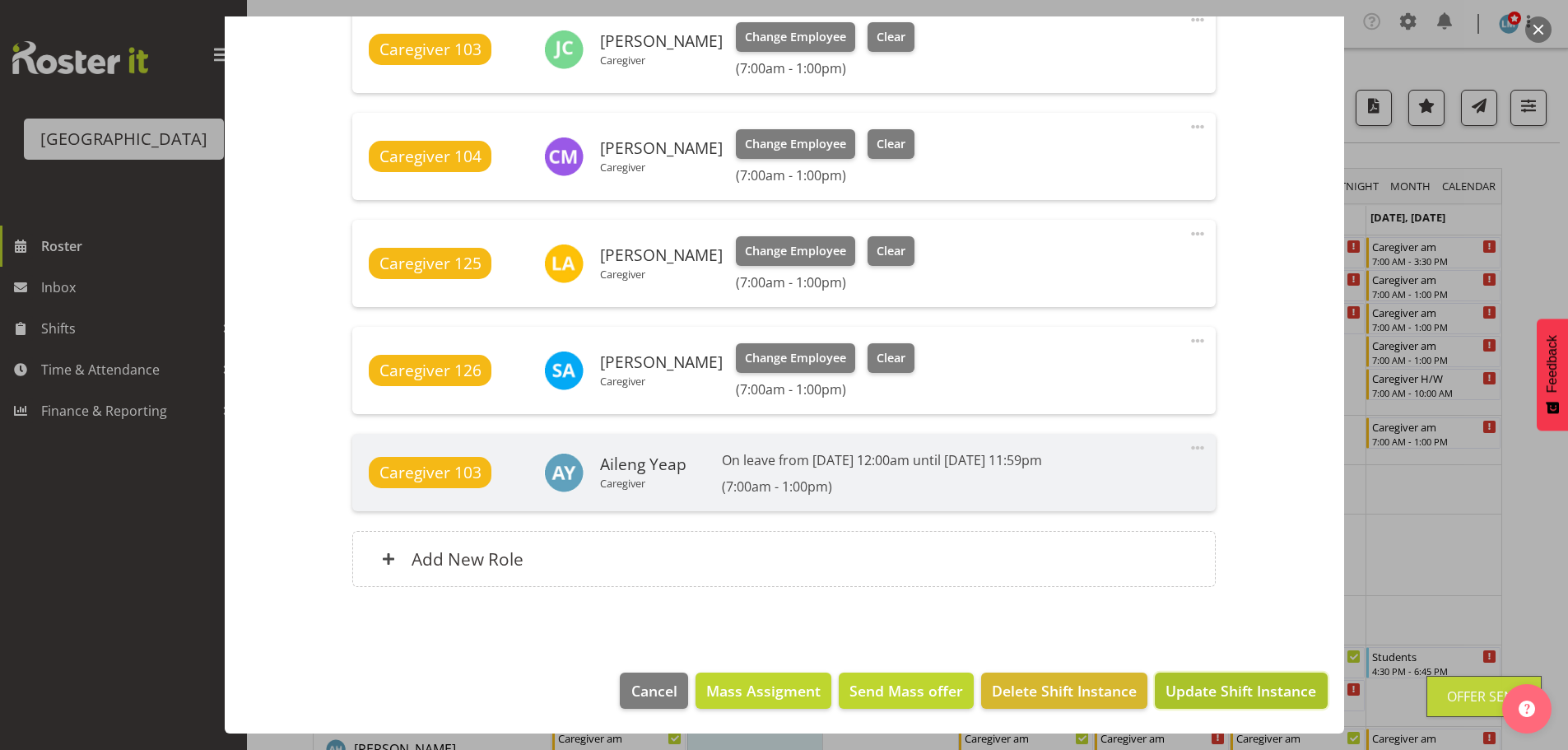
click at [1249, 691] on span "Update Shift Instance" at bounding box center [1241, 690] width 151 height 21
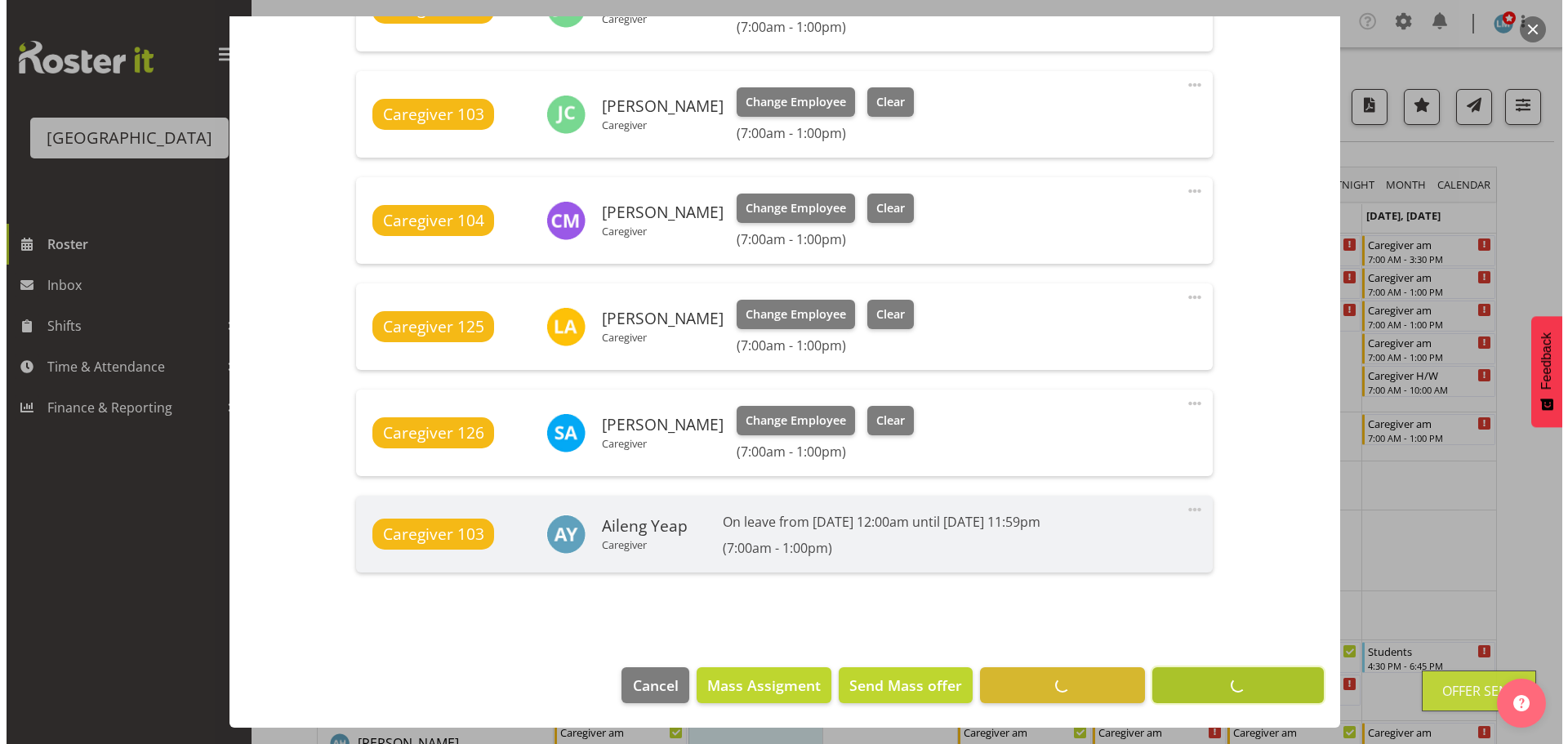
scroll to position [1047, 0]
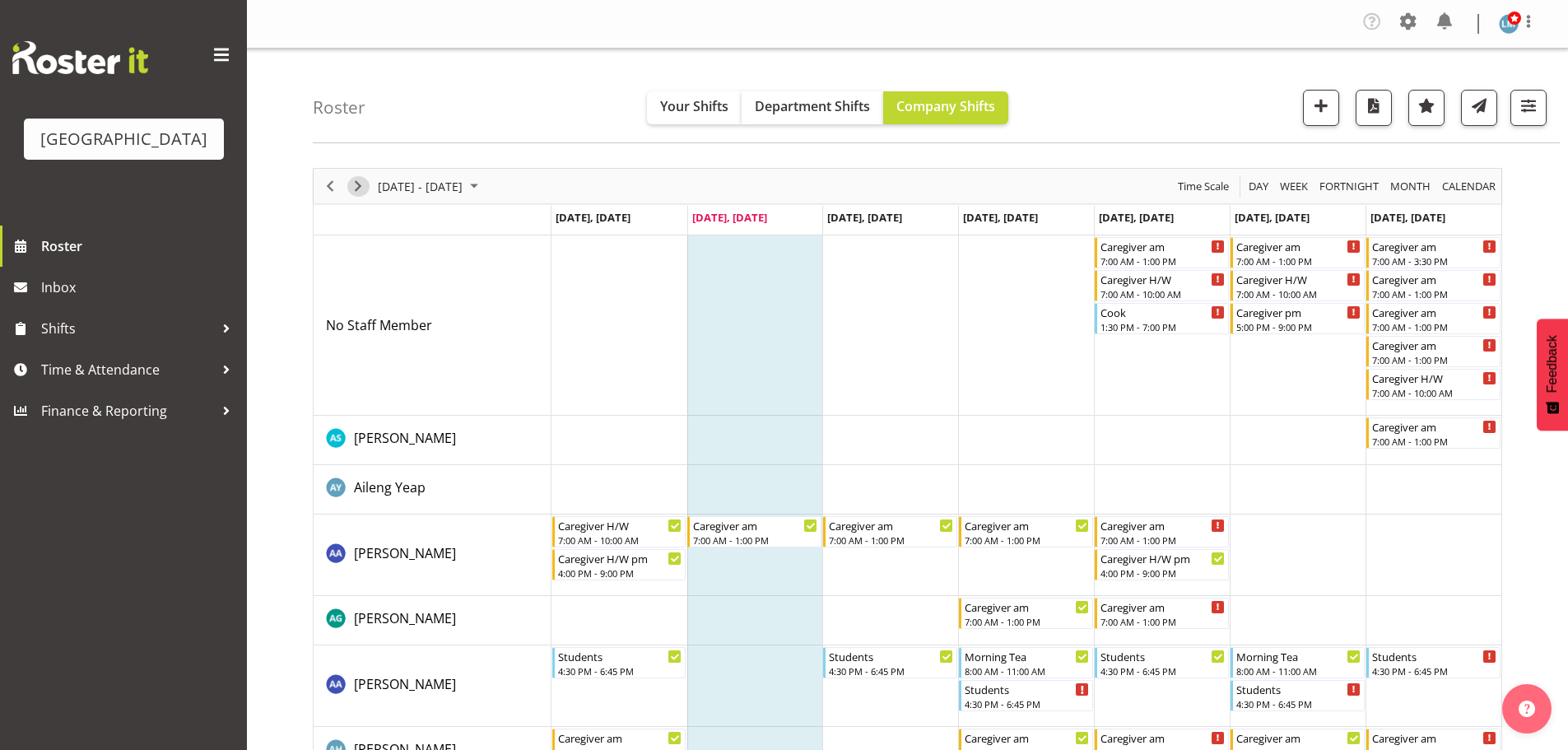
click at [361, 187] on span "Next" at bounding box center [357, 186] width 19 height 20
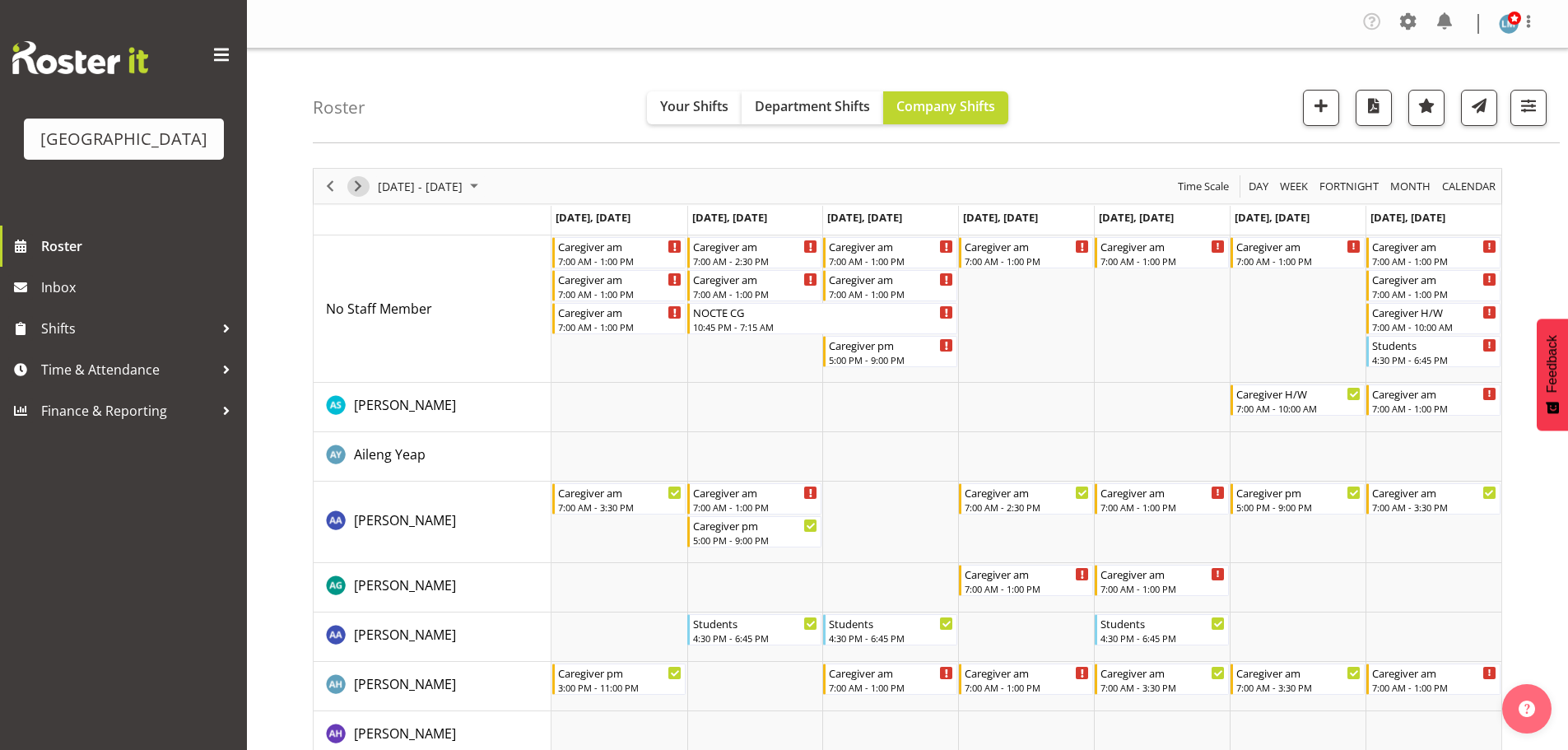
click at [361, 187] on span "Next" at bounding box center [357, 186] width 19 height 20
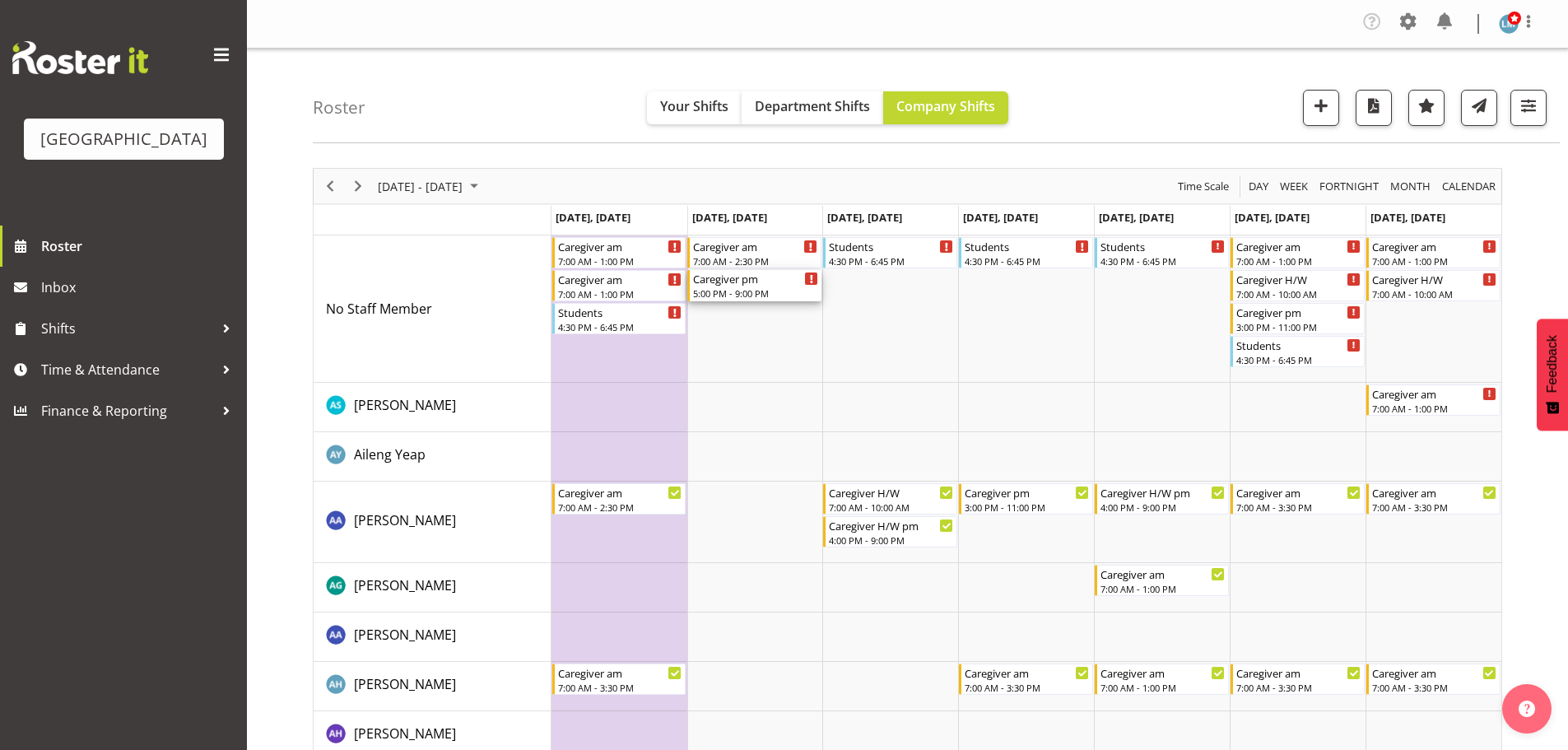
click at [731, 293] on div "5:00 PM - 9:00 PM" at bounding box center [756, 293] width 125 height 14
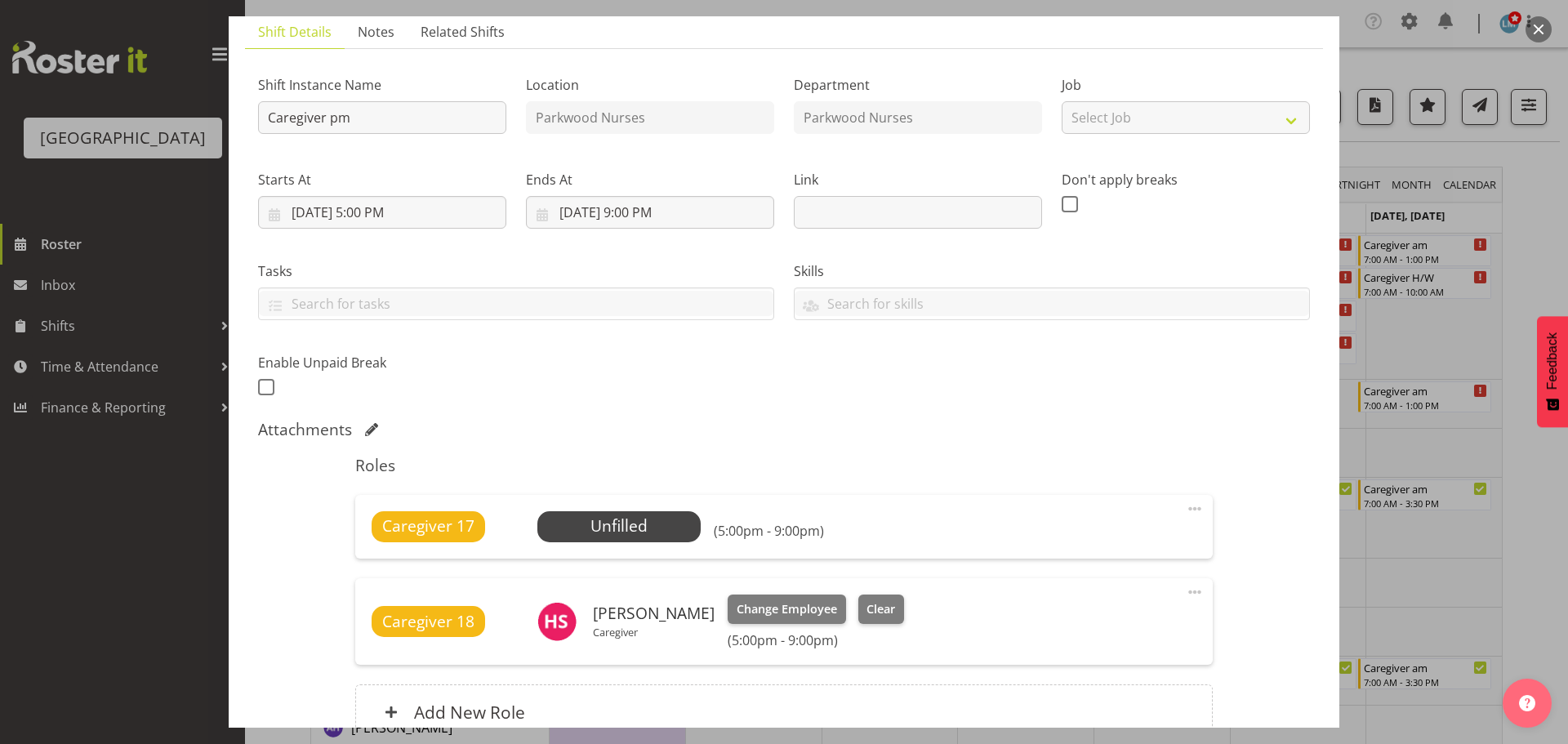
scroll to position [273, 0]
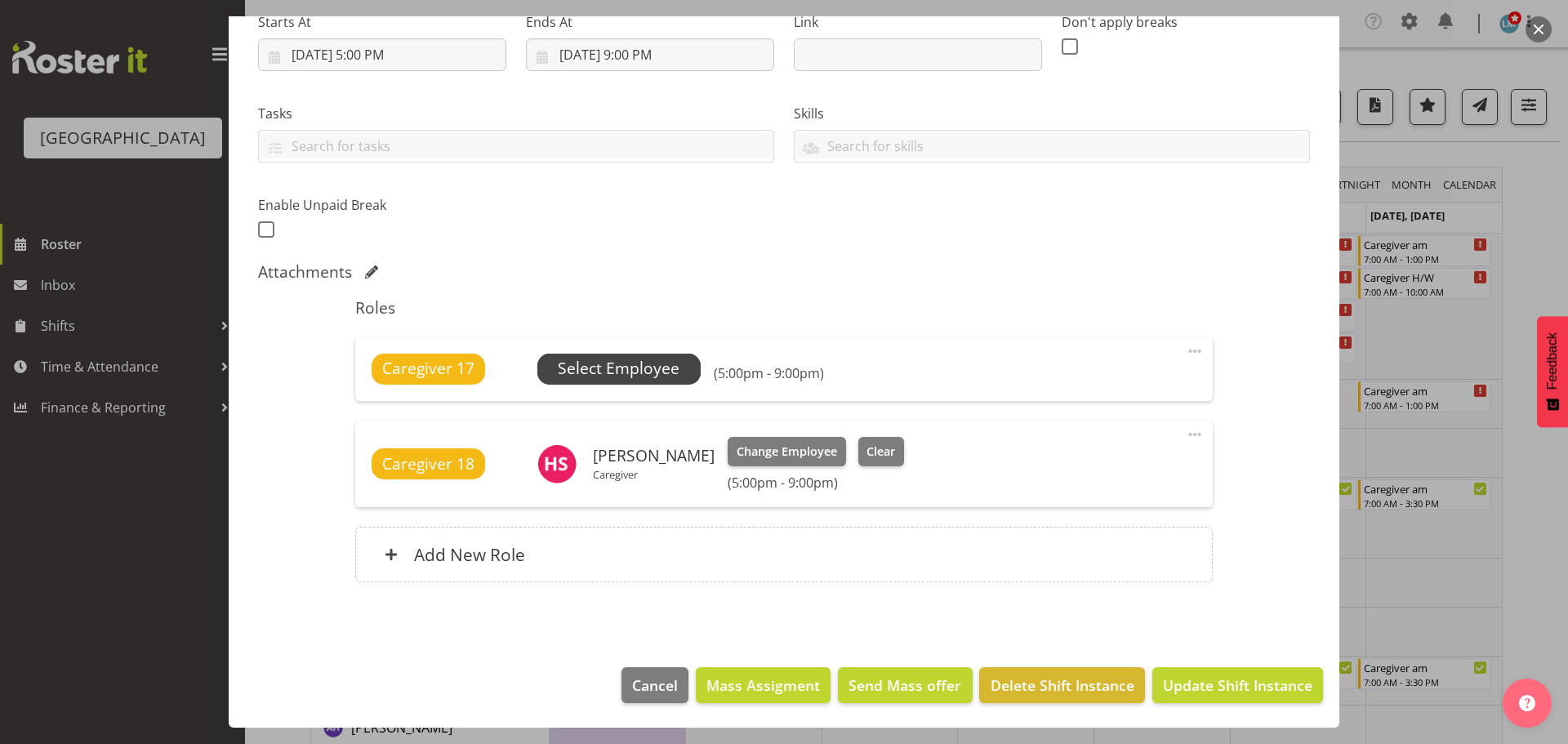
click at [599, 367] on span "Select Employee" at bounding box center [619, 369] width 122 height 24
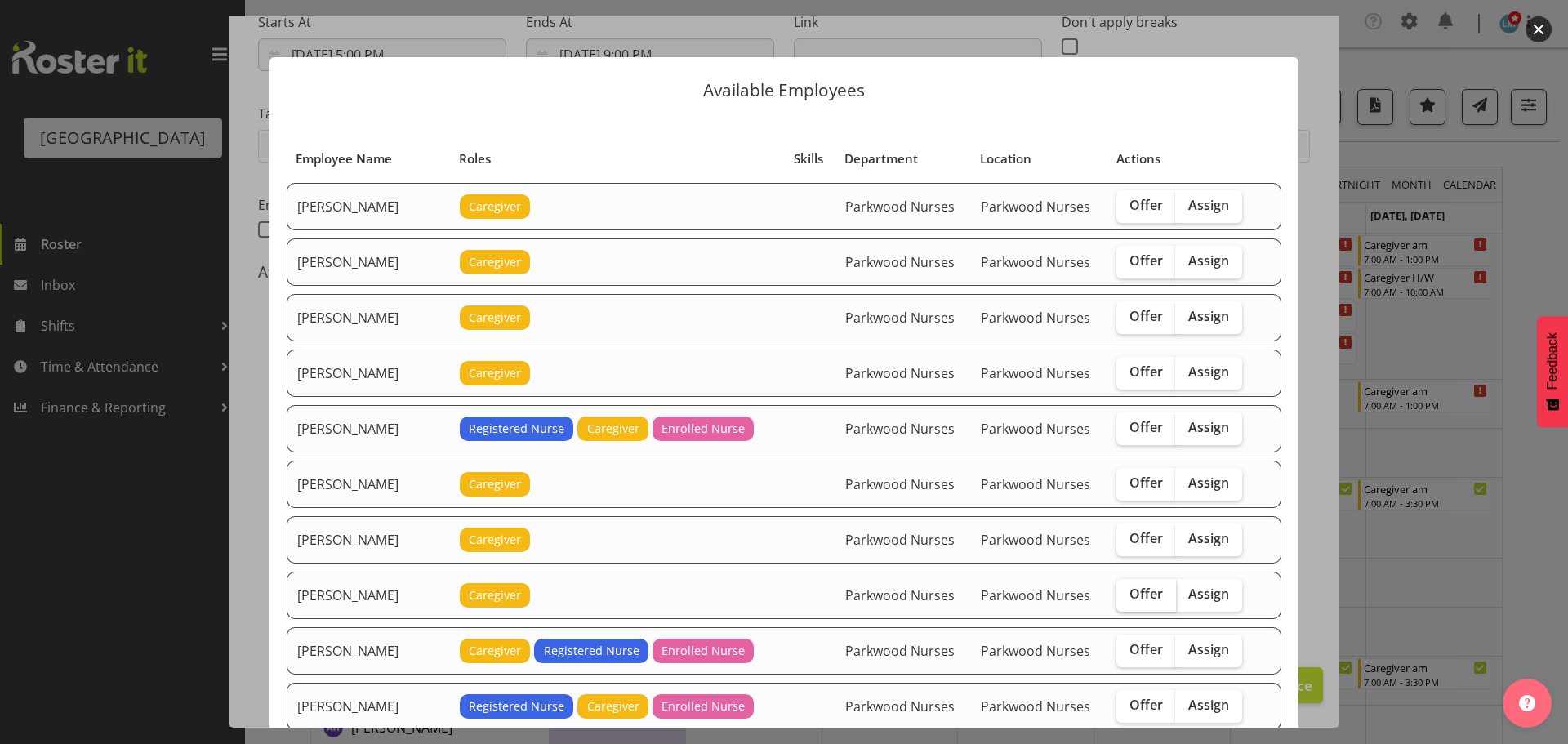
click at [1130, 595] on span "Offer" at bounding box center [1147, 594] width 34 height 16
click at [1127, 595] on input "Offer" at bounding box center [1122, 594] width 11 height 11
checkbox input "true"
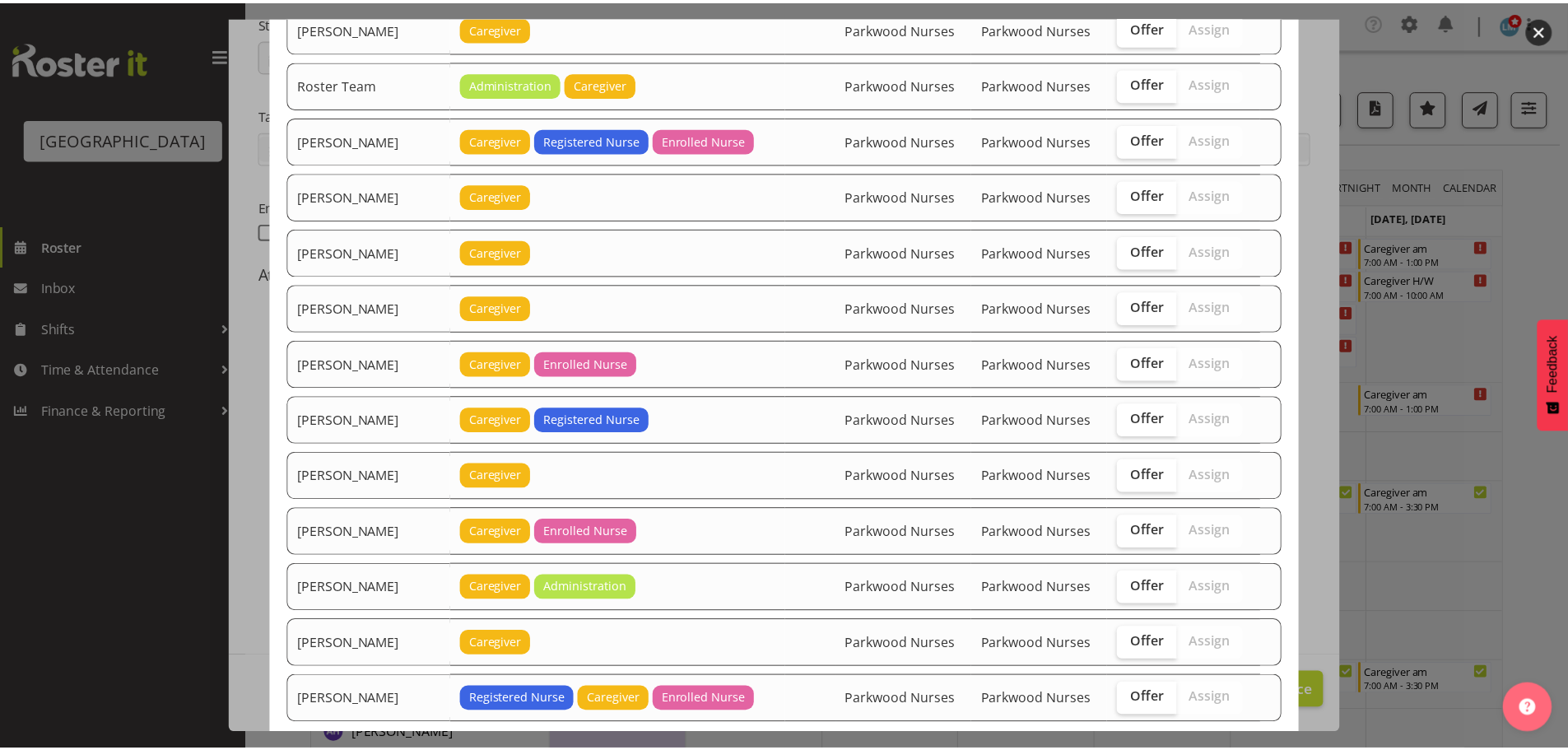
scroll to position [2645, 0]
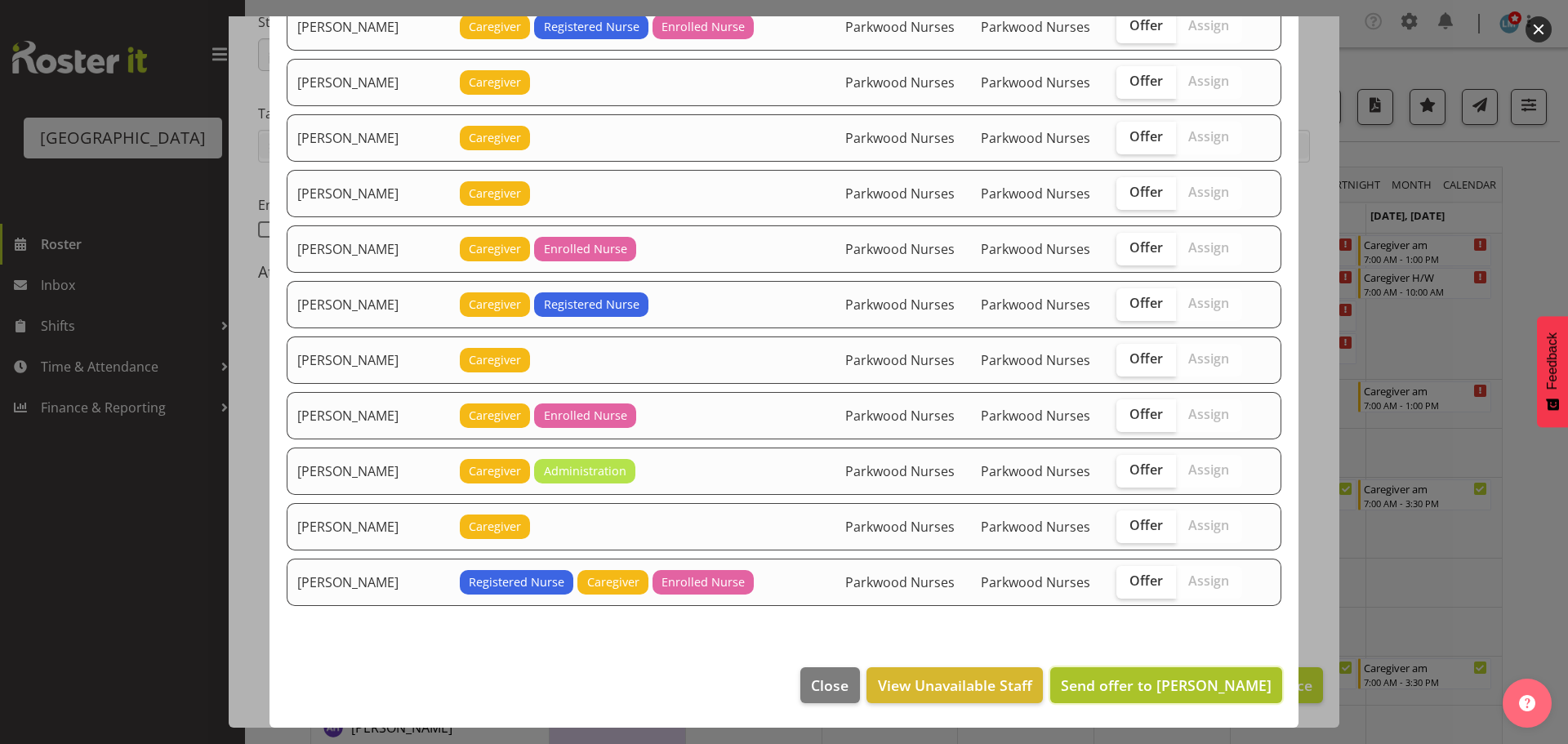
click at [1203, 683] on span "Send offer to Caitlin Huria" at bounding box center [1166, 684] width 211 height 19
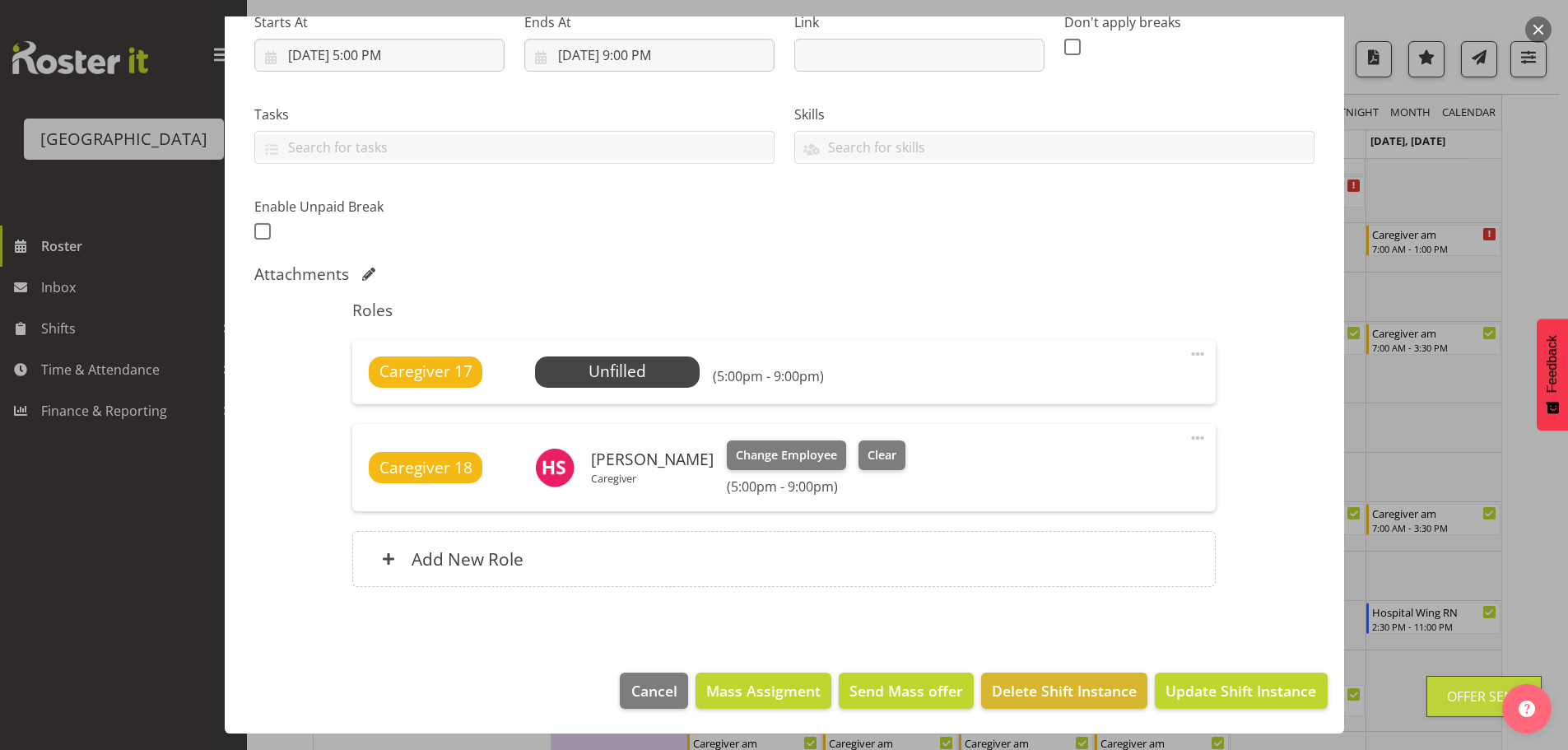
scroll to position [412, 0]
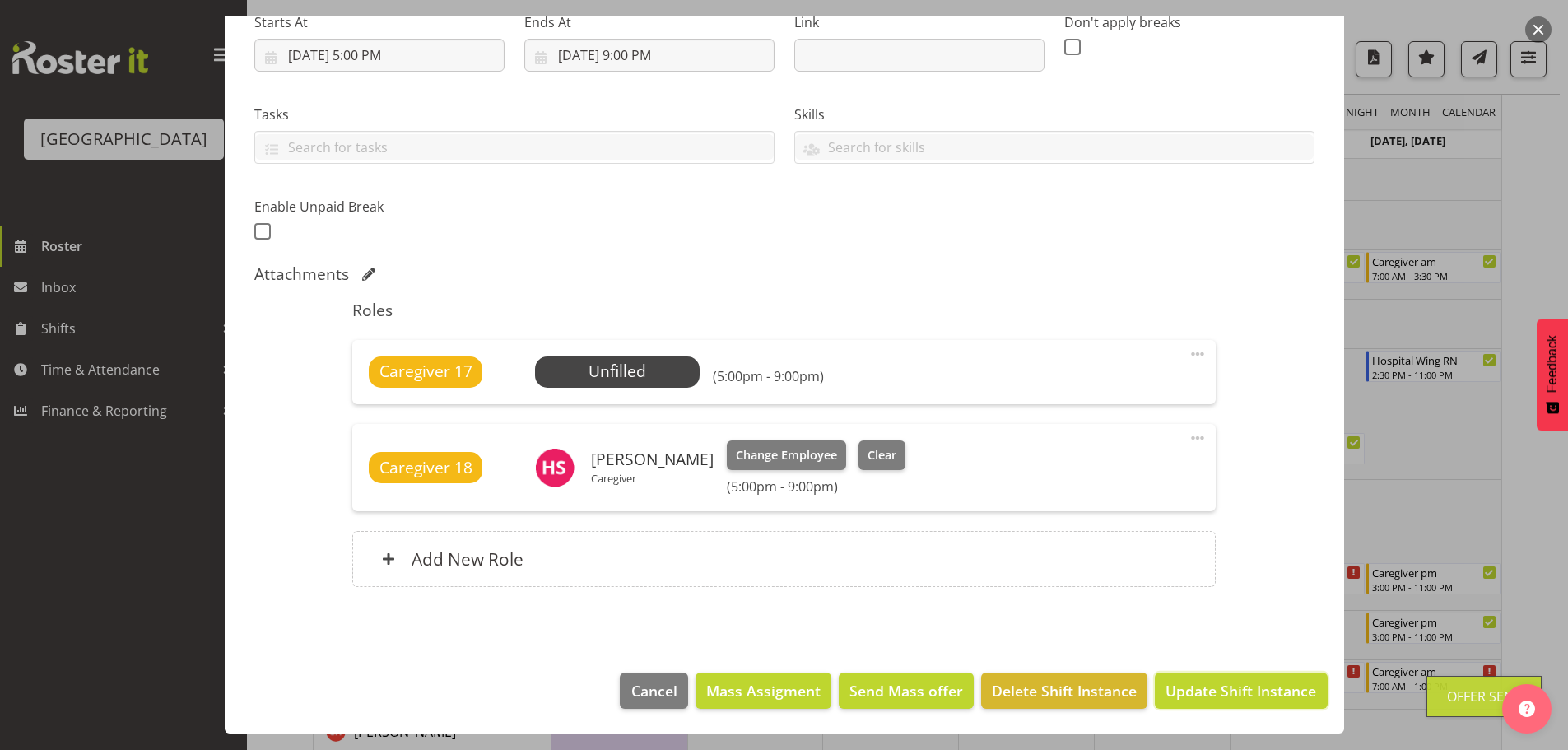
click at [1212, 689] on span "Update Shift Instance" at bounding box center [1241, 690] width 151 height 21
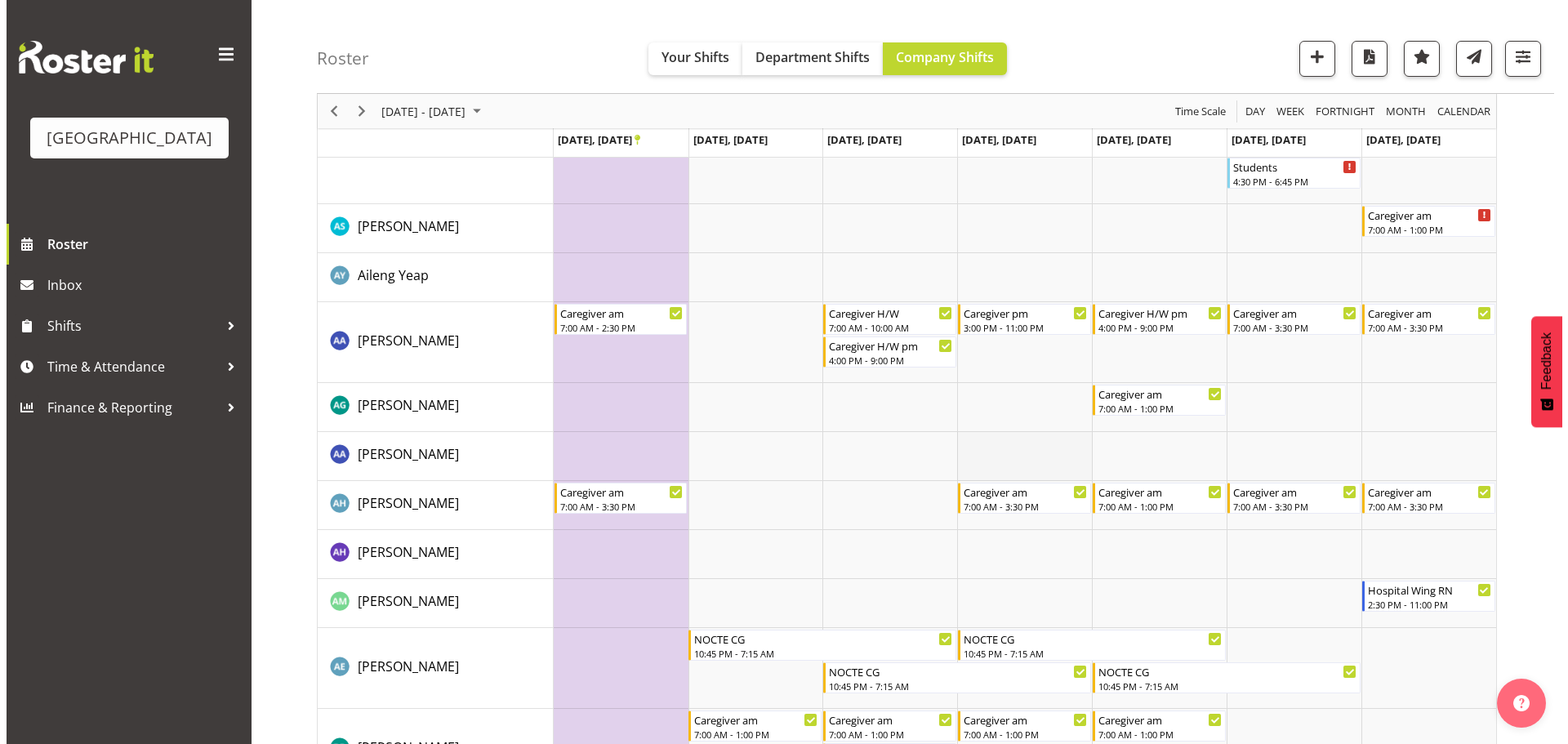
scroll to position [0, 0]
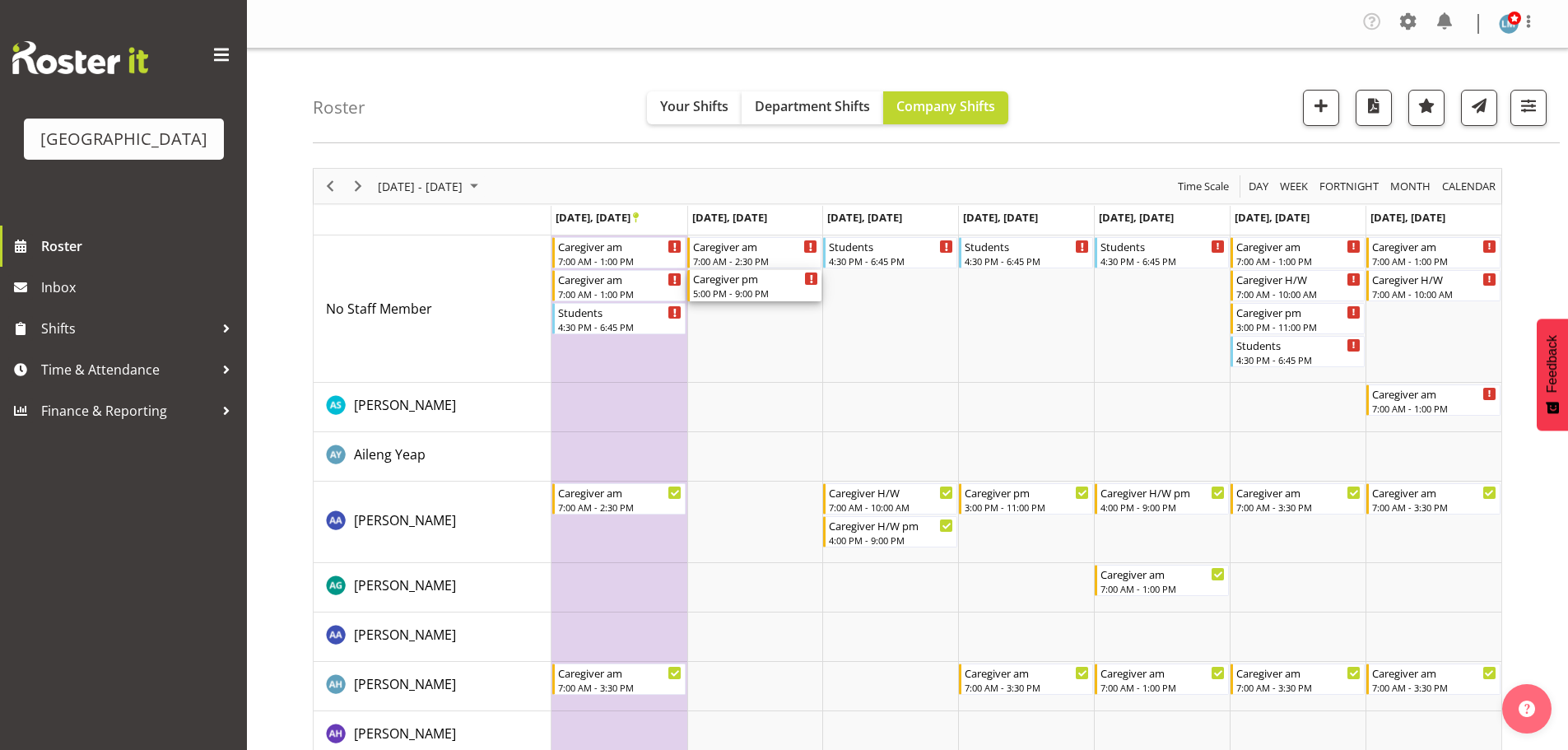
click at [723, 297] on div "5:00 PM - 9:00 PM" at bounding box center [756, 293] width 125 height 14
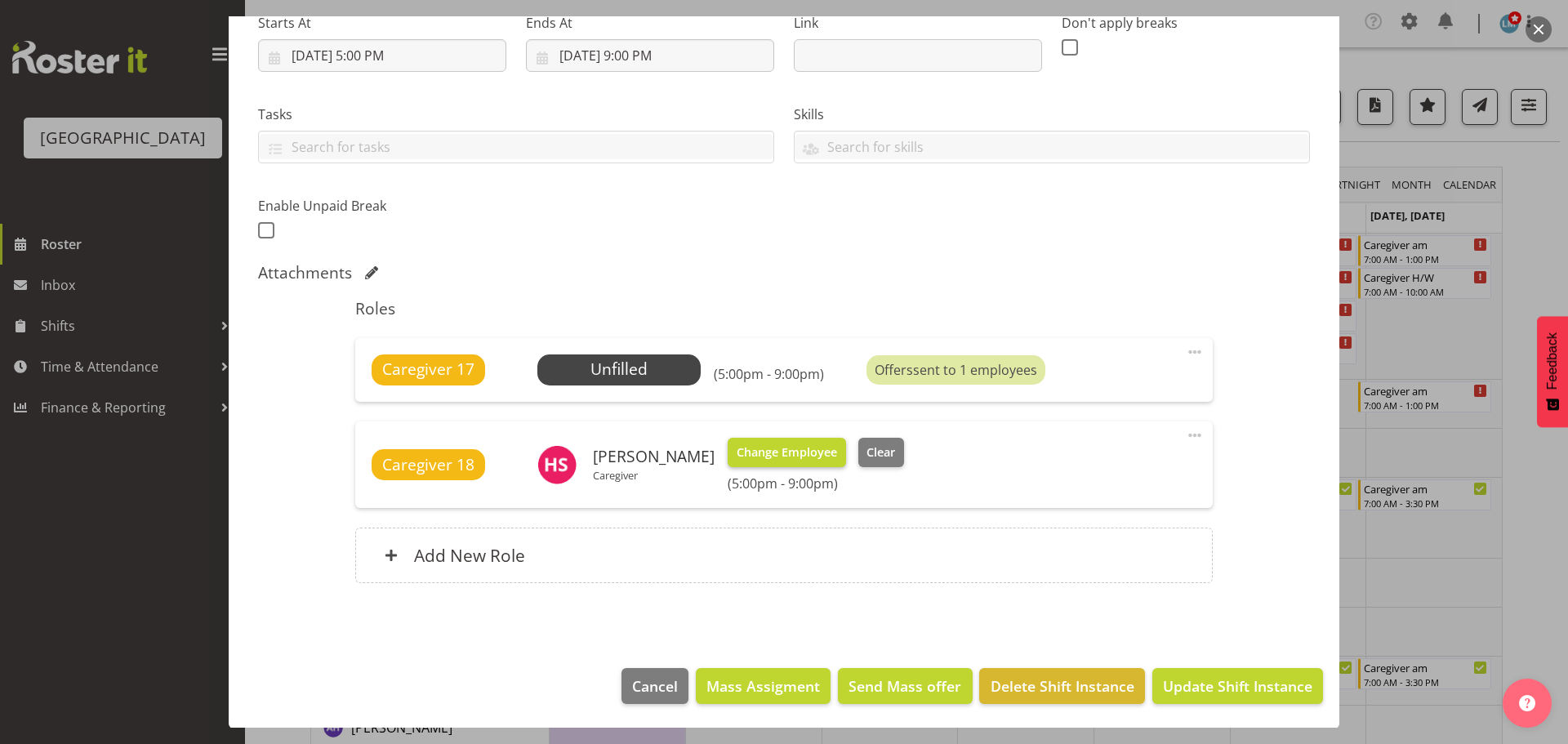
scroll to position [273, 0]
click at [662, 361] on span "Select Employee" at bounding box center [619, 369] width 122 height 24
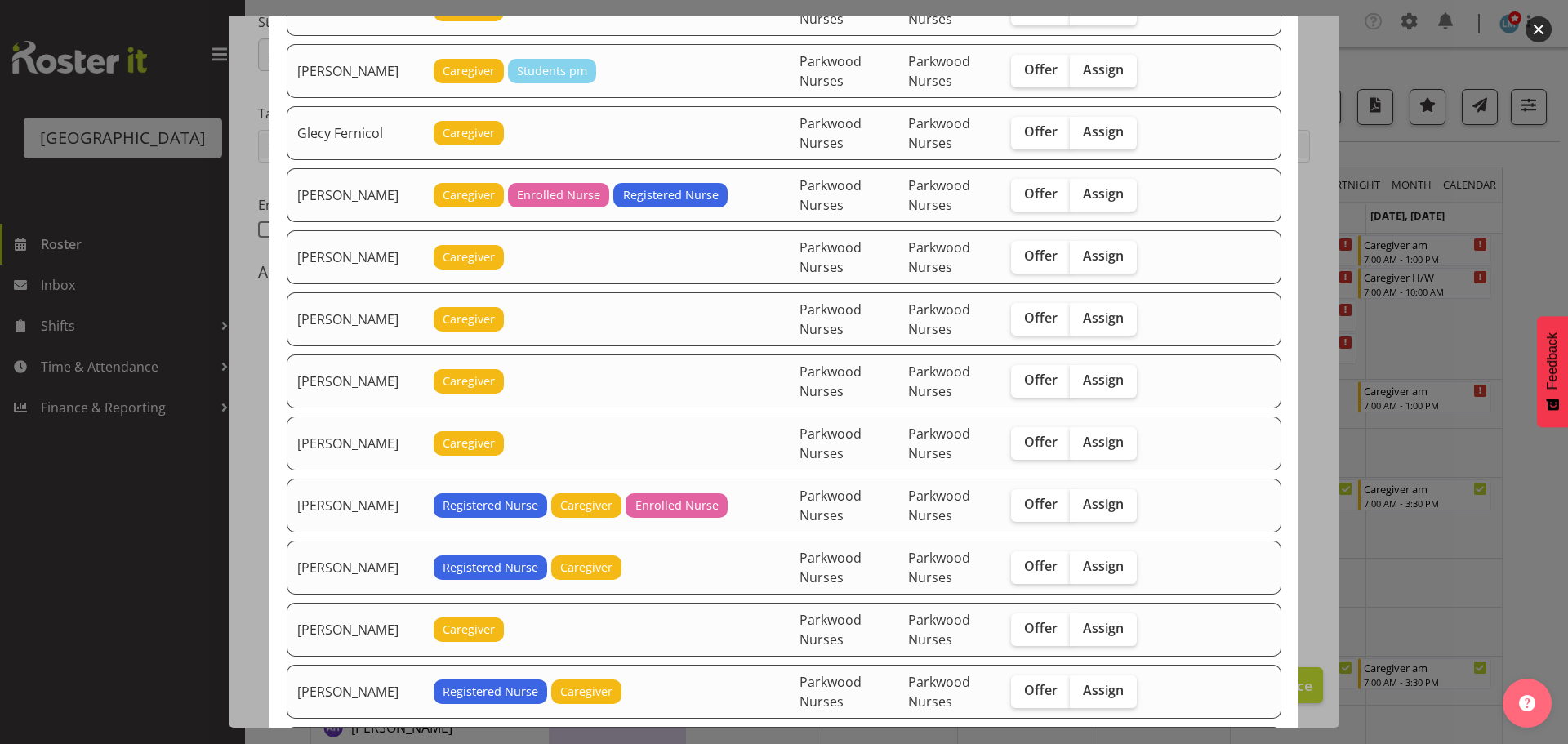
scroll to position [899, 0]
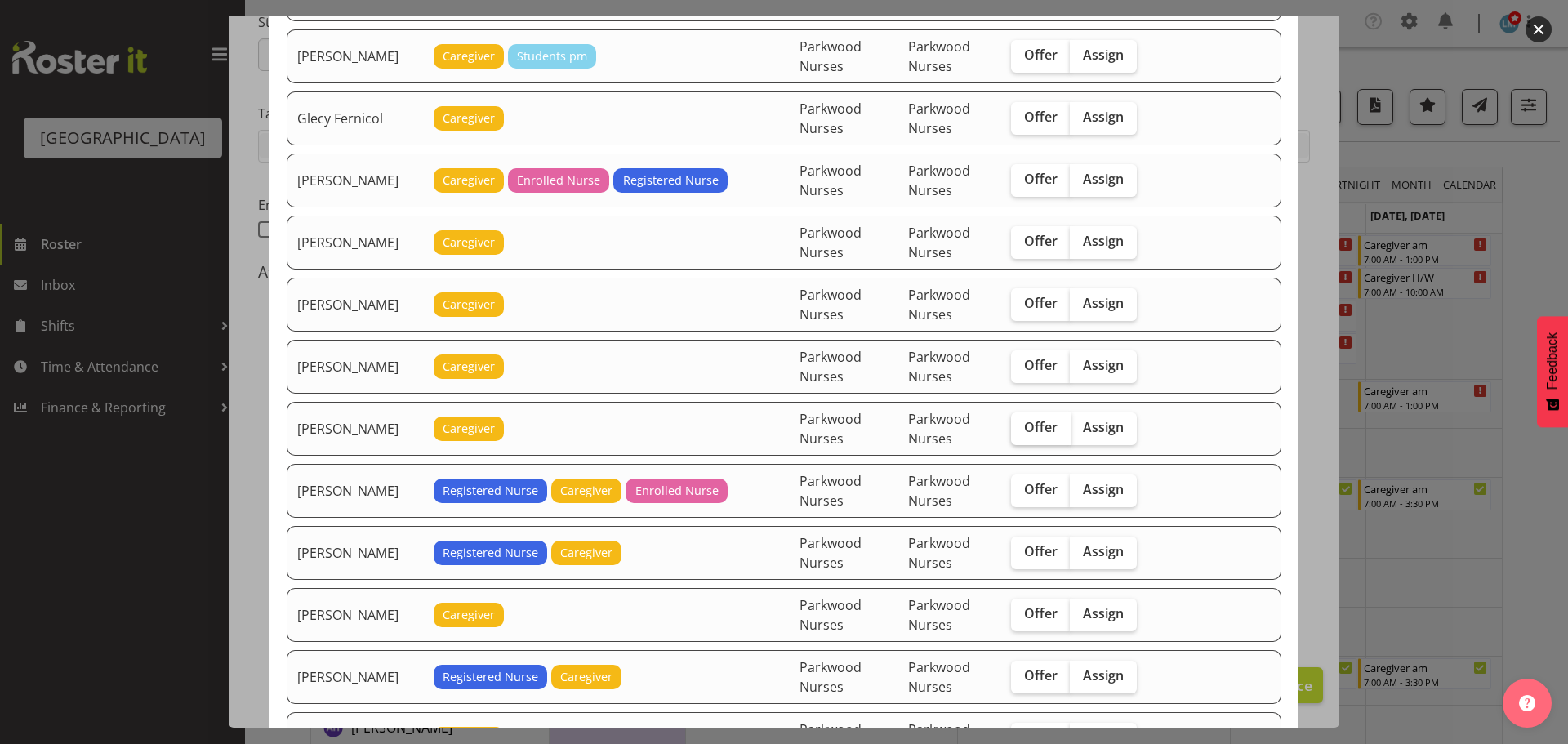
click at [1024, 419] on span "Offer" at bounding box center [1041, 426] width 34 height 16
click at [1019, 422] on input "Offer" at bounding box center [1016, 427] width 11 height 11
checkbox input "true"
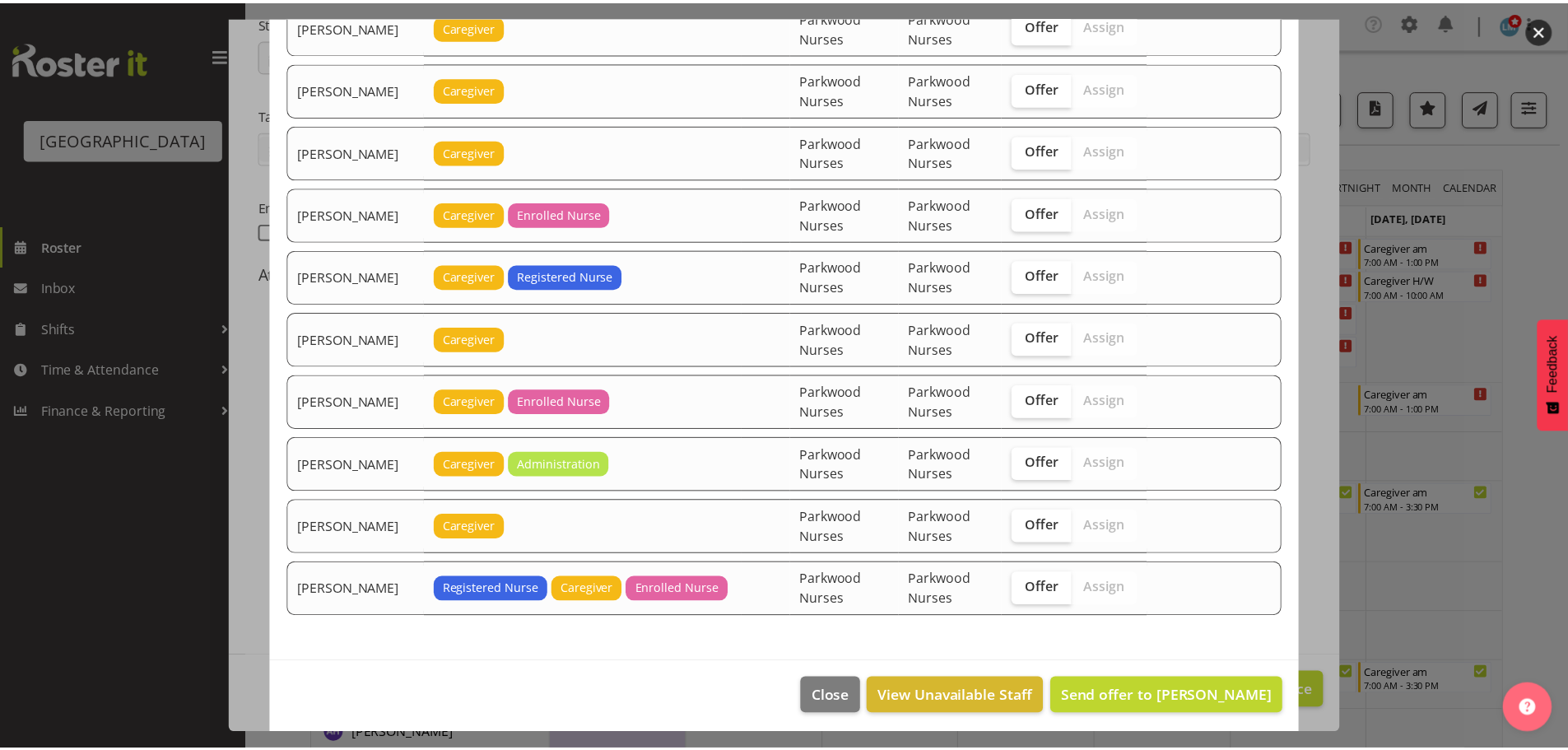
scroll to position [3007, 0]
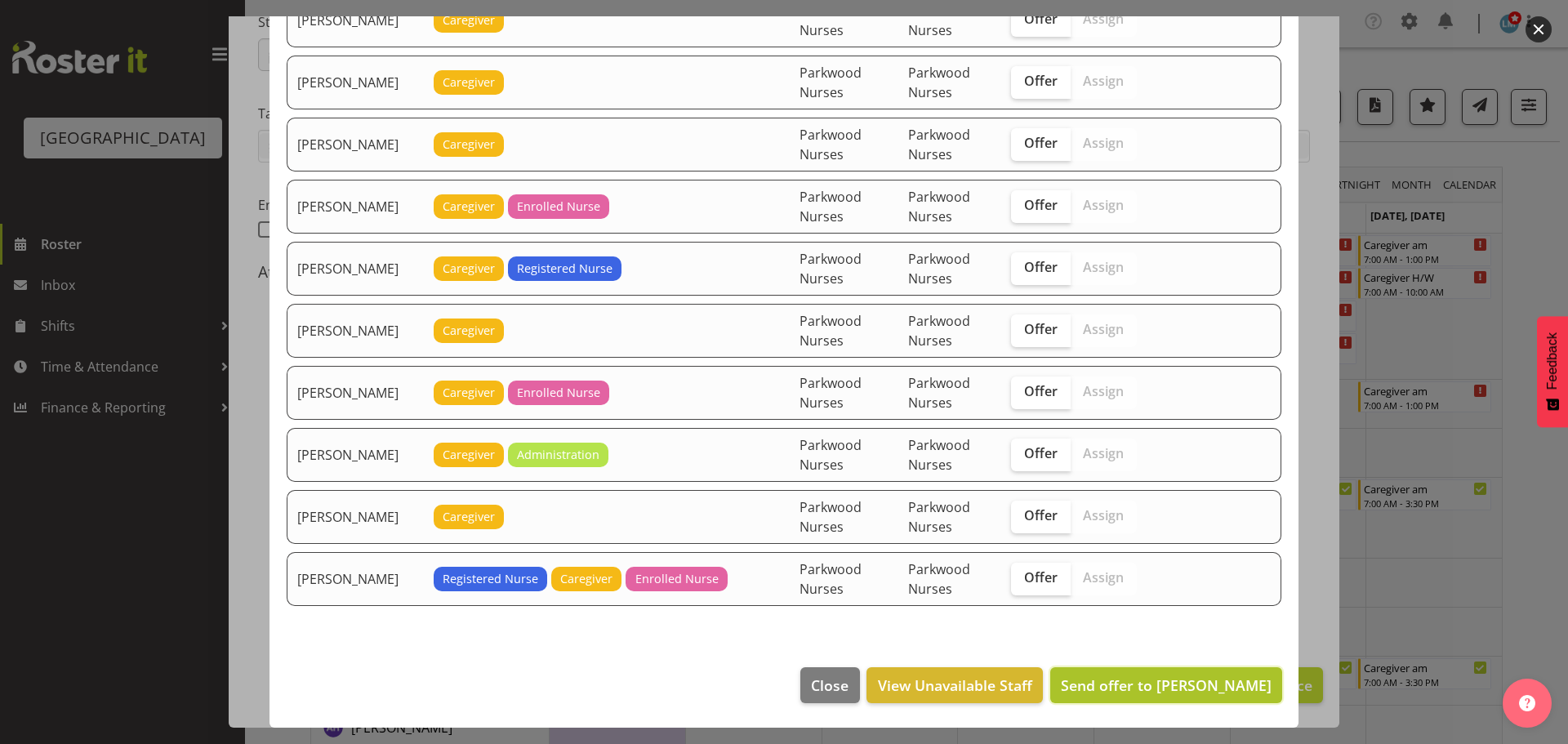
click at [1213, 671] on button "Send offer to Jan Hill" at bounding box center [1166, 685] width 232 height 36
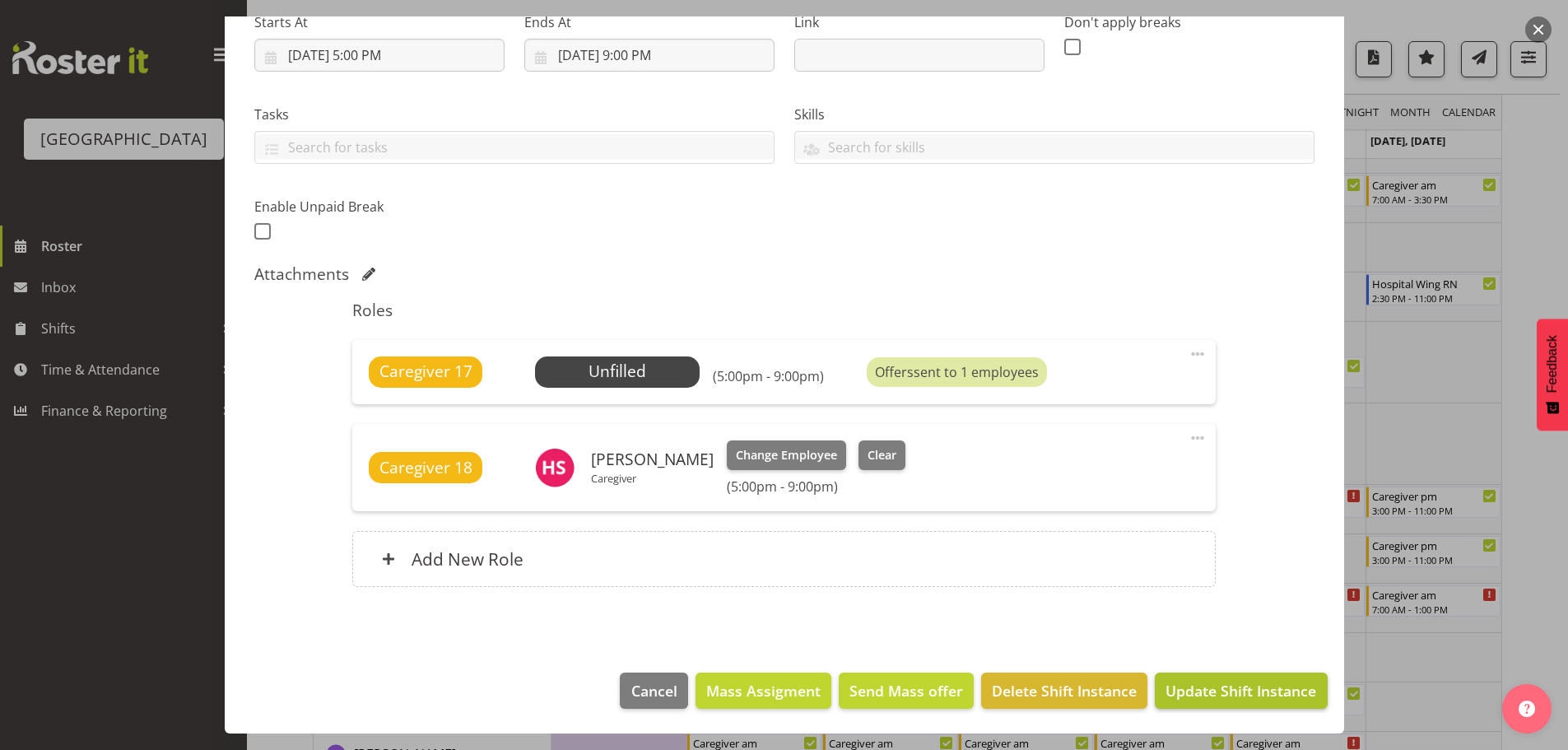
scroll to position [494, 0]
click at [1245, 681] on span "Update Shift Instance" at bounding box center [1241, 690] width 151 height 21
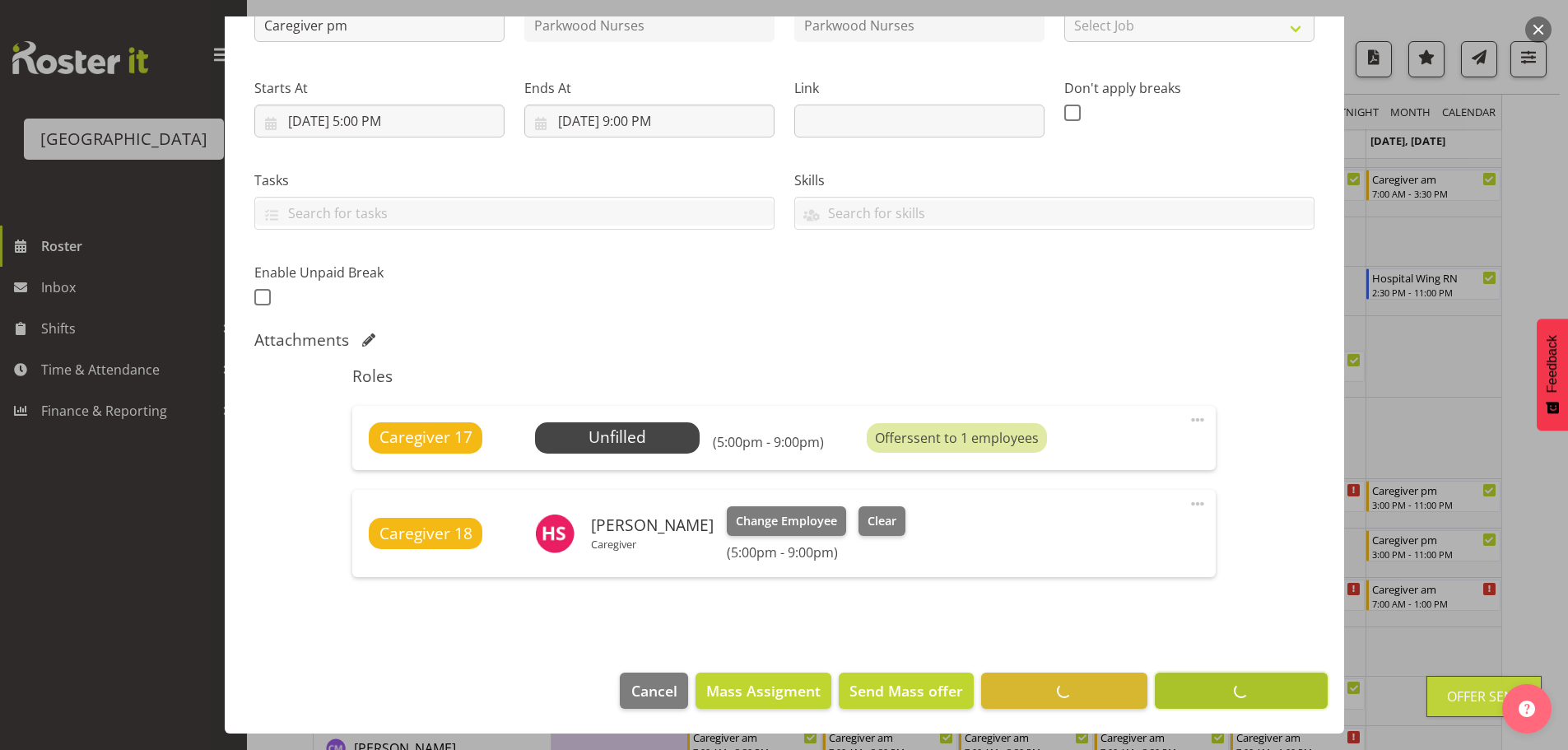
scroll to position [210, 0]
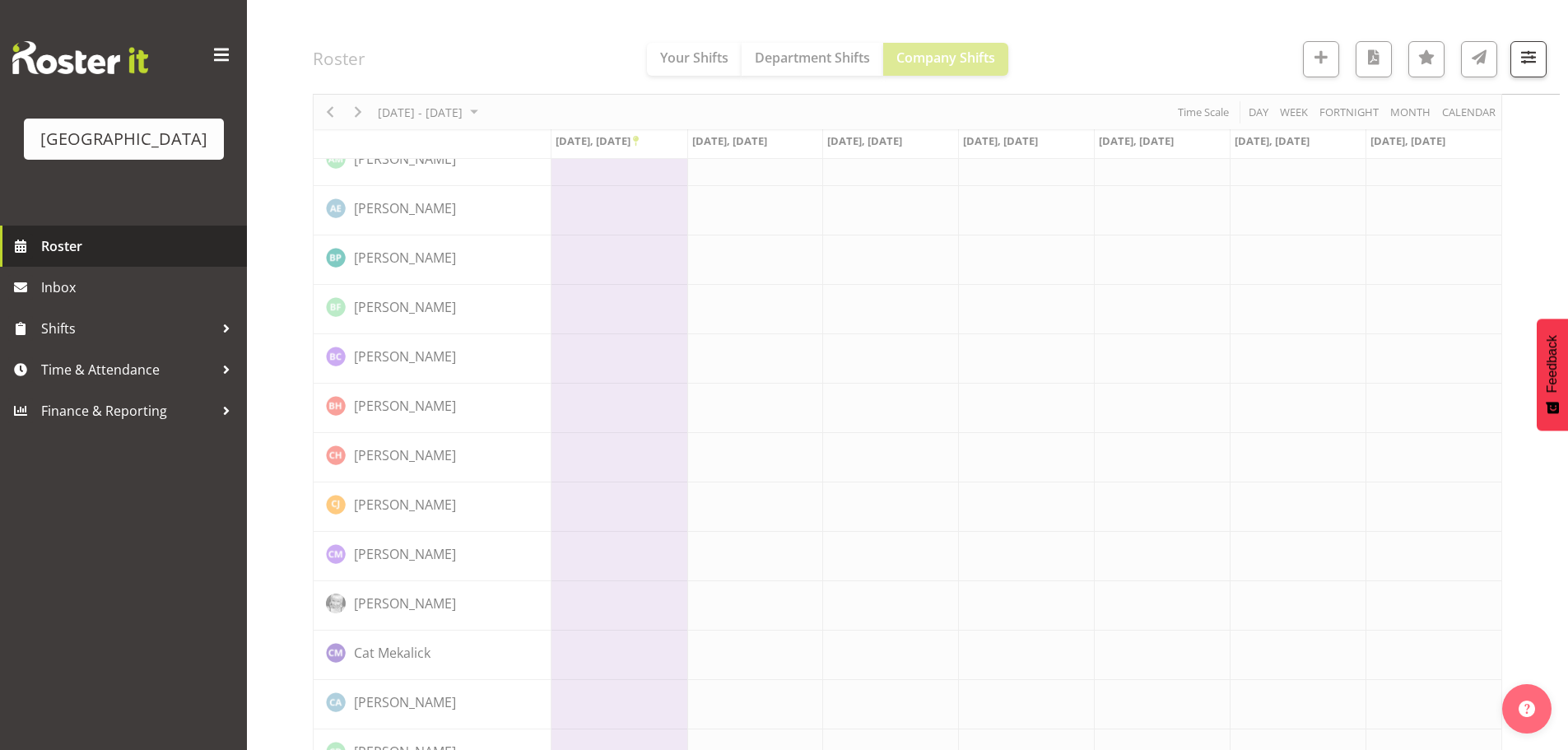
click at [84, 258] on span "Roster" at bounding box center [140, 246] width 197 height 25
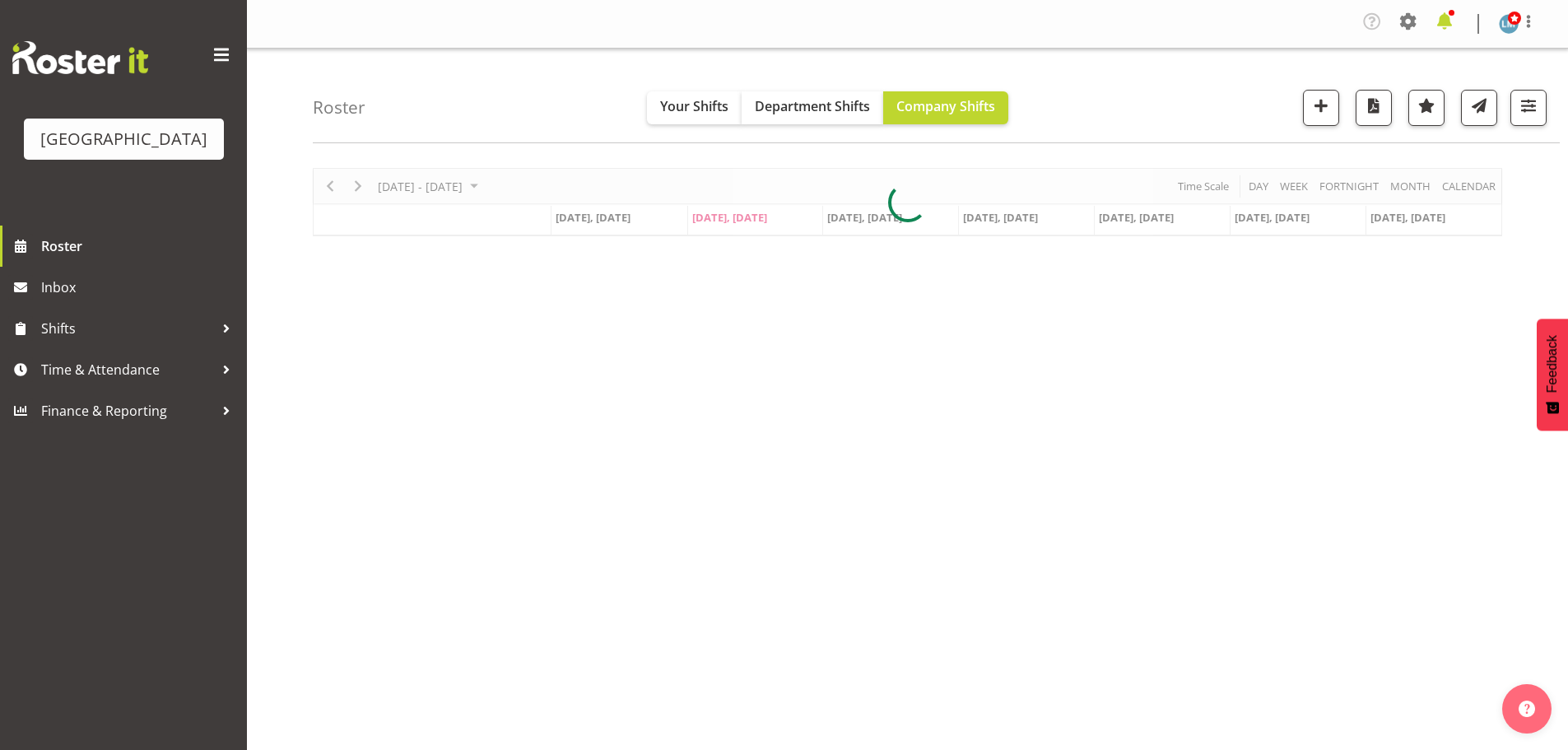
click at [1443, 14] on span at bounding box center [1443, 21] width 26 height 26
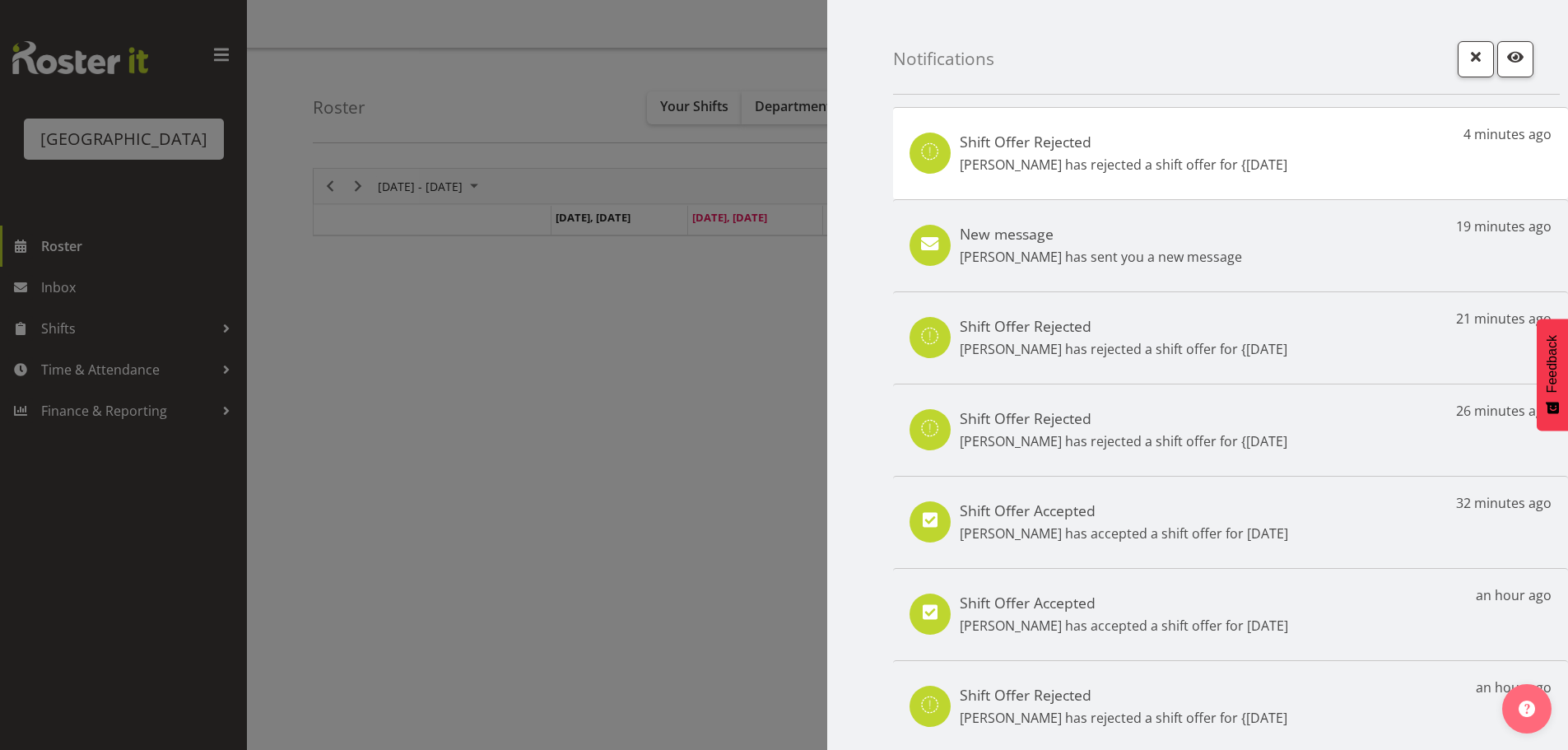
click at [94, 554] on div at bounding box center [784, 375] width 1568 height 750
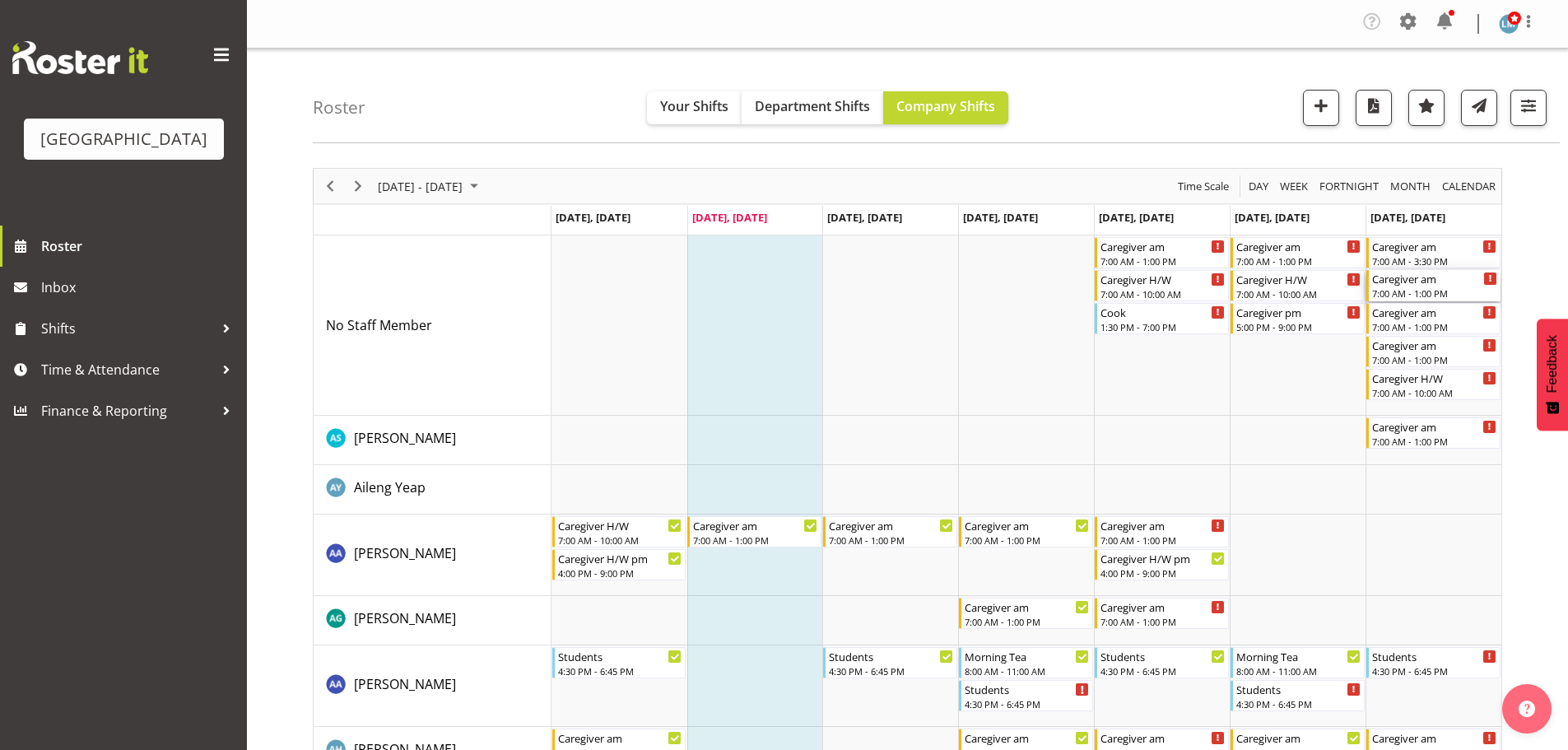
click at [1436, 297] on div "7:00 AM - 1:00 PM" at bounding box center [1435, 293] width 125 height 14
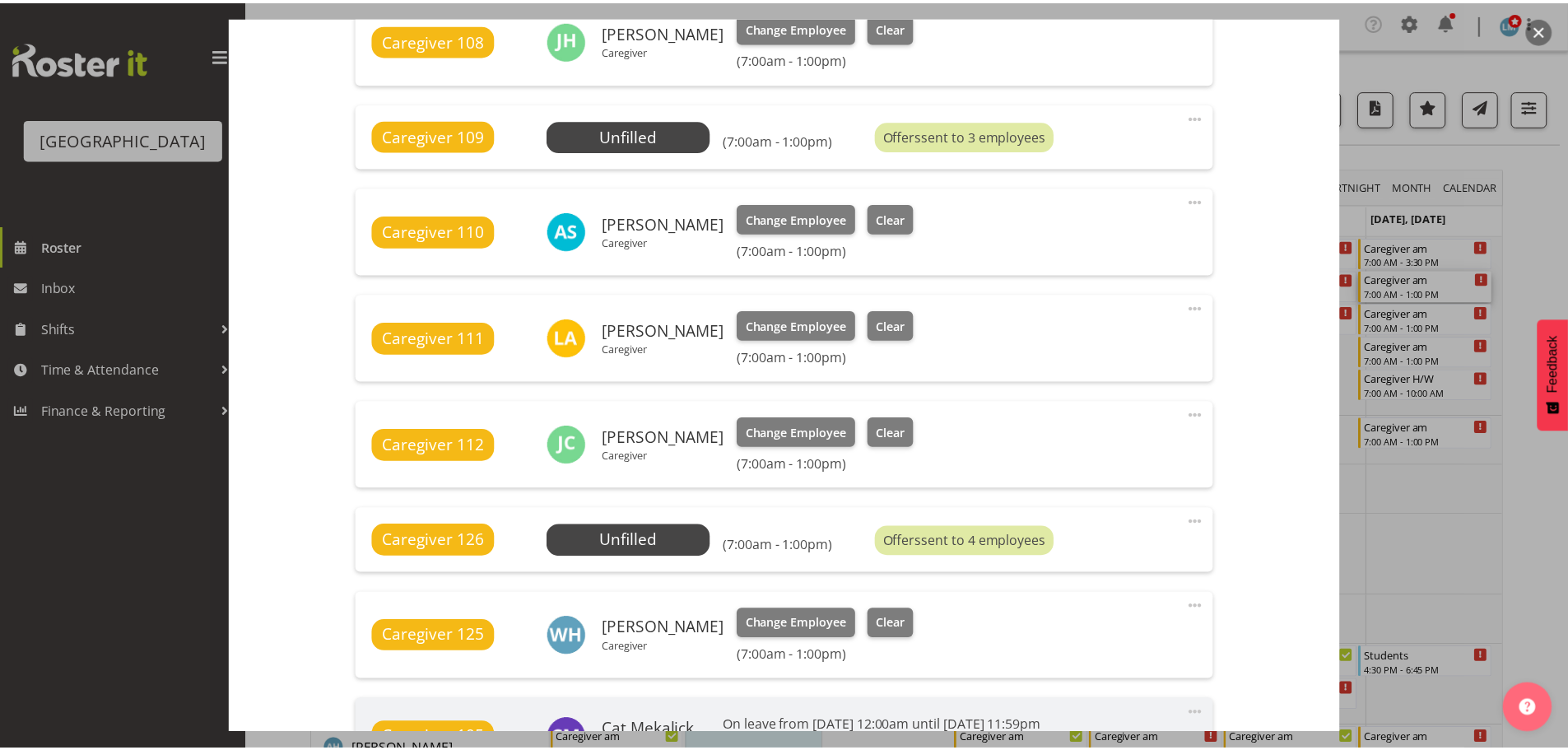
scroll to position [741, 0]
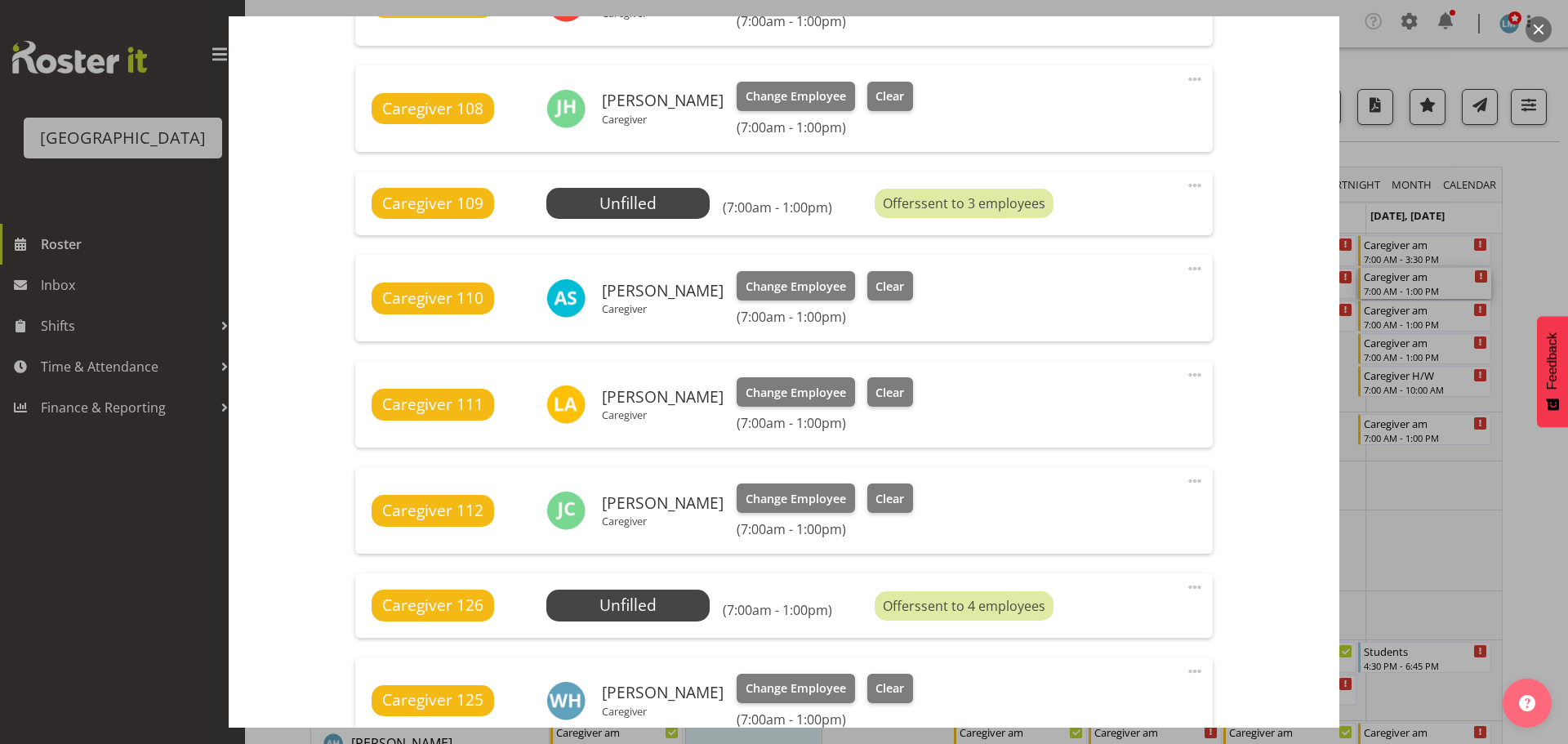
click at [102, 630] on div at bounding box center [784, 372] width 1568 height 744
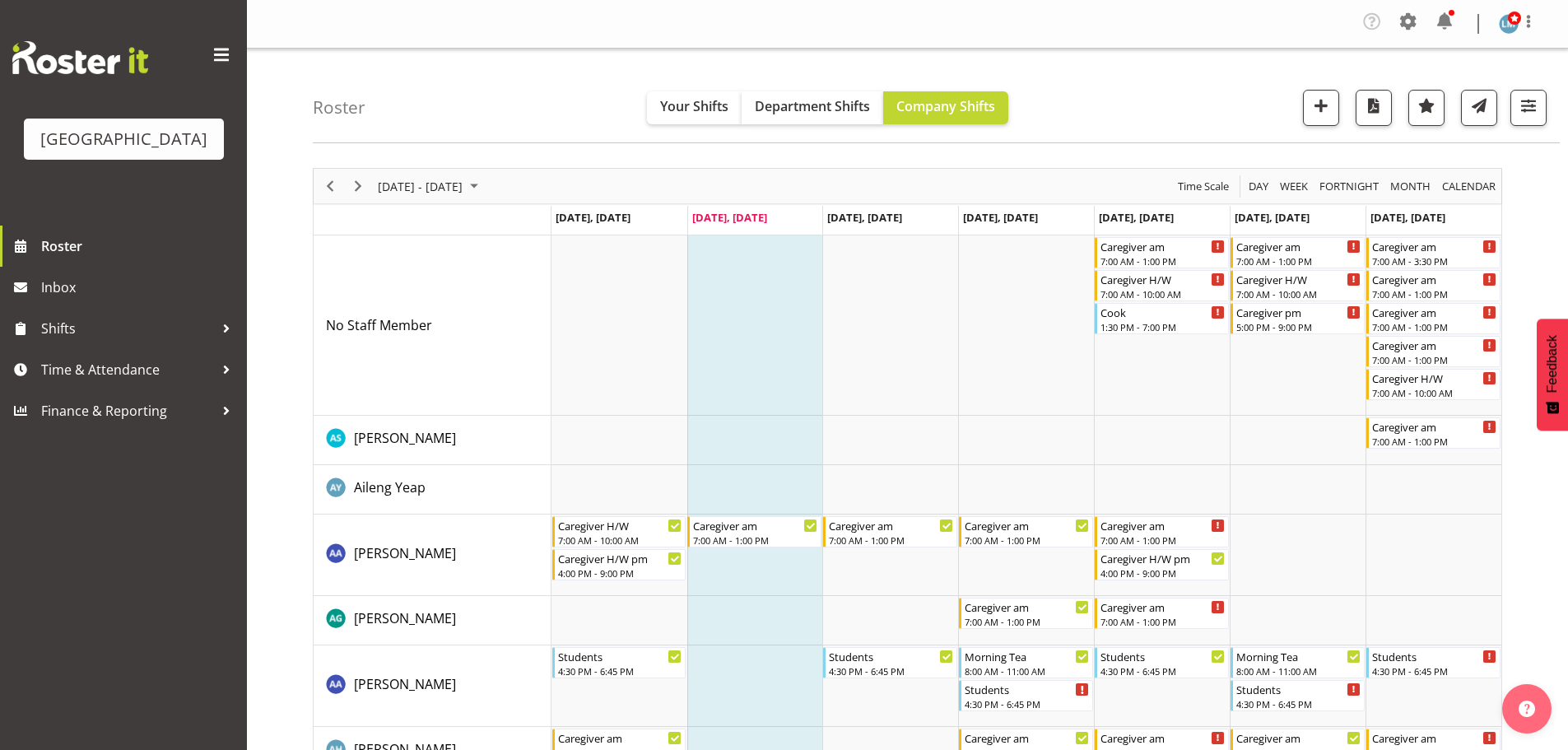
click at [109, 557] on div "Parkwood Retirement Village Roster Inbox Shifts Time & Attendance Finance & Rep…" at bounding box center [123, 375] width 247 height 750
click at [1442, 15] on span at bounding box center [1443, 21] width 26 height 26
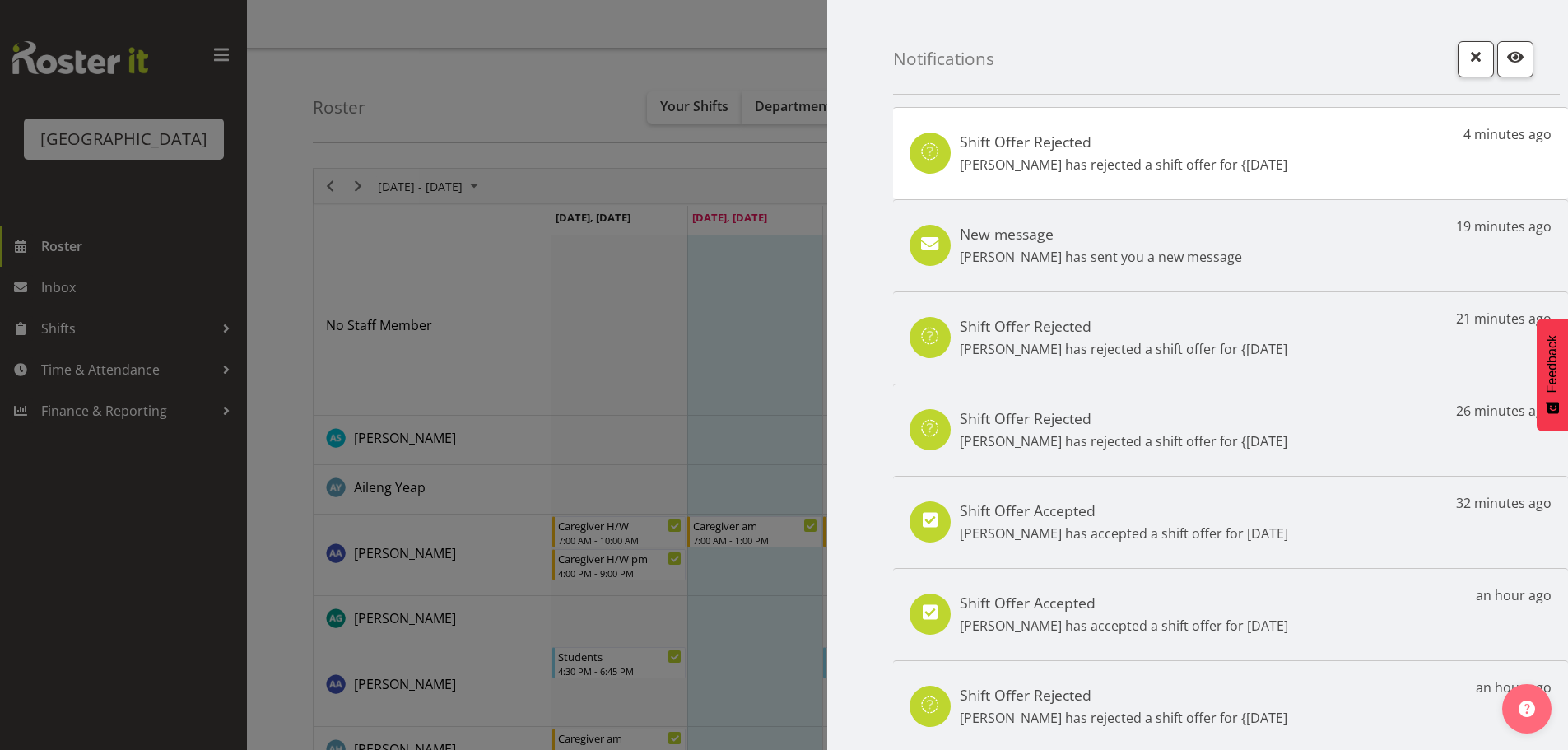
click at [72, 275] on div at bounding box center [784, 375] width 1568 height 750
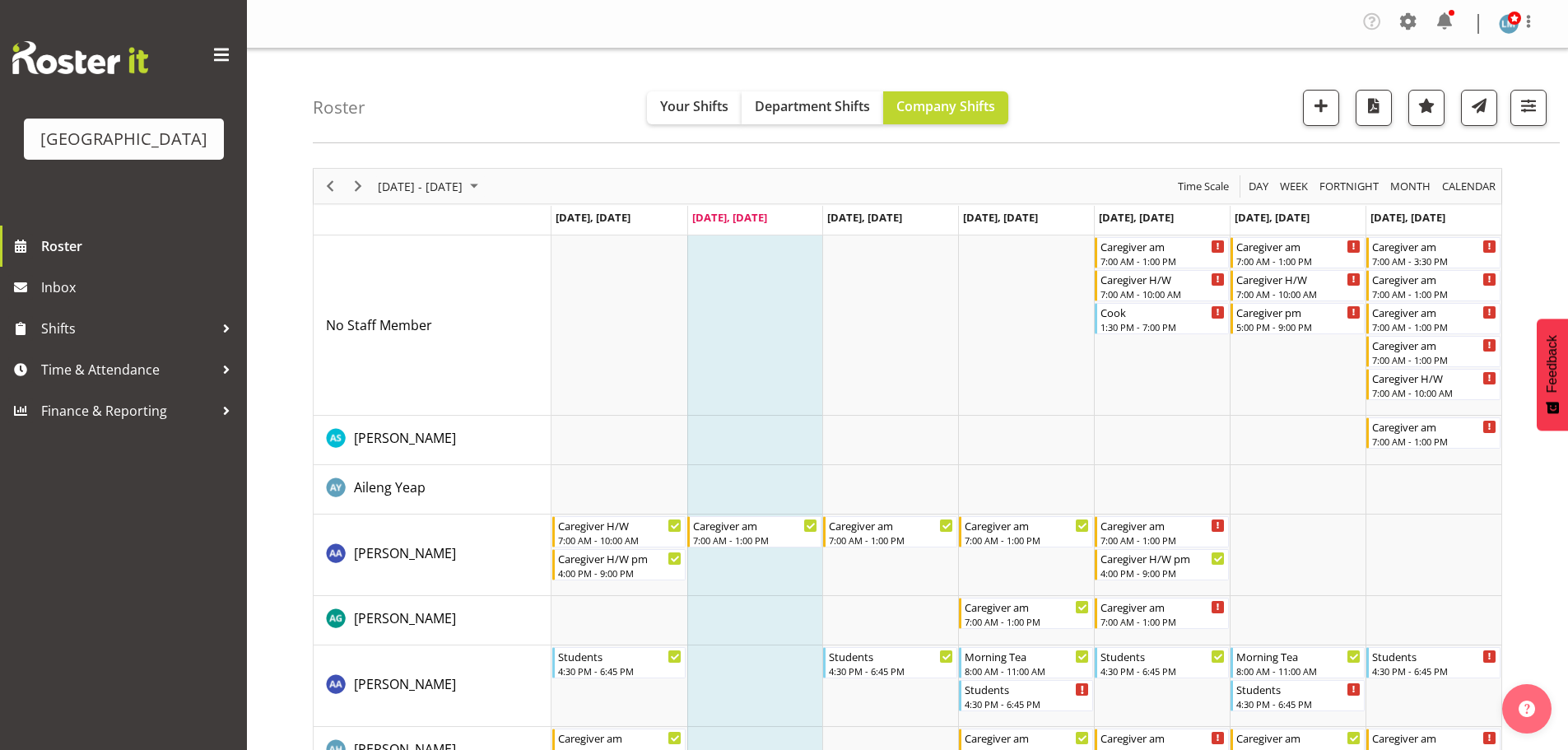
click at [72, 275] on div at bounding box center [784, 375] width 1568 height 750
click at [1421, 287] on div "7:00 AM - 1:00 PM" at bounding box center [1435, 293] width 125 height 14
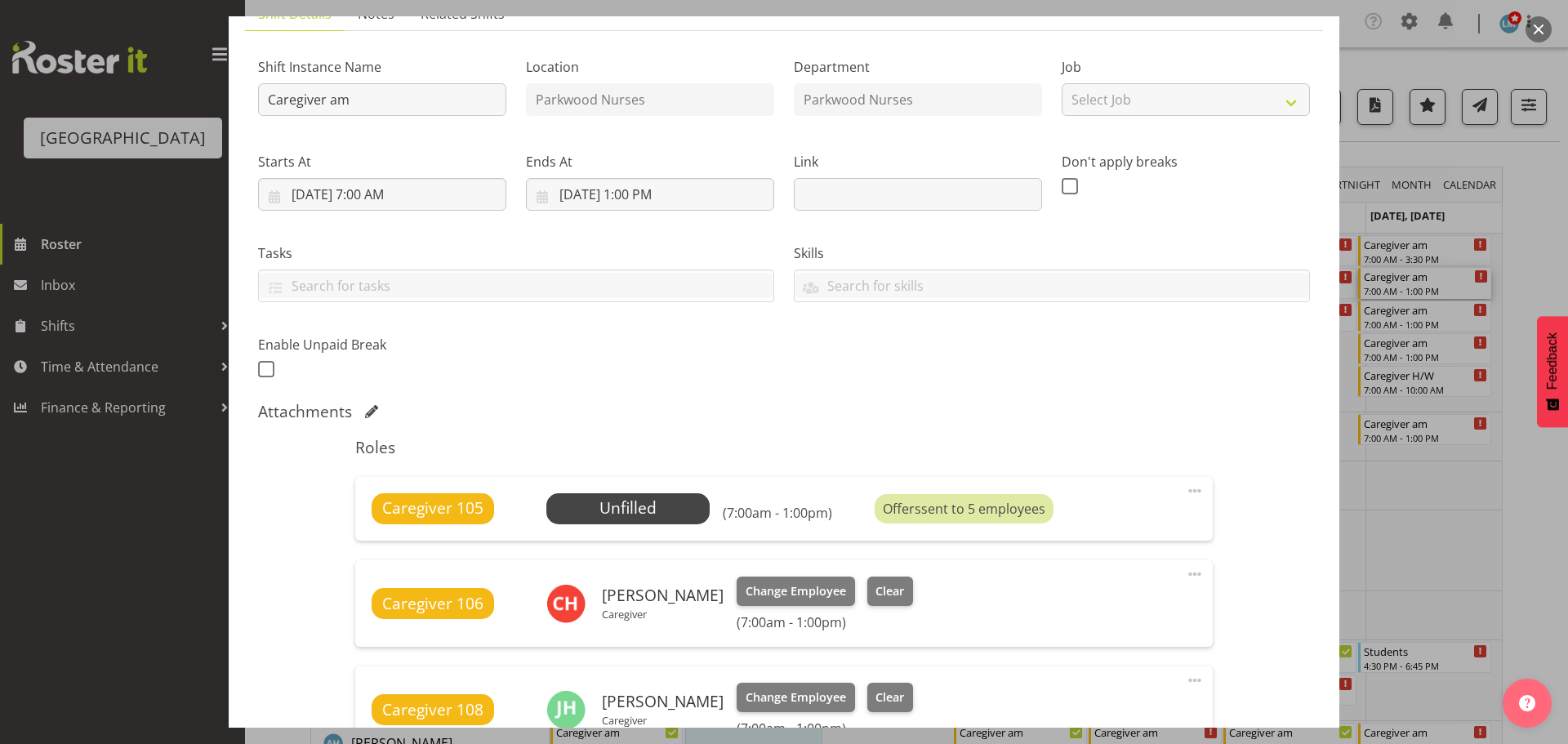
scroll to position [409, 0]
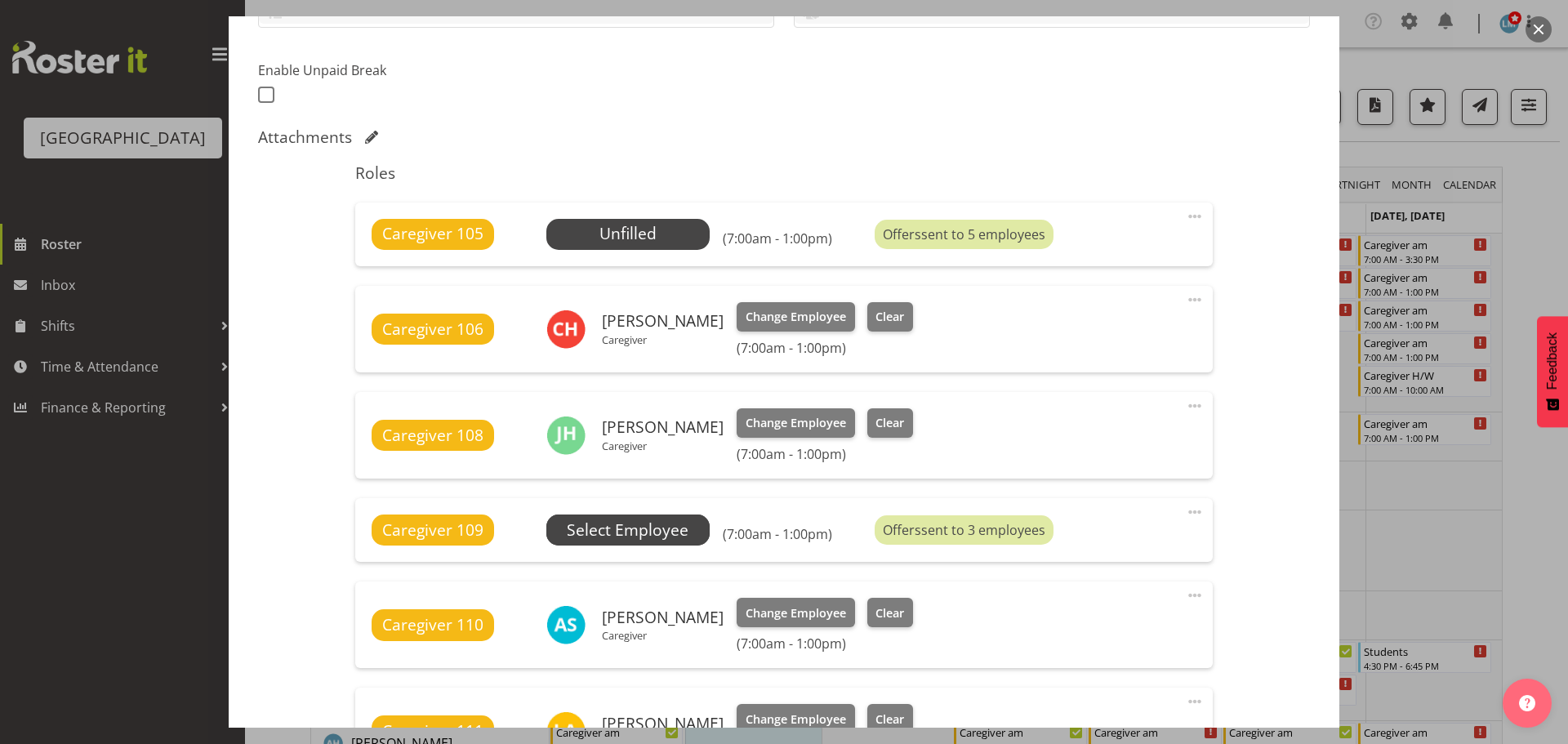
click at [663, 527] on span "Select Employee" at bounding box center [627, 530] width 122 height 24
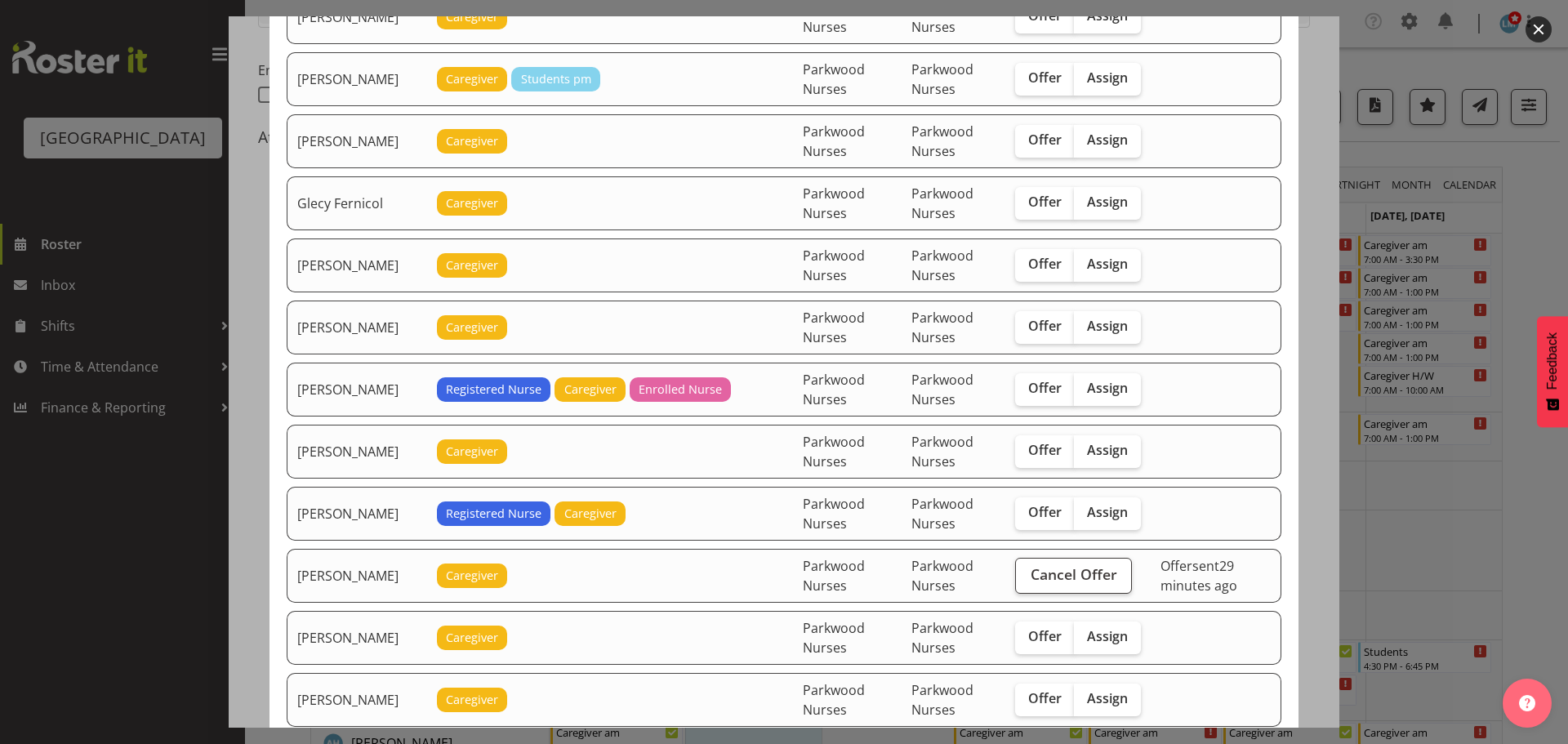
scroll to position [899, 0]
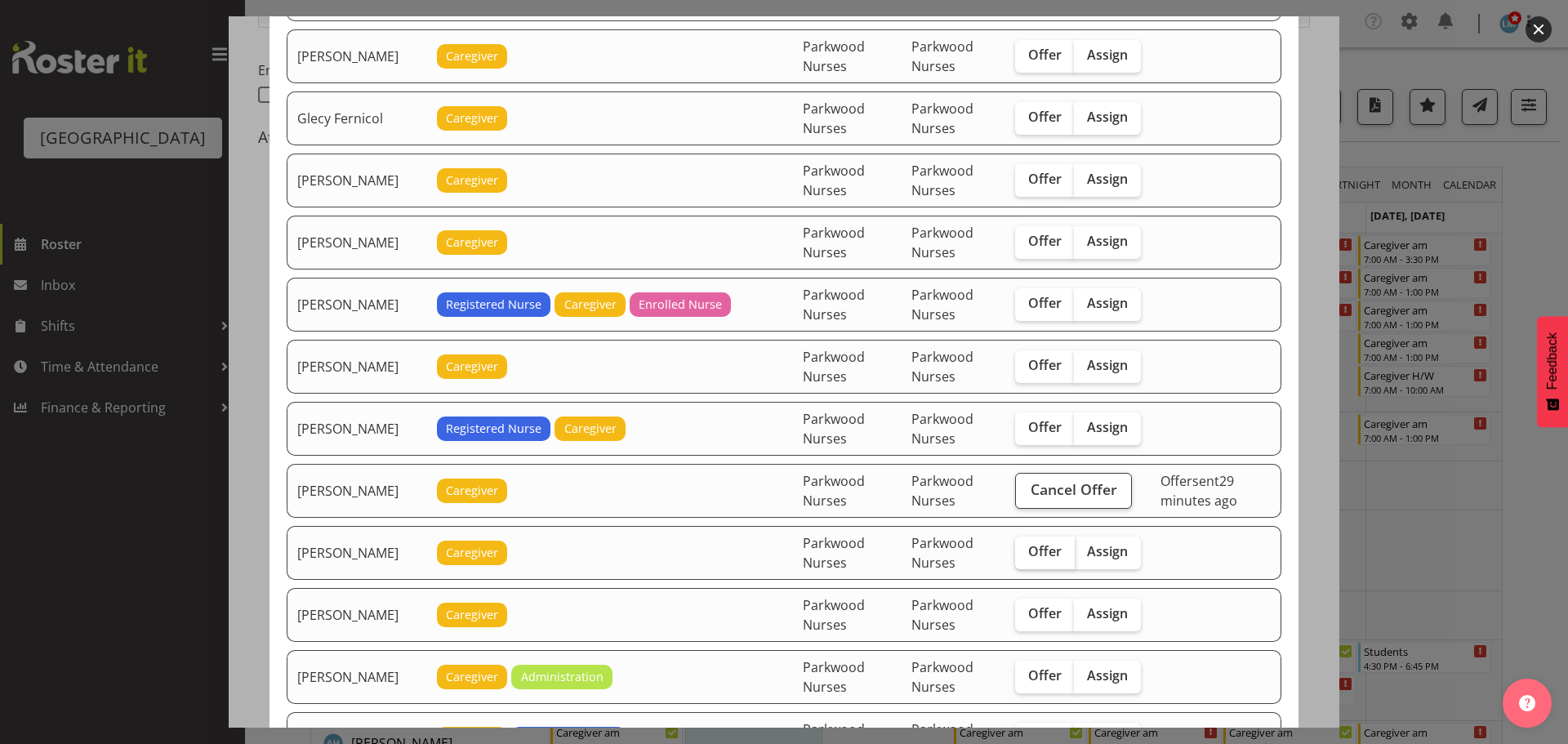
click at [1042, 553] on span "Offer" at bounding box center [1045, 551] width 34 height 16
click at [1026, 553] on input "Offer" at bounding box center [1021, 551] width 11 height 11
checkbox input "true"
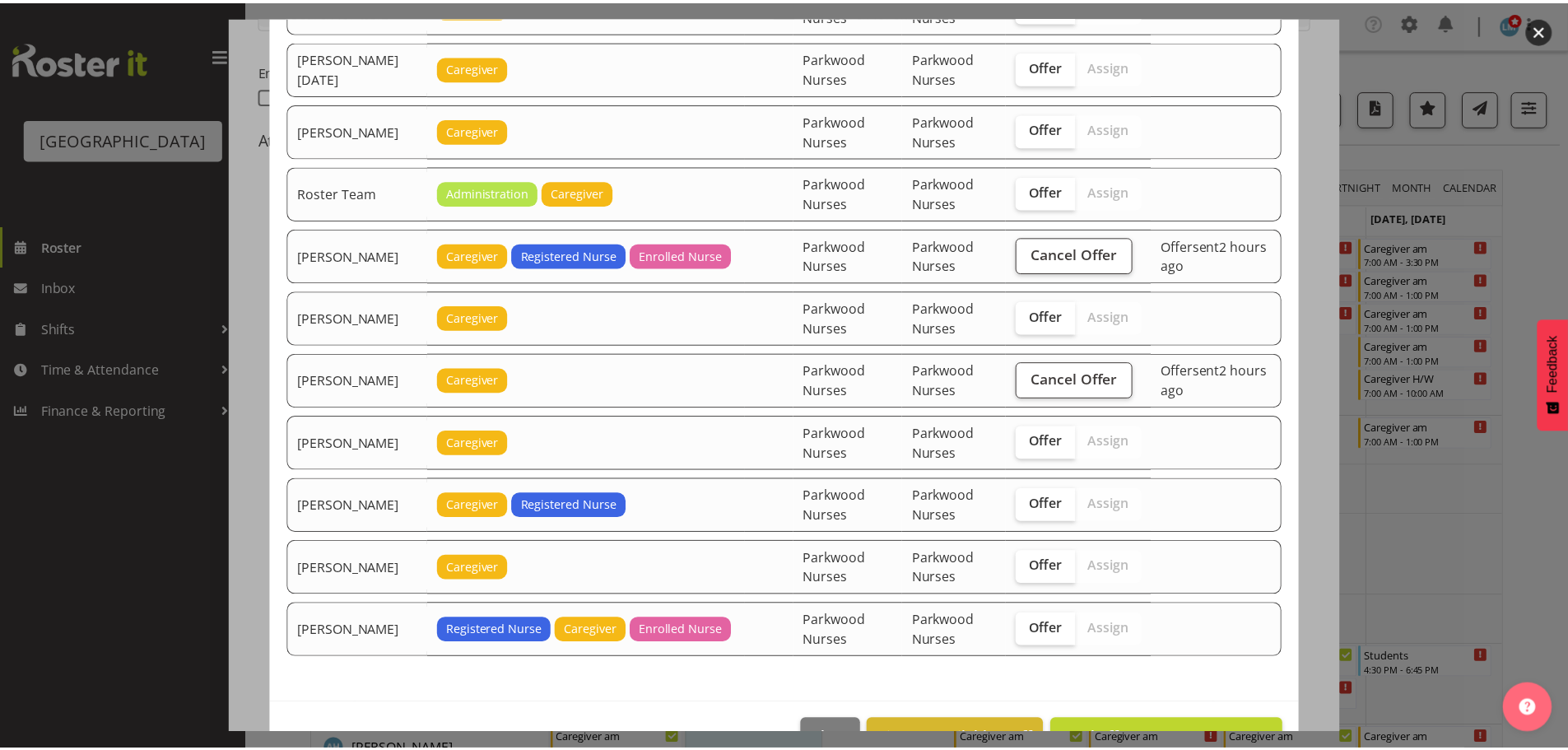
scroll to position [2319, 0]
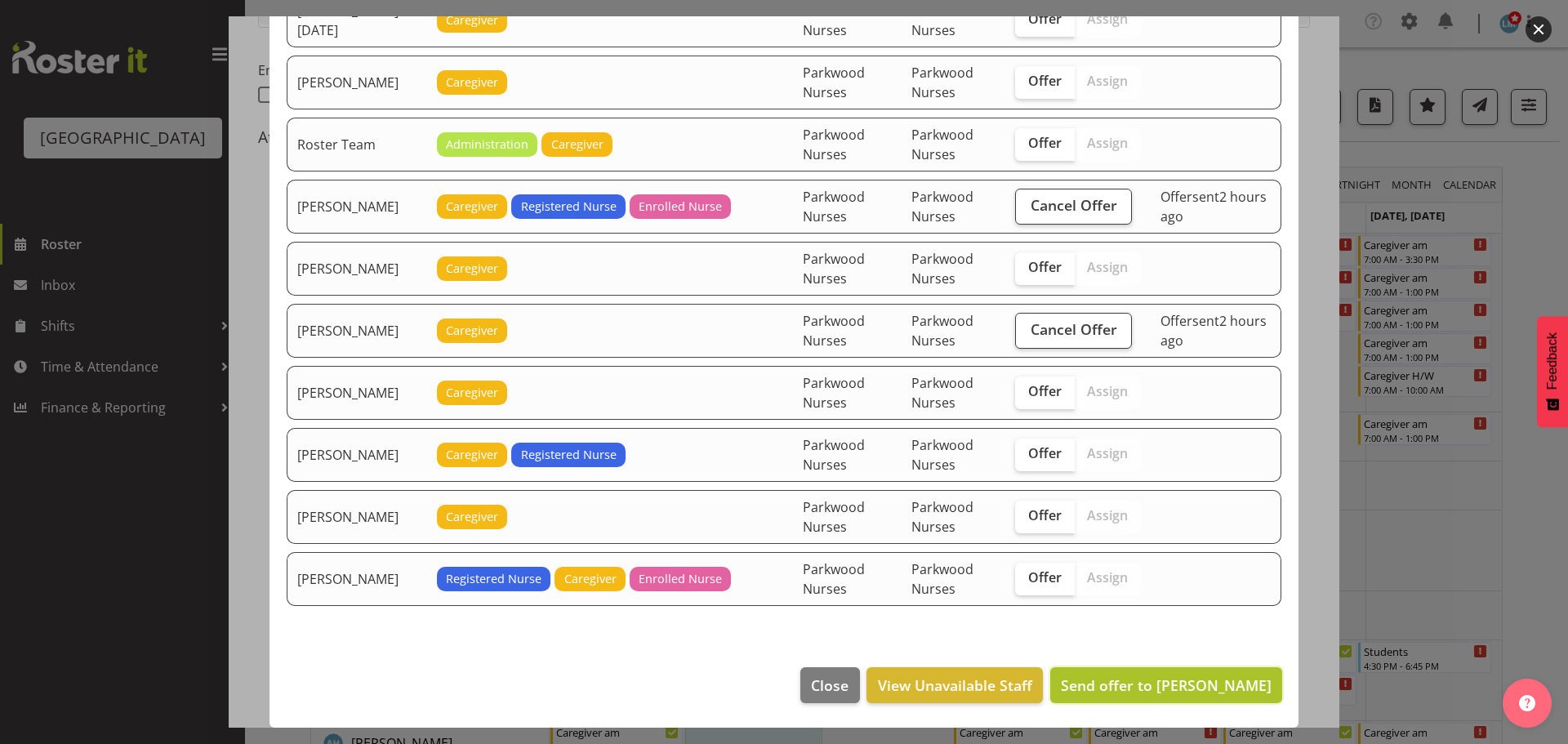
click at [1145, 679] on span "Send offer to [PERSON_NAME]" at bounding box center [1166, 684] width 211 height 19
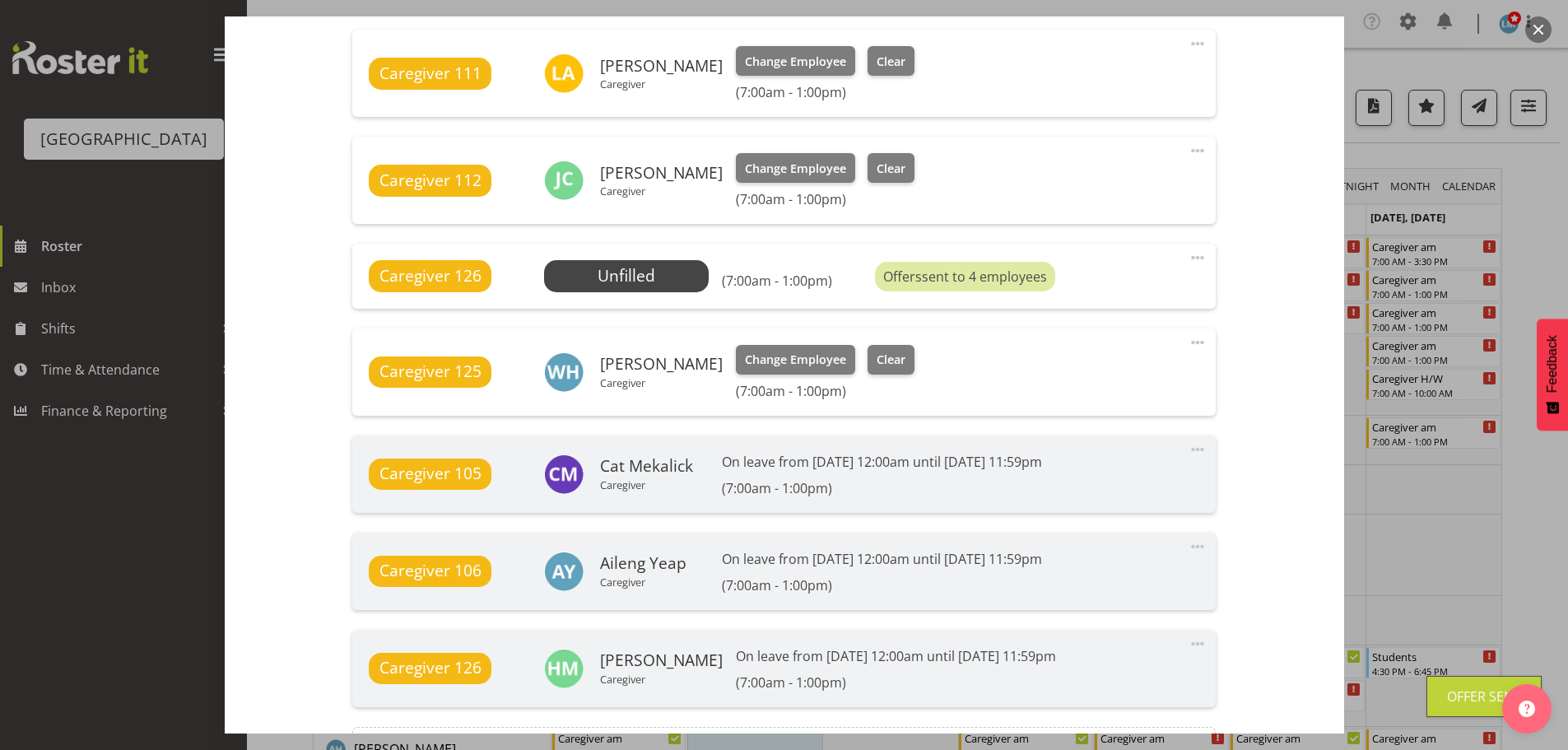
scroll to position [1271, 0]
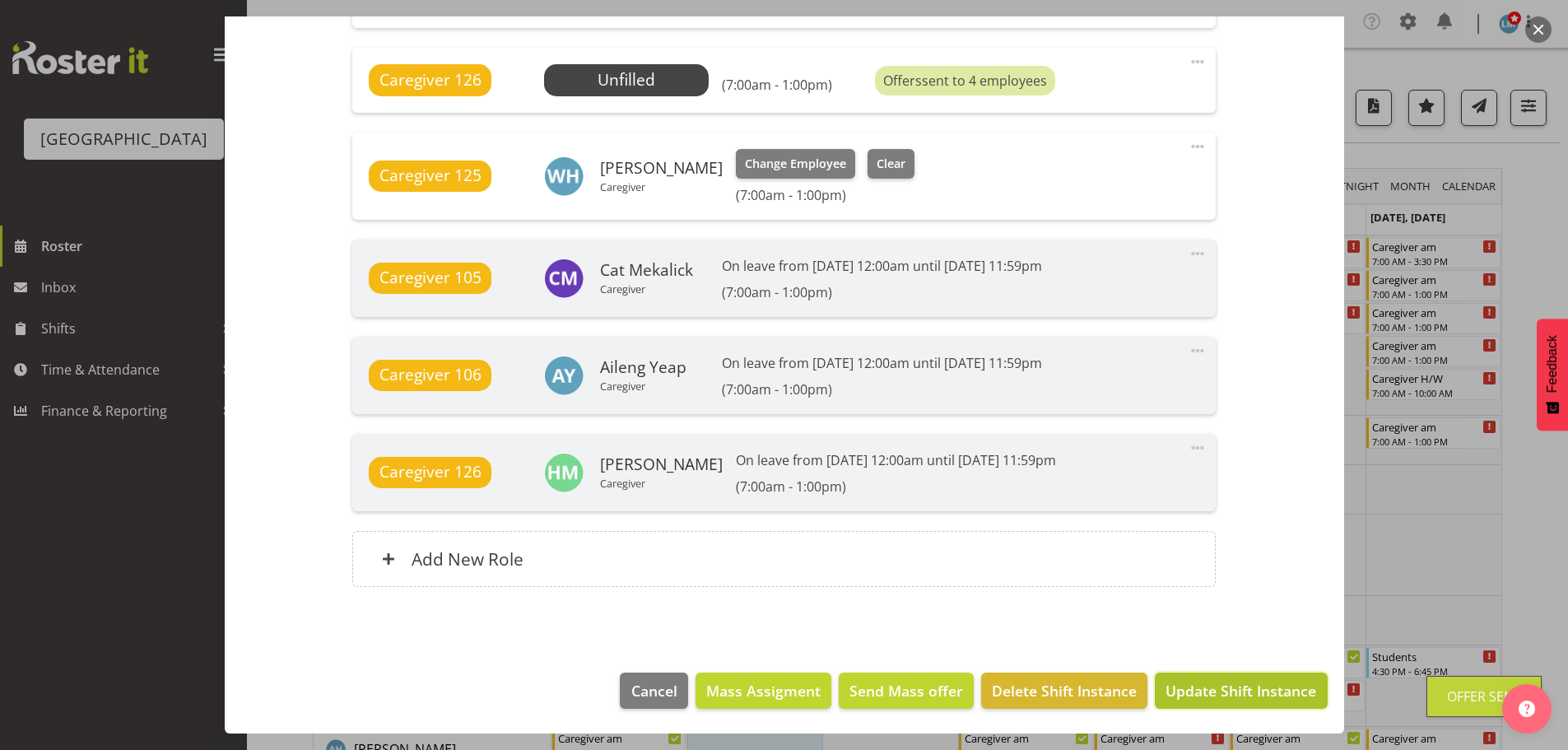
click at [1200, 696] on span "Update Shift Instance" at bounding box center [1241, 690] width 151 height 21
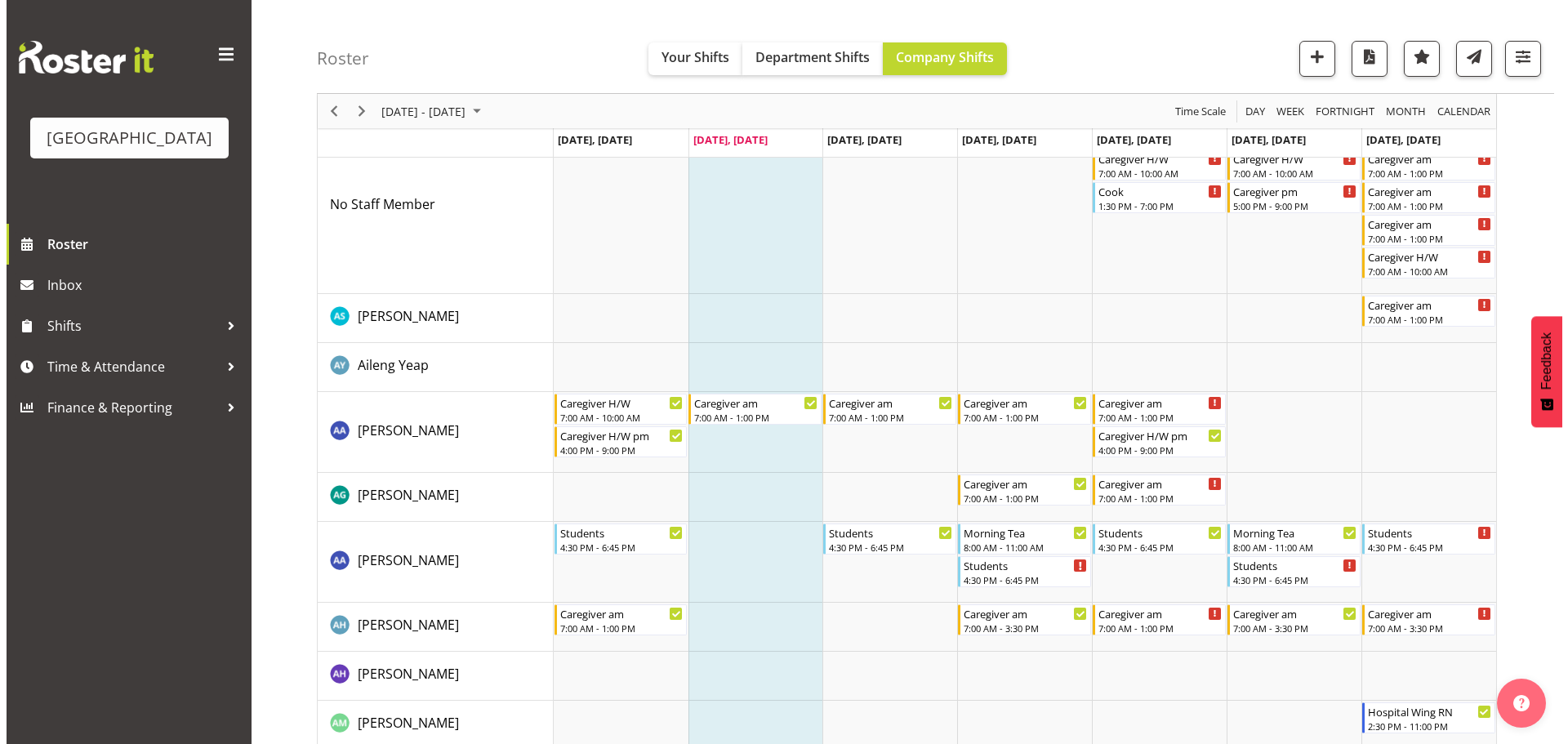
scroll to position [0, 0]
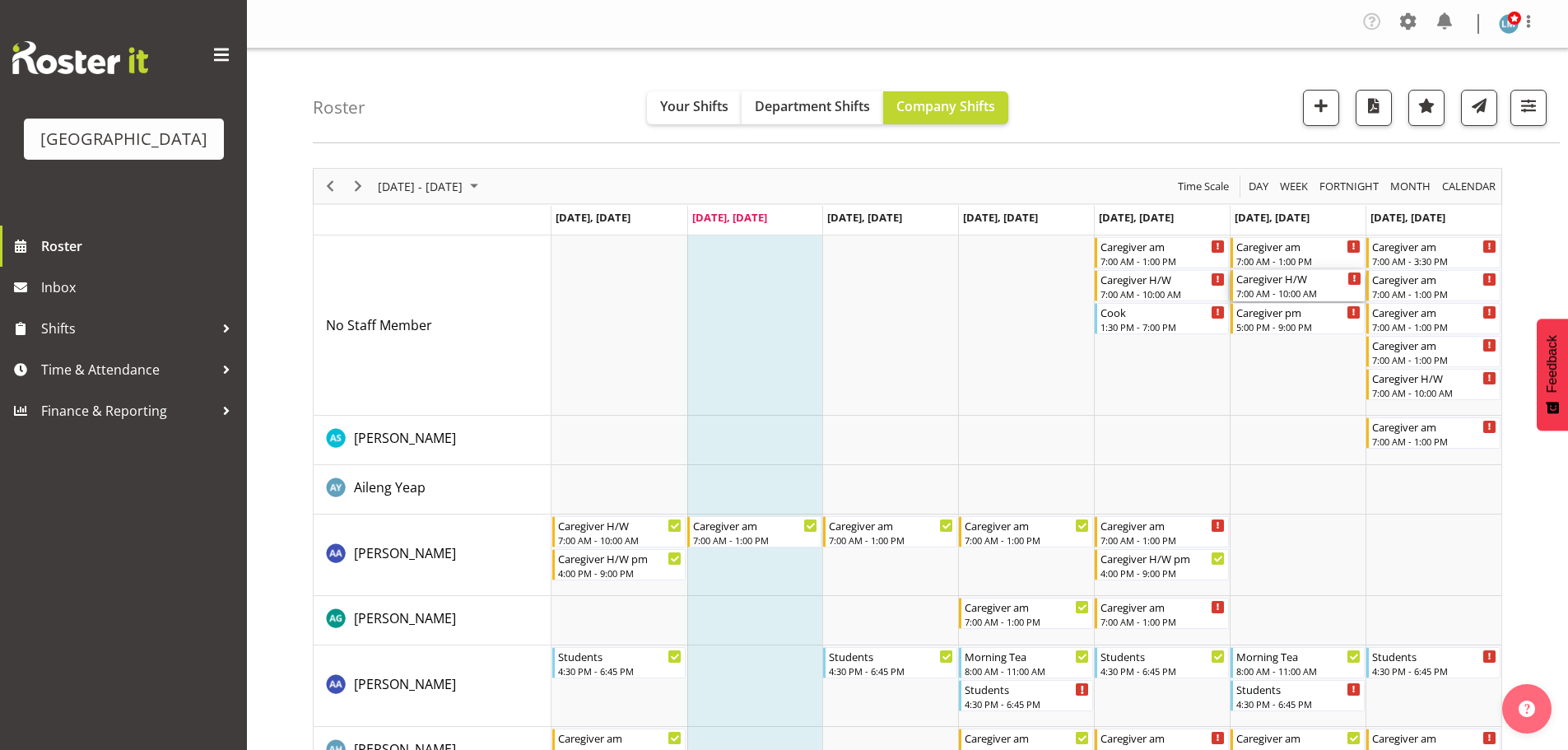
click at [1294, 296] on div "7:00 AM - 10:00 AM" at bounding box center [1299, 293] width 125 height 14
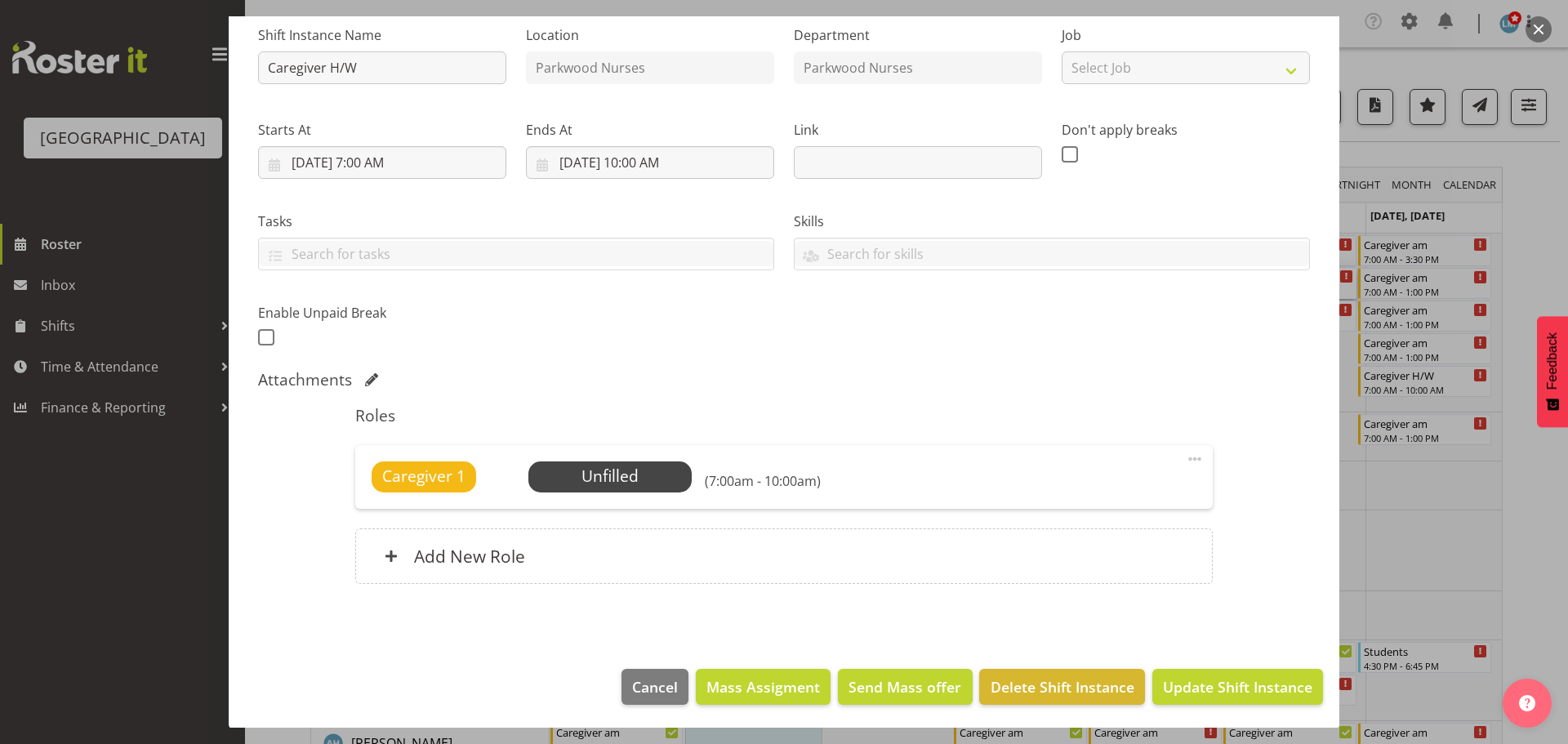
scroll to position [167, 0]
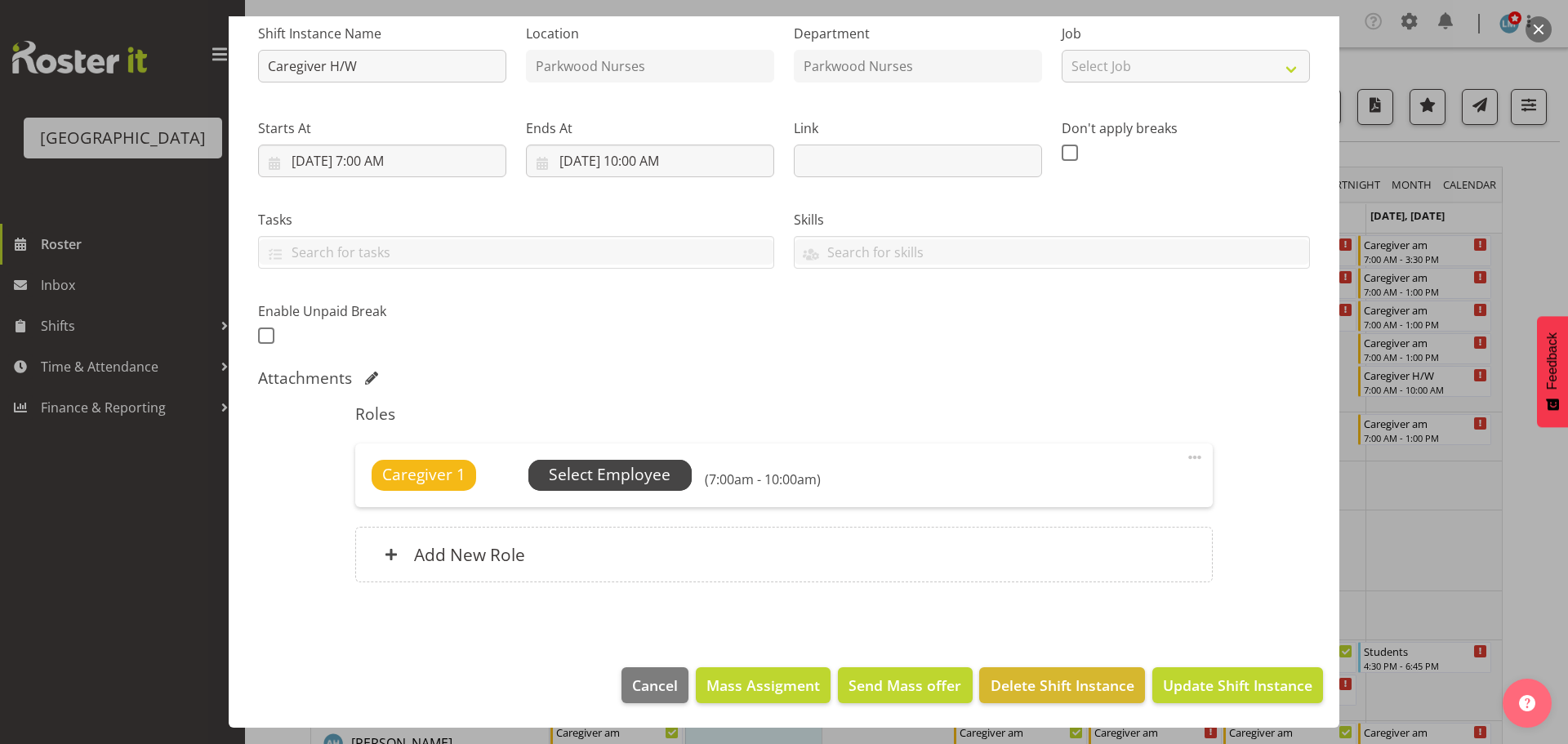
click at [656, 485] on span "Select Employee" at bounding box center [610, 475] width 122 height 24
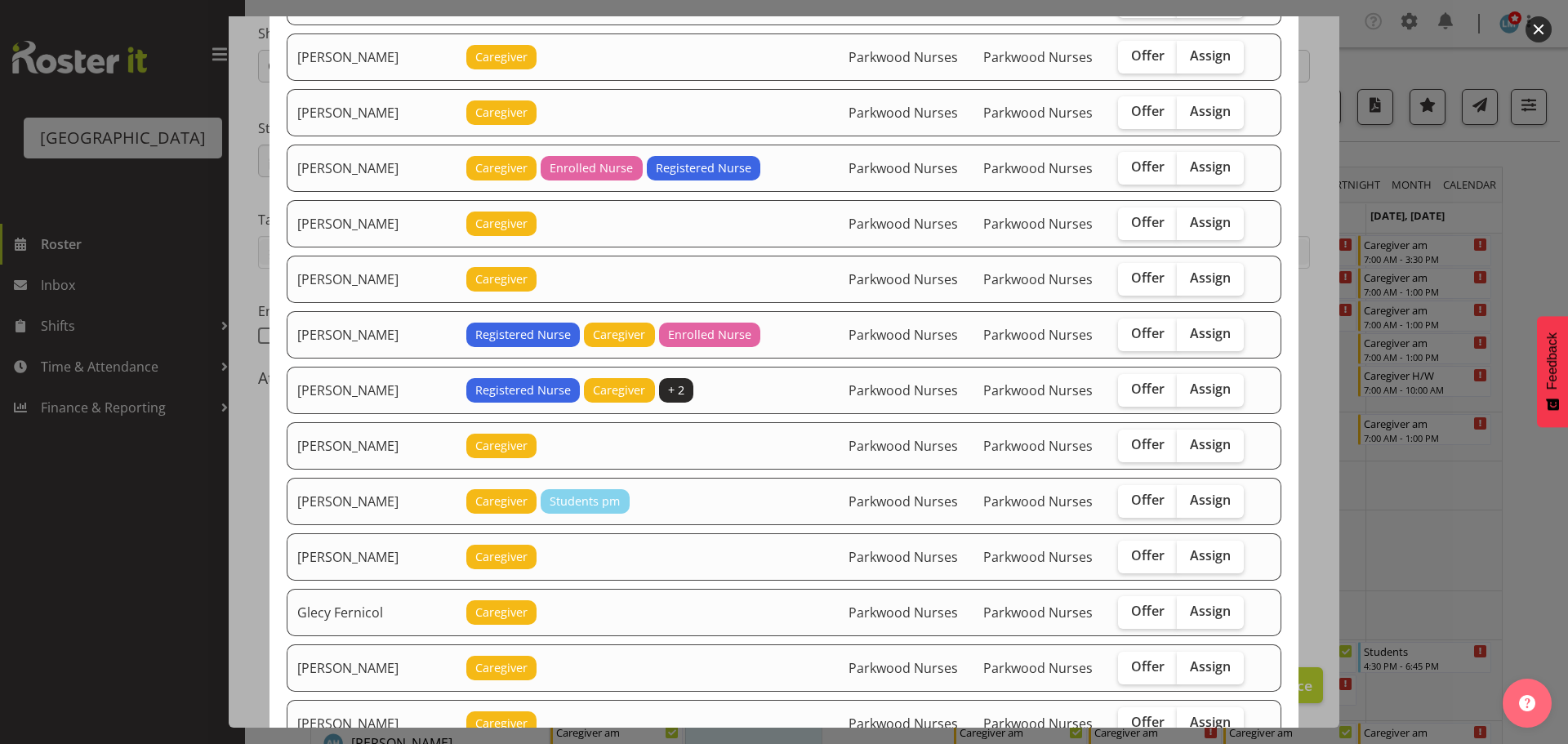
scroll to position [327, 0]
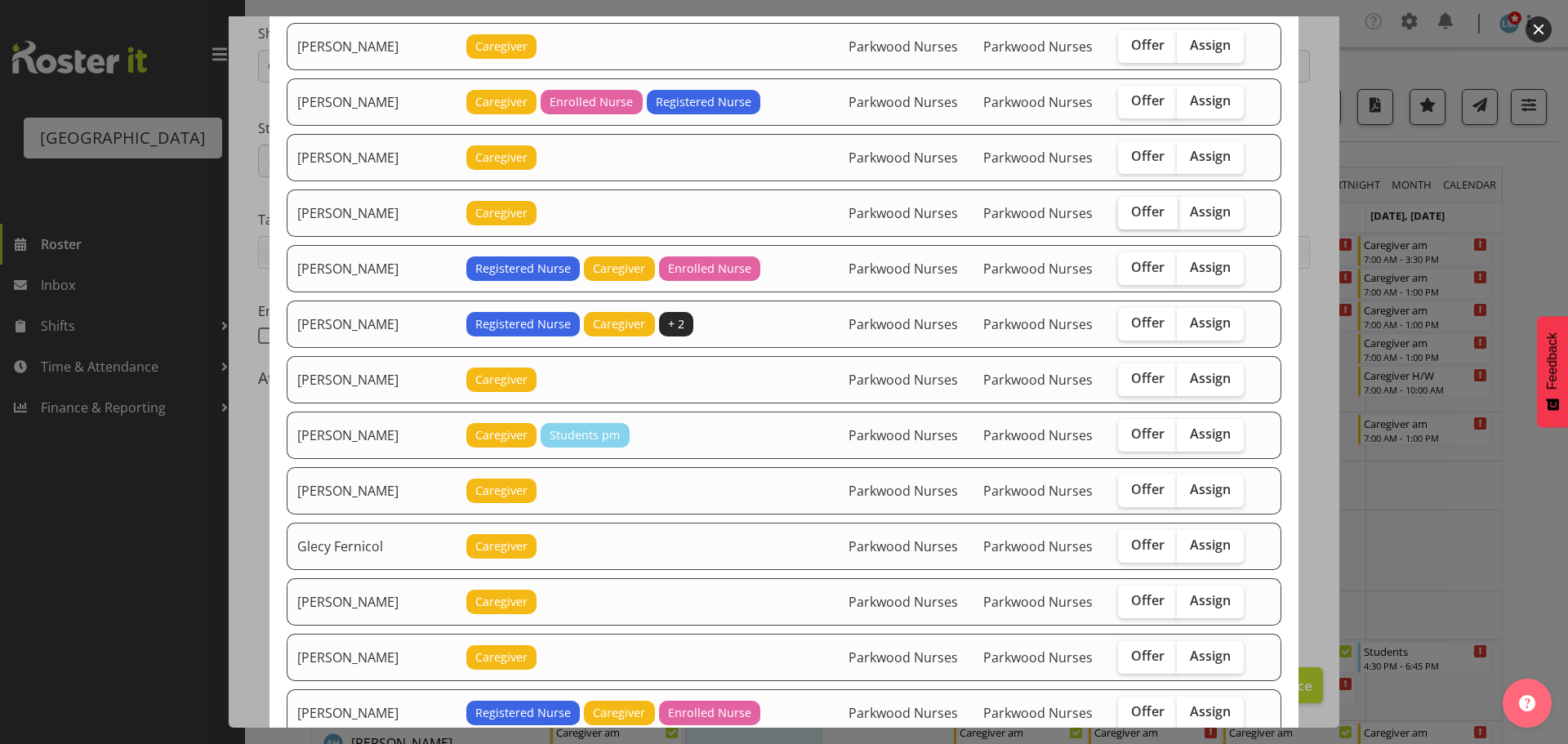
click at [1132, 217] on span "Offer" at bounding box center [1148, 211] width 34 height 16
click at [1127, 217] on input "Offer" at bounding box center [1123, 212] width 11 height 11
checkbox input "true"
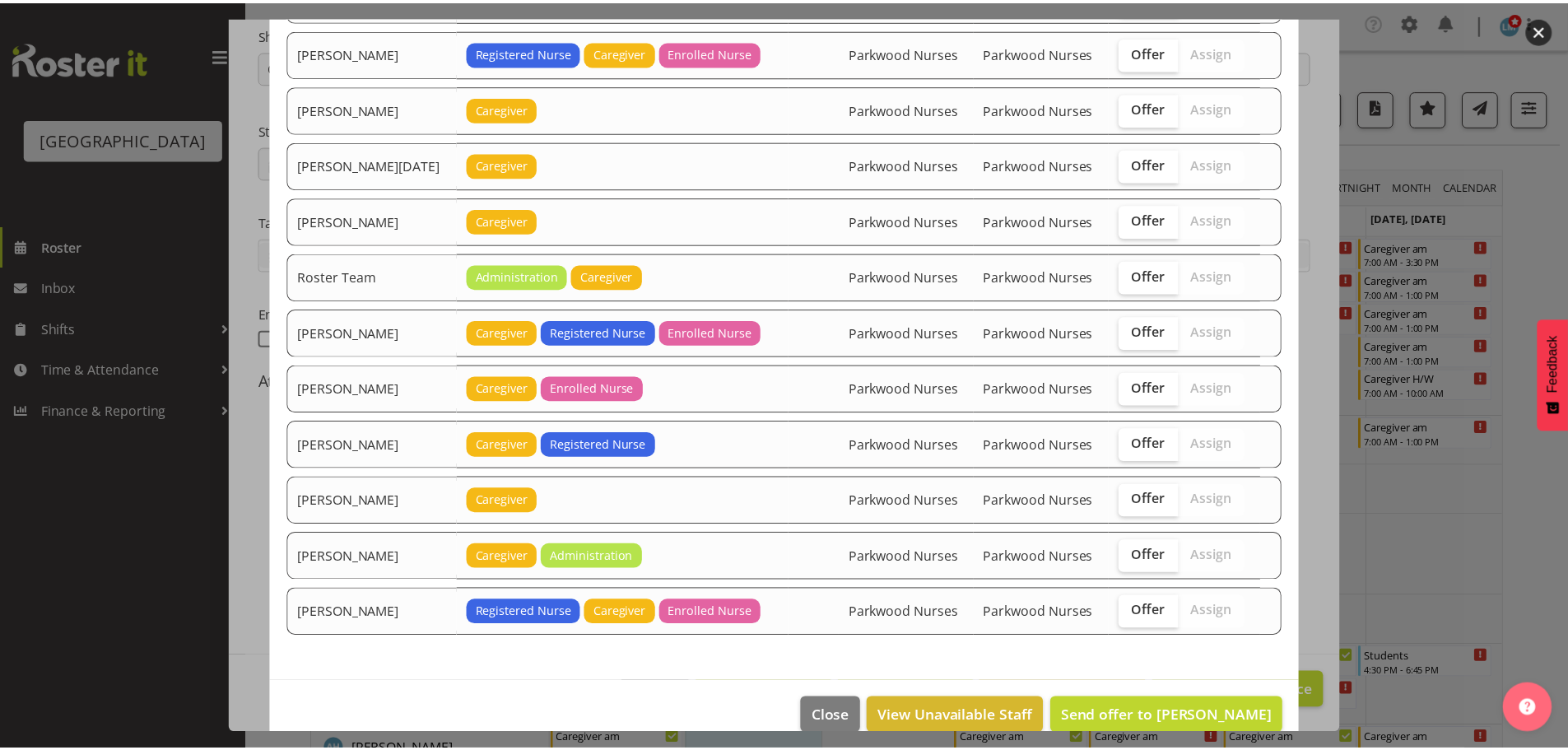
scroll to position [1805, 0]
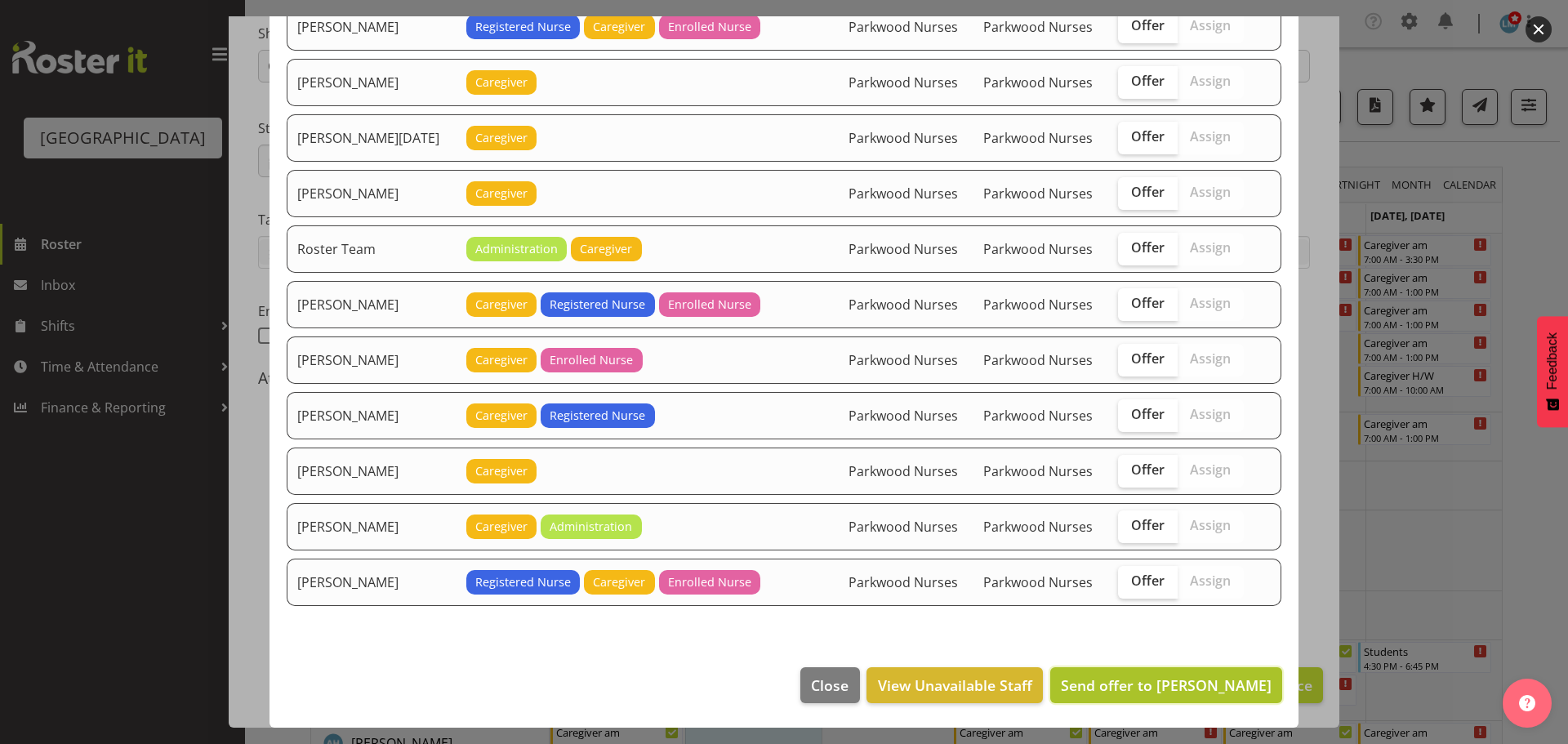
click at [1232, 694] on span "Send offer to Caitlin Huria" at bounding box center [1166, 684] width 211 height 19
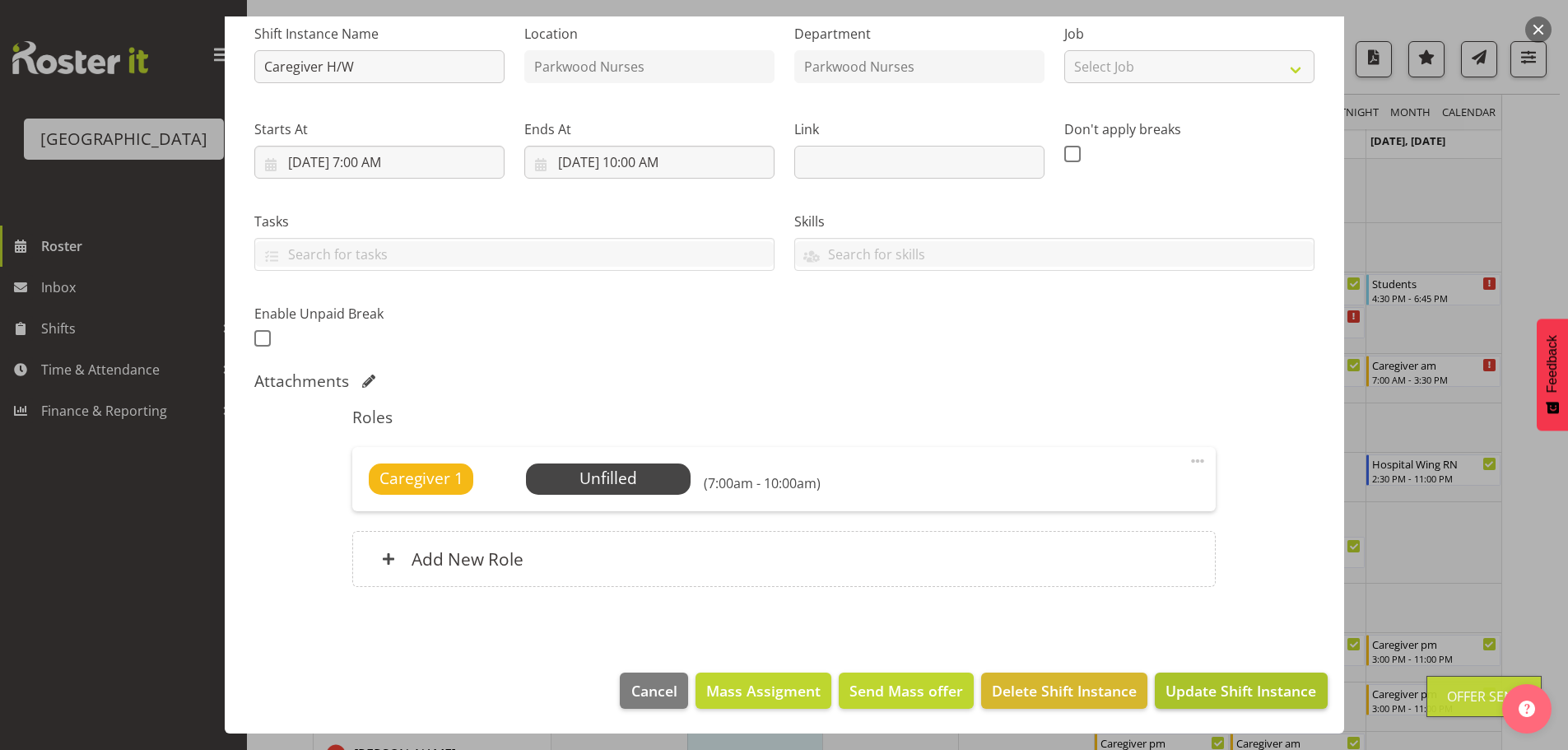
scroll to position [412, 0]
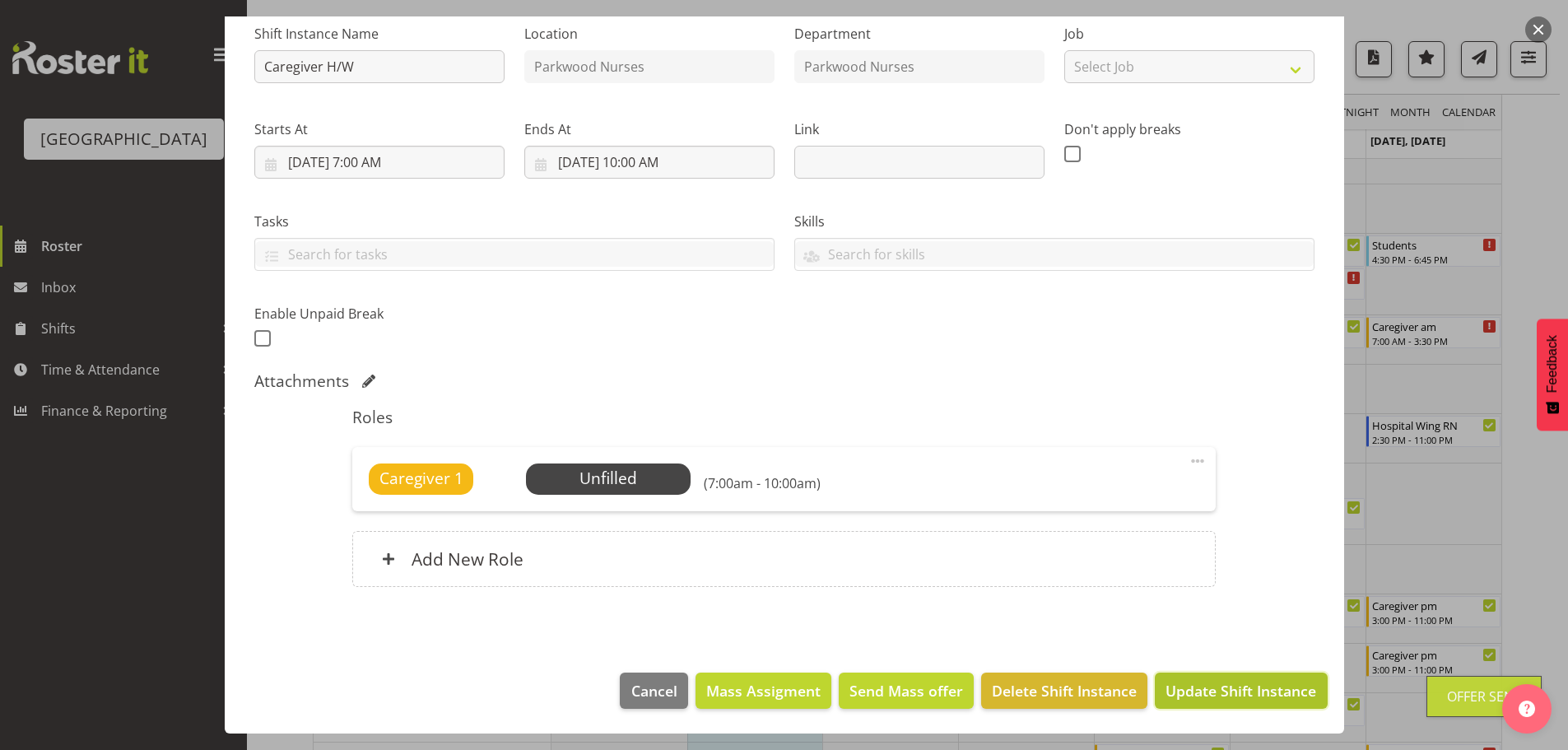
click at [1244, 685] on span "Update Shift Instance" at bounding box center [1241, 690] width 151 height 21
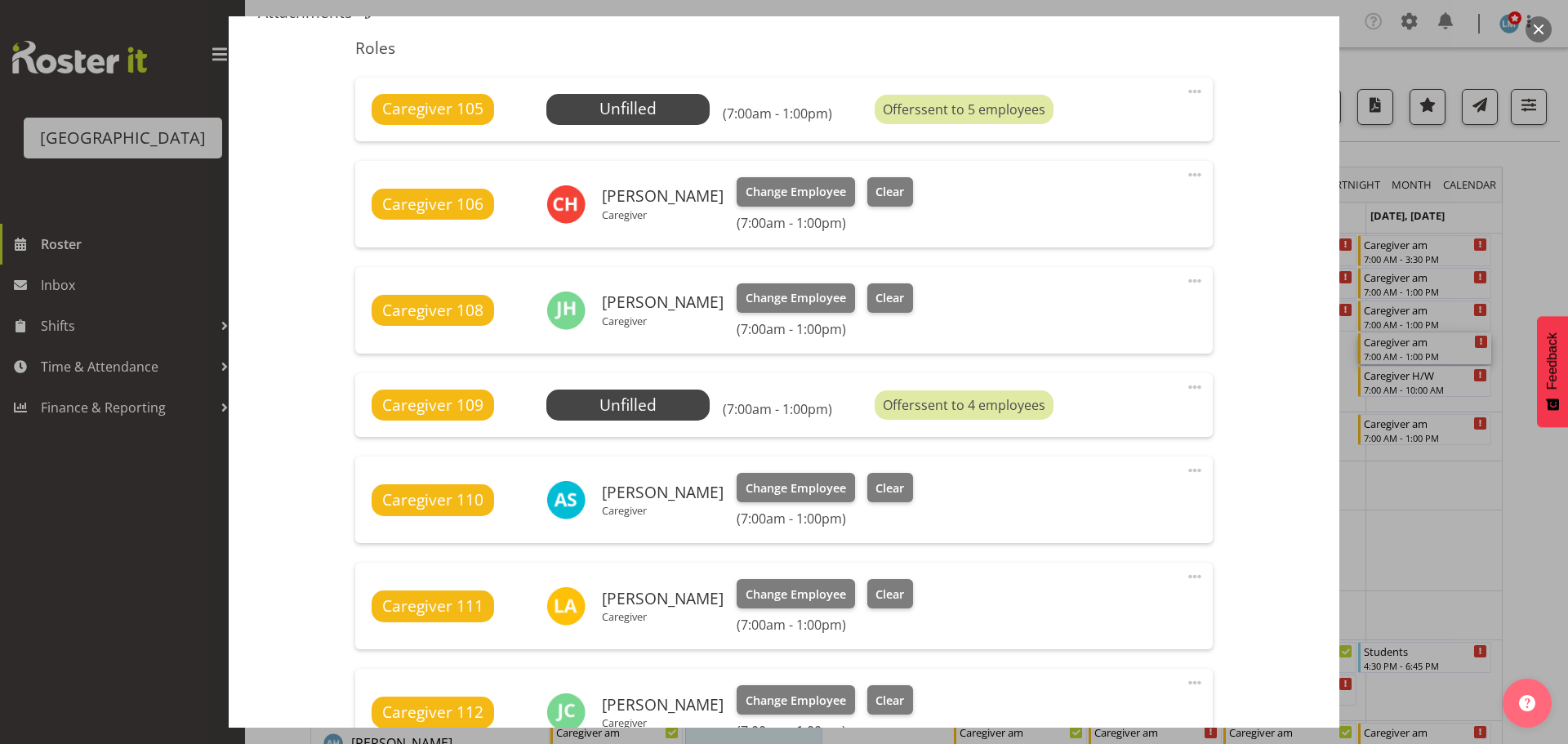
scroll to position [735, 0]
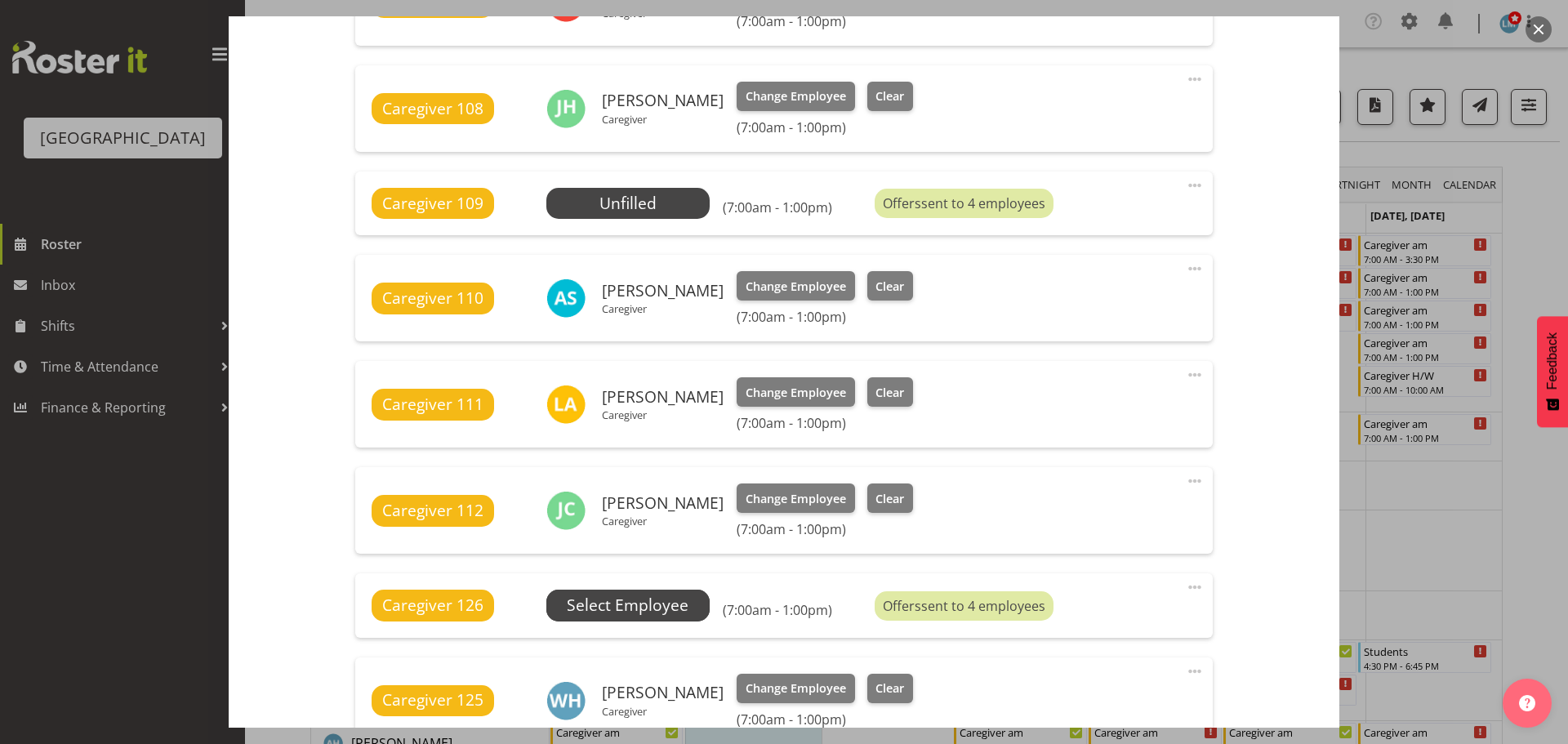
click at [657, 602] on span "Select Employee" at bounding box center [627, 605] width 122 height 24
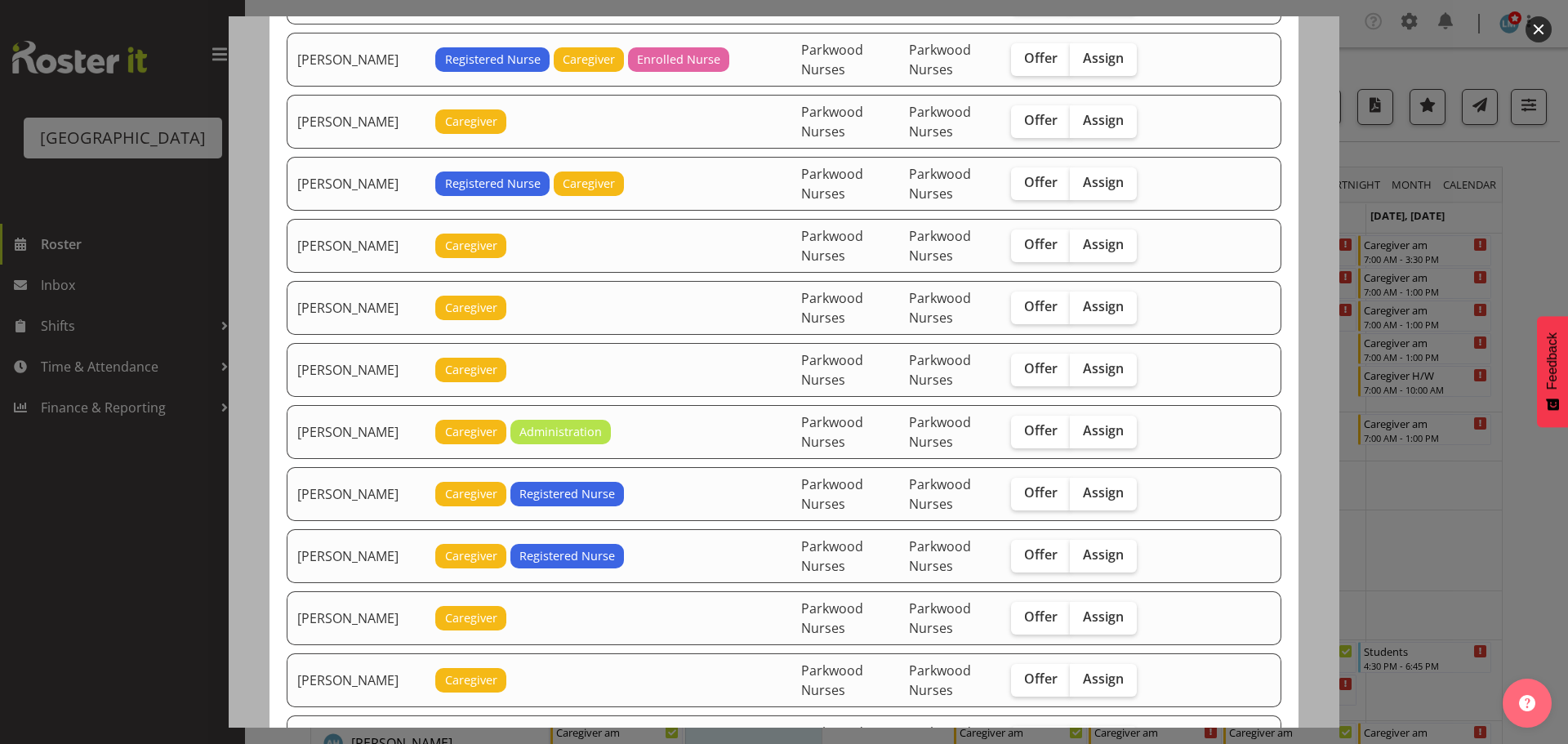
scroll to position [1225, 0]
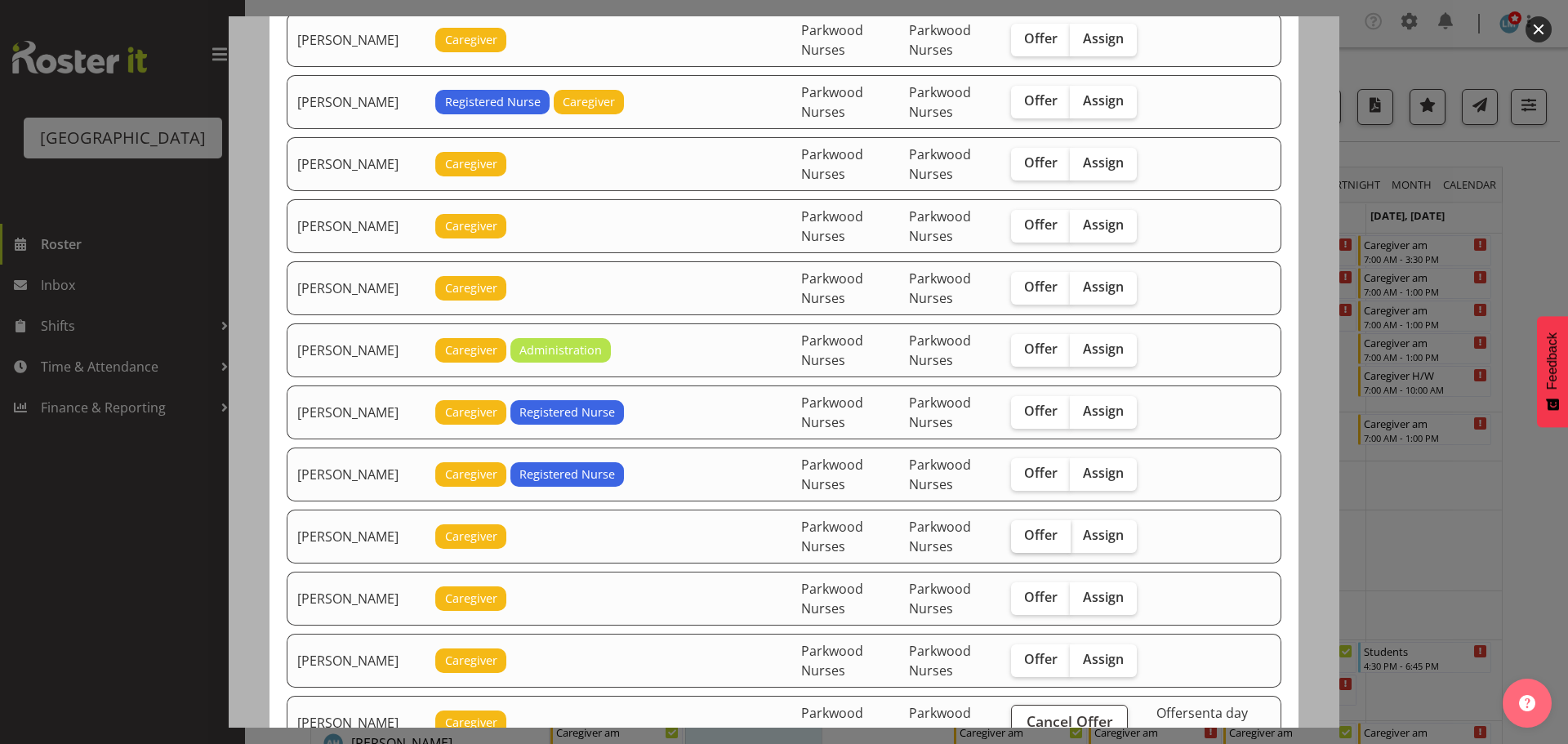
click at [1048, 534] on span "Offer" at bounding box center [1041, 535] width 34 height 16
click at [1022, 534] on input "Offer" at bounding box center [1016, 536] width 11 height 11
checkbox input "true"
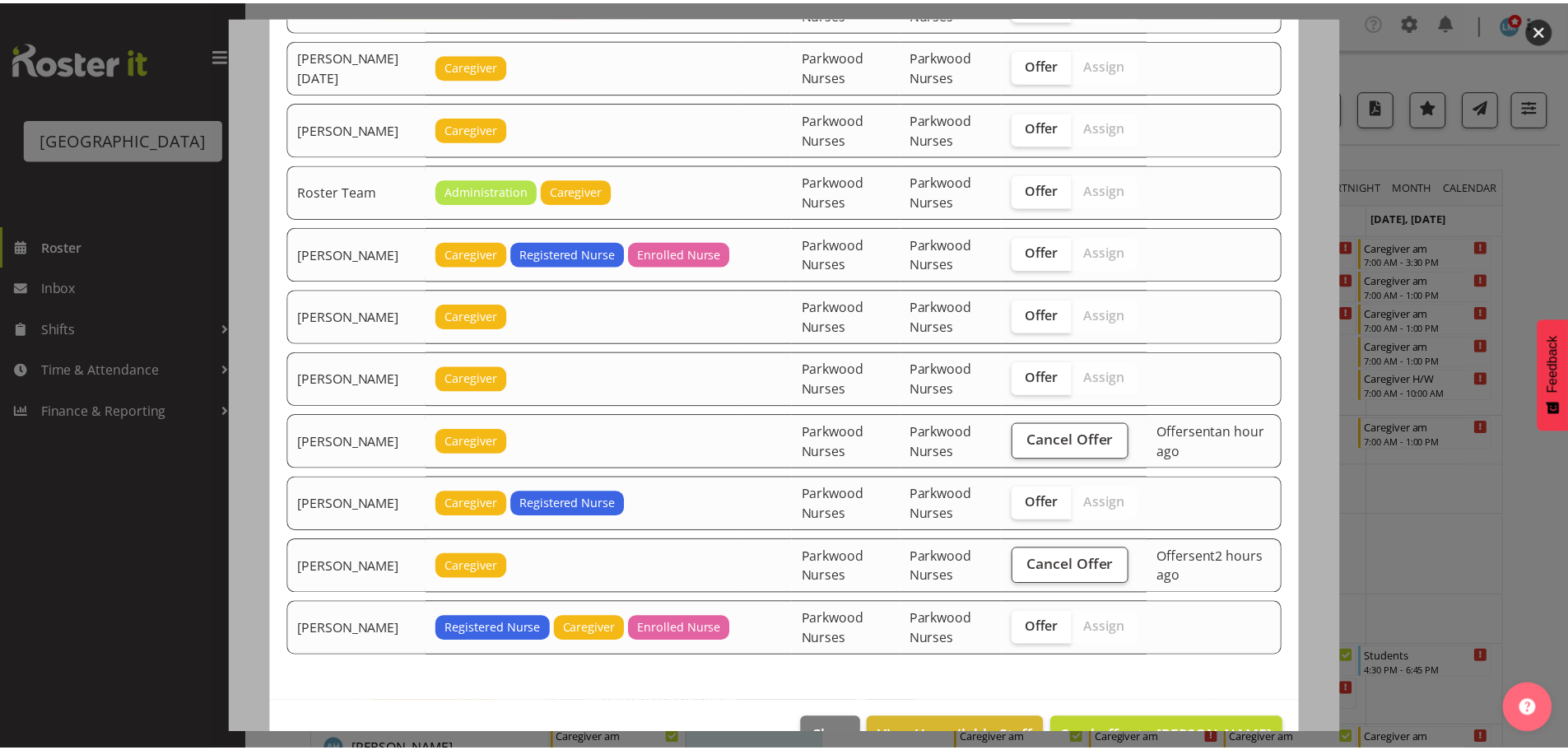
scroll to position [2319, 0]
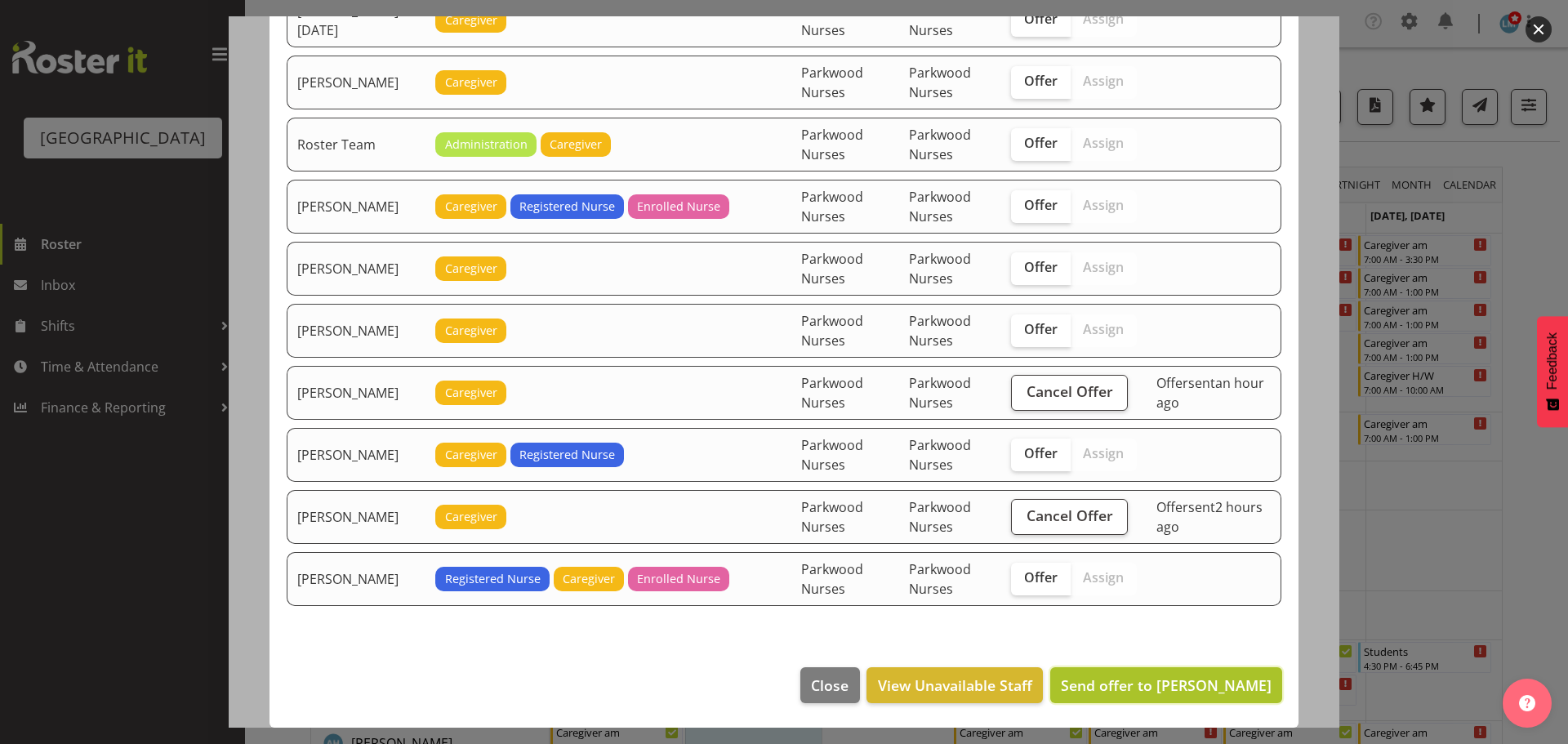
click at [1182, 684] on span "Send offer to Mai Reglos" at bounding box center [1166, 684] width 211 height 19
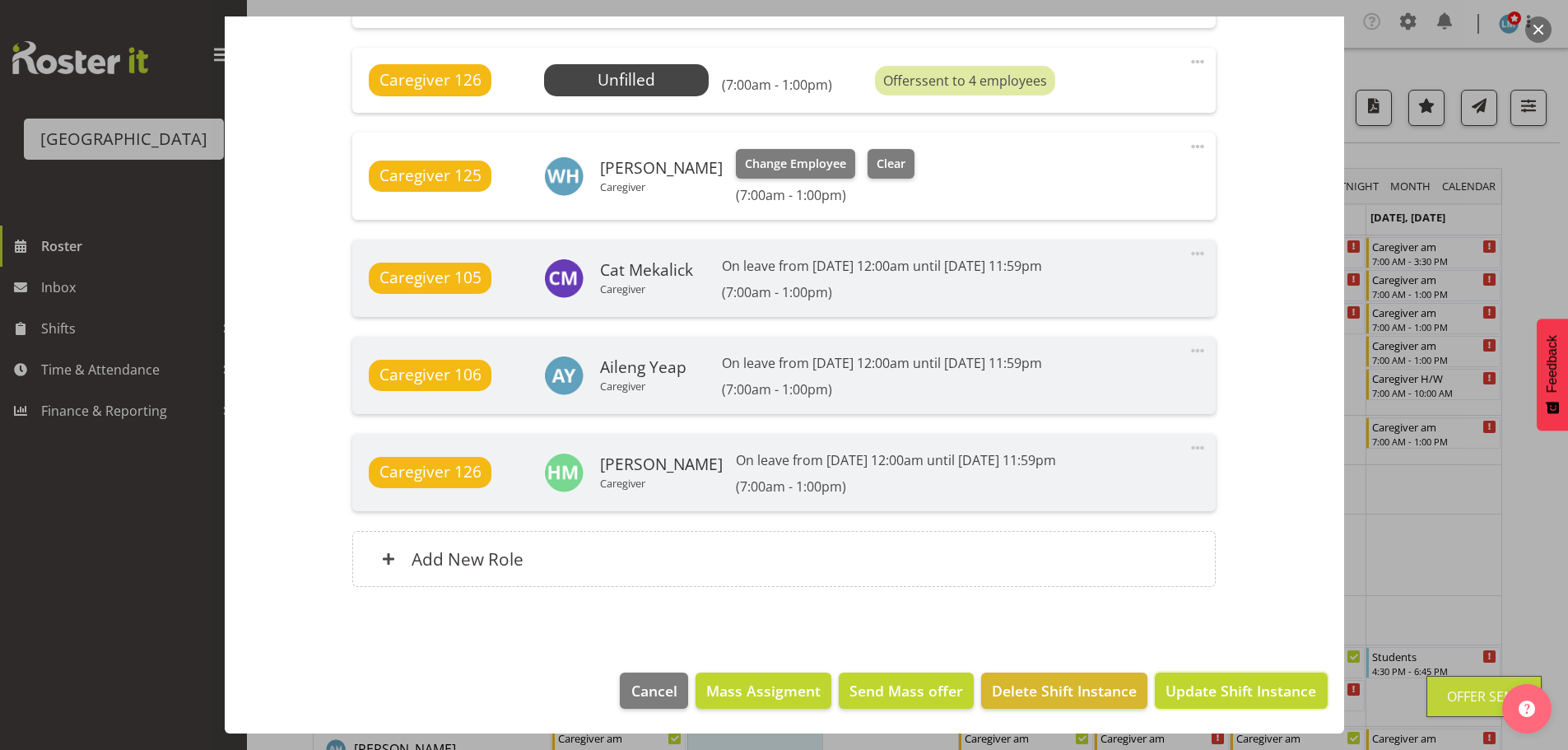
click at [1192, 689] on span "Update Shift Instance" at bounding box center [1241, 690] width 151 height 21
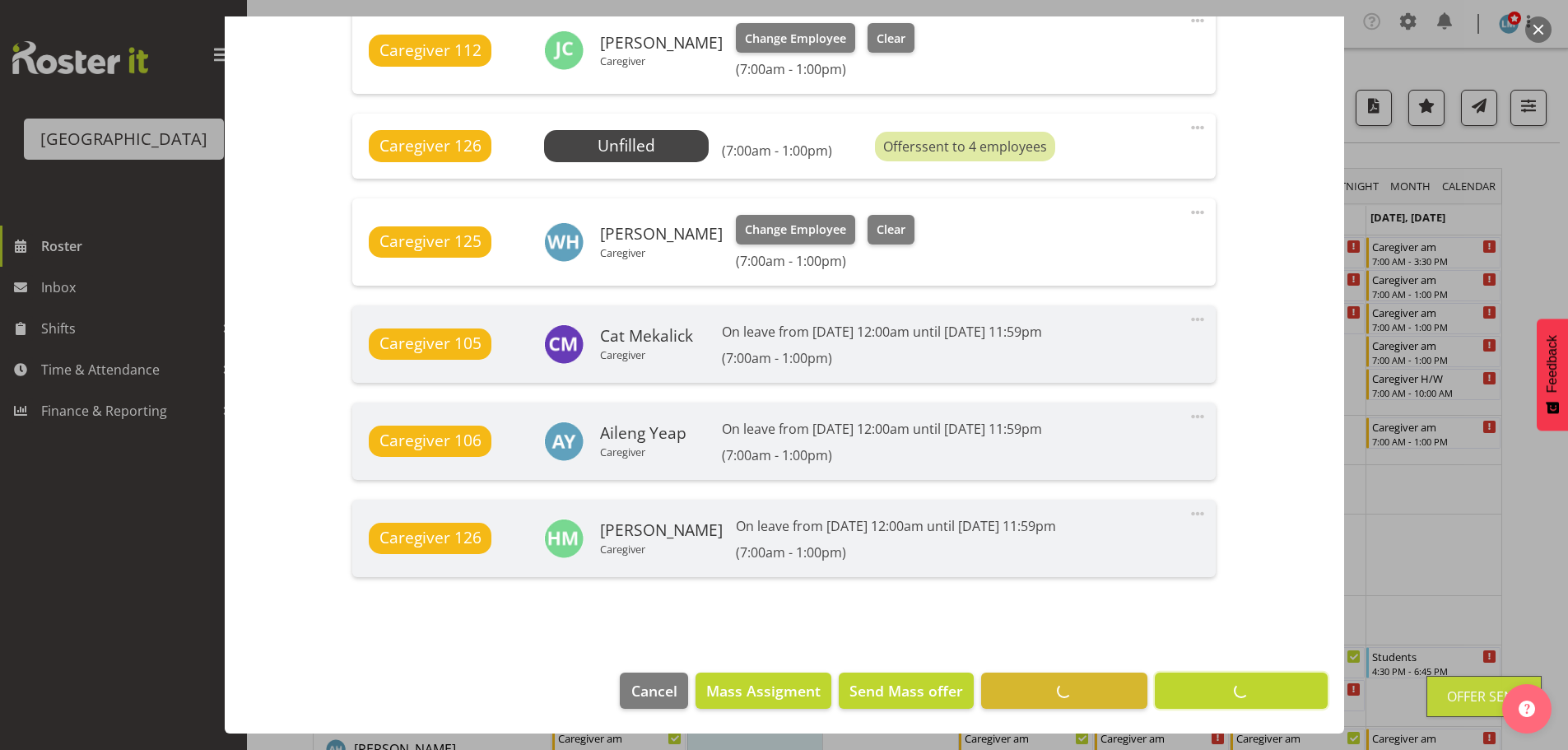
scroll to position [1205, 0]
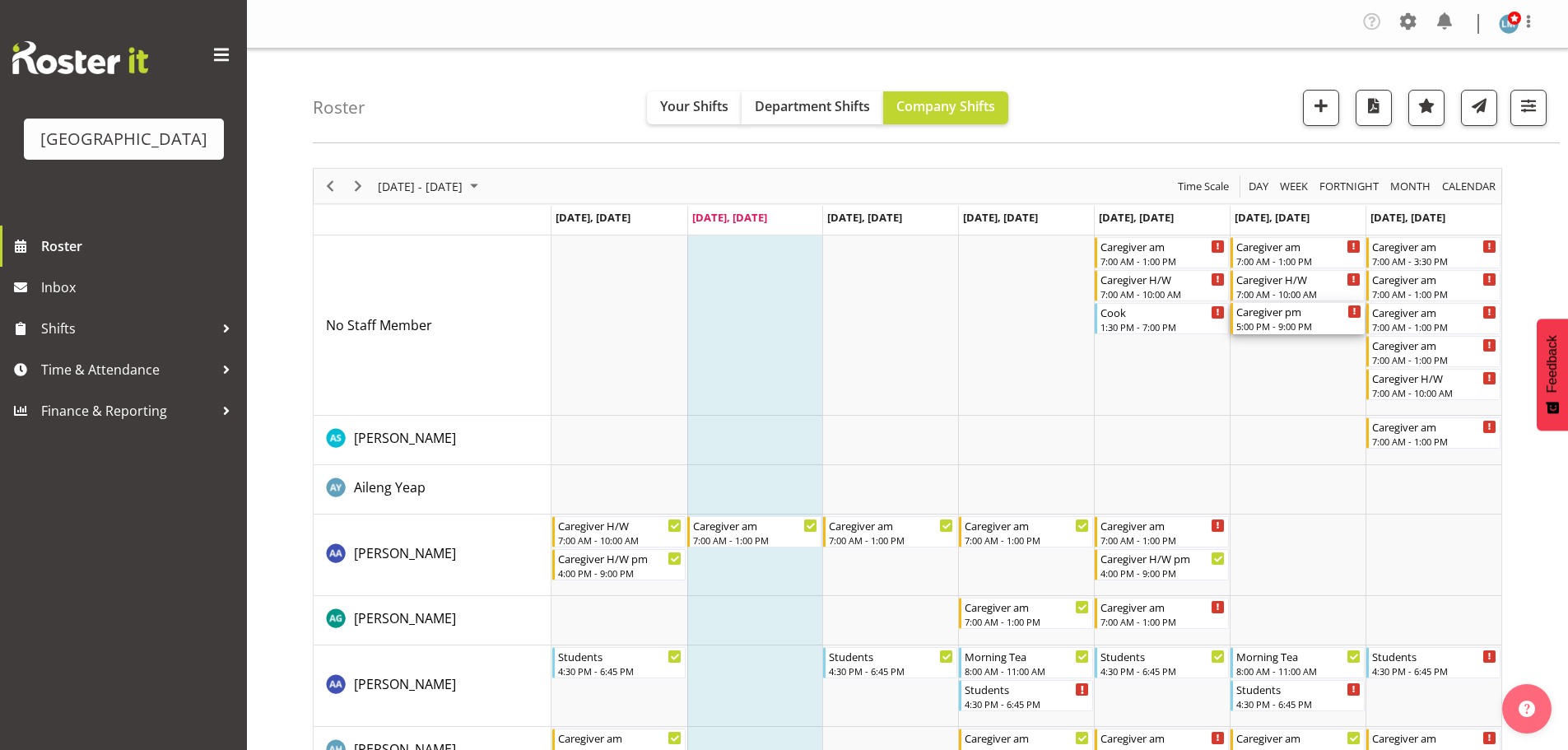
click at [1285, 322] on div "5:00 PM - 9:00 PM" at bounding box center [1299, 326] width 125 height 14
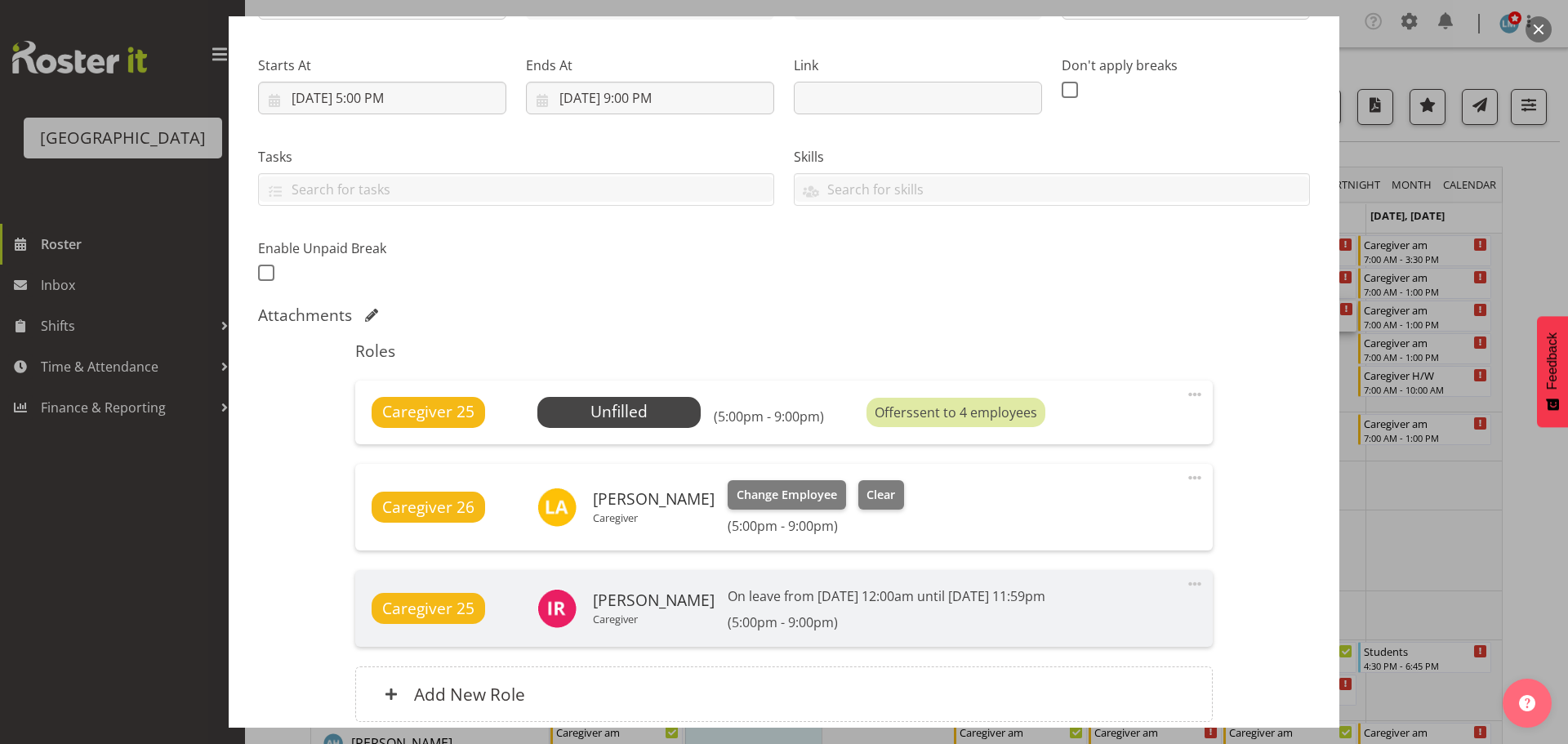
scroll to position [327, 0]
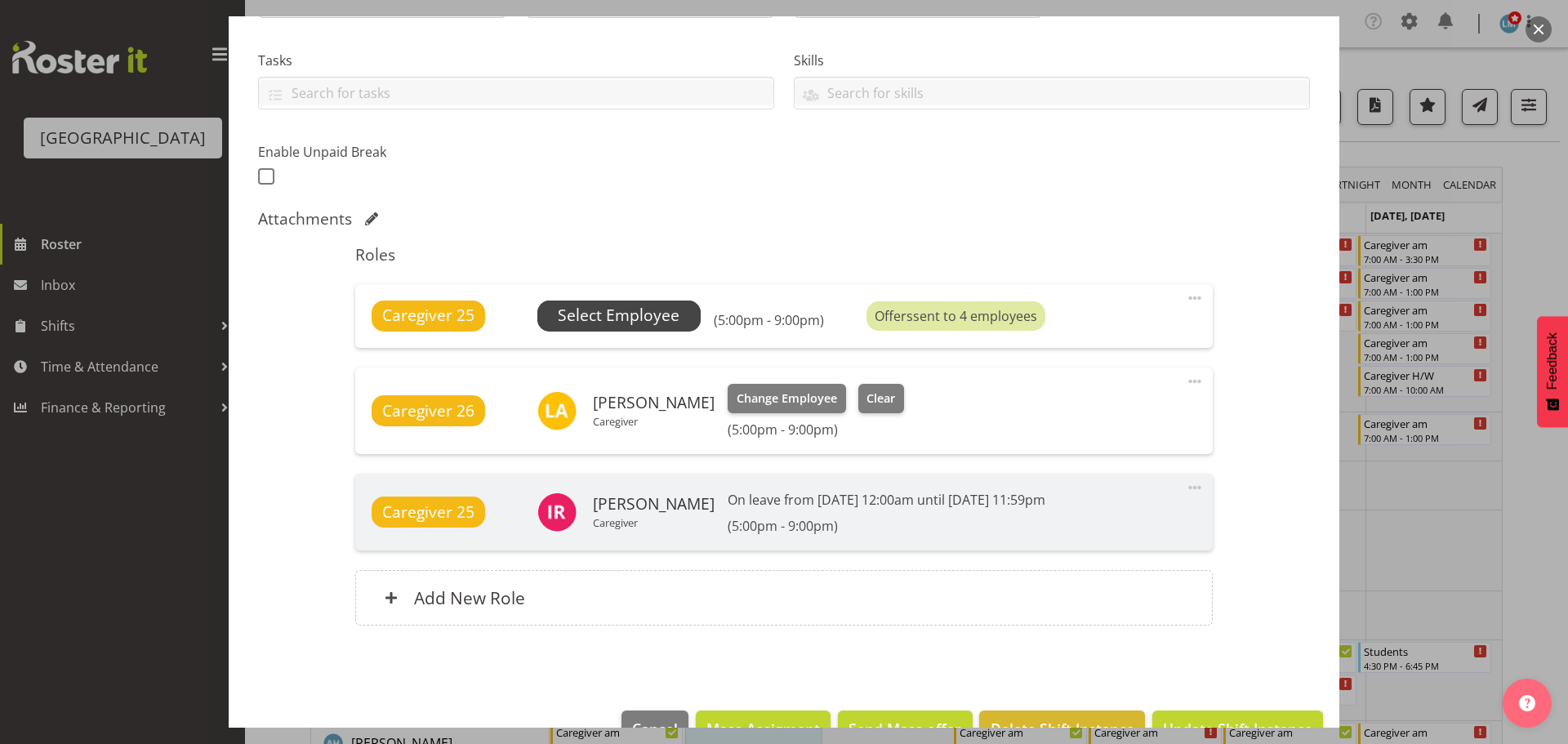
click at [645, 319] on span "Select Employee" at bounding box center [619, 315] width 122 height 24
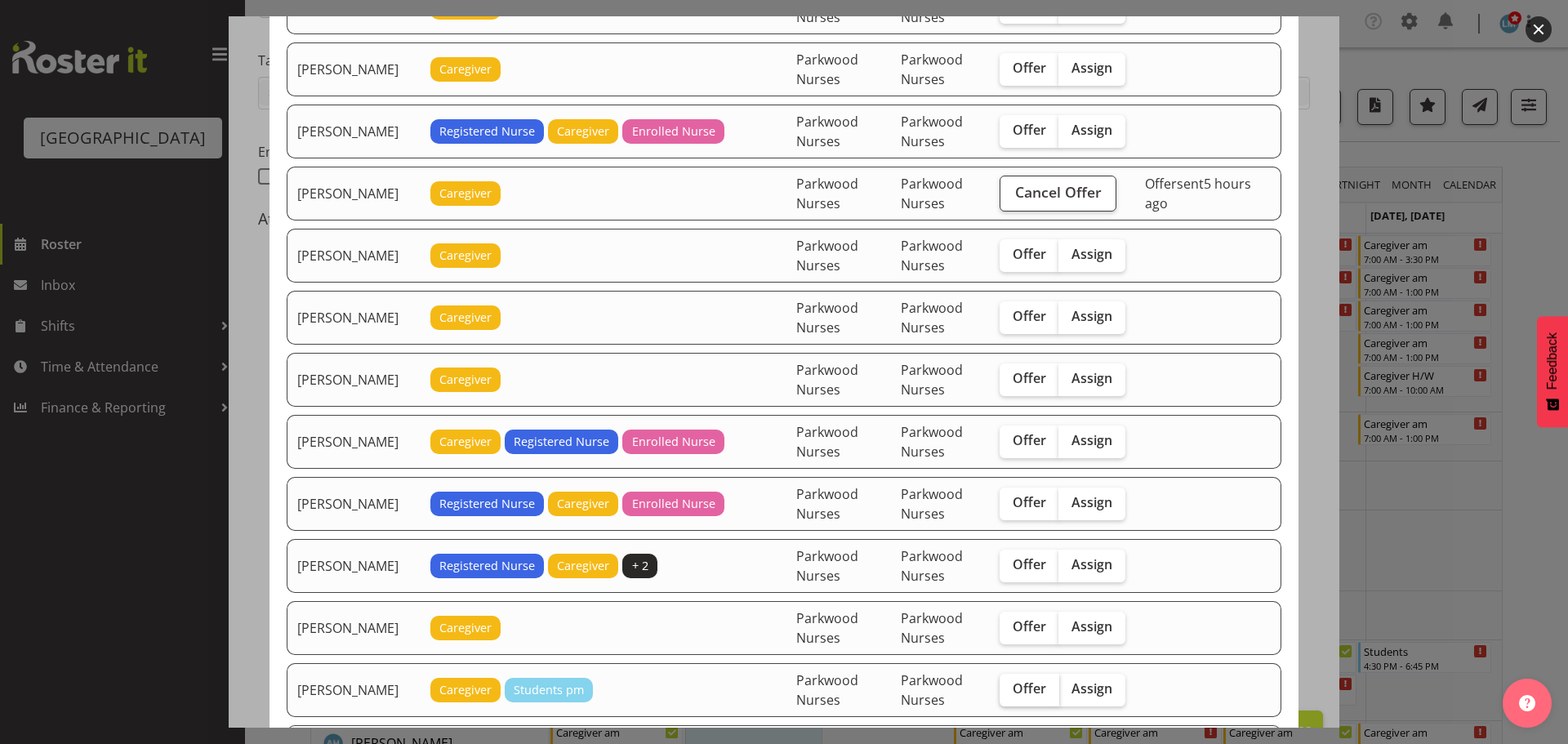
click at [1025, 694] on span "Offer" at bounding box center [1030, 688] width 34 height 16
click at [1011, 694] on input "Offer" at bounding box center [1005, 689] width 11 height 11
checkbox input "true"
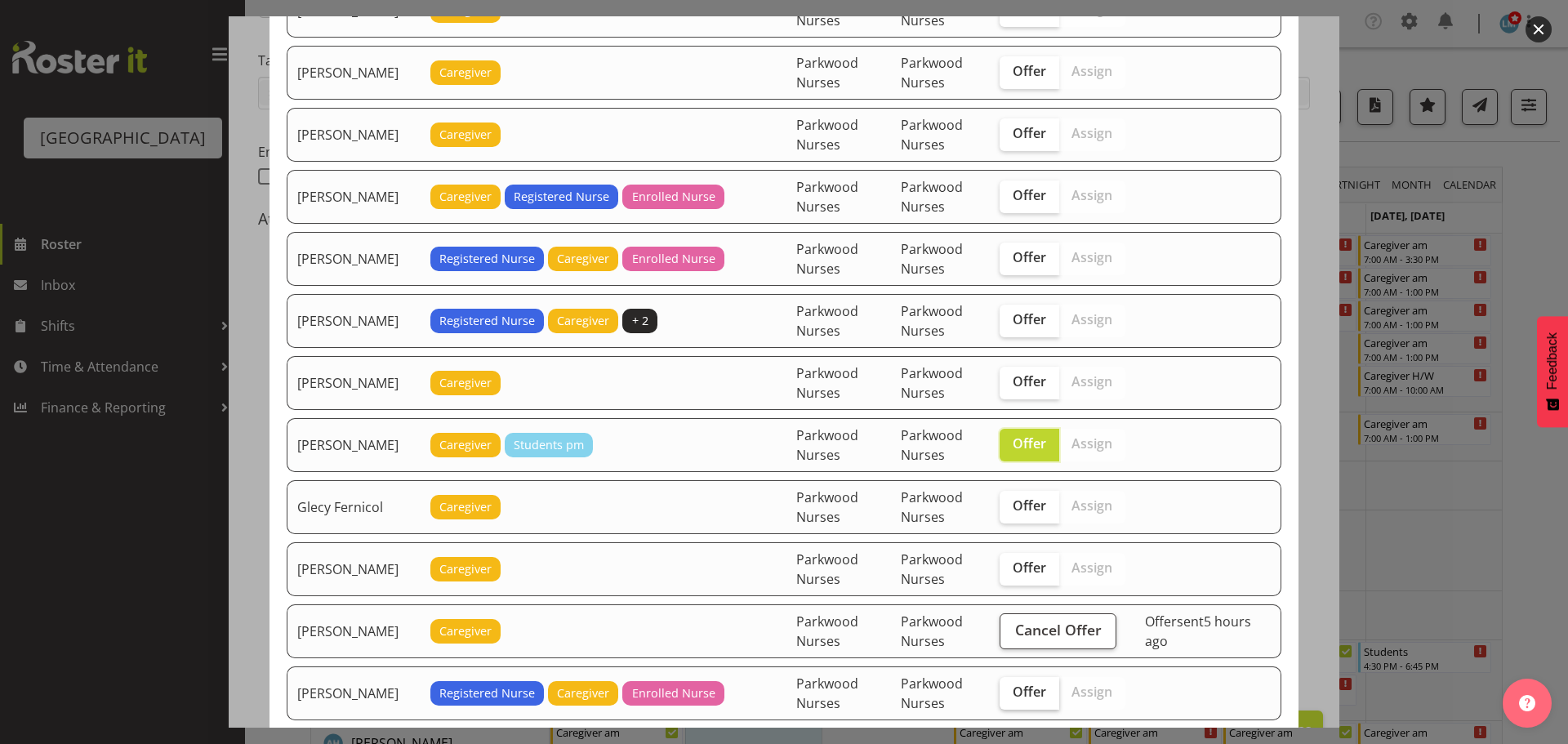
scroll to position [653, 0]
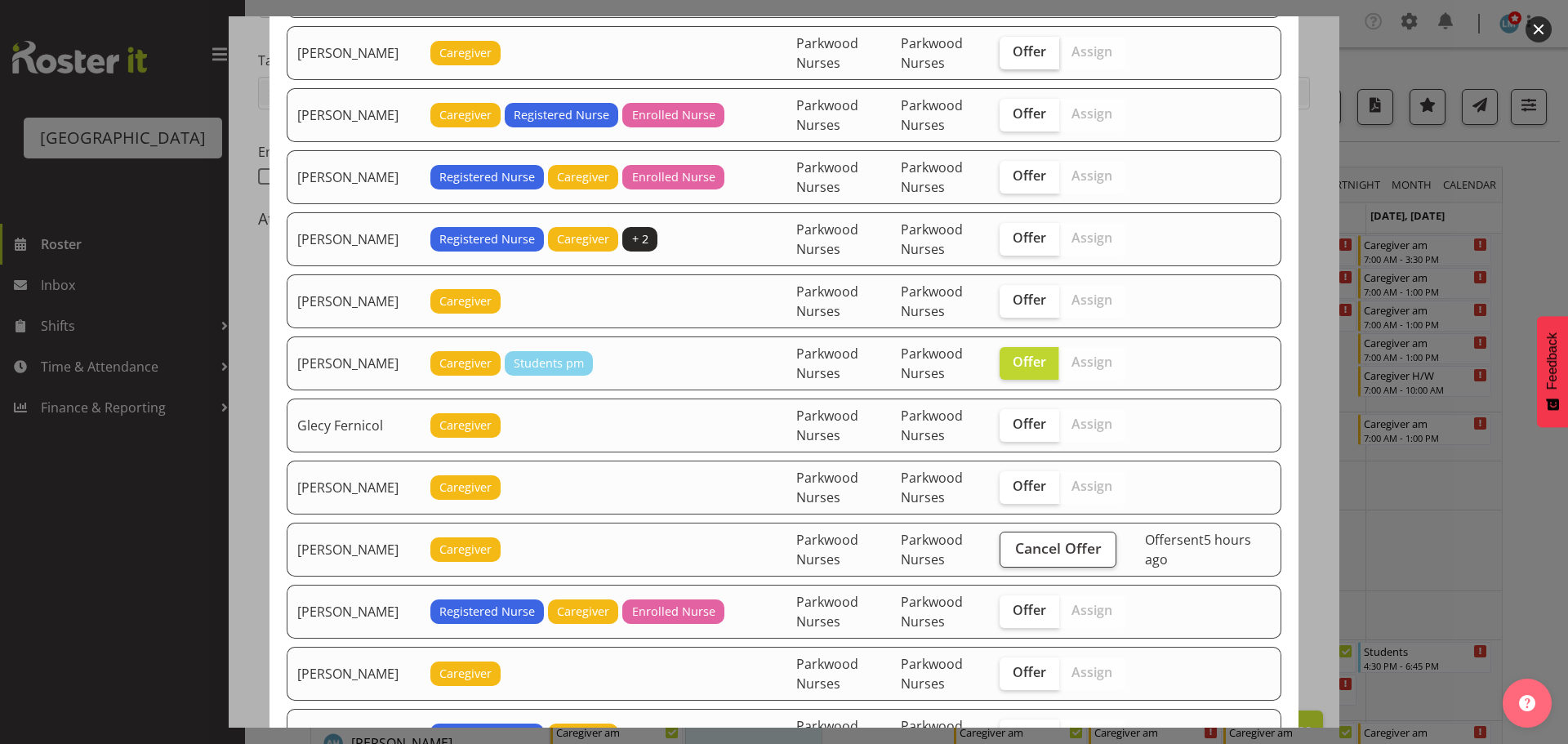
click at [1038, 51] on span "Offer" at bounding box center [1030, 50] width 34 height 16
click at [1011, 51] on input "Offer" at bounding box center [1005, 51] width 11 height 11
checkbox input "true"
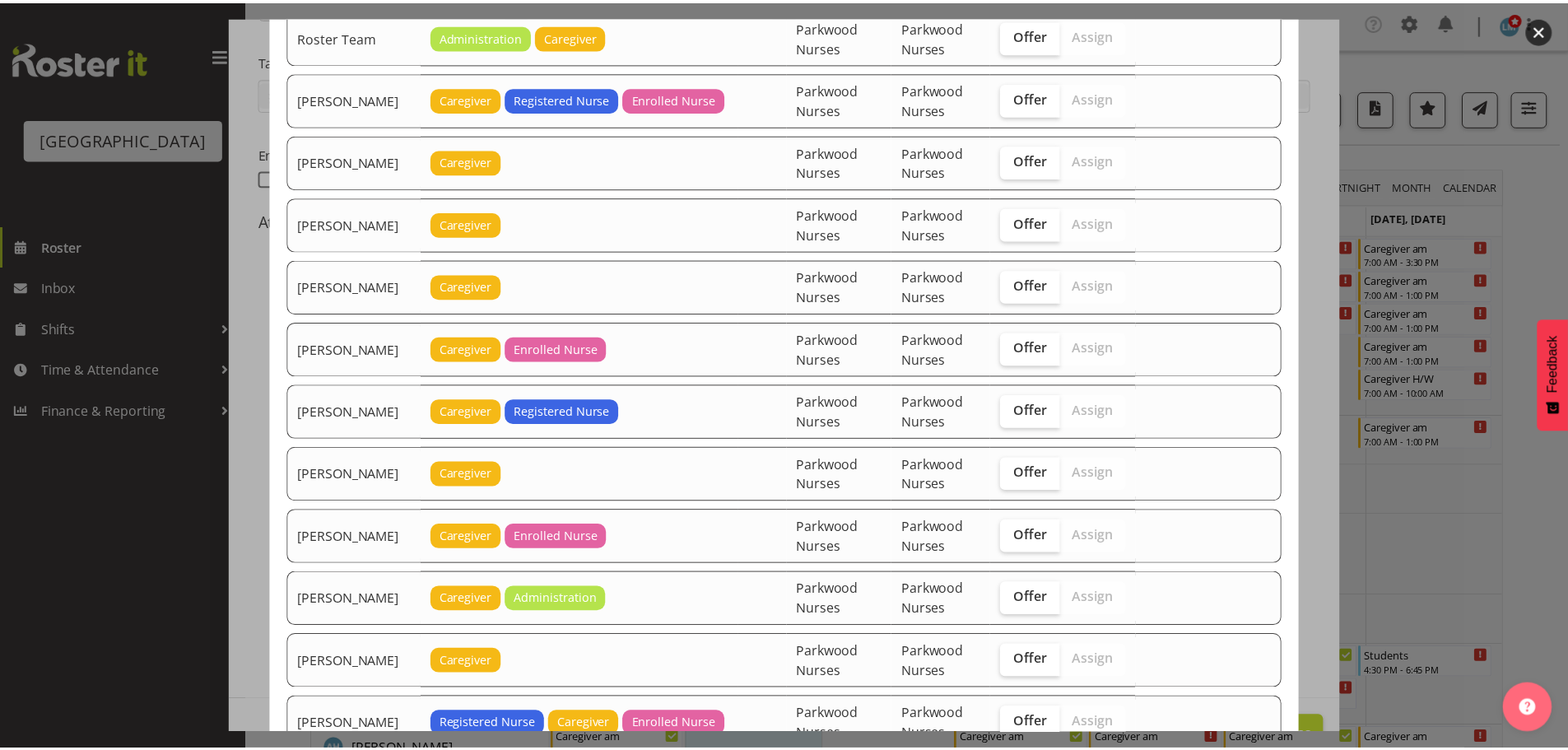
scroll to position [2799, 0]
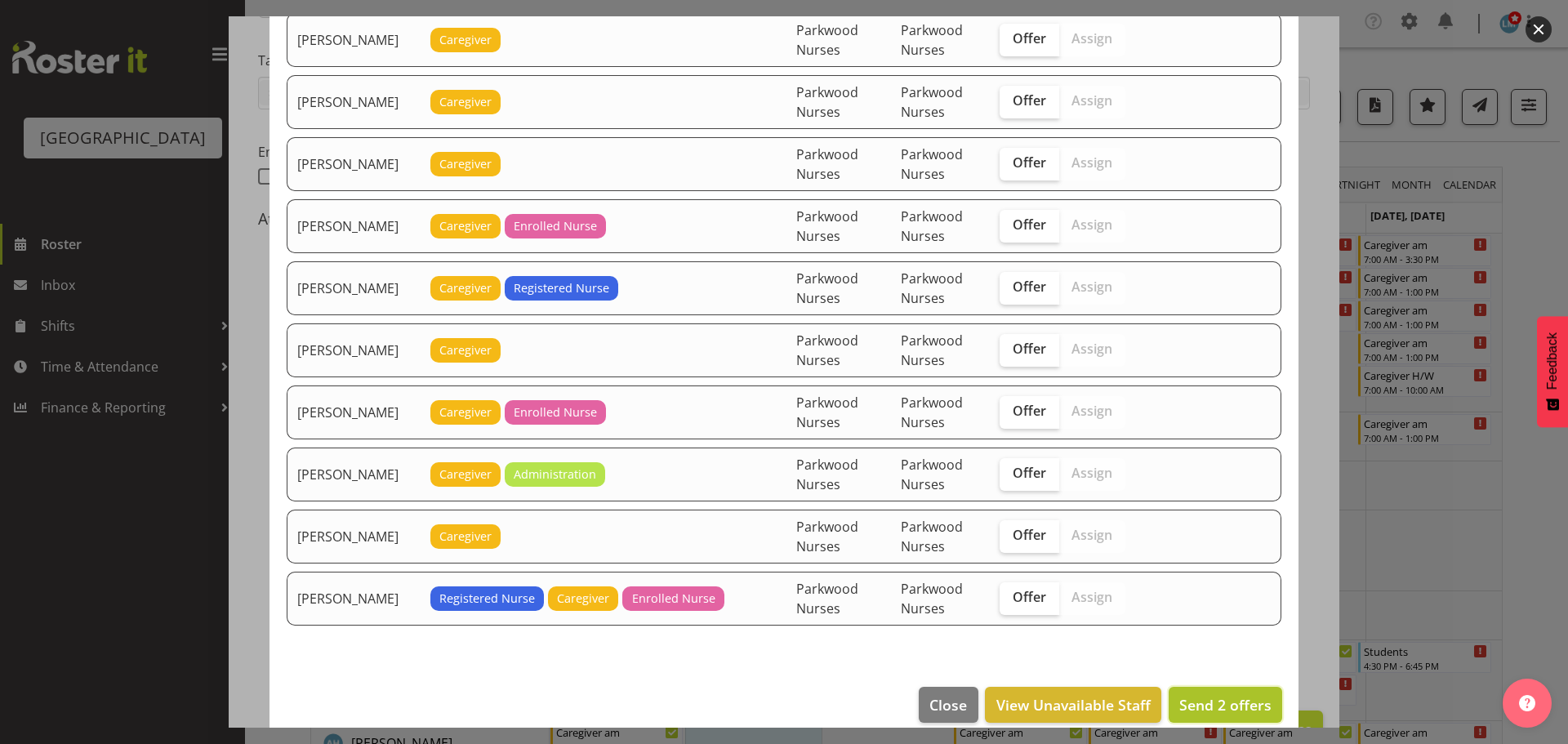
click at [1190, 697] on span "Send 2 offers" at bounding box center [1226, 704] width 92 height 19
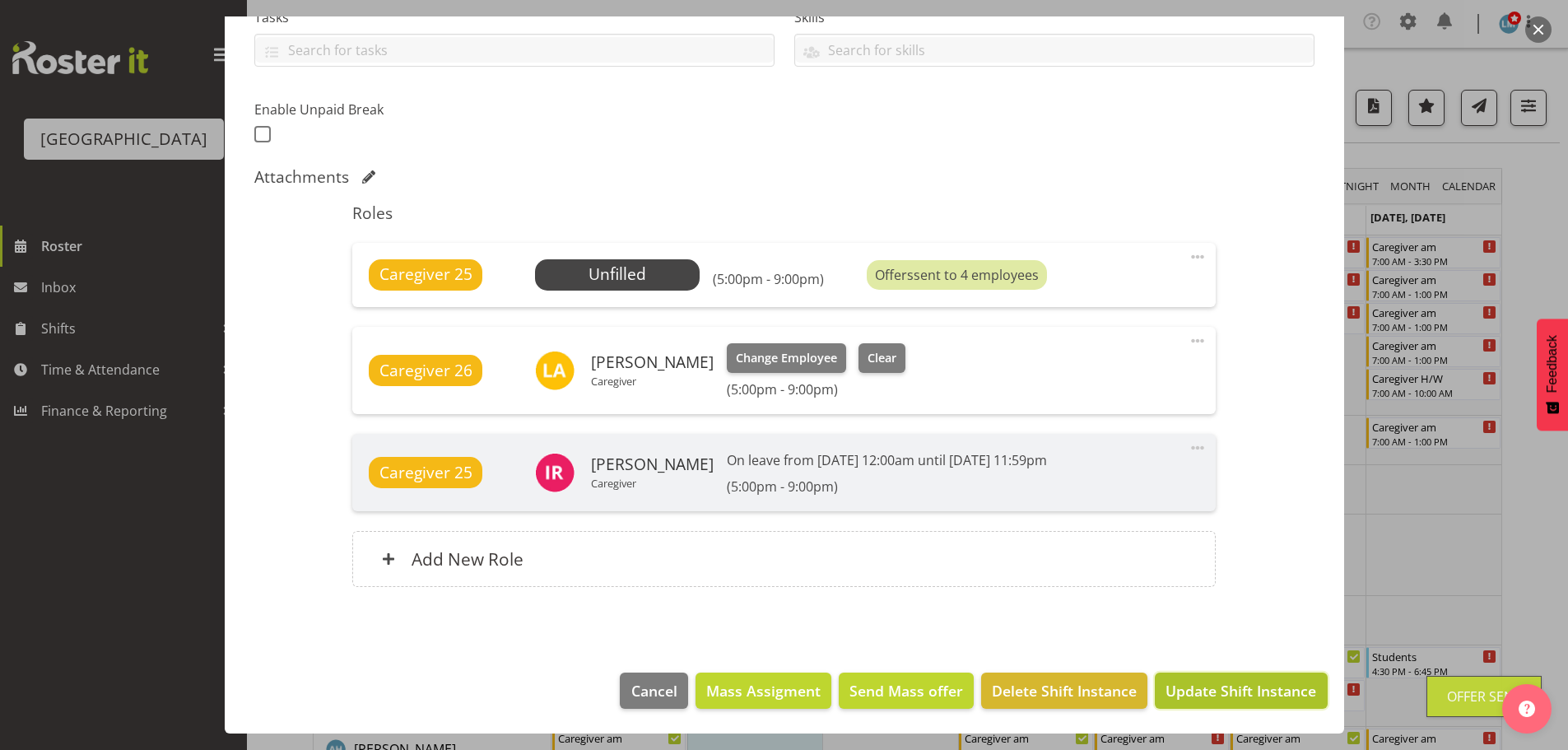
click at [1200, 686] on span "Update Shift Instance" at bounding box center [1241, 690] width 151 height 21
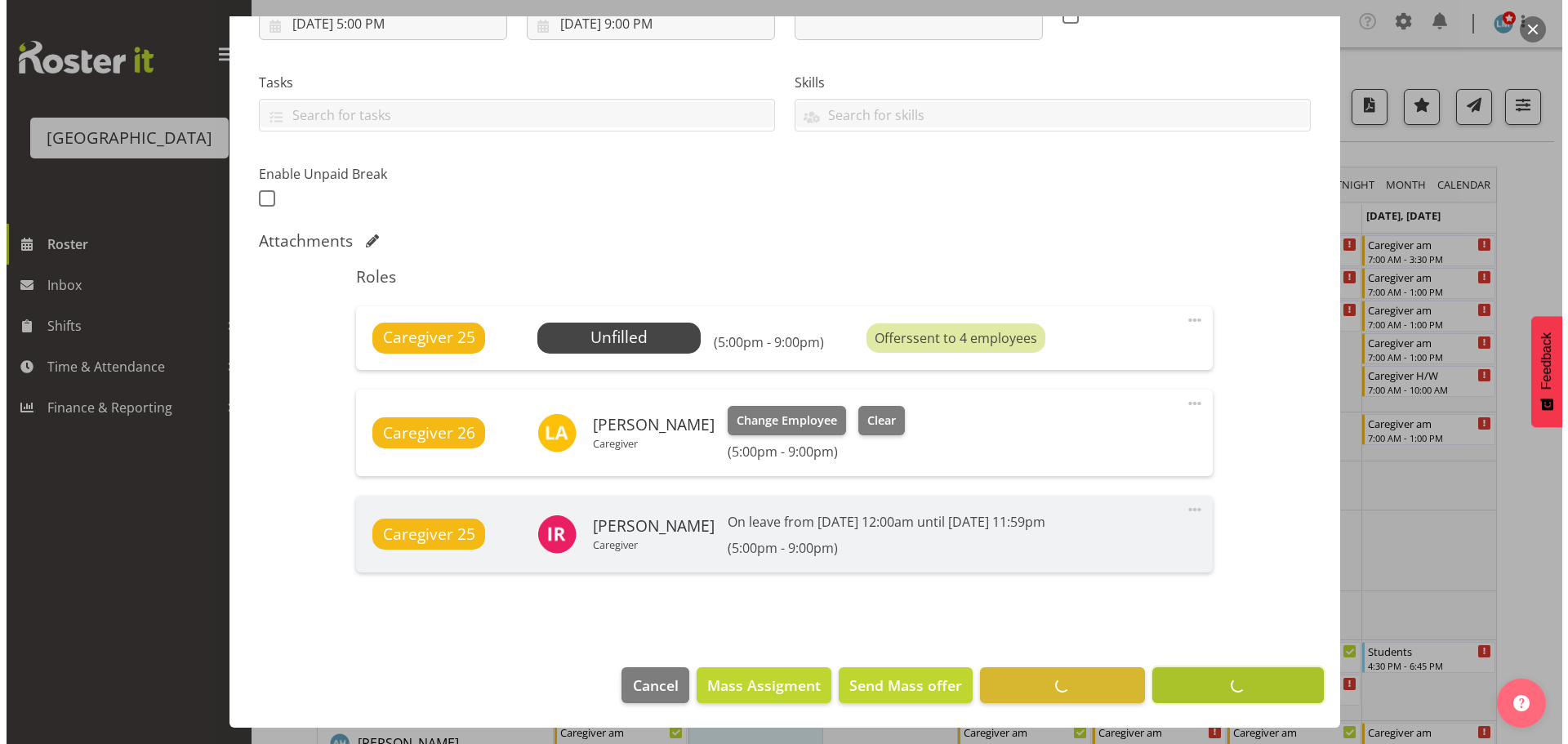
scroll to position [304, 0]
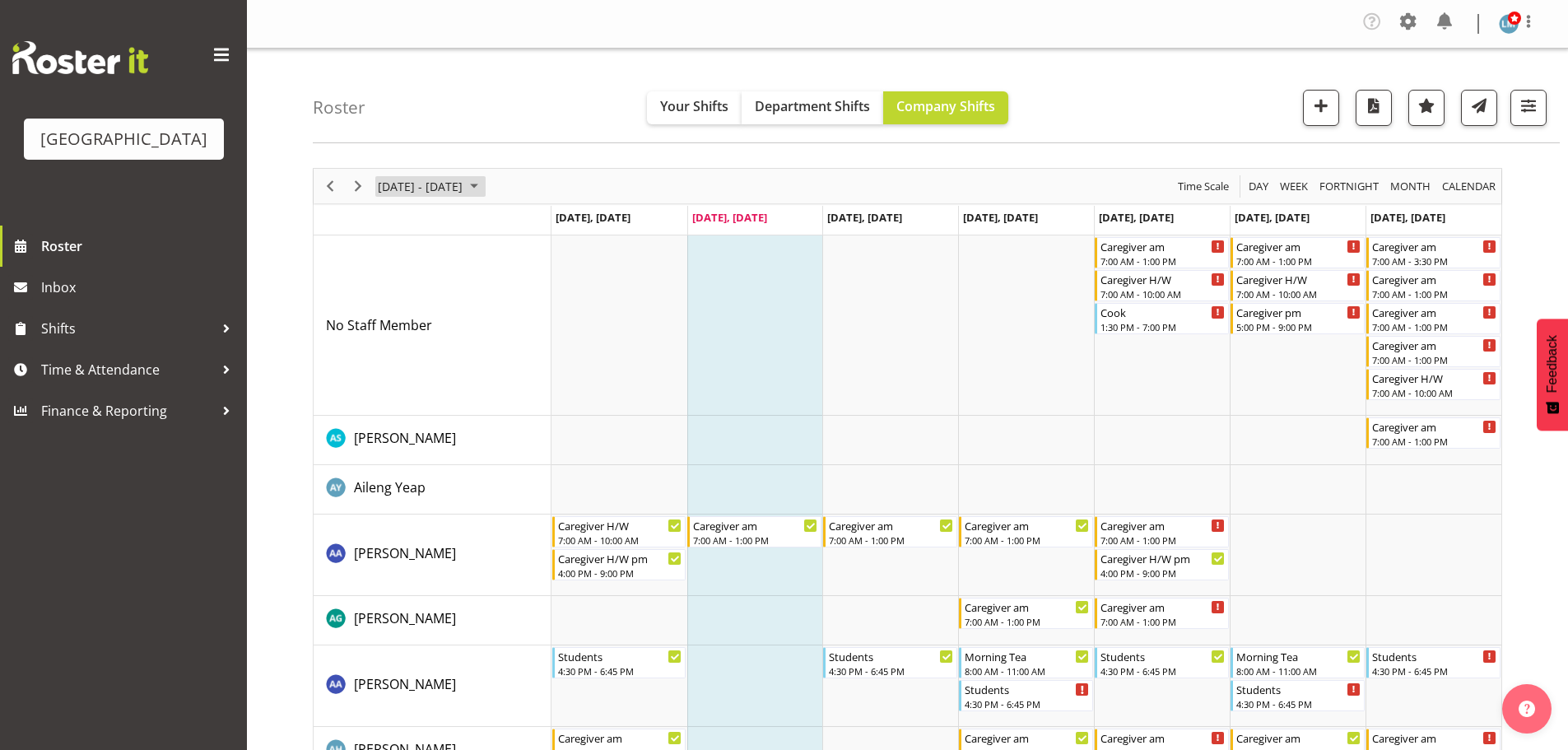
click at [484, 185] on span "September 08 - 14, 2025" at bounding box center [474, 186] width 19 height 20
click at [424, 368] on span "23" at bounding box center [421, 368] width 25 height 25
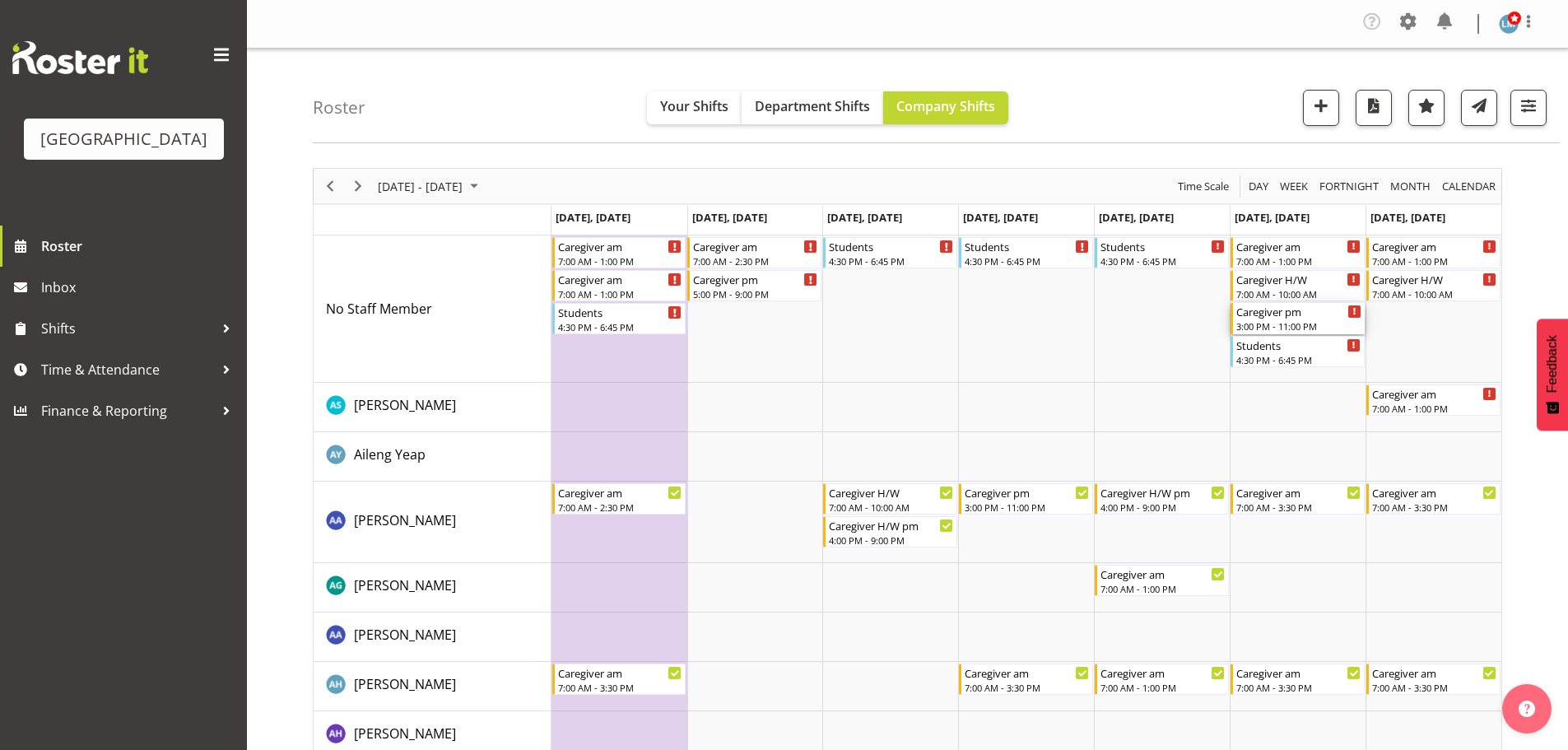
click at [1271, 313] on div "Caregiver pm" at bounding box center [1299, 311] width 125 height 16
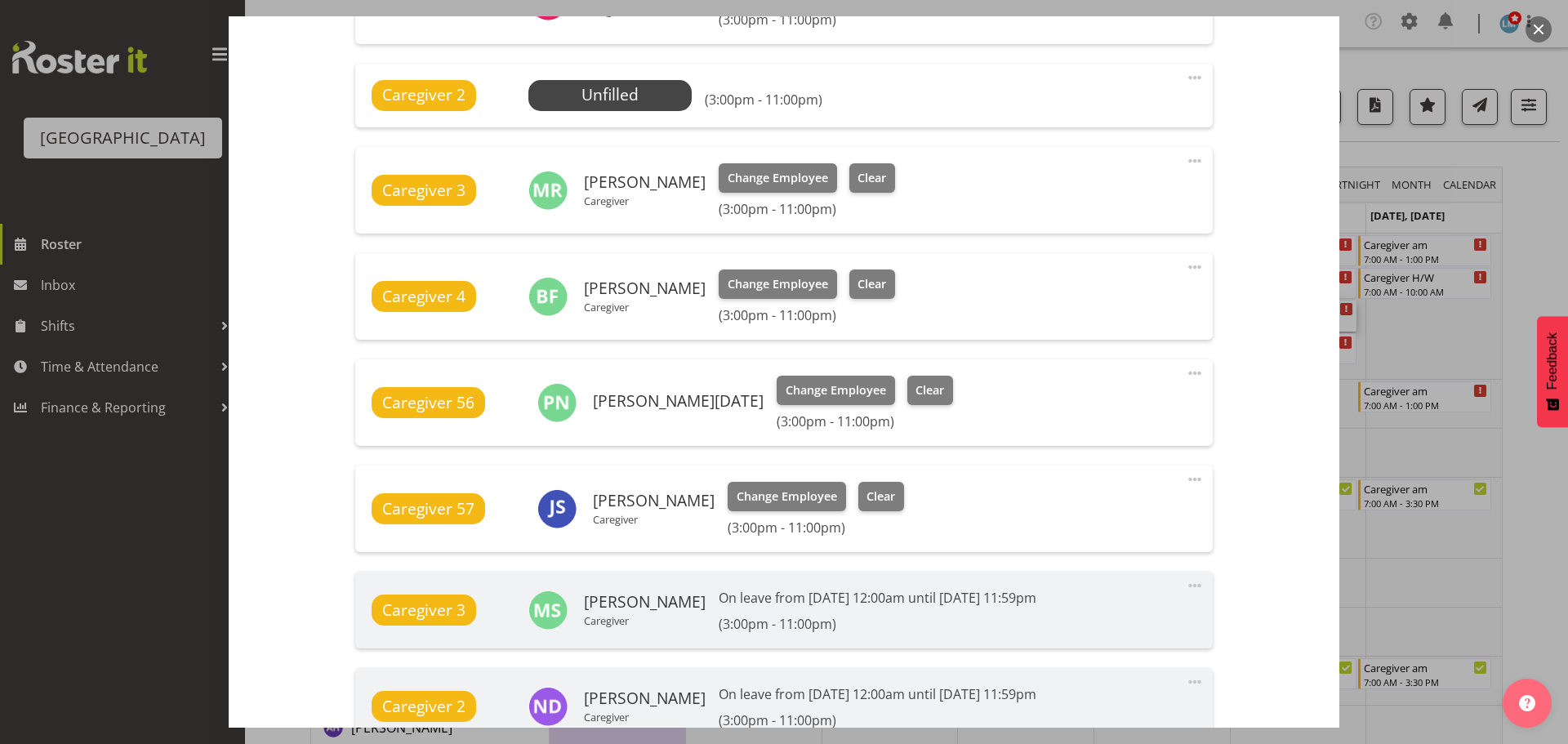
scroll to position [490, 0]
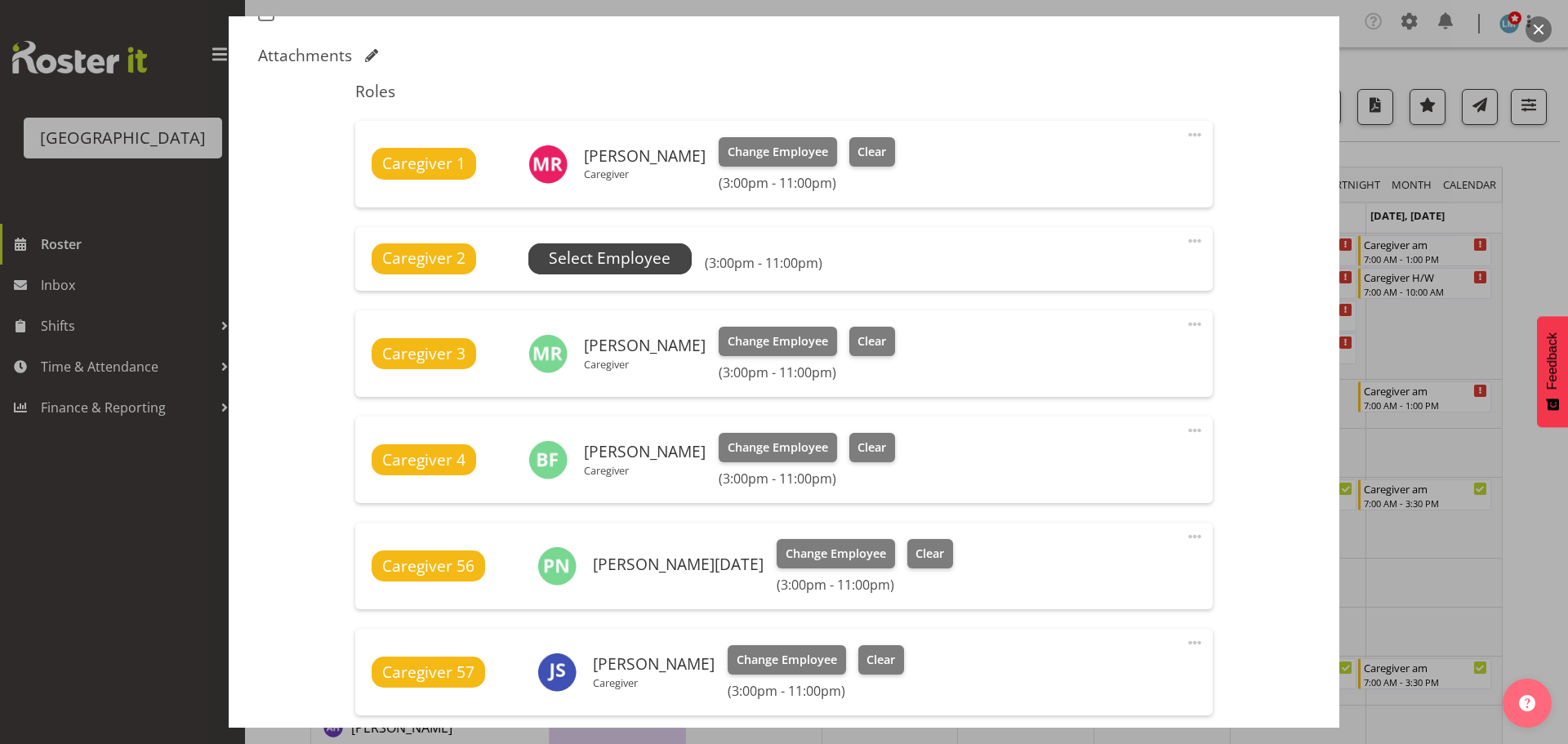
click at [672, 253] on span "Select Employee" at bounding box center [610, 259] width 163 height 31
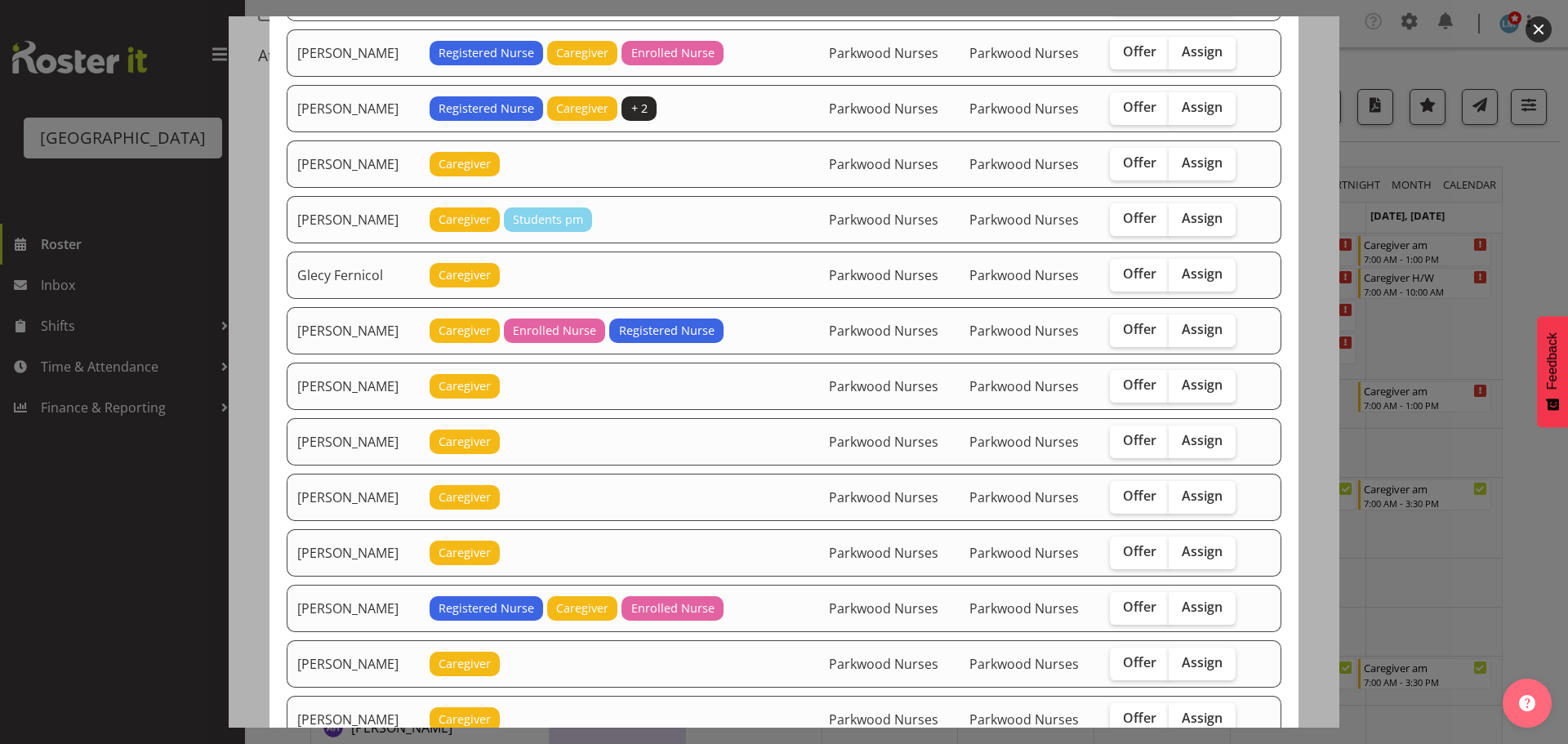
scroll to position [899, 0]
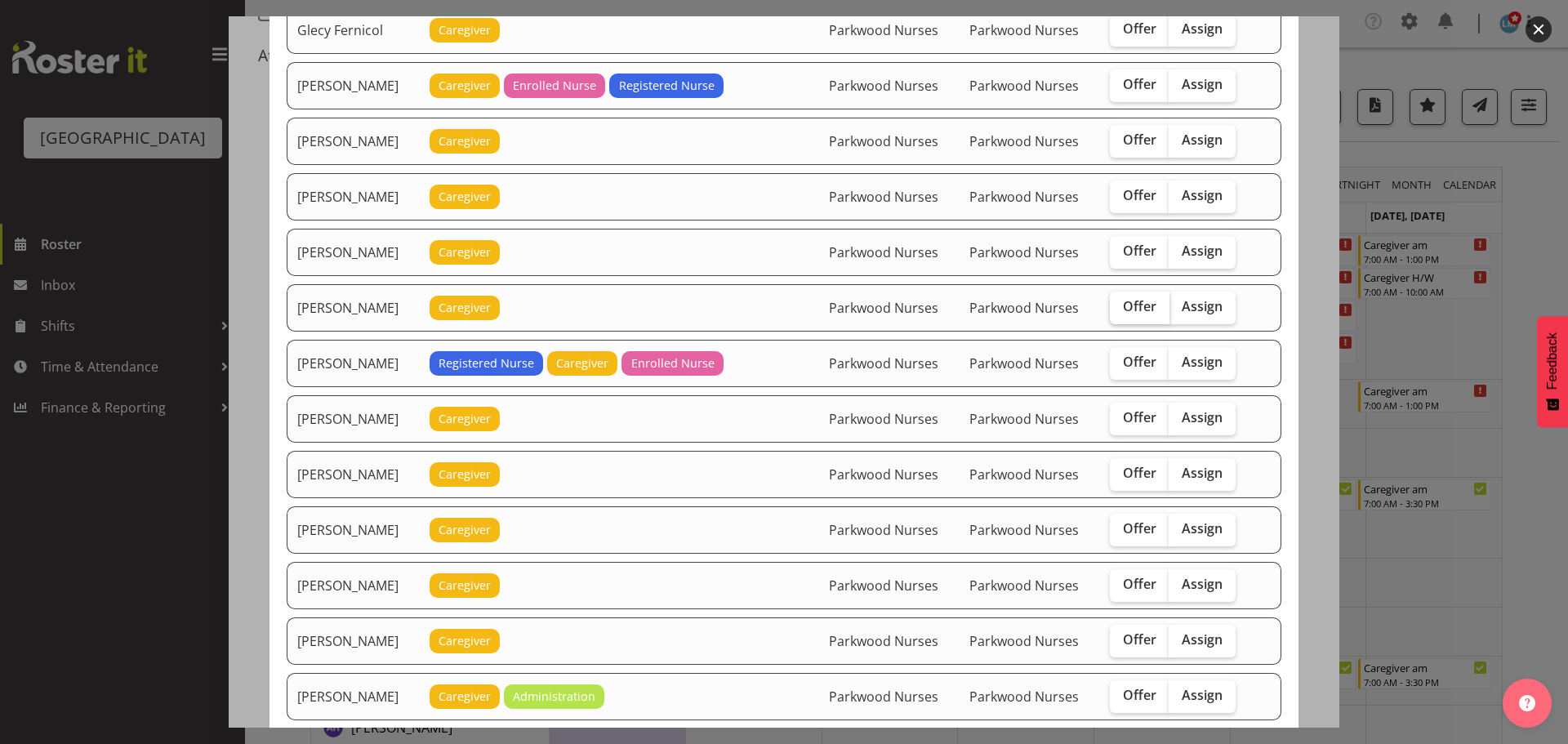
click at [1127, 298] on span "Offer" at bounding box center [1140, 306] width 34 height 16
click at [1121, 301] on input "Offer" at bounding box center [1115, 306] width 11 height 11
checkbox input "true"
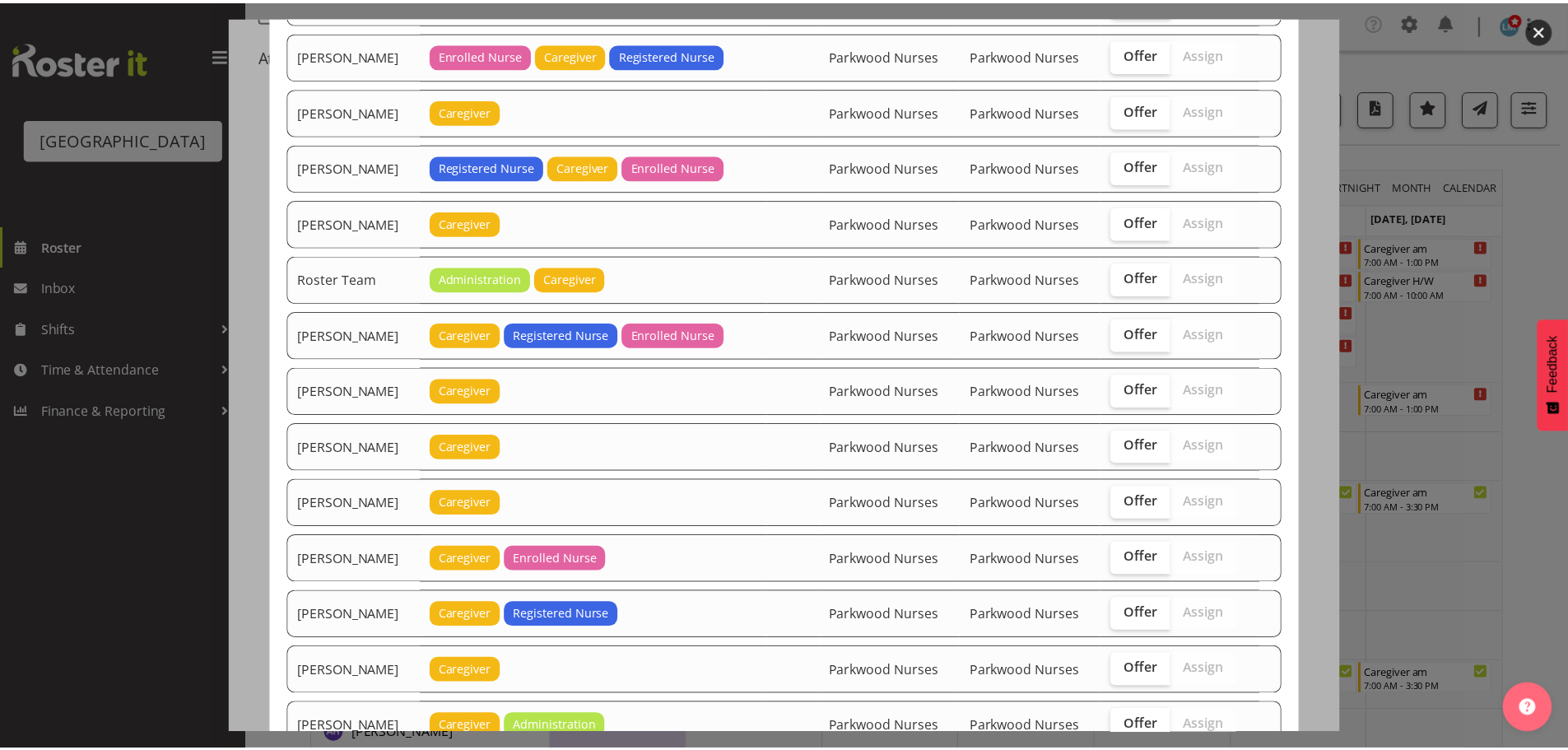
scroll to position [2029, 0]
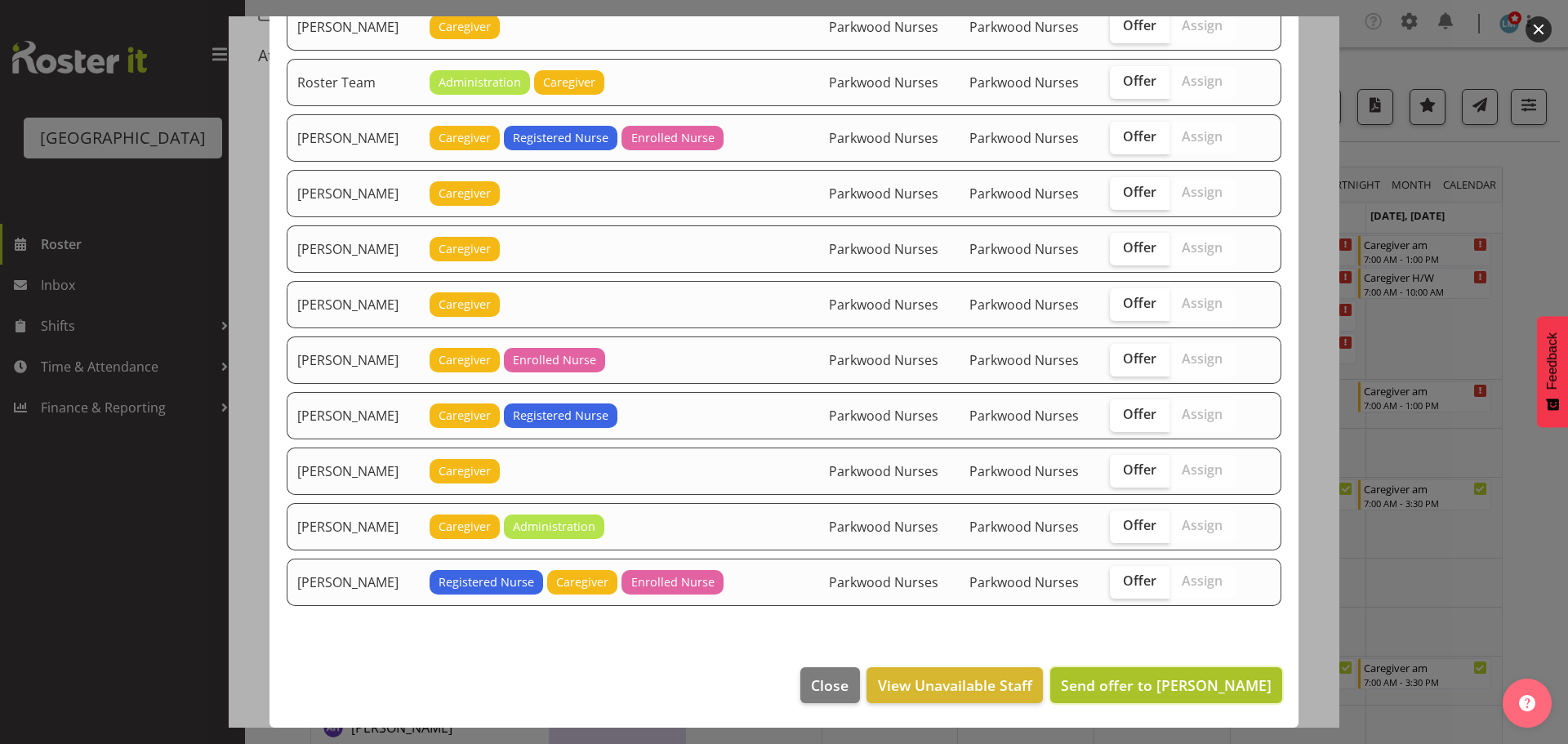
click at [1230, 679] on span "Send offer to Jamilla Lockyer" at bounding box center [1166, 684] width 211 height 19
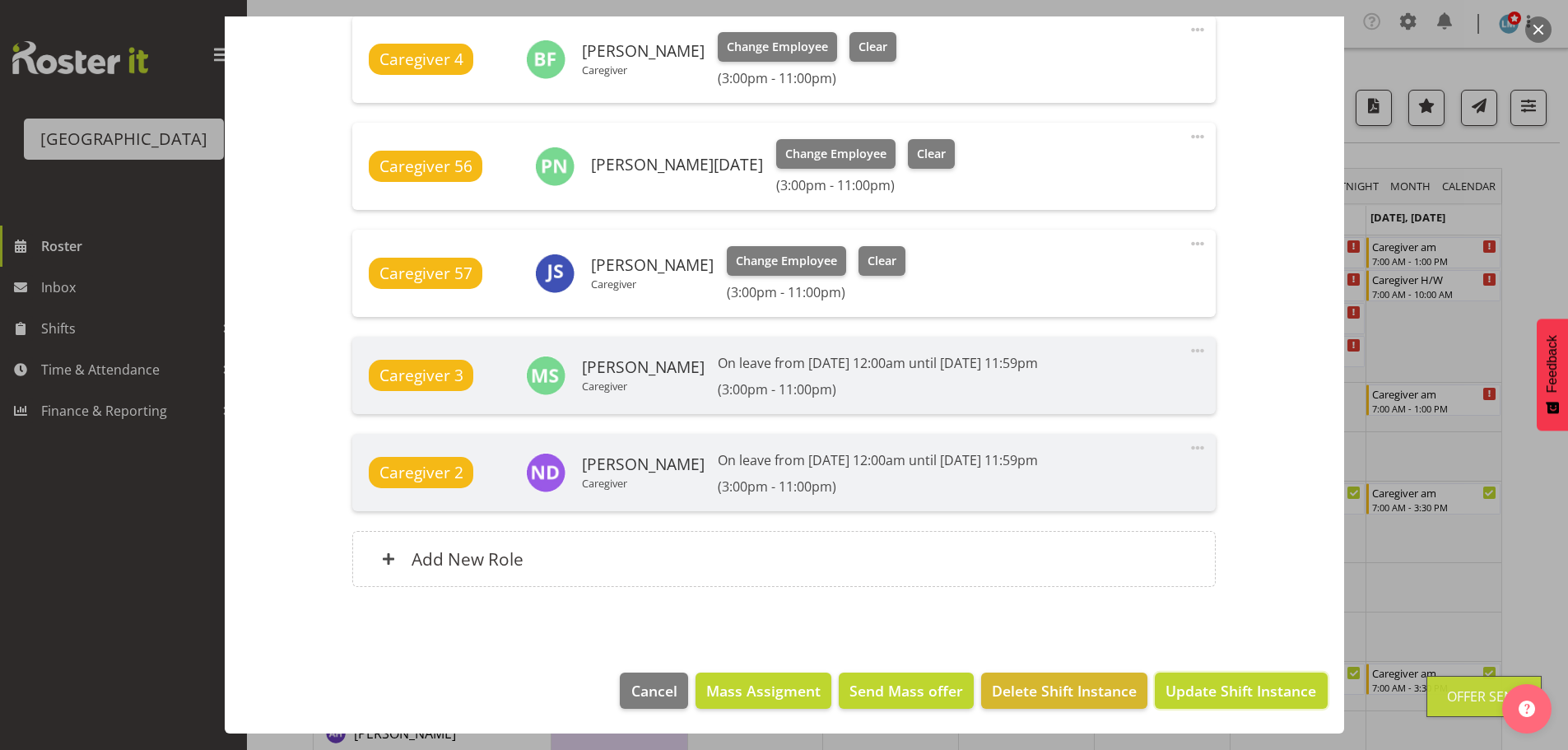
click at [1241, 690] on span "Update Shift Instance" at bounding box center [1241, 690] width 151 height 21
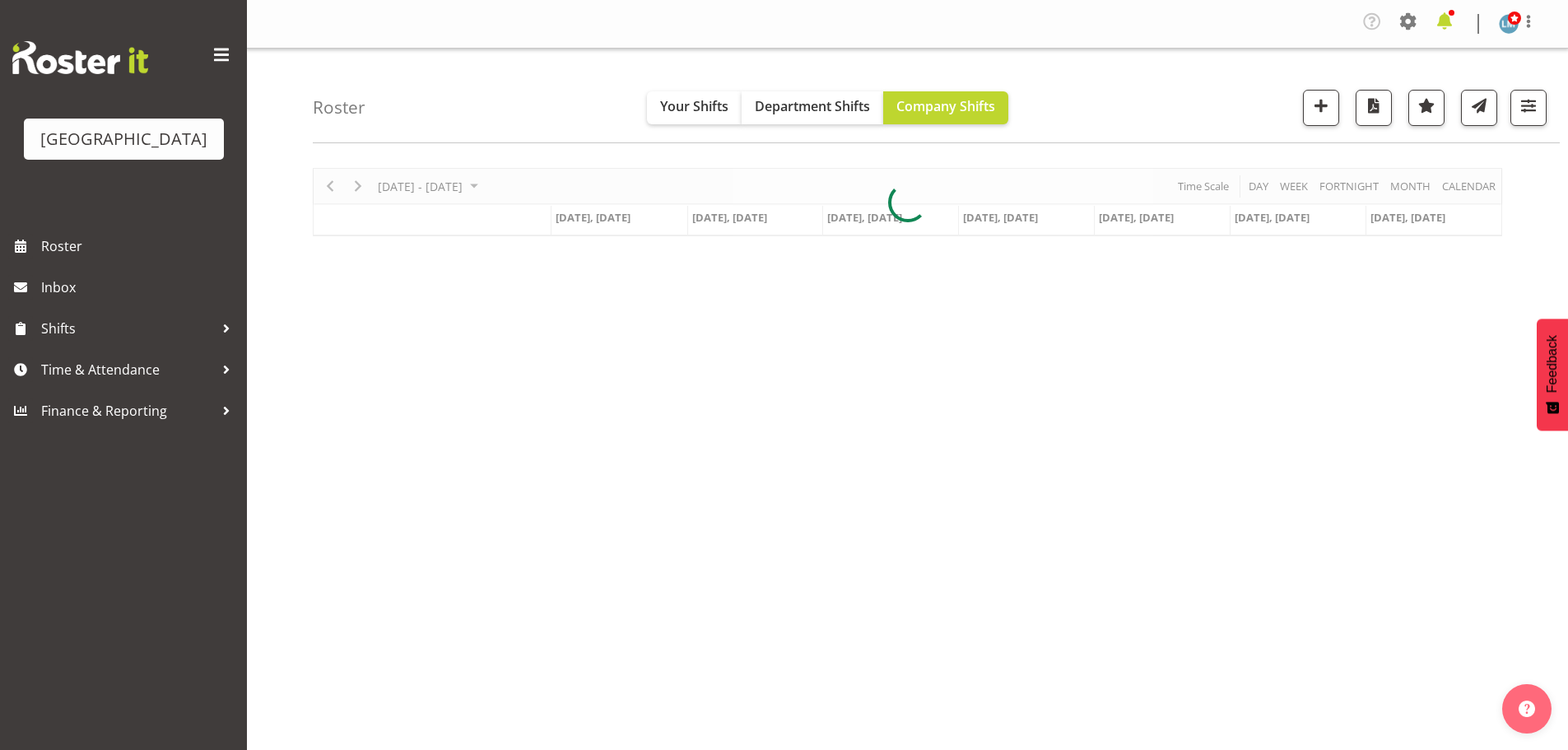
click at [1447, 16] on span at bounding box center [1443, 21] width 26 height 26
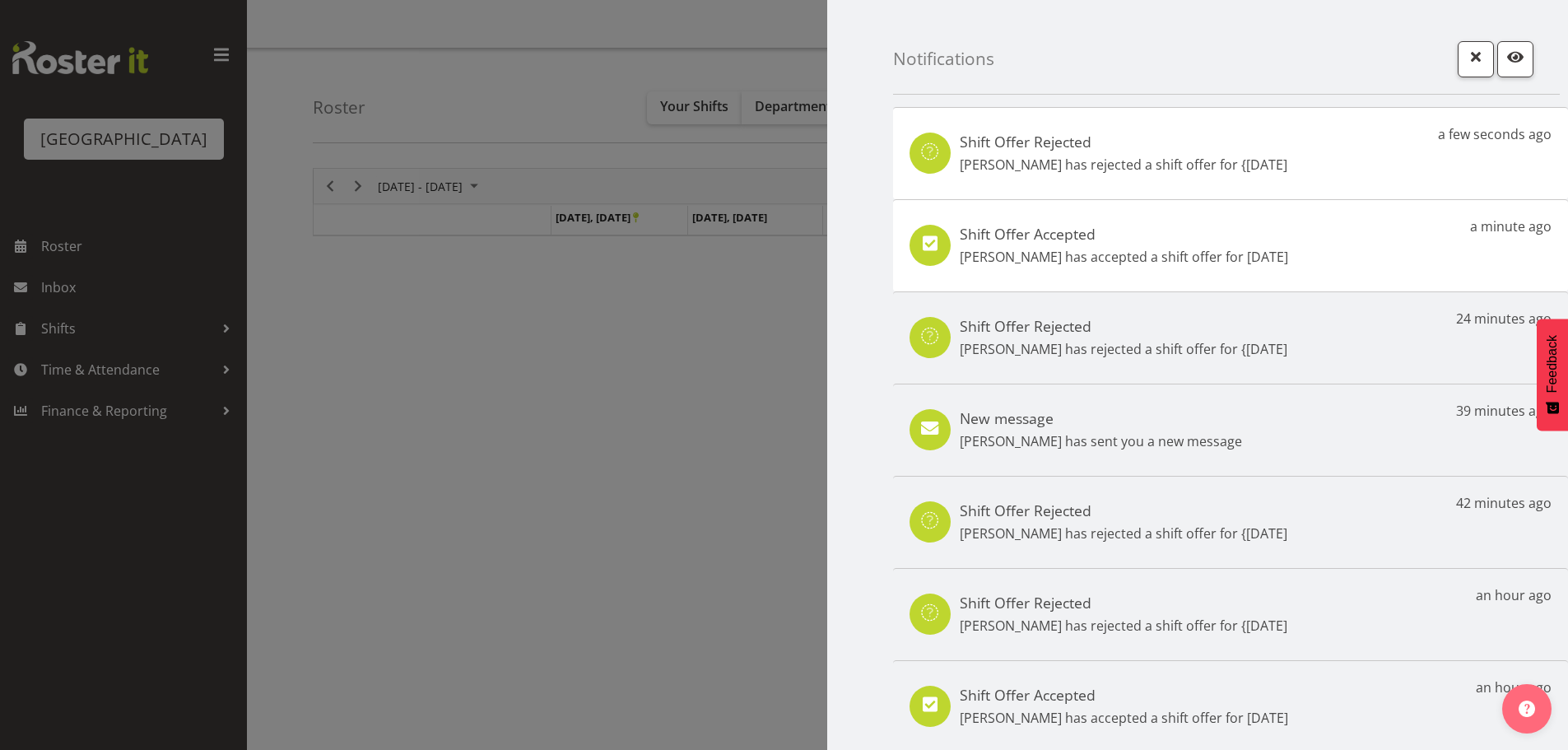
click at [1211, 249] on p "[PERSON_NAME] has accepted a shift offer for [DATE]" at bounding box center [1124, 256] width 329 height 19
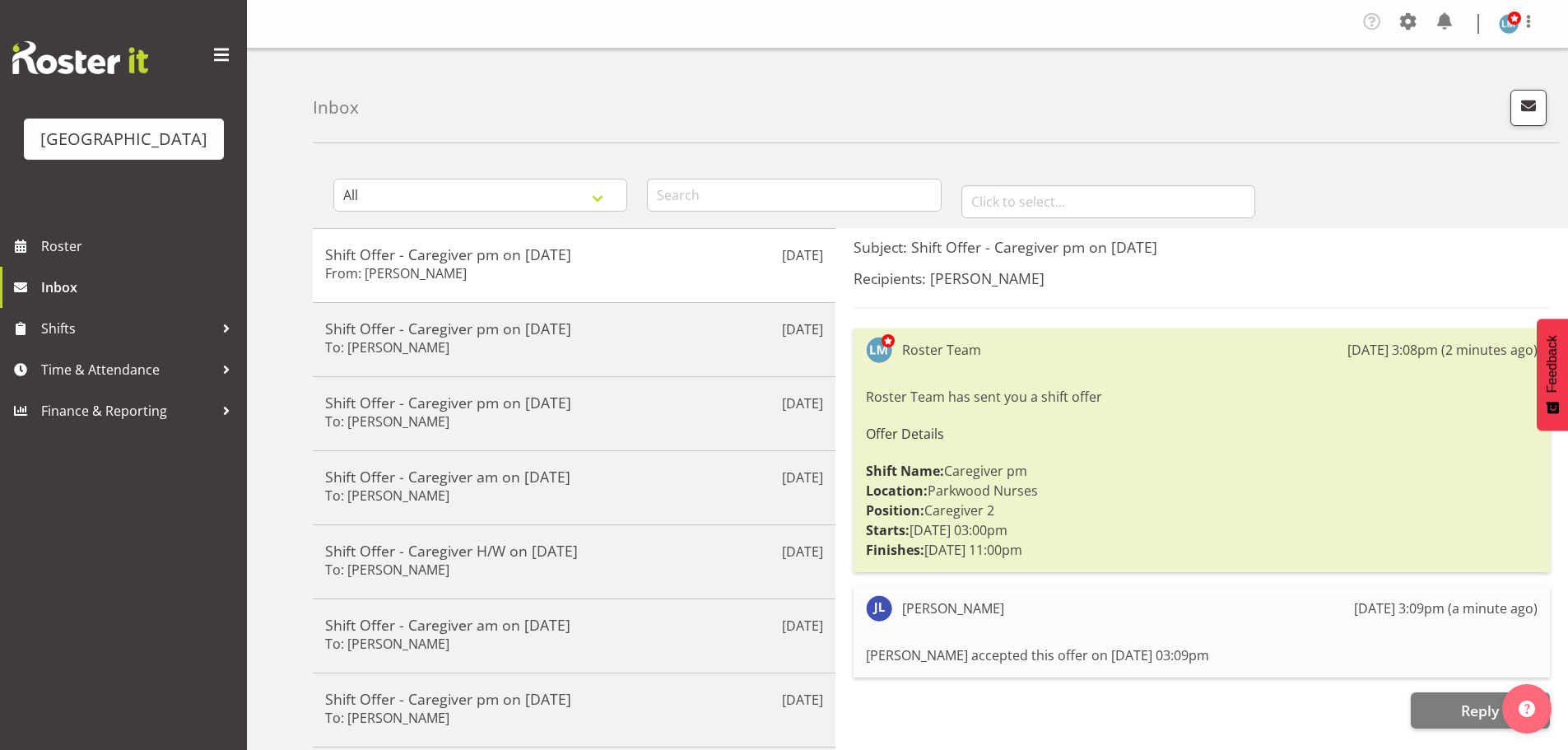
click at [187, 547] on div "Parkwood Retirement Village Roster Inbox Shifts Time & Attendance Finance & Rep…" at bounding box center [123, 375] width 247 height 750
click at [85, 258] on span "Roster" at bounding box center [140, 246] width 197 height 25
click at [81, 300] on span "Inbox" at bounding box center [140, 286] width 197 height 25
click at [70, 258] on span "Roster" at bounding box center [140, 246] width 197 height 25
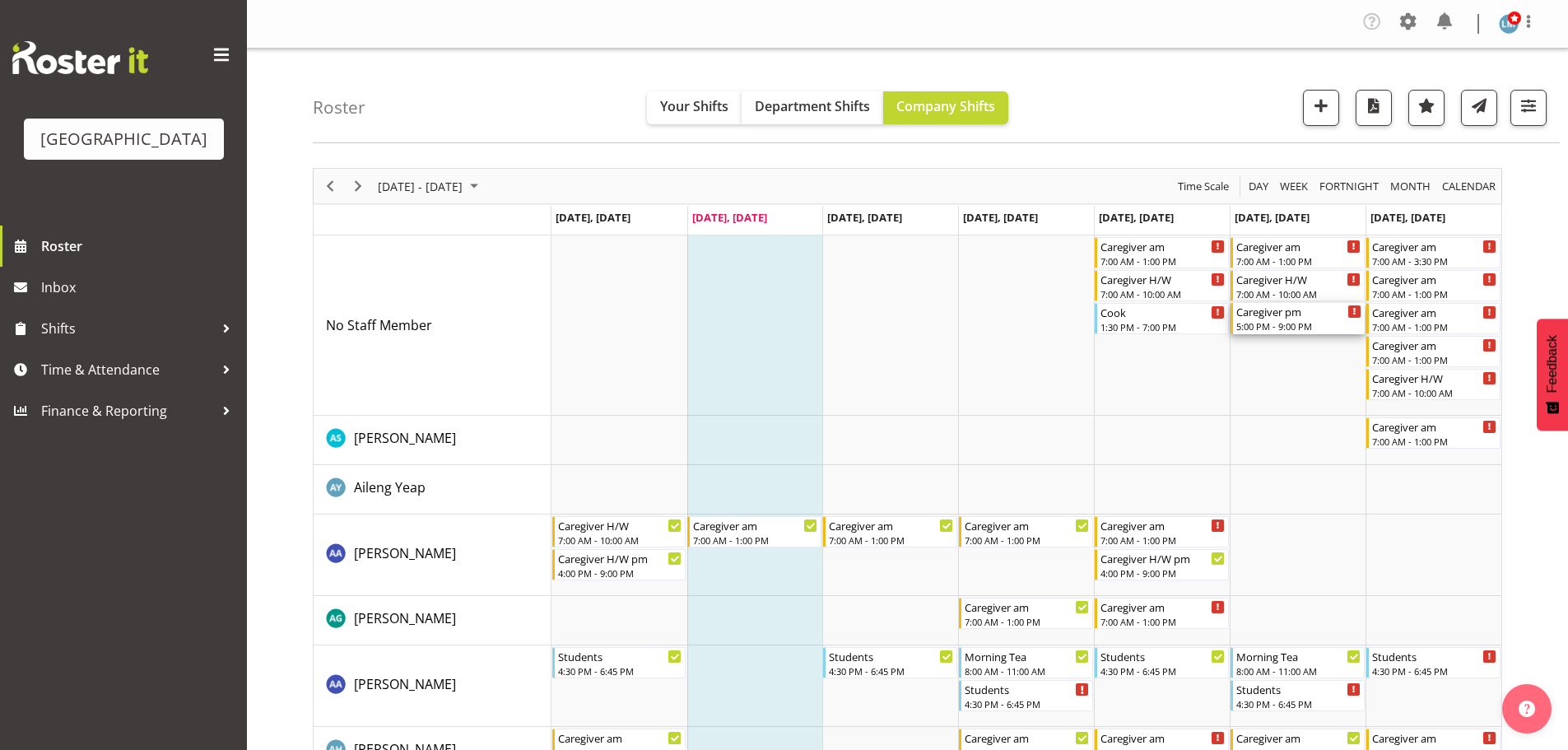
click at [1311, 330] on div "5:00 PM - 9:00 PM" at bounding box center [1299, 326] width 125 height 14
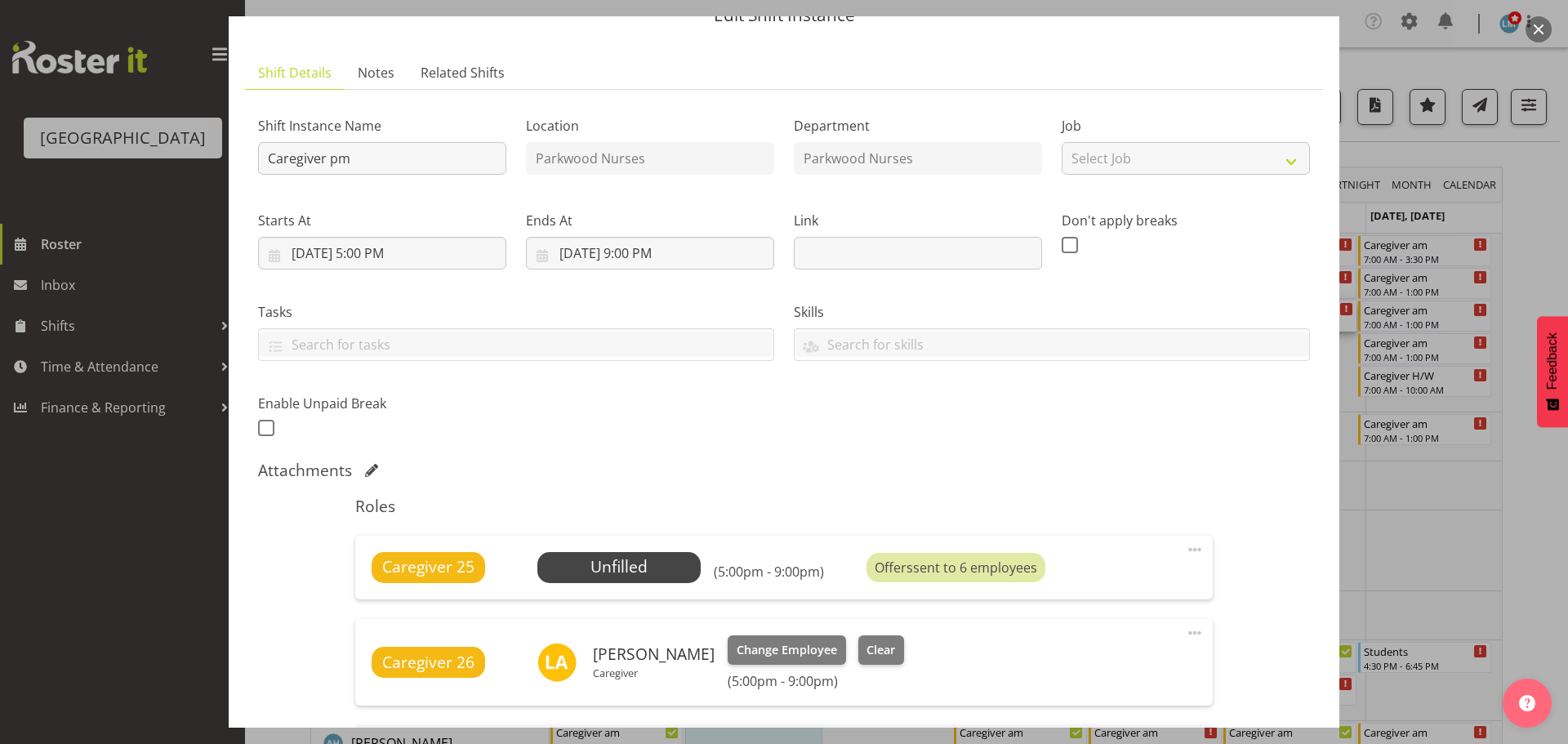
scroll to position [163, 0]
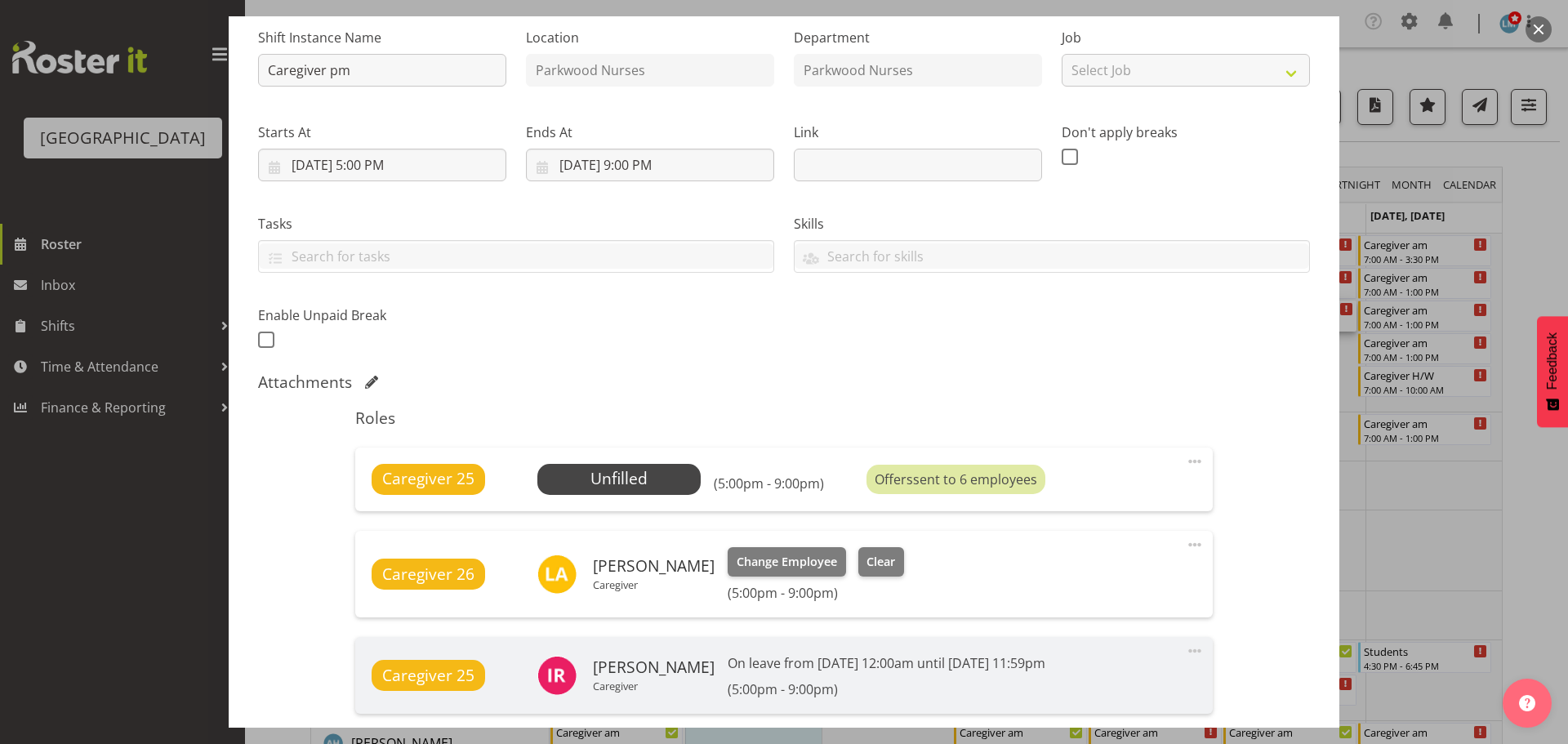
click at [1544, 550] on div at bounding box center [784, 372] width 1568 height 744
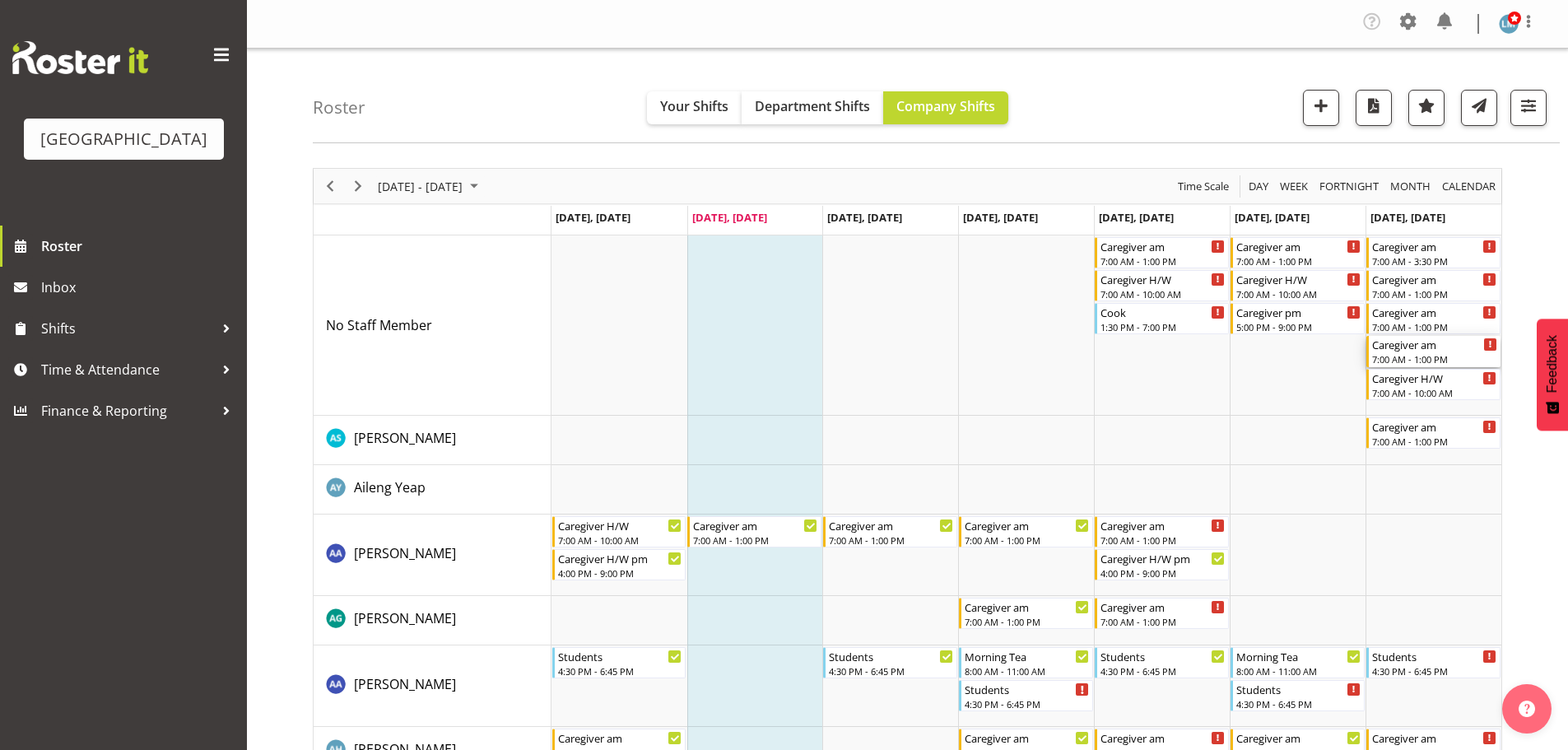
click at [1451, 347] on div "Caregiver am" at bounding box center [1435, 343] width 125 height 16
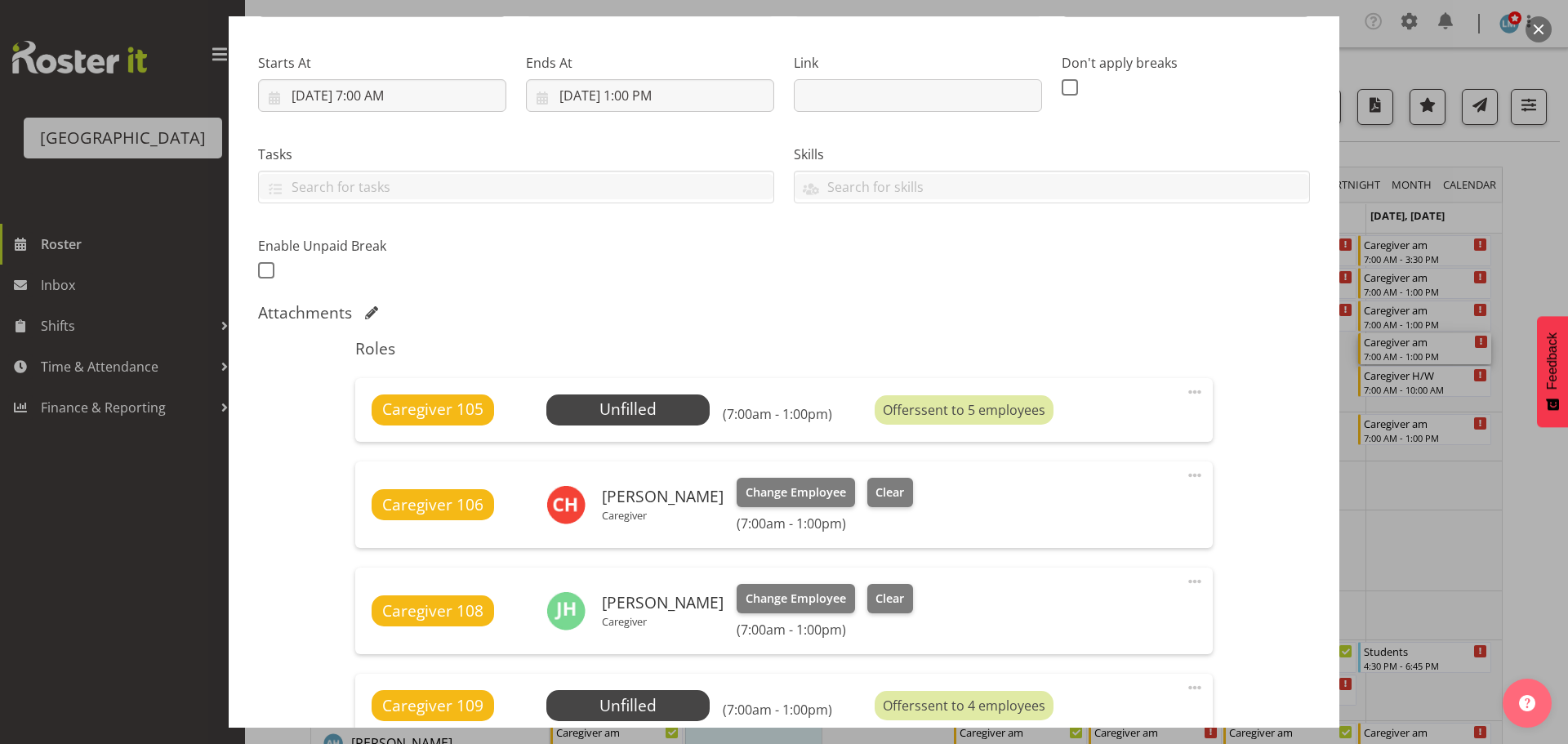
scroll to position [245, 0]
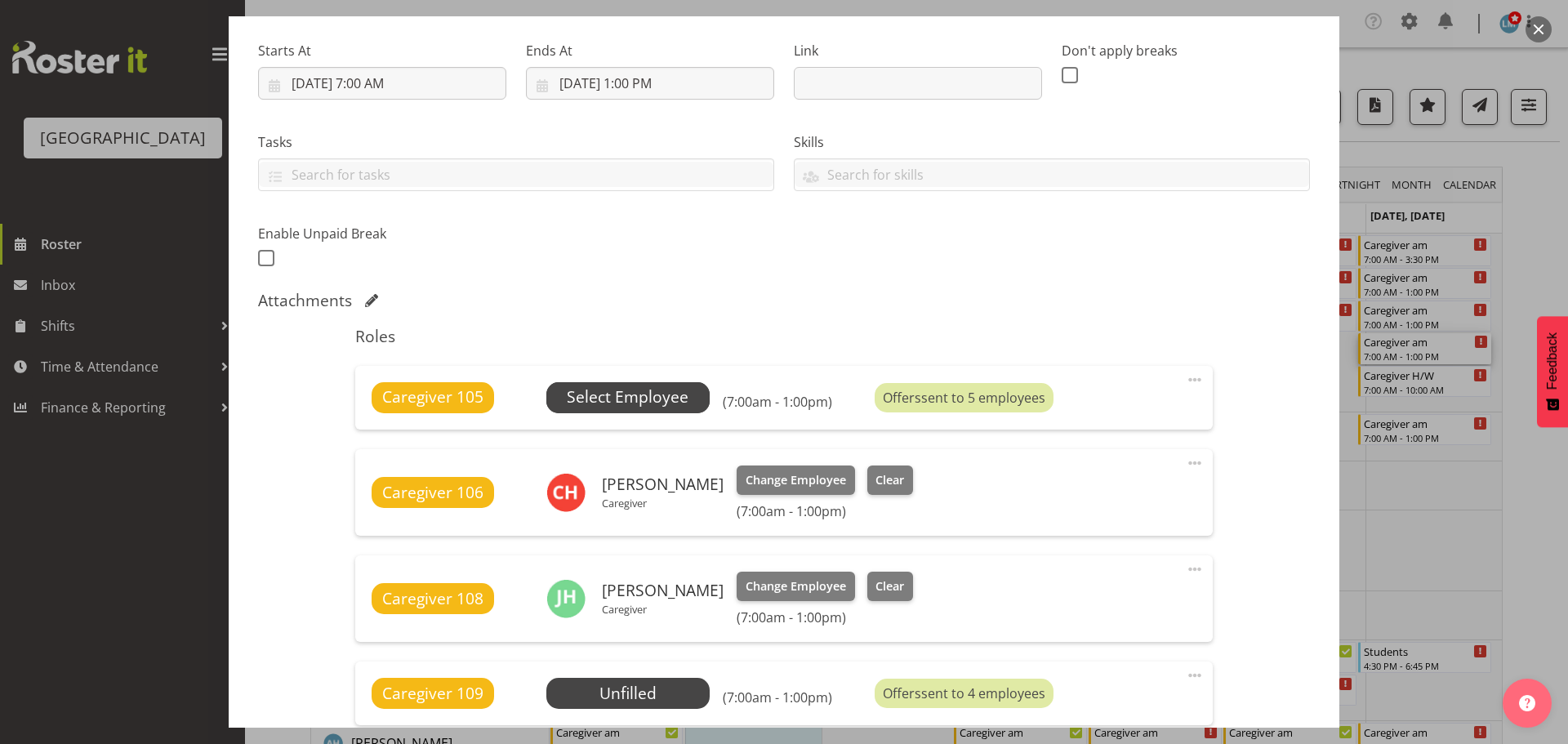
click at [614, 403] on span "Select Employee" at bounding box center [627, 398] width 122 height 24
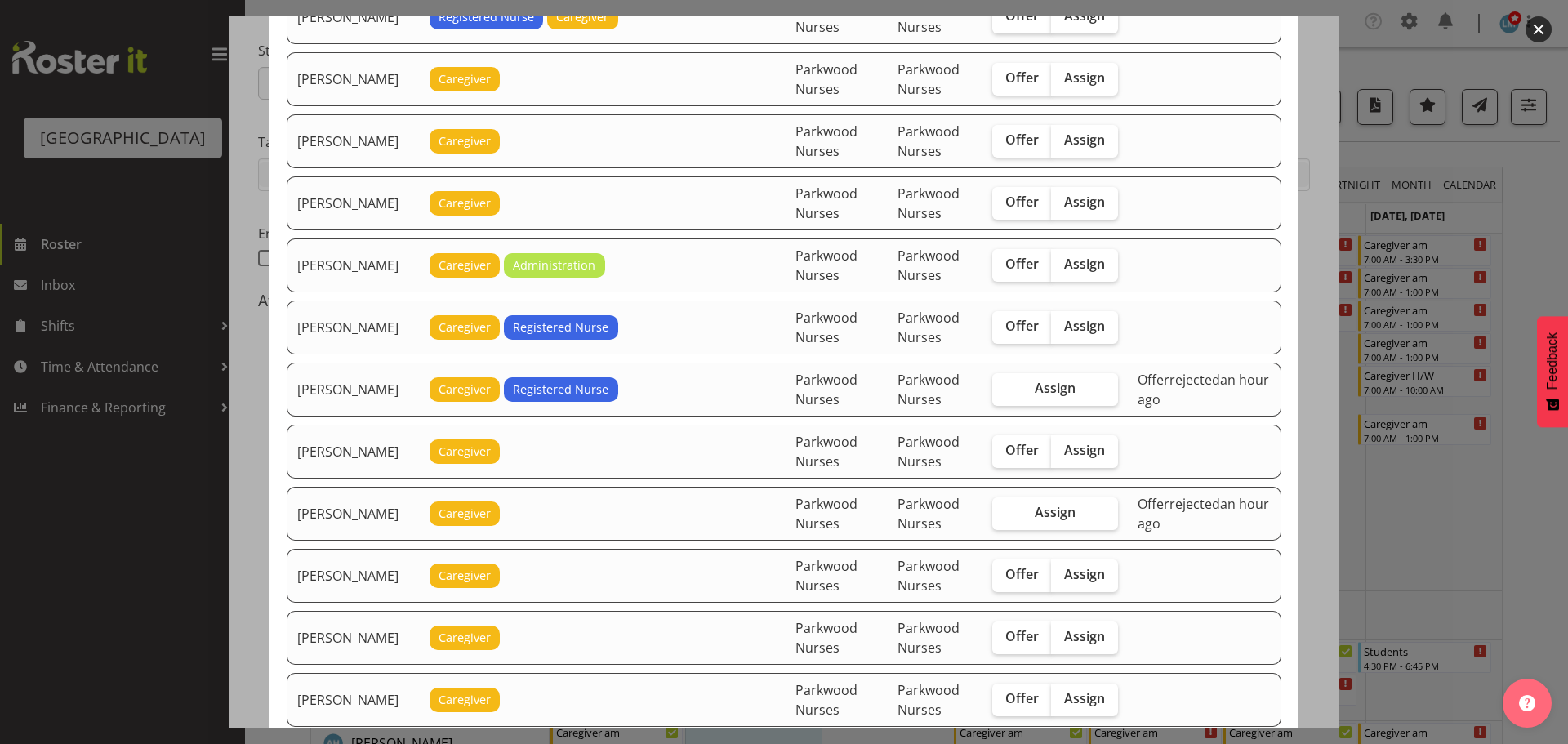
scroll to position [1389, 0]
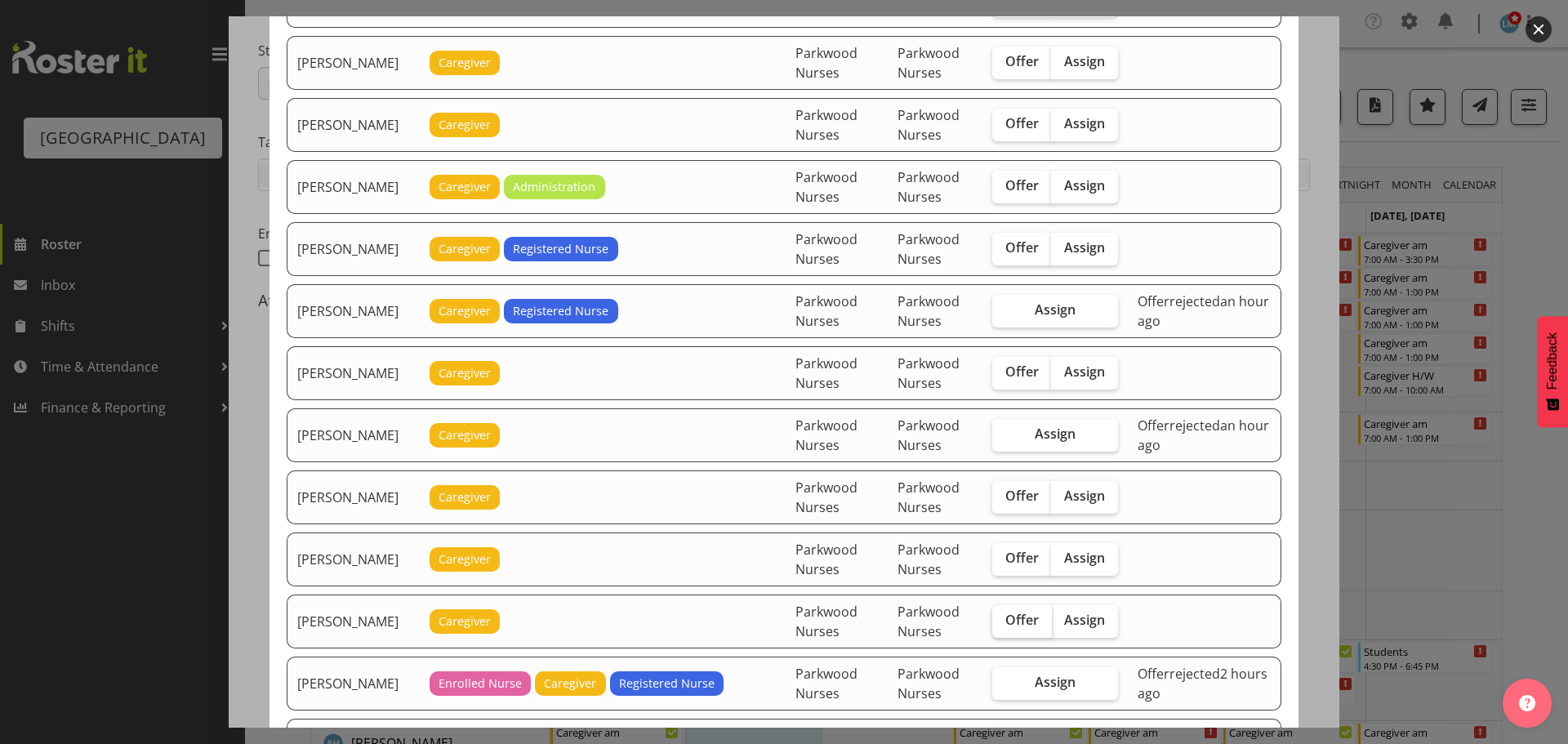
click at [1037, 624] on span "Offer" at bounding box center [1022, 620] width 34 height 16
click at [1003, 624] on input "Offer" at bounding box center [997, 620] width 11 height 11
checkbox input "true"
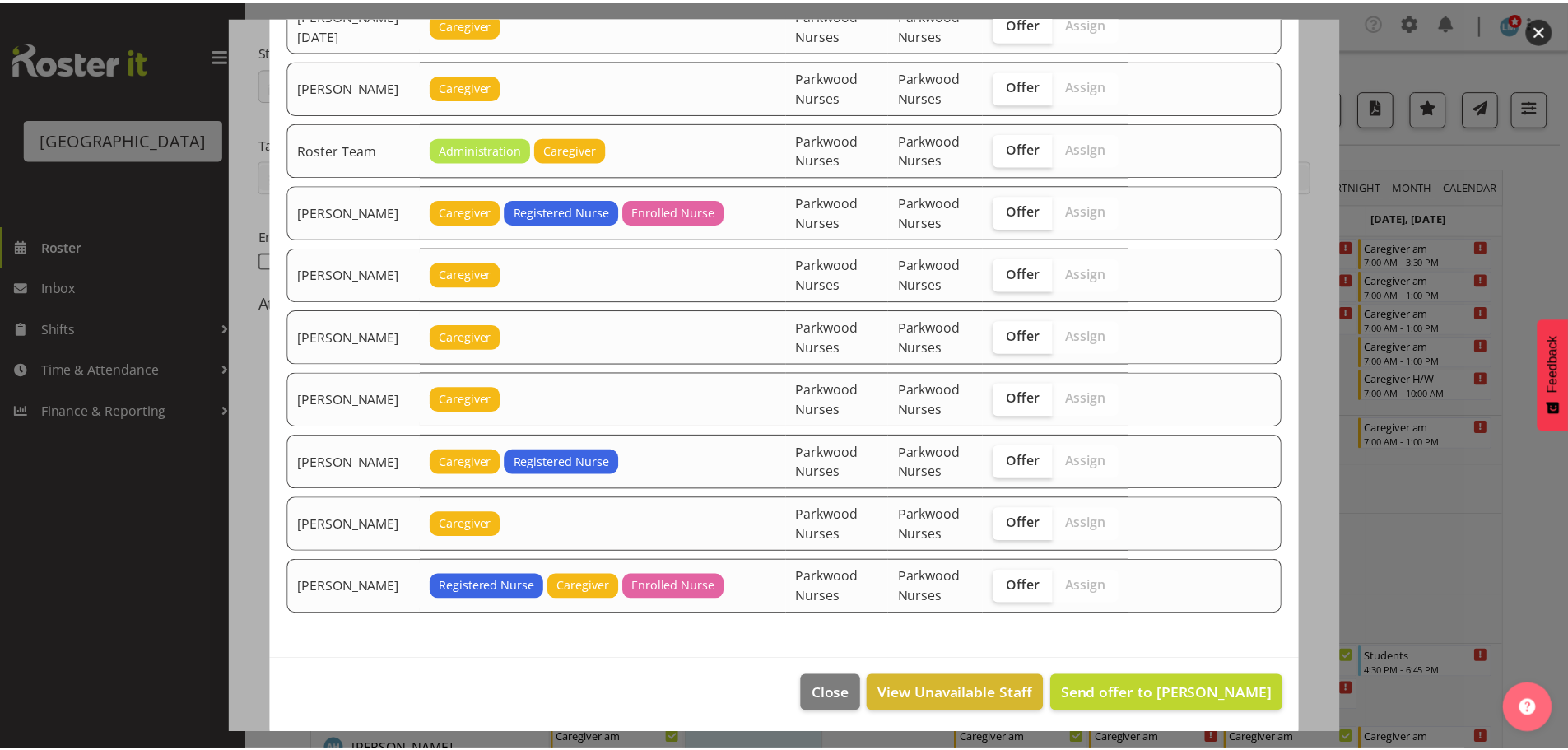
scroll to position [2319, 0]
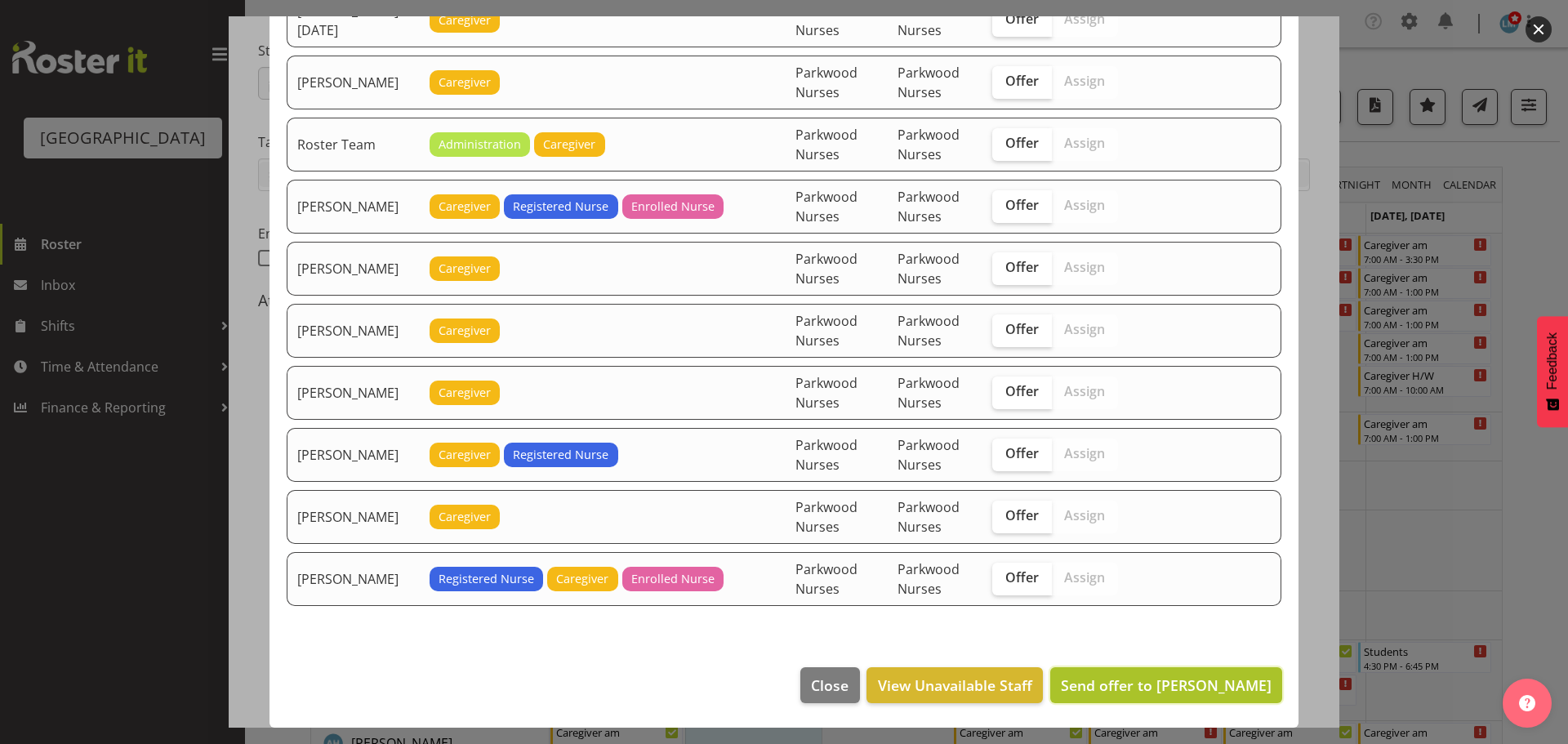
click at [1164, 690] on span "Send offer to Maricon Nillo" at bounding box center [1166, 684] width 211 height 19
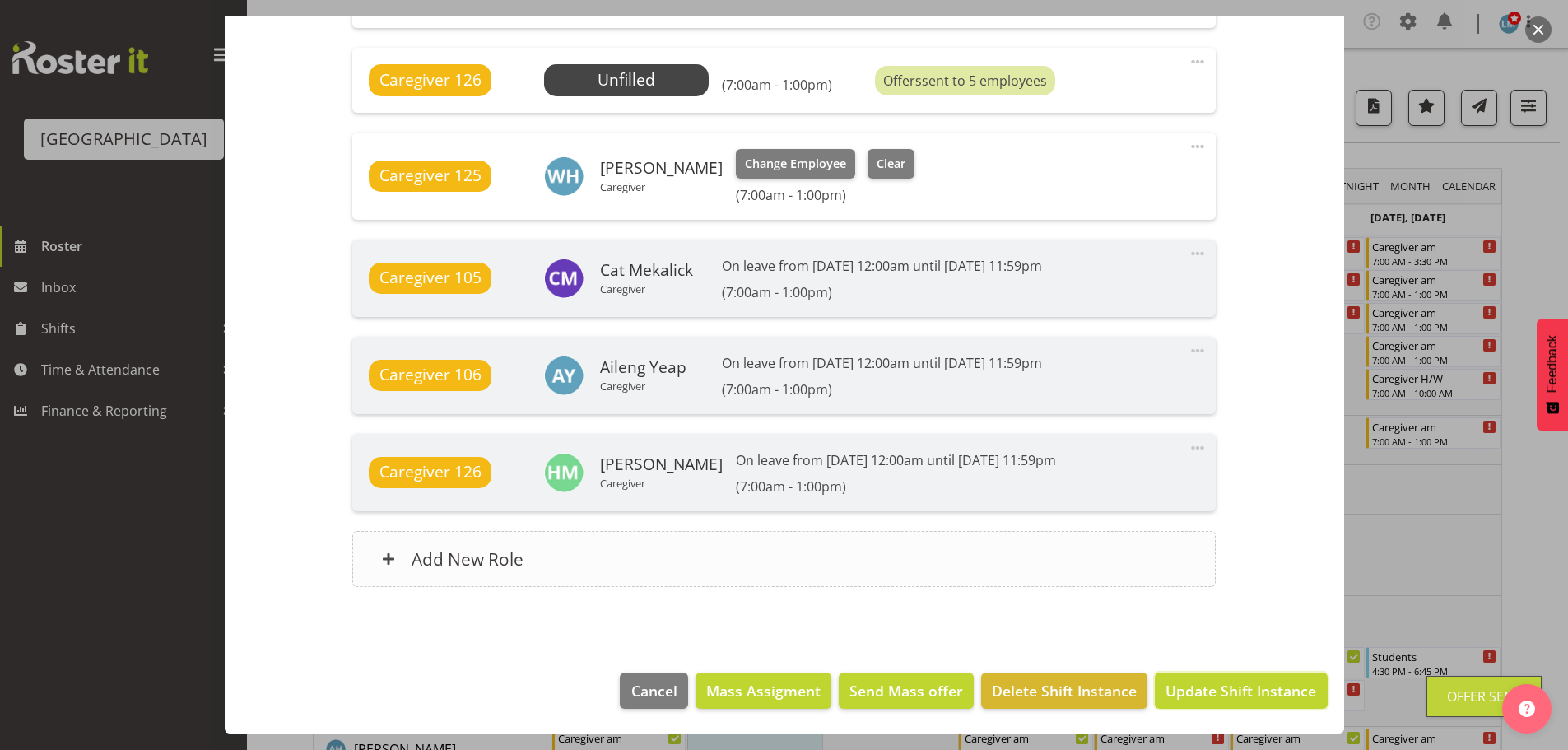
click at [1175, 695] on span "Update Shift Instance" at bounding box center [1241, 690] width 151 height 21
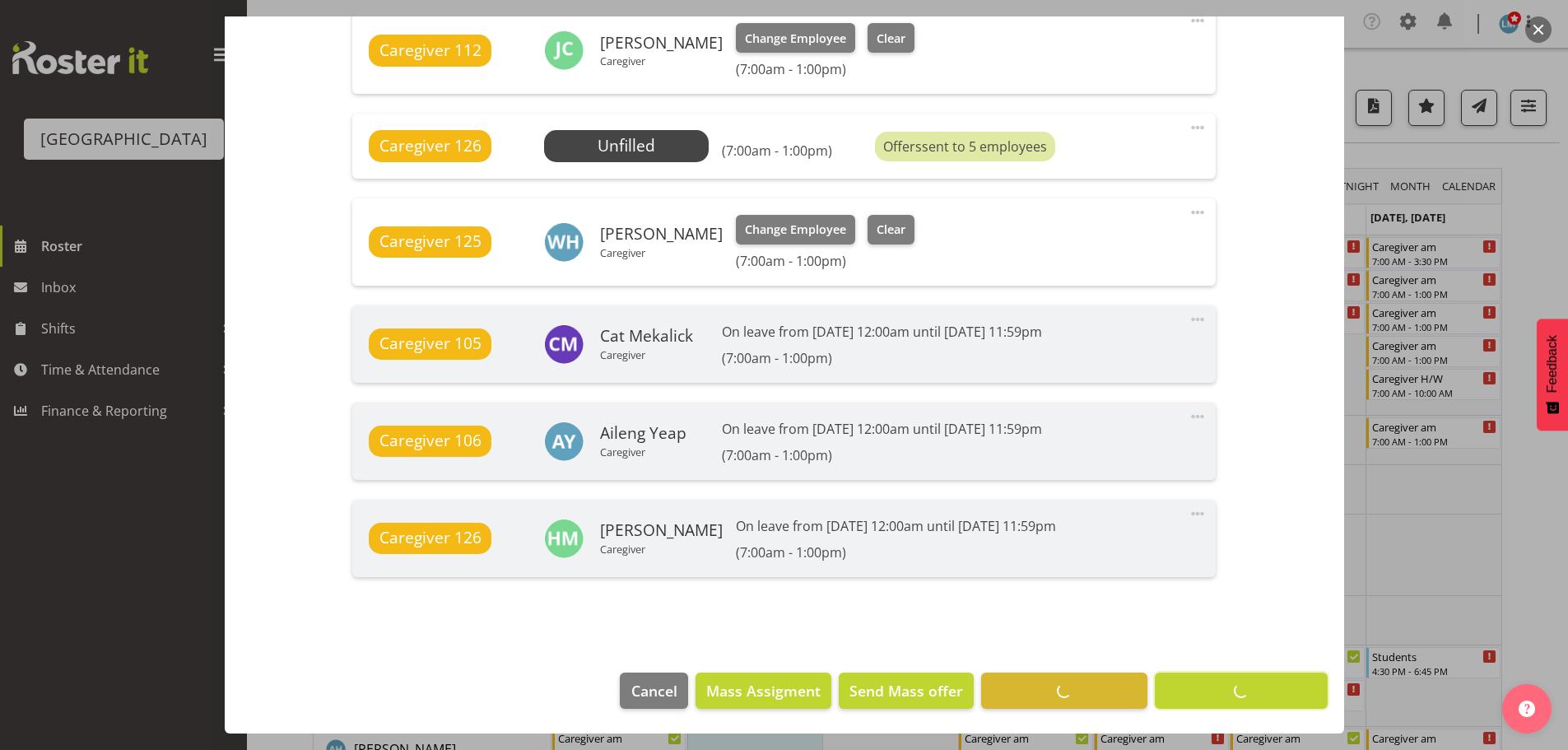
scroll to position [1205, 0]
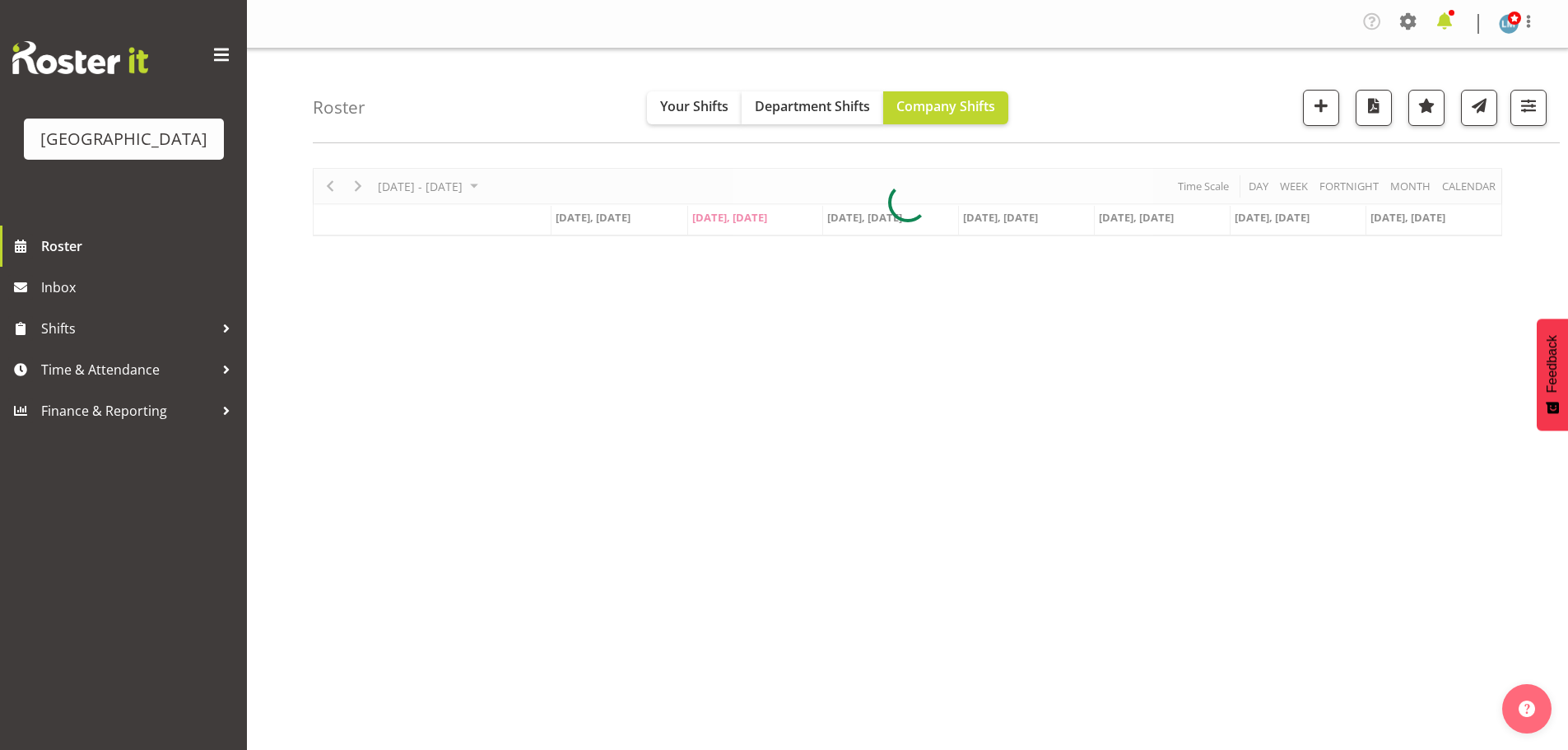
click at [1451, 18] on span at bounding box center [1443, 21] width 26 height 26
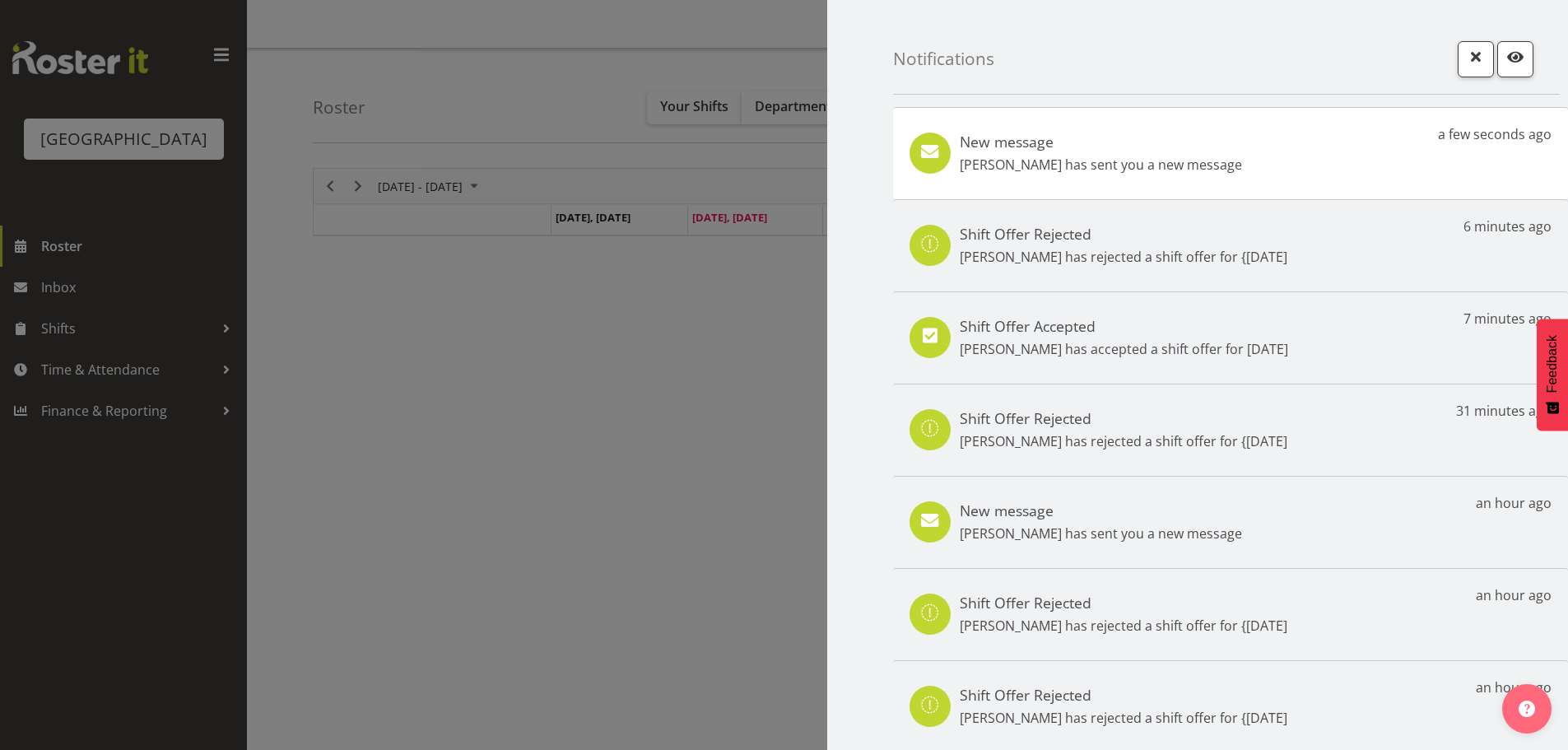
click at [1230, 169] on div "New message Alem Abreha has sent you a new message a few seconds ago" at bounding box center [1230, 153] width 675 height 92
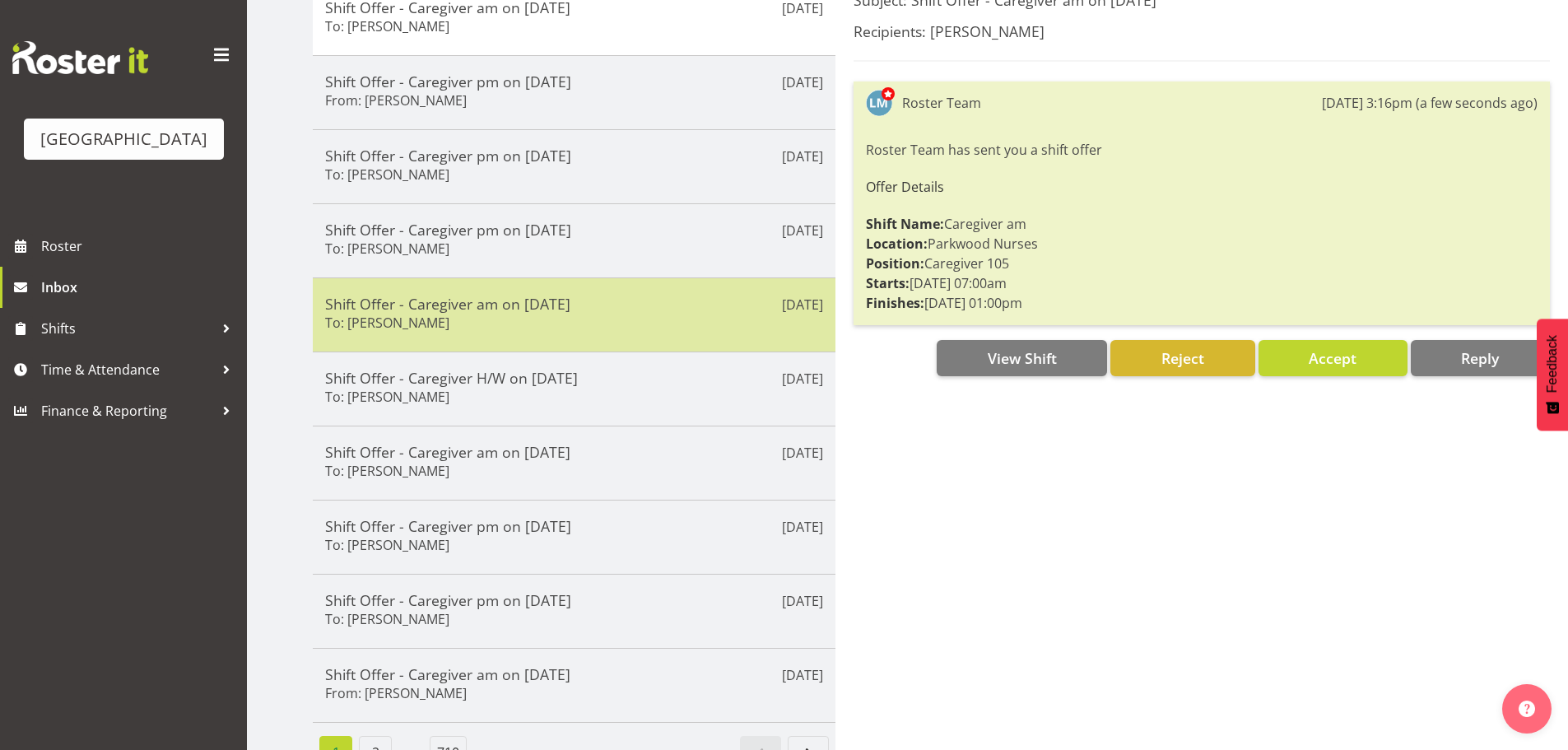
scroll to position [285, 0]
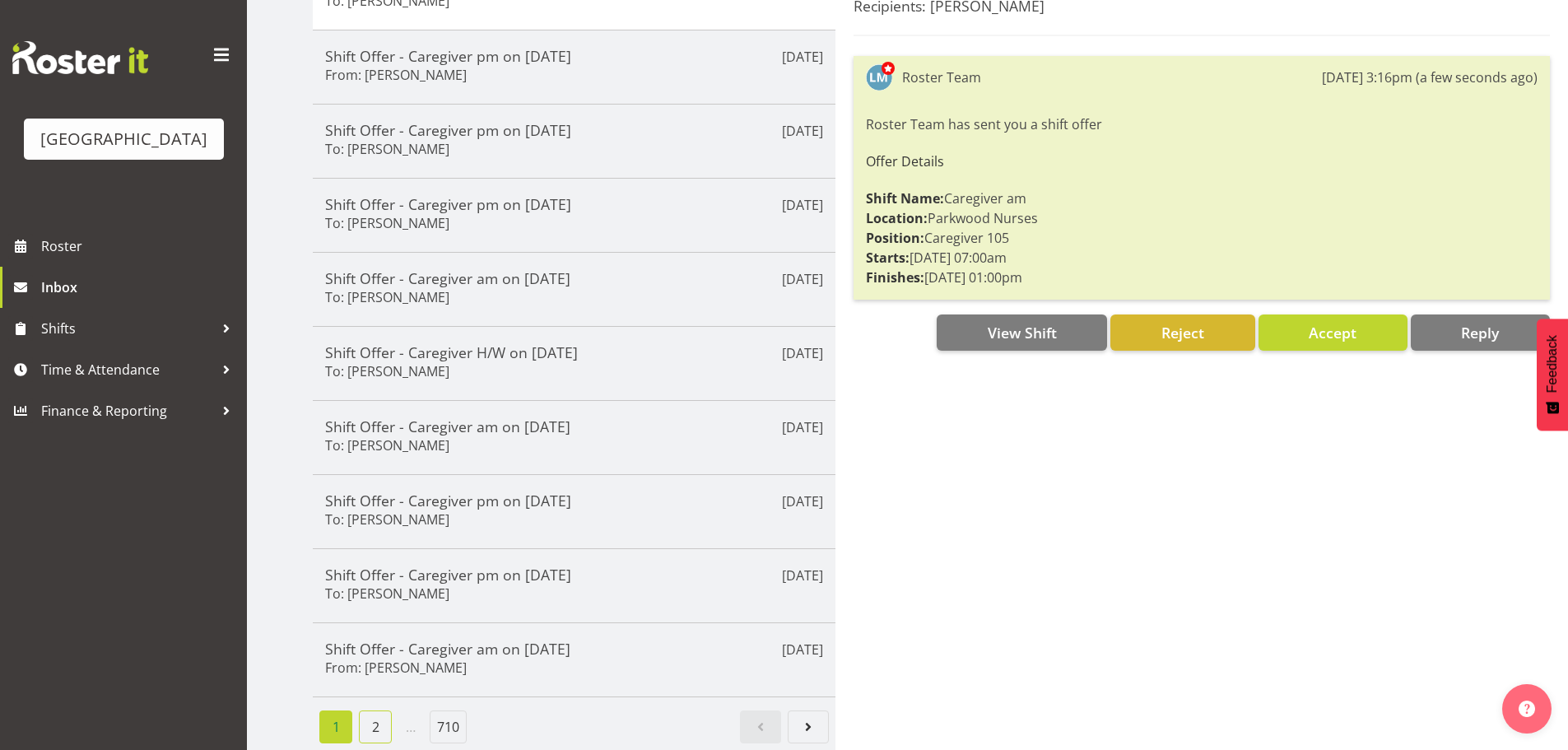
click at [377, 710] on link "2" at bounding box center [375, 726] width 33 height 33
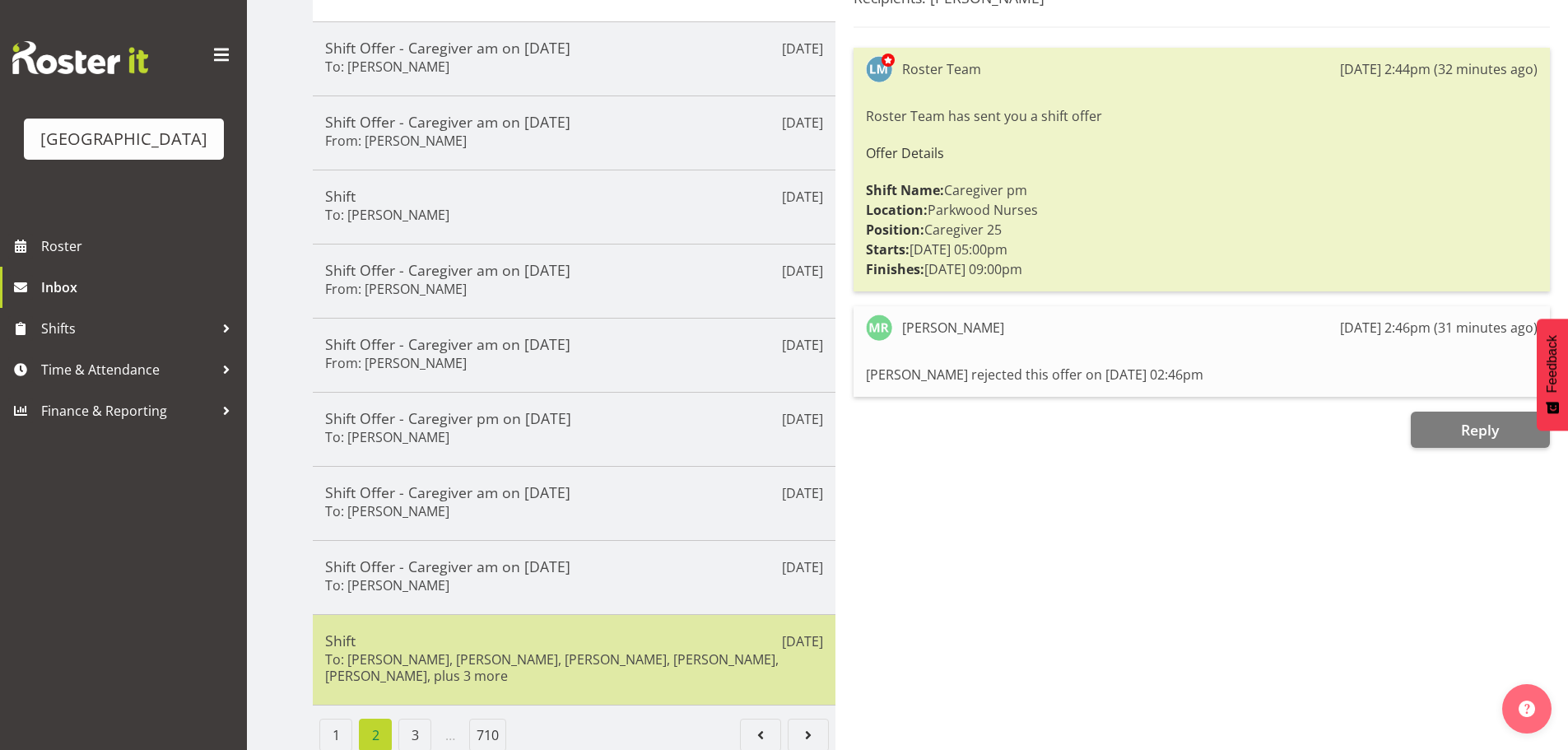
scroll to position [302, 0]
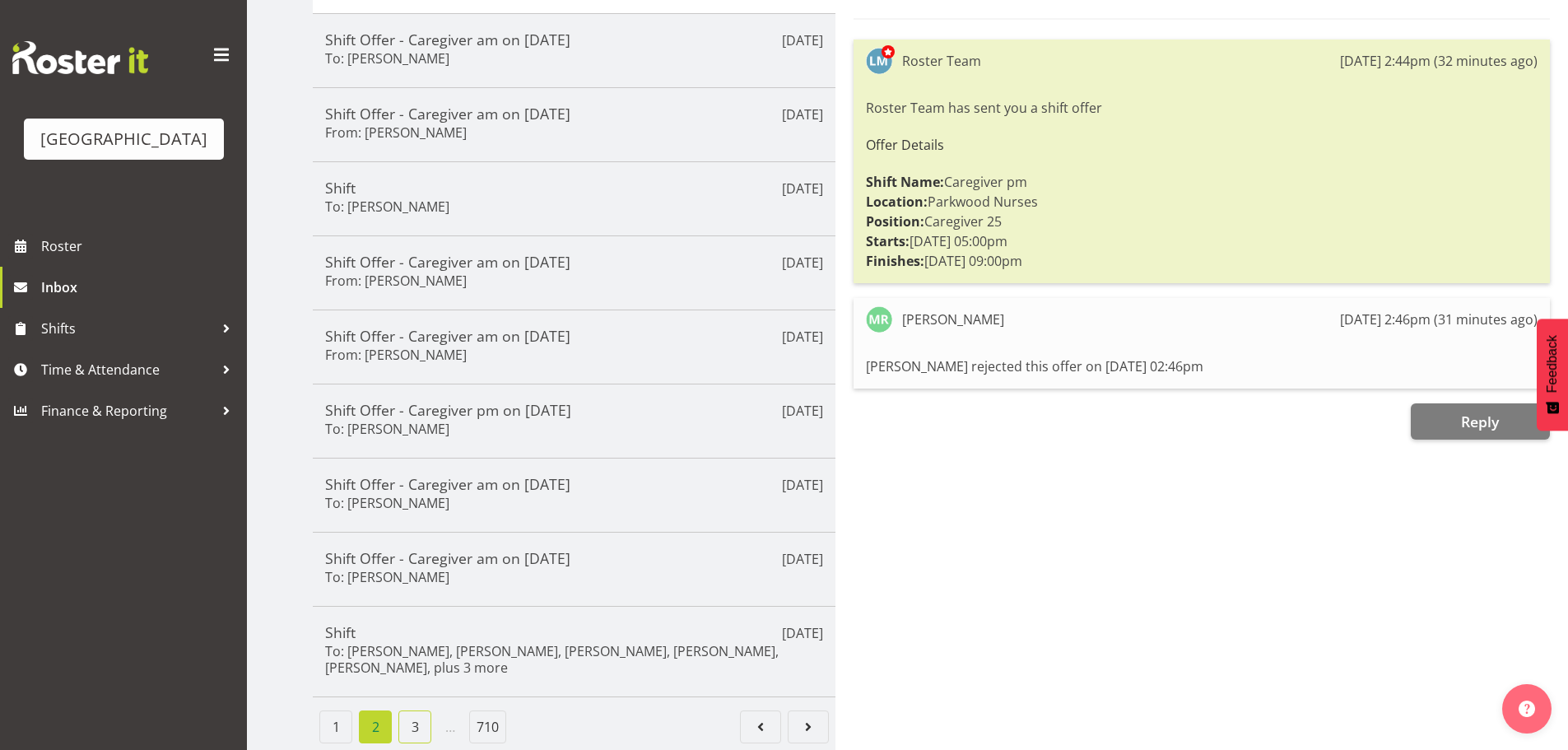
click at [416, 715] on link "3" at bounding box center [414, 726] width 33 height 33
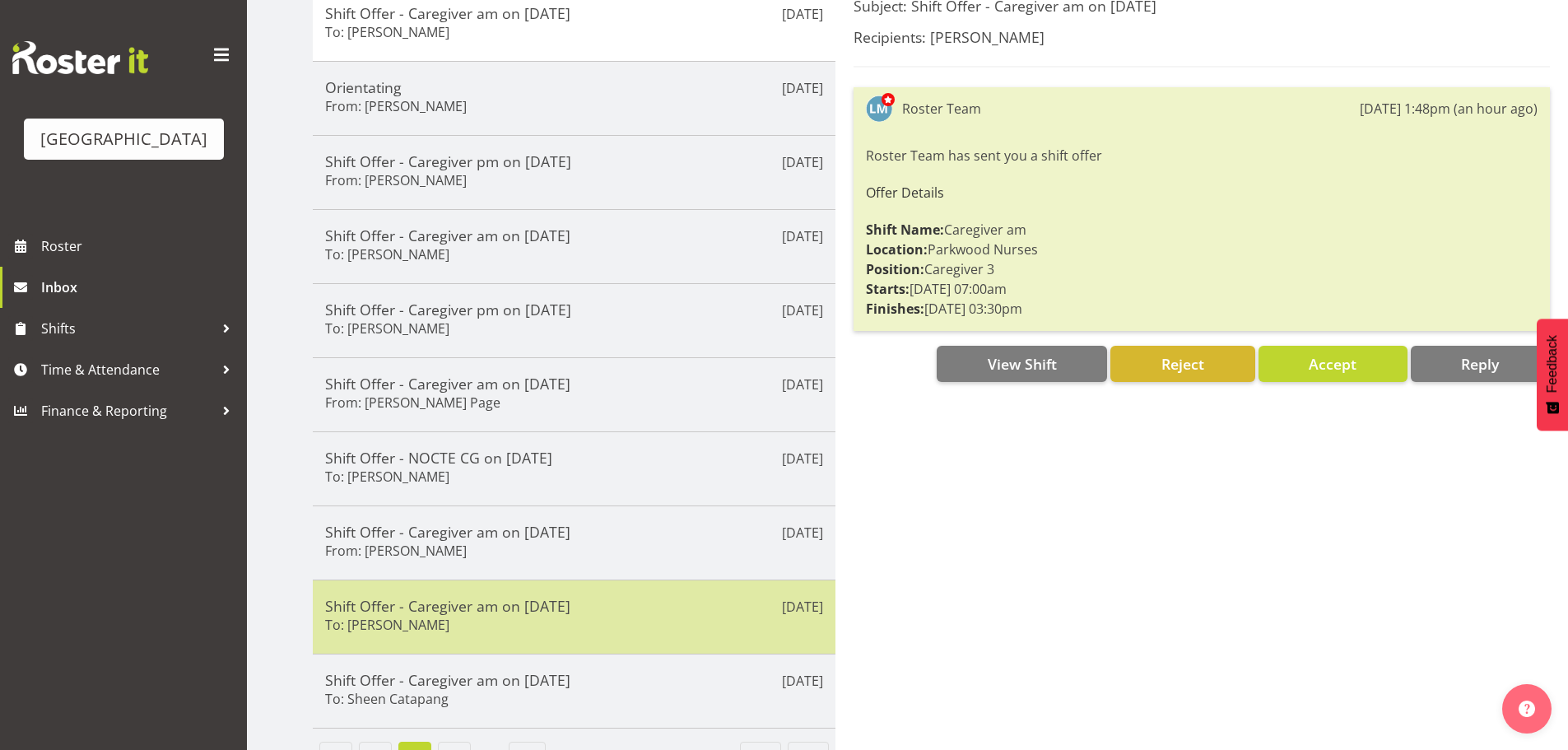
scroll to position [285, 0]
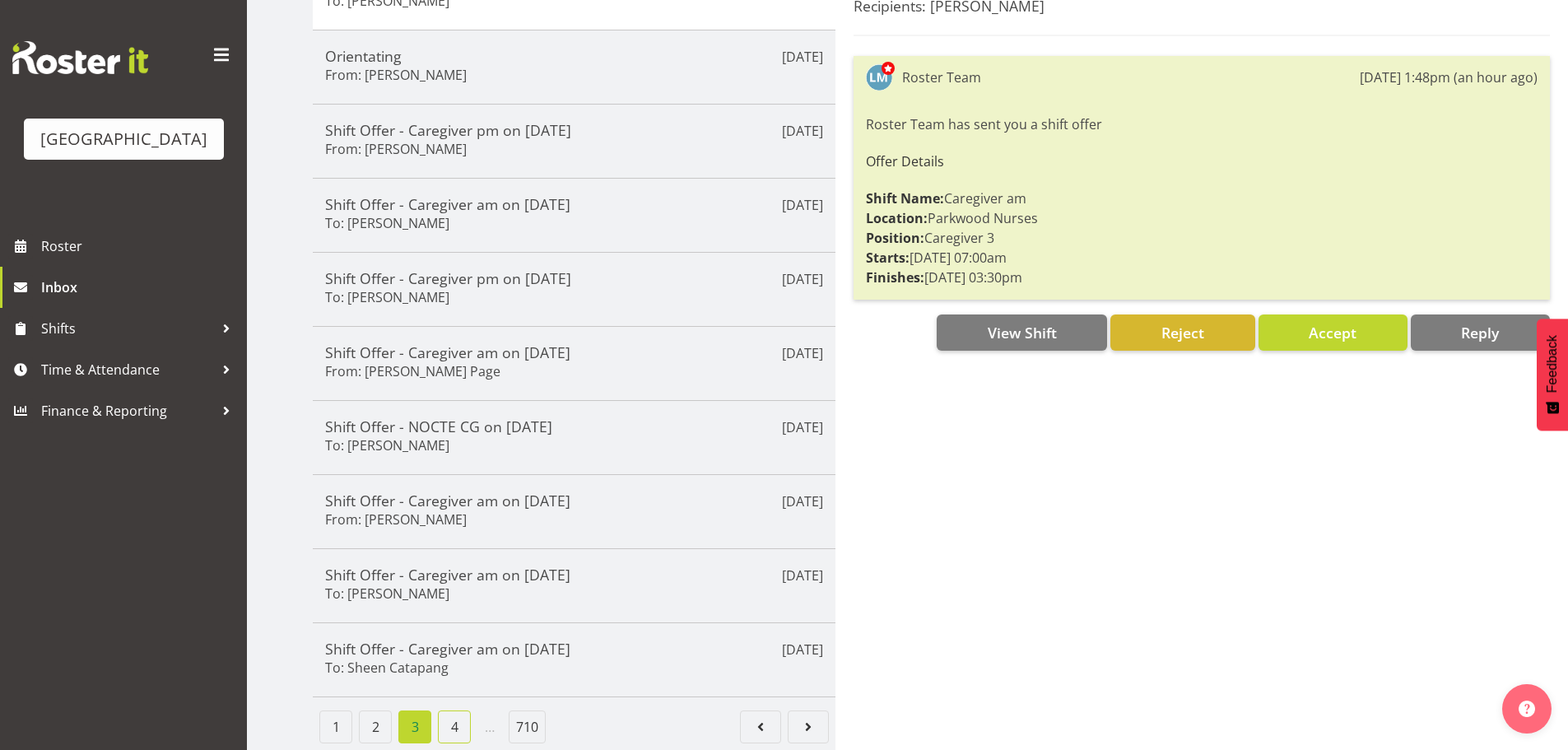
click at [451, 723] on link "4" at bounding box center [454, 726] width 33 height 33
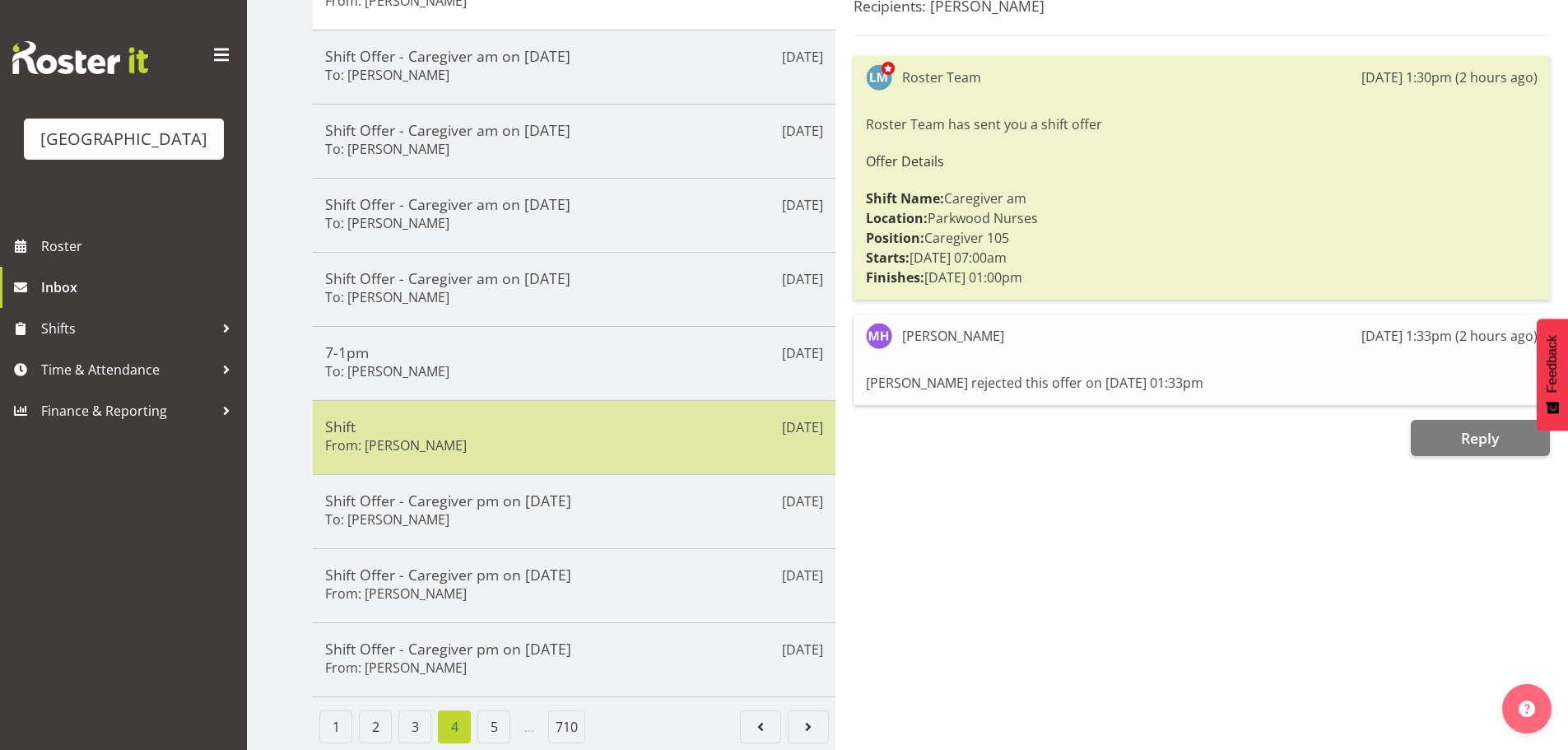
click at [477, 439] on div "Shift From: Alem Abreha" at bounding box center [574, 438] width 498 height 41
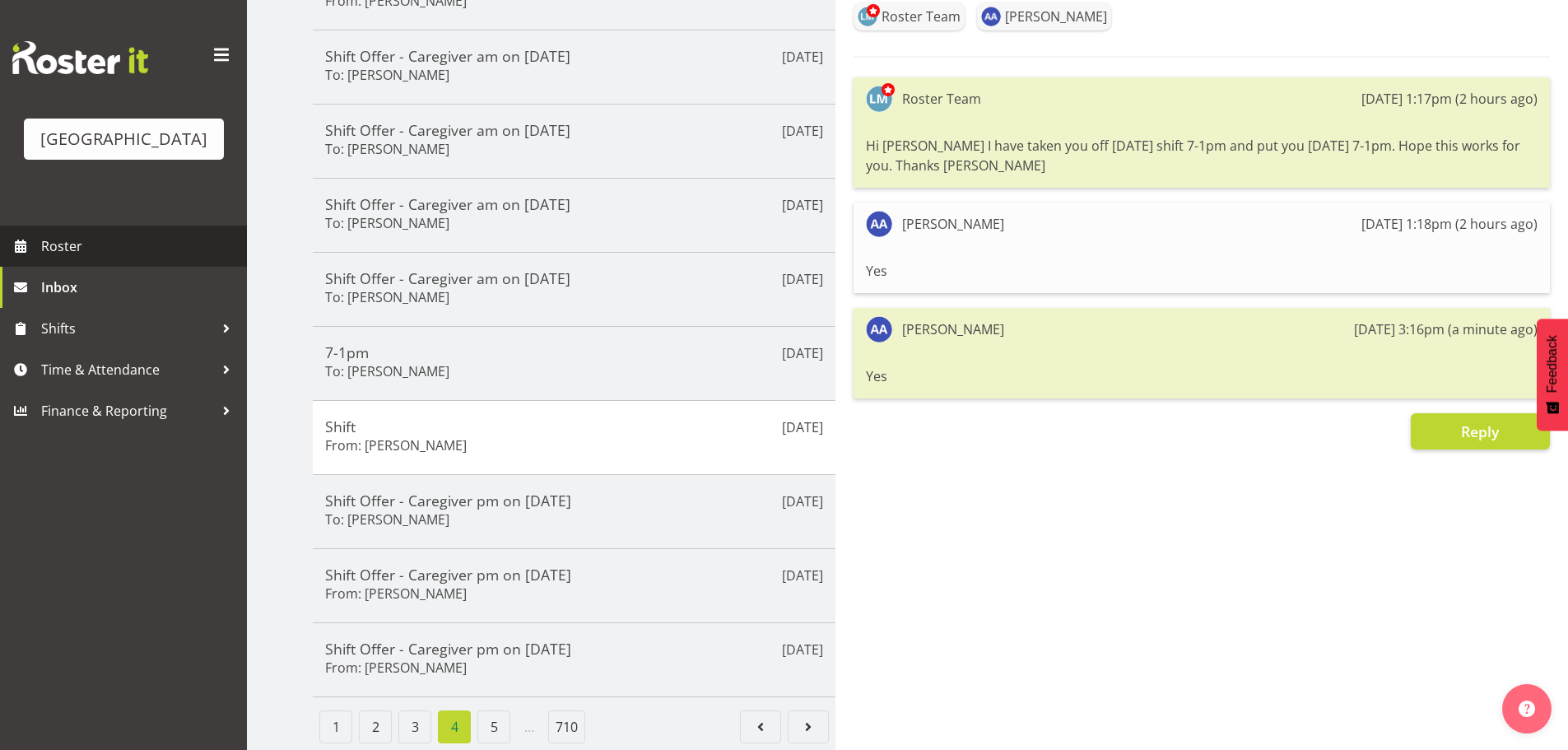
click at [64, 258] on span "Roster" at bounding box center [140, 246] width 197 height 25
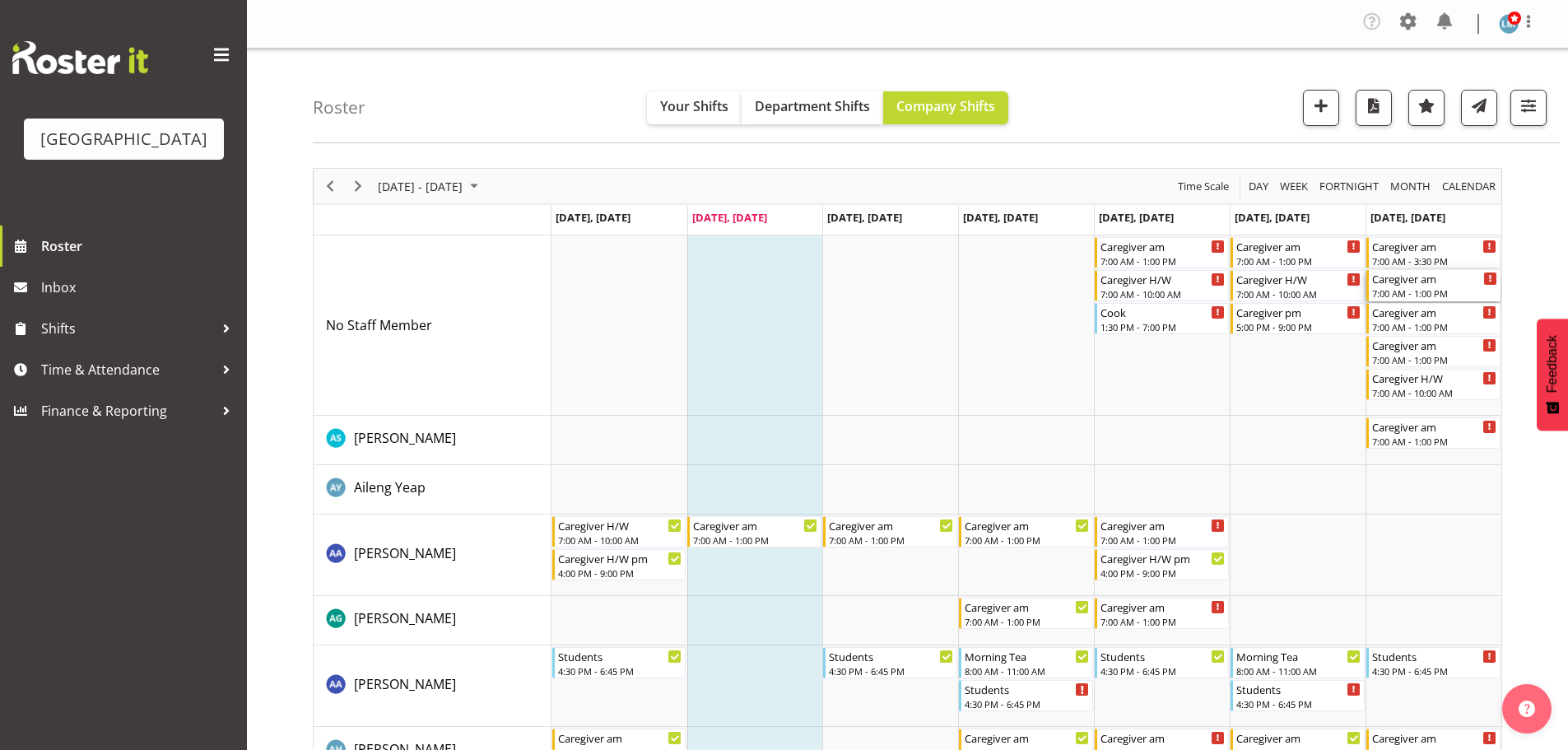
click at [1420, 292] on div "7:00 AM - 1:00 PM" at bounding box center [1435, 293] width 125 height 14
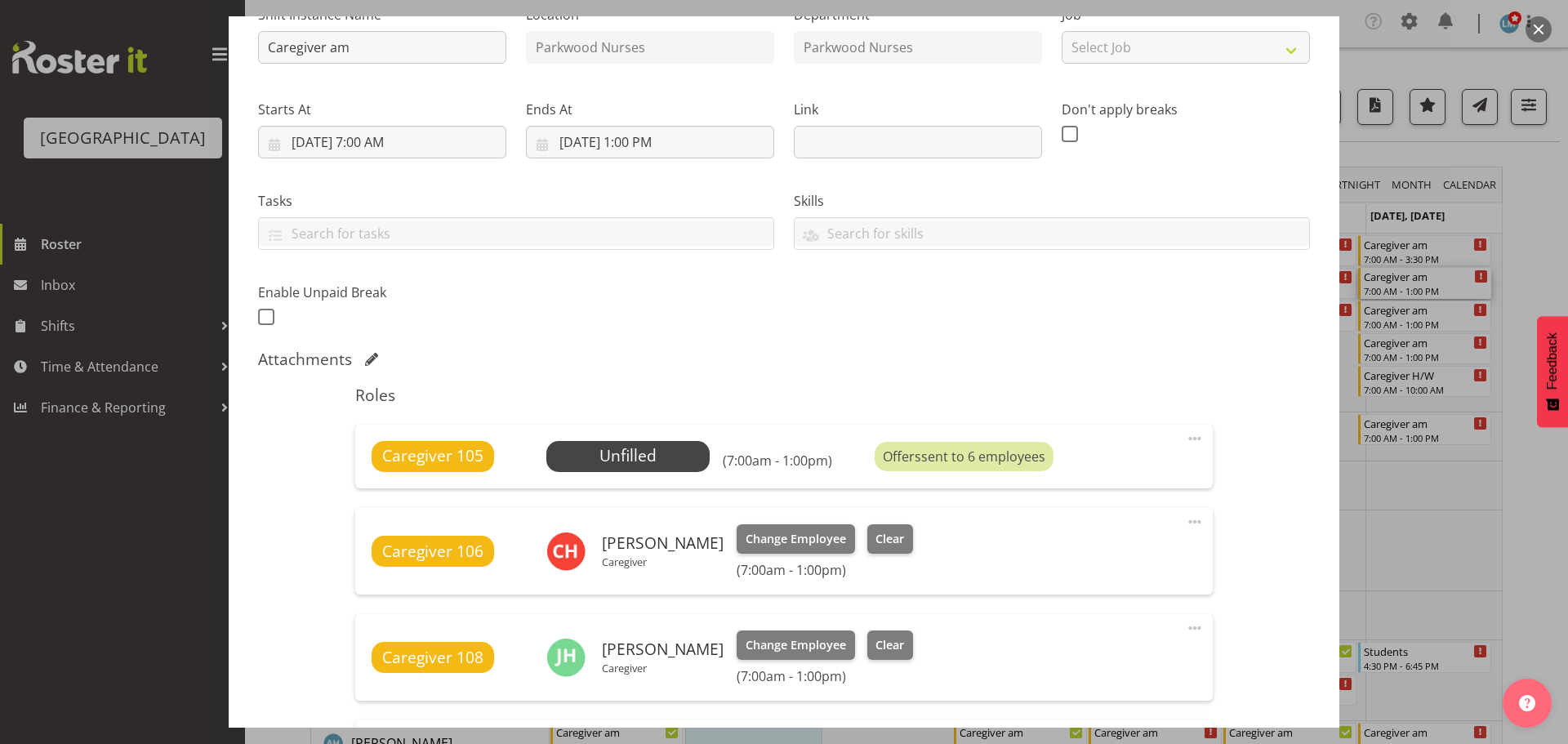
scroll to position [245, 0]
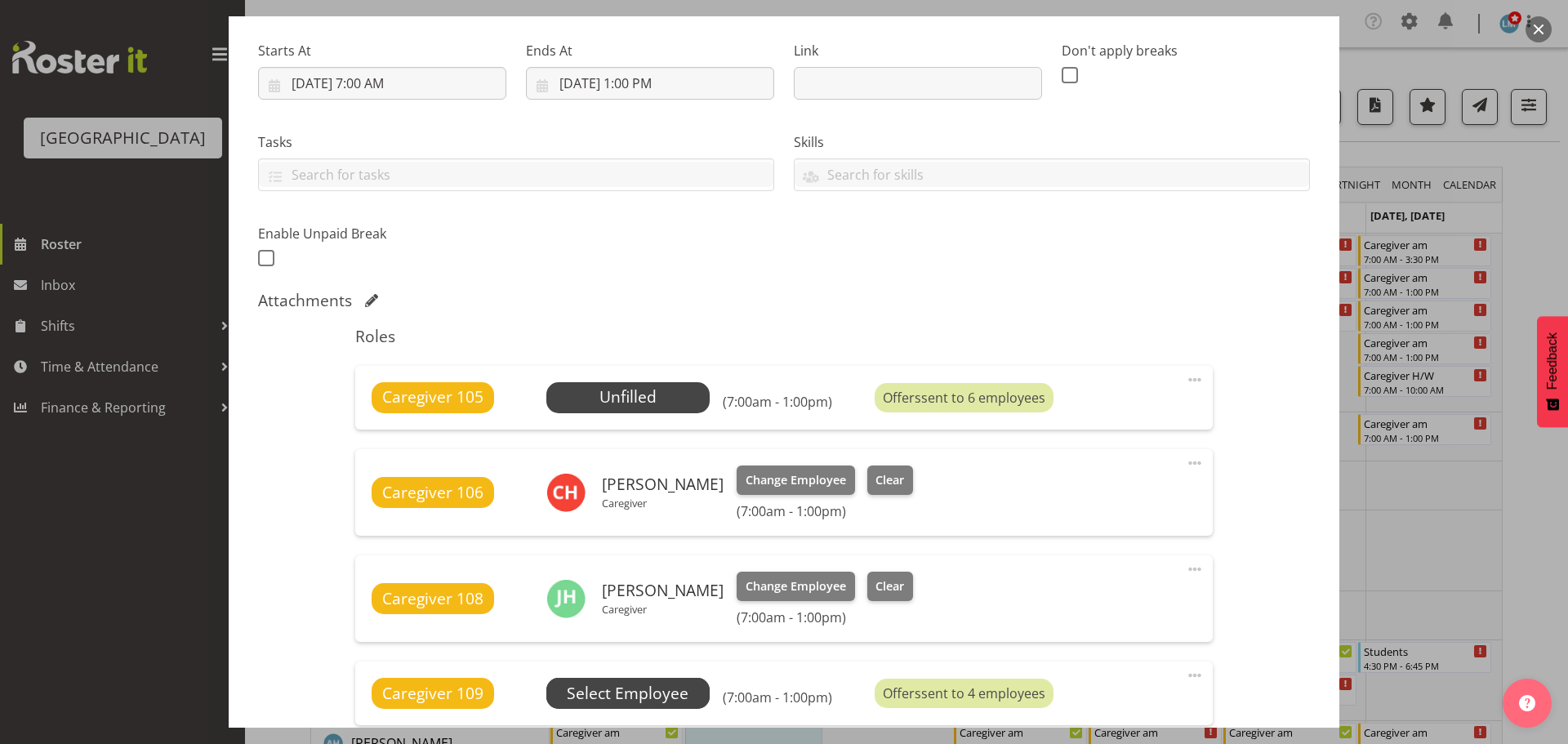
click at [685, 693] on span "Select Employee" at bounding box center [627, 694] width 122 height 24
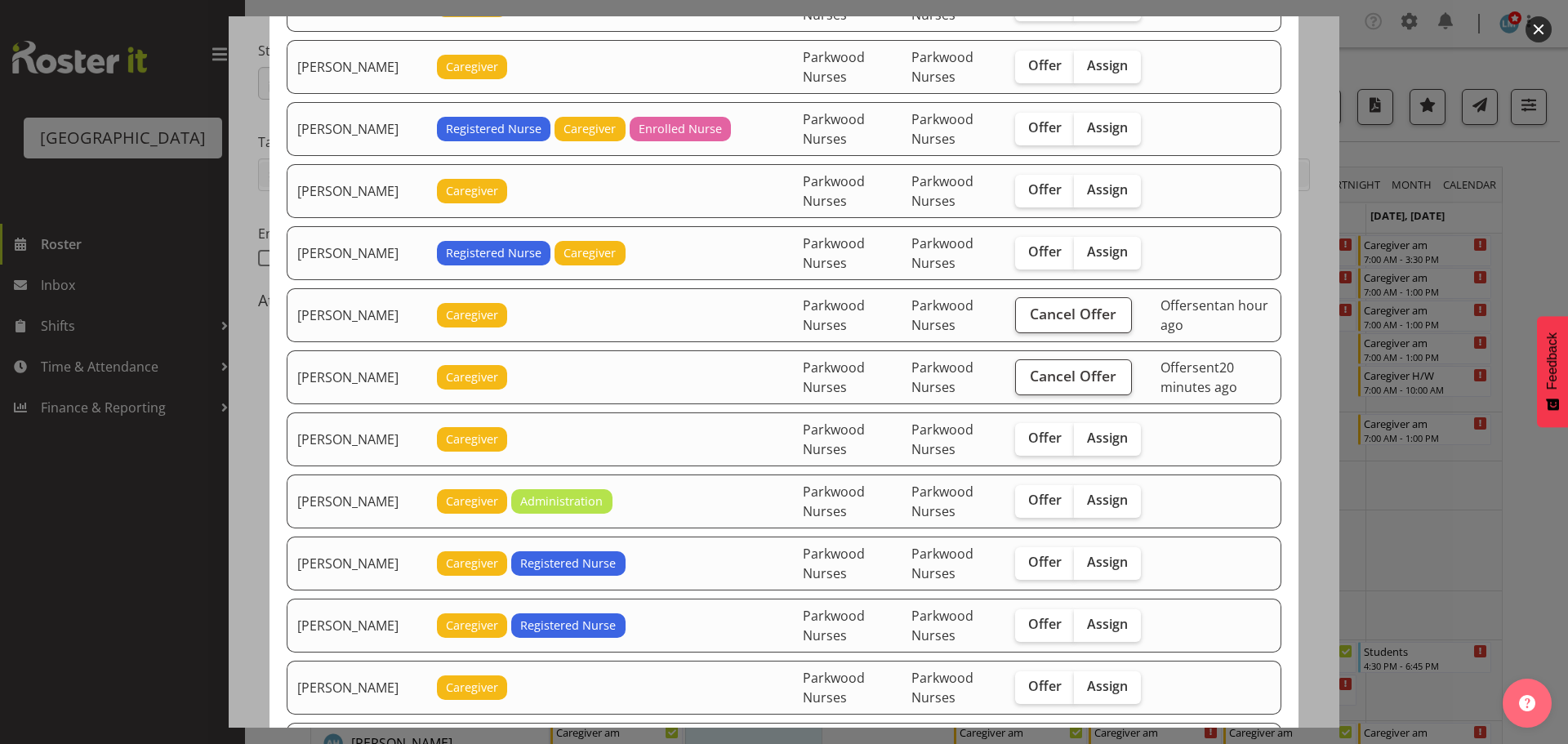
scroll to position [980, 0]
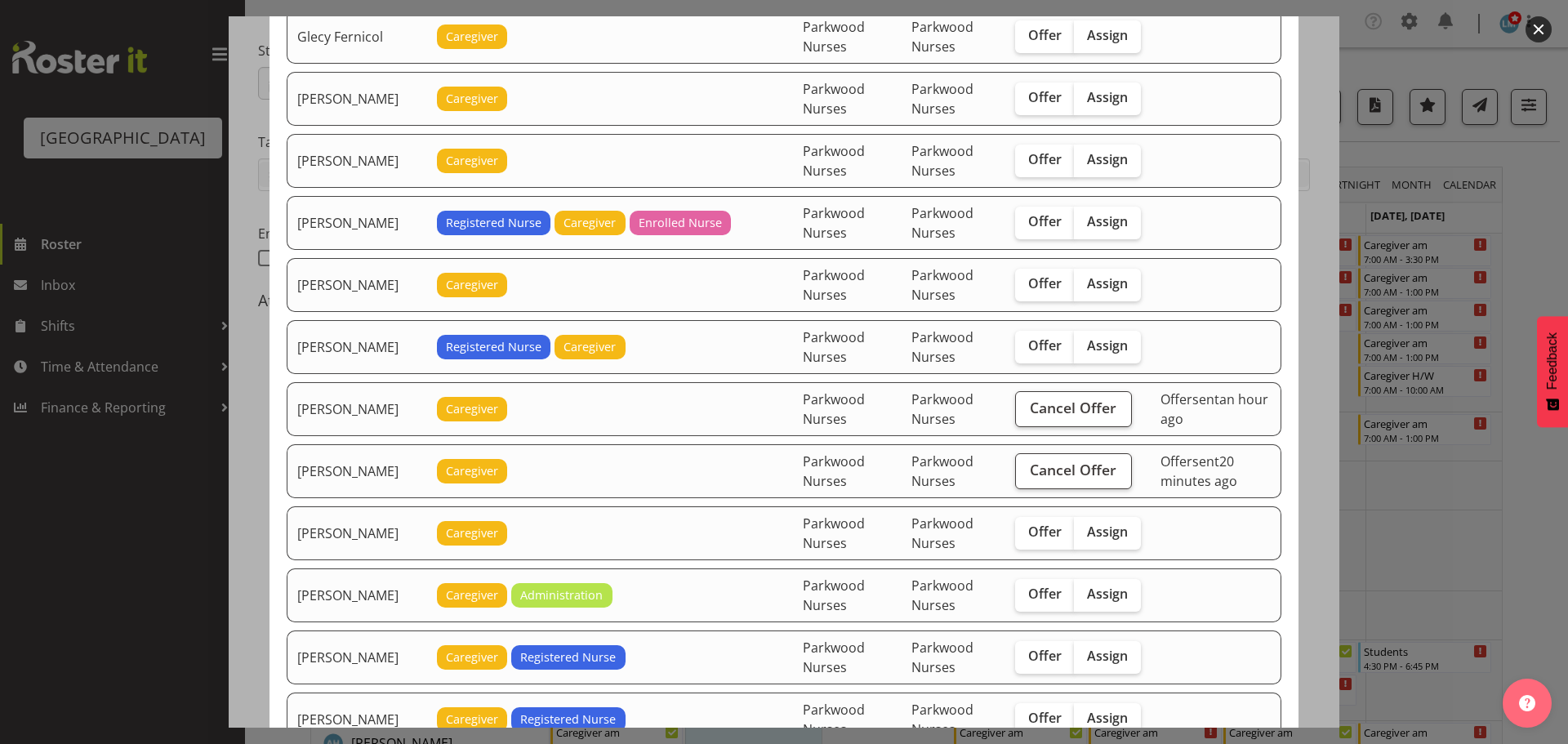
drag, startPoint x: 1048, startPoint y: 340, endPoint x: 1097, endPoint y: 363, distance: 54.1
click at [1052, 342] on span "Offer" at bounding box center [1045, 345] width 34 height 16
click at [1026, 342] on input "Offer" at bounding box center [1021, 346] width 11 height 11
checkbox input "true"
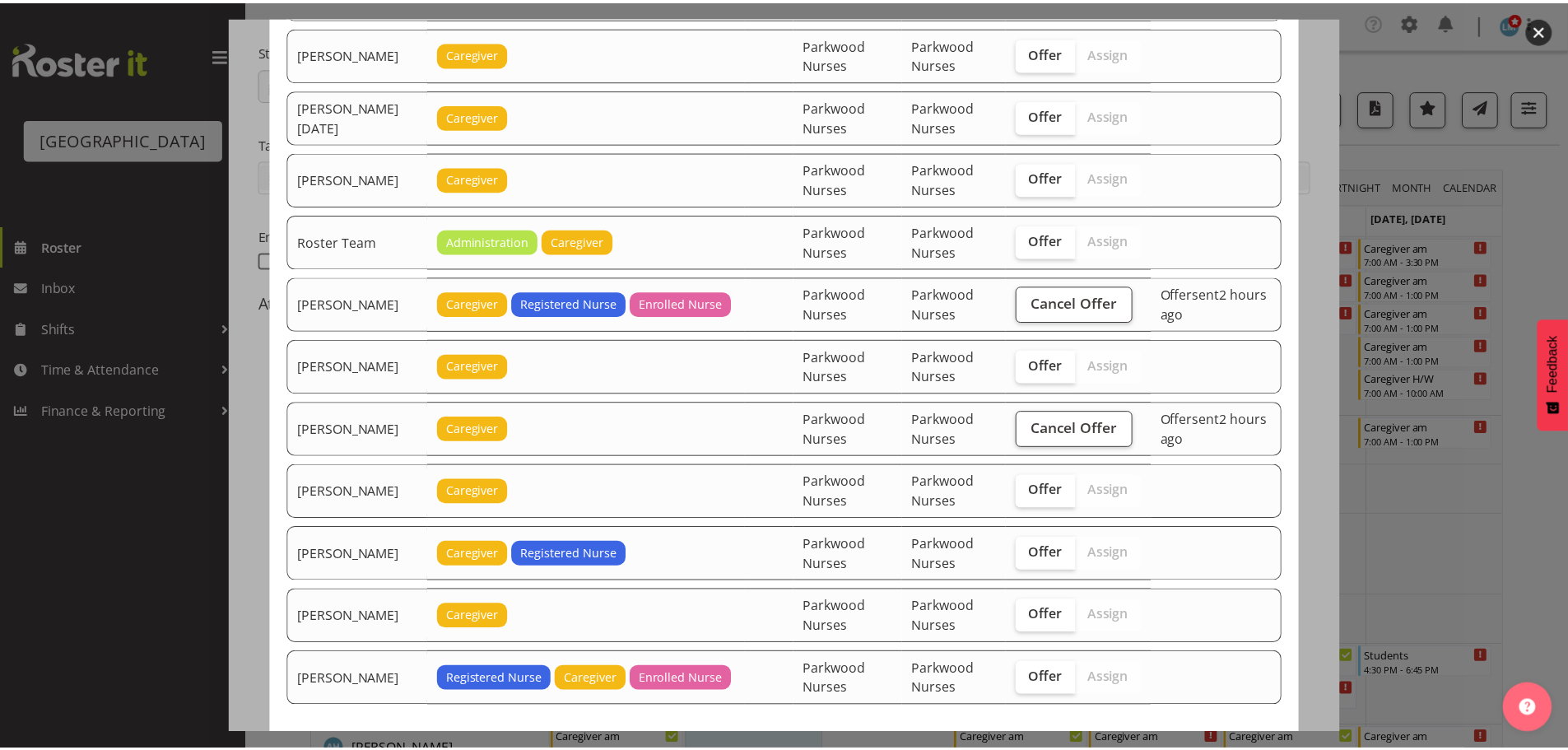
scroll to position [2319, 0]
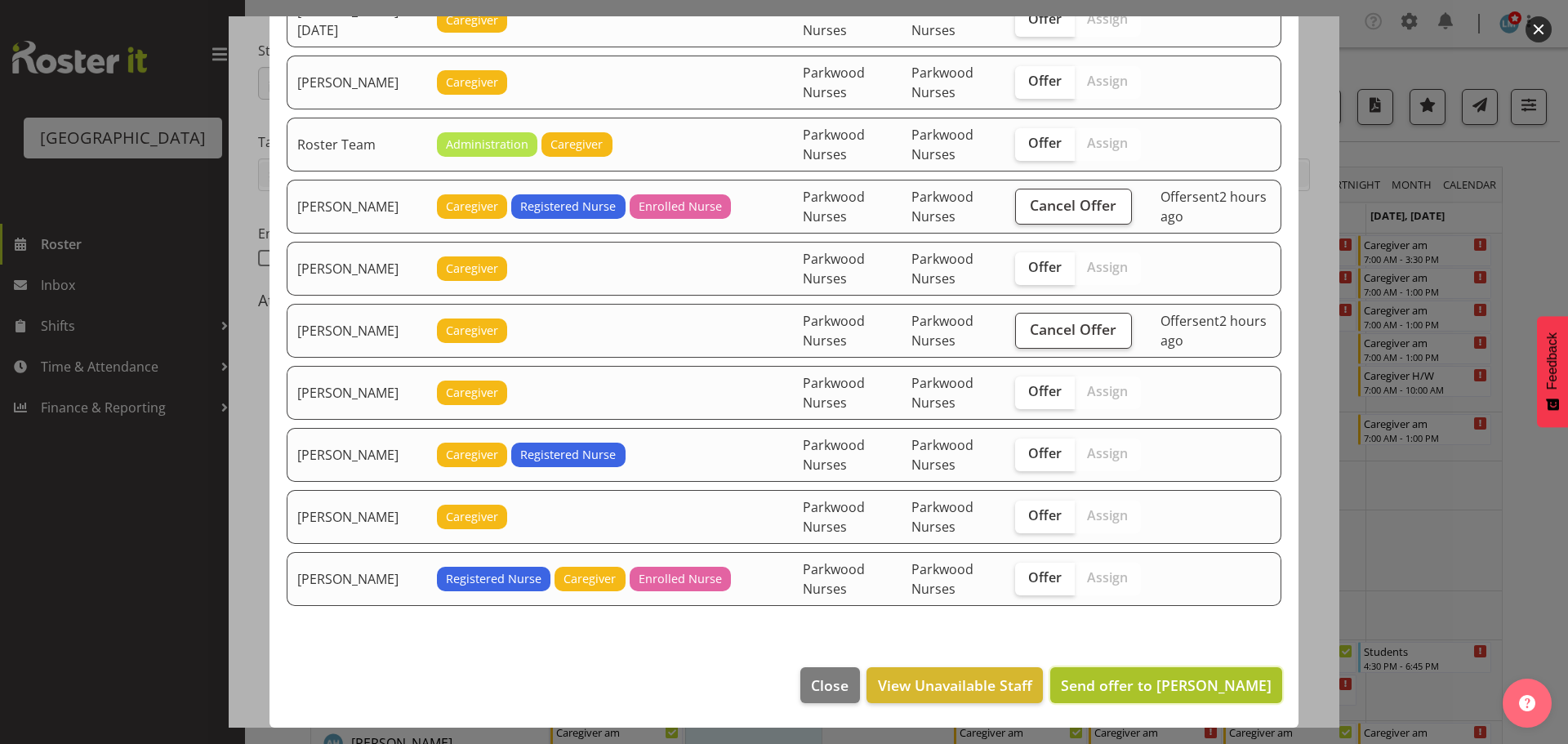
click at [1232, 689] on span "Send offer to [PERSON_NAME]" at bounding box center [1166, 684] width 211 height 19
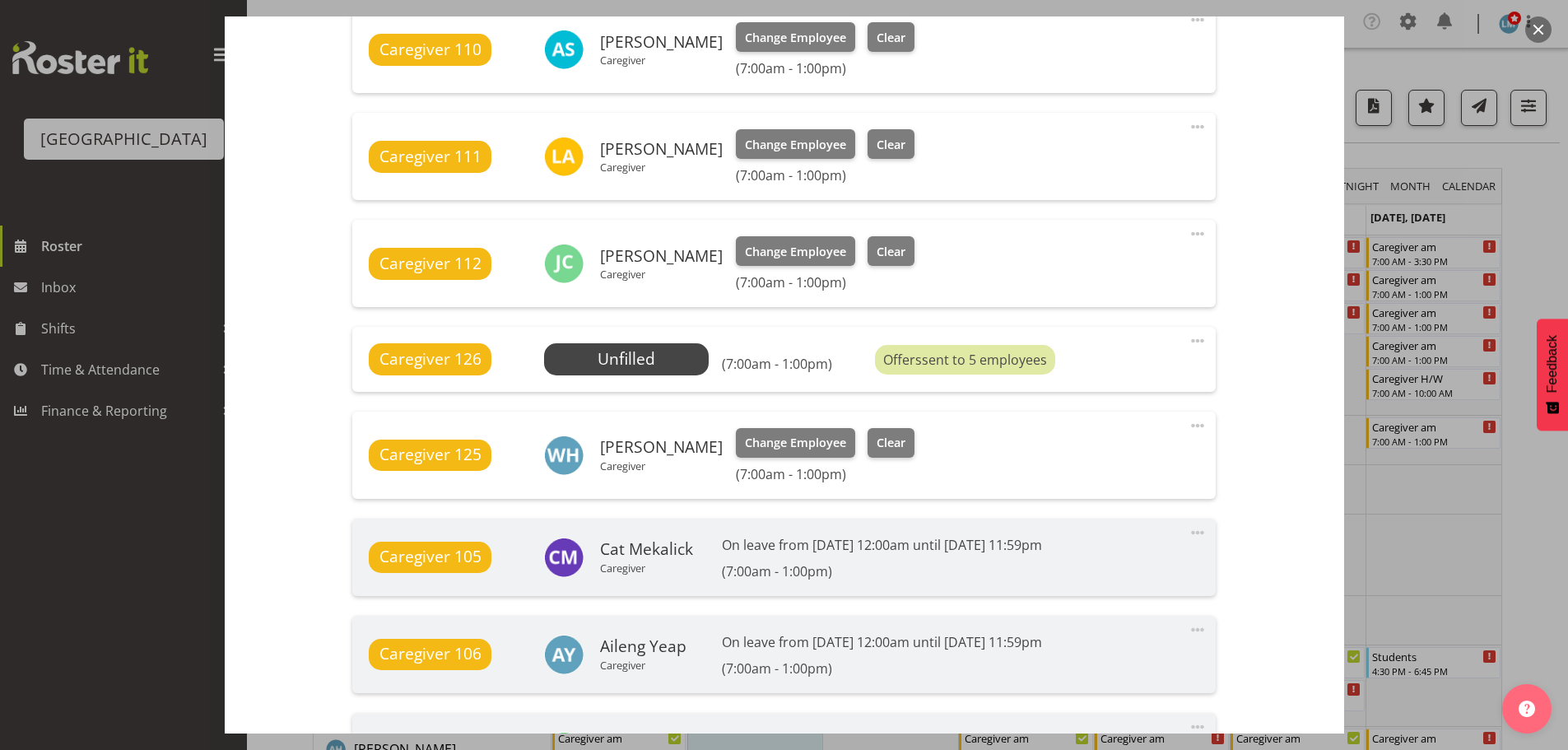
scroll to position [1271, 0]
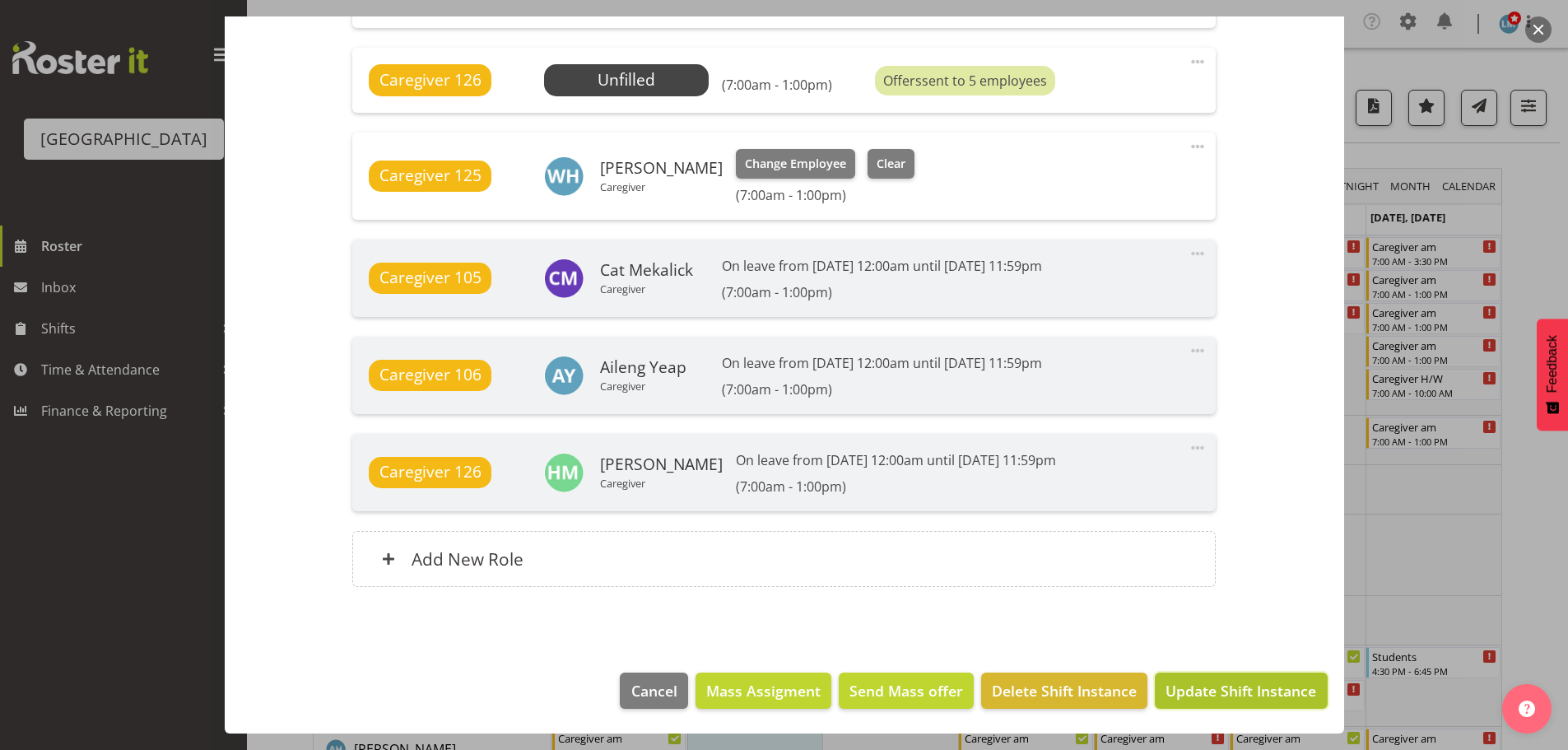
click at [1228, 697] on span "Update Shift Instance" at bounding box center [1241, 690] width 151 height 21
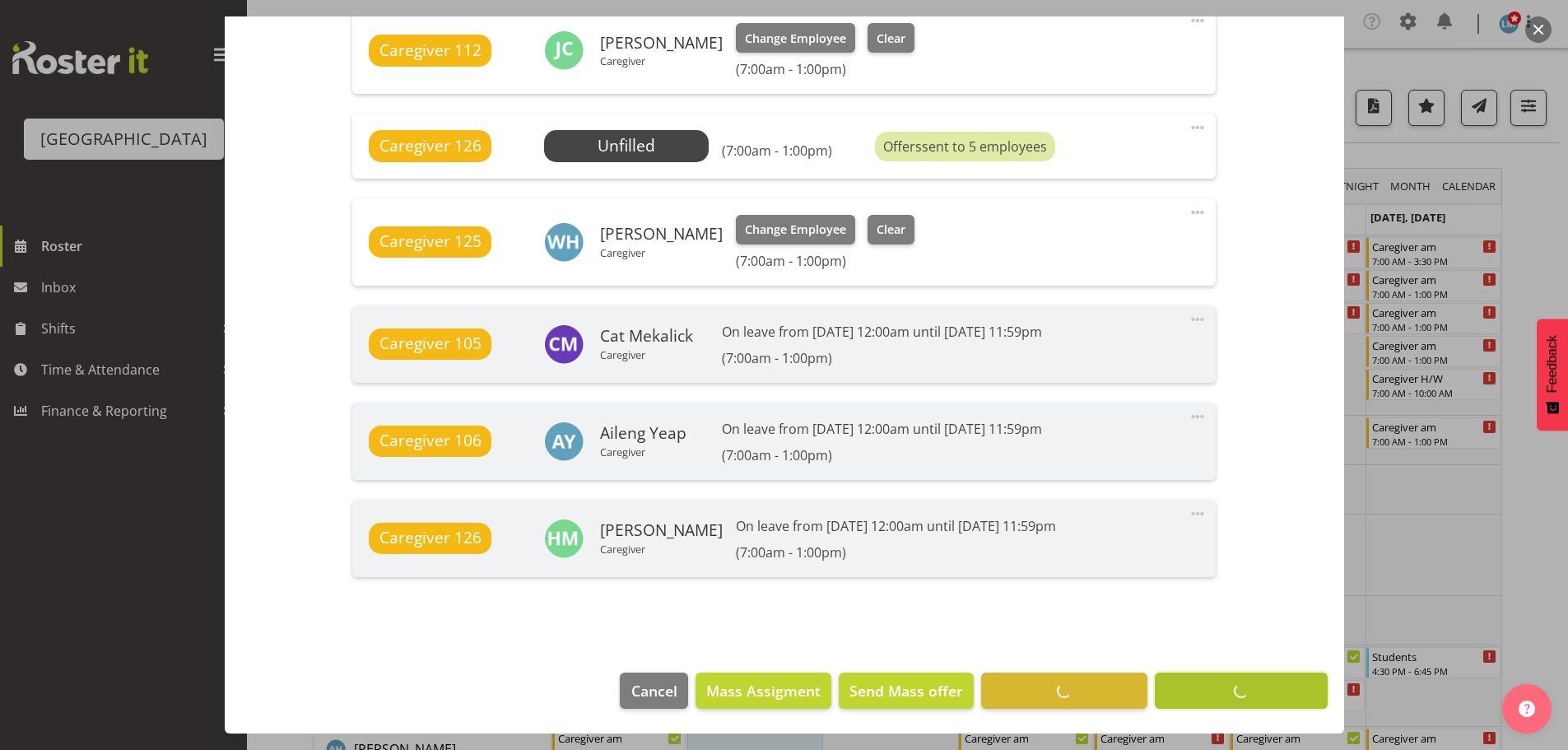
scroll to position [1205, 0]
